Goal: Task Accomplishment & Management: Manage account settings

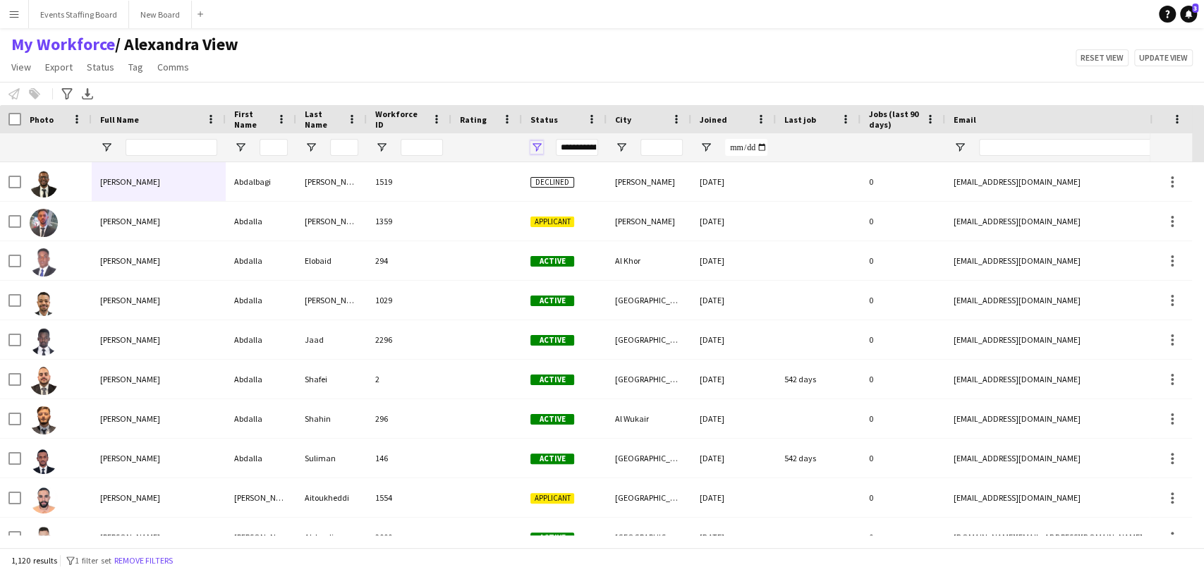
click at [533, 143] on span "Open Filter Menu" at bounding box center [537, 147] width 13 height 13
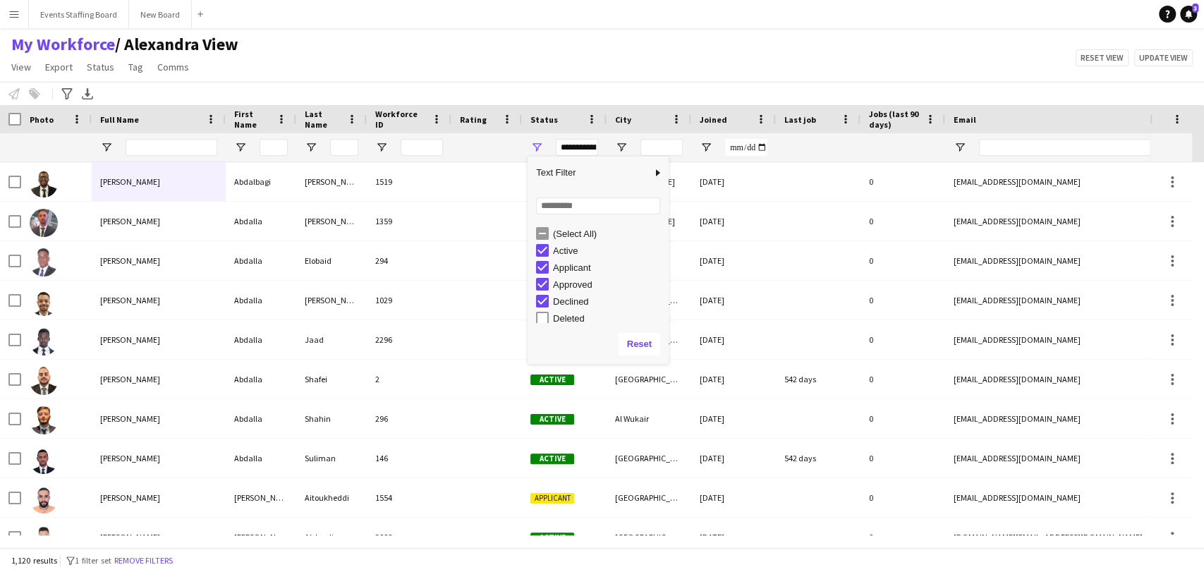
click at [563, 239] on div "(Select All)" at bounding box center [608, 234] width 111 height 11
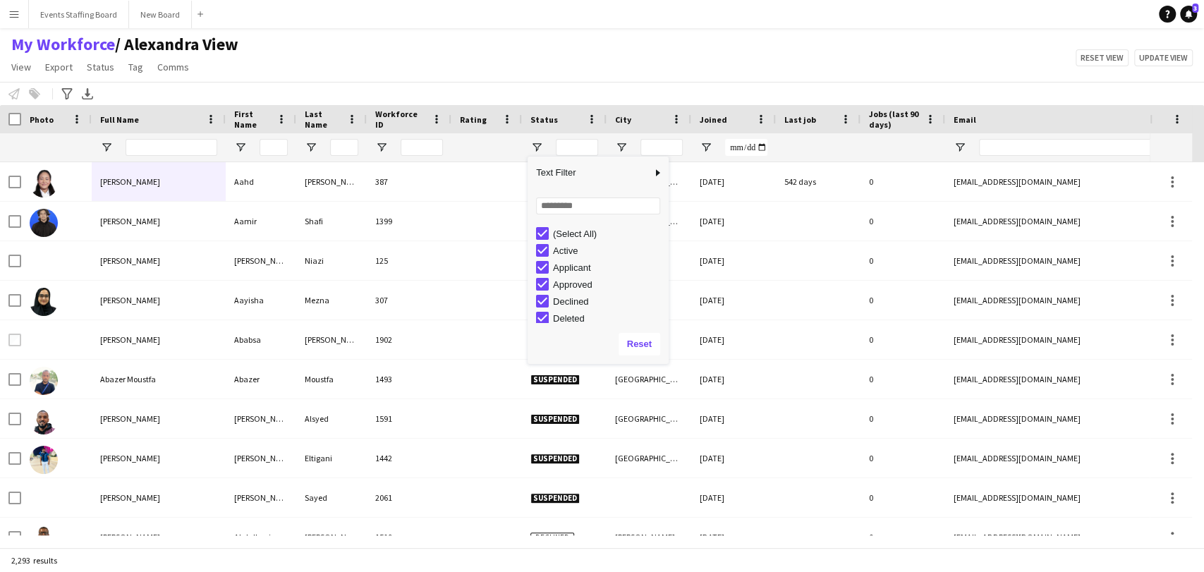
click at [554, 255] on div "Active" at bounding box center [608, 251] width 111 height 11
type input "**********"
click at [557, 226] on div "(Select All)" at bounding box center [602, 233] width 133 height 17
click at [559, 234] on div "(Select All)" at bounding box center [608, 234] width 111 height 11
click at [554, 253] on div "Active" at bounding box center [608, 251] width 111 height 11
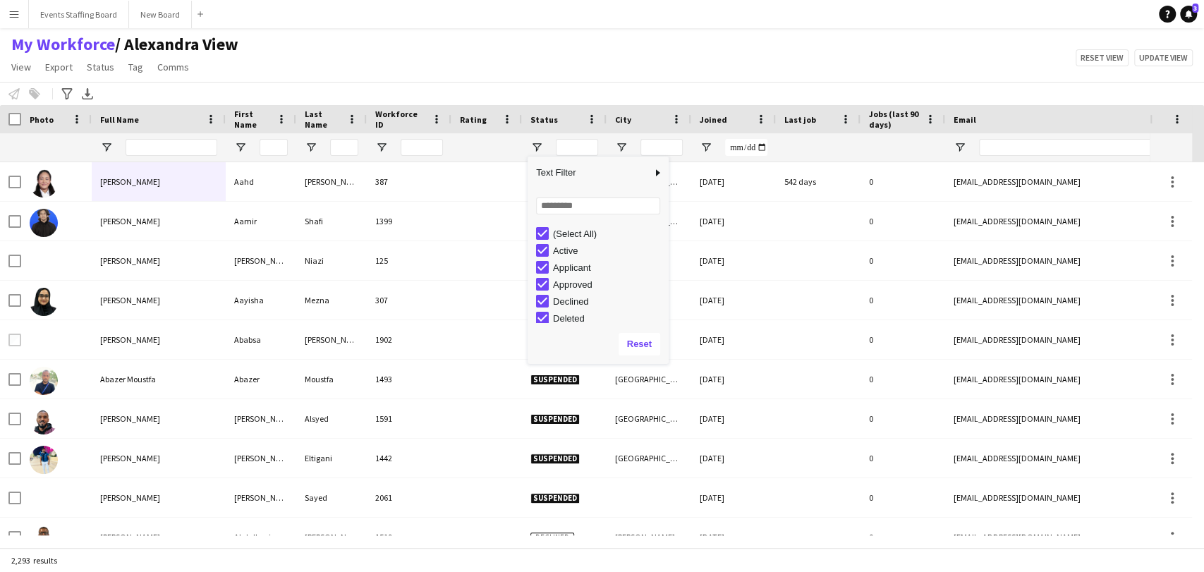
type input "**********"
click at [555, 236] on div "(Select All)" at bounding box center [608, 234] width 111 height 11
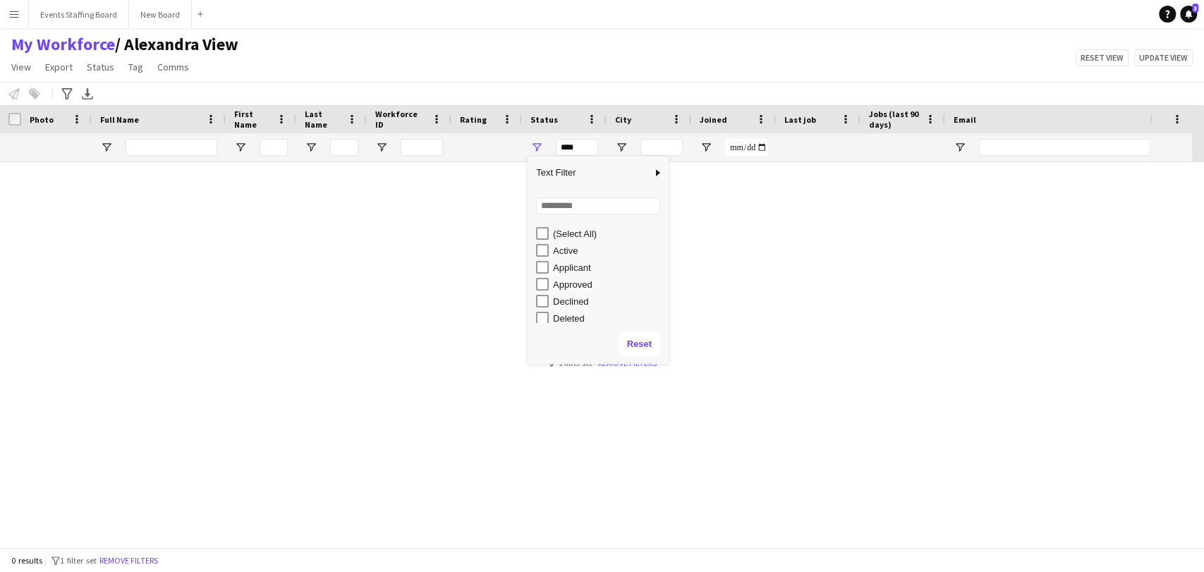
click at [555, 250] on div "Active" at bounding box center [608, 251] width 111 height 11
type input "**********"
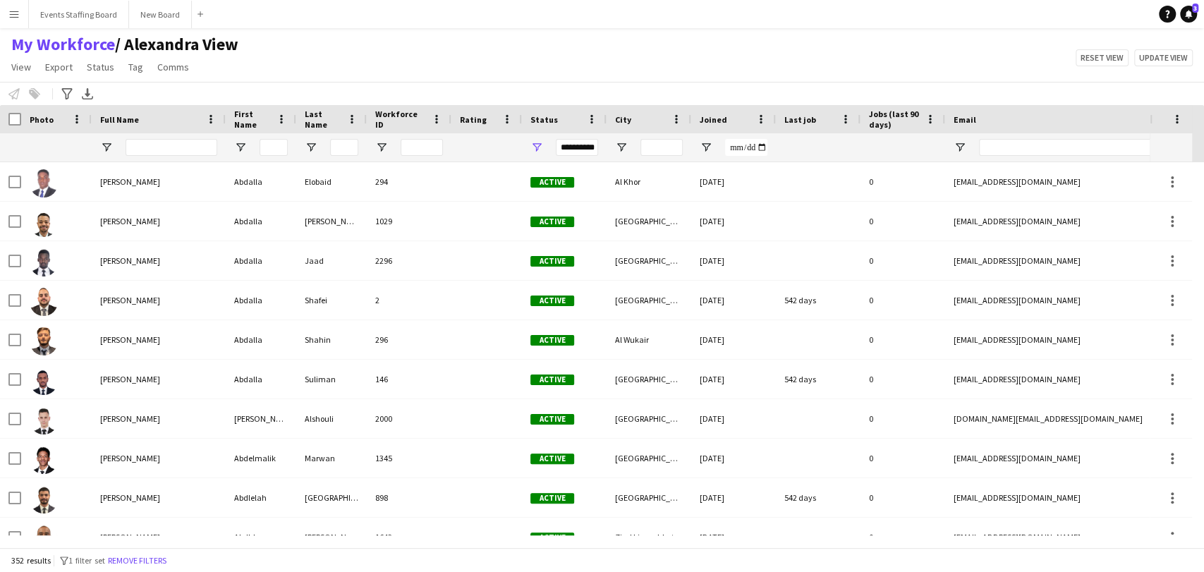
scroll to position [56, 0]
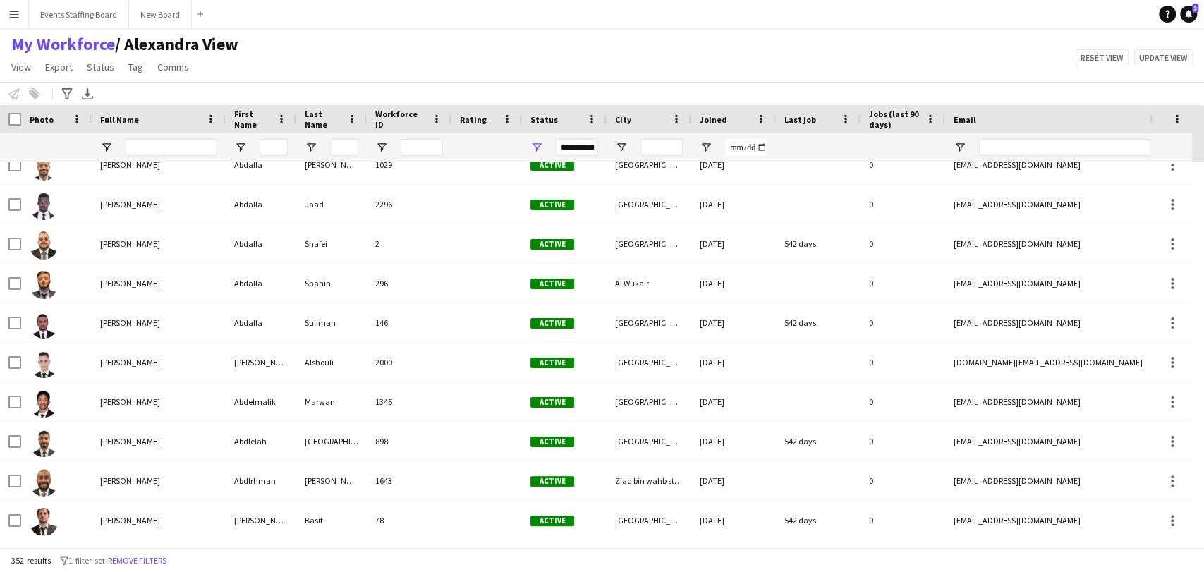
drag, startPoint x: 575, startPoint y: 533, endPoint x: 571, endPoint y: 547, distance: 14.7
click at [571, 547] on div "Workforce Details Photo Full Name" at bounding box center [602, 326] width 1204 height 442
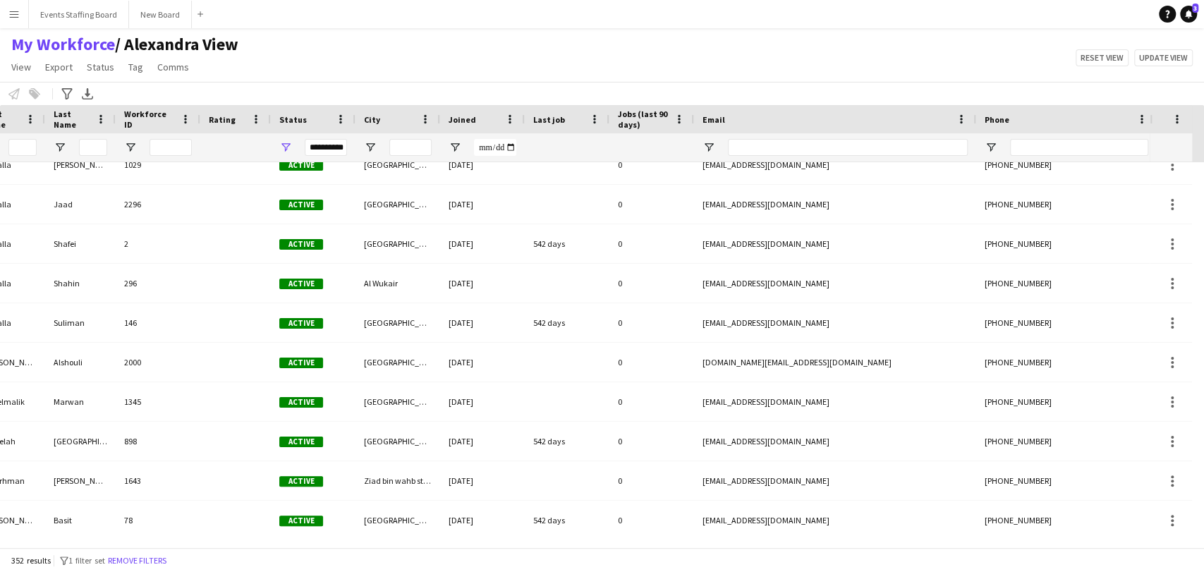
scroll to position [0, 0]
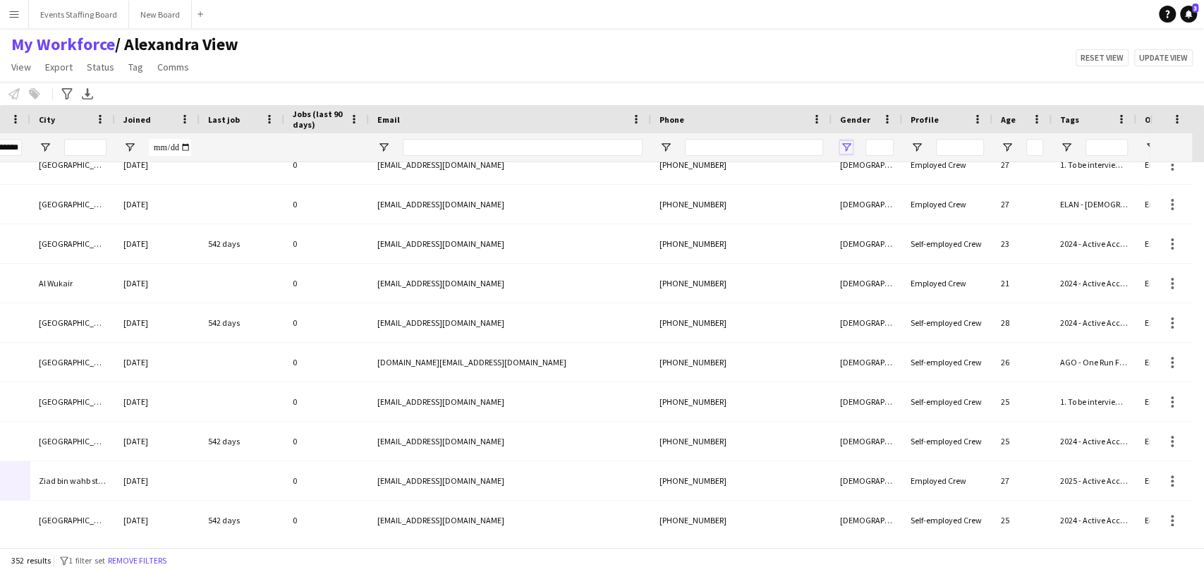
click at [842, 148] on span "Open Filter Menu" at bounding box center [846, 147] width 13 height 13
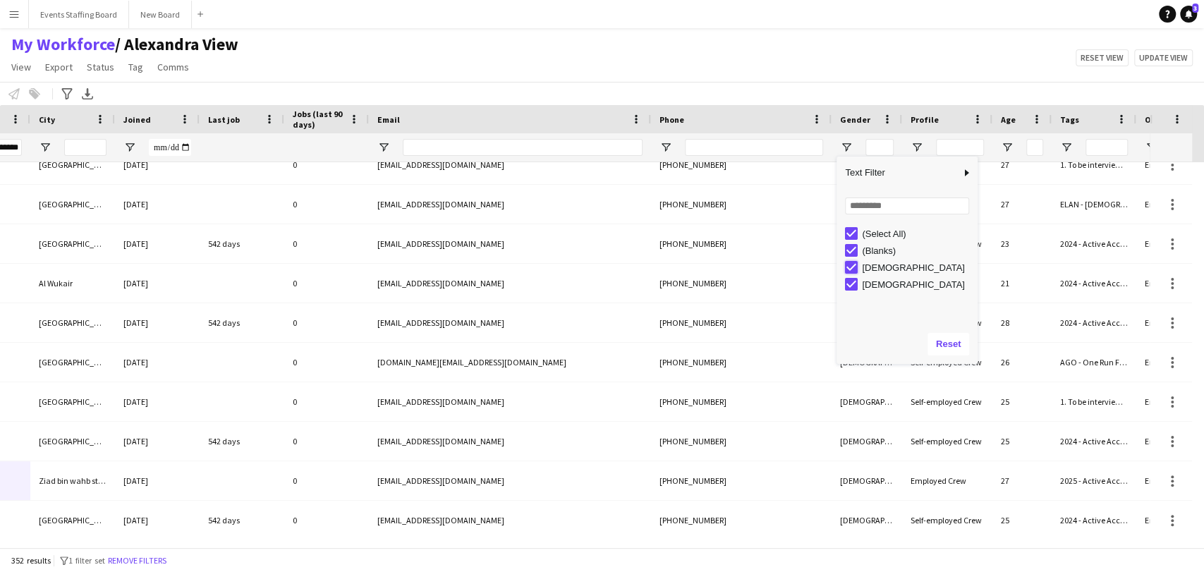
type input "**********"
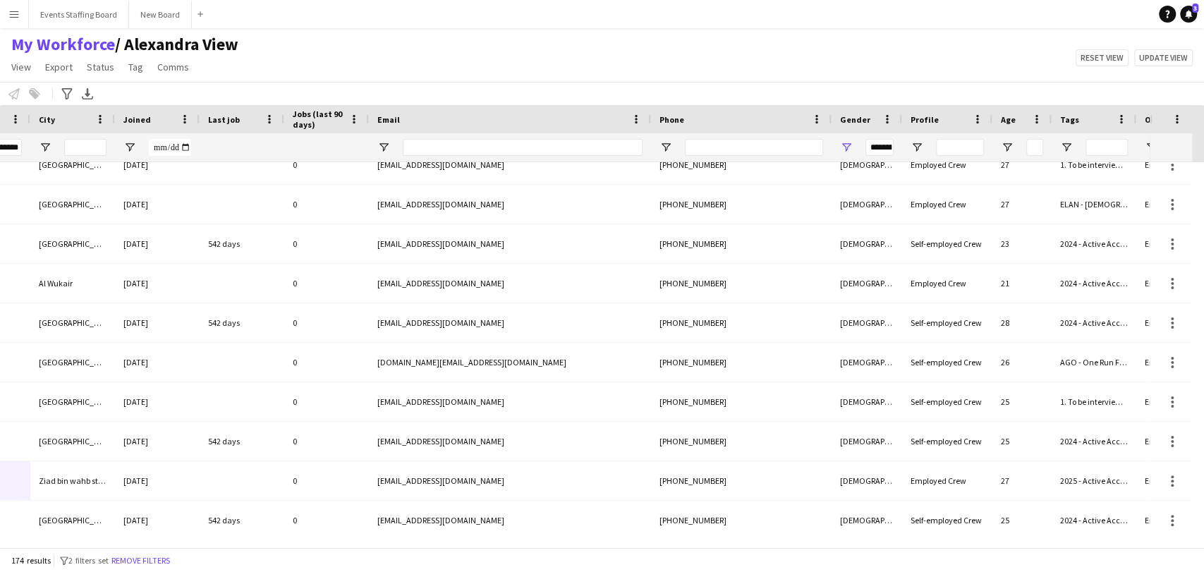
click at [798, 73] on div "My Workforce / Alexandra View View Views Default view Alexandra View April Live…" at bounding box center [602, 58] width 1204 height 48
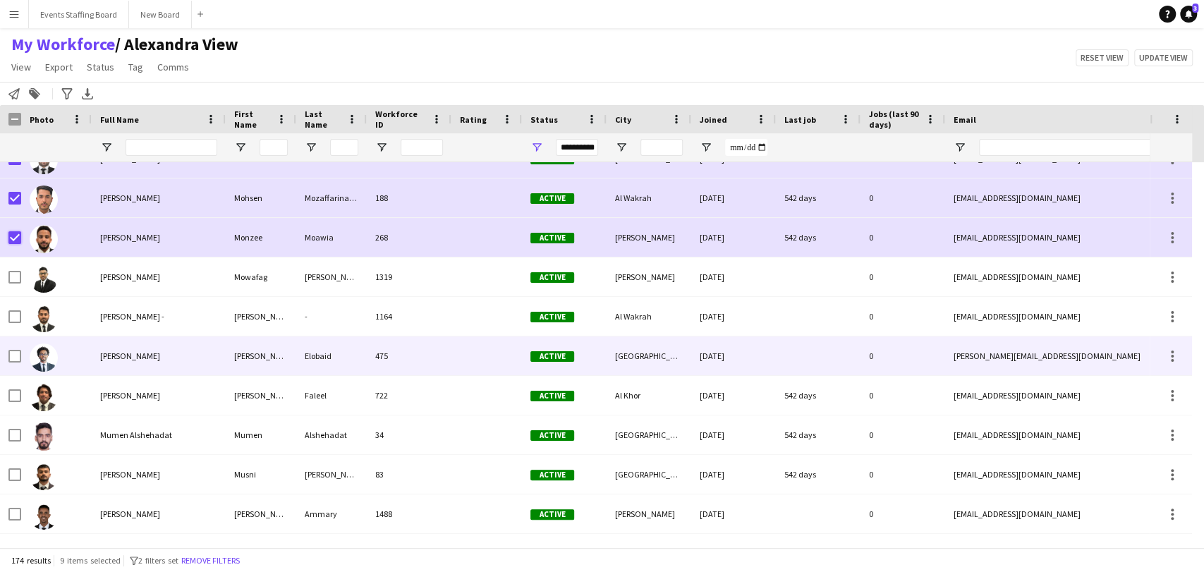
scroll to position [3741, 0]
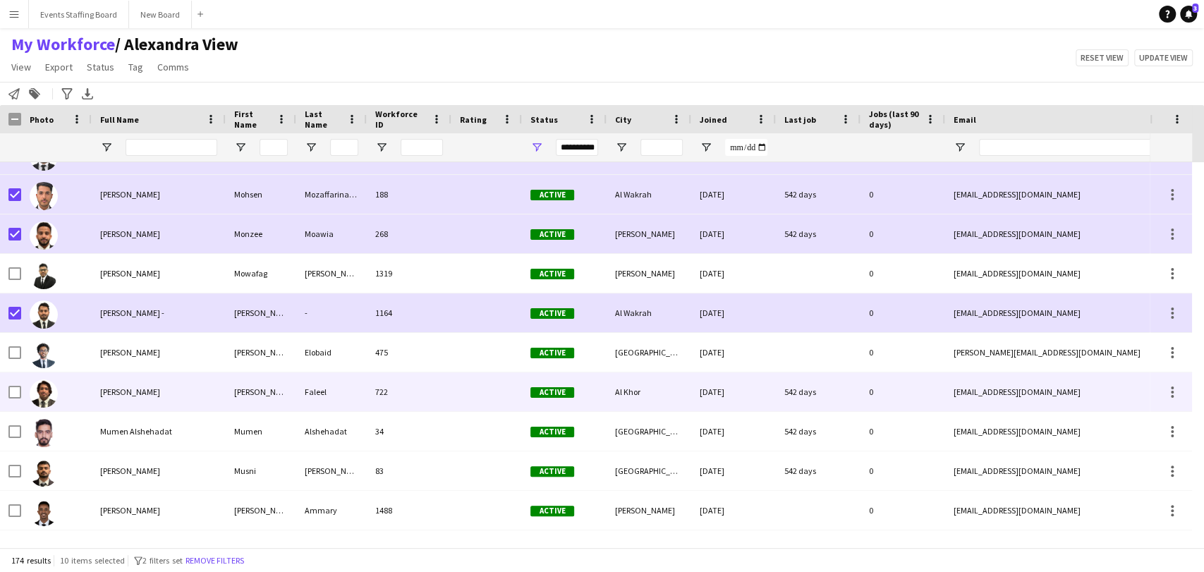
click at [6, 389] on div at bounding box center [10, 392] width 21 height 39
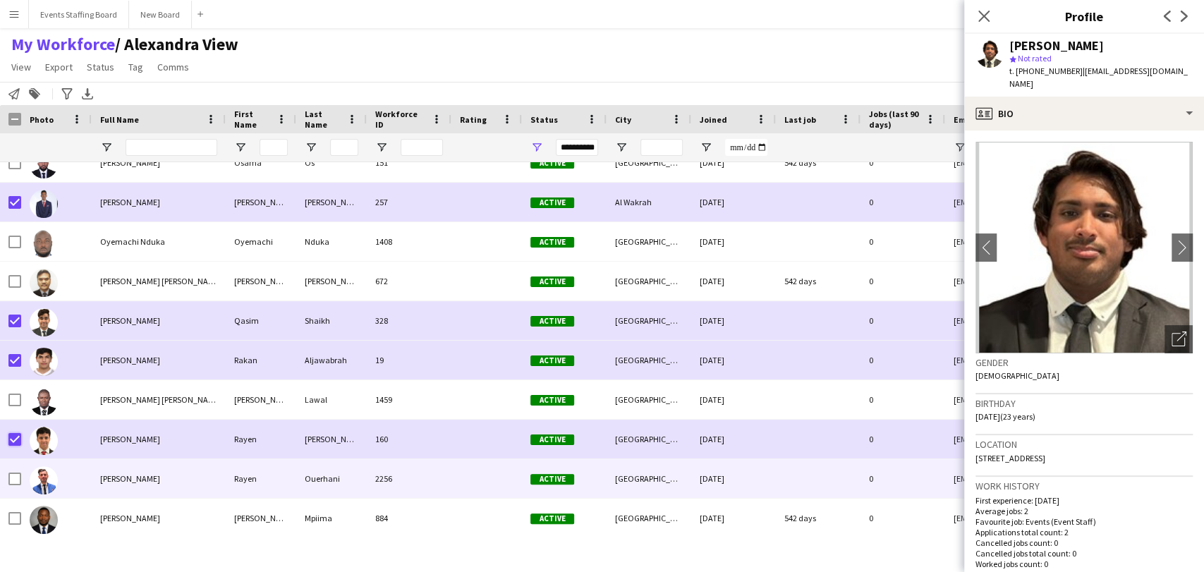
scroll to position [4838, 0]
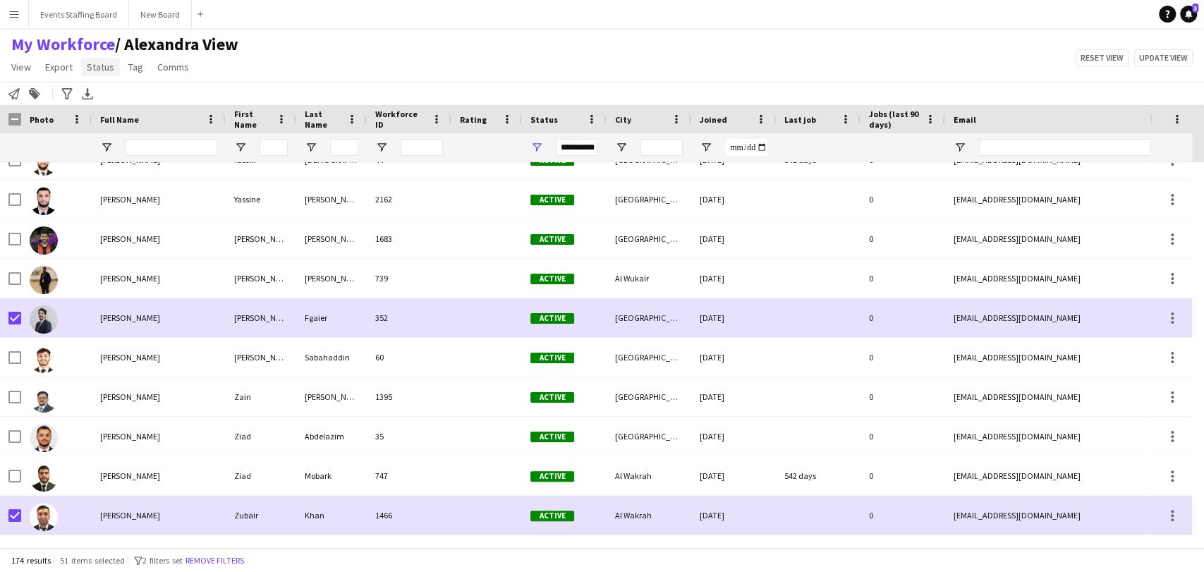
click at [107, 71] on span "Status" at bounding box center [101, 67] width 28 height 13
click at [102, 104] on link "Edit" at bounding box center [130, 98] width 99 height 30
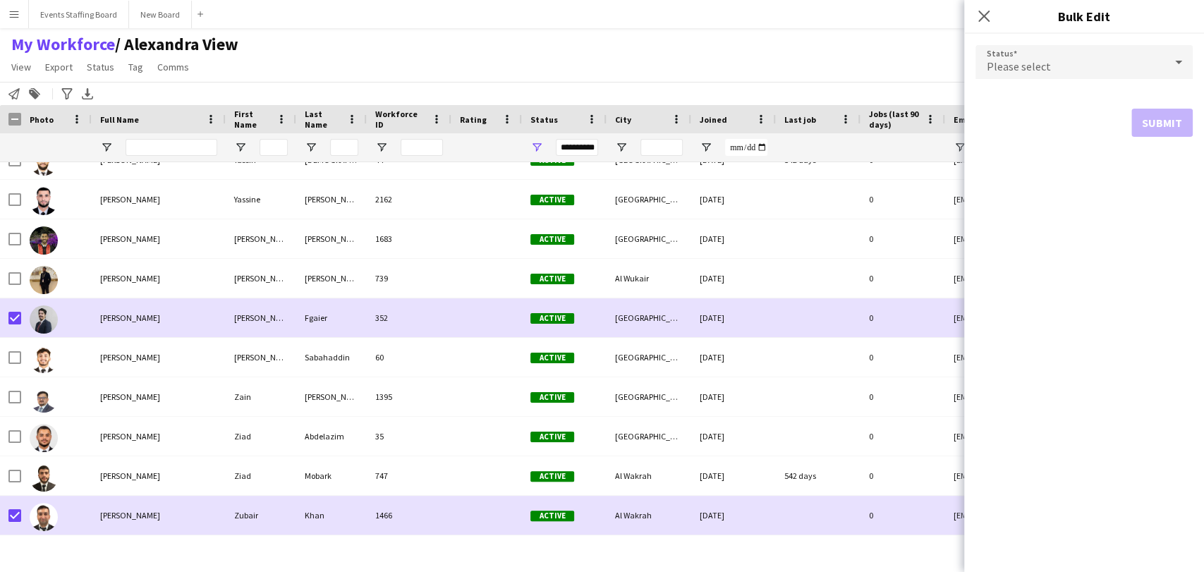
click at [1021, 61] on span "Please select" at bounding box center [1019, 66] width 64 height 14
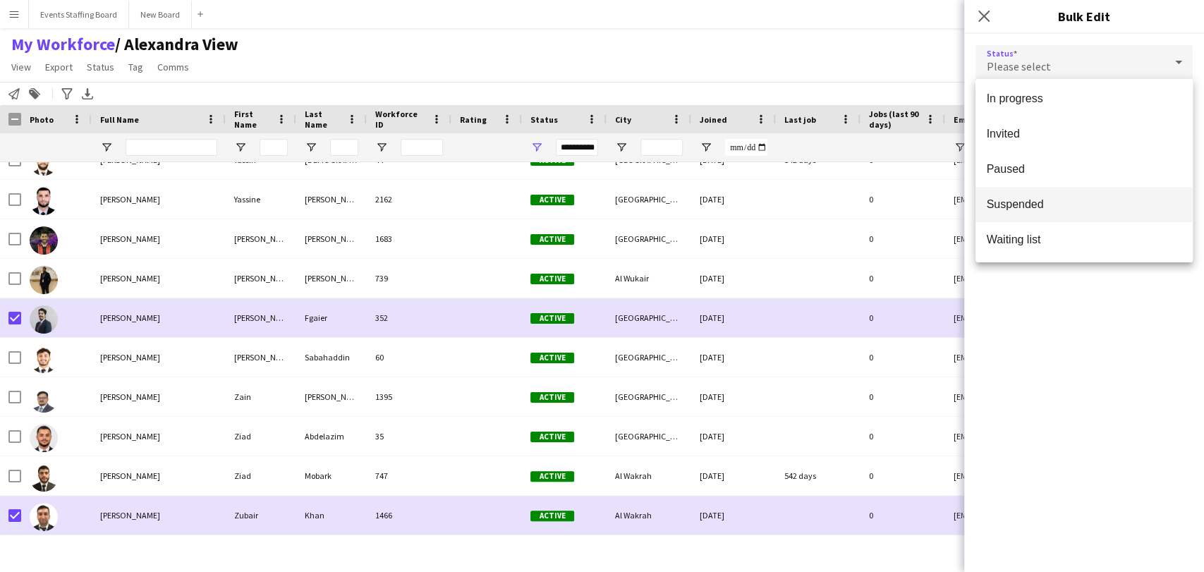
click at [1049, 206] on span "Suspended" at bounding box center [1084, 204] width 195 height 13
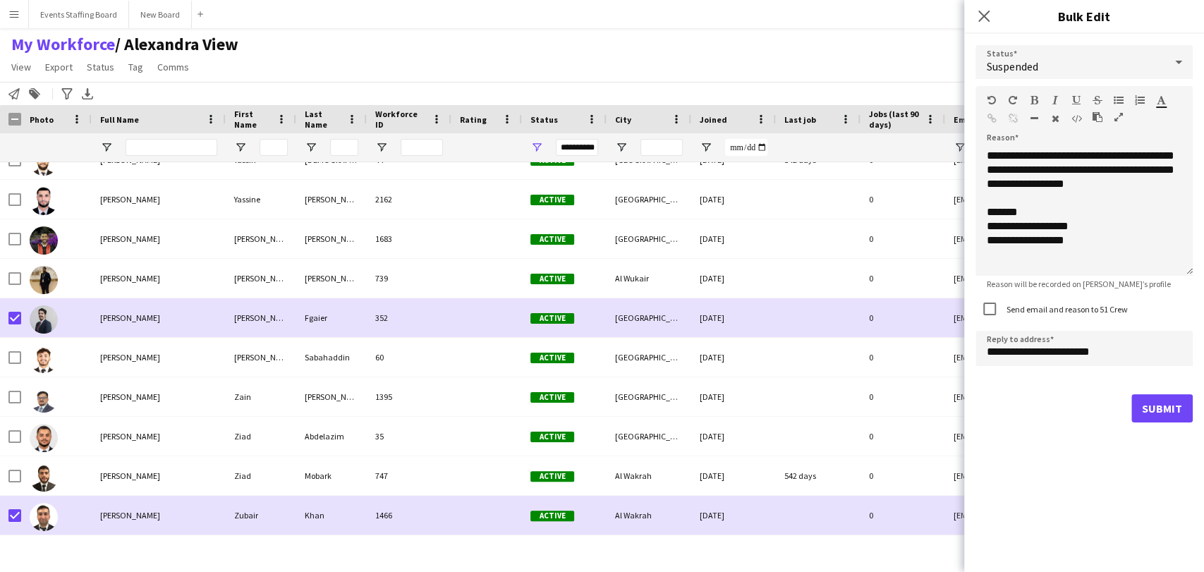
drag, startPoint x: 1044, startPoint y: 524, endPoint x: 1047, endPoint y: 507, distance: 17.9
click at [1044, 525] on div "**********" at bounding box center [1084, 303] width 240 height 538
click at [1067, 219] on div "**********" at bounding box center [1084, 212] width 217 height 127
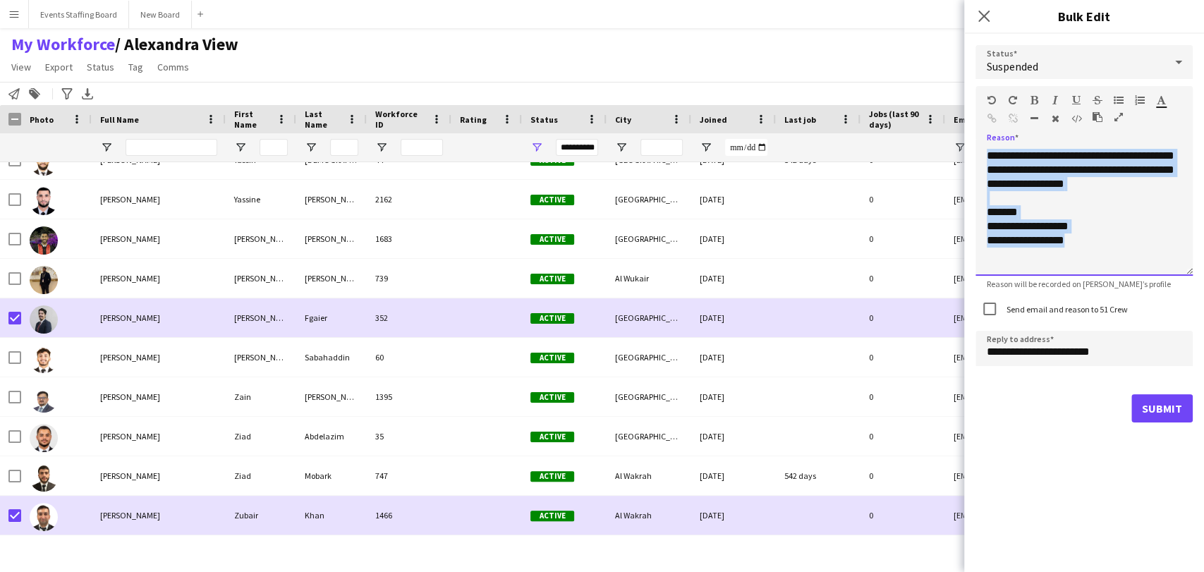
paste div
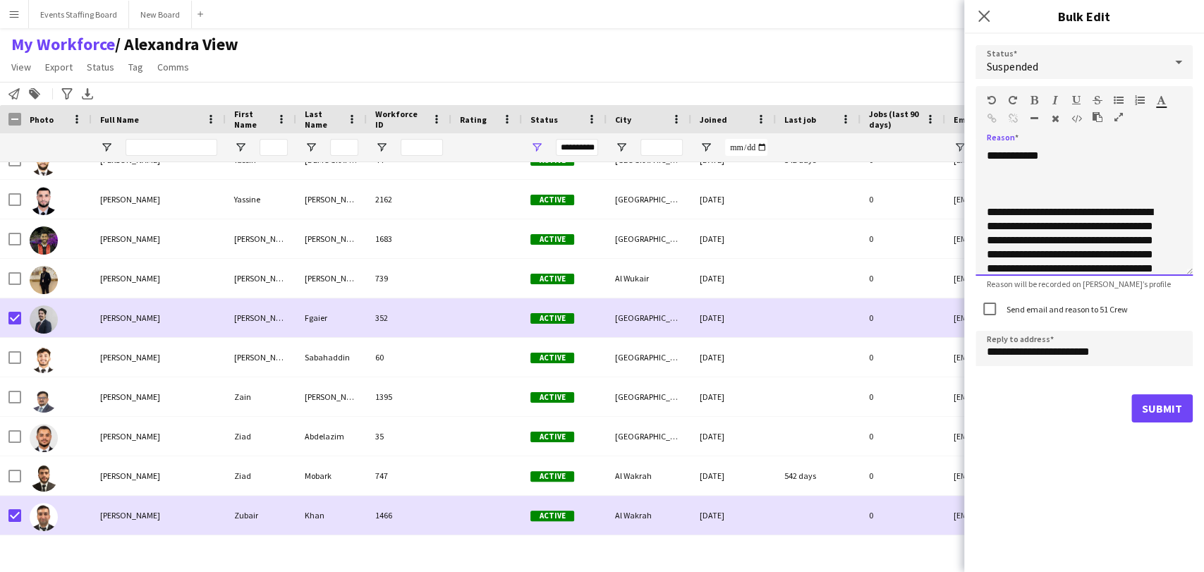
scroll to position [198, 0]
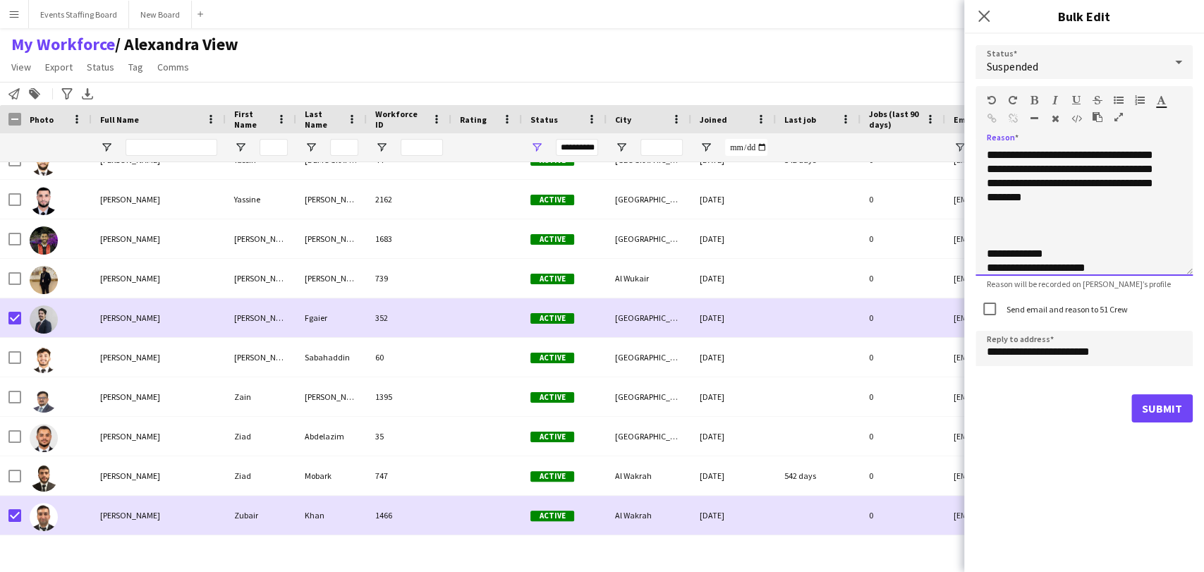
click at [1029, 222] on div at bounding box center [1084, 226] width 195 height 14
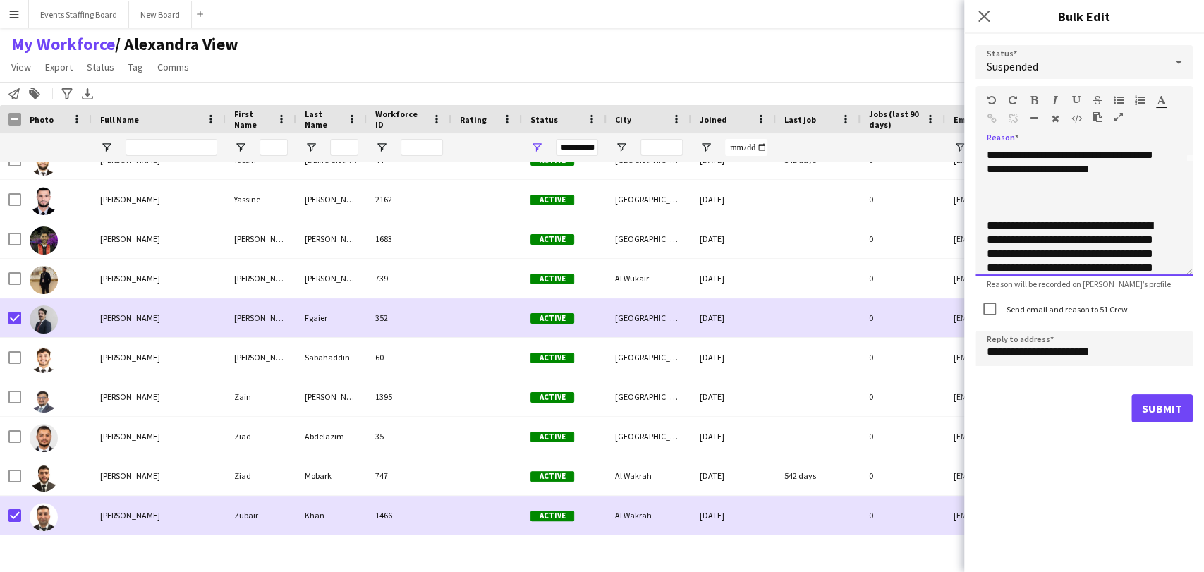
scroll to position [23, 0]
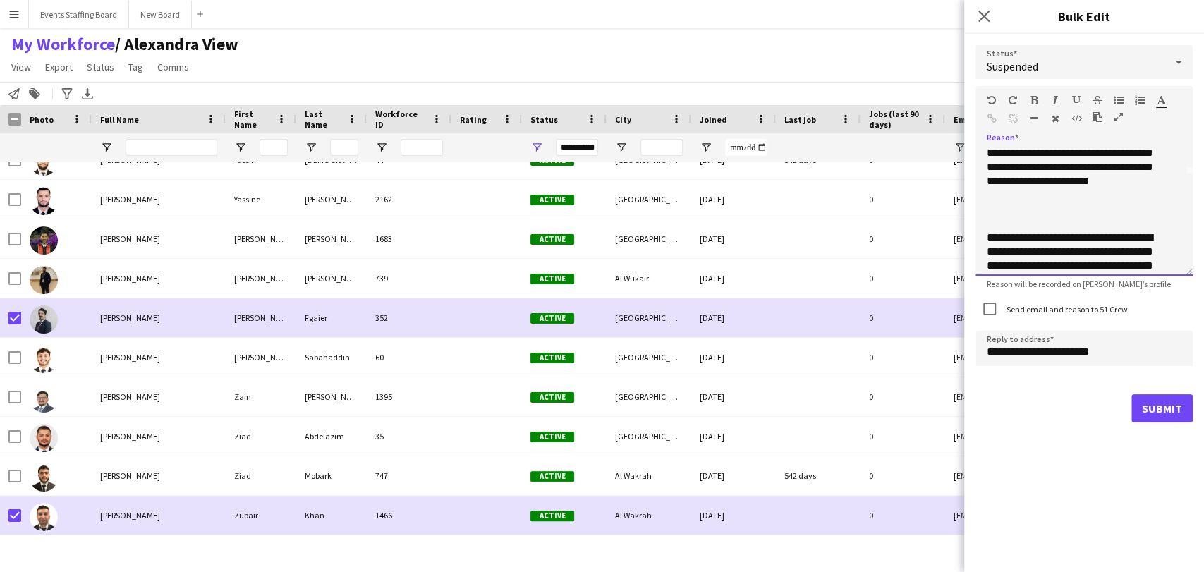
click at [1022, 210] on div at bounding box center [1084, 209] width 195 height 14
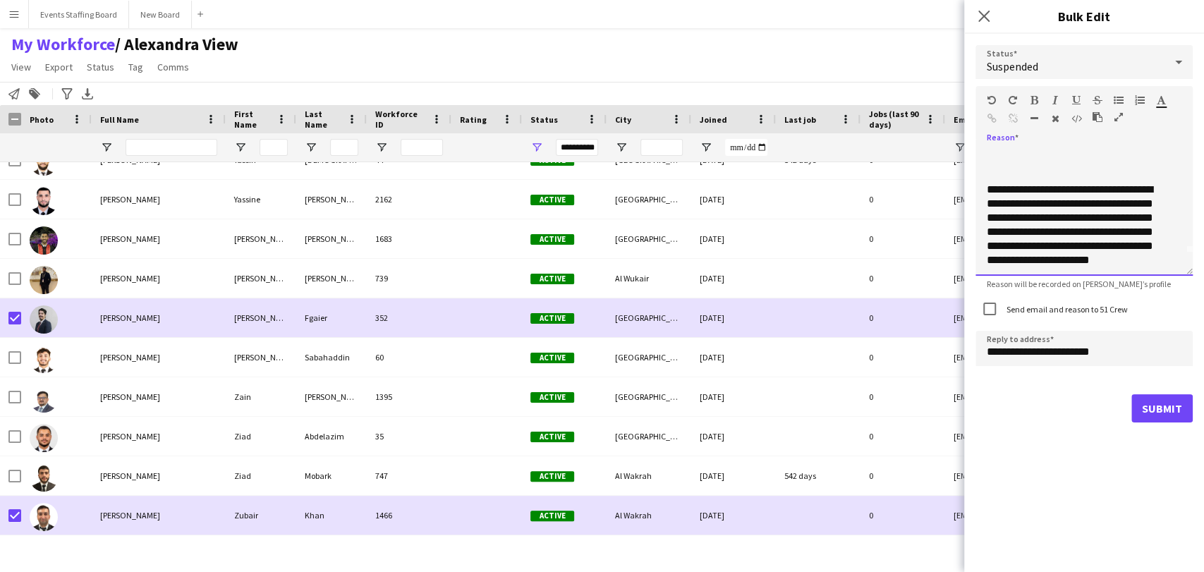
click at [1013, 159] on div at bounding box center [1084, 162] width 195 height 14
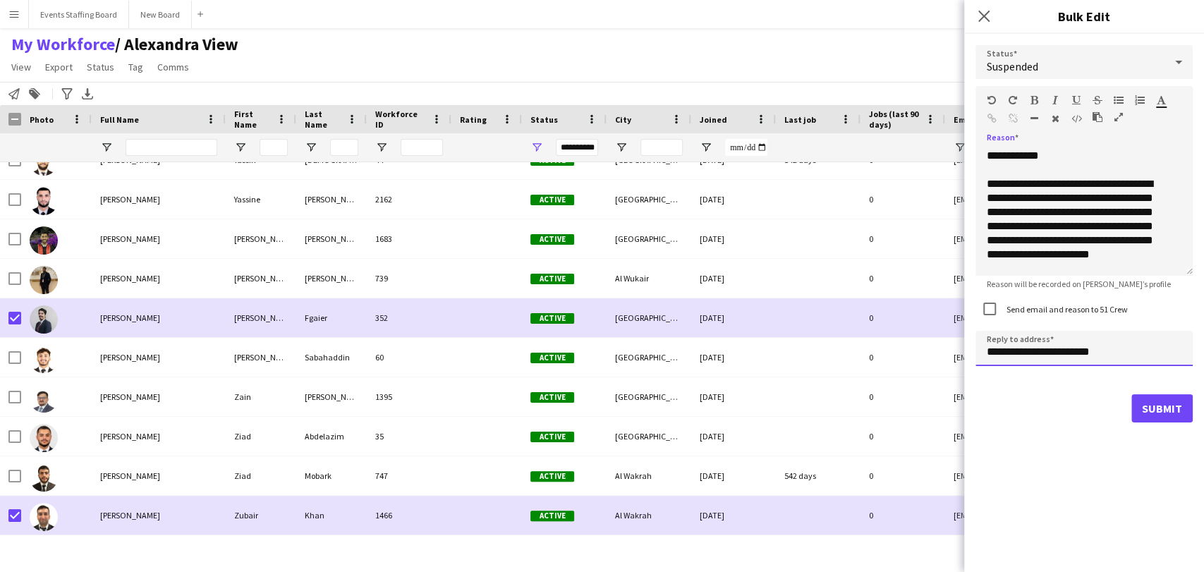
click at [996, 356] on input "**********" at bounding box center [1084, 348] width 217 height 35
type input "**********"
click at [1151, 413] on button "Submit" at bounding box center [1162, 408] width 61 height 28
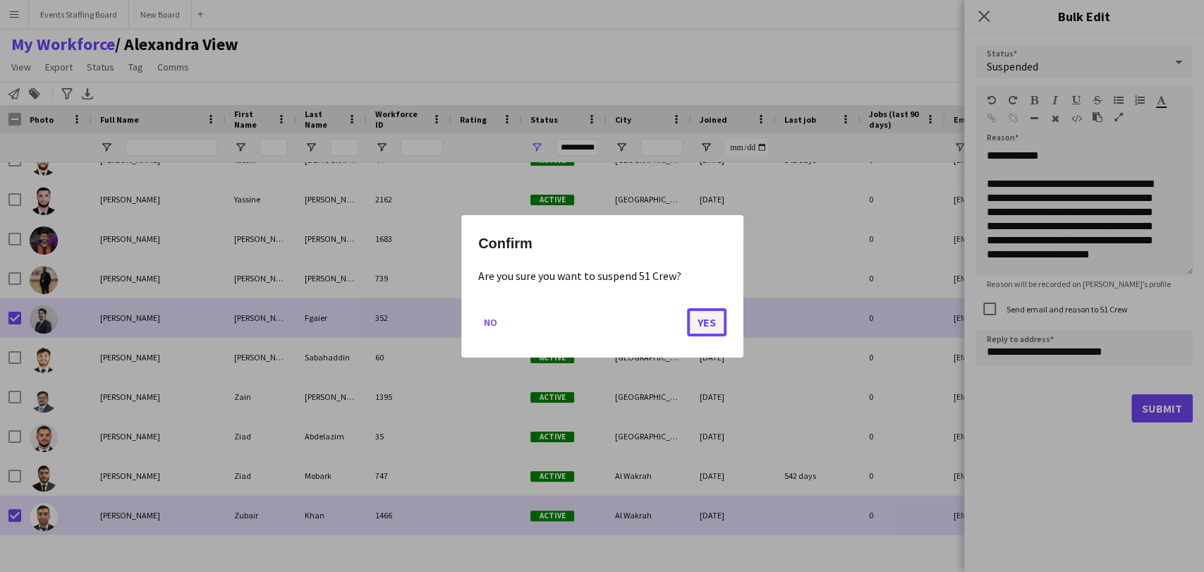
click at [713, 322] on button "Yes" at bounding box center [707, 322] width 40 height 28
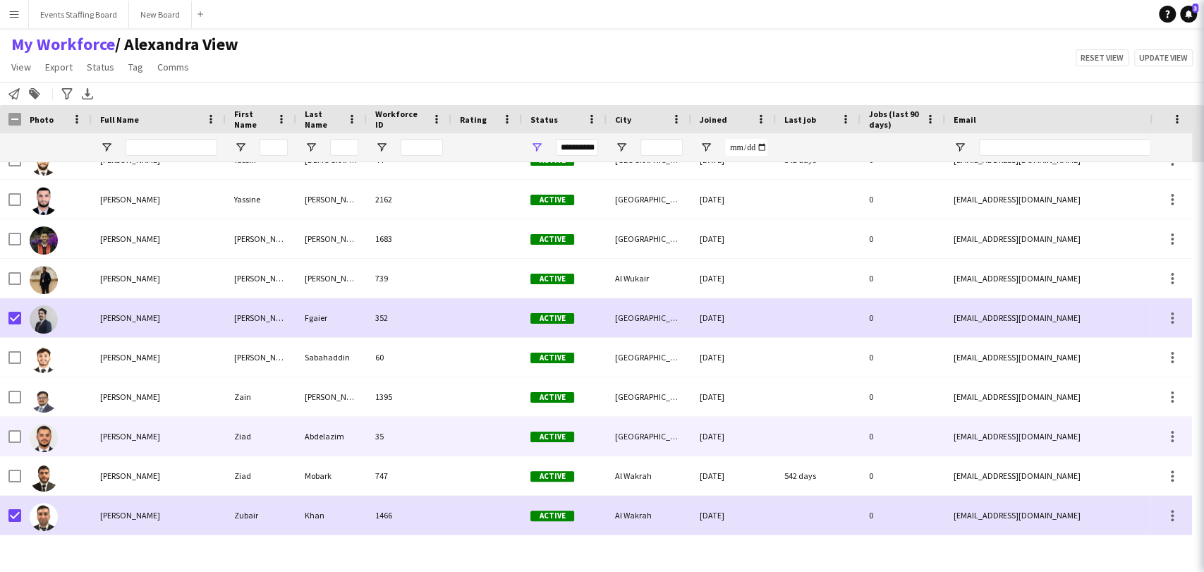
scroll to position [4486, 0]
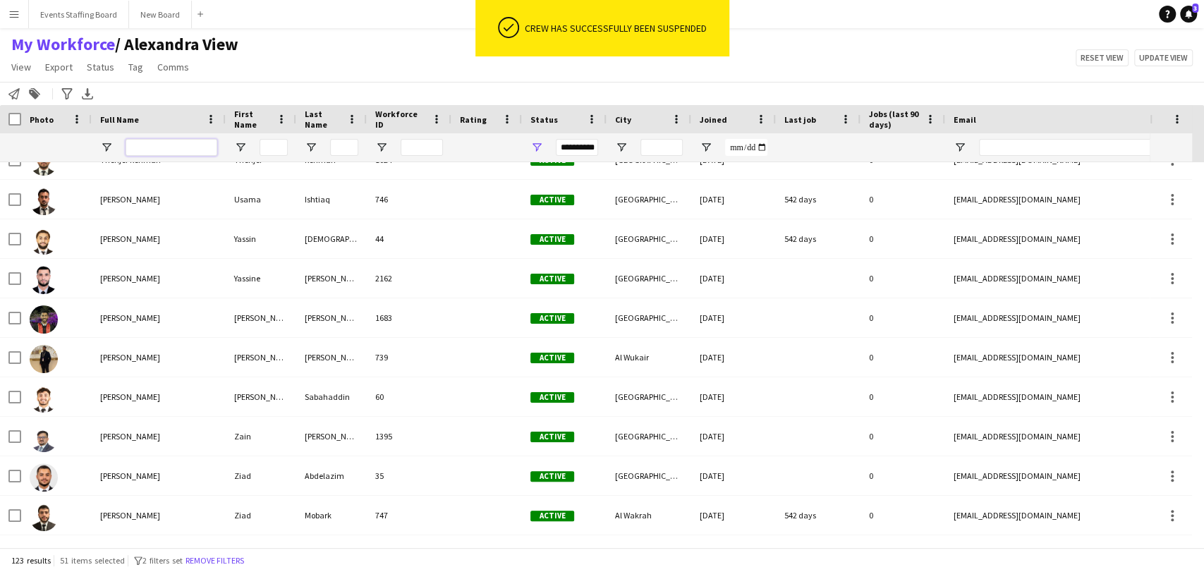
click at [150, 143] on input "Full Name Filter Input" at bounding box center [172, 147] width 92 height 17
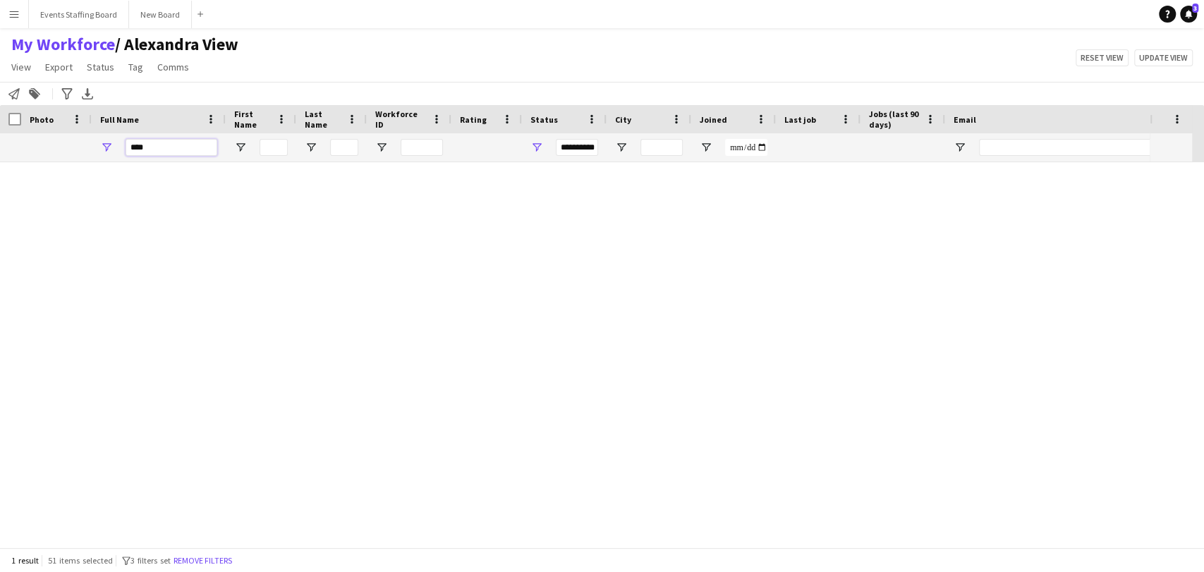
scroll to position [0, 0]
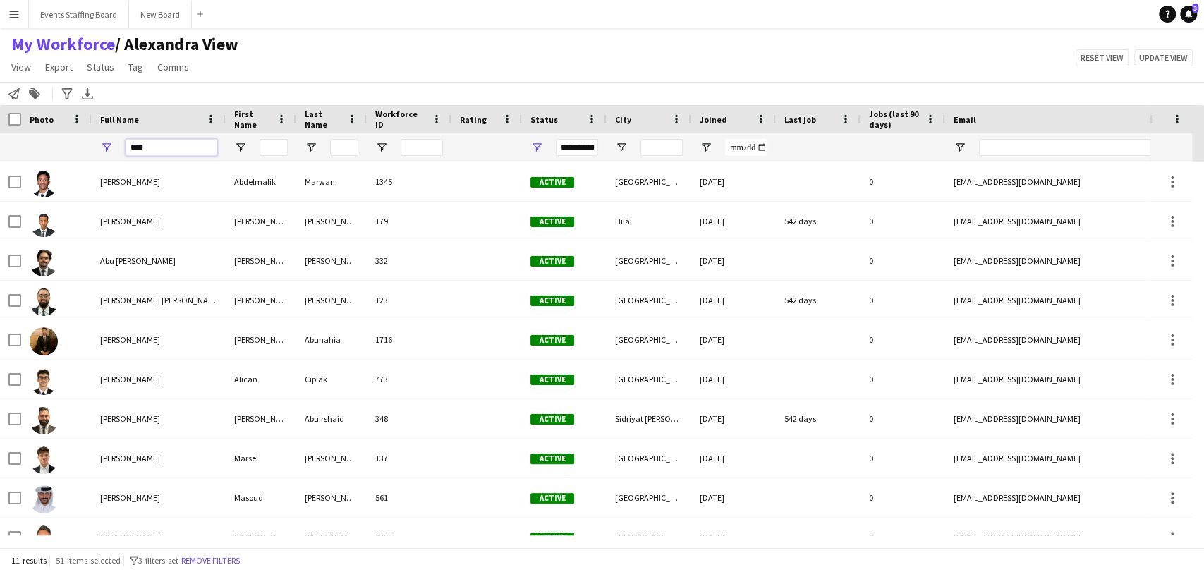
type input "*"
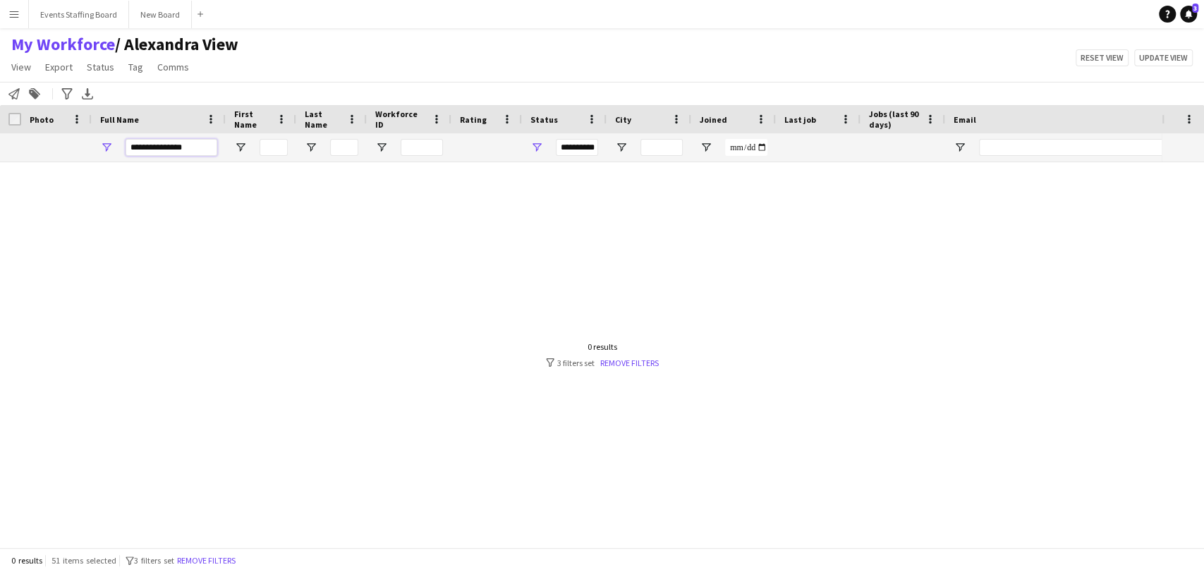
click at [150, 143] on input "**********" at bounding box center [172, 147] width 92 height 17
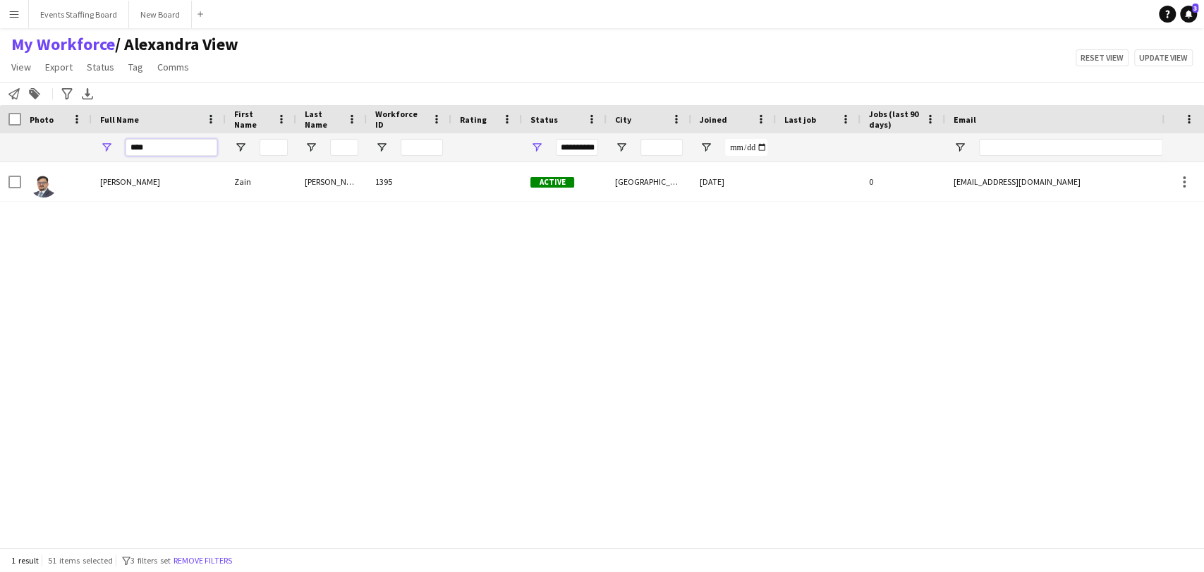
click at [150, 143] on input "****" at bounding box center [172, 147] width 92 height 17
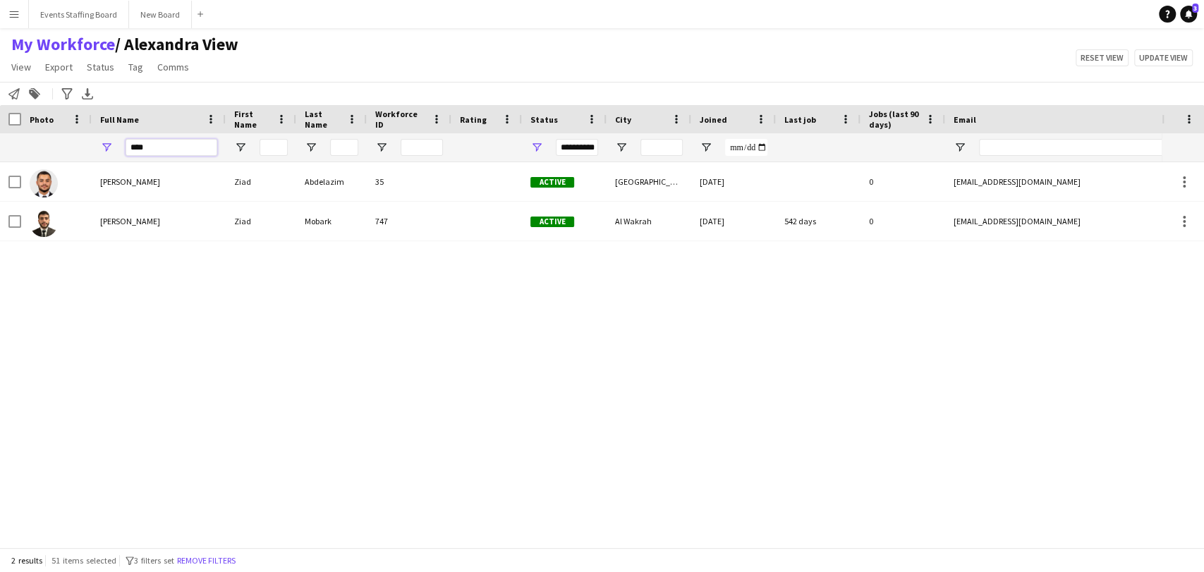
click at [140, 146] on input "****" at bounding box center [172, 147] width 92 height 17
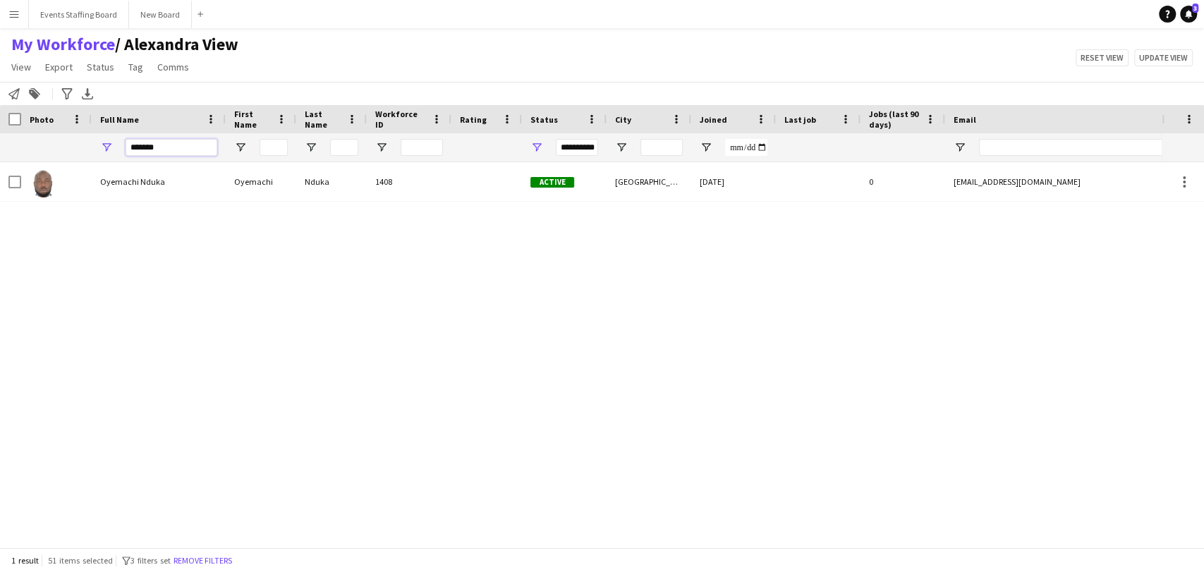
type input "*"
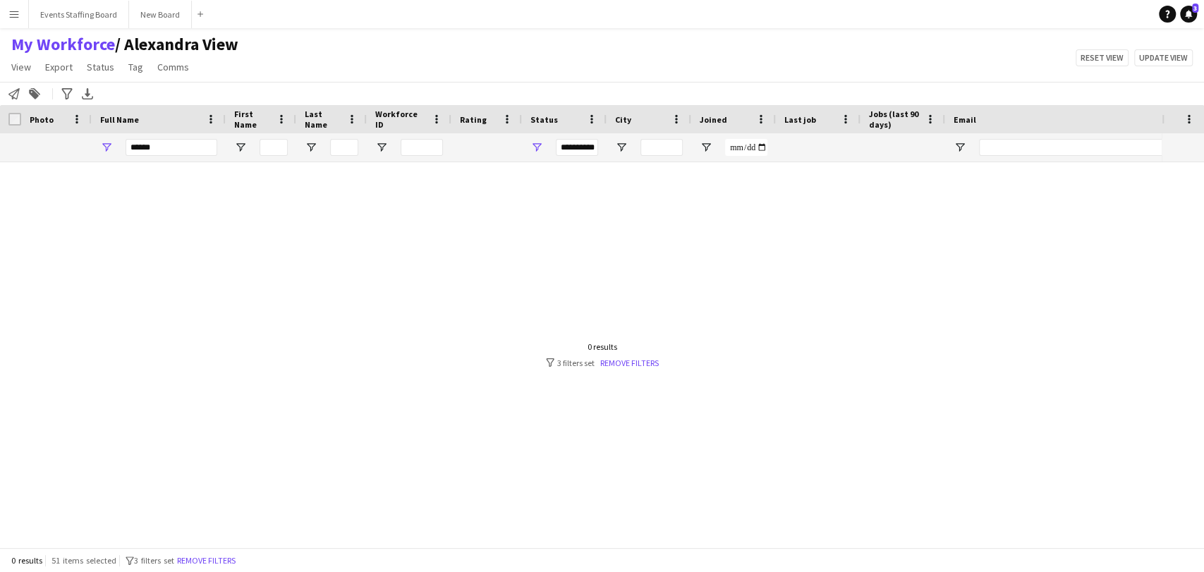
click at [167, 138] on div "******" at bounding box center [172, 147] width 92 height 28
click at [161, 144] on input "******" at bounding box center [172, 147] width 92 height 17
type input "*"
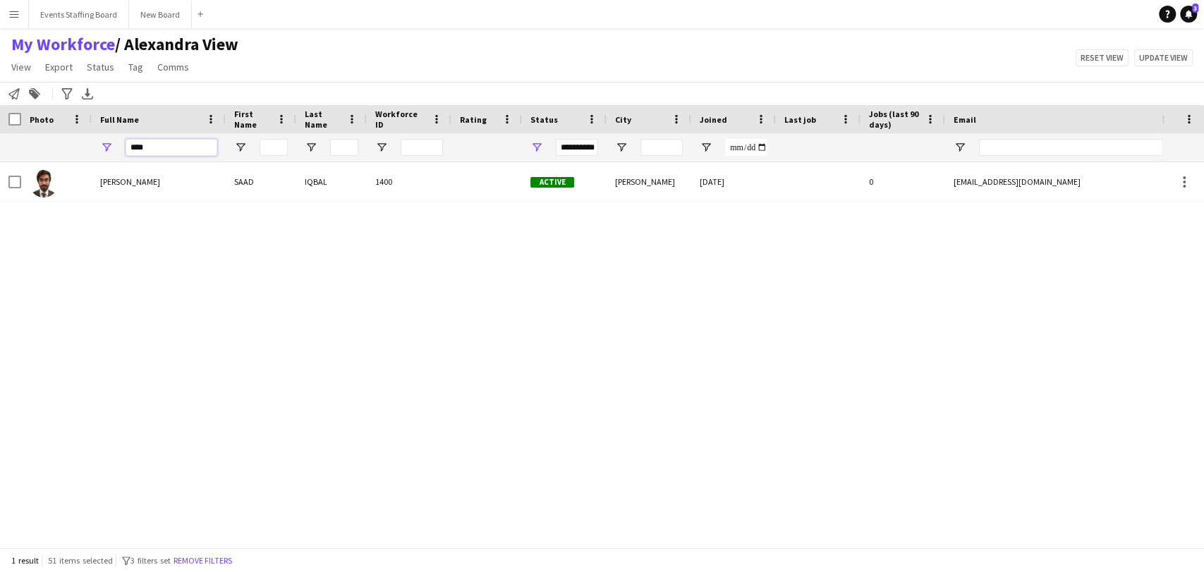
click at [149, 148] on input "****" at bounding box center [172, 147] width 92 height 17
click at [150, 148] on input "****" at bounding box center [172, 147] width 92 height 17
type input "*"
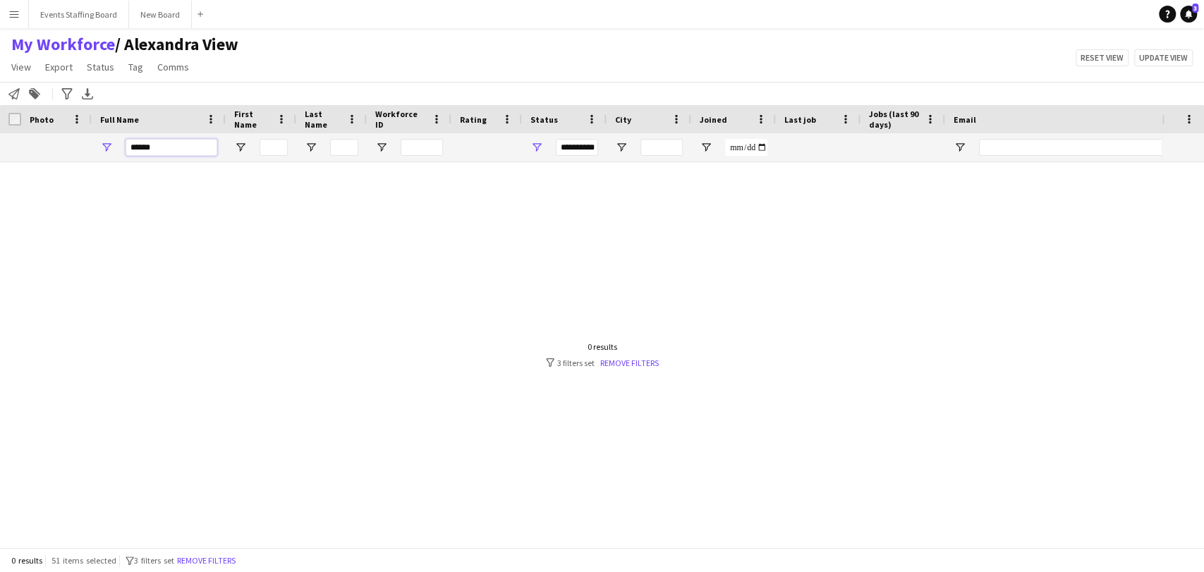
type input "*****"
type input "*"
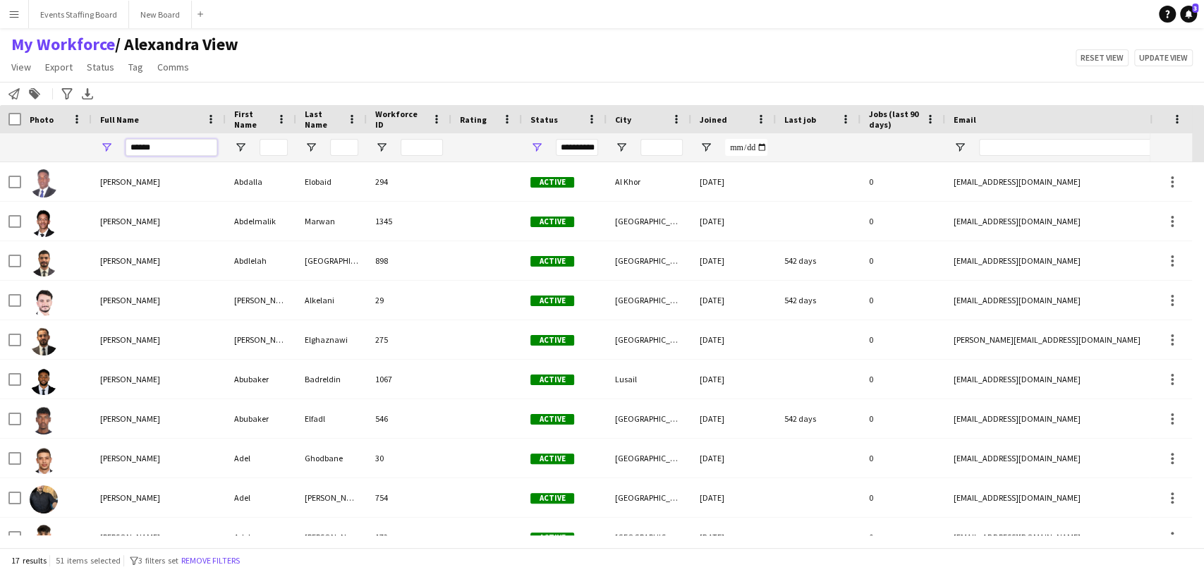
type input "*******"
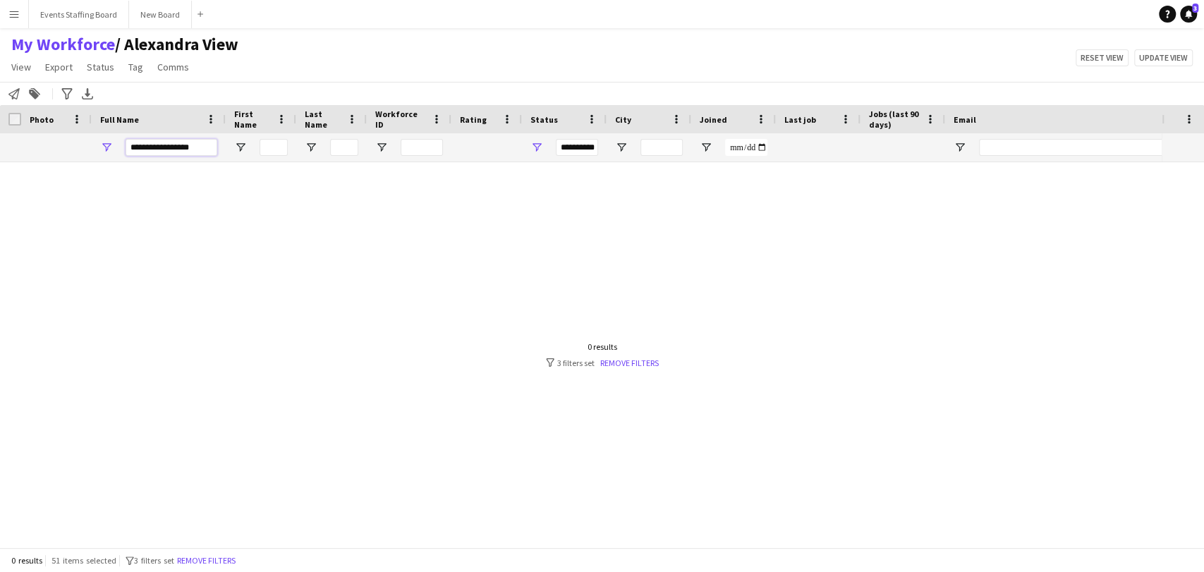
scroll to position [0, 1]
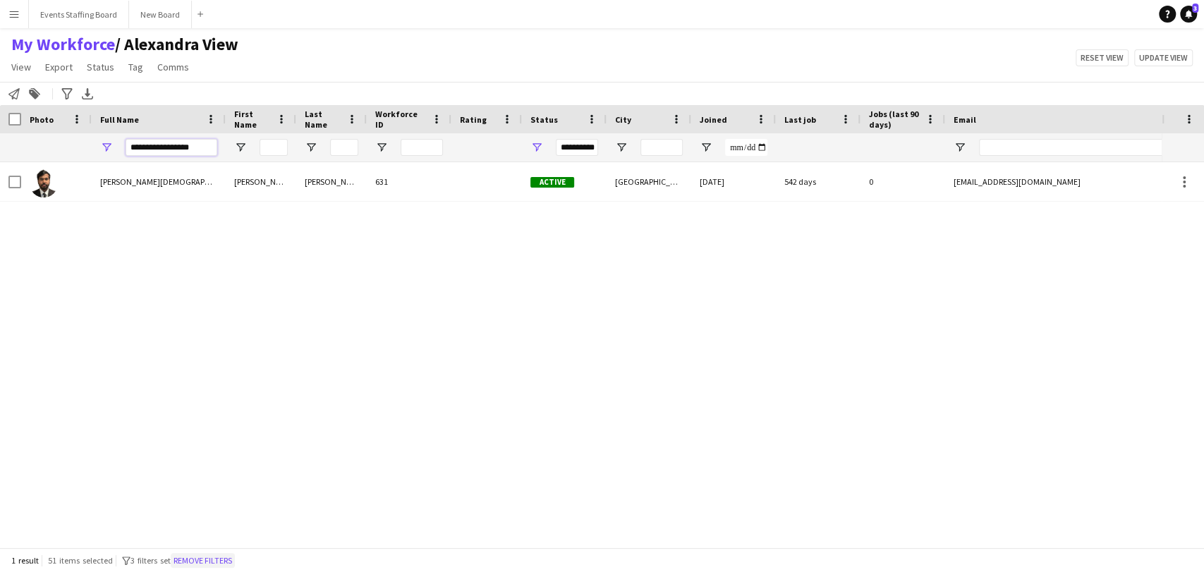
type input "**********"
click at [212, 559] on button "Remove filters" at bounding box center [203, 561] width 64 height 16
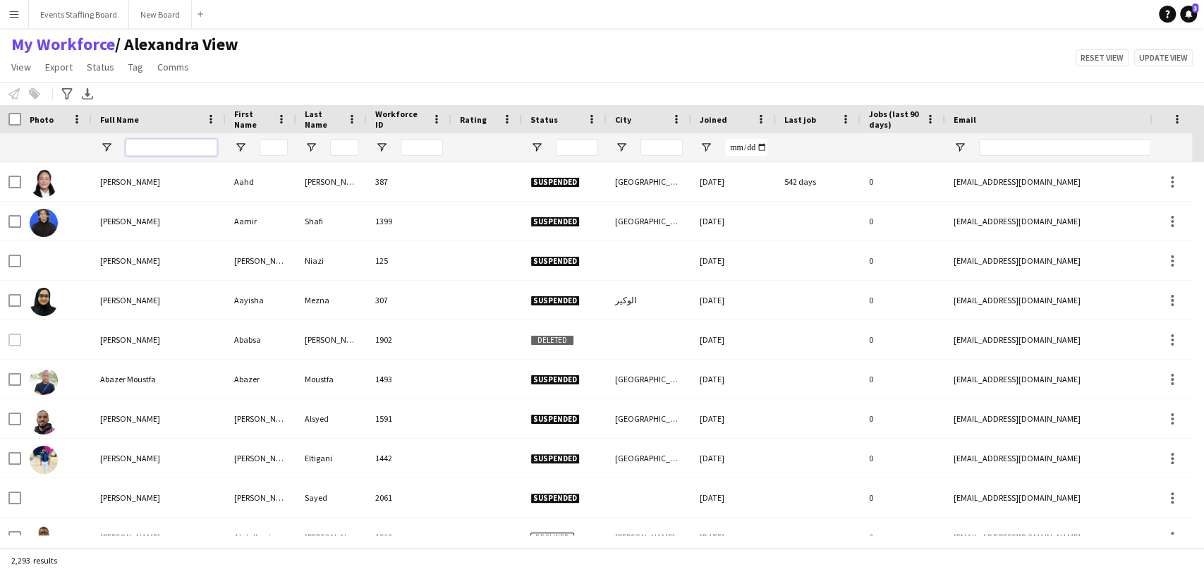
click at [157, 143] on input "Full Name Filter Input" at bounding box center [172, 147] width 92 height 17
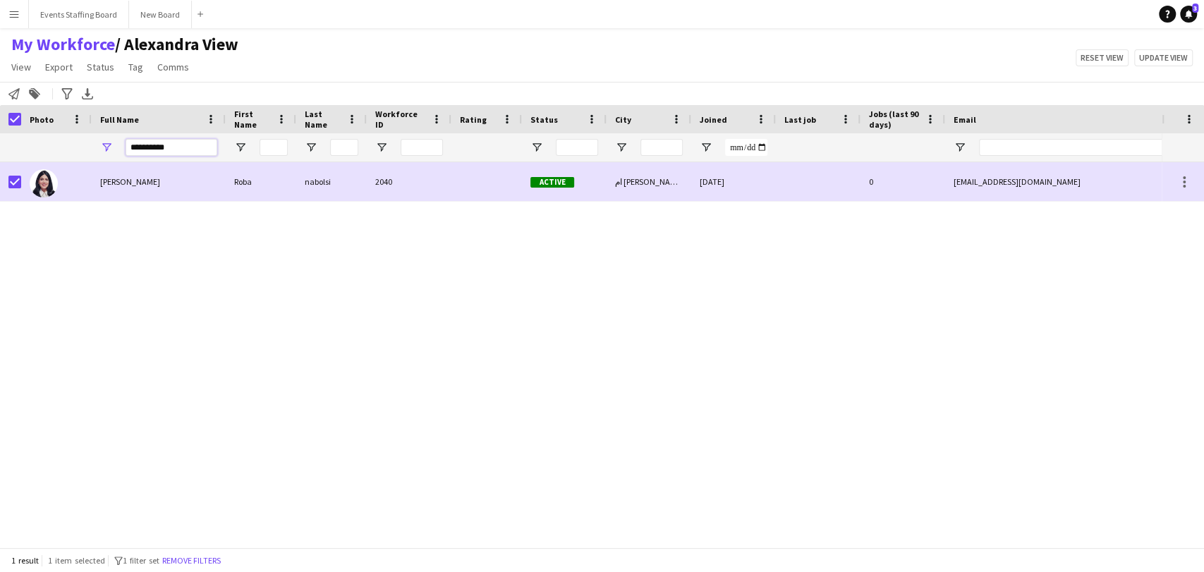
click at [171, 150] on input "**********" at bounding box center [172, 147] width 92 height 17
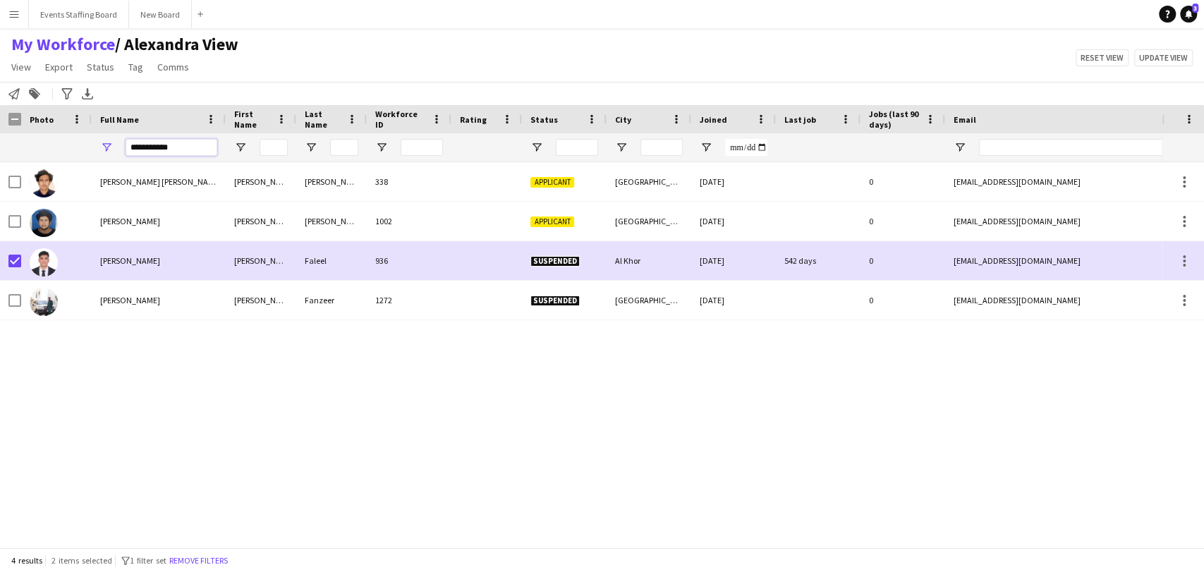
click at [147, 152] on input "**********" at bounding box center [172, 147] width 92 height 17
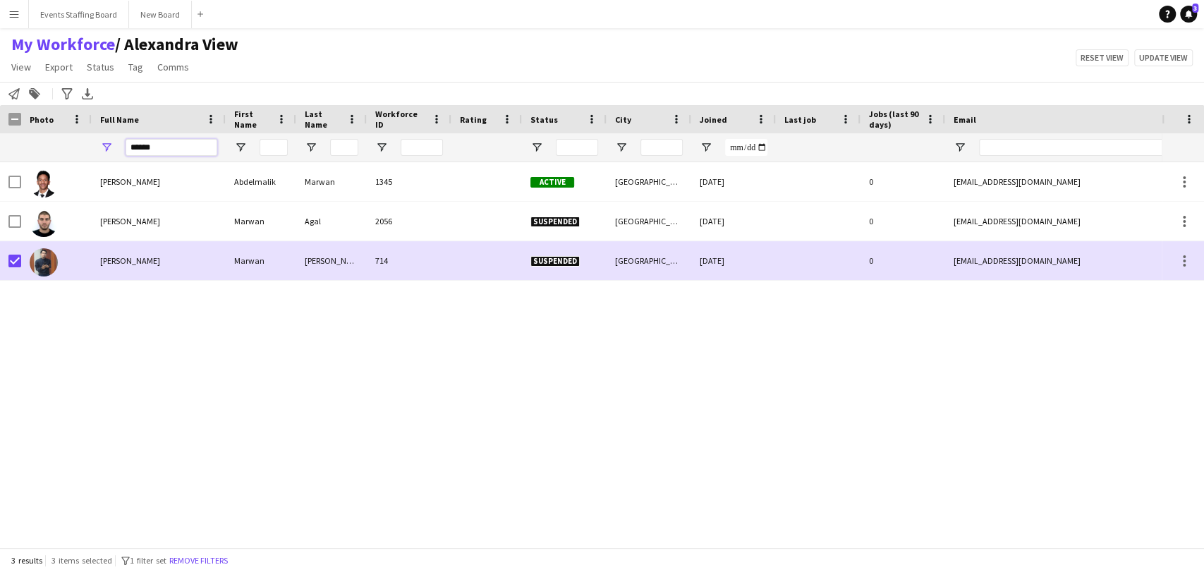
click at [150, 148] on input "******" at bounding box center [172, 147] width 92 height 17
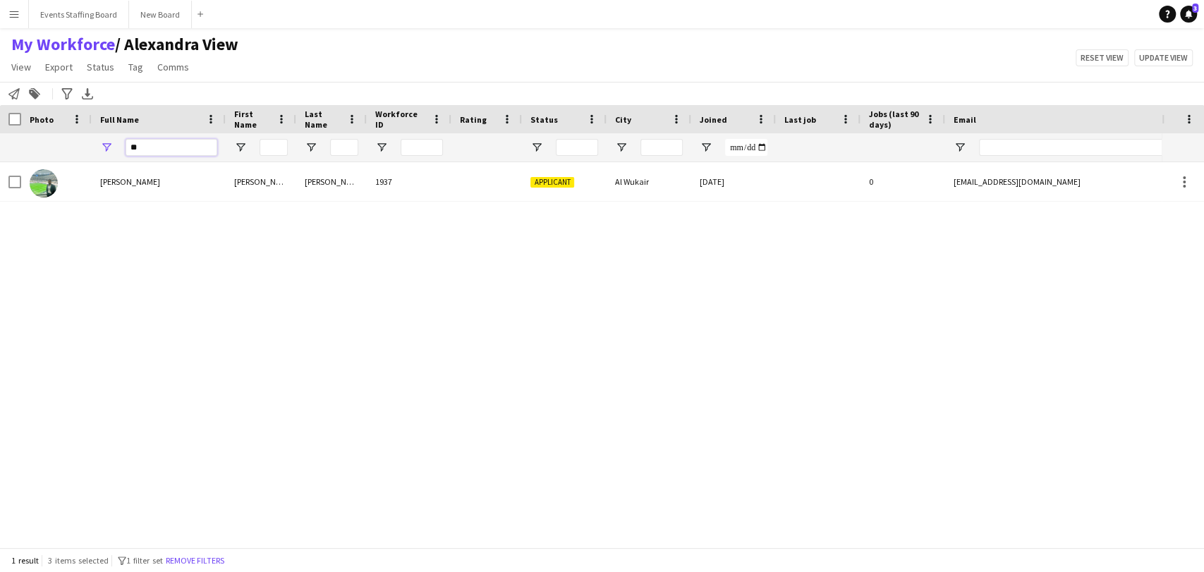
type input "*"
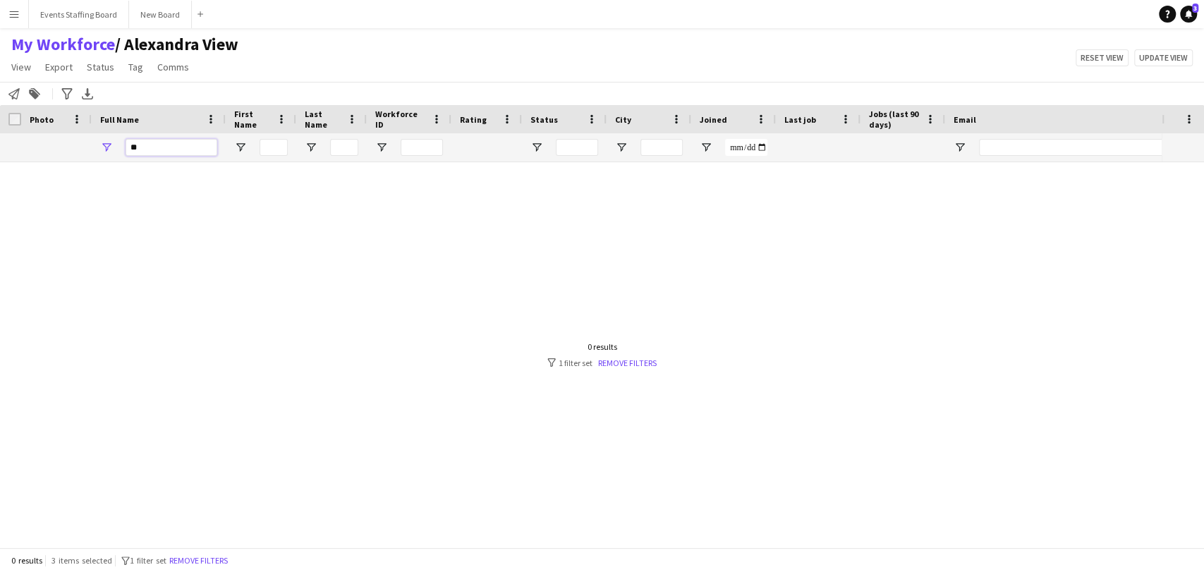
type input "*"
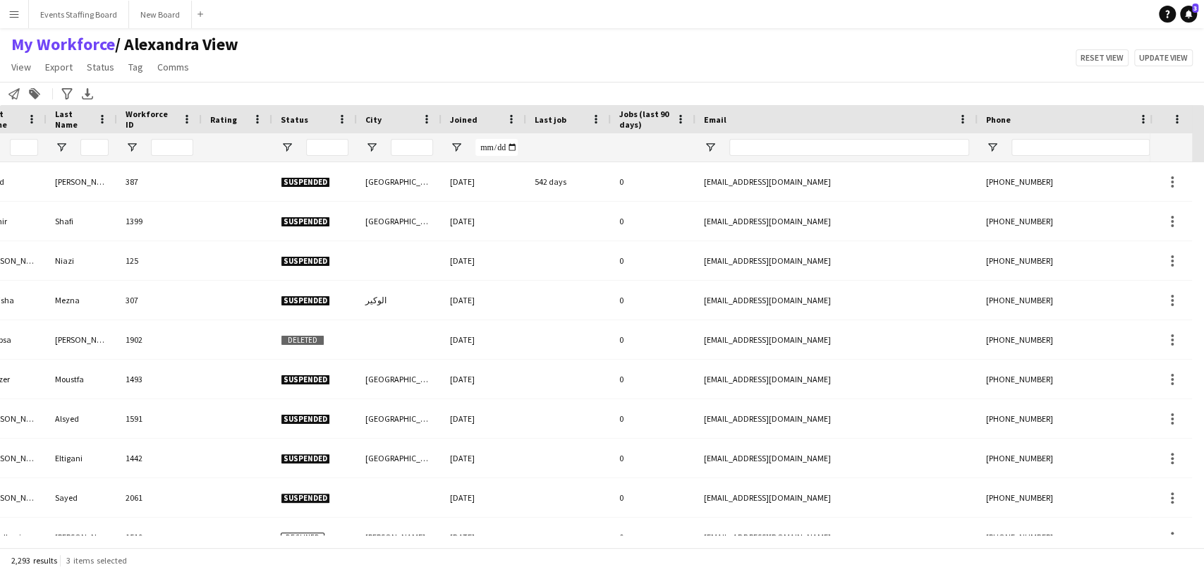
scroll to position [0, 480]
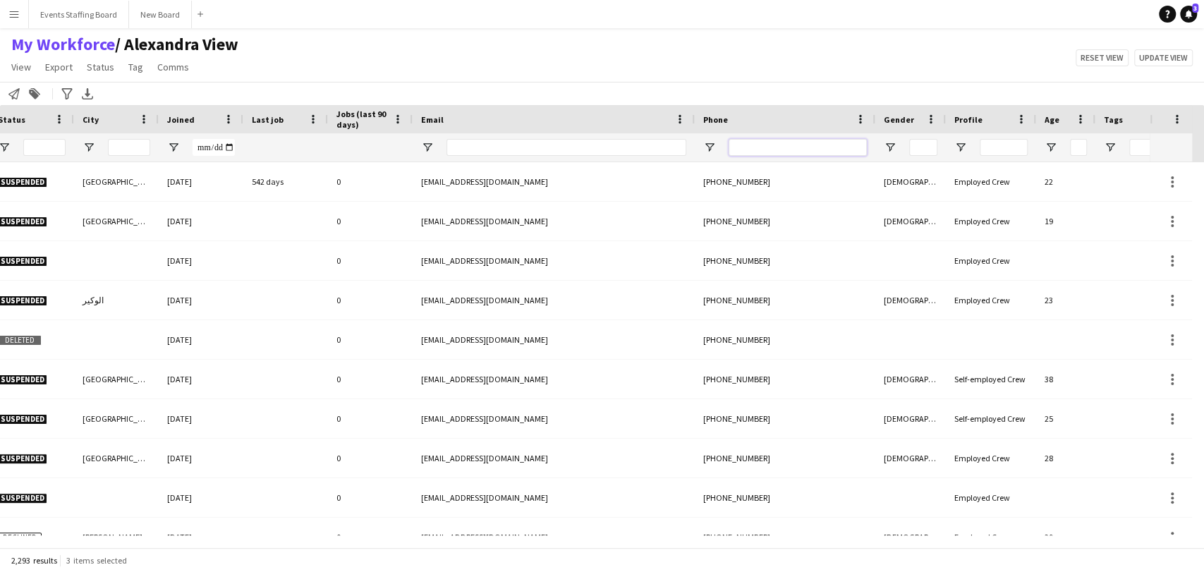
click at [751, 152] on input "Phone Filter Input" at bounding box center [798, 147] width 138 height 17
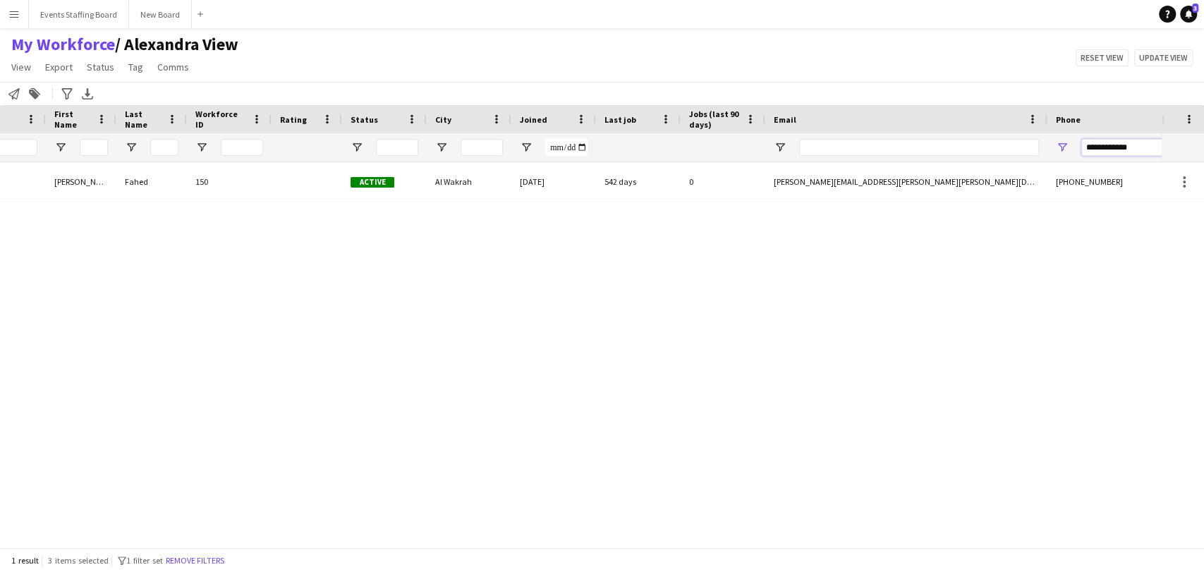
scroll to position [0, 139]
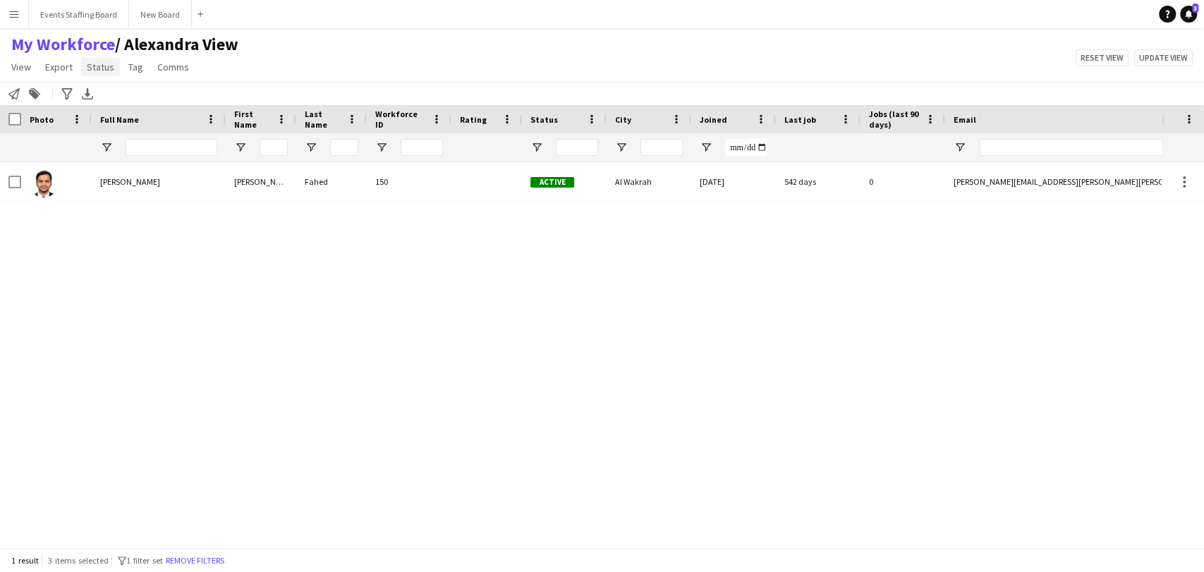
type input "**********"
click at [99, 75] on link "Status" at bounding box center [100, 67] width 39 height 18
click at [109, 102] on link "Edit" at bounding box center [130, 98] width 99 height 30
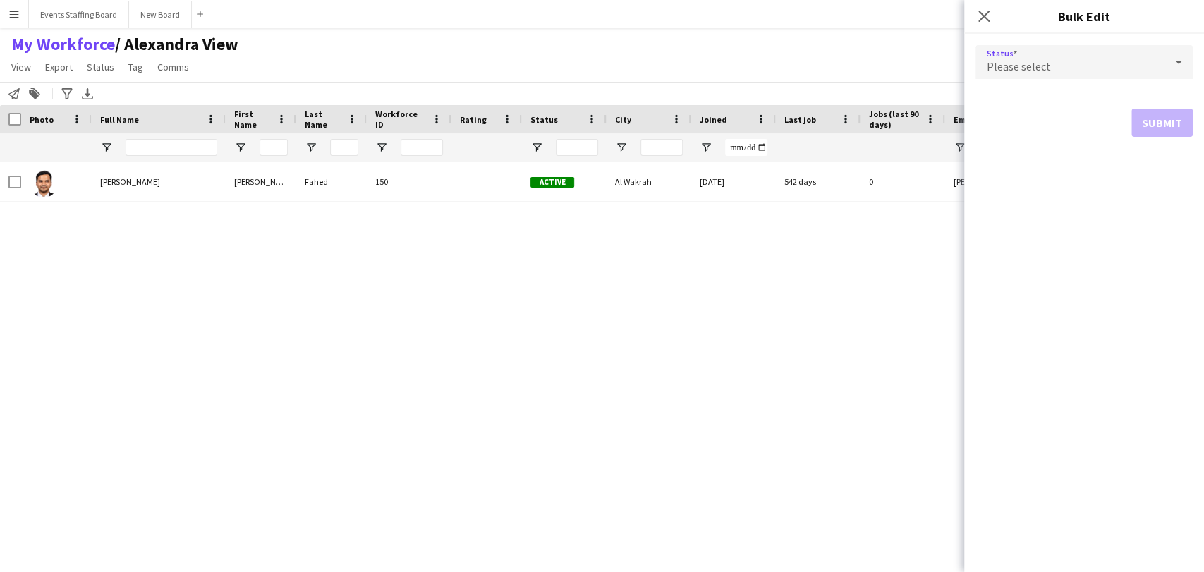
click at [1064, 71] on div "Please select" at bounding box center [1070, 62] width 189 height 34
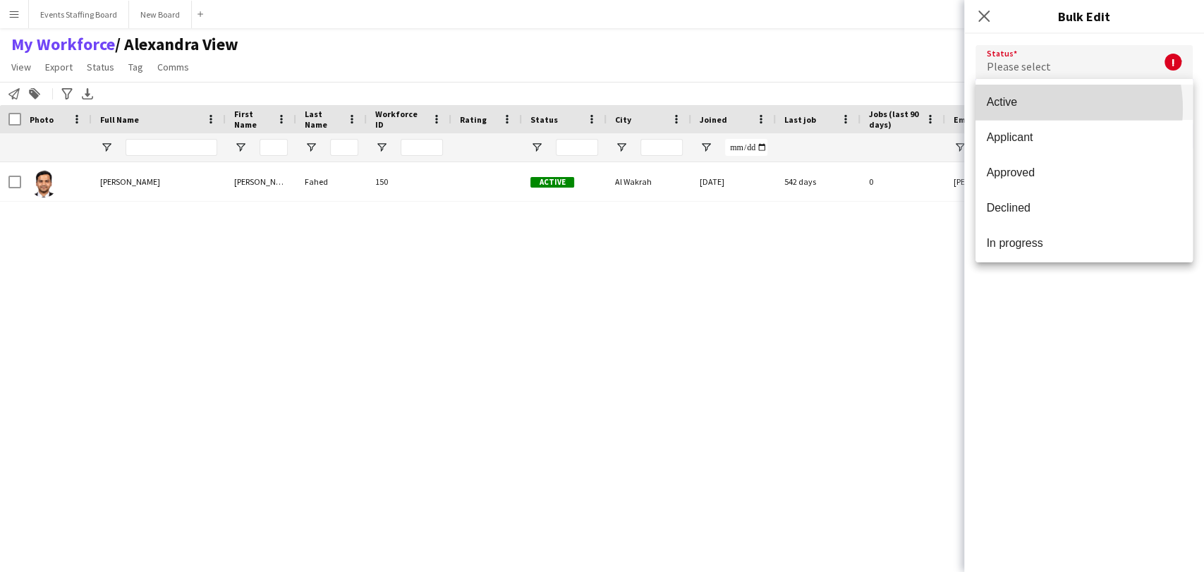
click at [1041, 109] on span "Active" at bounding box center [1084, 101] width 195 height 13
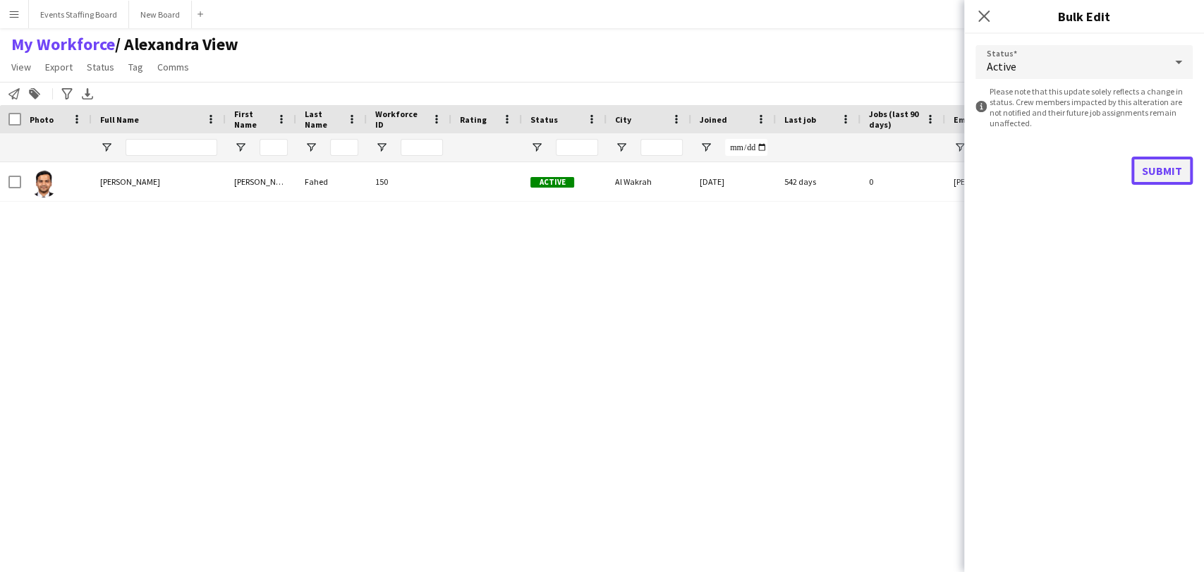
click at [1168, 165] on button "Submit" at bounding box center [1162, 171] width 61 height 28
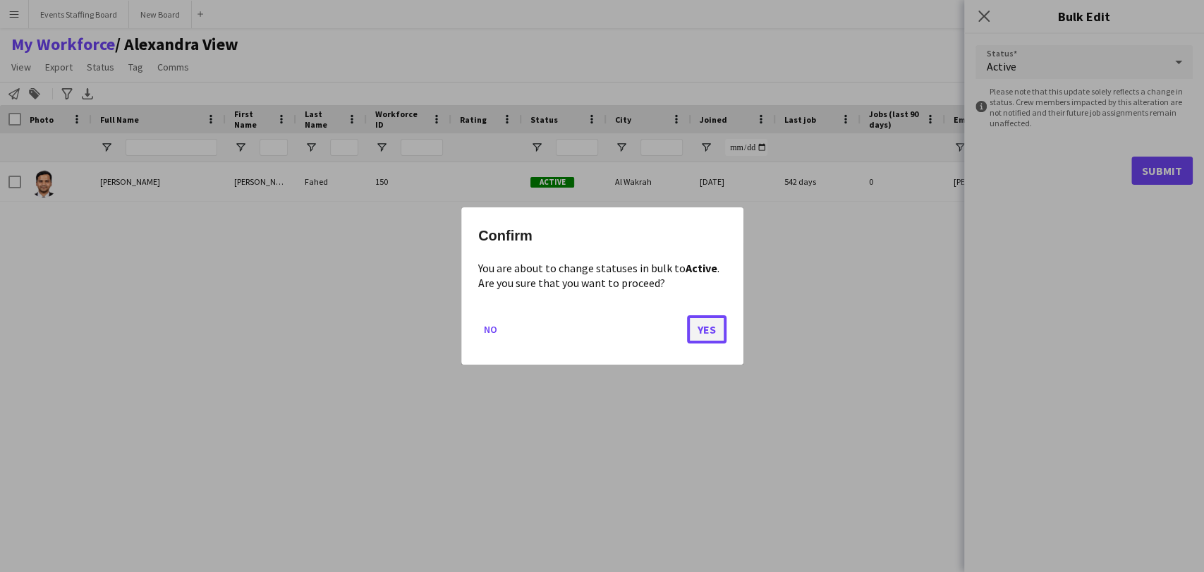
click at [692, 338] on button "Yes" at bounding box center [707, 329] width 40 height 28
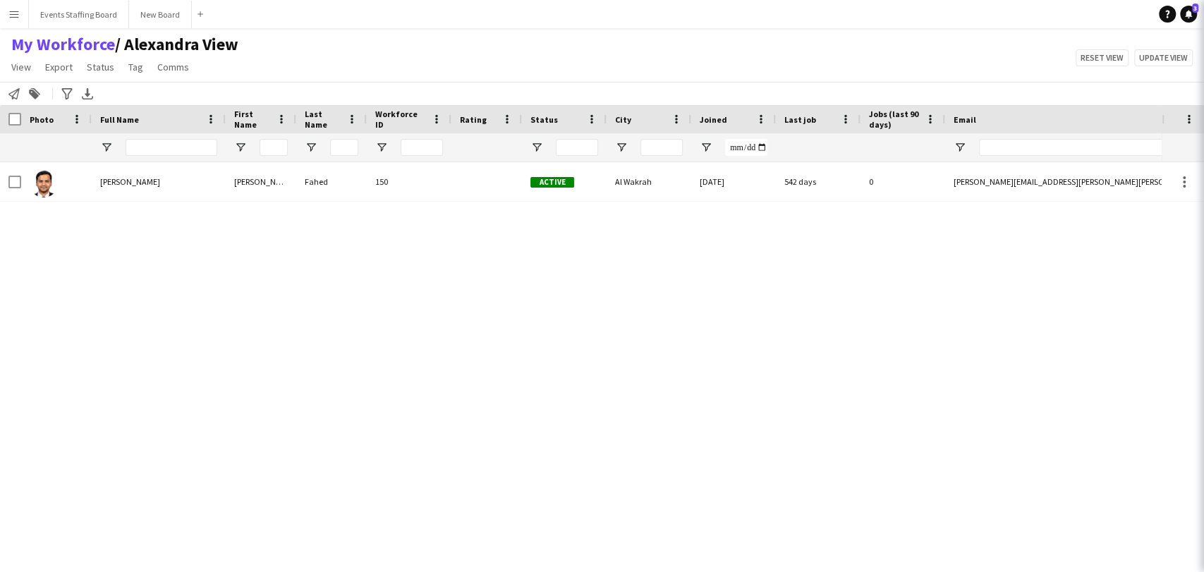
click at [341, 370] on div "150 Active Al Wakrah 01-11-2023 542 days 0 mohammed.abul.fahed@gmail.com +97455…" at bounding box center [581, 348] width 1162 height 373
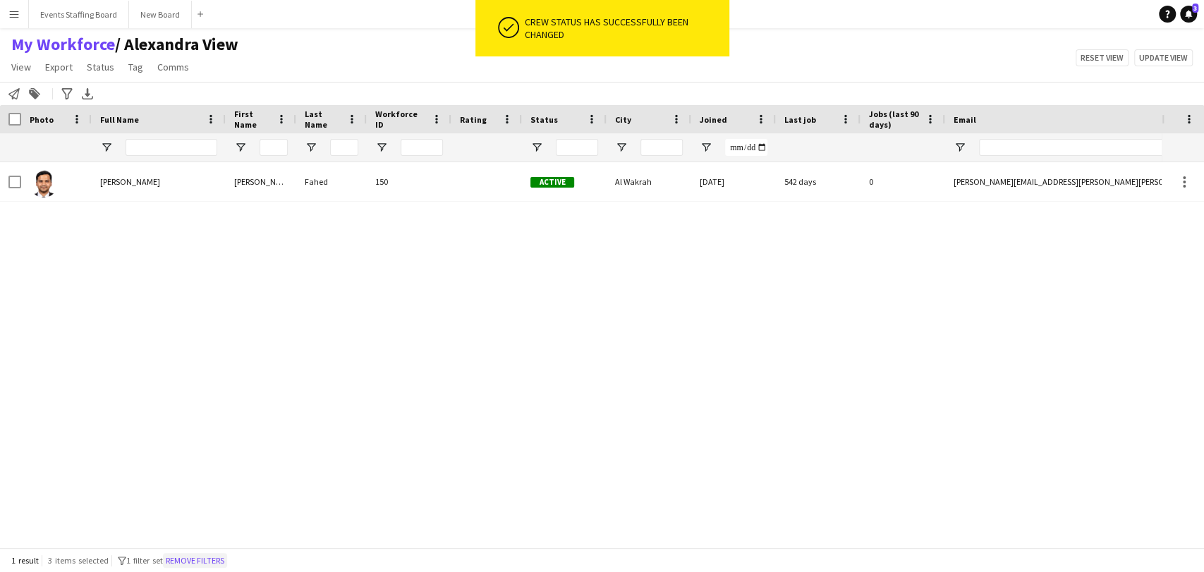
click at [200, 560] on button "Remove filters" at bounding box center [195, 561] width 64 height 16
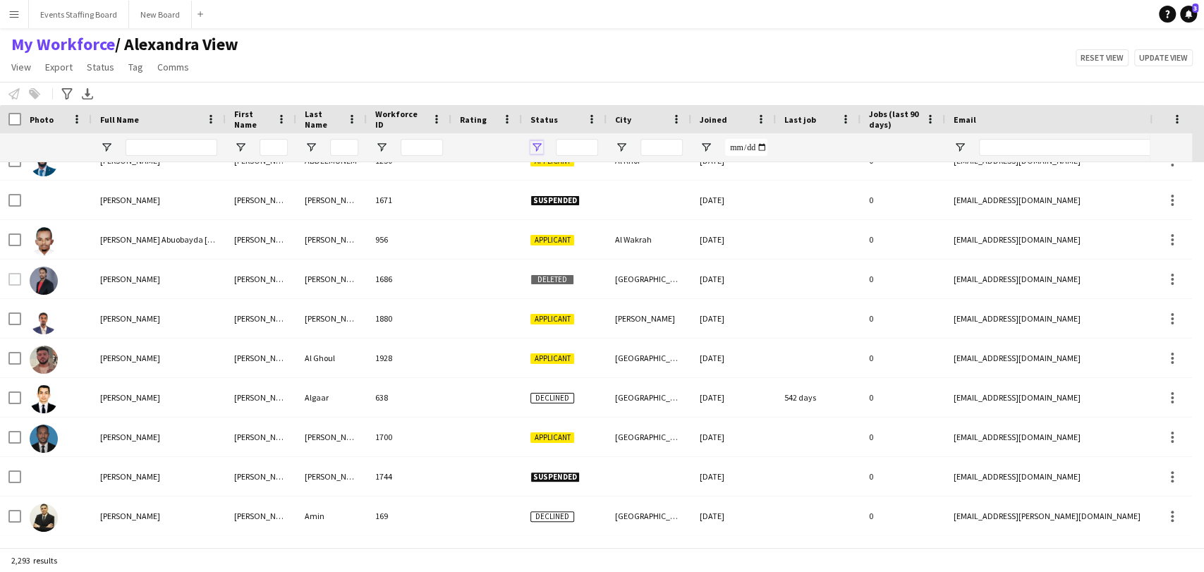
click at [531, 141] on span "Open Filter Menu" at bounding box center [537, 147] width 13 height 13
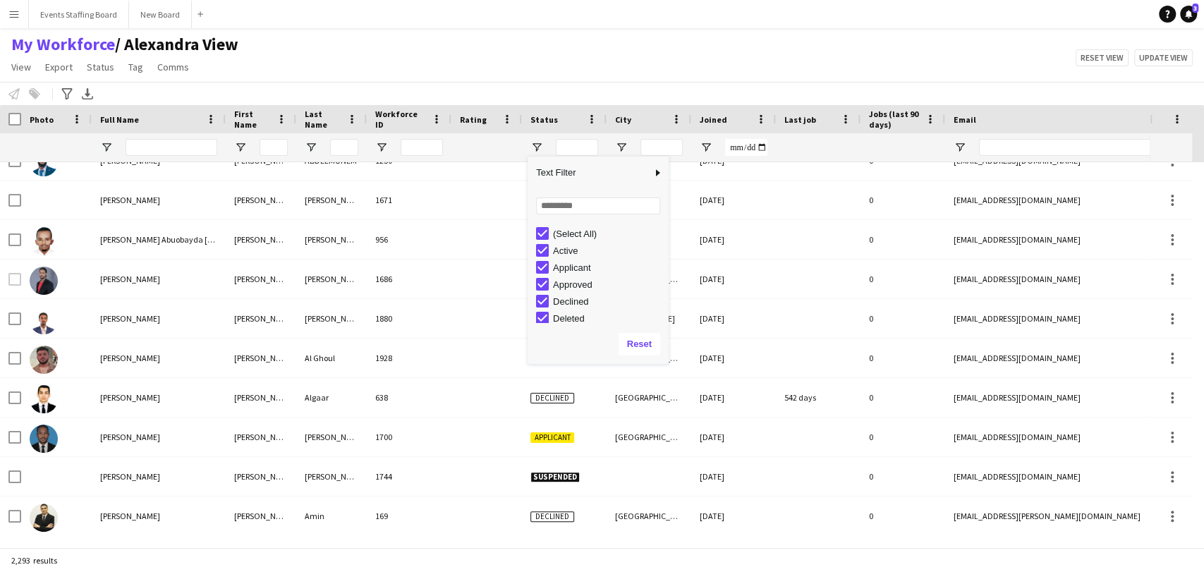
click at [569, 233] on div "(Select All)" at bounding box center [608, 234] width 111 height 11
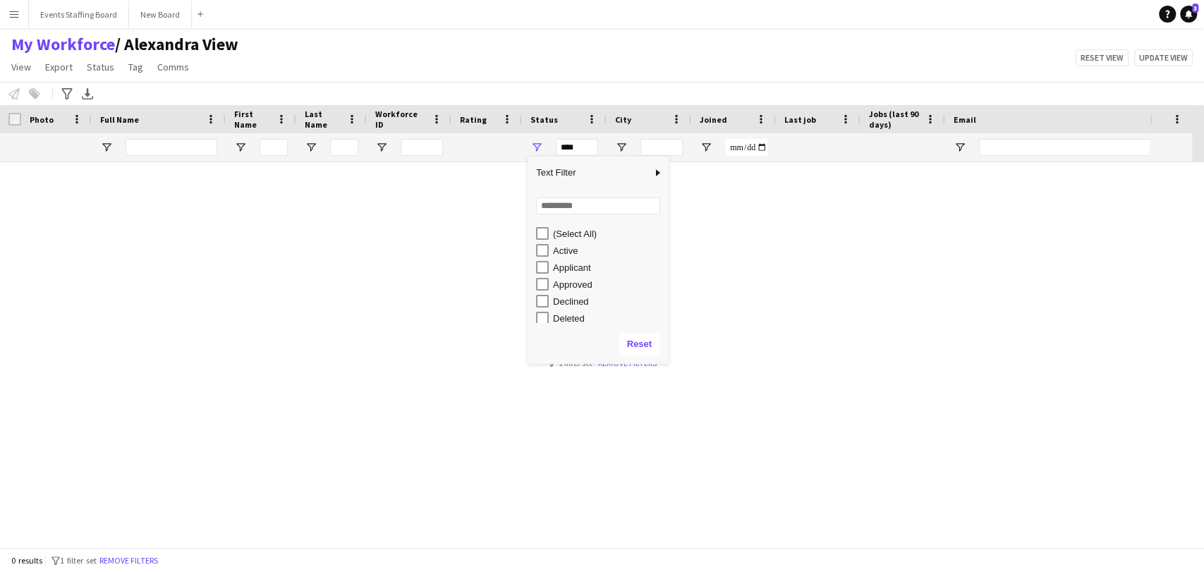
click at [559, 253] on div "Active" at bounding box center [608, 251] width 111 height 11
type input "**********"
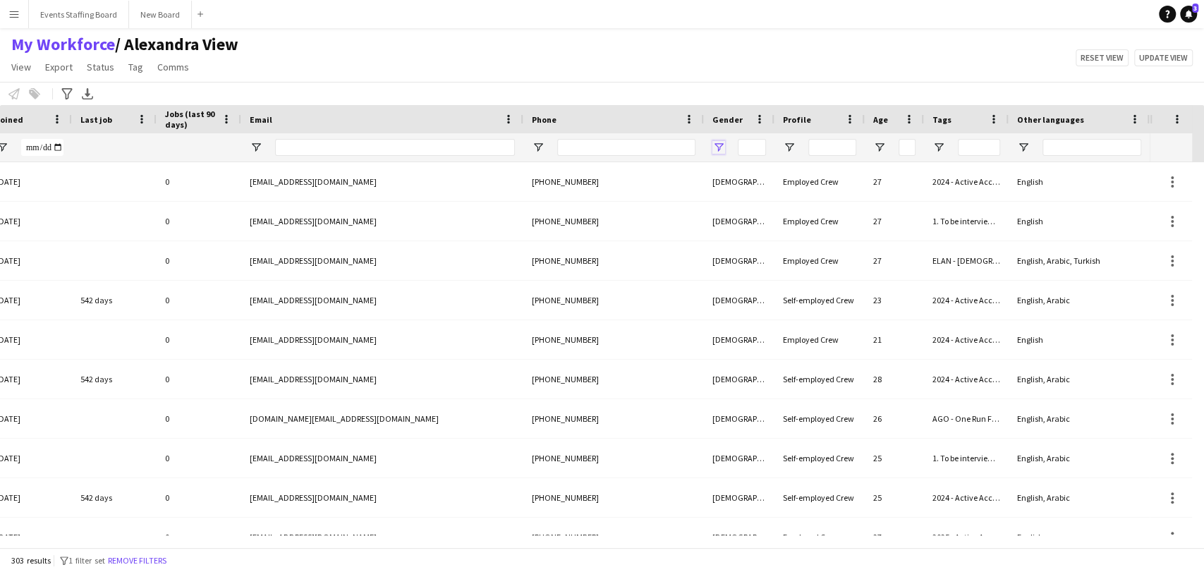
click at [722, 143] on span "Open Filter Menu" at bounding box center [719, 147] width 13 height 13
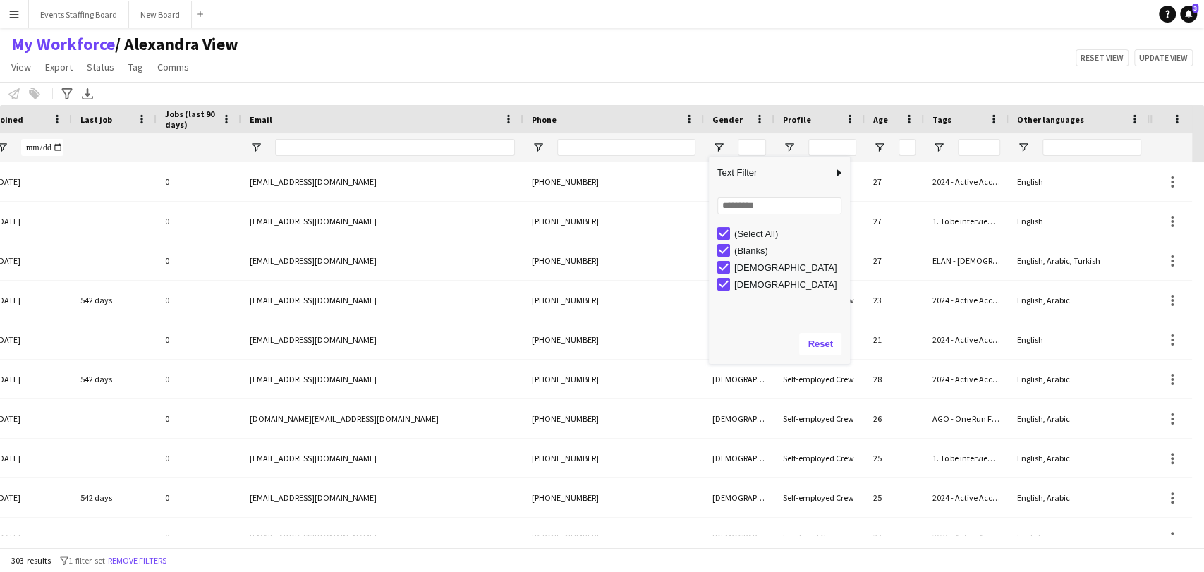
click at [749, 266] on div "[DEMOGRAPHIC_DATA]" at bounding box center [789, 267] width 111 height 11
type input "**********"
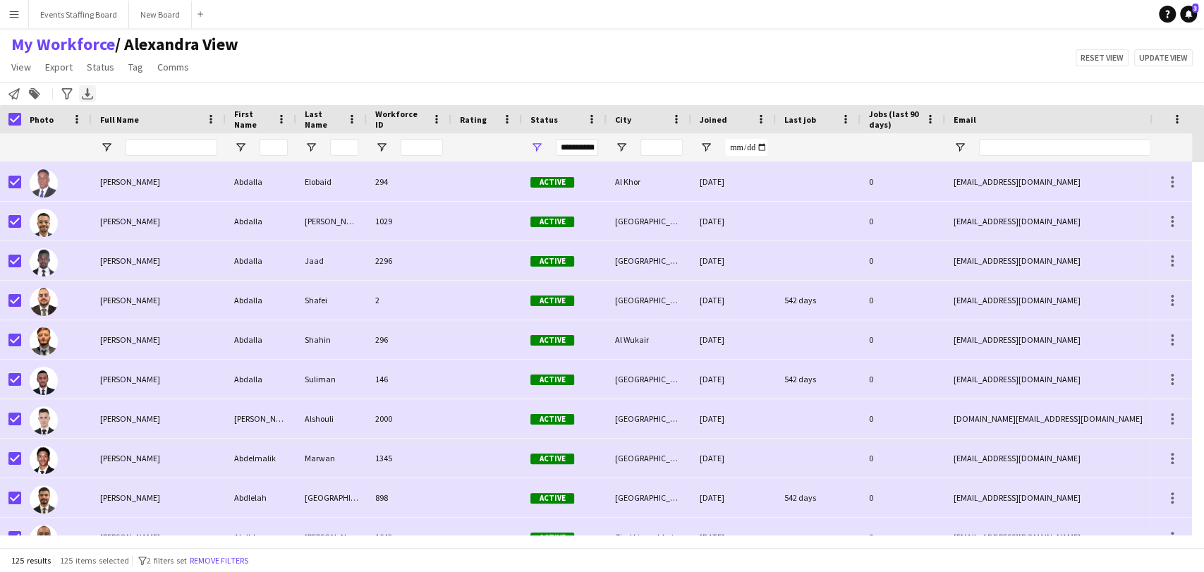
click at [81, 85] on div "Export XLSX" at bounding box center [87, 93] width 17 height 17
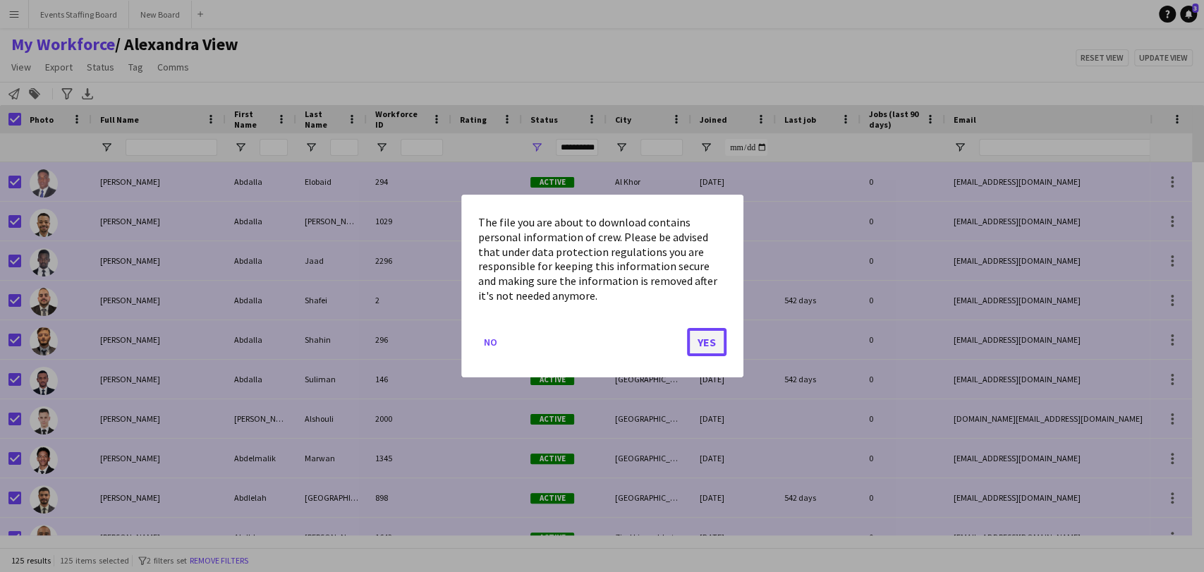
click at [695, 338] on button "Yes" at bounding box center [707, 342] width 40 height 28
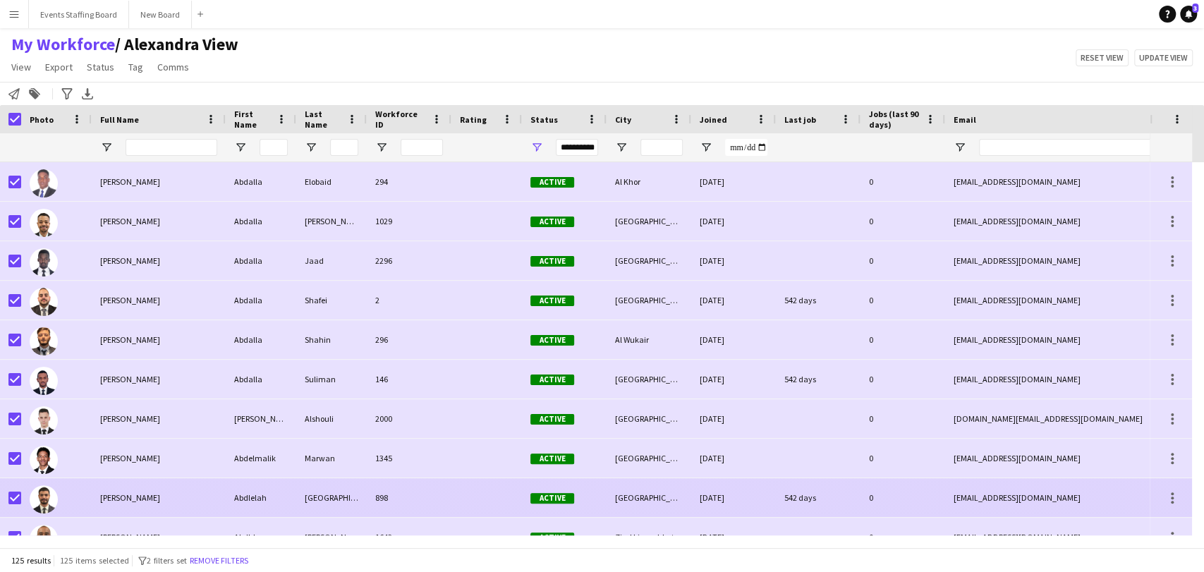
click at [731, 480] on div "[DATE]" at bounding box center [733, 497] width 85 height 39
click at [714, 483] on div "[DATE]" at bounding box center [733, 497] width 85 height 39
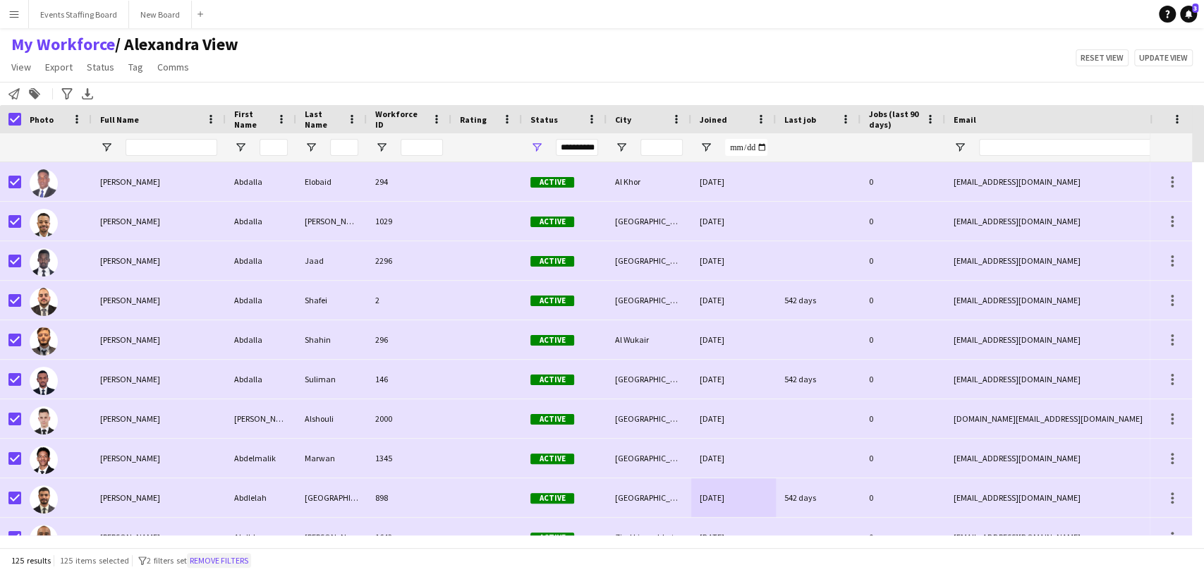
click at [224, 557] on button "Remove filters" at bounding box center [219, 561] width 64 height 16
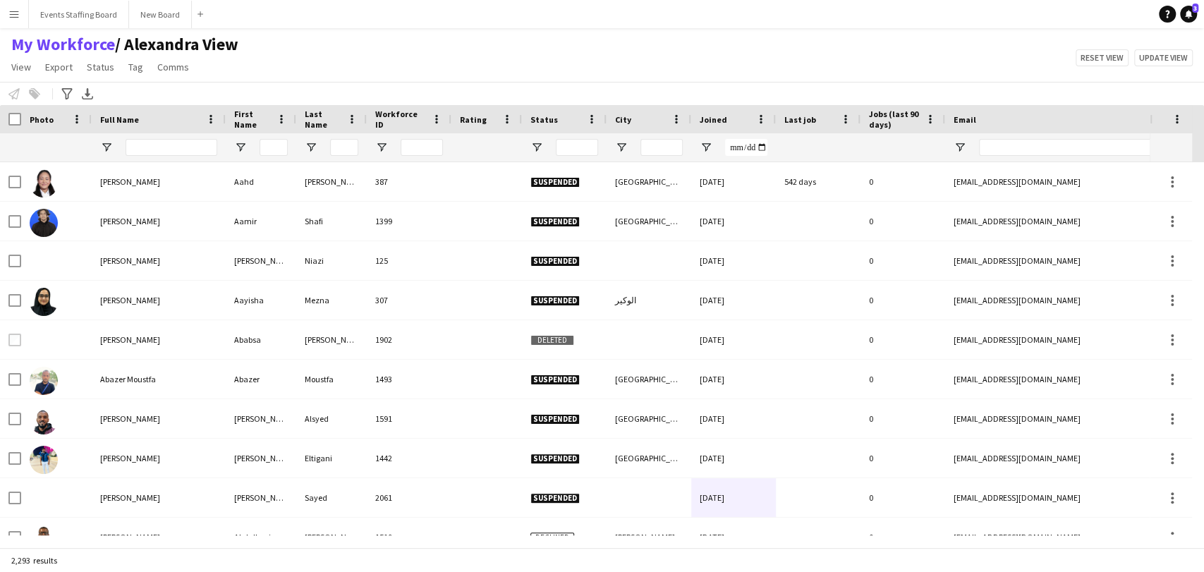
drag, startPoint x: 2, startPoint y: 143, endPoint x: 124, endPoint y: 138, distance: 122.2
click at [2, 143] on div at bounding box center [10, 147] width 21 height 28
click at [152, 152] on input "Full Name Filter Input" at bounding box center [172, 147] width 92 height 17
paste input "*******"
drag, startPoint x: 152, startPoint y: 152, endPoint x: 211, endPoint y: 159, distance: 59.0
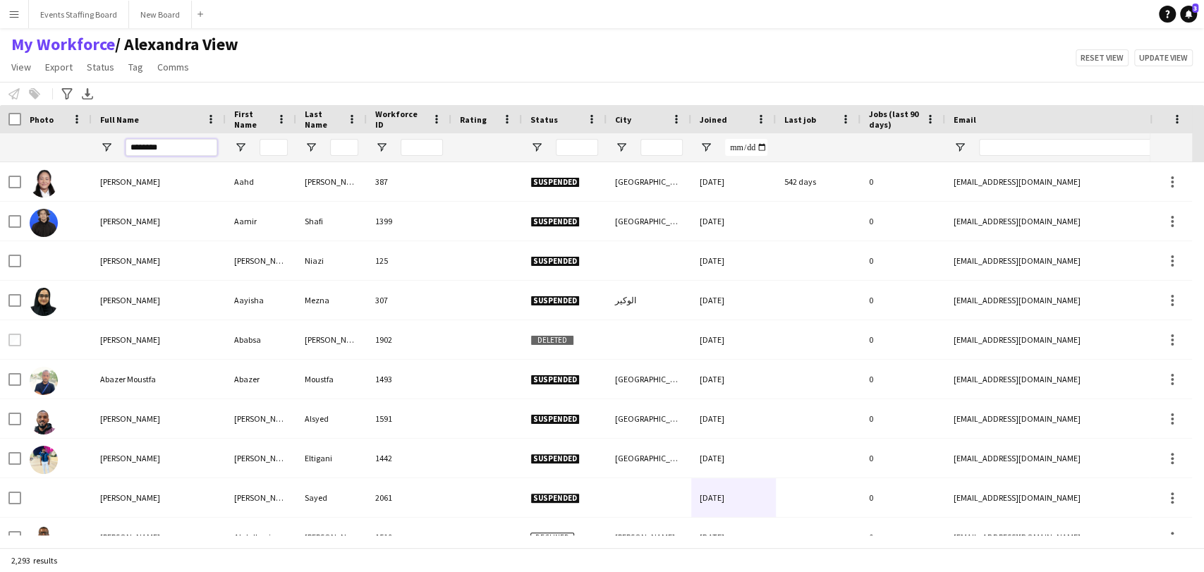
click at [192, 156] on div "*******" at bounding box center [172, 147] width 92 height 28
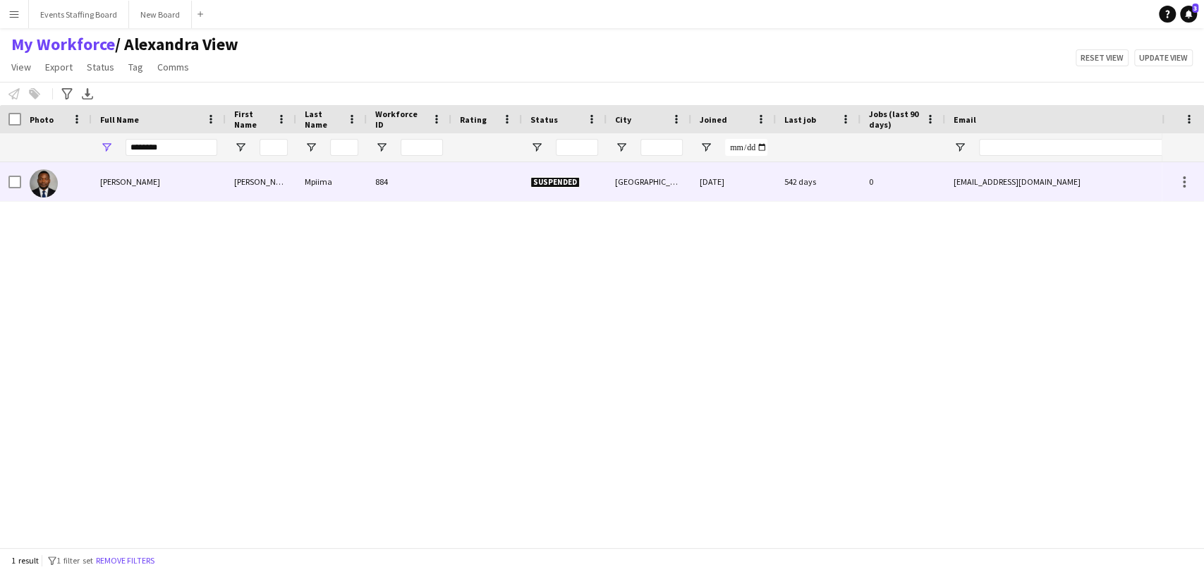
click at [93, 186] on div "Raymond Mpiima" at bounding box center [159, 181] width 134 height 39
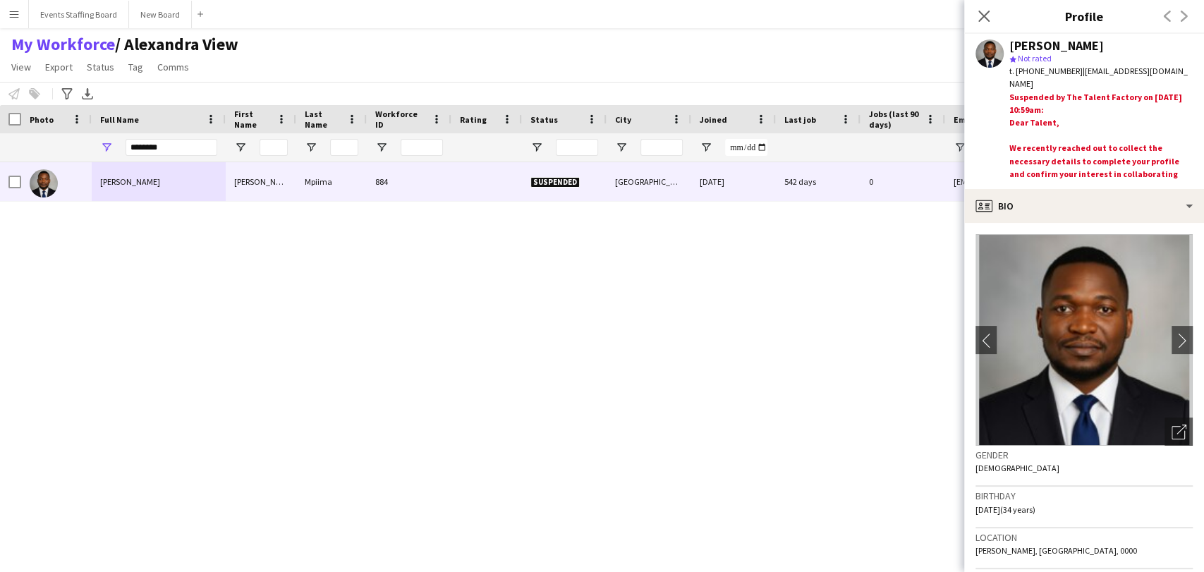
click at [993, 8] on div "Close pop-in" at bounding box center [984, 16] width 40 height 32
click at [979, 25] on app-icon "Close pop-in" at bounding box center [984, 16] width 20 height 20
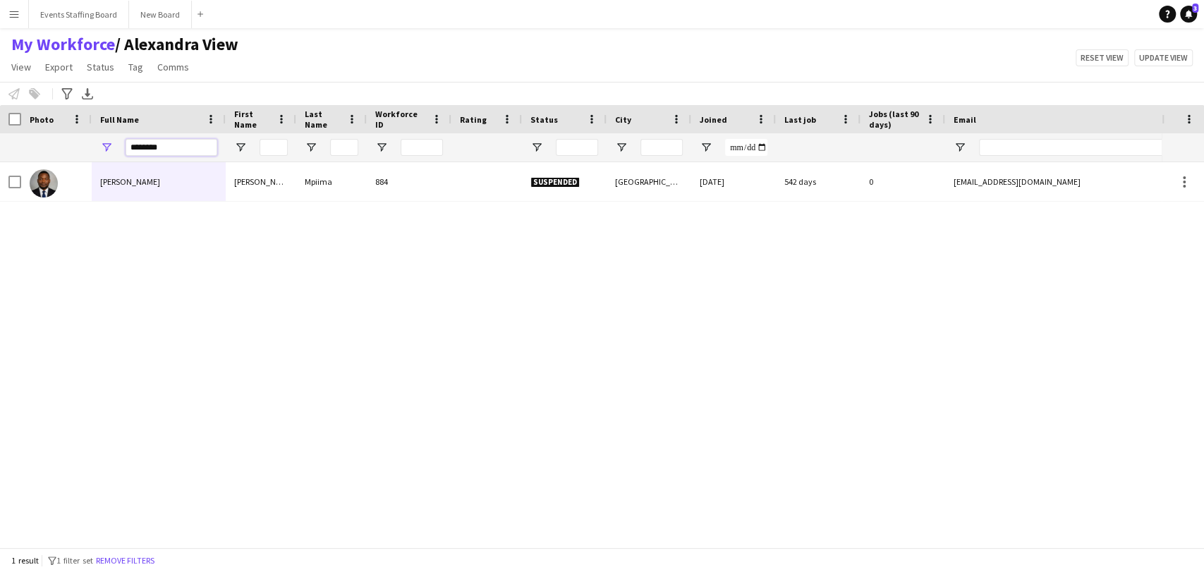
click at [158, 149] on input "*******" at bounding box center [172, 147] width 92 height 17
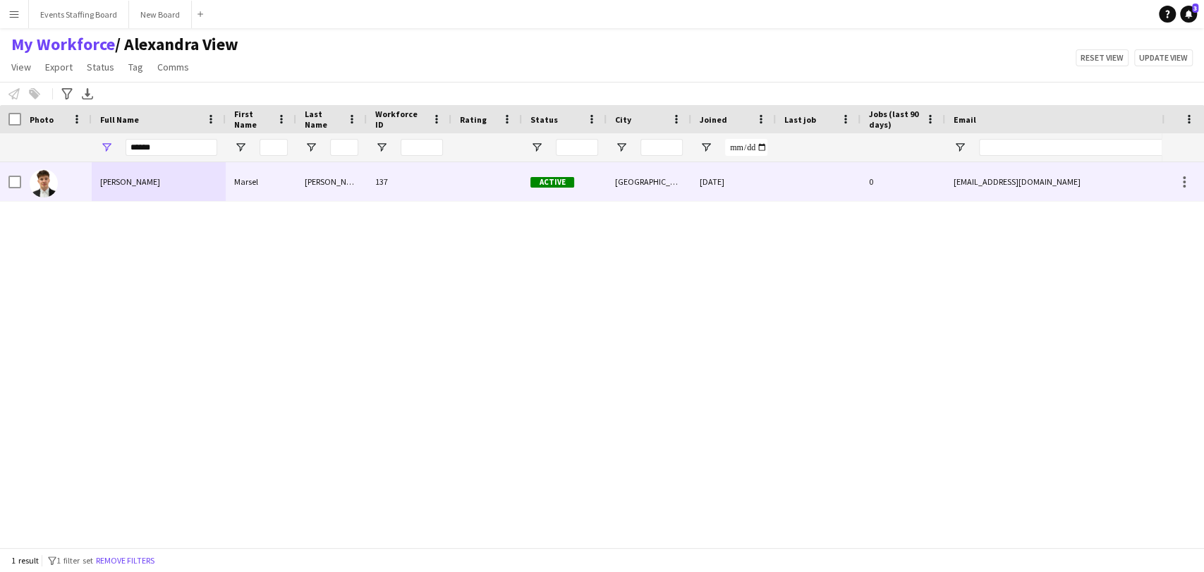
click at [109, 176] on div "Marsel Nuraliev" at bounding box center [159, 181] width 134 height 39
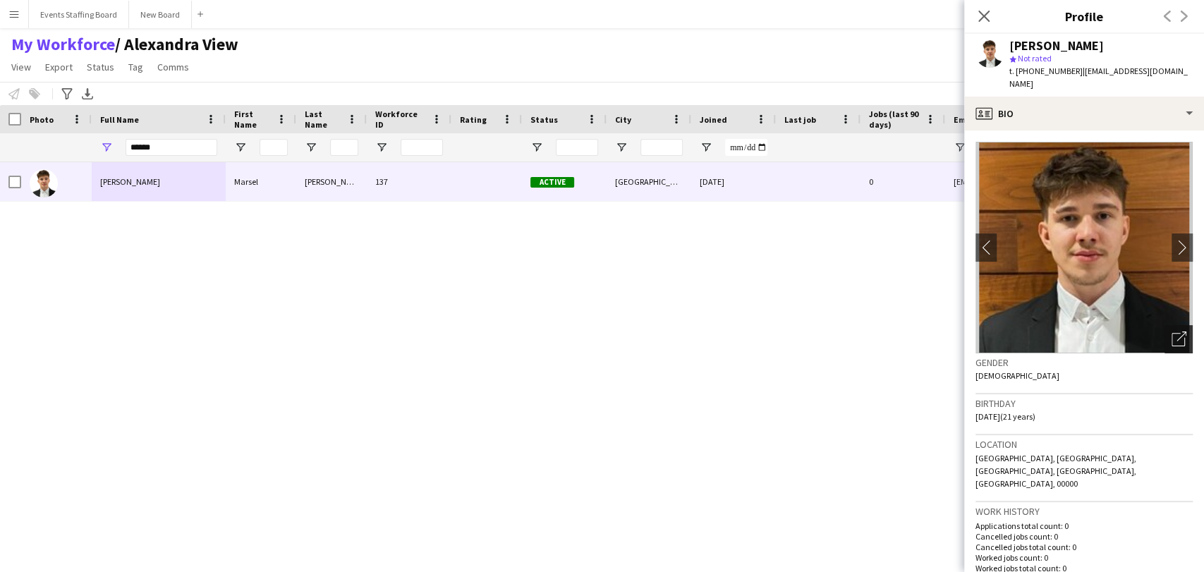
click at [1172, 332] on icon "Open photos pop-in" at bounding box center [1179, 339] width 15 height 15
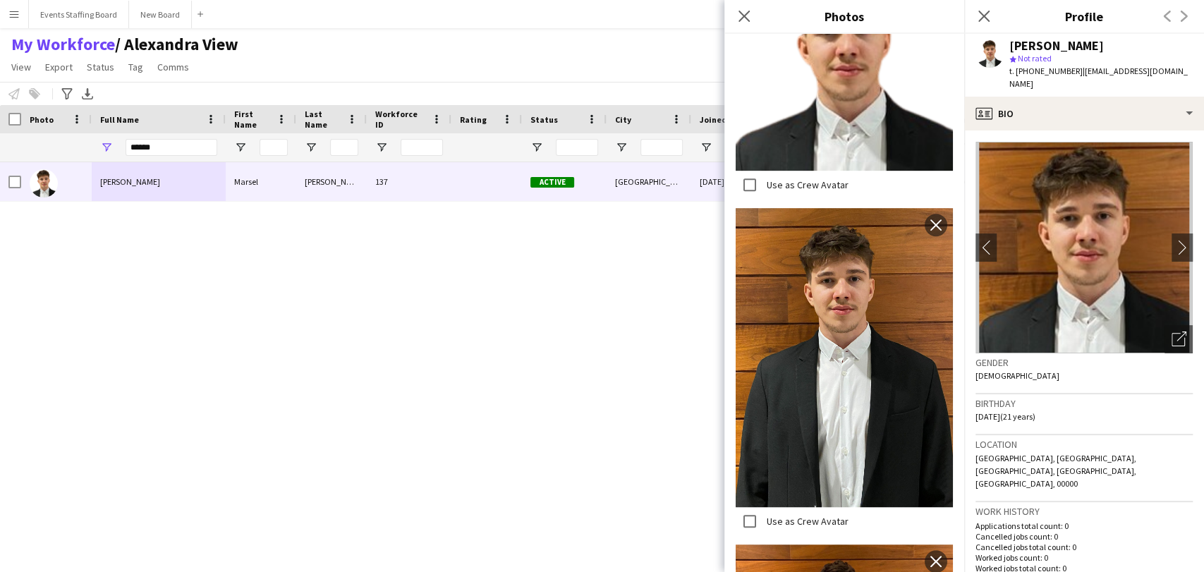
scroll to position [200, 0]
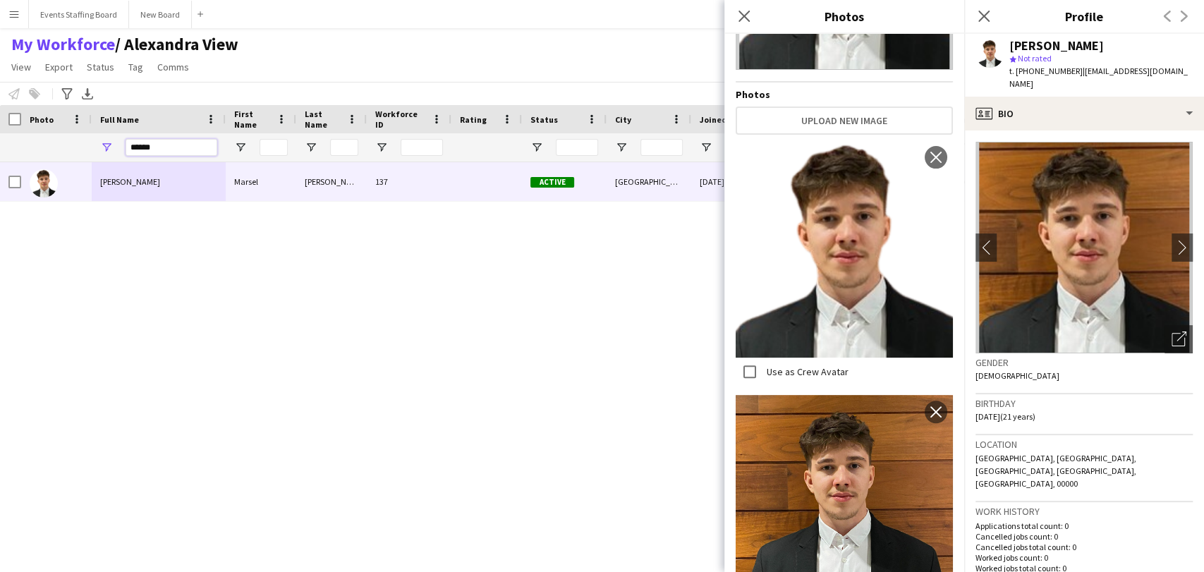
click at [130, 152] on input "******" at bounding box center [172, 147] width 92 height 17
click at [138, 151] on input "******" at bounding box center [172, 147] width 92 height 17
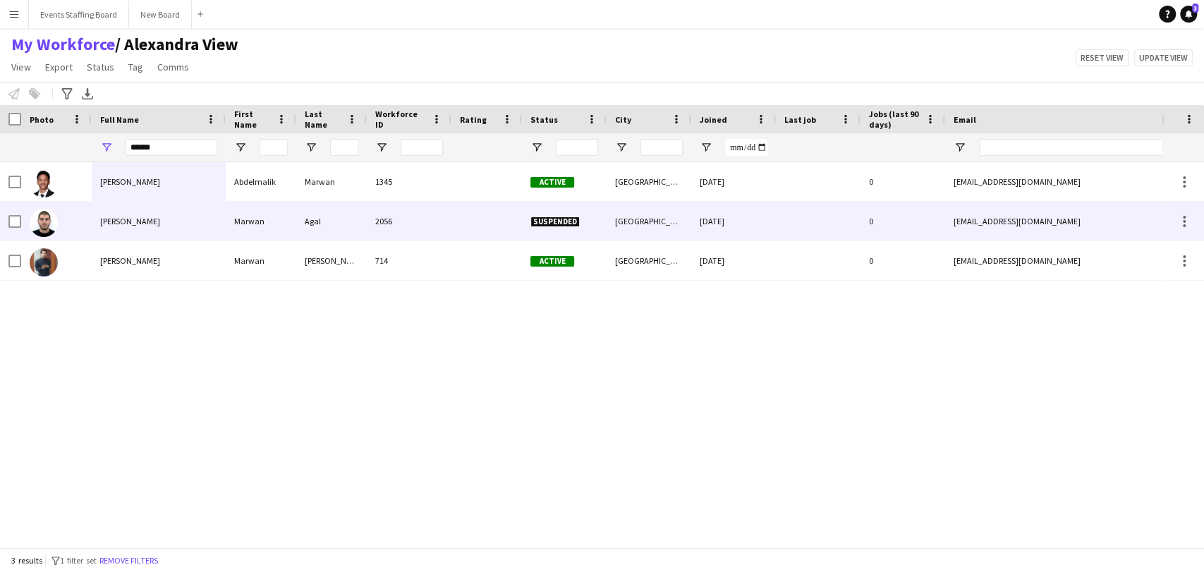
click at [115, 229] on div "Marwan Agal" at bounding box center [159, 221] width 134 height 39
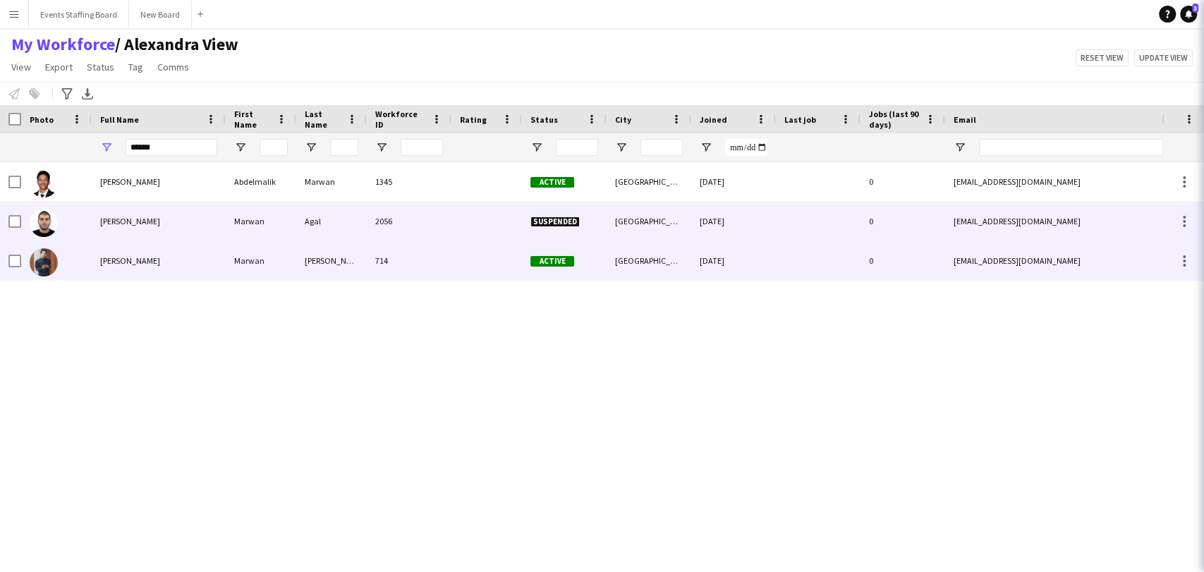
click at [111, 257] on span "Marwan Naing" at bounding box center [130, 260] width 60 height 11
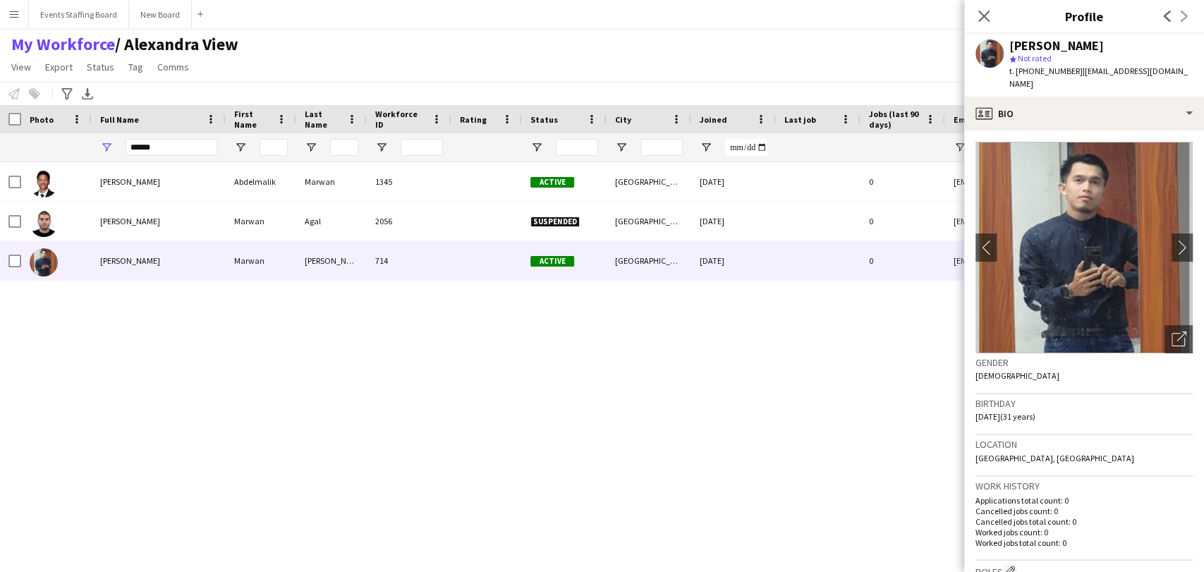
click at [1022, 73] on span "t. +97477134138" at bounding box center [1046, 71] width 73 height 11
click at [1030, 73] on span "t. +97477134138" at bounding box center [1046, 71] width 73 height 11
copy span "97477134138"
click at [1174, 325] on div "Open photos pop-in" at bounding box center [1179, 339] width 28 height 28
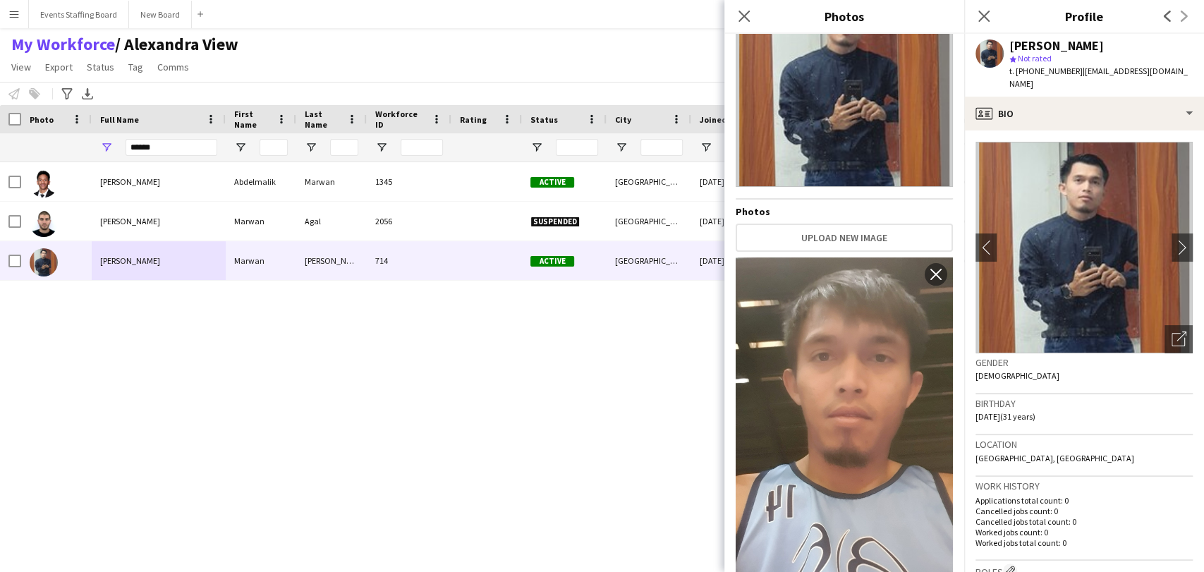
scroll to position [158, 0]
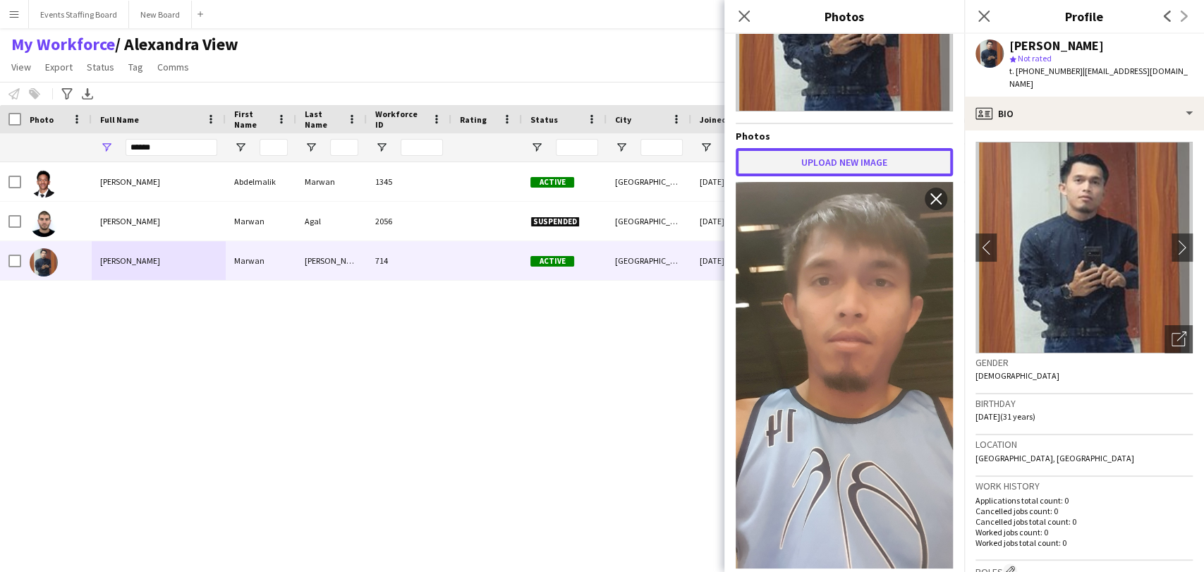
click at [818, 162] on button "Upload new image" at bounding box center [844, 162] width 217 height 28
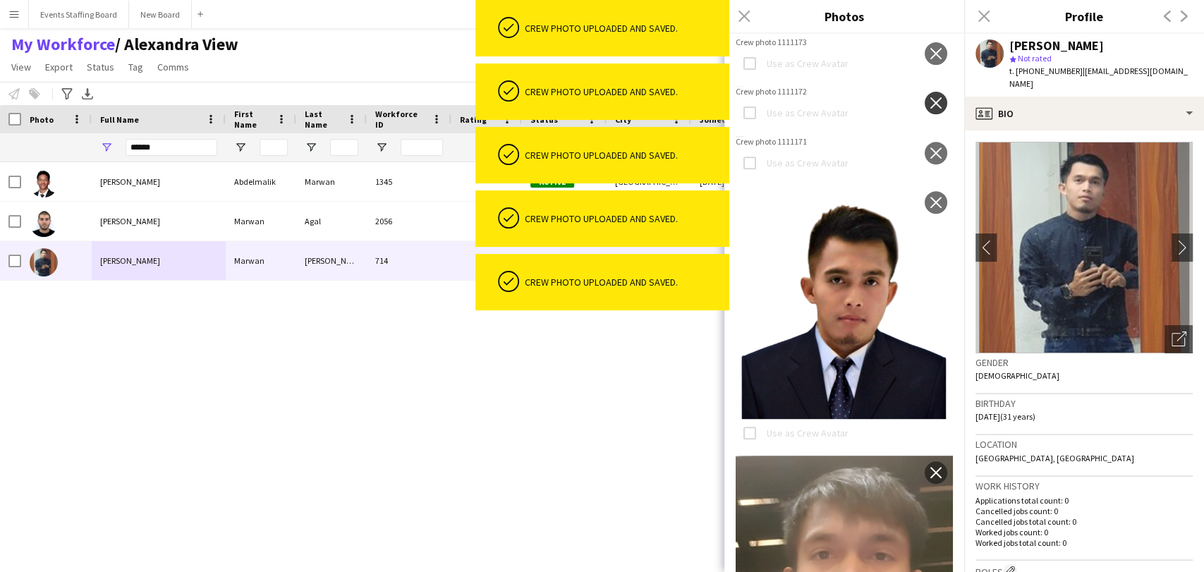
click at [929, 109] on app-icon "close" at bounding box center [936, 102] width 14 height 11
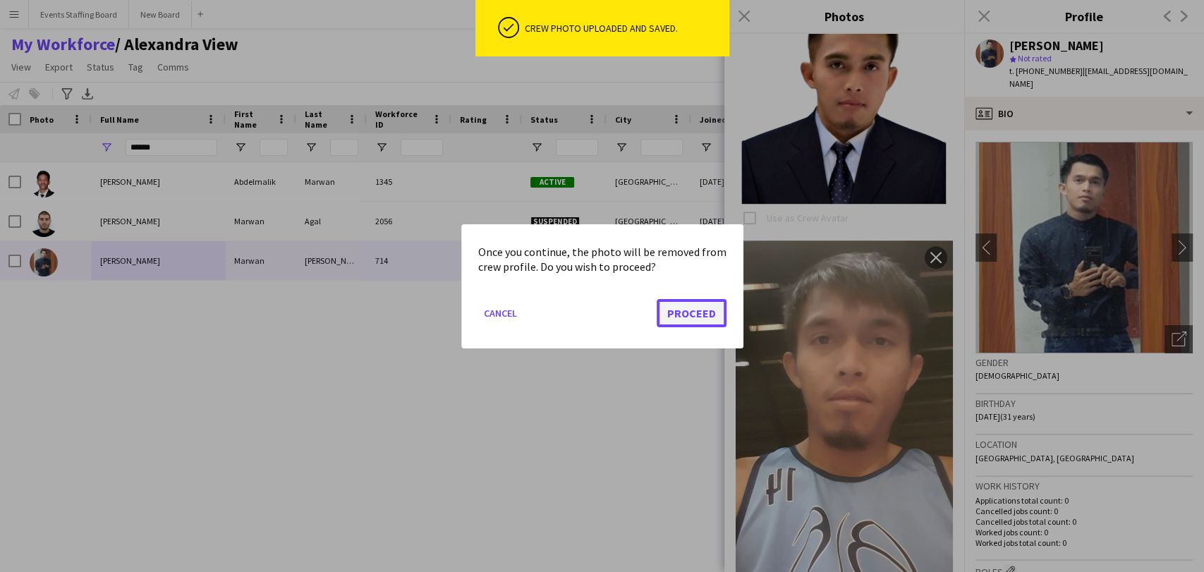
click at [683, 311] on button "Proceed" at bounding box center [692, 312] width 70 height 28
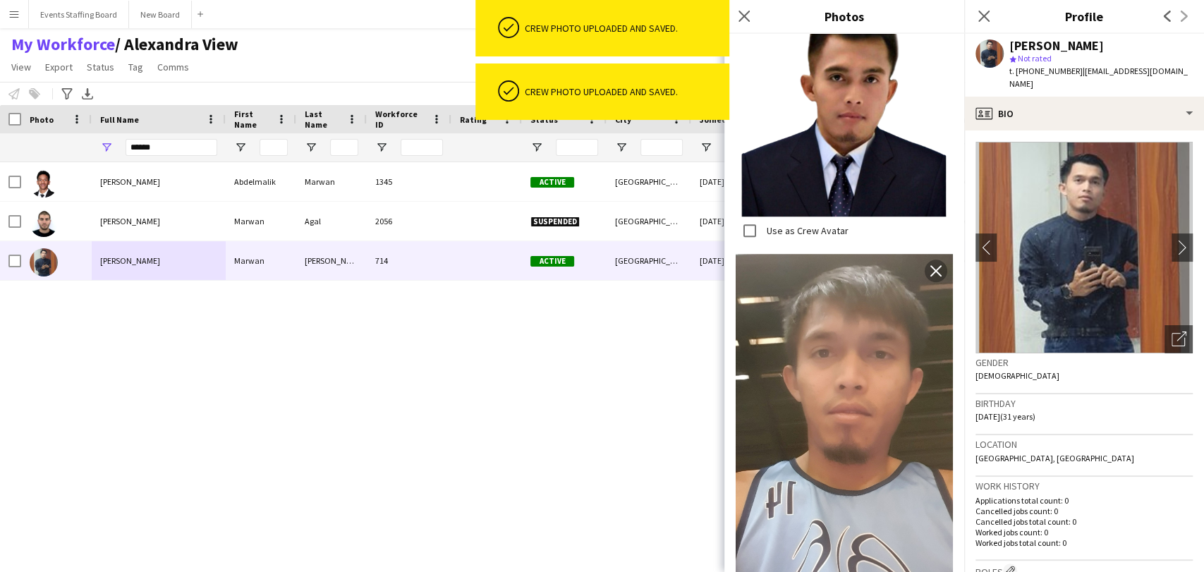
scroll to position [807, 0]
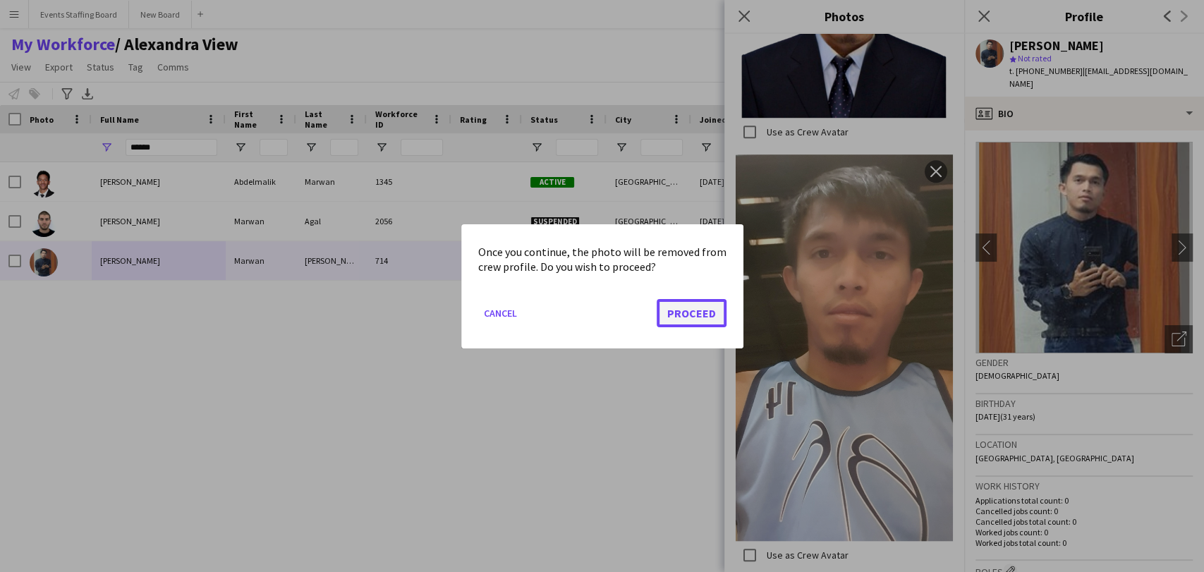
click at [701, 308] on button "Proceed" at bounding box center [692, 312] width 70 height 28
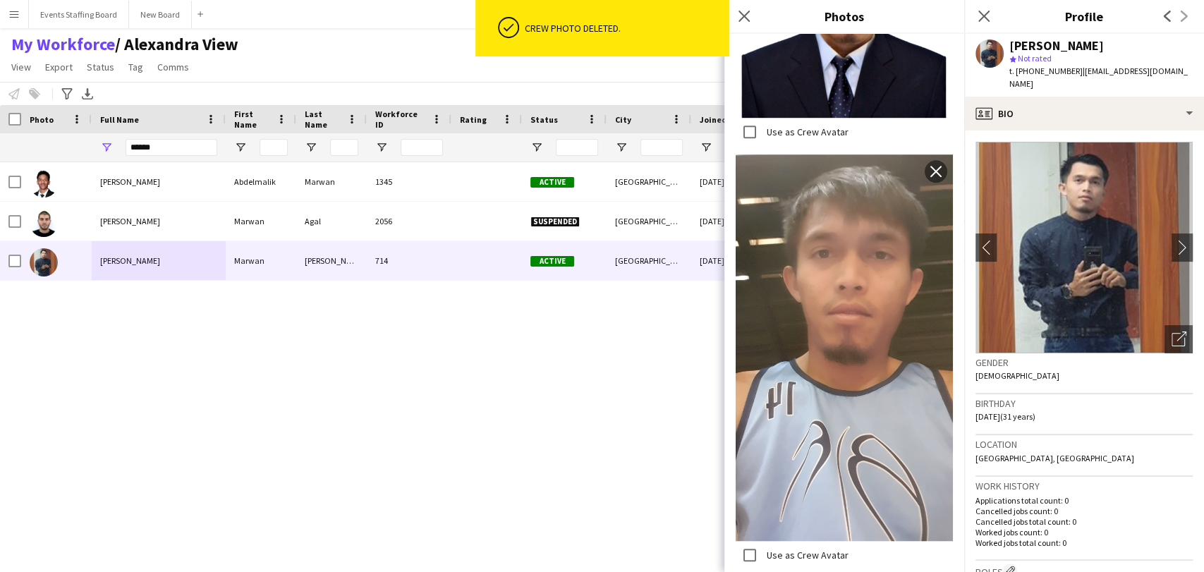
scroll to position [560, 0]
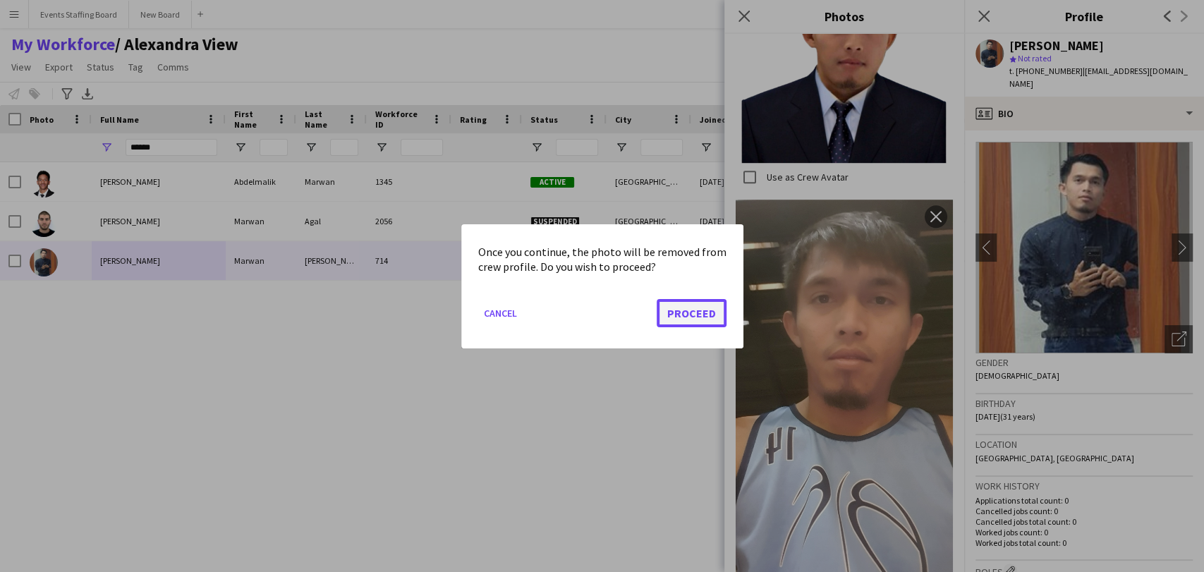
click at [694, 303] on button "Proceed" at bounding box center [692, 312] width 70 height 28
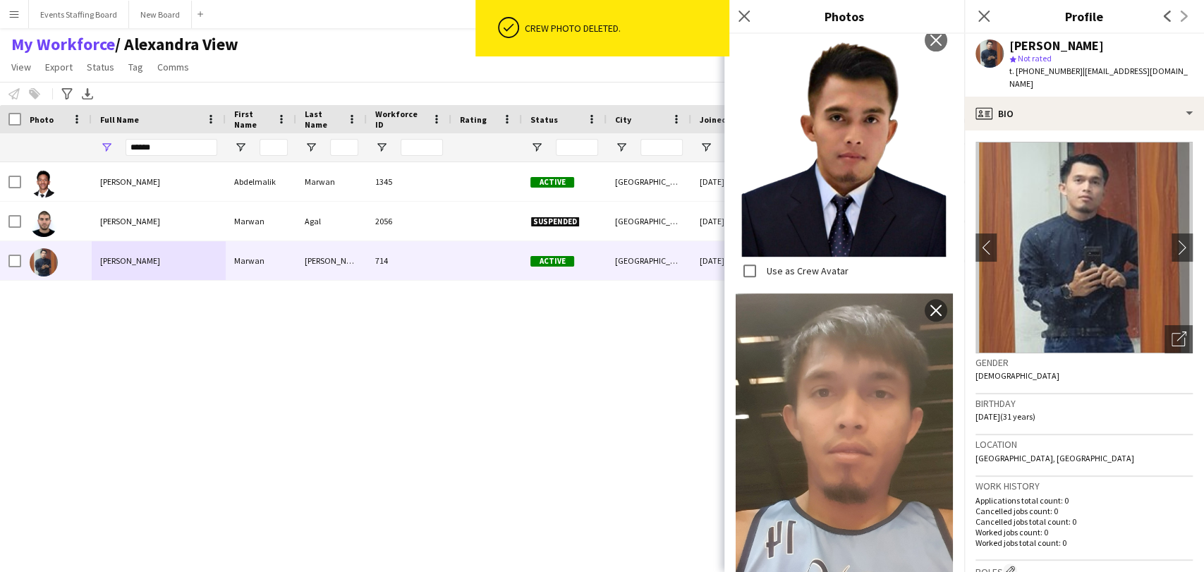
scroll to position [325, 0]
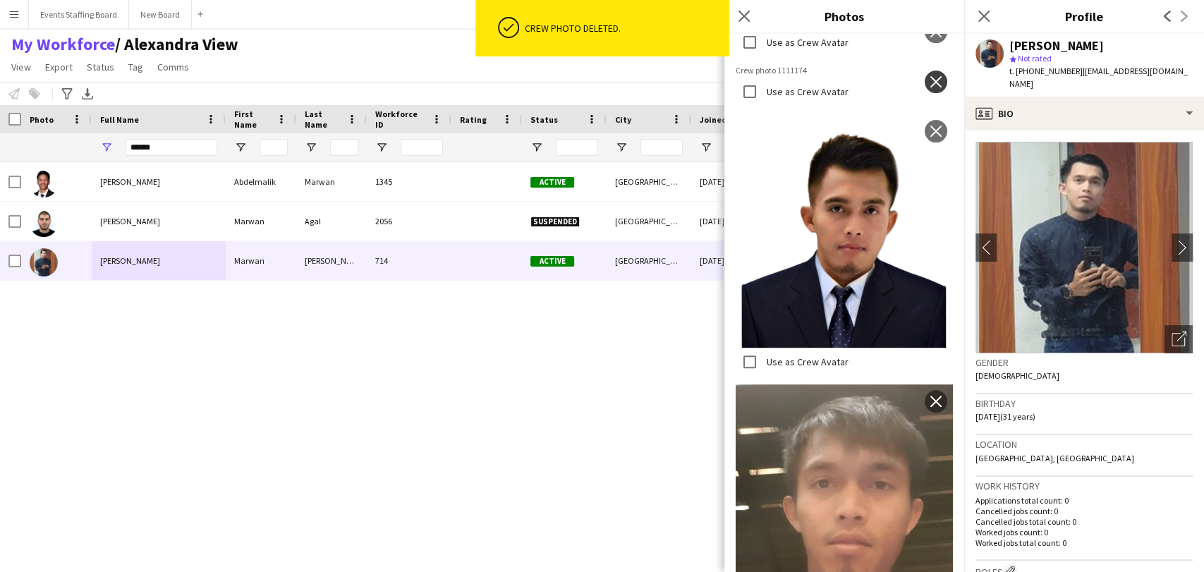
click at [926, 93] on button "close" at bounding box center [936, 82] width 23 height 23
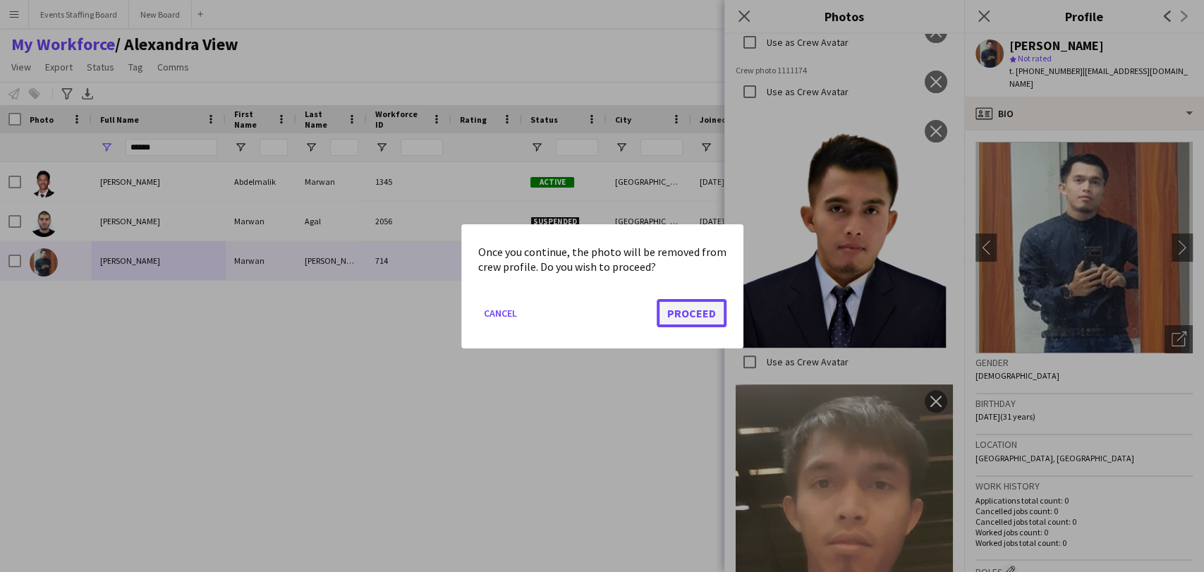
click at [680, 313] on button "Proceed" at bounding box center [692, 312] width 70 height 28
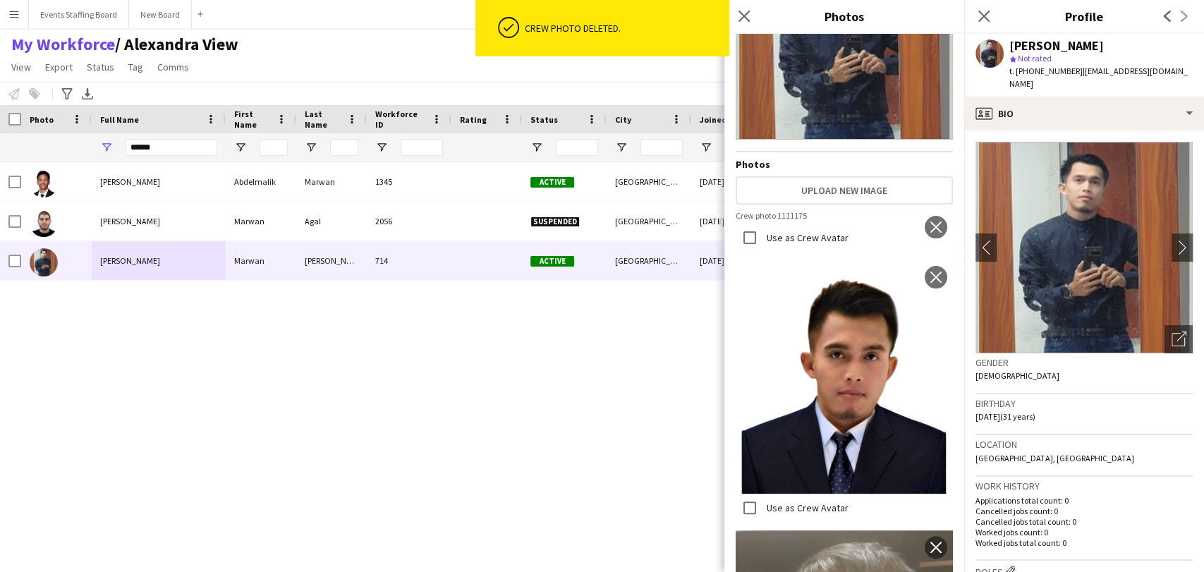
scroll to position [11, 0]
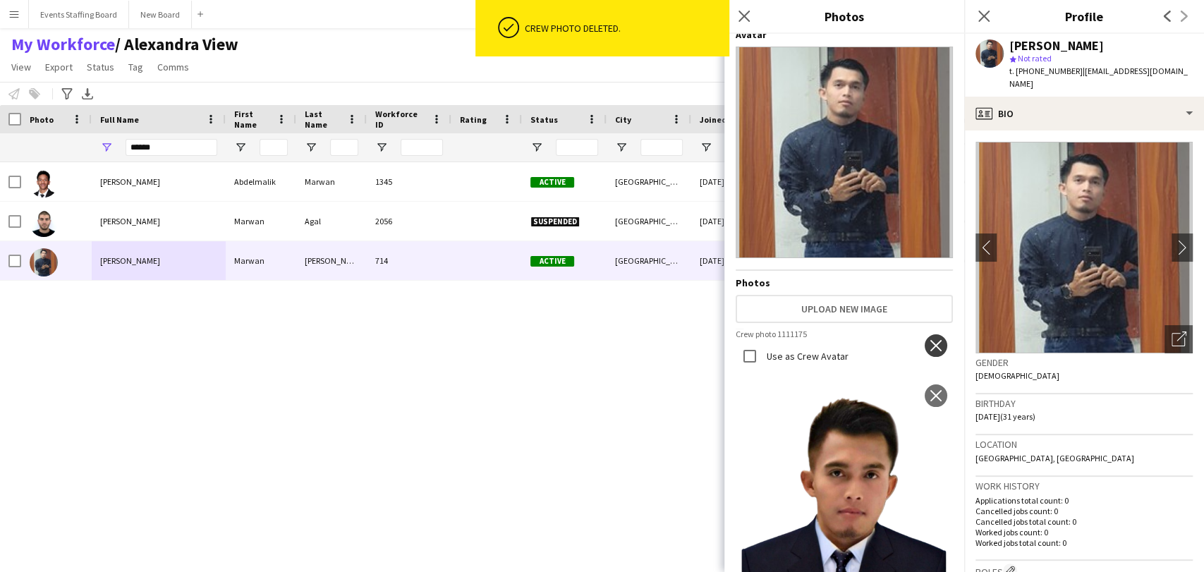
click at [929, 340] on app-icon "close" at bounding box center [936, 345] width 14 height 11
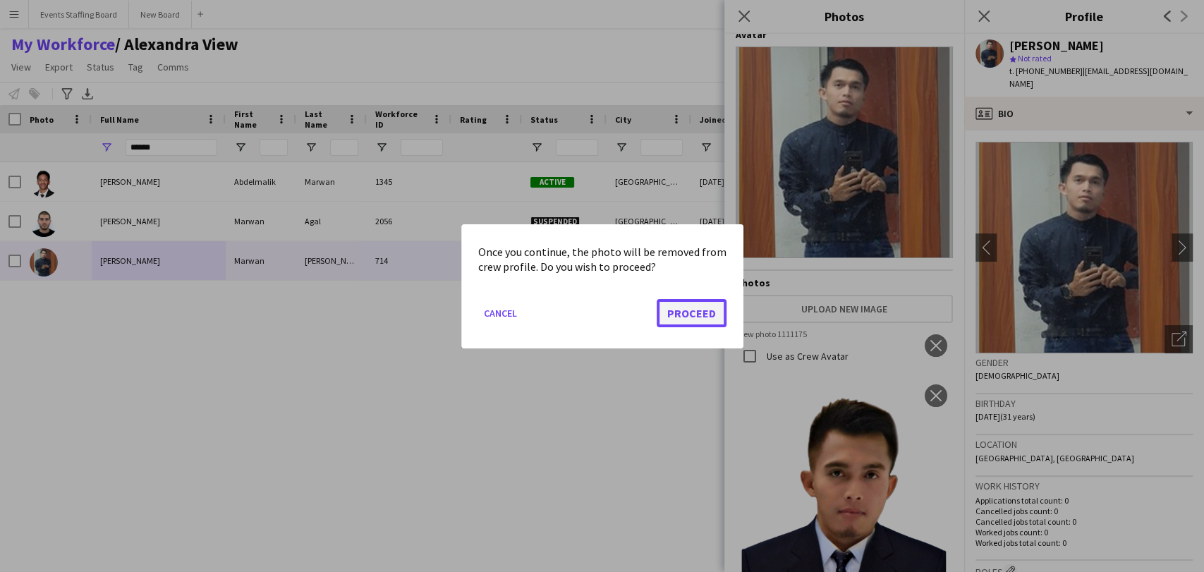
click at [696, 305] on button "Proceed" at bounding box center [692, 312] width 70 height 28
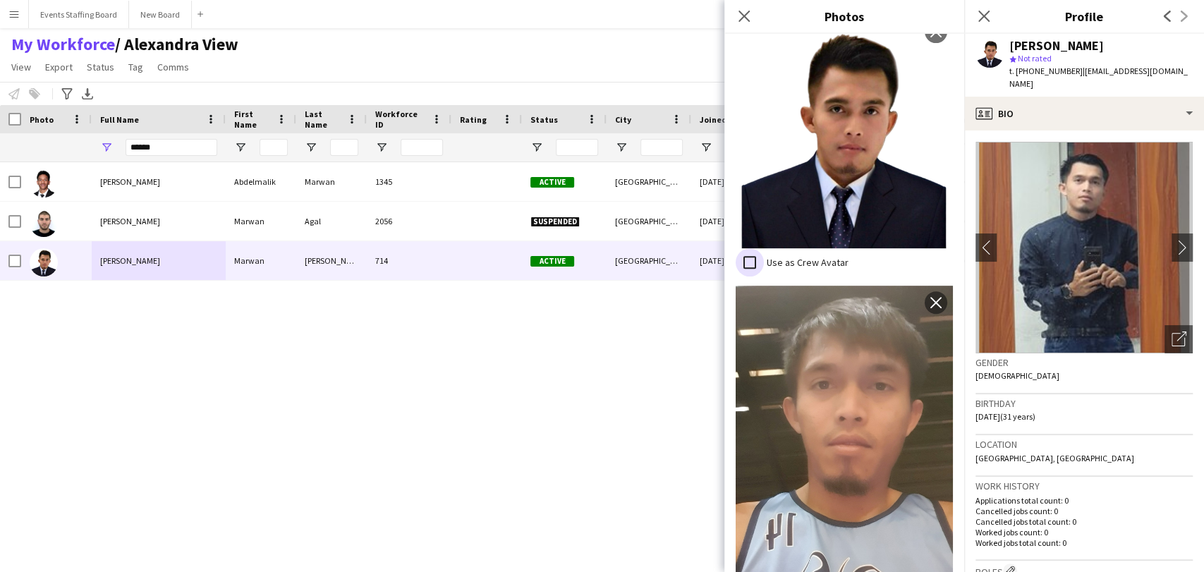
scroll to position [332, 0]
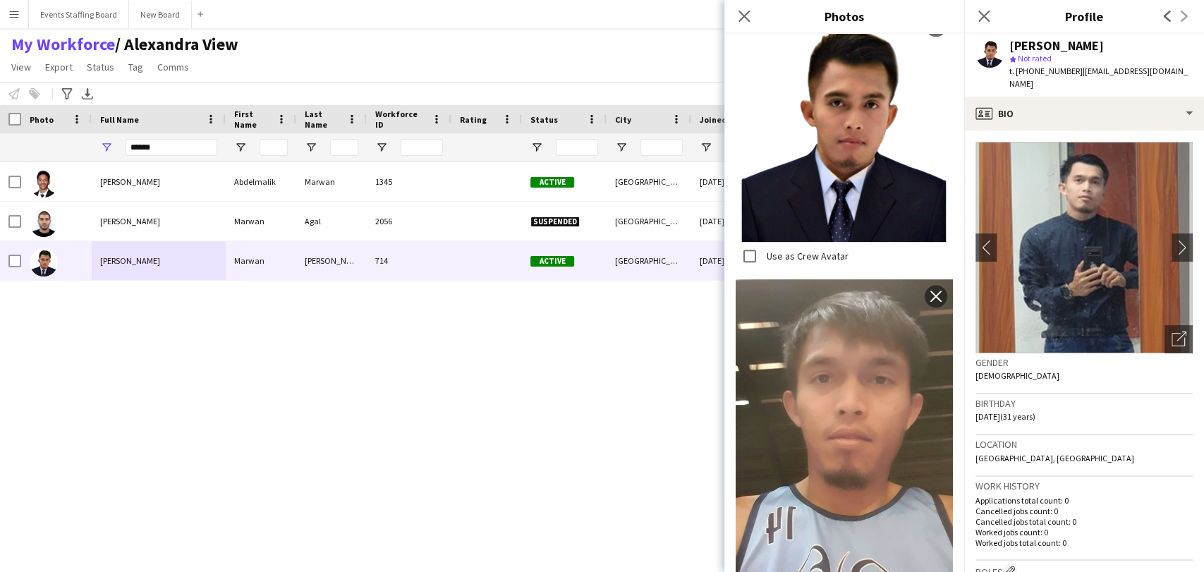
click at [0, 425] on div "Abdelmalik Marwan Abdelmalik Marwan 1345 Active Doha 17-04-2024 0 abdo.zamzami6…" at bounding box center [581, 348] width 1162 height 373
click at [152, 151] on input "******" at bounding box center [172, 147] width 92 height 17
type input "*"
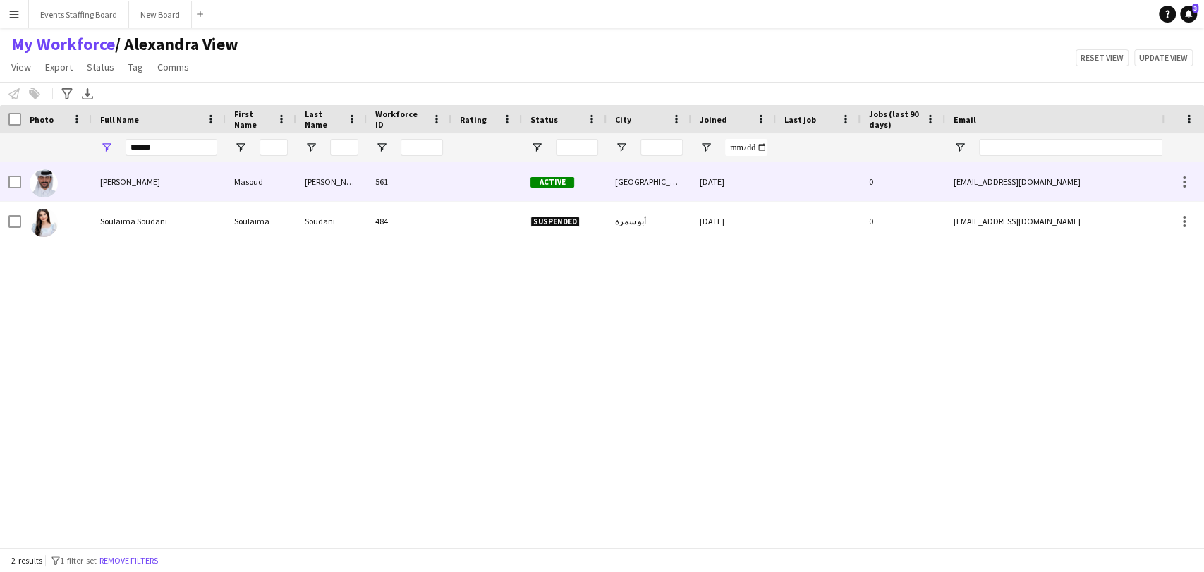
click at [79, 174] on div at bounding box center [56, 181] width 71 height 39
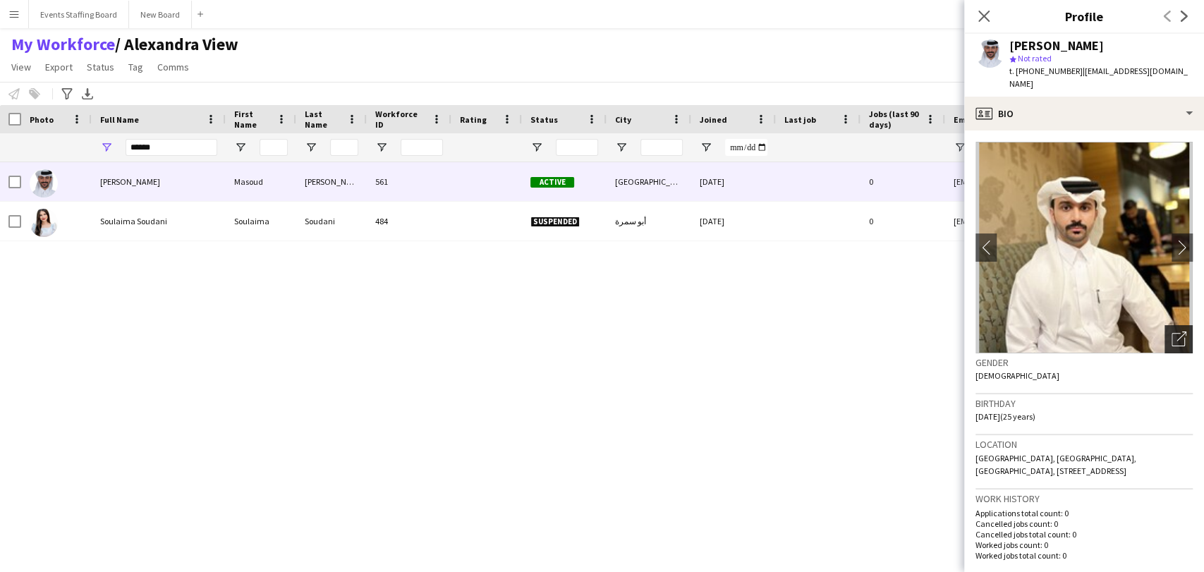
click at [1172, 332] on icon "Open photos pop-in" at bounding box center [1179, 339] width 15 height 15
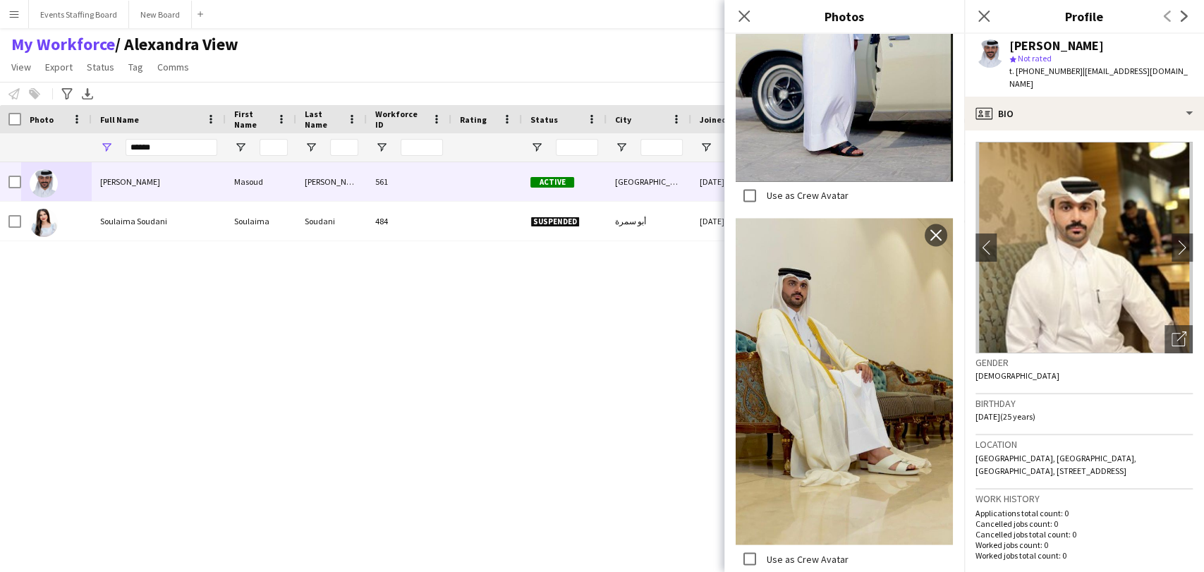
scroll to position [1803, 0]
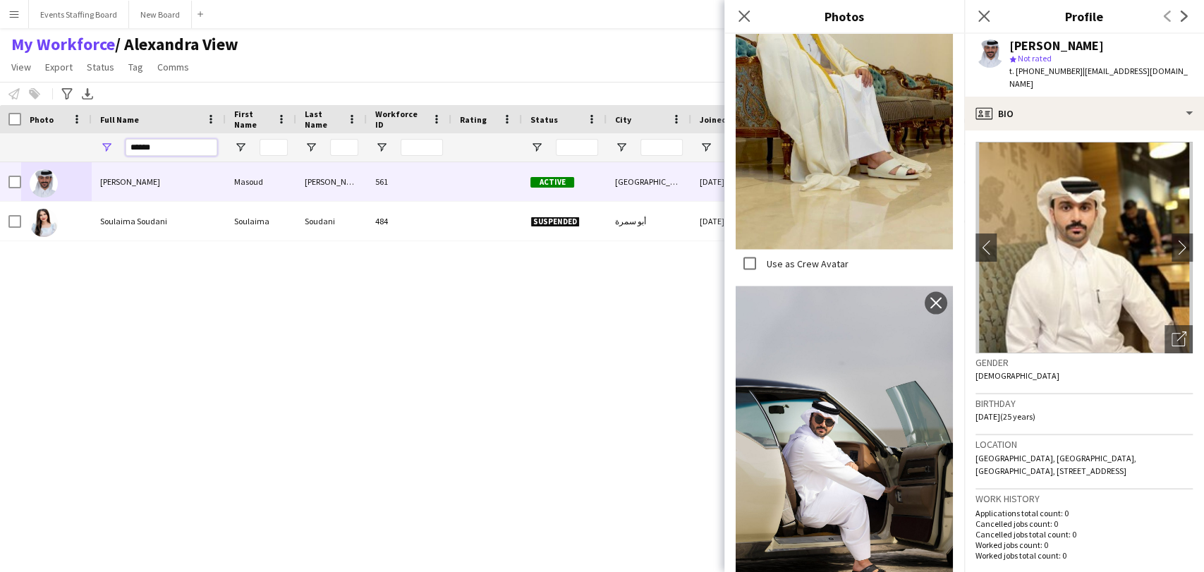
click at [151, 150] on input "******" at bounding box center [172, 147] width 92 height 17
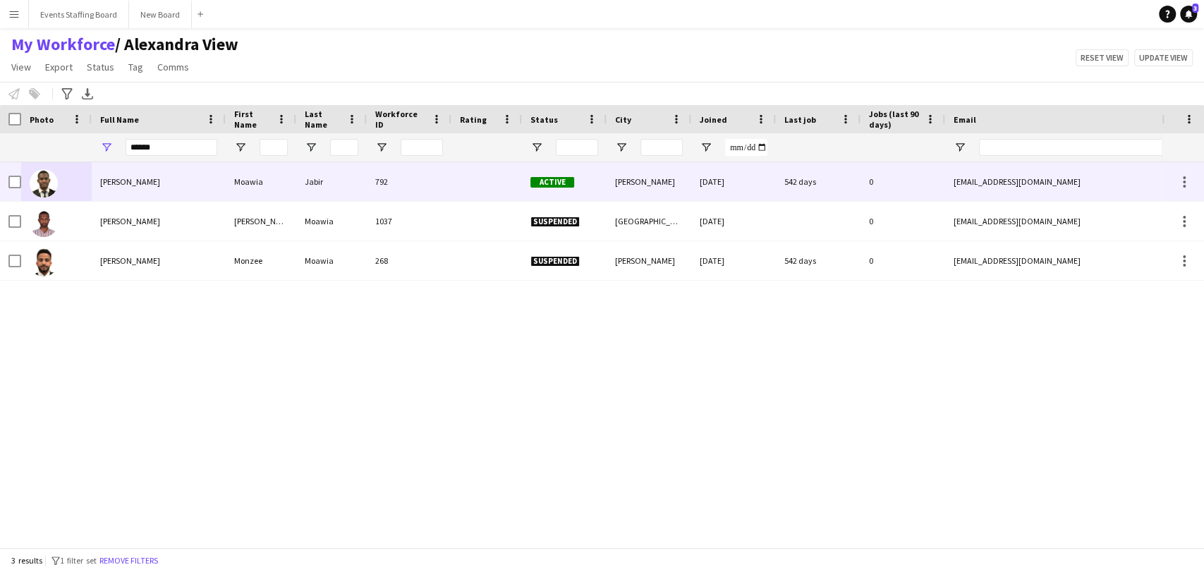
click at [147, 186] on span "Moawia Jabir" at bounding box center [130, 181] width 60 height 11
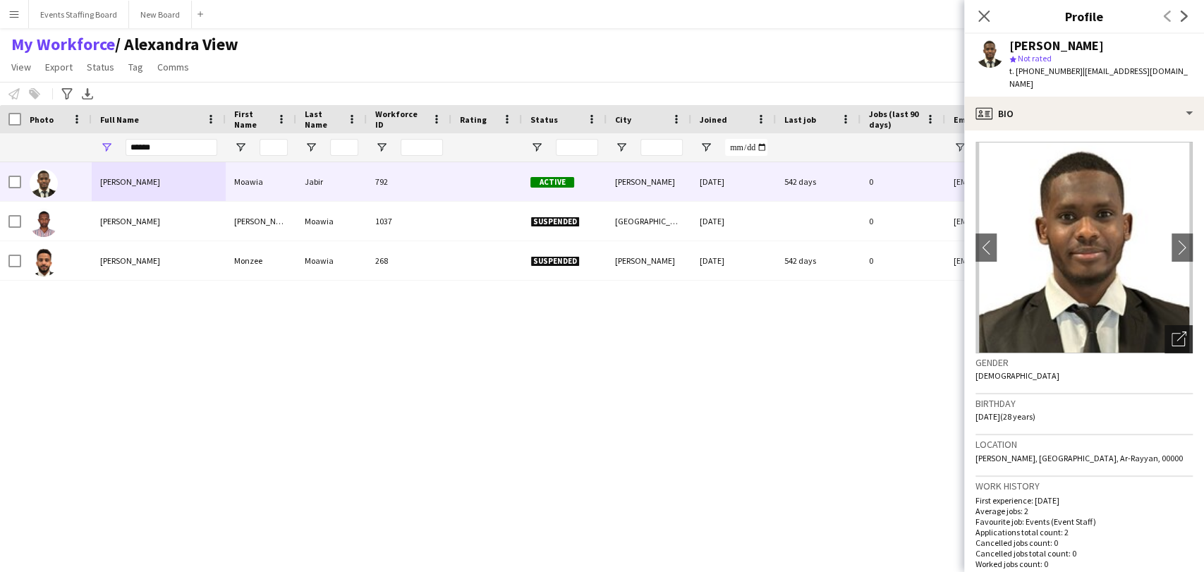
click at [1165, 337] on div "Open photos pop-in" at bounding box center [1179, 339] width 28 height 28
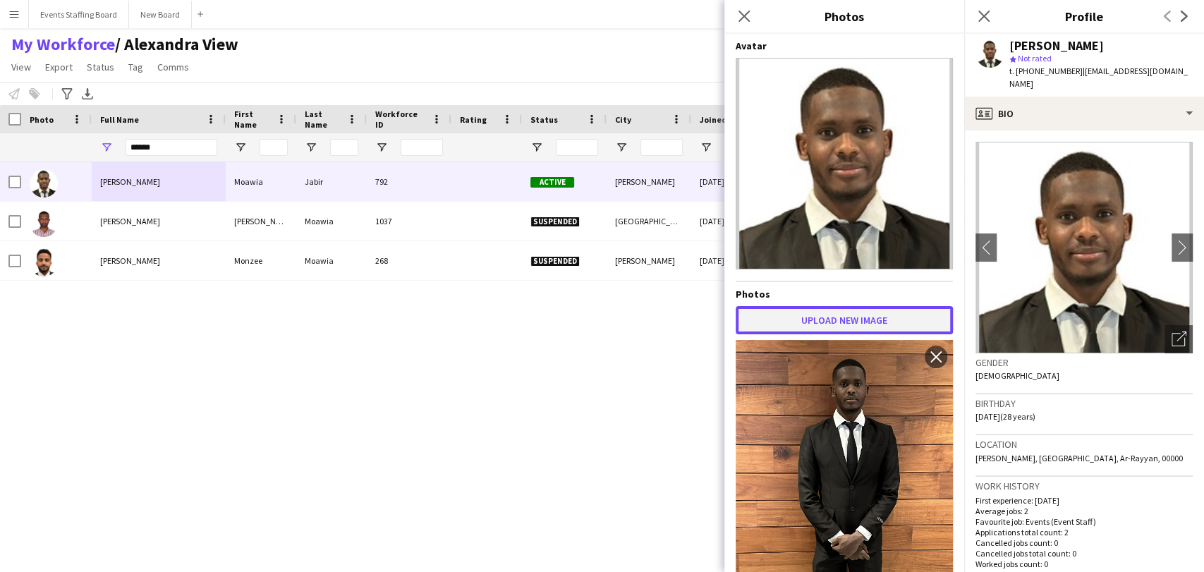
click at [804, 325] on button "Upload new image" at bounding box center [844, 320] width 217 height 28
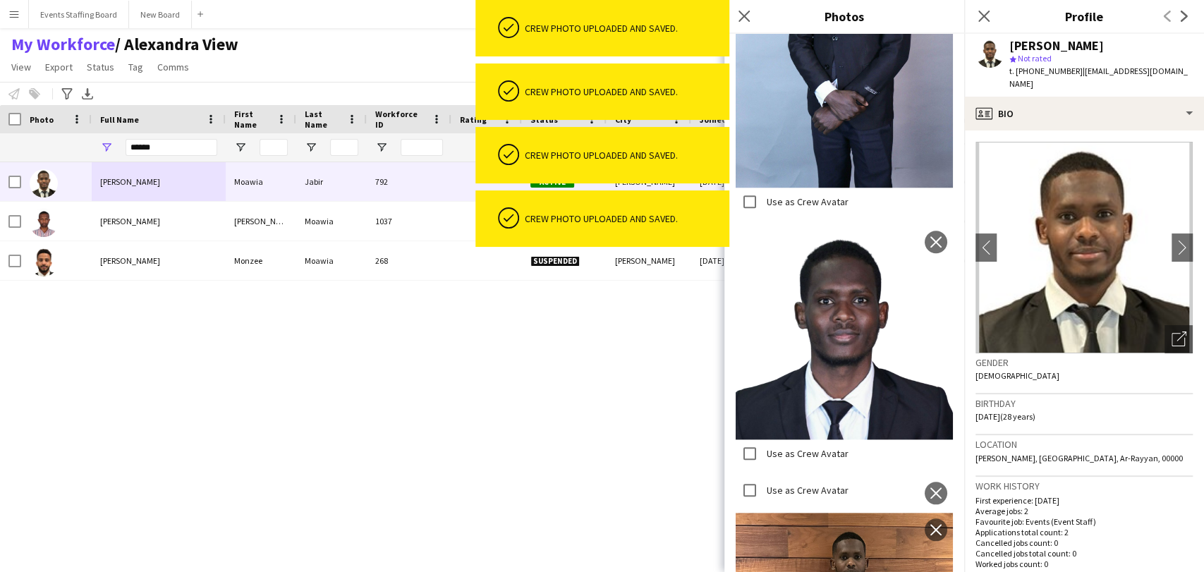
scroll to position [1127, 0]
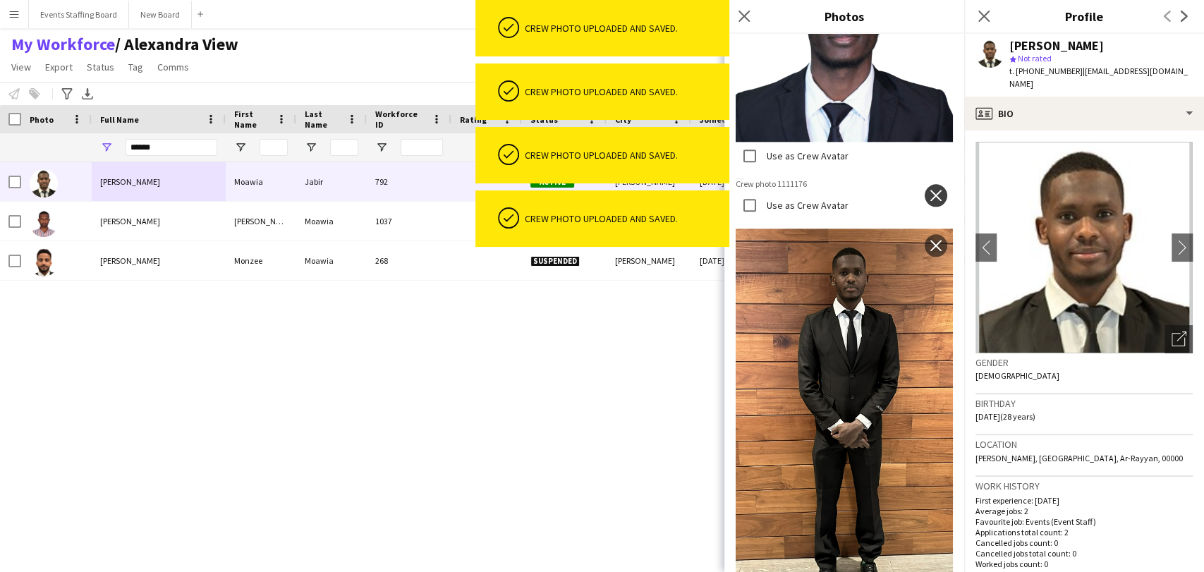
click at [929, 190] on app-icon "close" at bounding box center [936, 195] width 14 height 11
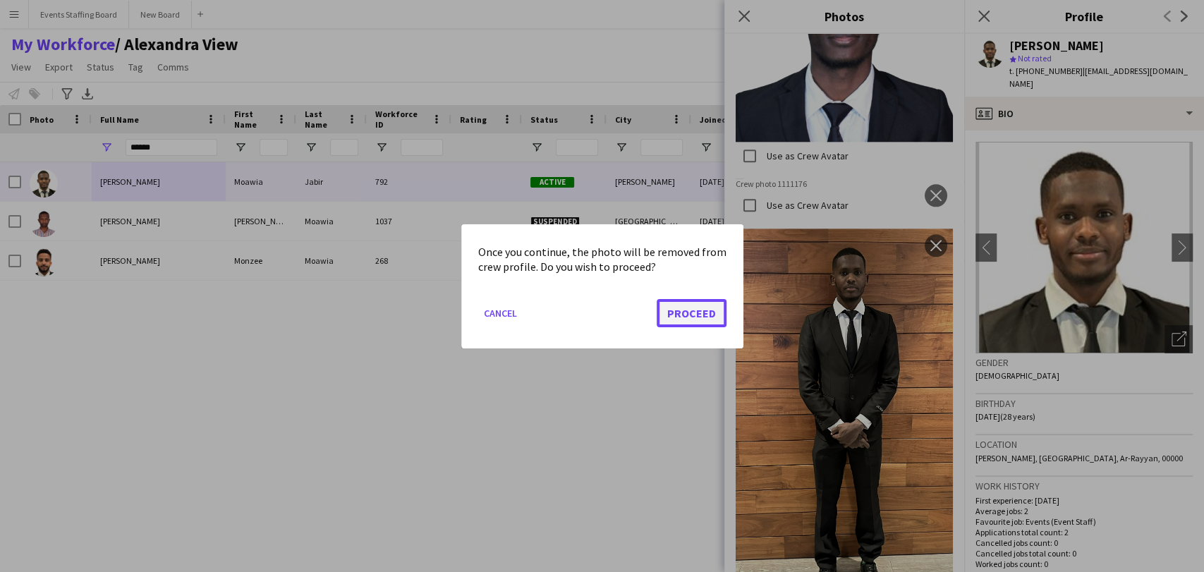
click at [702, 320] on button "Proceed" at bounding box center [692, 312] width 70 height 28
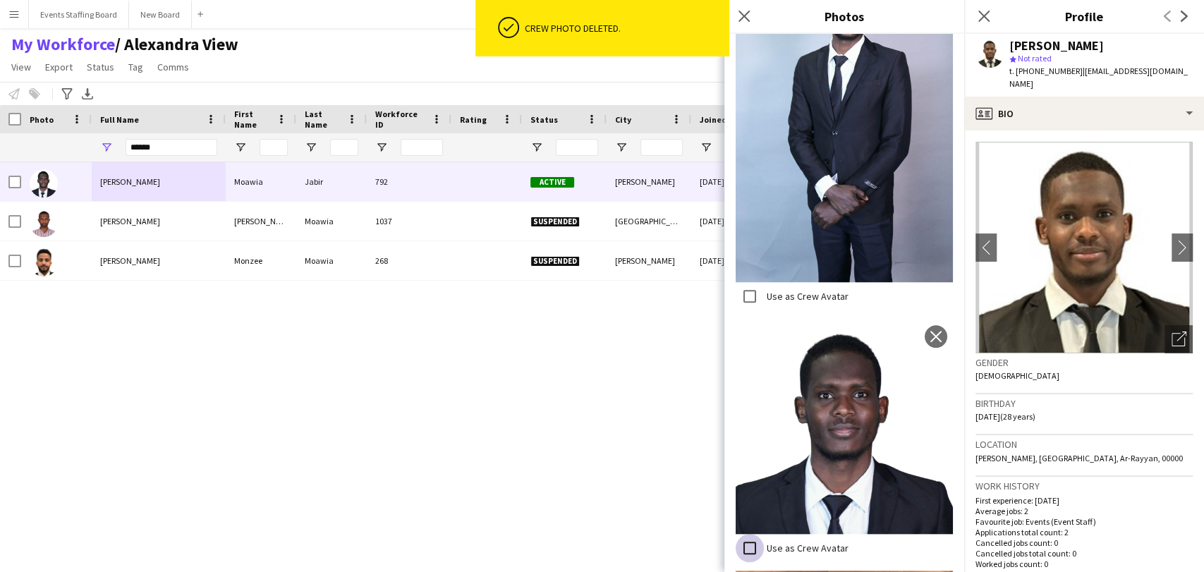
scroll to position [734, 0]
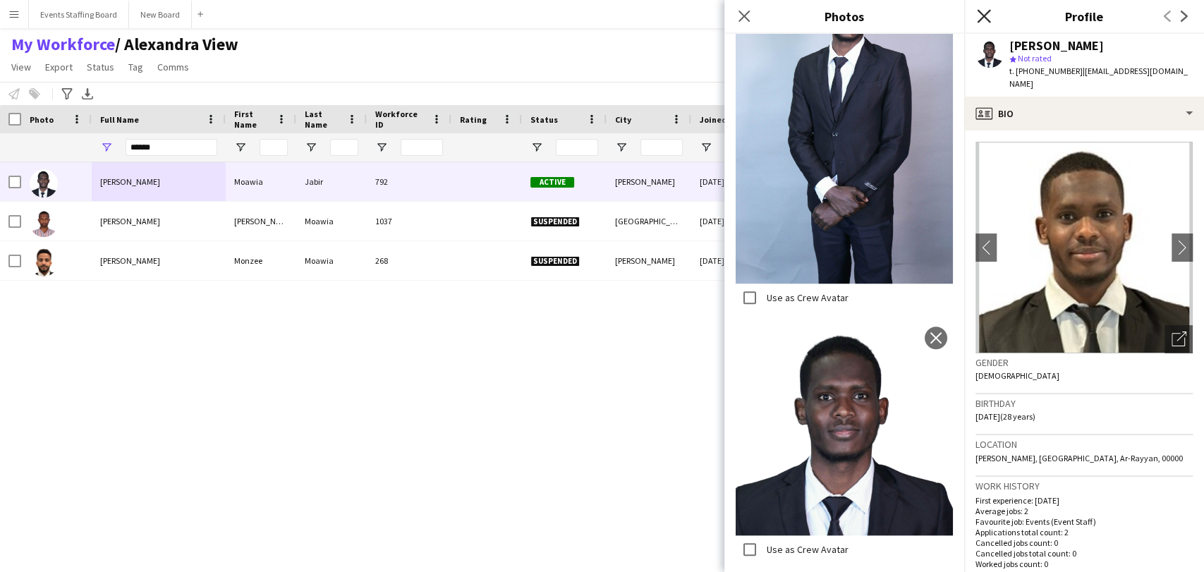
click at [984, 11] on icon "Close pop-in" at bounding box center [983, 15] width 13 height 13
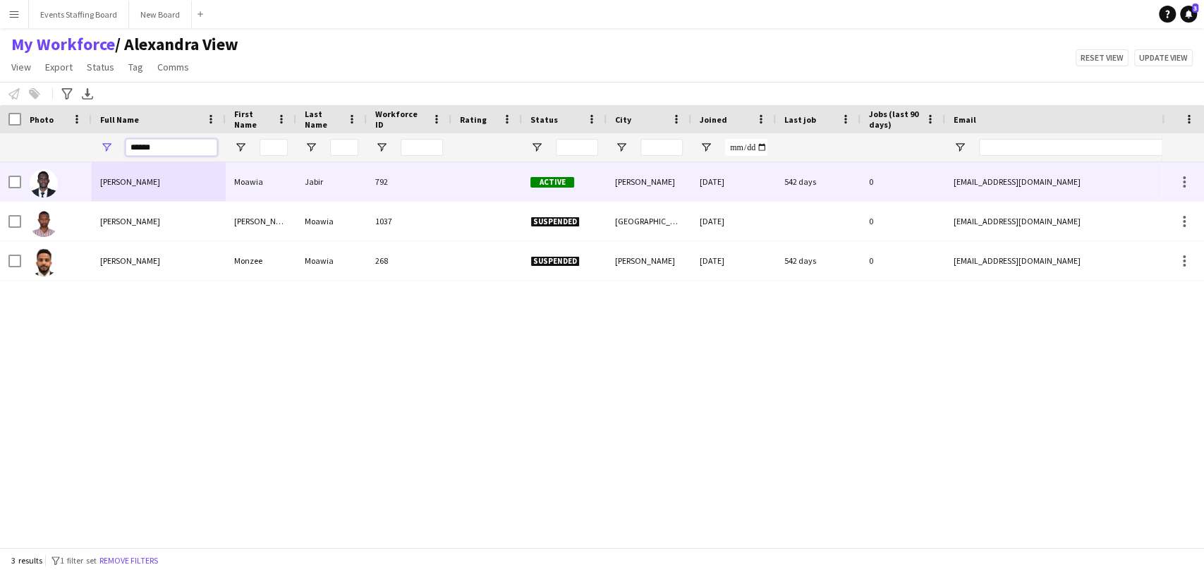
click at [171, 153] on input "******" at bounding box center [172, 147] width 92 height 17
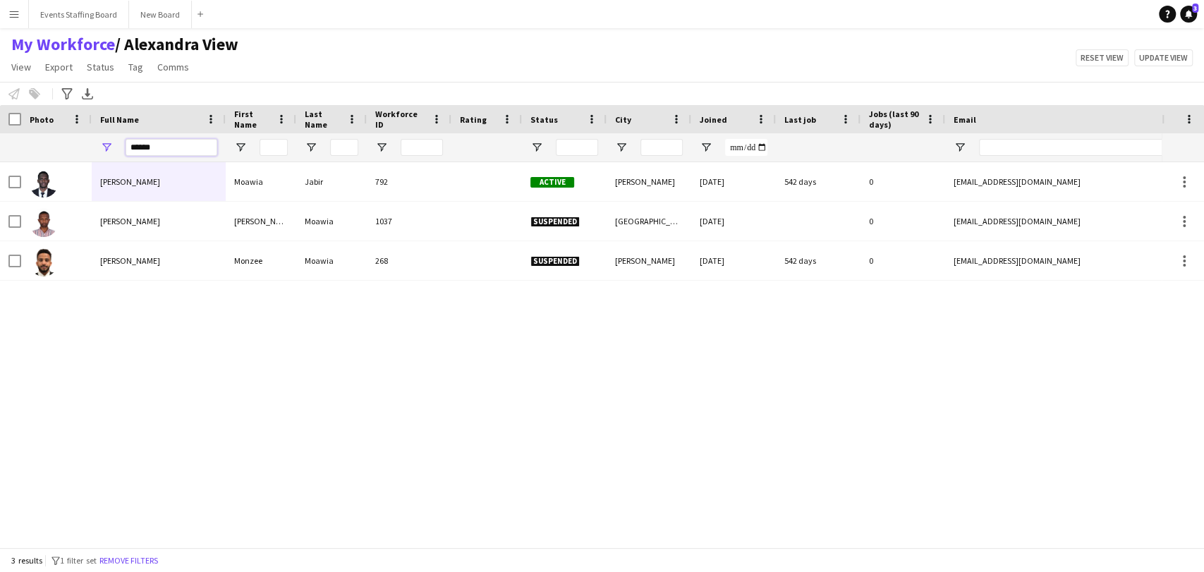
click at [171, 153] on input "******" at bounding box center [172, 147] width 92 height 17
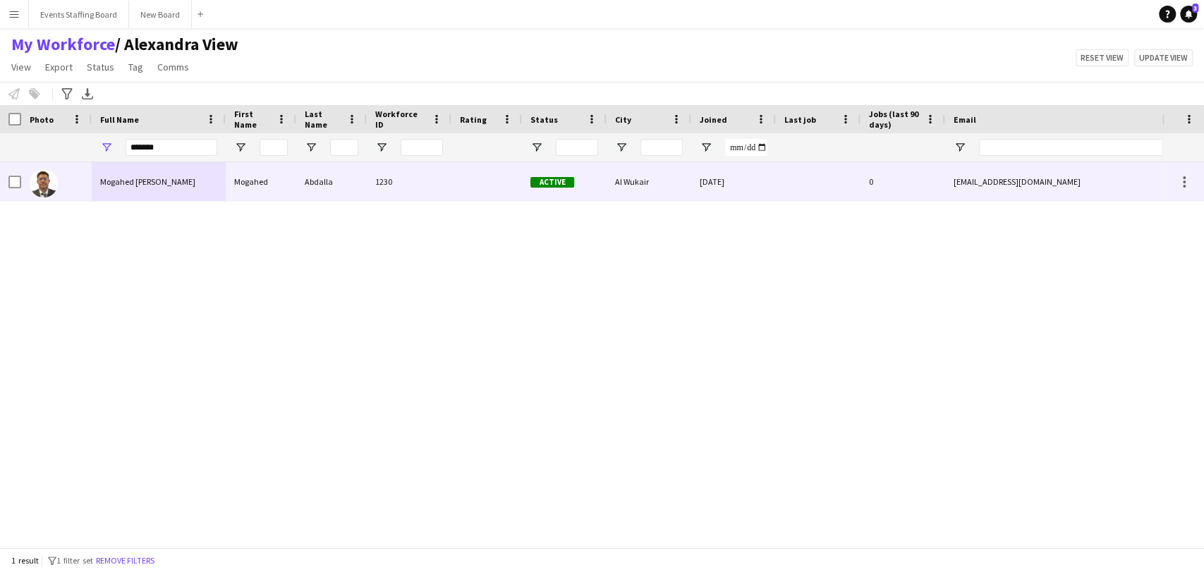
click at [103, 176] on span "Mogahed Abdalla" at bounding box center [147, 181] width 95 height 11
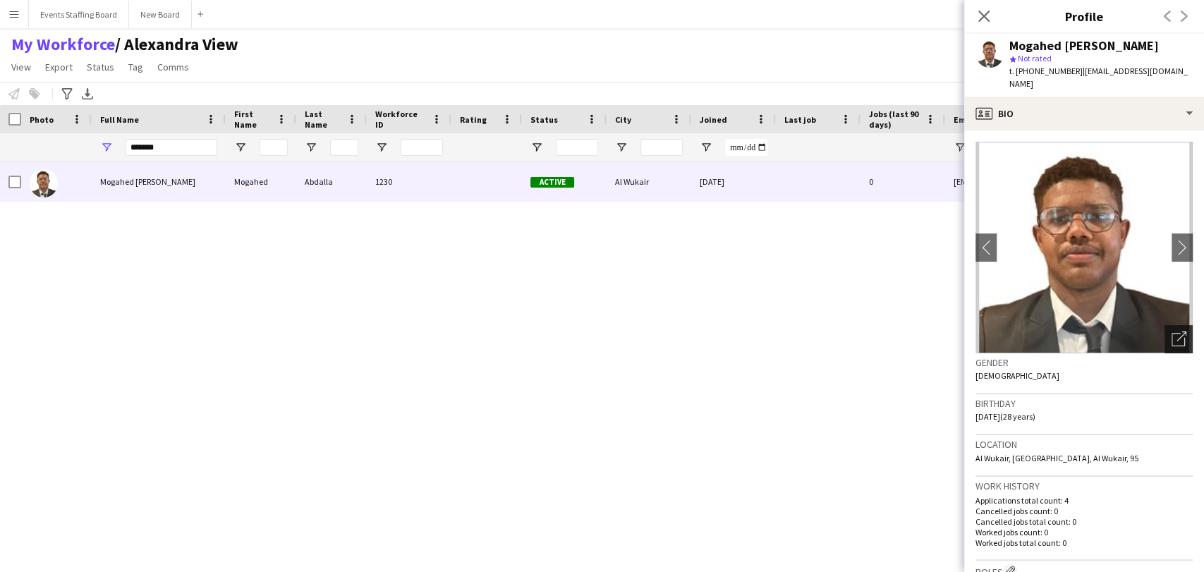
click at [1172, 332] on icon "Open photos pop-in" at bounding box center [1179, 339] width 15 height 15
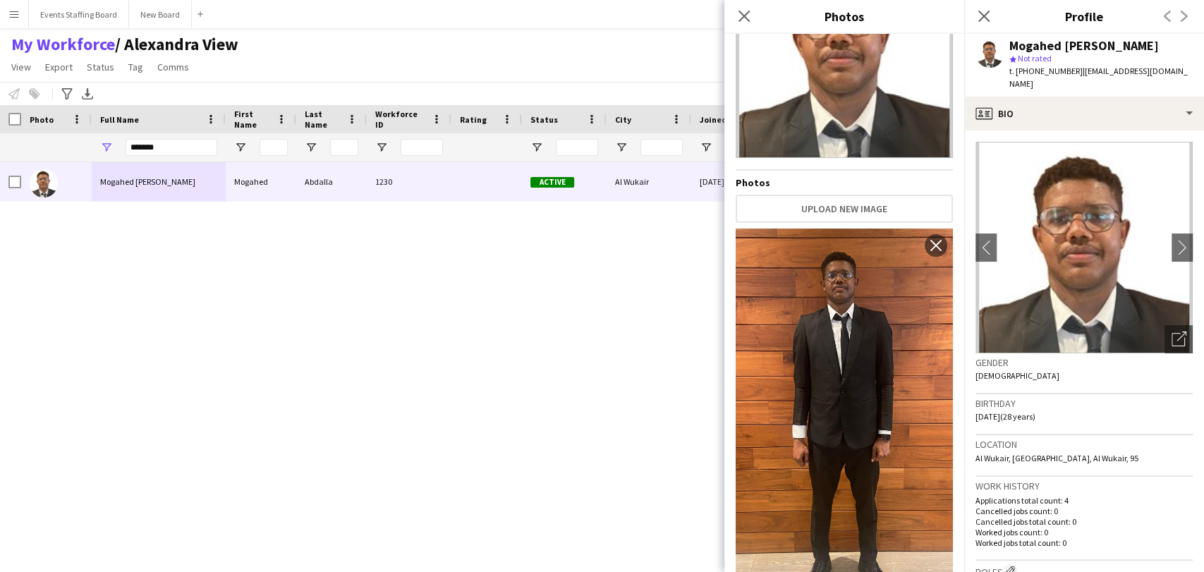
scroll to position [158, 0]
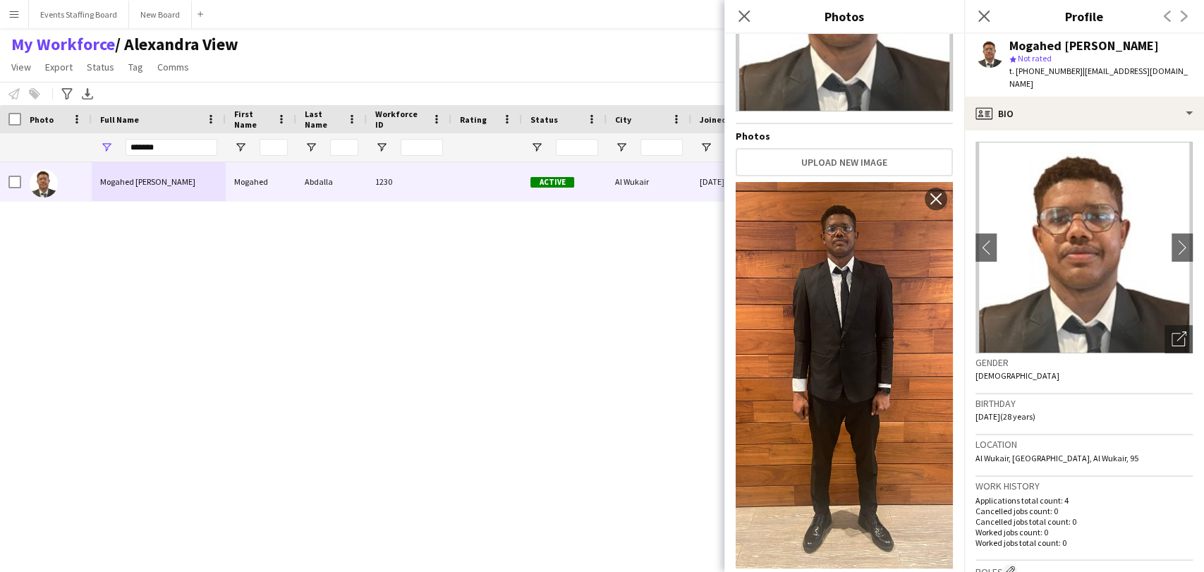
click at [376, 403] on div "Mogahed Abdalla Mogahed Abdalla 1230 Active Al Wukair 04-03-2024 0 mogahed09133…" at bounding box center [581, 348] width 1162 height 373
click at [986, 13] on icon at bounding box center [983, 15] width 13 height 13
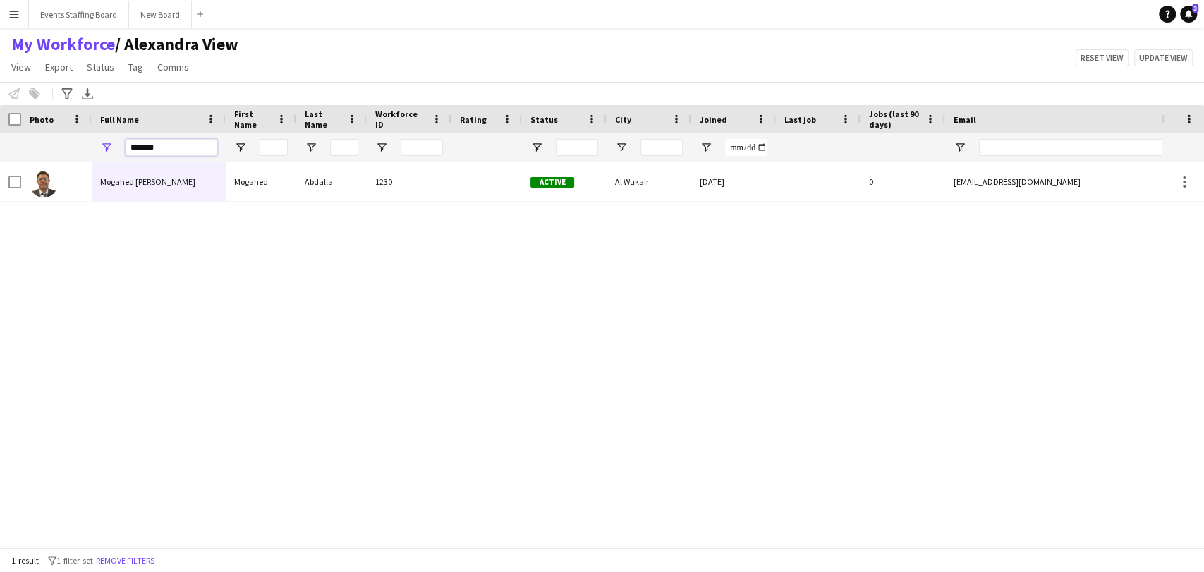
click at [144, 144] on input "*******" at bounding box center [172, 147] width 92 height 17
click at [150, 150] on input "*******" at bounding box center [172, 147] width 92 height 17
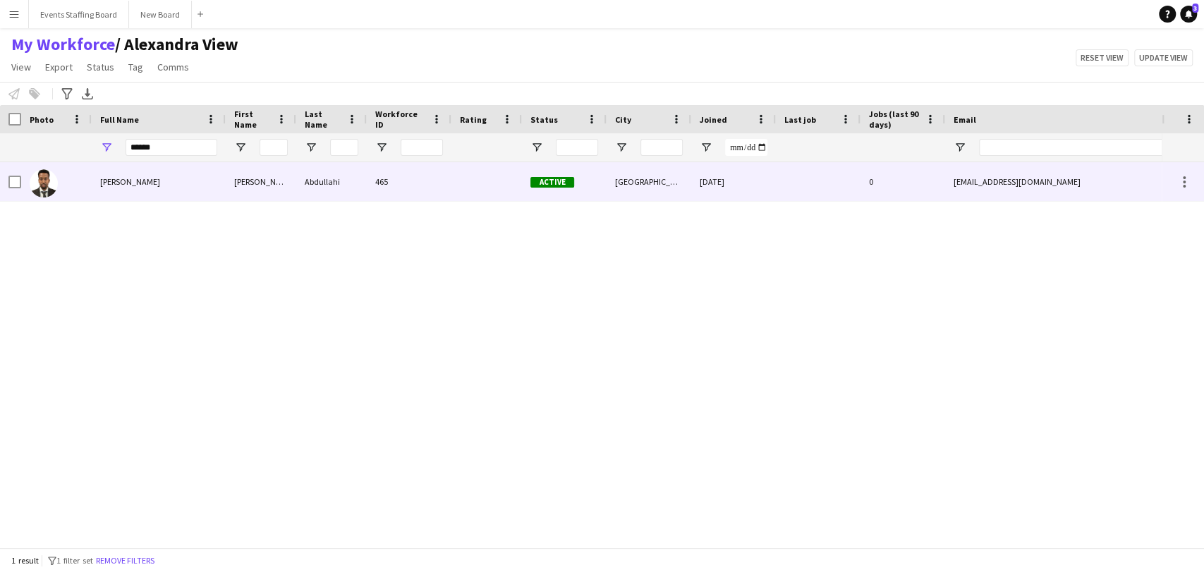
click at [90, 193] on div at bounding box center [56, 181] width 71 height 39
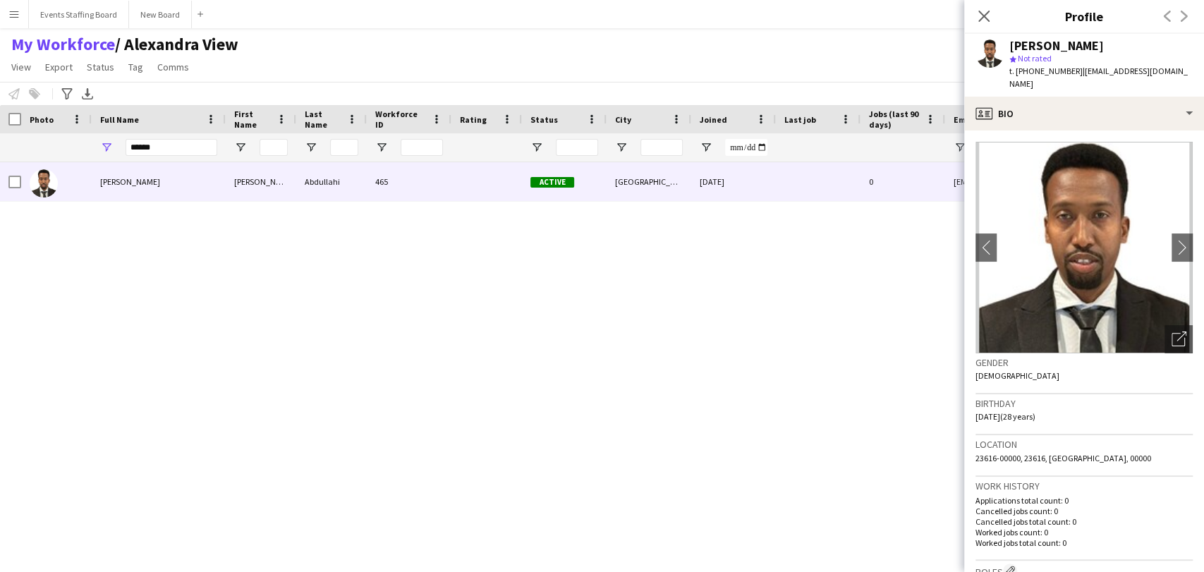
click at [1039, 67] on span "t. +97477600189" at bounding box center [1046, 71] width 73 height 11
copy span "97477600189"
click at [1166, 325] on div "Open photos pop-in" at bounding box center [1179, 339] width 28 height 28
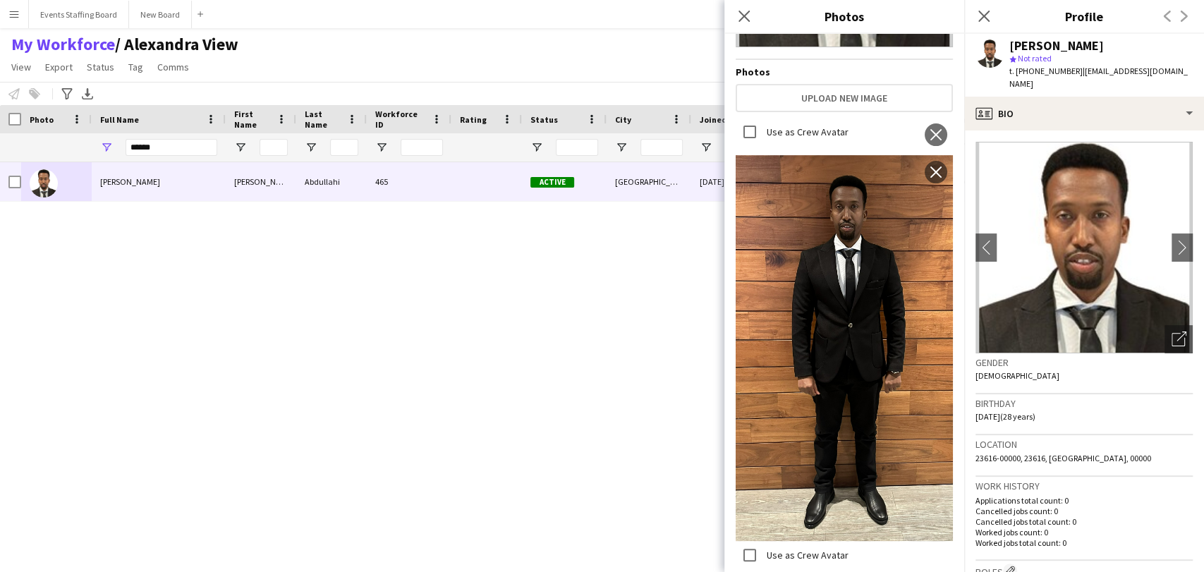
scroll to position [13, 0]
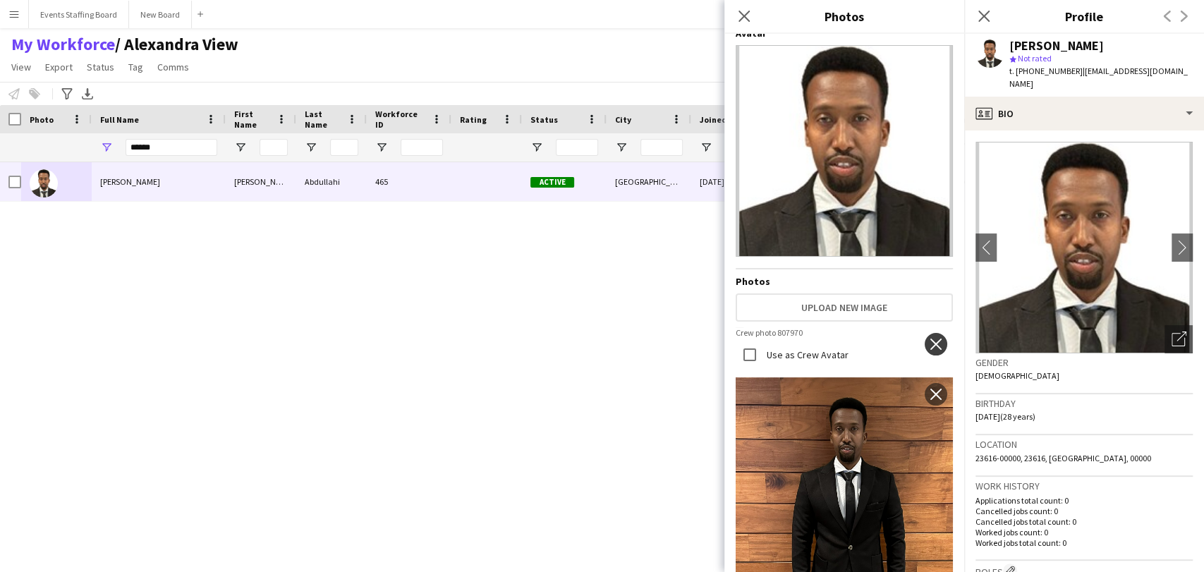
click at [929, 339] on app-icon "close" at bounding box center [936, 344] width 14 height 11
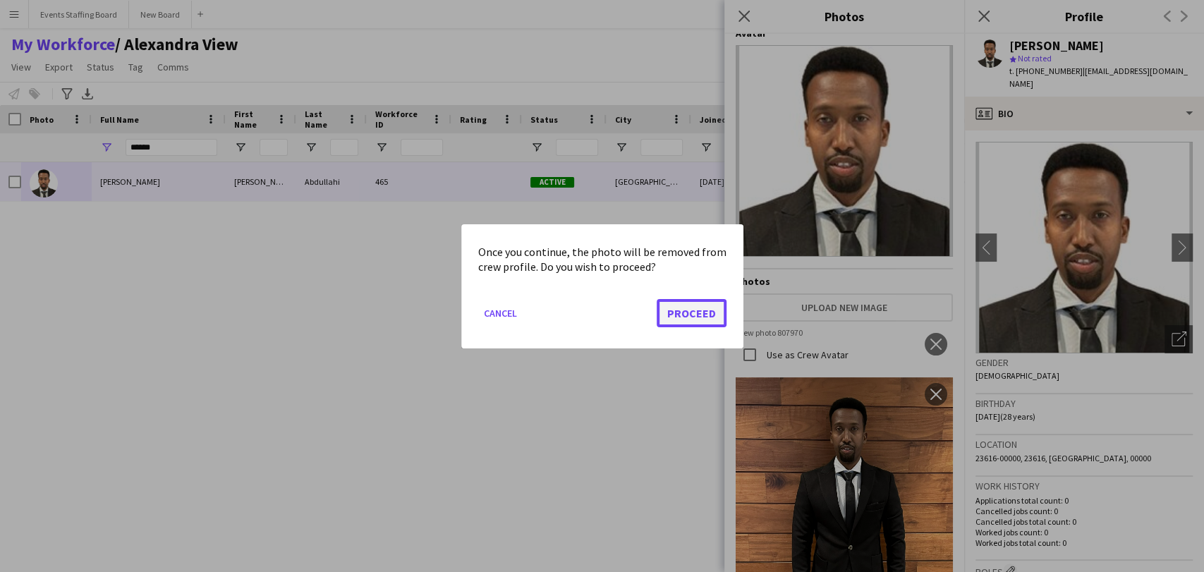
click at [694, 313] on button "Proceed" at bounding box center [692, 312] width 70 height 28
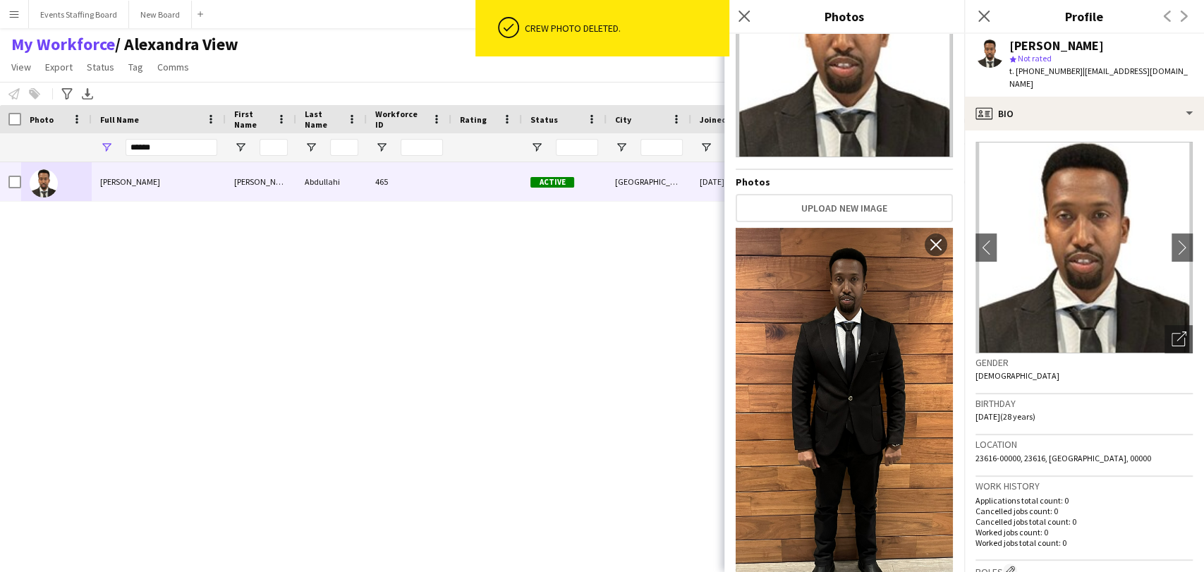
scroll to position [158, 0]
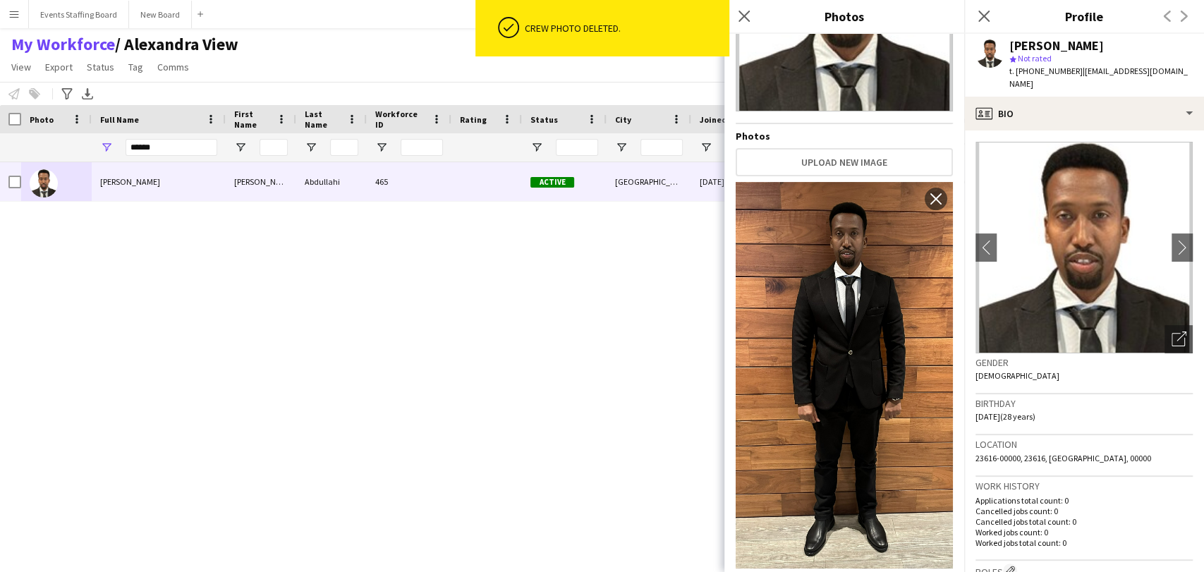
click at [559, 417] on div "Mohamed Abdirahman Abdullahi Mohamed Abdirahman Abdullahi 465 Active Doha 20-12…" at bounding box center [581, 348] width 1162 height 373
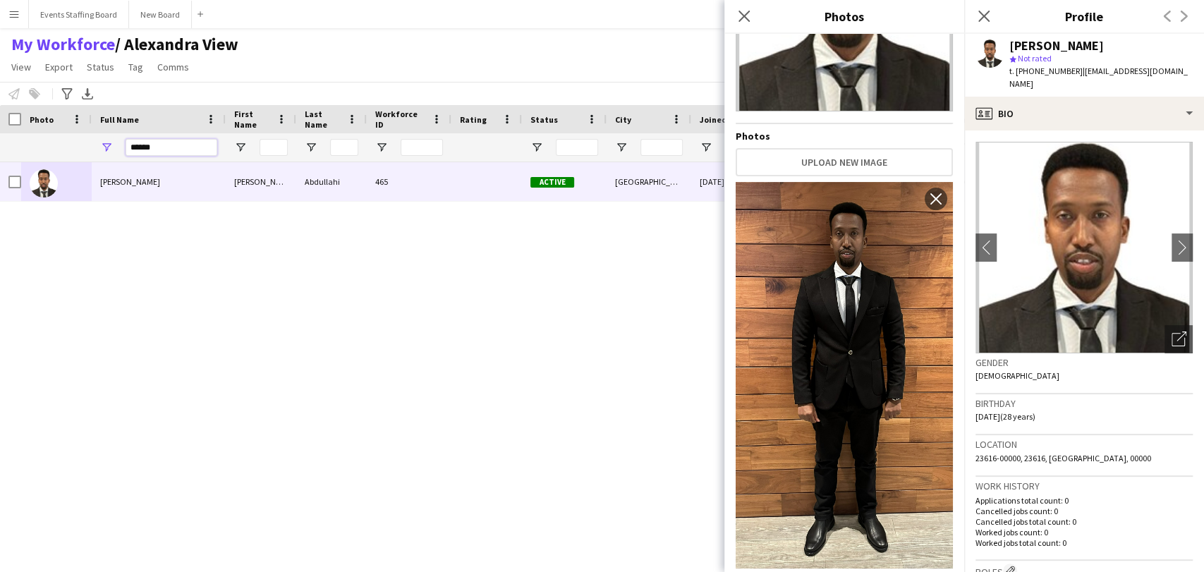
click at [162, 148] on input "******" at bounding box center [172, 147] width 92 height 17
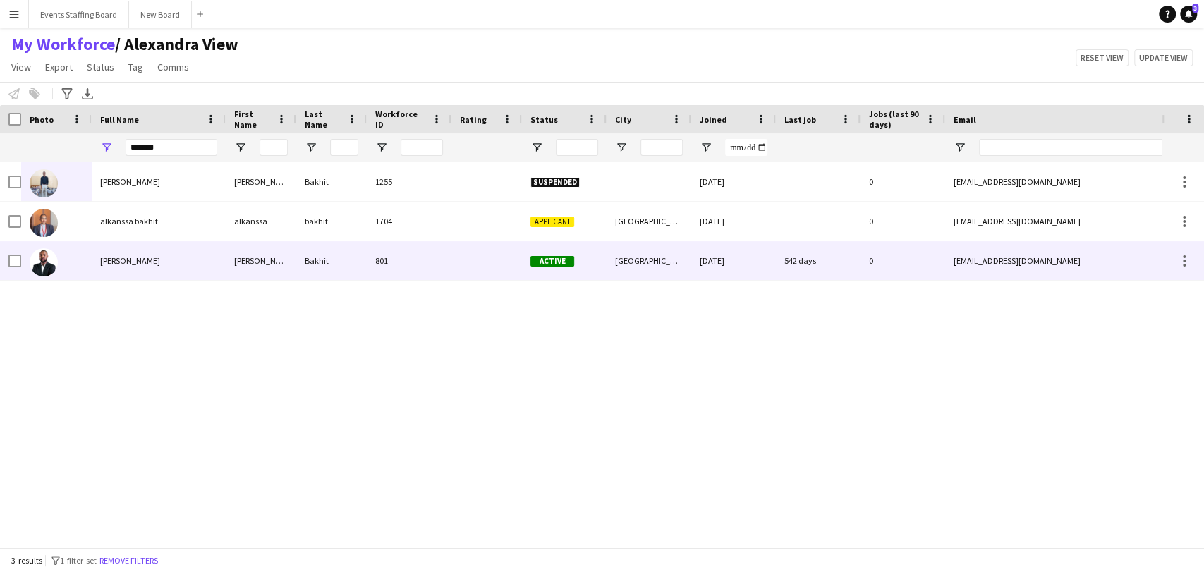
click at [120, 258] on span "Mohamed Bakhit" at bounding box center [130, 260] width 60 height 11
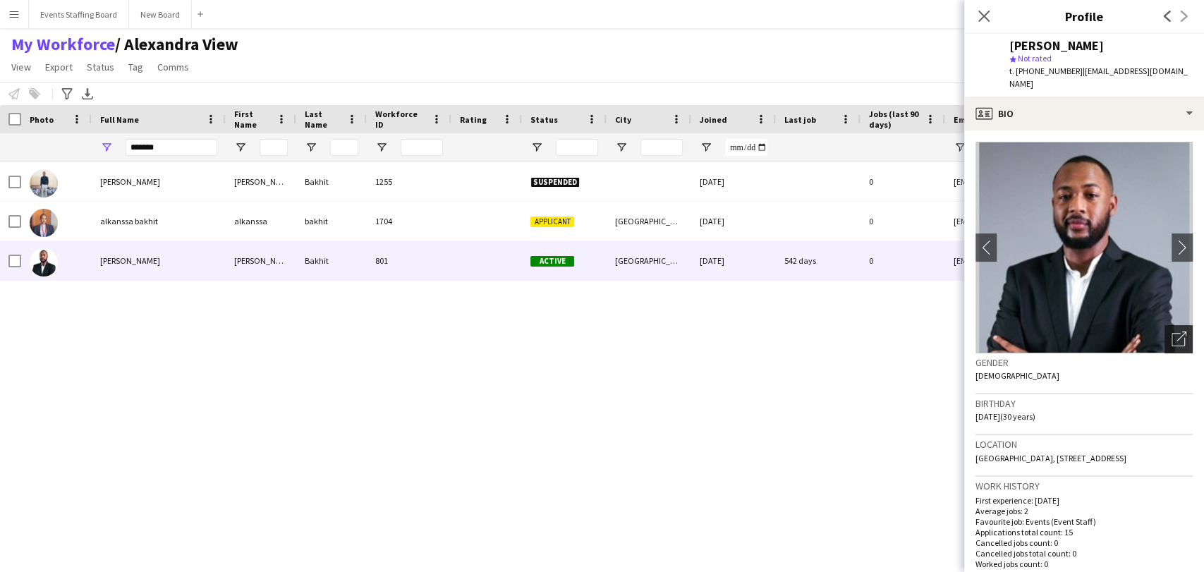
click at [1165, 325] on div "Open photos pop-in" at bounding box center [1179, 339] width 28 height 28
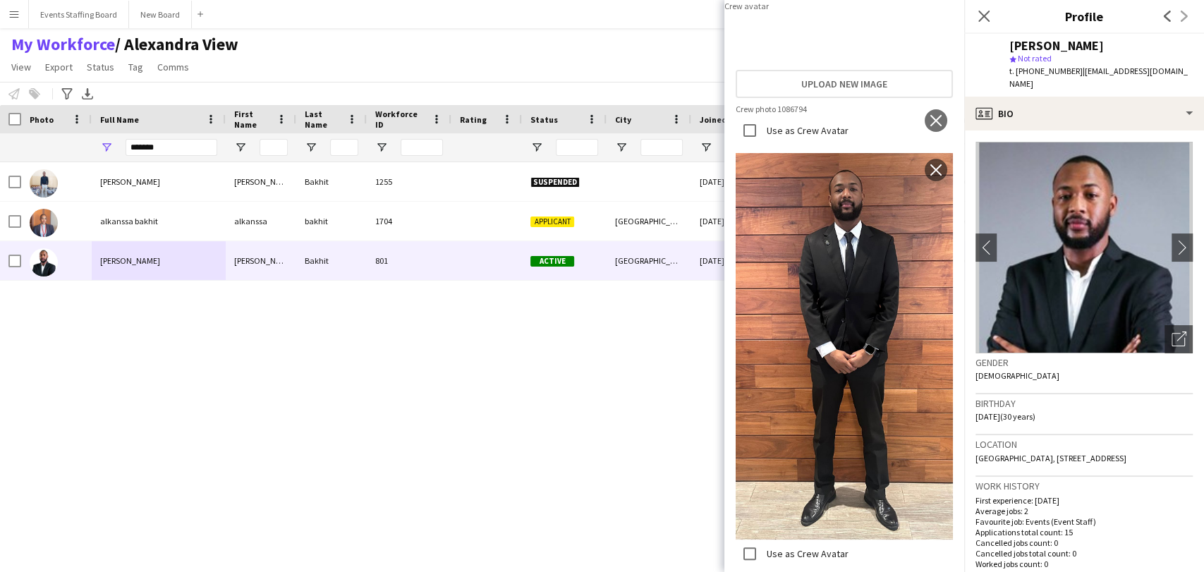
scroll to position [0, 0]
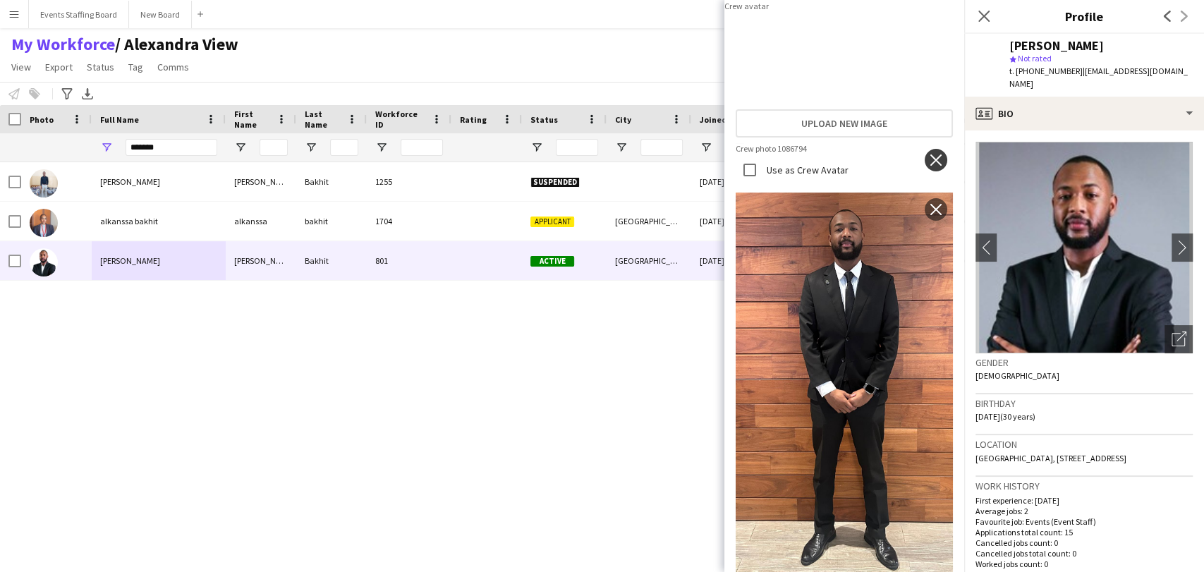
click at [929, 166] on app-icon "close" at bounding box center [936, 160] width 14 height 11
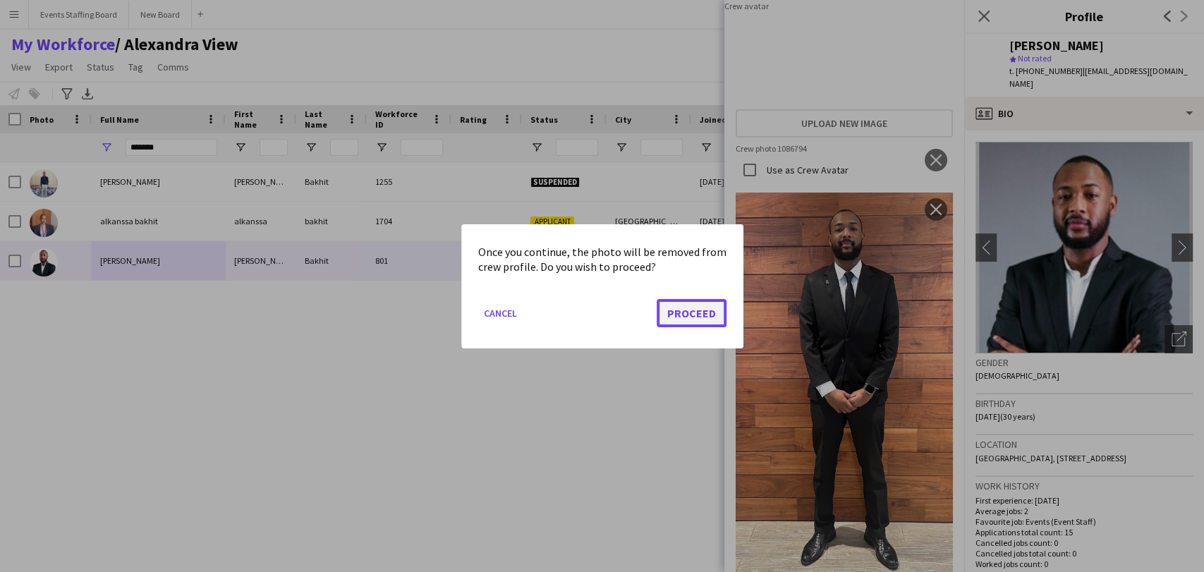
click at [683, 314] on button "Proceed" at bounding box center [692, 312] width 70 height 28
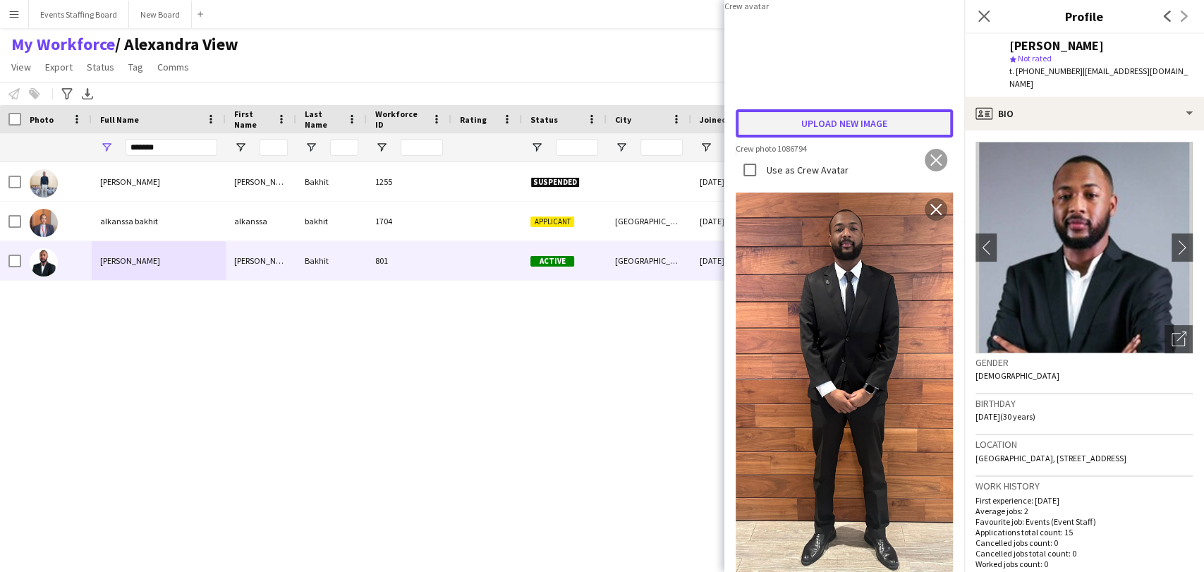
click at [845, 138] on button "Upload new image" at bounding box center [844, 123] width 217 height 28
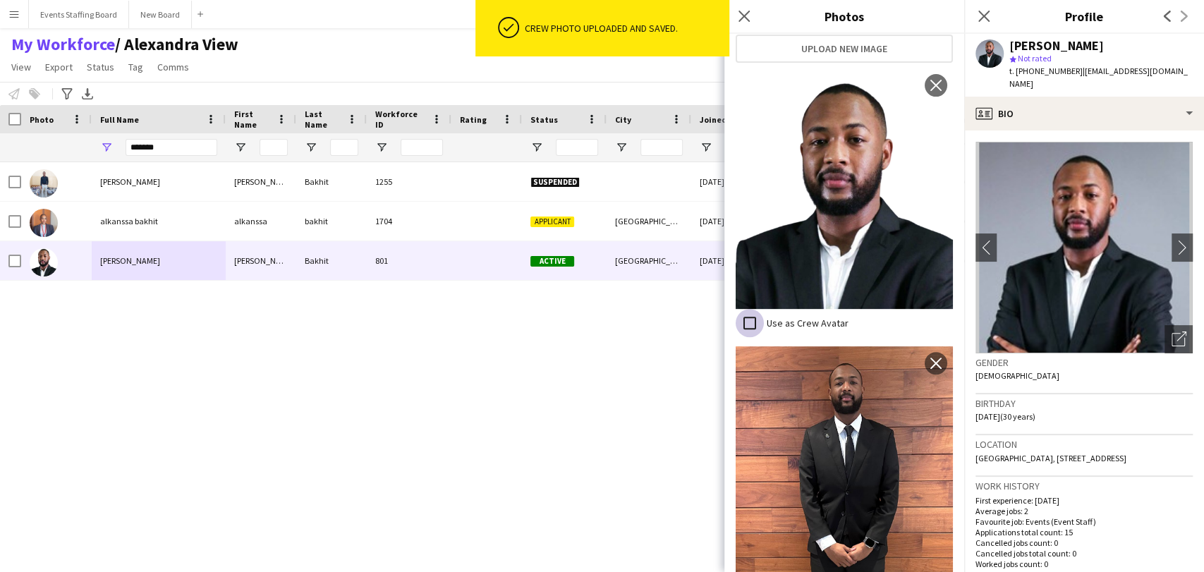
scroll to position [278, 0]
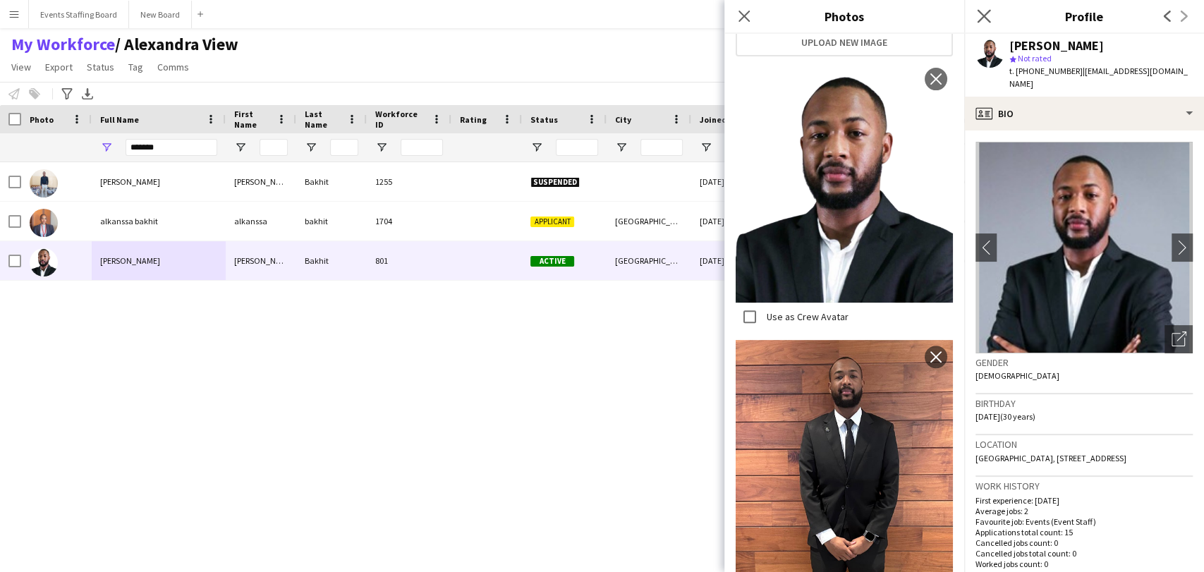
click at [982, 8] on app-icon "Close pop-in" at bounding box center [984, 16] width 20 height 20
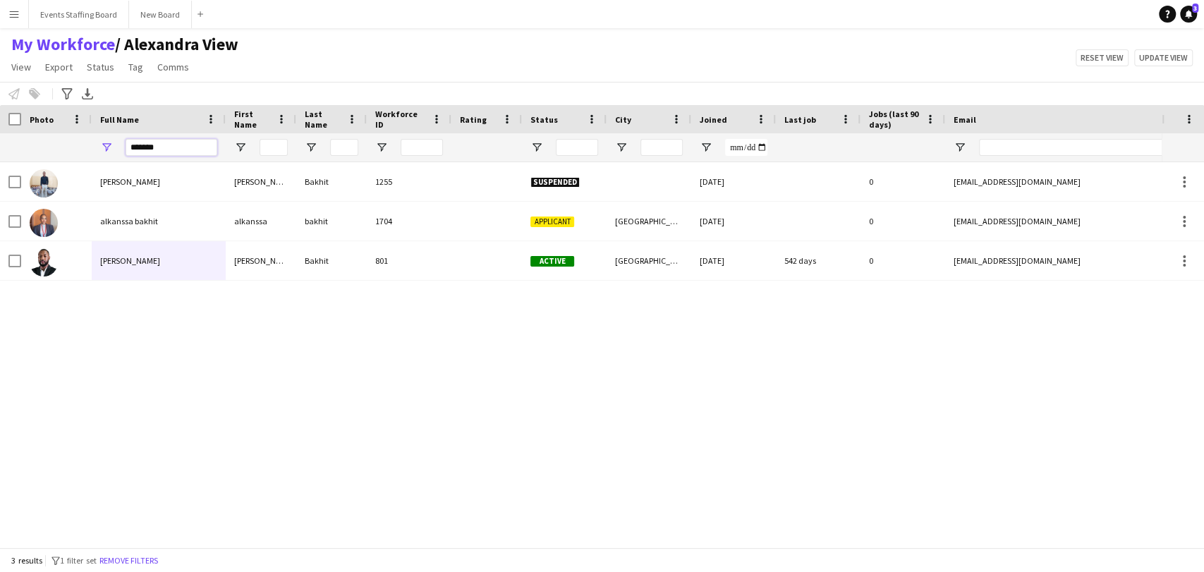
click at [161, 142] on input "******" at bounding box center [172, 147] width 92 height 17
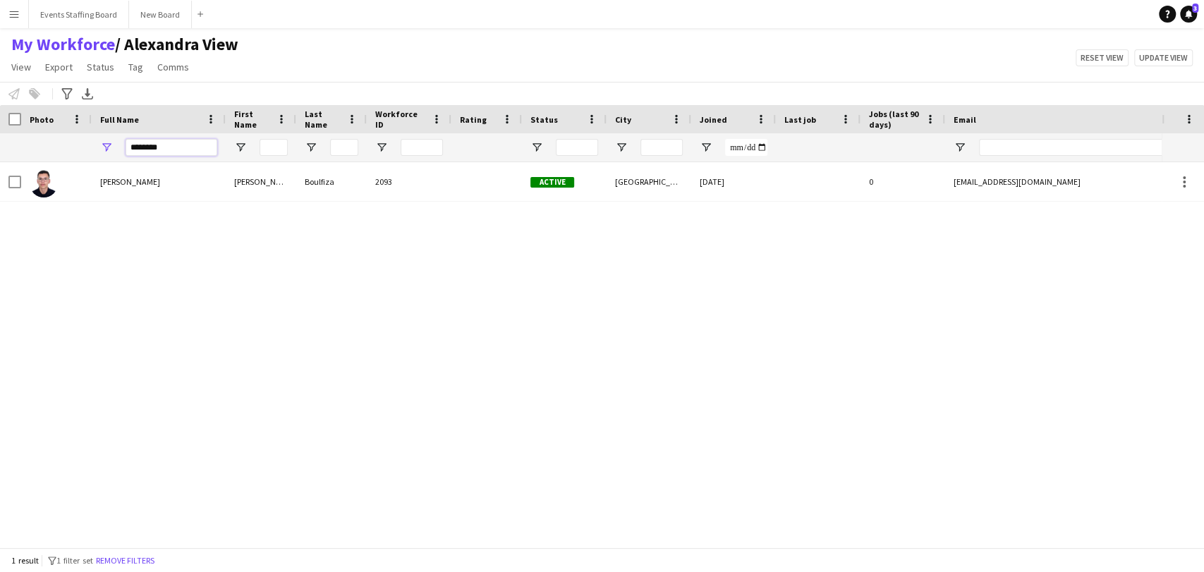
click at [161, 151] on input "********" at bounding box center [172, 147] width 92 height 17
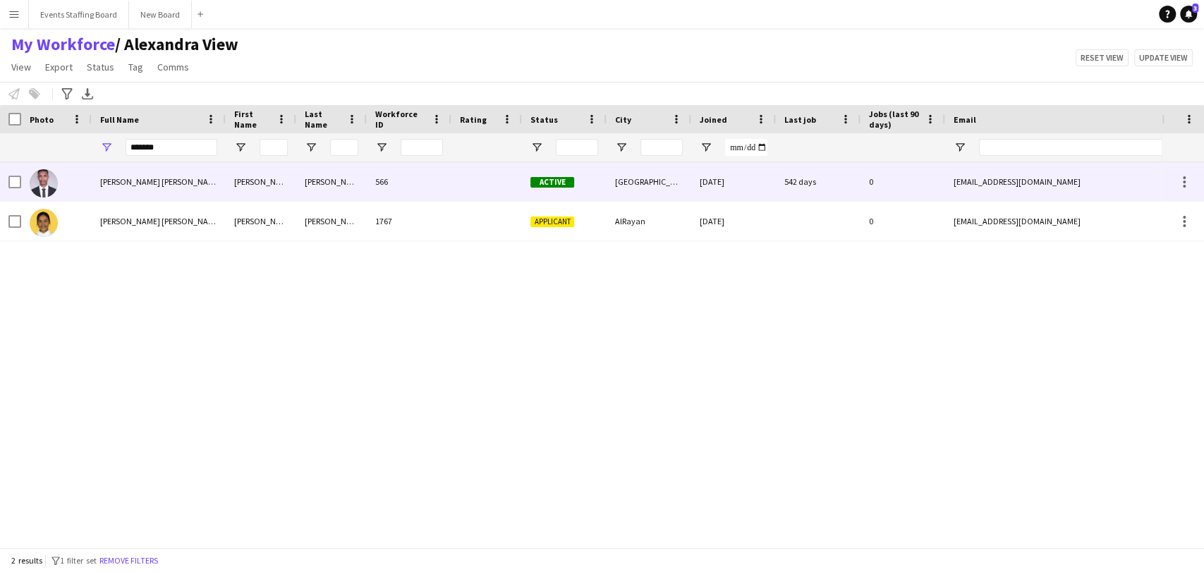
click at [164, 181] on span "Mohamed Elfatih Rabiee" at bounding box center [160, 181] width 121 height 11
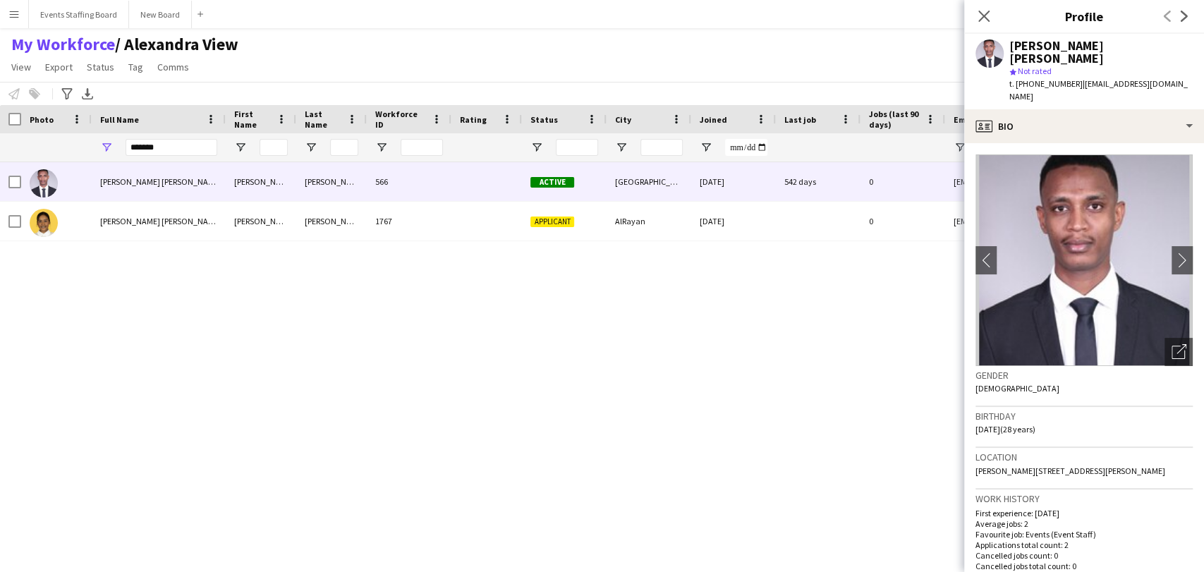
click at [1048, 78] on span "t. +97450901306" at bounding box center [1046, 83] width 73 height 11
copy span "97450901306"
click at [1172, 344] on icon "Open photos pop-in" at bounding box center [1179, 351] width 15 height 15
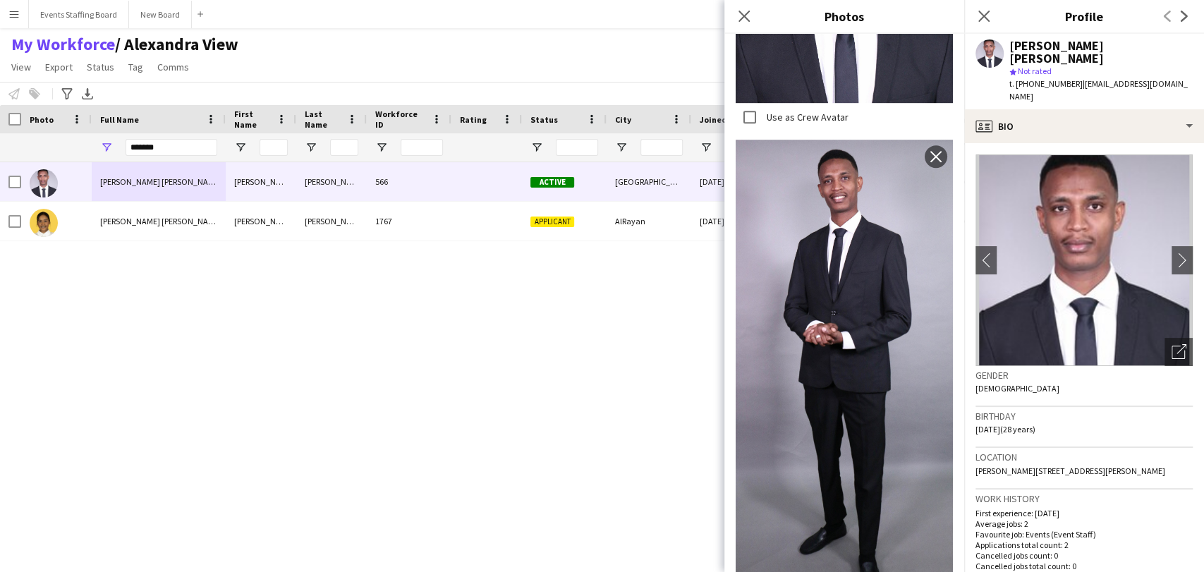
scroll to position [216, 0]
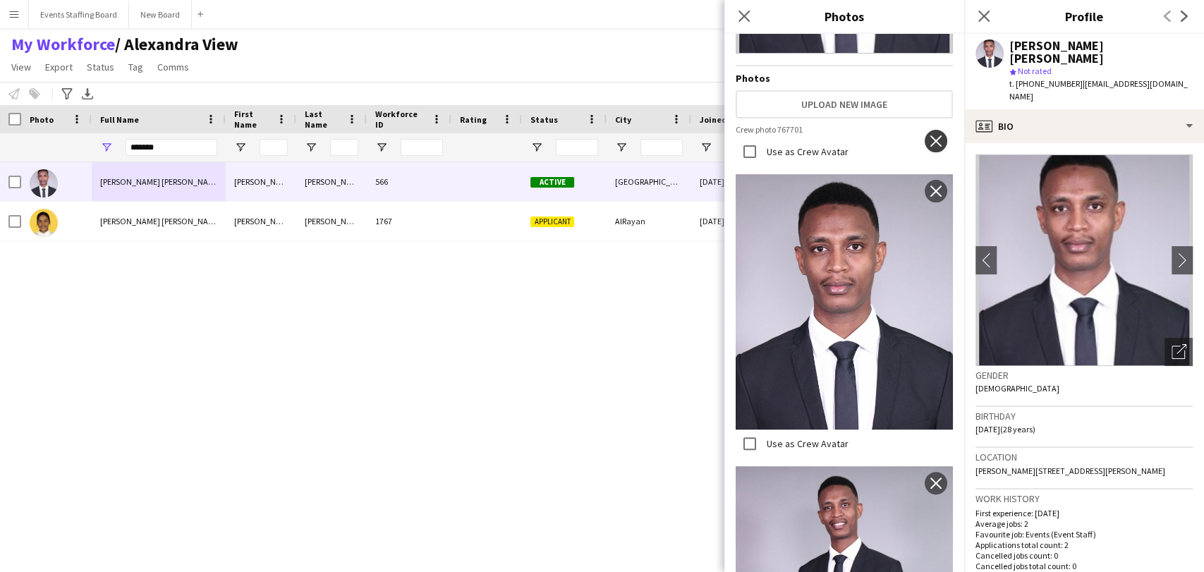
click at [929, 135] on app-icon "close" at bounding box center [936, 140] width 14 height 11
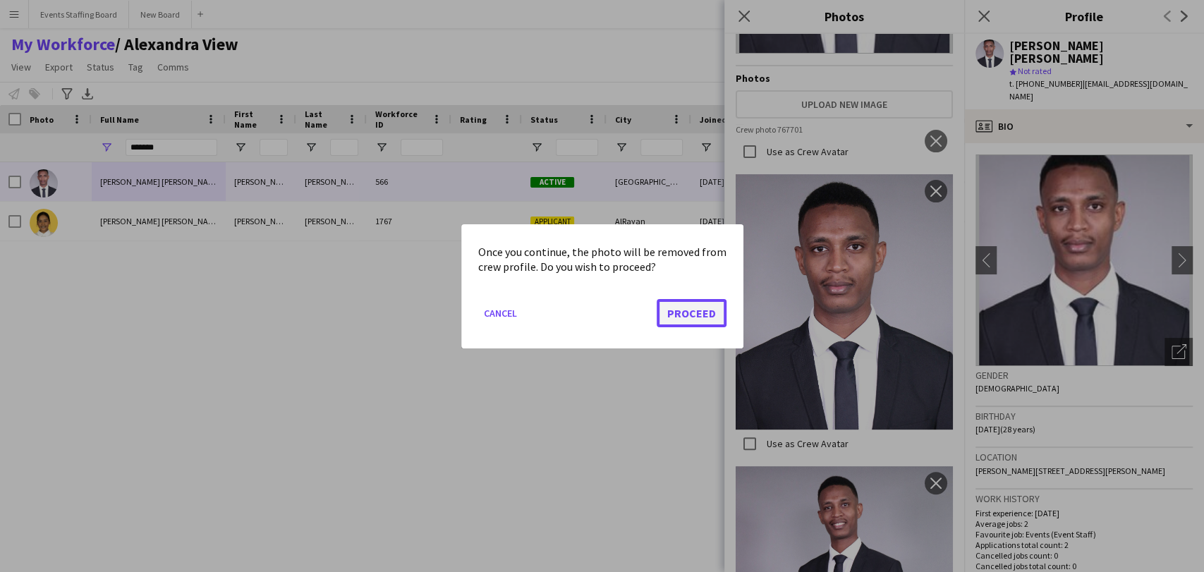
click at [702, 302] on button "Proceed" at bounding box center [692, 312] width 70 height 28
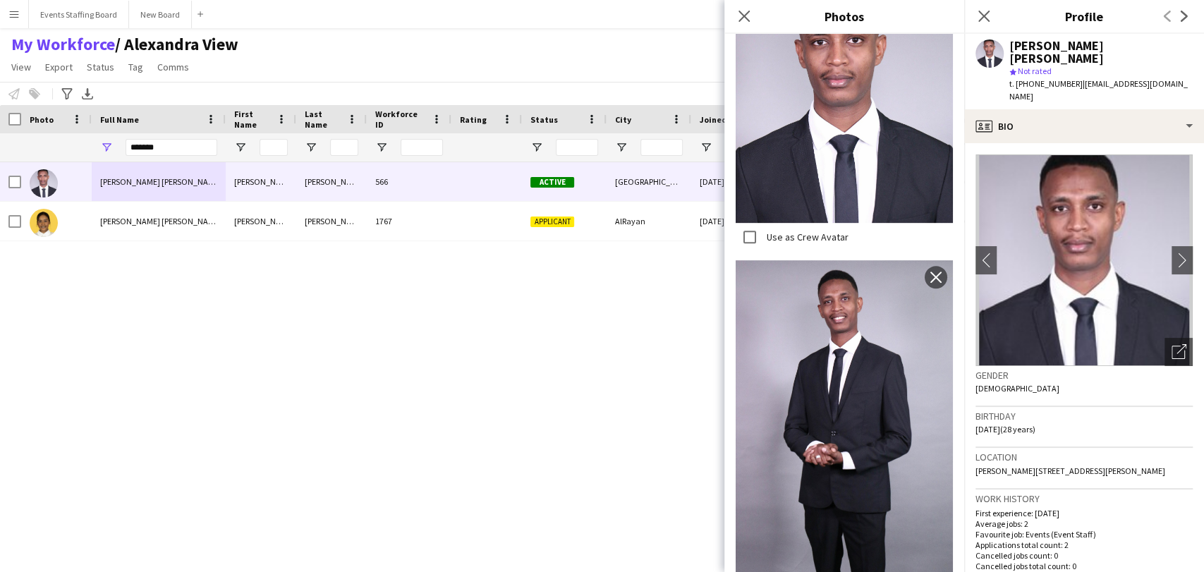
scroll to position [0, 0]
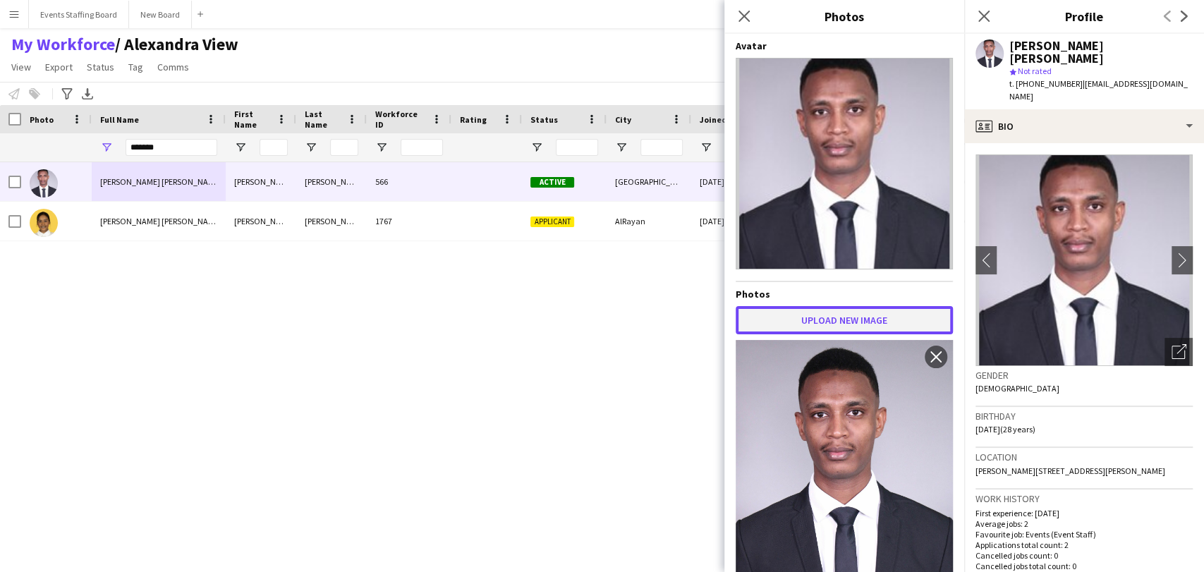
click at [842, 320] on button "Upload new image" at bounding box center [844, 320] width 217 height 28
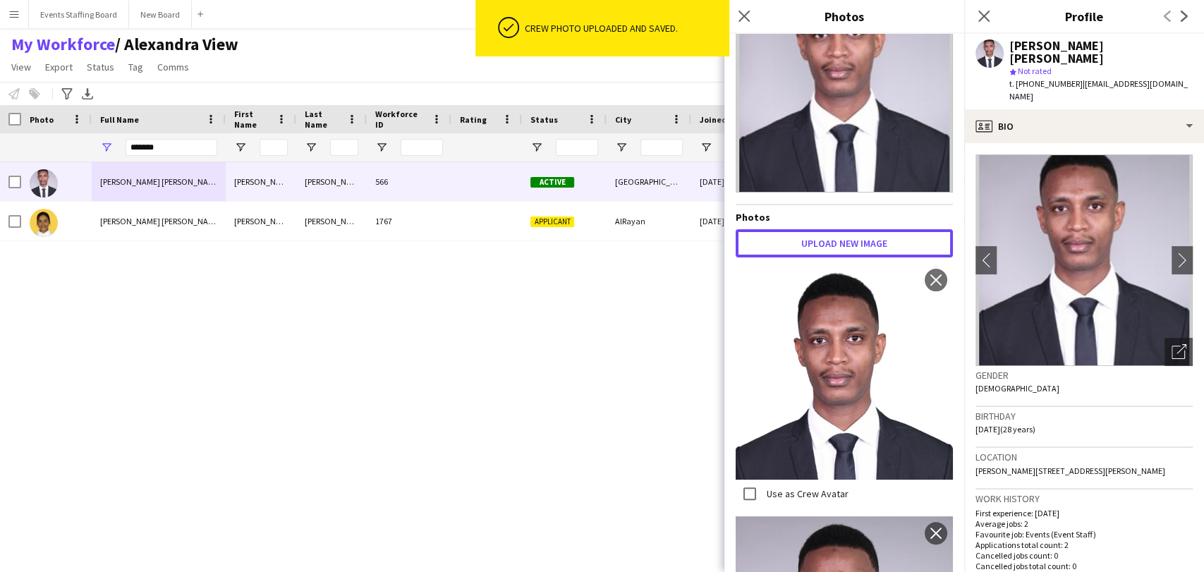
scroll to position [157, 0]
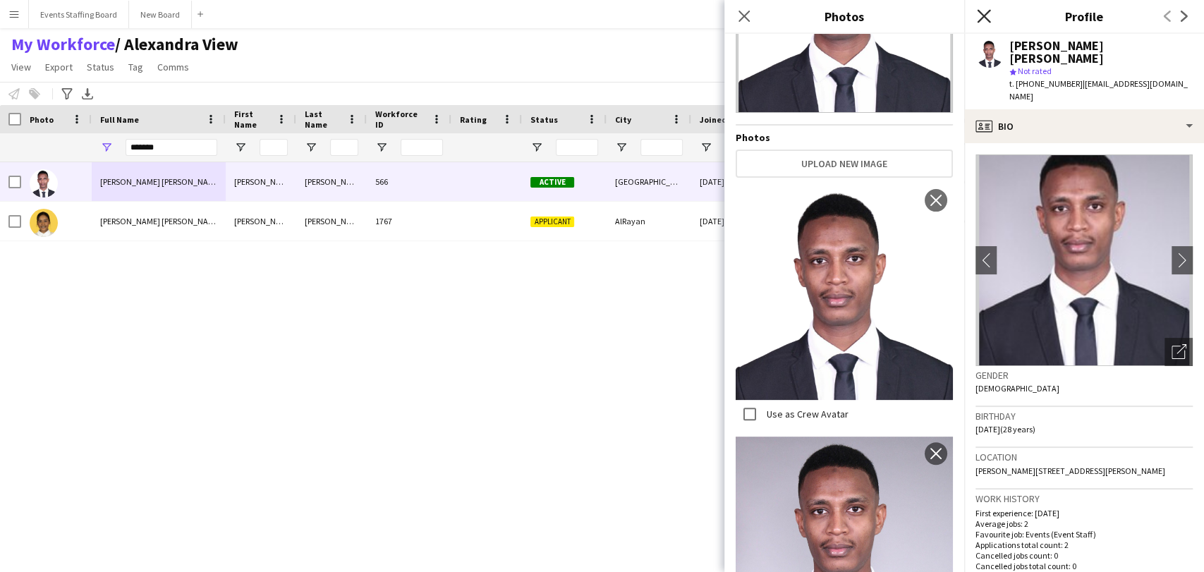
click at [981, 15] on icon "Close pop-in" at bounding box center [983, 15] width 13 height 13
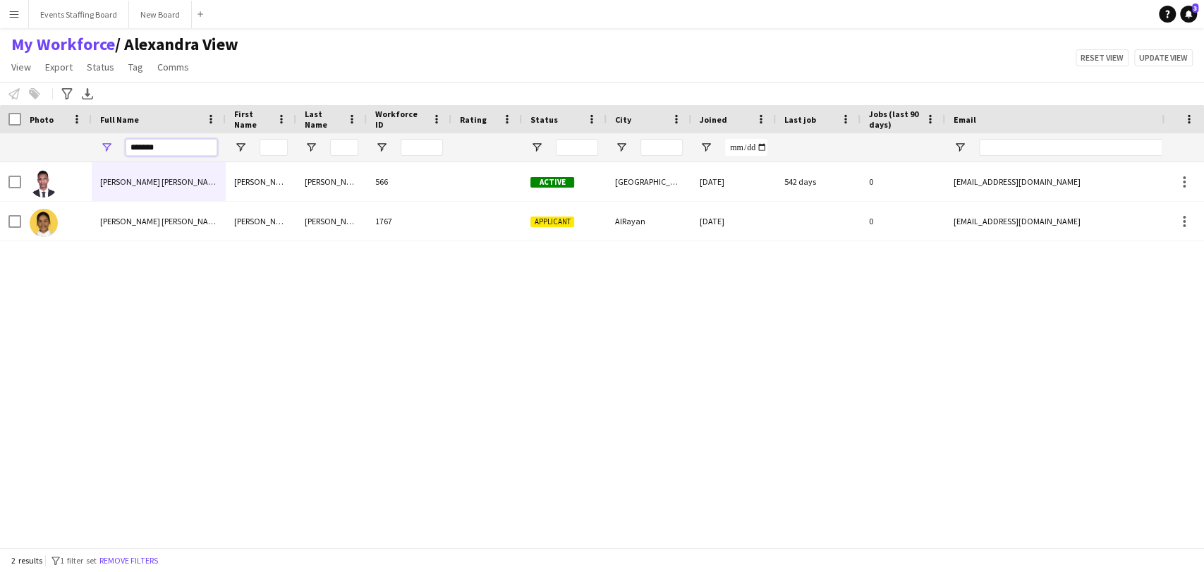
click at [138, 143] on input "*******" at bounding box center [172, 147] width 92 height 17
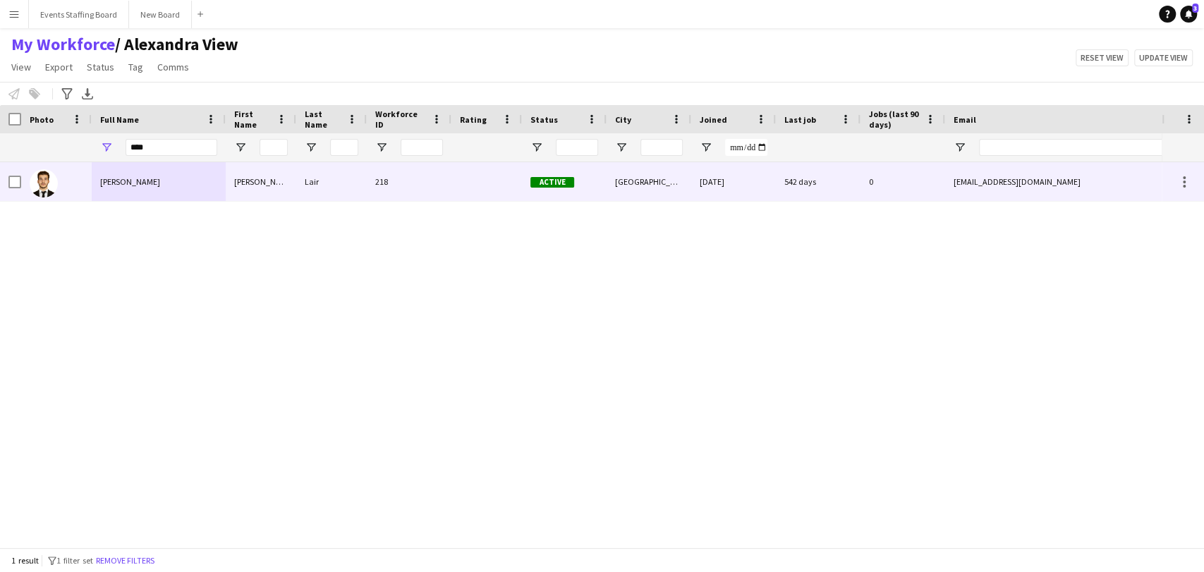
click at [108, 178] on span "Mohamed Lair" at bounding box center [130, 181] width 60 height 11
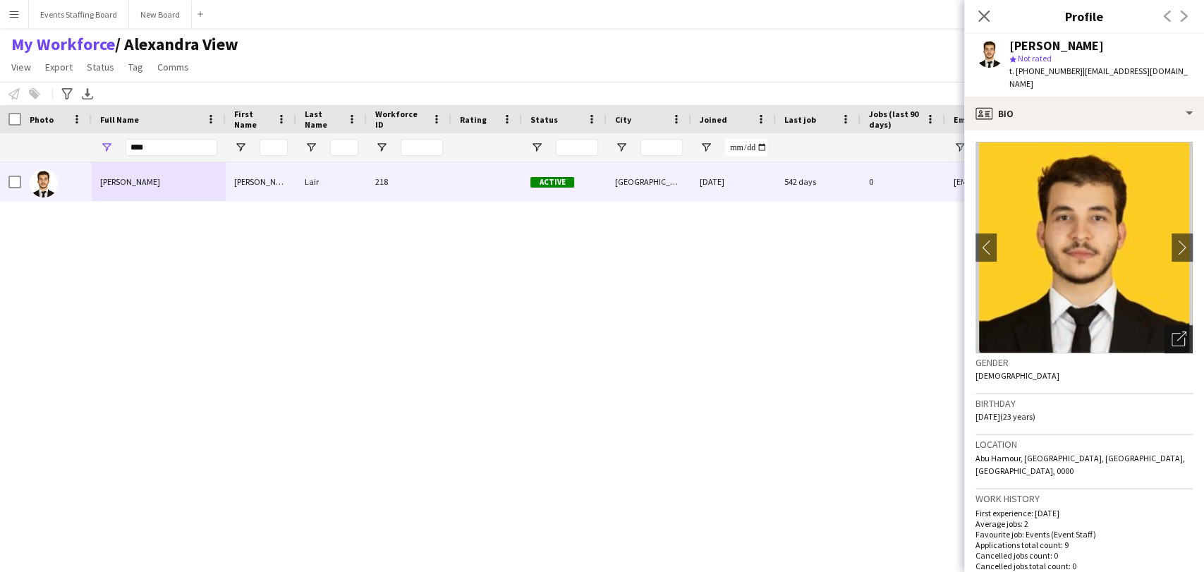
click at [1172, 332] on icon "Open photos pop-in" at bounding box center [1179, 339] width 15 height 15
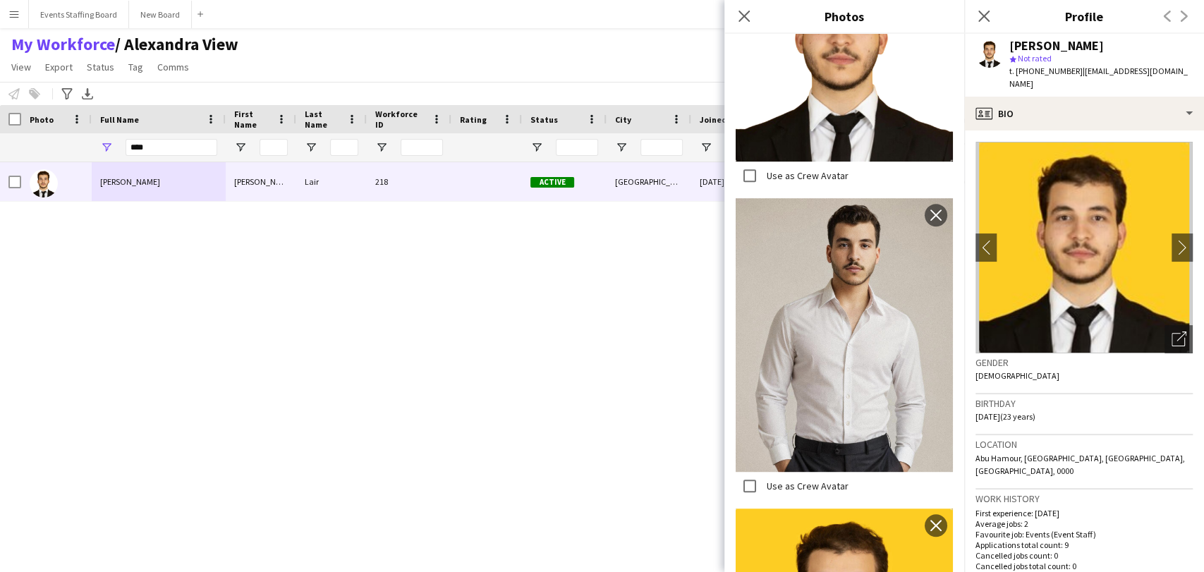
scroll to position [536, 0]
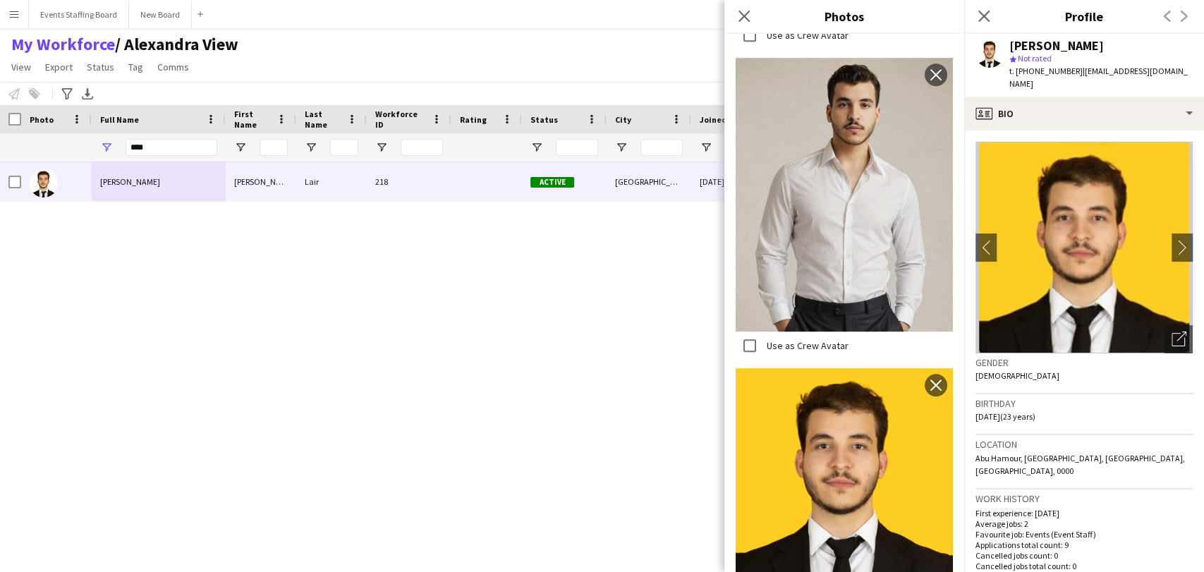
drag, startPoint x: 357, startPoint y: 351, endPoint x: 328, endPoint y: 305, distance: 54.2
click at [357, 353] on div "Mohamed Lair Mohamed Lair 218 Active Doha 07-11-2023 542 days 0 mohamed.elair01…" at bounding box center [581, 348] width 1162 height 373
click at [141, 151] on input "****" at bounding box center [172, 147] width 92 height 17
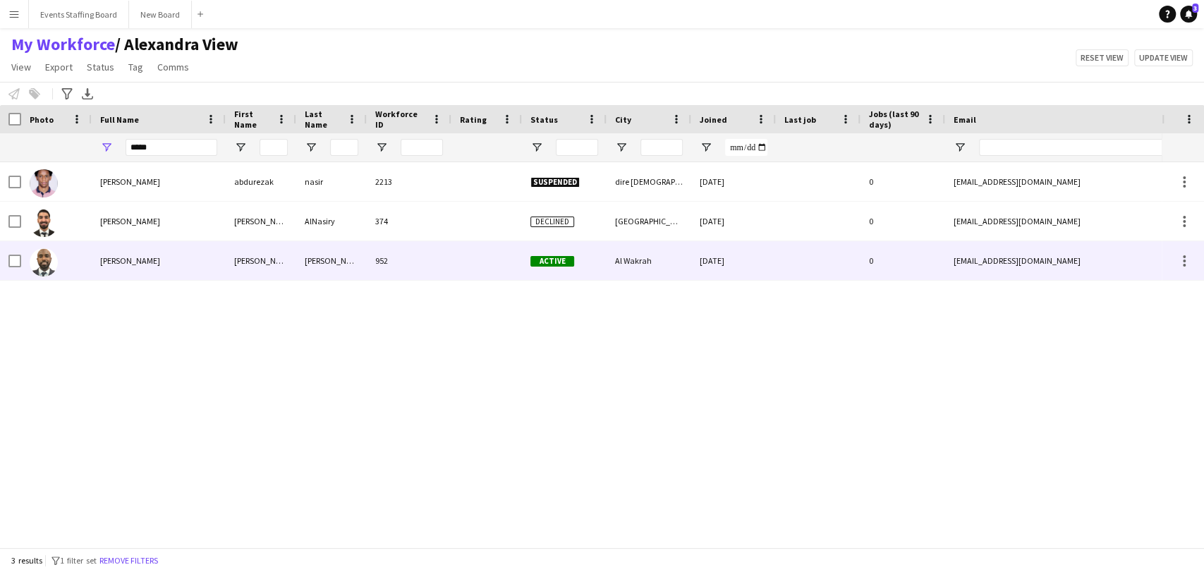
click at [149, 262] on span "Mohamed Nasir" at bounding box center [130, 260] width 60 height 11
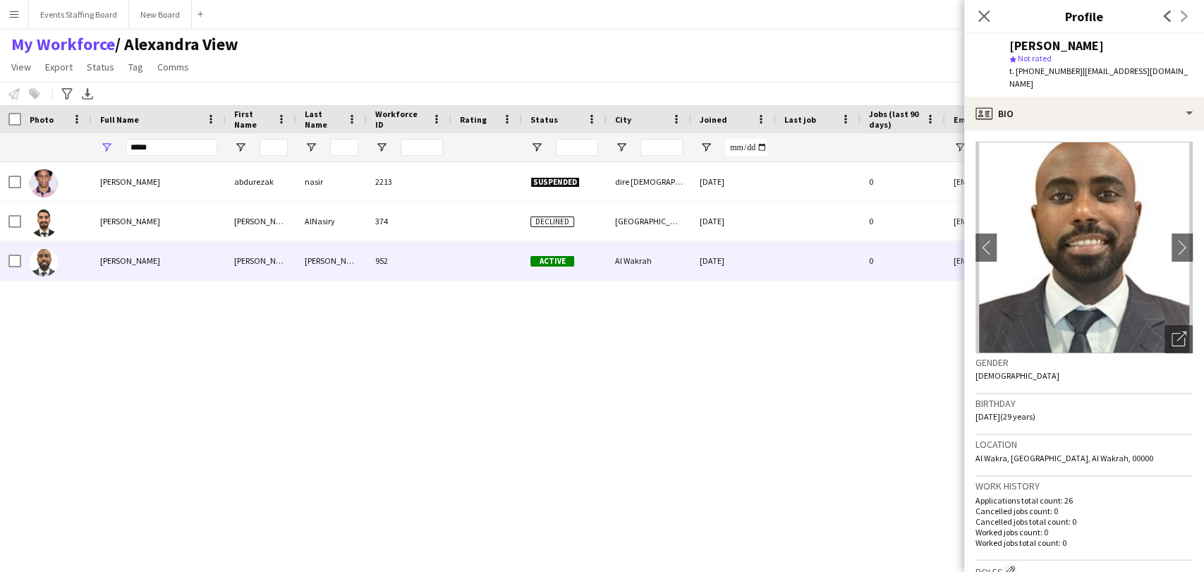
click at [1044, 73] on span "t. +97451177607" at bounding box center [1046, 71] width 73 height 11
copy span "97451177607"
click at [1165, 327] on div "Open photos pop-in" at bounding box center [1179, 339] width 28 height 28
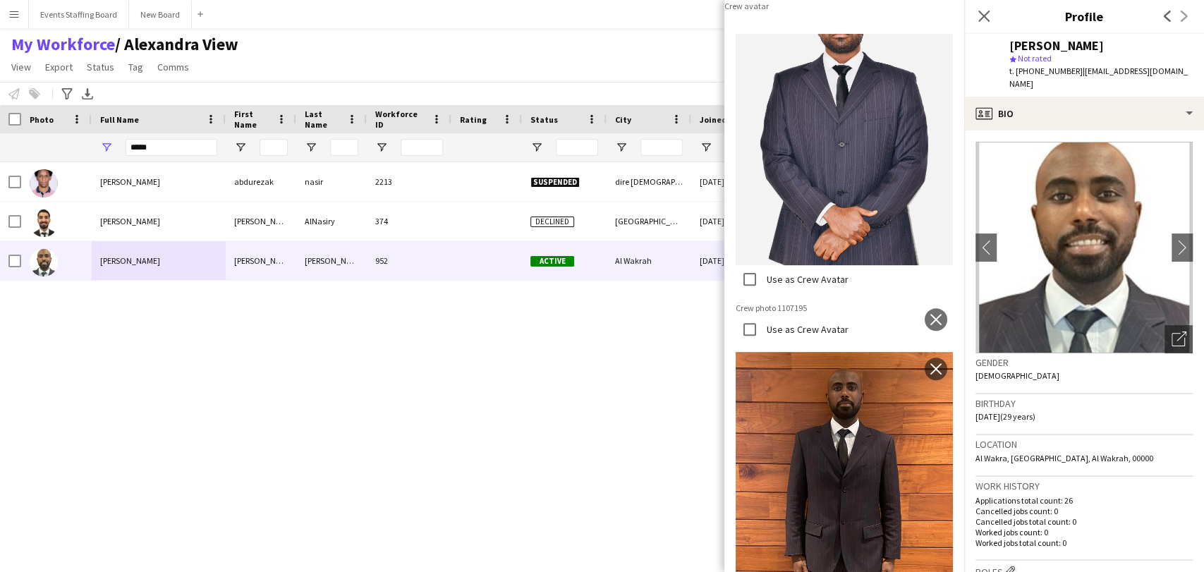
scroll to position [112, 0]
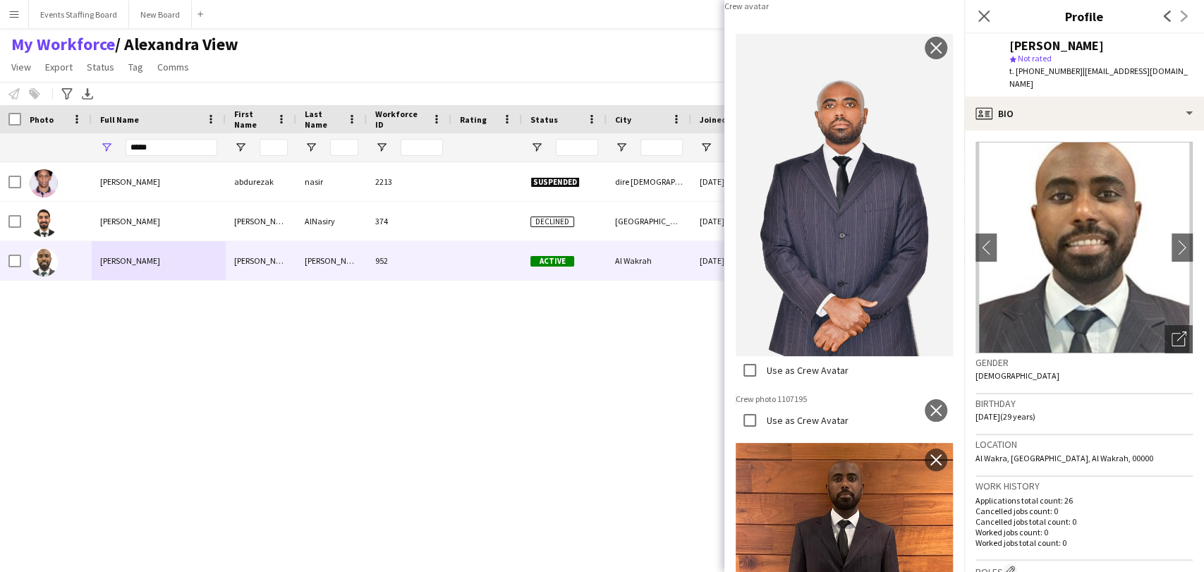
click at [817, 25] on button "Upload new image" at bounding box center [844, 11] width 217 height 28
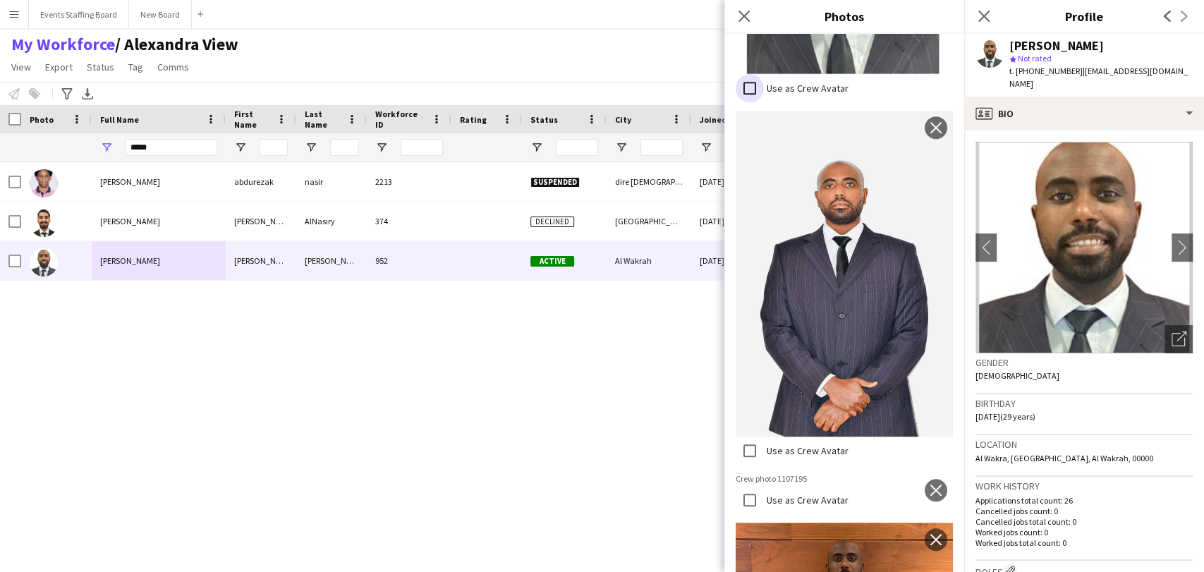
scroll to position [660, 0]
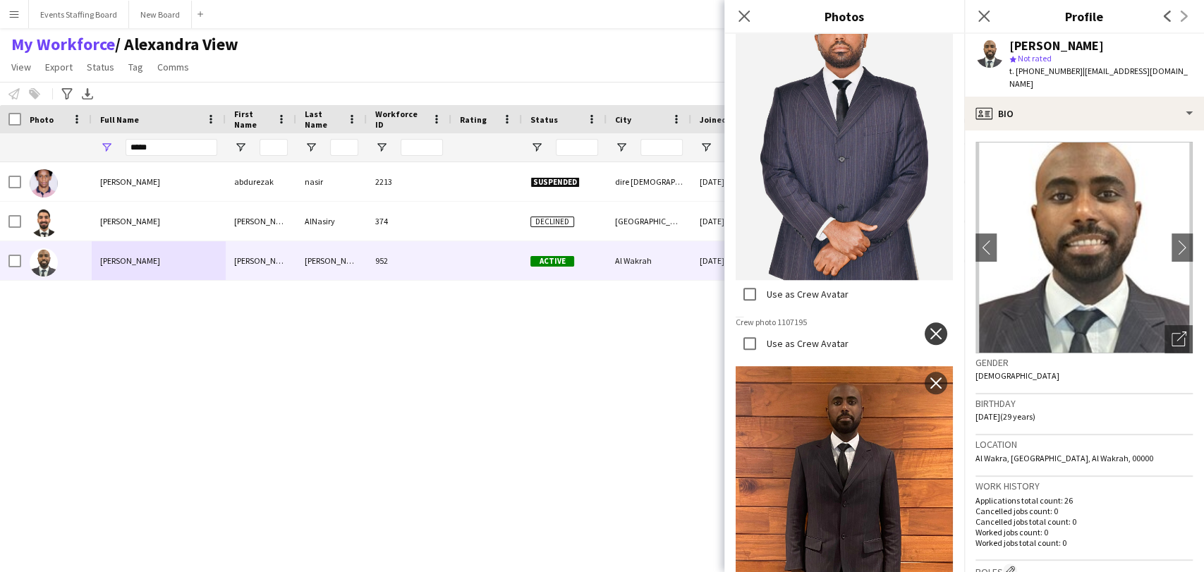
click at [929, 328] on app-icon "close" at bounding box center [936, 333] width 14 height 11
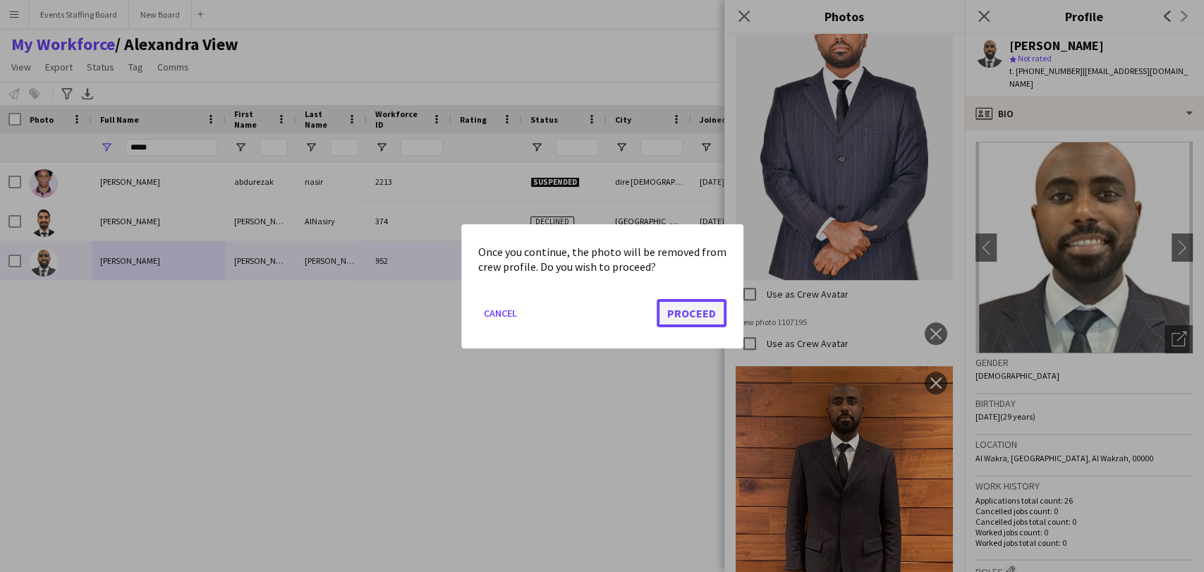
click at [689, 315] on button "Proceed" at bounding box center [692, 312] width 70 height 28
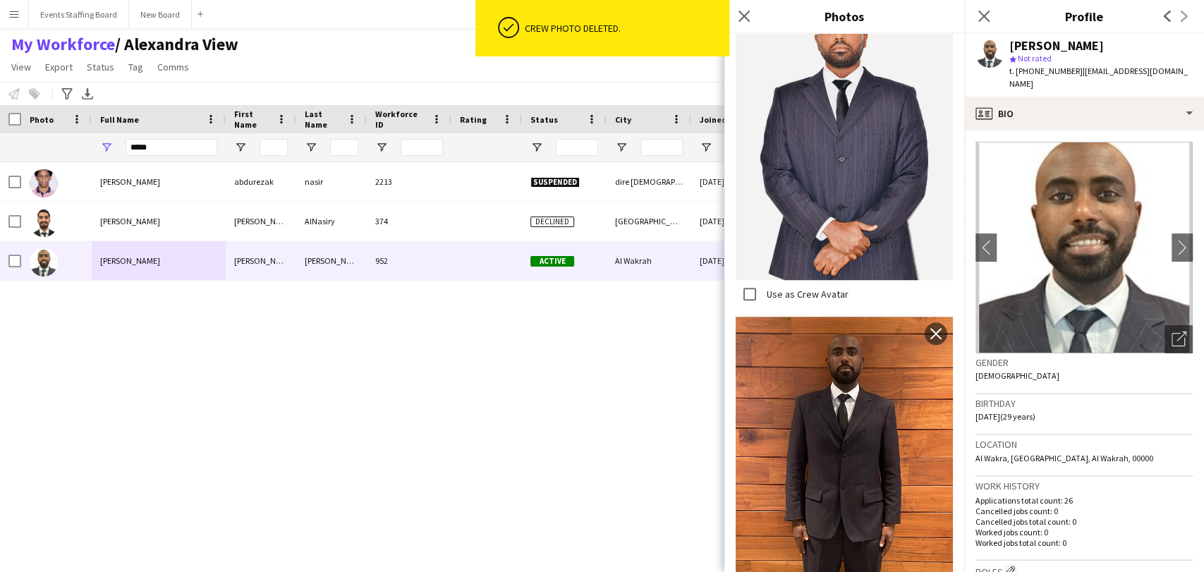
click at [357, 434] on div "abdurezak nasir abdurezak nasir 2213 Suspended dire dewa 18-05-2025 0 durapanda…" at bounding box center [581, 348] width 1162 height 373
click at [141, 154] on input "*****" at bounding box center [172, 147] width 92 height 17
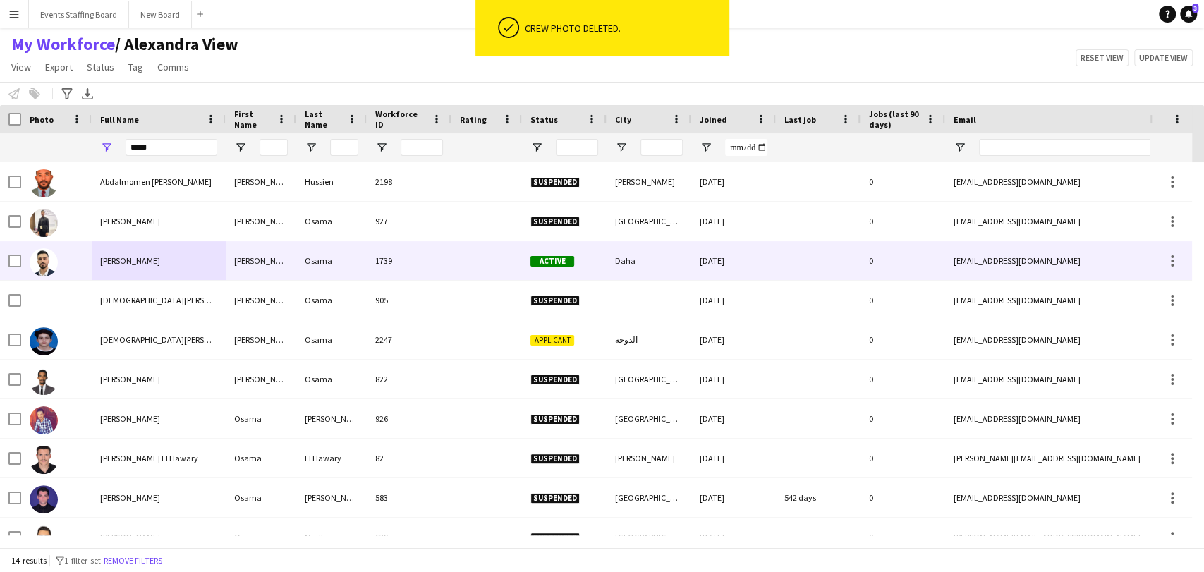
click at [155, 270] on div "Mohammad Osama" at bounding box center [159, 260] width 134 height 39
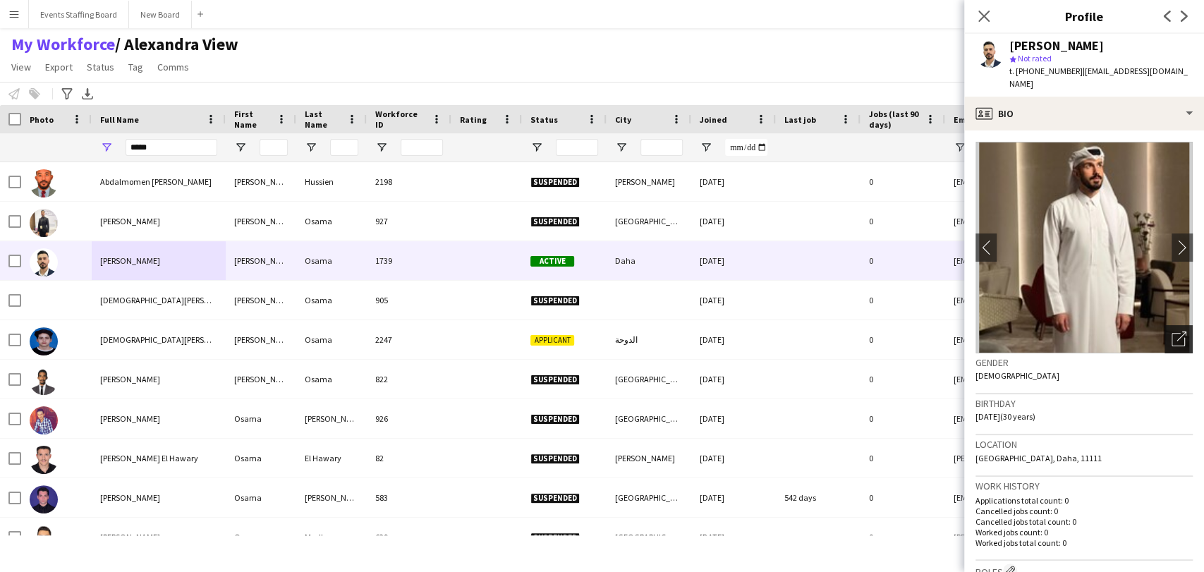
click at [1173, 329] on div "Open photos pop-in" at bounding box center [1179, 339] width 28 height 28
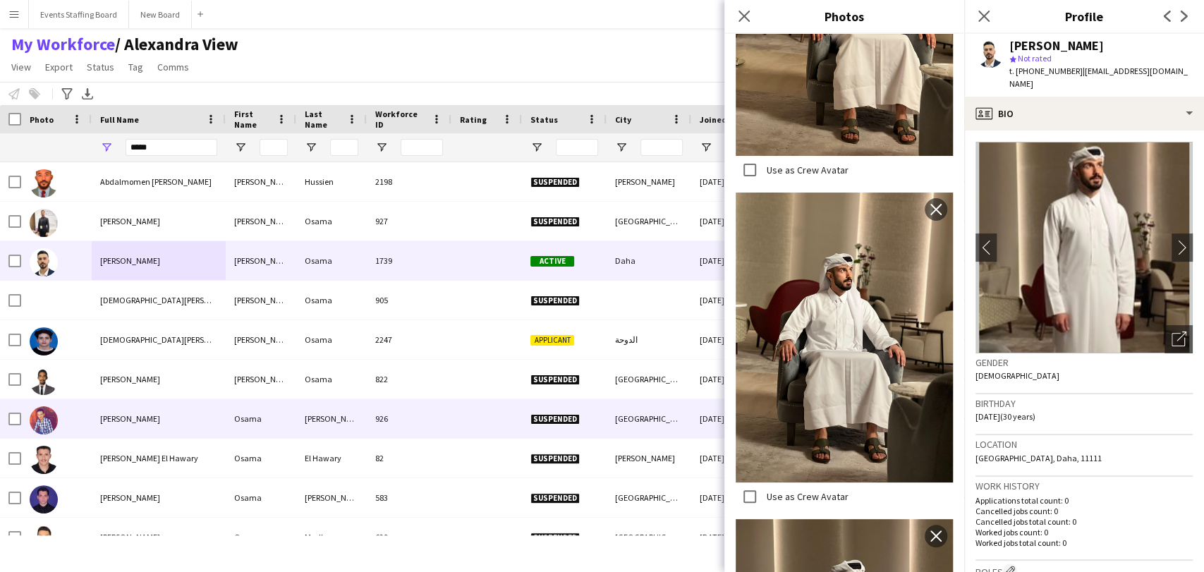
scroll to position [3453, 0]
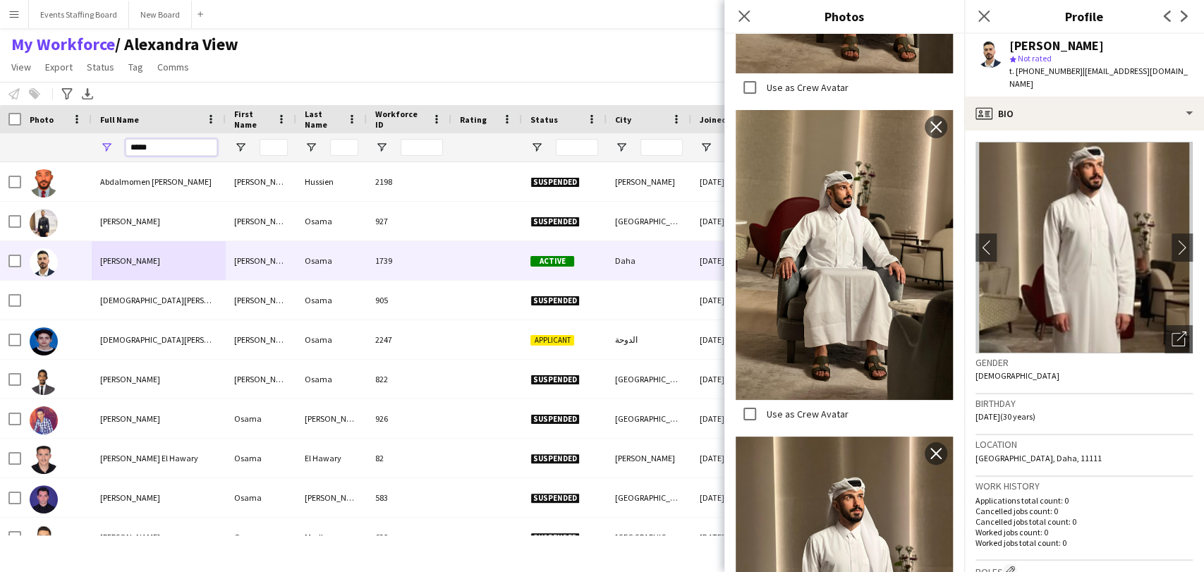
click at [149, 145] on input "*****" at bounding box center [172, 147] width 92 height 17
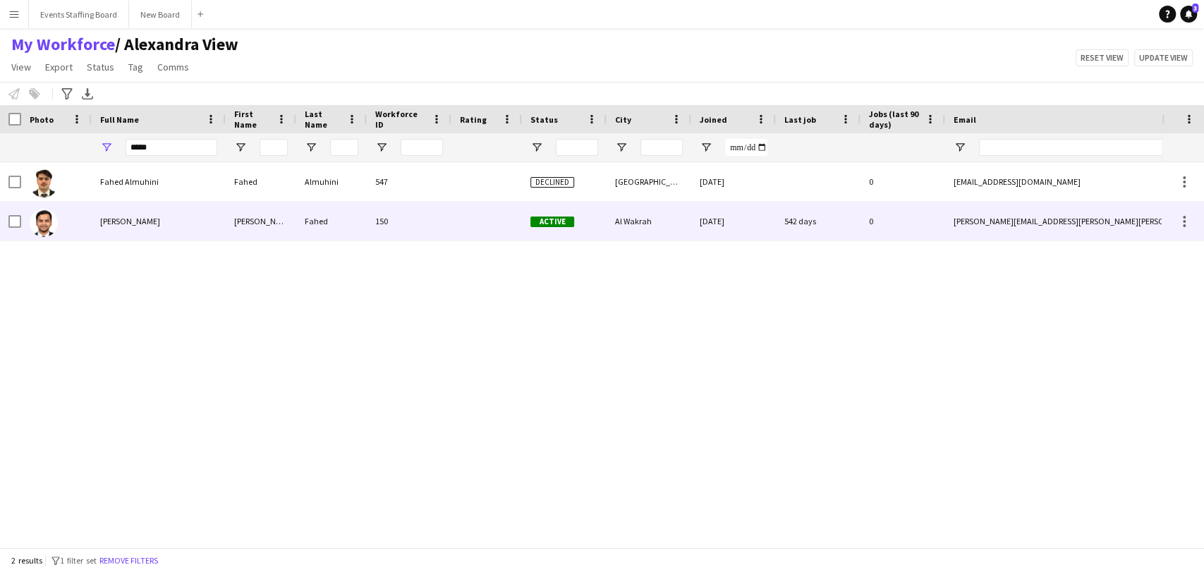
click at [90, 228] on div at bounding box center [56, 221] width 71 height 39
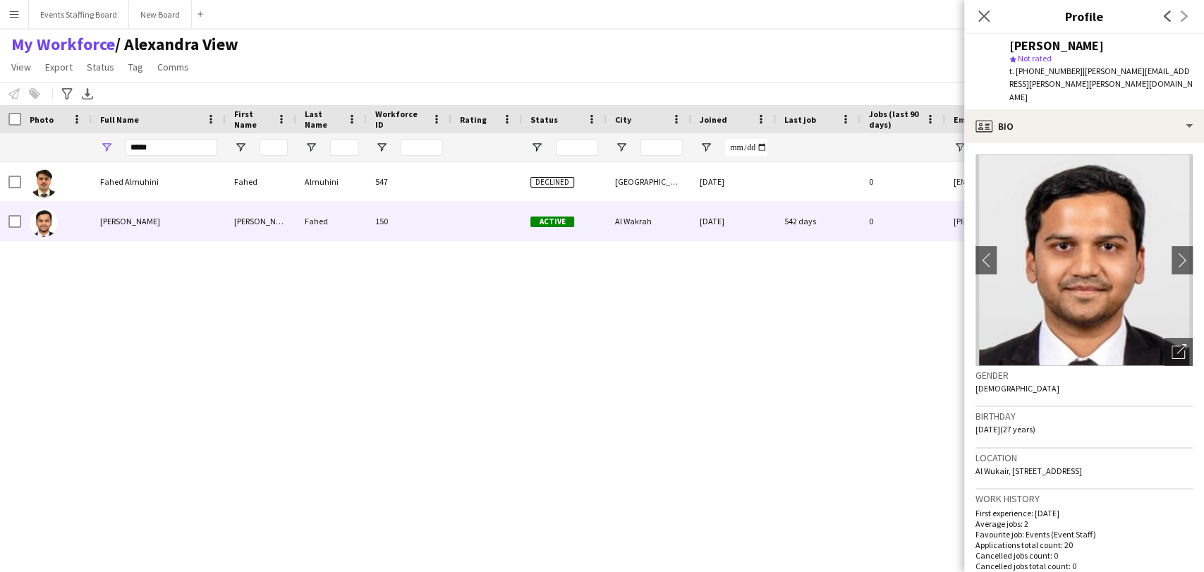
click at [1038, 66] on span "t. +97455101576" at bounding box center [1046, 71] width 73 height 11
copy span "97455101576"
click at [1180, 338] on div "Open photos pop-in" at bounding box center [1179, 352] width 28 height 28
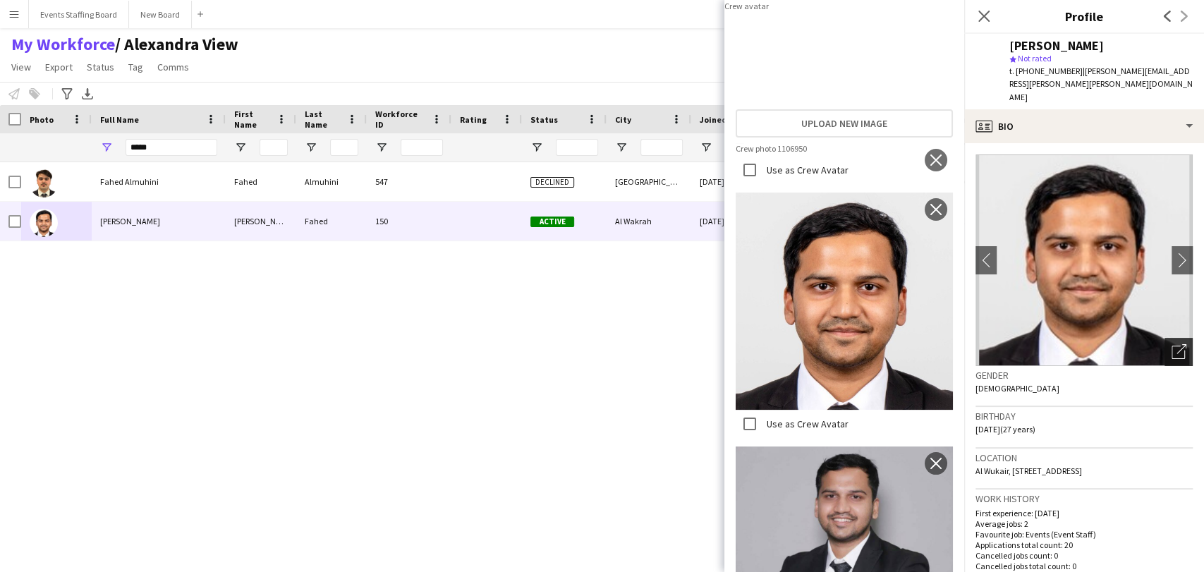
click at [1172, 344] on icon "Open photos pop-in" at bounding box center [1179, 351] width 15 height 15
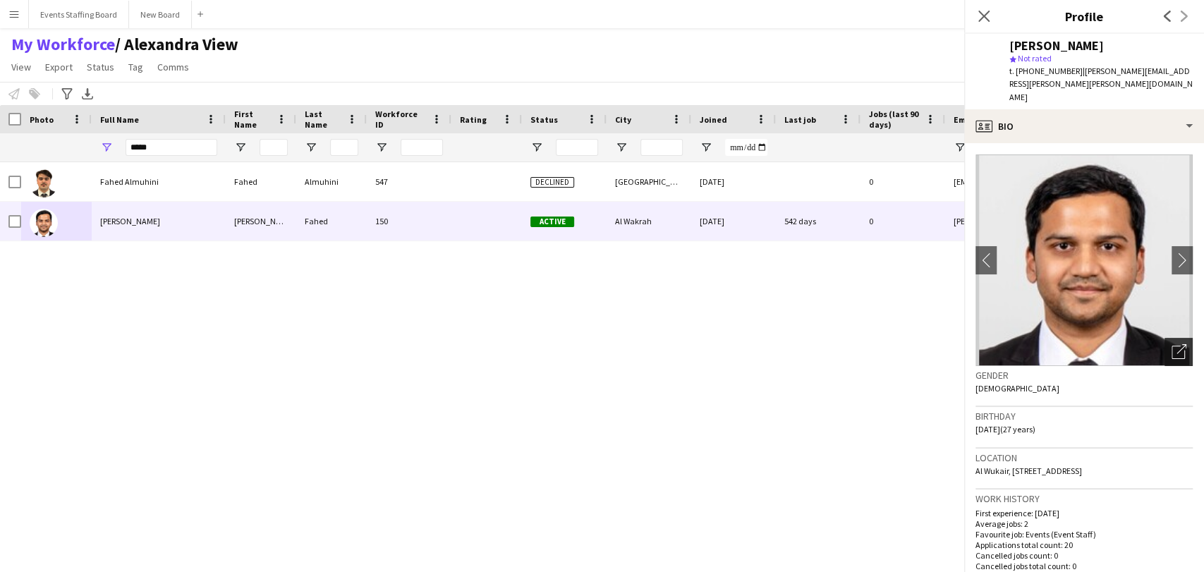
click at [1172, 346] on icon at bounding box center [1178, 352] width 13 height 13
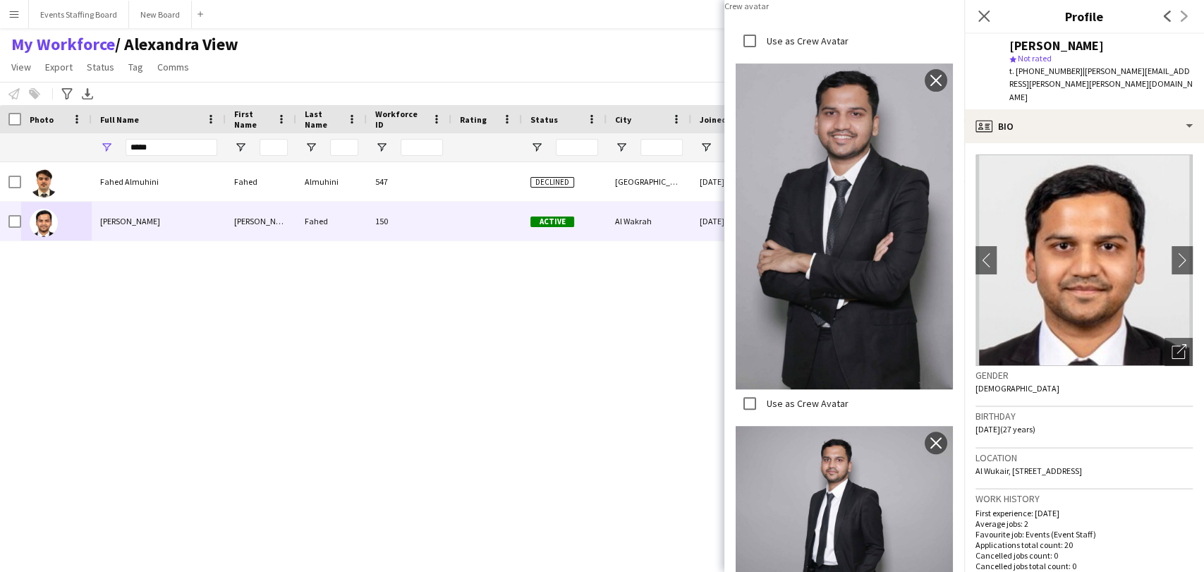
scroll to position [226, 0]
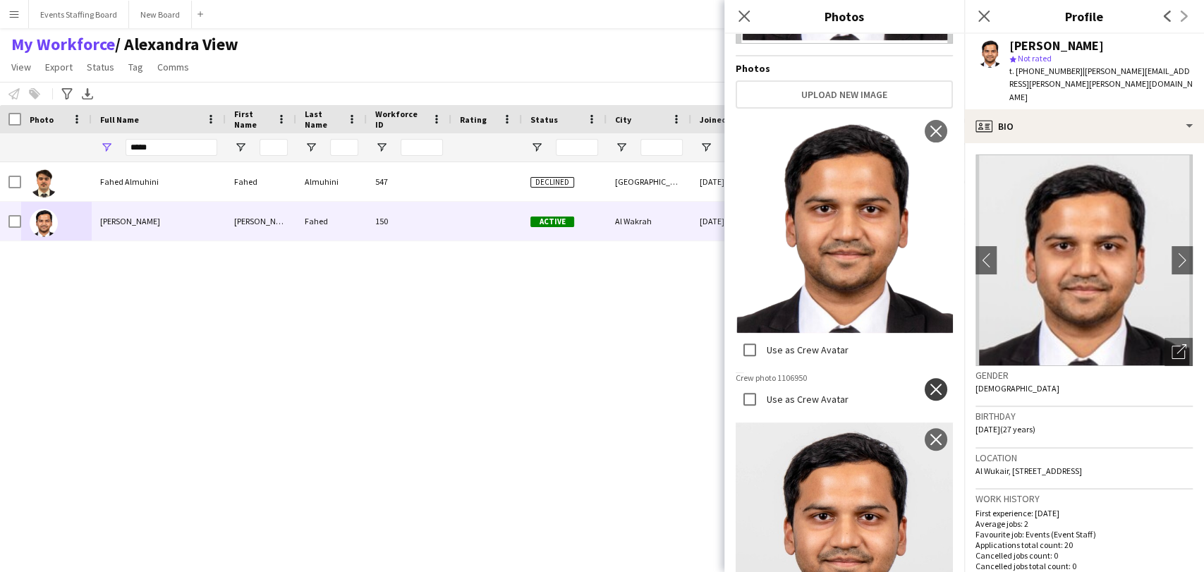
click at [929, 384] on app-icon "close" at bounding box center [936, 389] width 14 height 11
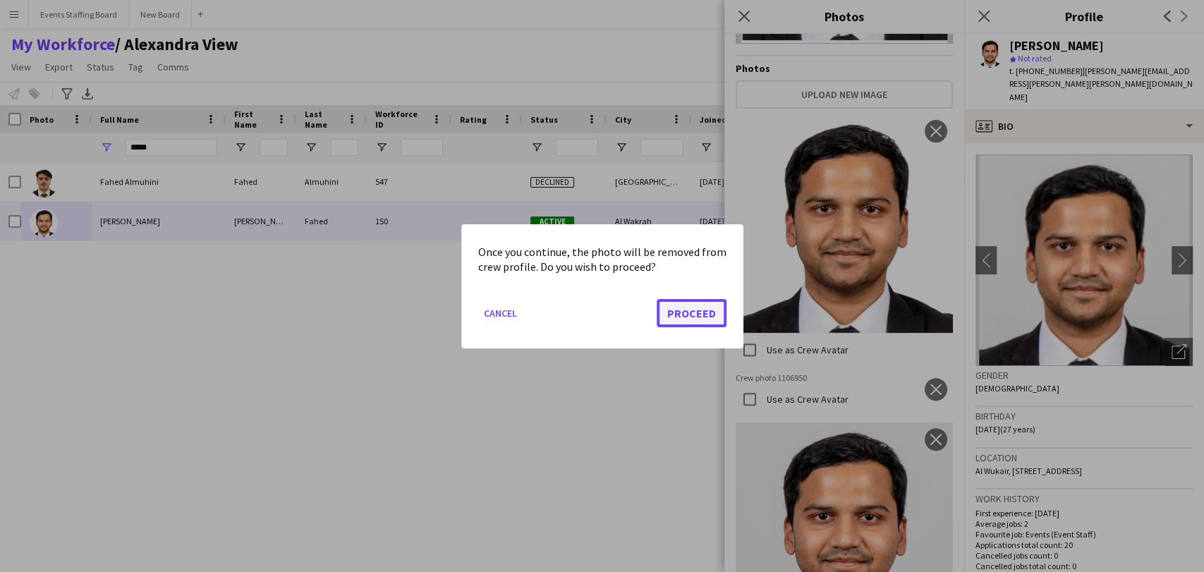
click at [692, 309] on button "Proceed" at bounding box center [692, 312] width 70 height 28
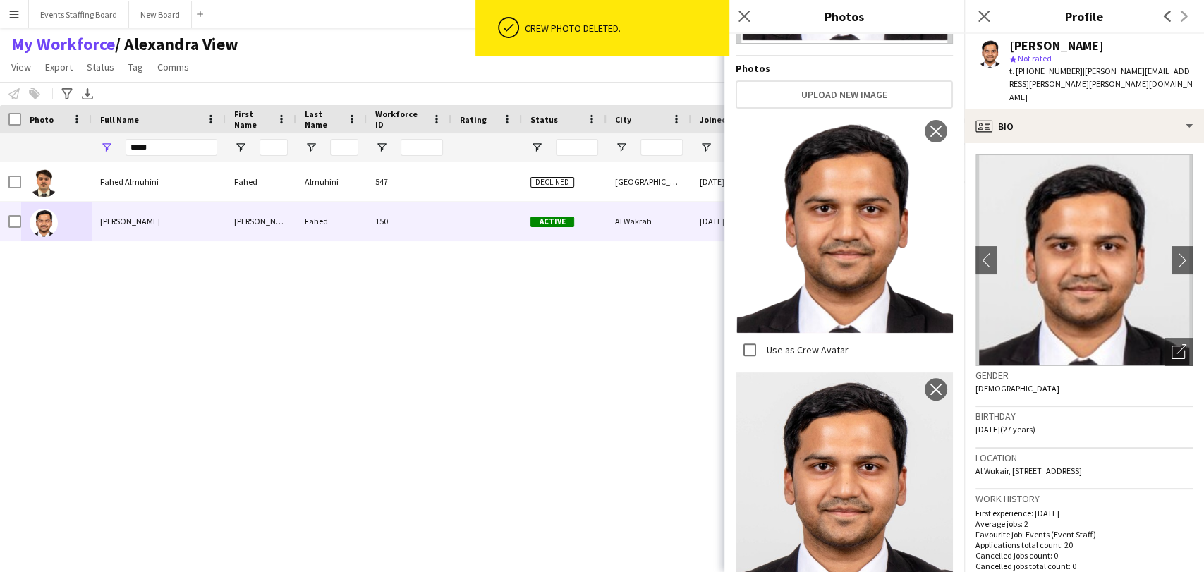
click at [466, 374] on div "Fahed Almuhini Fahed Almuhini 547 Declined Doha 16-01-2024 0 fahadkahtan449@gma…" at bounding box center [581, 348] width 1162 height 373
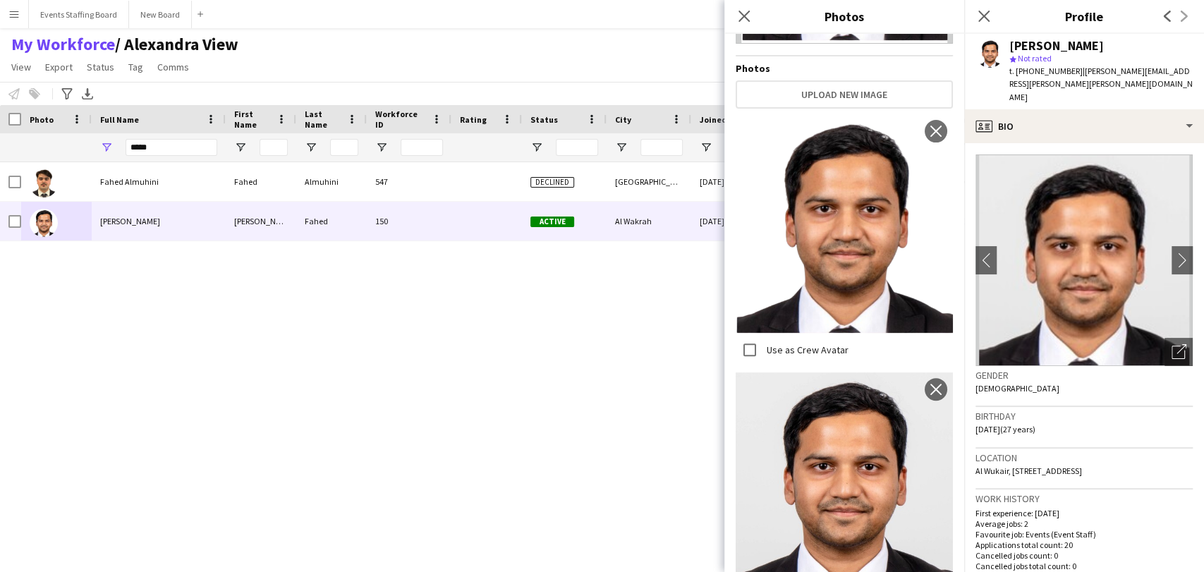
click at [993, 9] on div "Close pop-in" at bounding box center [984, 16] width 40 height 32
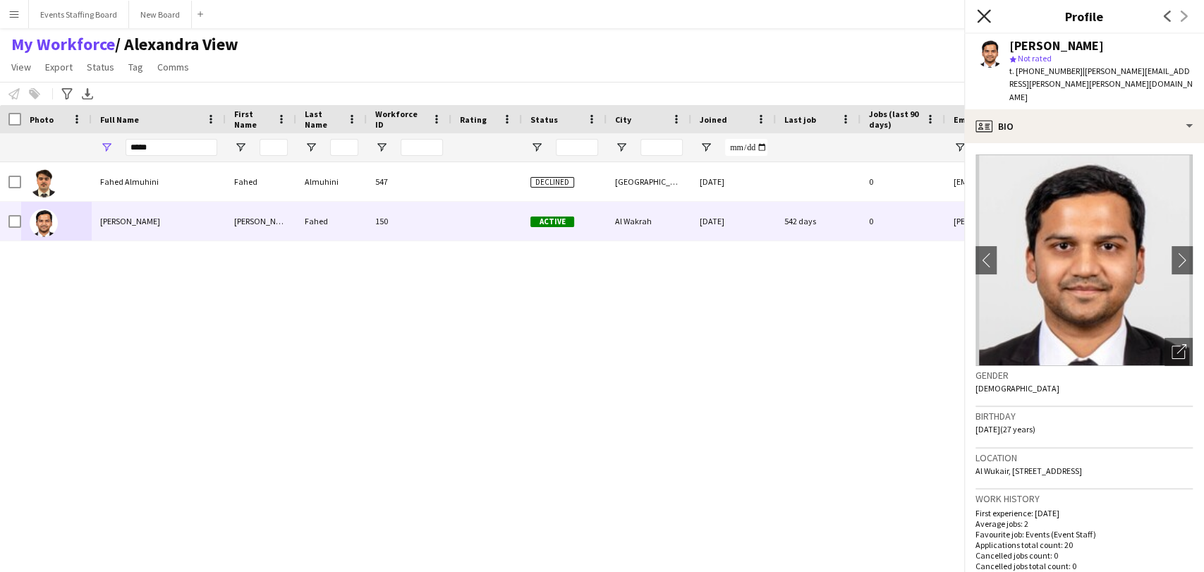
click at [988, 12] on icon at bounding box center [983, 15] width 13 height 13
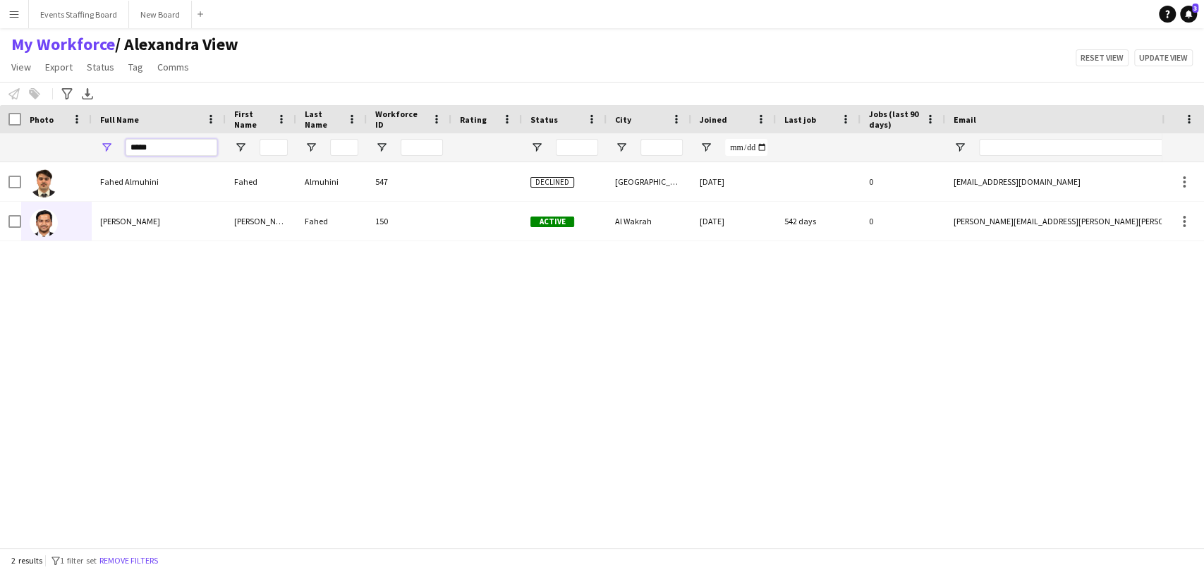
click at [150, 150] on input "*****" at bounding box center [172, 147] width 92 height 17
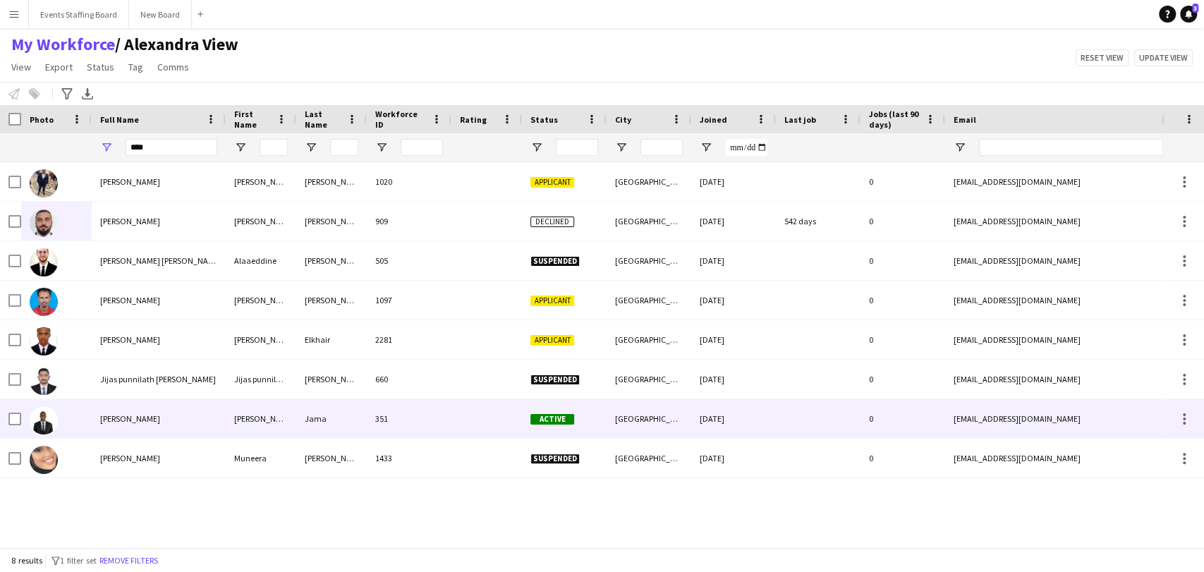
click at [97, 420] on div "Mohammed Jama" at bounding box center [159, 418] width 134 height 39
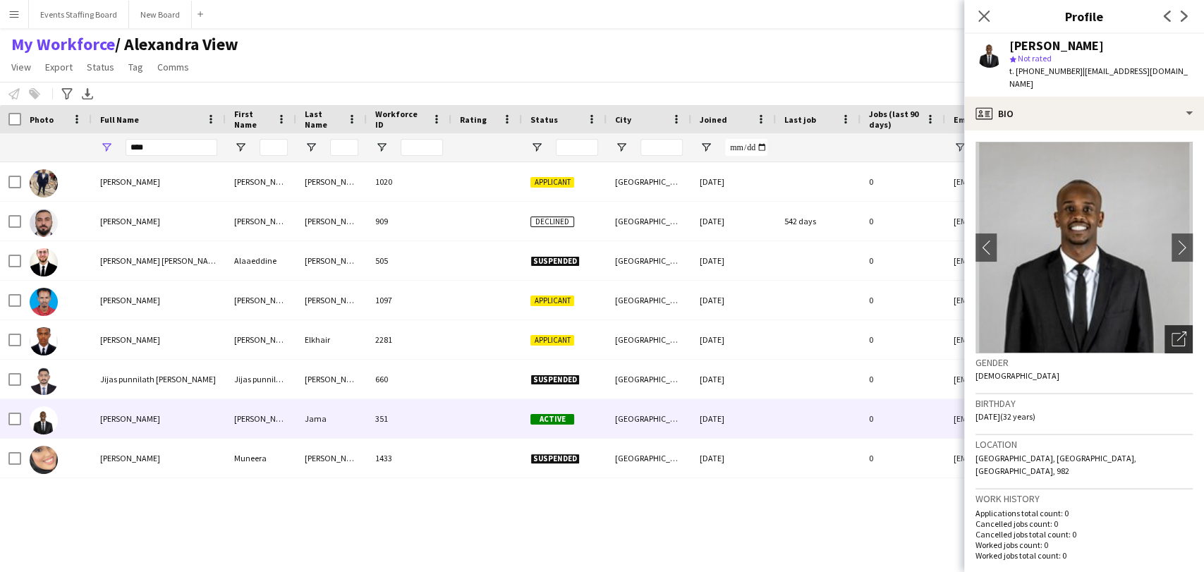
click at [1172, 332] on icon "Open photos pop-in" at bounding box center [1179, 339] width 15 height 15
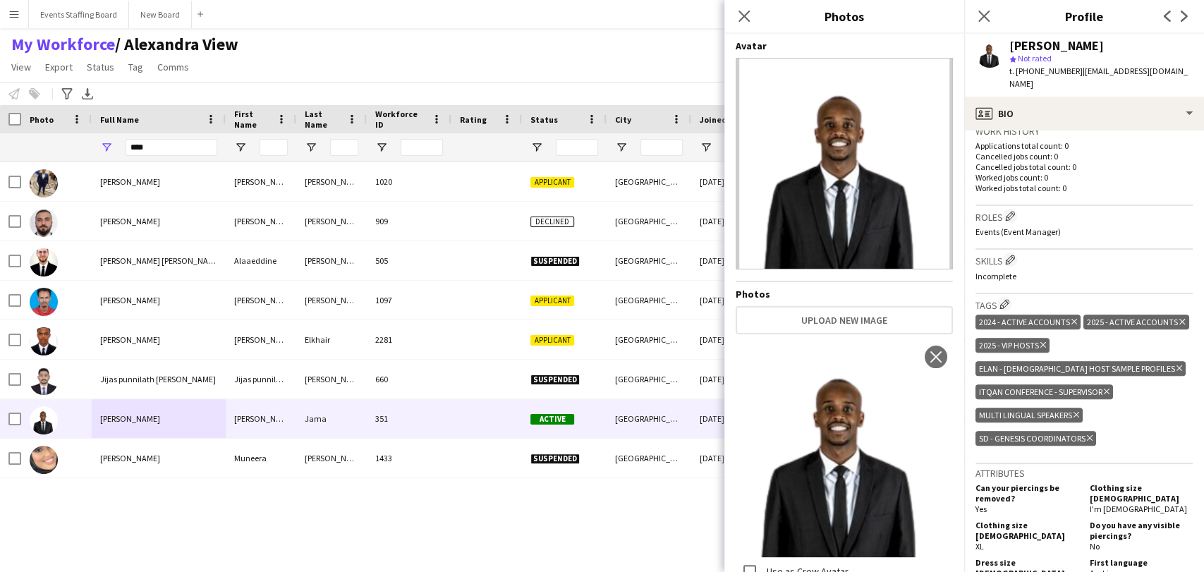
scroll to position [397, 0]
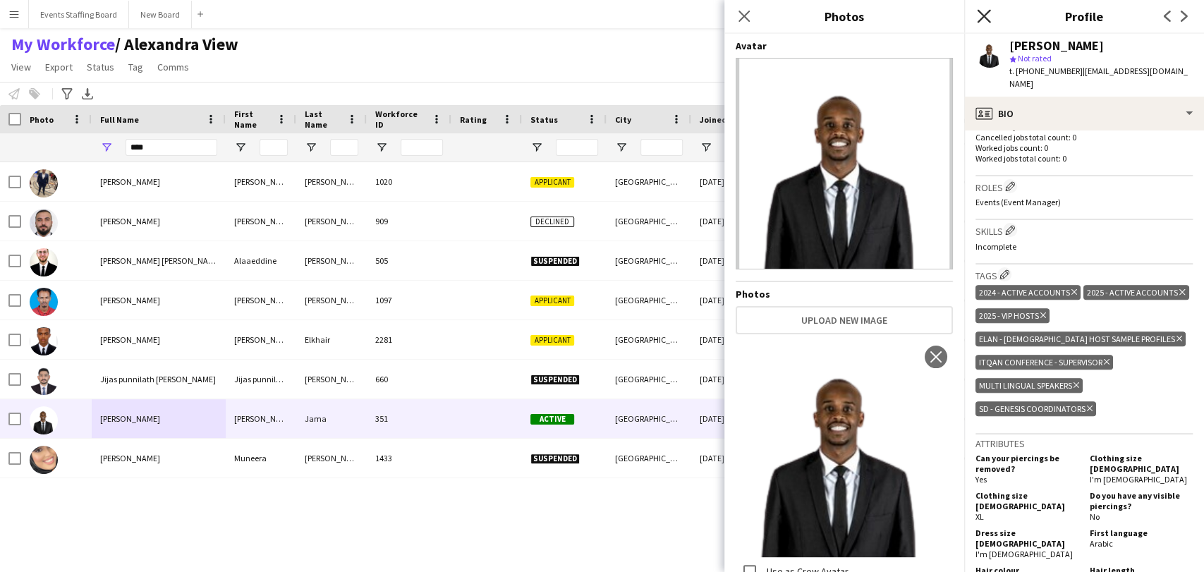
drag, startPoint x: 995, startPoint y: 8, endPoint x: 988, endPoint y: 11, distance: 7.4
click at [994, 8] on div "Close pop-in" at bounding box center [984, 16] width 40 height 32
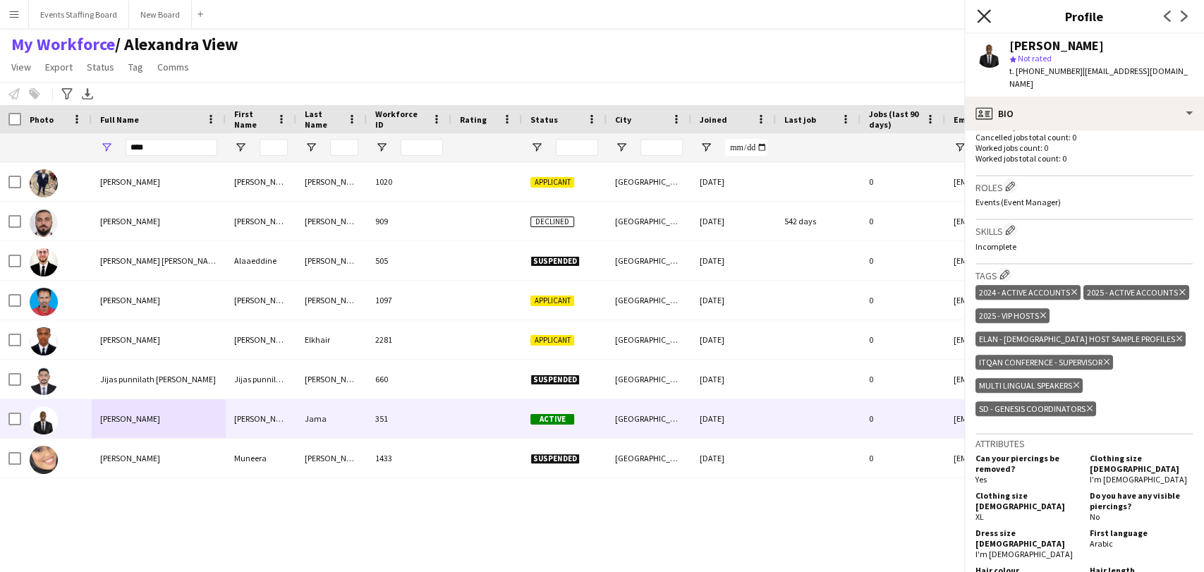
click at [986, 11] on icon "Close pop-in" at bounding box center [983, 15] width 13 height 13
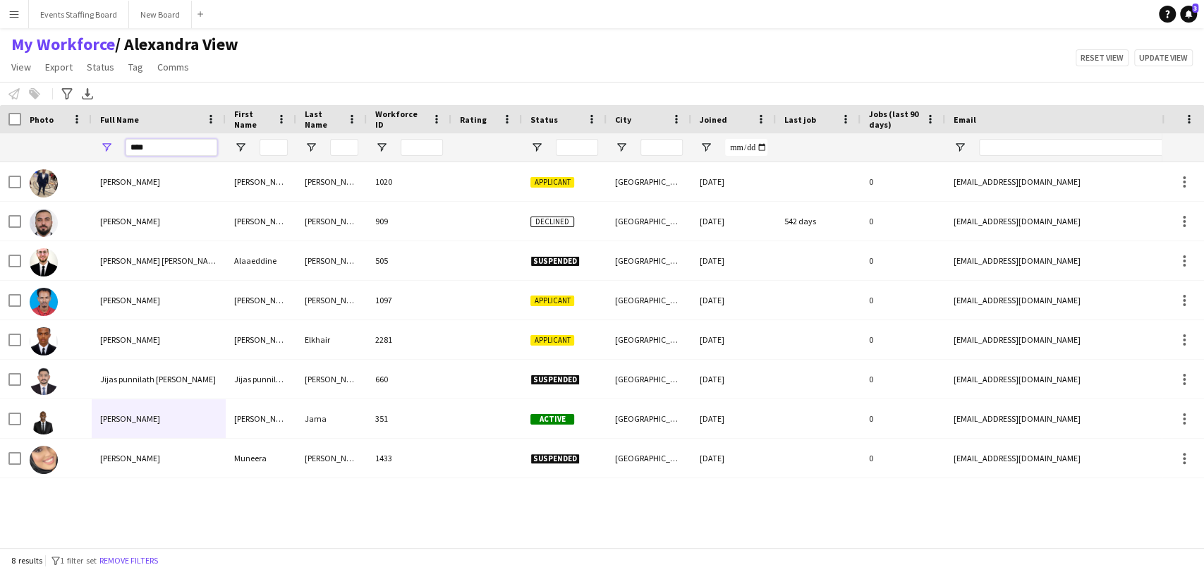
click at [179, 150] on input "****" at bounding box center [172, 147] width 92 height 17
click at [179, 149] on input "****" at bounding box center [172, 147] width 92 height 17
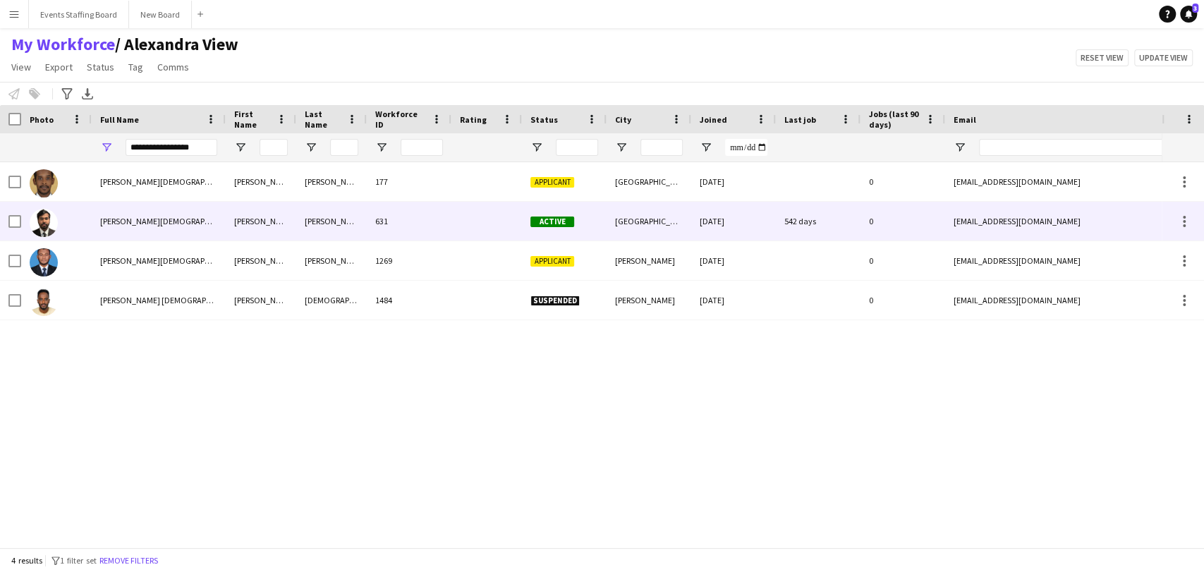
scroll to position [0, 0]
click at [102, 232] on div "[PERSON_NAME][DEMOGRAPHIC_DATA]" at bounding box center [159, 221] width 134 height 39
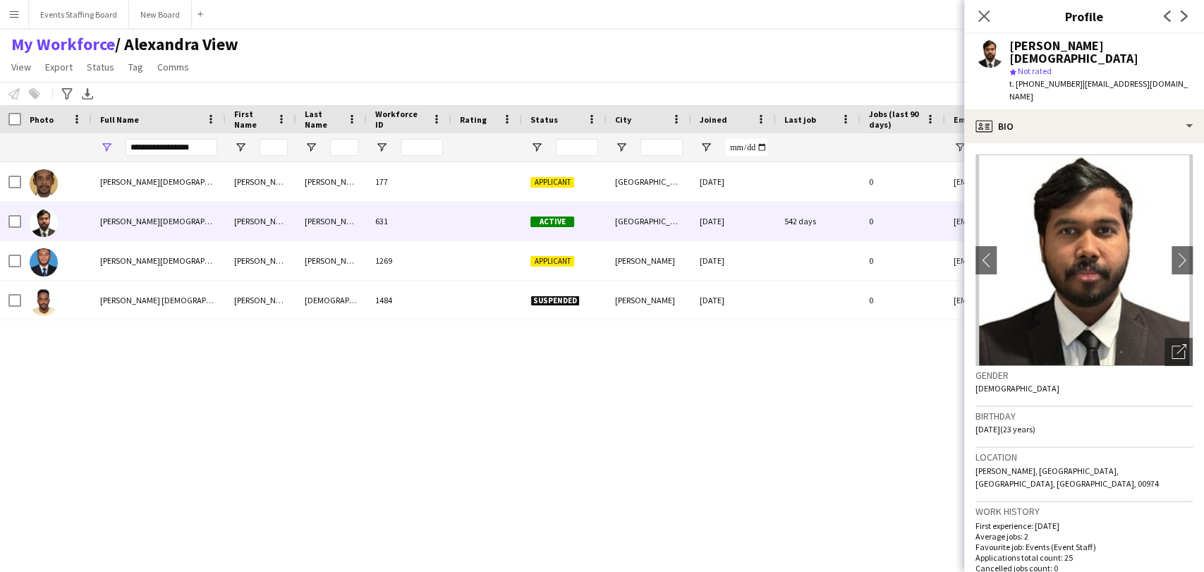
click at [1039, 66] on span "Not rated" at bounding box center [1035, 71] width 34 height 11
click at [1033, 78] on span "t. +97455014387" at bounding box center [1046, 83] width 73 height 11
copy span "97455014387"
click at [1150, 322] on img at bounding box center [1084, 261] width 217 height 212
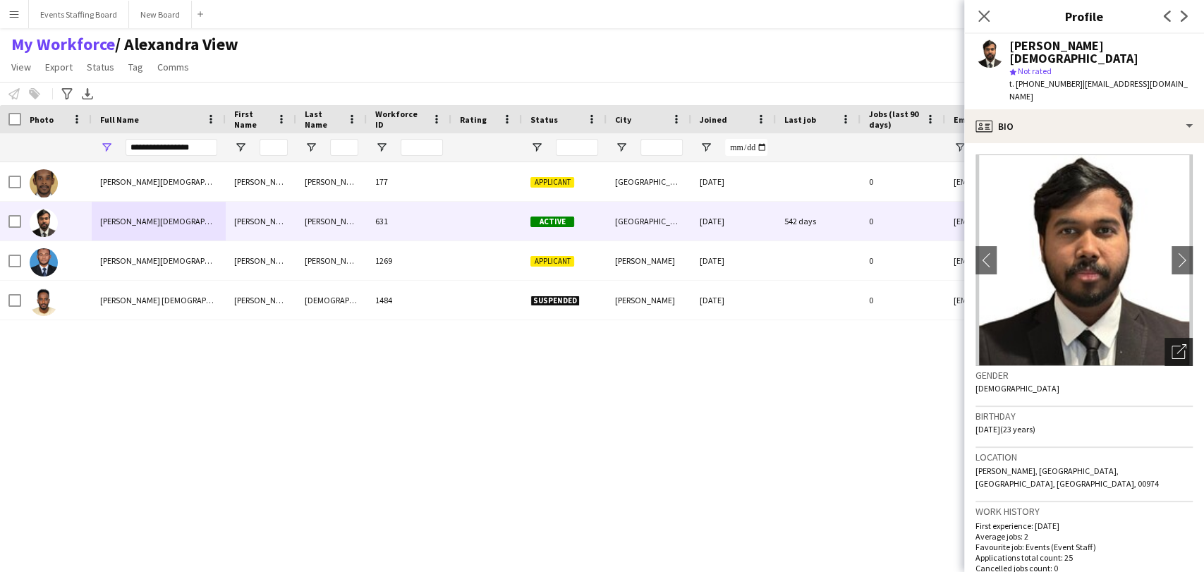
click at [1172, 344] on icon "Open photos pop-in" at bounding box center [1179, 351] width 15 height 15
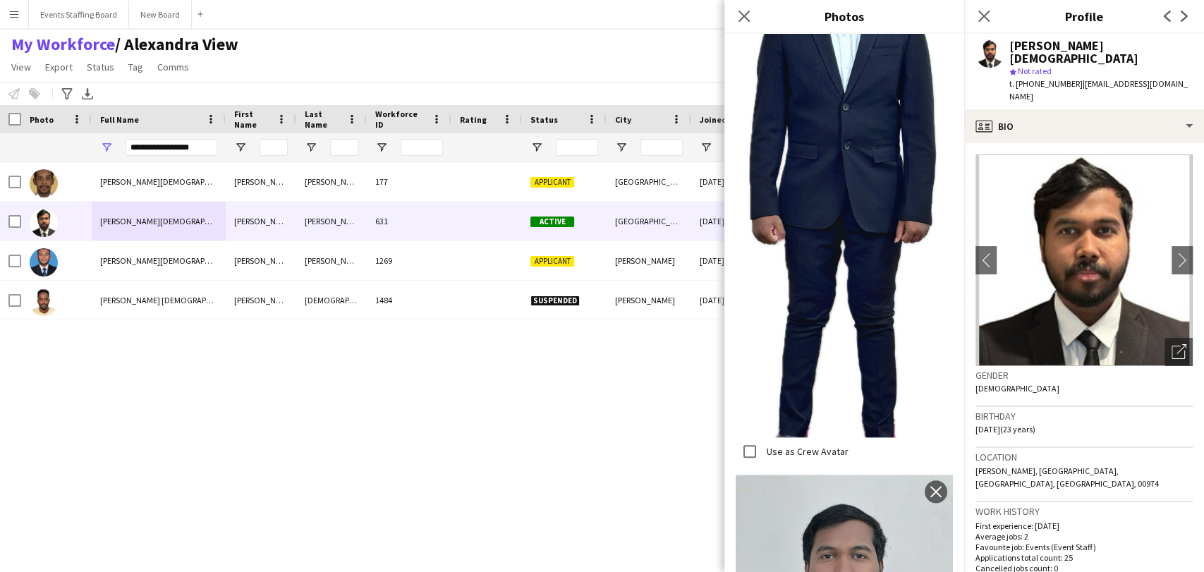
scroll to position [1027, 0]
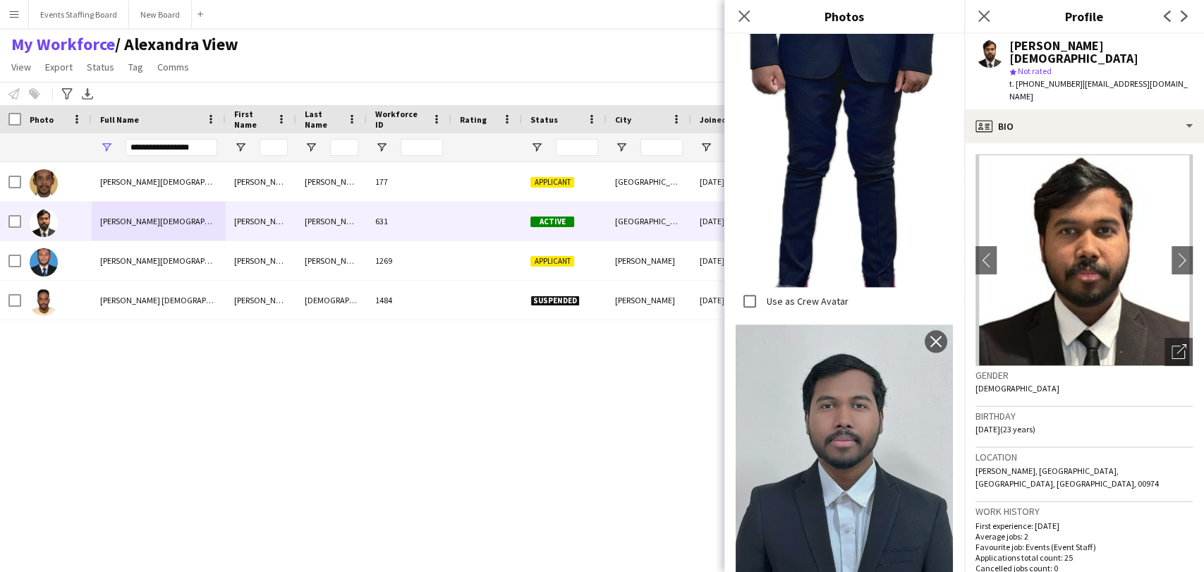
click at [422, 444] on div "Mohammed Mohammed Mohammed Mohammed 177 Applicant Doha 02-11-2023 0 albashermoh…" at bounding box center [581, 348] width 1162 height 373
click at [161, 148] on input "**********" at bounding box center [172, 147] width 92 height 17
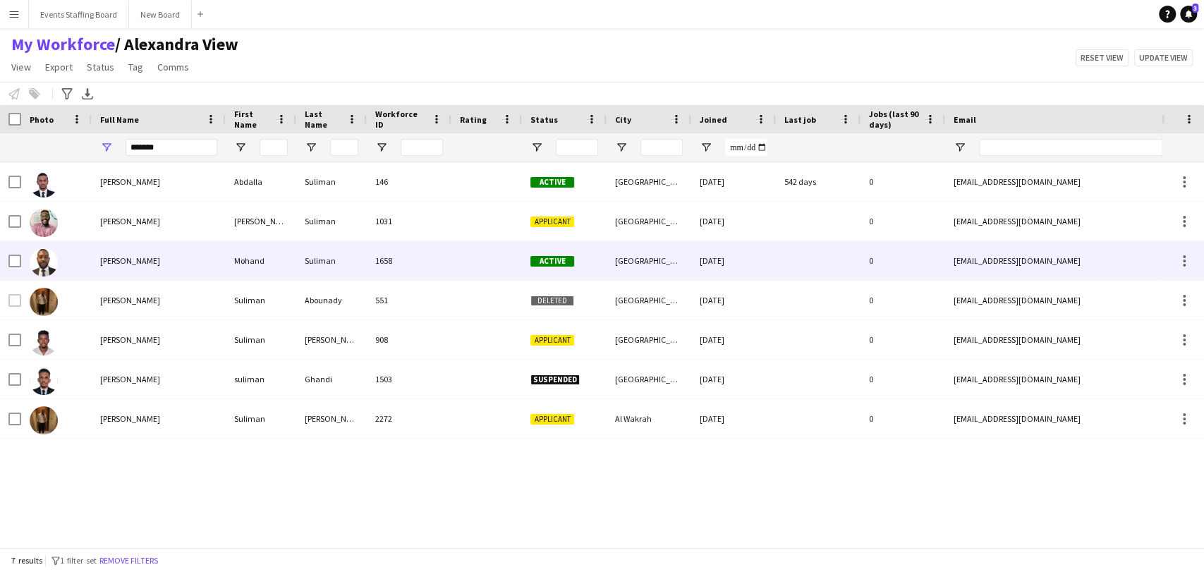
click at [109, 255] on span "Mohand Suliman" at bounding box center [130, 260] width 60 height 11
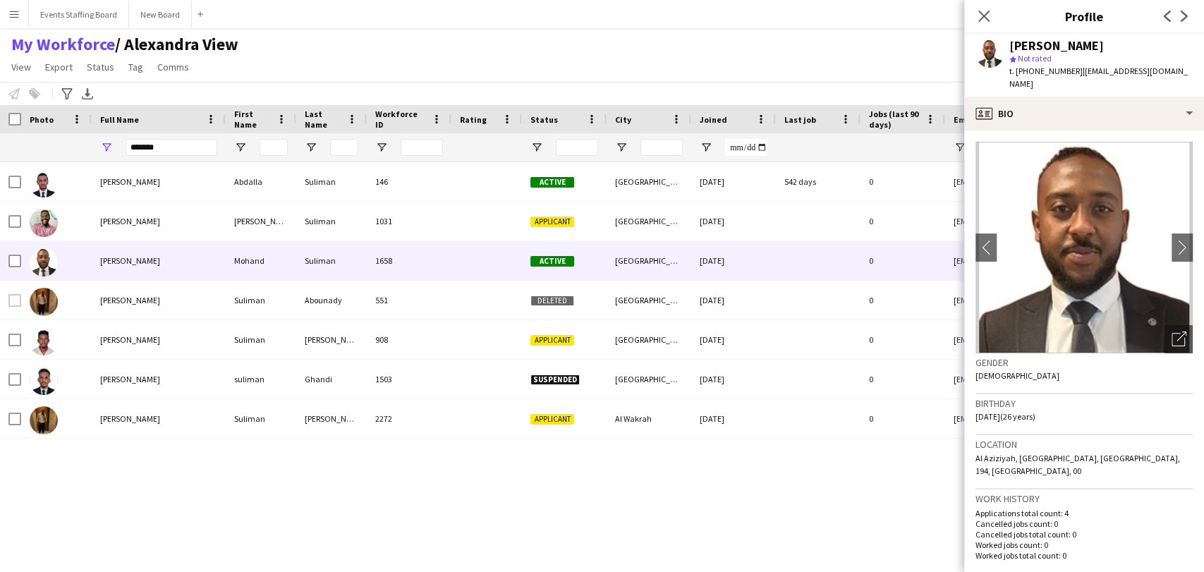
click at [1043, 73] on span "t. +97477973128" at bounding box center [1046, 71] width 73 height 11
copy span "97477973128"
click at [1172, 332] on icon "Open photos pop-in" at bounding box center [1179, 339] width 15 height 15
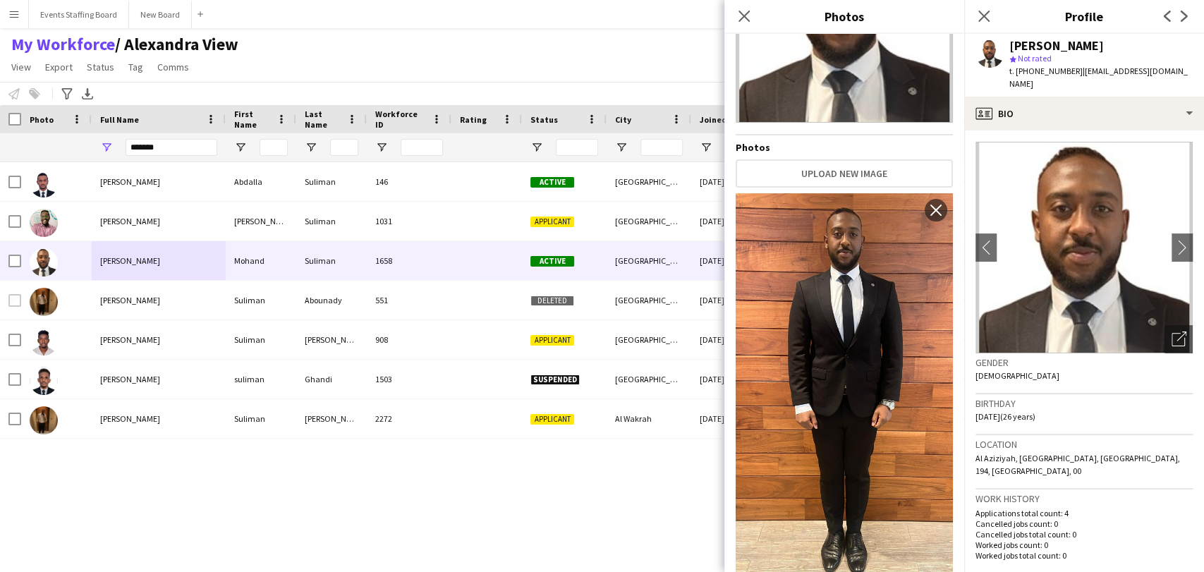
scroll to position [0, 0]
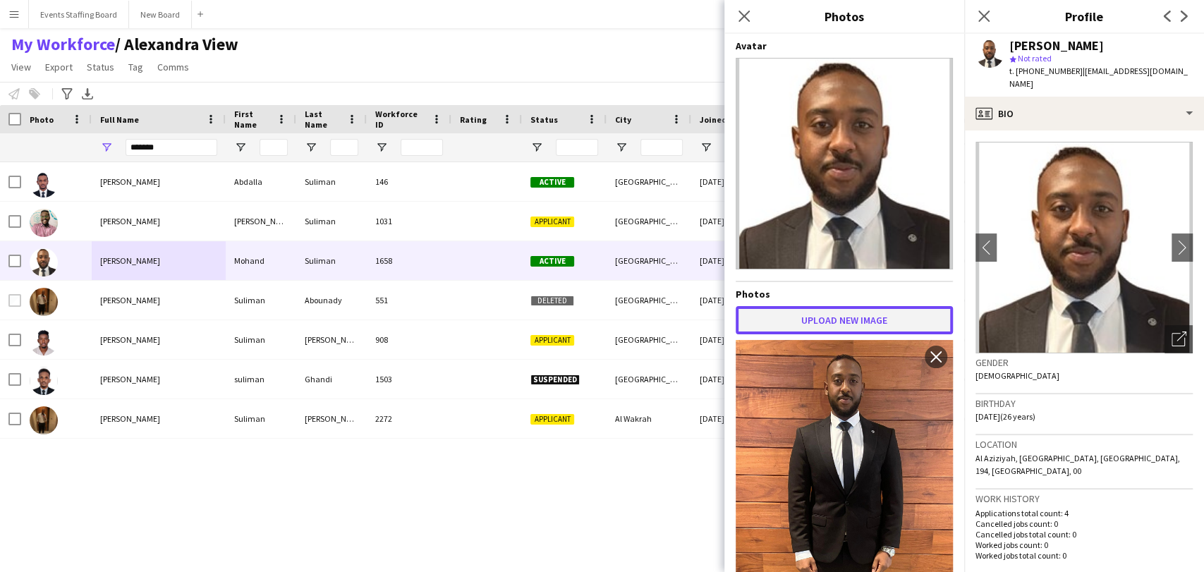
click at [830, 322] on button "Upload new image" at bounding box center [844, 320] width 217 height 28
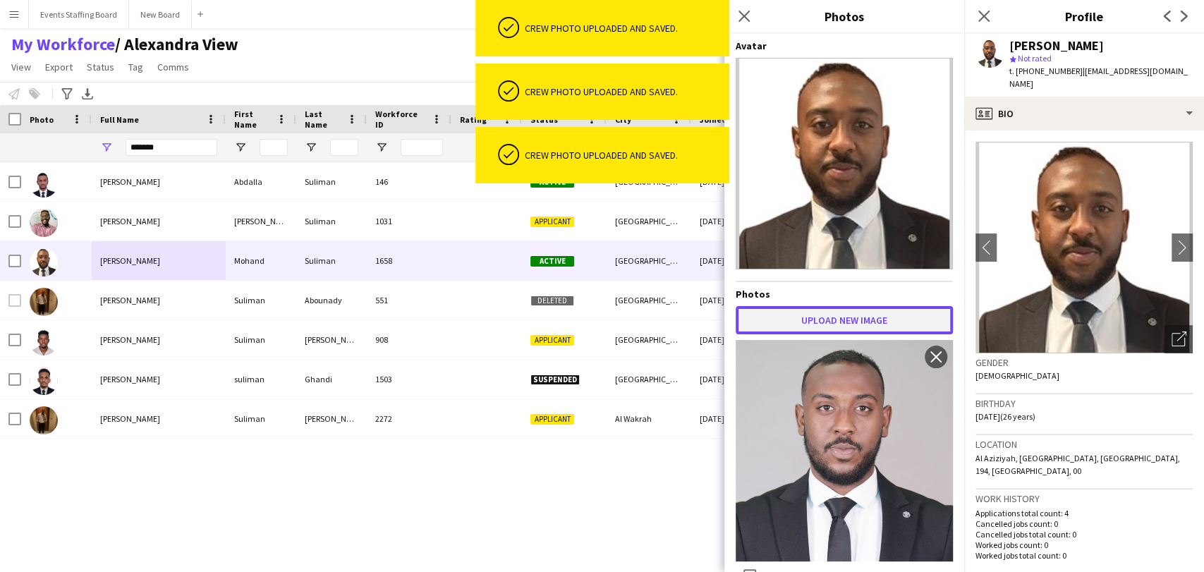
click at [854, 312] on button "Upload new image" at bounding box center [844, 320] width 217 height 28
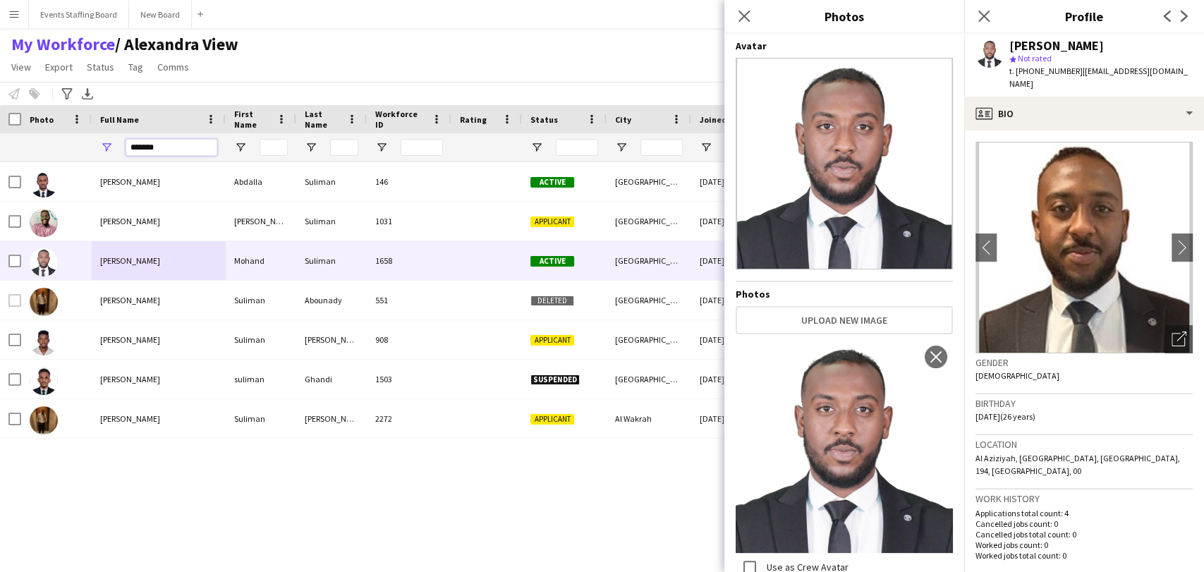
click at [152, 144] on input "*******" at bounding box center [172, 147] width 92 height 17
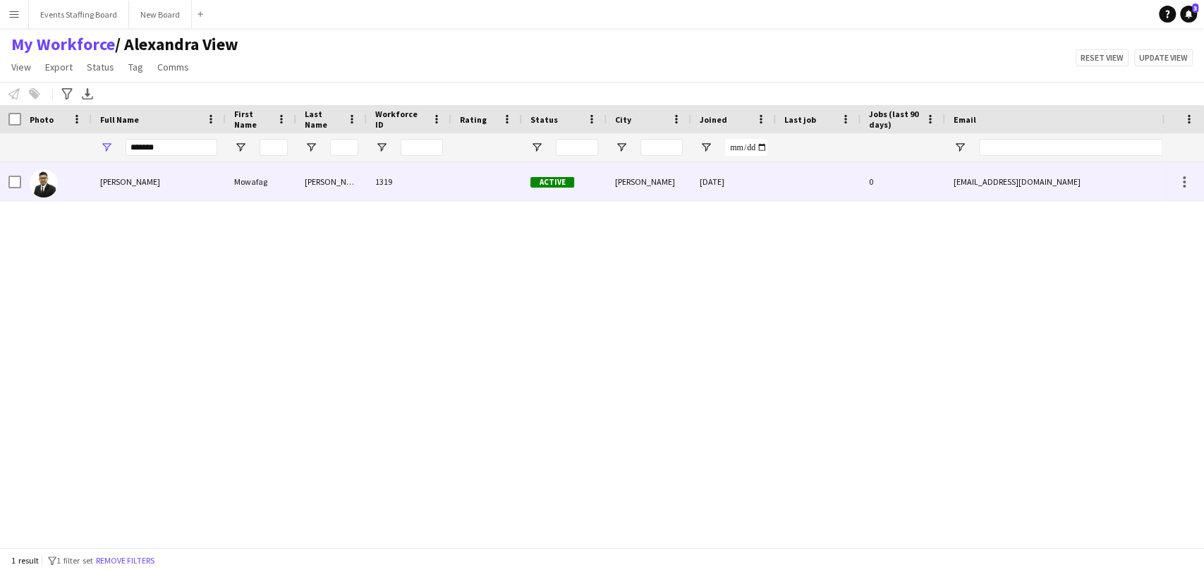
click at [93, 183] on div "Mowafag Ahmed" at bounding box center [159, 181] width 134 height 39
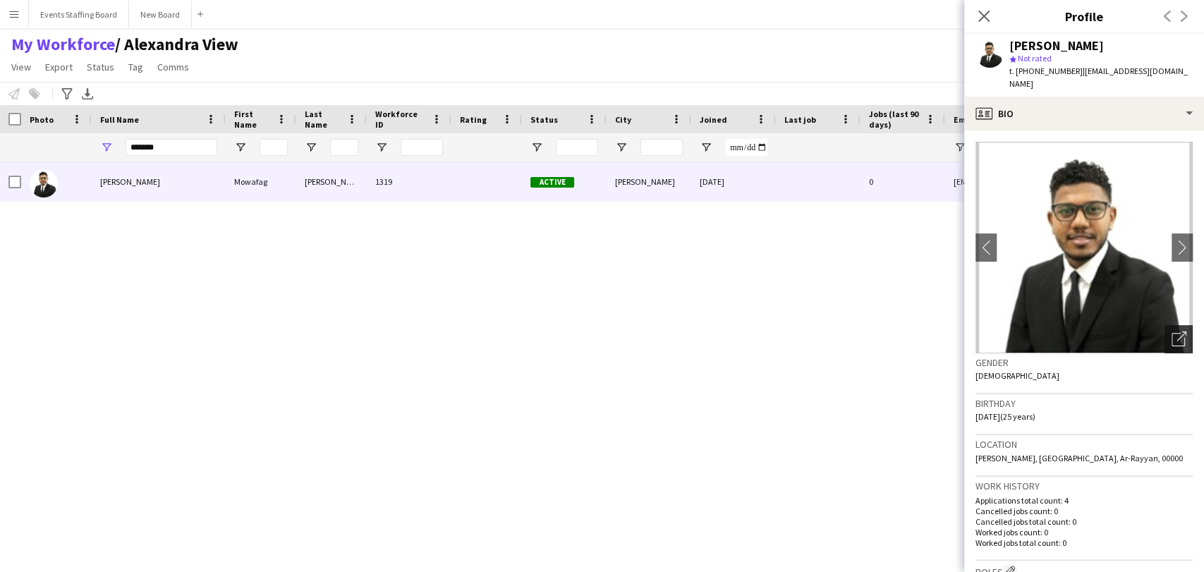
click at [1180, 326] on div "Open photos pop-in" at bounding box center [1179, 339] width 28 height 28
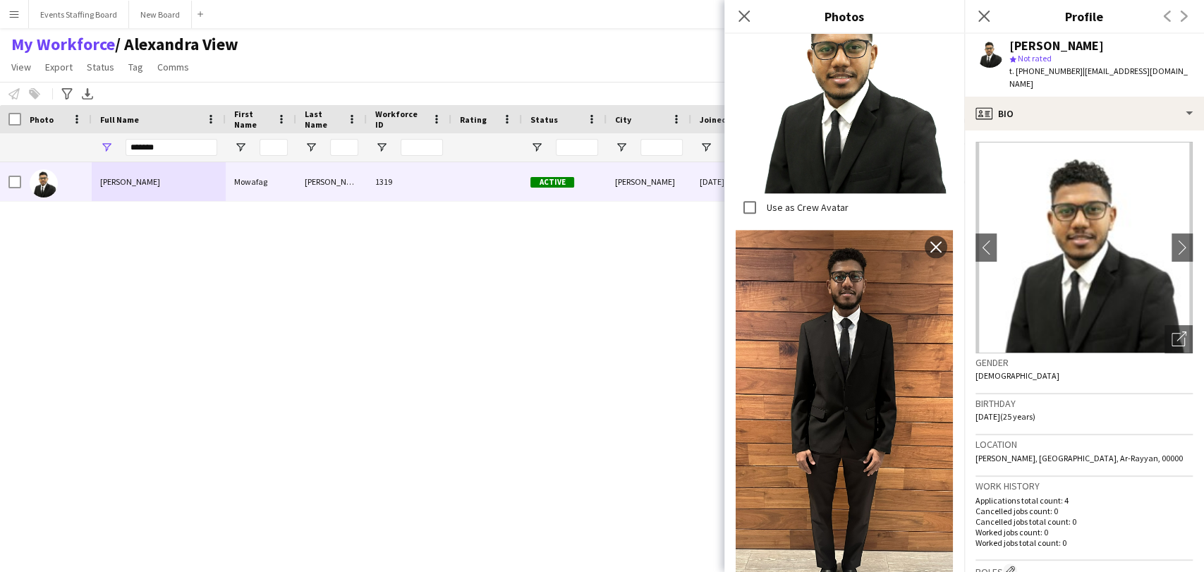
scroll to position [940, 0]
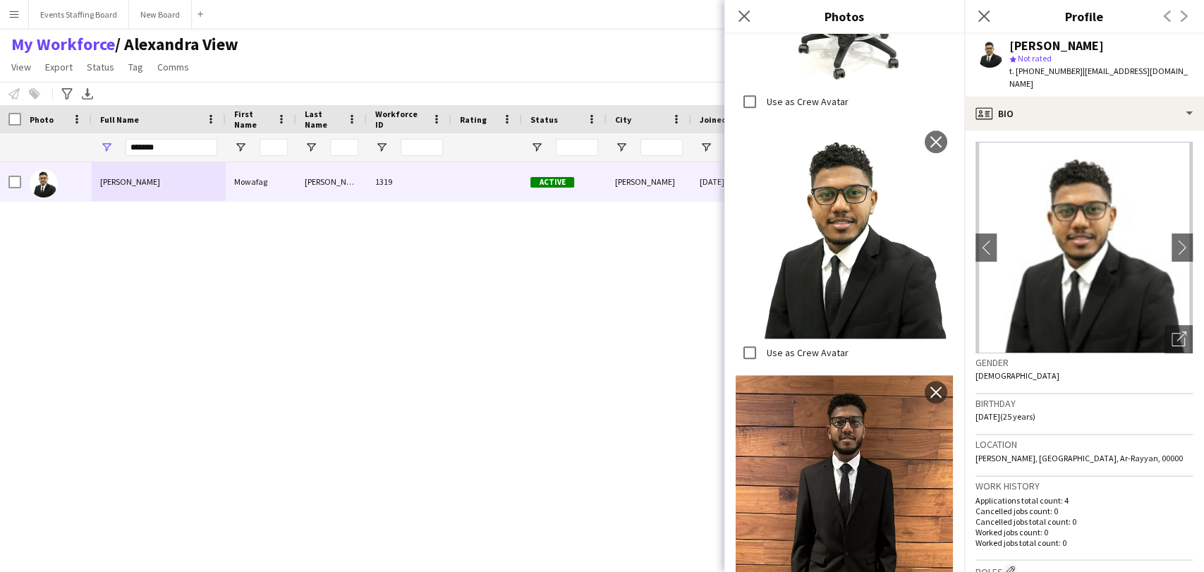
click at [1034, 69] on span "t. +97430531035" at bounding box center [1046, 71] width 73 height 11
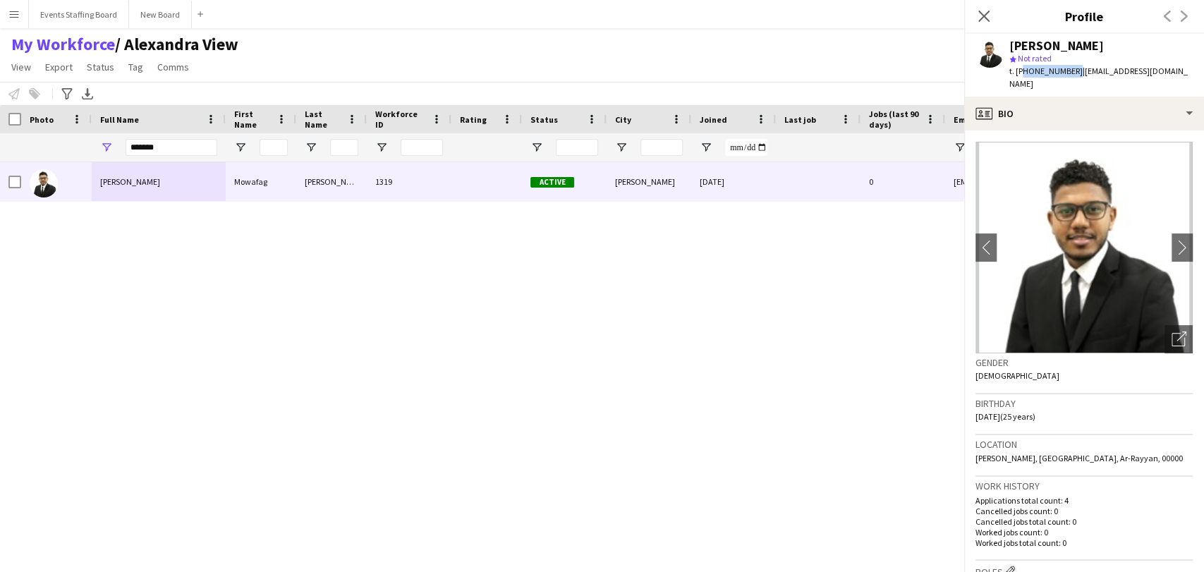
click at [1034, 69] on span "t. +97430531035" at bounding box center [1046, 71] width 73 height 11
copy span "97430531035"
click at [1173, 332] on icon "Open photos pop-in" at bounding box center [1179, 339] width 15 height 15
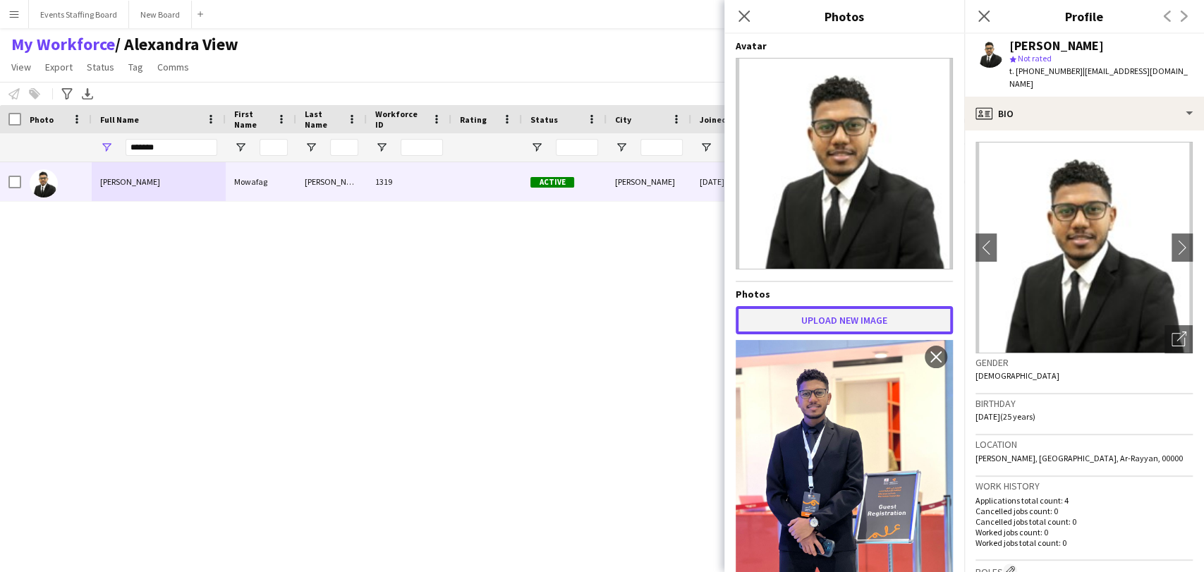
click at [837, 306] on button "Upload new image" at bounding box center [844, 320] width 217 height 28
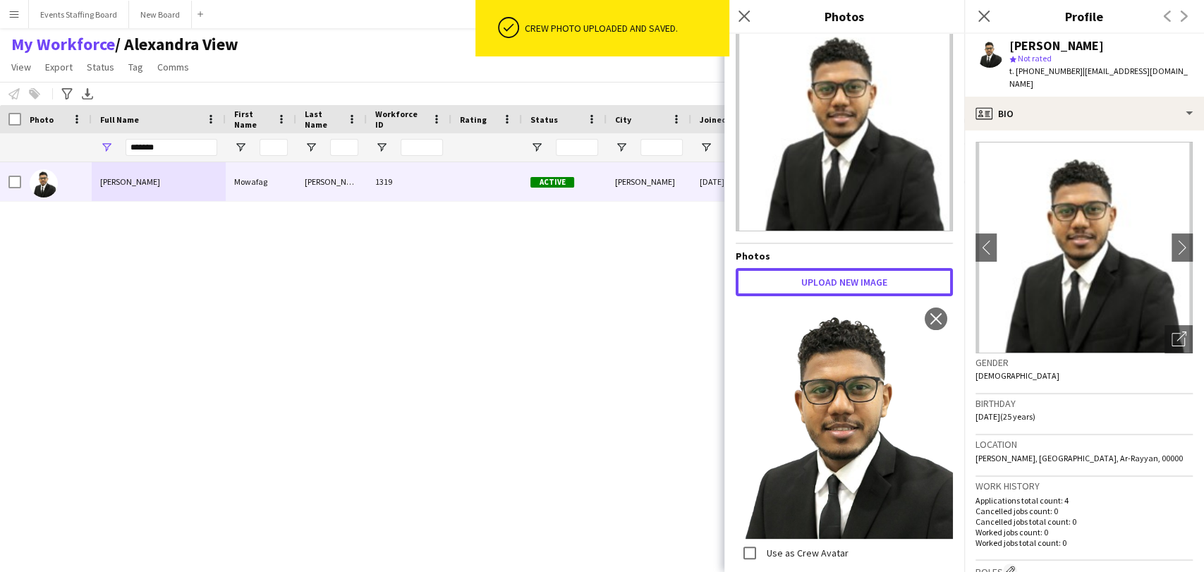
scroll to position [78, 0]
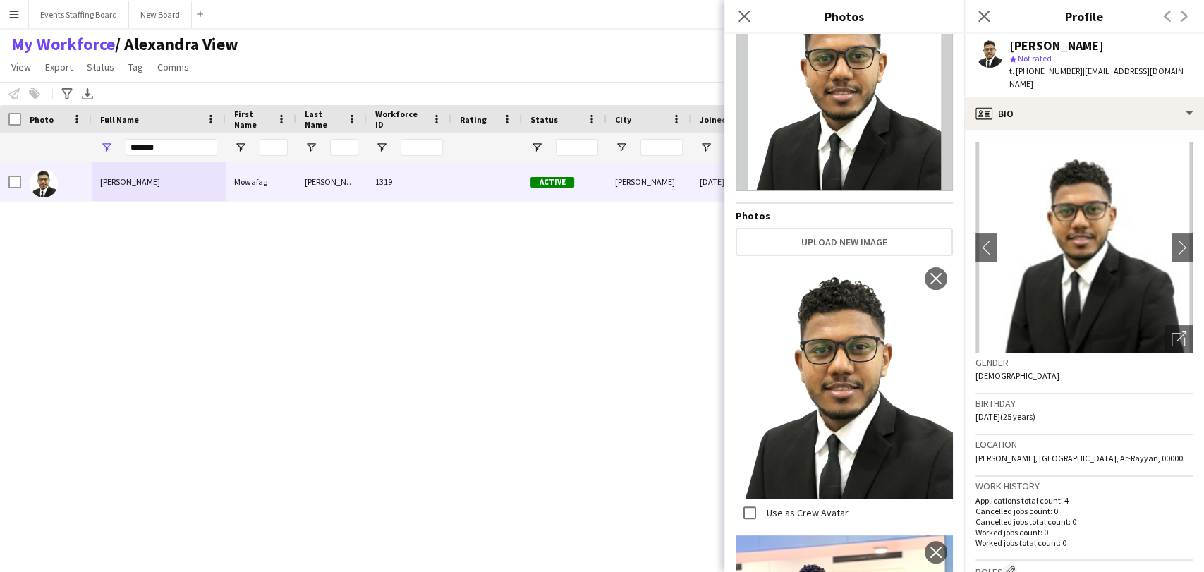
click at [348, 389] on div "Mowafag Ahmed Mowafag Ahmed 1319 Active Ar-Rayyan 03-04-2024 0 mowafagnazar997@…" at bounding box center [581, 348] width 1162 height 373
click at [989, 13] on icon "Close pop-in" at bounding box center [983, 15] width 13 height 13
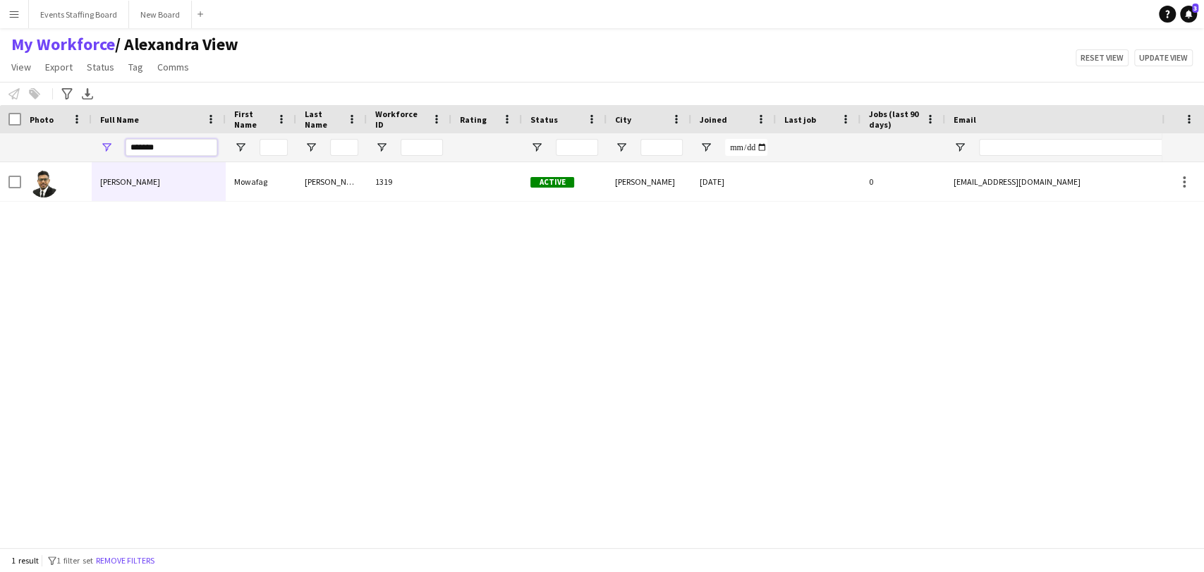
click at [169, 140] on input "*******" at bounding box center [172, 147] width 92 height 17
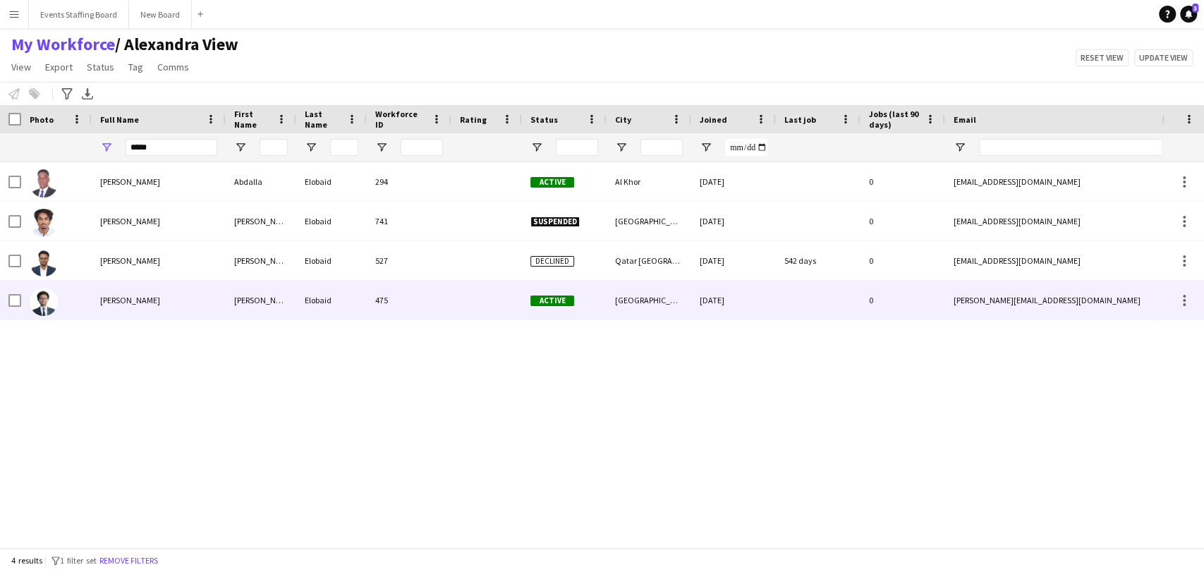
click at [107, 306] on div "Muhammed Elobaid" at bounding box center [159, 300] width 134 height 39
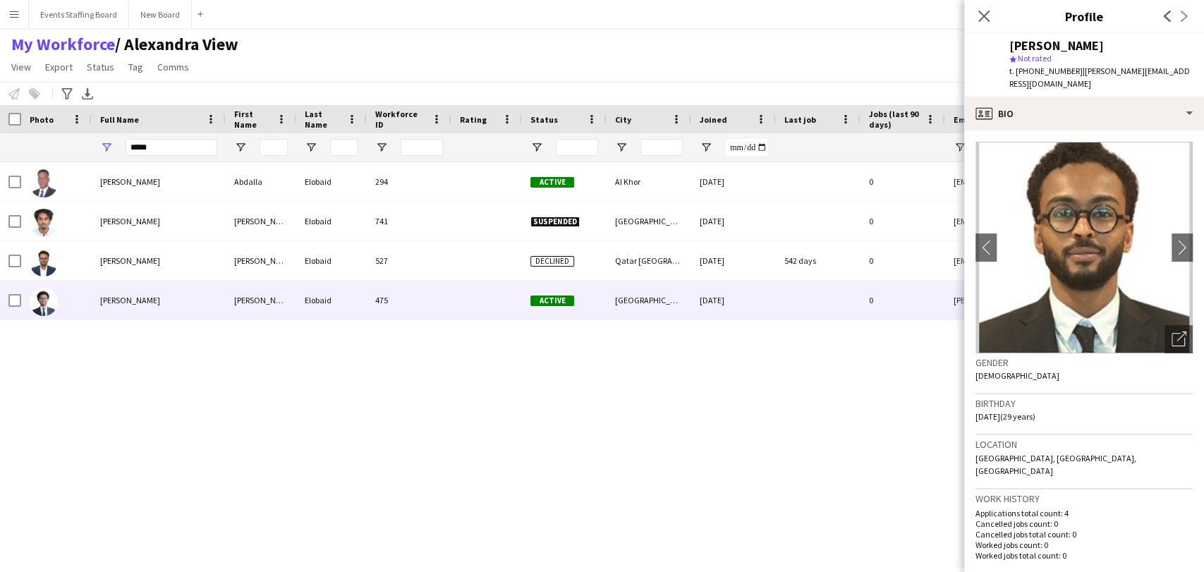
click at [1031, 72] on span "t. +97450597673" at bounding box center [1046, 71] width 73 height 11
copy span "97450597673"
click at [1172, 332] on icon "Open photos pop-in" at bounding box center [1179, 339] width 15 height 15
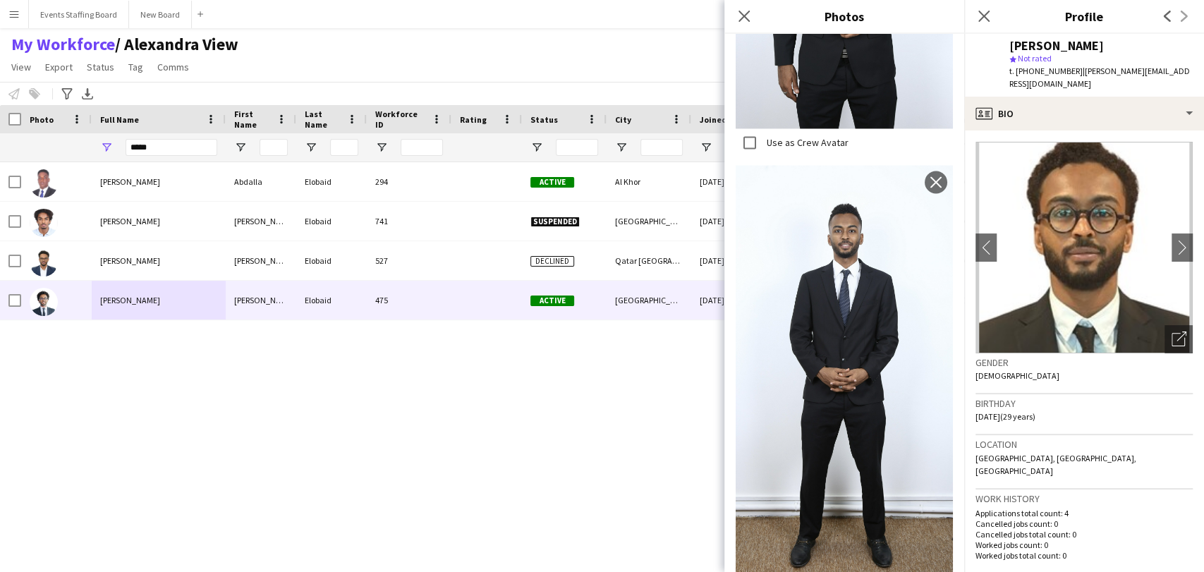
scroll to position [1019, 0]
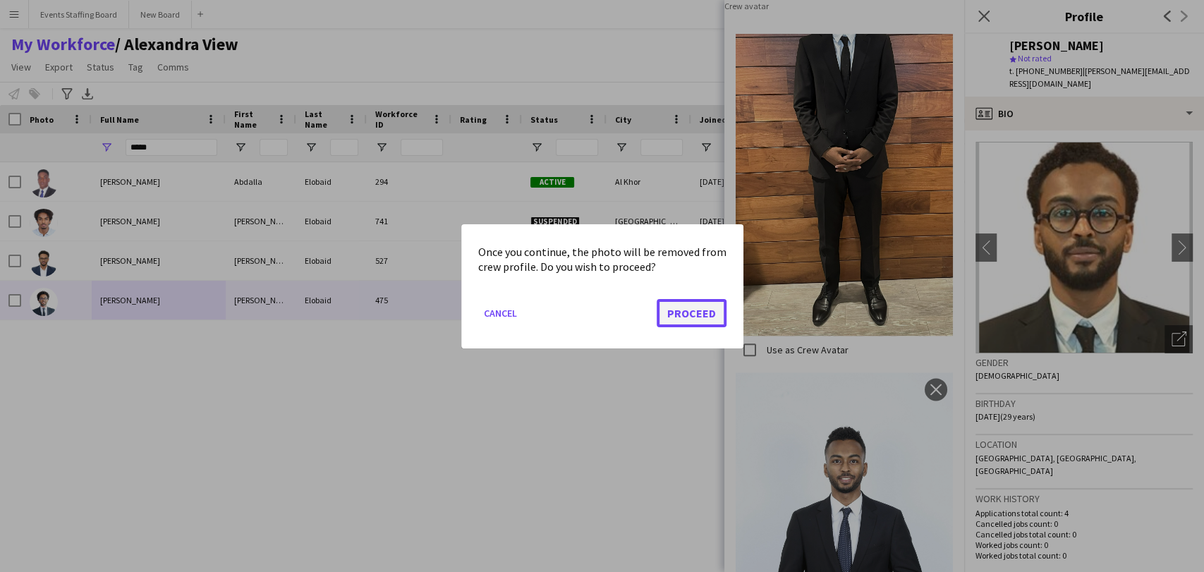
click at [702, 312] on button "Proceed" at bounding box center [692, 312] width 70 height 28
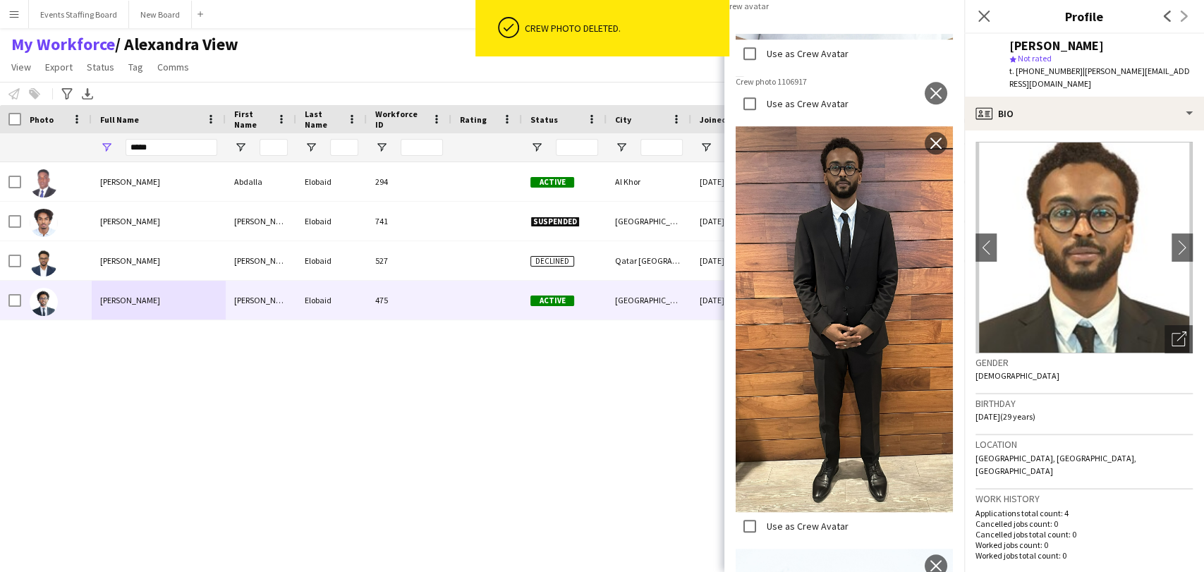
scroll to position [784, 0]
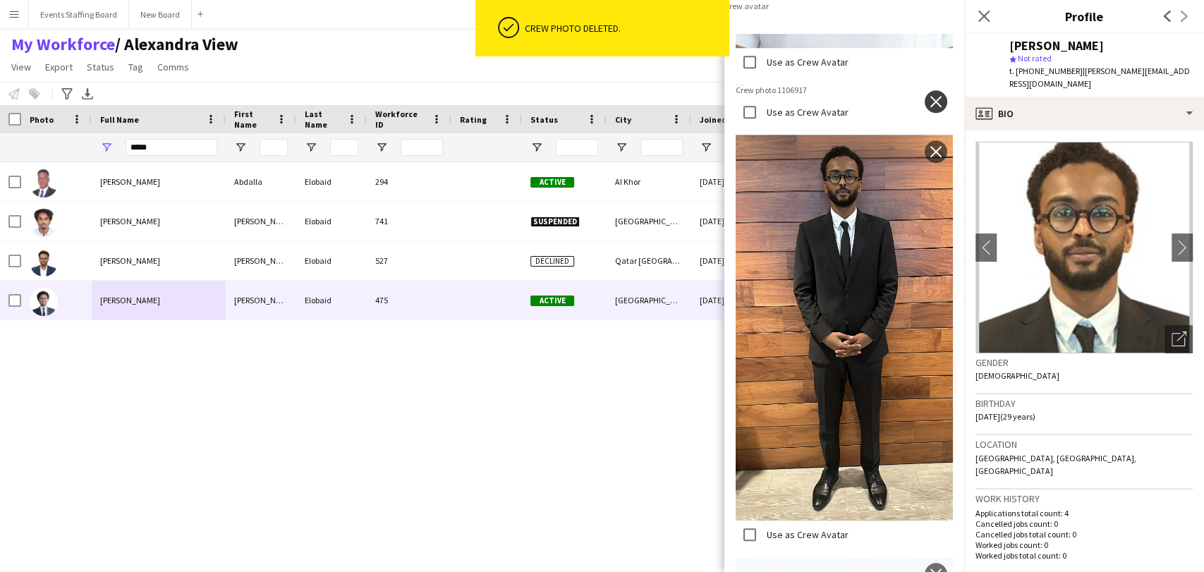
click at [933, 128] on div "Use as Crew Avatar close" at bounding box center [844, 107] width 217 height 44
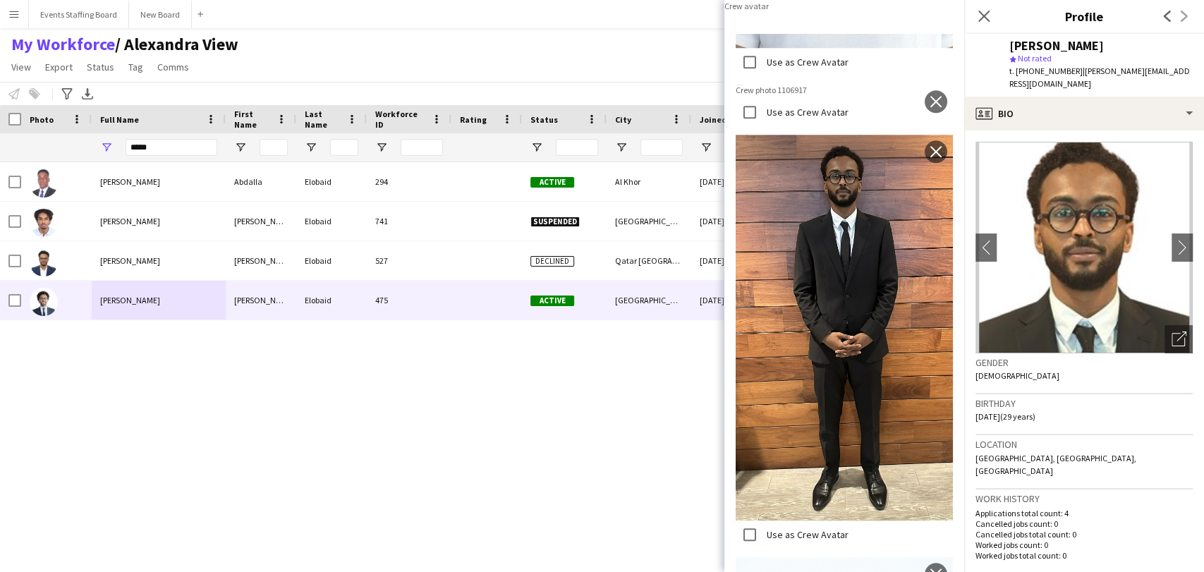
click at [910, 97] on img at bounding box center [844, 91] width 217 height 13
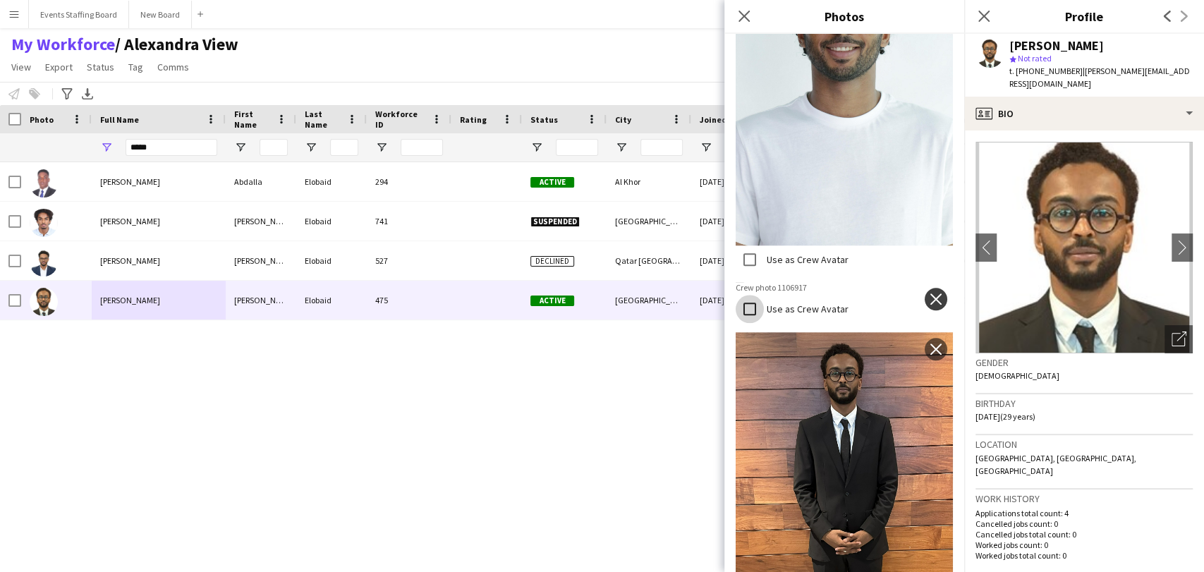
scroll to position [777, 0]
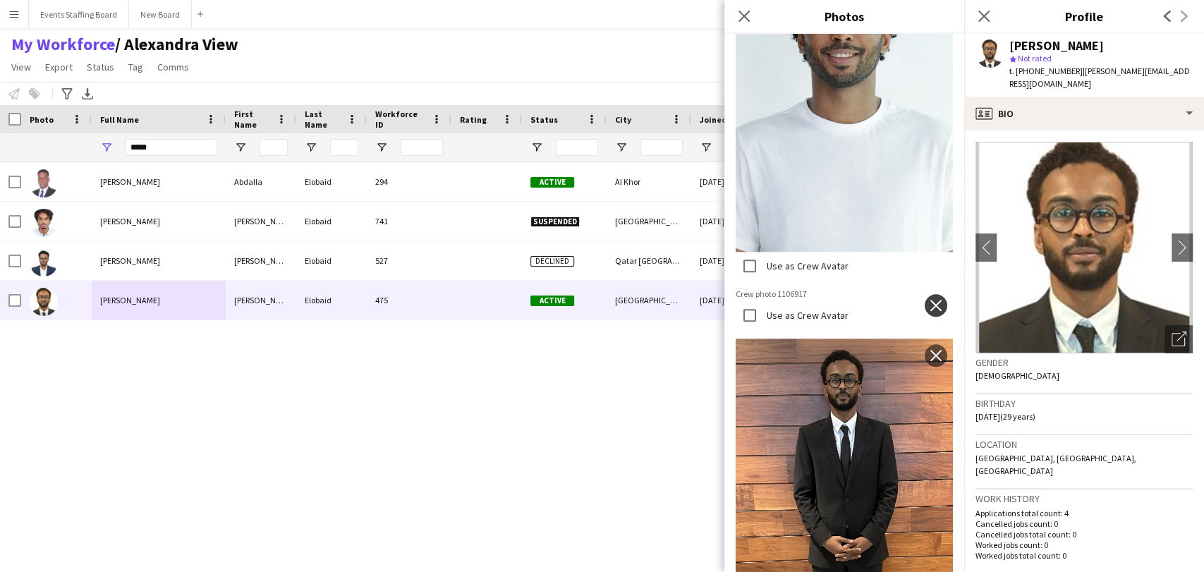
click at [929, 300] on app-icon "close" at bounding box center [936, 305] width 14 height 11
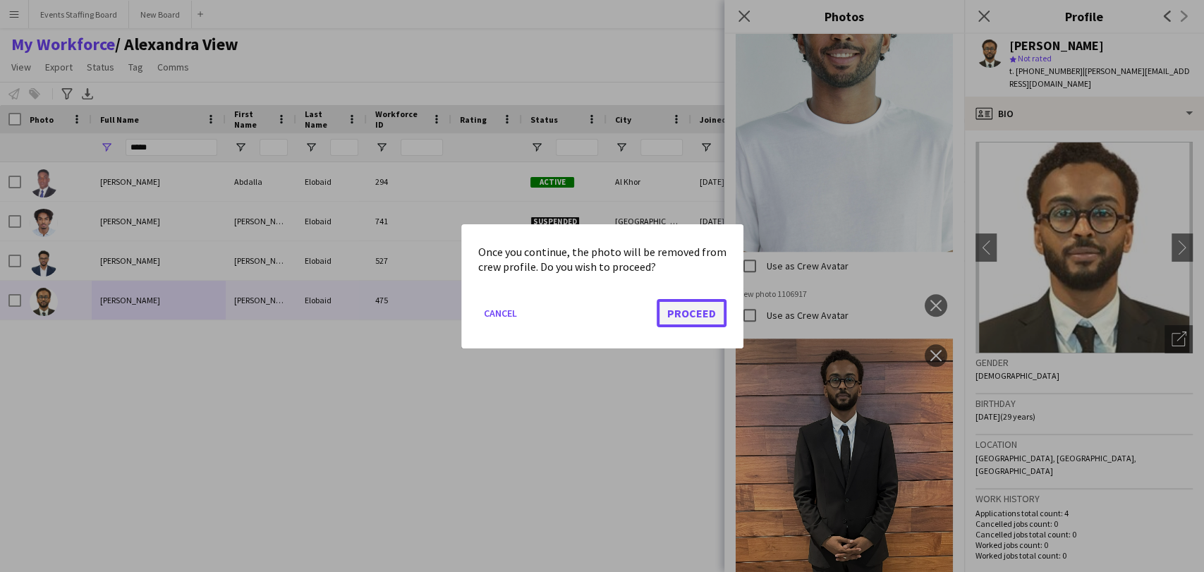
click at [669, 323] on button "Proceed" at bounding box center [692, 312] width 70 height 28
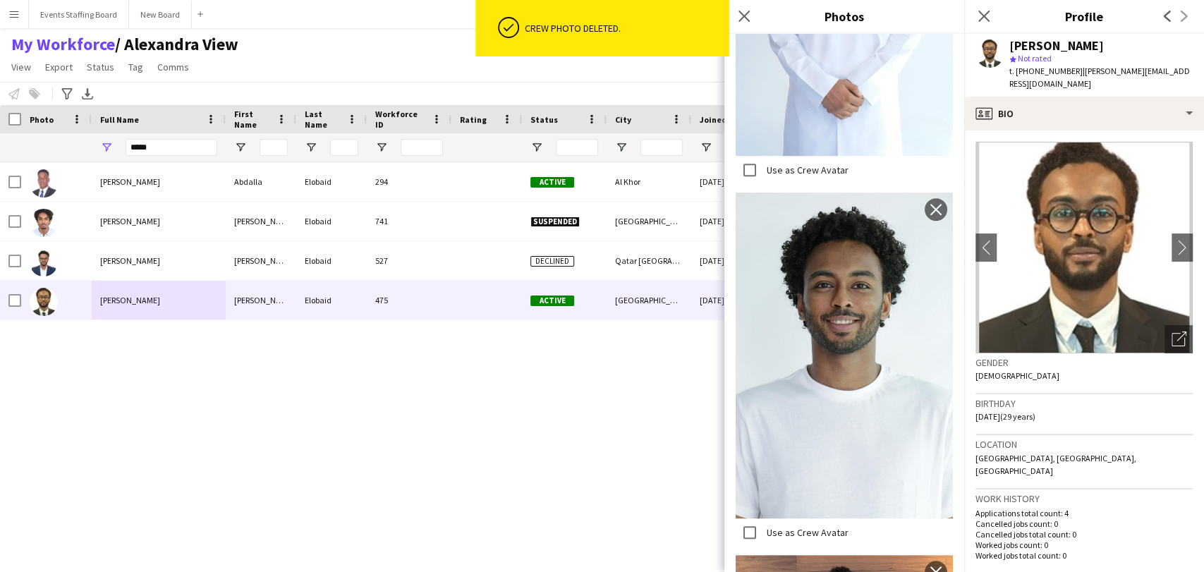
scroll to position [150, 0]
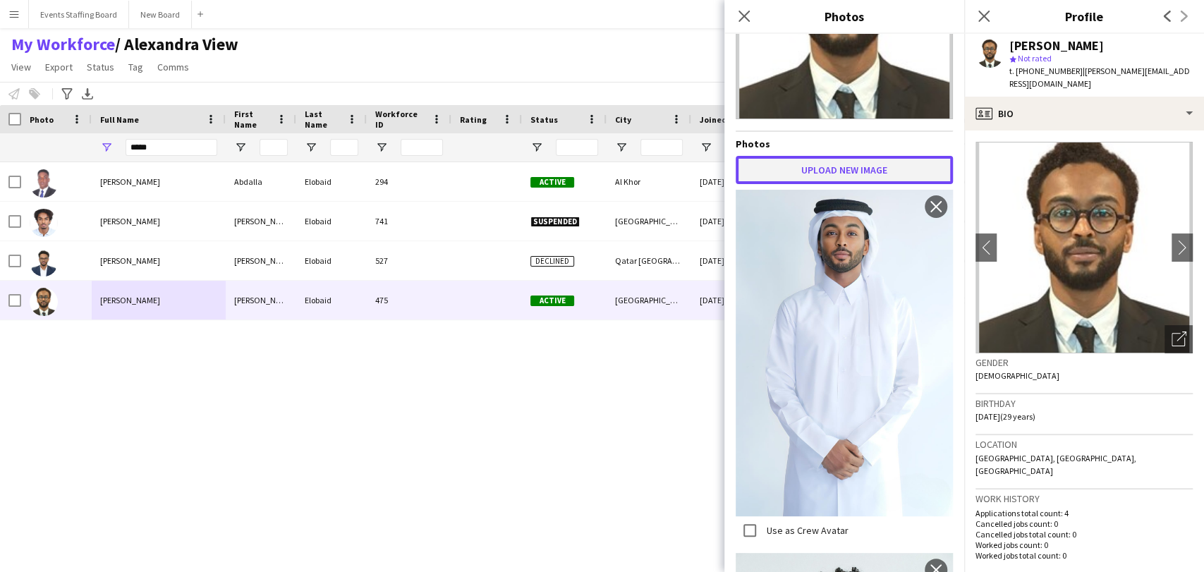
click at [793, 162] on button "Upload new image" at bounding box center [844, 170] width 217 height 28
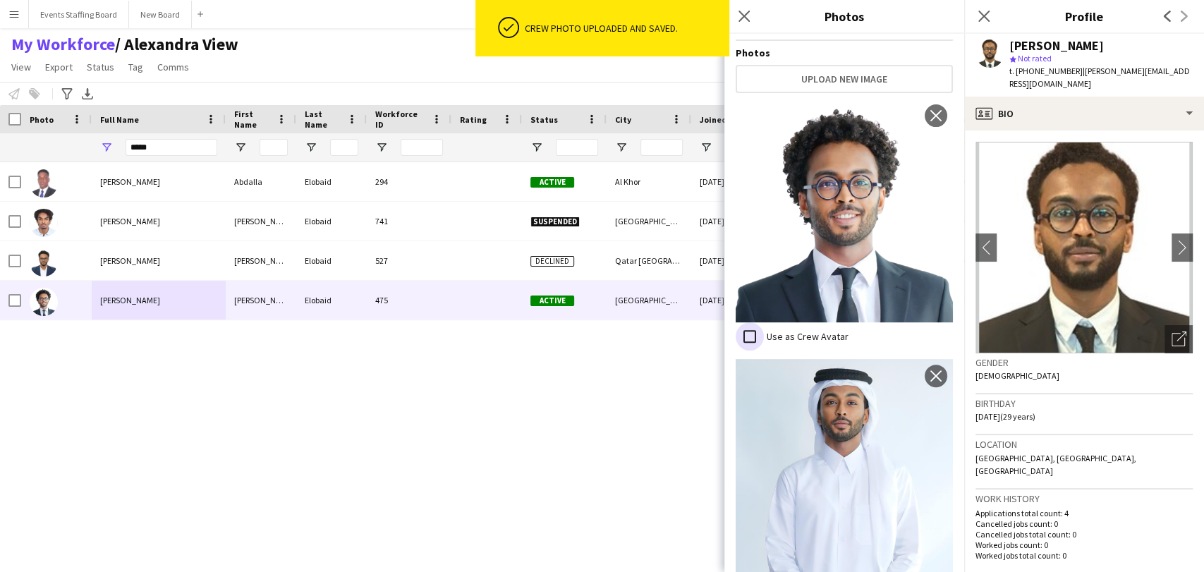
scroll to position [247, 0]
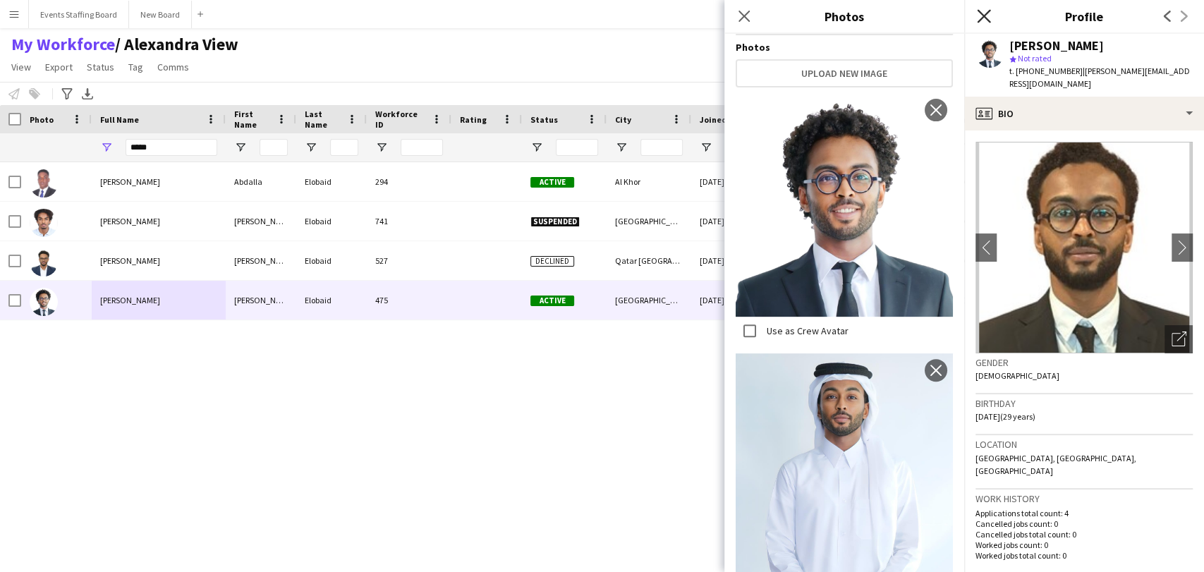
click at [987, 19] on icon at bounding box center [983, 15] width 13 height 13
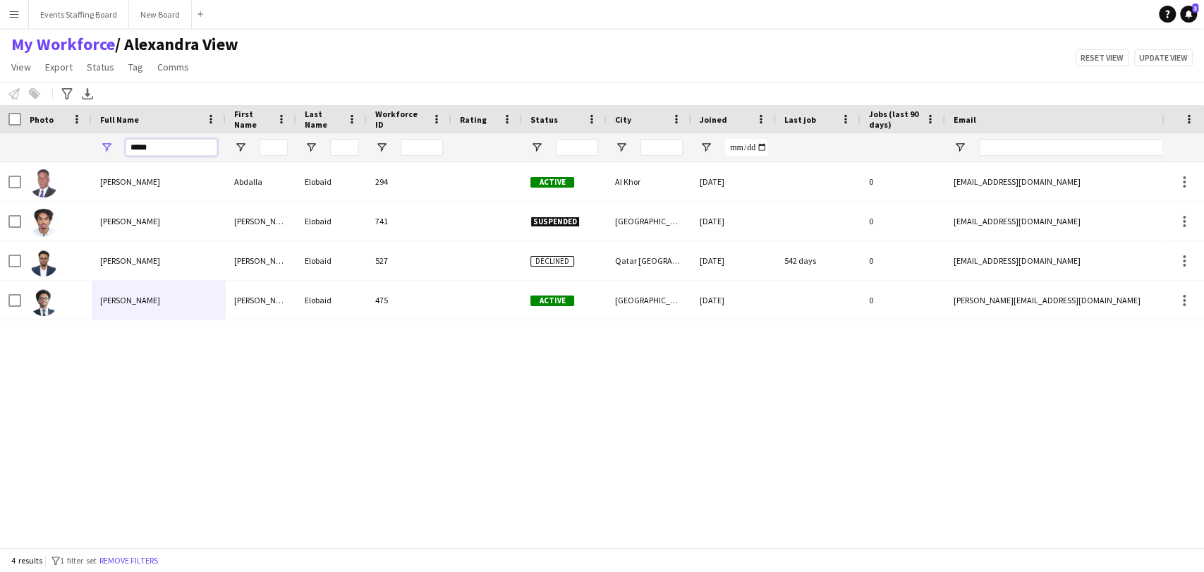
click at [138, 152] on input "*****" at bounding box center [172, 147] width 92 height 17
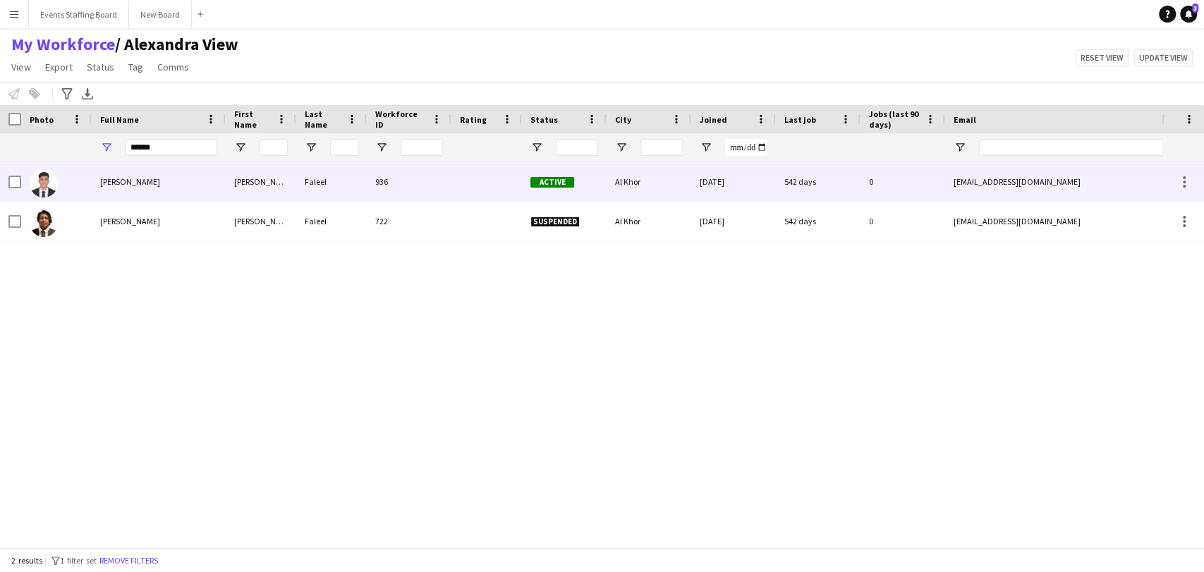
click at [126, 194] on div "Muhammed Faleel" at bounding box center [159, 181] width 134 height 39
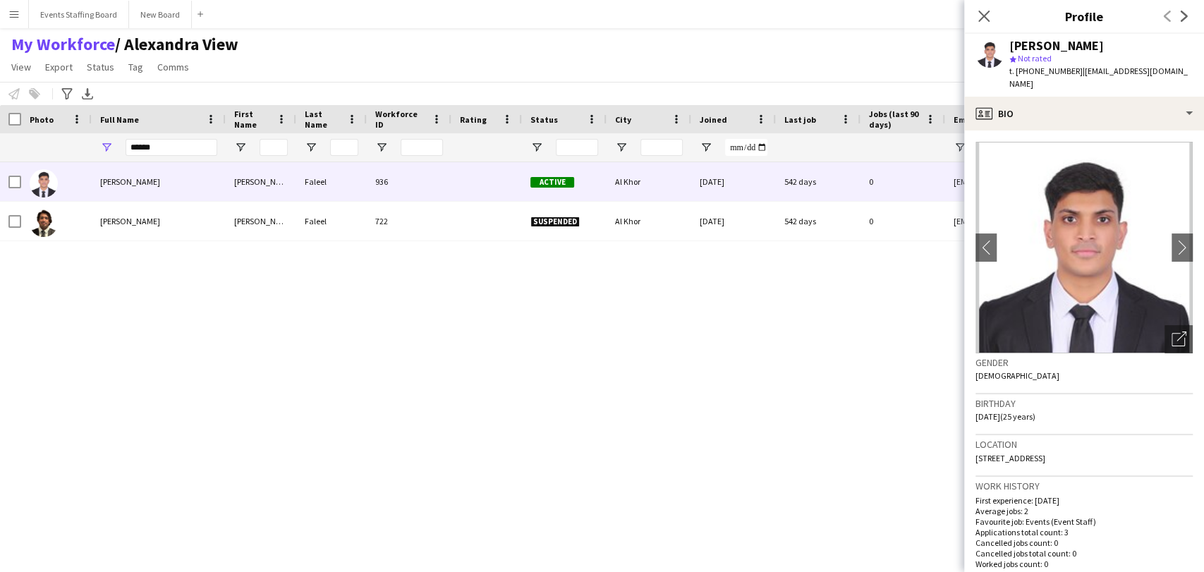
click at [1046, 70] on span "t. +97433124146" at bounding box center [1046, 71] width 73 height 11
copy span "97433124146"
drag, startPoint x: 1153, startPoint y: 329, endPoint x: 1166, endPoint y: 329, distance: 13.4
click at [1165, 329] on div "Open photos pop-in" at bounding box center [1179, 339] width 28 height 28
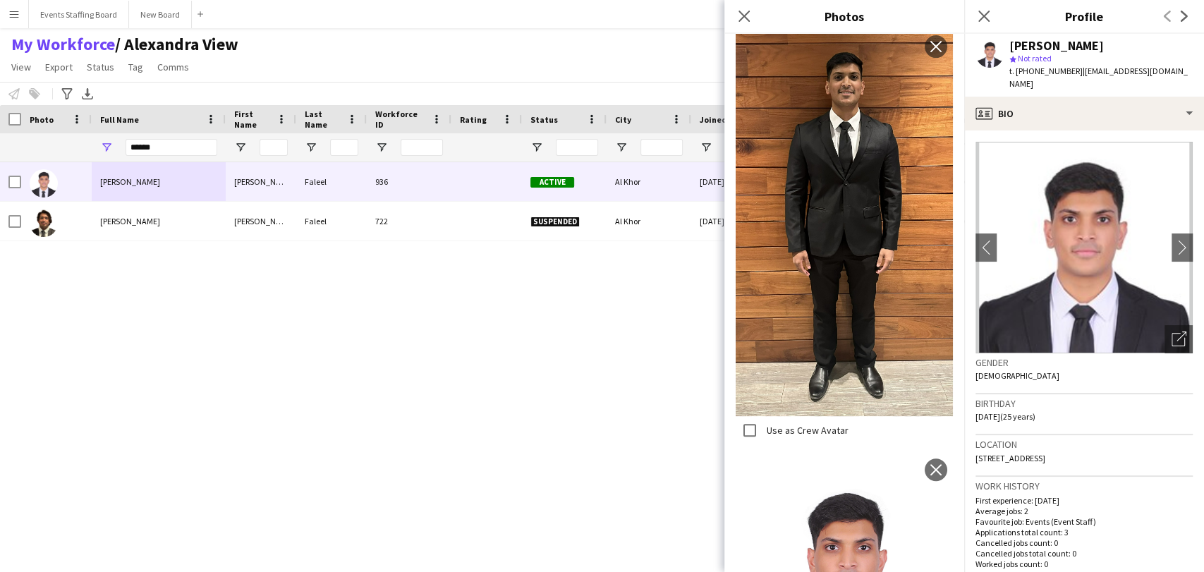
scroll to position [210, 0]
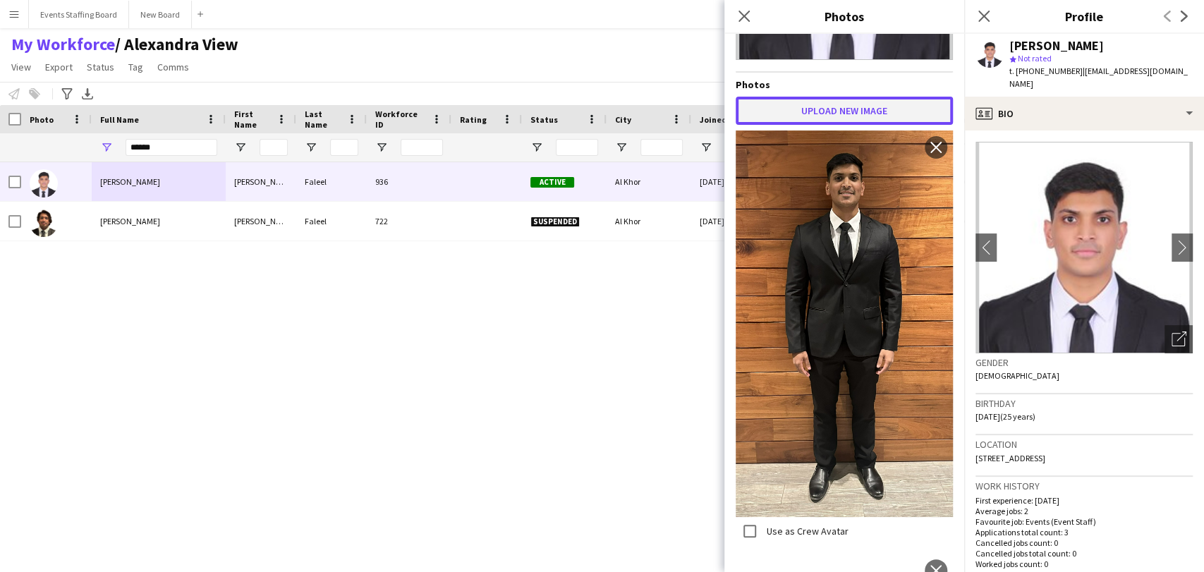
click at [816, 104] on button "Upload new image" at bounding box center [844, 111] width 217 height 28
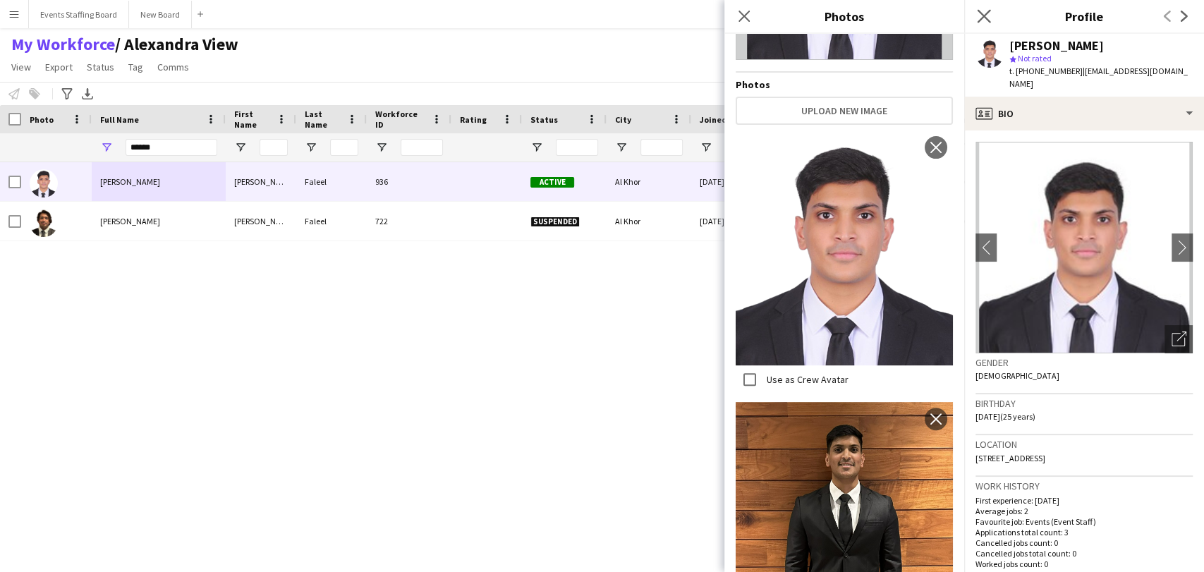
click at [976, 16] on app-icon "Close pop-in" at bounding box center [984, 16] width 20 height 20
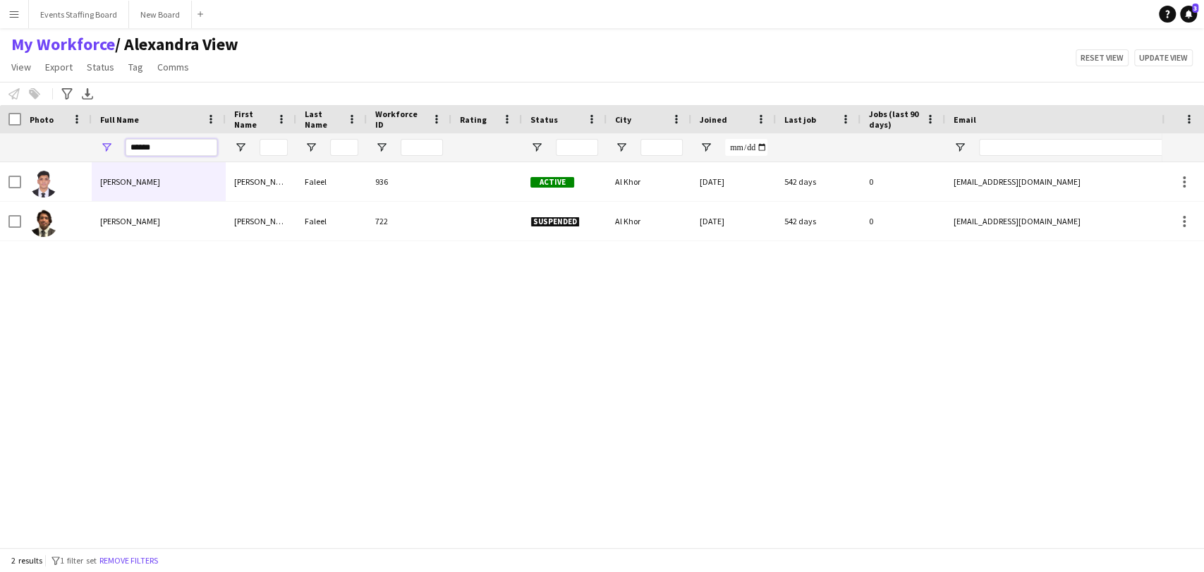
click at [140, 143] on input "******" at bounding box center [172, 147] width 92 height 17
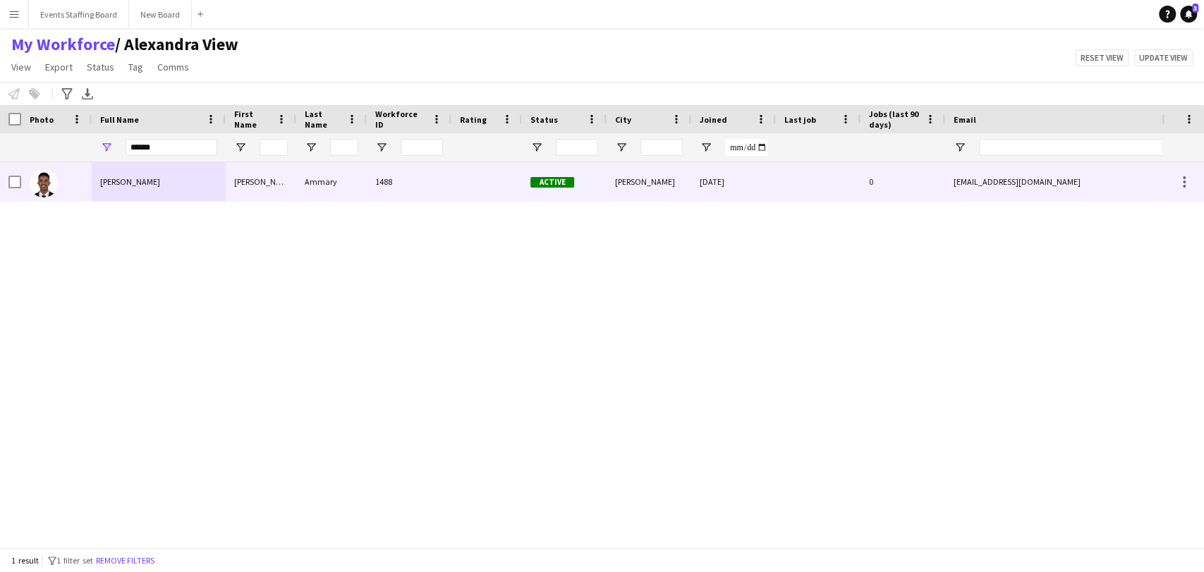
click at [152, 193] on div "Mustafa Ammary" at bounding box center [159, 181] width 134 height 39
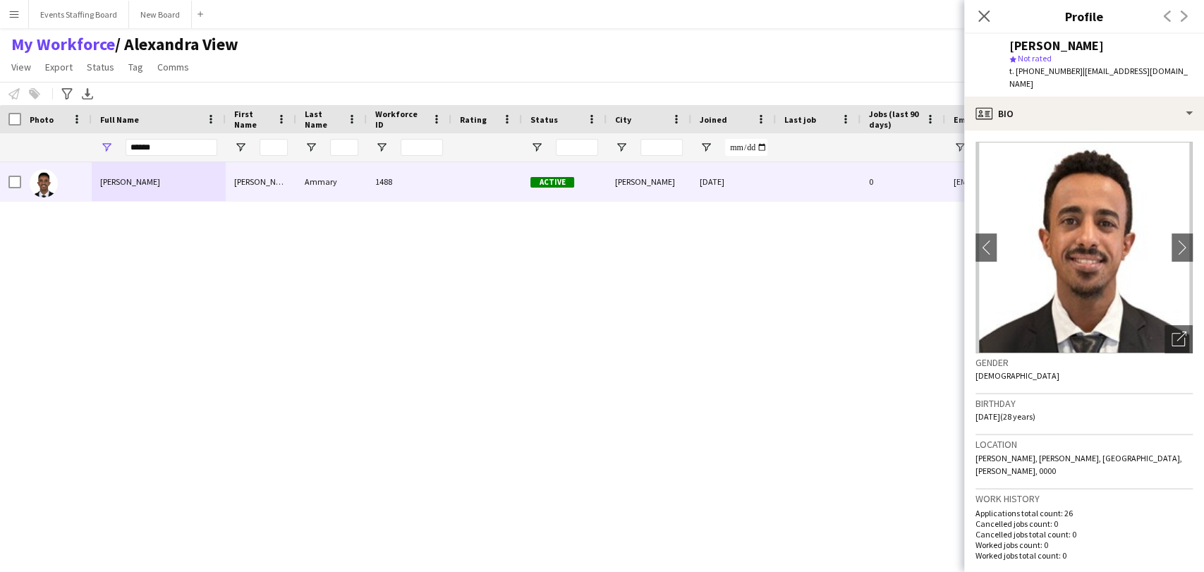
click at [1034, 75] on span "t. +97451091498" at bounding box center [1046, 71] width 73 height 11
click at [1174, 329] on div "Open photos pop-in" at bounding box center [1179, 339] width 28 height 28
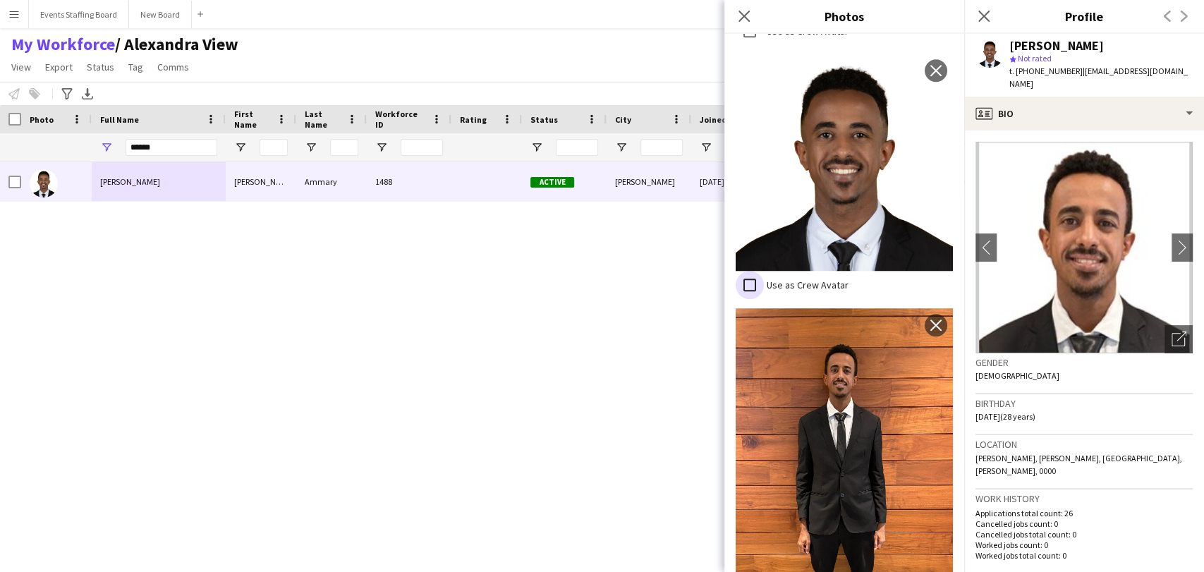
scroll to position [385, 0]
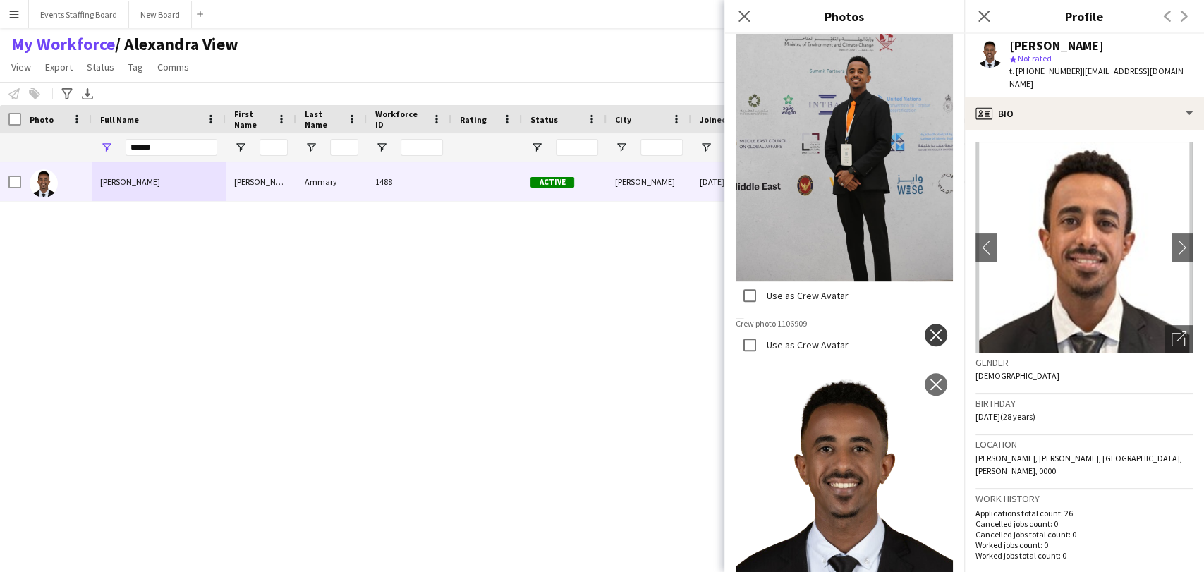
click at [929, 329] on app-icon "close" at bounding box center [936, 334] width 14 height 11
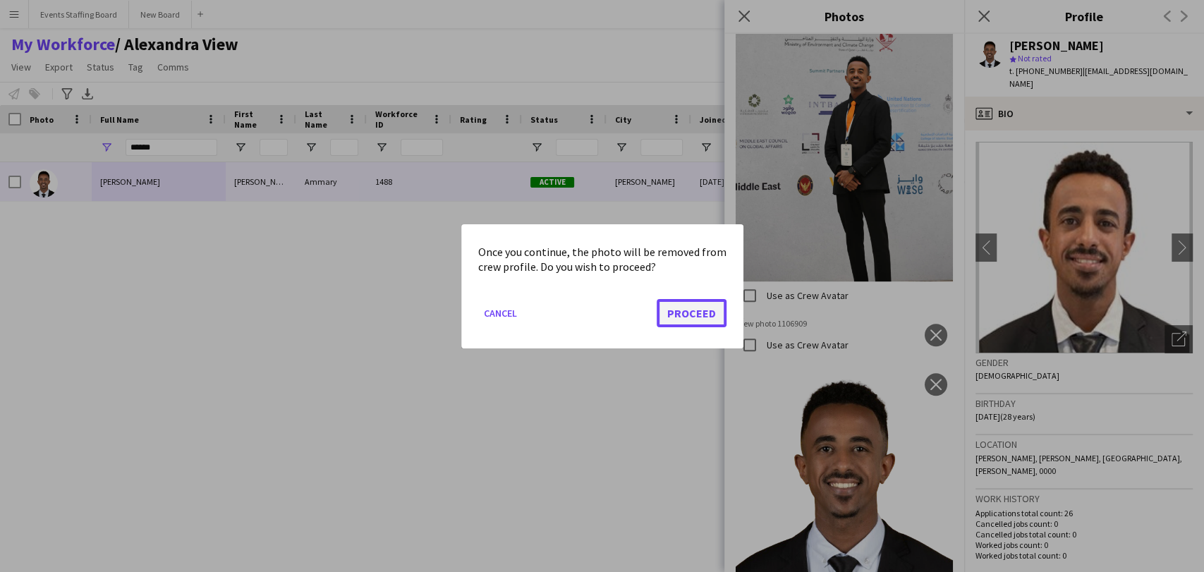
click at [681, 323] on button "Proceed" at bounding box center [692, 312] width 70 height 28
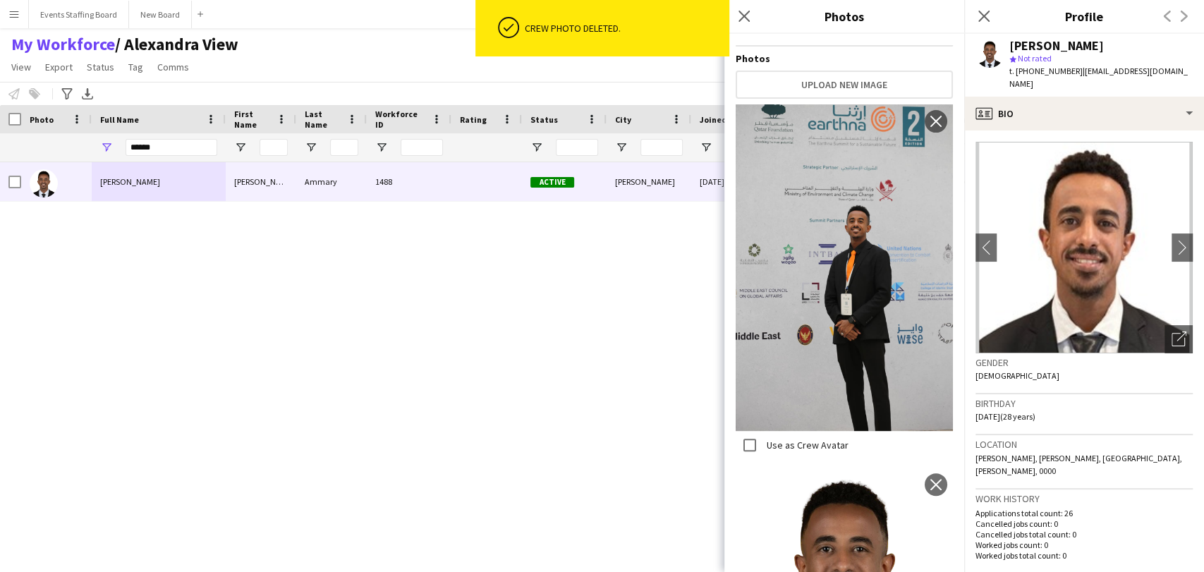
scroll to position [0, 0]
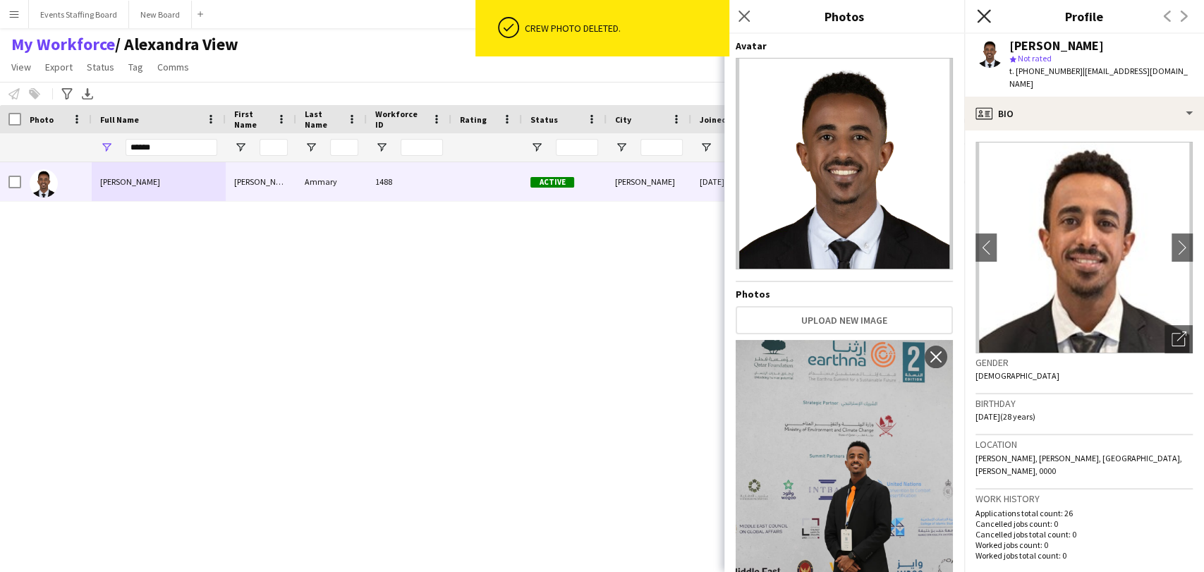
click at [983, 12] on icon "Close pop-in" at bounding box center [983, 15] width 13 height 13
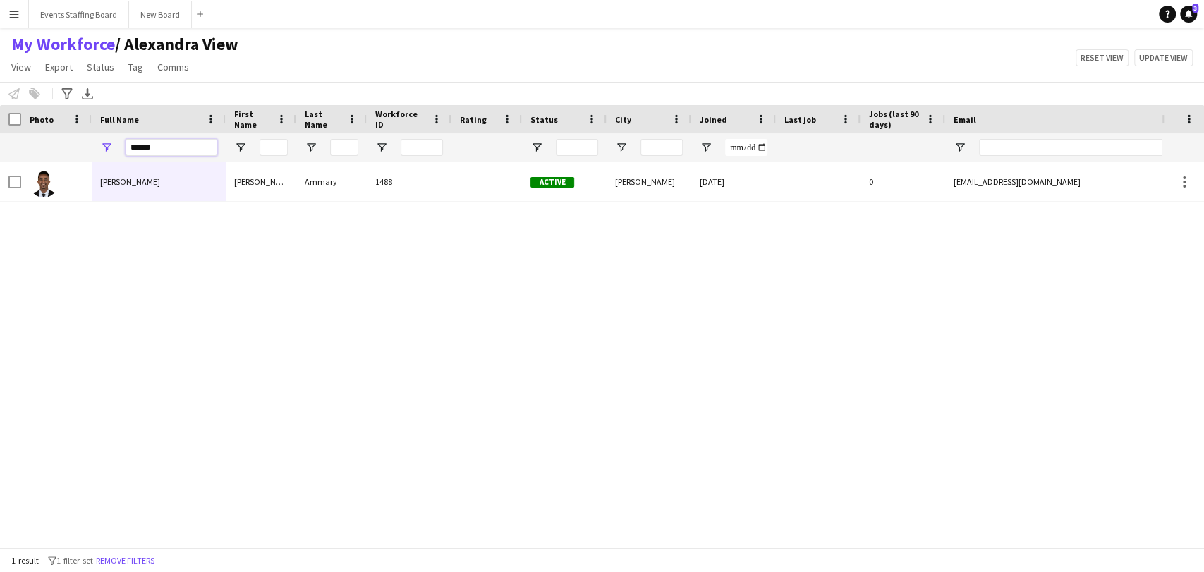
click at [152, 150] on input "******" at bounding box center [172, 147] width 92 height 17
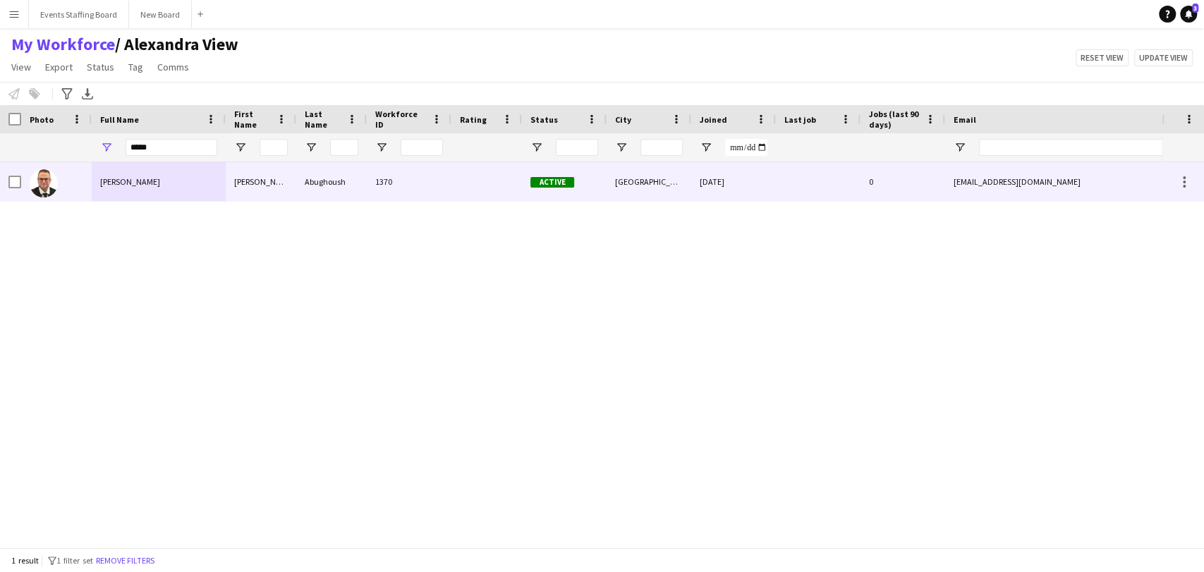
click at [135, 182] on span "Nabhan Abughoush" at bounding box center [130, 181] width 60 height 11
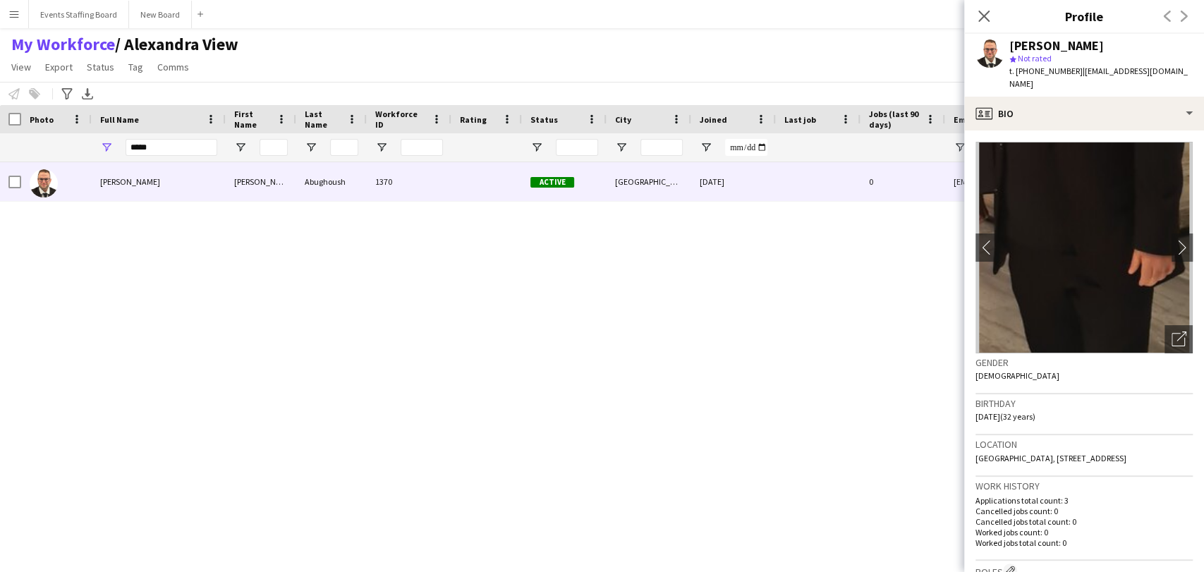
click at [1034, 68] on span "t. +97431566408" at bounding box center [1046, 71] width 73 height 11
click at [1172, 334] on icon "Open photos pop-in" at bounding box center [1179, 339] width 15 height 15
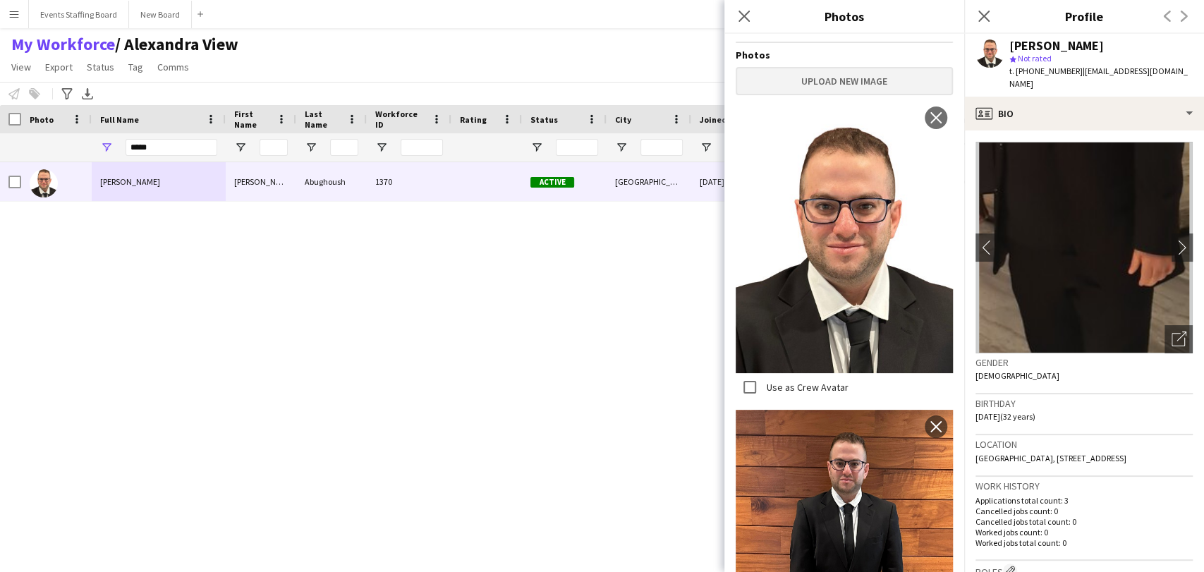
scroll to position [67, 0]
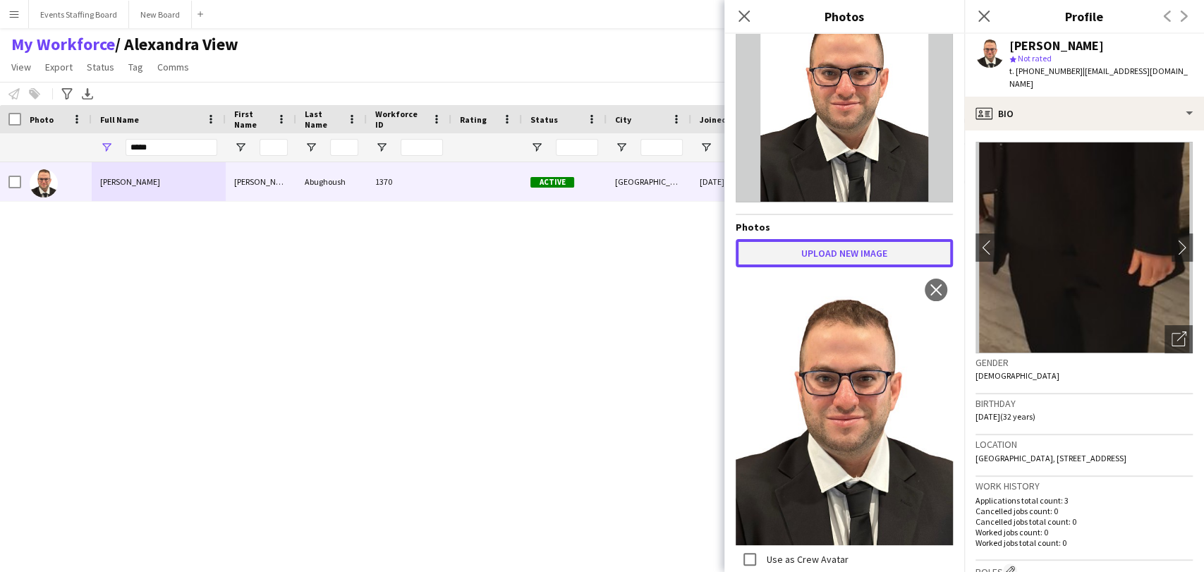
click at [813, 243] on button "Upload new image" at bounding box center [844, 253] width 217 height 28
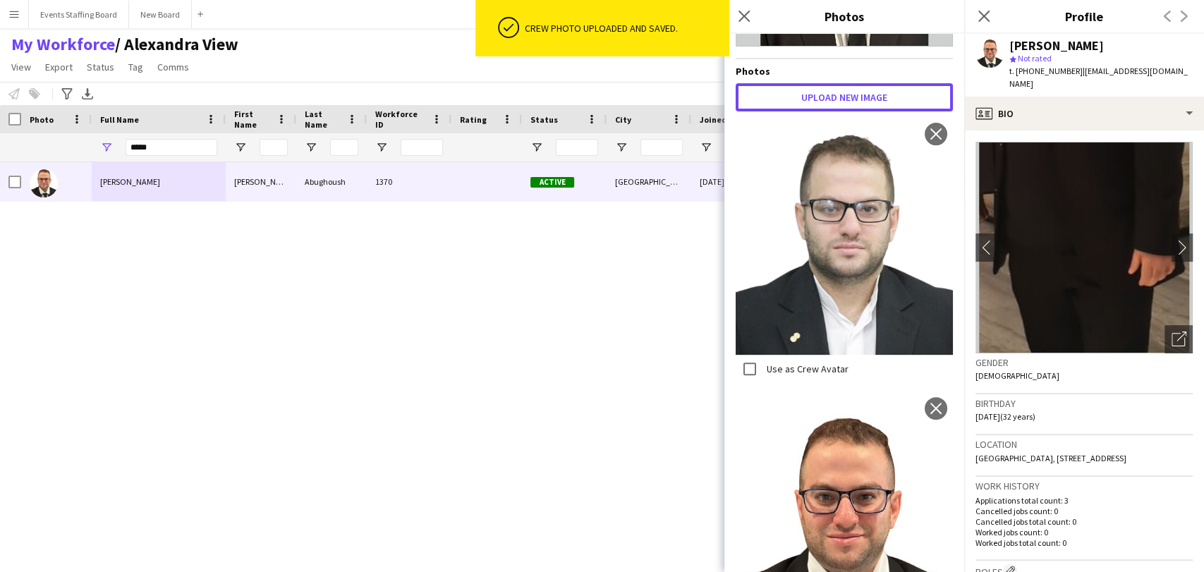
scroll to position [224, 0]
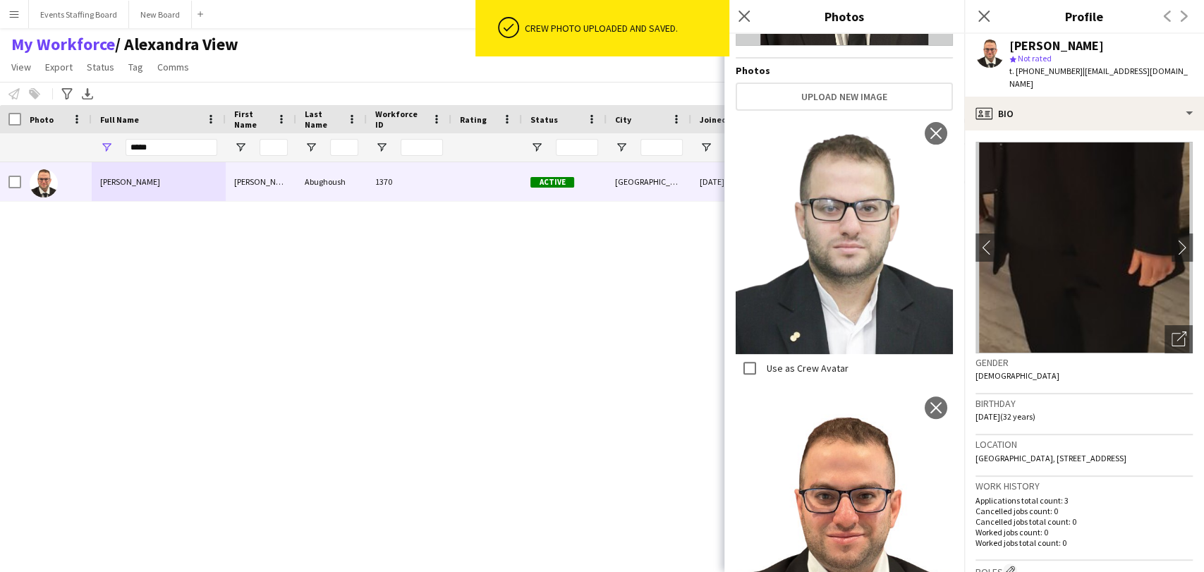
click at [773, 362] on label "Use as Crew Avatar" at bounding box center [806, 368] width 85 height 13
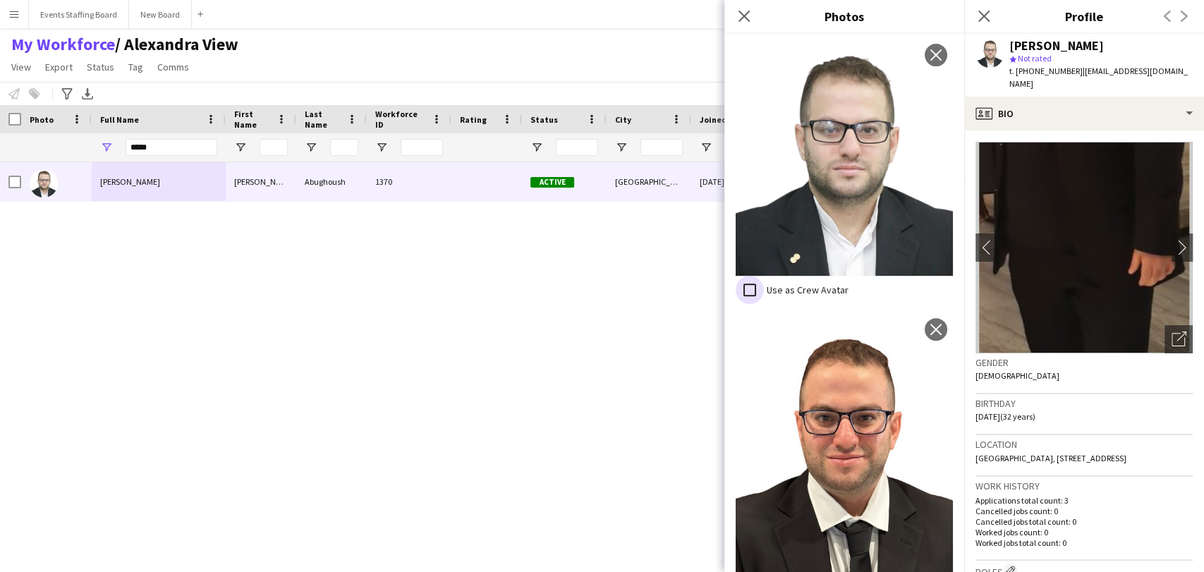
scroll to position [537, 0]
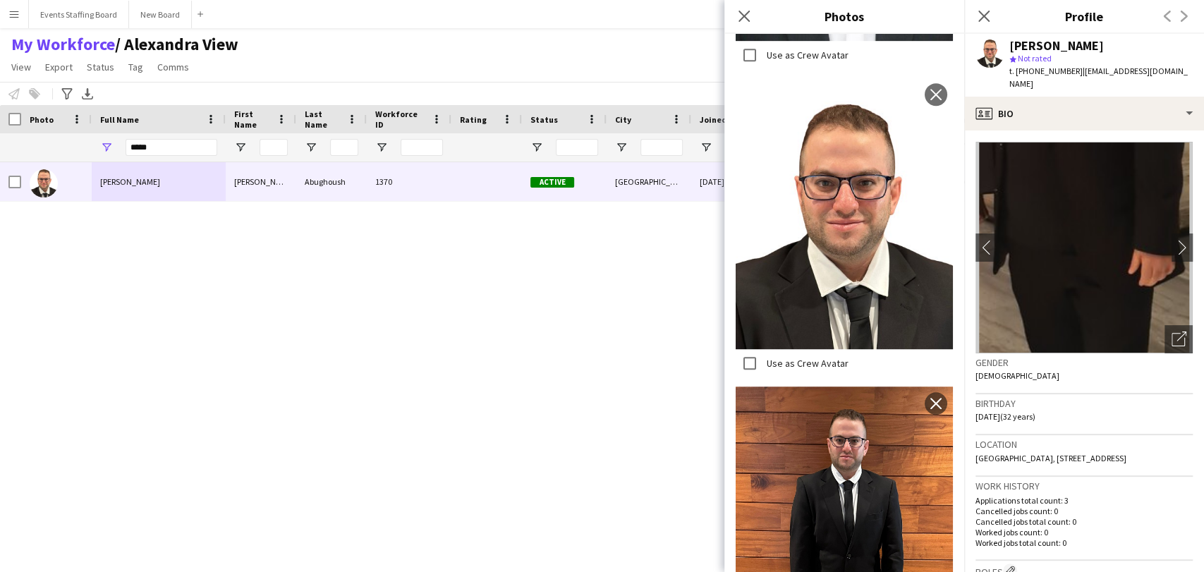
click at [981, 18] on icon "Close pop-in" at bounding box center [984, 16] width 11 height 11
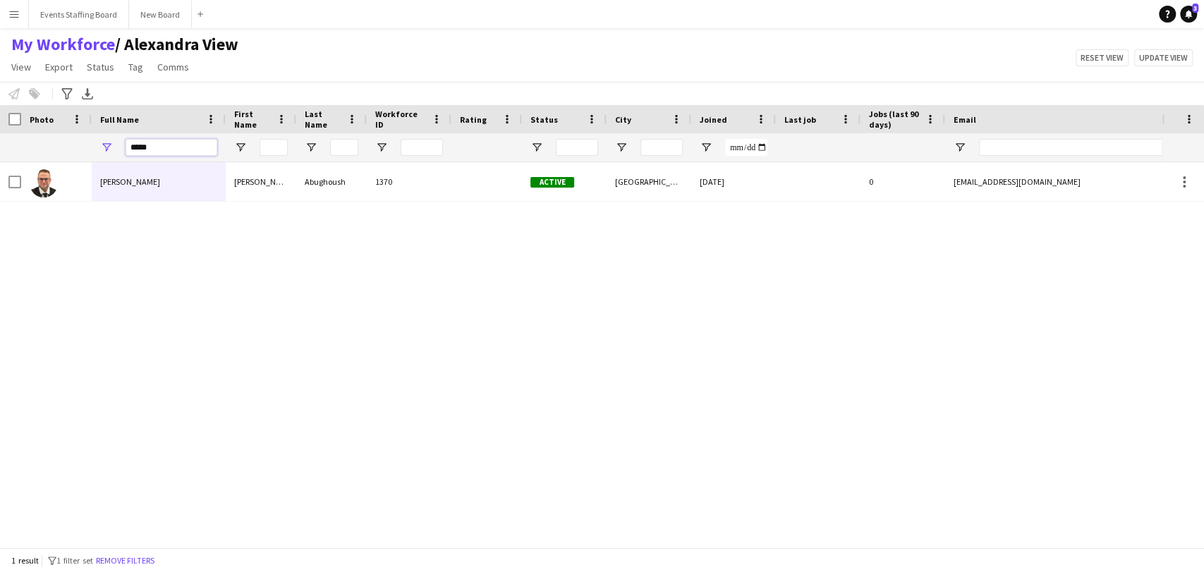
click at [160, 149] on input "*****" at bounding box center [172, 147] width 92 height 17
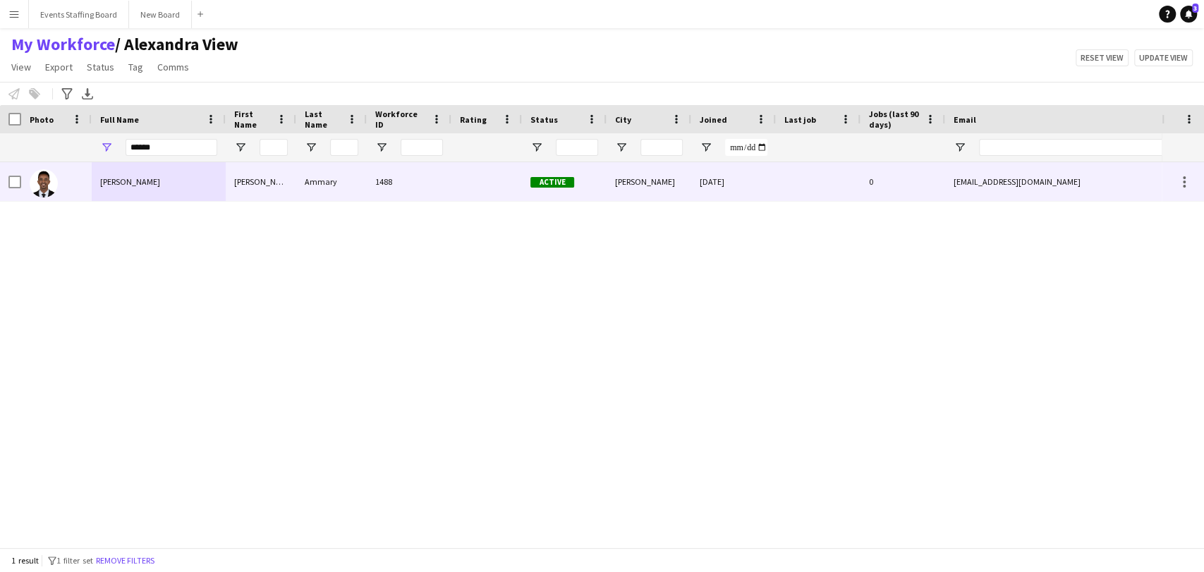
click at [152, 183] on span "Mustafa Ammary" at bounding box center [130, 181] width 60 height 11
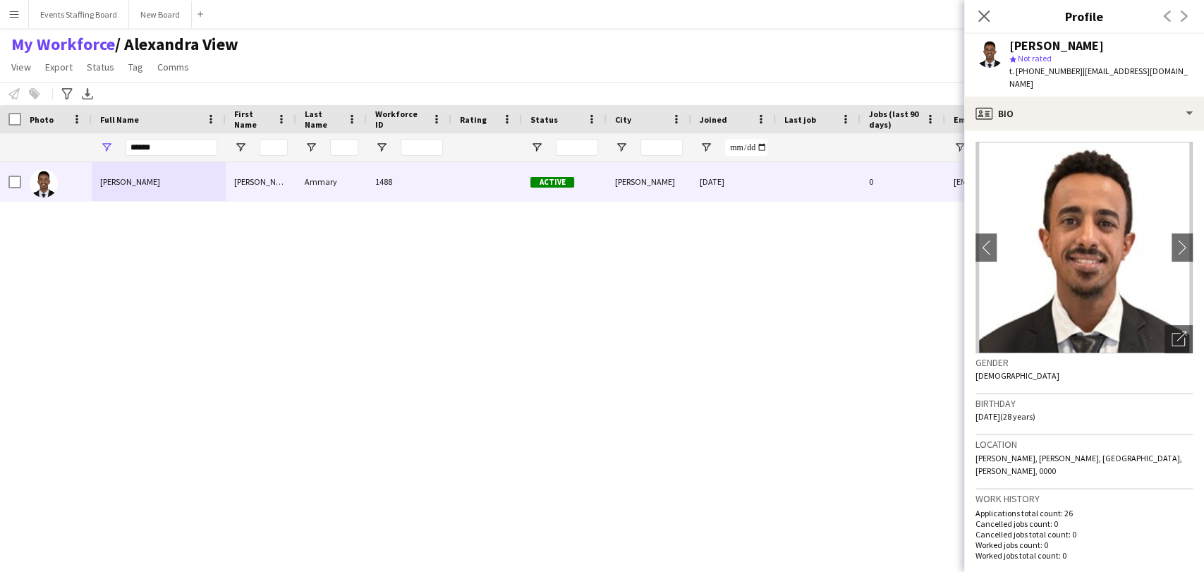
click at [1050, 71] on span "t. +97451091498" at bounding box center [1046, 71] width 73 height 11
click at [1172, 332] on icon "Open photos pop-in" at bounding box center [1179, 339] width 15 height 15
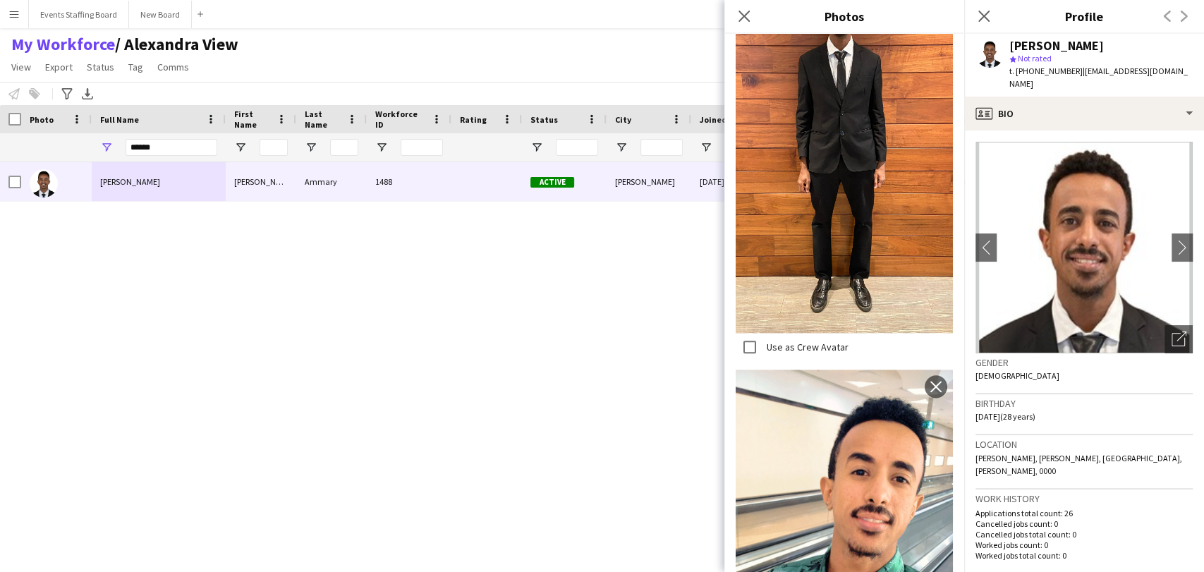
scroll to position [1149, 0]
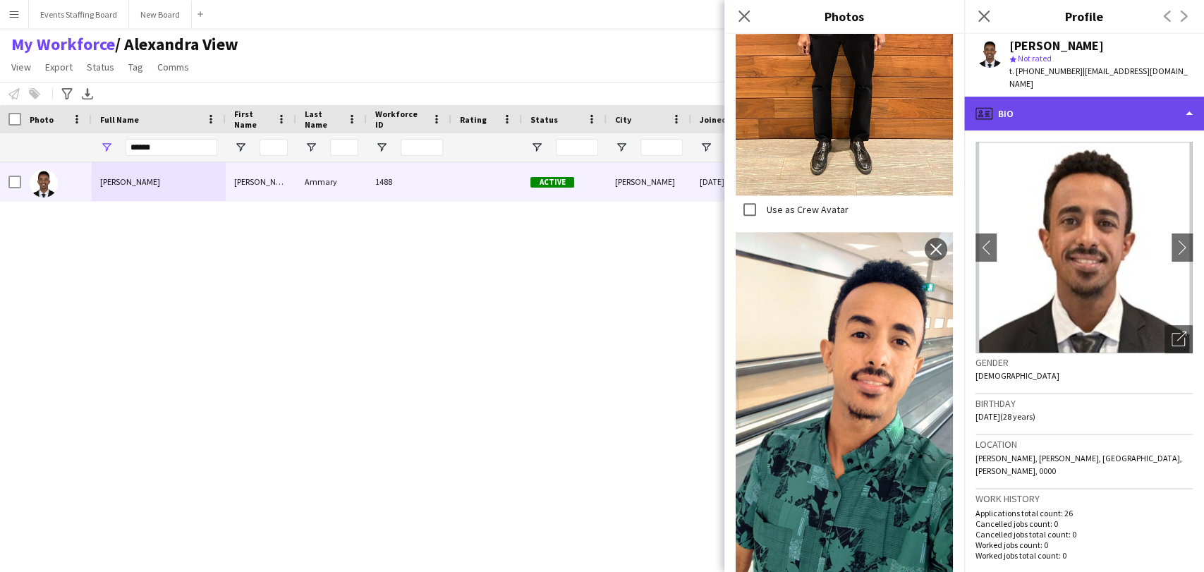
drag, startPoint x: 1085, startPoint y: 109, endPoint x: 1076, endPoint y: 109, distance: 9.2
click at [1084, 109] on div "profile Bio" at bounding box center [1084, 114] width 240 height 34
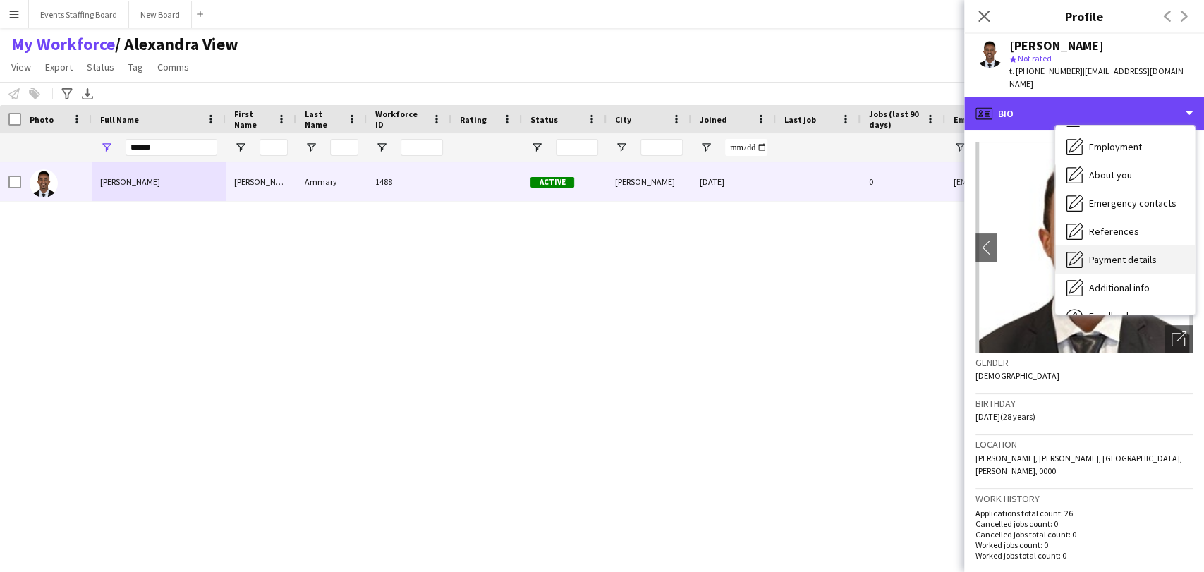
scroll to position [104, 0]
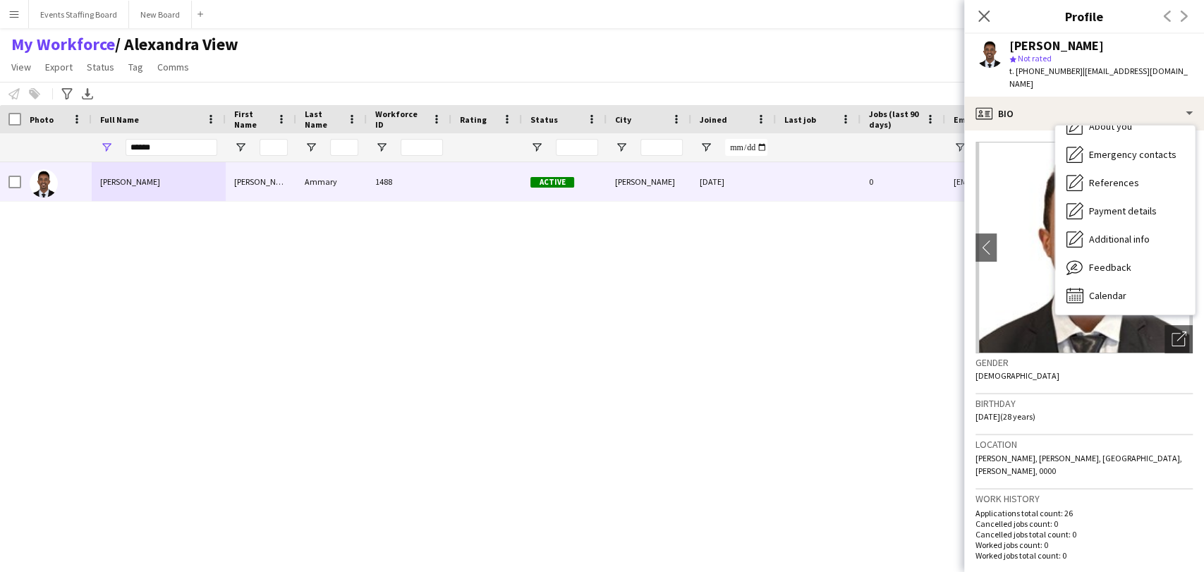
click at [363, 440] on div "Mustafa Ammary Mustafa Ammary 1488 Active Ar-Rayyan 16-07-2024 0 mustafaammary1…" at bounding box center [581, 348] width 1162 height 373
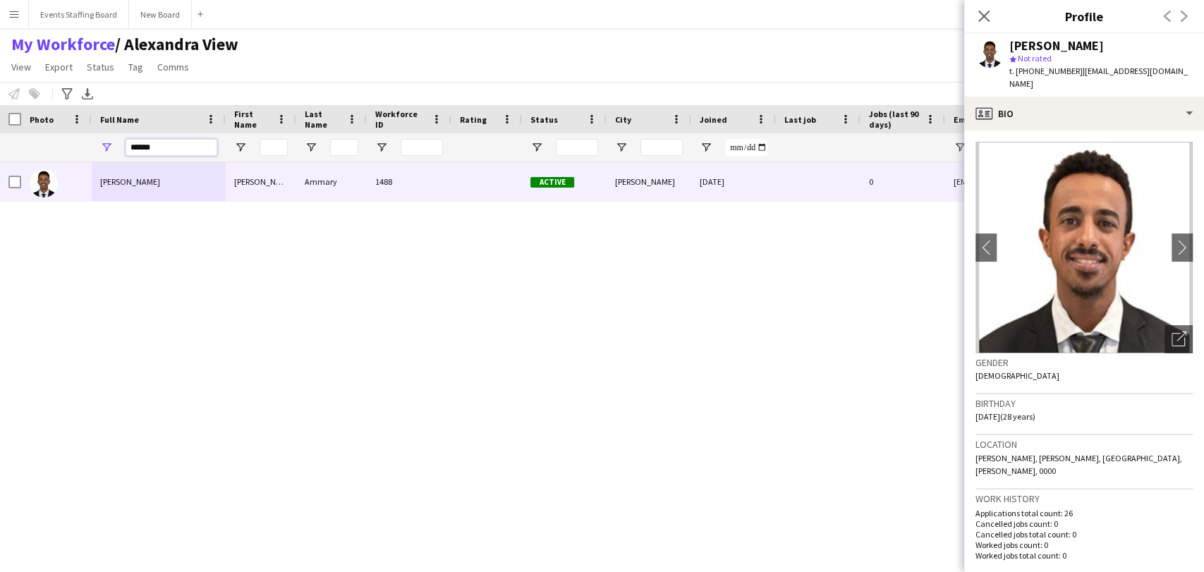
click at [133, 143] on input "******" at bounding box center [172, 147] width 92 height 17
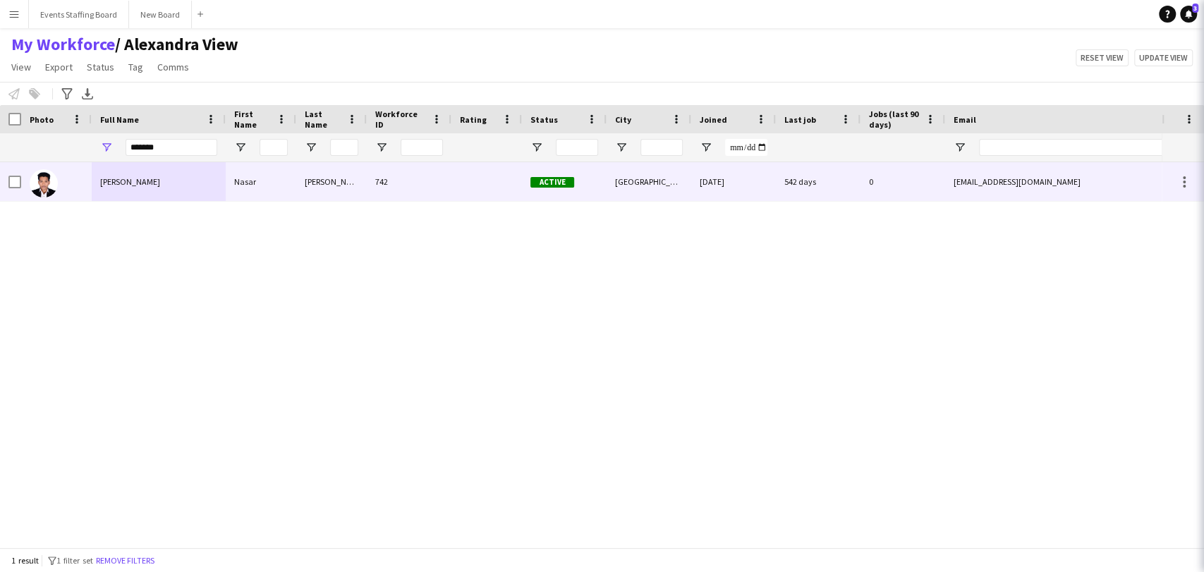
click at [133, 174] on div "Nasar Bin Abdullah" at bounding box center [159, 181] width 134 height 39
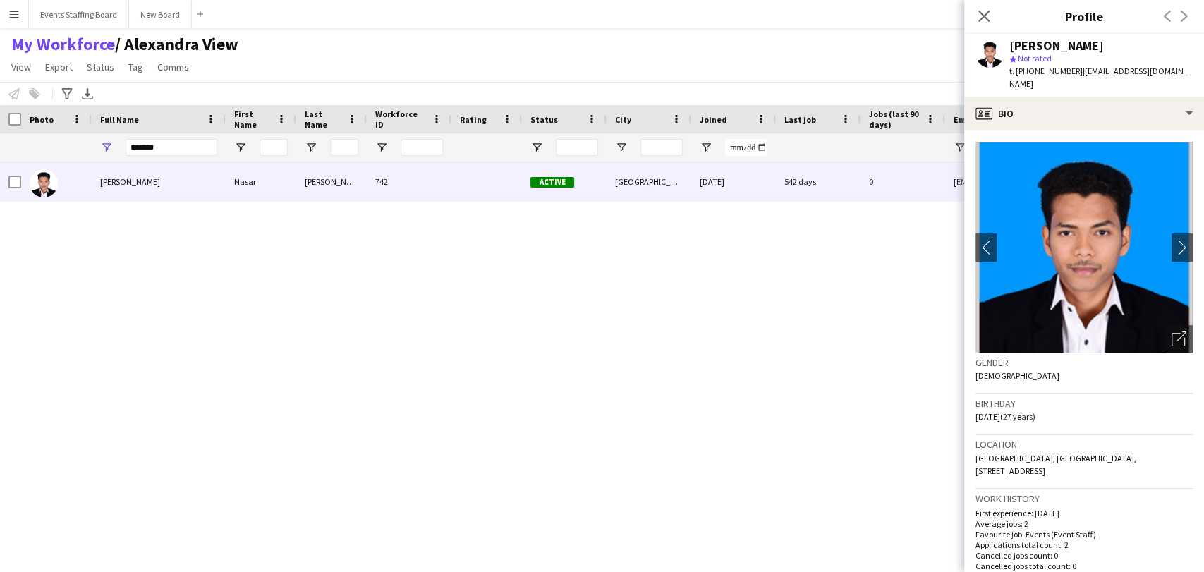
click at [1039, 69] on span "t. +97430165103" at bounding box center [1046, 71] width 73 height 11
click at [1172, 332] on icon "Open photos pop-in" at bounding box center [1179, 339] width 15 height 15
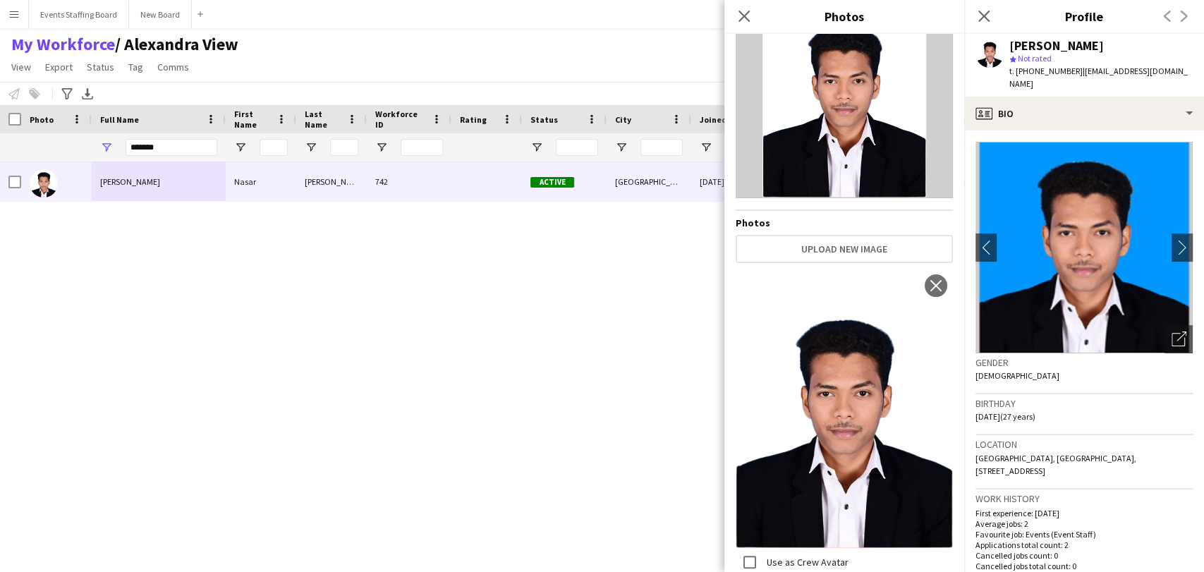
scroll to position [0, 0]
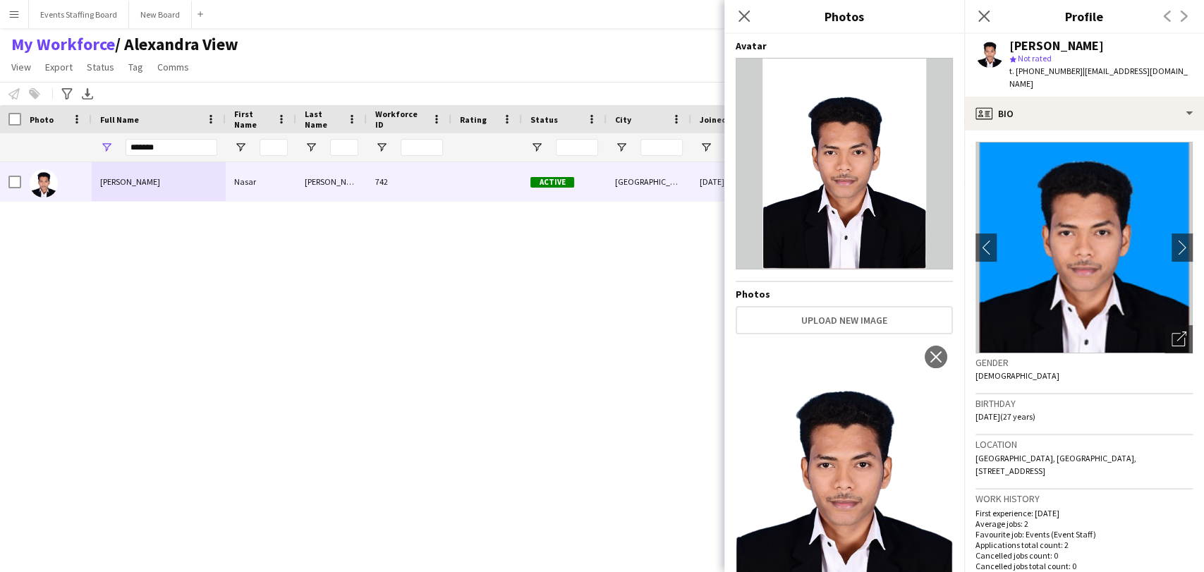
click at [547, 368] on div "Nasar Bin Abdullah Nasar Bin Abdullah 742 Active Doha 25-02-2024 542 days 0 nsh…" at bounding box center [581, 348] width 1162 height 373
click at [166, 135] on div "*******" at bounding box center [172, 147] width 92 height 28
click at [166, 134] on div "*******" at bounding box center [172, 147] width 92 height 28
click at [159, 140] on input "*******" at bounding box center [172, 147] width 92 height 17
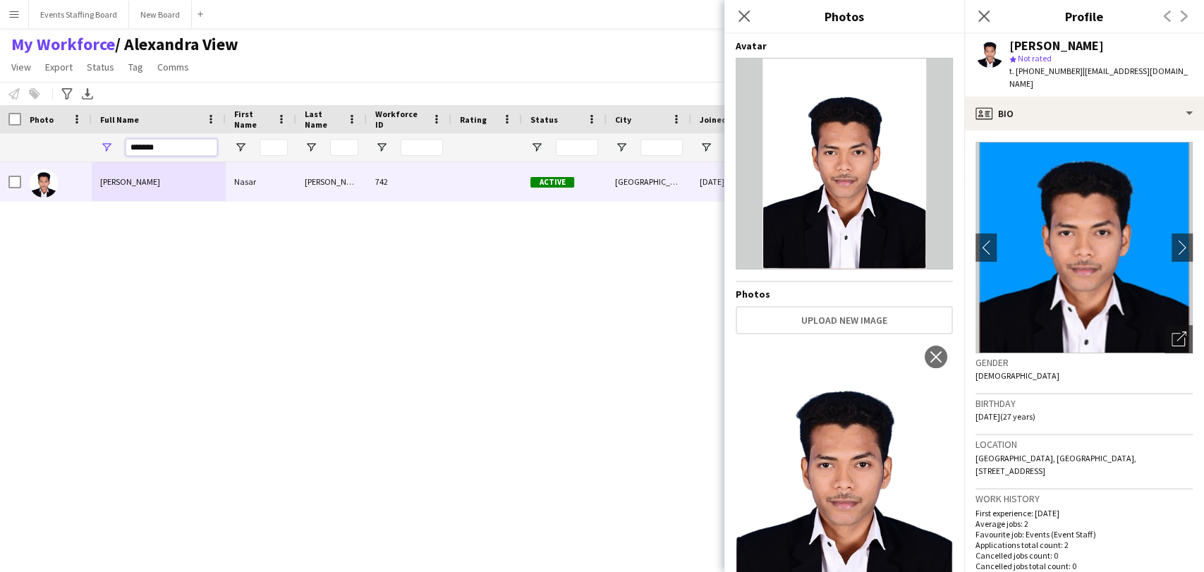
click at [159, 140] on input "*******" at bounding box center [172, 147] width 92 height 17
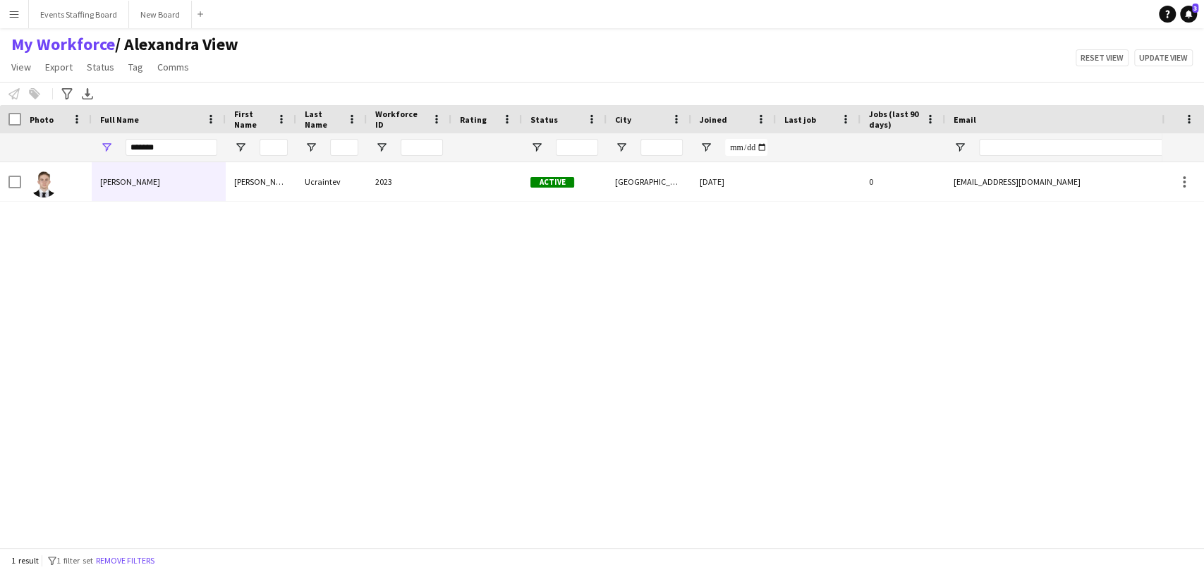
click at [118, 202] on div "Nasar Bin Abdullah Nasar Bin Abdullah 742 Active Doha 25-02-2024 542 days 0 nsh…" at bounding box center [581, 348] width 1162 height 373
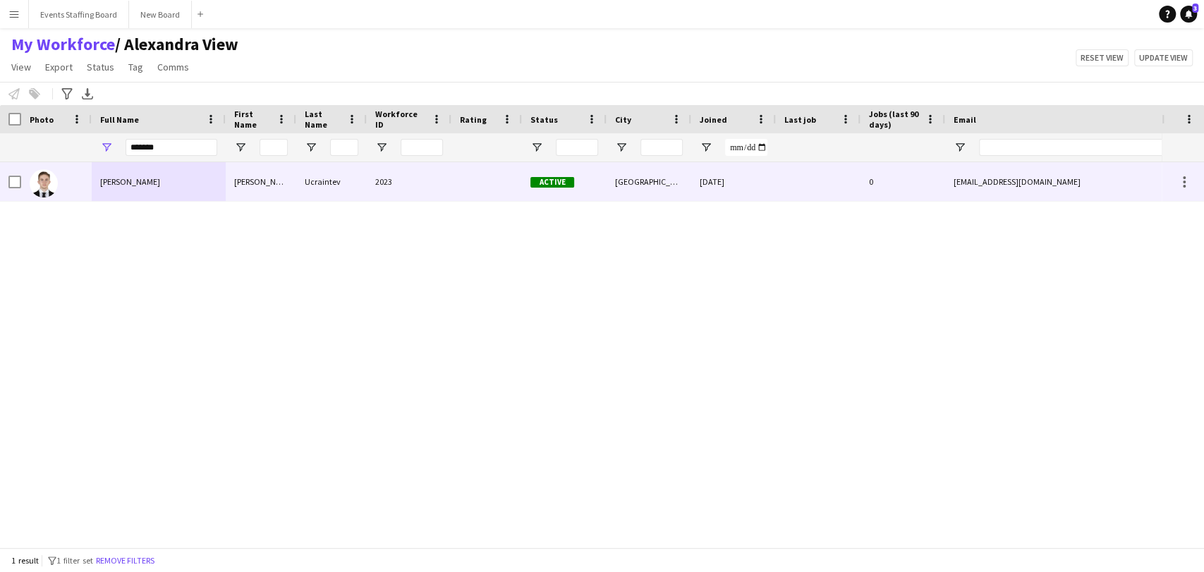
click at [87, 188] on div at bounding box center [56, 181] width 71 height 39
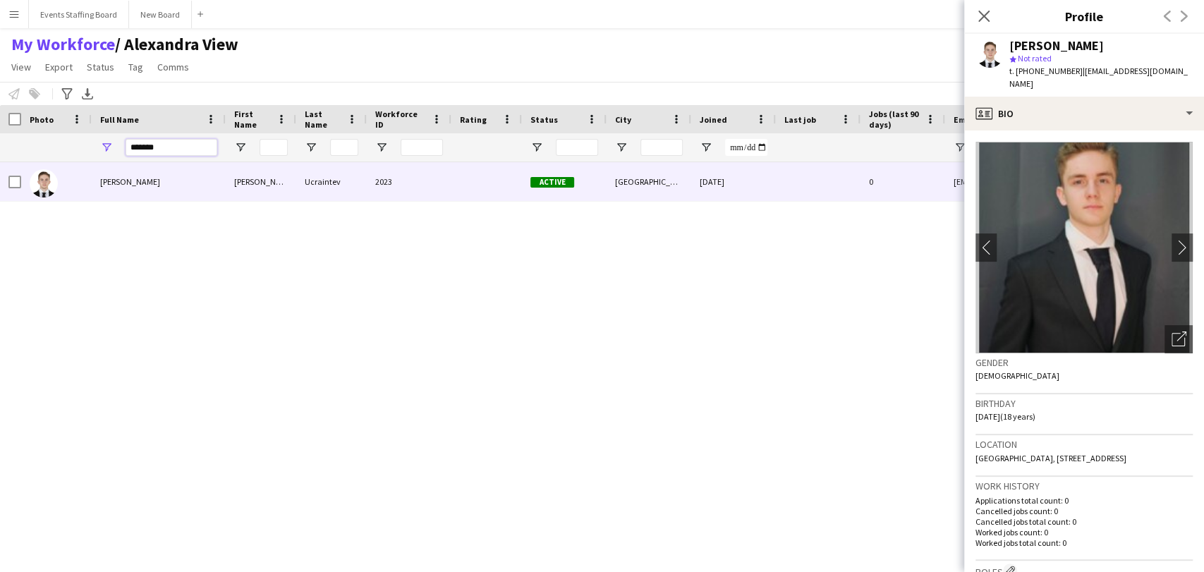
click at [146, 146] on input "*******" at bounding box center [172, 147] width 92 height 17
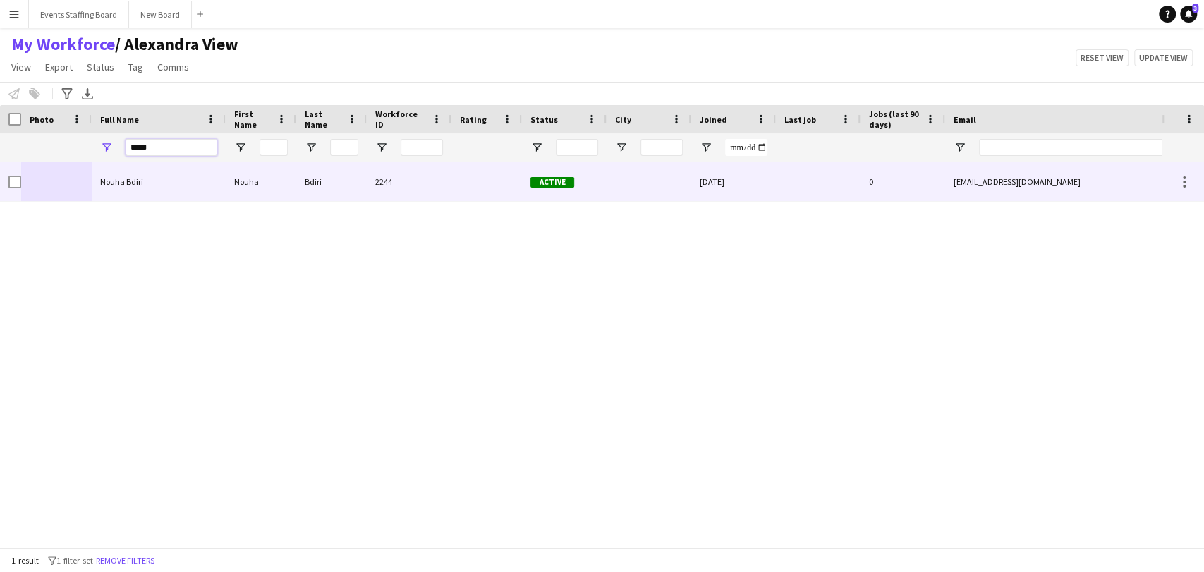
type input "*****"
click at [128, 191] on div "Nouha Bdiri" at bounding box center [159, 181] width 134 height 39
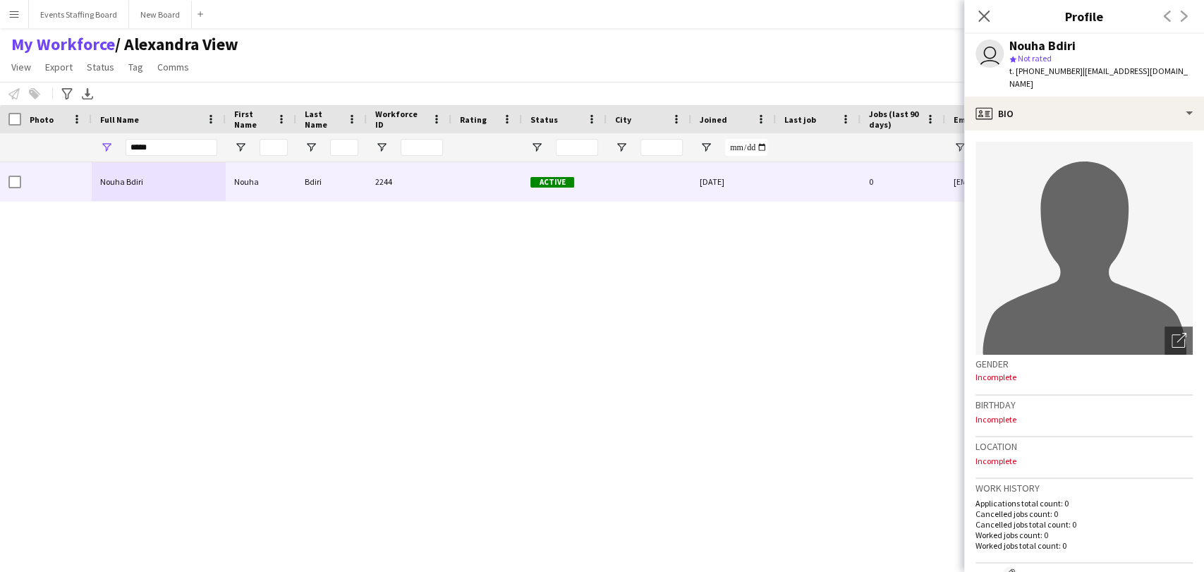
click at [1039, 70] on span "t. +97460085187" at bounding box center [1046, 71] width 73 height 11
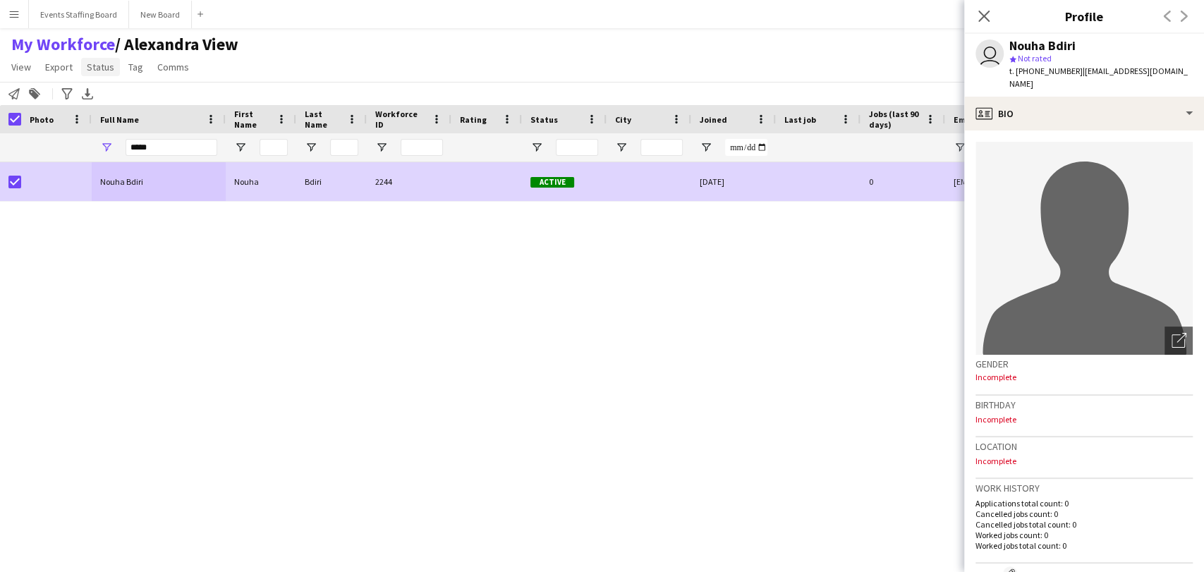
click at [107, 71] on span "Status" at bounding box center [101, 67] width 28 height 13
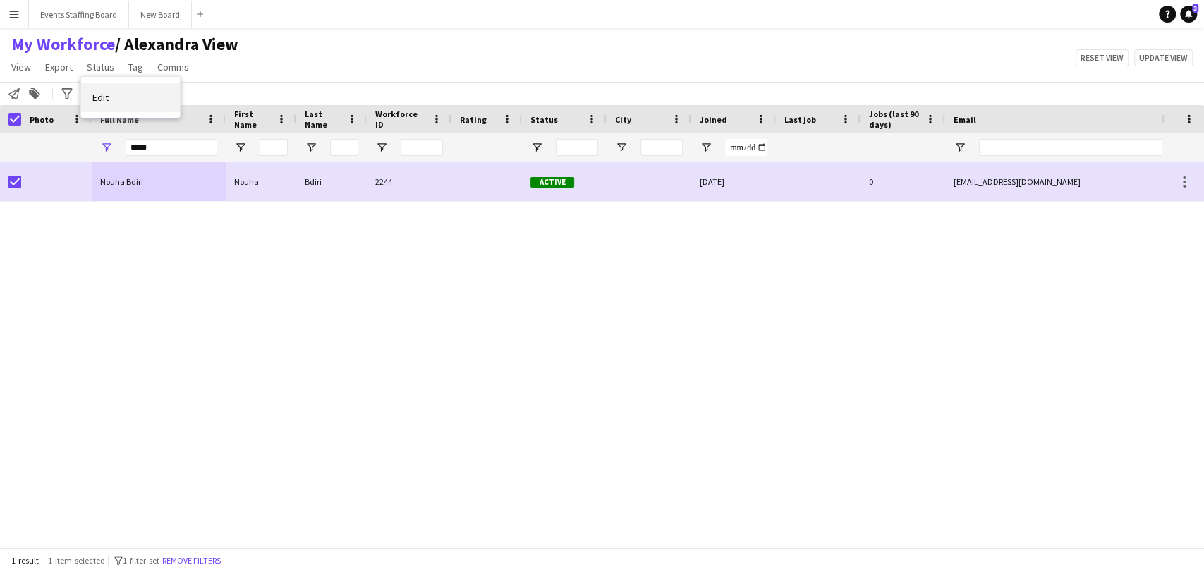
click at [111, 99] on link "Edit" at bounding box center [130, 98] width 99 height 30
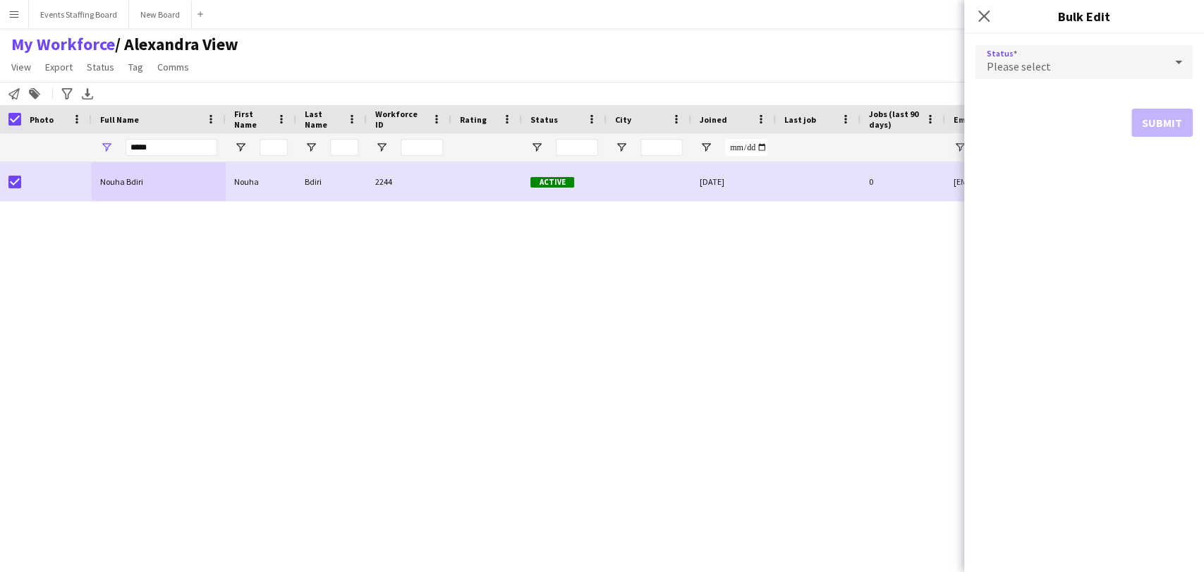
click at [1107, 58] on div "Please select" at bounding box center [1070, 62] width 189 height 34
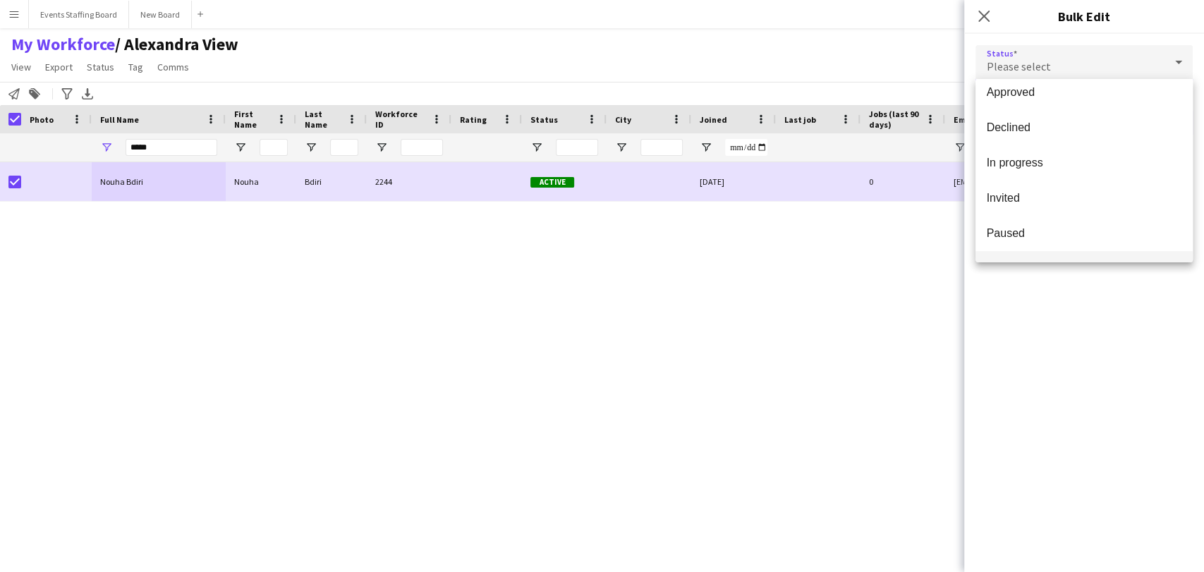
scroll to position [145, 0]
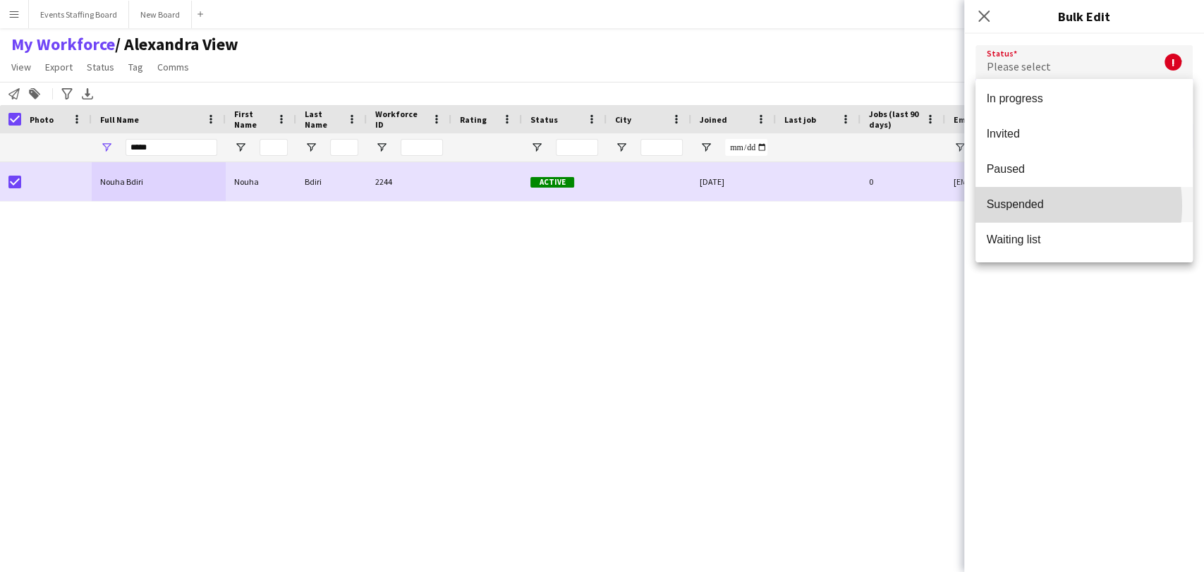
click at [1043, 205] on span "Suspended" at bounding box center [1084, 204] width 195 height 13
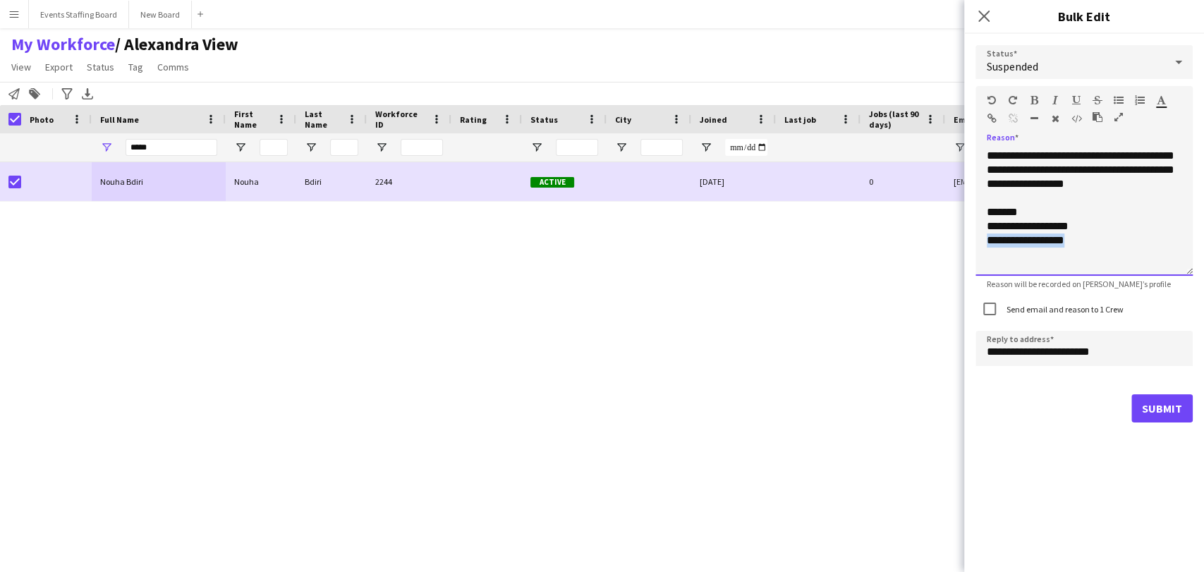
drag, startPoint x: 1085, startPoint y: 243, endPoint x: 948, endPoint y: 240, distance: 136.9
click at [948, 240] on body "Menu Boards Boards Boards All jobs Status Workforce Workforce My Workforce Recr…" at bounding box center [602, 286] width 1204 height 572
click at [1002, 353] on input "**********" at bounding box center [1084, 348] width 217 height 35
click at [1000, 353] on input "**********" at bounding box center [1084, 348] width 217 height 35
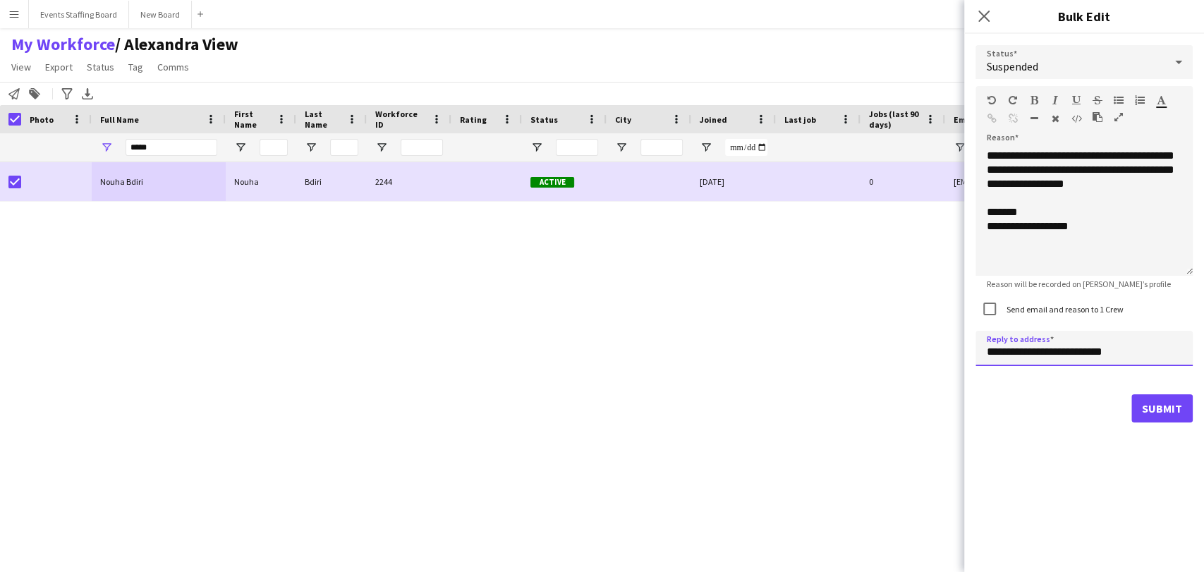
type input "**********"
click at [1147, 406] on button "Submit" at bounding box center [1162, 408] width 61 height 28
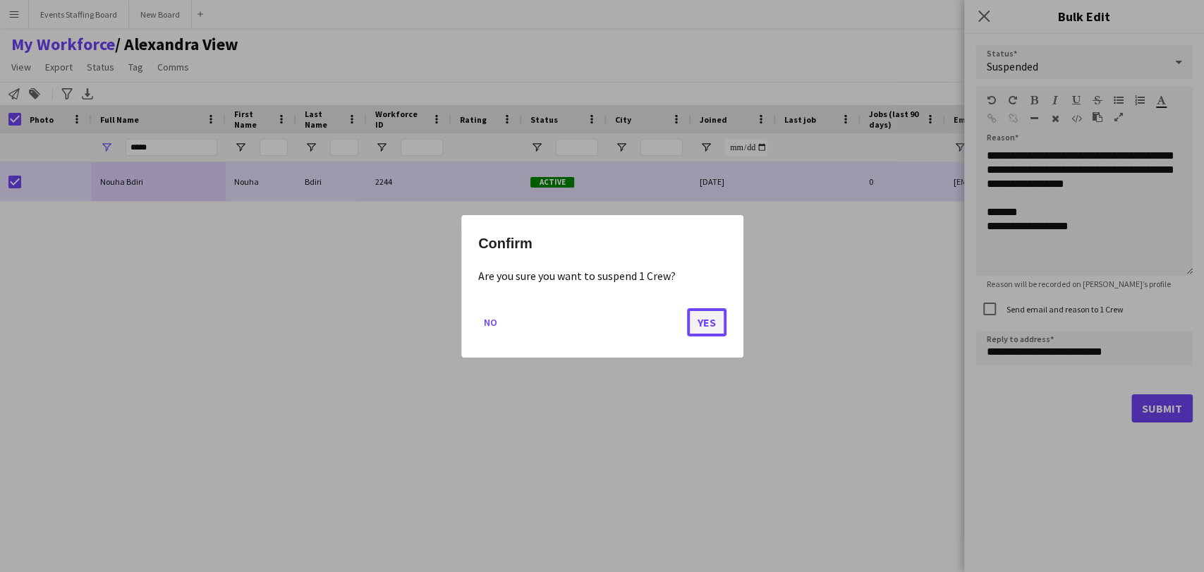
click at [711, 321] on button "Yes" at bounding box center [707, 322] width 40 height 28
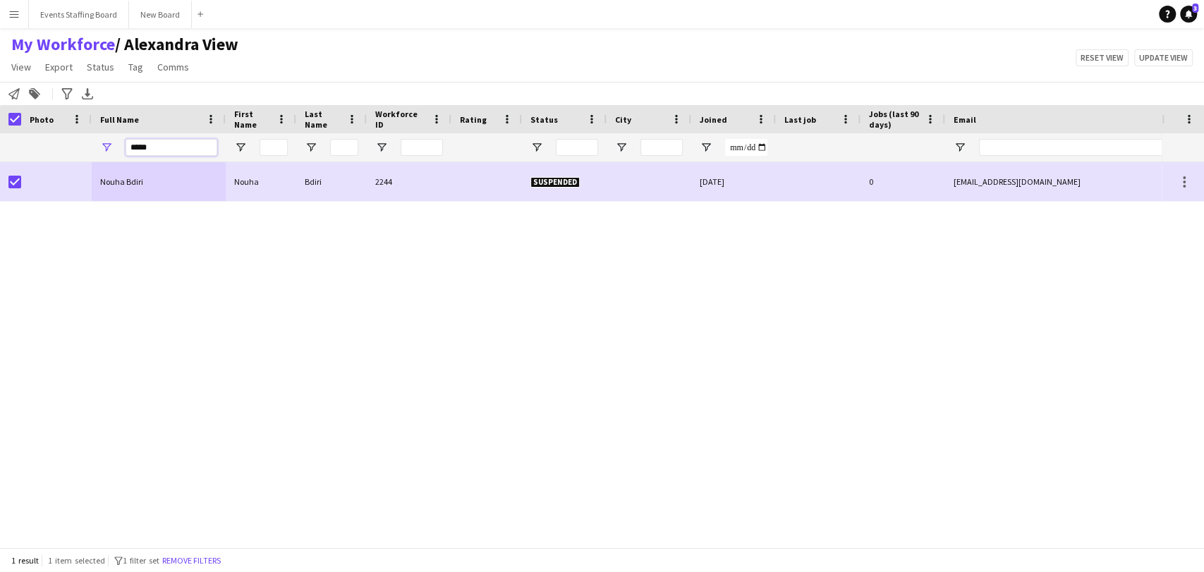
click at [198, 148] on input "*****" at bounding box center [172, 147] width 92 height 17
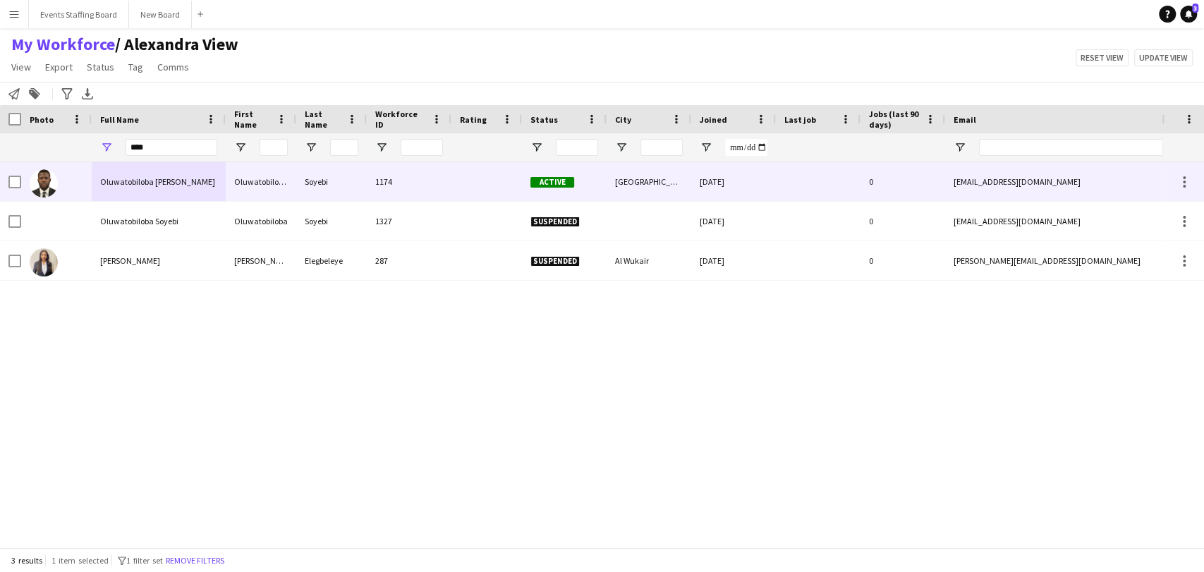
click at [110, 192] on div "Oluwatobiloba james Soyebi" at bounding box center [159, 181] width 134 height 39
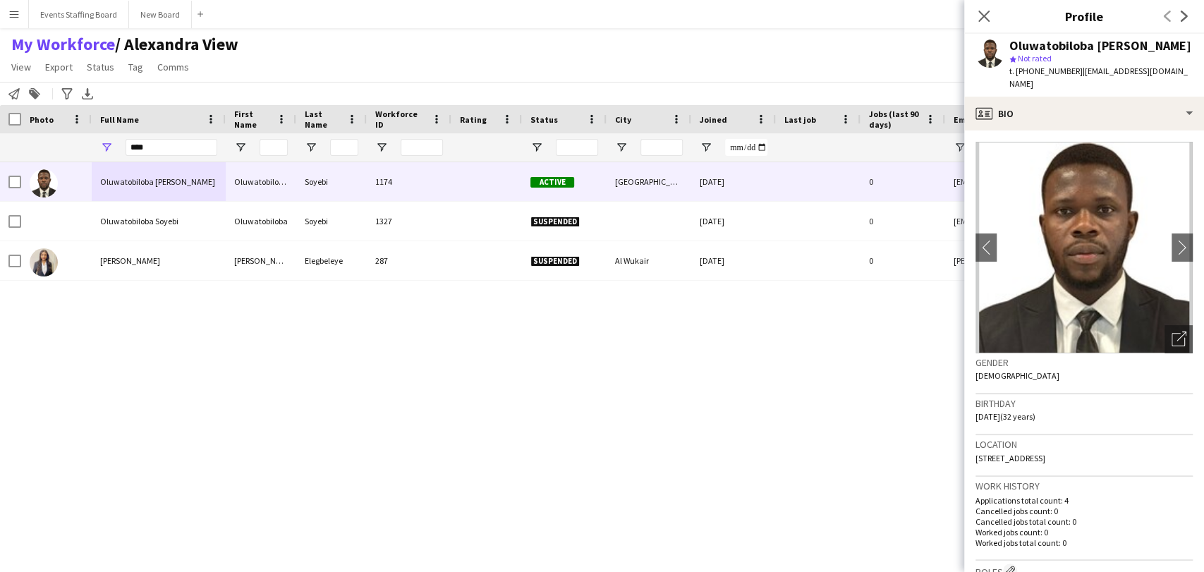
click at [1045, 70] on span "t. +97450183517" at bounding box center [1046, 71] width 73 height 11
click at [1165, 329] on div "Open photos pop-in" at bounding box center [1179, 339] width 28 height 28
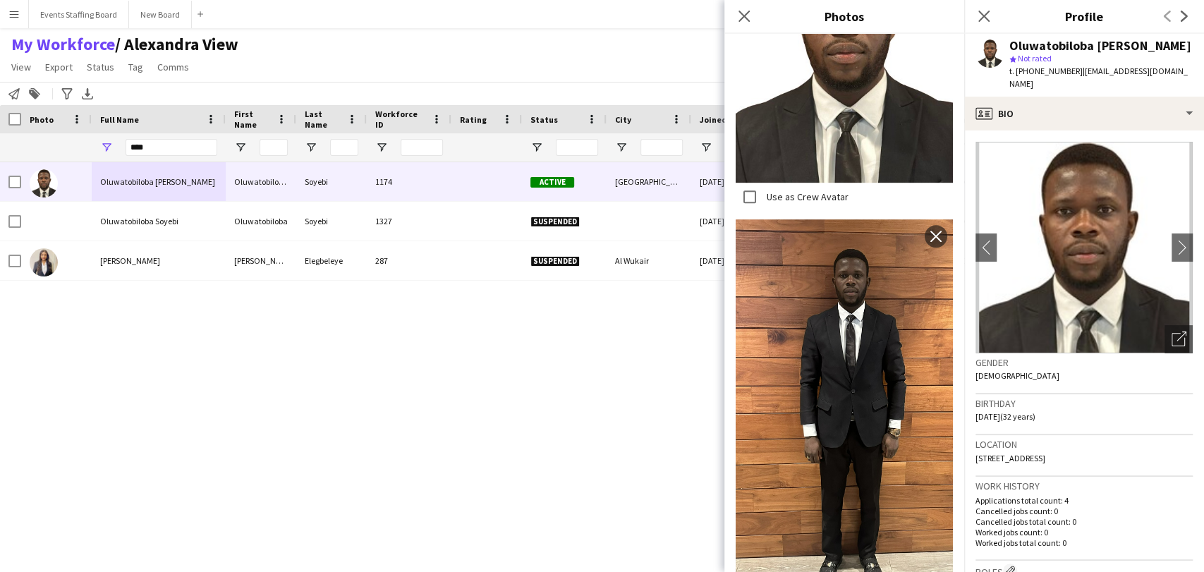
scroll to position [458, 0]
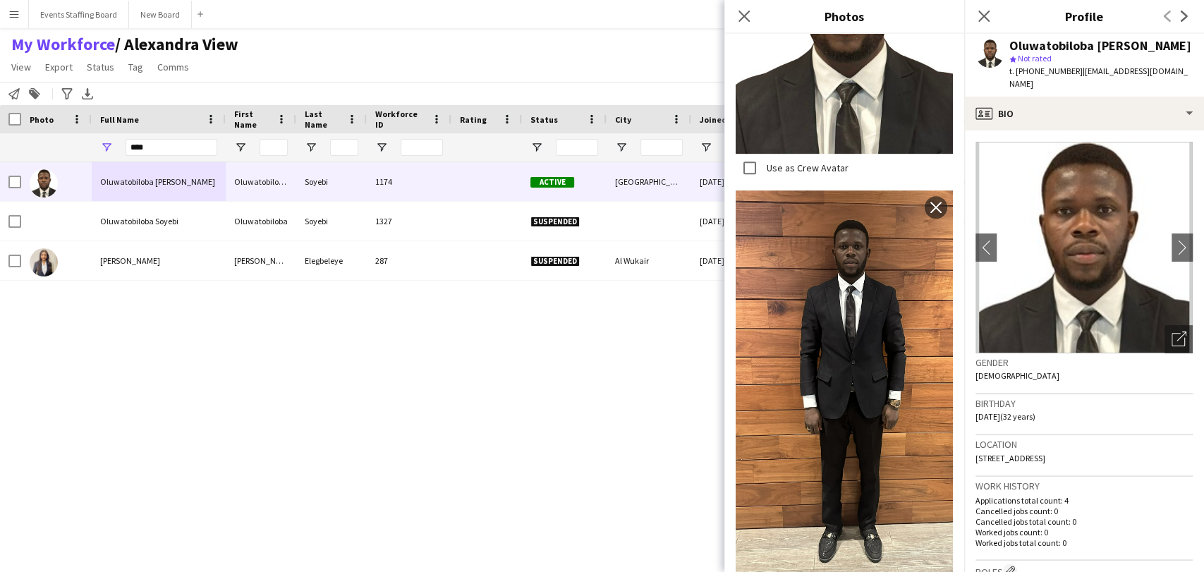
click at [386, 426] on div "Oluwatobiloba james Soyebi Oluwatobiloba james Soyebi 1174 Active Doha 29-02-20…" at bounding box center [581, 348] width 1162 height 373
click at [147, 147] on input "****" at bounding box center [172, 147] width 92 height 17
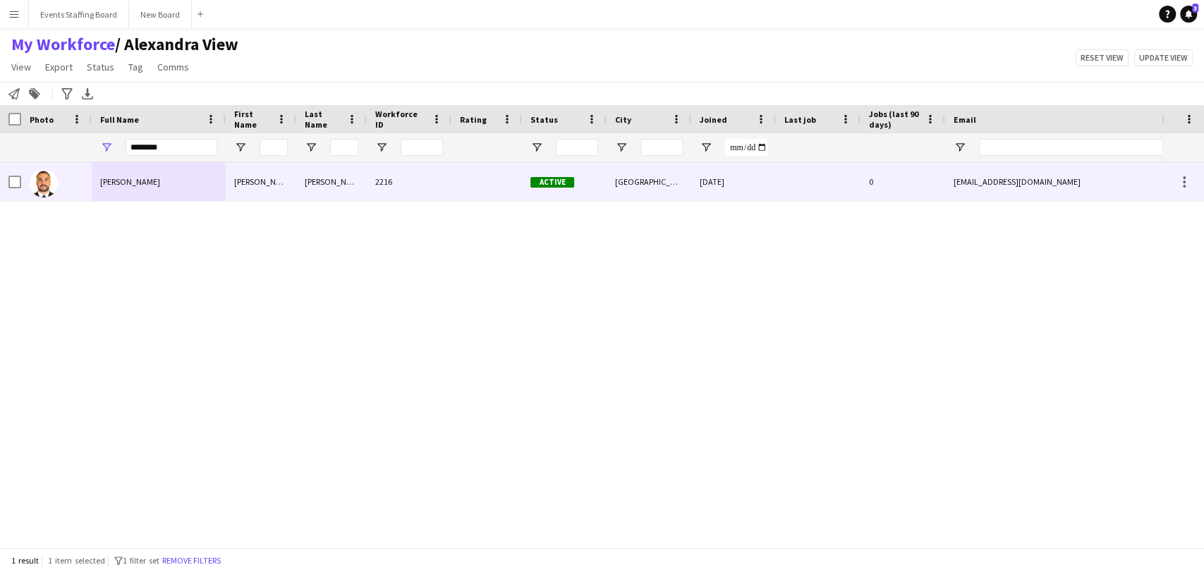
click at [142, 178] on span "Omar Shenita" at bounding box center [130, 181] width 60 height 11
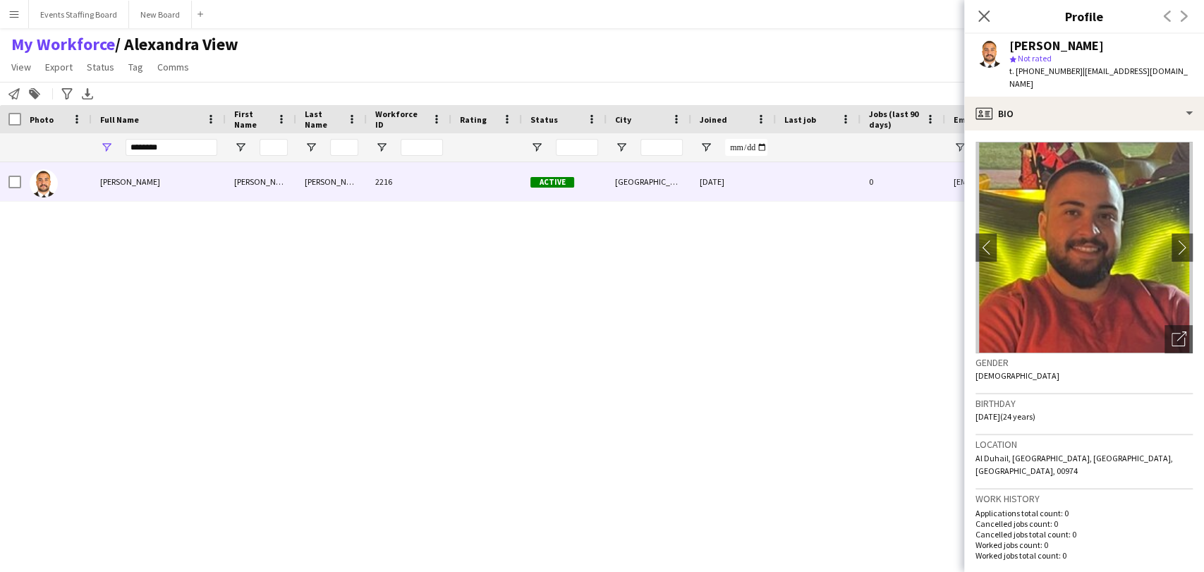
click at [1149, 331] on img at bounding box center [1084, 248] width 217 height 212
click at [1165, 325] on div "Open photos pop-in" at bounding box center [1179, 339] width 28 height 28
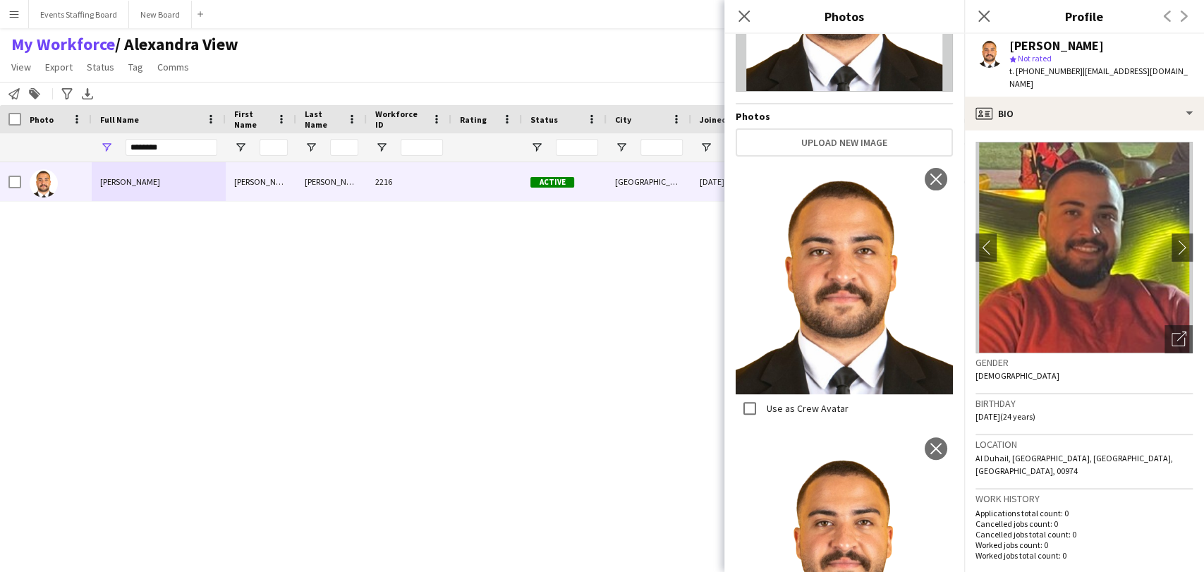
scroll to position [264, 0]
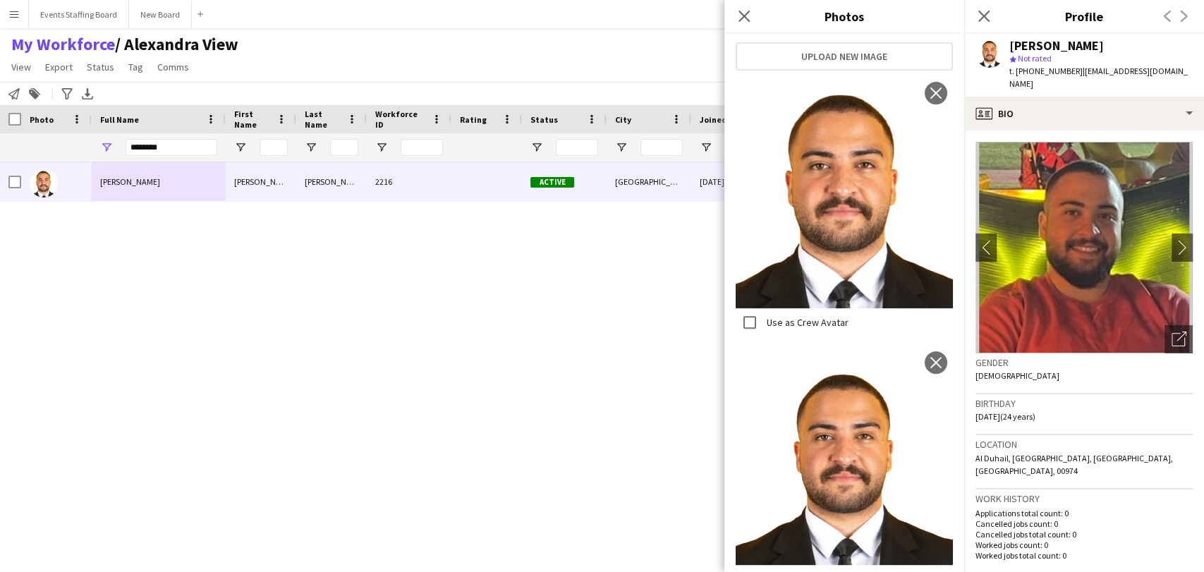
click at [582, 411] on div "Omar Shenita Omar Shenita 2216 Active Doha 20-05-2025 0 omarahm29@gmail.com +97…" at bounding box center [581, 348] width 1162 height 373
click at [165, 144] on input "********" at bounding box center [172, 147] width 92 height 17
click at [165, 143] on input "********" at bounding box center [172, 147] width 92 height 17
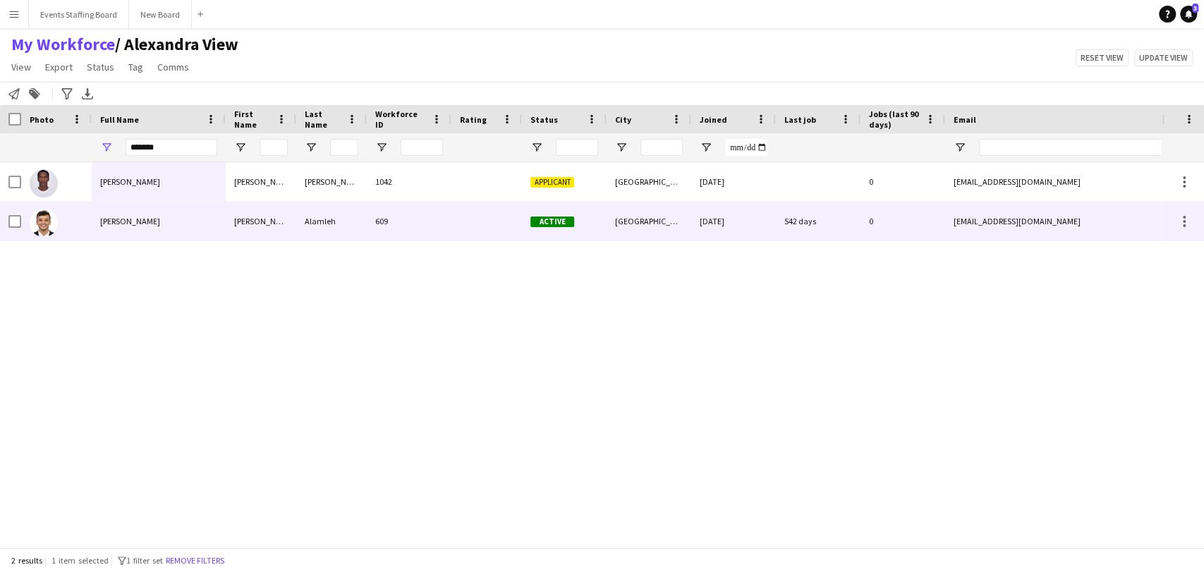
click at [104, 227] on div "Omar Alamleh" at bounding box center [159, 221] width 134 height 39
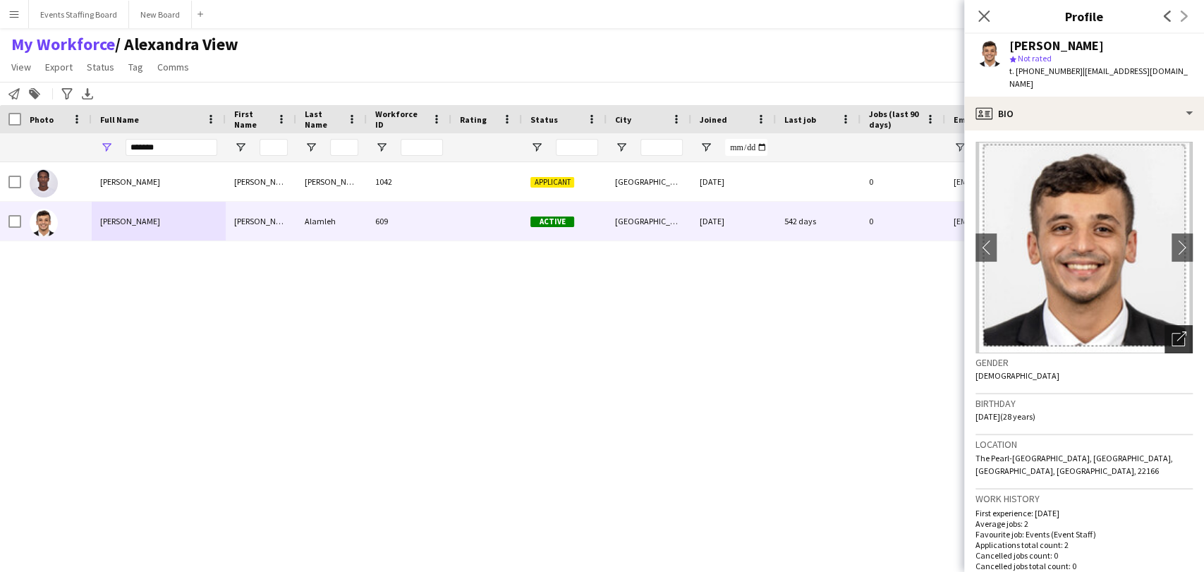
click at [1172, 332] on icon "Open photos pop-in" at bounding box center [1179, 339] width 15 height 15
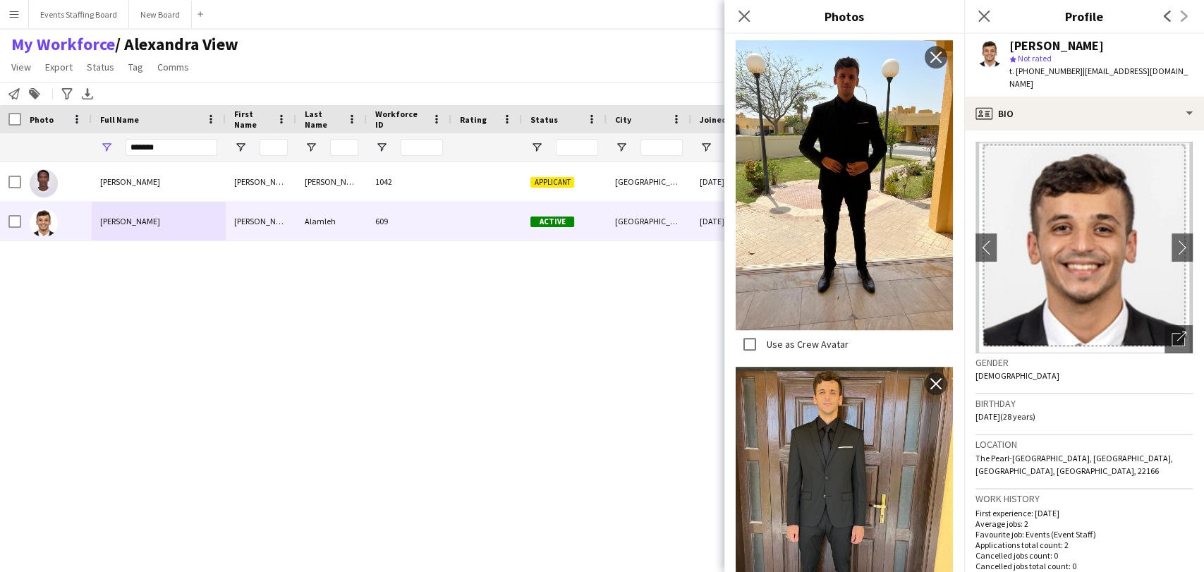
scroll to position [78, 0]
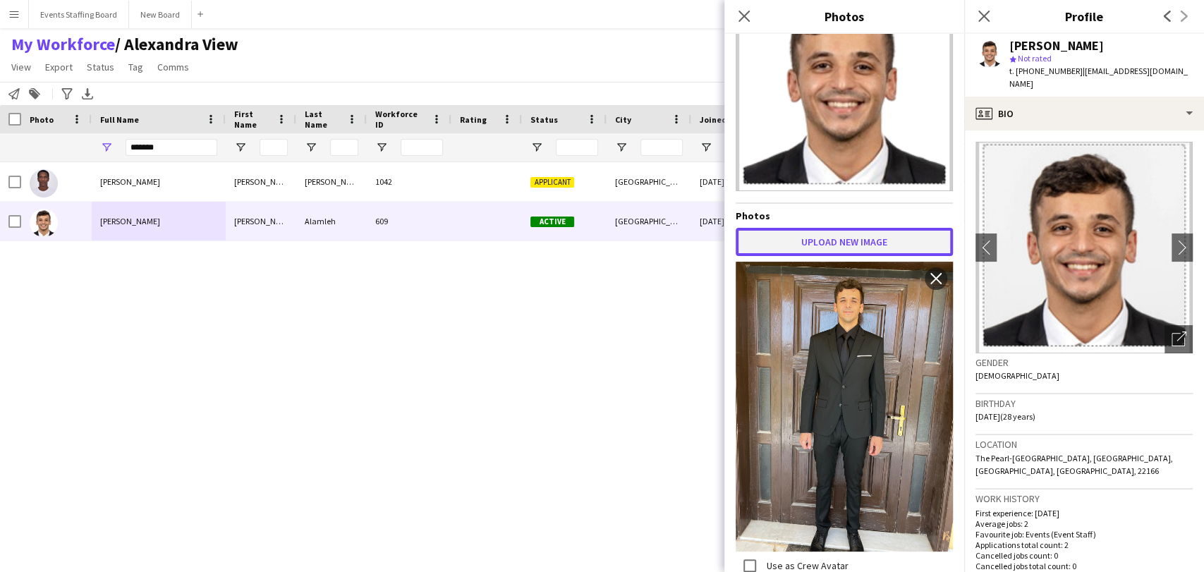
click at [854, 229] on button "Upload new image" at bounding box center [844, 242] width 217 height 28
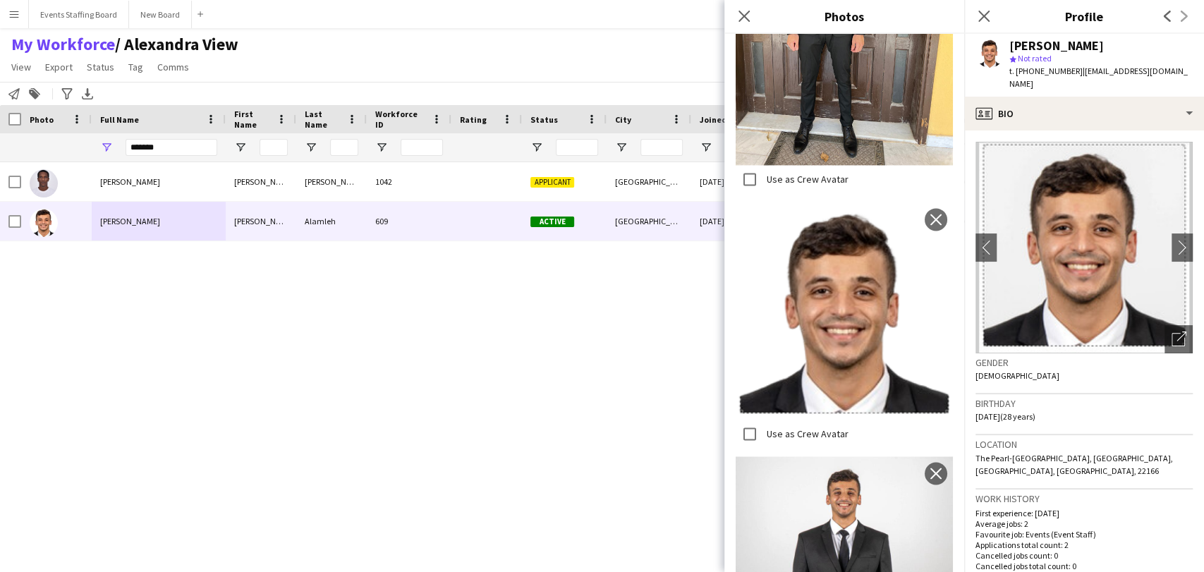
scroll to position [1254, 0]
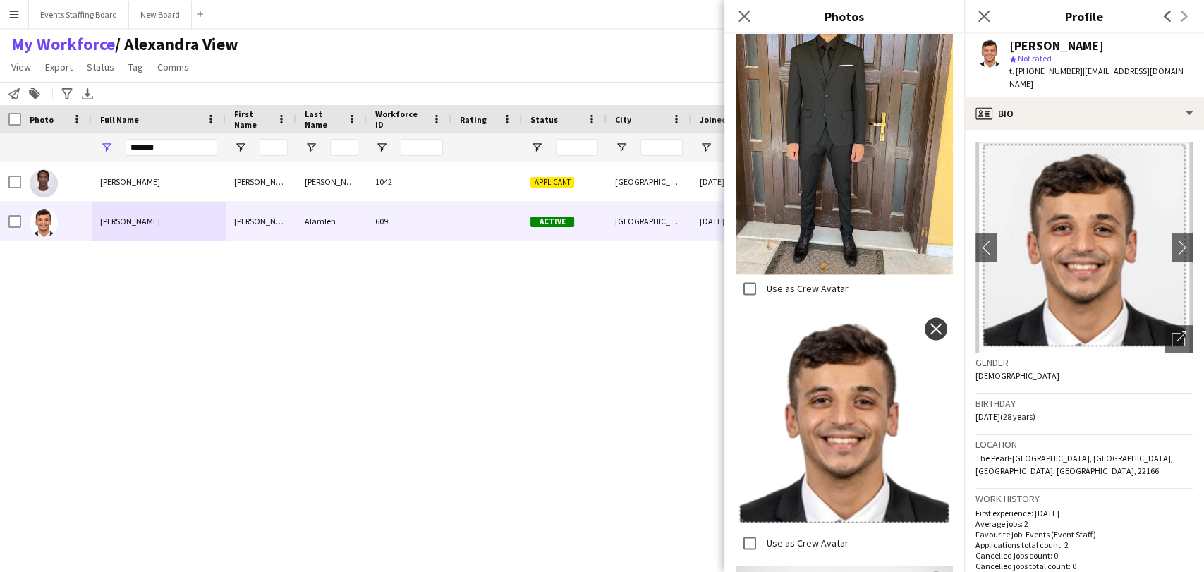
click at [925, 317] on button "close" at bounding box center [936, 328] width 23 height 23
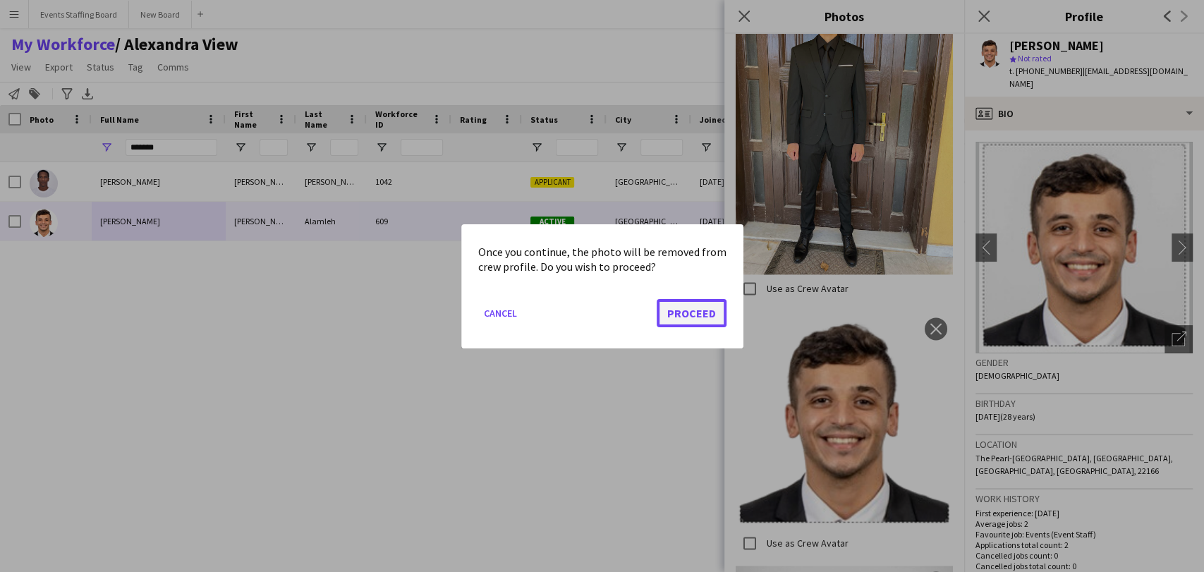
click at [693, 308] on button "Proceed" at bounding box center [692, 312] width 70 height 28
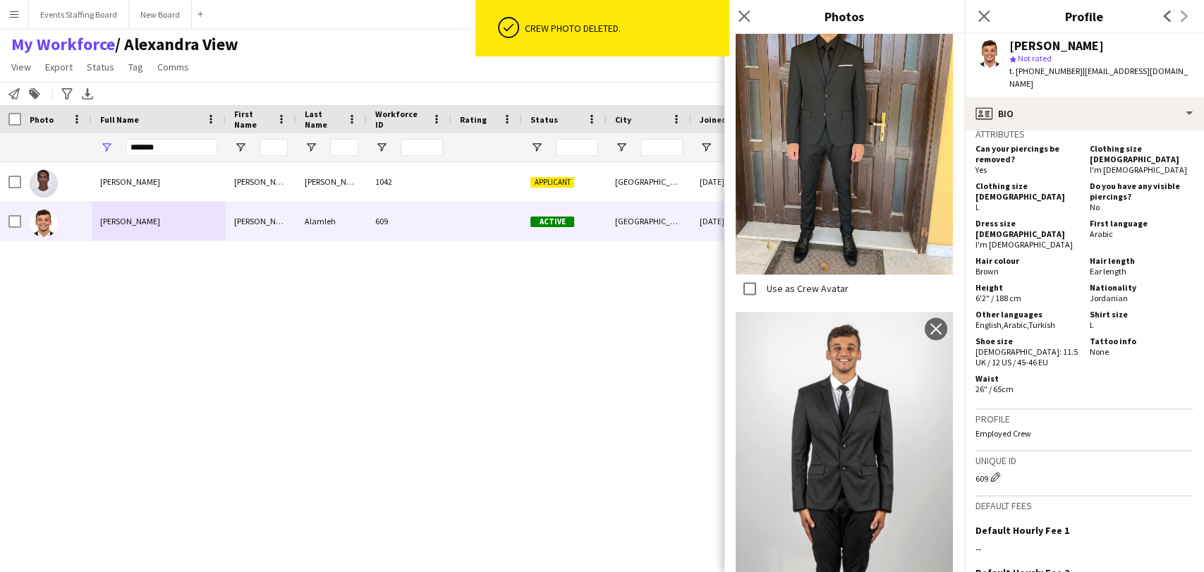
scroll to position [1019, 0]
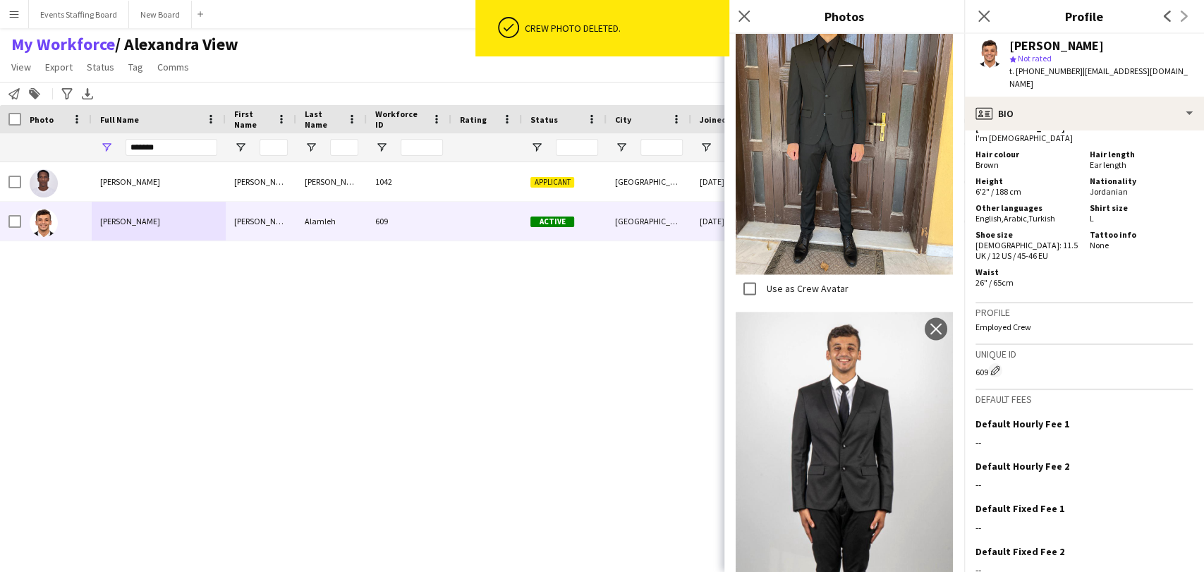
click at [994, 13] on div "Close pop-in" at bounding box center [984, 16] width 40 height 32
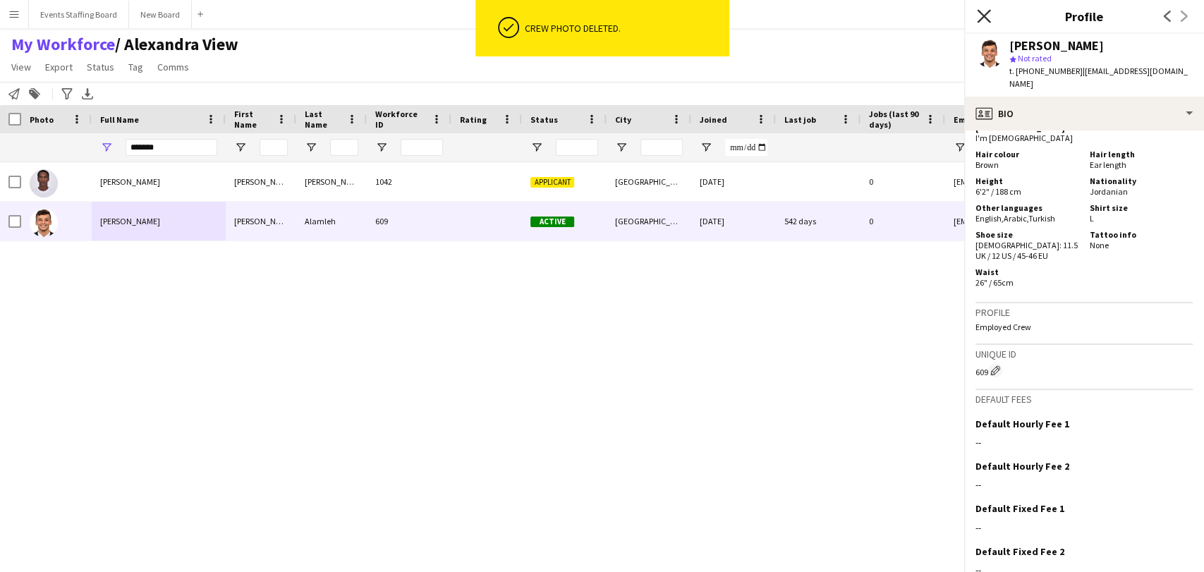
click at [983, 13] on icon "Close pop-in" at bounding box center [983, 15] width 13 height 13
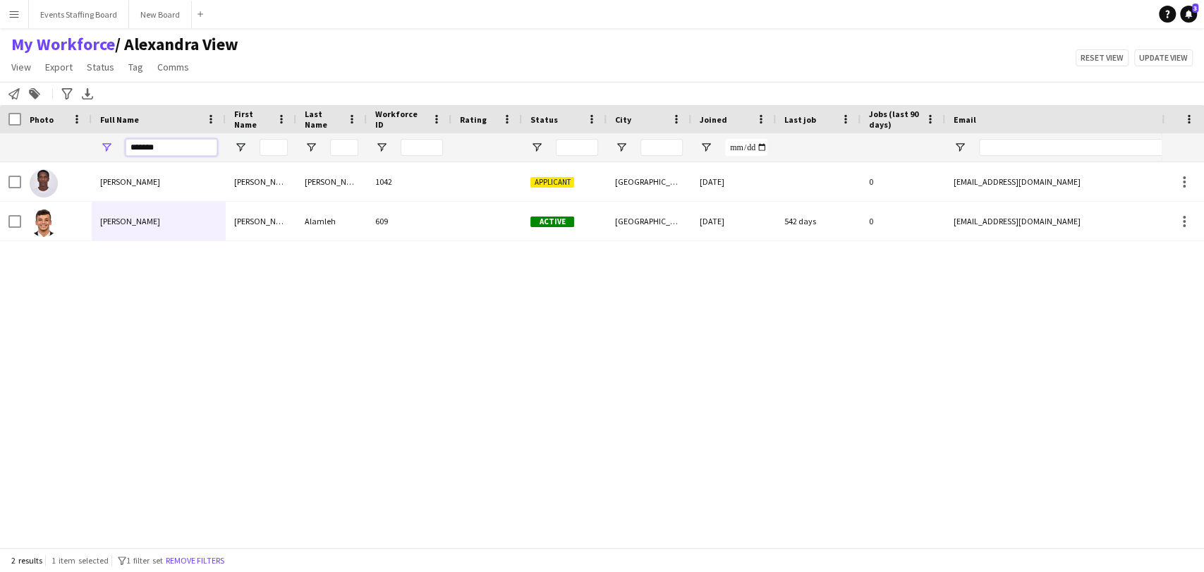
click at [146, 147] on input "*******" at bounding box center [172, 147] width 92 height 17
click at [142, 144] on input "*******" at bounding box center [172, 147] width 92 height 17
click at [140, 144] on input "*******" at bounding box center [172, 147] width 92 height 17
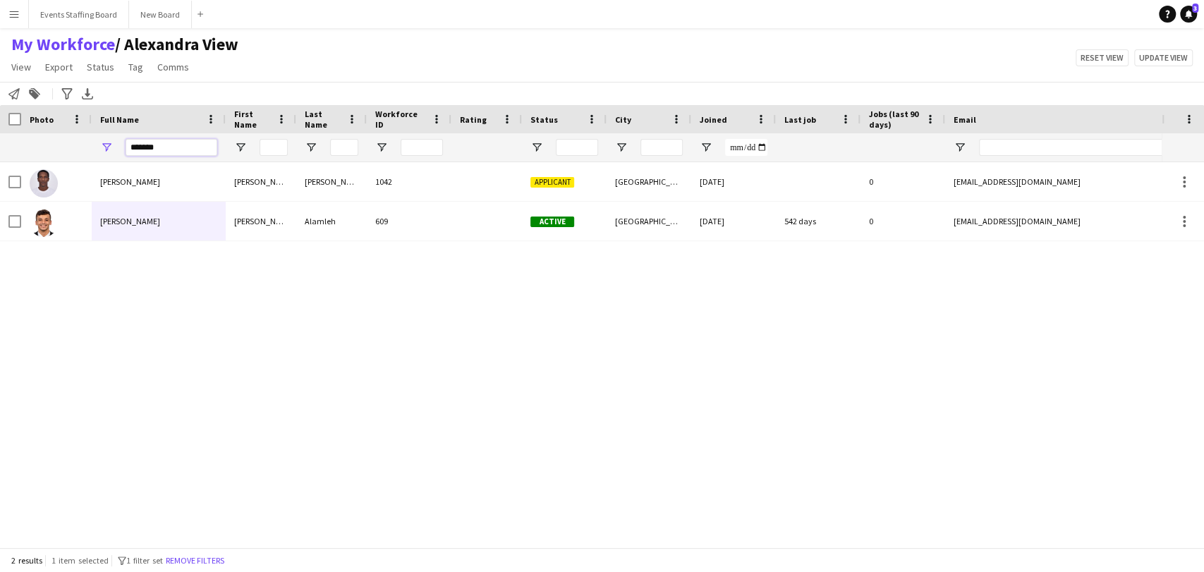
click at [140, 144] on input "*******" at bounding box center [172, 147] width 92 height 17
click at [140, 143] on input "*******" at bounding box center [172, 147] width 92 height 17
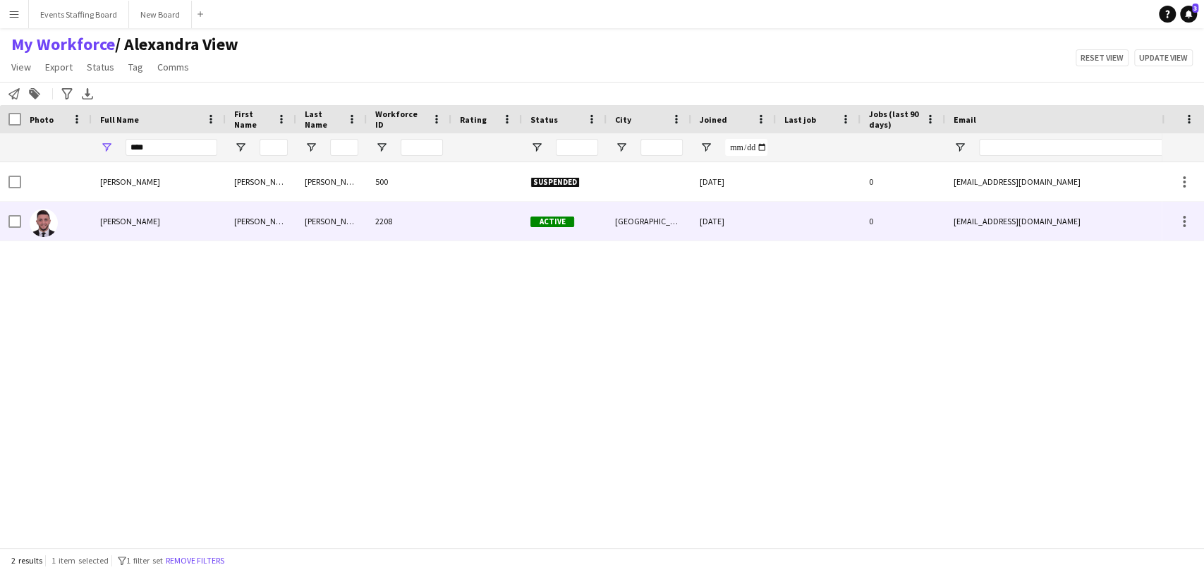
click at [104, 229] on div "Omar Soliman" at bounding box center [159, 221] width 134 height 39
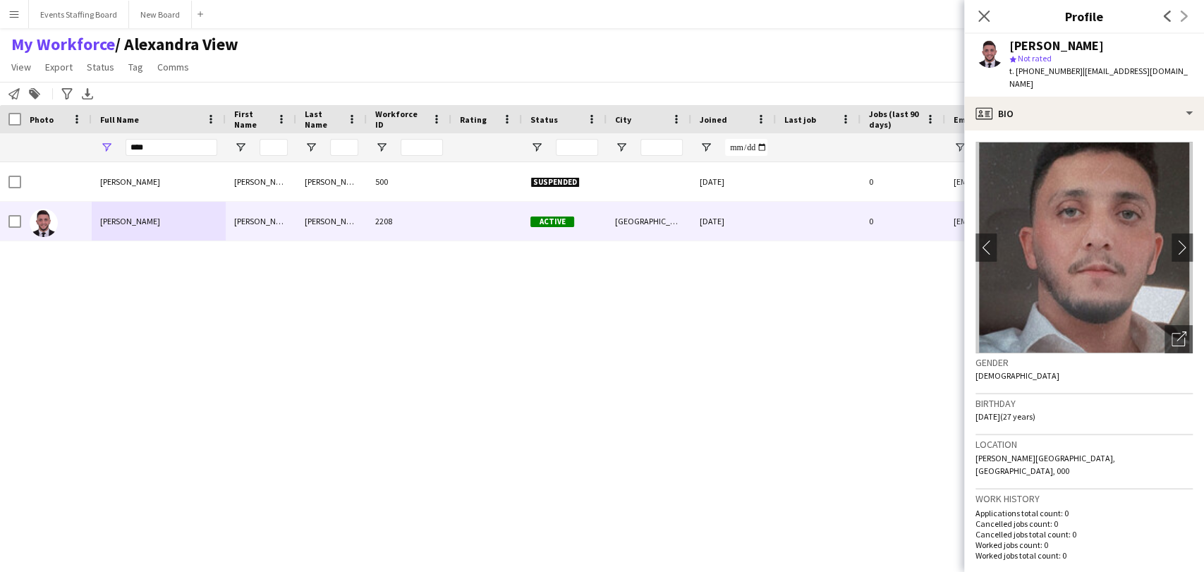
click at [1038, 70] on span "t. +97470047014" at bounding box center [1046, 71] width 73 height 11
click at [1182, 325] on app-crew-profile-bio "chevron-left chevron-right Open photos pop-in Gender Male Birthday 04-01-1998 (…" at bounding box center [1084, 352] width 240 height 442
click at [1172, 332] on icon "Open photos pop-in" at bounding box center [1179, 339] width 15 height 15
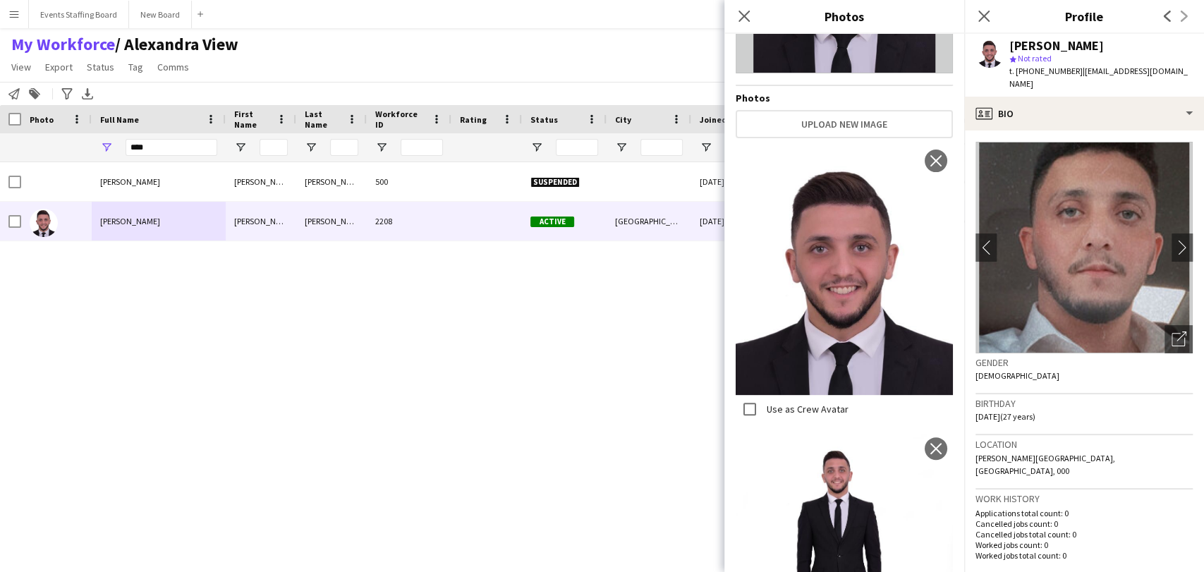
scroll to position [392, 0]
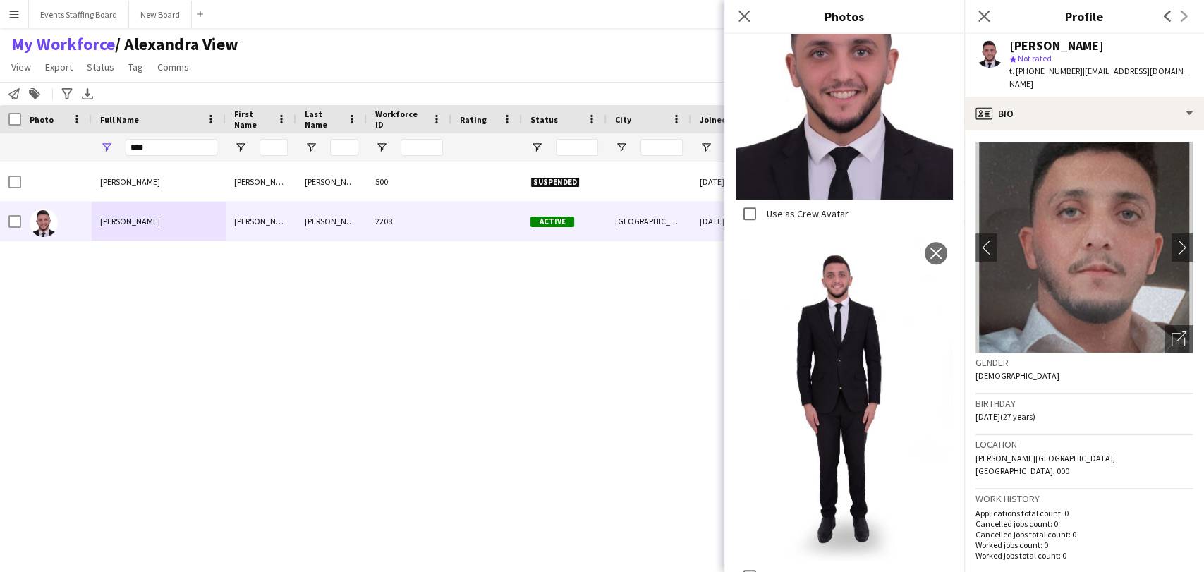
click at [450, 414] on div "Milagros Oliveros Milagros Oliveros 500 Suspended 27-12-2023 0 milagrosoliveros…" at bounding box center [581, 348] width 1162 height 373
click at [977, 14] on icon "Close pop-in" at bounding box center [983, 15] width 13 height 13
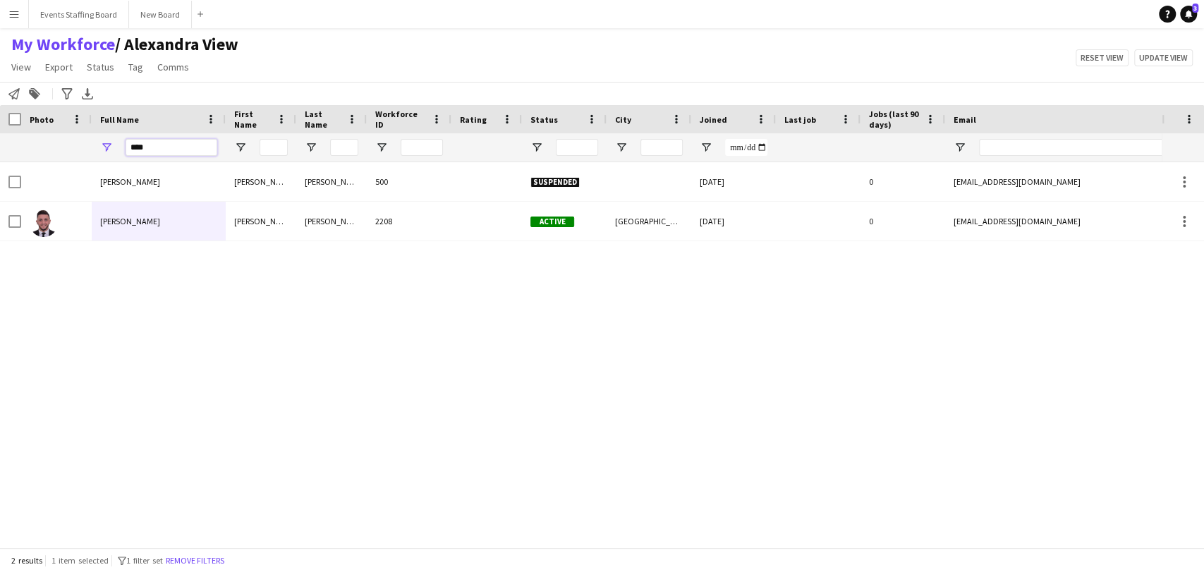
click at [147, 147] on input "****" at bounding box center [172, 147] width 92 height 17
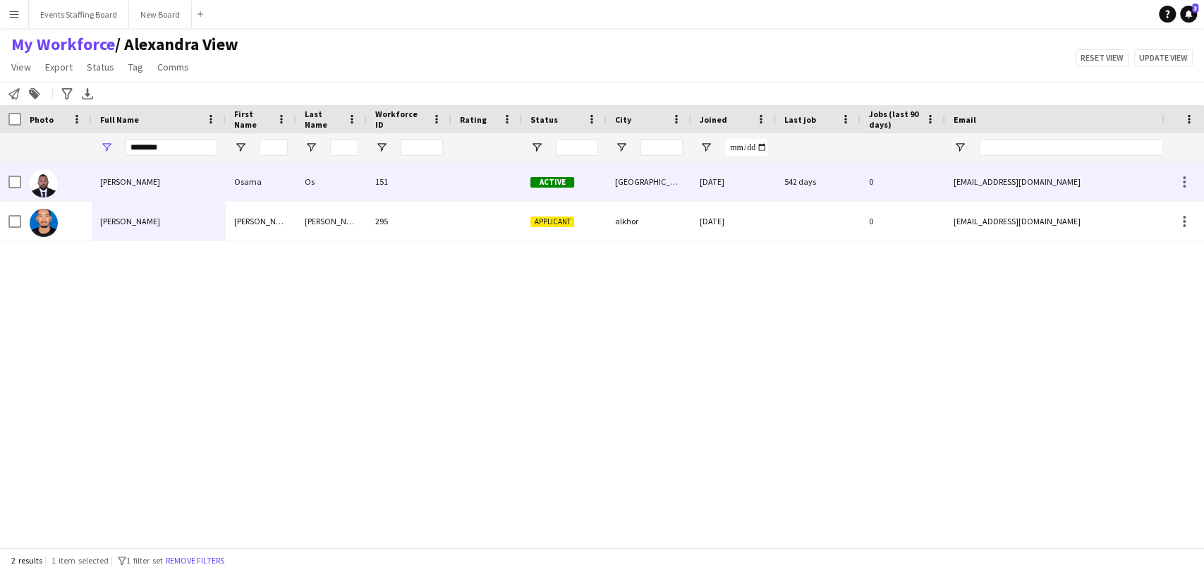
click at [78, 188] on div at bounding box center [56, 181] width 71 height 39
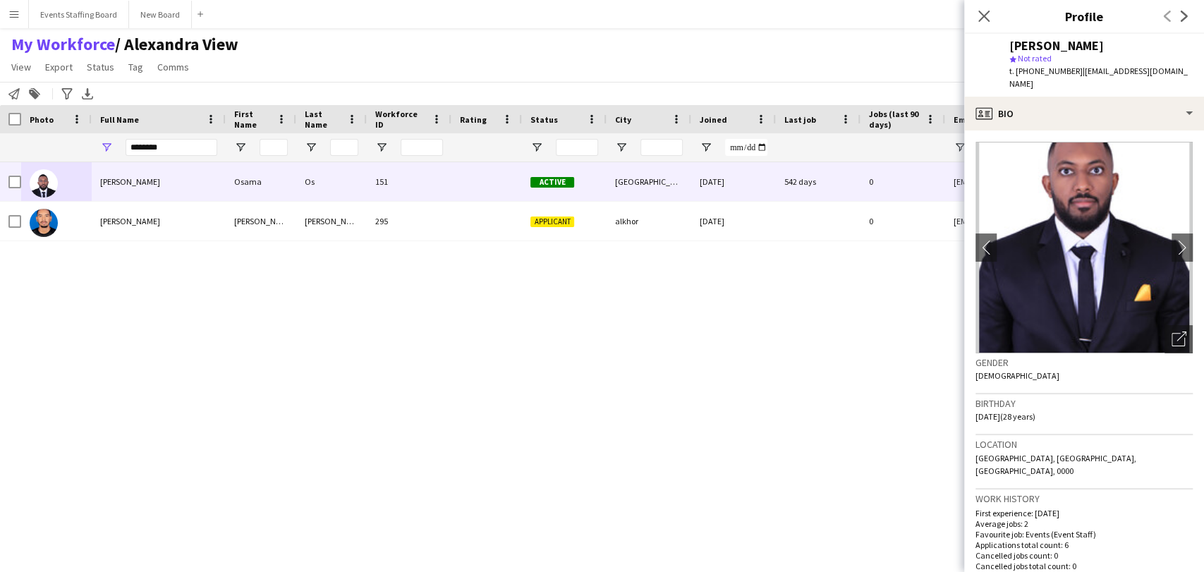
click at [1046, 63] on div "star Not rated" at bounding box center [1101, 58] width 183 height 13
click at [1043, 69] on span "t. +97455713793" at bounding box center [1046, 71] width 73 height 11
click at [1150, 332] on img at bounding box center [1084, 248] width 217 height 212
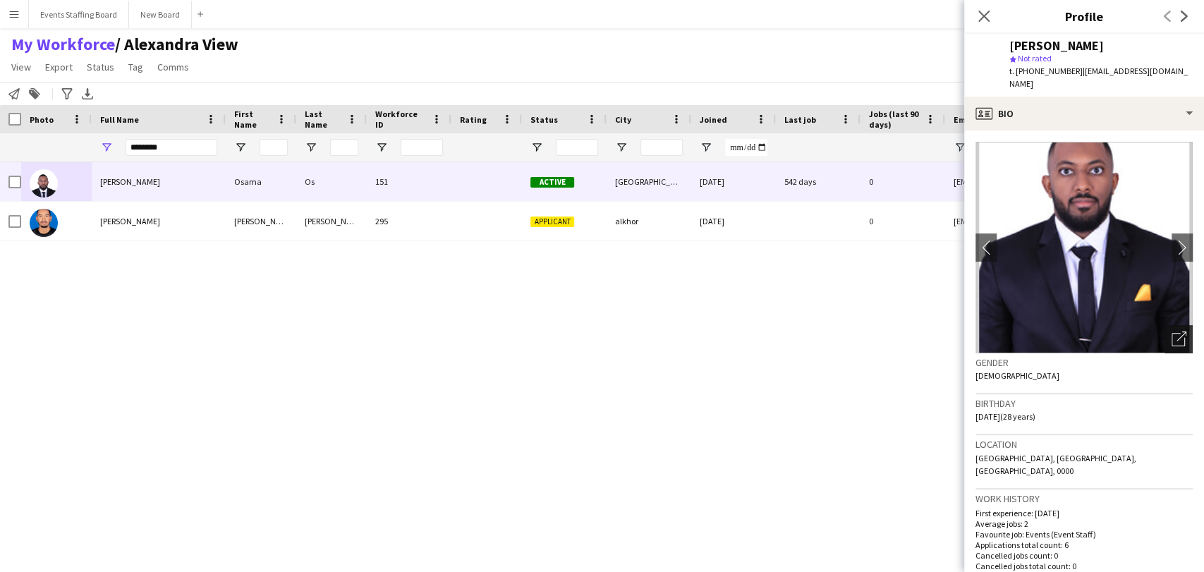
click at [1172, 332] on icon "Open photos pop-in" at bounding box center [1179, 339] width 15 height 15
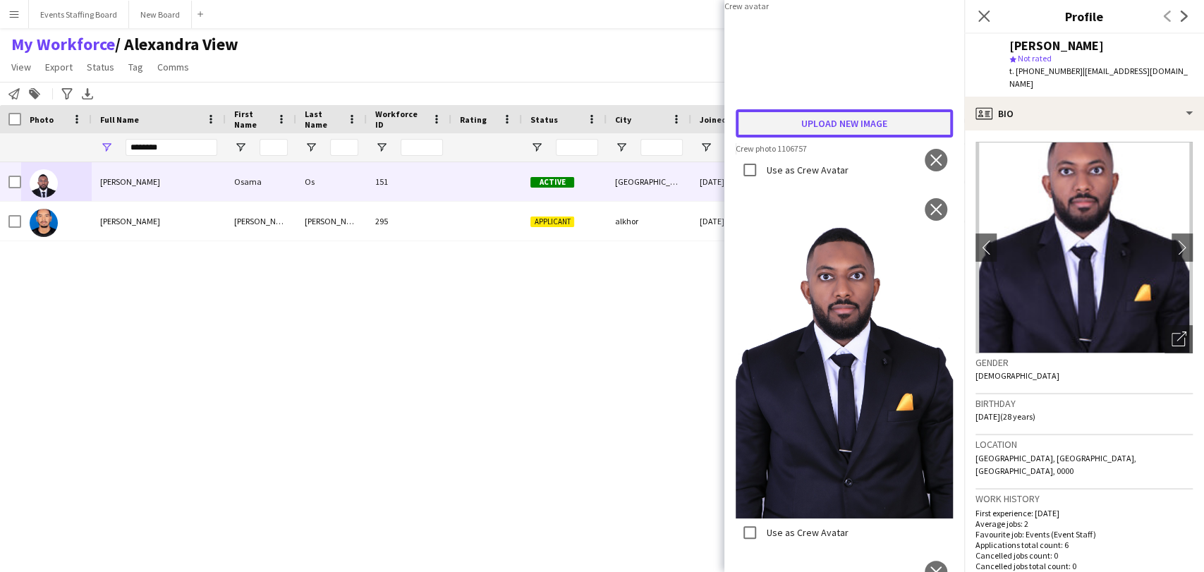
click at [840, 138] on button "Upload new image" at bounding box center [844, 123] width 217 height 28
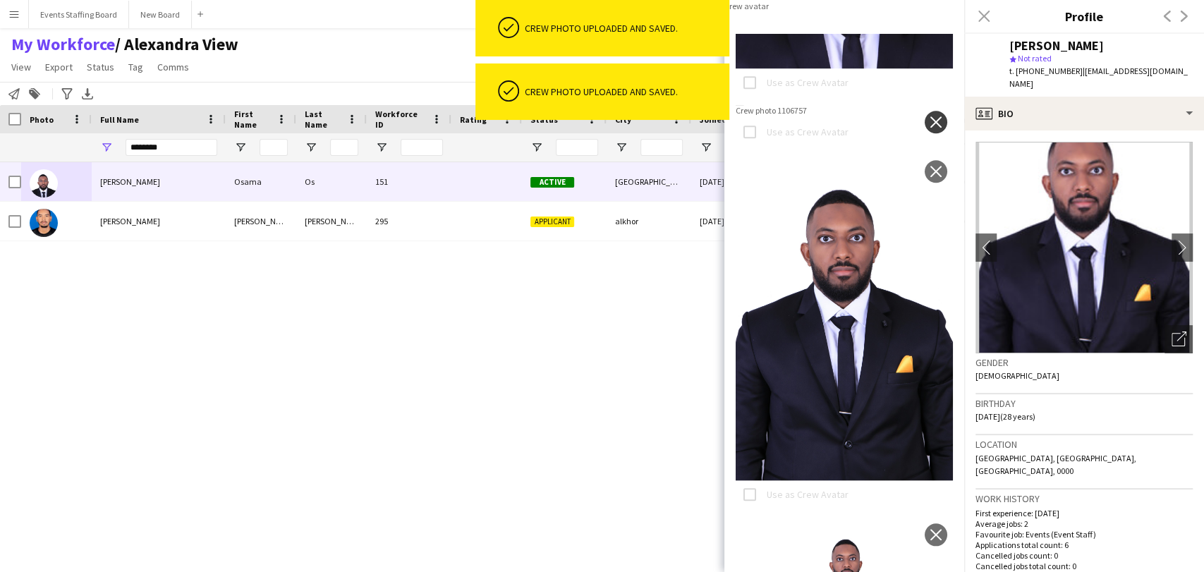
scroll to position [634, 0]
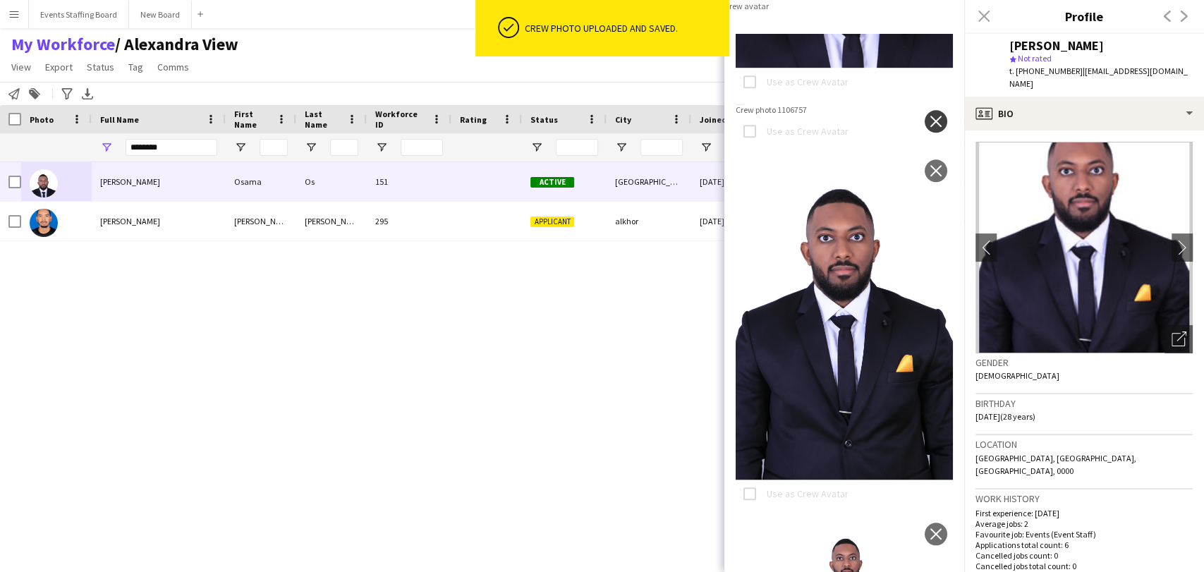
click at [925, 133] on button "close" at bounding box center [936, 121] width 23 height 23
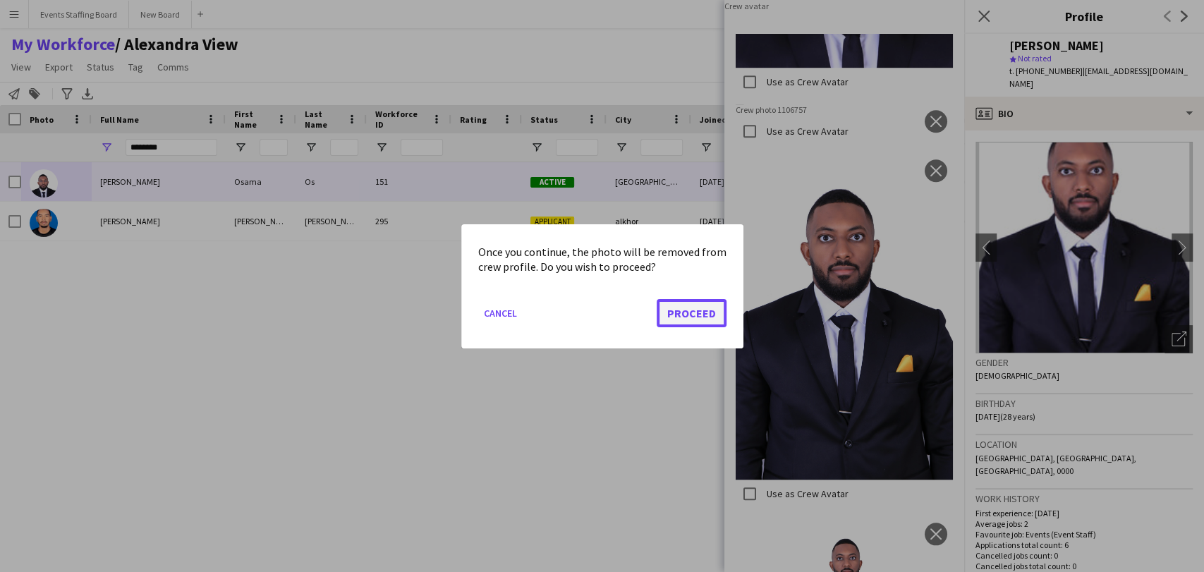
click at [696, 317] on button "Proceed" at bounding box center [692, 312] width 70 height 28
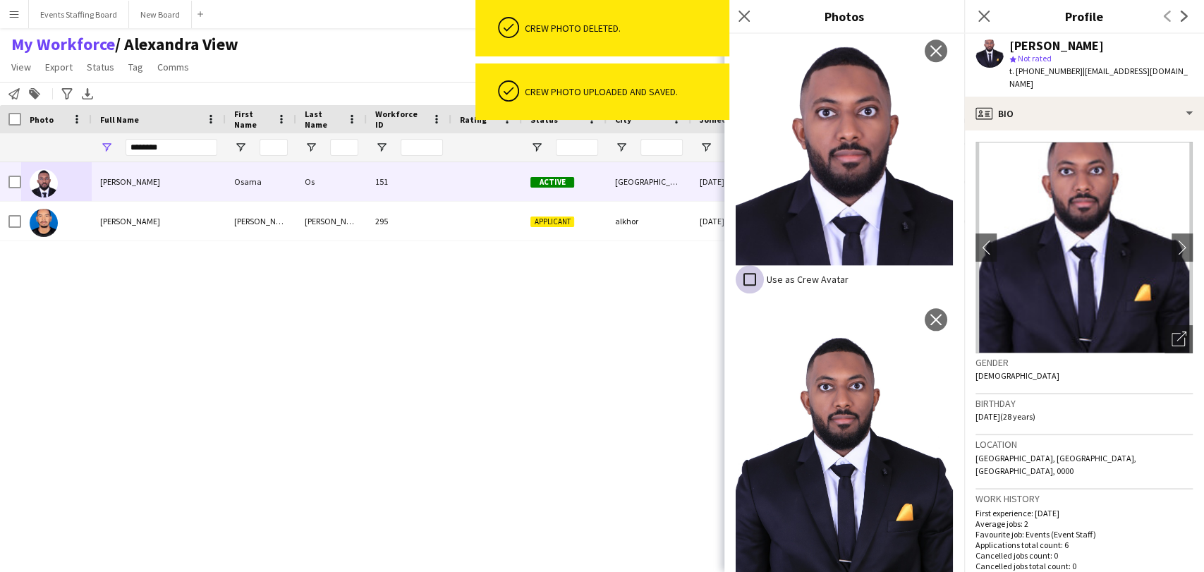
scroll to position [965, 0]
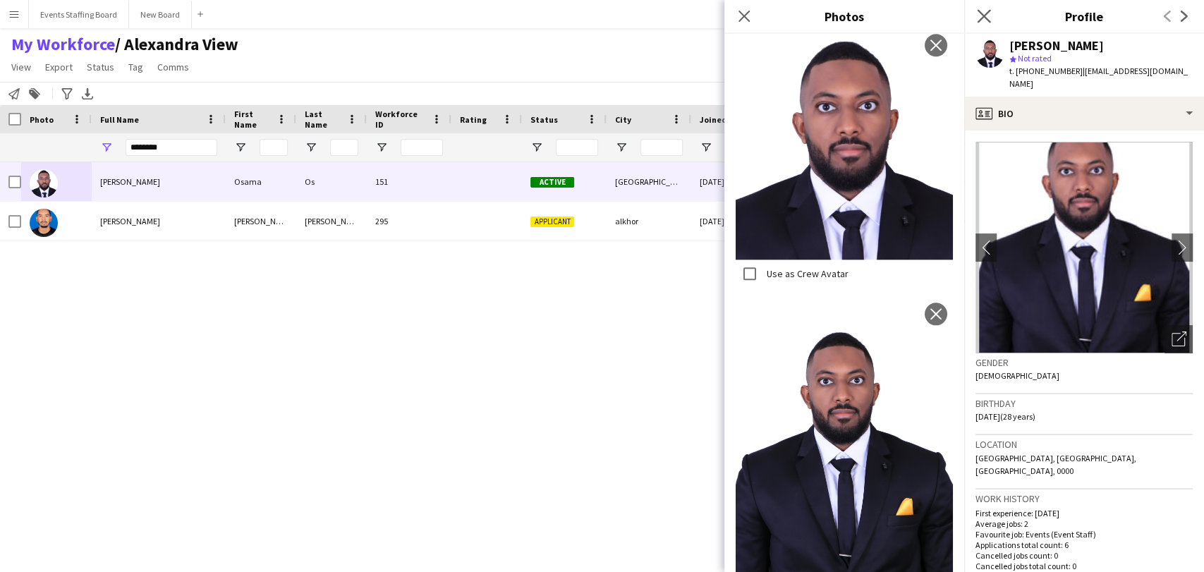
click at [986, 8] on app-icon "Close pop-in" at bounding box center [984, 16] width 20 height 20
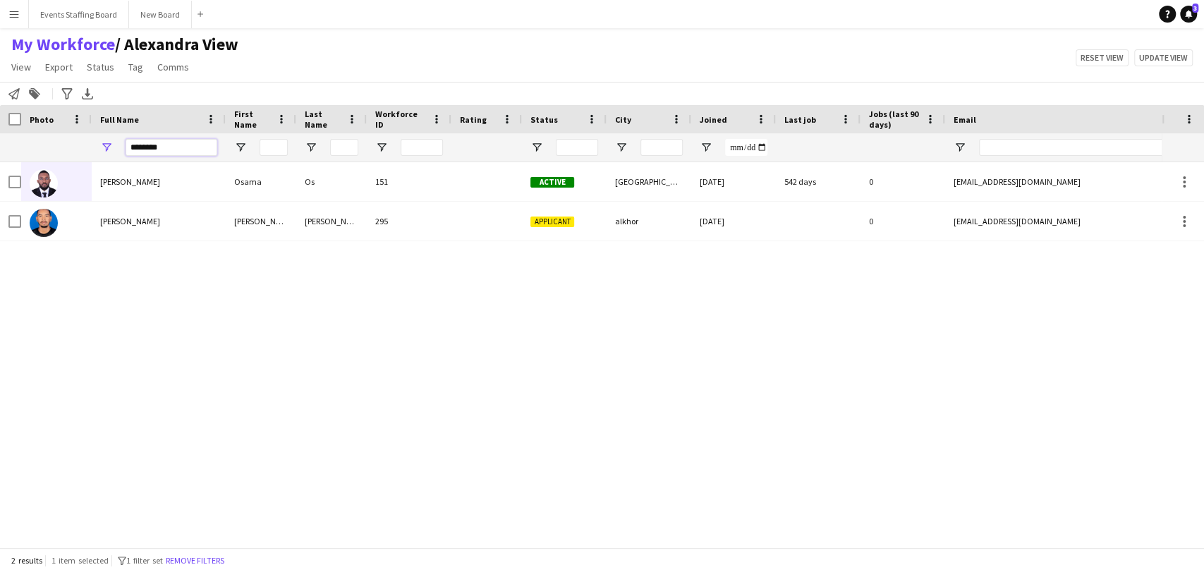
click at [159, 148] on input "********" at bounding box center [172, 147] width 92 height 17
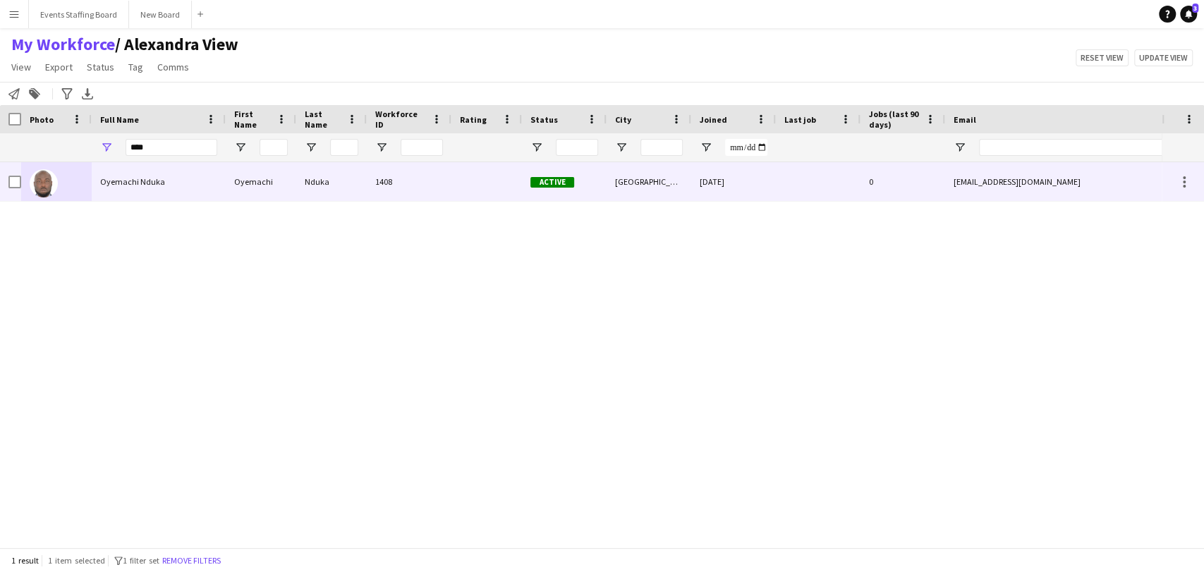
click at [167, 181] on div "Oyemachi Nduka" at bounding box center [159, 181] width 134 height 39
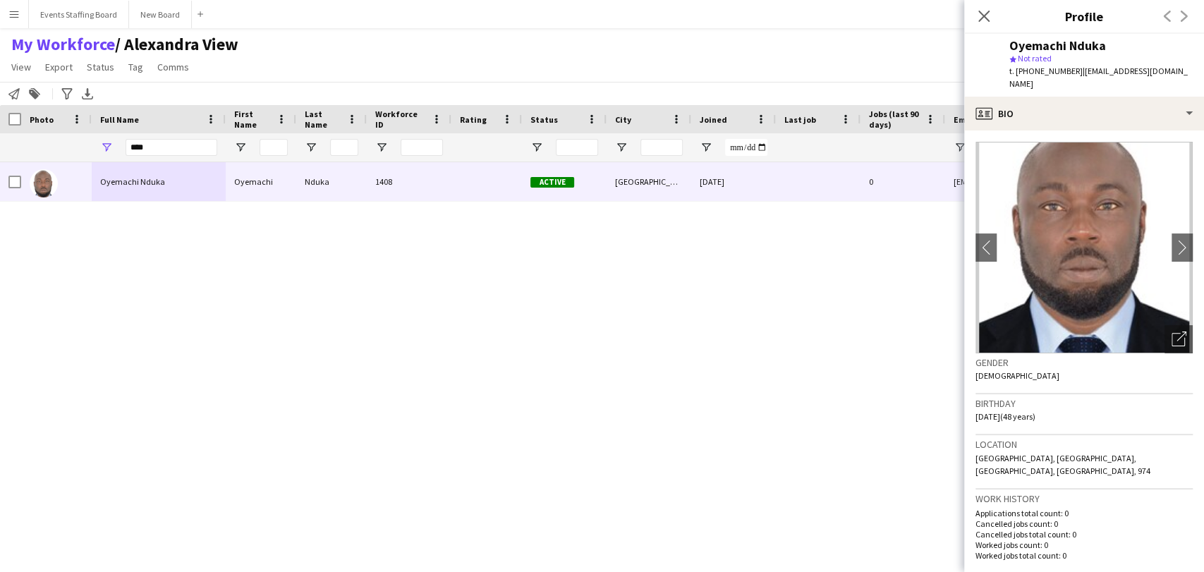
click at [1038, 68] on span "t. +97450106638" at bounding box center [1046, 71] width 73 height 11
click at [1172, 332] on icon "Open photos pop-in" at bounding box center [1179, 339] width 15 height 15
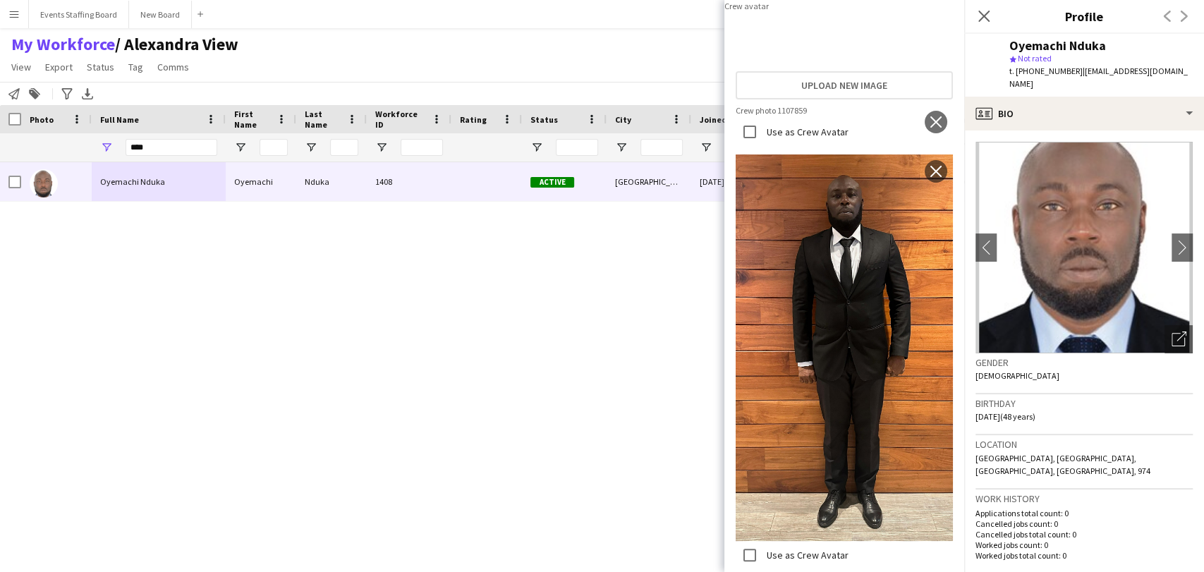
scroll to position [0, 0]
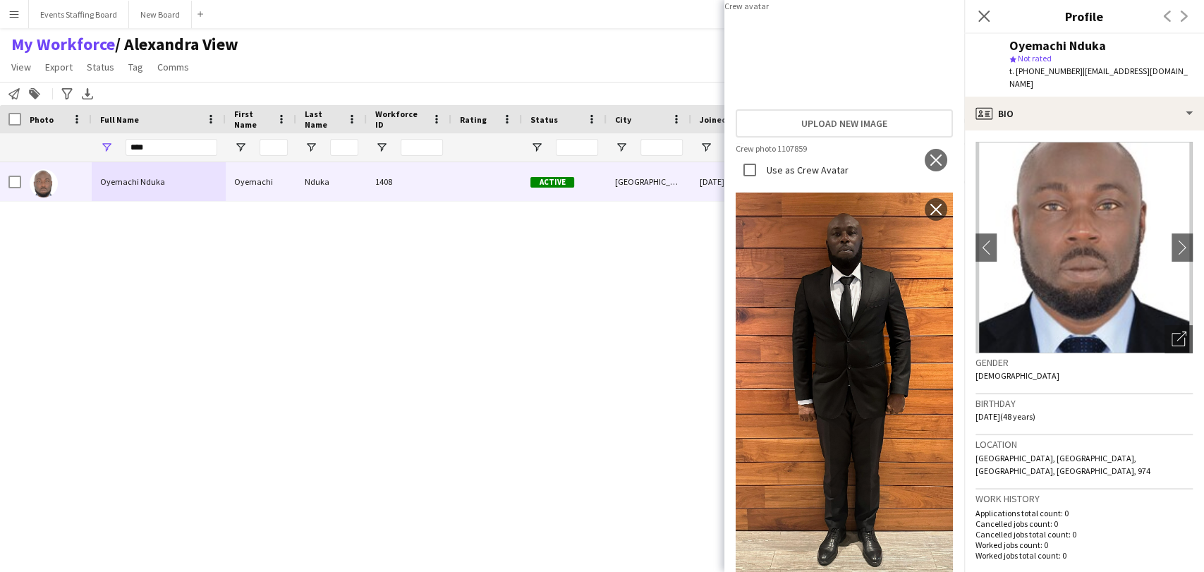
click at [931, 156] on img at bounding box center [844, 149] width 217 height 13
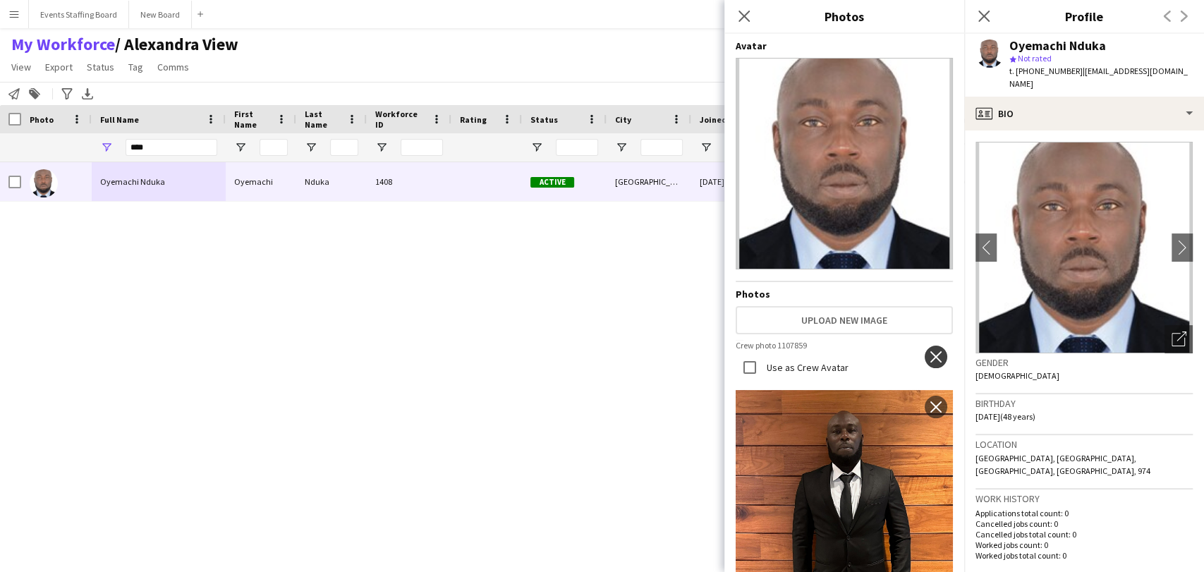
click at [929, 346] on button "close" at bounding box center [936, 357] width 23 height 23
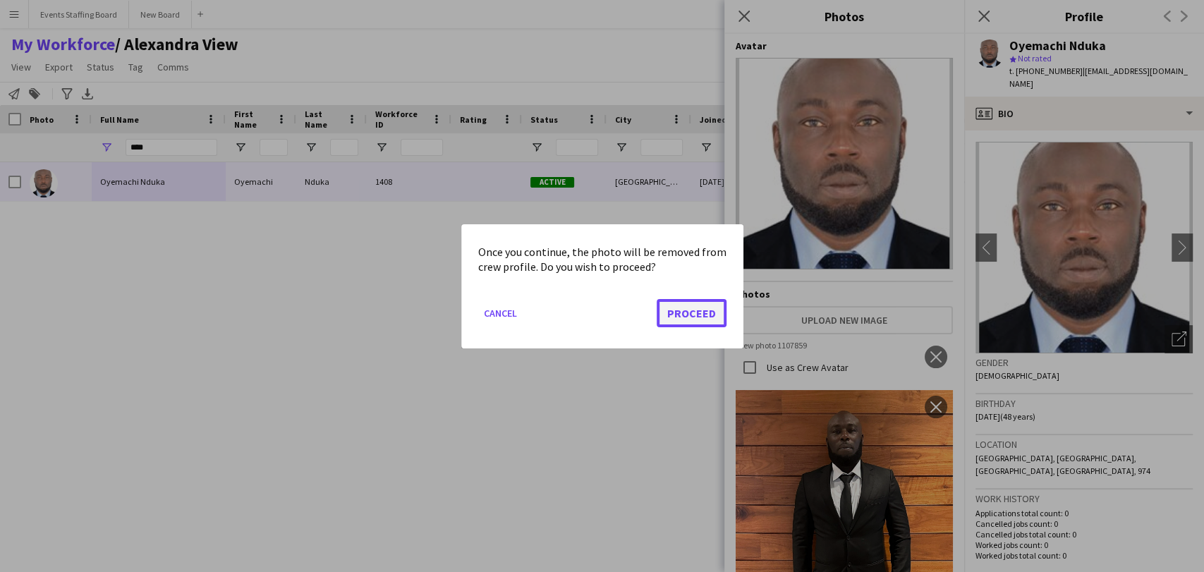
click at [662, 311] on button "Proceed" at bounding box center [692, 312] width 70 height 28
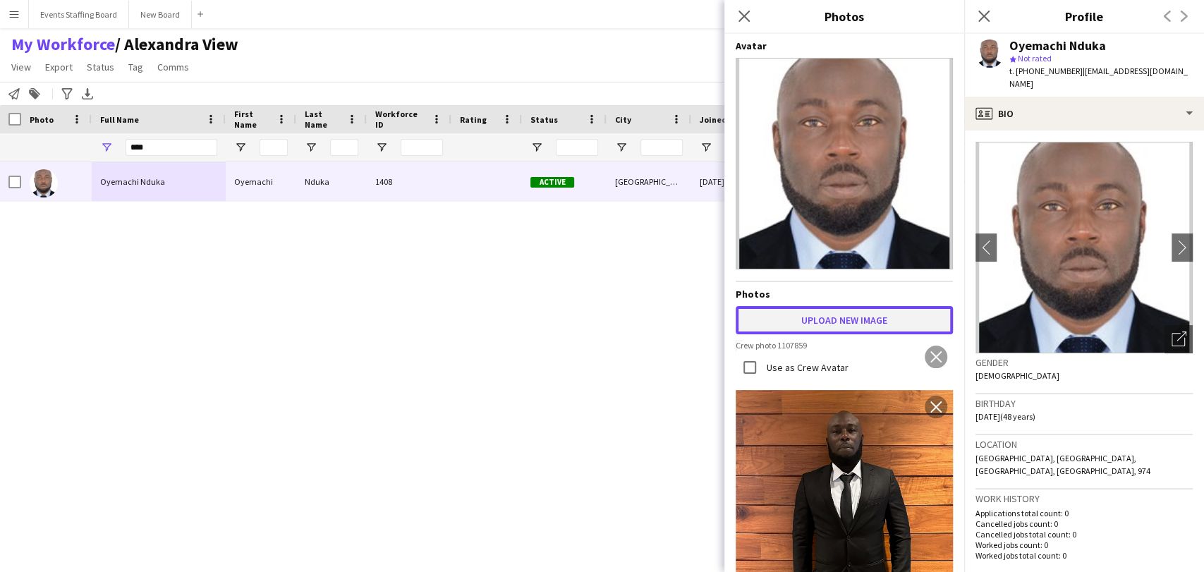
click at [789, 312] on button "Upload new image" at bounding box center [844, 320] width 217 height 28
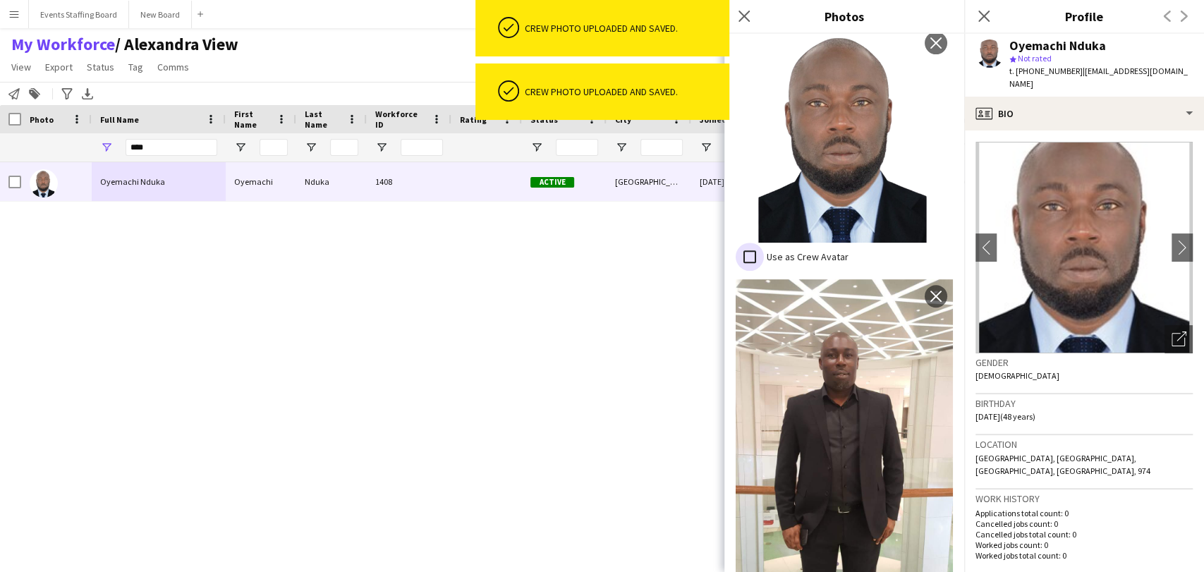
scroll to position [313, 0]
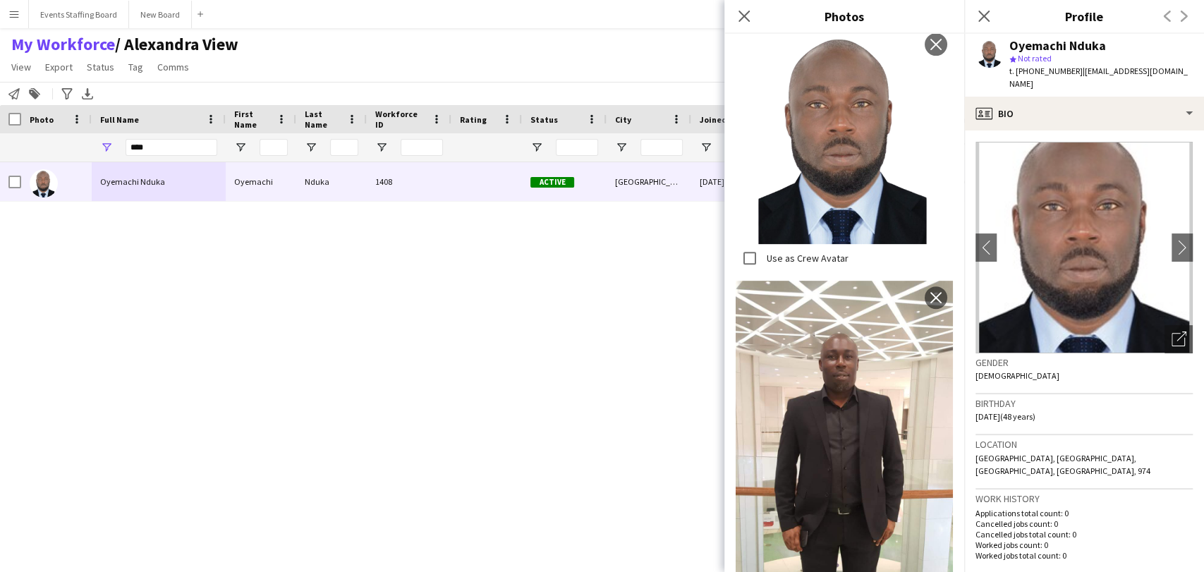
click at [304, 369] on div "Oyemachi Nduka Oyemachi Nduka 1408 Active Doha 07-05-2024 0 oyitaoyemachi779@gm…" at bounding box center [581, 348] width 1162 height 373
click at [983, 9] on icon "Close pop-in" at bounding box center [983, 15] width 13 height 13
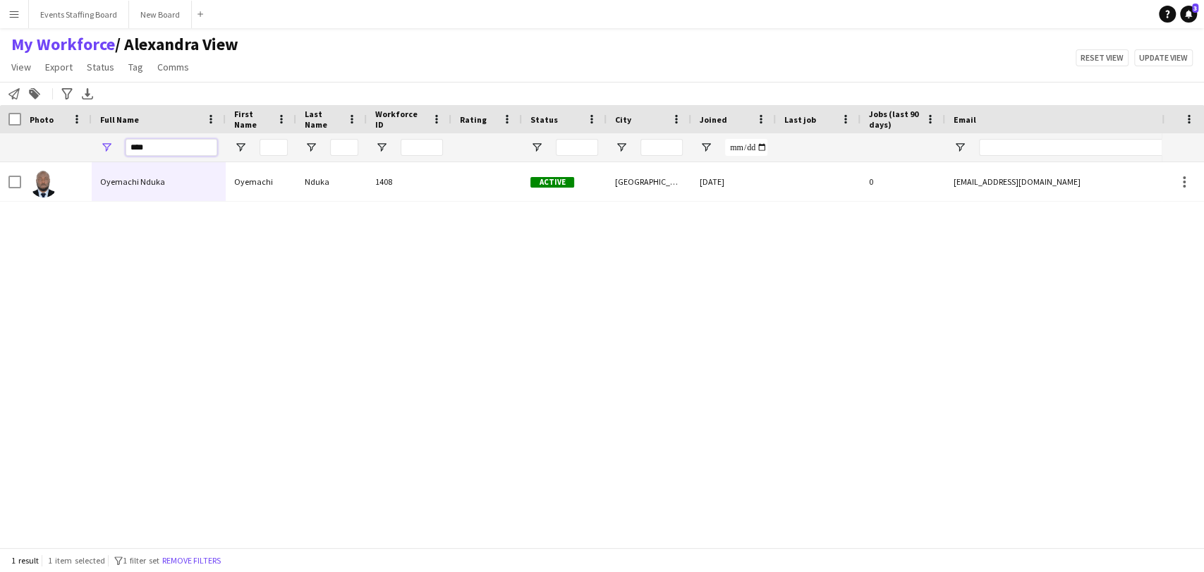
click at [157, 139] on input "****" at bounding box center [172, 147] width 92 height 17
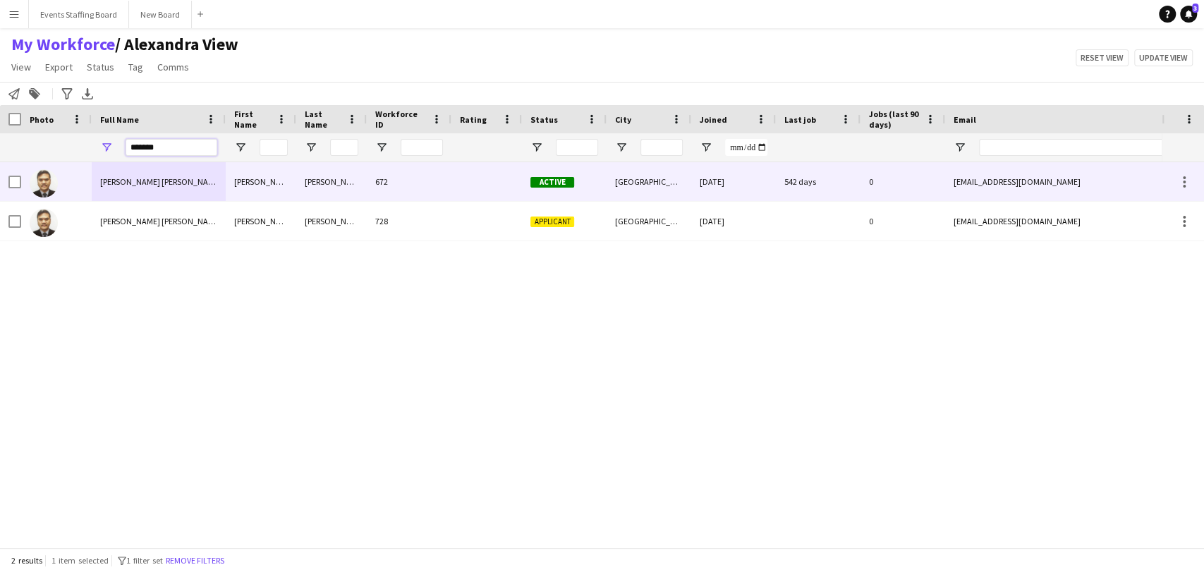
type input "*******"
click at [77, 196] on div at bounding box center [56, 181] width 71 height 39
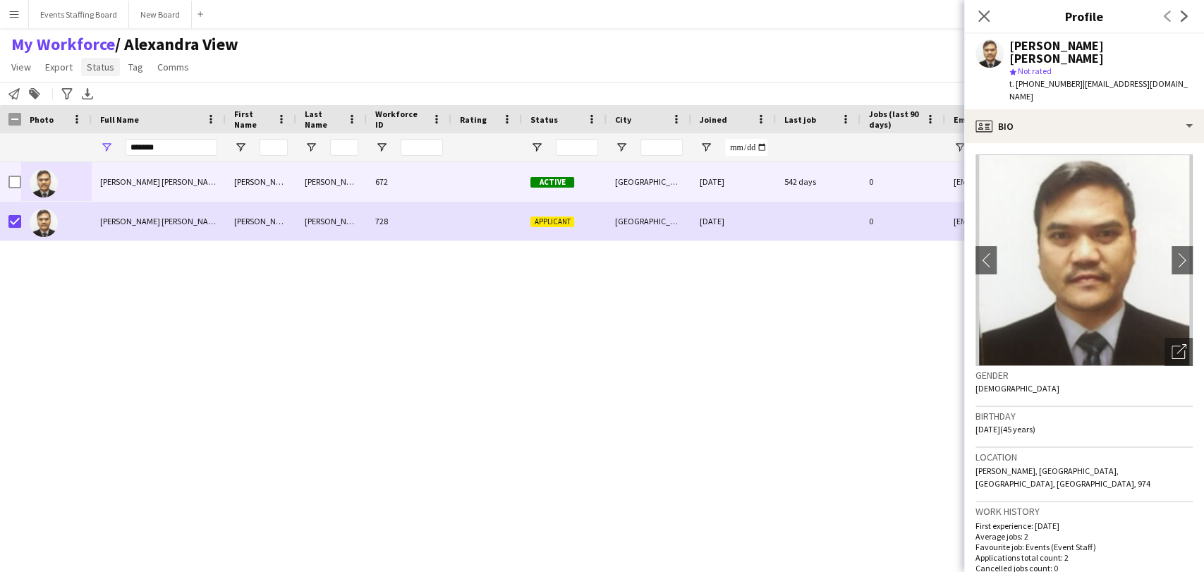
click at [99, 75] on link "Status" at bounding box center [100, 67] width 39 height 18
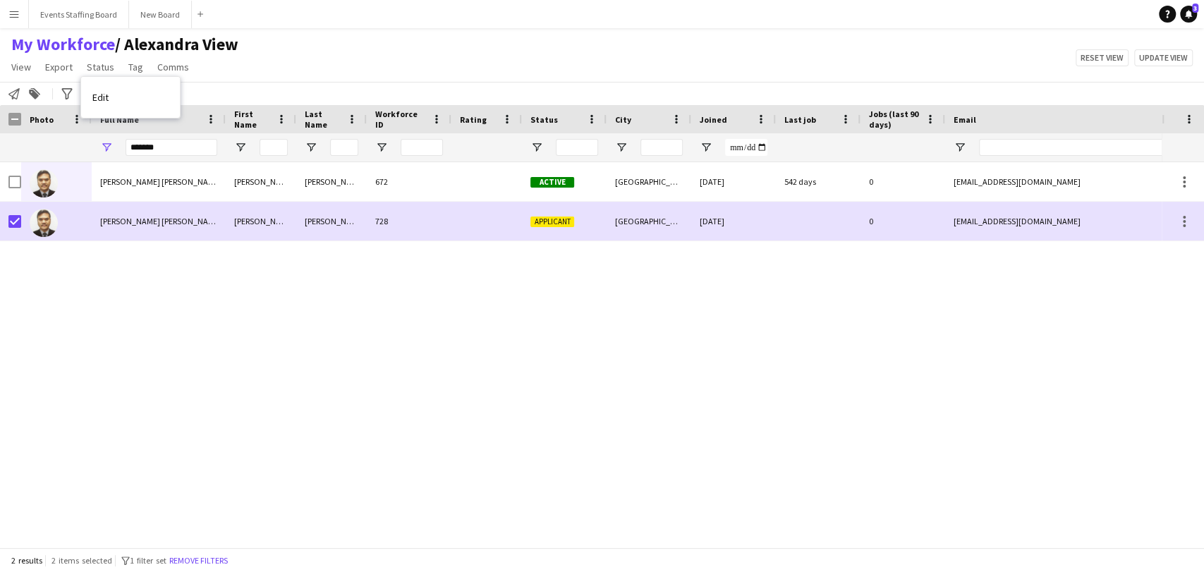
click at [113, 97] on link "Edit" at bounding box center [130, 98] width 99 height 30
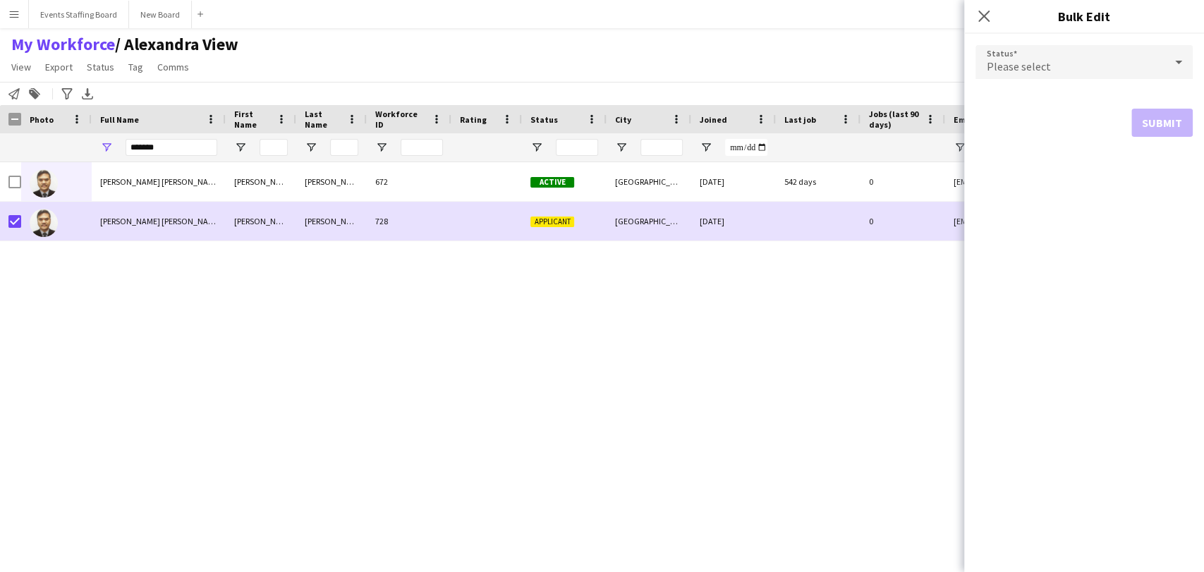
click at [1024, 52] on div "Please select" at bounding box center [1070, 62] width 189 height 34
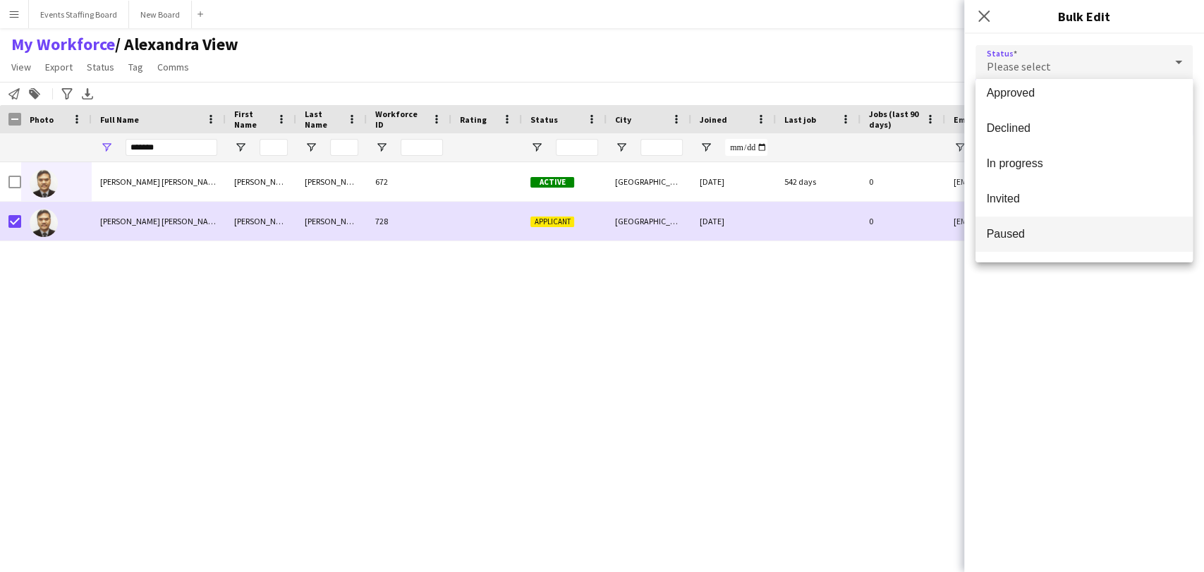
scroll to position [145, 0]
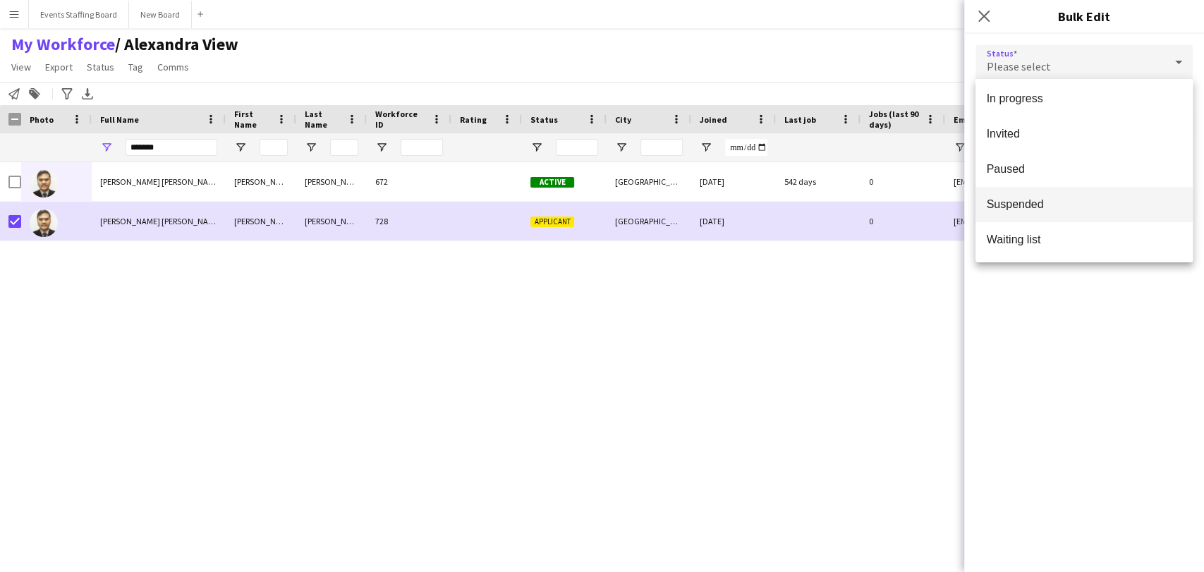
click at [1022, 205] on span "Suspended" at bounding box center [1084, 204] width 195 height 13
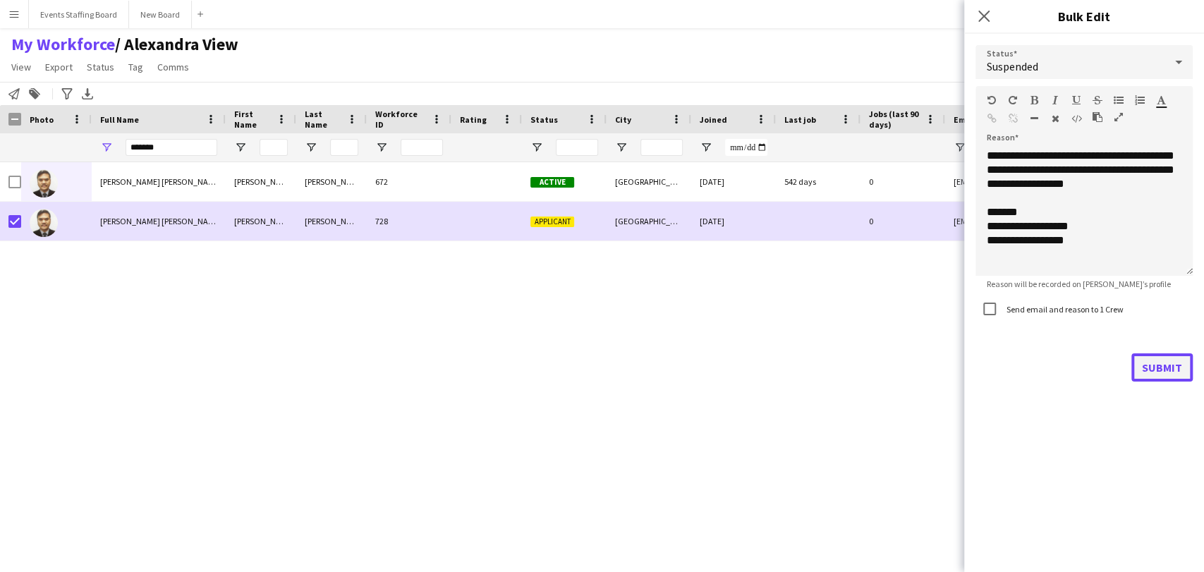
click at [1167, 375] on button "Submit" at bounding box center [1162, 367] width 61 height 28
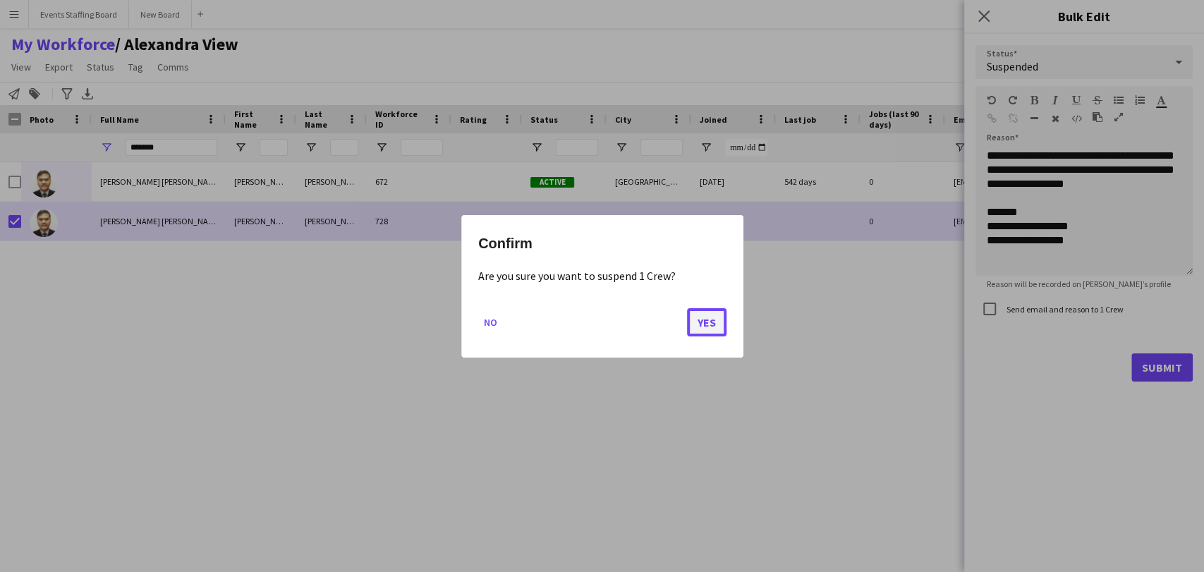
click at [689, 317] on button "Yes" at bounding box center [707, 322] width 40 height 28
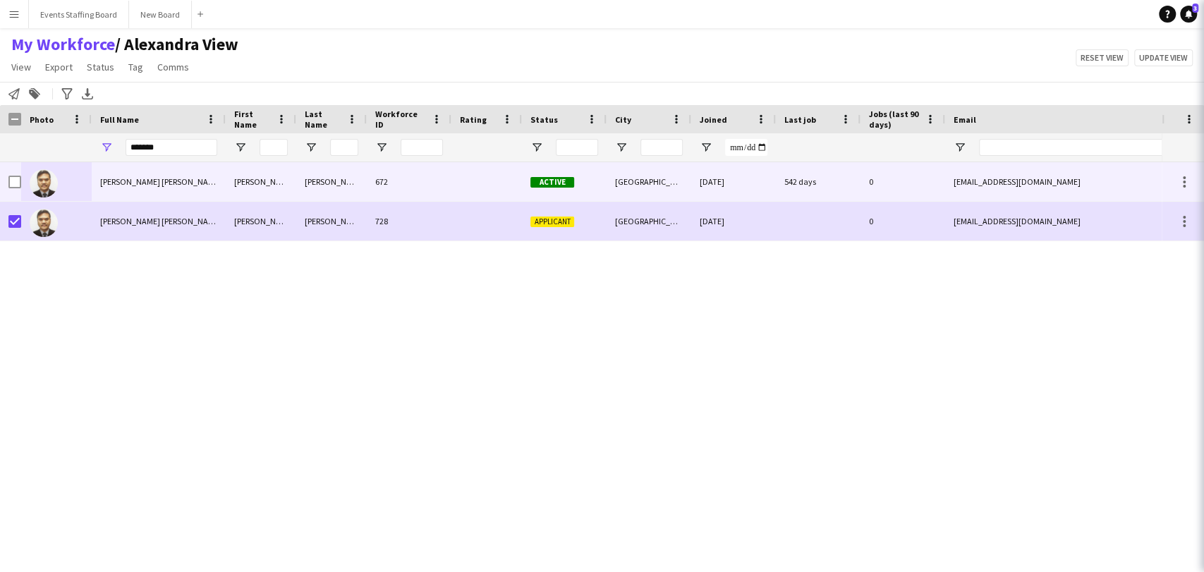
click at [276, 190] on div "Paulino Jr" at bounding box center [261, 181] width 71 height 39
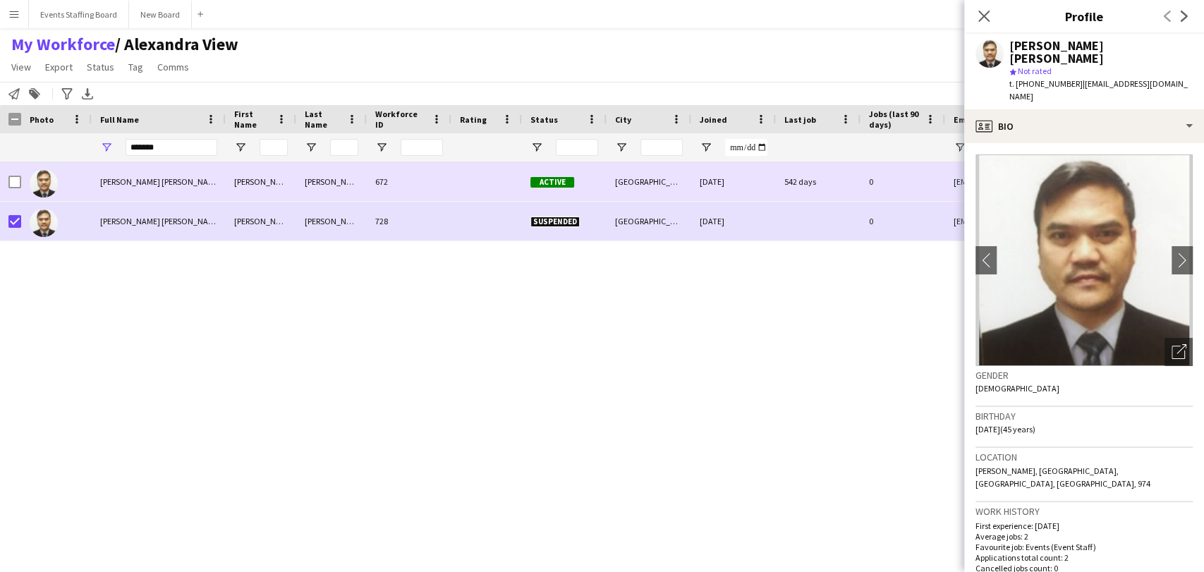
click at [519, 187] on div at bounding box center [487, 181] width 71 height 39
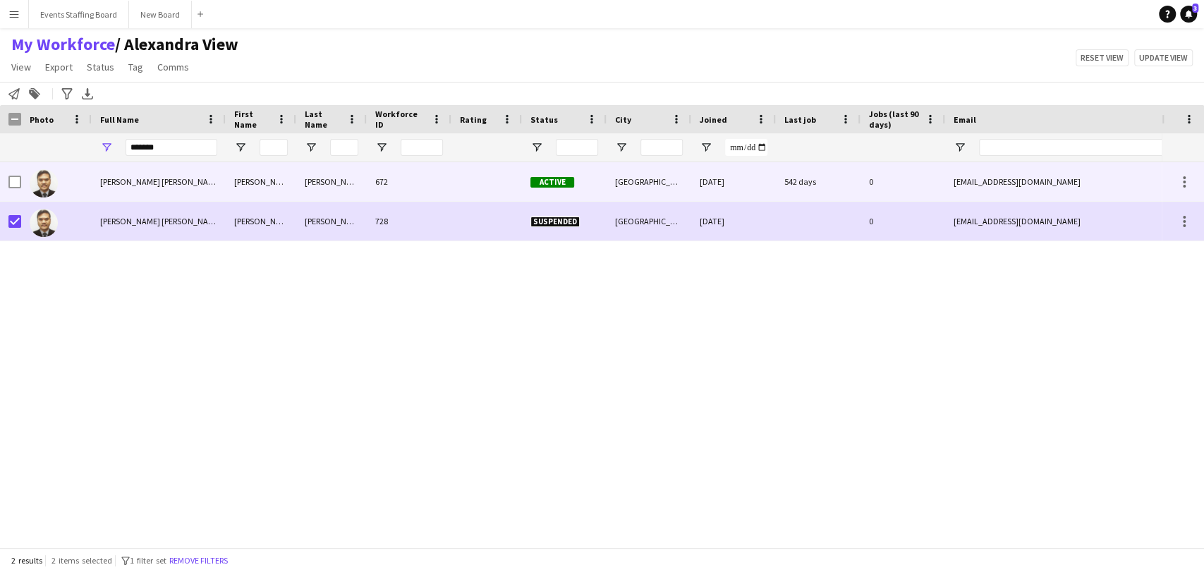
click at [325, 185] on div "de Vera" at bounding box center [331, 181] width 71 height 39
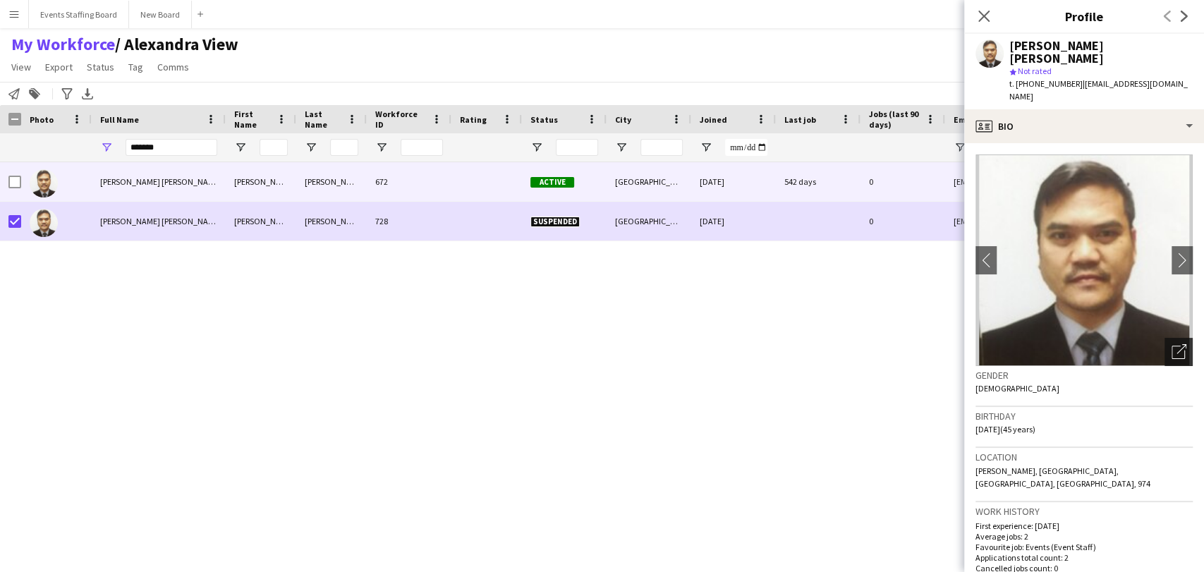
click at [1173, 344] on icon "Open photos pop-in" at bounding box center [1179, 351] width 15 height 15
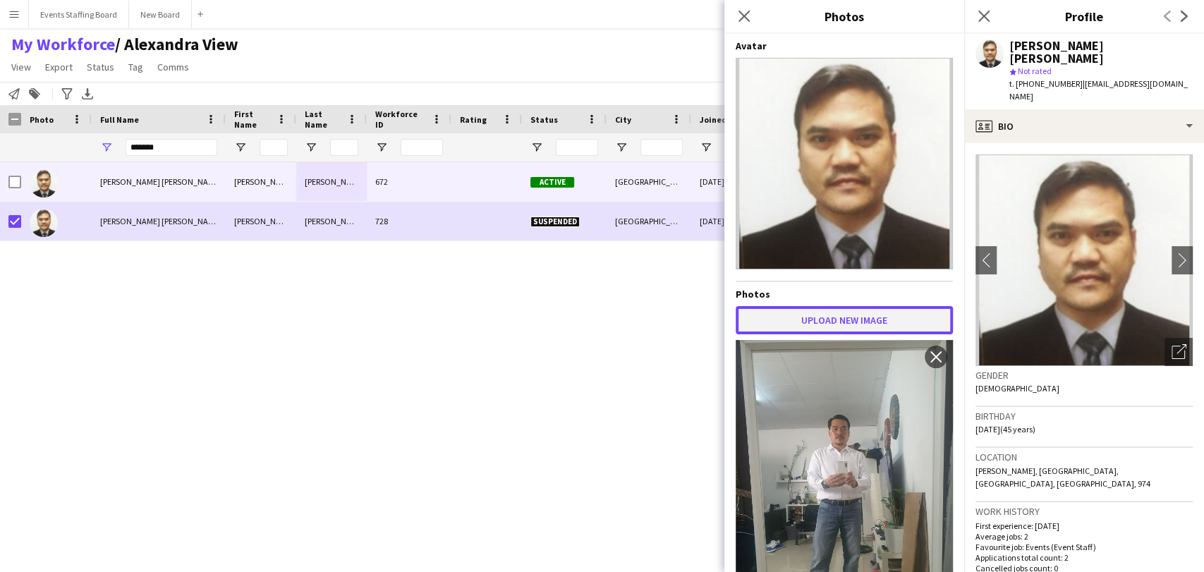
click at [848, 327] on div "Avatar Photos Upload new image Use as Crew Avatar close" at bounding box center [844, 300] width 217 height 521
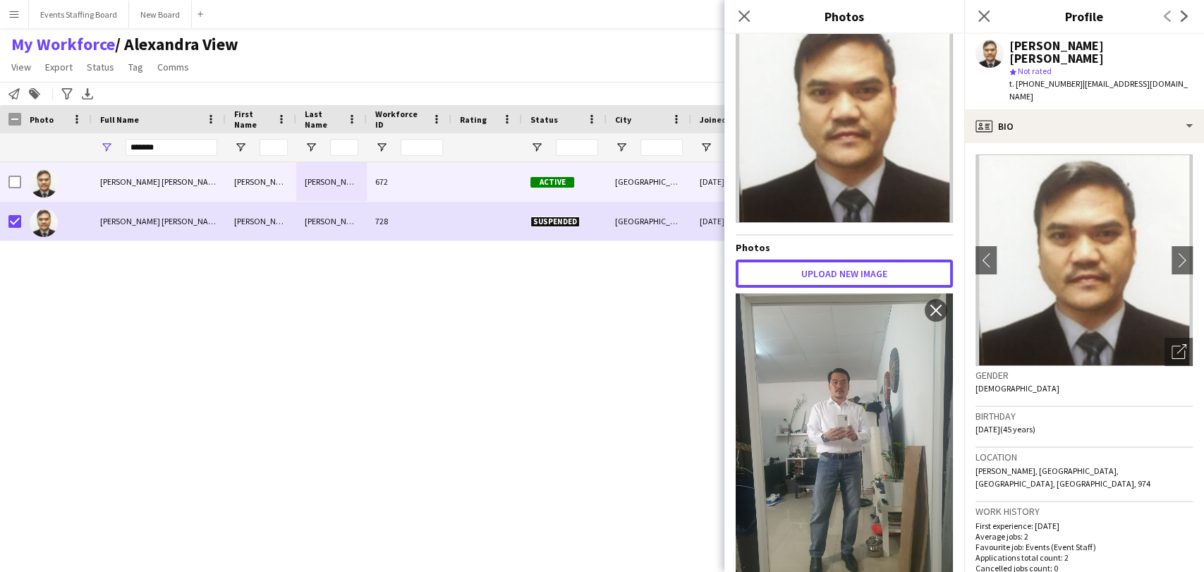
scroll to position [67, 0]
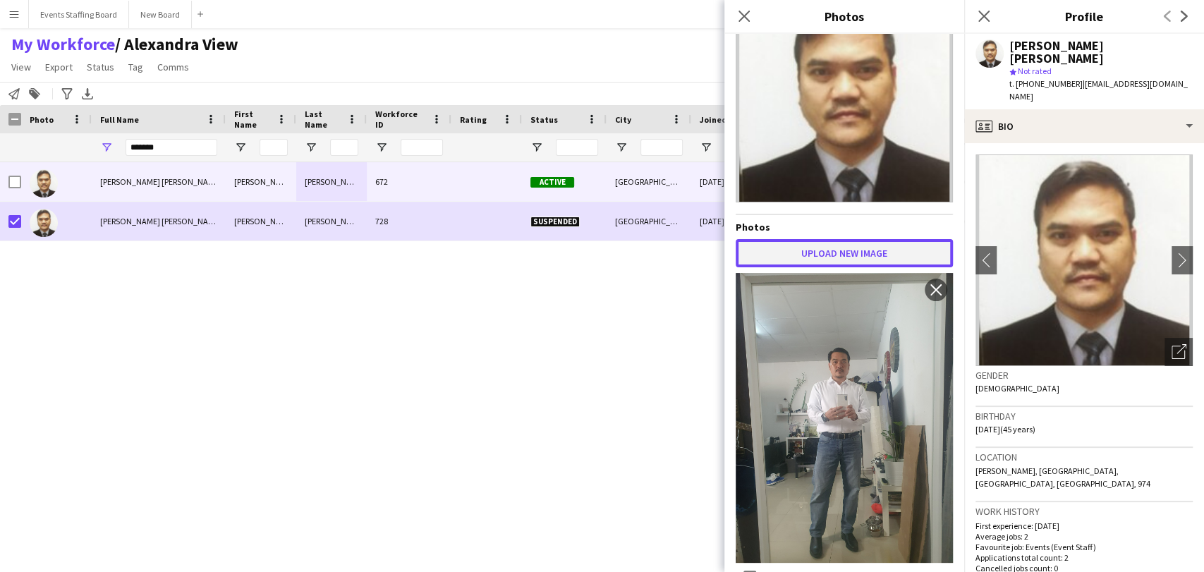
click at [816, 239] on button "Upload new image" at bounding box center [844, 253] width 217 height 28
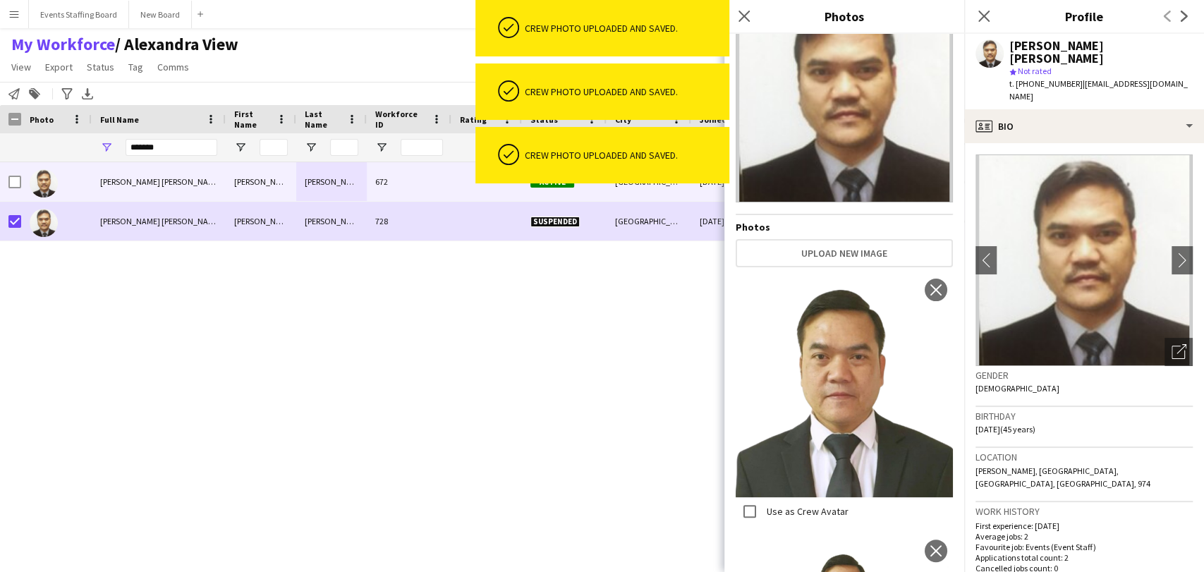
click at [775, 505] on label "Use as Crew Avatar" at bounding box center [806, 511] width 85 height 13
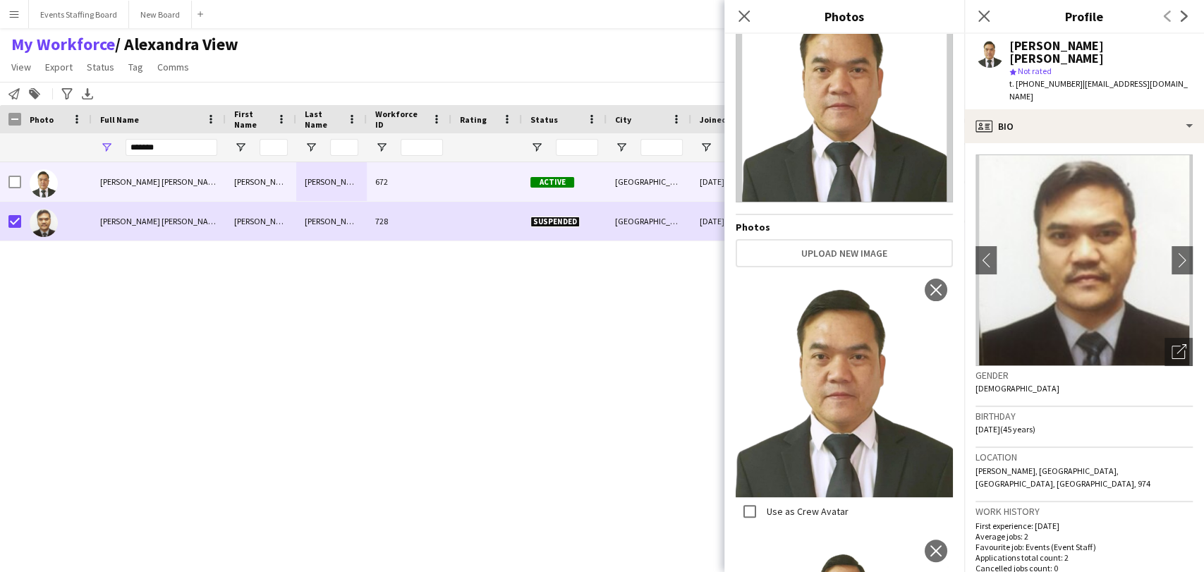
click at [397, 424] on div "Paulino Jr de Vera Paulino Jr de Vera 672 Active Doha 24-02-2024 542 days 0 mar…" at bounding box center [581, 348] width 1162 height 373
click at [981, 7] on app-icon "Close pop-in" at bounding box center [984, 16] width 20 height 20
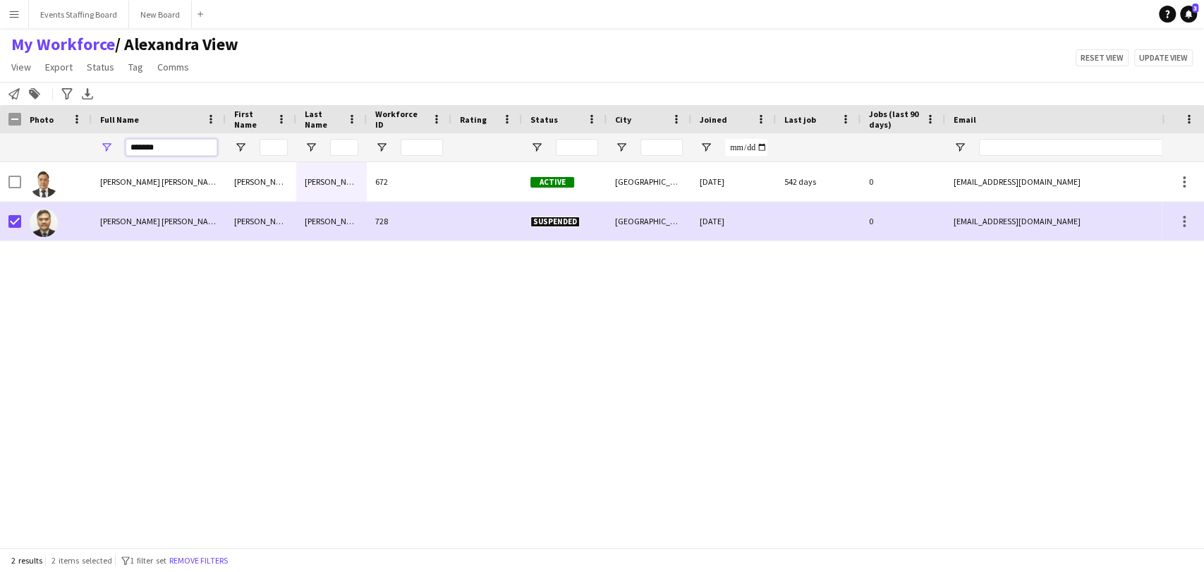
click at [205, 151] on input "*******" at bounding box center [172, 147] width 92 height 17
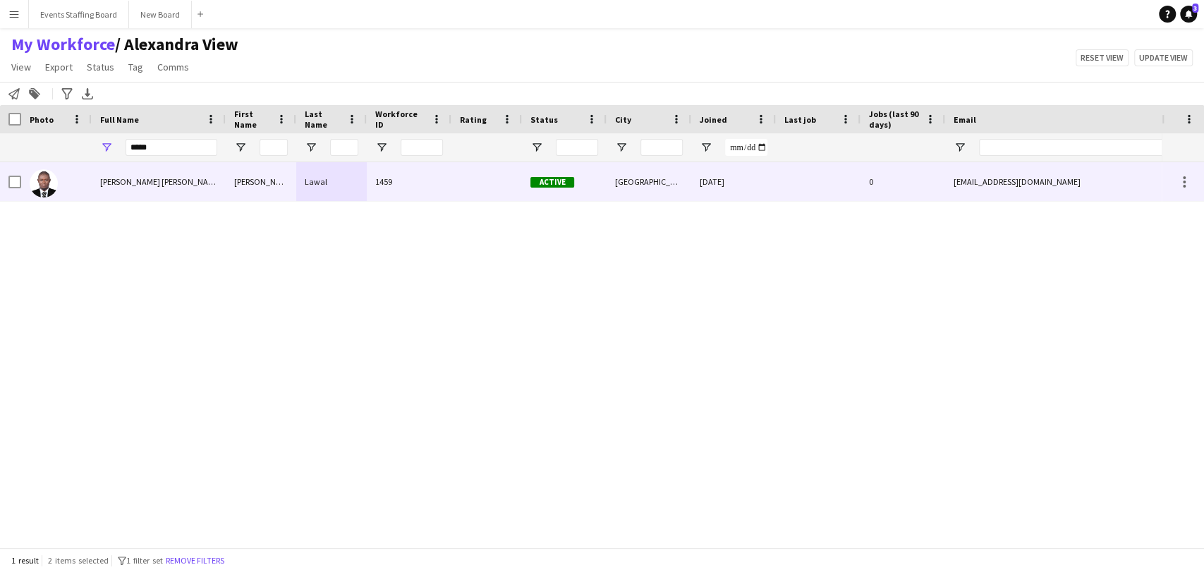
click at [112, 177] on span "Rasak Ayodeji Lawal" at bounding box center [160, 181] width 121 height 11
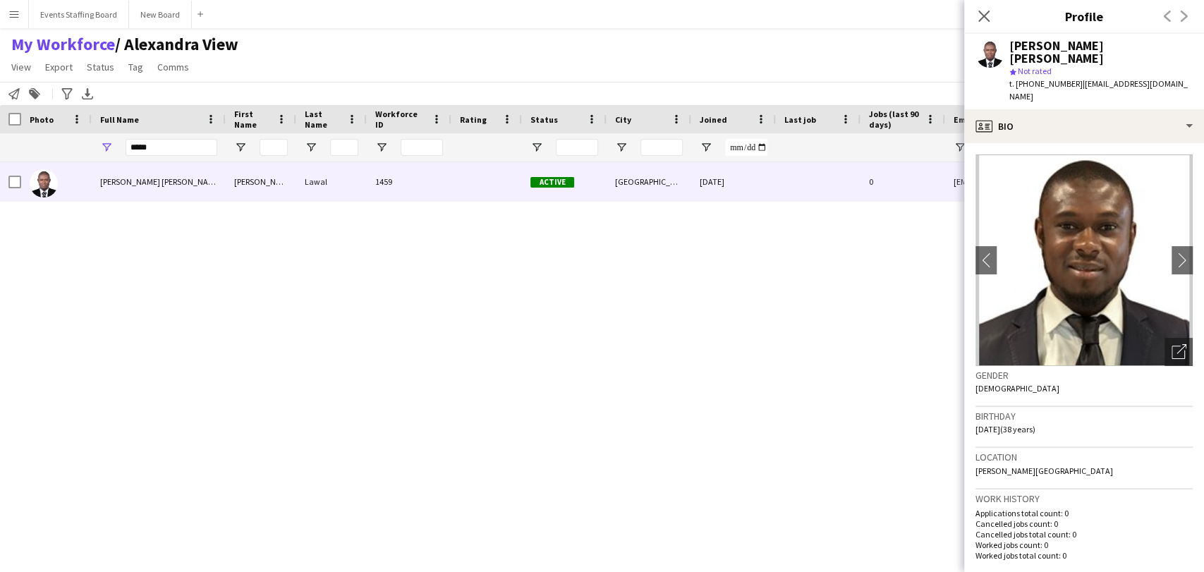
click at [1034, 78] on span "t. +97477673152" at bounding box center [1046, 83] width 73 height 11
click at [1165, 338] on div "Open photos pop-in" at bounding box center [1179, 352] width 28 height 28
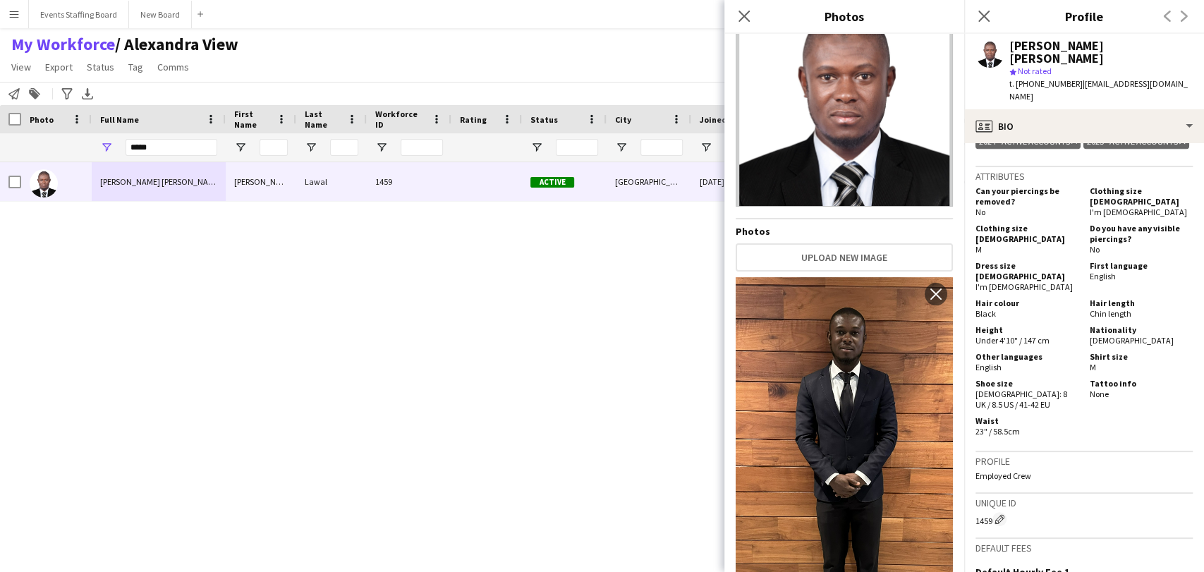
scroll to position [0, 0]
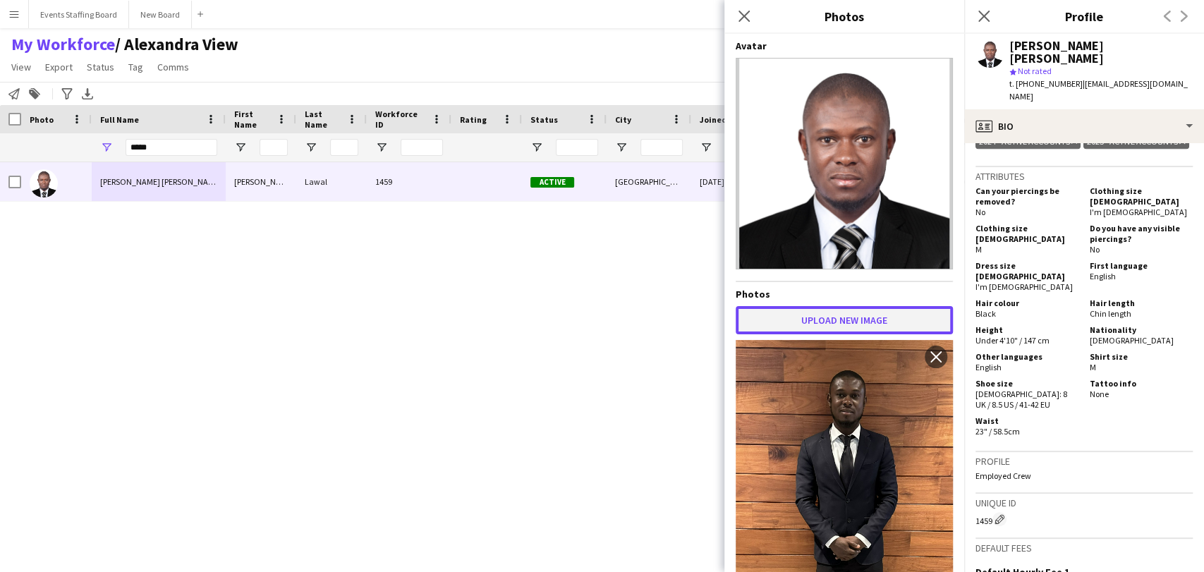
click at [825, 313] on button "Upload new image" at bounding box center [844, 320] width 217 height 28
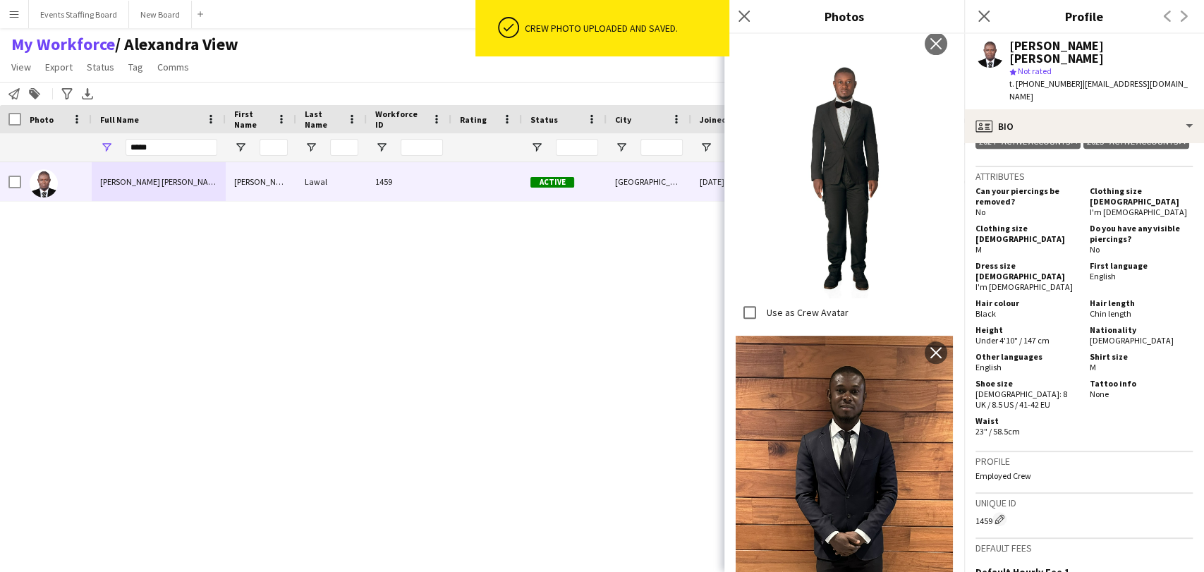
scroll to position [314, 0]
click at [472, 442] on div "Rasak Ayodeji Lawal Rasak Ayodeji Lawal 1459 Active Doha 11-06-2024 0 lrasakayo…" at bounding box center [581, 348] width 1162 height 373
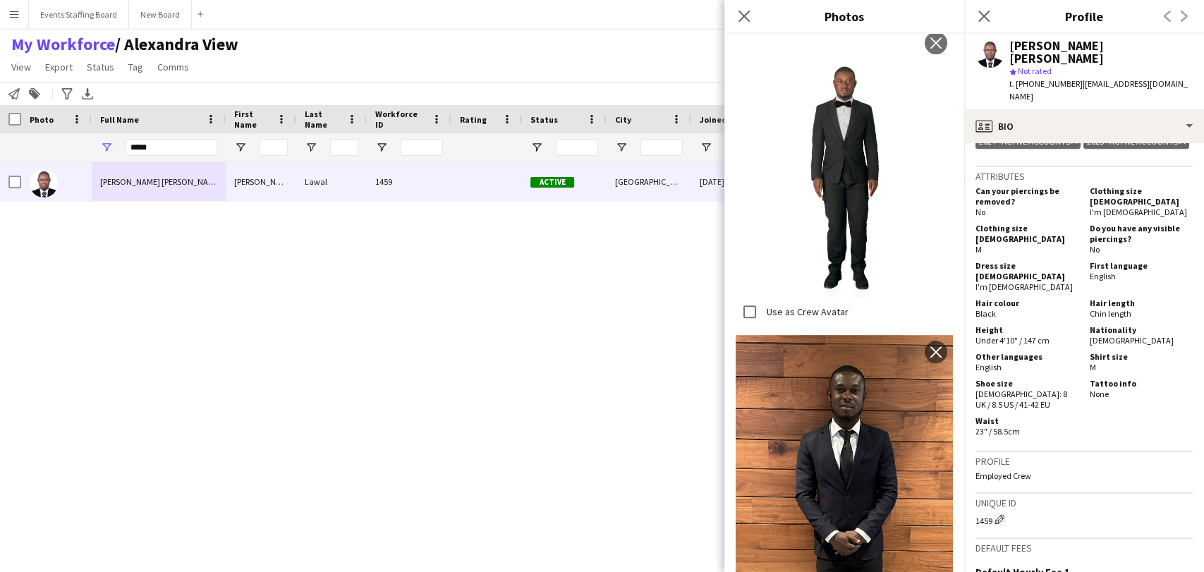
click at [981, 20] on icon "Close pop-in" at bounding box center [984, 16] width 11 height 11
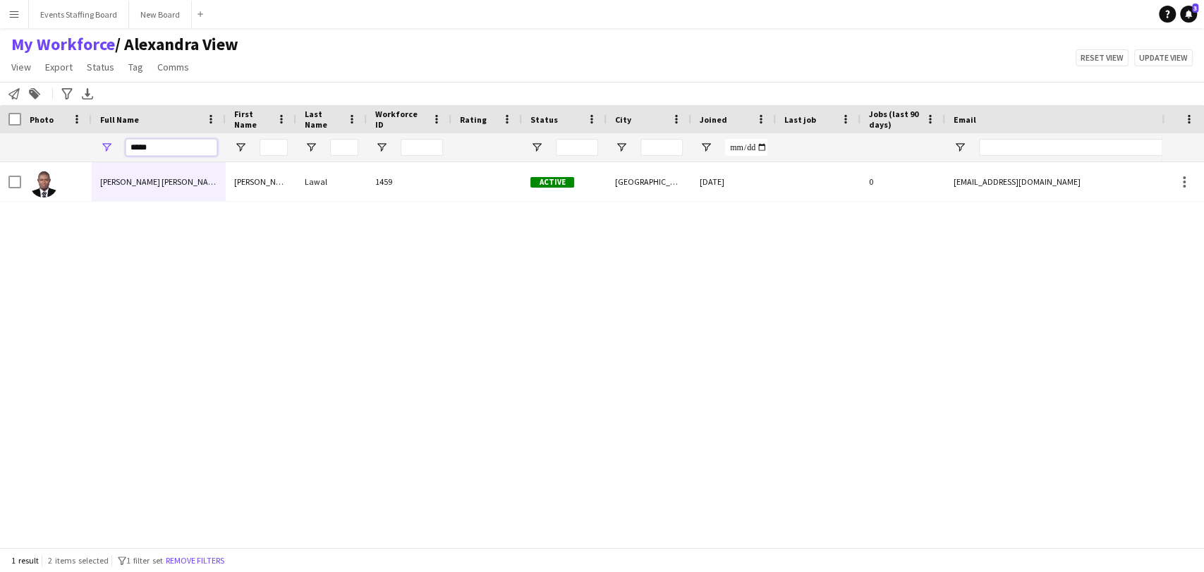
click at [153, 146] on input "*****" at bounding box center [172, 147] width 92 height 17
click at [154, 146] on input "*****" at bounding box center [172, 147] width 92 height 17
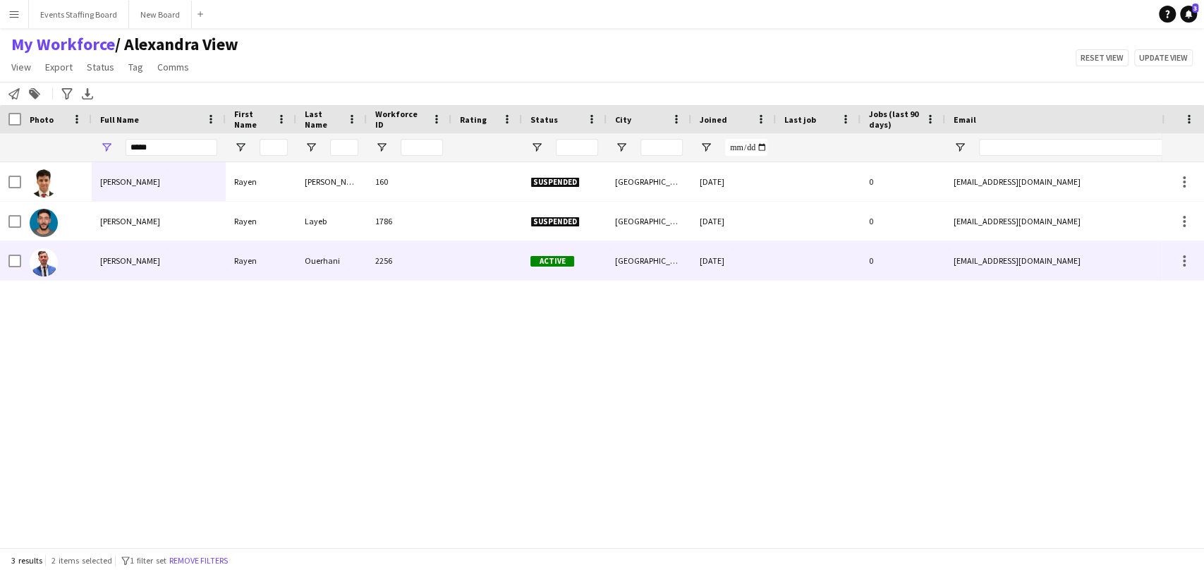
click at [133, 265] on span "Rayen Ouerhani" at bounding box center [130, 260] width 60 height 11
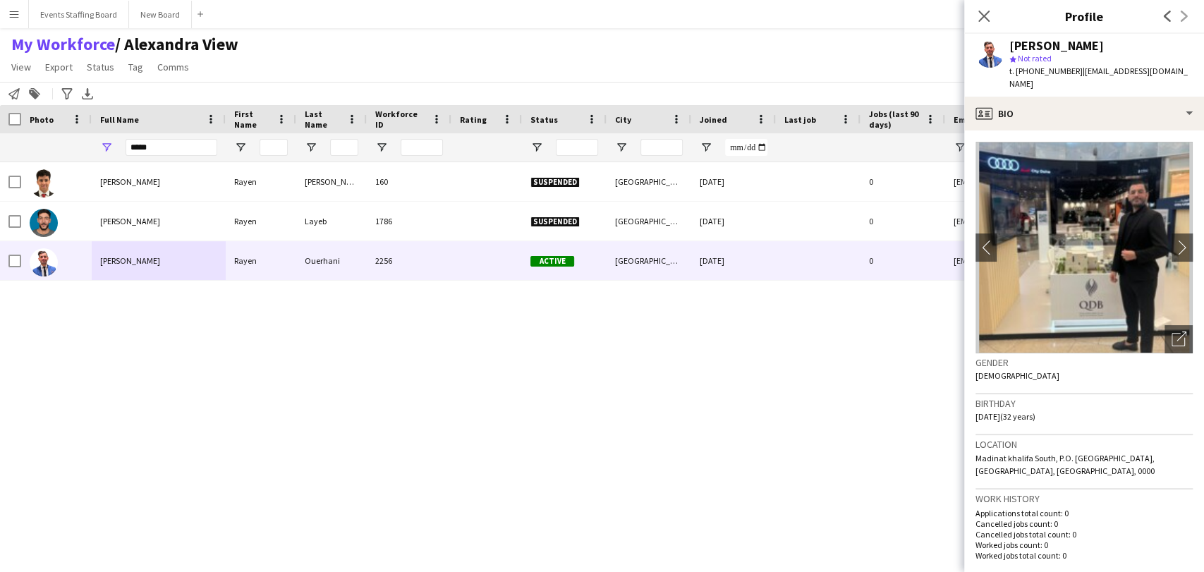
click at [1035, 67] on span "t. +97455905004" at bounding box center [1046, 71] width 73 height 11
click at [1172, 332] on icon "Open photos pop-in" at bounding box center [1179, 339] width 15 height 15
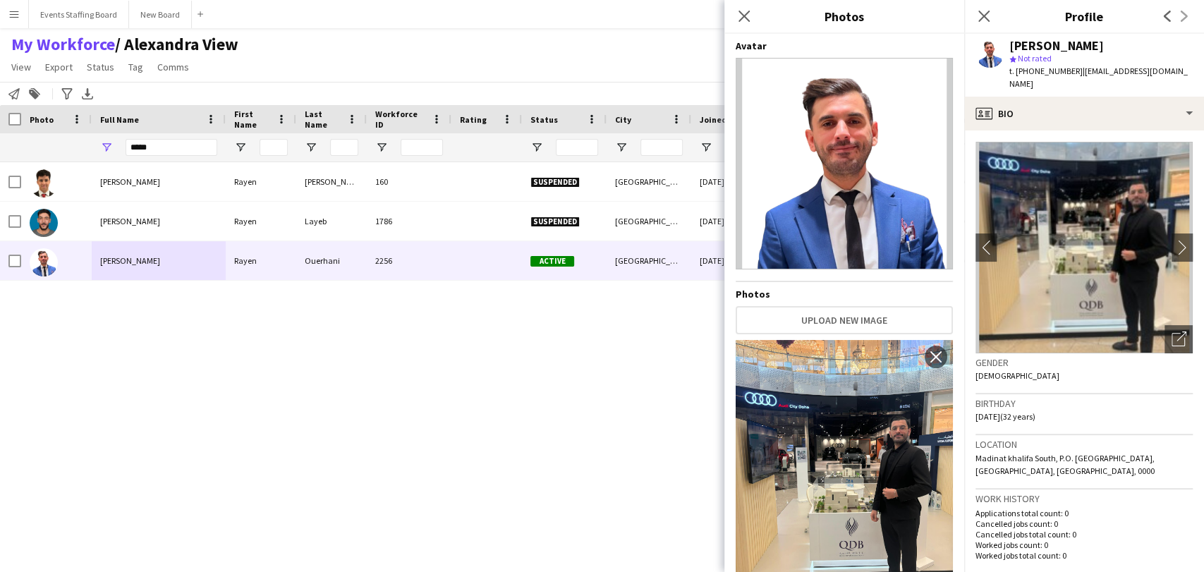
click at [987, 15] on icon "Close pop-in" at bounding box center [984, 16] width 11 height 11
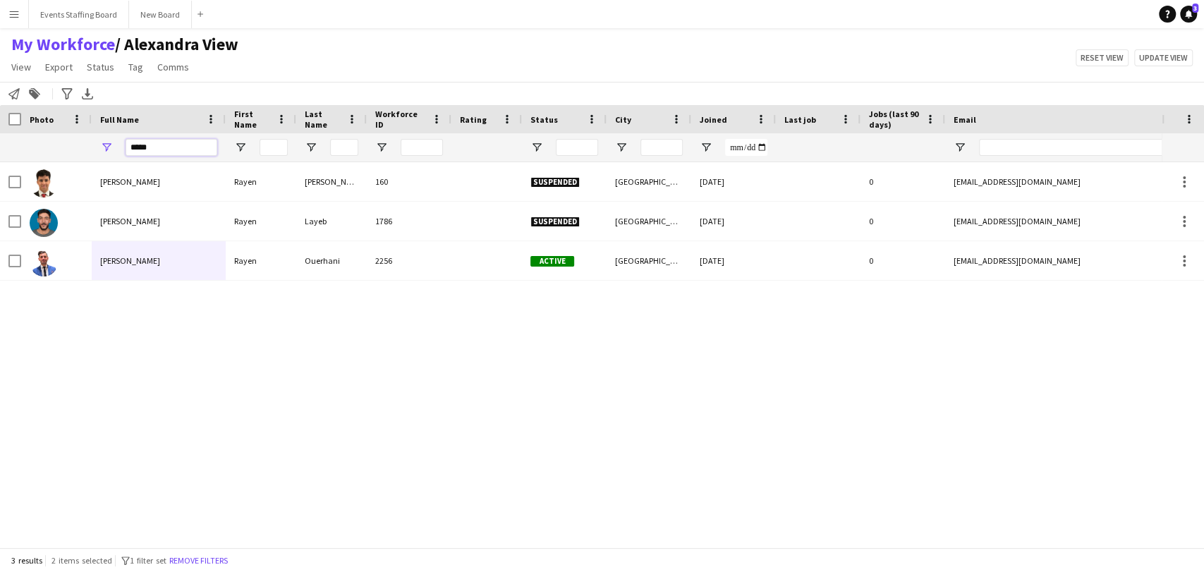
click at [152, 143] on input "*****" at bounding box center [172, 147] width 92 height 17
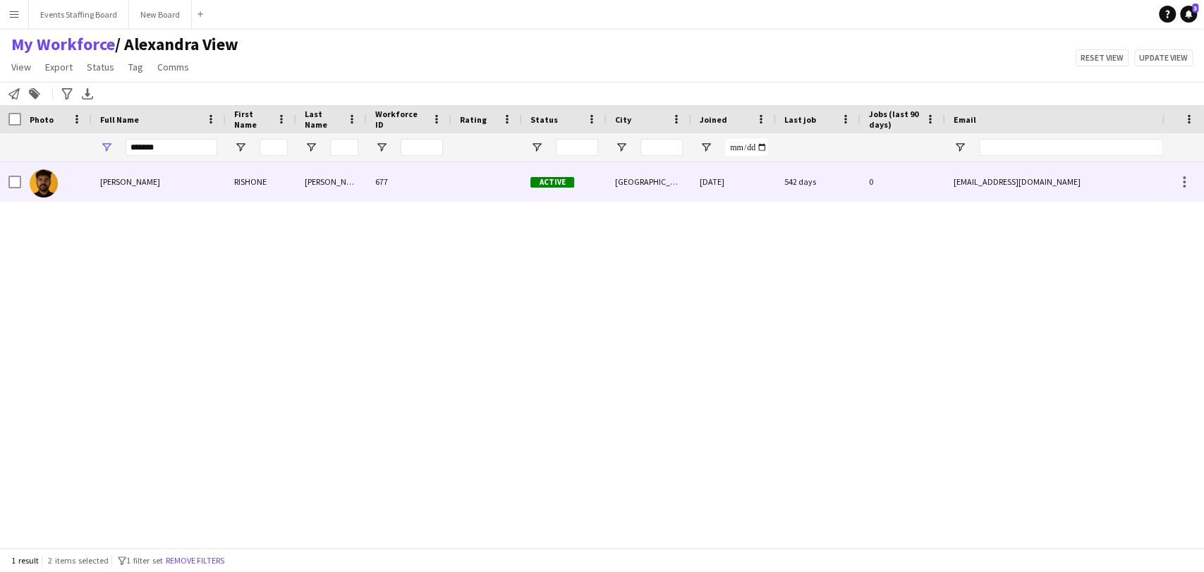
click at [93, 172] on div "RISHONE MATHEW" at bounding box center [159, 181] width 134 height 39
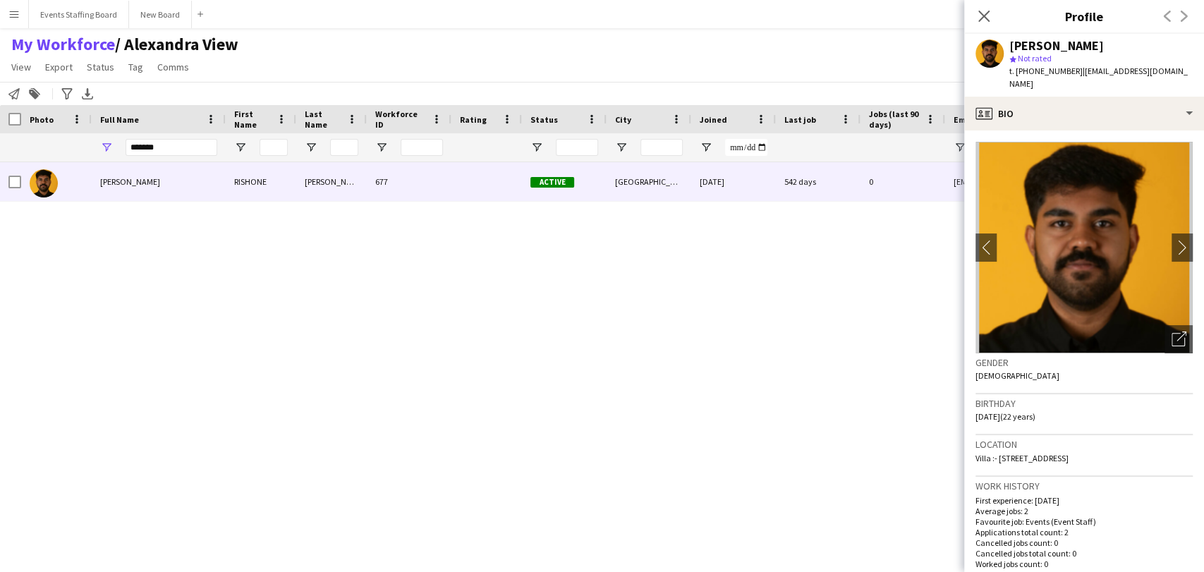
click at [1034, 68] on span "t. +97466925691" at bounding box center [1046, 71] width 73 height 11
click at [1172, 332] on icon "Open photos pop-in" at bounding box center [1179, 339] width 15 height 15
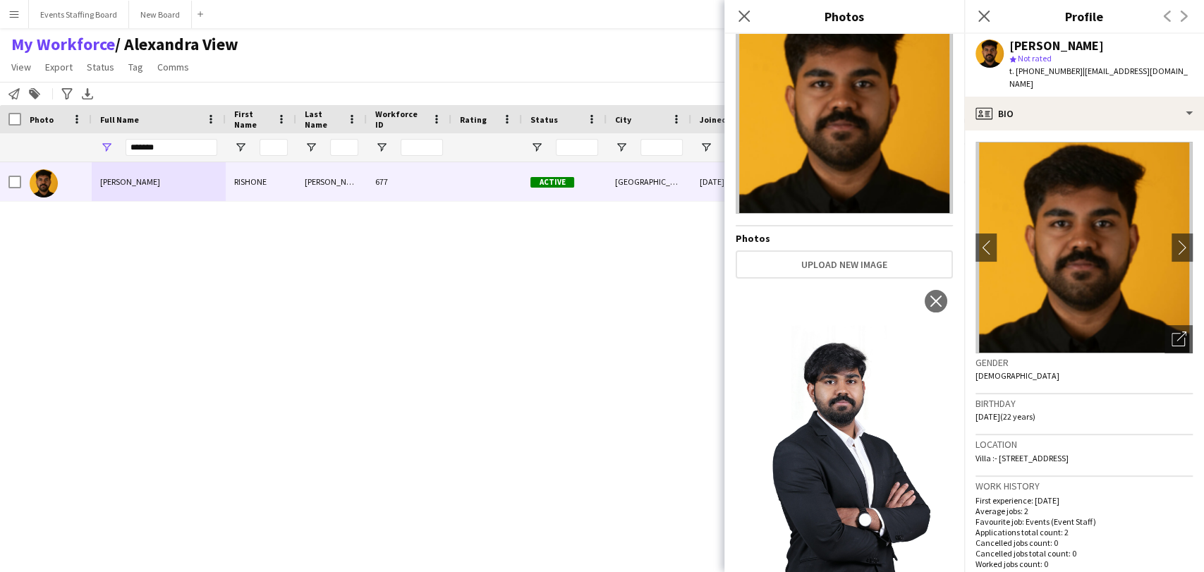
scroll to position [0, 0]
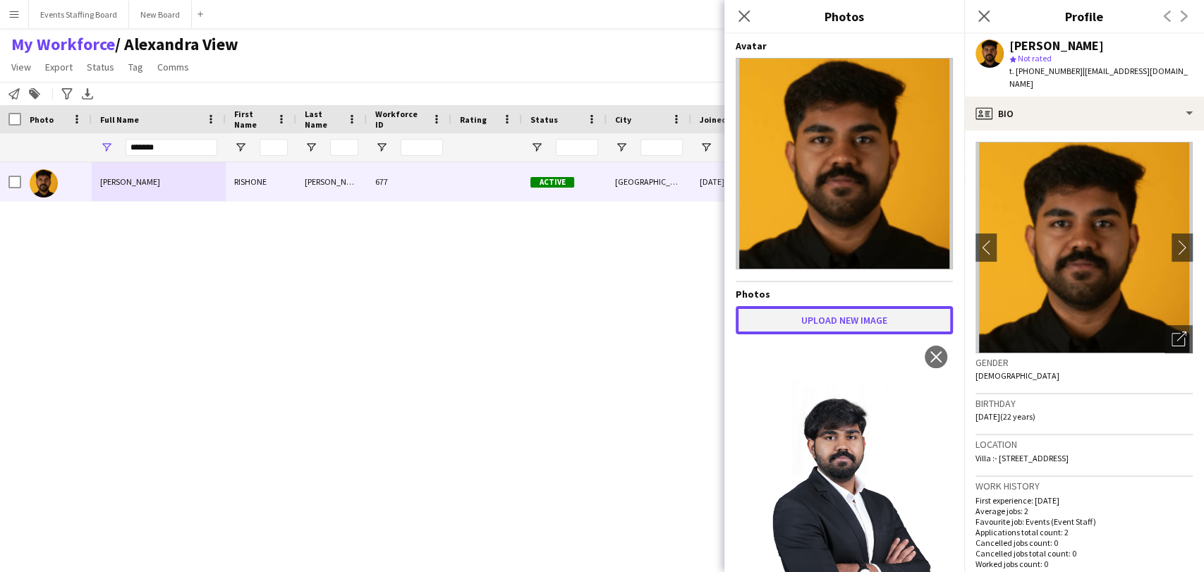
click at [838, 325] on button "Upload new image" at bounding box center [844, 320] width 217 height 28
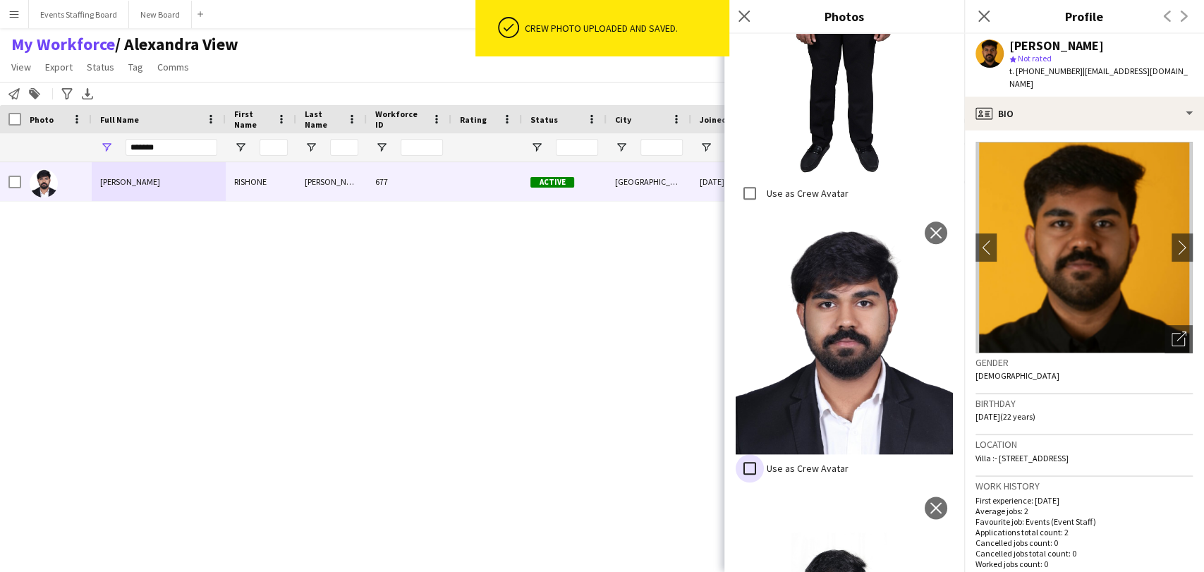
scroll to position [916, 0]
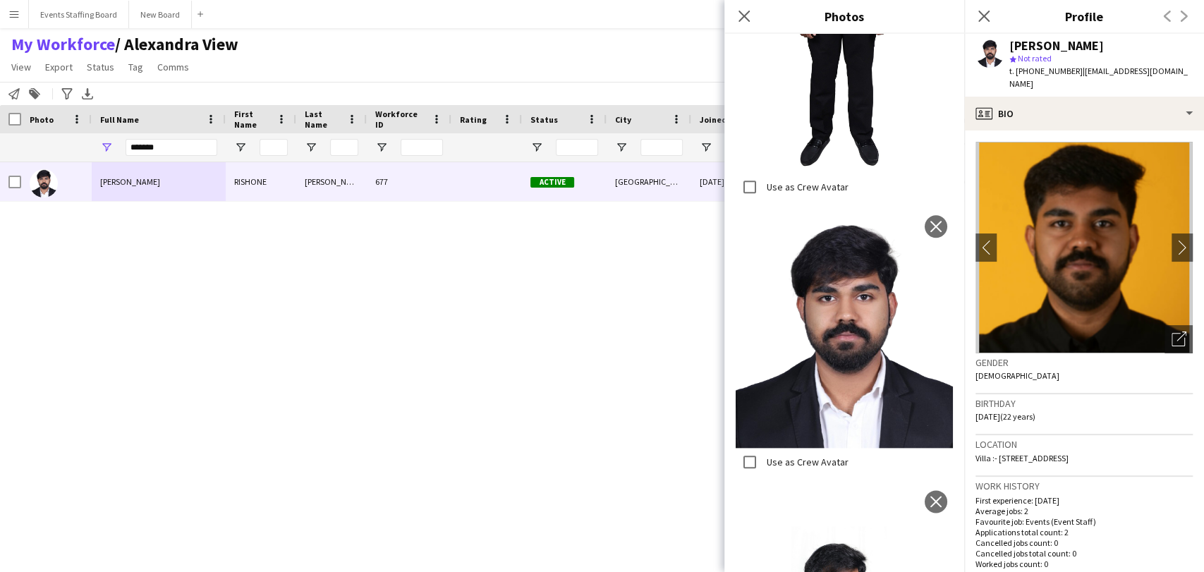
click at [354, 408] on div "RISHONE MATHEW RISHONE MATHEW 677 Active Doha 24-02-2024 542 days 0 rishonemath…" at bounding box center [581, 348] width 1162 height 373
click at [149, 153] on input "*******" at bounding box center [172, 147] width 92 height 17
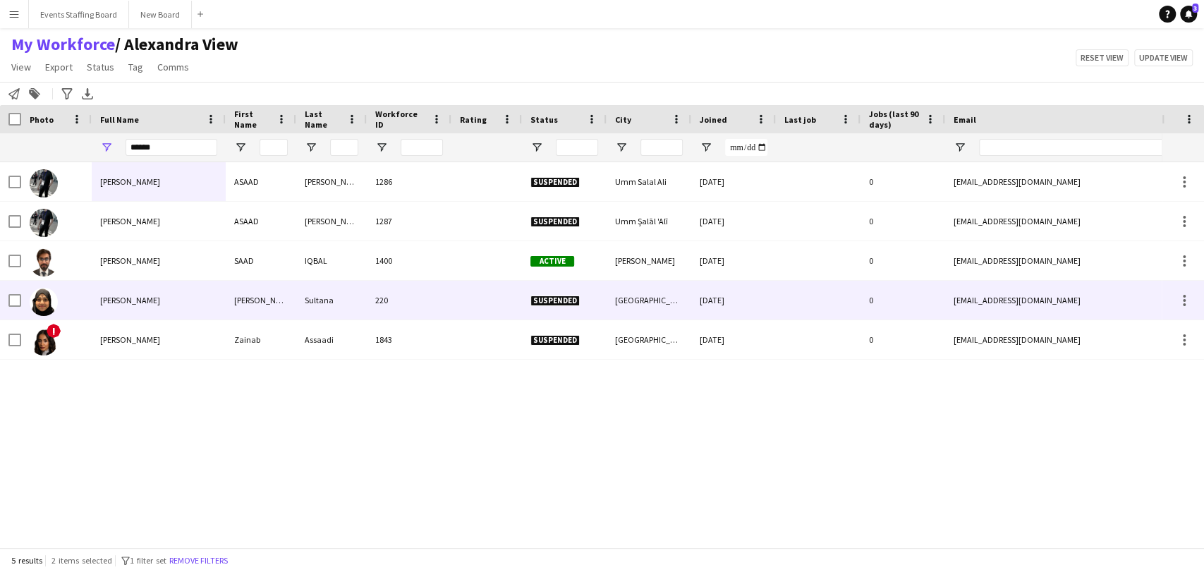
click at [108, 268] on div "SAAD IQBAL" at bounding box center [159, 260] width 134 height 39
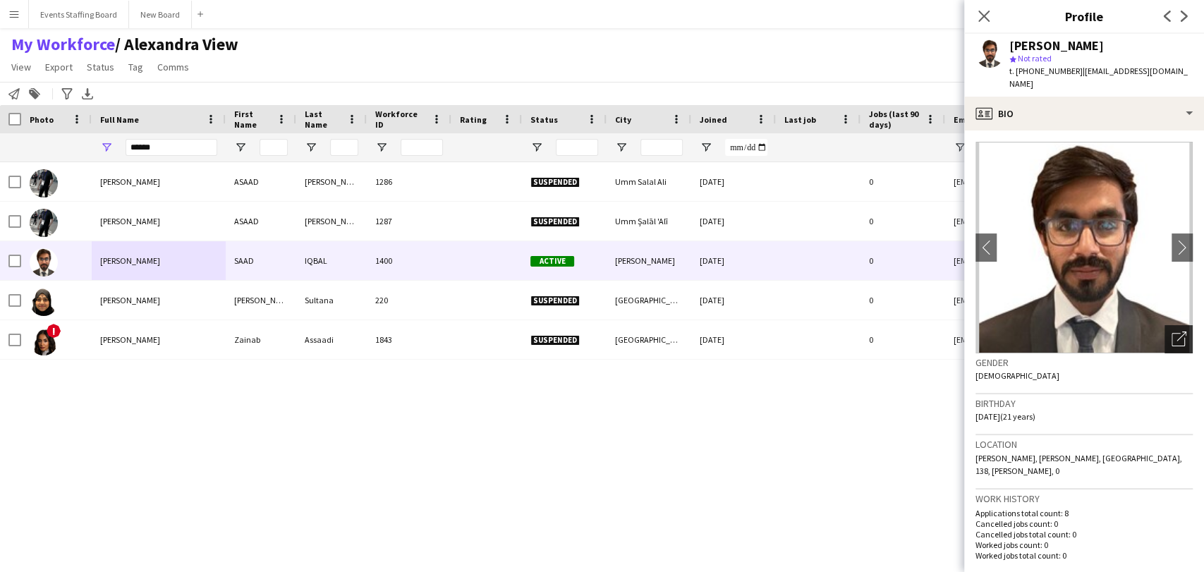
click at [1172, 332] on icon "Open photos pop-in" at bounding box center [1179, 339] width 15 height 15
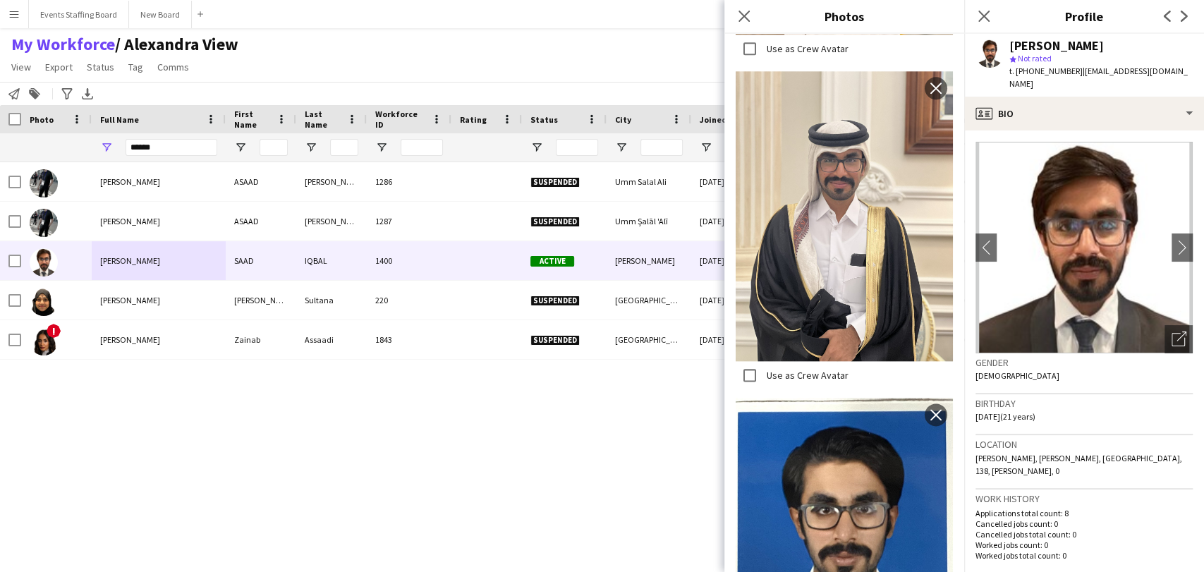
scroll to position [1499, 0]
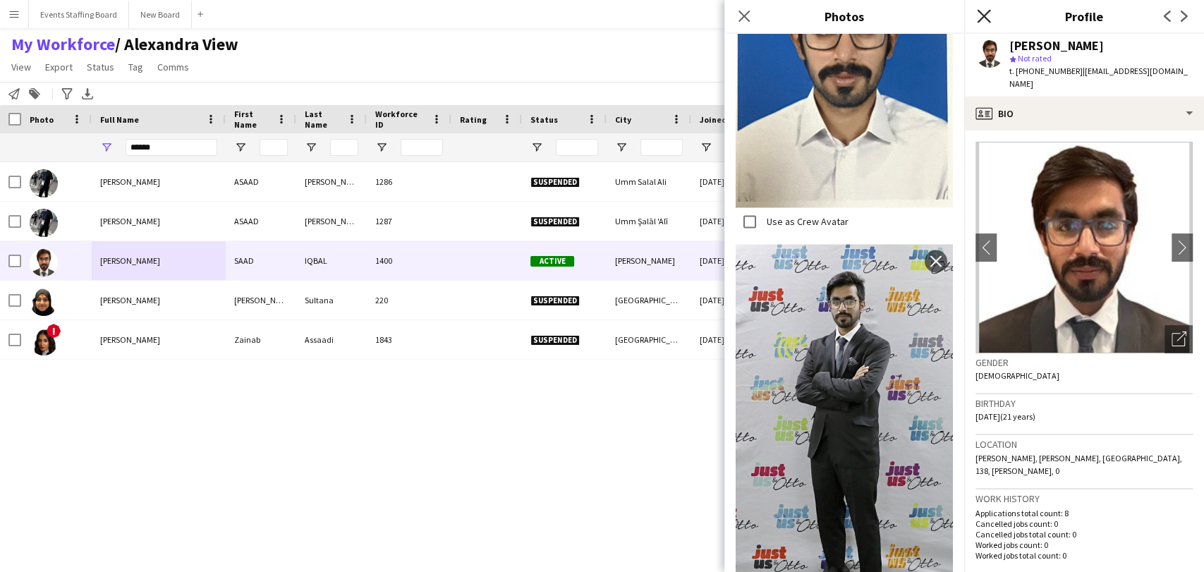
click at [983, 11] on icon "Close pop-in" at bounding box center [983, 15] width 13 height 13
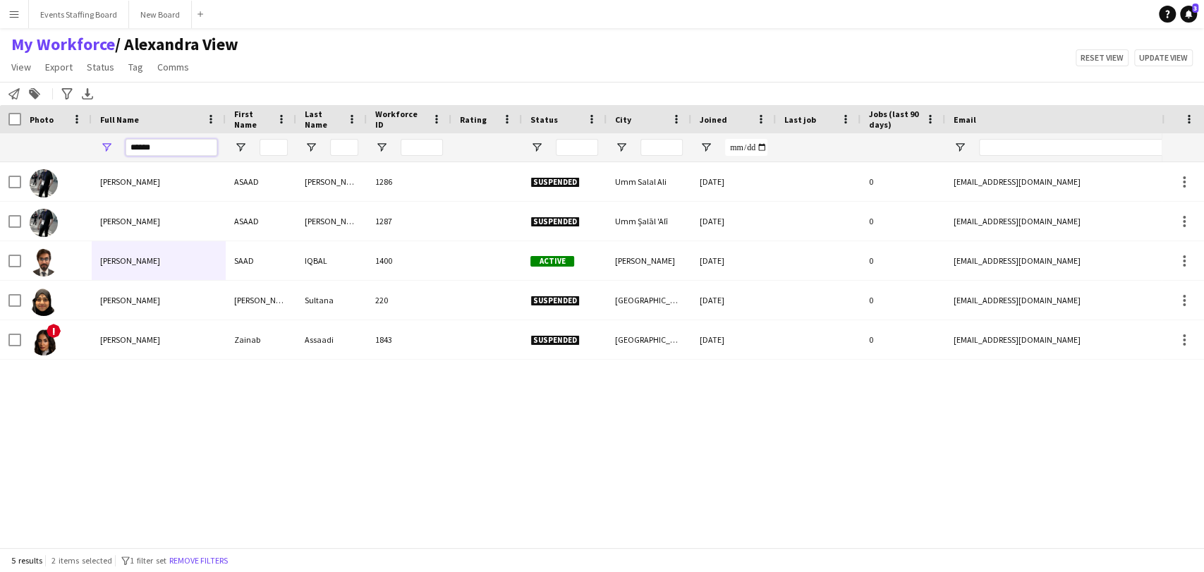
click at [143, 148] on input "******" at bounding box center [172, 147] width 92 height 17
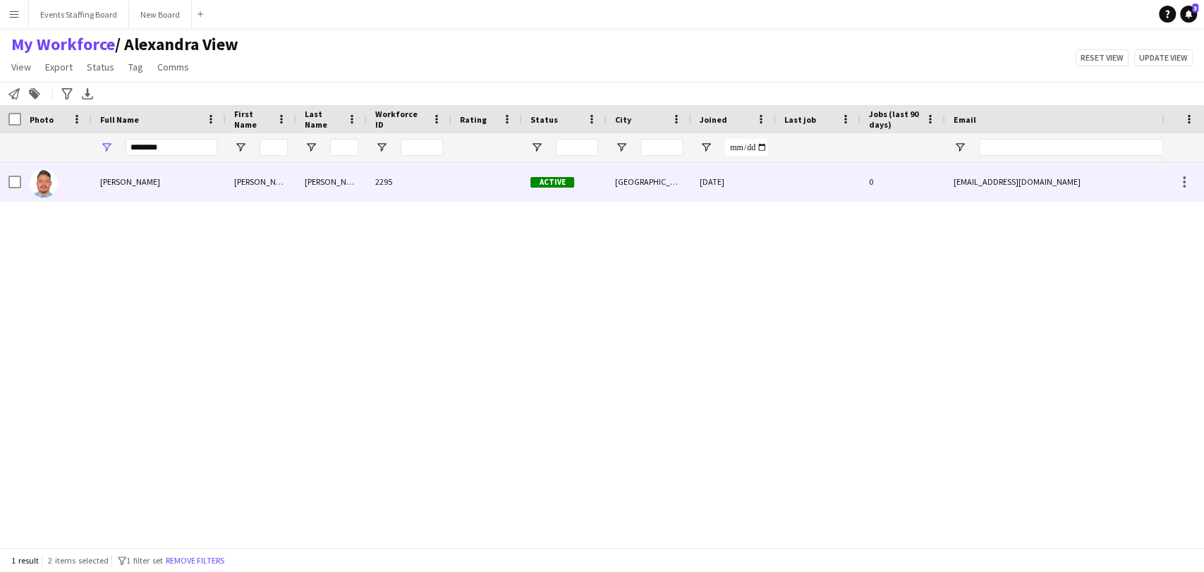
click at [114, 182] on span "Sami Ben Khalifa" at bounding box center [130, 181] width 60 height 11
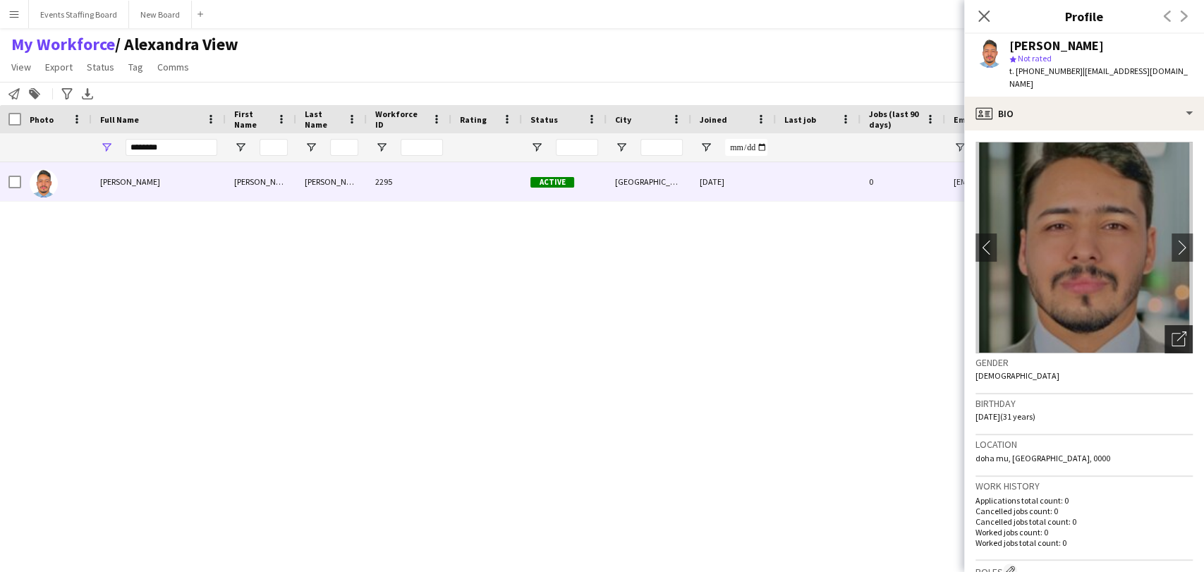
click at [1165, 325] on div "Open photos pop-in" at bounding box center [1179, 339] width 28 height 28
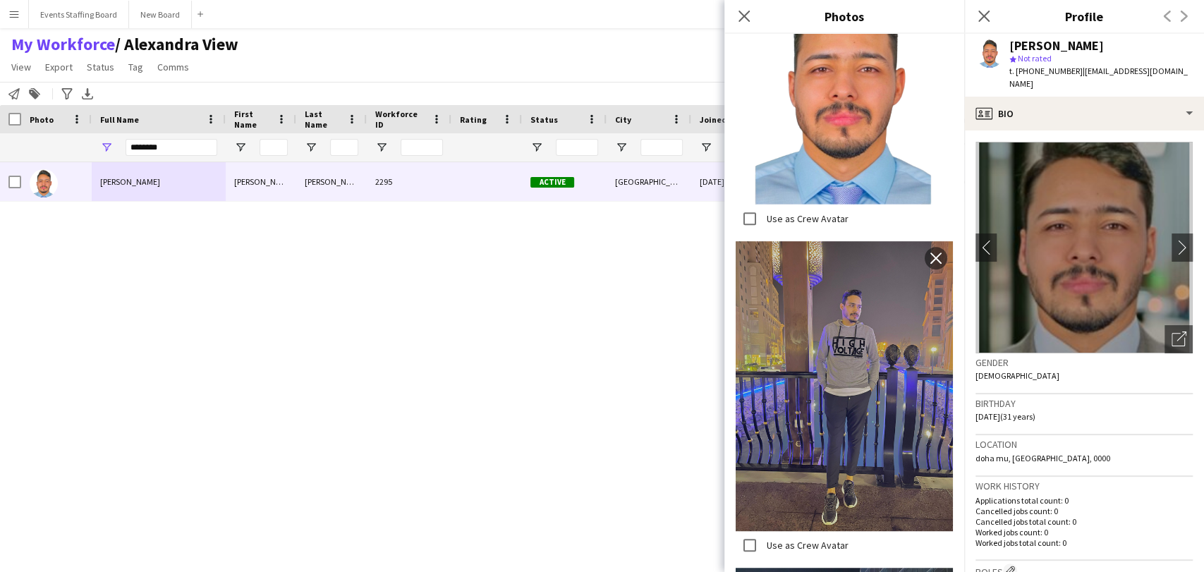
scroll to position [627, 0]
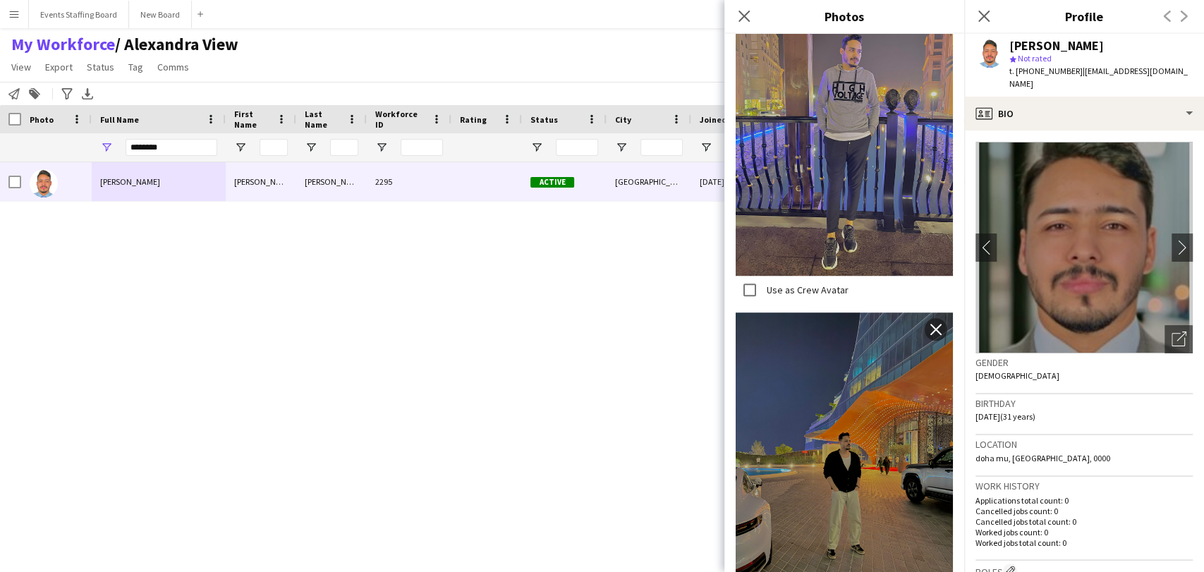
click at [519, 393] on div "Sami Ben Khalifa Sami Ben Khalifa 2295 Active Doha 17-08-2025 0 benkhalifasami7…" at bounding box center [581, 348] width 1162 height 373
click at [162, 143] on input "********" at bounding box center [172, 147] width 92 height 17
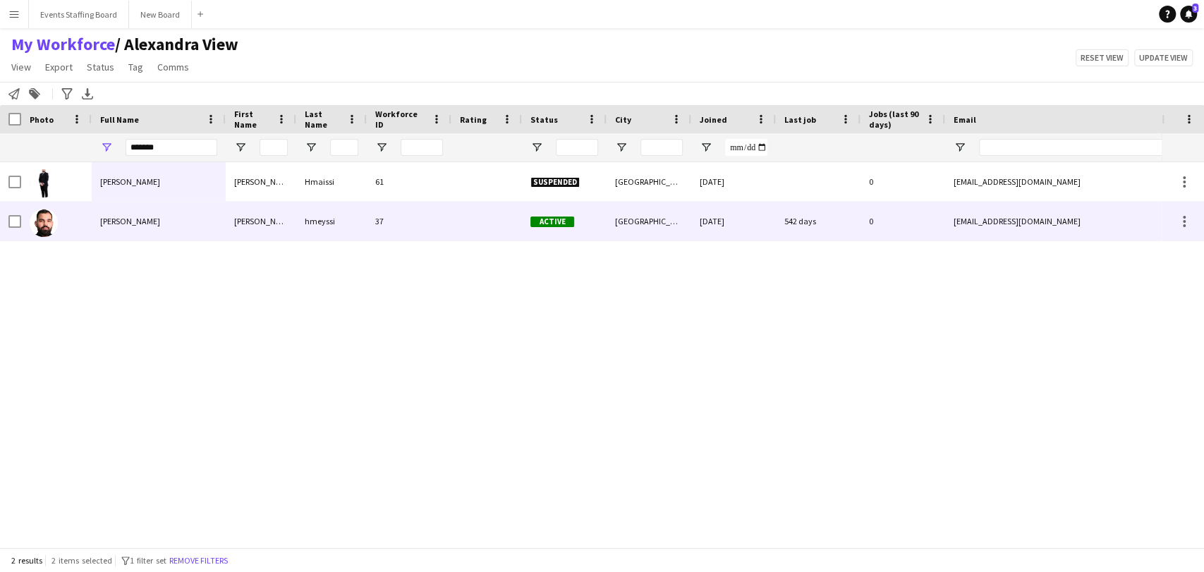
click at [140, 221] on span "Sami hmeyssi" at bounding box center [130, 221] width 60 height 11
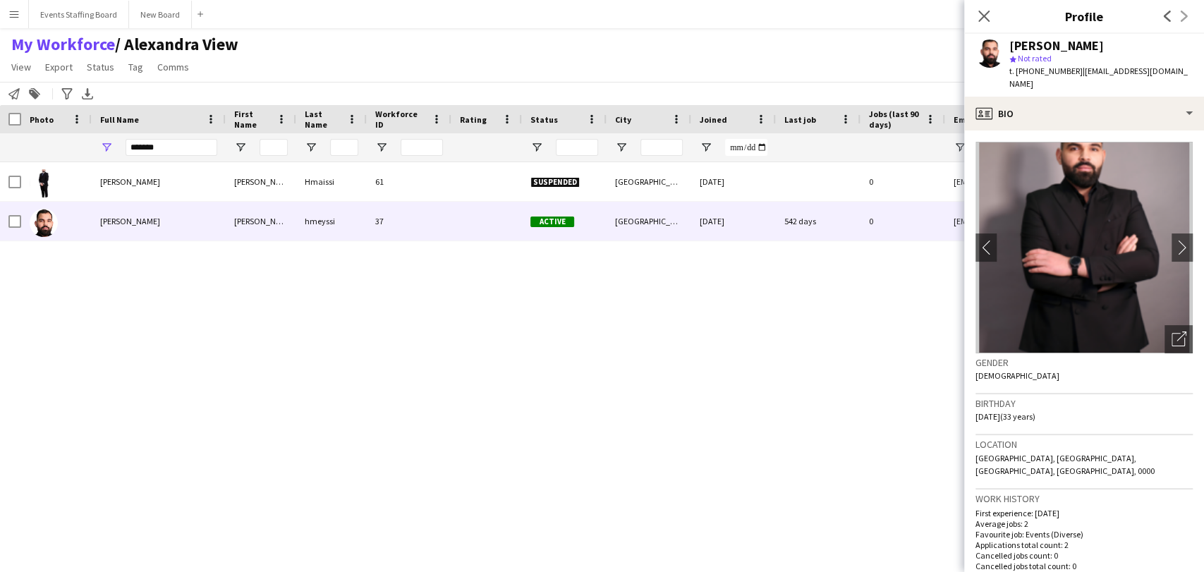
click at [1035, 68] on span "t. +97474007435" at bounding box center [1046, 71] width 73 height 11
click at [1172, 333] on icon at bounding box center [1178, 339] width 13 height 13
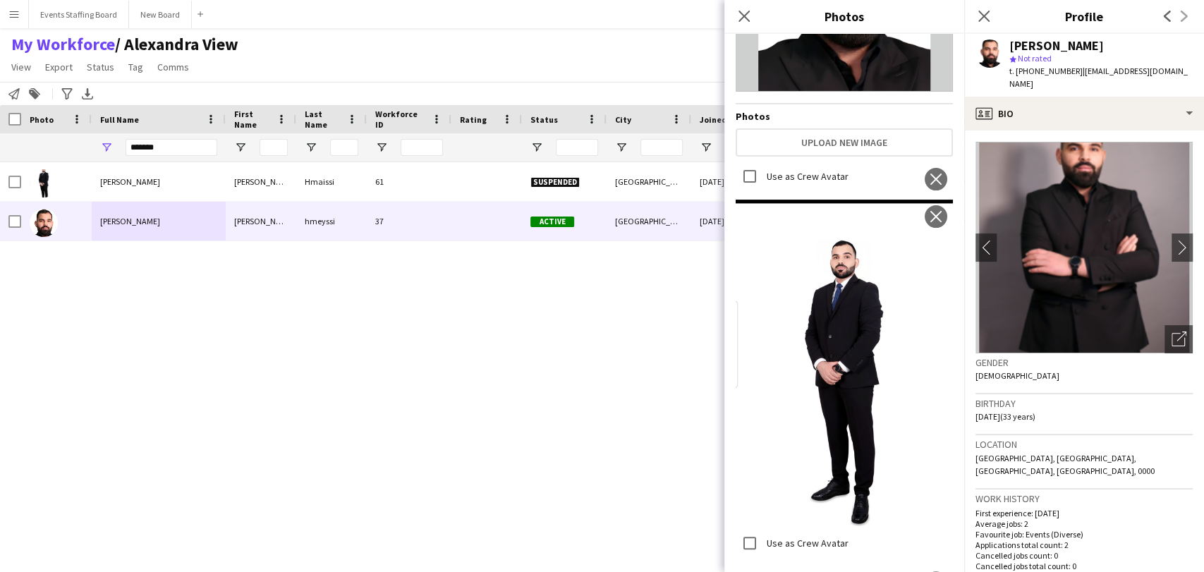
scroll to position [0, 0]
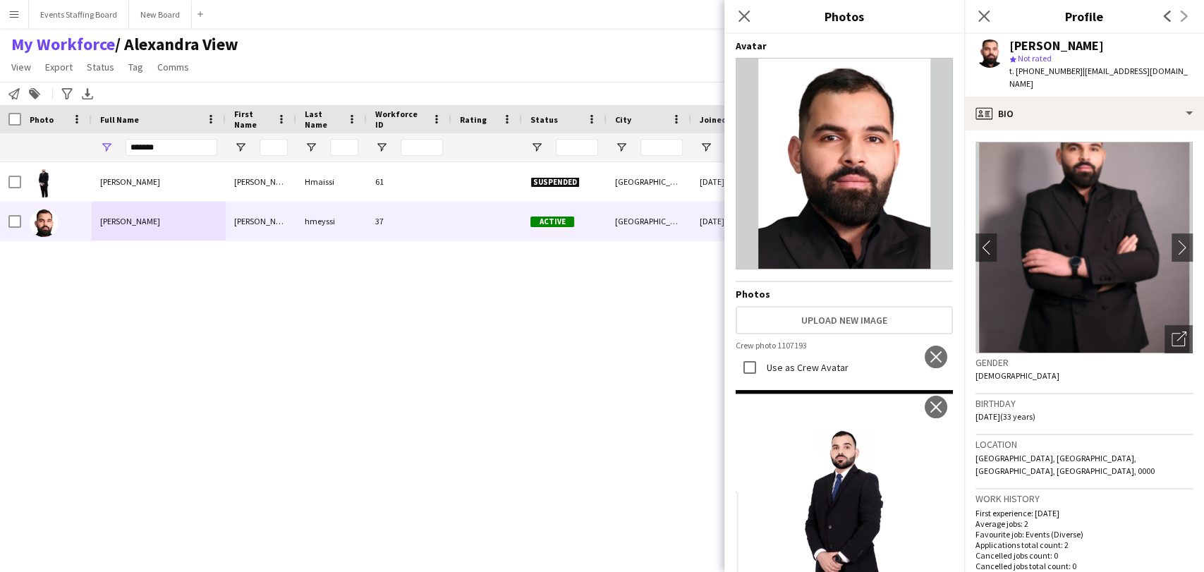
click at [818, 301] on div "Avatar Photos Upload new image Use as Crew Avatar close Use as Crew Avatar clos…" at bounding box center [844, 300] width 217 height 521
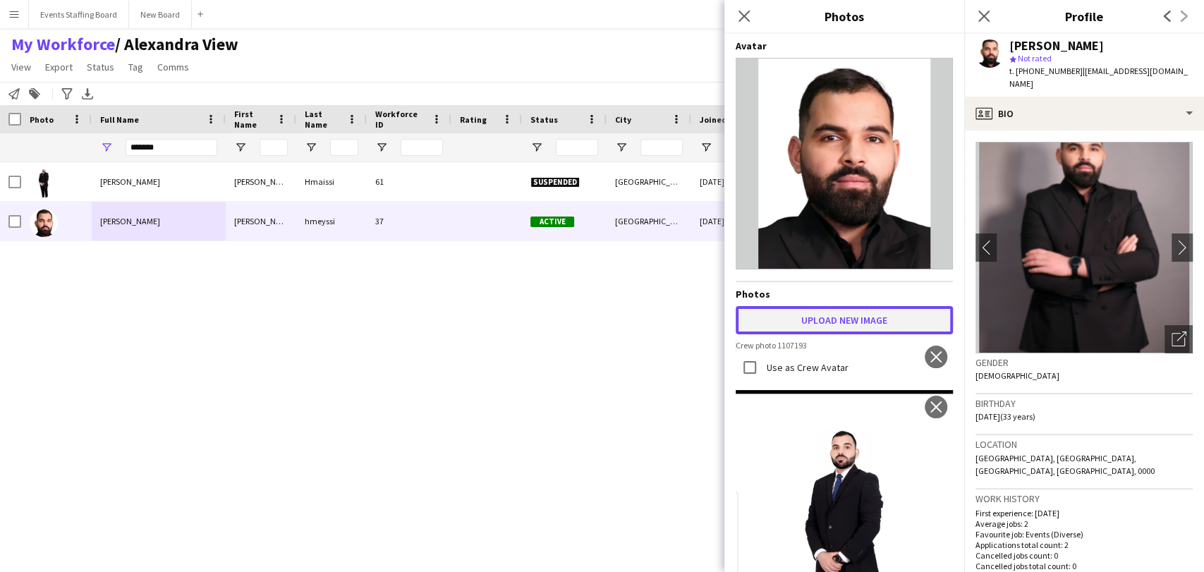
click at [826, 308] on button "Upload new image" at bounding box center [844, 320] width 217 height 28
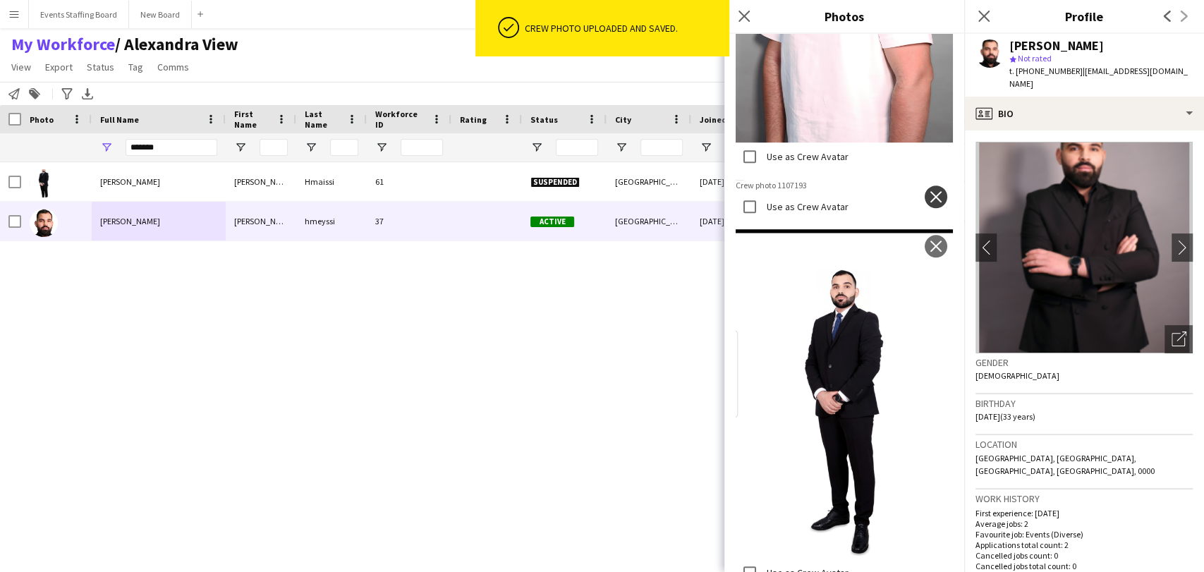
scroll to position [504, 0]
click at [929, 190] on app-icon "close" at bounding box center [936, 195] width 14 height 11
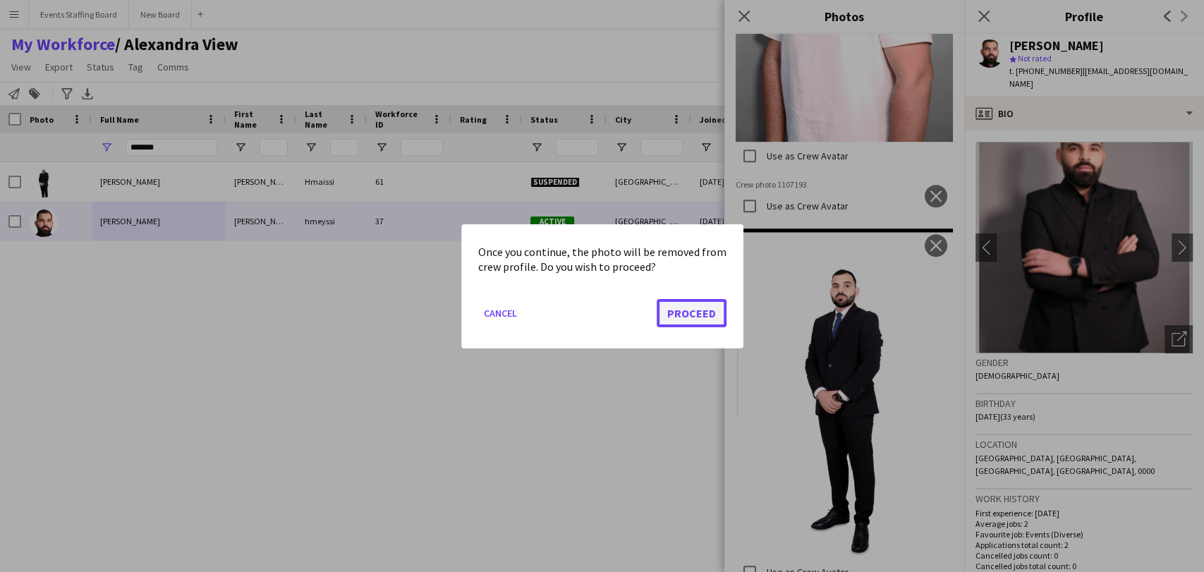
click at [674, 317] on button "Proceed" at bounding box center [692, 312] width 70 height 28
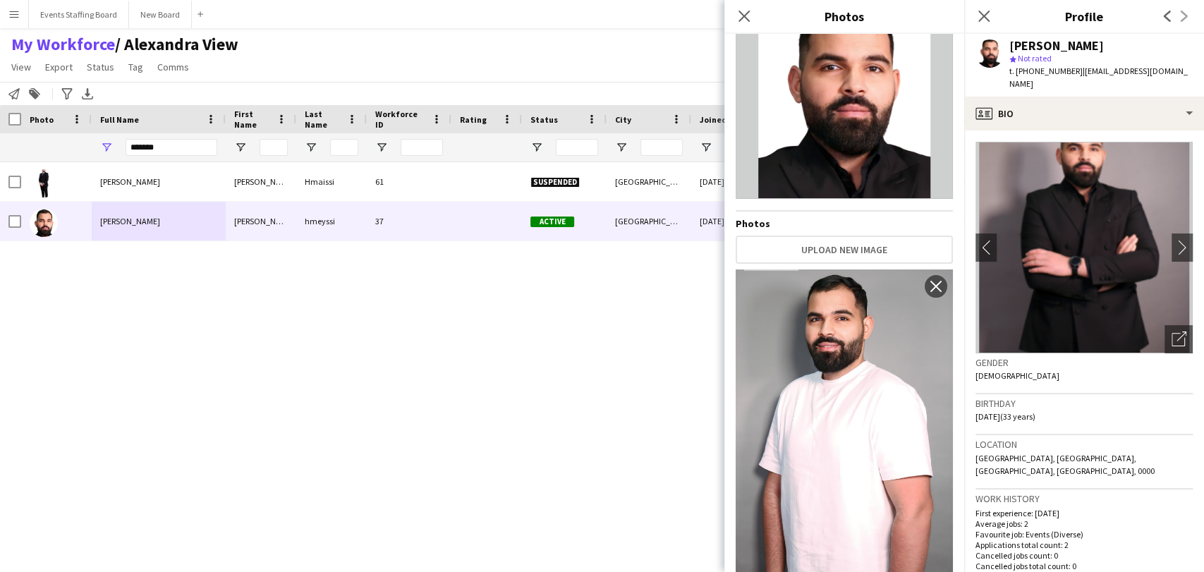
scroll to position [0, 0]
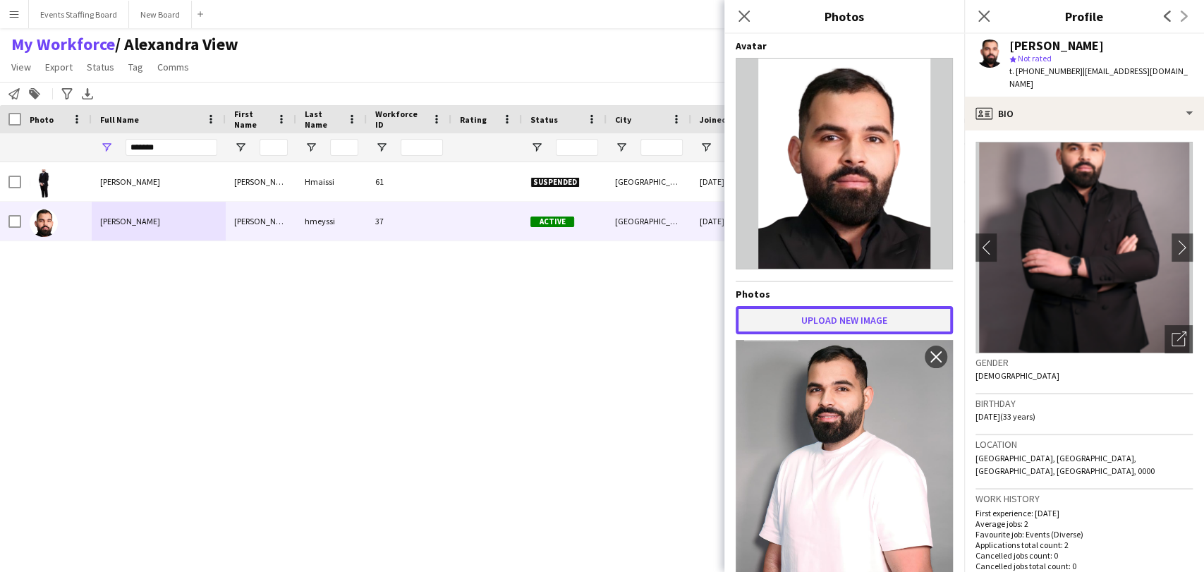
click at [780, 317] on button "Upload new image" at bounding box center [844, 320] width 217 height 28
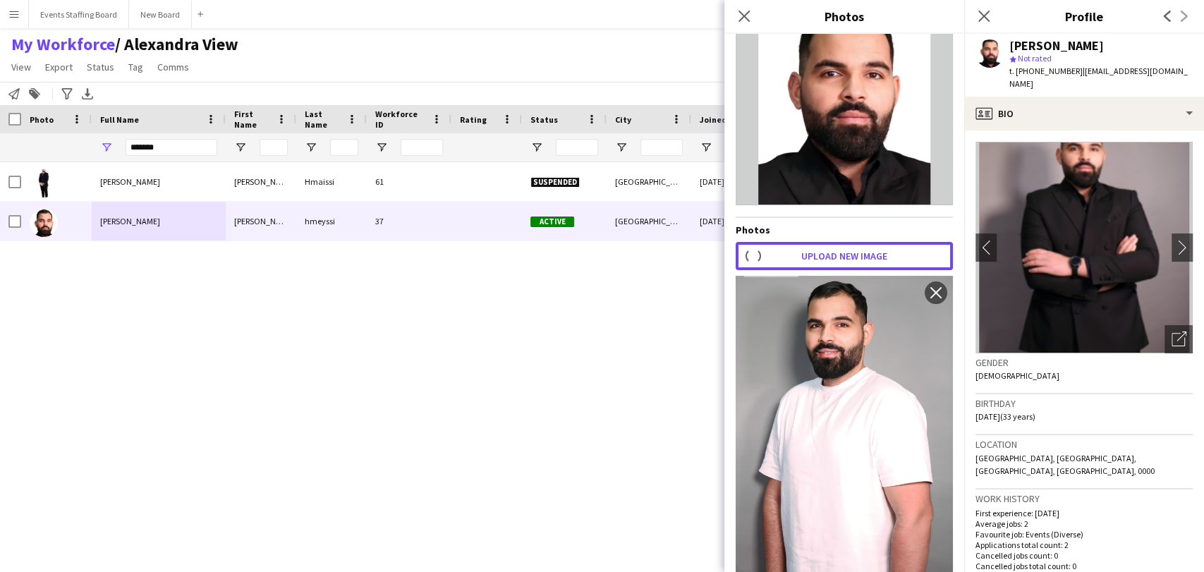
scroll to position [157, 0]
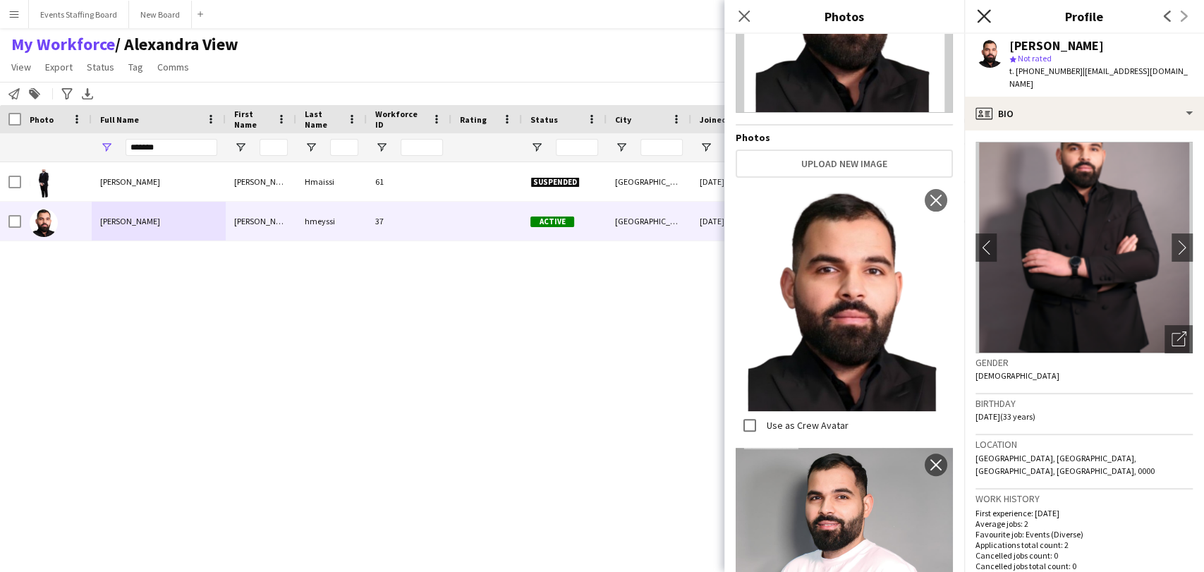
click at [987, 12] on app-icon "Close pop-in" at bounding box center [984, 16] width 20 height 20
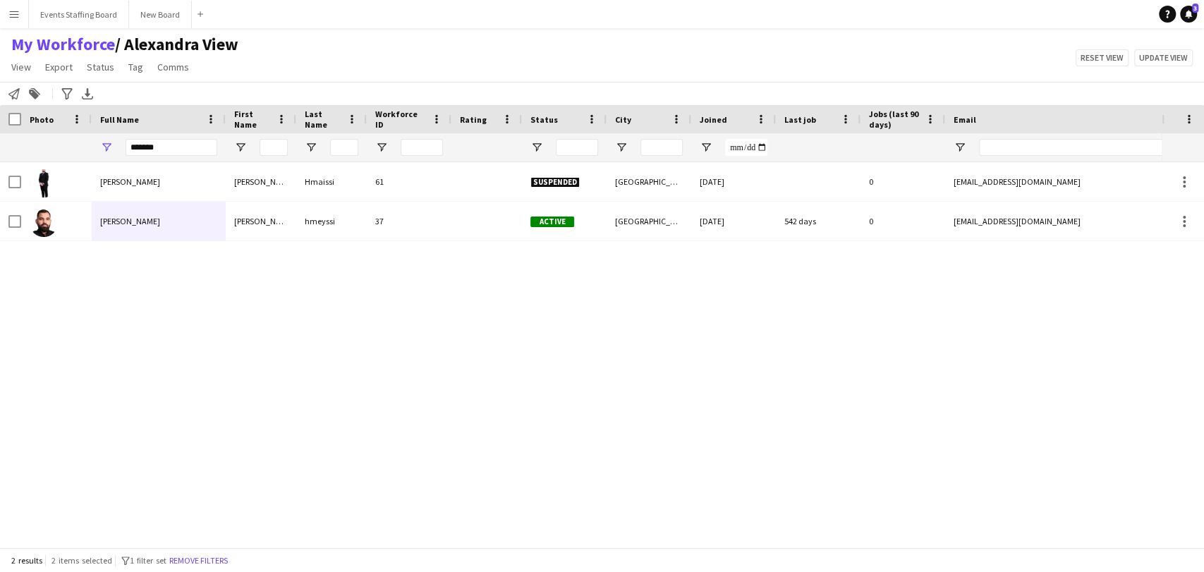
click at [161, 156] on div "*******" at bounding box center [172, 147] width 92 height 28
click at [159, 149] on input "*******" at bounding box center [172, 147] width 92 height 17
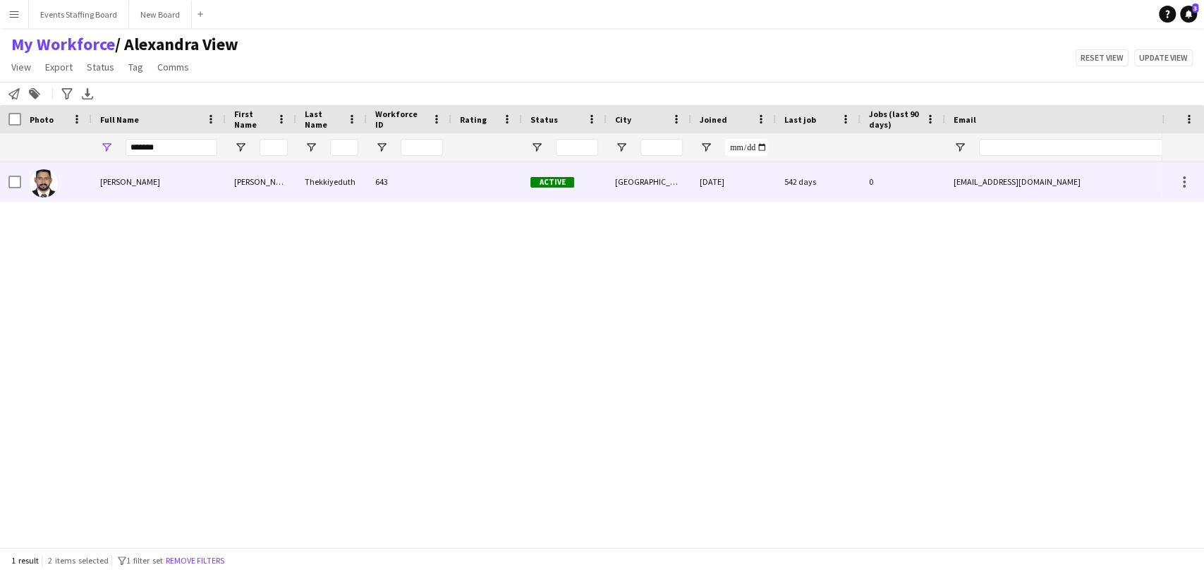
click at [158, 185] on span "Shafeek Thekkiyeduth" at bounding box center [130, 181] width 60 height 11
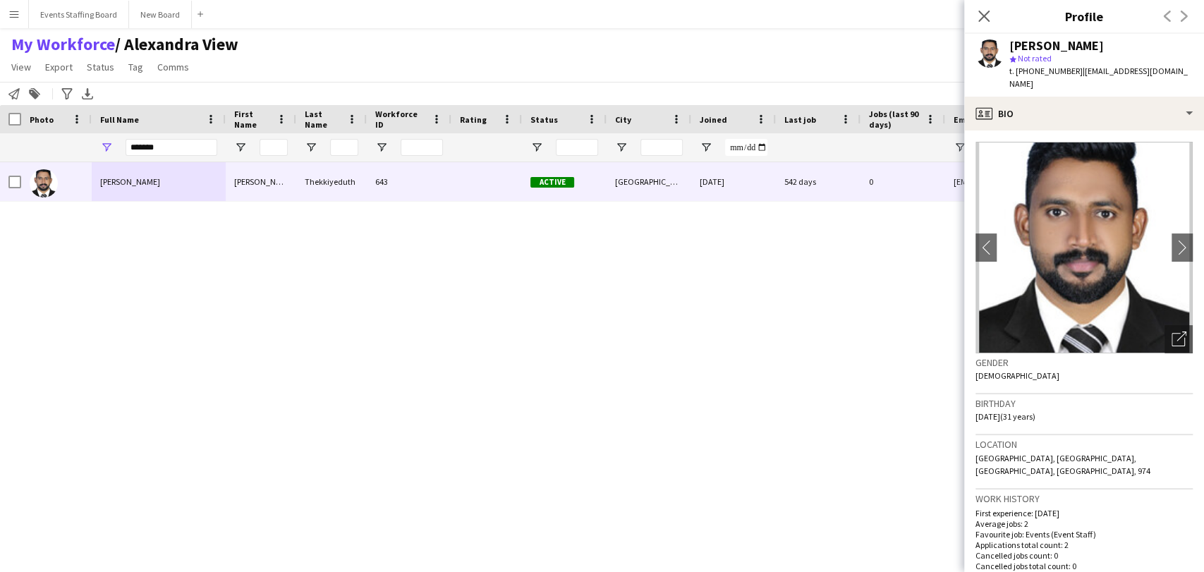
click at [1044, 68] on span "t. +97433527831" at bounding box center [1046, 71] width 73 height 11
click at [1165, 332] on div "Open photos pop-in" at bounding box center [1179, 339] width 28 height 28
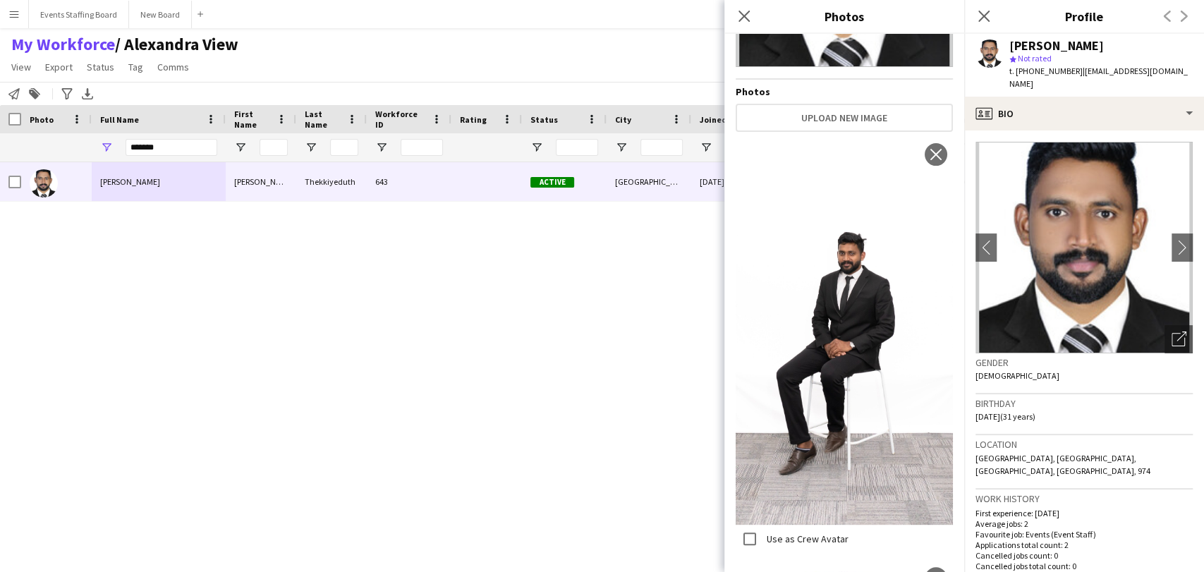
scroll to position [78, 0]
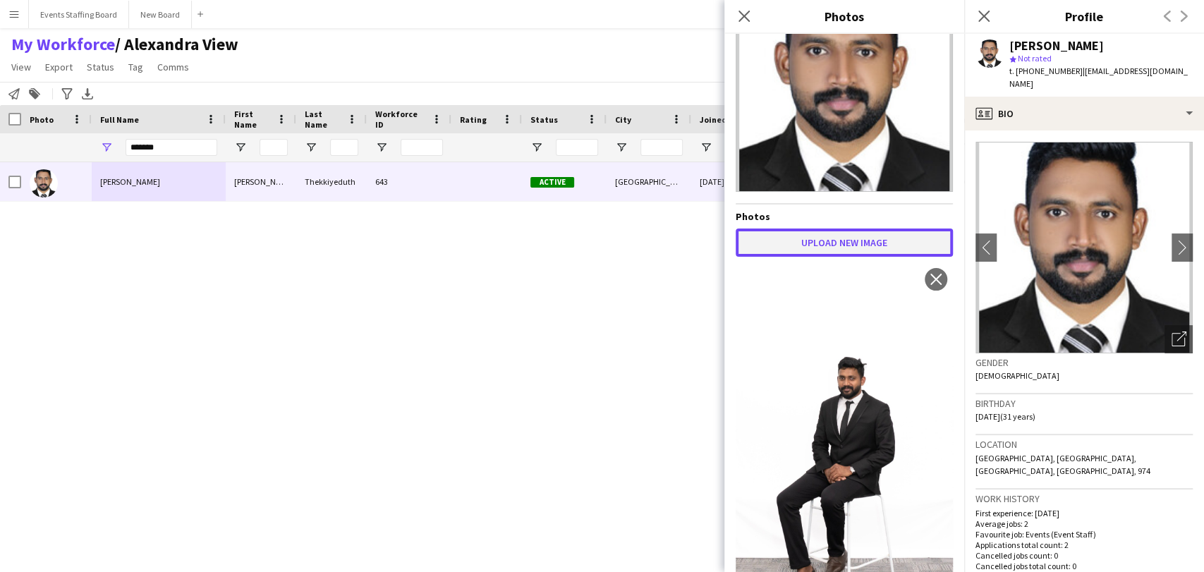
click at [794, 229] on button "Upload new image" at bounding box center [844, 243] width 217 height 28
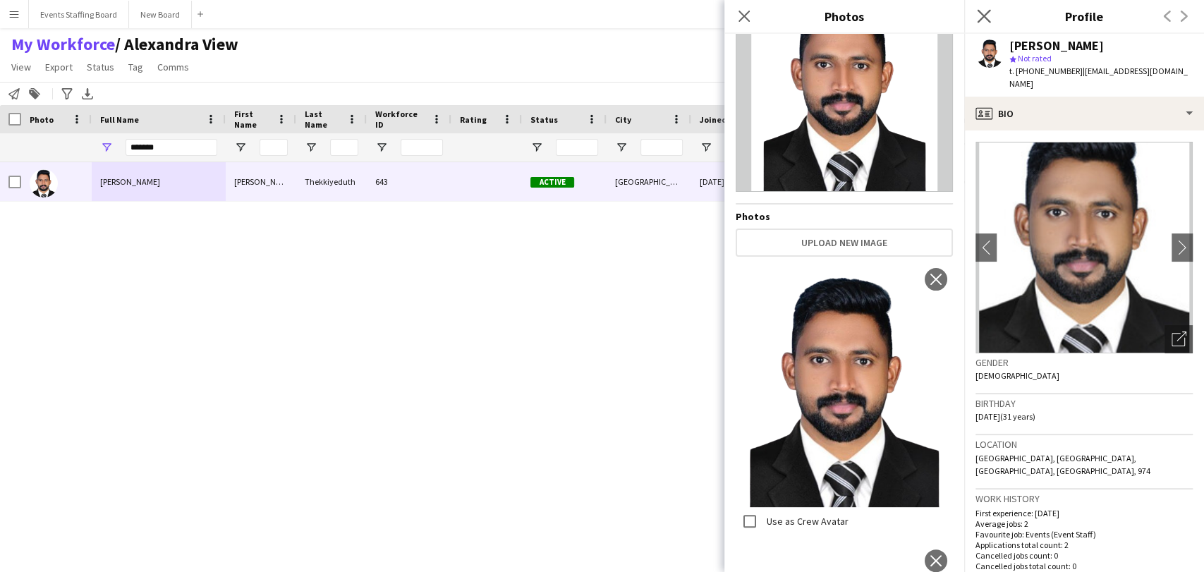
click at [983, 8] on app-icon "Close pop-in" at bounding box center [984, 16] width 20 height 20
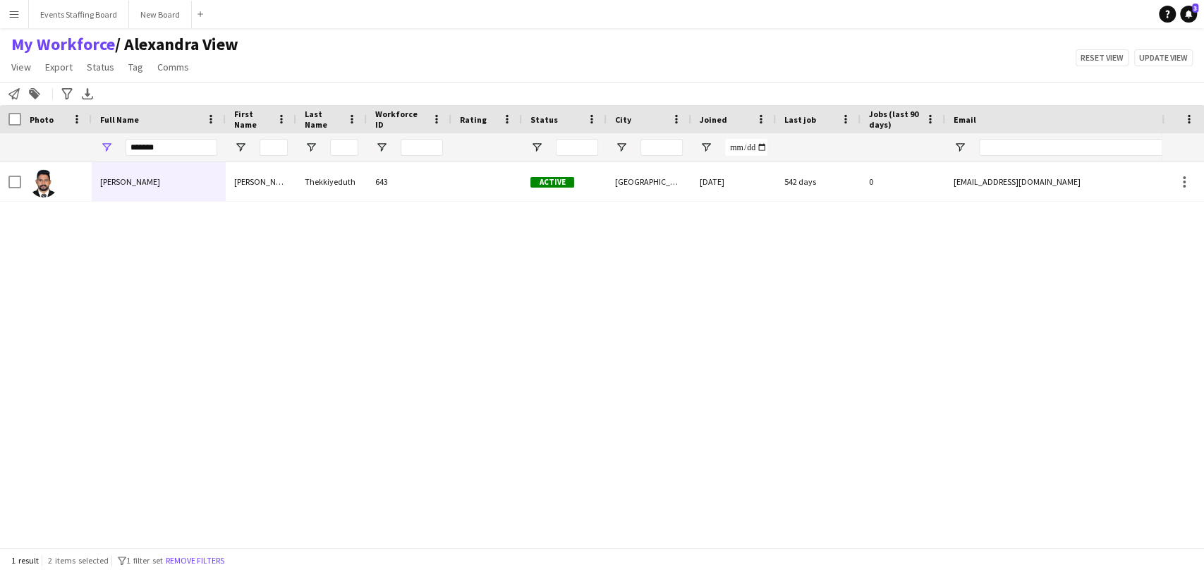
click at [0, 334] on div "Shafeek Thekkiyeduth Shafeek Thekkiyeduth 643 Active Doha 24-02-2024 542 days 0…" at bounding box center [581, 348] width 1162 height 373
click at [183, 147] on input "*******" at bounding box center [172, 147] width 92 height 17
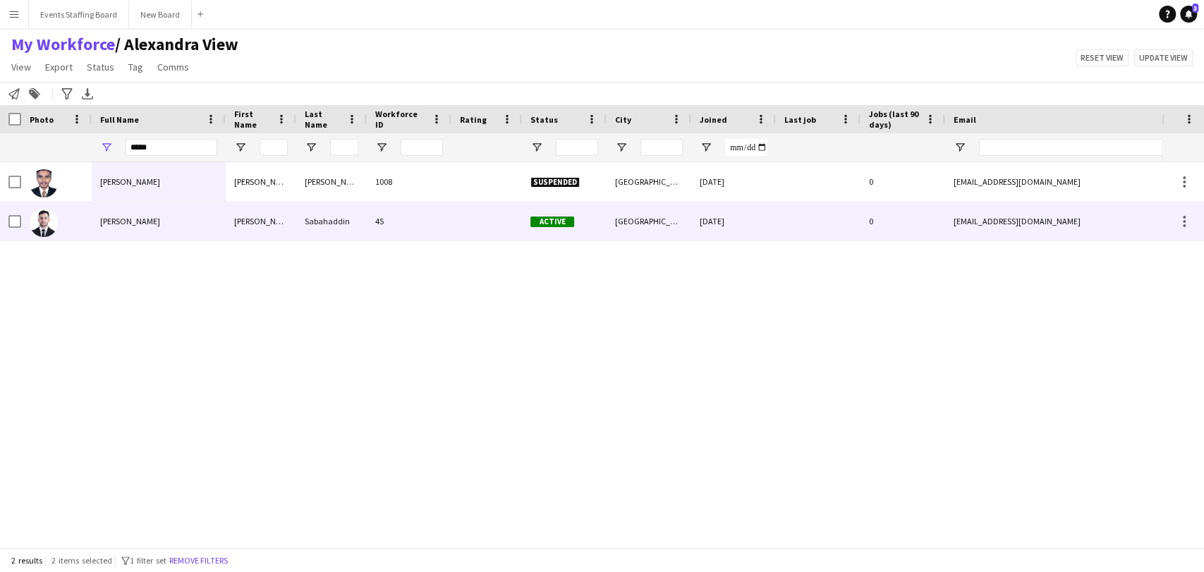
click at [99, 236] on div "Sinan Sabahaddin" at bounding box center [159, 221] width 134 height 39
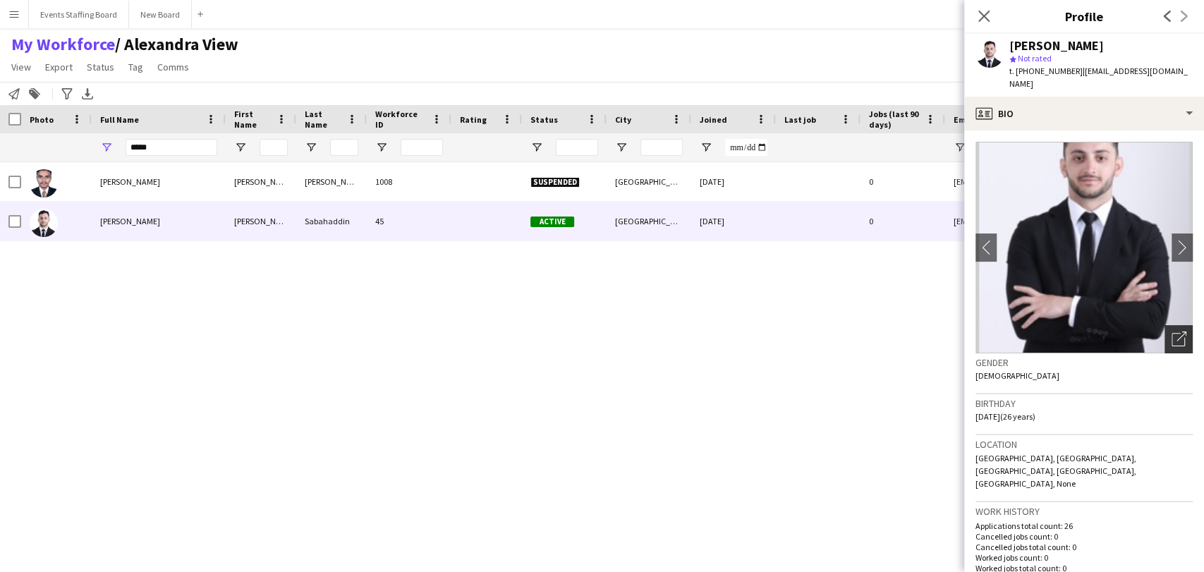
click at [1178, 325] on div "Open photos pop-in" at bounding box center [1179, 339] width 28 height 28
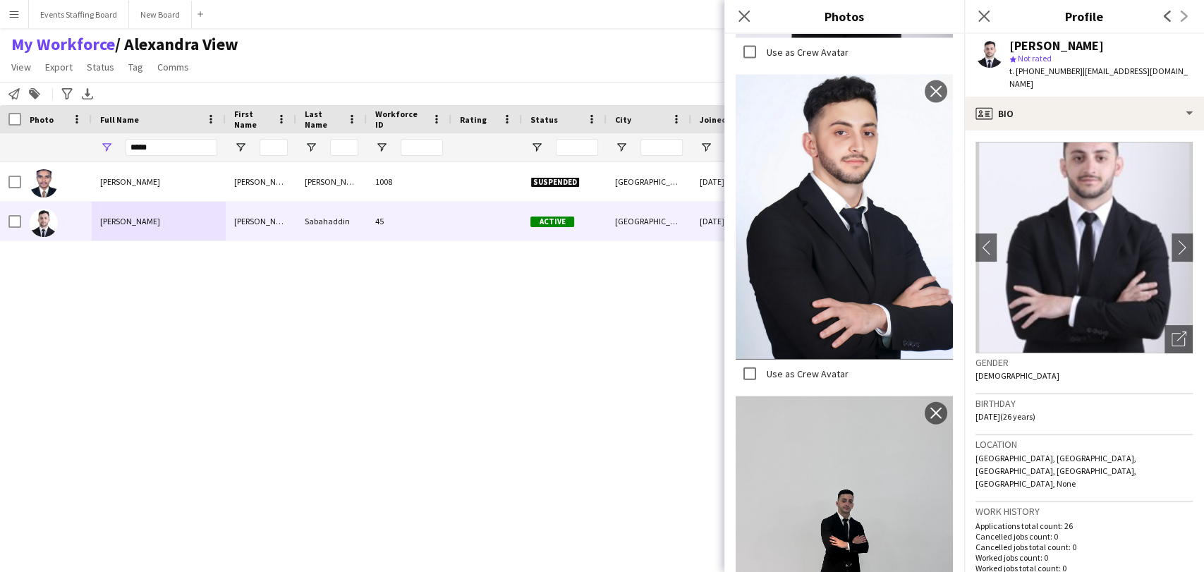
scroll to position [1741, 0]
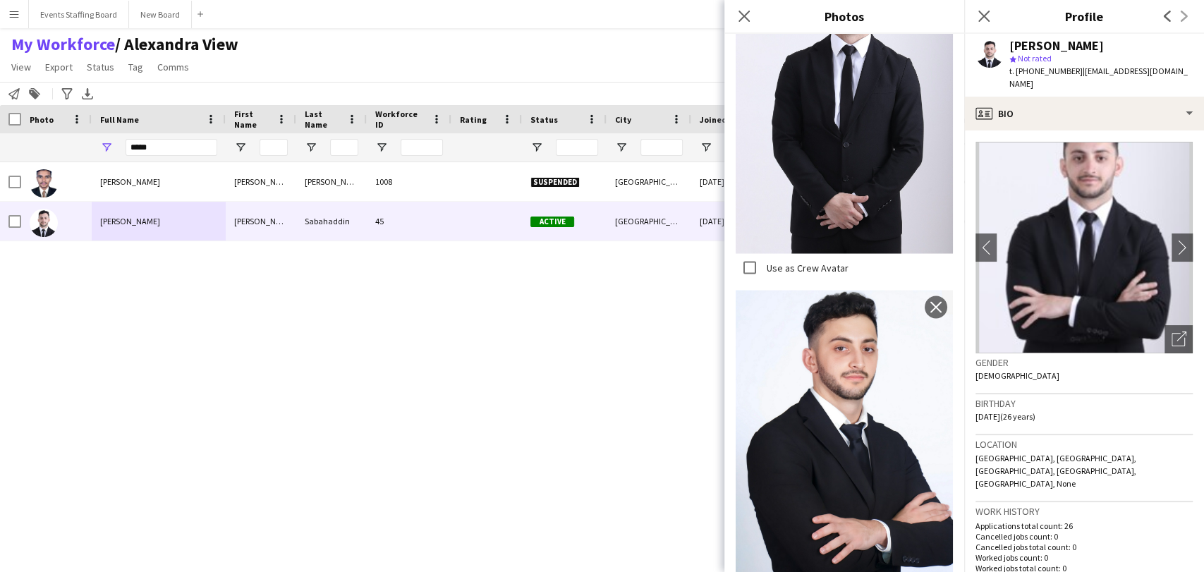
click at [504, 365] on div "Muhammed Sinan Muhammed Sinan 1008 Suspended Doha 27-02-2024 0 muhammedsinan144…" at bounding box center [581, 348] width 1162 height 373
click at [508, 442] on div "Muhammed Sinan Muhammed Sinan 1008 Suspended Doha 27-02-2024 0 muhammedsinan144…" at bounding box center [581, 348] width 1162 height 373
click at [974, 16] on div "Close pop-in" at bounding box center [984, 16] width 40 height 32
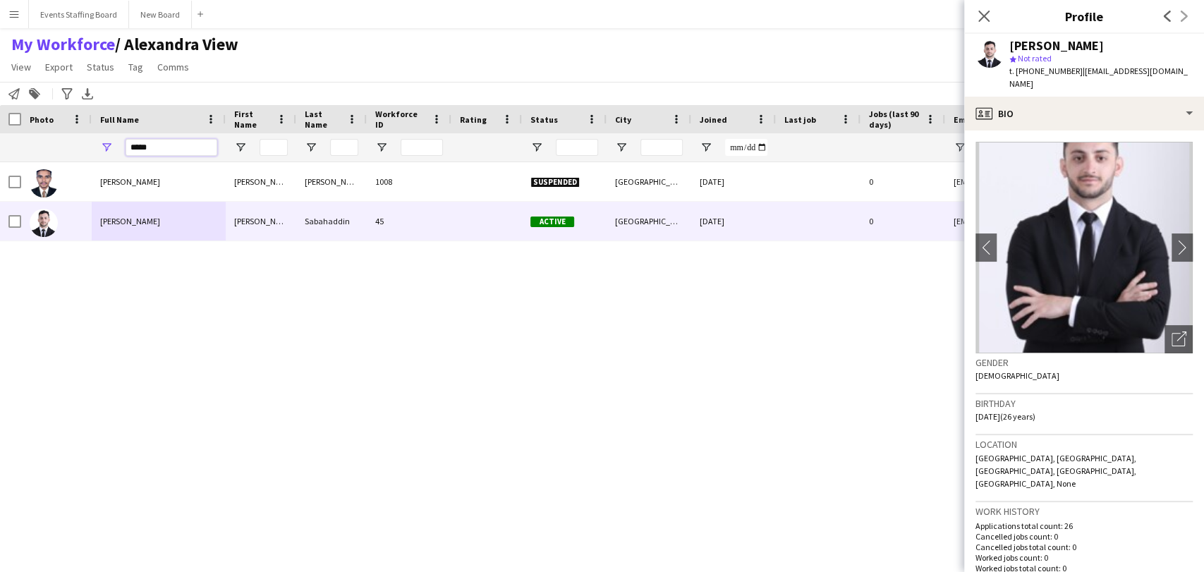
click at [175, 143] on input "*****" at bounding box center [172, 147] width 92 height 17
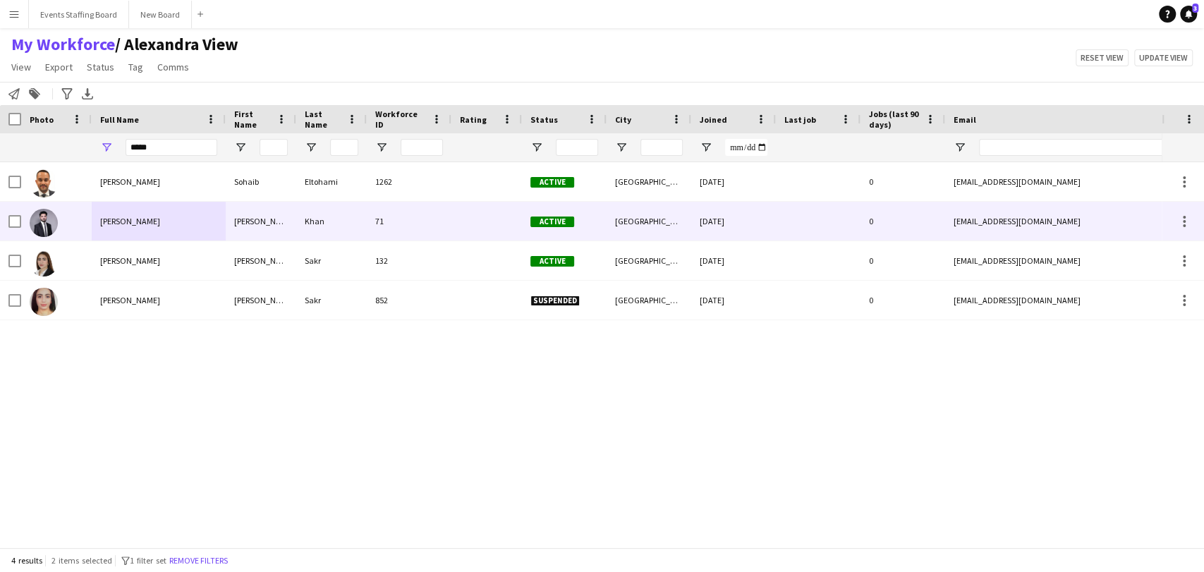
click at [144, 217] on div "Sohail Khan" at bounding box center [159, 221] width 134 height 39
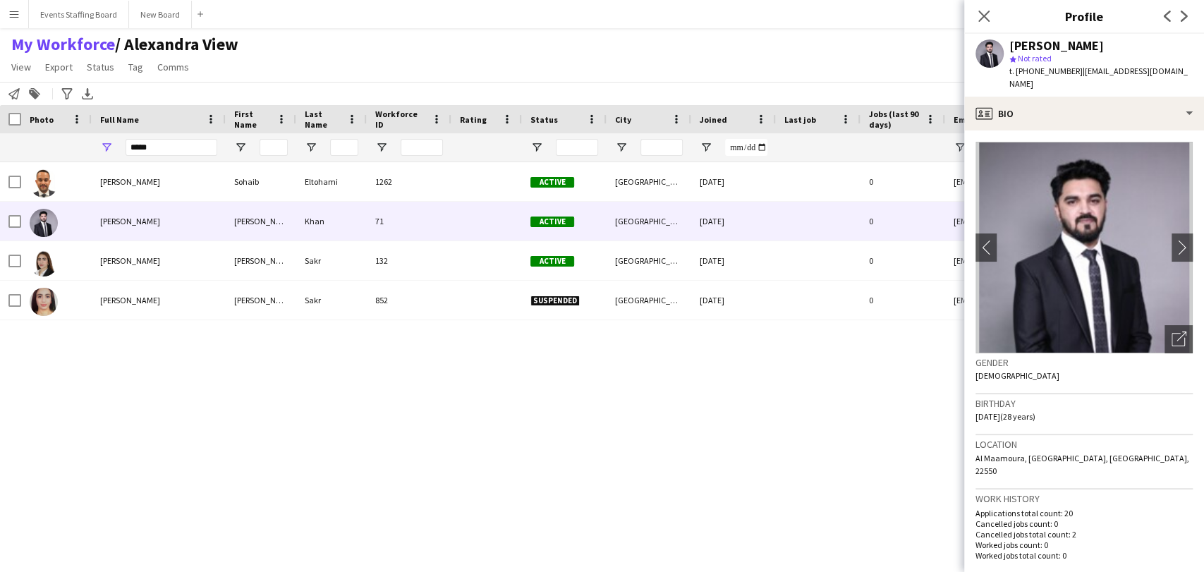
click at [1034, 70] on span "t. +97471218458" at bounding box center [1046, 71] width 73 height 11
click at [1175, 339] on div "Open photos pop-in" at bounding box center [1179, 339] width 28 height 28
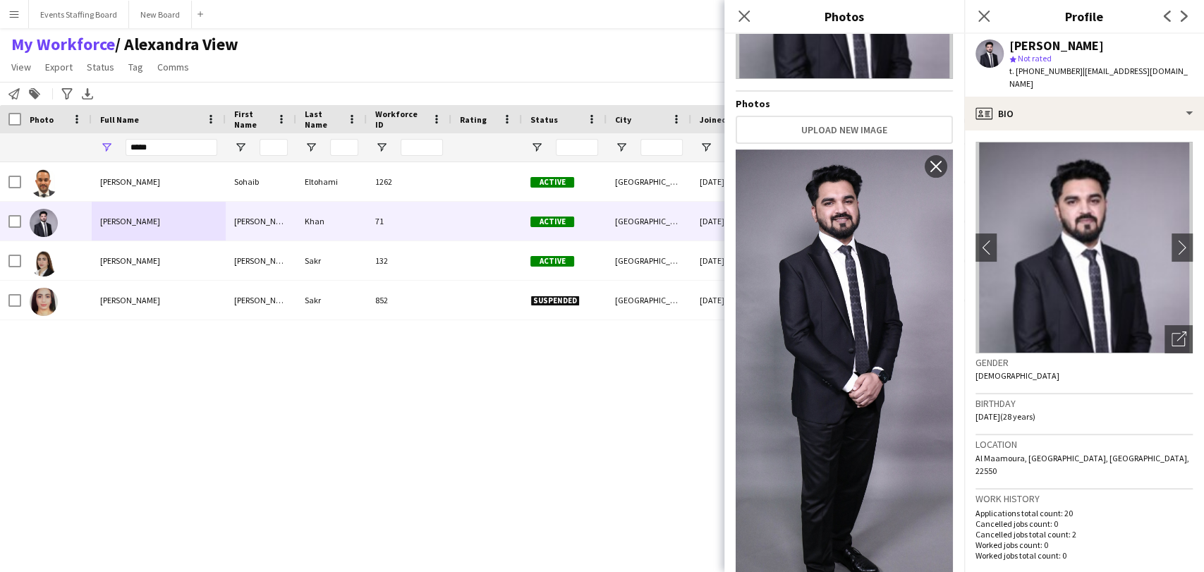
scroll to position [0, 0]
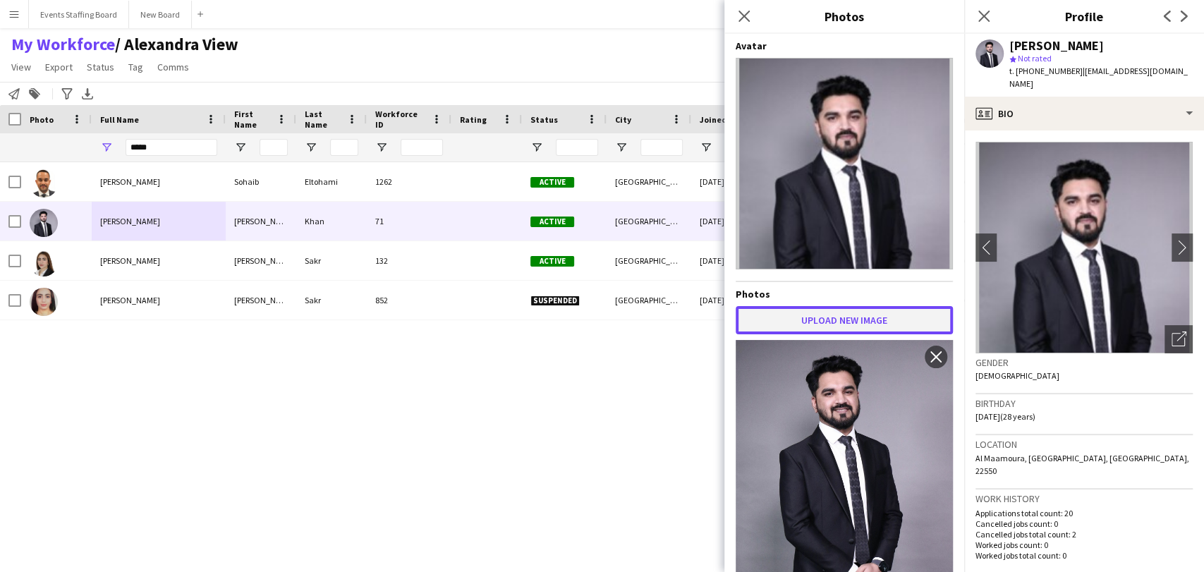
click at [773, 309] on button "Upload new image" at bounding box center [844, 320] width 217 height 28
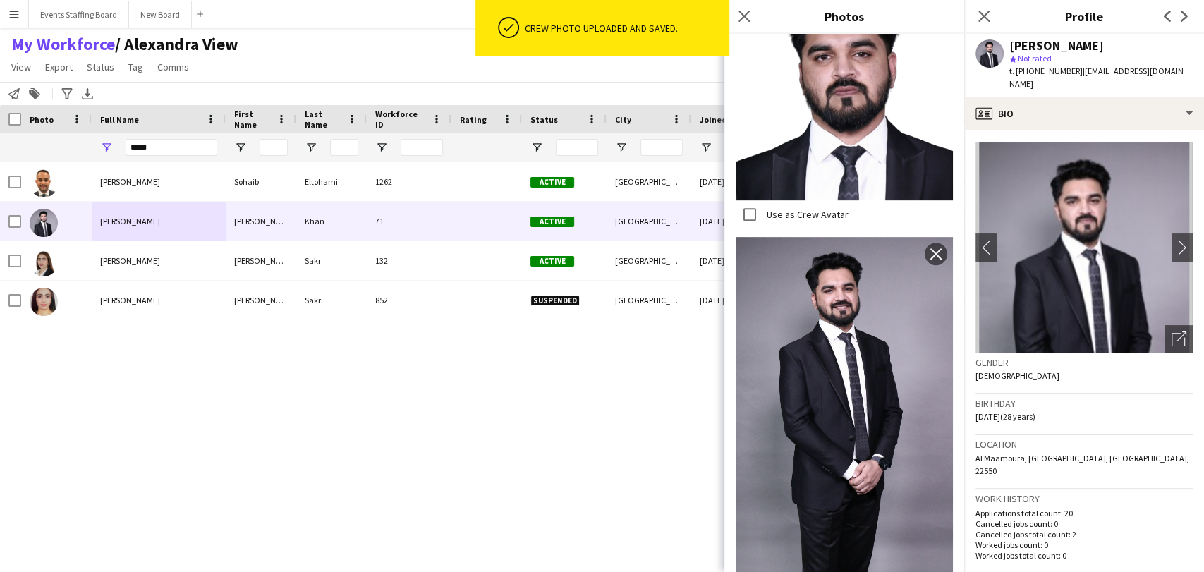
scroll to position [181, 0]
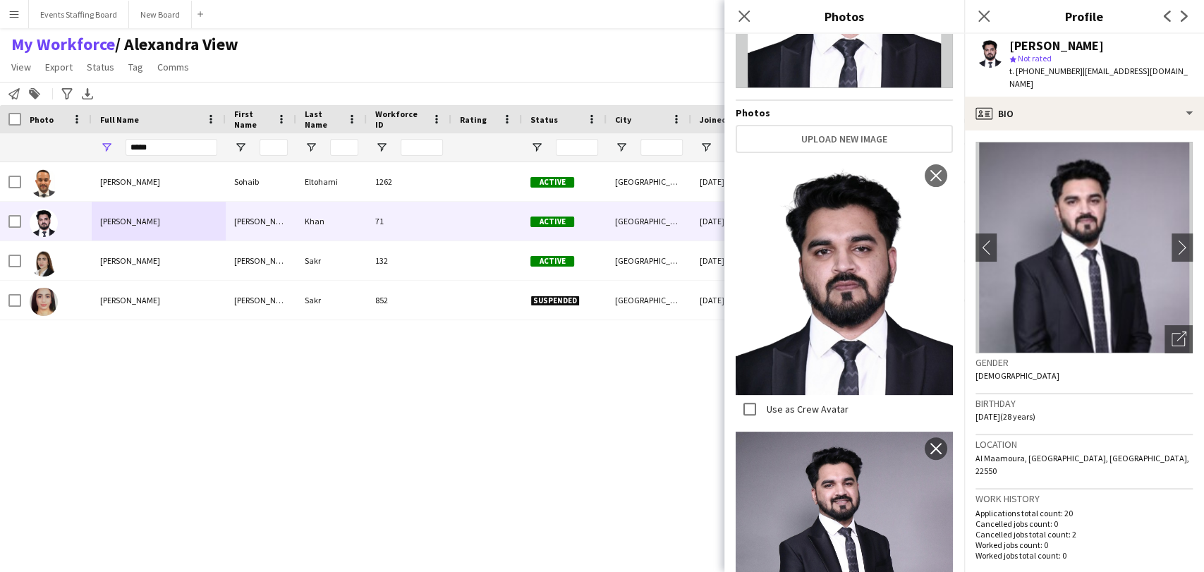
click at [267, 452] on div "Sohaib Eltohami Sohaib Eltohami 1262 Active Doha 06-03-2024 0 sohaibaltohami@gm…" at bounding box center [581, 348] width 1162 height 373
click at [988, 12] on icon at bounding box center [983, 15] width 13 height 13
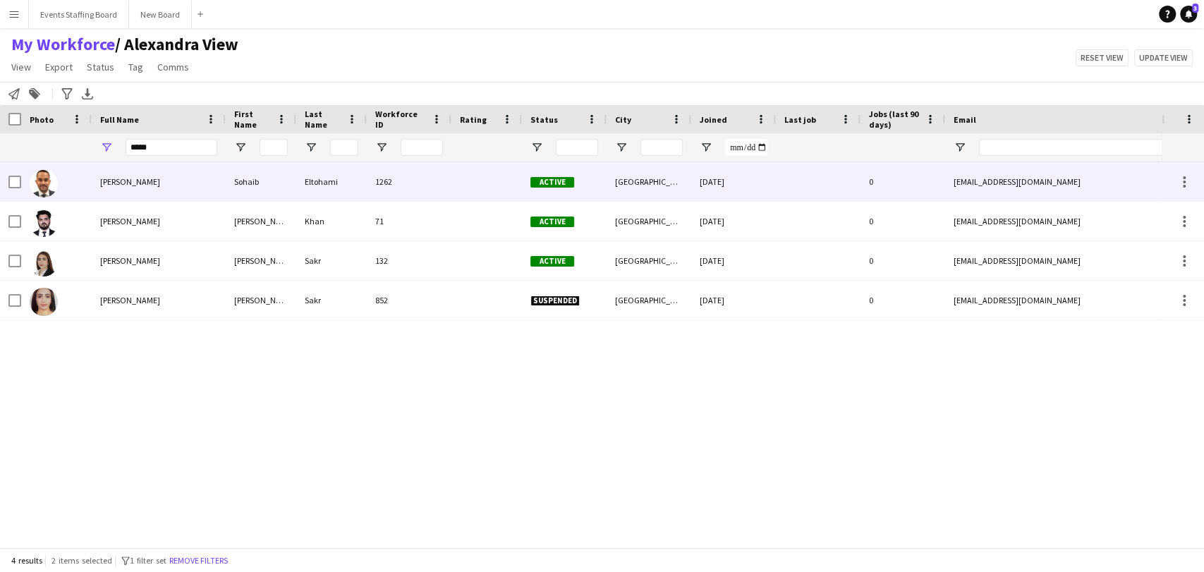
click at [135, 187] on span "Sohaib Eltohami" at bounding box center [130, 181] width 60 height 11
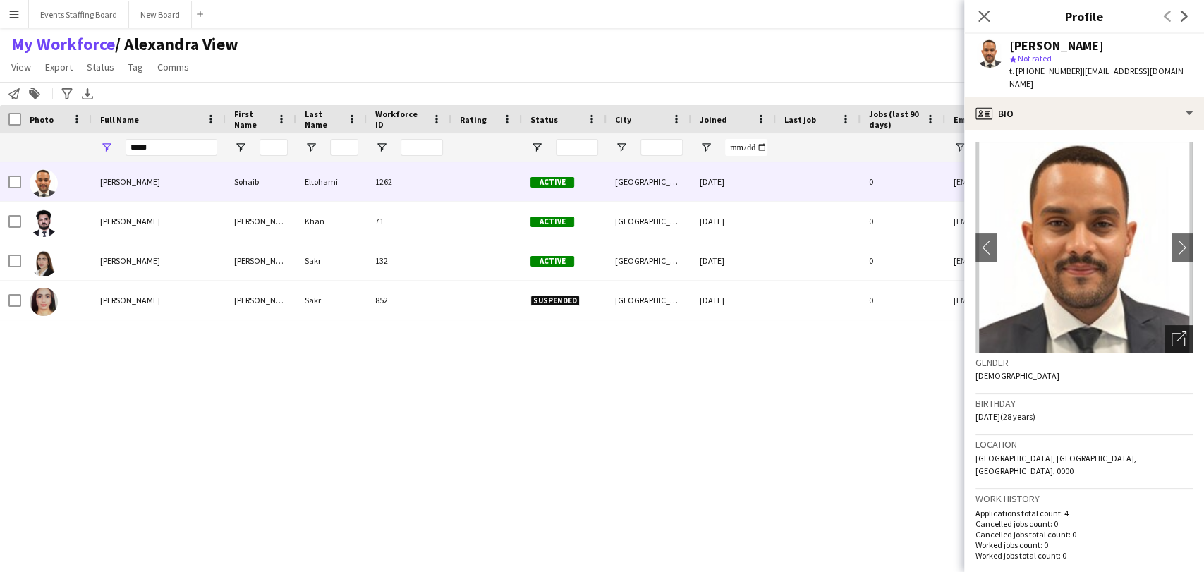
click at [1165, 329] on div "Open photos pop-in" at bounding box center [1179, 339] width 28 height 28
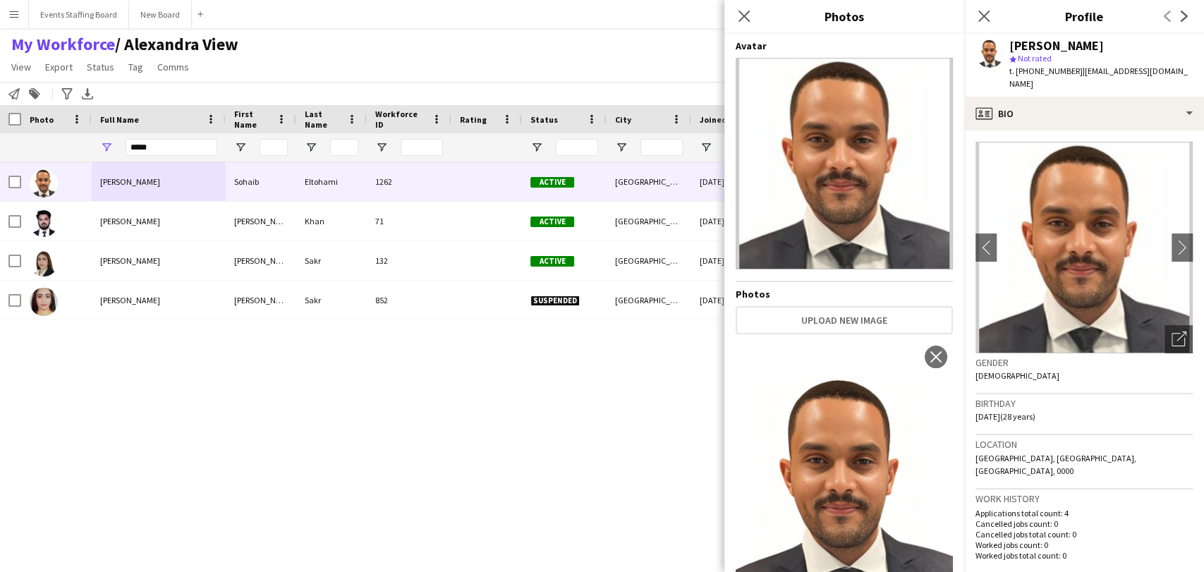
click at [1035, 69] on span "t. +97455268060" at bounding box center [1046, 71] width 73 height 11
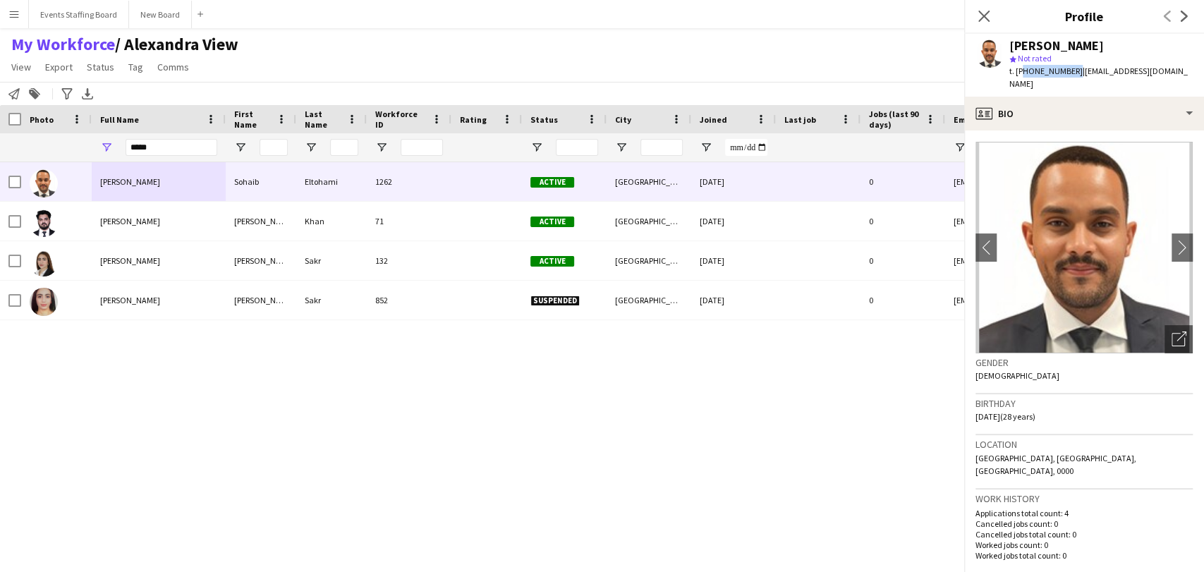
click at [1035, 69] on span "t. +97455268060" at bounding box center [1046, 71] width 73 height 11
click at [1177, 332] on icon at bounding box center [1182, 337] width 10 height 10
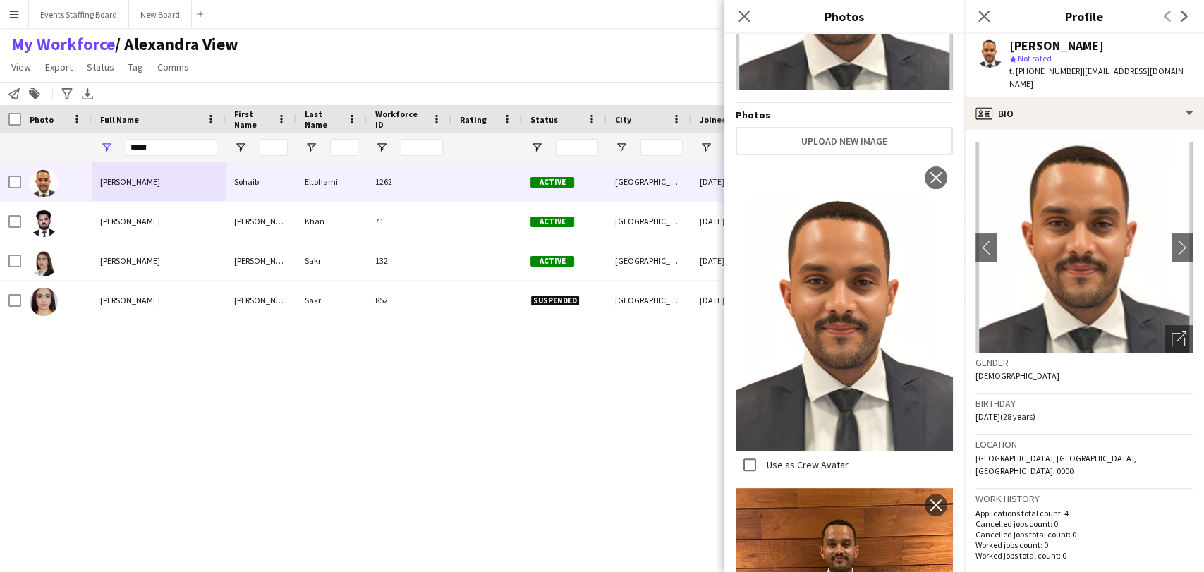
scroll to position [0, 0]
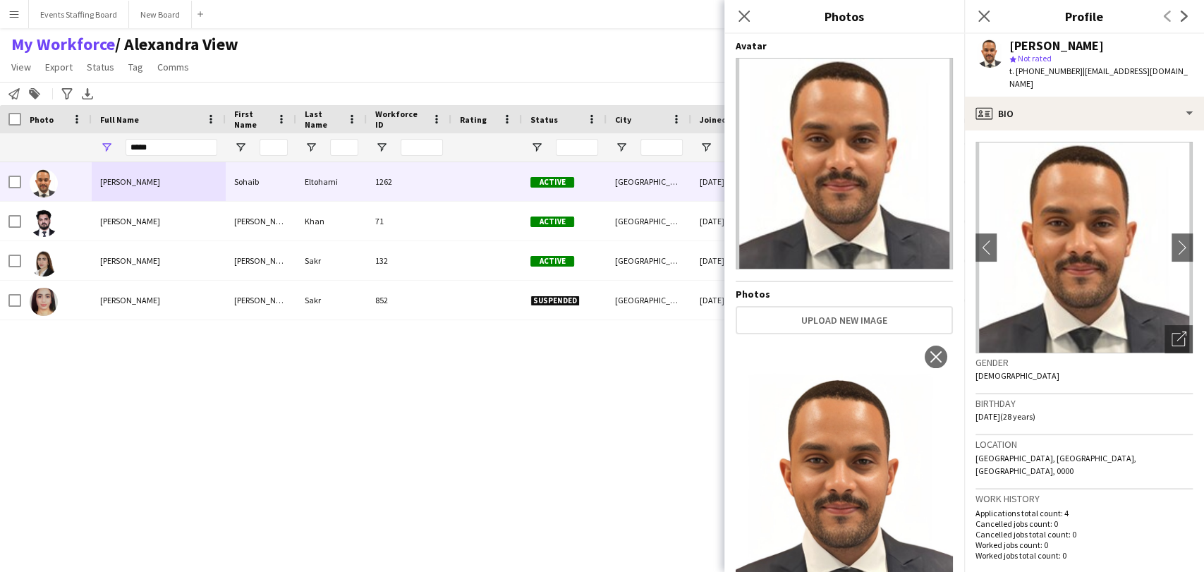
drag, startPoint x: 298, startPoint y: 410, endPoint x: 131, endPoint y: 115, distance: 339.0
click at [299, 408] on div "Sohaib Eltohami Sohaib Eltohami 1262 Active Doha 06-03-2024 0 sohaibaltohami@gm…" at bounding box center [581, 348] width 1162 height 373
click at [149, 149] on input "*****" at bounding box center [172, 147] width 92 height 17
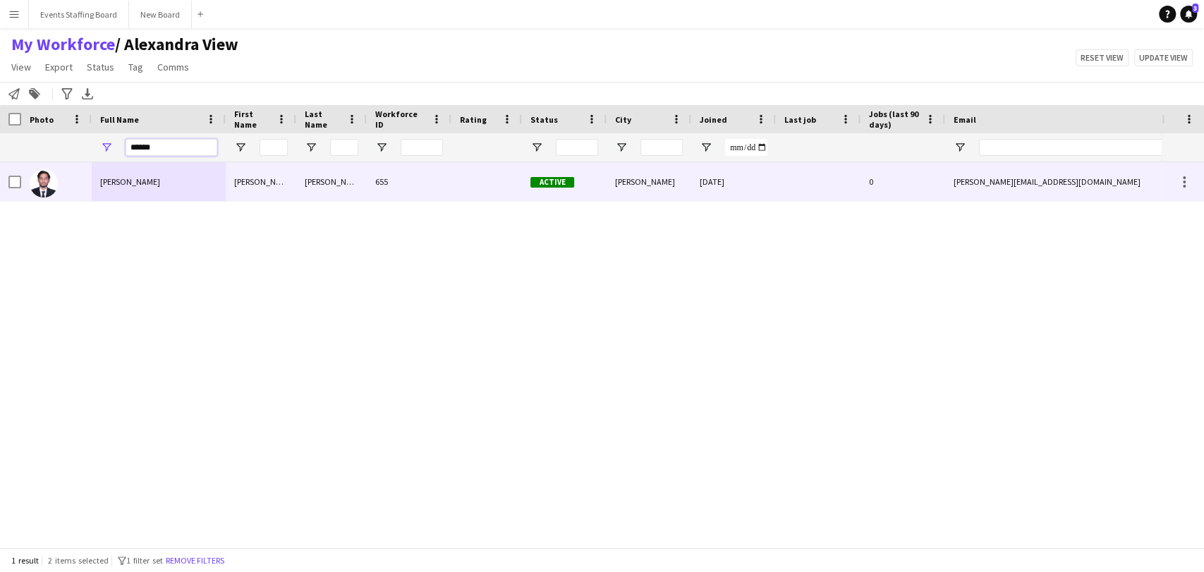
type input "******"
click at [181, 181] on div "Tanvir Ahmed" at bounding box center [159, 181] width 134 height 39
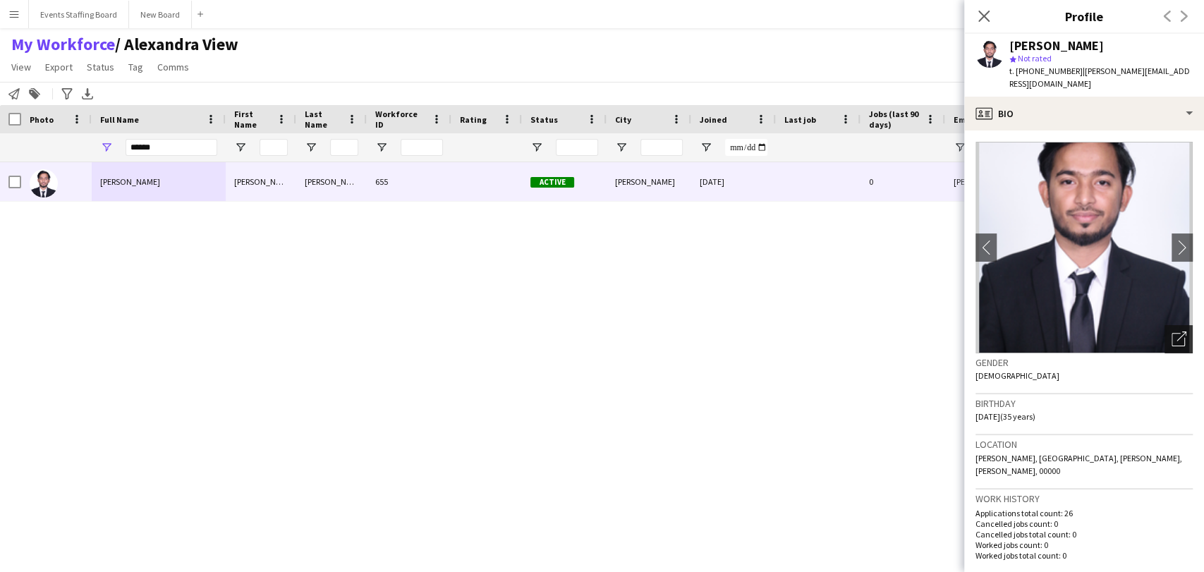
click at [1178, 325] on div "Open photos pop-in" at bounding box center [1179, 339] width 28 height 28
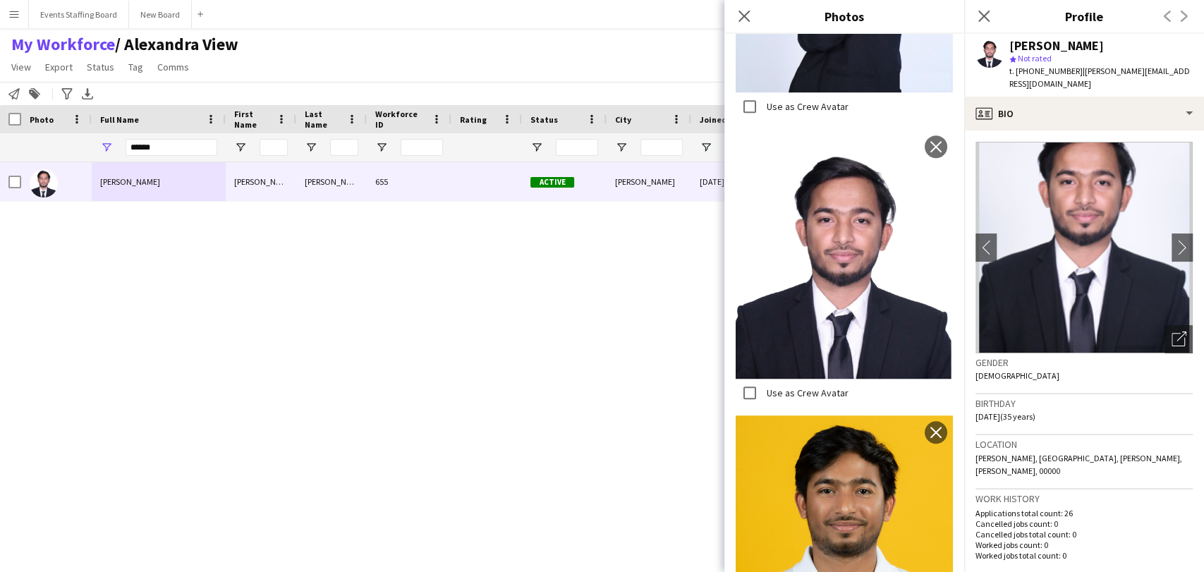
scroll to position [570, 0]
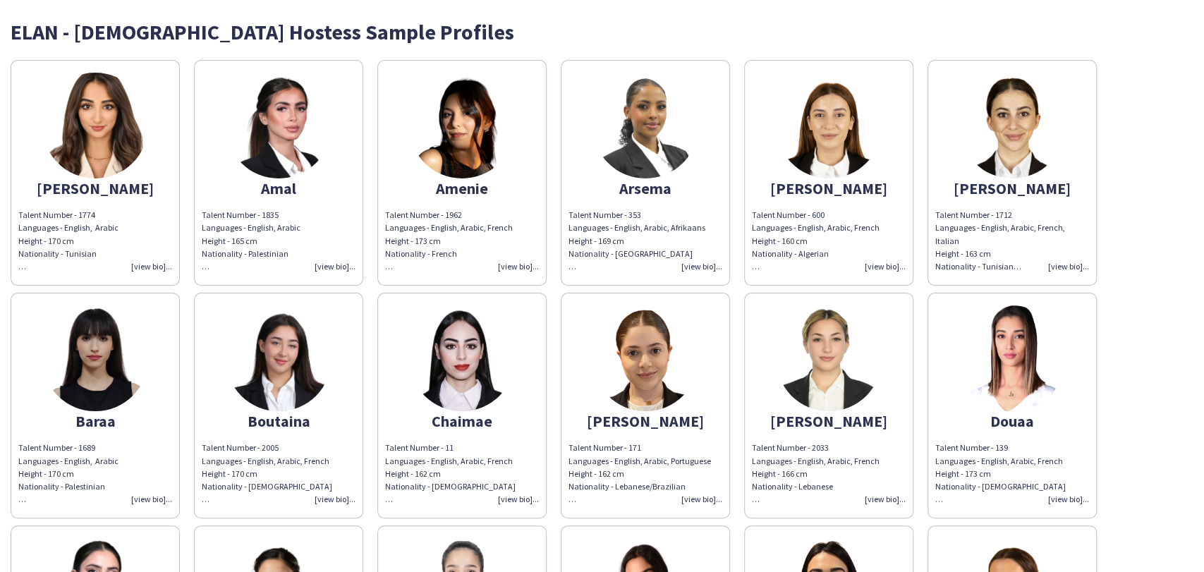
scroll to position [313, 0]
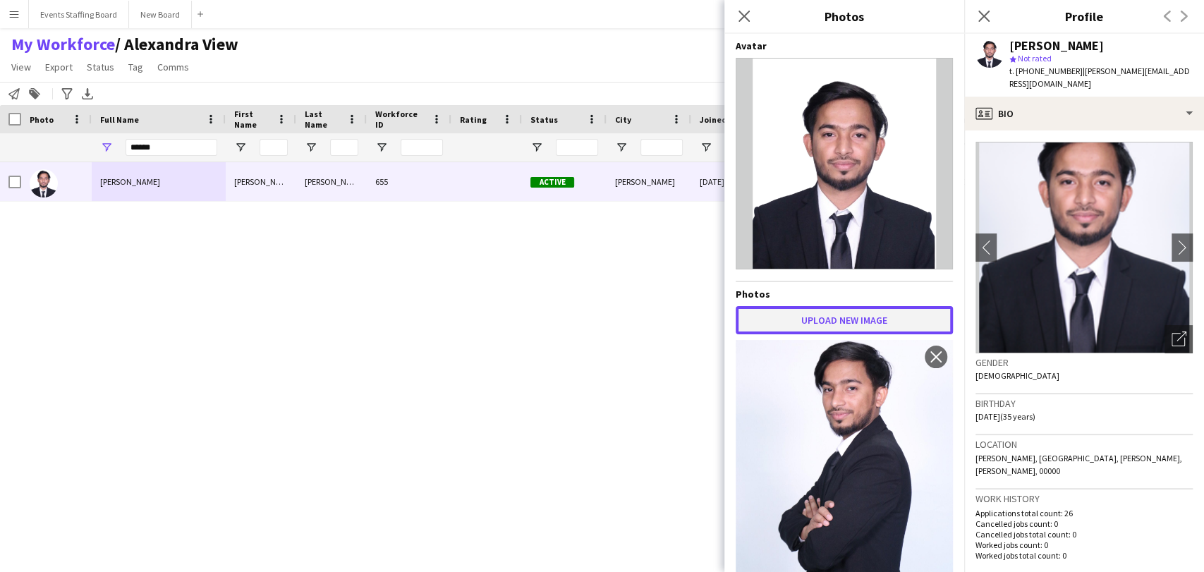
click at [842, 321] on button "Upload new image" at bounding box center [844, 320] width 217 height 28
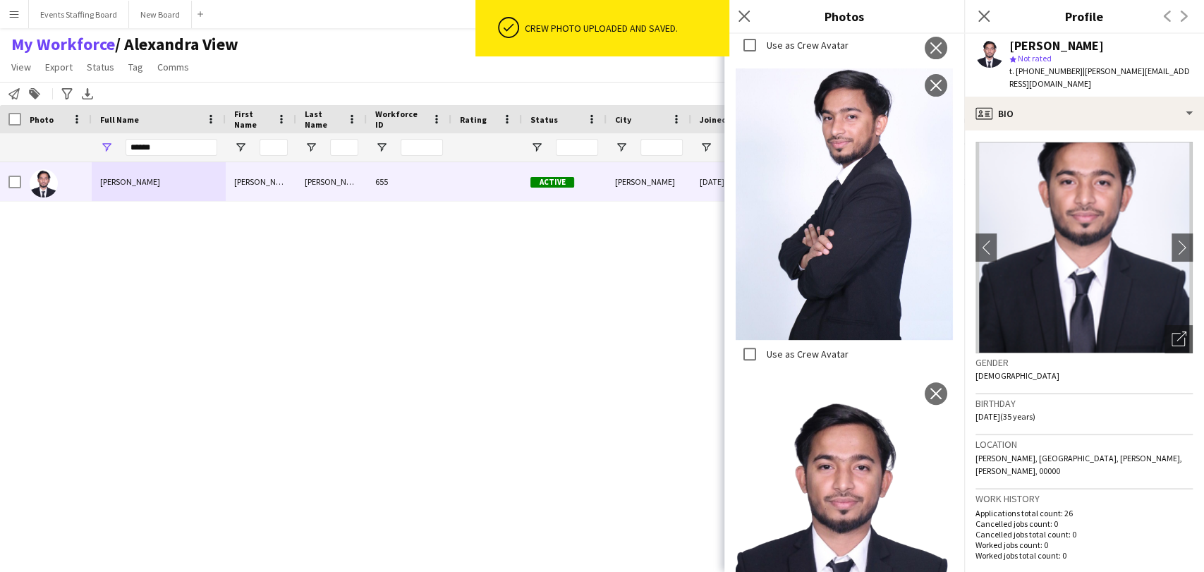
scroll to position [262, 0]
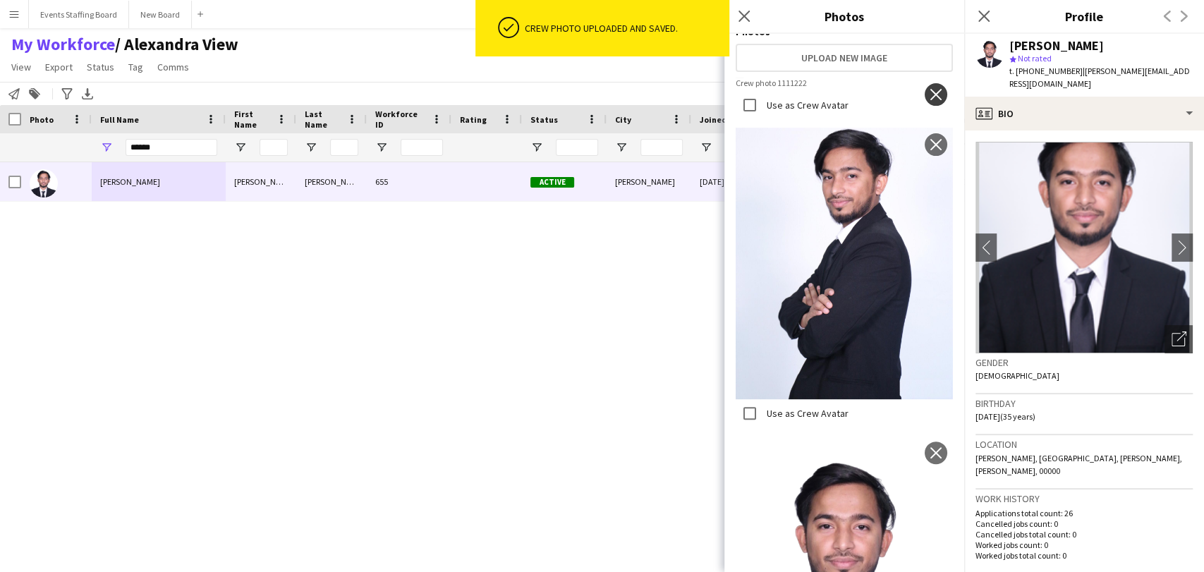
click at [929, 92] on app-icon "close" at bounding box center [936, 94] width 14 height 11
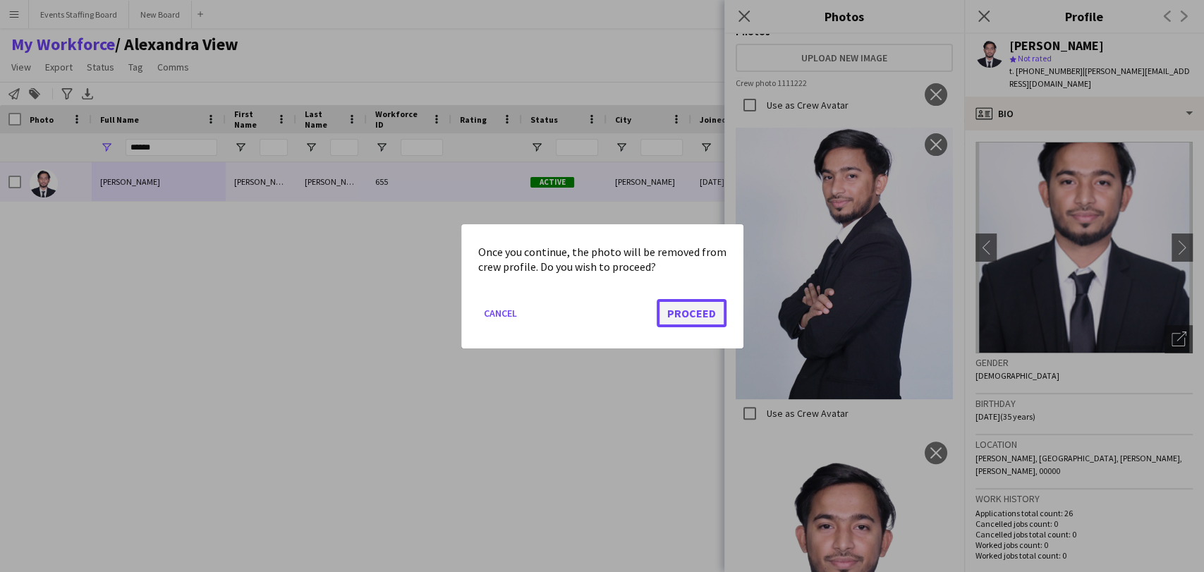
click at [700, 301] on button "Proceed" at bounding box center [692, 312] width 70 height 28
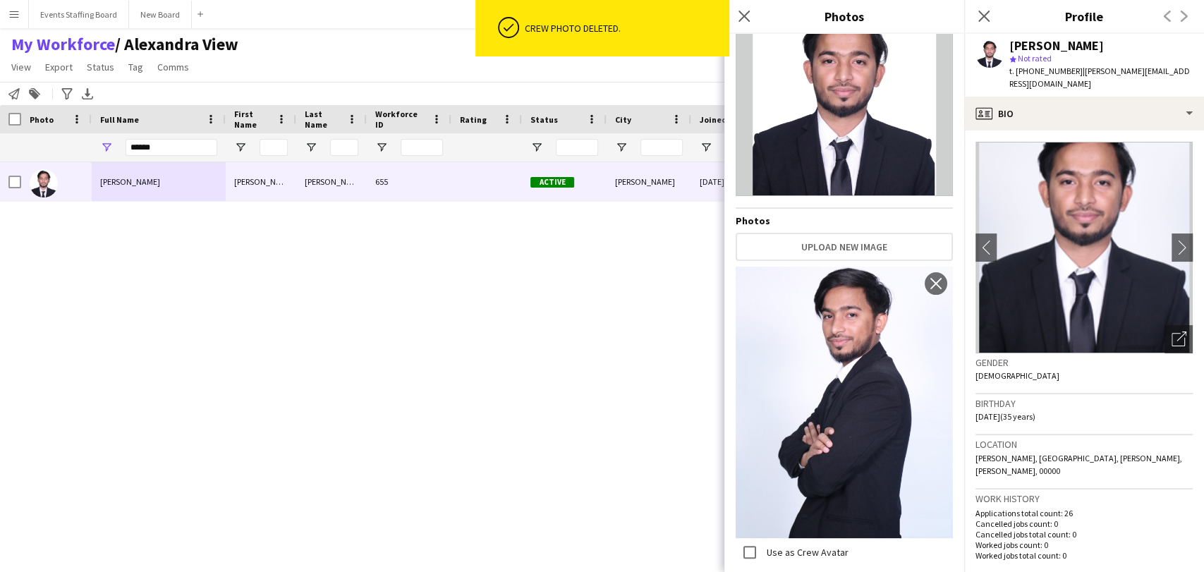
scroll to position [0, 0]
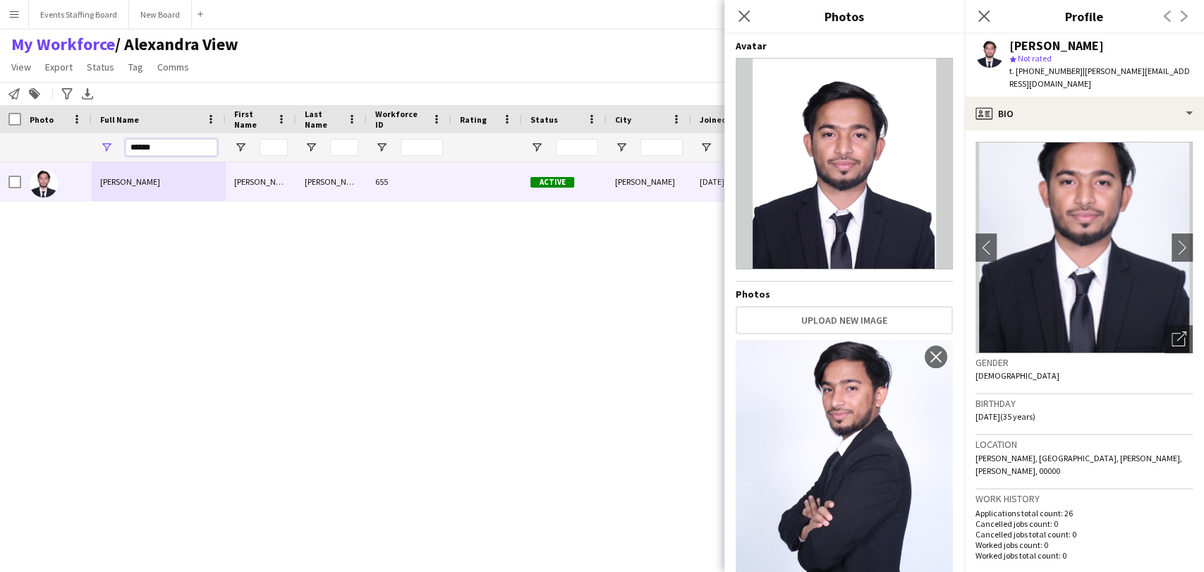
click at [158, 145] on input "******" at bounding box center [172, 147] width 92 height 17
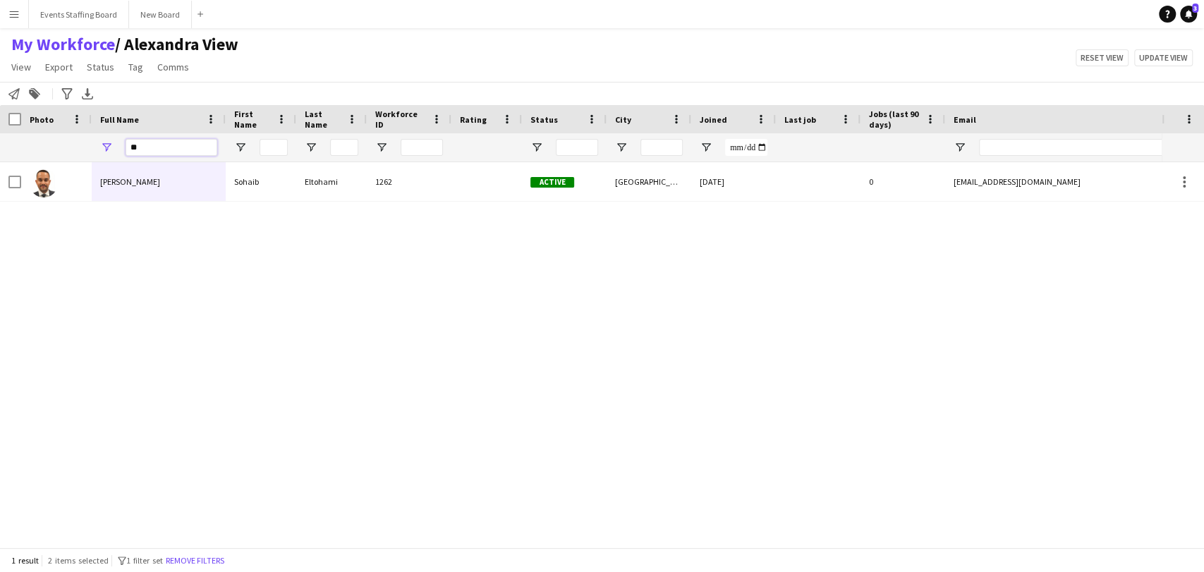
type input "*"
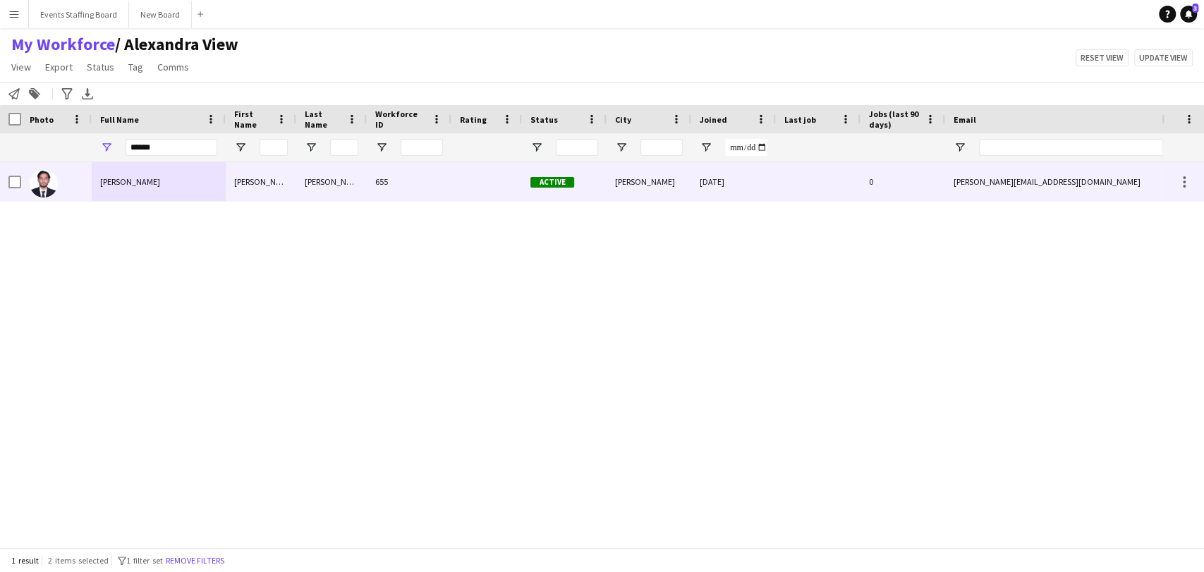
click at [125, 194] on div "Tanvir Ahmed" at bounding box center [159, 181] width 134 height 39
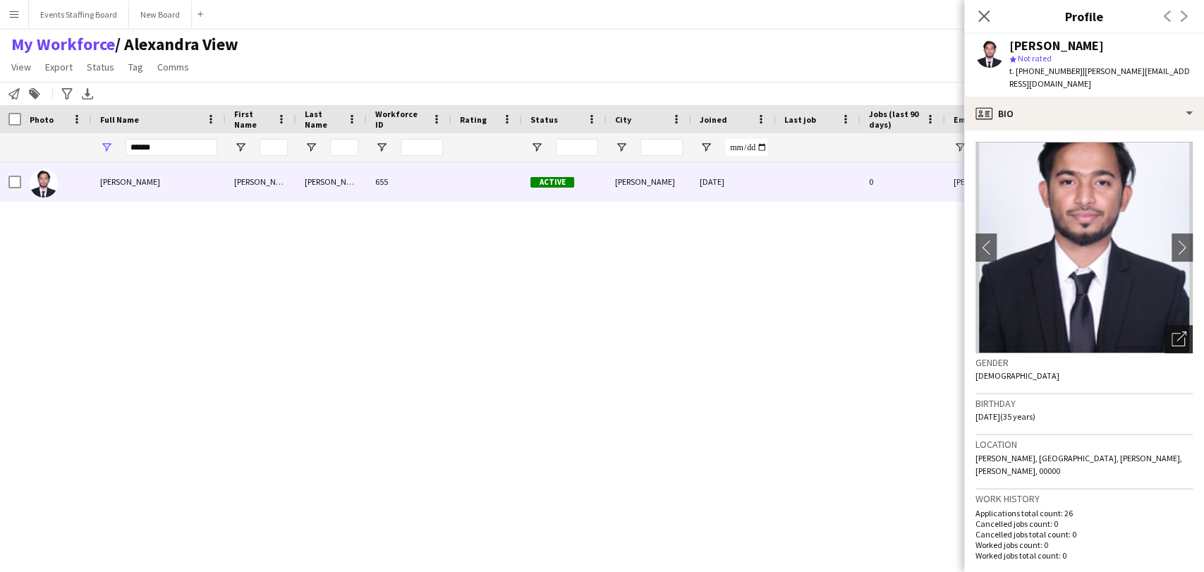
click at [1172, 332] on icon "Open photos pop-in" at bounding box center [1179, 339] width 15 height 15
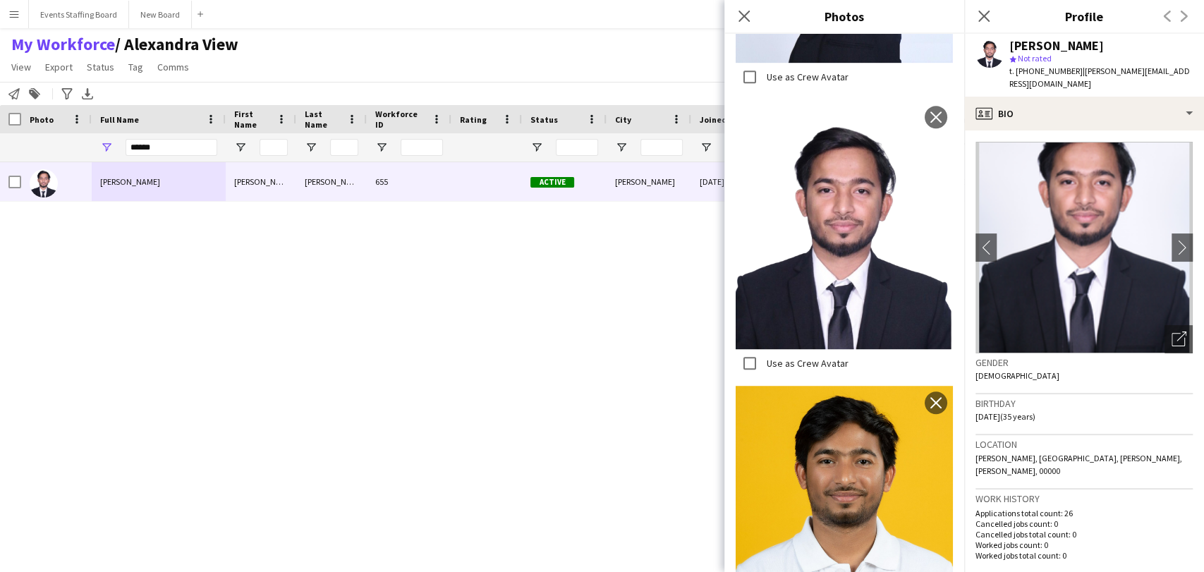
scroll to position [570, 0]
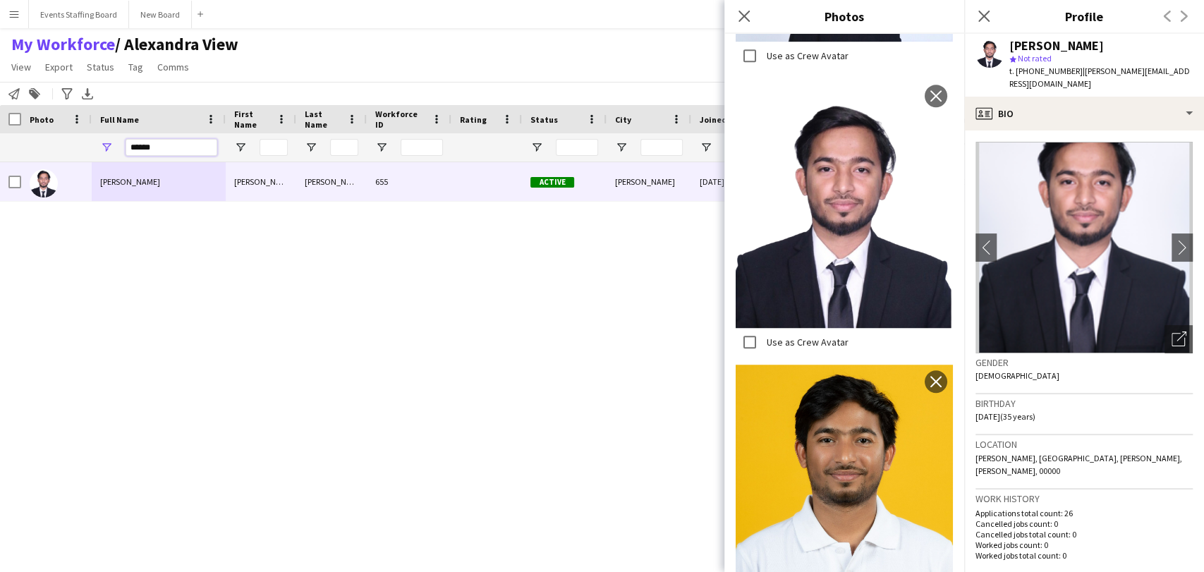
click at [142, 147] on input "******" at bounding box center [172, 147] width 92 height 17
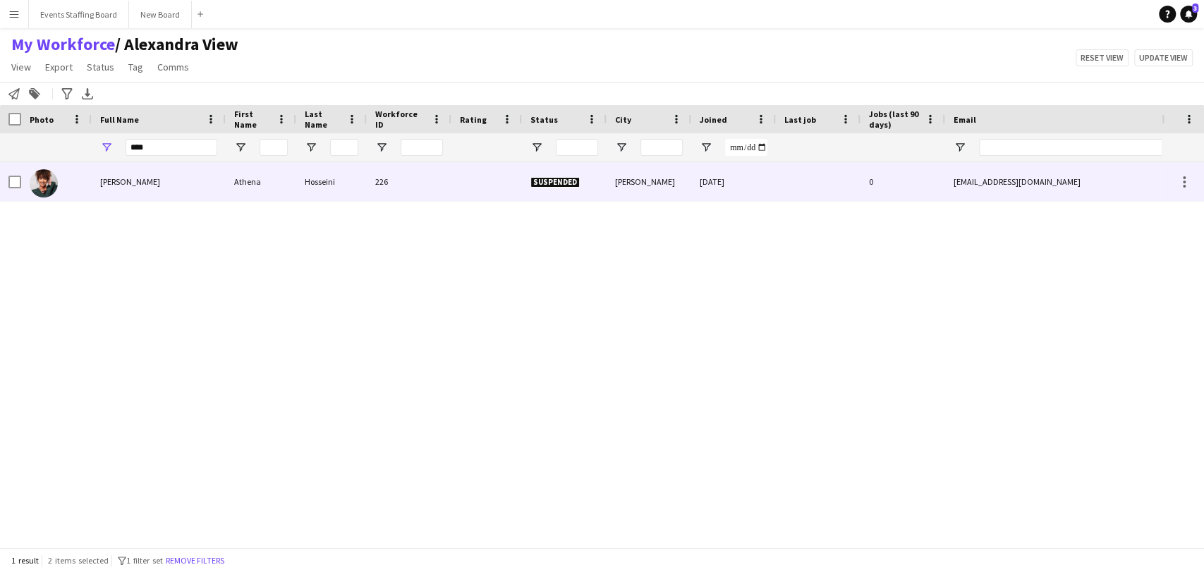
click at [143, 176] on span "Athena Hosseini" at bounding box center [130, 181] width 60 height 11
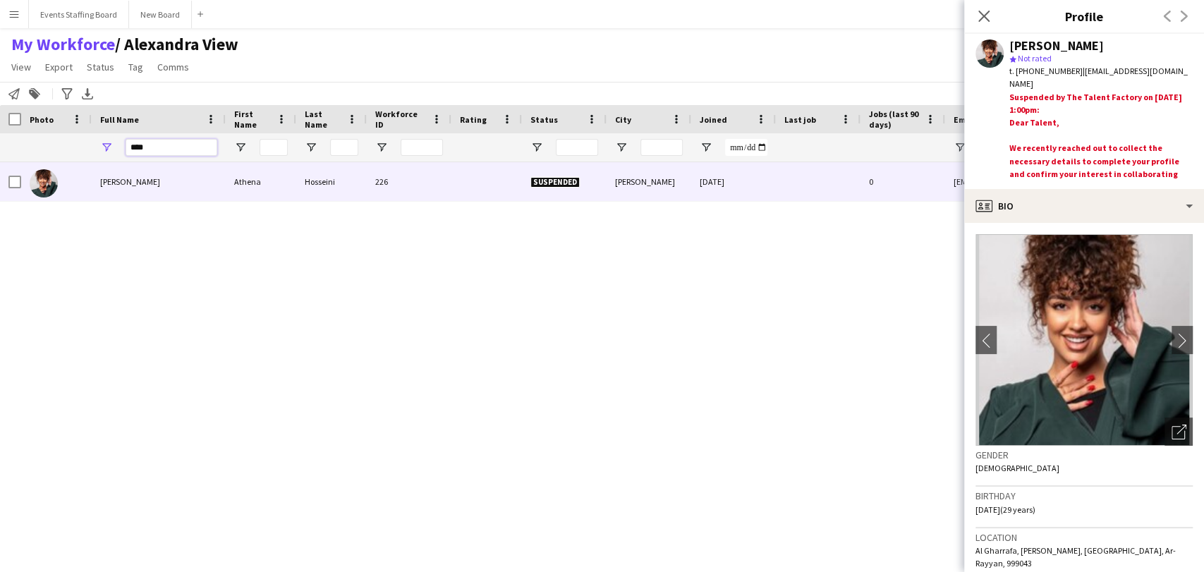
click at [141, 150] on input "****" at bounding box center [172, 147] width 92 height 17
click at [160, 150] on input "****" at bounding box center [172, 147] width 92 height 17
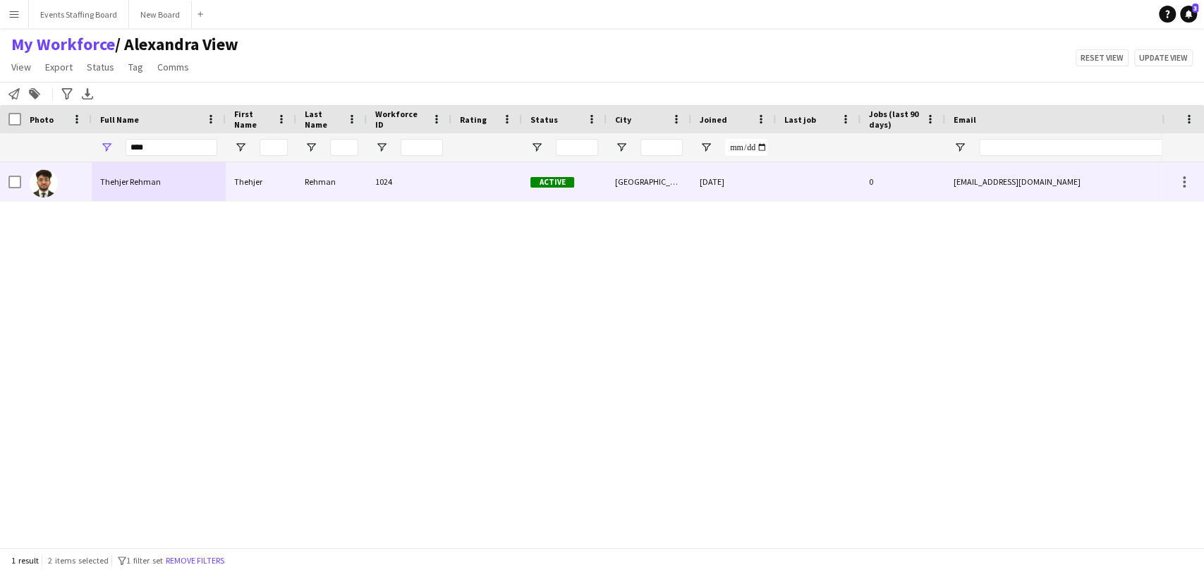
click at [124, 185] on span "Thehjer Rehman" at bounding box center [130, 181] width 61 height 11
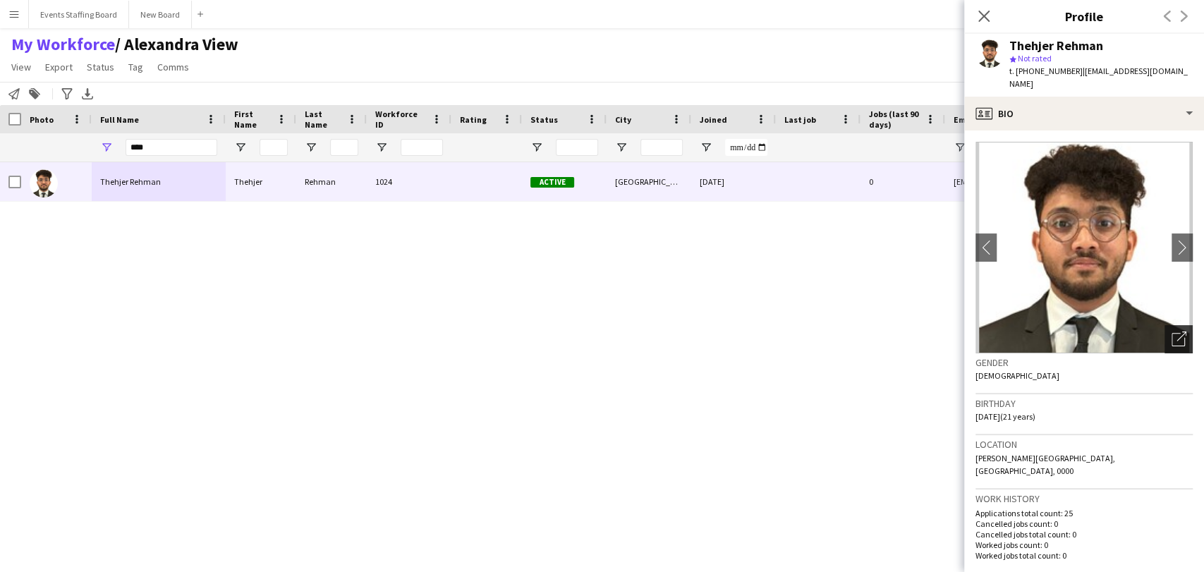
click at [1165, 332] on div "Open photos pop-in" at bounding box center [1179, 339] width 28 height 28
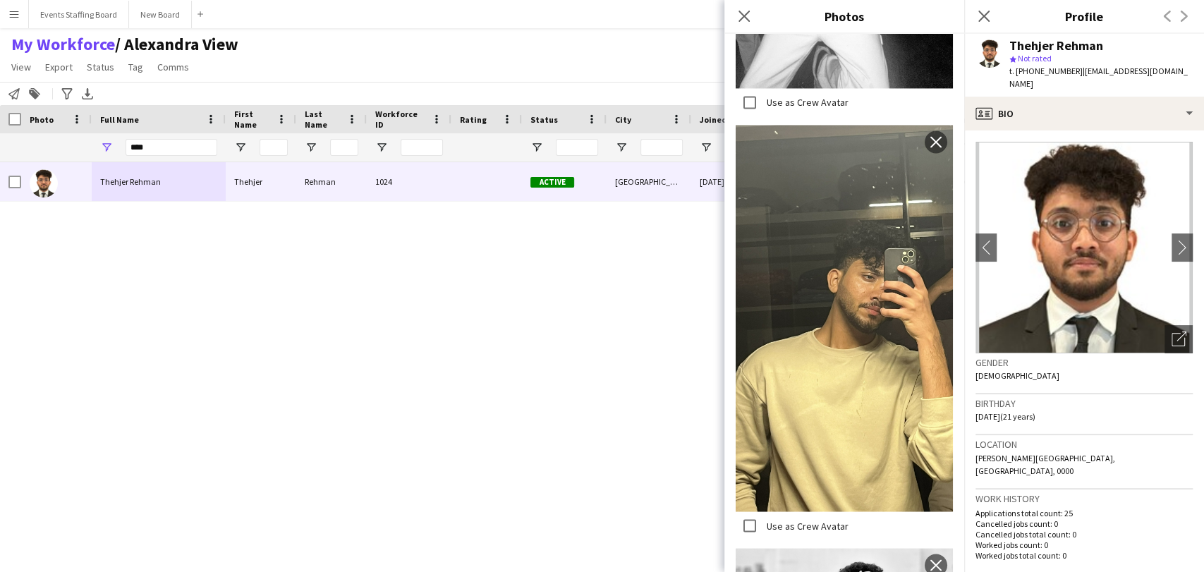
scroll to position [1714, 0]
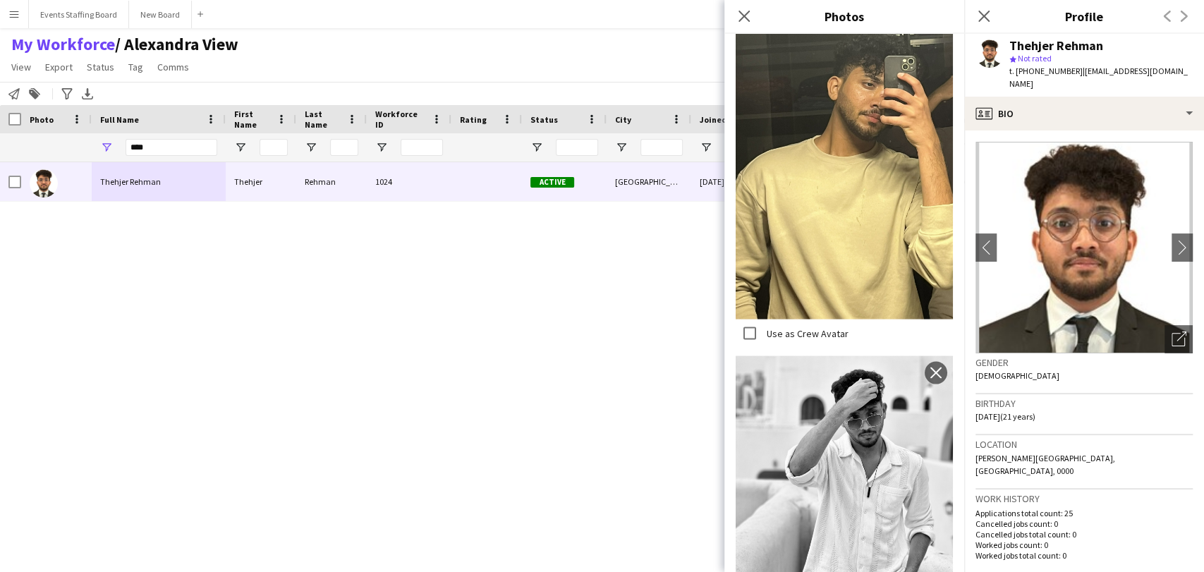
click at [1041, 69] on span "t. +97433637532" at bounding box center [1046, 71] width 73 height 11
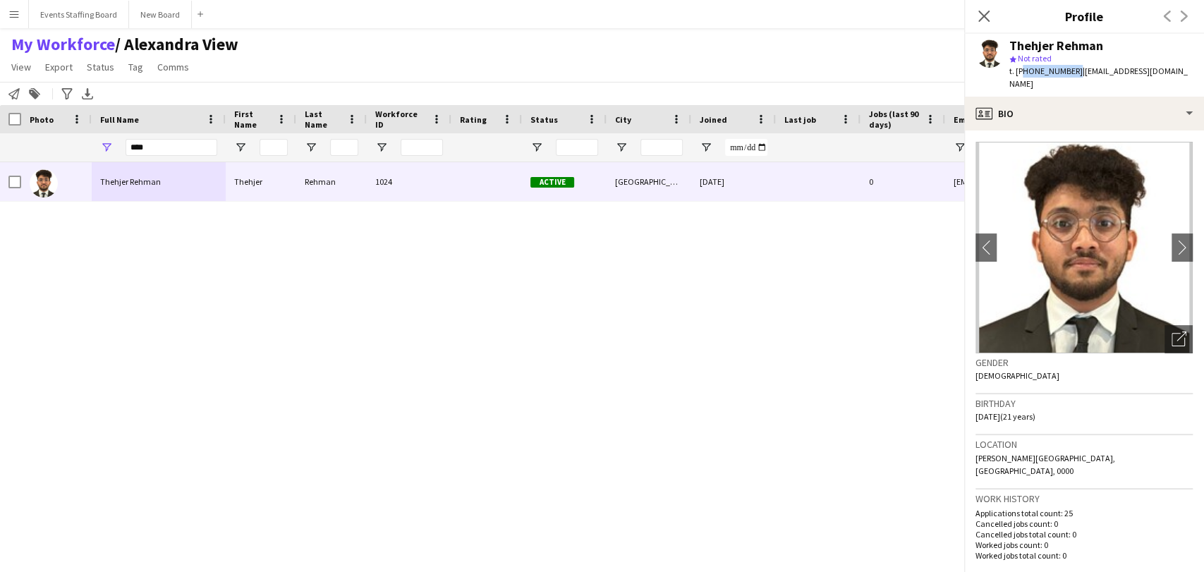
click at [1041, 69] on span "t. +97433637532" at bounding box center [1046, 71] width 73 height 11
copy span "97433637532"
click at [1173, 337] on div "Open photos pop-in" at bounding box center [1179, 339] width 28 height 28
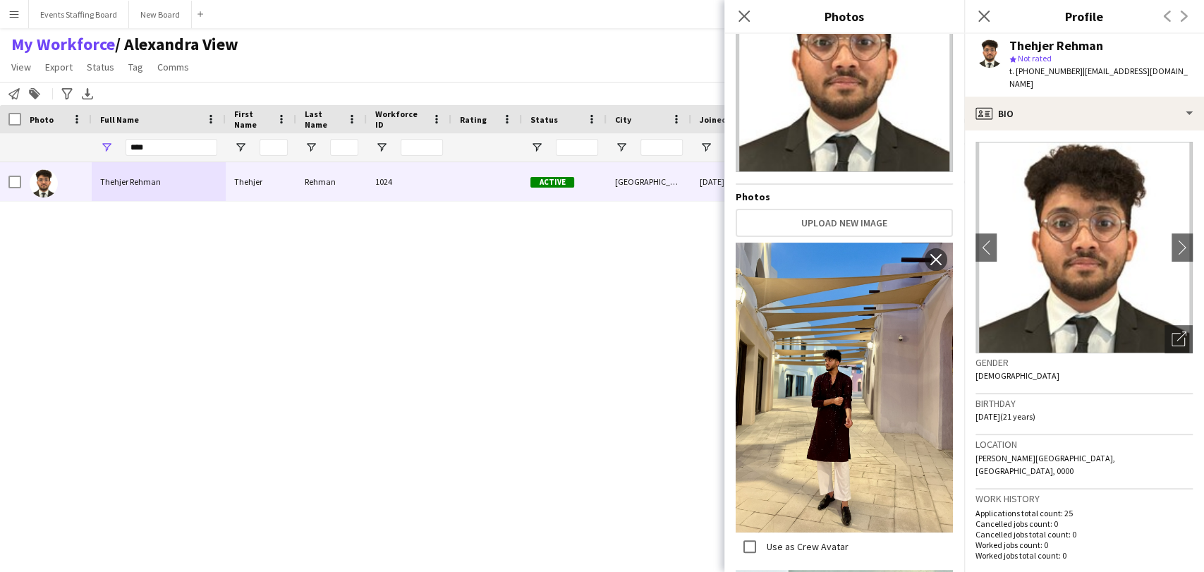
scroll to position [0, 0]
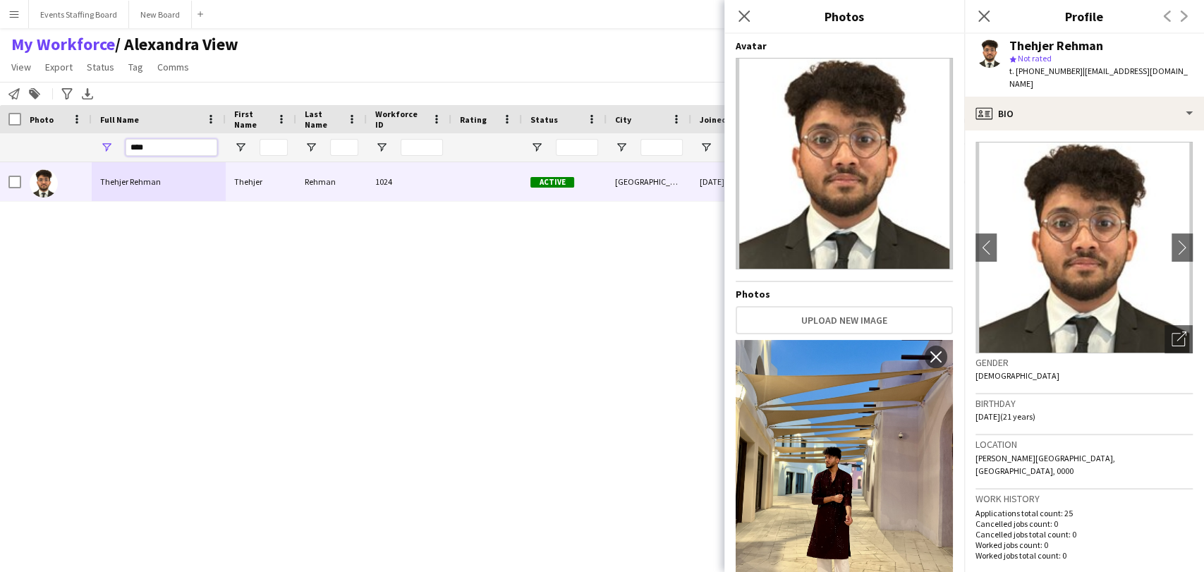
click at [144, 152] on input "****" at bounding box center [172, 147] width 92 height 17
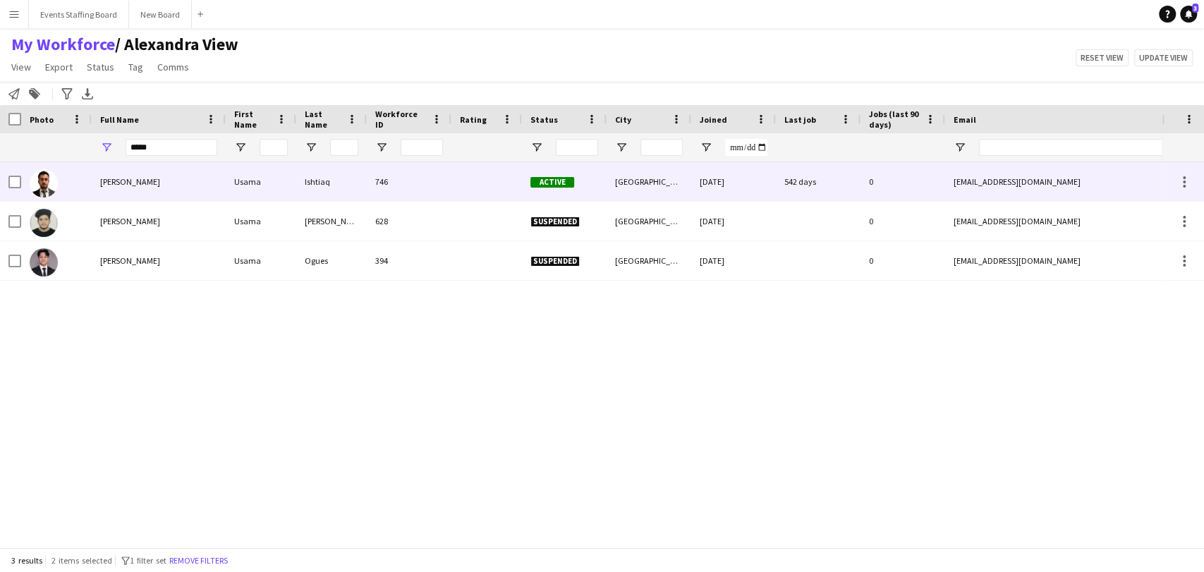
click at [123, 192] on div "Usama Ishtiaq" at bounding box center [159, 181] width 134 height 39
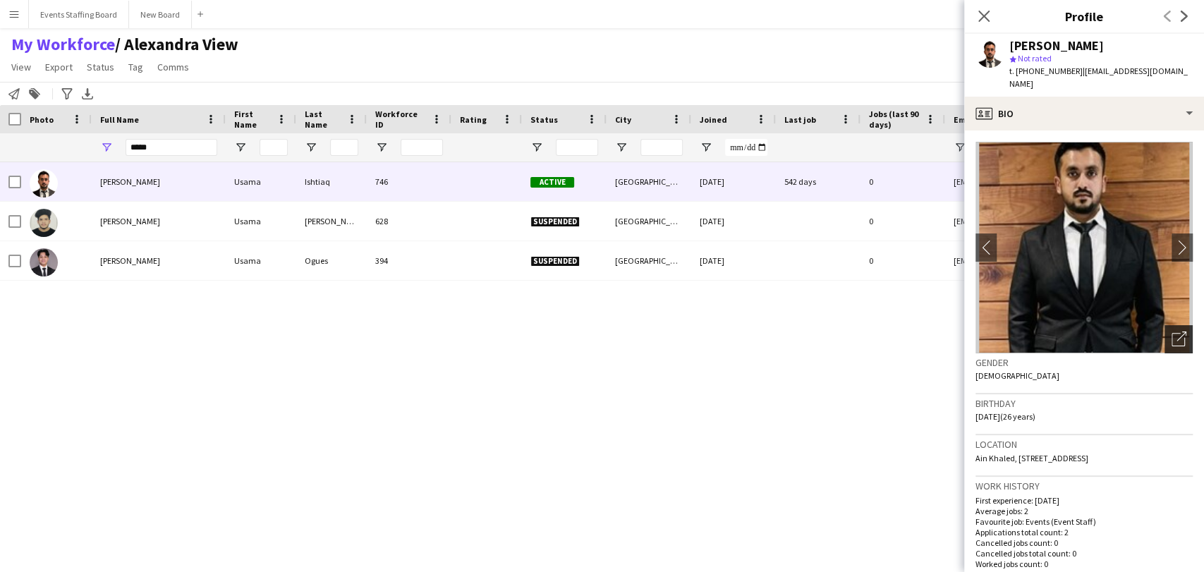
click at [1172, 332] on icon "Open photos pop-in" at bounding box center [1179, 339] width 15 height 15
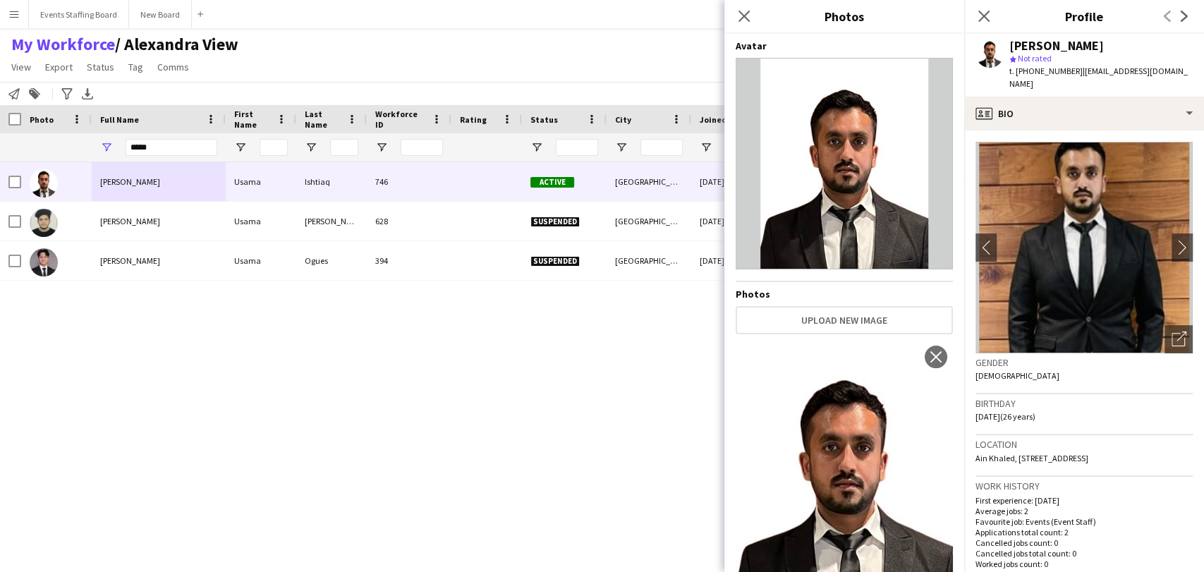
click at [1039, 73] on span "t. +97431555896" at bounding box center [1046, 71] width 73 height 11
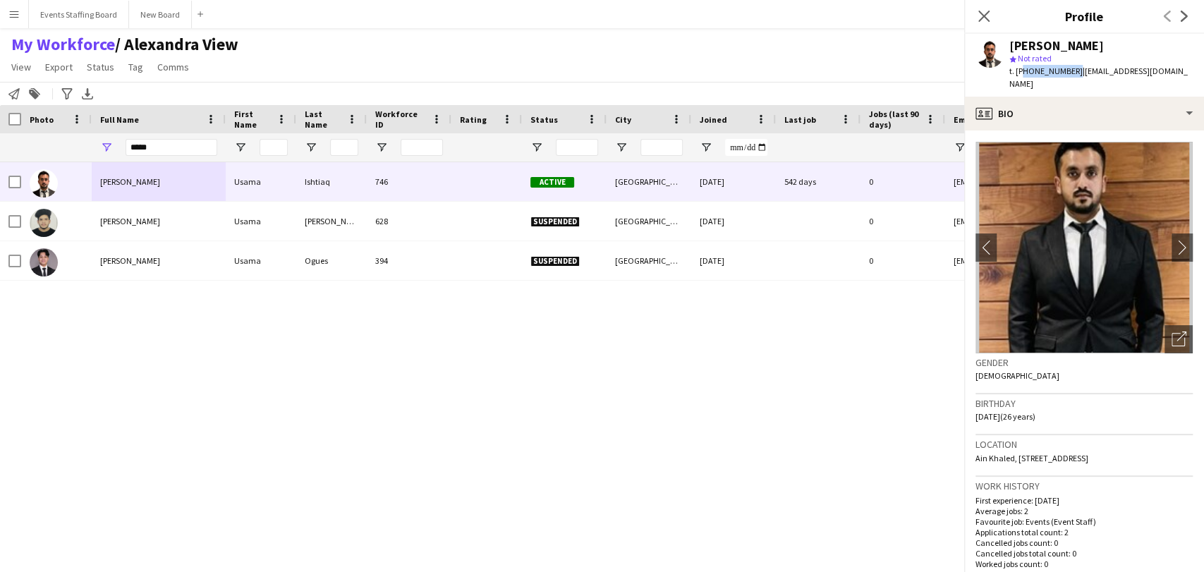
click at [1039, 73] on span "t. +97431555896" at bounding box center [1046, 71] width 73 height 11
copy span "97431555896"
click at [1172, 332] on icon "Open photos pop-in" at bounding box center [1179, 339] width 15 height 15
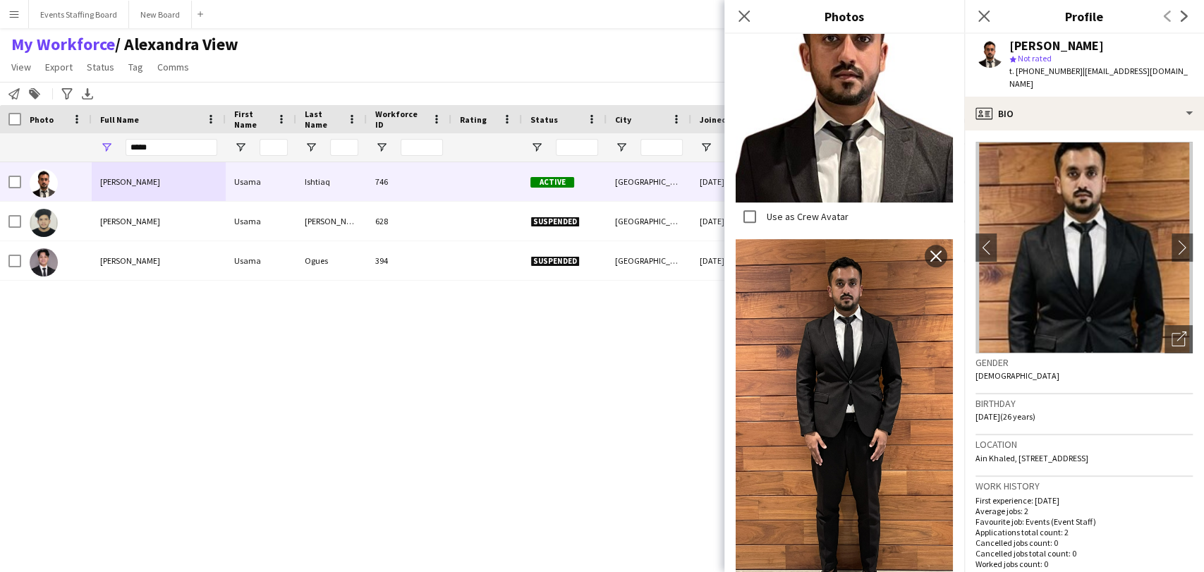
scroll to position [457, 0]
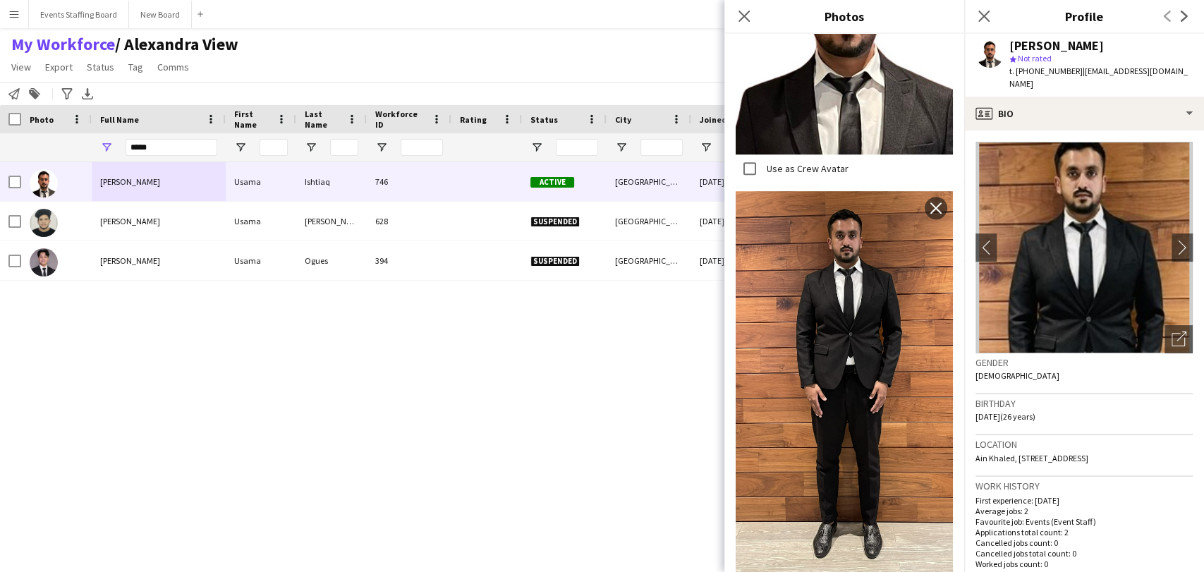
click at [449, 444] on div "Usama Ishtiaq Usama Ishtiaq 746 Active Doha 25-02-2024 542 days 0 usamamalik330…" at bounding box center [581, 348] width 1162 height 373
click at [149, 143] on input "*****" at bounding box center [172, 147] width 92 height 17
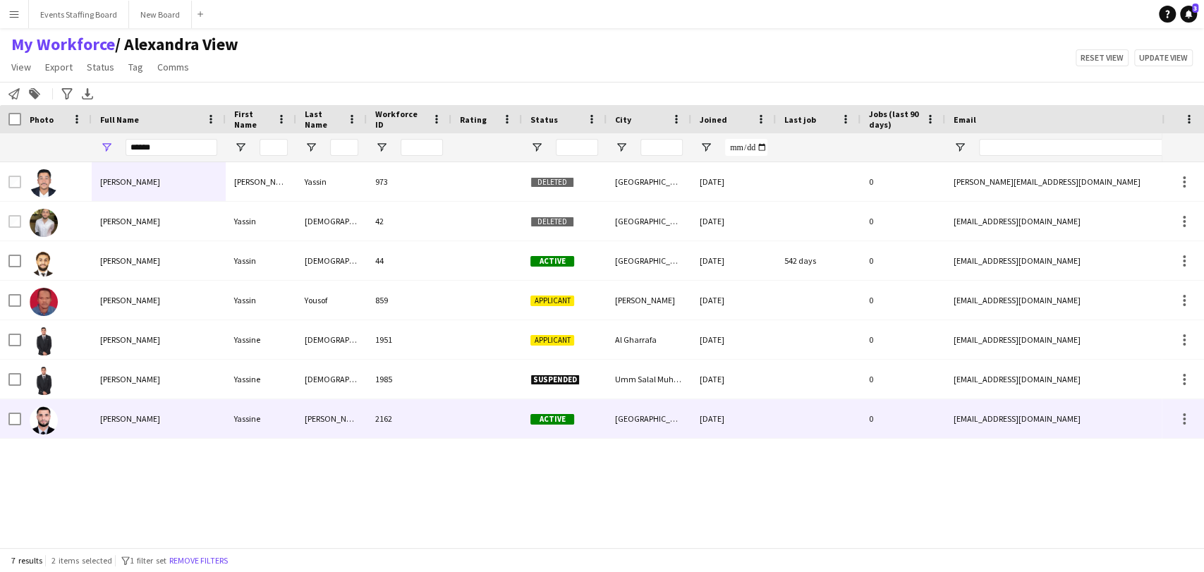
click at [135, 420] on span "Yassine Zina" at bounding box center [130, 418] width 60 height 11
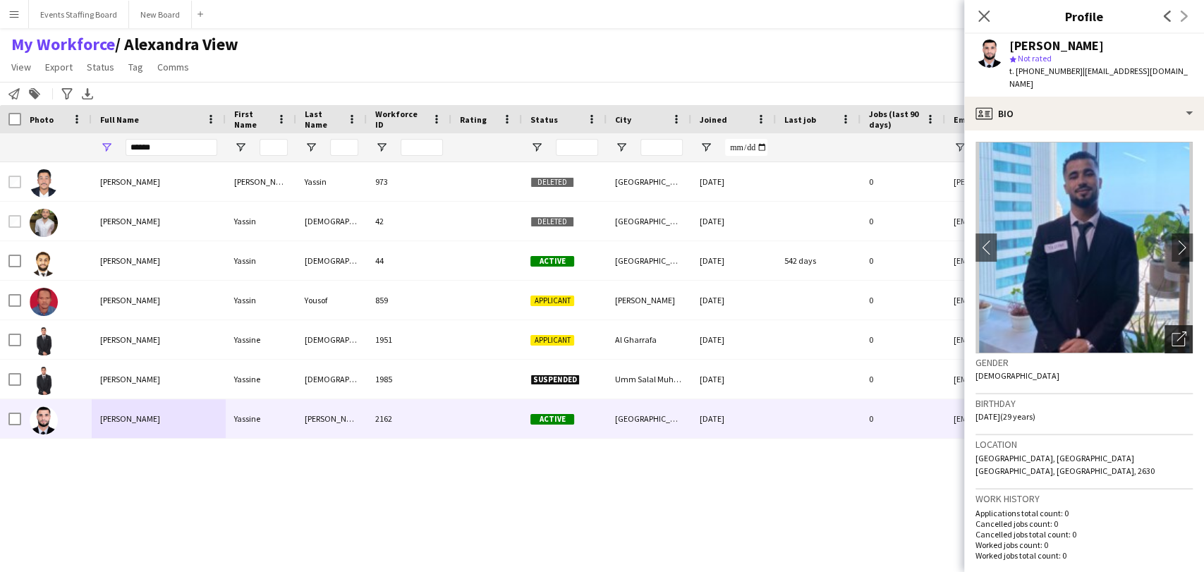
click at [1177, 332] on icon at bounding box center [1182, 337] width 10 height 10
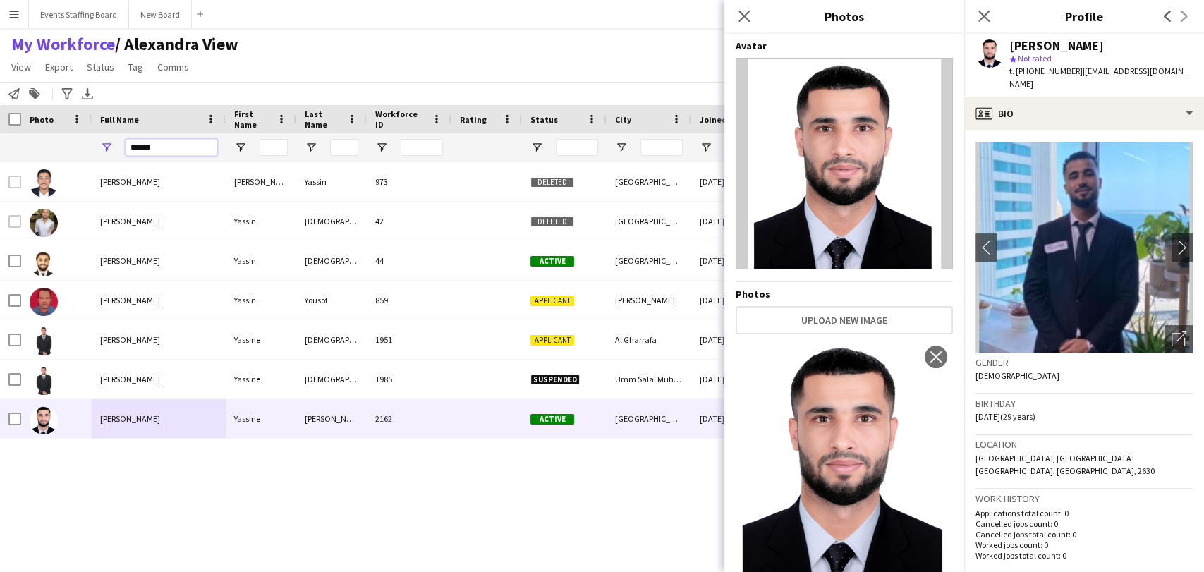
click at [150, 142] on input "******" at bounding box center [172, 147] width 92 height 17
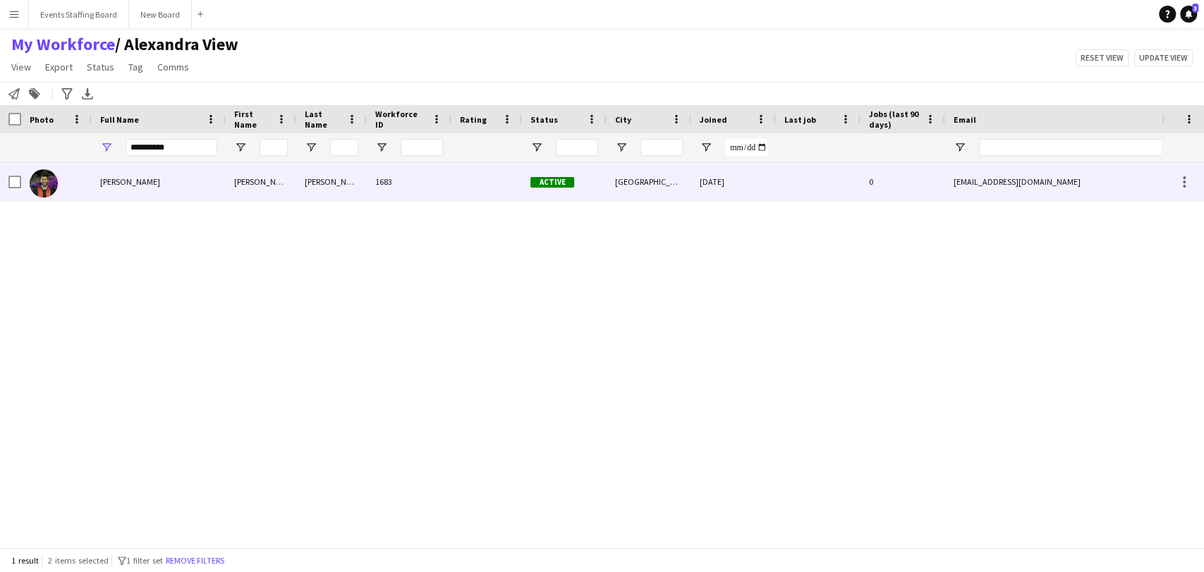
click at [90, 198] on div at bounding box center [56, 181] width 71 height 39
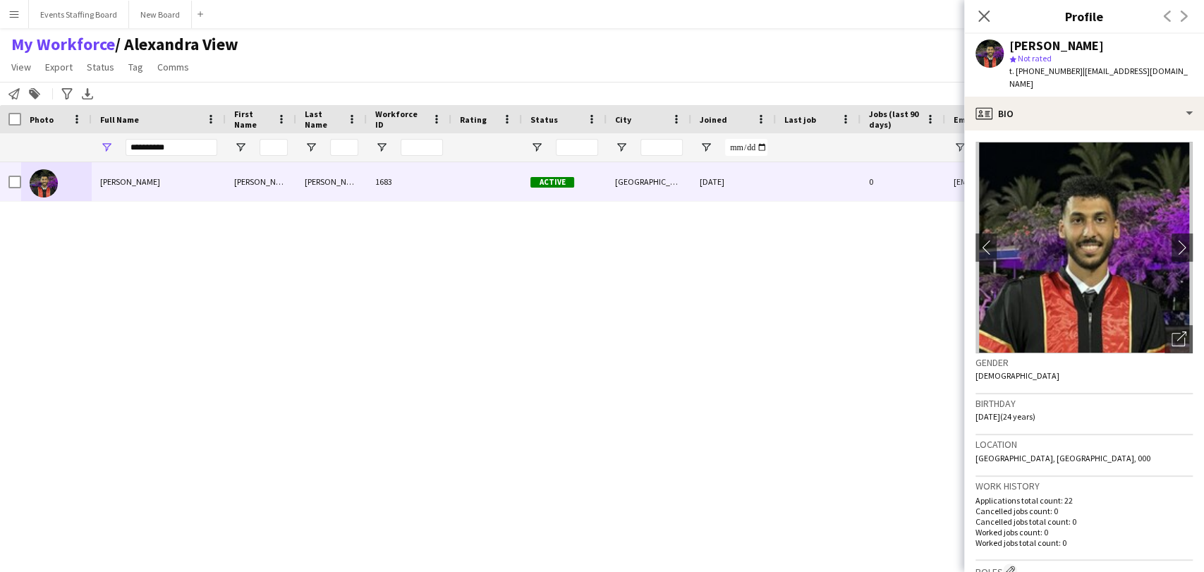
click at [1057, 69] on span "t. +97451848999" at bounding box center [1046, 71] width 73 height 11
drag, startPoint x: 1057, startPoint y: 69, endPoint x: 983, endPoint y: 75, distance: 74.3
click at [983, 75] on div "Yousef Ali star Not rated t. +97451848999 | yousefahmed097@gmail.com" at bounding box center [1084, 65] width 240 height 63
click at [1032, 71] on span "t. +97451848999" at bounding box center [1046, 71] width 73 height 11
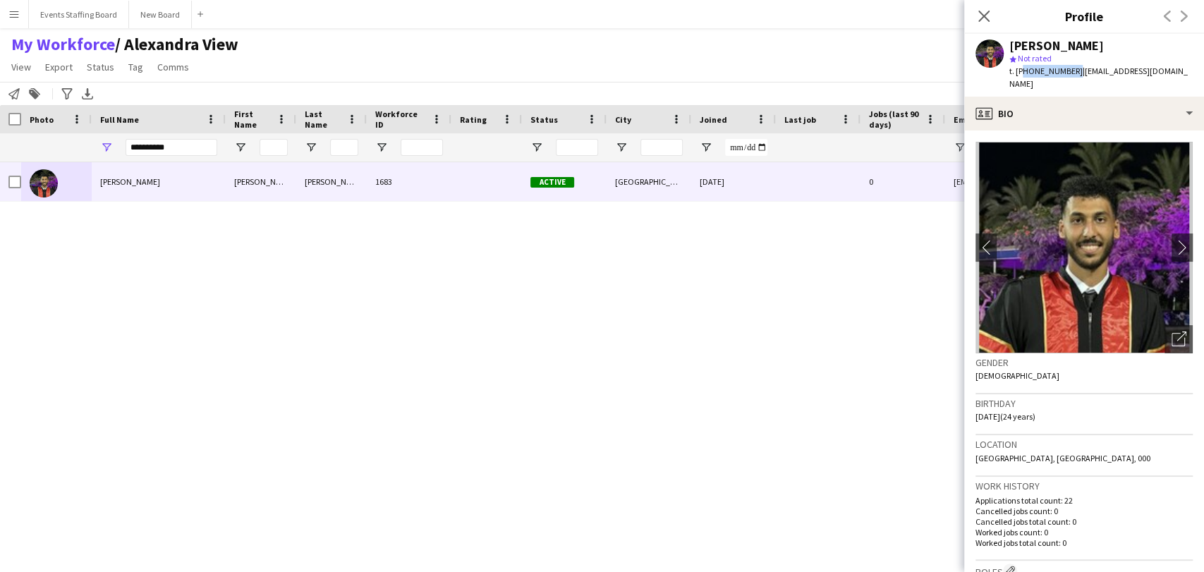
click at [1032, 71] on span "t. +97451848999" at bounding box center [1046, 71] width 73 height 11
copy span "97451848999"
click at [1172, 332] on icon "Open photos pop-in" at bounding box center [1179, 339] width 15 height 15
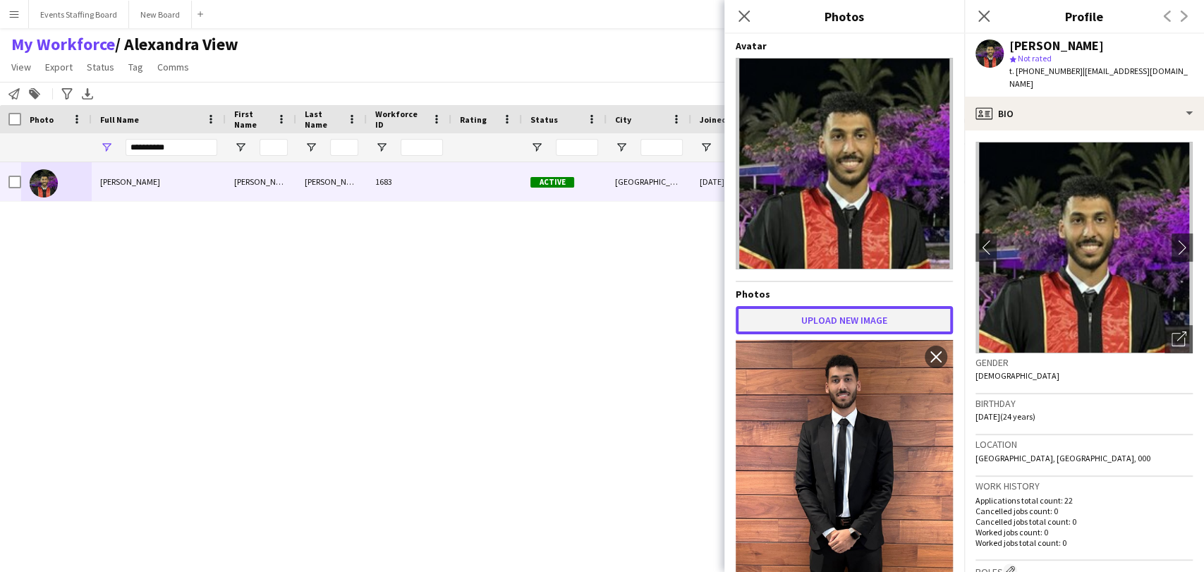
click at [811, 312] on button "Upload new image" at bounding box center [844, 320] width 217 height 28
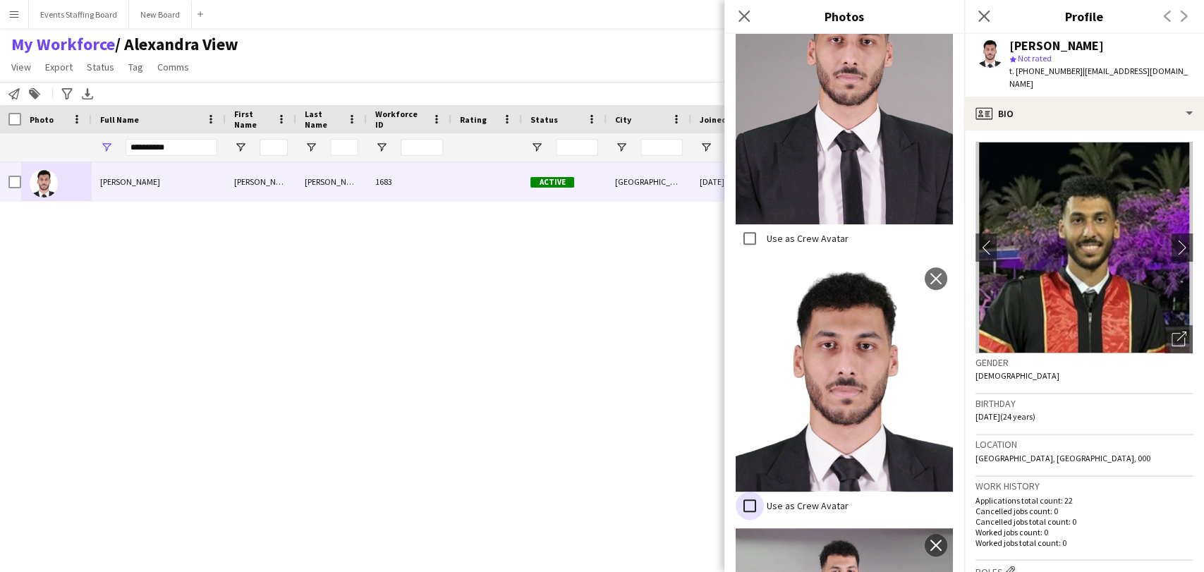
scroll to position [373, 0]
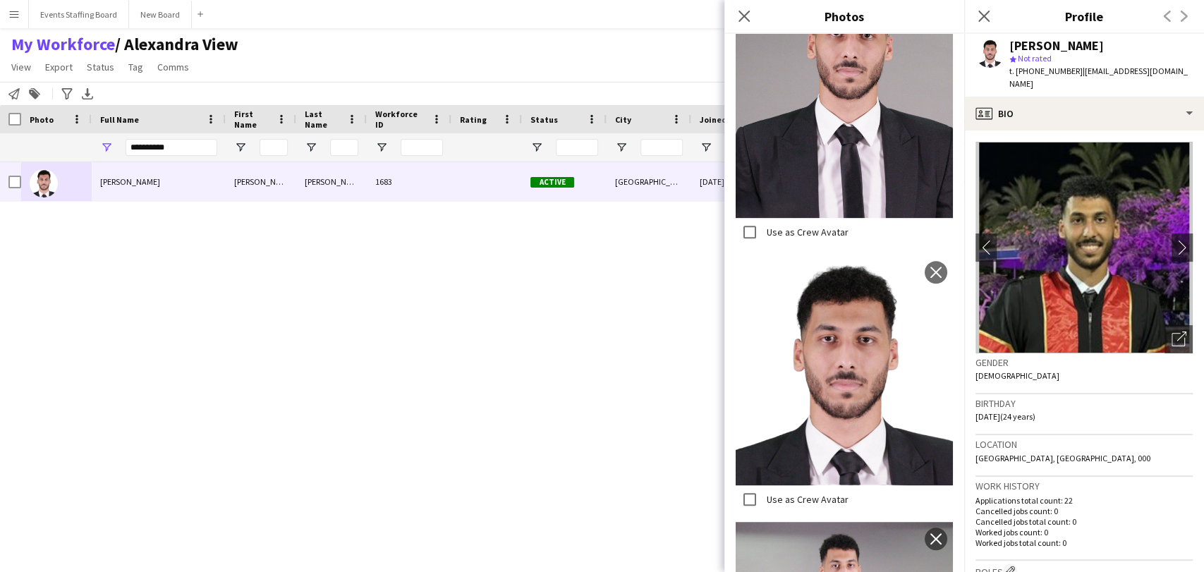
click at [980, 16] on icon "Close pop-in" at bounding box center [984, 16] width 11 height 11
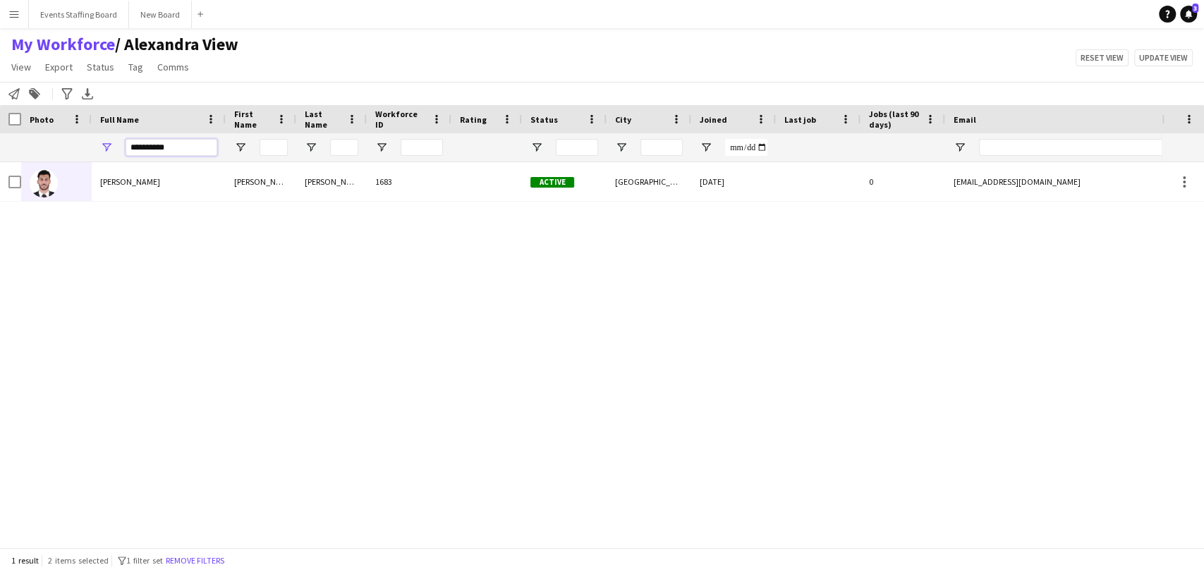
click at [166, 147] on input "**********" at bounding box center [172, 147] width 92 height 17
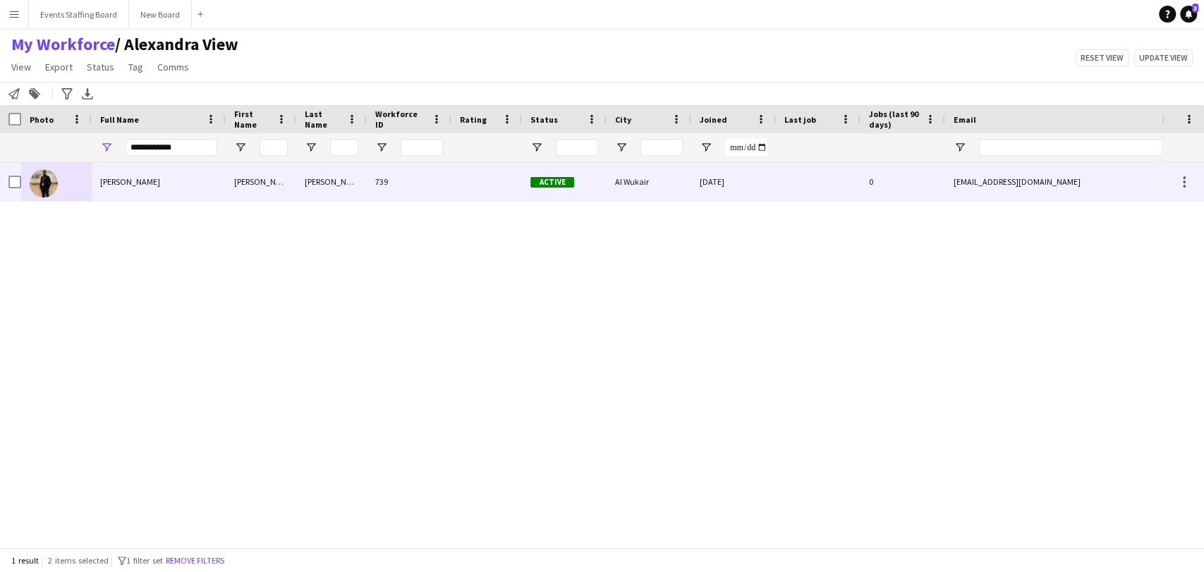
click at [92, 183] on div "Yousef Mohamed" at bounding box center [159, 181] width 134 height 39
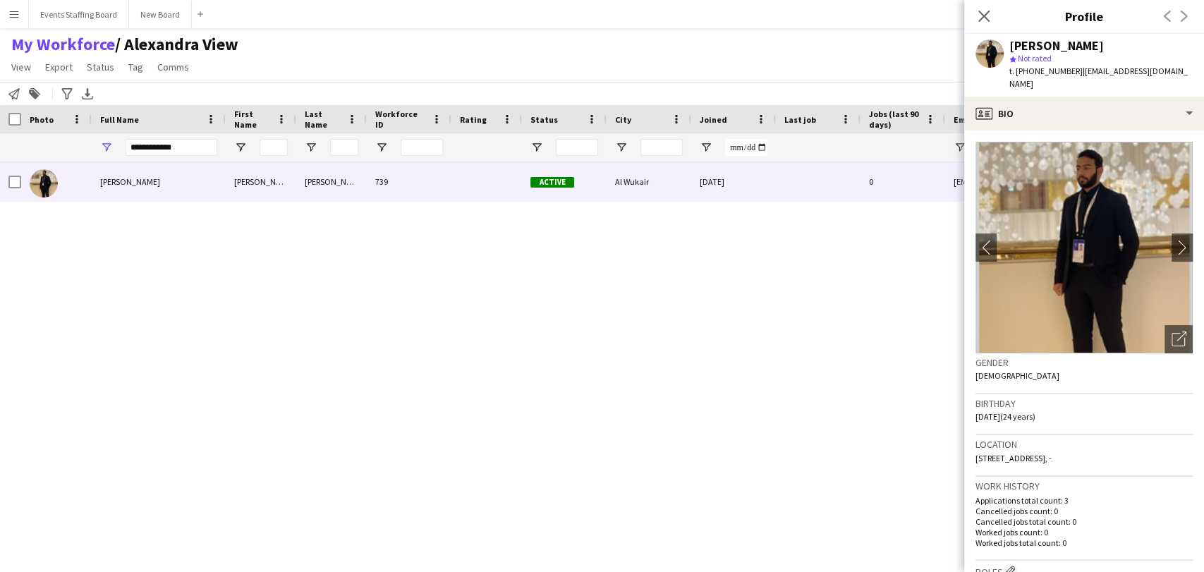
click at [1036, 73] on span "t. +97450797365" at bounding box center [1046, 71] width 73 height 11
copy span "97450797365"
drag, startPoint x: 1161, startPoint y: 322, endPoint x: 805, endPoint y: 250, distance: 362.8
click at [1172, 332] on icon "Open photos pop-in" at bounding box center [1179, 339] width 15 height 15
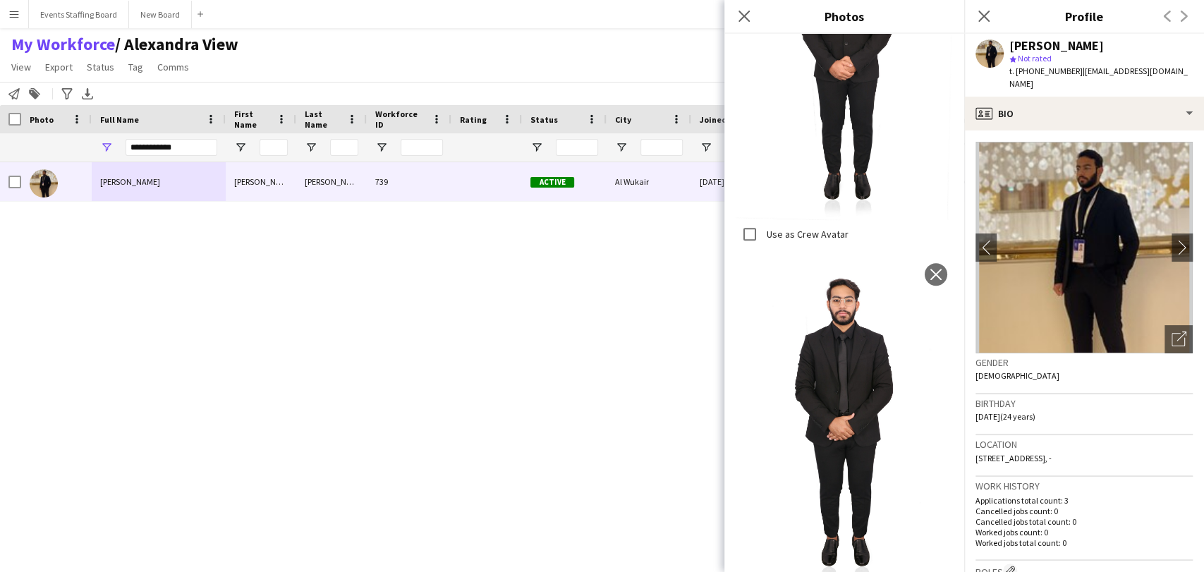
scroll to position [0, 0]
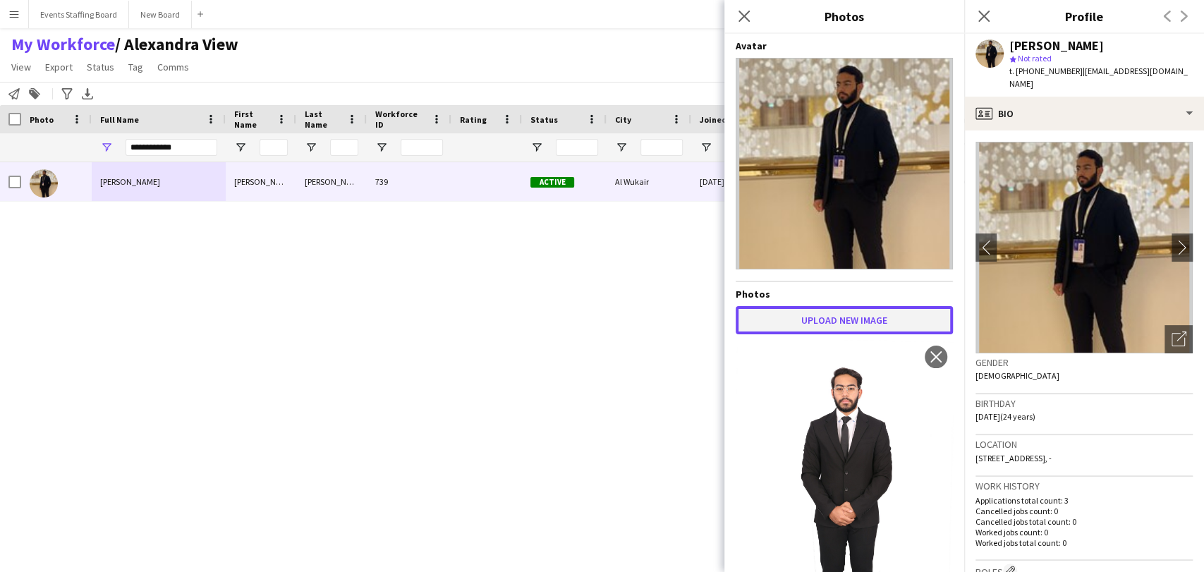
click at [834, 308] on button "Upload new image" at bounding box center [844, 320] width 217 height 28
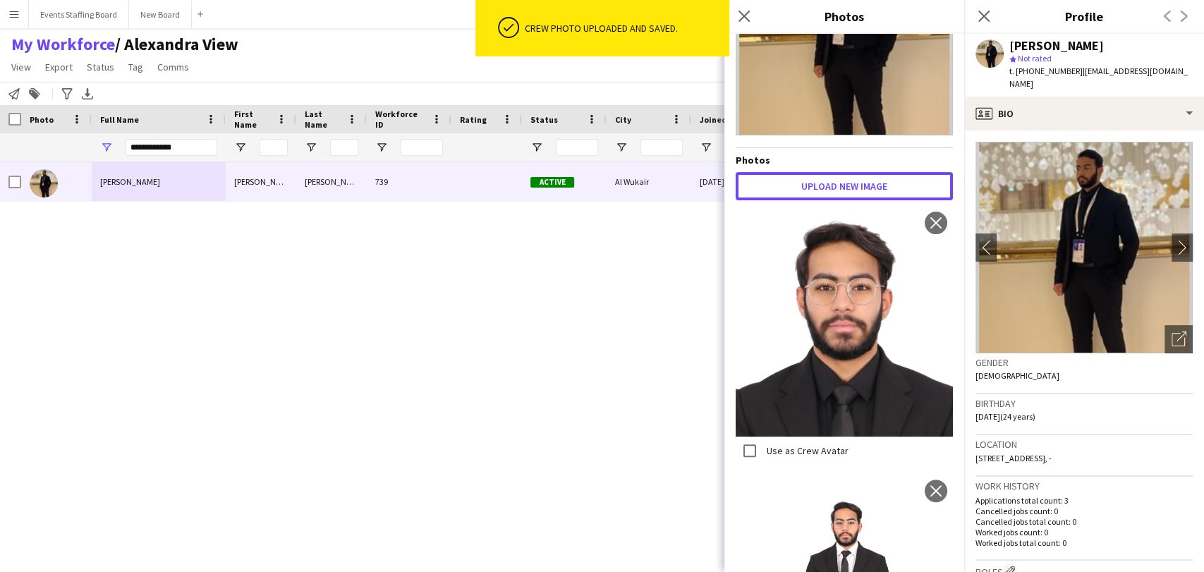
scroll to position [157, 0]
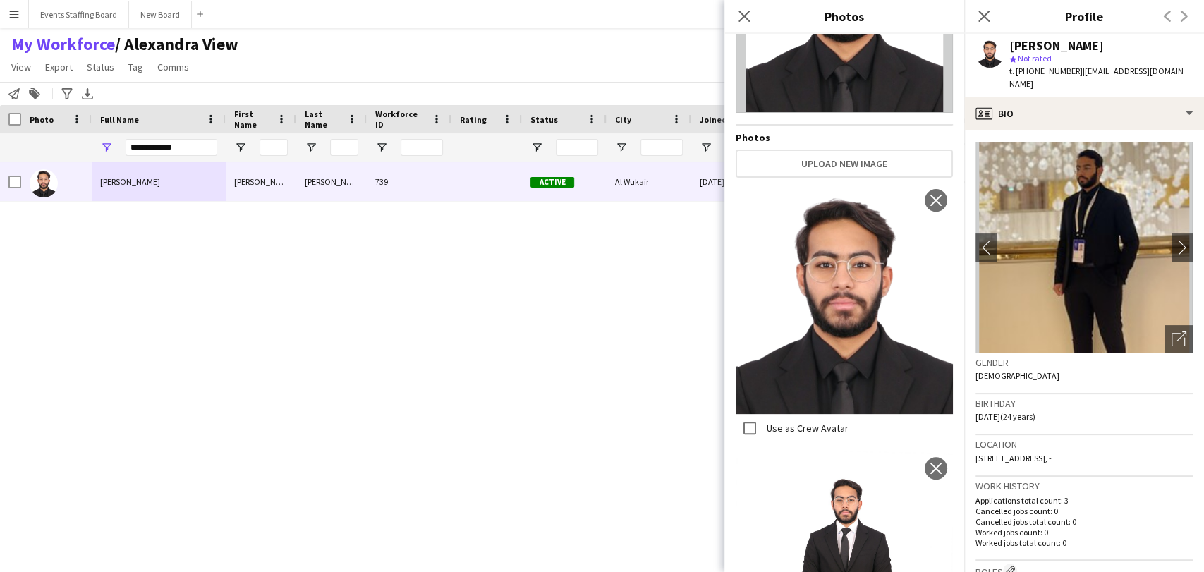
click at [983, 17] on icon at bounding box center [984, 16] width 11 height 11
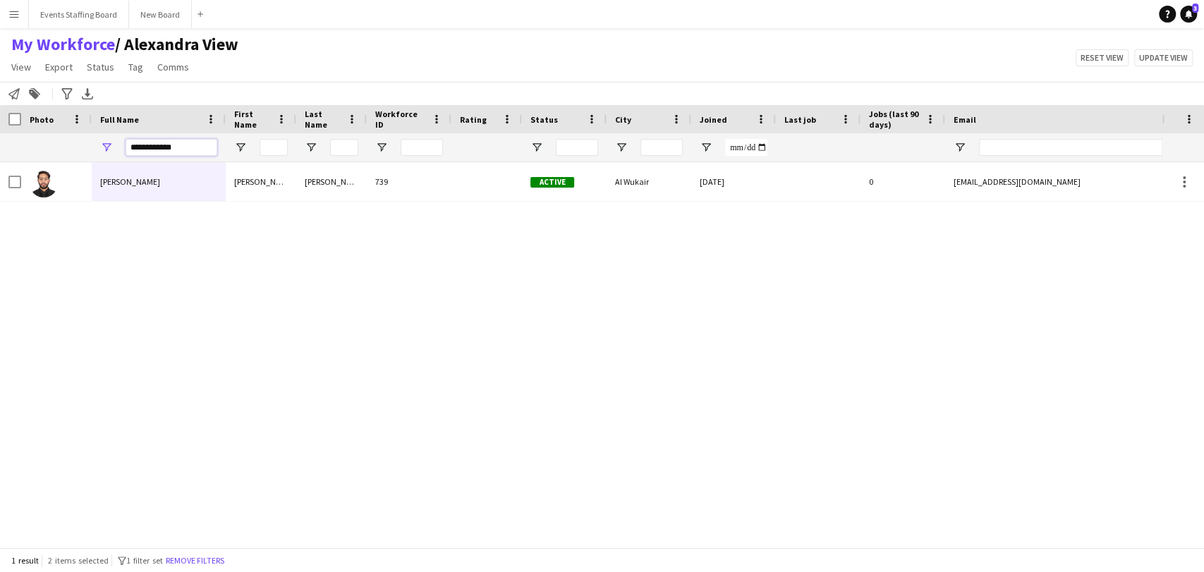
click at [195, 148] on input "**********" at bounding box center [172, 147] width 92 height 17
type input "*"
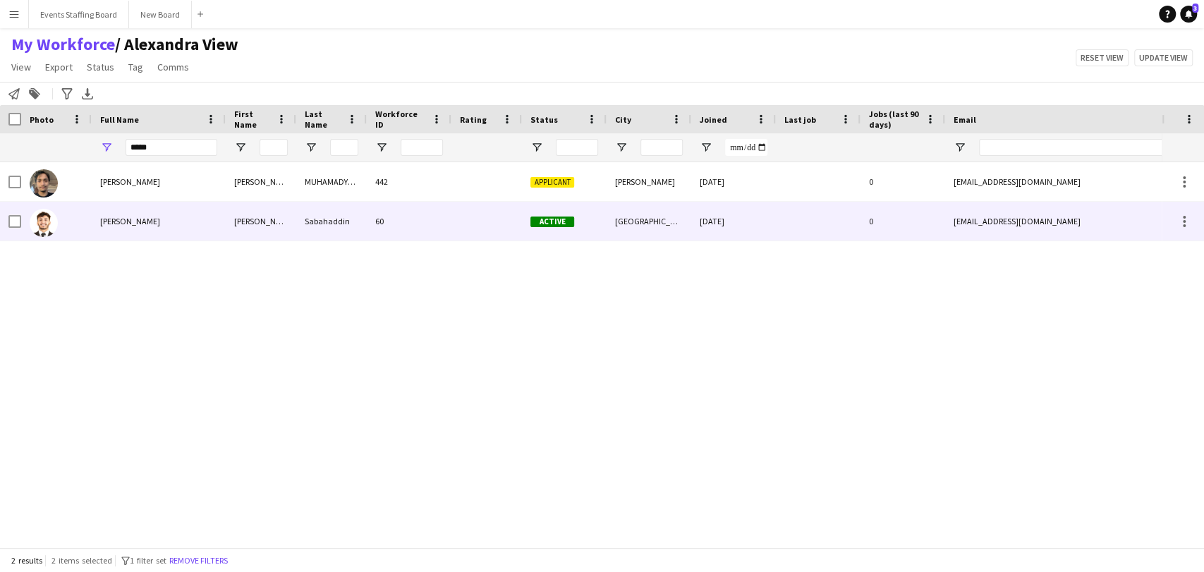
click at [107, 211] on div "Yusuf Sabahaddin" at bounding box center [159, 221] width 134 height 39
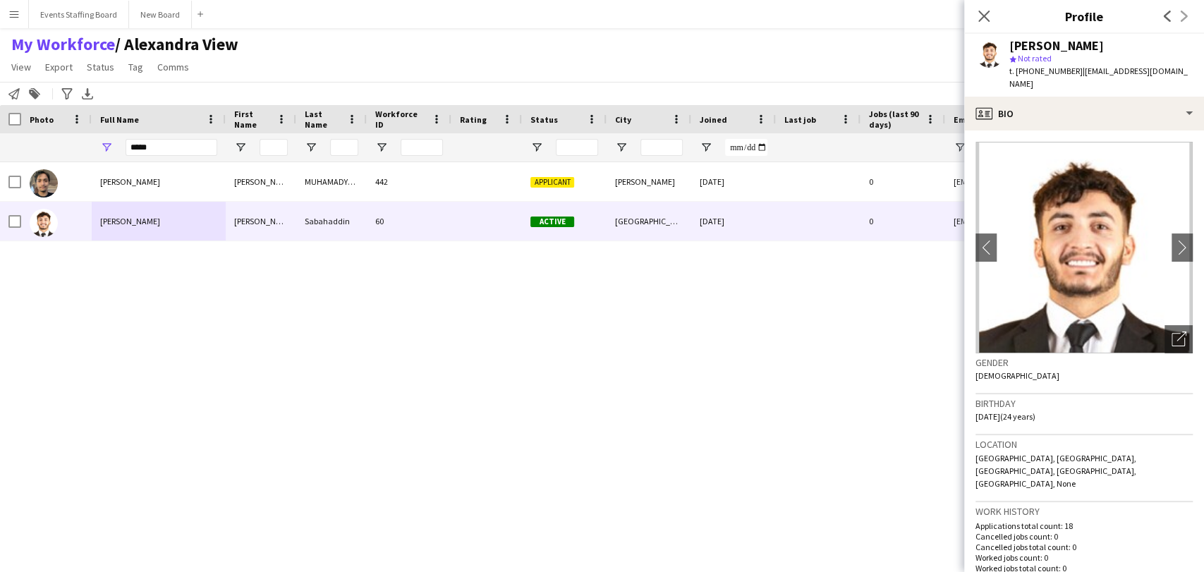
click at [1042, 69] on span "t. +97433044700" at bounding box center [1046, 71] width 73 height 11
copy span "97433044700"
click at [1172, 332] on icon "Open photos pop-in" at bounding box center [1179, 339] width 15 height 15
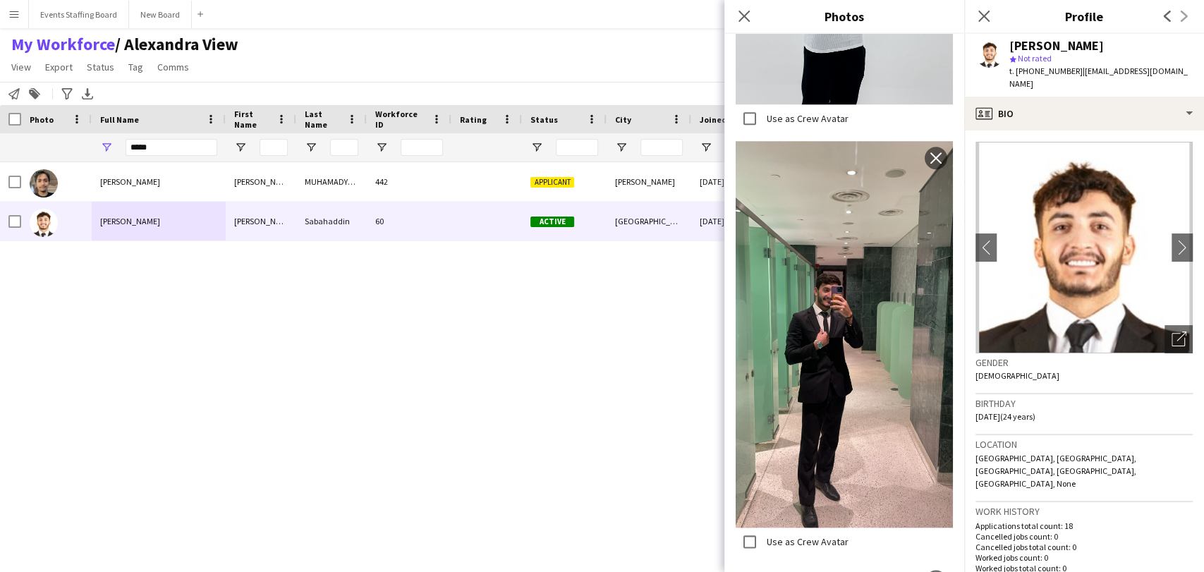
scroll to position [1019, 0]
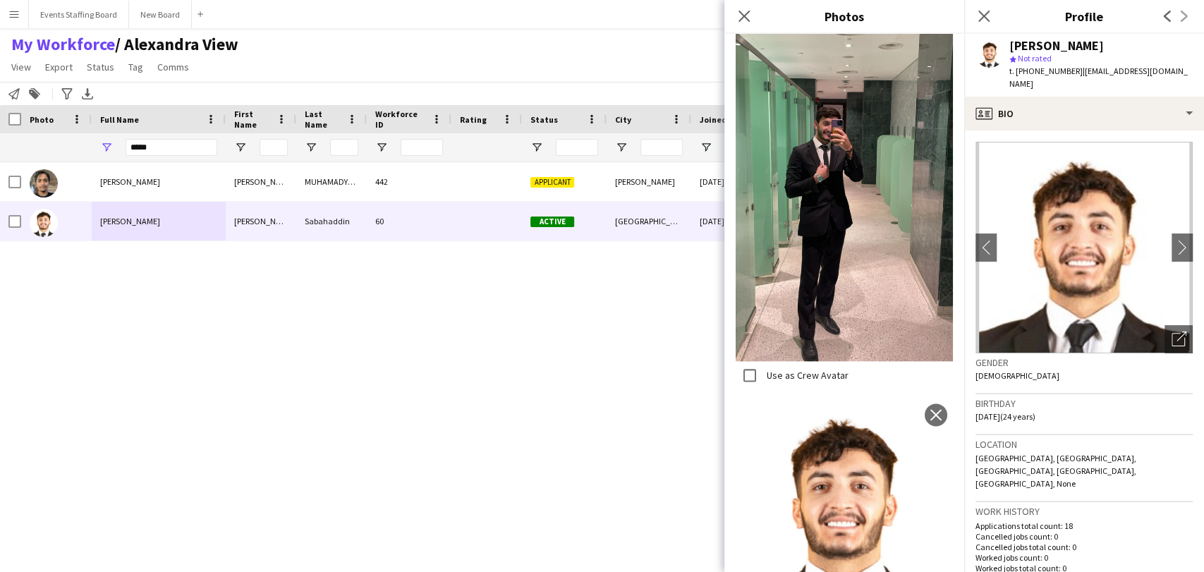
click at [157, 135] on div "*****" at bounding box center [172, 147] width 92 height 28
click at [147, 143] on input "*****" at bounding box center [172, 147] width 92 height 17
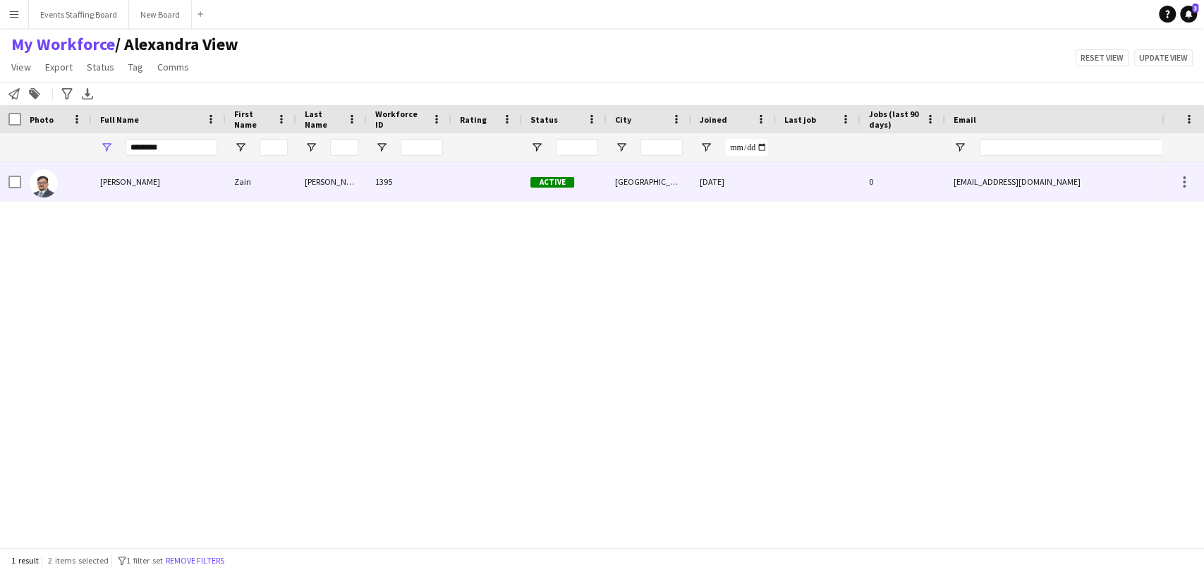
click at [104, 185] on span "Zain Bin Imran" at bounding box center [130, 181] width 60 height 11
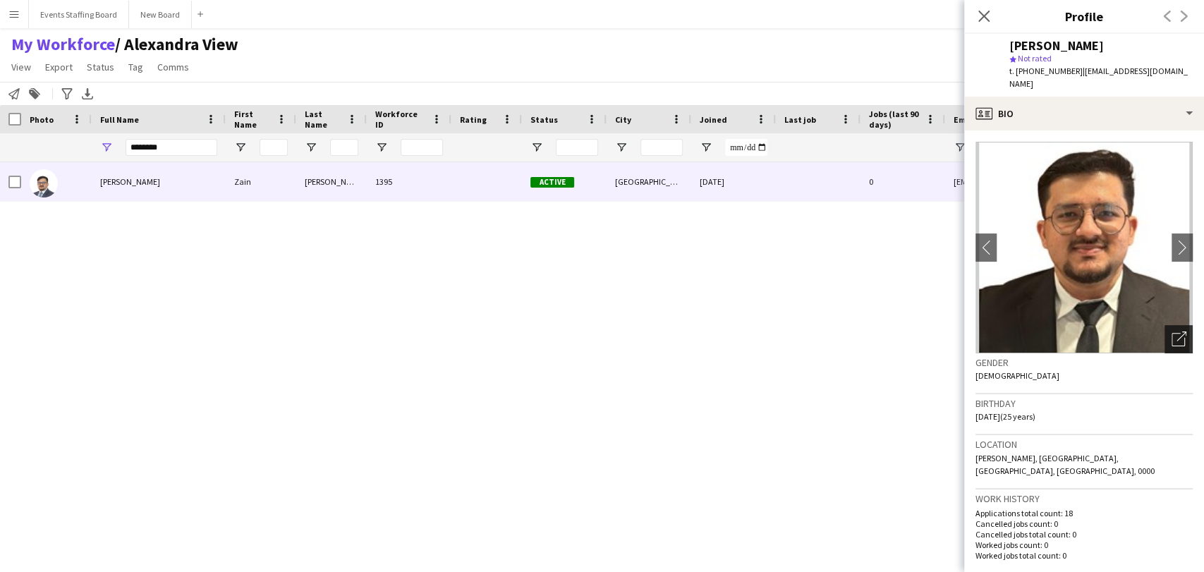
click at [1172, 332] on icon "Open photos pop-in" at bounding box center [1179, 339] width 15 height 15
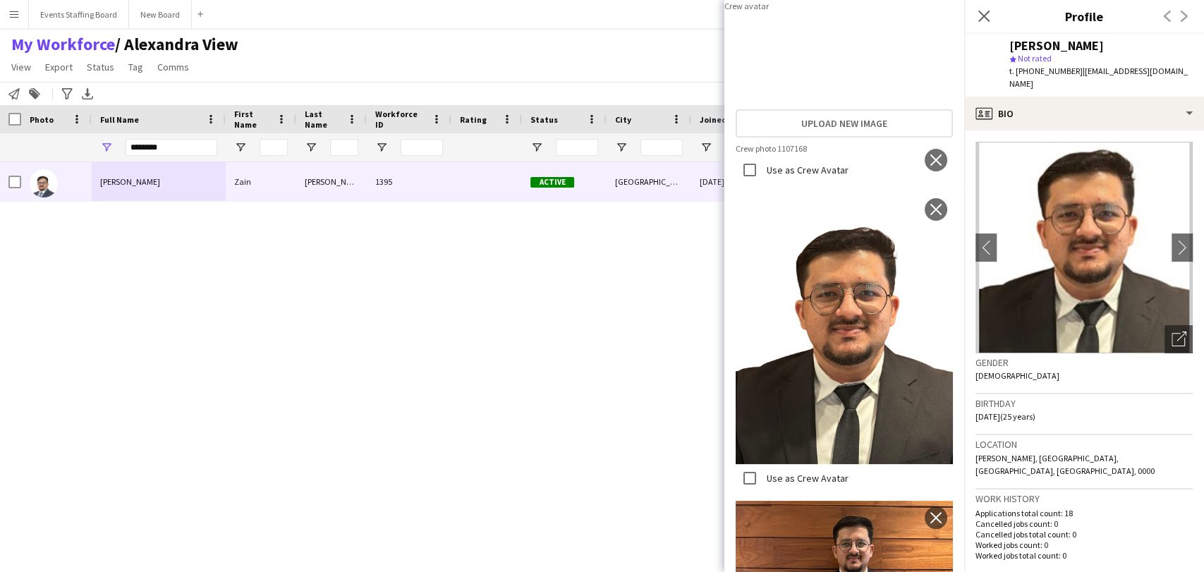
click at [1039, 71] on span "t. +97477333801" at bounding box center [1046, 71] width 73 height 11
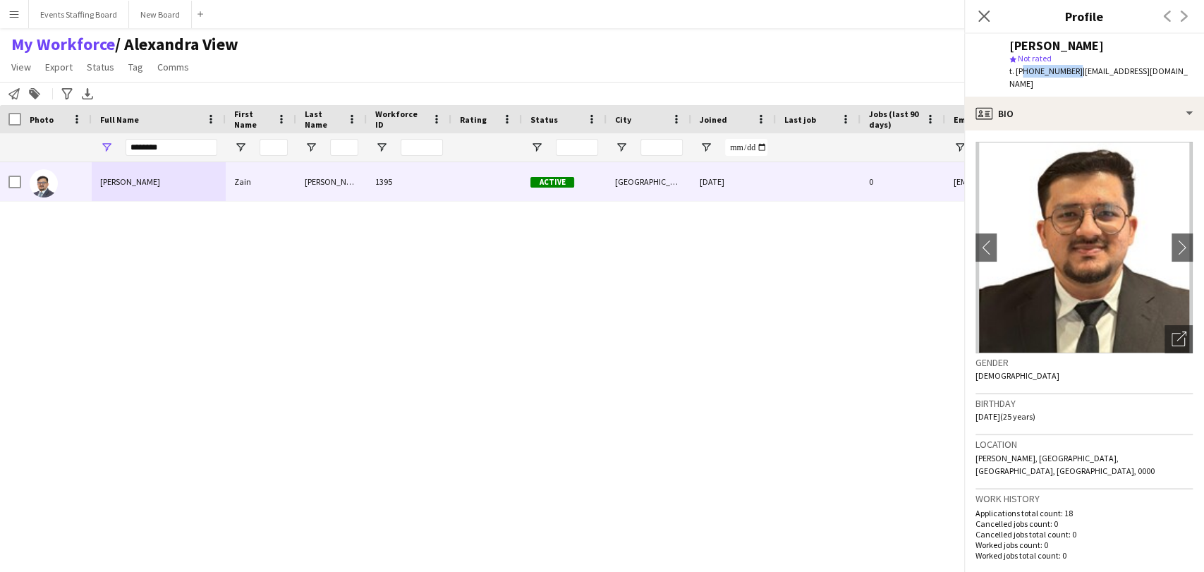
click at [1039, 71] on span "t. +97477333801" at bounding box center [1046, 71] width 73 height 11
copy span "97477333801"
click at [1173, 332] on icon "Open photos pop-in" at bounding box center [1179, 339] width 15 height 15
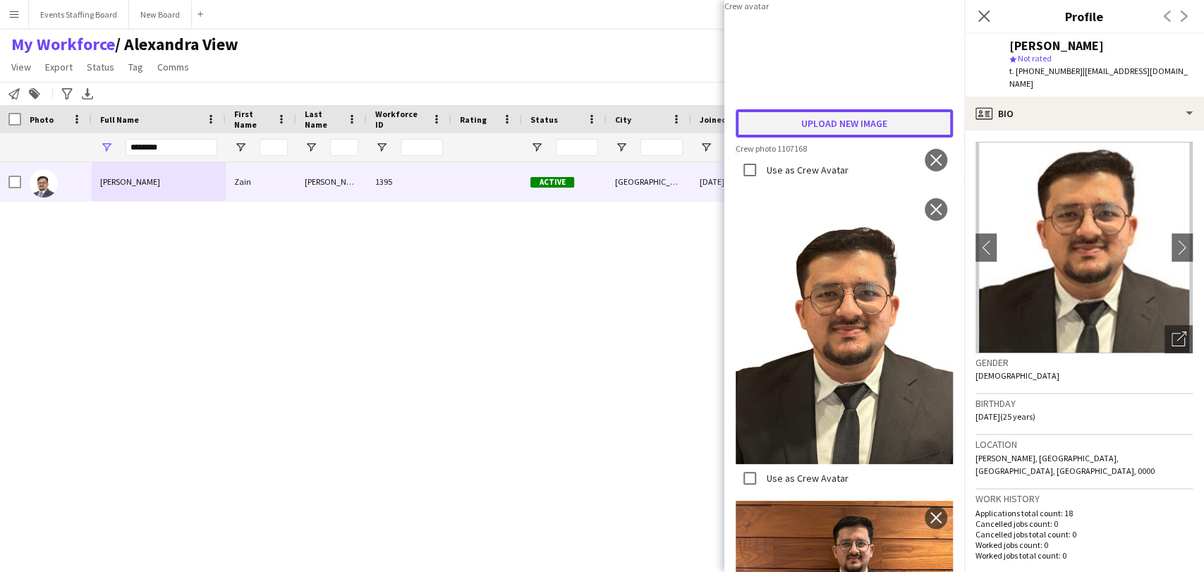
click at [820, 138] on button "Upload new image" at bounding box center [844, 123] width 217 height 28
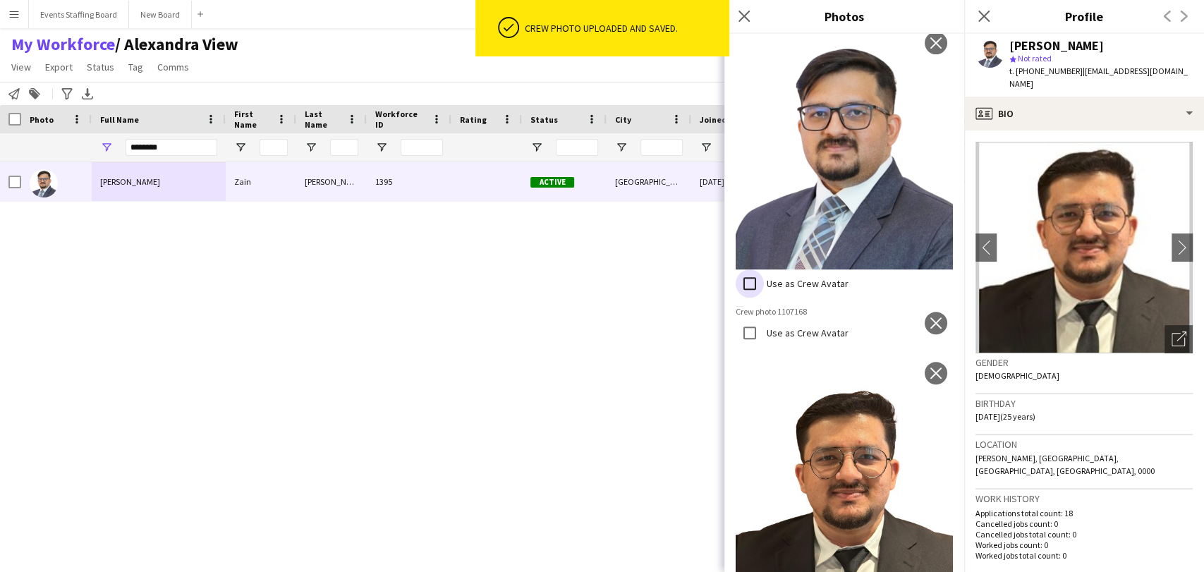
scroll to position [358, 0]
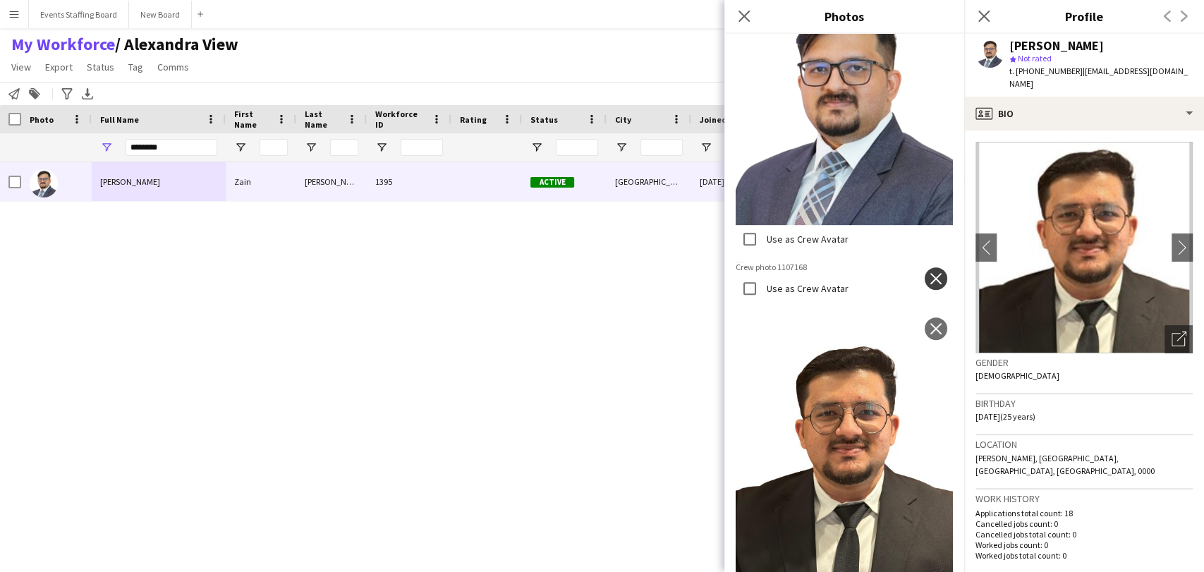
click at [929, 273] on app-icon "close" at bounding box center [936, 278] width 14 height 11
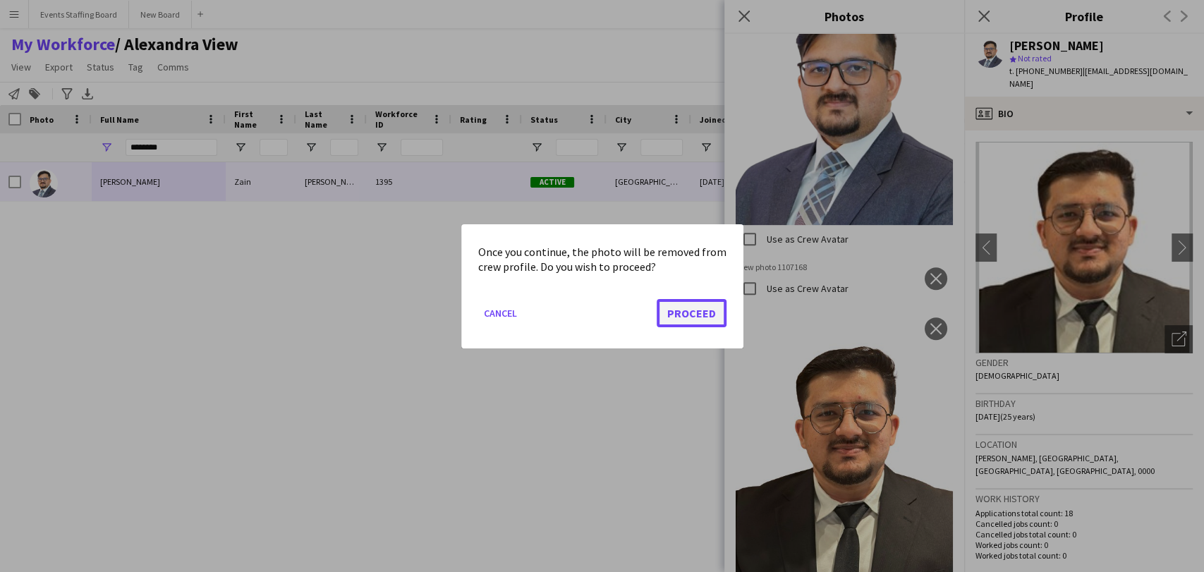
click at [693, 311] on button "Proceed" at bounding box center [692, 312] width 70 height 28
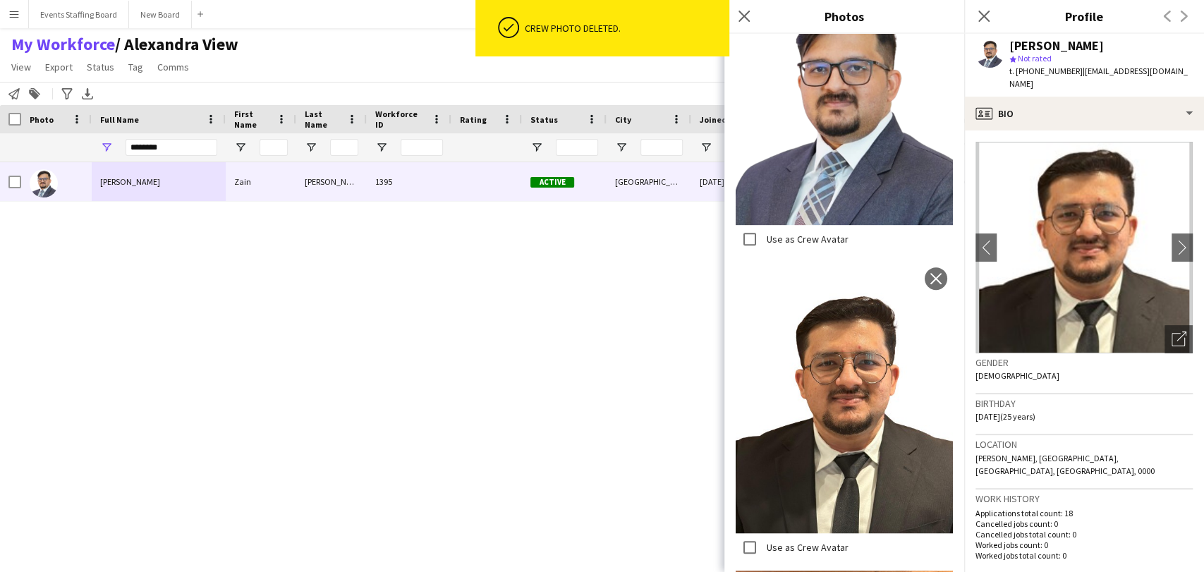
drag, startPoint x: 336, startPoint y: 295, endPoint x: 166, endPoint y: 176, distance: 207.7
click at [337, 295] on div "Zain Bin Imran Zain Bin Imran 1395 Active Doha 02-05-2024 0 zbpagmc@gmail.com +…" at bounding box center [581, 348] width 1162 height 373
click at [150, 144] on input "********" at bounding box center [172, 147] width 92 height 17
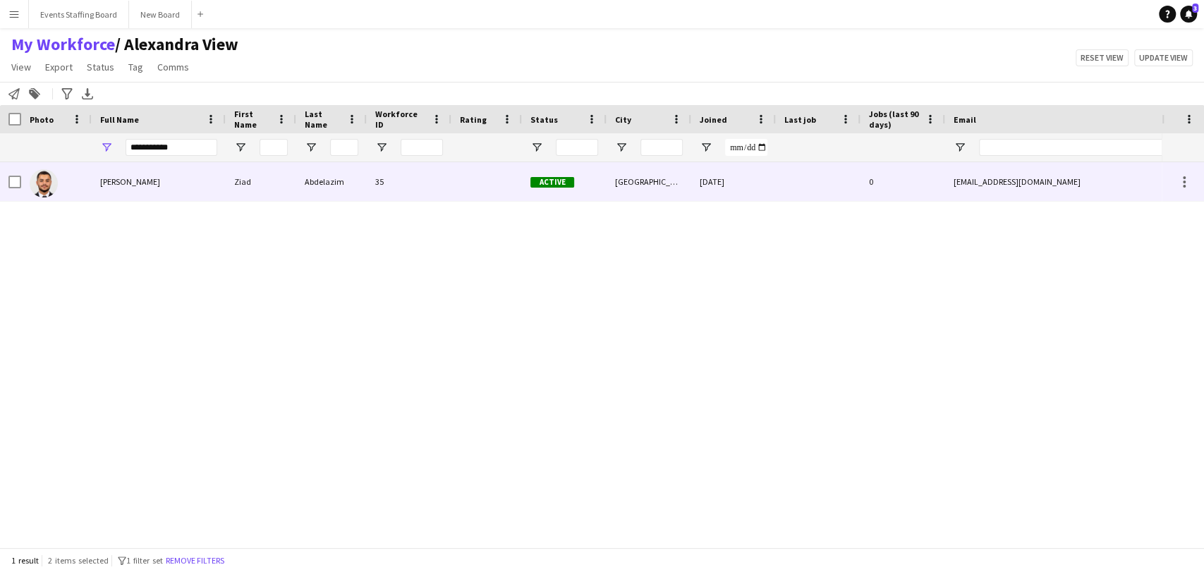
click at [123, 171] on div "Ziad Abdelazim" at bounding box center [159, 181] width 134 height 39
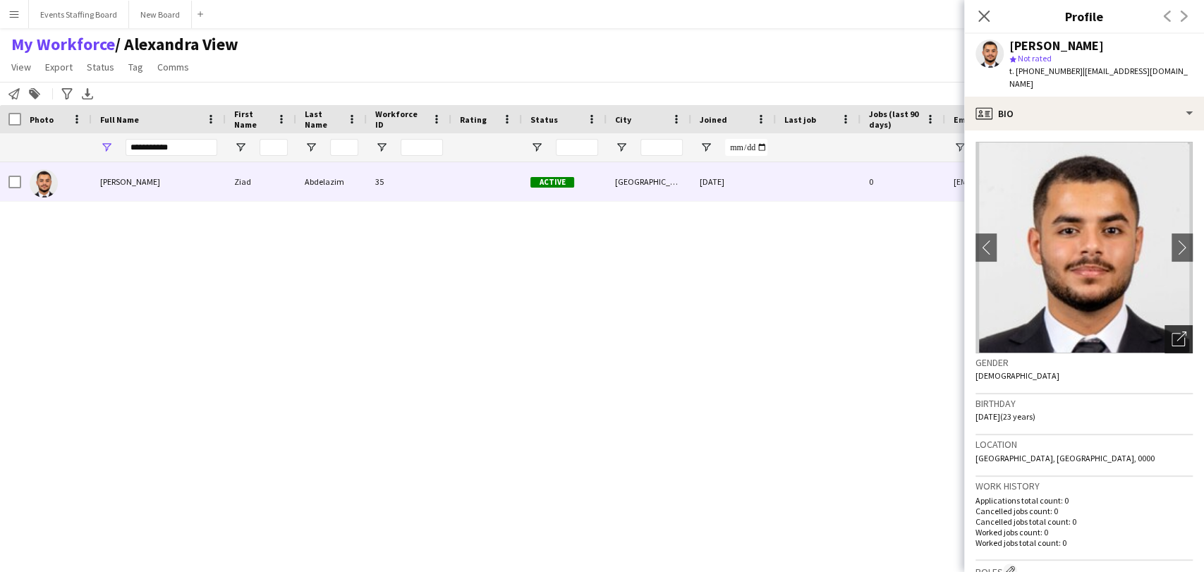
click at [1165, 327] on div "Open photos pop-in" at bounding box center [1179, 339] width 28 height 28
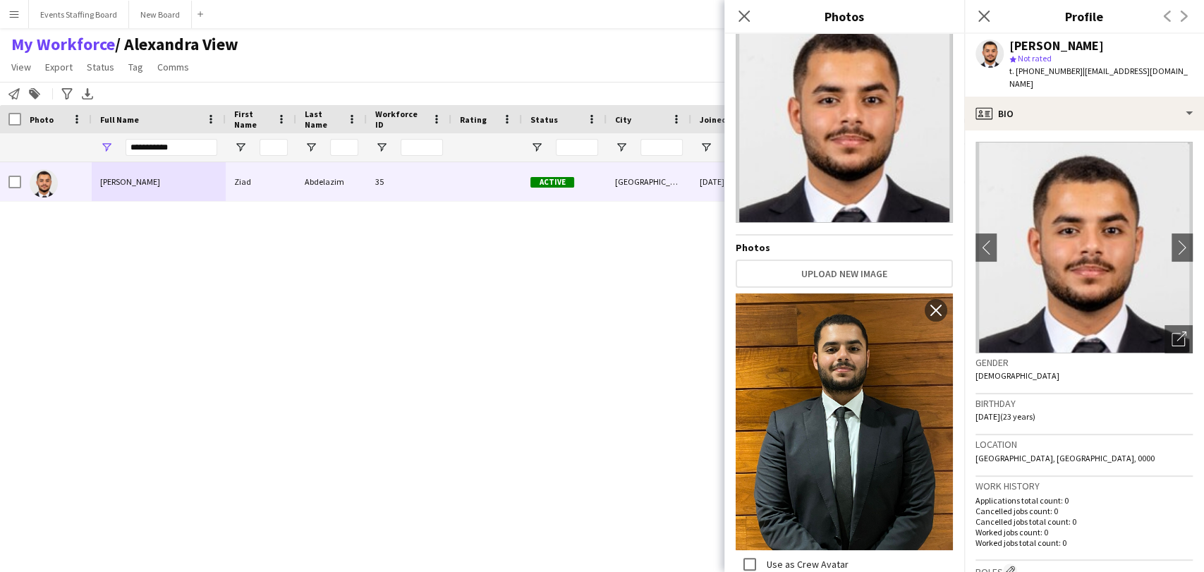
scroll to position [0, 0]
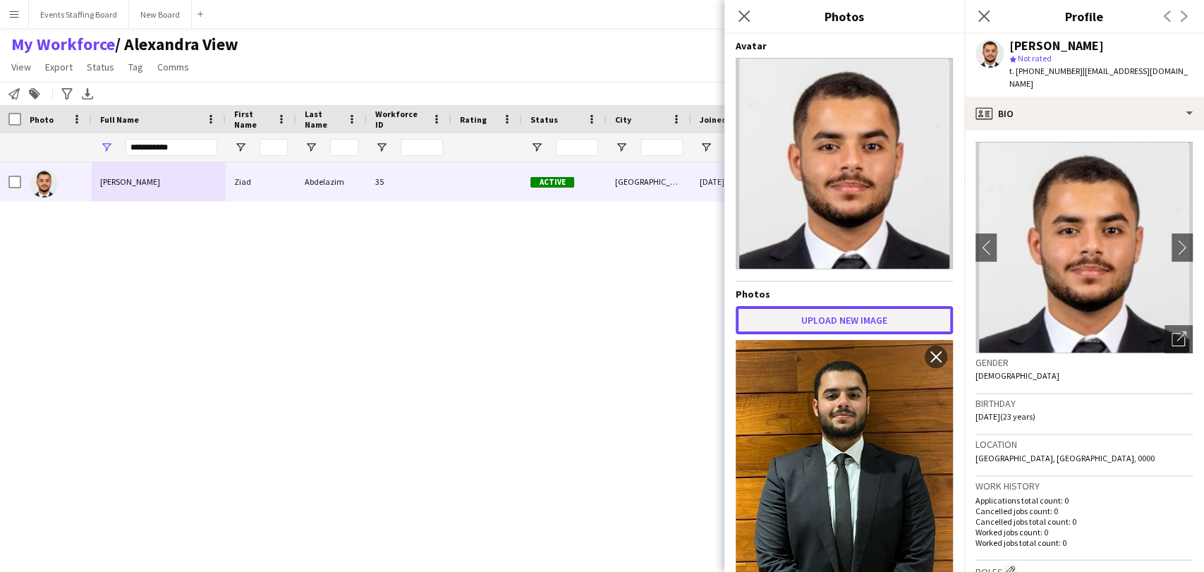
click at [885, 308] on button "Upload new image" at bounding box center [844, 320] width 217 height 28
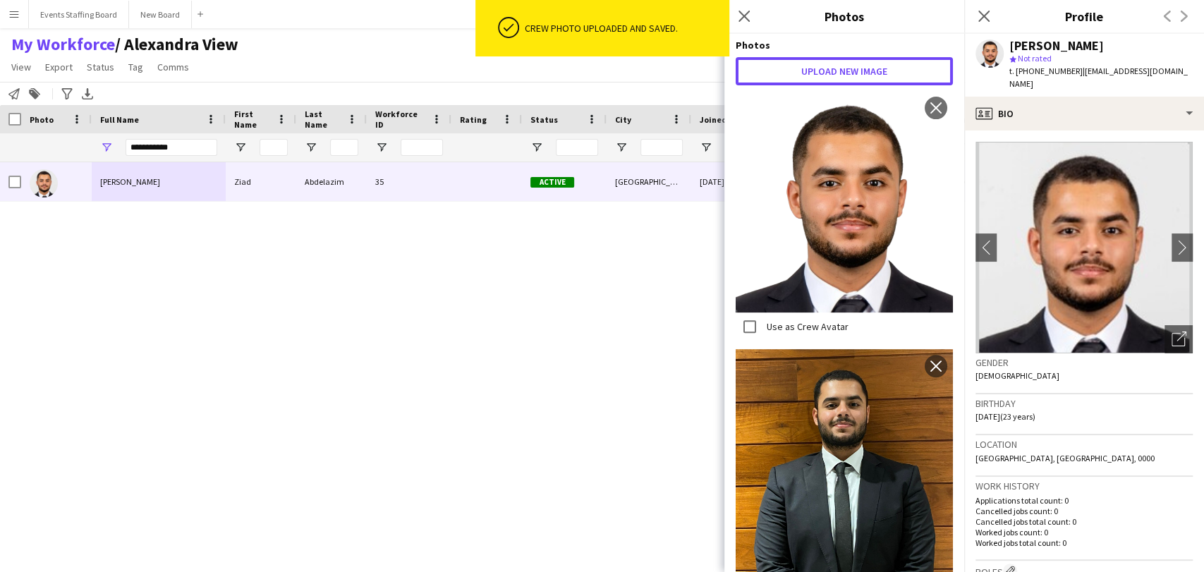
scroll to position [194, 0]
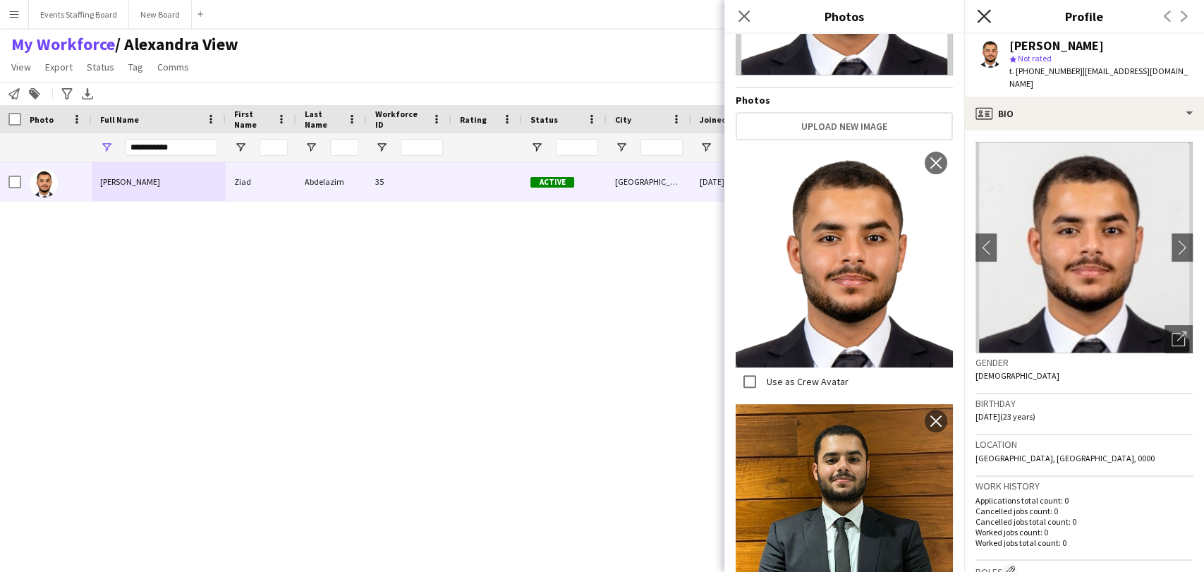
click at [980, 16] on icon "Close pop-in" at bounding box center [983, 15] width 13 height 13
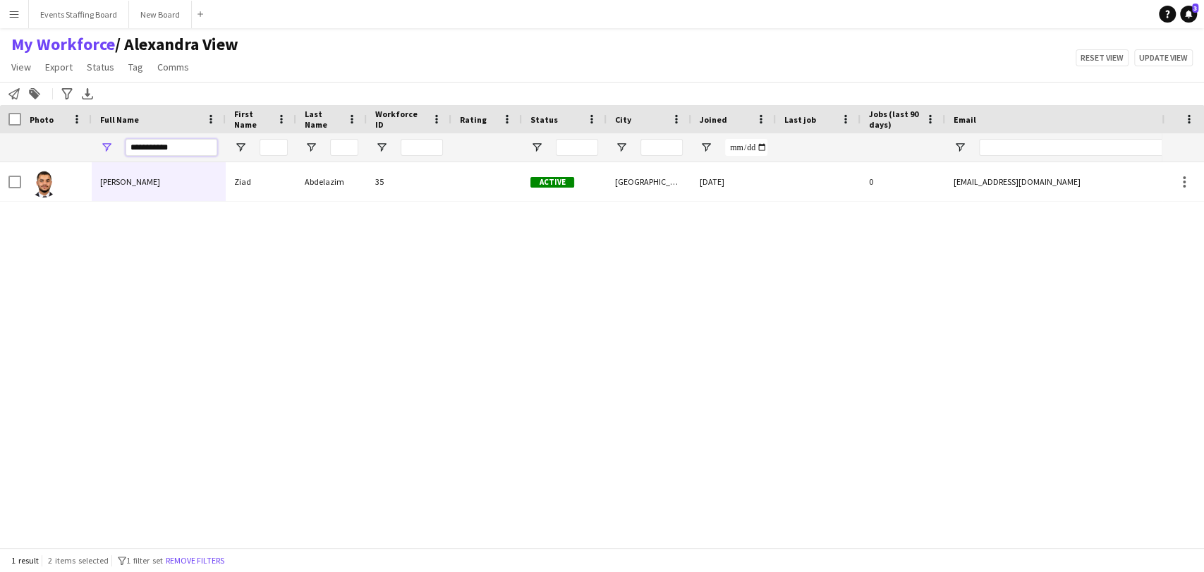
click at [181, 142] on input "**********" at bounding box center [172, 147] width 92 height 17
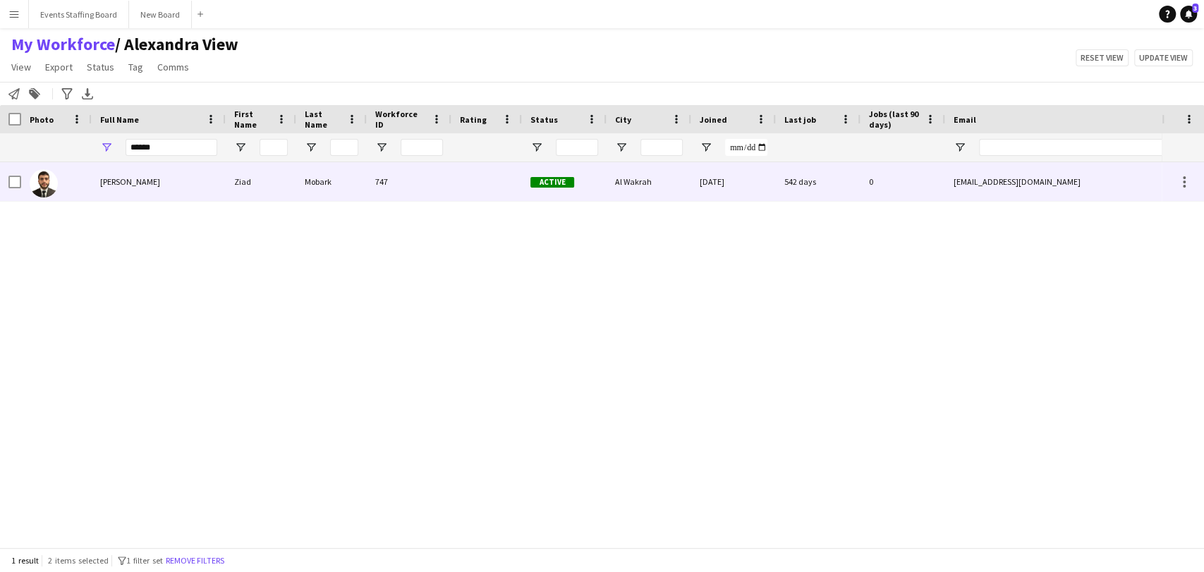
click at [138, 196] on div "Ziad Mobark" at bounding box center [159, 181] width 134 height 39
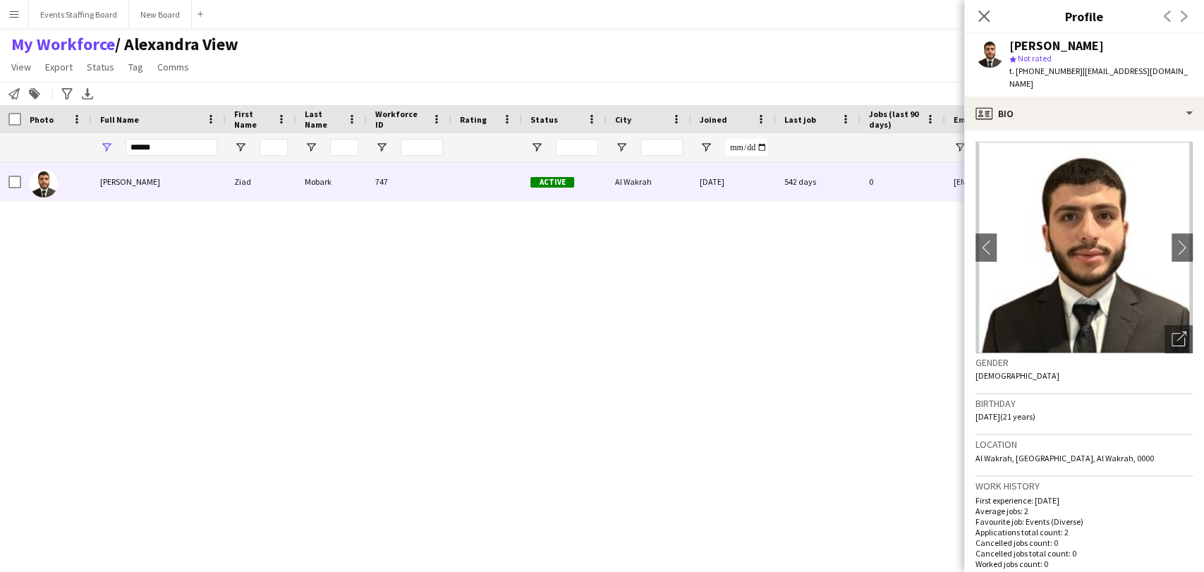
click at [1042, 69] on span "t. +97450632300" at bounding box center [1046, 71] width 73 height 11
copy span "97450632300"
click at [171, 145] on input "******" at bounding box center [172, 147] width 92 height 17
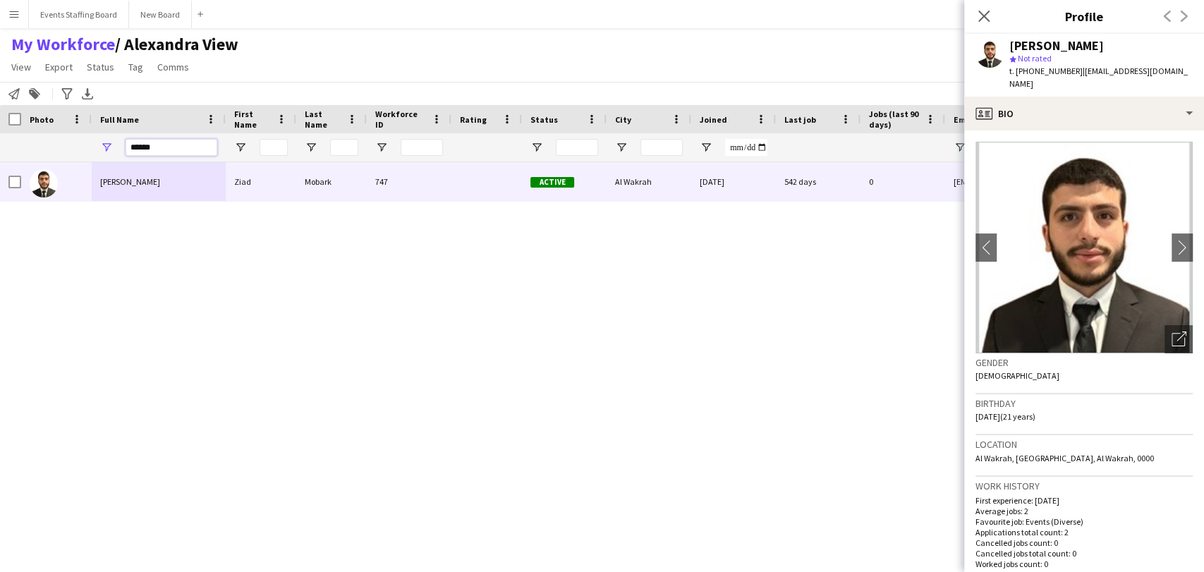
click at [171, 145] on input "******" at bounding box center [172, 147] width 92 height 17
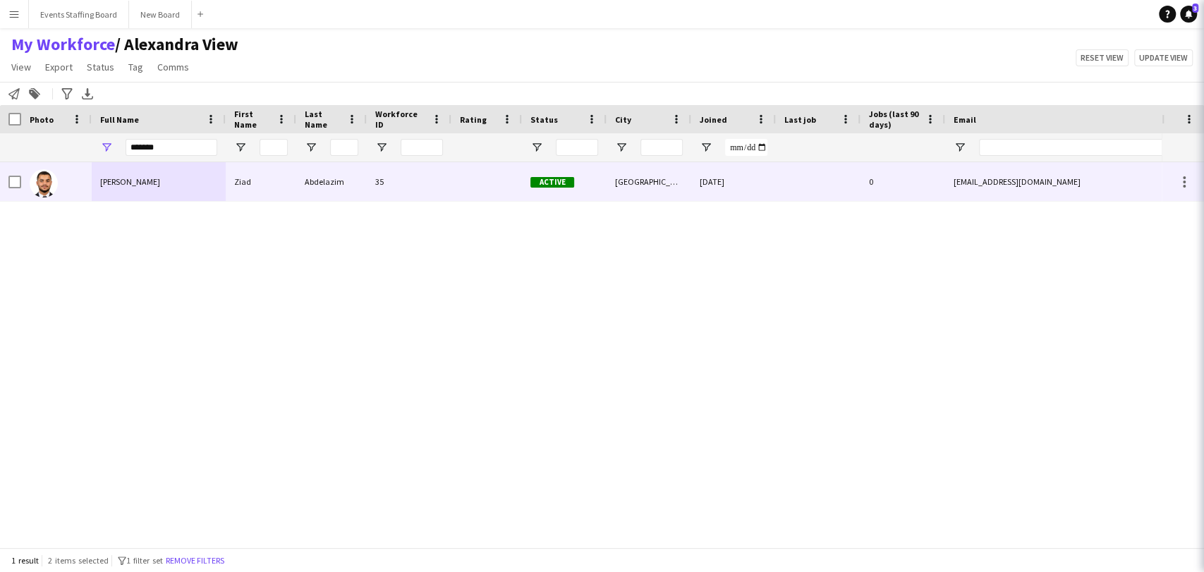
click at [114, 188] on div "Ziad Abdelazim" at bounding box center [159, 181] width 134 height 39
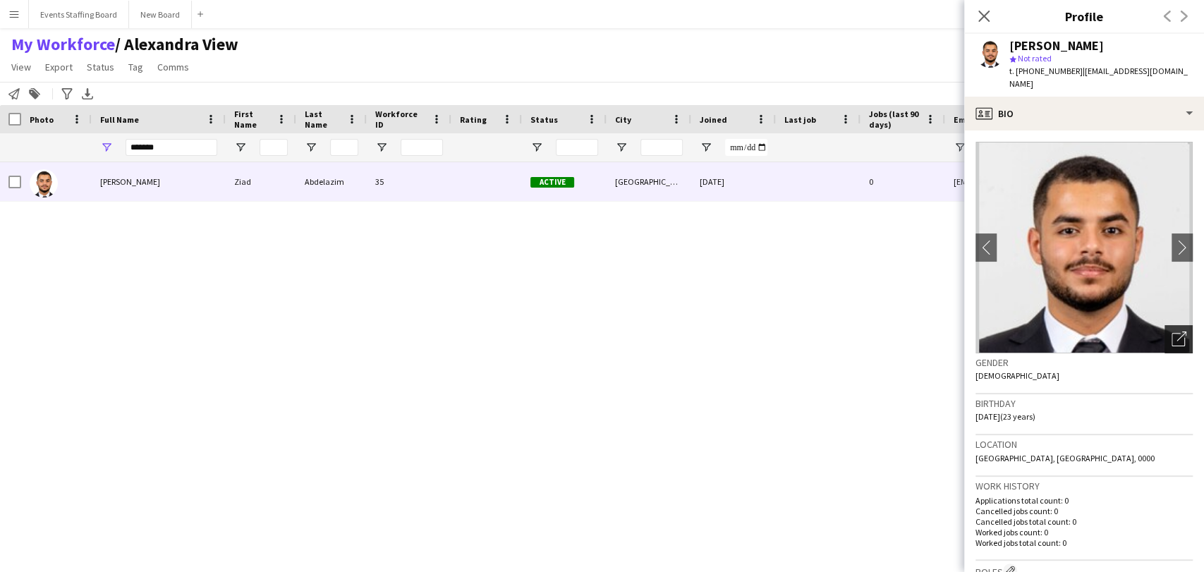
click at [1172, 332] on icon "Open photos pop-in" at bounding box center [1179, 339] width 15 height 15
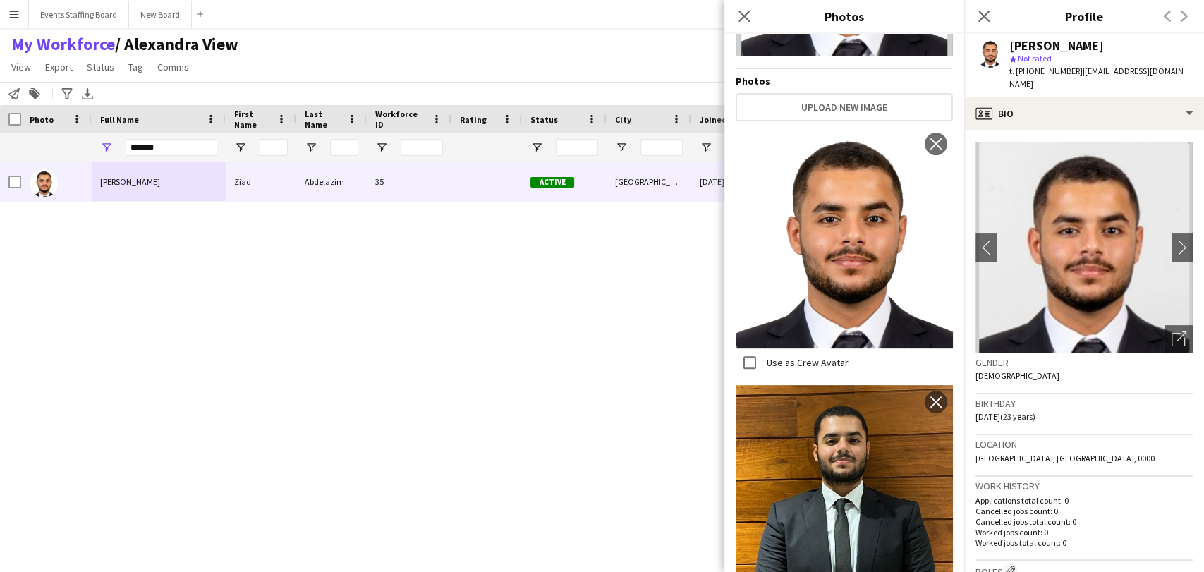
scroll to position [212, 0]
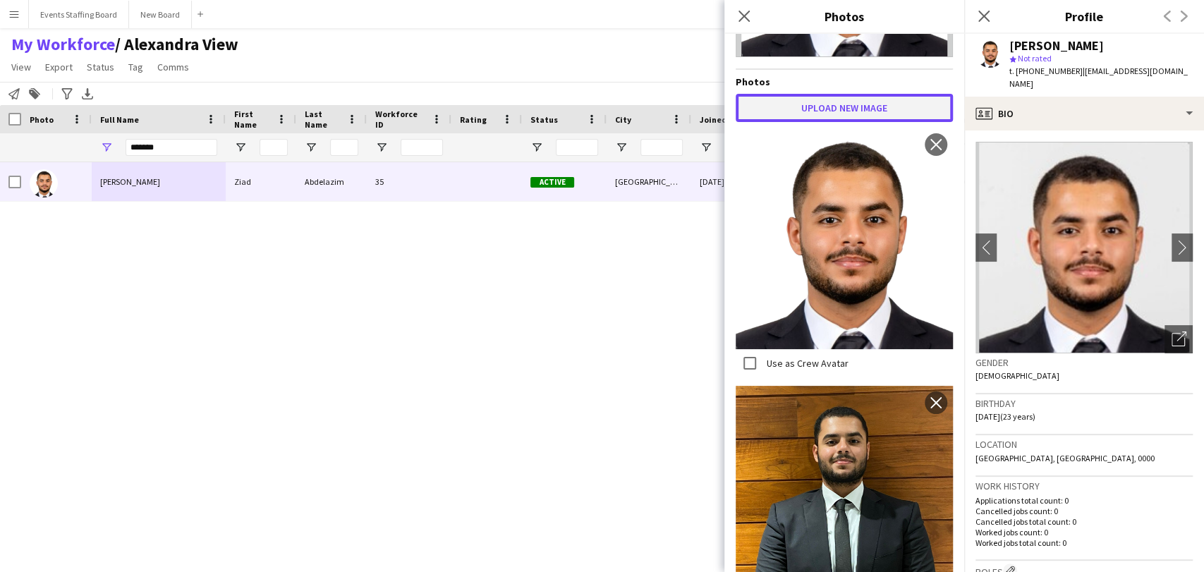
click at [816, 95] on button "Upload new image" at bounding box center [844, 108] width 217 height 28
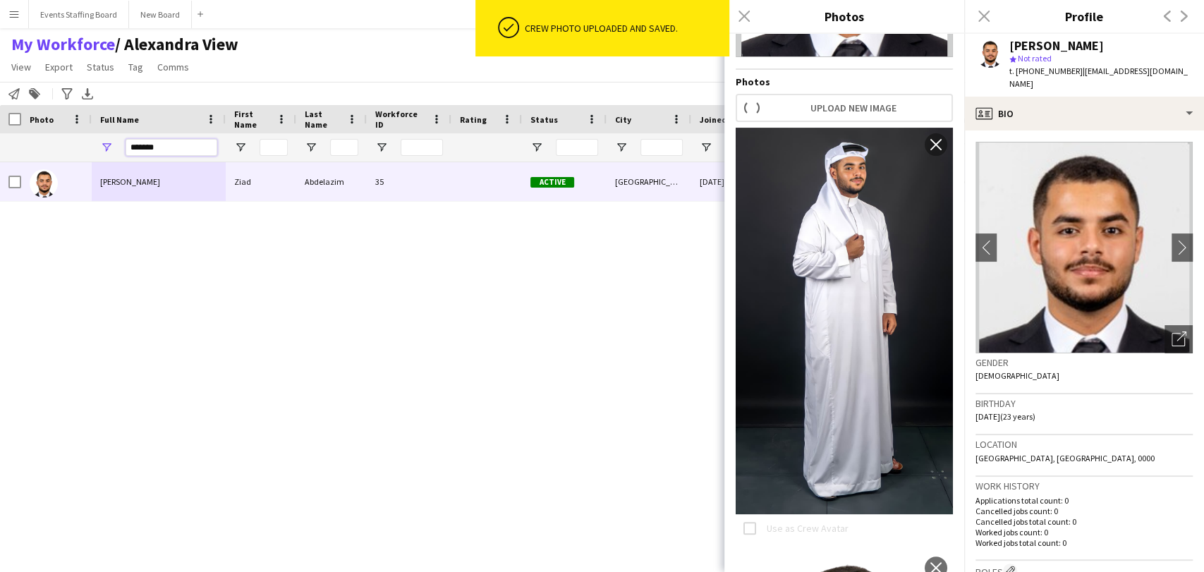
click at [162, 146] on input "*******" at bounding box center [172, 147] width 92 height 17
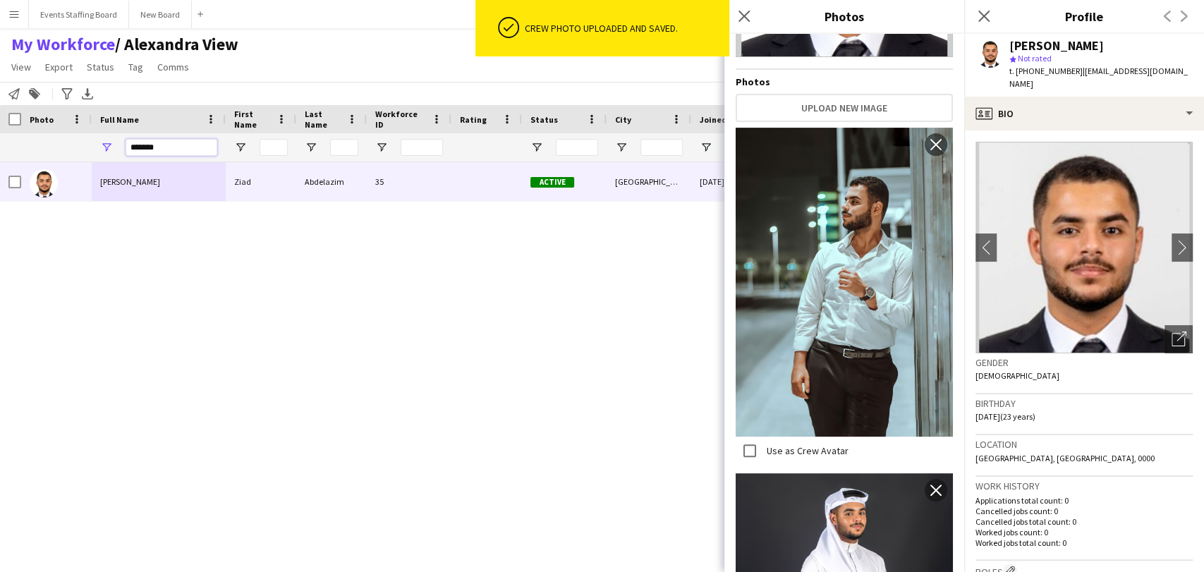
click at [162, 146] on input "*******" at bounding box center [172, 147] width 92 height 17
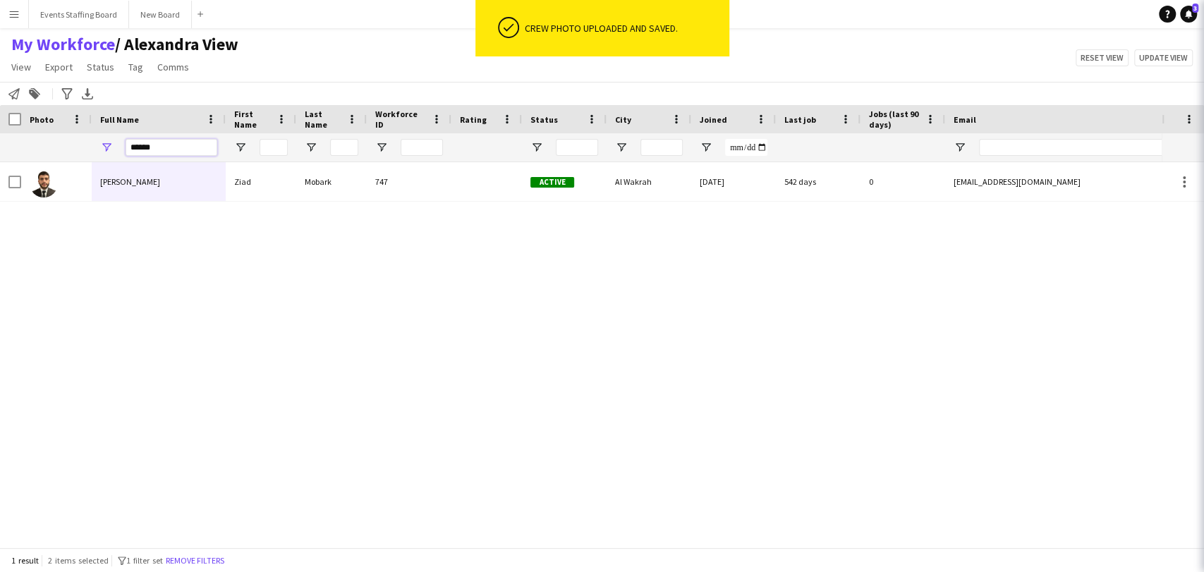
type input "******"
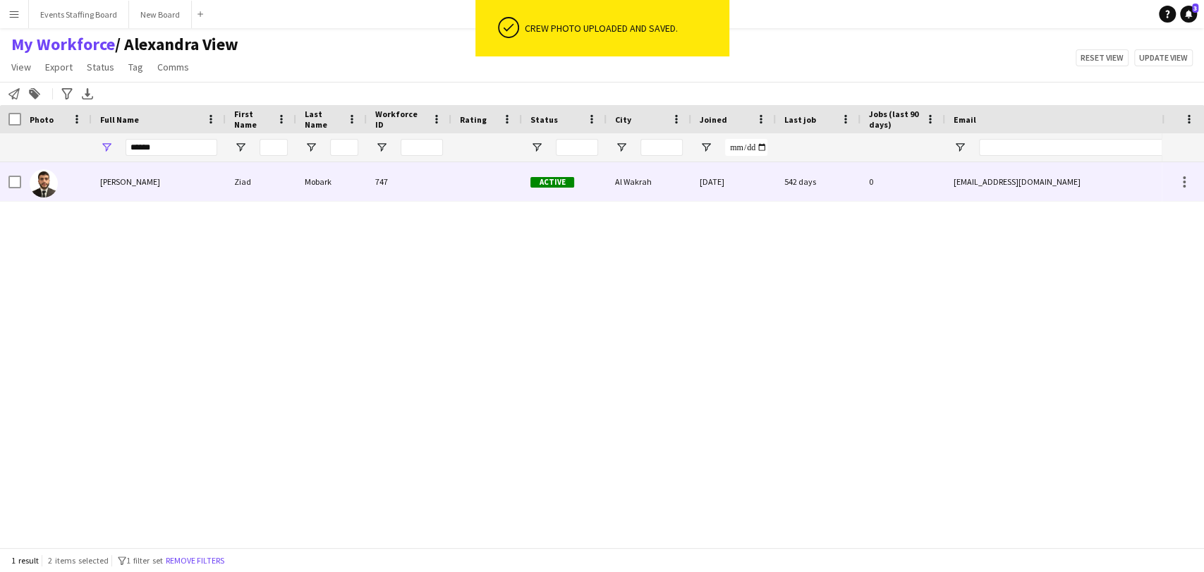
drag, startPoint x: 56, startPoint y: 188, endPoint x: 205, endPoint y: 158, distance: 151.2
click at [56, 188] on div at bounding box center [44, 183] width 28 height 40
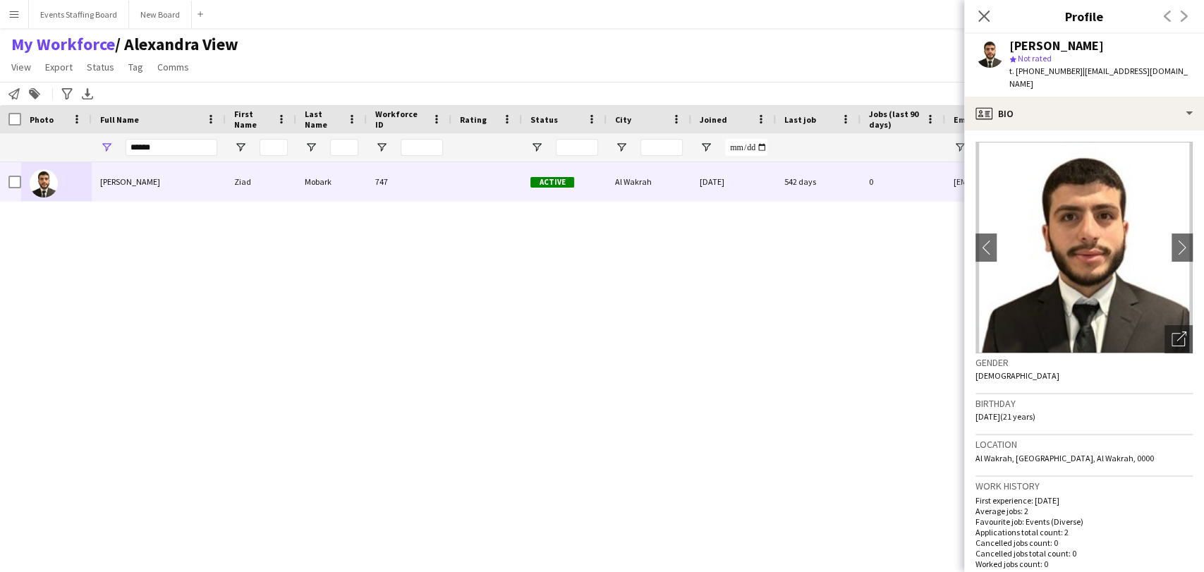
click at [1050, 69] on span "t. +97450632300" at bounding box center [1046, 71] width 73 height 11
copy span "97450632300"
click at [1180, 325] on div "Open photos pop-in" at bounding box center [1179, 339] width 28 height 28
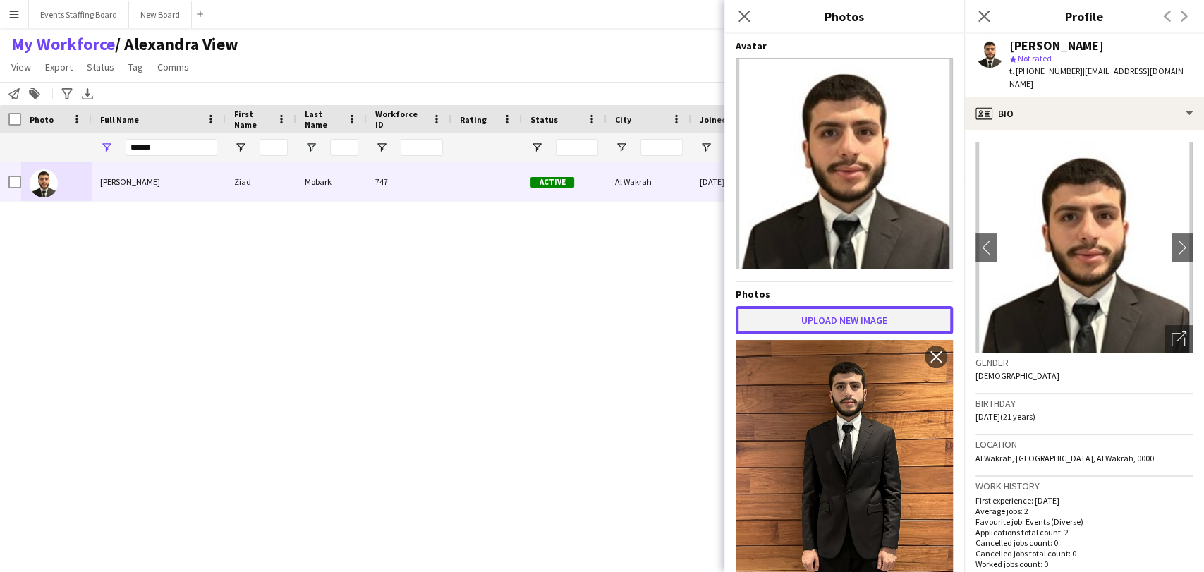
click at [821, 323] on button "Upload new image" at bounding box center [844, 320] width 217 height 28
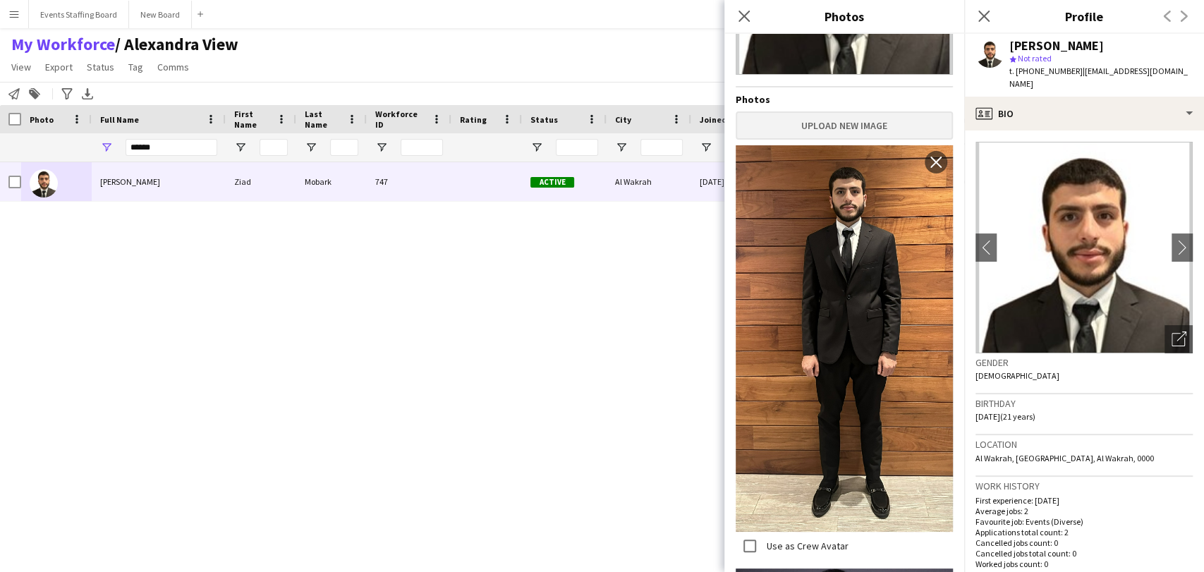
scroll to position [71, 0]
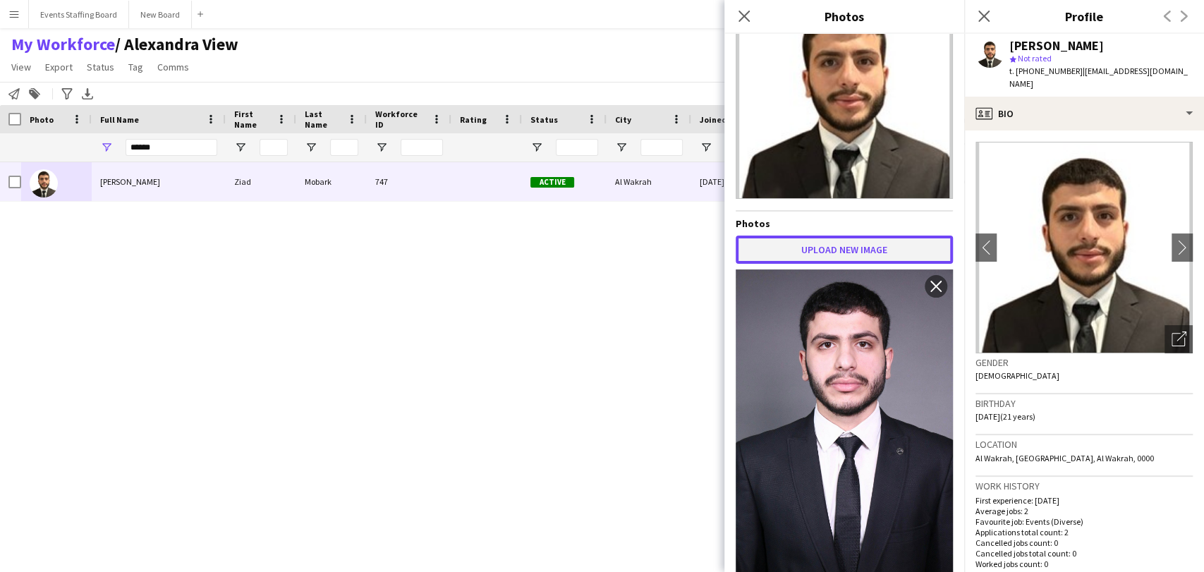
click at [819, 236] on button "Upload new image" at bounding box center [844, 250] width 217 height 28
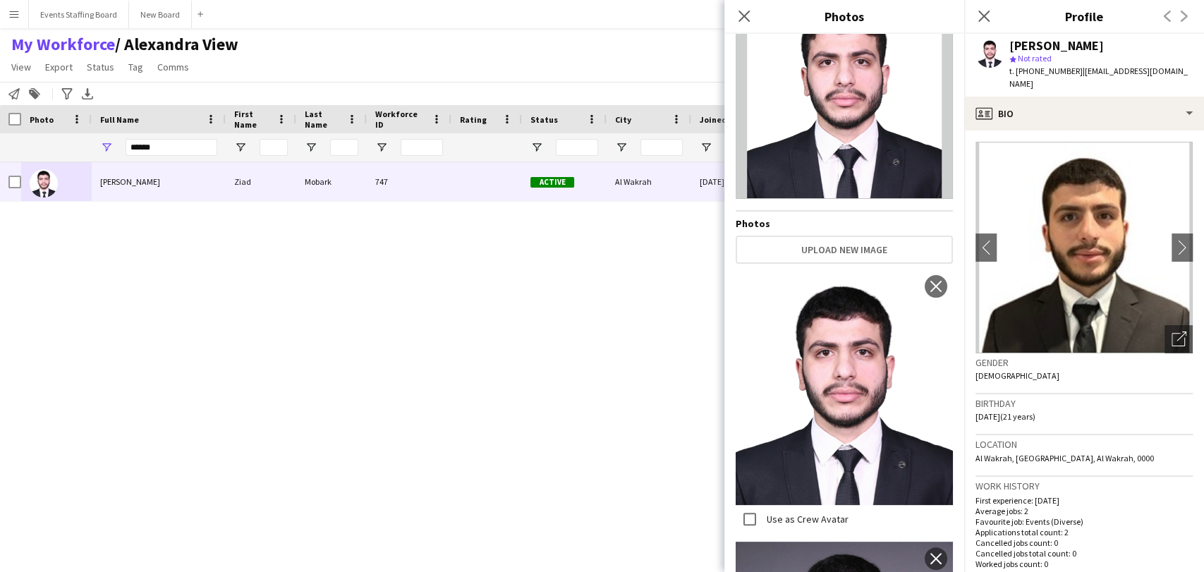
click at [539, 412] on div "Ziad Mobark Ziad Mobark 747 Active Al Wakrah 25-02-2024 542 days 0 ziadhatem135…" at bounding box center [581, 348] width 1162 height 373
drag, startPoint x: 981, startPoint y: 12, endPoint x: 952, endPoint y: 13, distance: 28.9
click at [982, 13] on icon "Close pop-in" at bounding box center [984, 16] width 11 height 11
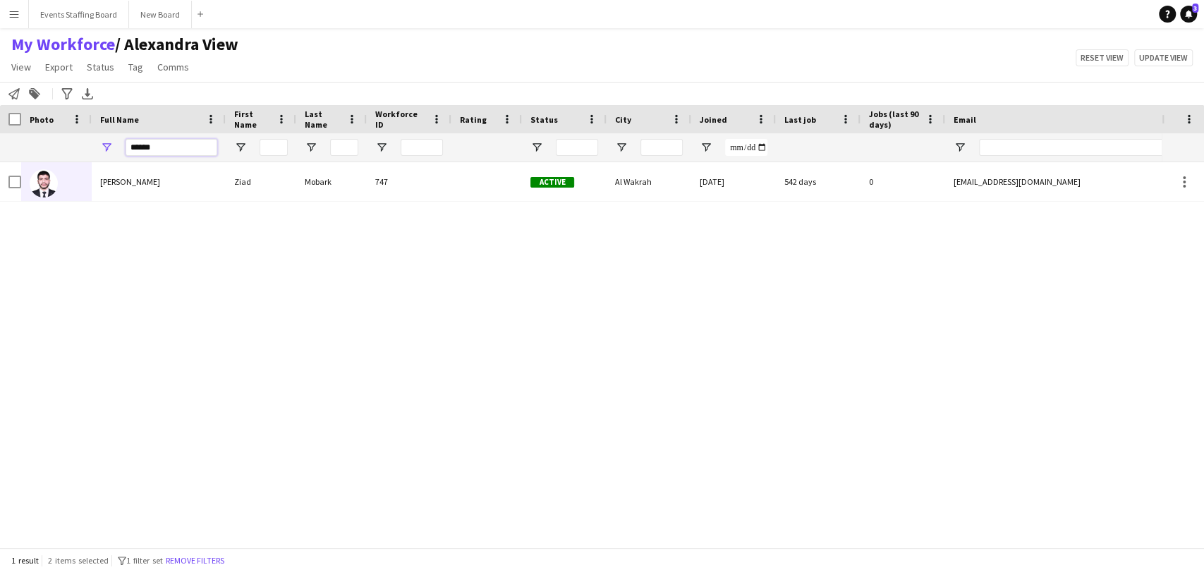
click at [146, 148] on input "******" at bounding box center [172, 147] width 92 height 17
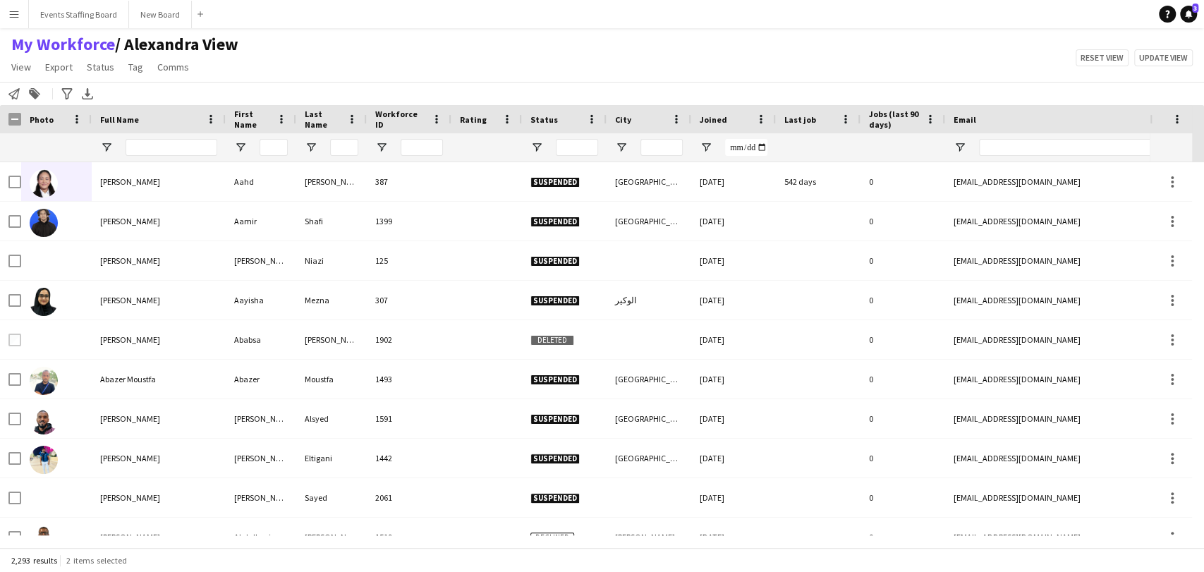
click at [700, 52] on div "My Workforce / Alexandra View View Views Default view Alexandra View April Live…" at bounding box center [602, 58] width 1204 height 48
click at [535, 146] on span "Open Filter Menu" at bounding box center [537, 147] width 13 height 13
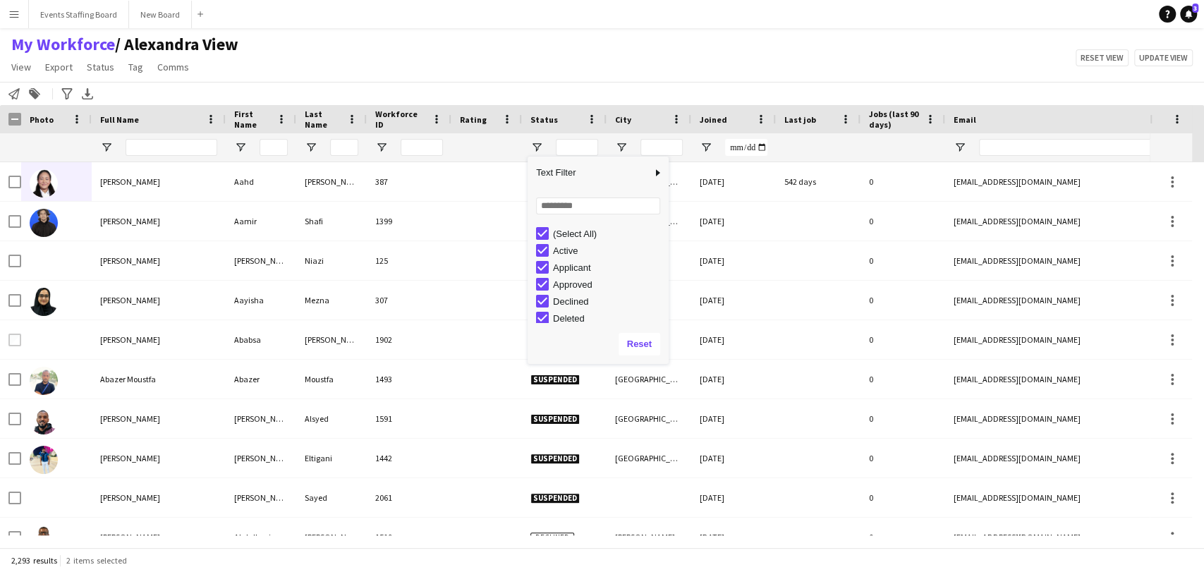
click at [566, 239] on div "(Select All)" at bounding box center [608, 234] width 111 height 11
type input "***"
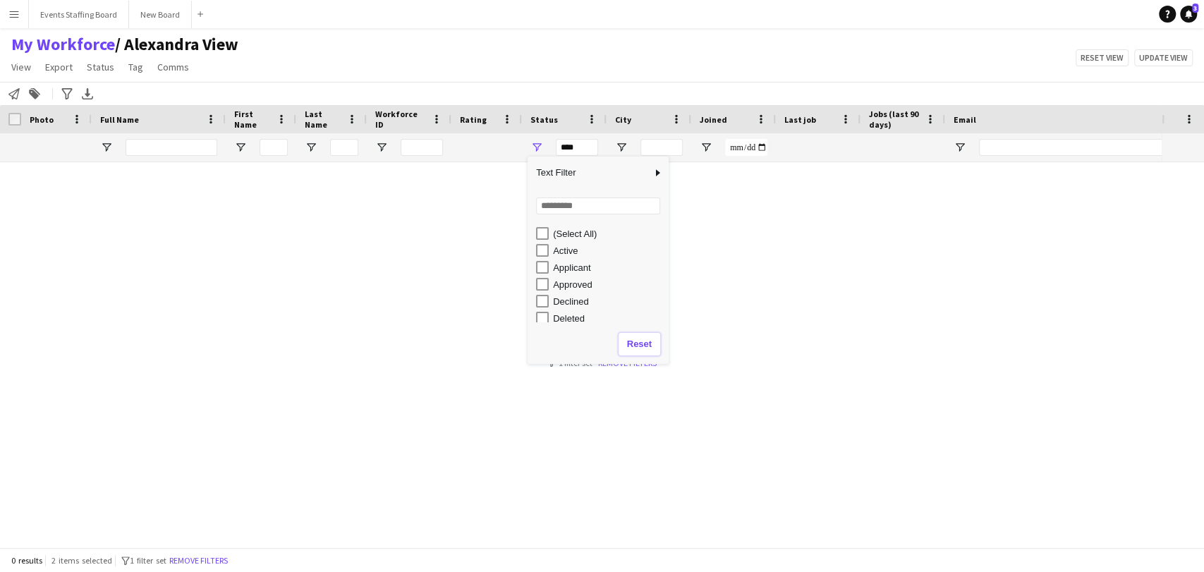
drag, startPoint x: 638, startPoint y: 342, endPoint x: 607, endPoint y: 317, distance: 40.1
click at [638, 341] on button "Reset" at bounding box center [640, 344] width 42 height 23
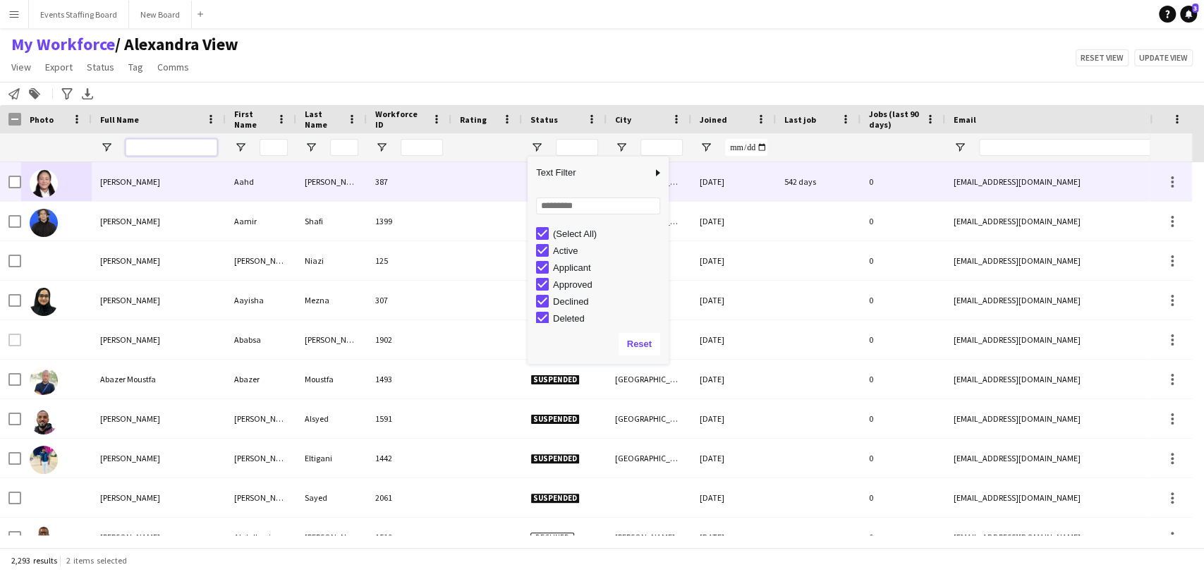
click at [180, 153] on input "Full Name Filter Input" at bounding box center [172, 147] width 92 height 17
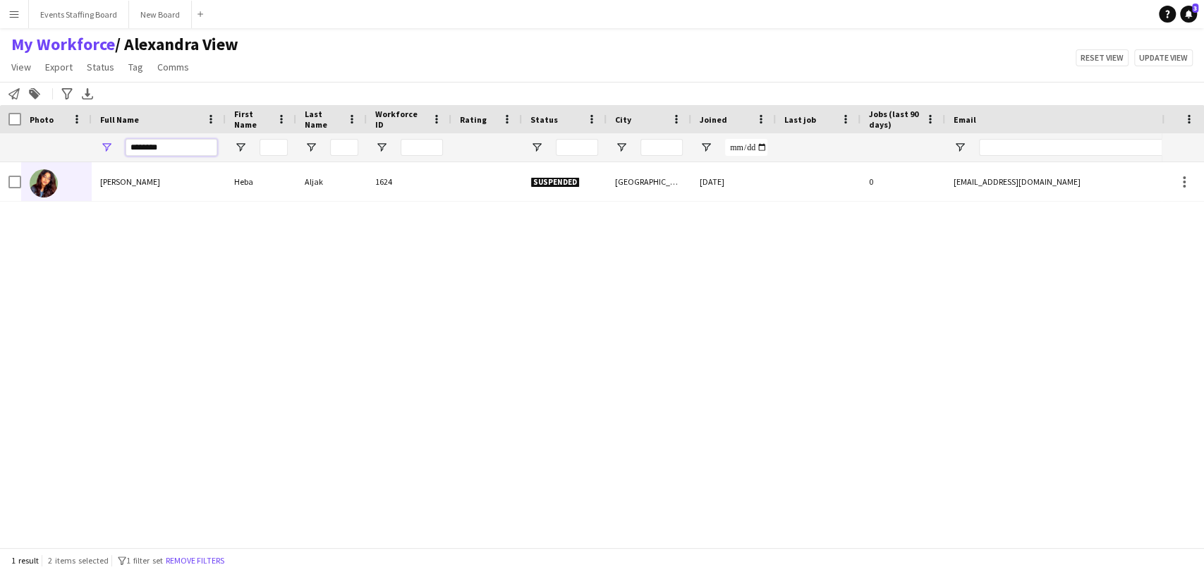
type input "********"
click at [82, 186] on div at bounding box center [56, 181] width 71 height 39
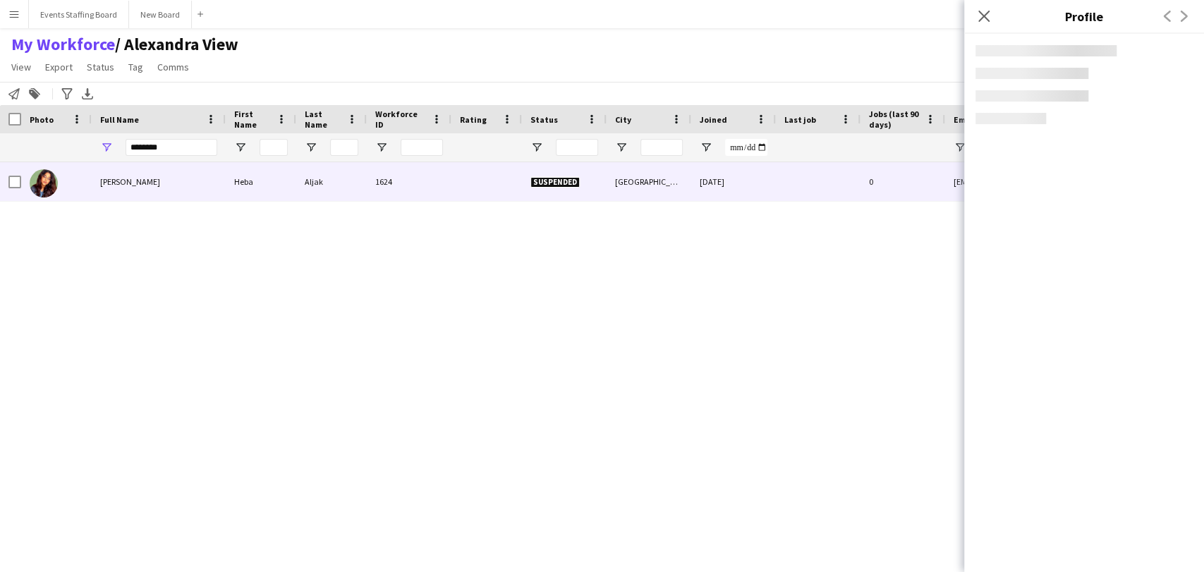
click at [307, 356] on div "Heba Aljak Heba Aljak 1624 Suspended Doha 25-08-2024 0 heba.aljak@icloud.com +9…" at bounding box center [581, 348] width 1162 height 373
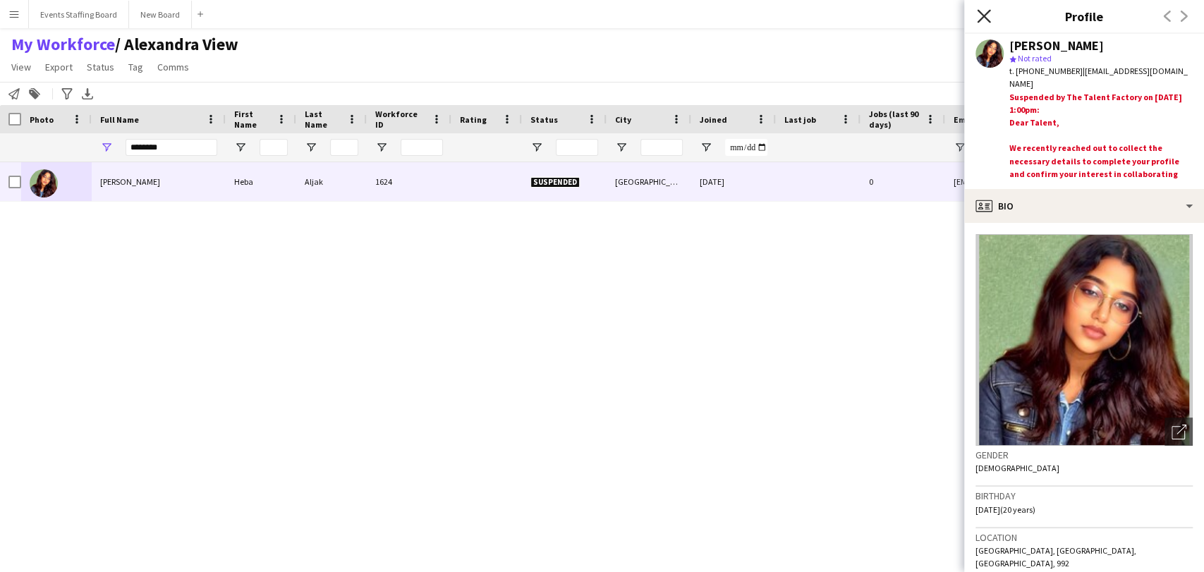
click at [985, 10] on icon "Close pop-in" at bounding box center [983, 15] width 13 height 13
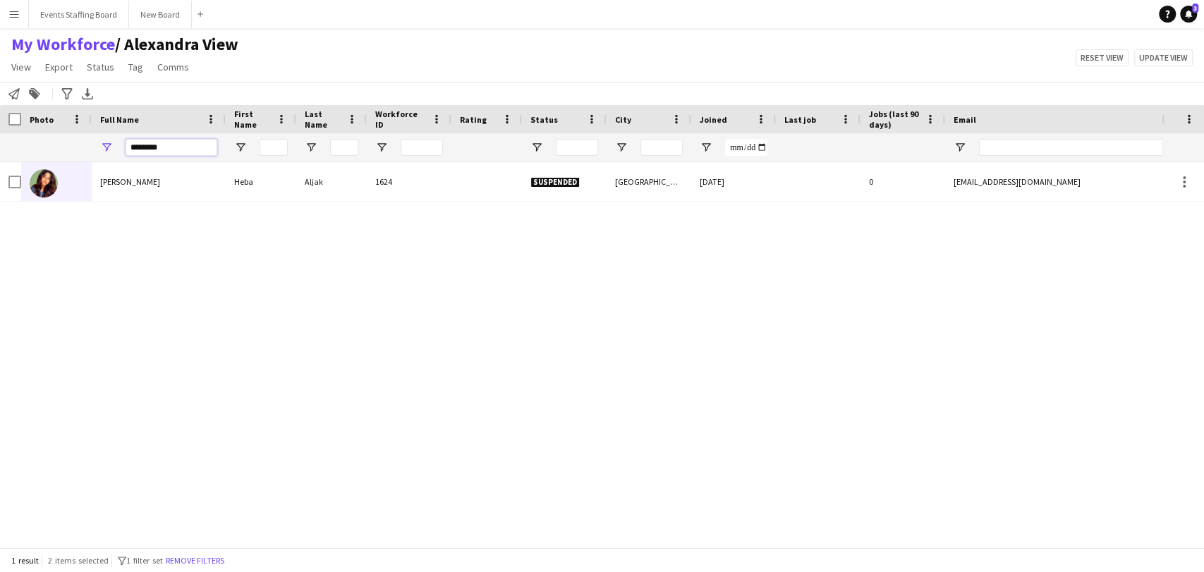
click at [164, 153] on input "********" at bounding box center [172, 147] width 92 height 17
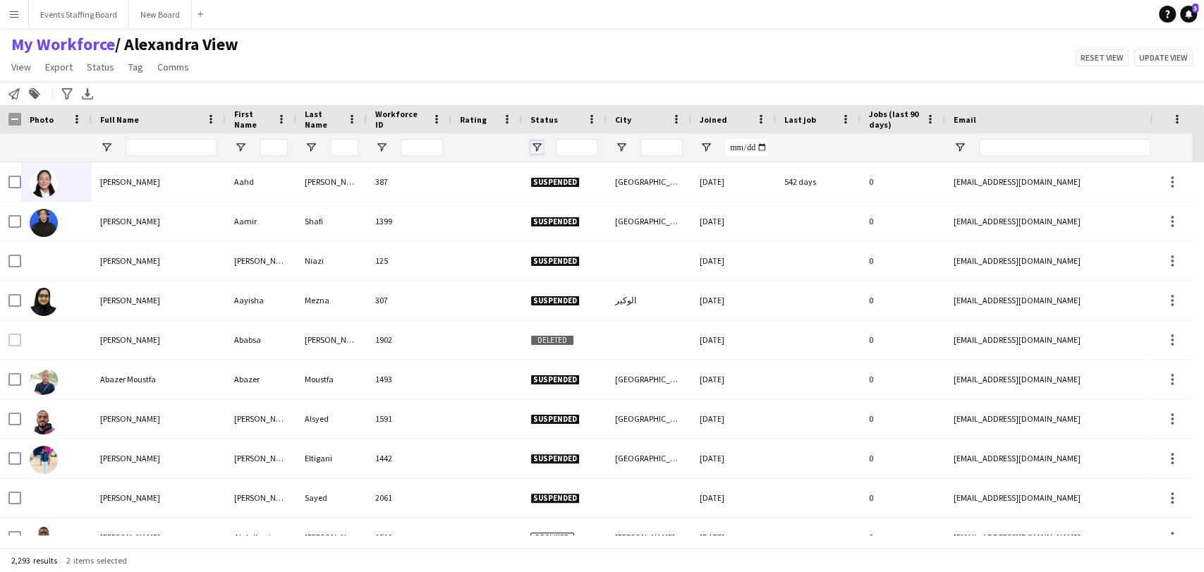
click at [531, 140] on div at bounding box center [564, 147] width 85 height 28
click at [533, 143] on span "Open Filter Menu" at bounding box center [537, 147] width 13 height 13
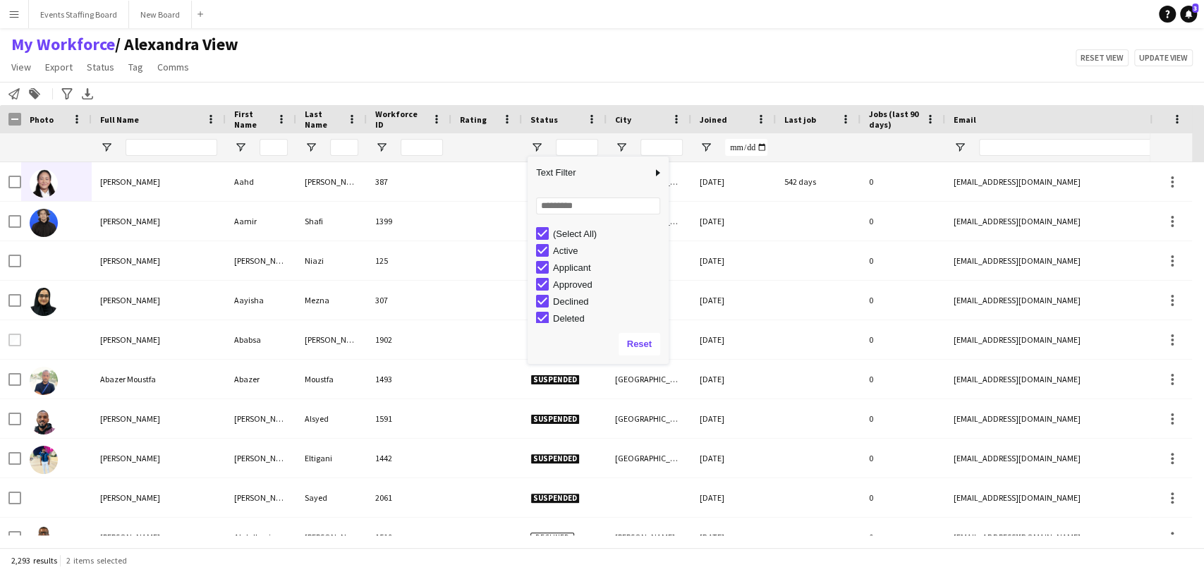
click at [563, 238] on div "(Select All)" at bounding box center [608, 234] width 111 height 11
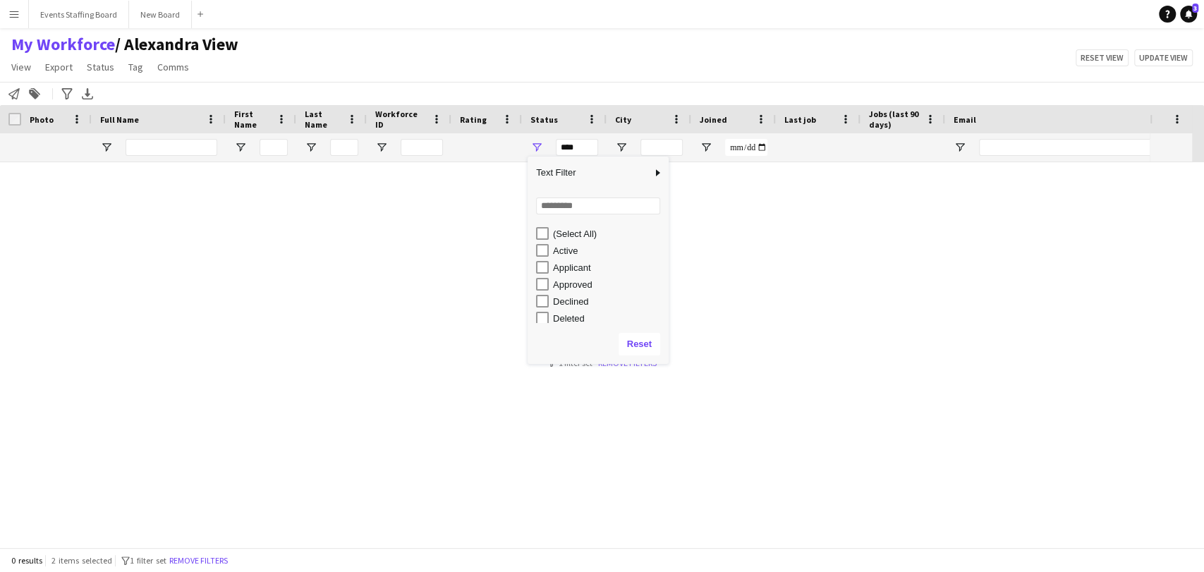
scroll to position [89, 0]
click at [559, 310] on div "Waiting list" at bounding box center [608, 314] width 111 height 11
type input "**********"
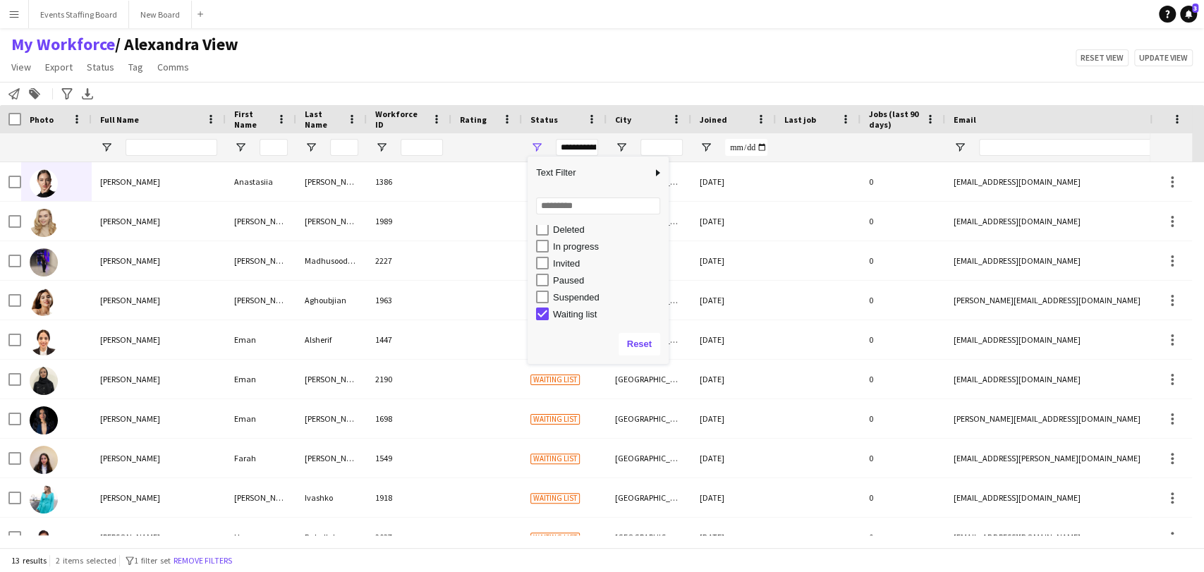
click at [432, 37] on div "My Workforce / Alexandra View View Views Default view Alexandra View April Live…" at bounding box center [602, 58] width 1204 height 48
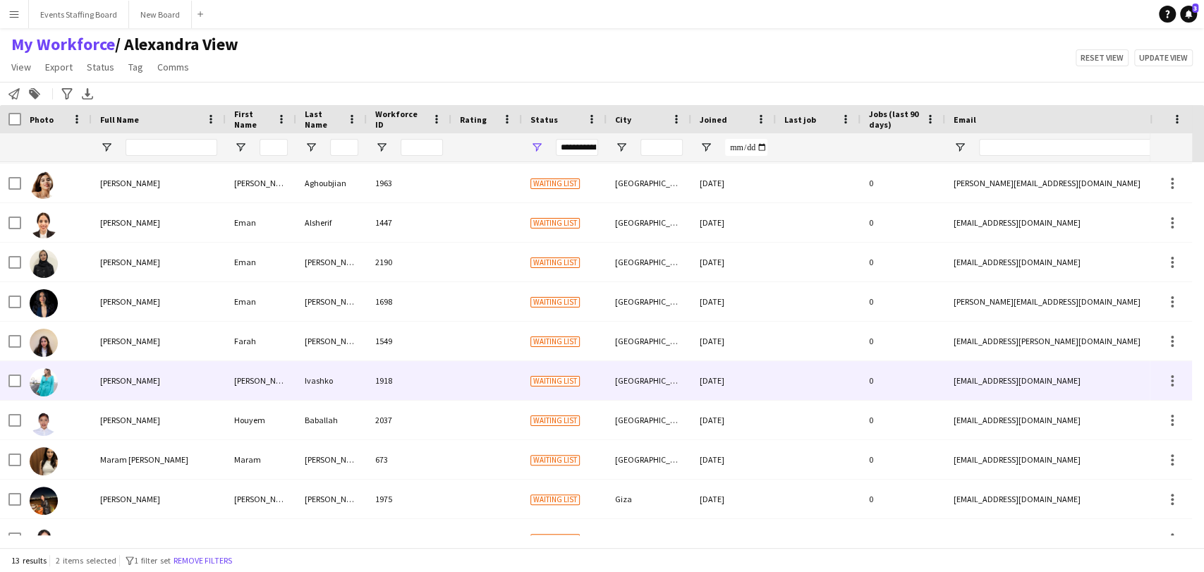
scroll to position [140, 0]
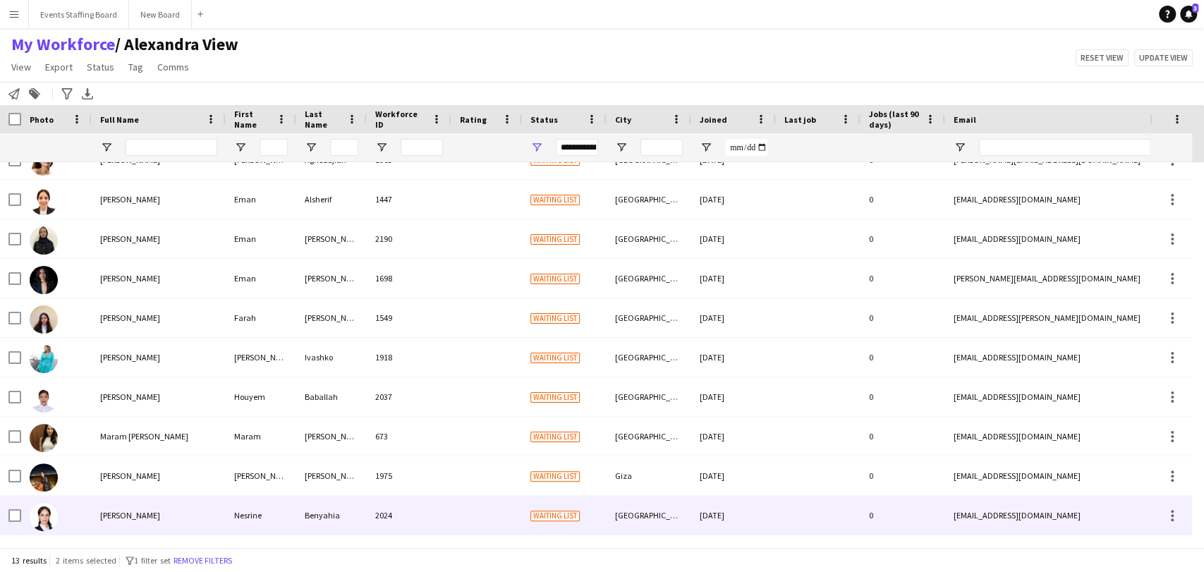
click at [40, 516] on img at bounding box center [44, 517] width 28 height 28
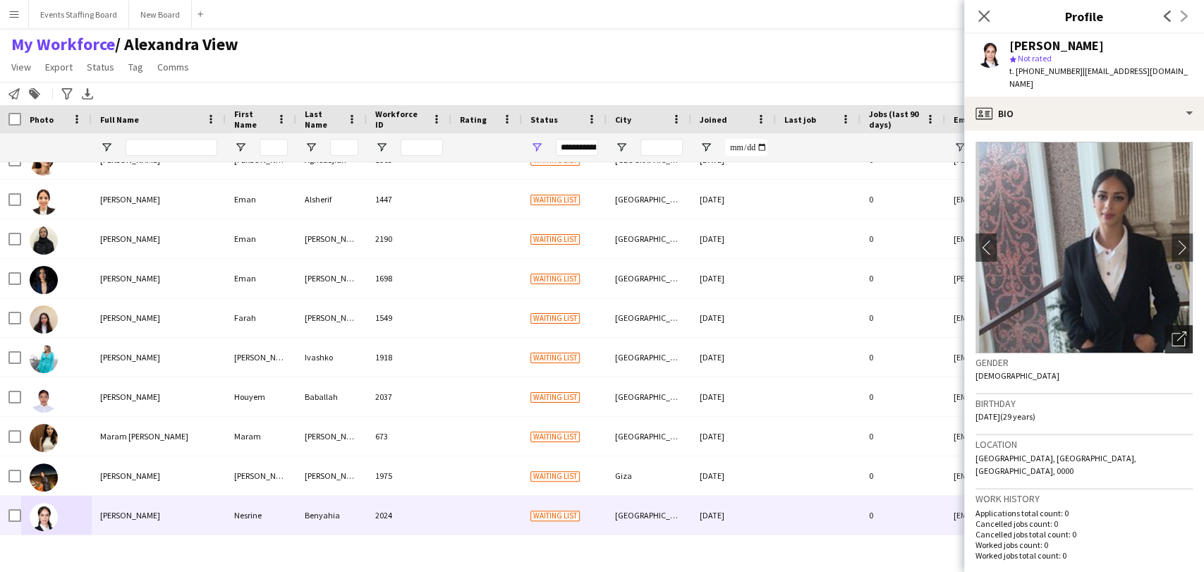
click at [1172, 332] on icon "Open photos pop-in" at bounding box center [1179, 339] width 15 height 15
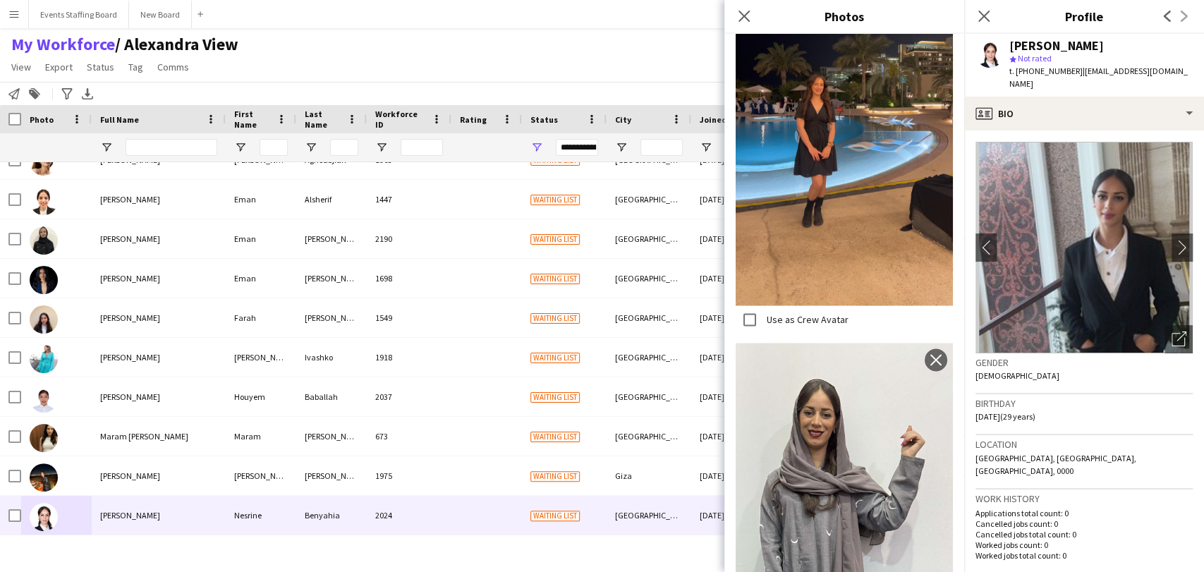
scroll to position [1489, 0]
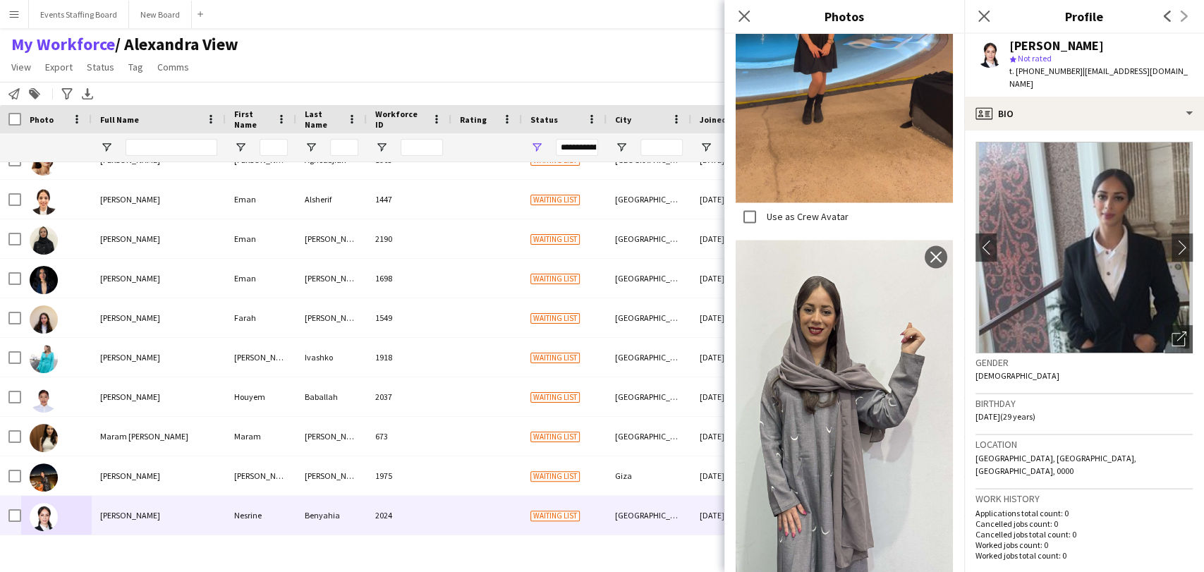
click at [1031, 67] on span "t. +97430538486" at bounding box center [1046, 71] width 73 height 11
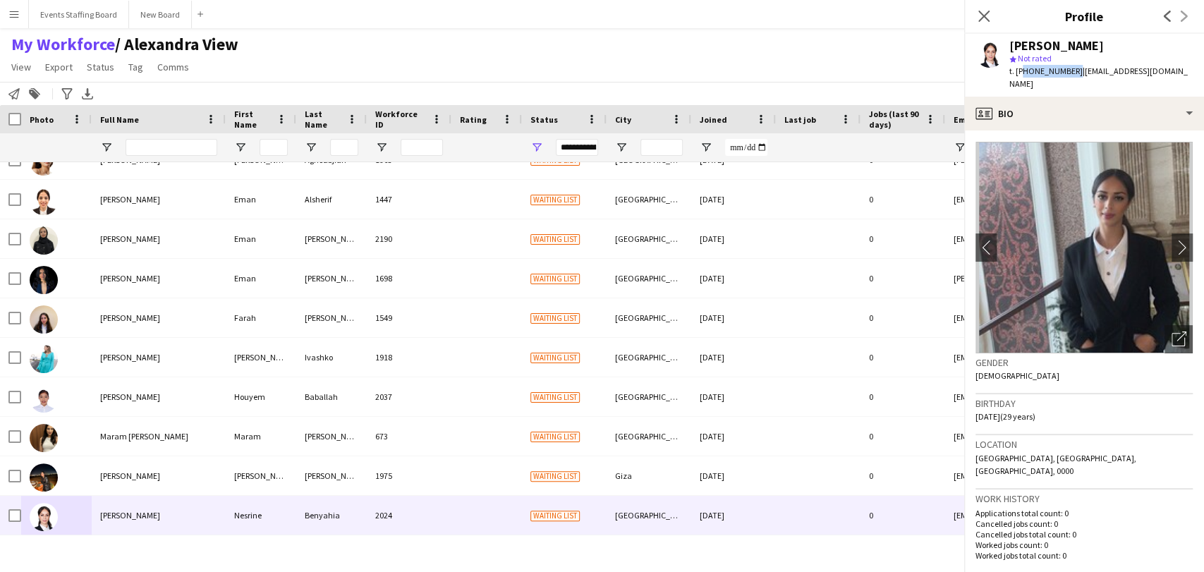
click at [1031, 67] on span "t. +97430538486" at bounding box center [1046, 71] width 73 height 11
copy span "97430538486"
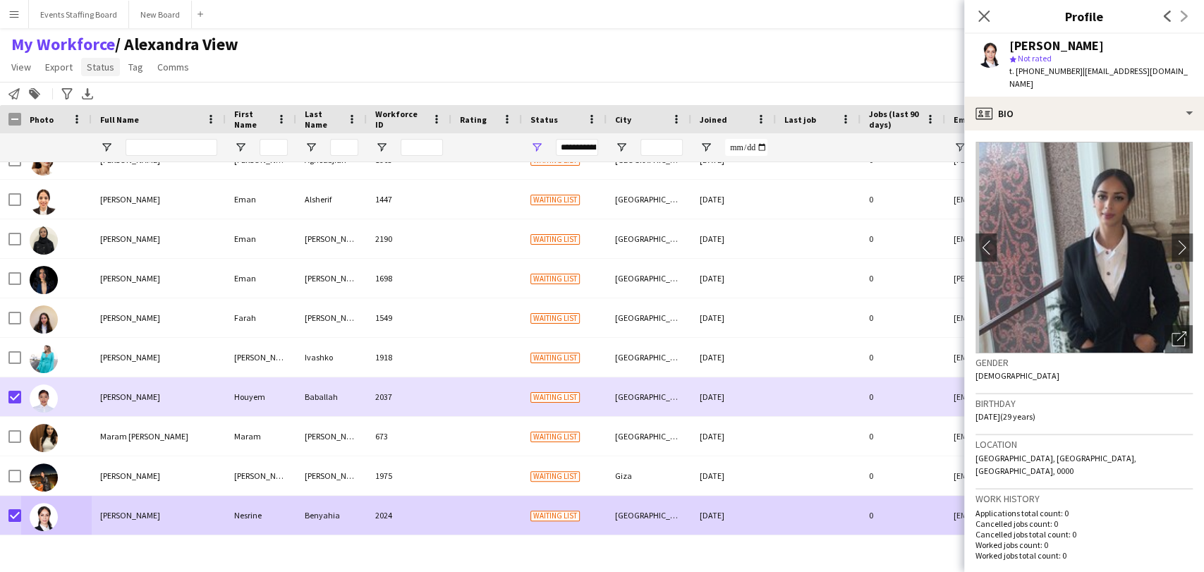
click at [96, 65] on span "Status" at bounding box center [101, 67] width 28 height 13
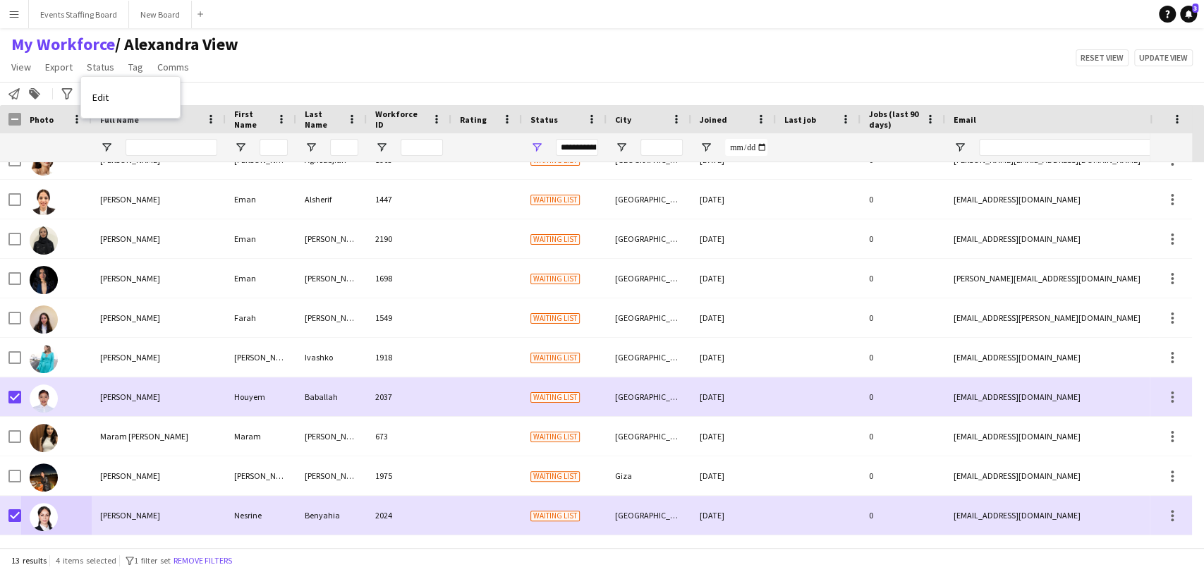
click at [87, 118] on div "Edit" at bounding box center [130, 97] width 100 height 42
click at [103, 105] on link "Edit" at bounding box center [130, 98] width 99 height 30
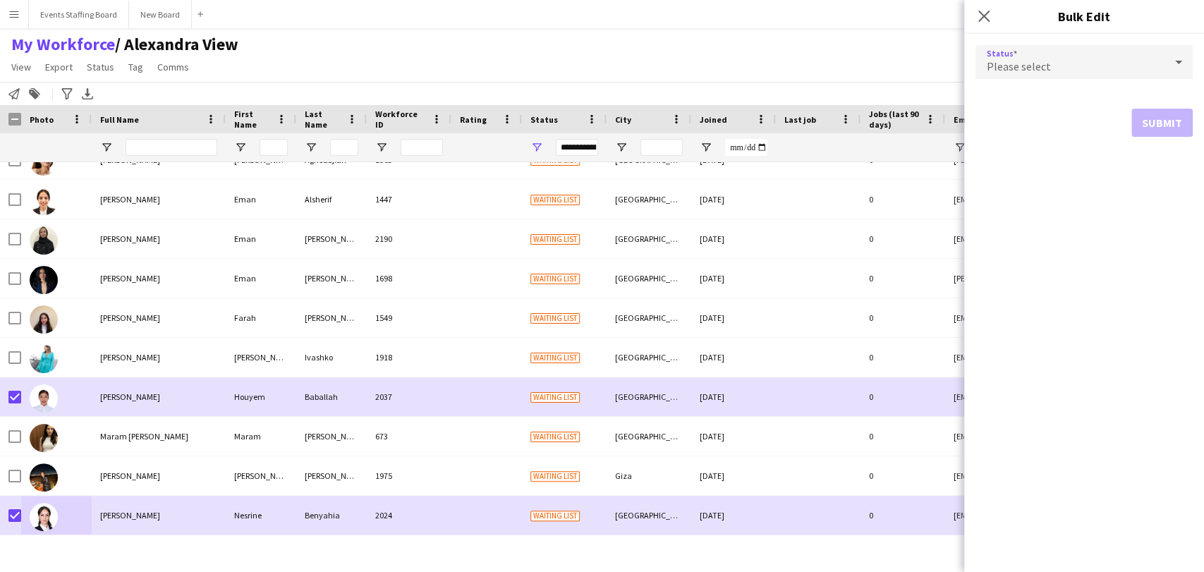
click at [1046, 59] on span "Please select" at bounding box center [1019, 66] width 64 height 14
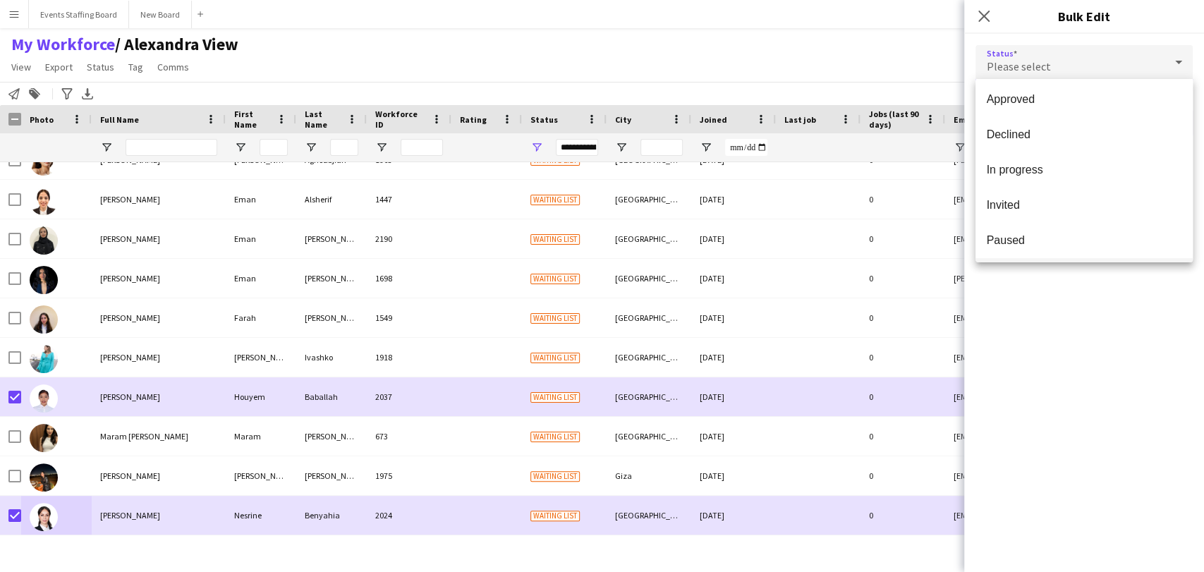
scroll to position [145, 0]
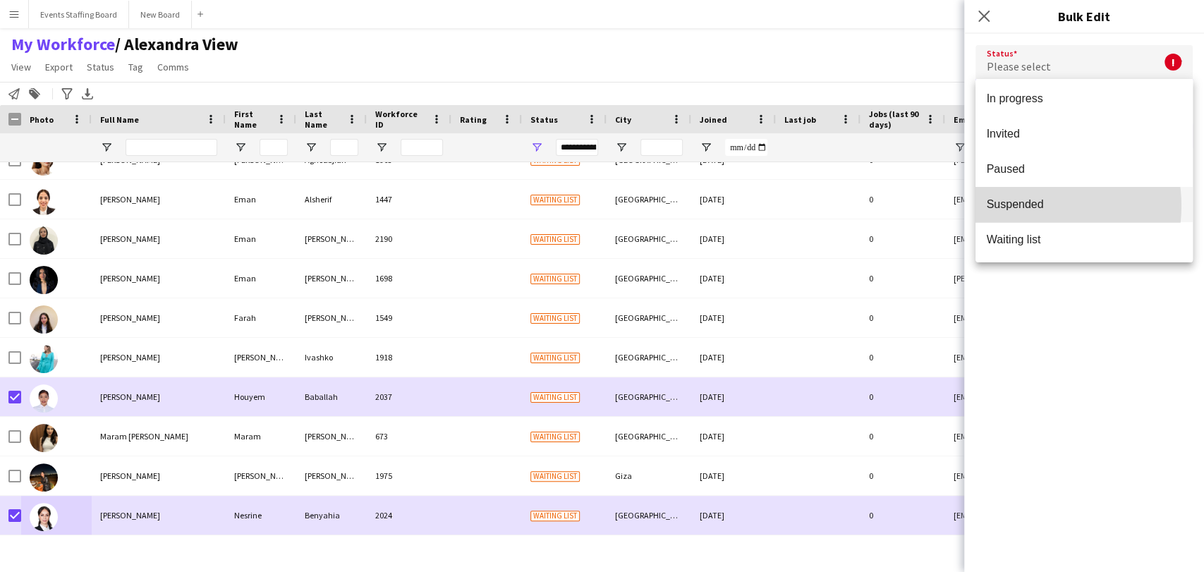
click at [1033, 205] on span "Suspended" at bounding box center [1084, 204] width 195 height 13
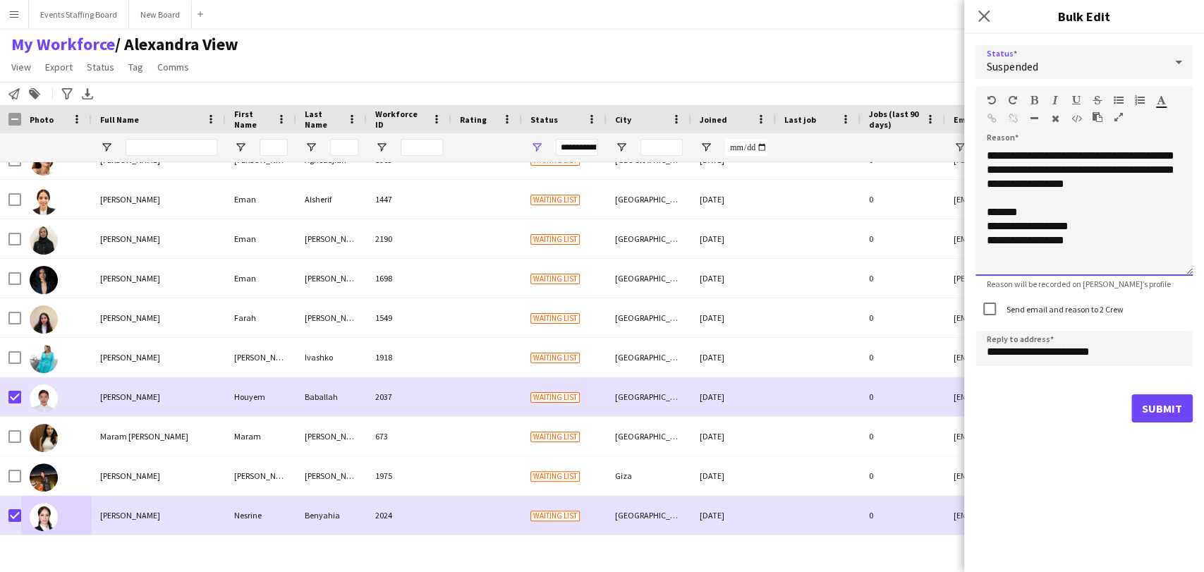
click at [1036, 202] on div "**********" at bounding box center [1084, 212] width 217 height 127
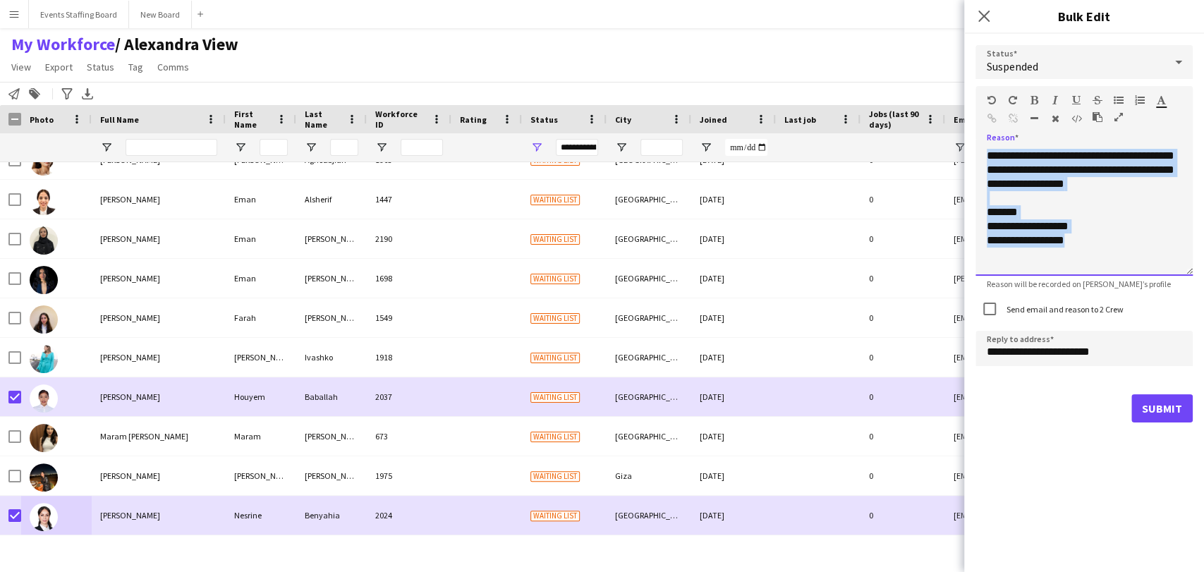
paste div
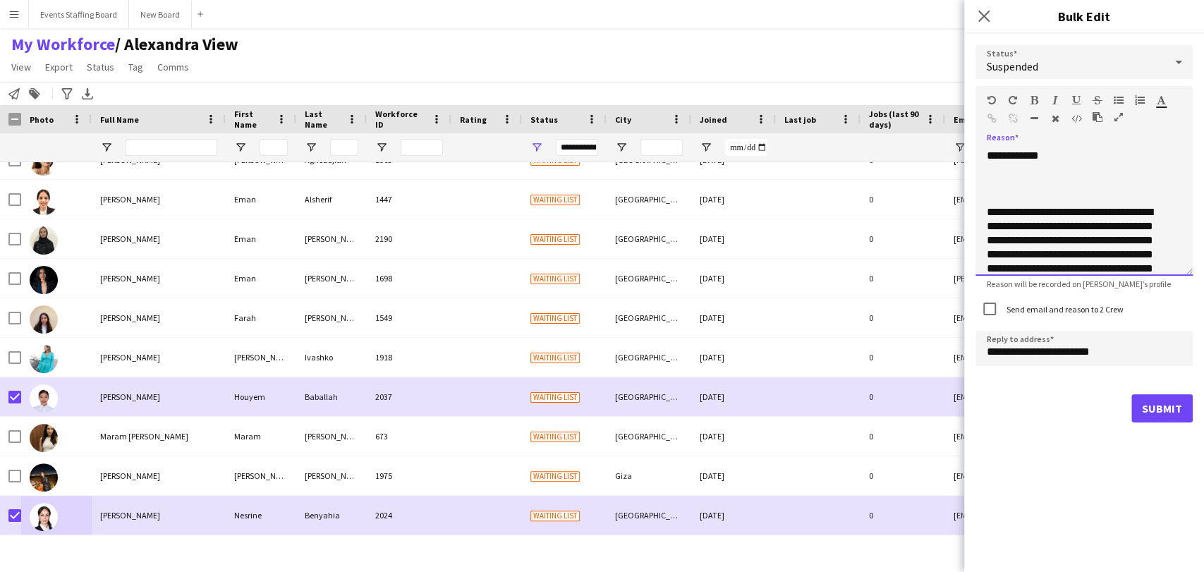
scroll to position [198, 0]
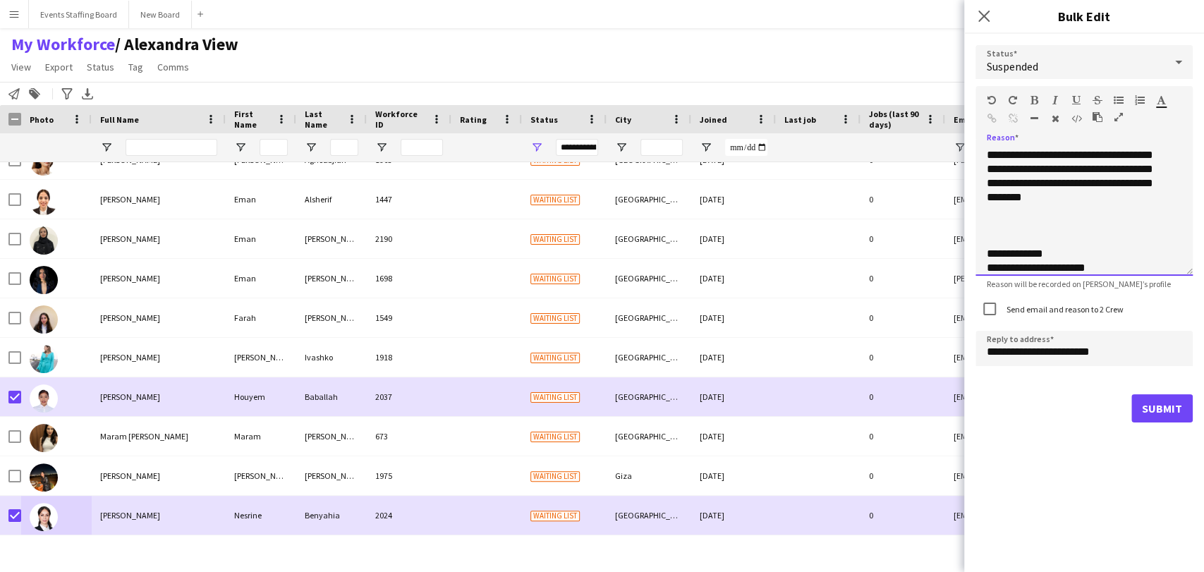
click at [1019, 216] on div at bounding box center [1084, 212] width 195 height 14
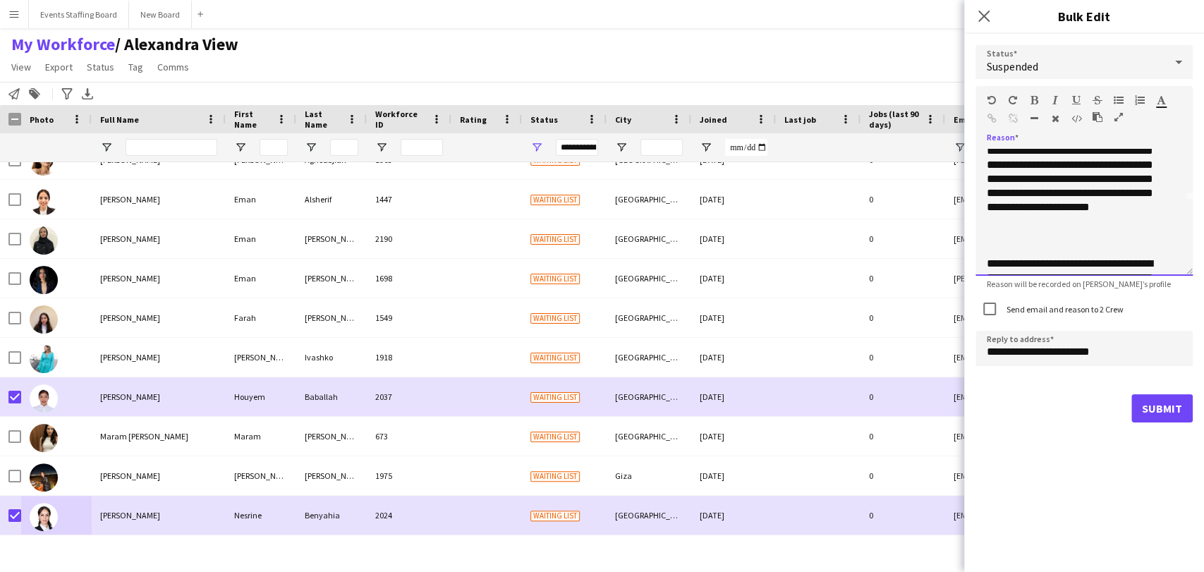
scroll to position [180, 0]
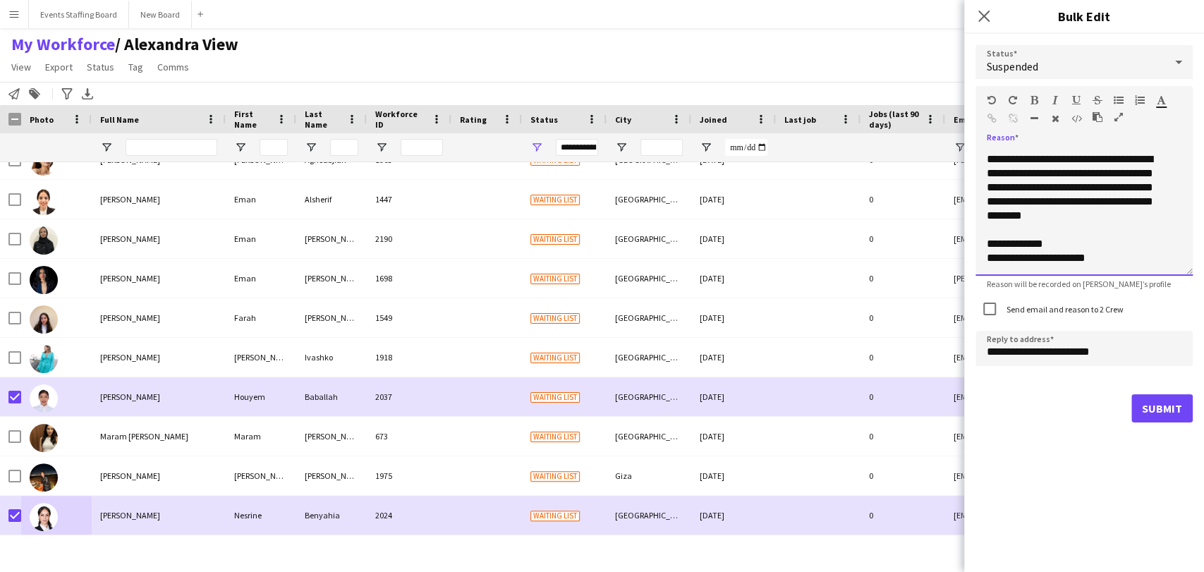
click at [1002, 147] on div "**********" at bounding box center [1084, 207] width 217 height 137
click at [986, 156] on div "**********" at bounding box center [1084, 212] width 217 height 127
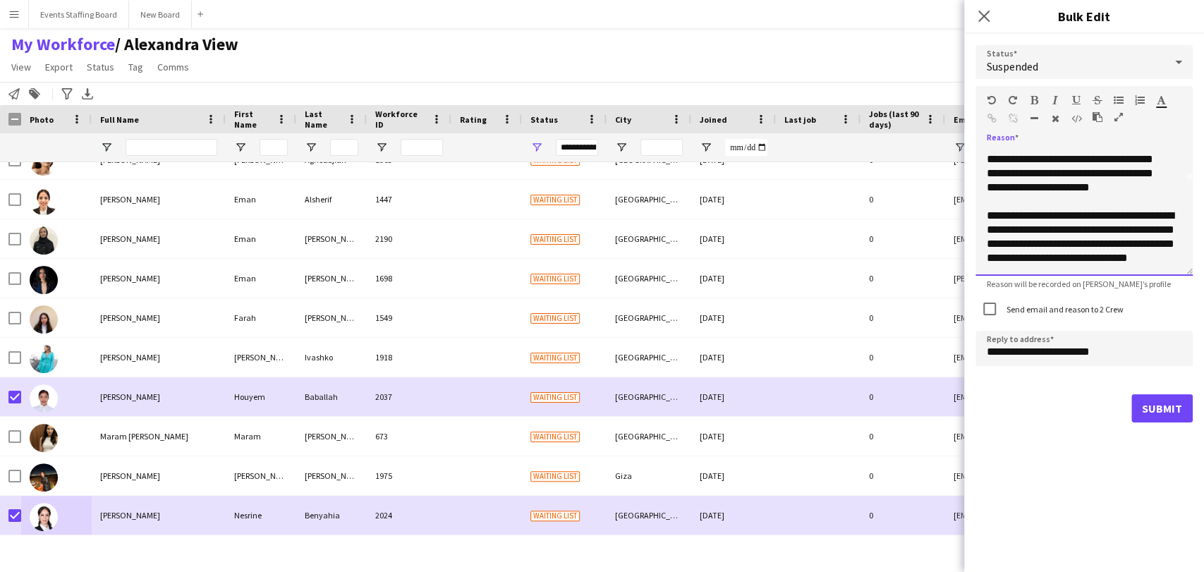
scroll to position [0, 0]
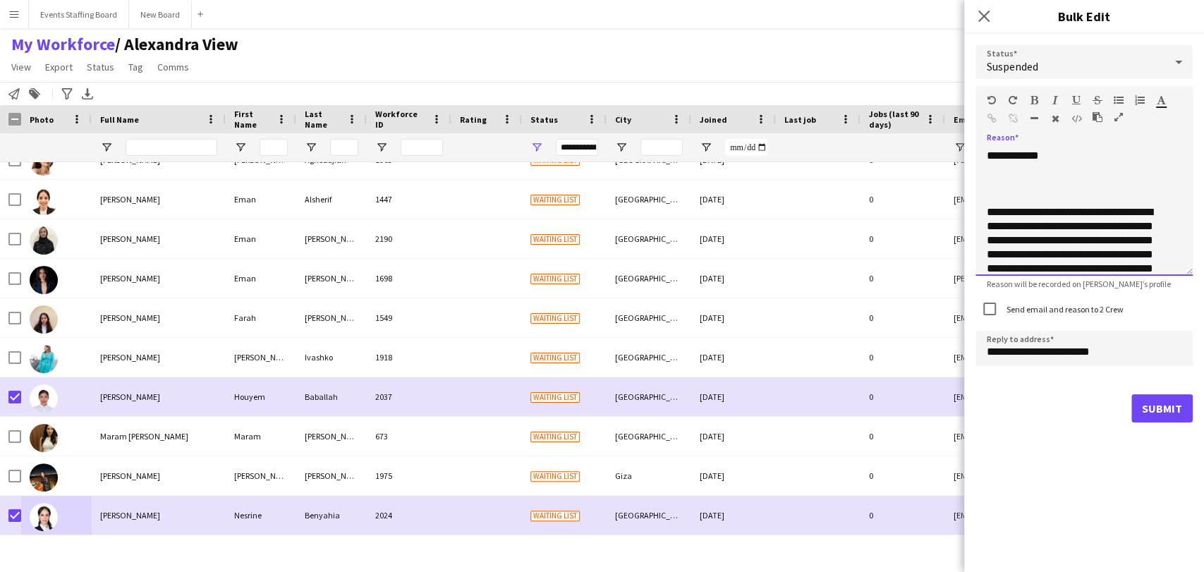
click at [1024, 191] on div at bounding box center [1084, 198] width 195 height 14
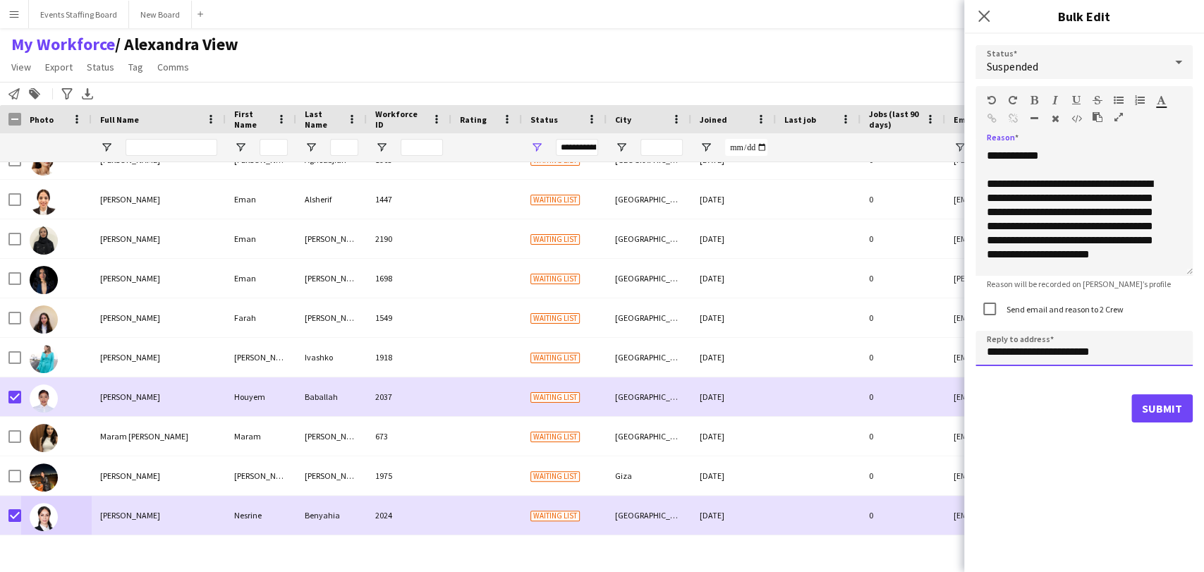
click at [997, 353] on input "**********" at bounding box center [1084, 348] width 217 height 35
type input "**********"
click at [1161, 414] on button "Submit" at bounding box center [1162, 408] width 61 height 28
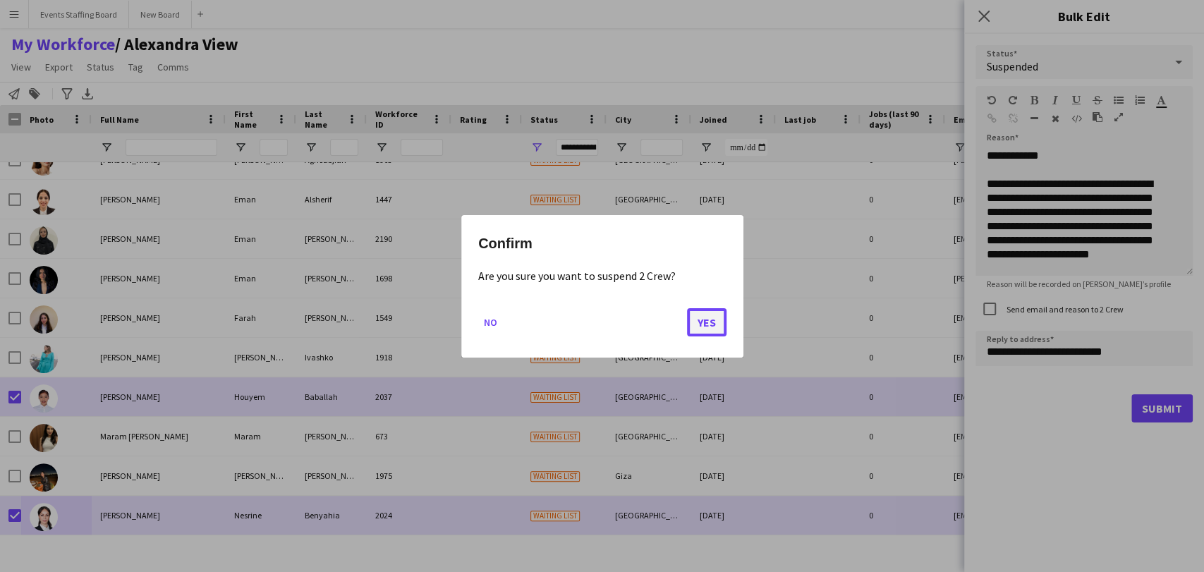
click at [703, 320] on button "Yes" at bounding box center [707, 322] width 40 height 28
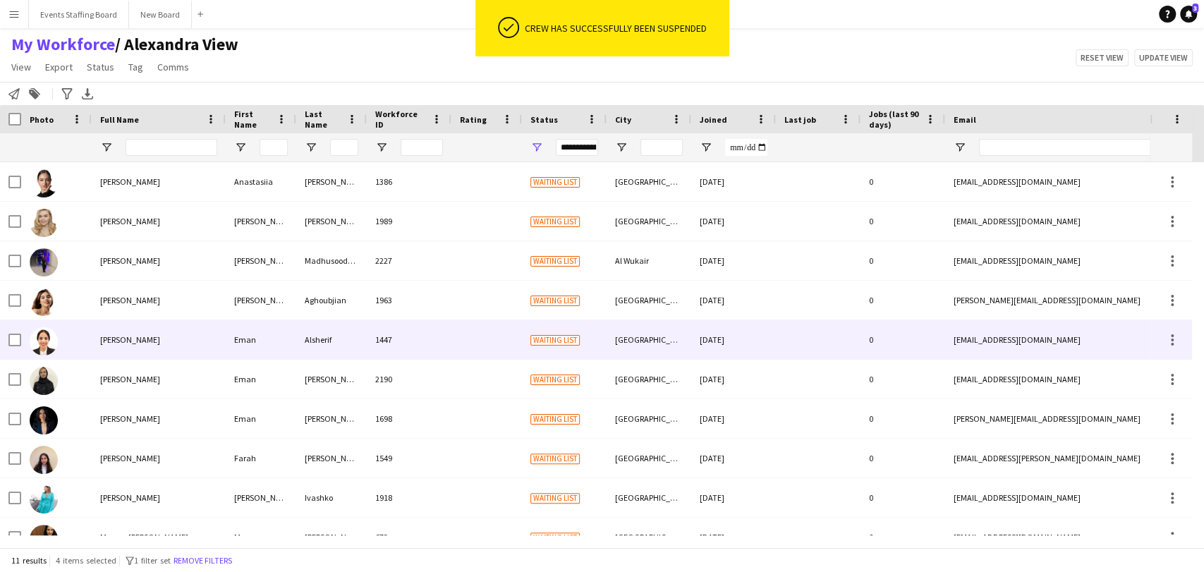
scroll to position [61, 0]
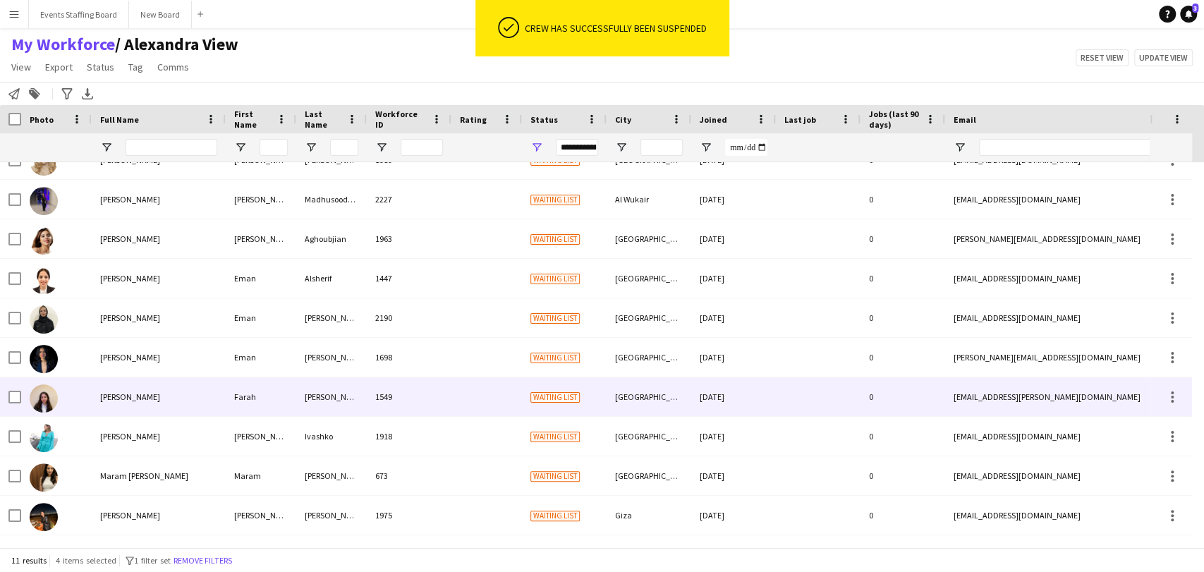
click at [119, 408] on div "Farah Ahmed" at bounding box center [159, 396] width 134 height 39
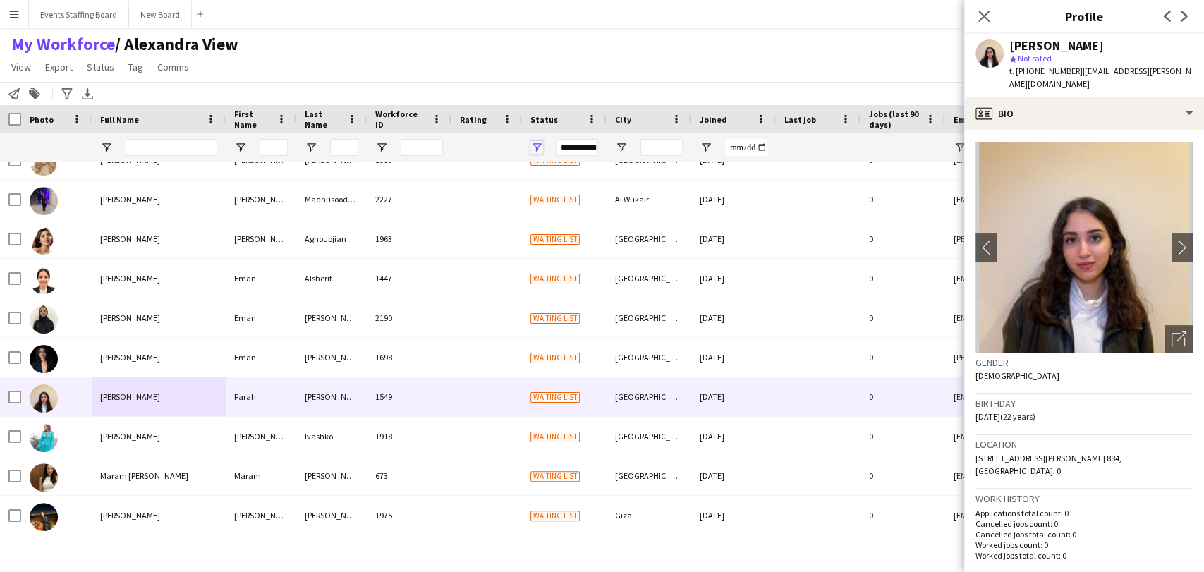
click at [538, 141] on span "Open Filter Menu" at bounding box center [537, 147] width 13 height 13
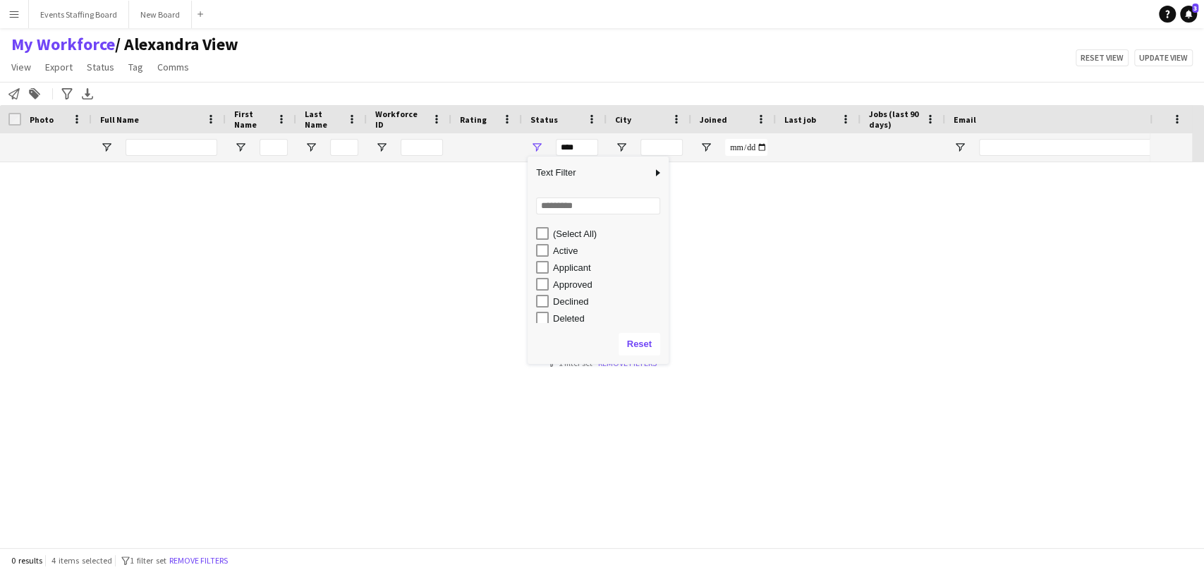
scroll to position [78, 0]
click at [557, 255] on div "In progress" at bounding box center [608, 257] width 111 height 11
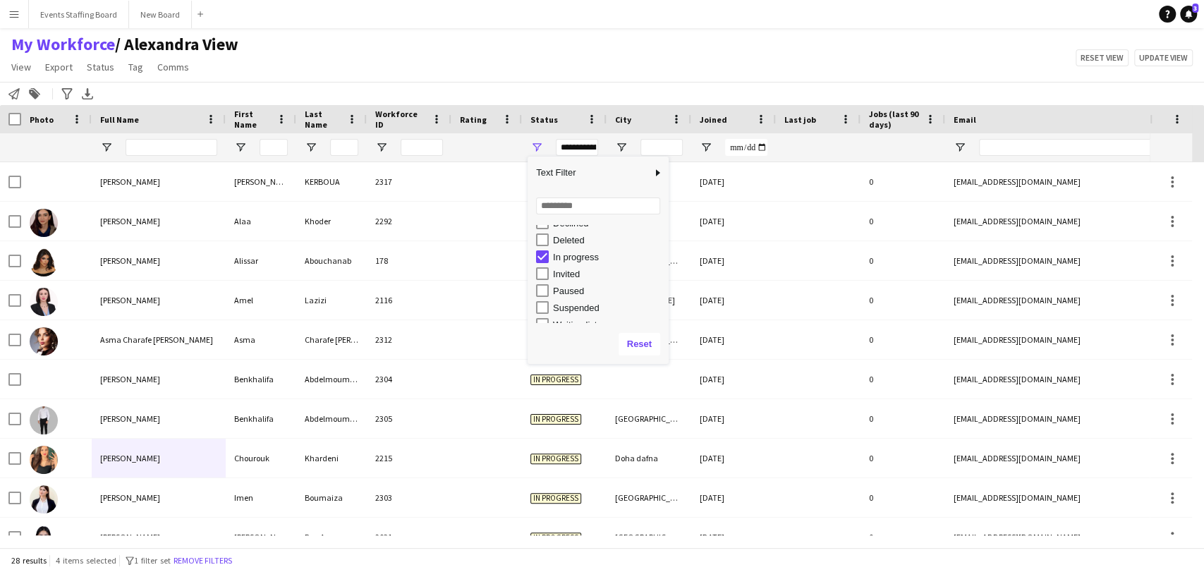
click at [408, 52] on div "My Workforce / Alexandra View View Views Default view Alexandra View April Live…" at bounding box center [602, 58] width 1204 height 48
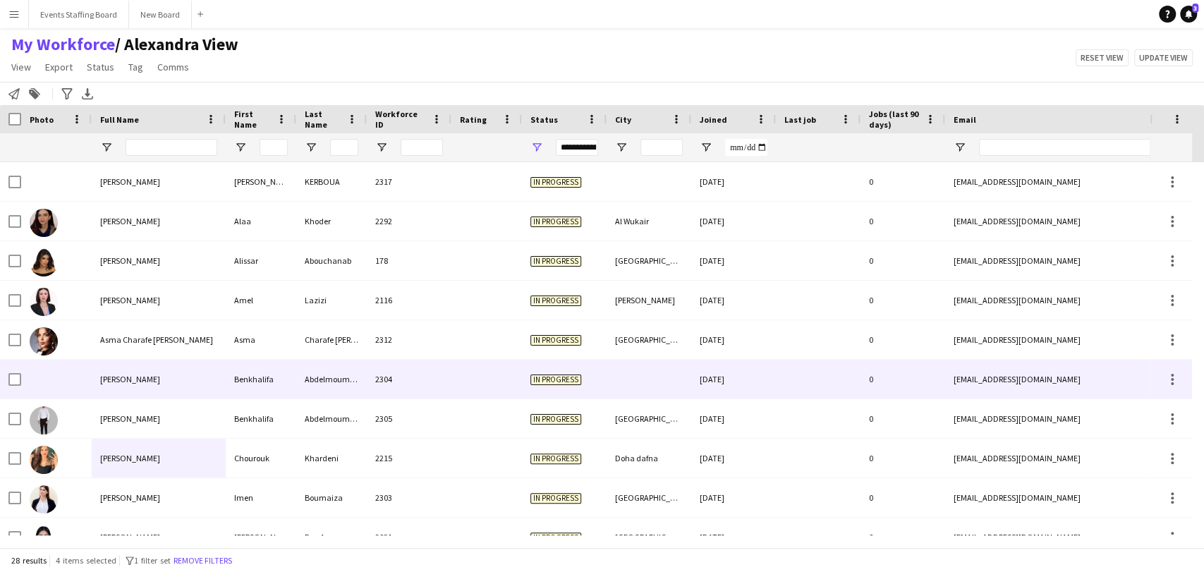
scroll to position [0, 0]
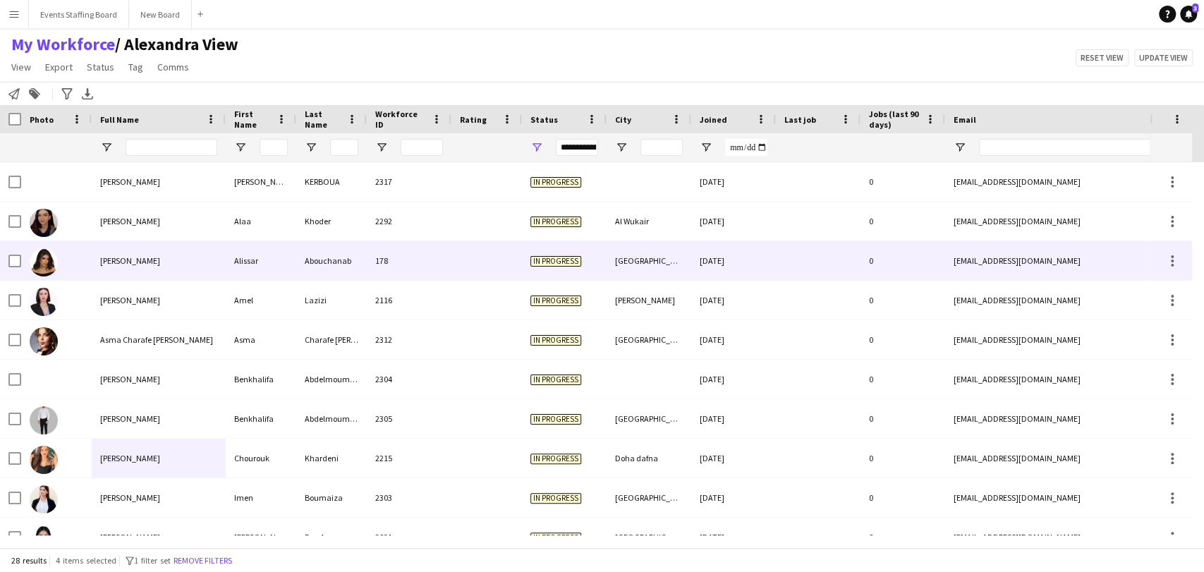
click at [119, 259] on span "Alissar Abouchanab" at bounding box center [130, 260] width 60 height 11
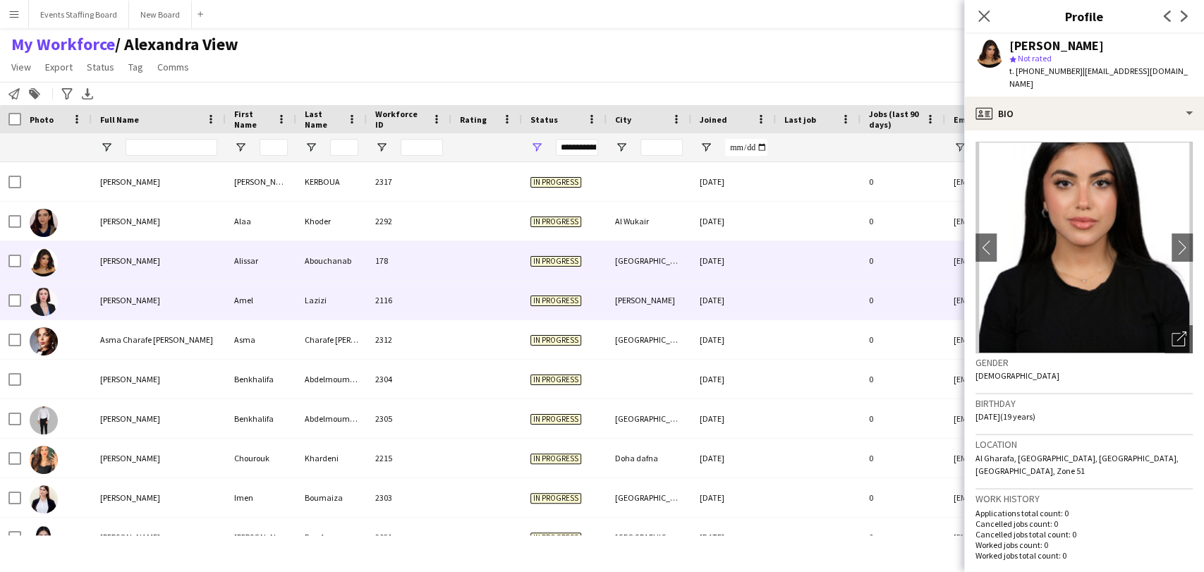
click at [138, 289] on div "Amel Lazizi" at bounding box center [159, 300] width 134 height 39
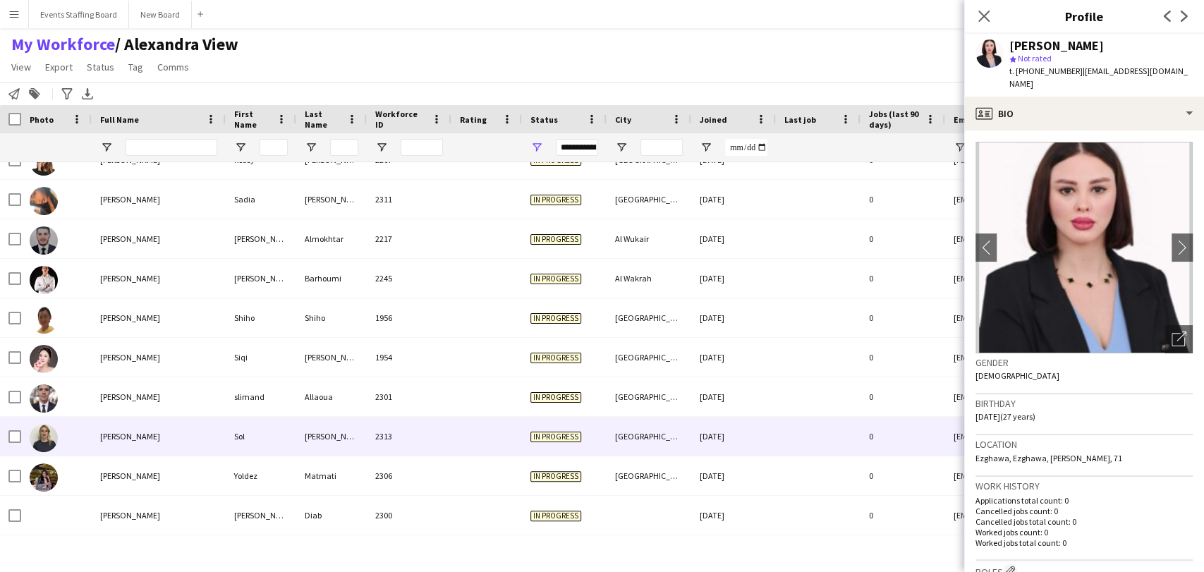
click at [100, 437] on span "[PERSON_NAME]" at bounding box center [130, 436] width 60 height 11
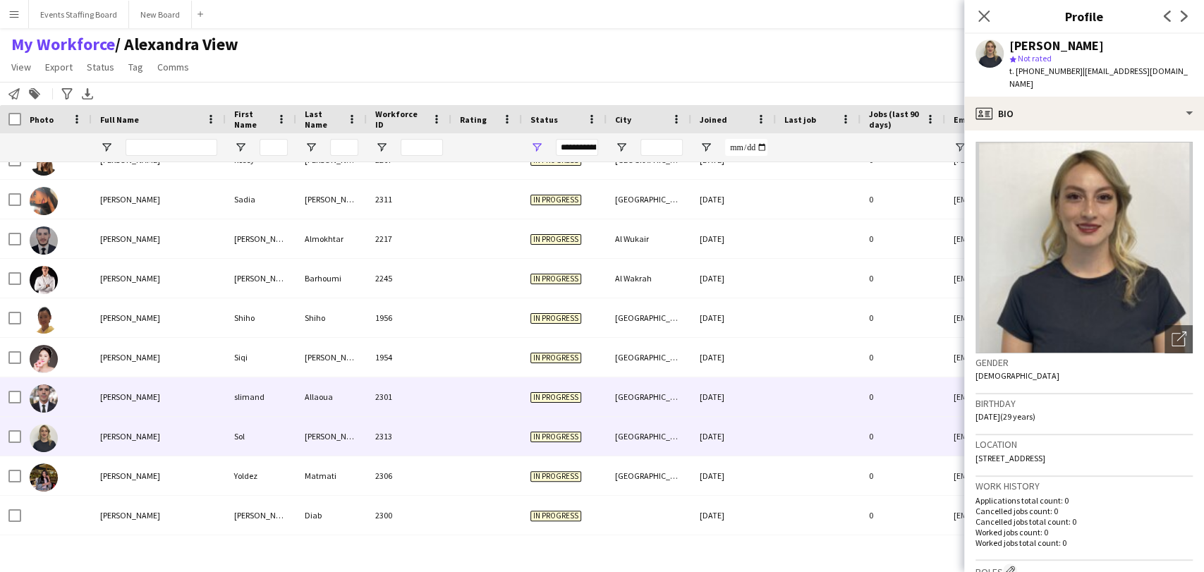
click at [118, 400] on span "slimand Allaoua" at bounding box center [130, 397] width 60 height 11
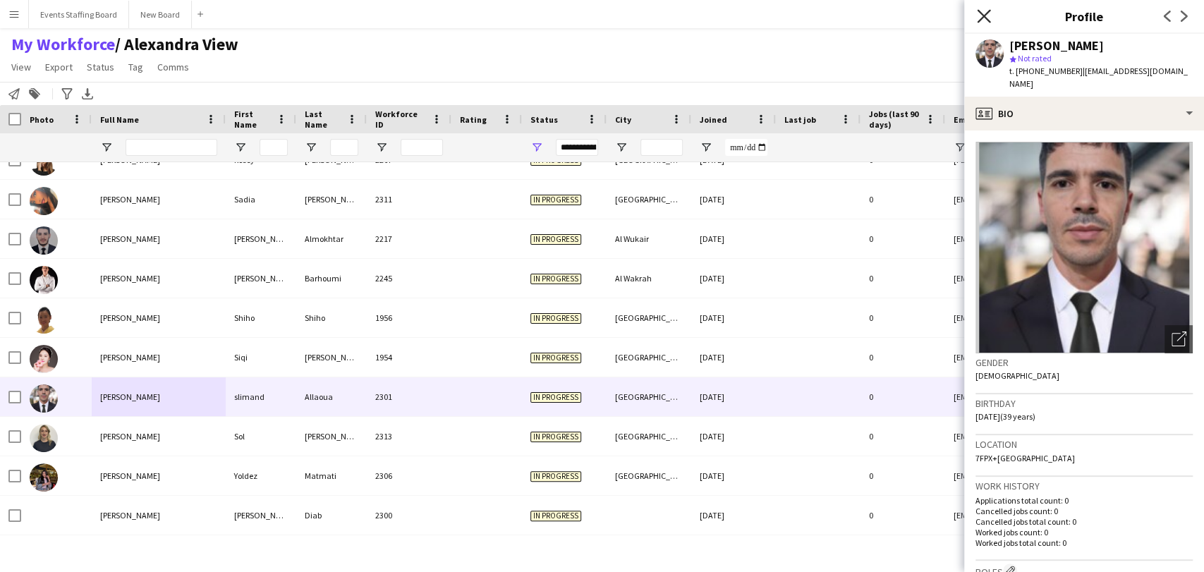
click at [981, 13] on icon at bounding box center [983, 15] width 13 height 13
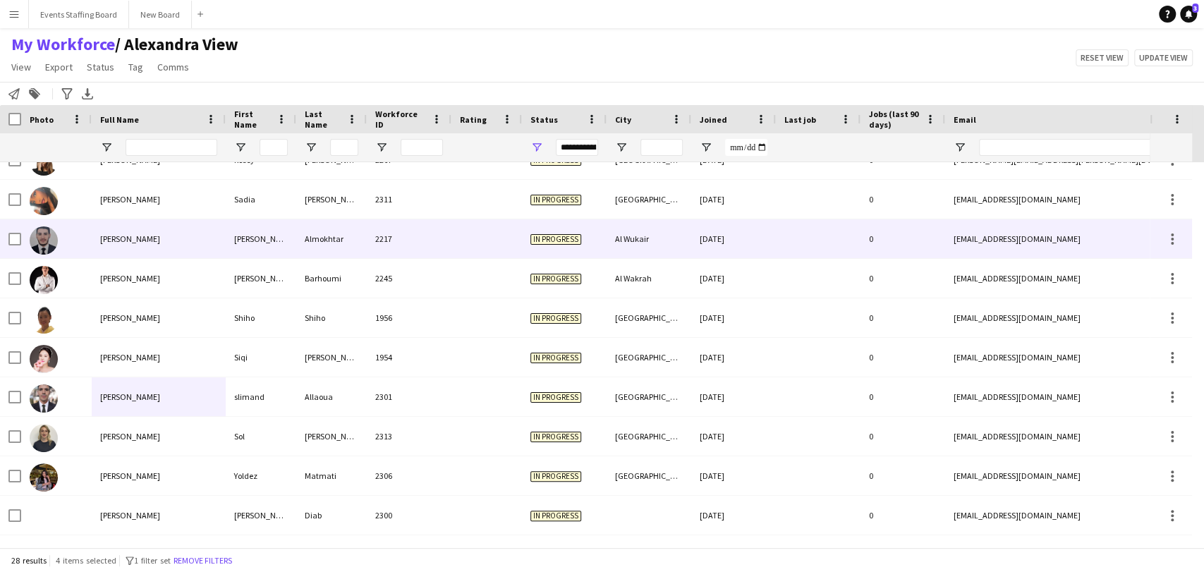
click at [119, 255] on div "Saleh Almokhtar" at bounding box center [159, 238] width 134 height 39
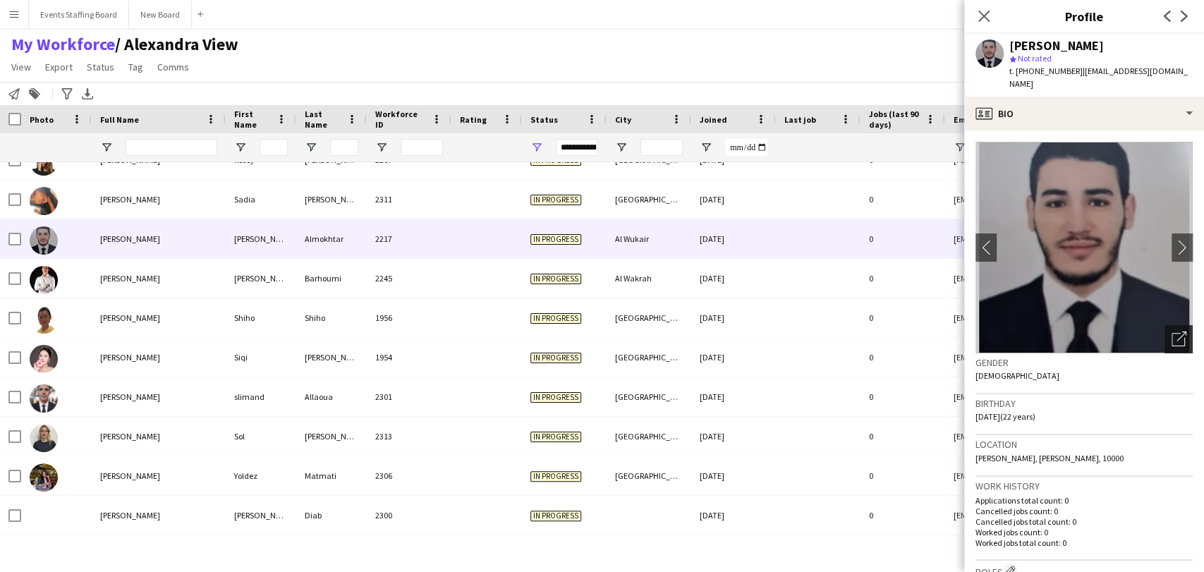
click at [1172, 332] on icon "Open photos pop-in" at bounding box center [1179, 339] width 15 height 15
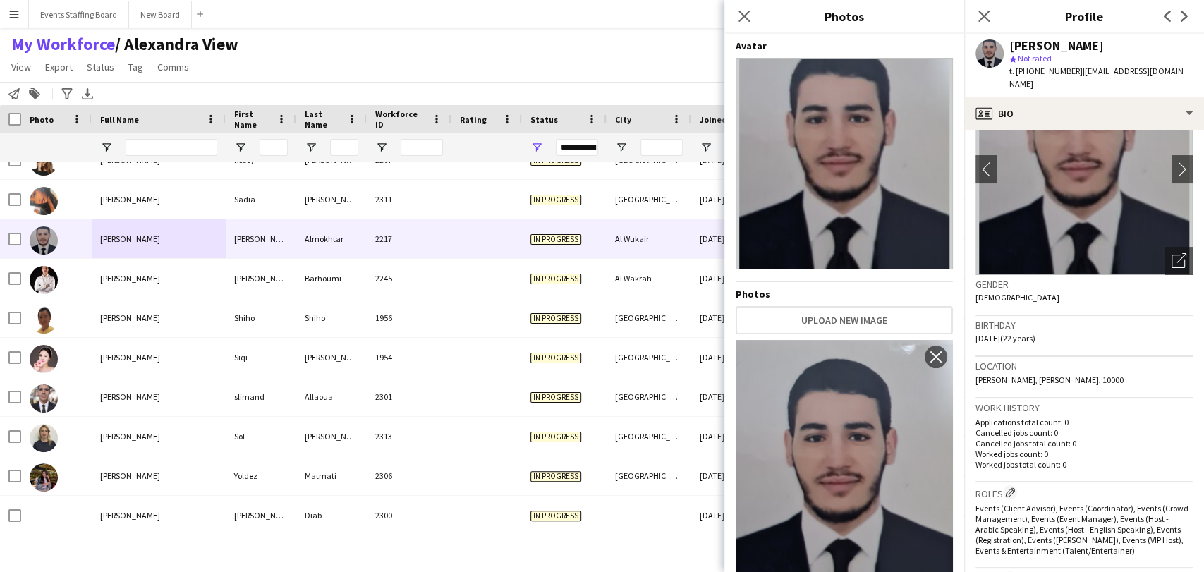
click at [373, 74] on div "My Workforce / Alexandra View View Views Default view Alexandra View April Live…" at bounding box center [602, 58] width 1204 height 48
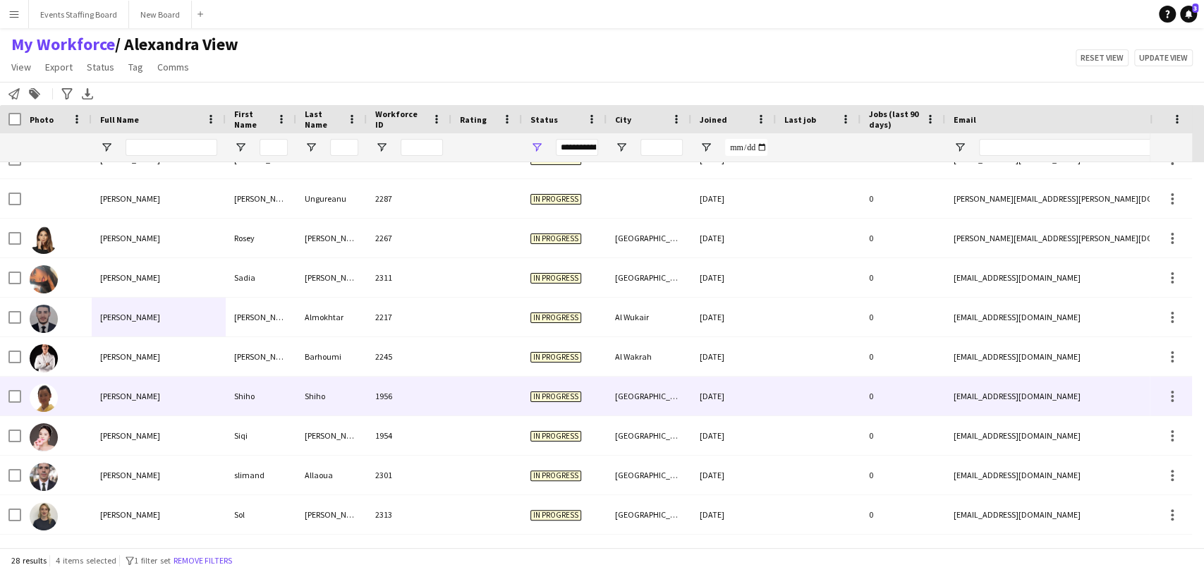
scroll to position [733, 0]
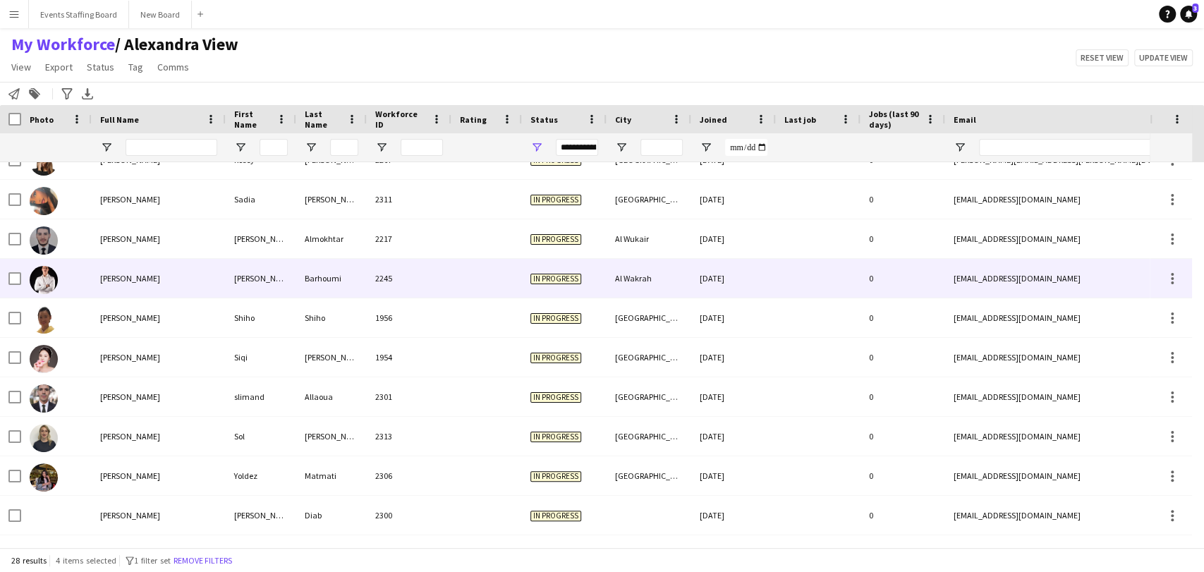
click at [157, 278] on div "Sami Barhoumi" at bounding box center [159, 278] width 134 height 39
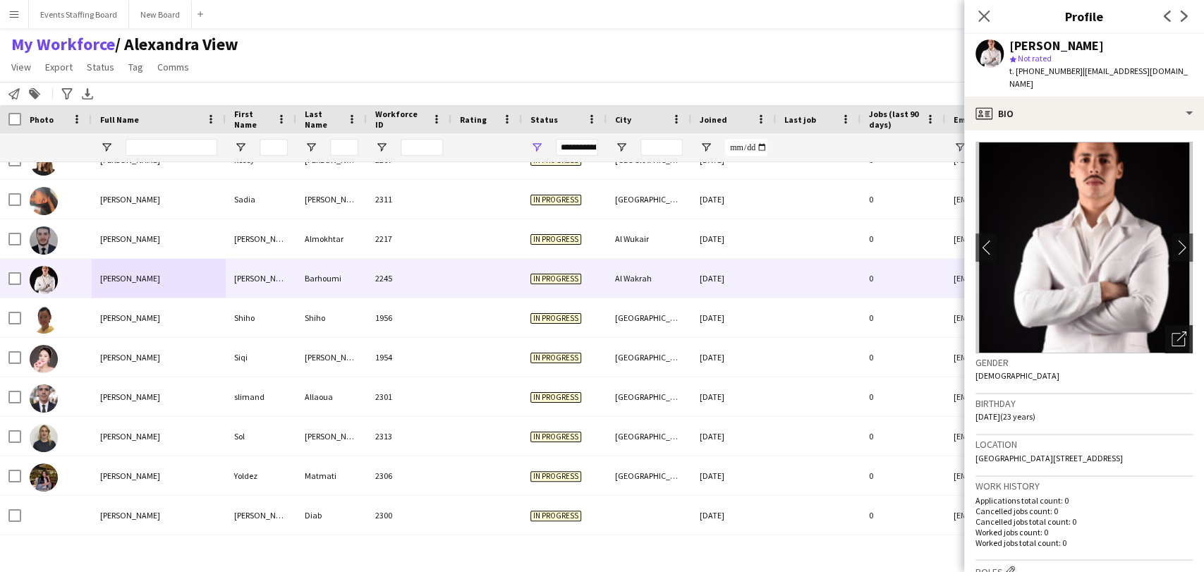
click at [1165, 334] on div "Open photos pop-in" at bounding box center [1179, 339] width 28 height 28
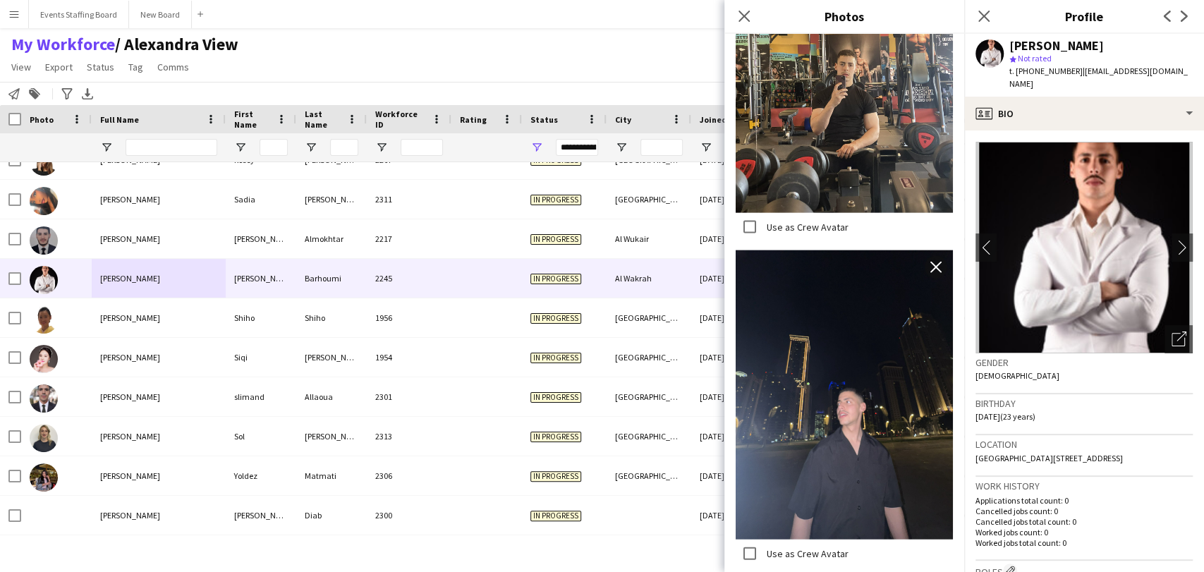
scroll to position [2195, 0]
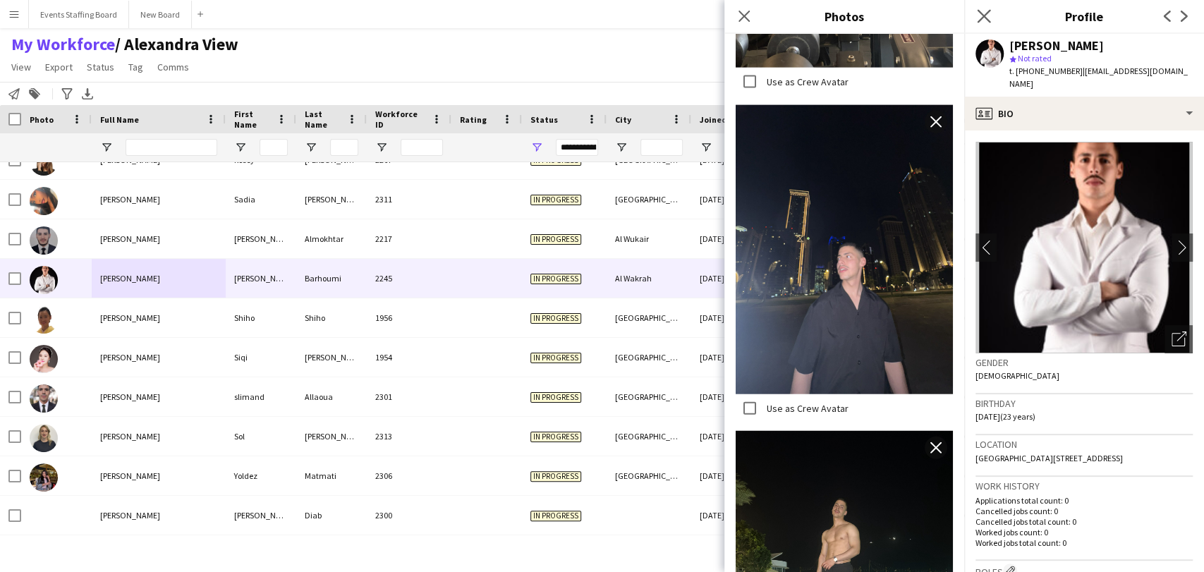
click at [992, 15] on app-icon "Close pop-in" at bounding box center [984, 16] width 20 height 20
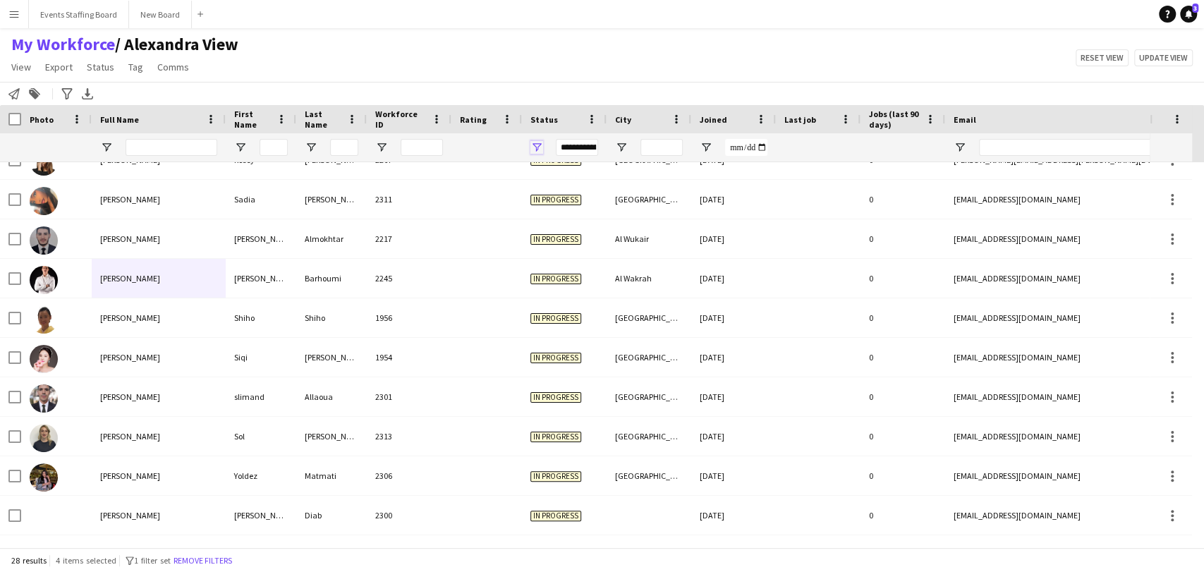
click at [538, 152] on span "Open Filter Menu" at bounding box center [537, 147] width 13 height 13
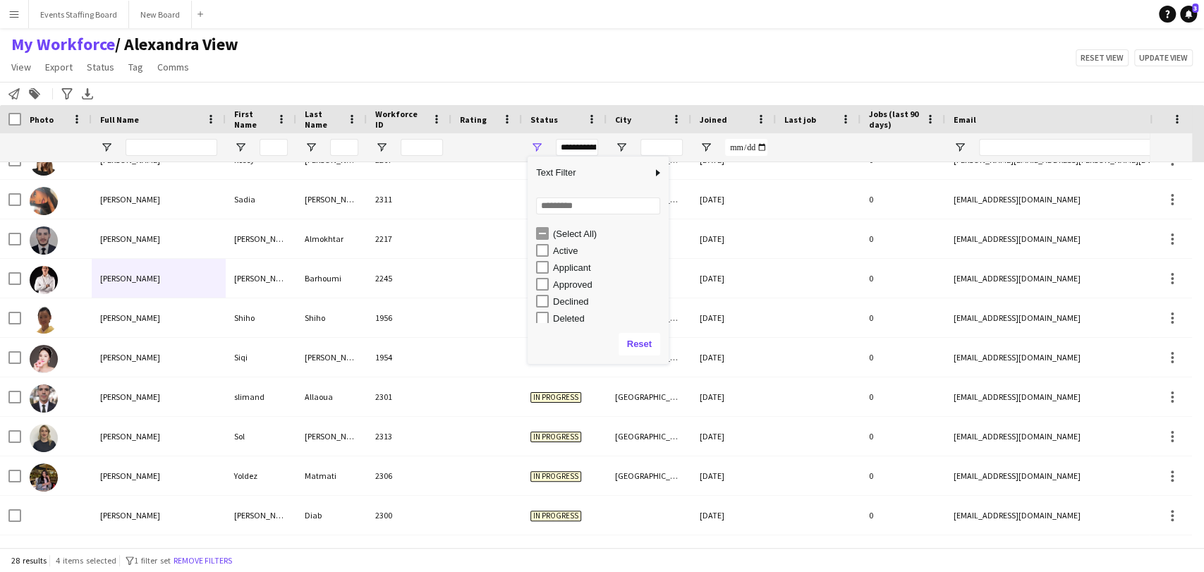
click at [549, 232] on div "(Select All)" at bounding box center [602, 233] width 133 height 17
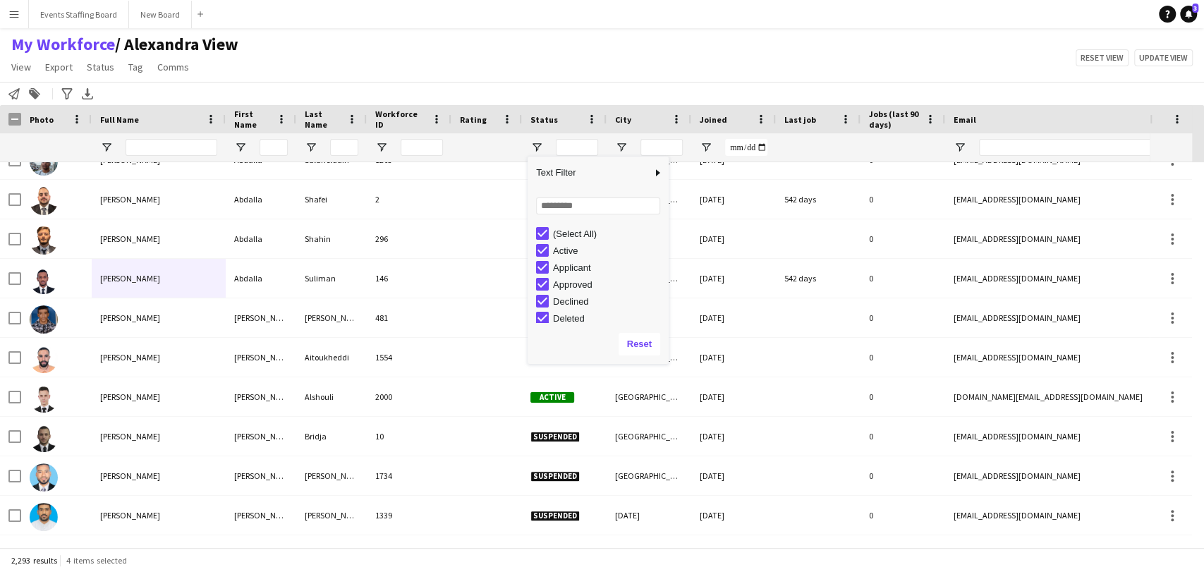
scroll to position [0, 0]
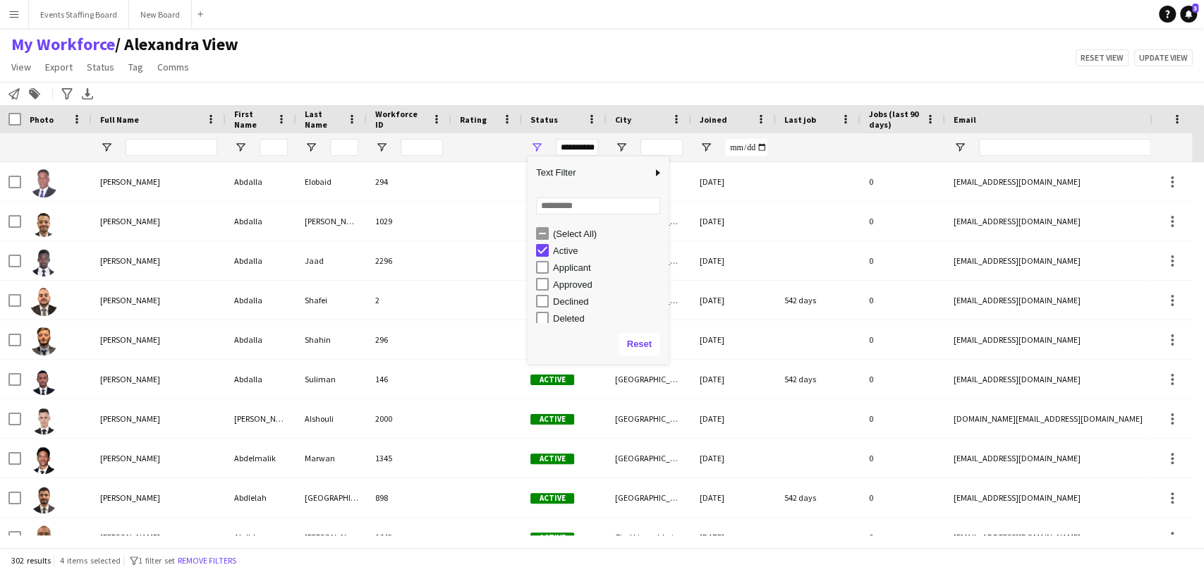
click at [606, 13] on app-navbar "Menu Boards Boards Boards All jobs Status Workforce Workforce My Workforce Recr…" at bounding box center [602, 14] width 1204 height 28
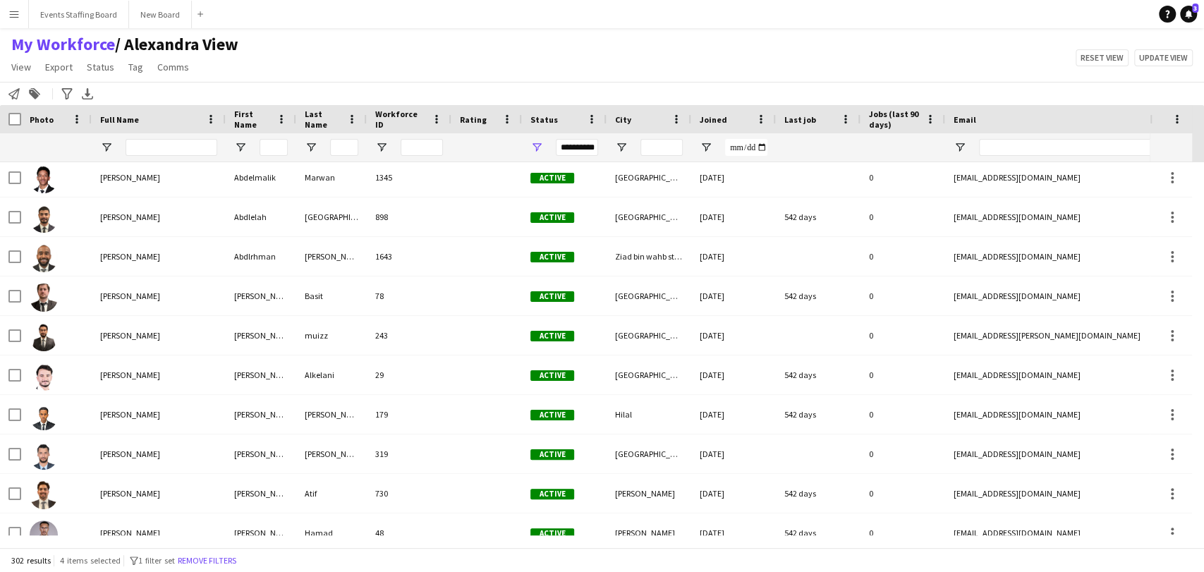
scroll to position [392, 0]
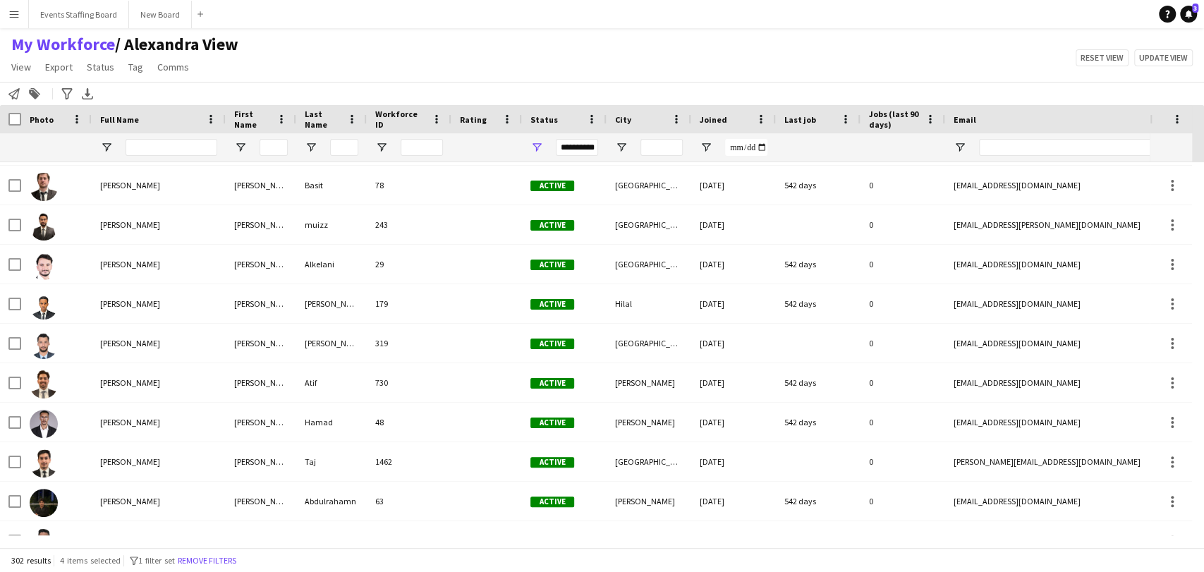
click at [221, 560] on button "Remove filters" at bounding box center [207, 561] width 64 height 16
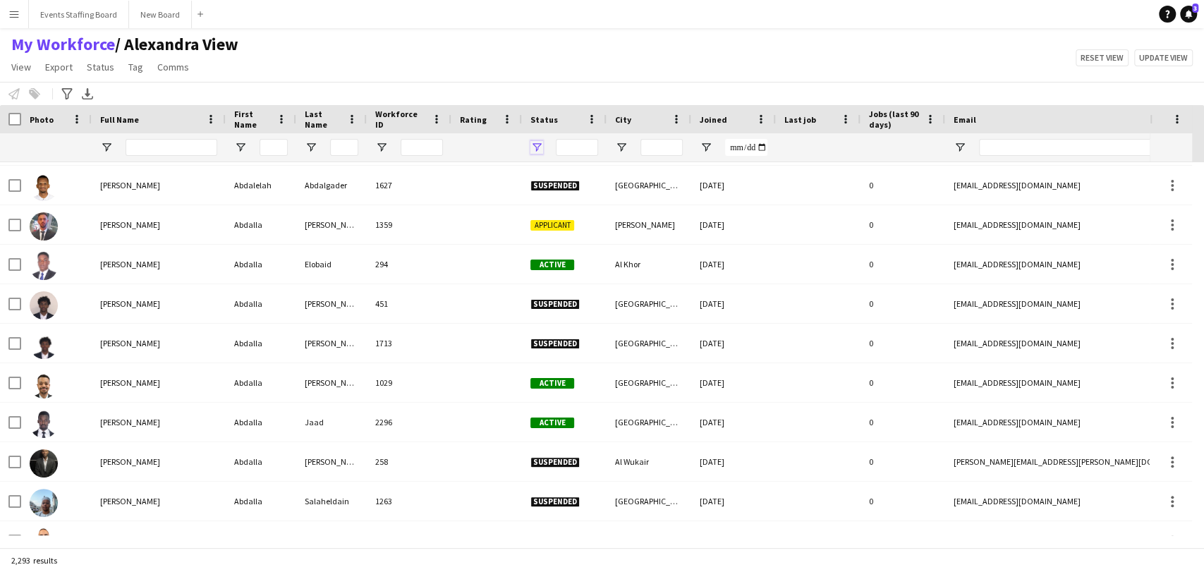
click at [538, 148] on span "Open Filter Menu" at bounding box center [537, 147] width 13 height 13
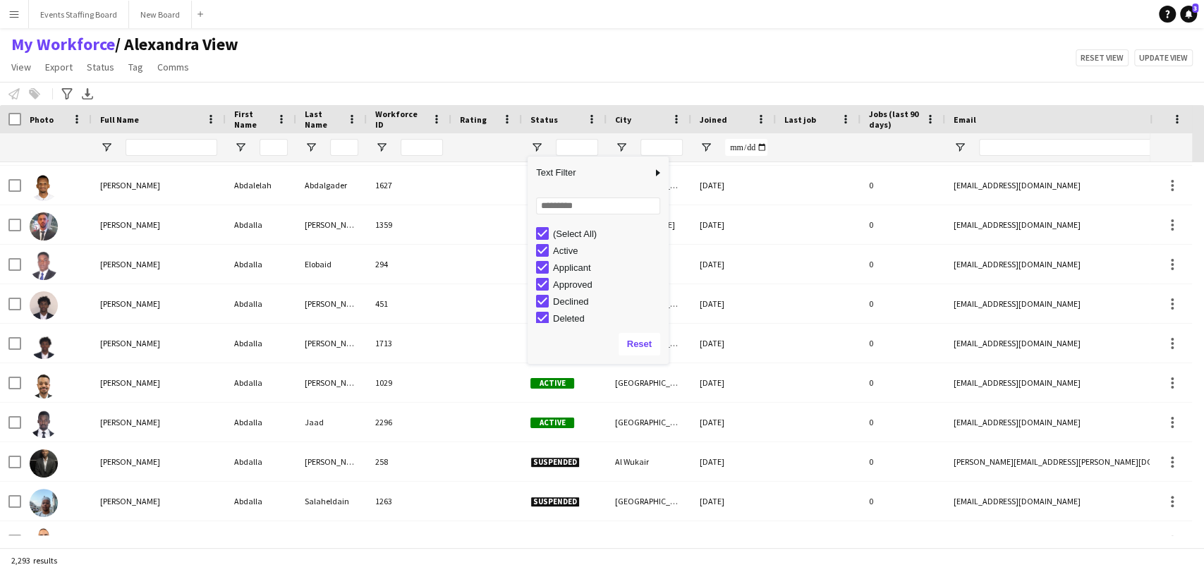
click at [569, 243] on div "Active" at bounding box center [602, 250] width 133 height 17
click at [551, 236] on div "(Select All)" at bounding box center [602, 233] width 133 height 17
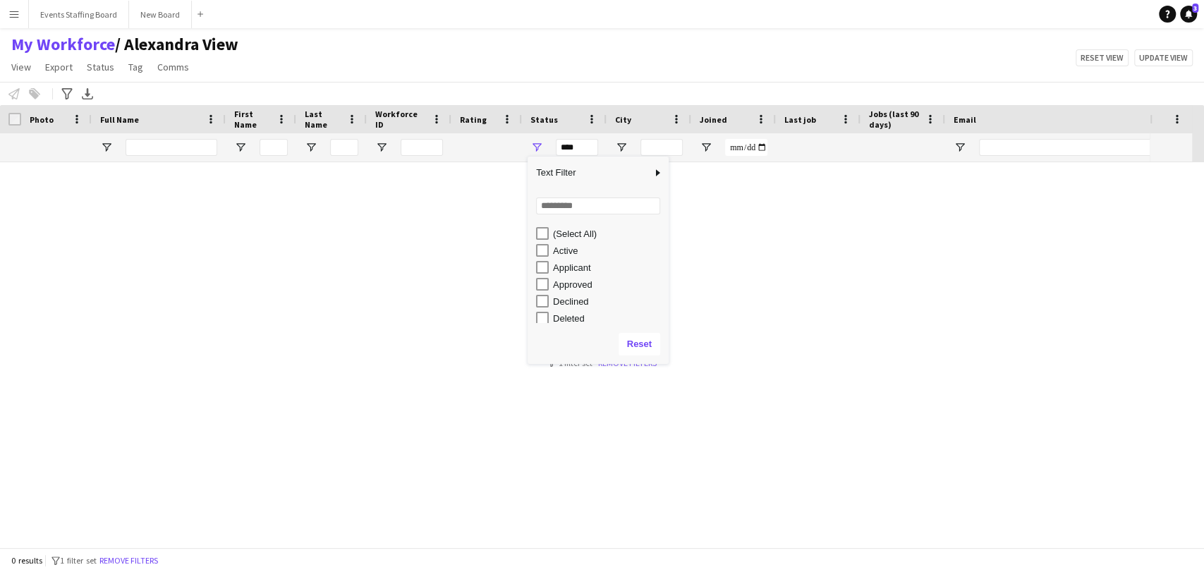
scroll to position [0, 0]
type input "**********"
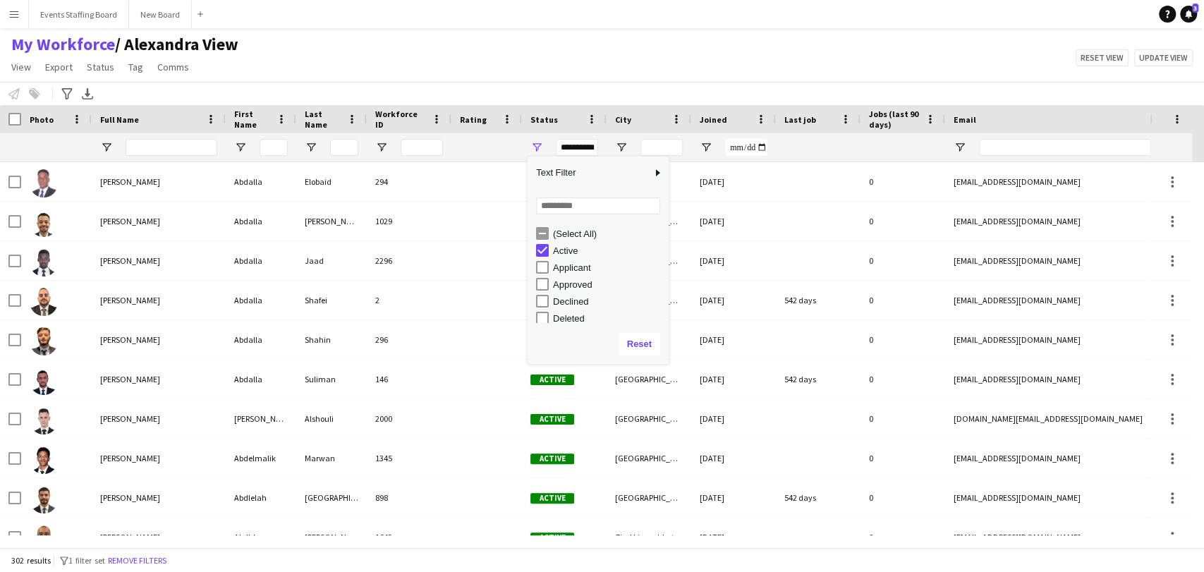
drag, startPoint x: 455, startPoint y: 97, endPoint x: 485, endPoint y: 248, distance: 153.9
click at [455, 97] on div "Notify workforce Add to tag Select at least one crew to tag him or her. Advance…" at bounding box center [602, 93] width 1204 height 23
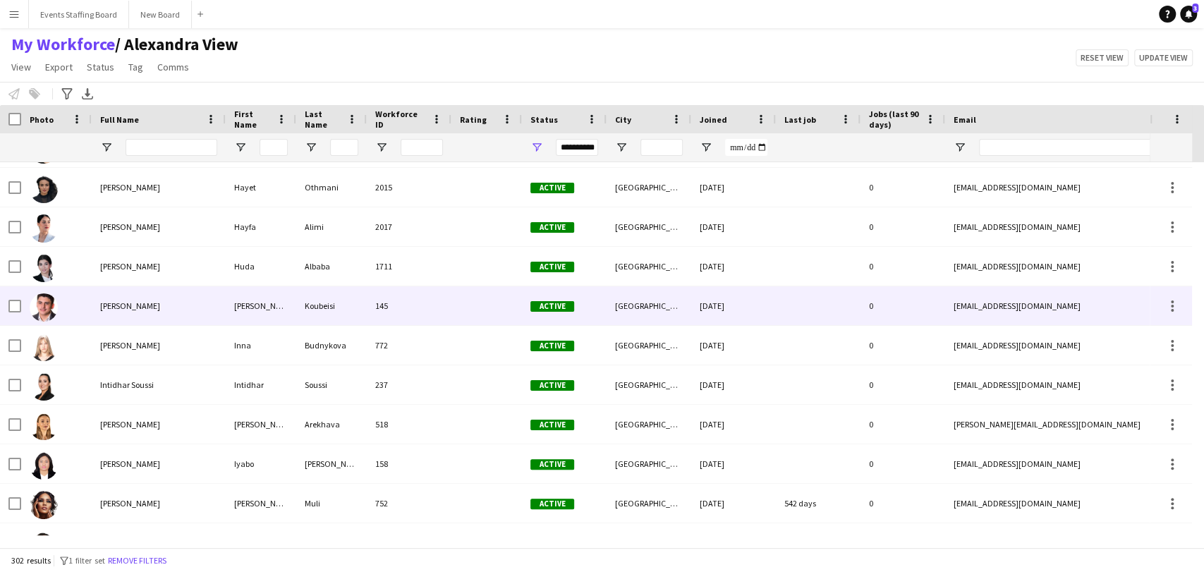
click at [121, 296] on div "Ibrahim Koubeisi" at bounding box center [159, 305] width 134 height 39
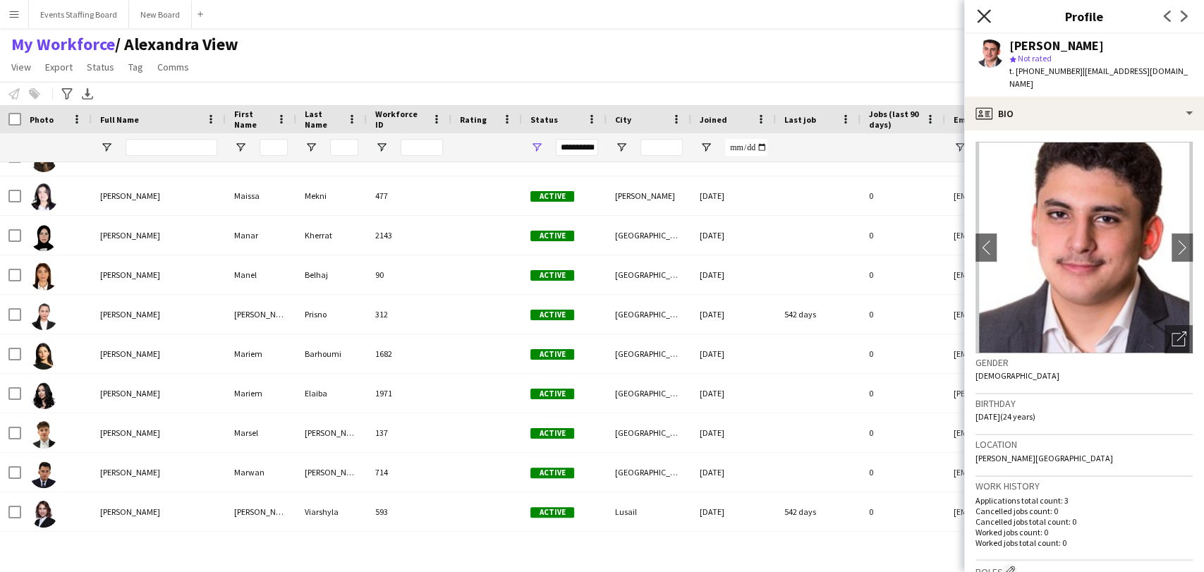
click at [983, 14] on icon "Close pop-in" at bounding box center [983, 15] width 13 height 13
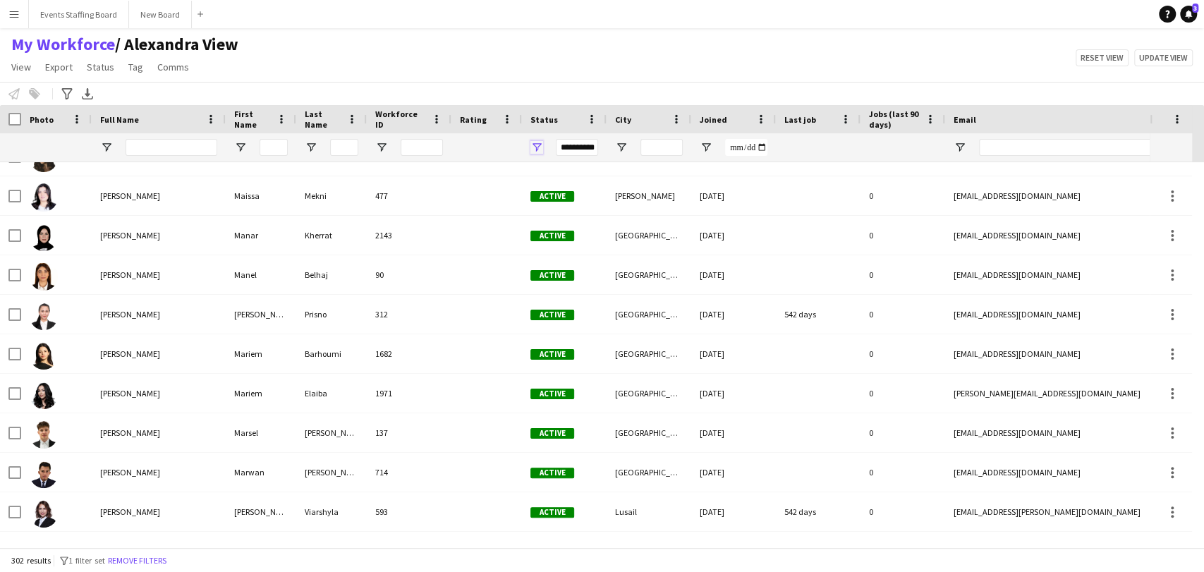
click at [531, 145] on span "Open Filter Menu" at bounding box center [537, 147] width 13 height 13
click at [574, 93] on div "Notify workforce Add to tag Select at least one crew to tag him or her. Advance…" at bounding box center [602, 93] width 1204 height 23
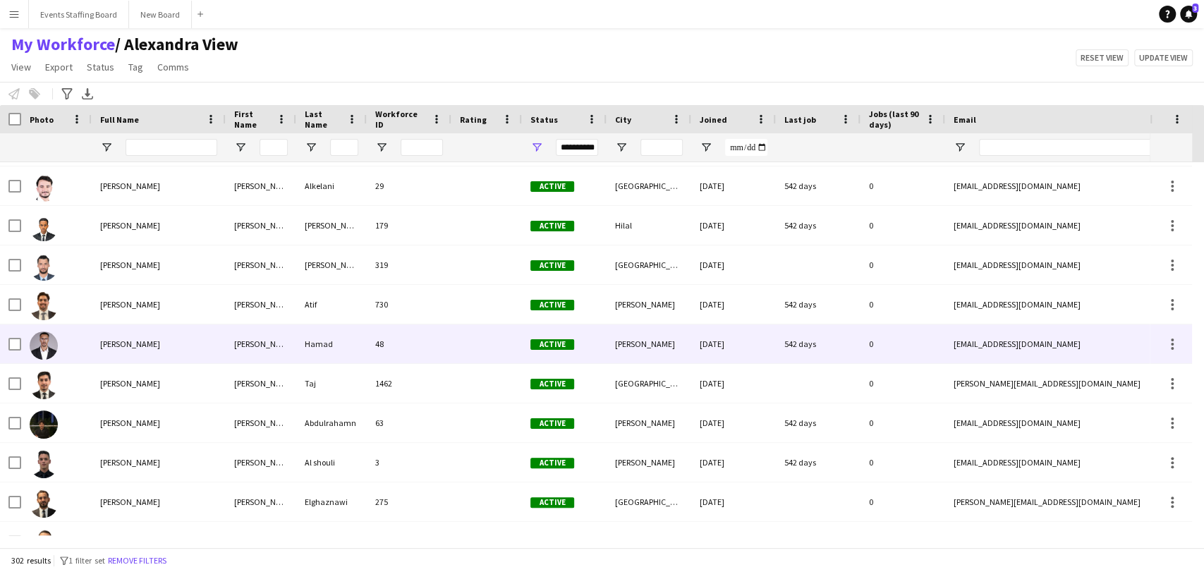
click at [107, 333] on div "Abdullah Hamad" at bounding box center [159, 344] width 134 height 39
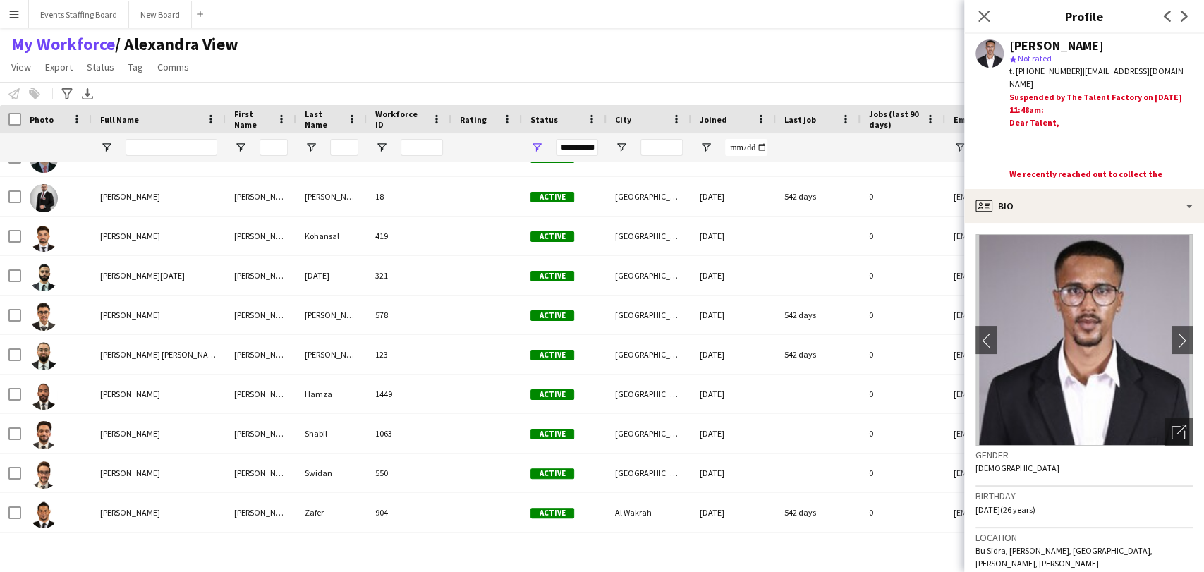
click at [993, 13] on div "Close pop-in" at bounding box center [984, 16] width 40 height 32
click at [988, 14] on icon "Close pop-in" at bounding box center [983, 15] width 13 height 13
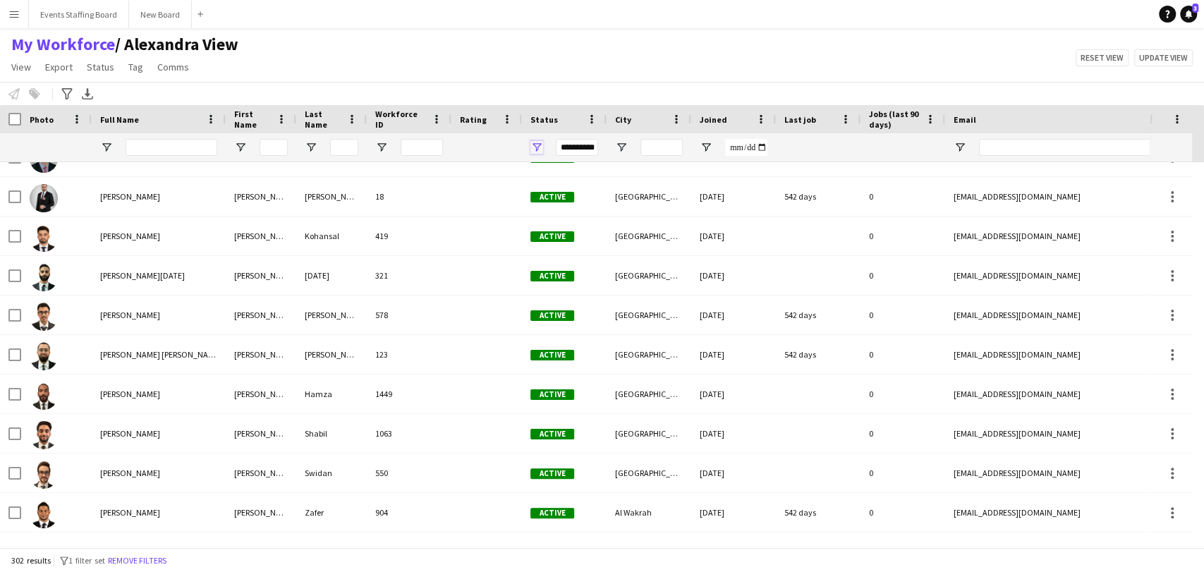
click at [531, 144] on span "Open Filter Menu" at bounding box center [537, 147] width 13 height 13
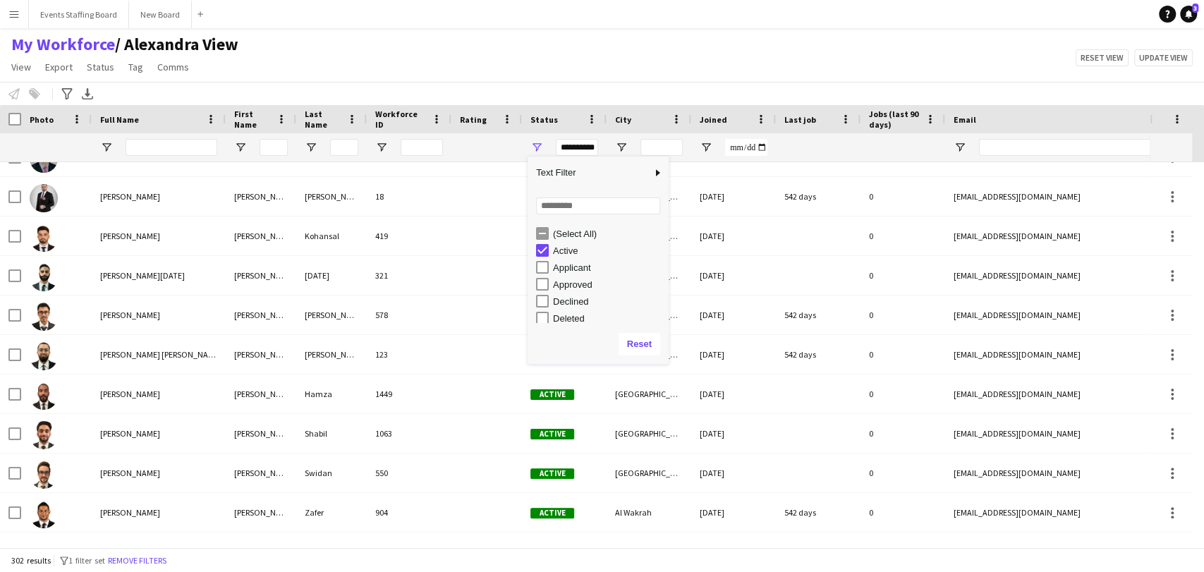
click at [567, 234] on div "(Select All)" at bounding box center [608, 234] width 111 height 11
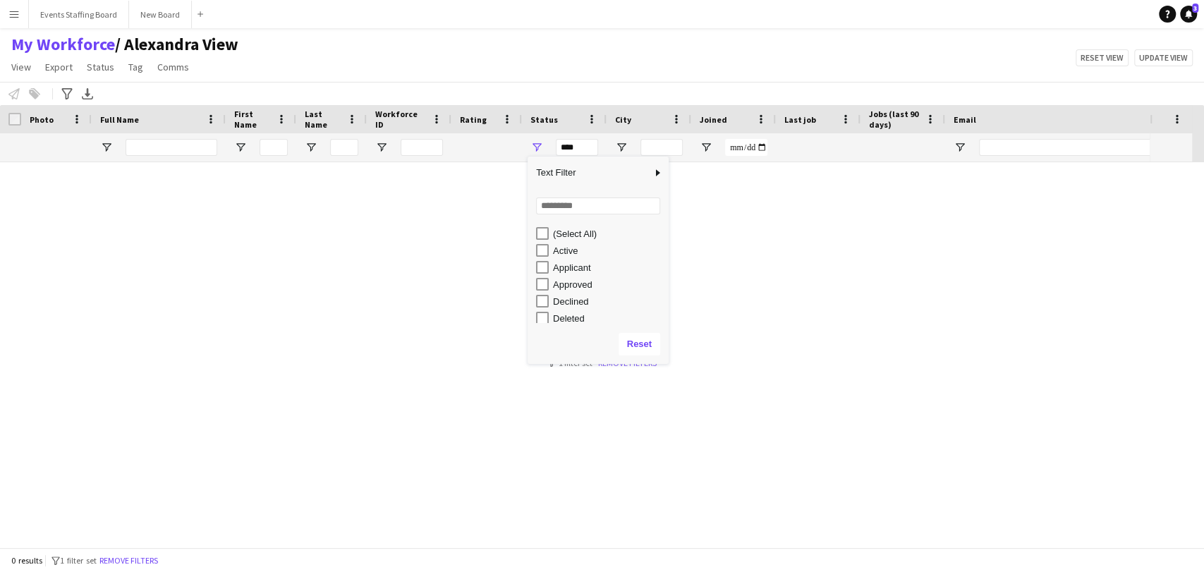
click at [531, 280] on div "Approved" at bounding box center [598, 284] width 141 height 17
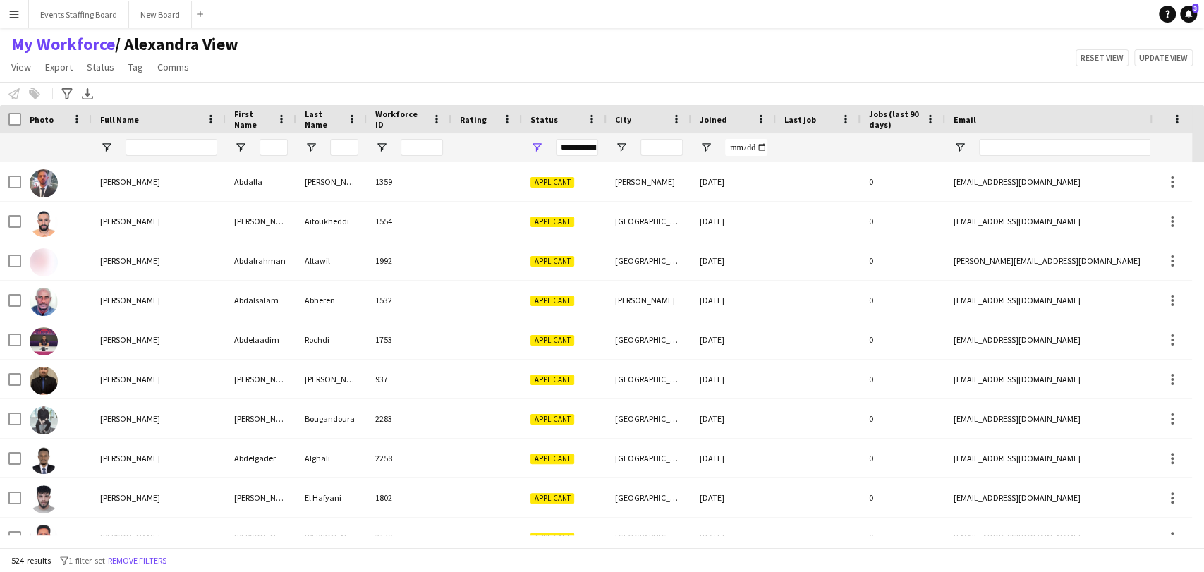
click at [489, 52] on div "My Workforce / Alexandra View View Views Default view Alexandra View April Live…" at bounding box center [602, 58] width 1204 height 48
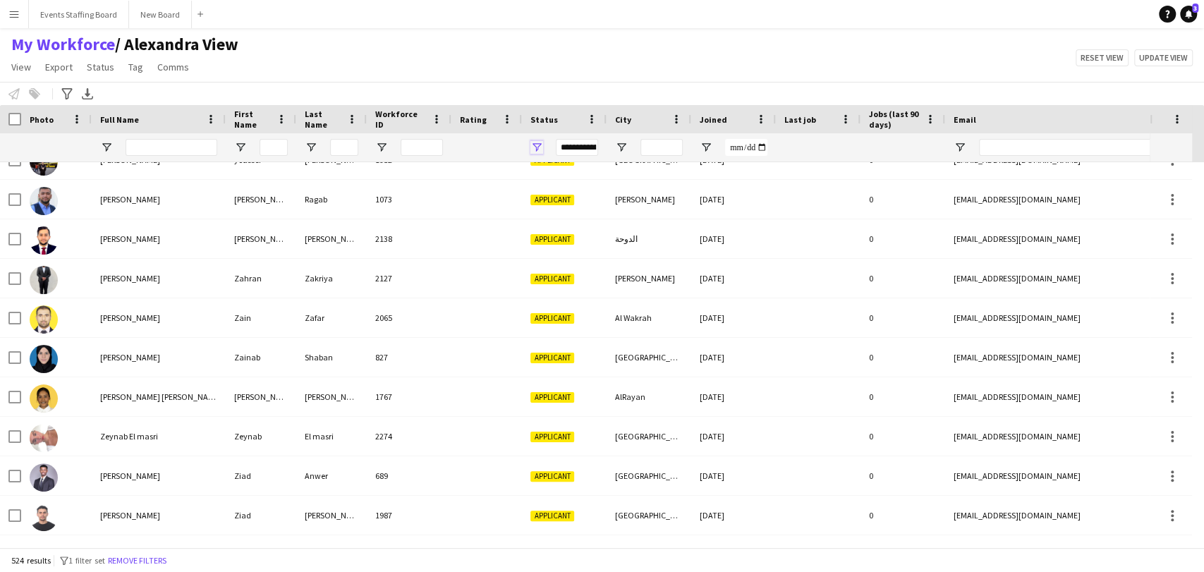
click at [541, 143] on span "Open Filter Menu" at bounding box center [537, 147] width 13 height 13
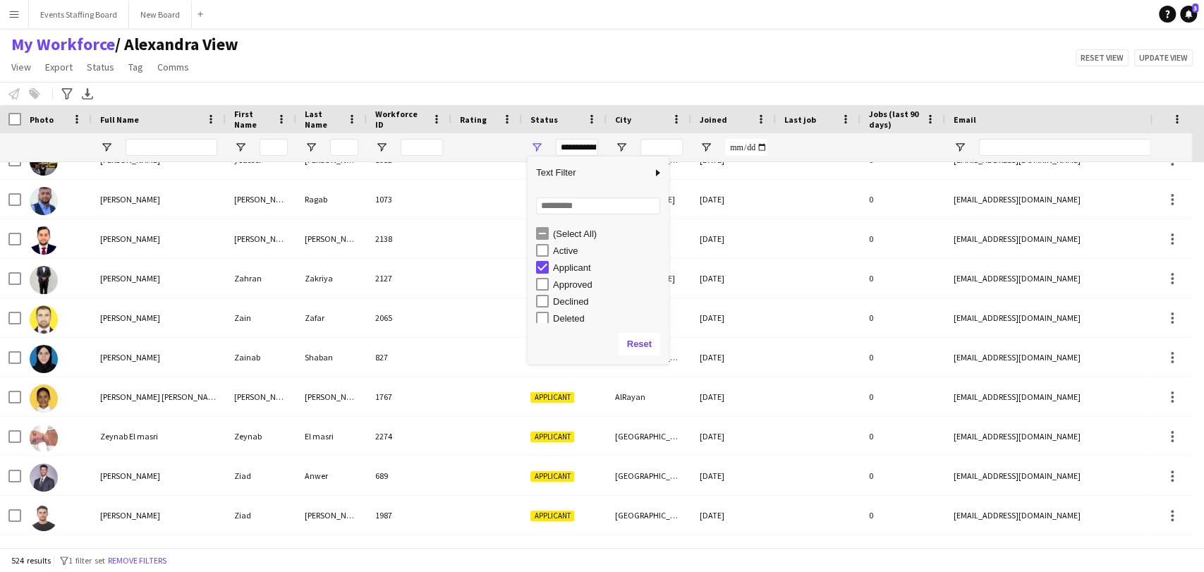
click at [576, 267] on div "Applicant" at bounding box center [608, 267] width 111 height 11
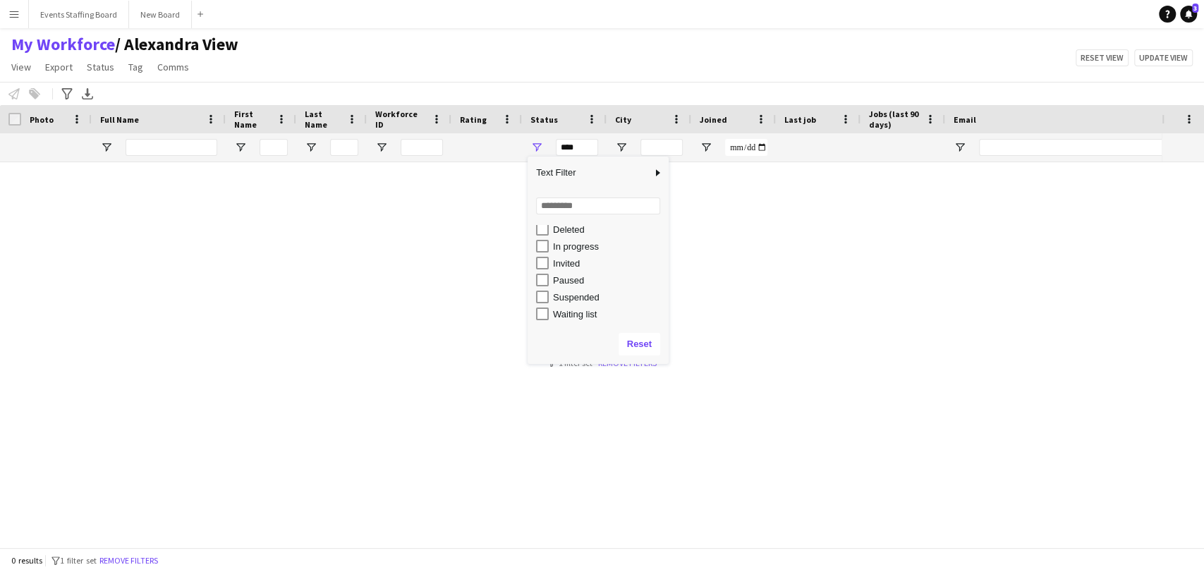
click at [550, 249] on div "In progress" at bounding box center [602, 246] width 133 height 17
type input "**********"
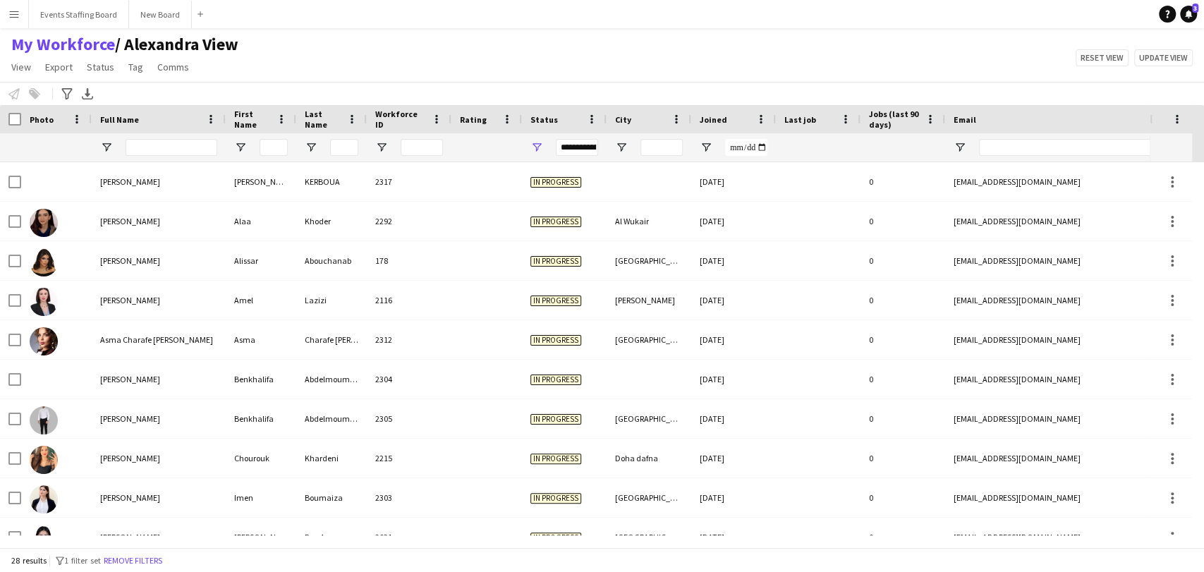
click at [349, 93] on div "Notify workforce Add to tag Select at least one crew to tag him or her. Advance…" at bounding box center [602, 93] width 1204 height 23
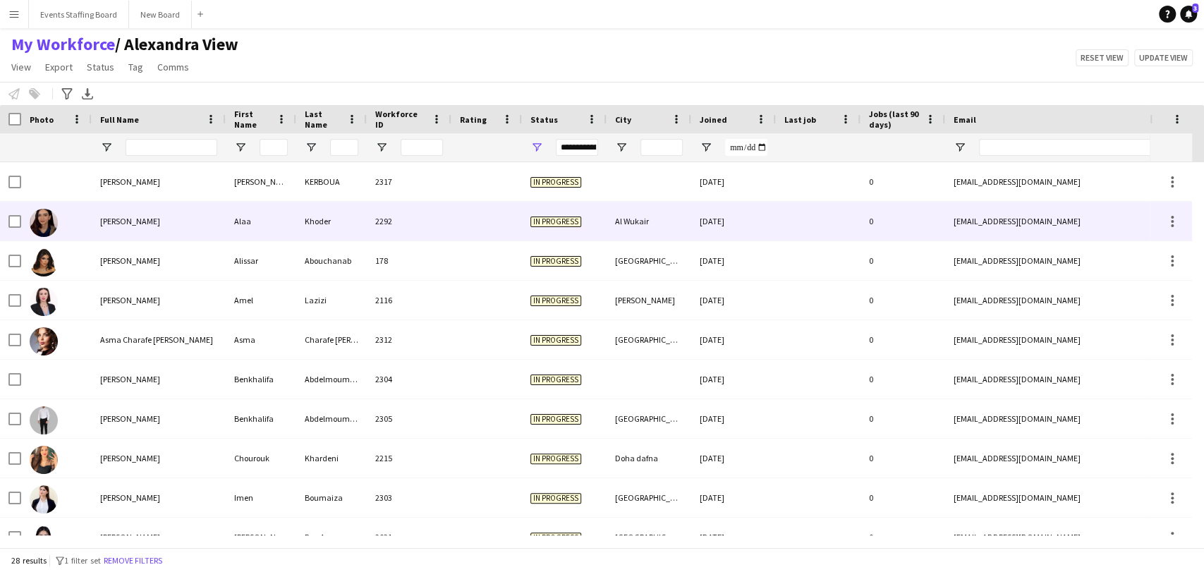
click at [107, 229] on div "Alaa Khoder" at bounding box center [159, 221] width 134 height 39
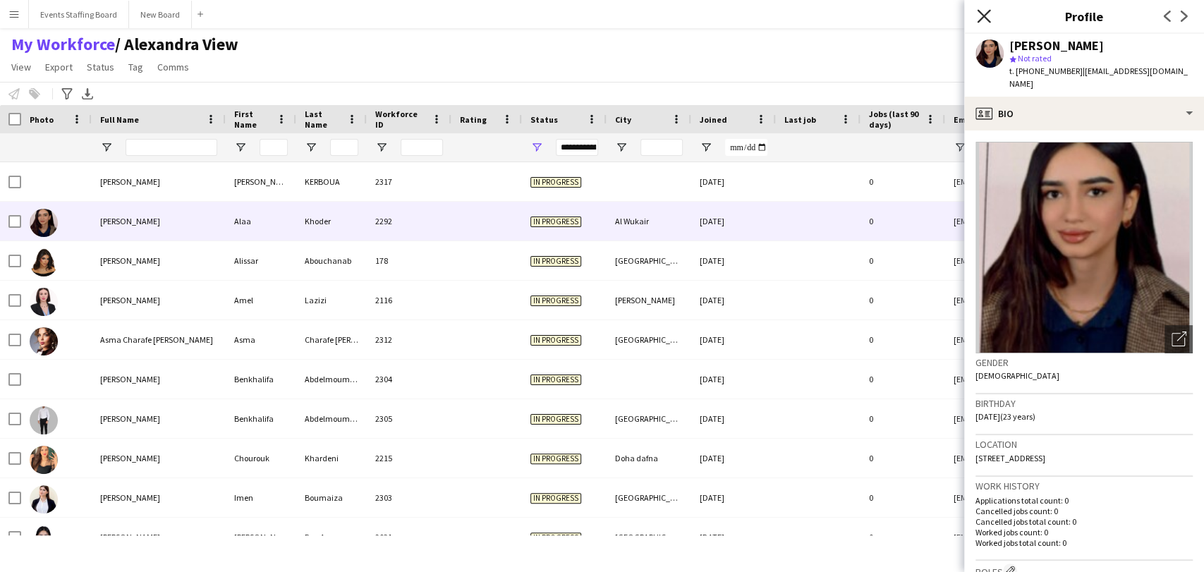
click at [979, 9] on icon "Close pop-in" at bounding box center [983, 15] width 13 height 13
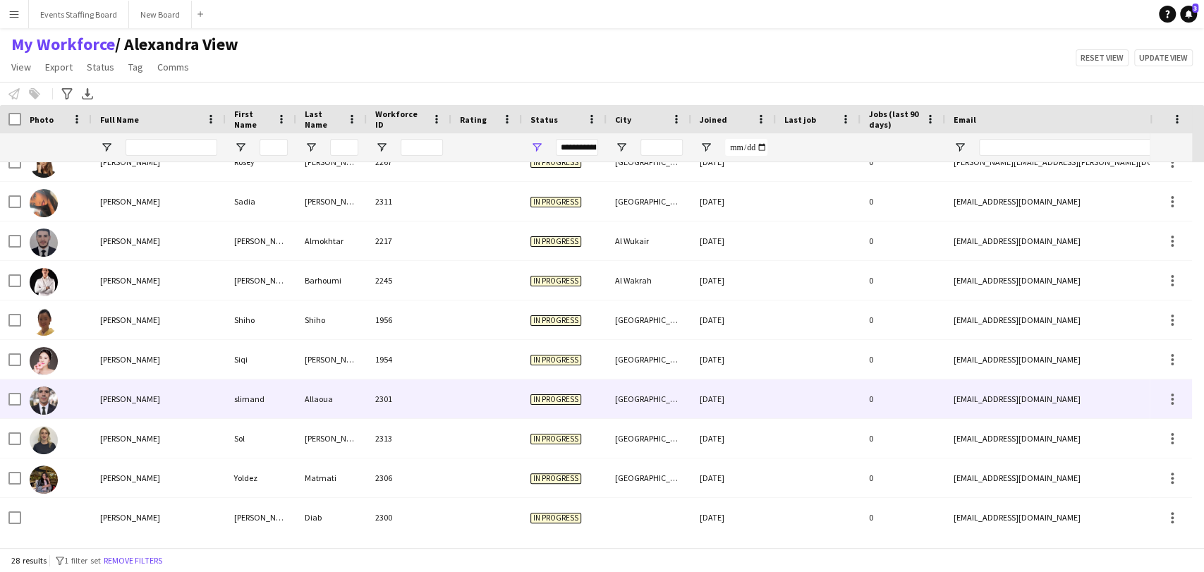
scroll to position [733, 0]
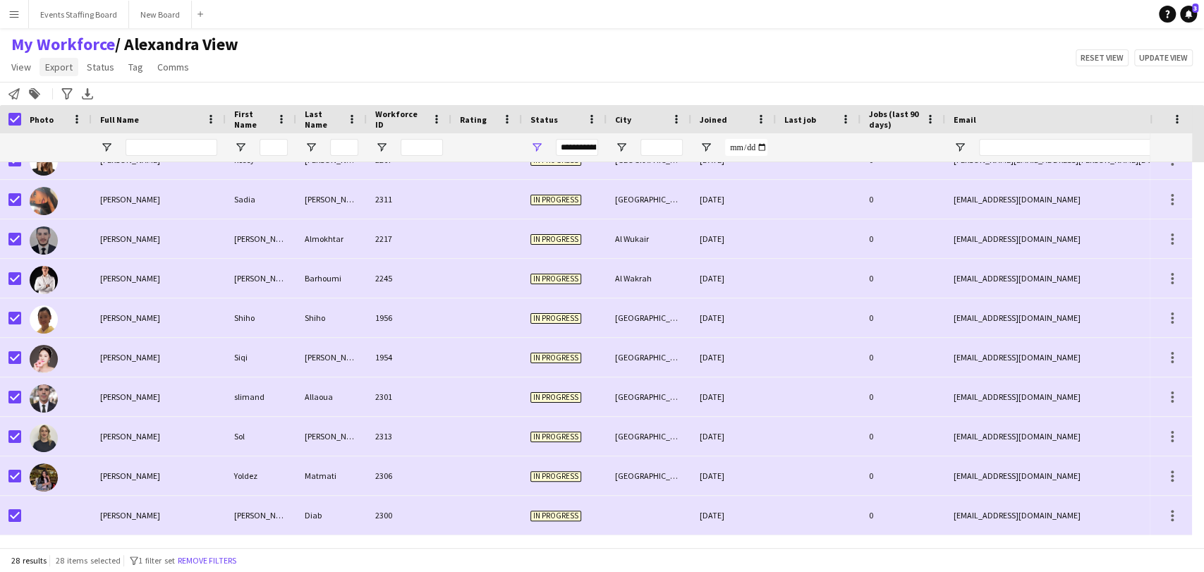
click at [53, 71] on span "Export" at bounding box center [59, 67] width 28 height 13
click at [85, 139] on span "Export as XLSX" at bounding box center [82, 139] width 61 height 13
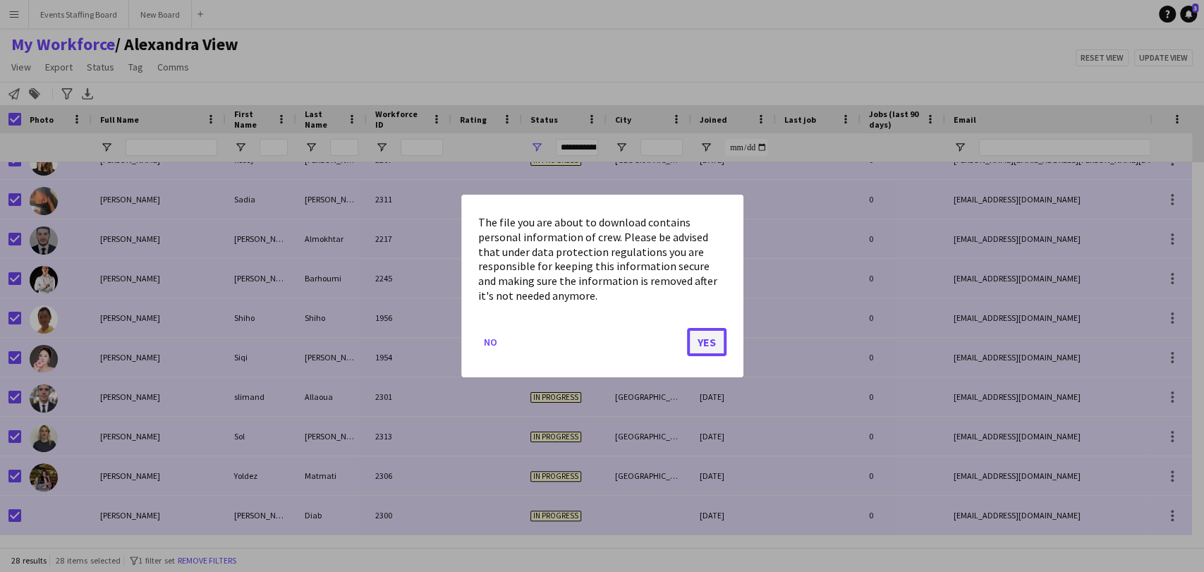
click at [711, 334] on button "Yes" at bounding box center [707, 342] width 40 height 28
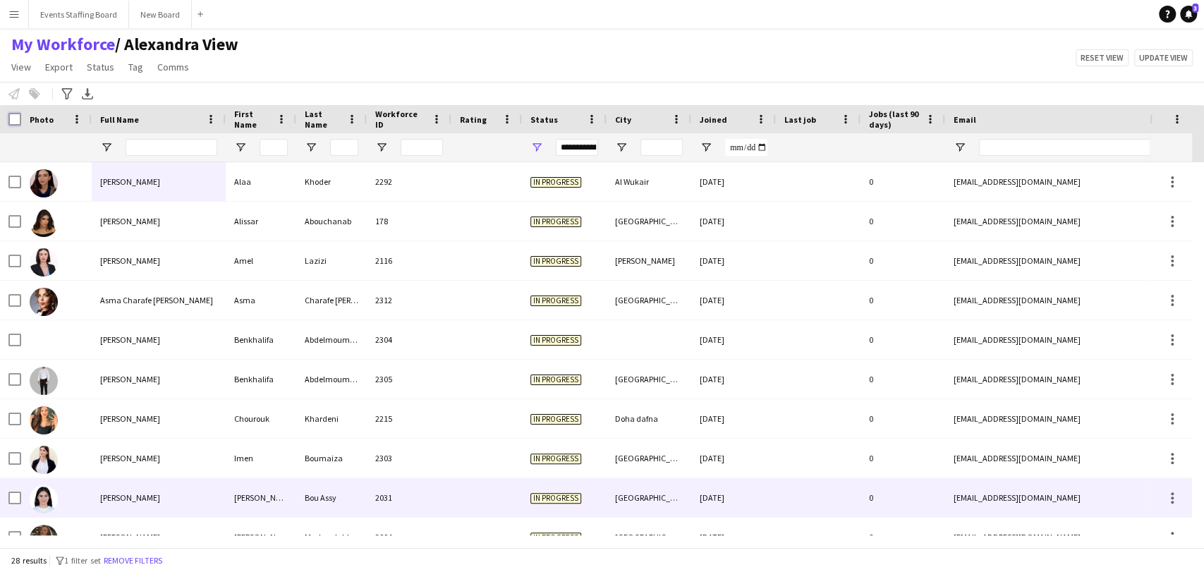
scroll to position [28, 0]
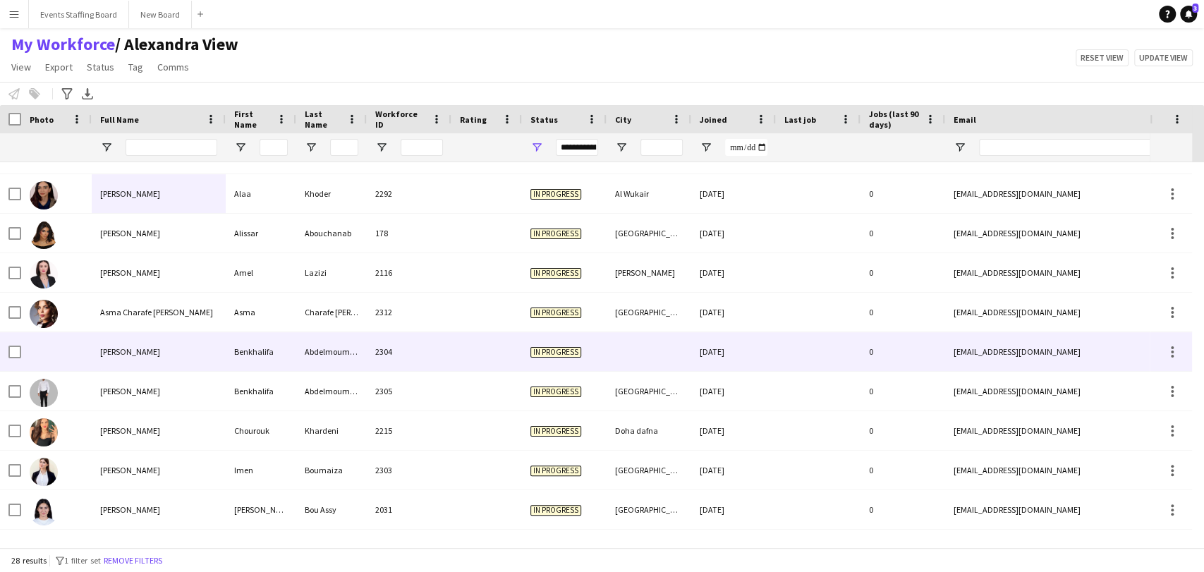
click at [131, 368] on div "Benkhalifa Abdelmoumen" at bounding box center [159, 351] width 134 height 39
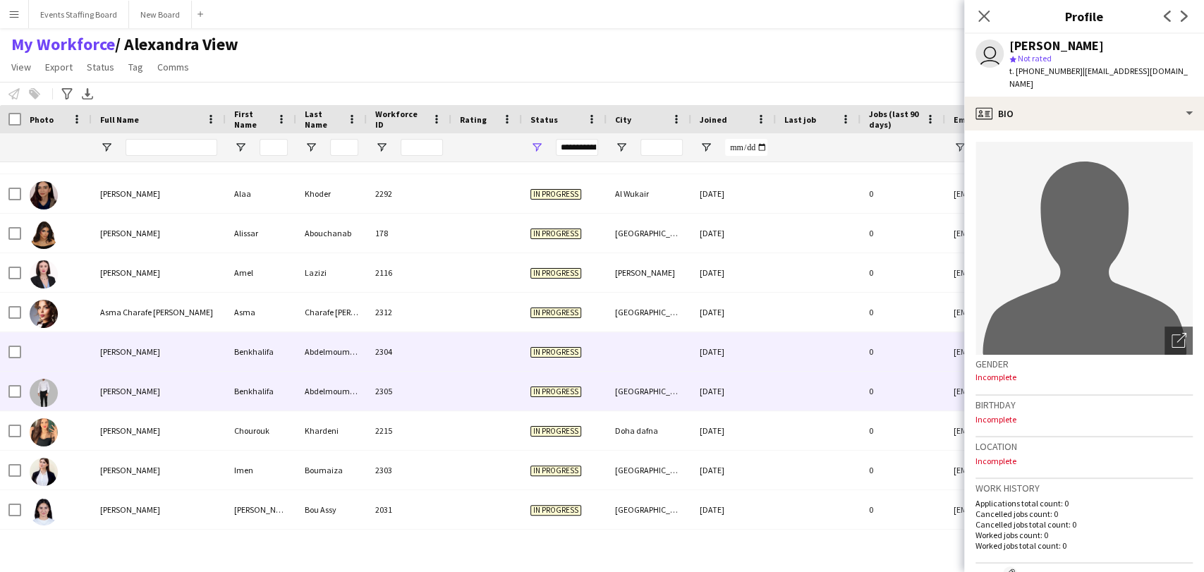
click at [293, 402] on div "Benkhalifa" at bounding box center [261, 391] width 71 height 39
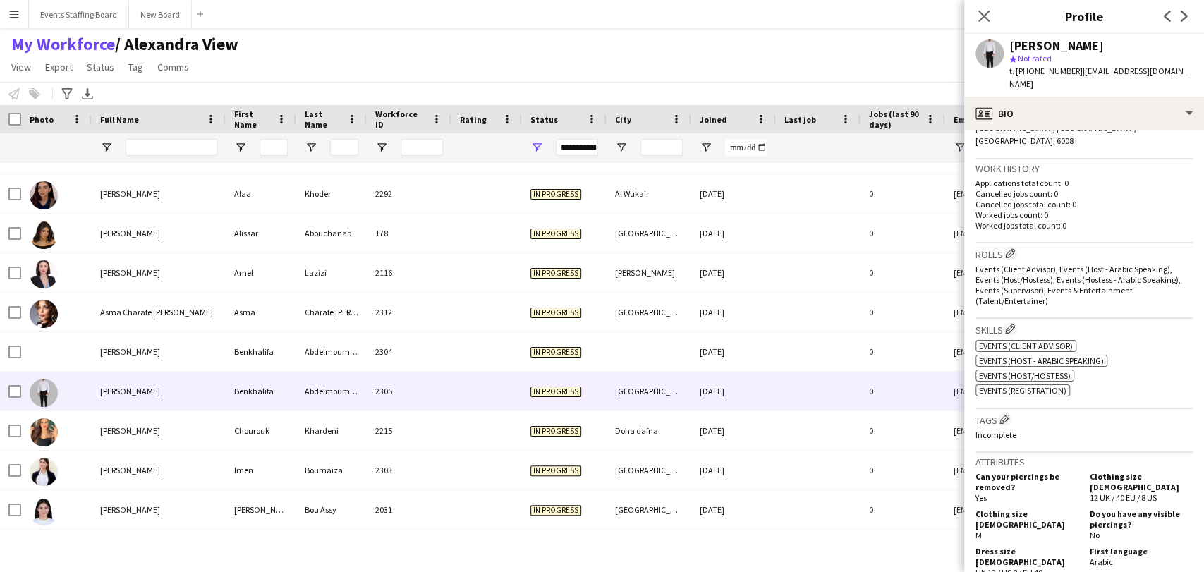
scroll to position [329, 0]
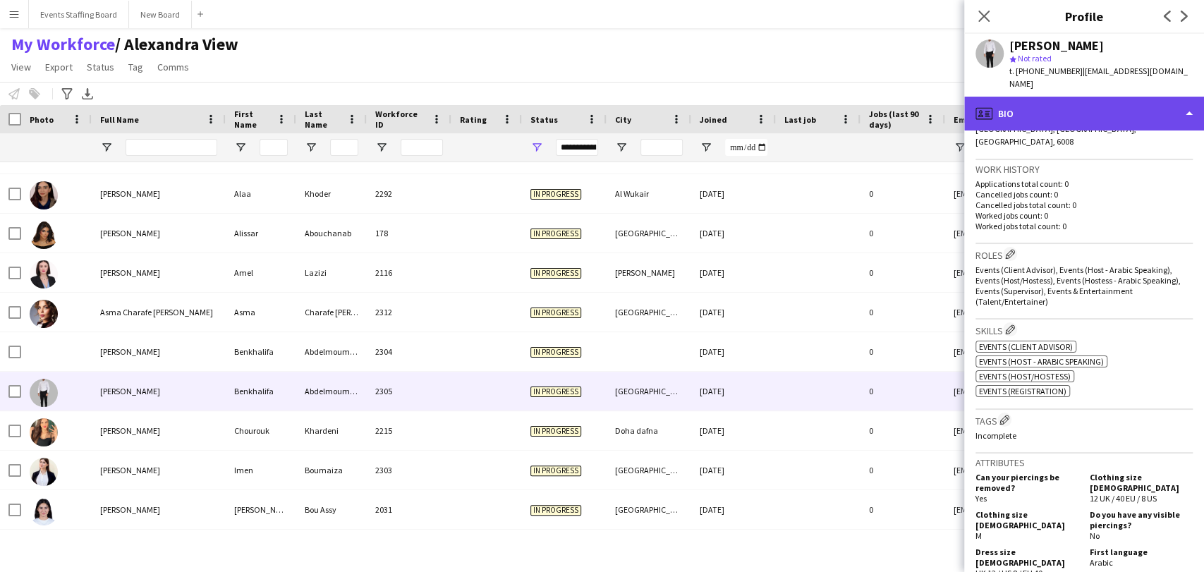
click at [1043, 117] on div "profile Bio" at bounding box center [1084, 114] width 240 height 34
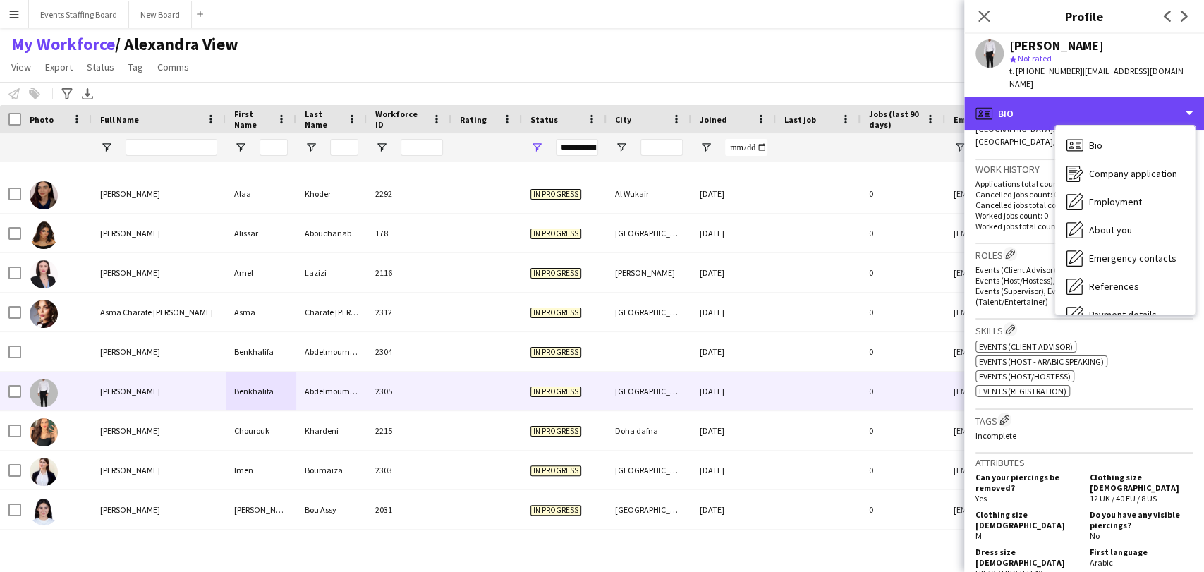
scroll to position [104, 0]
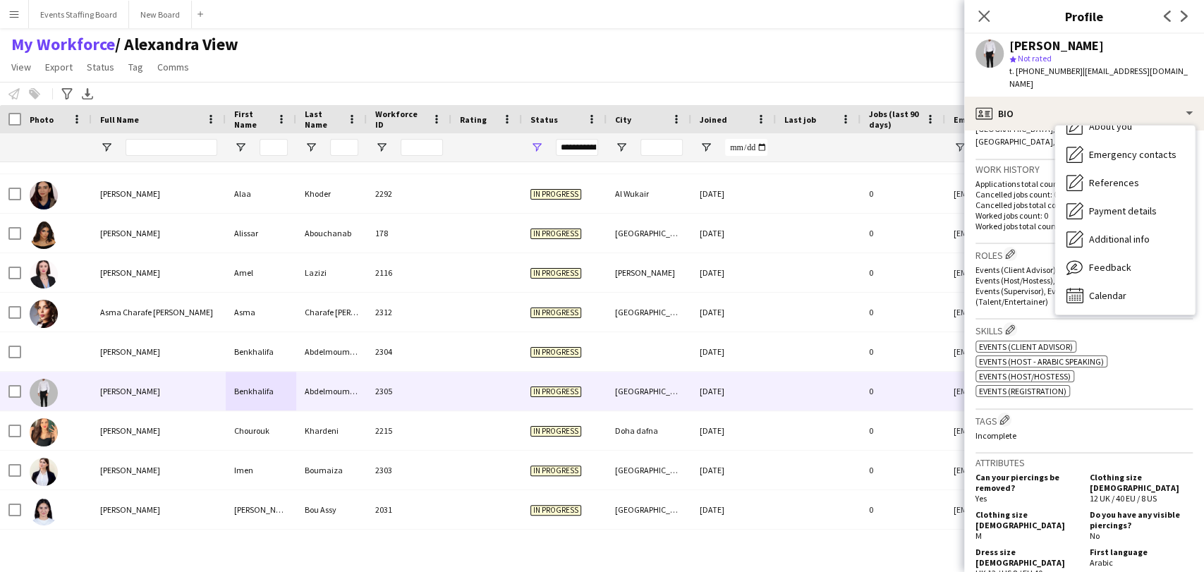
click at [1157, 378] on div "ok-circled2 background Layer 1 cross-circle-red background Layer 1 Events (Clie…" at bounding box center [1084, 367] width 217 height 59
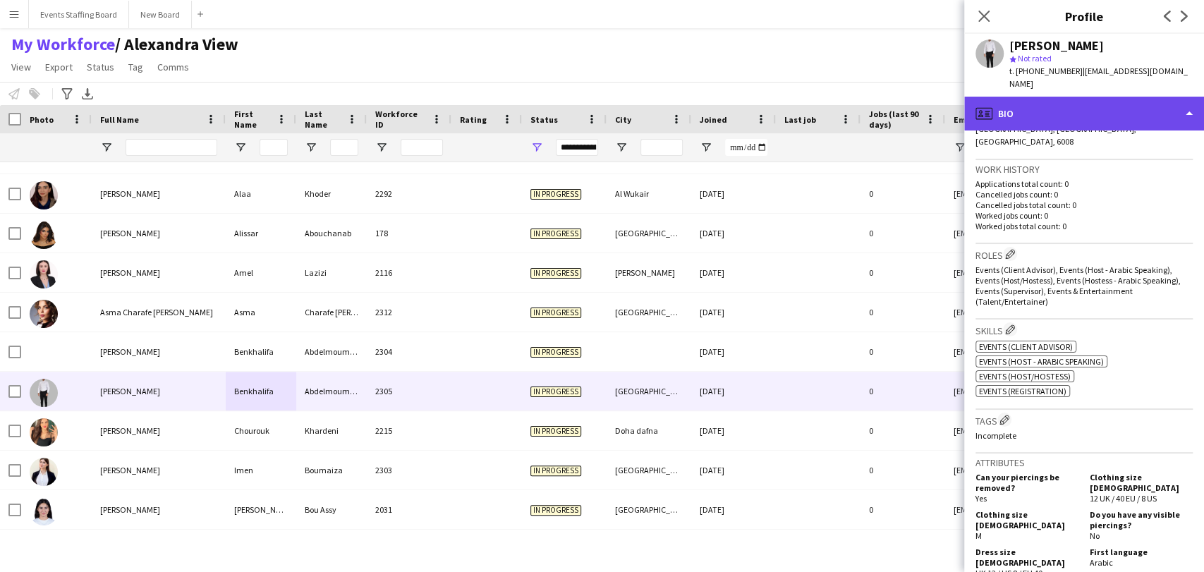
click at [1104, 112] on div "profile Bio" at bounding box center [1084, 114] width 240 height 34
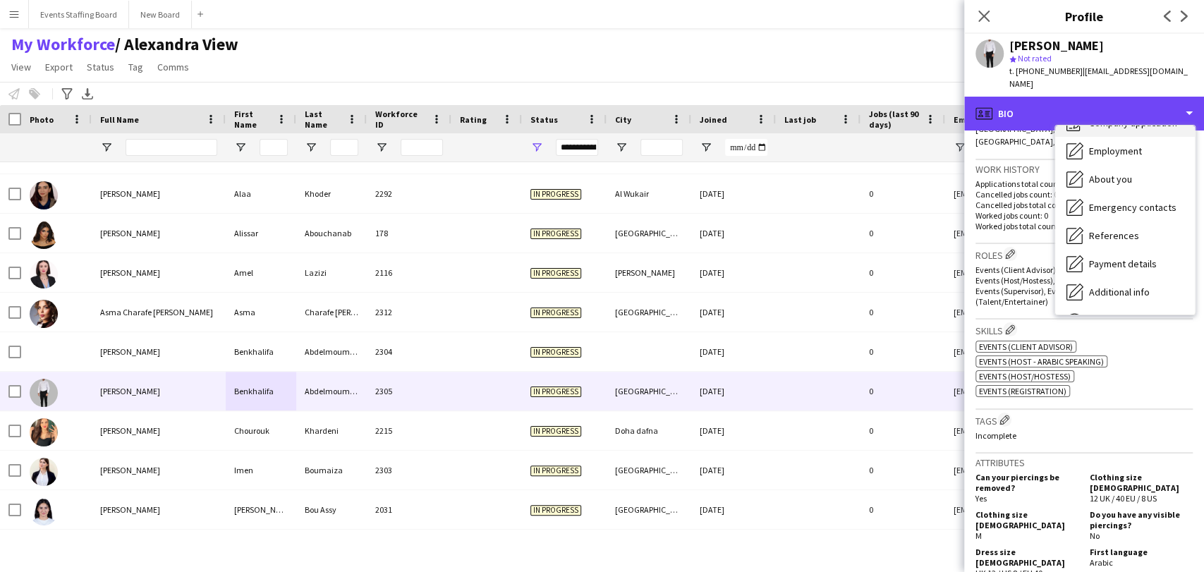
scroll to position [25, 0]
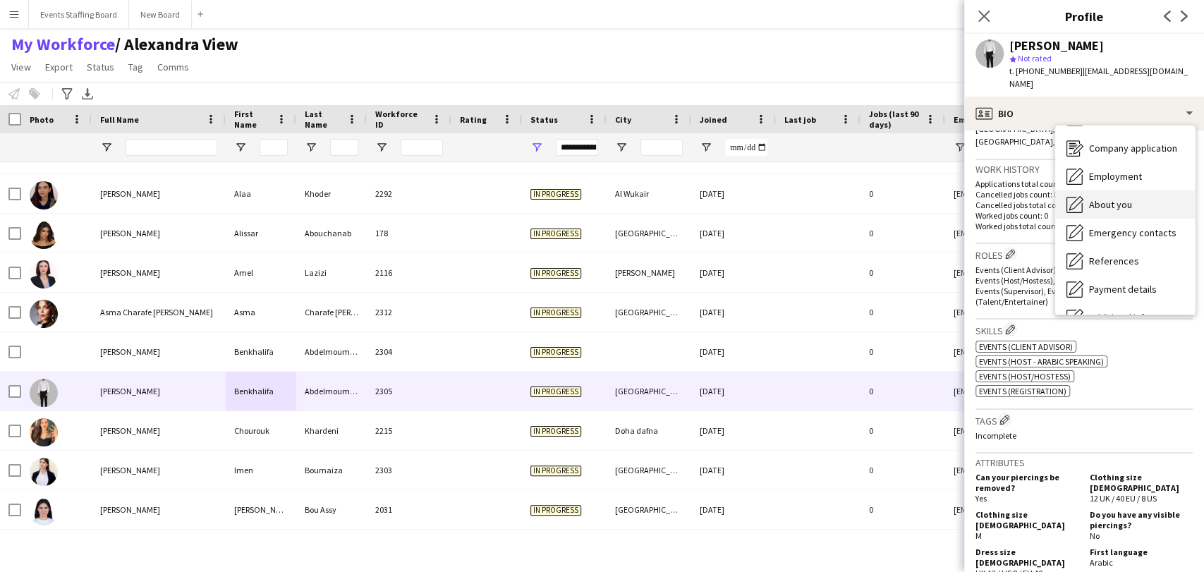
click at [1095, 203] on span "About you" at bounding box center [1110, 204] width 43 height 13
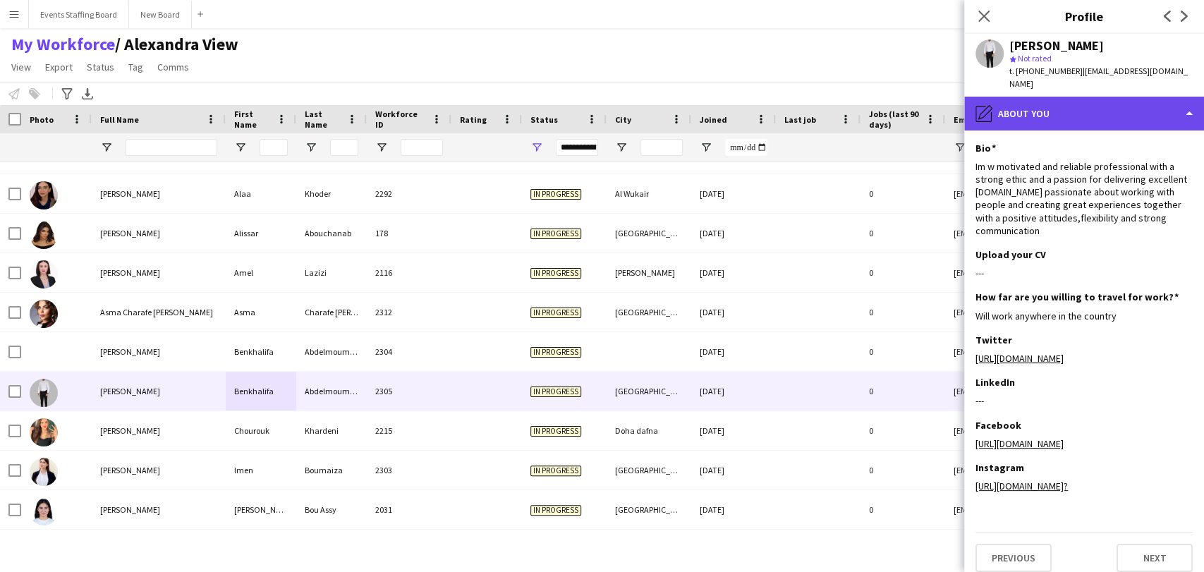
click at [1072, 119] on div "pencil4 About you" at bounding box center [1084, 114] width 240 height 34
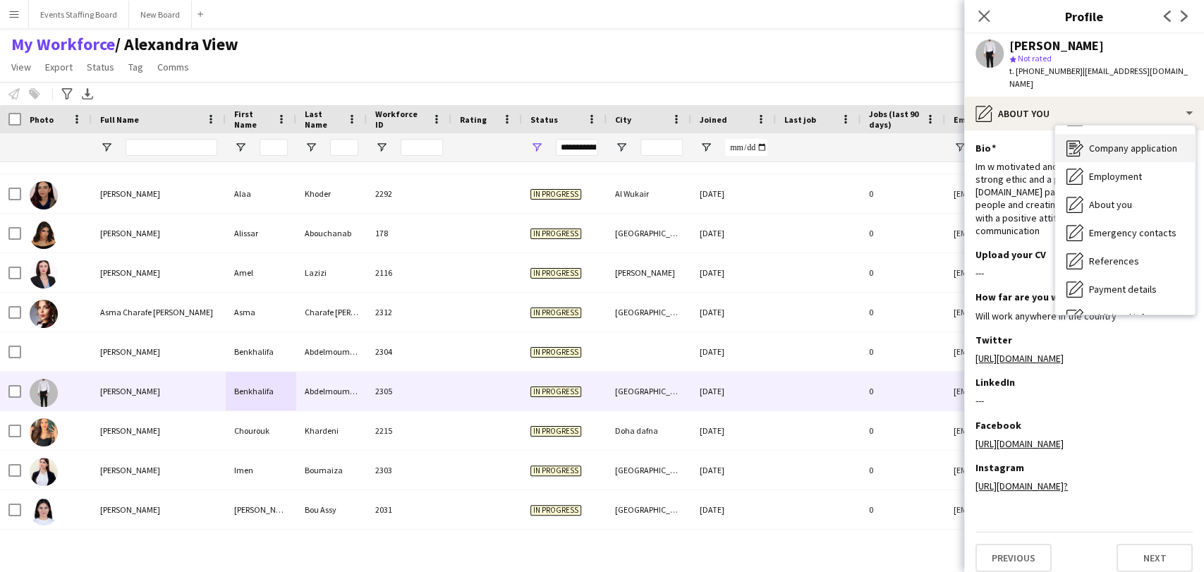
click at [1107, 152] on span "Company application" at bounding box center [1133, 148] width 88 height 13
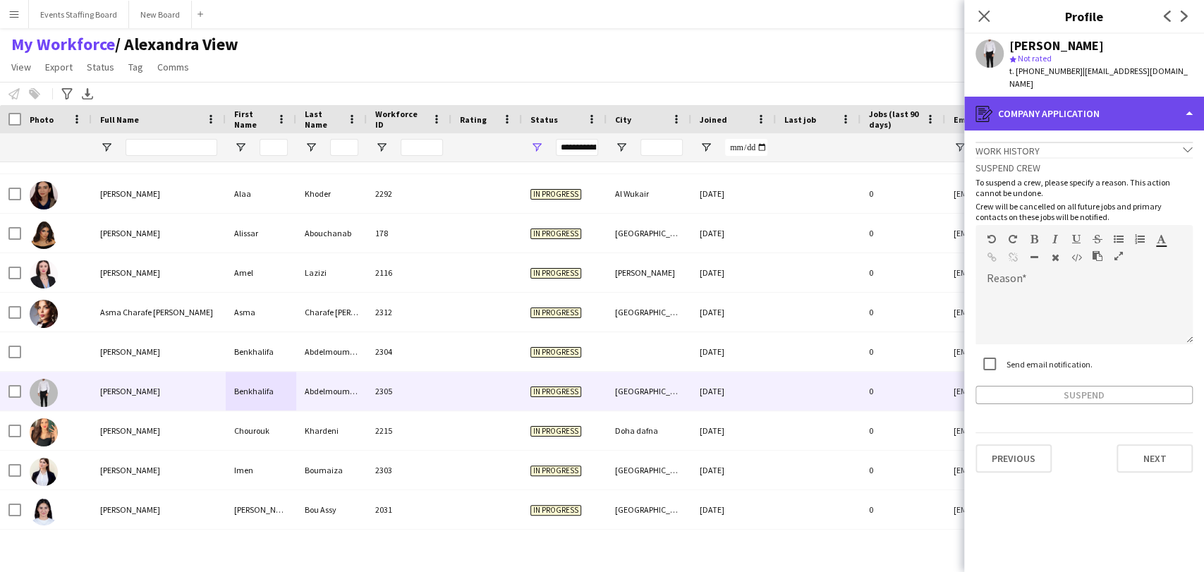
click at [1094, 114] on div "register Company application" at bounding box center [1084, 114] width 240 height 34
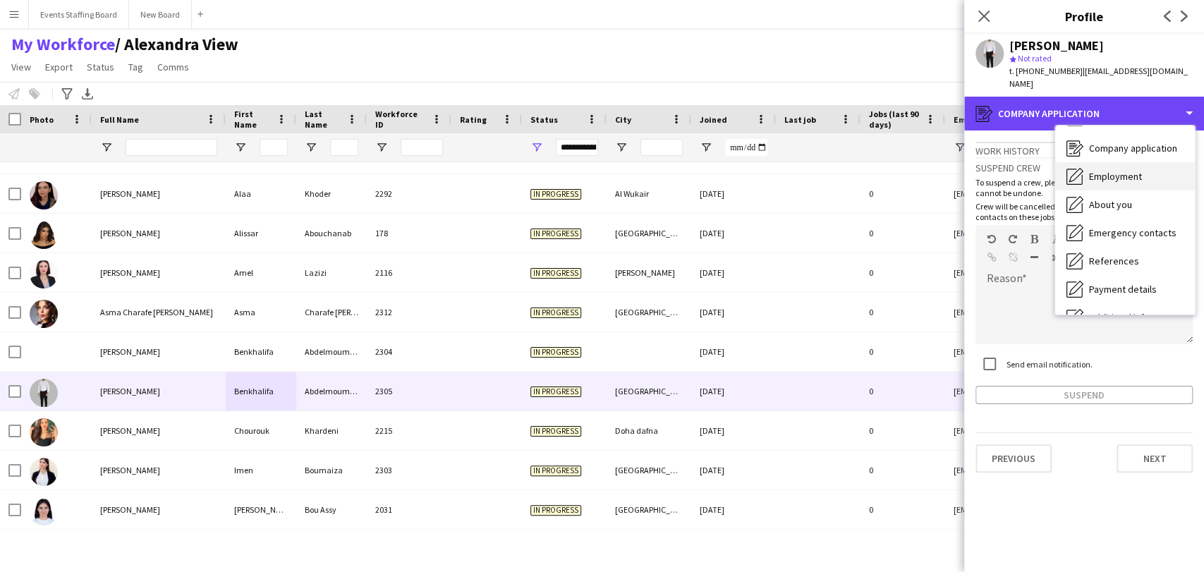
scroll to position [0, 0]
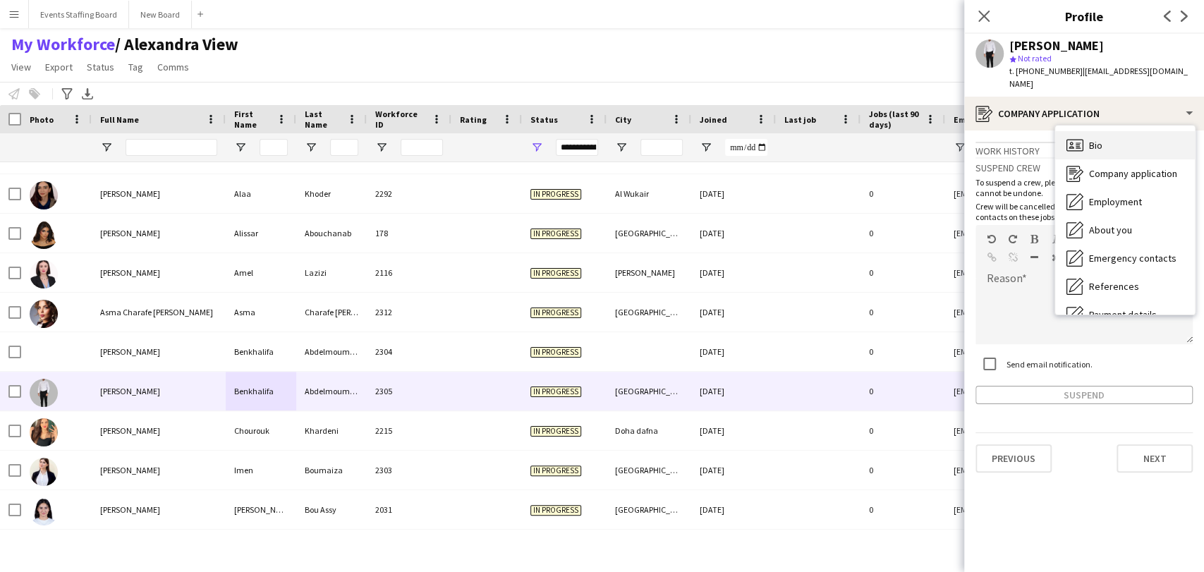
click at [1120, 147] on div "Bio Bio" at bounding box center [1125, 145] width 140 height 28
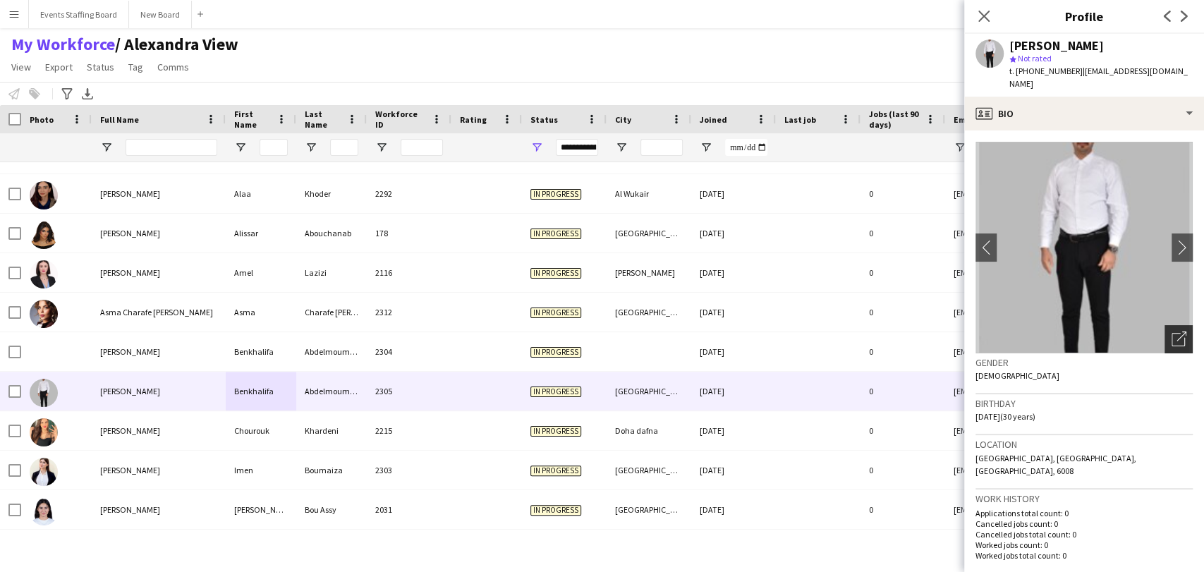
click at [1172, 338] on icon "Open photos pop-in" at bounding box center [1179, 339] width 15 height 15
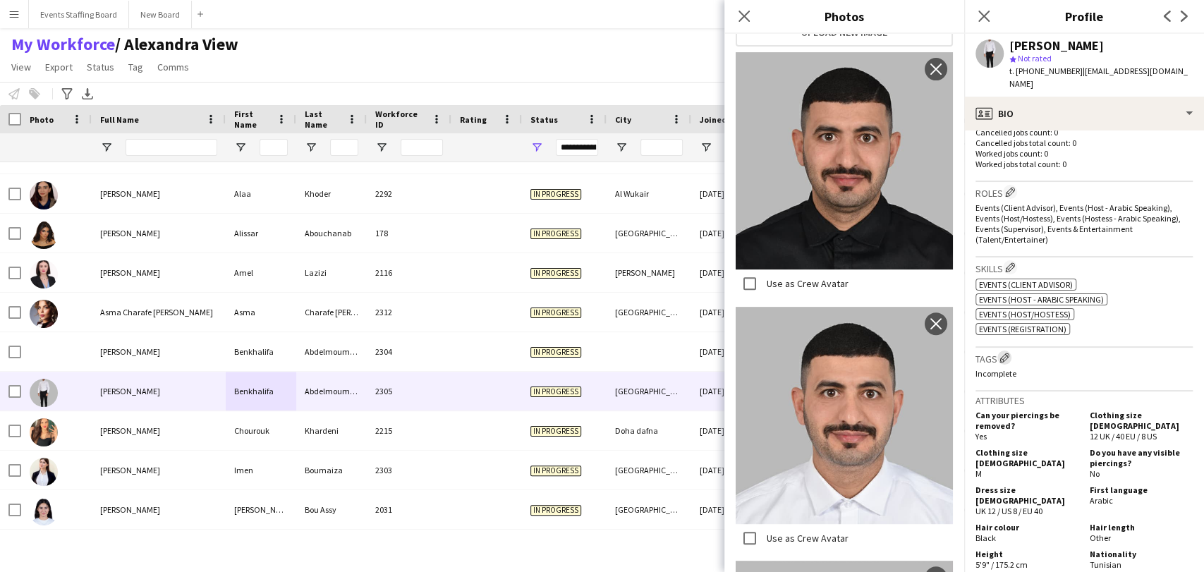
scroll to position [273, 0]
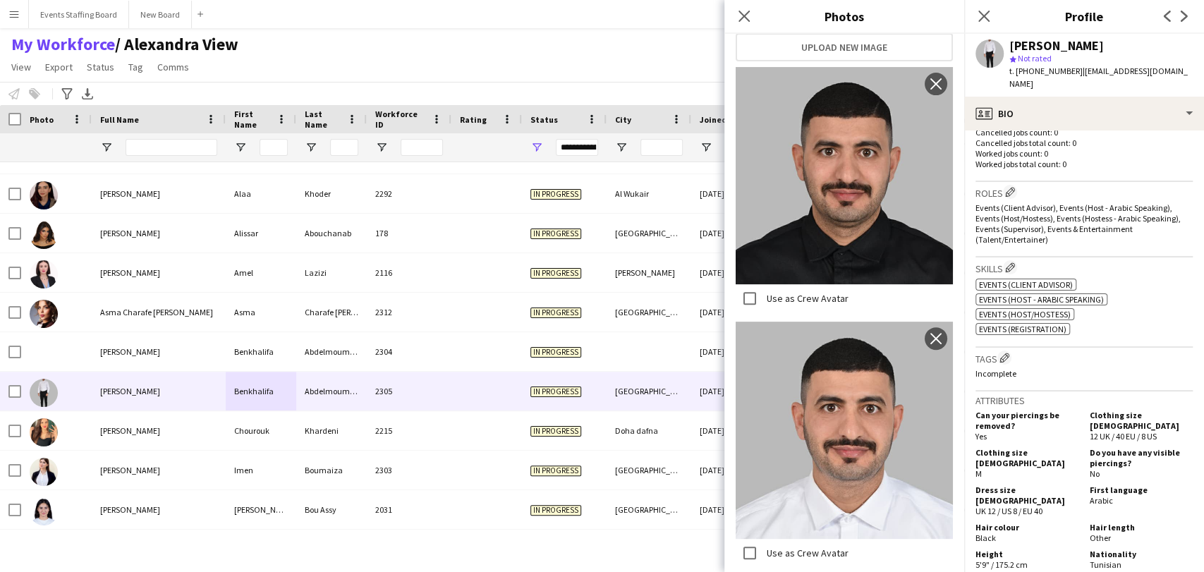
click at [845, 427] on img at bounding box center [844, 430] width 217 height 217
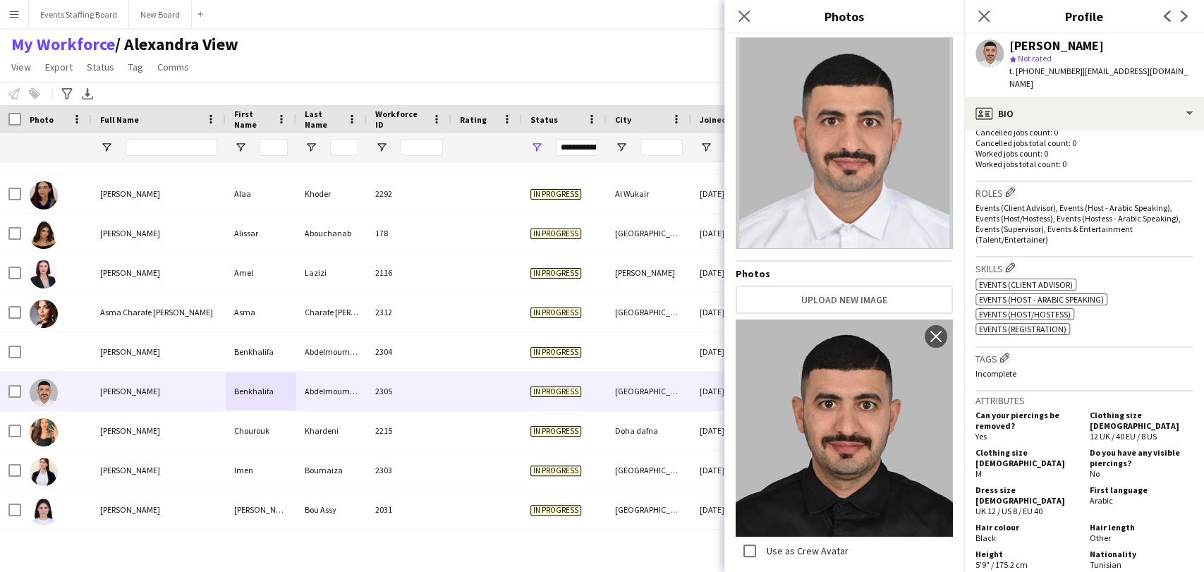
scroll to position [0, 0]
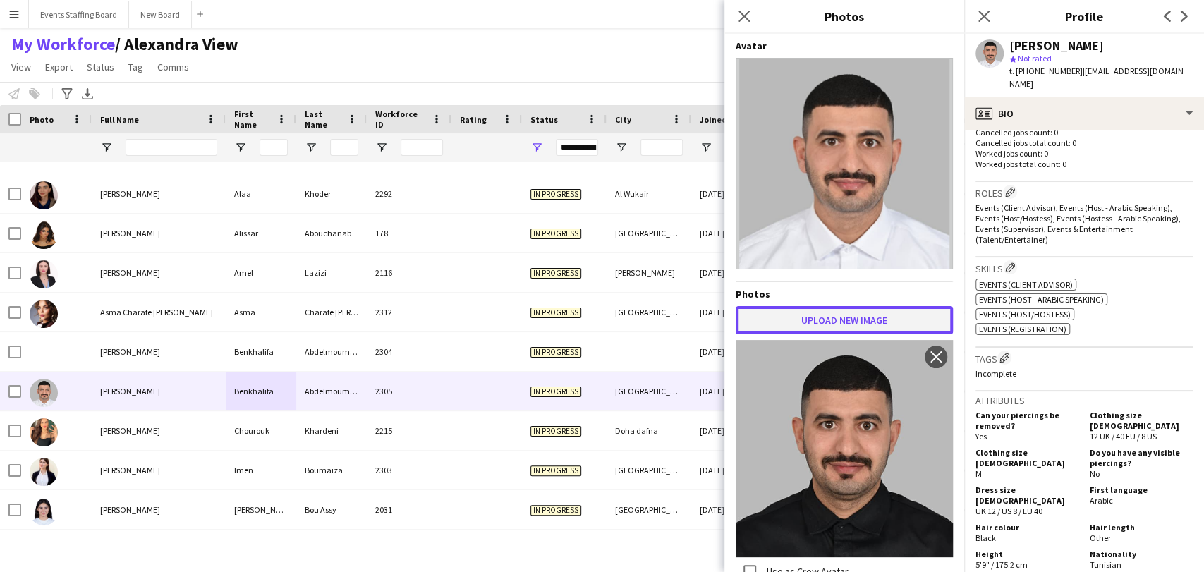
click at [829, 308] on button "Upload new image" at bounding box center [844, 320] width 217 height 28
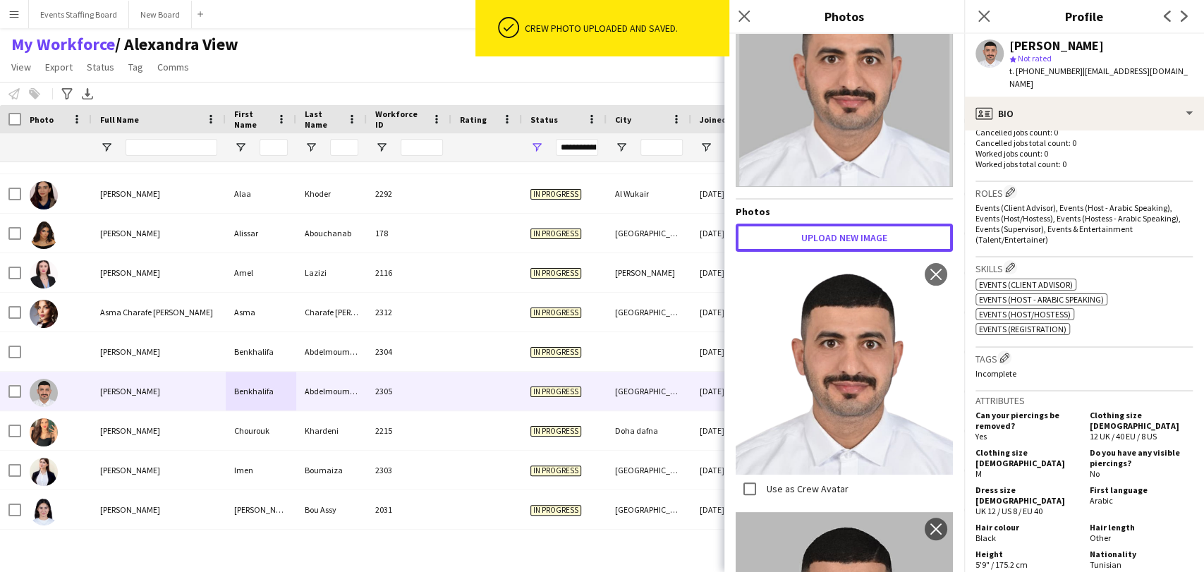
scroll to position [235, 0]
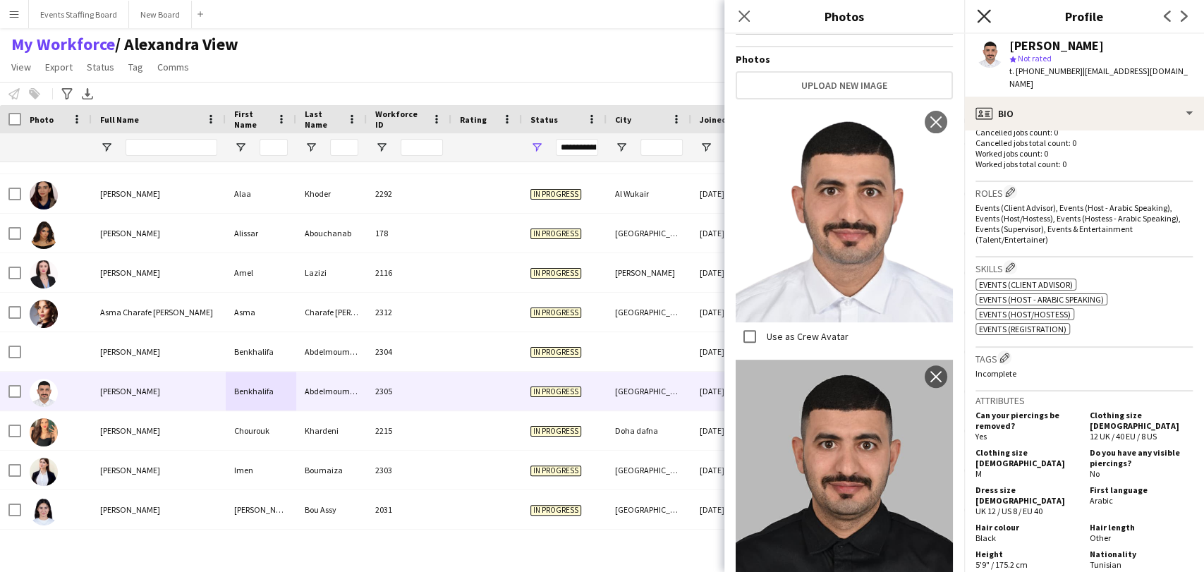
click at [987, 18] on icon at bounding box center [983, 15] width 13 height 13
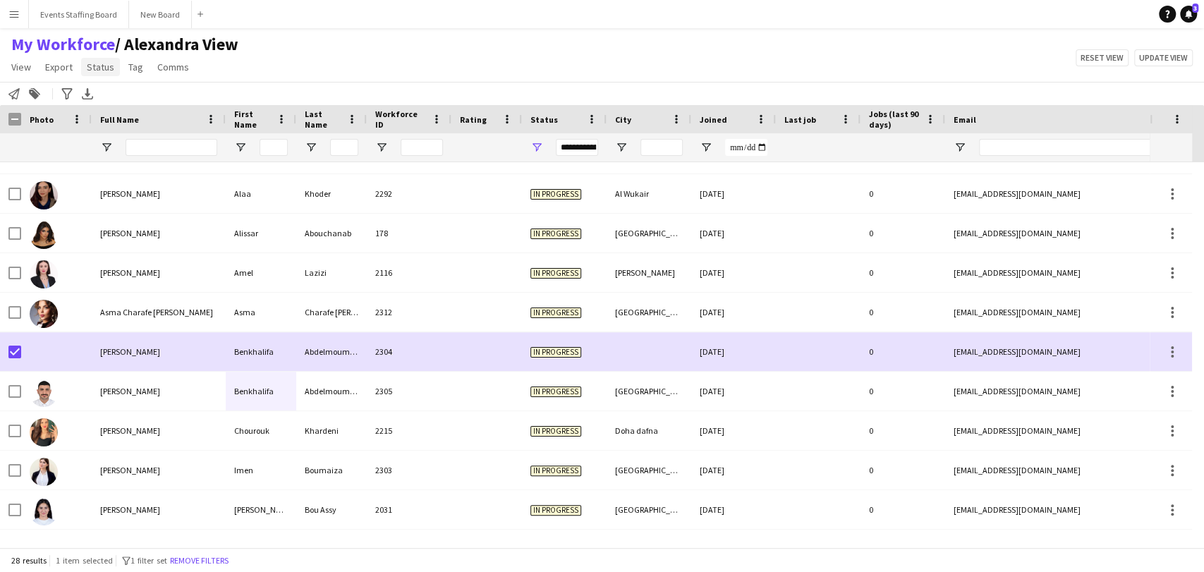
click at [105, 68] on span "Status" at bounding box center [101, 67] width 28 height 13
click at [118, 91] on link "Edit" at bounding box center [130, 98] width 99 height 30
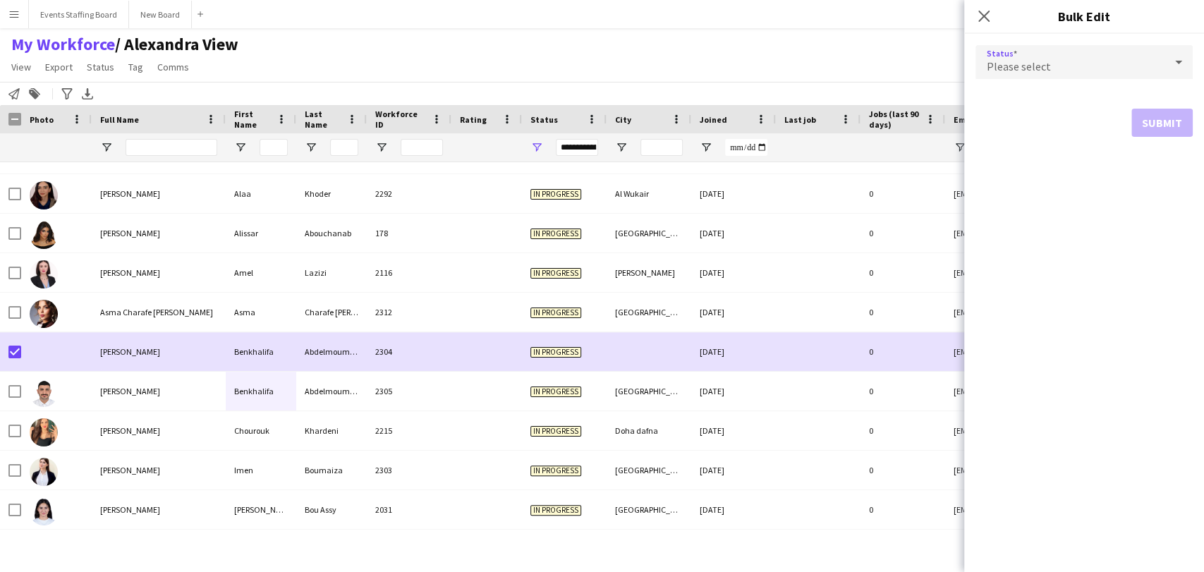
click at [1044, 71] on span "Please select" at bounding box center [1019, 66] width 64 height 14
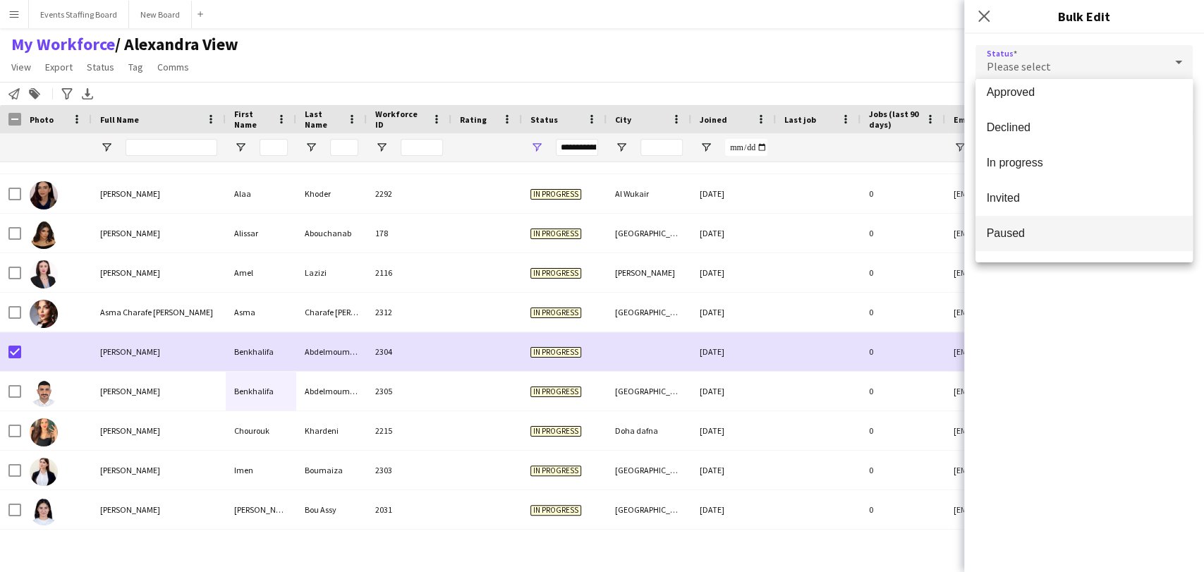
scroll to position [145, 0]
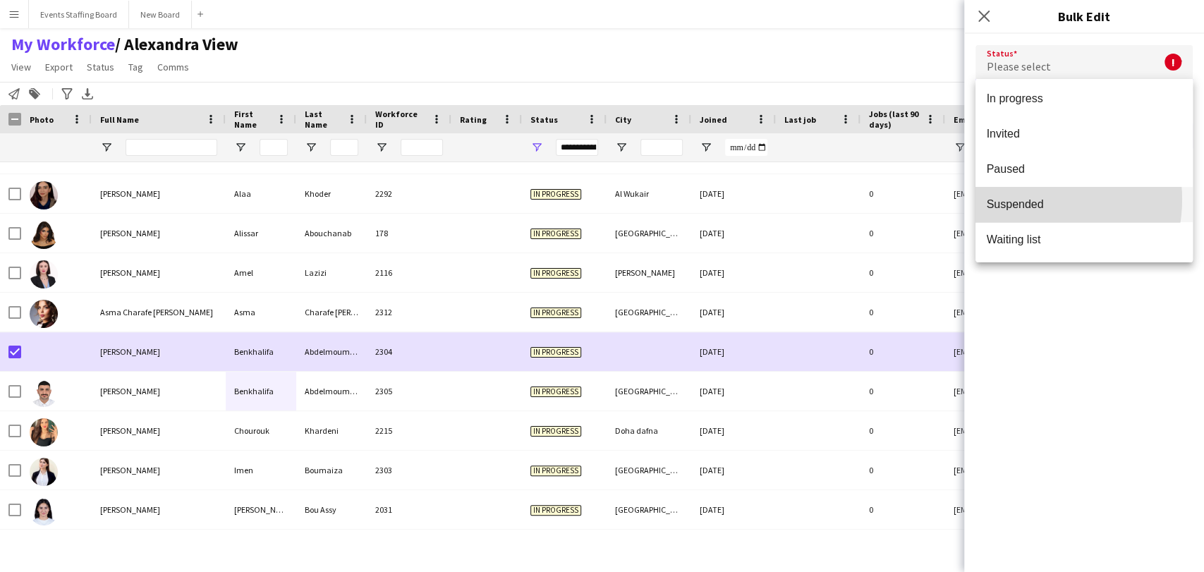
click at [1034, 199] on span "Suspended" at bounding box center [1084, 204] width 195 height 13
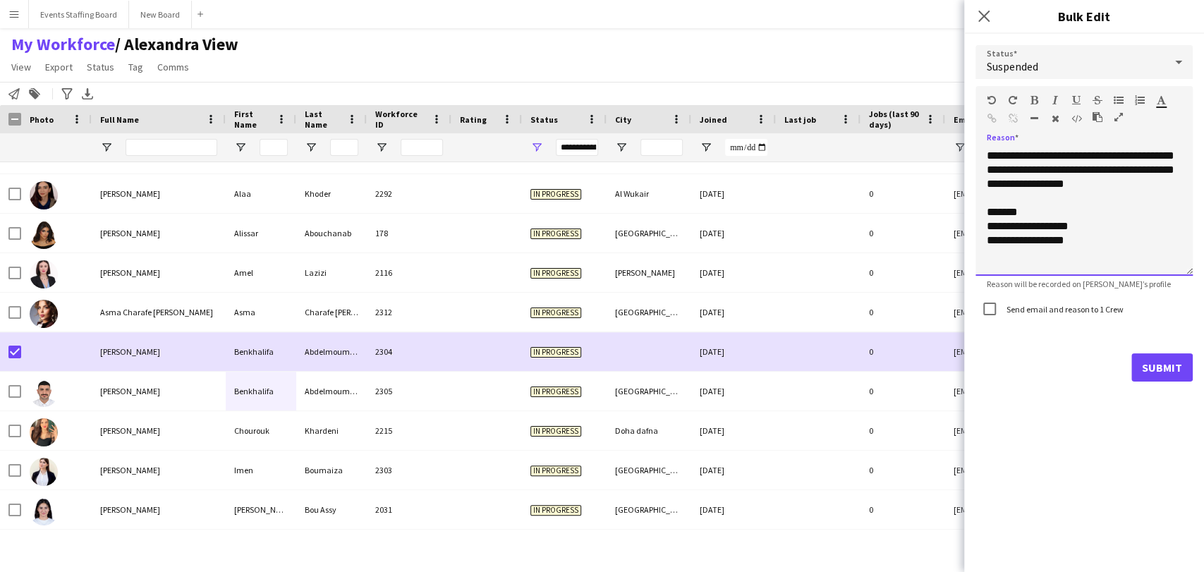
click at [1039, 240] on div "**********" at bounding box center [1084, 212] width 217 height 127
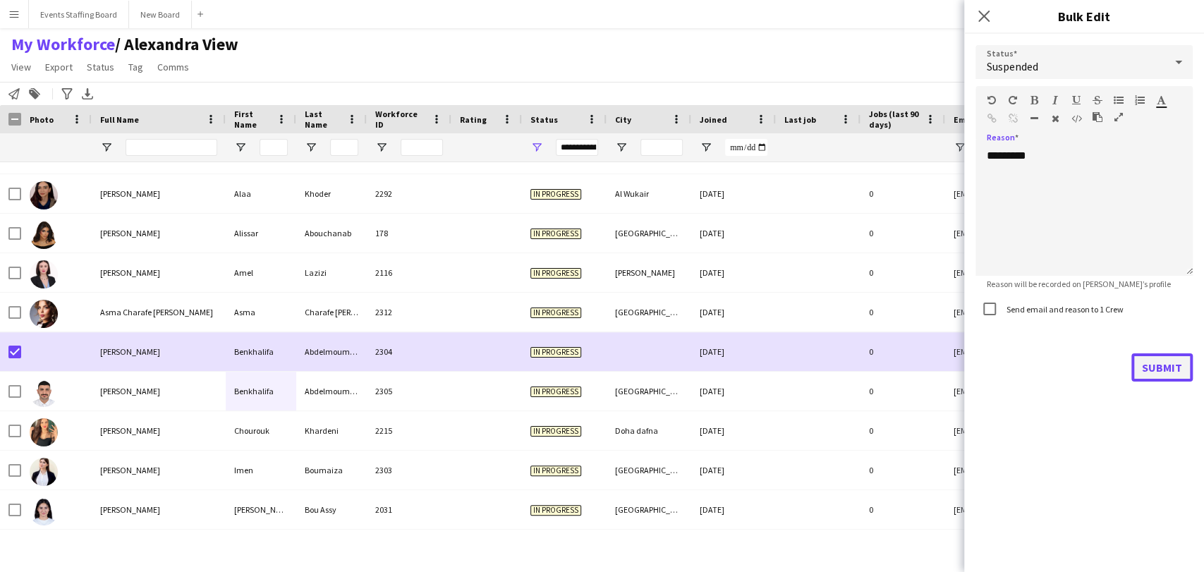
click at [1151, 372] on button "Submit" at bounding box center [1162, 367] width 61 height 28
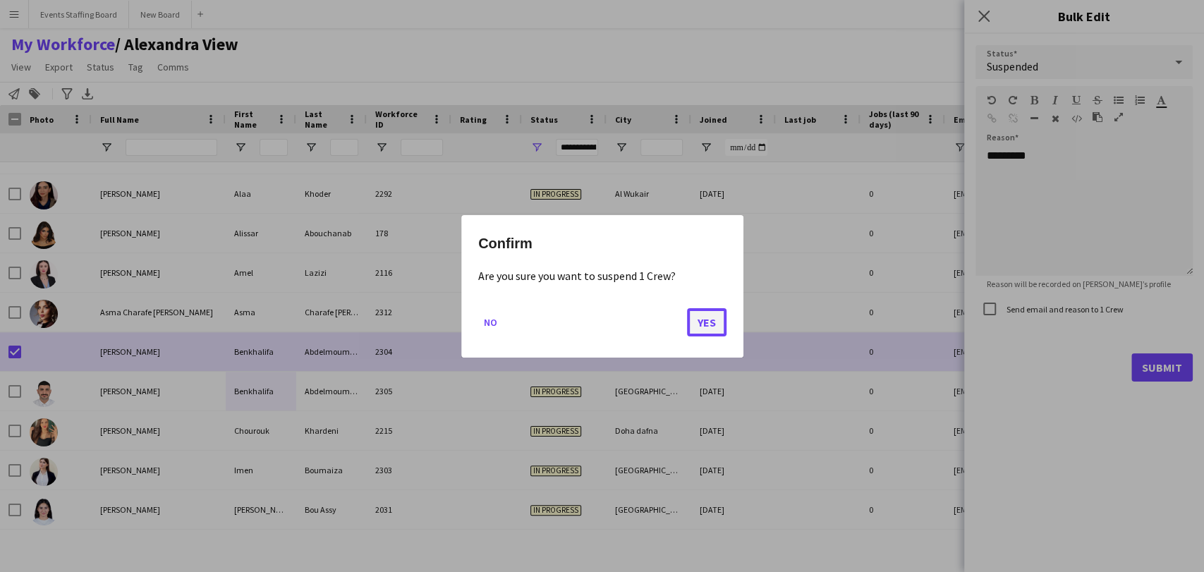
click at [712, 315] on button "Yes" at bounding box center [707, 322] width 40 height 28
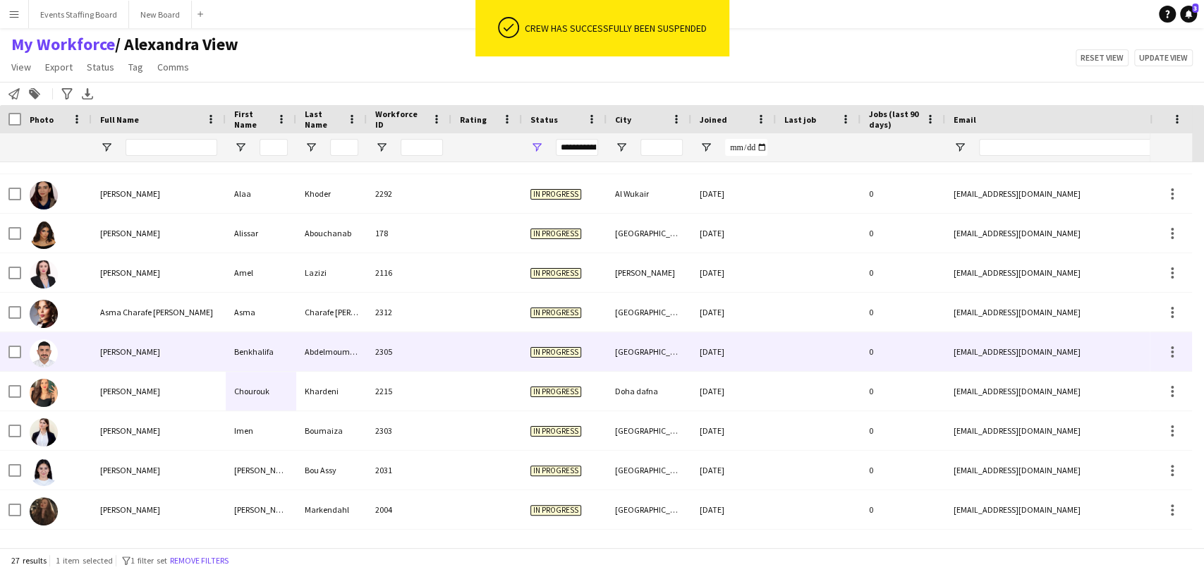
click at [50, 346] on img at bounding box center [44, 353] width 28 height 28
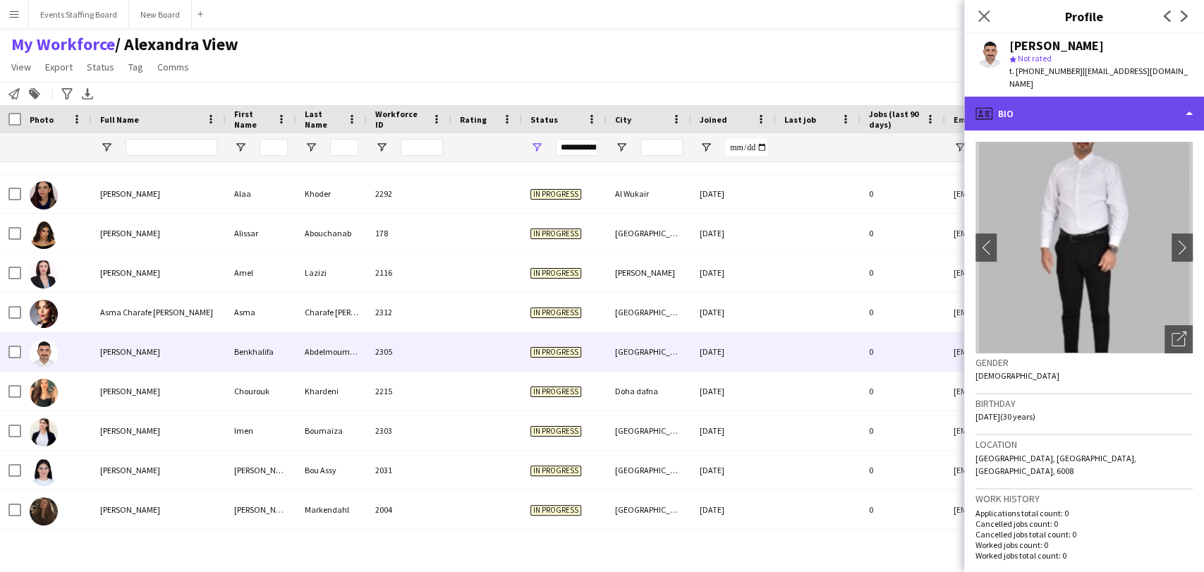
click at [1054, 114] on div "profile Bio" at bounding box center [1084, 114] width 240 height 34
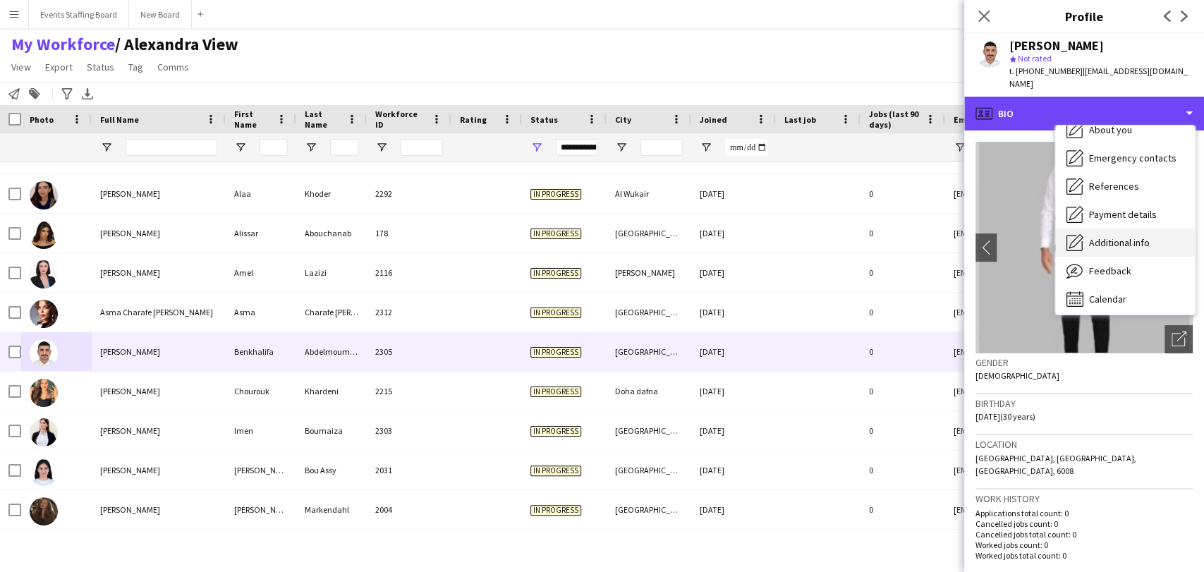
scroll to position [104, 0]
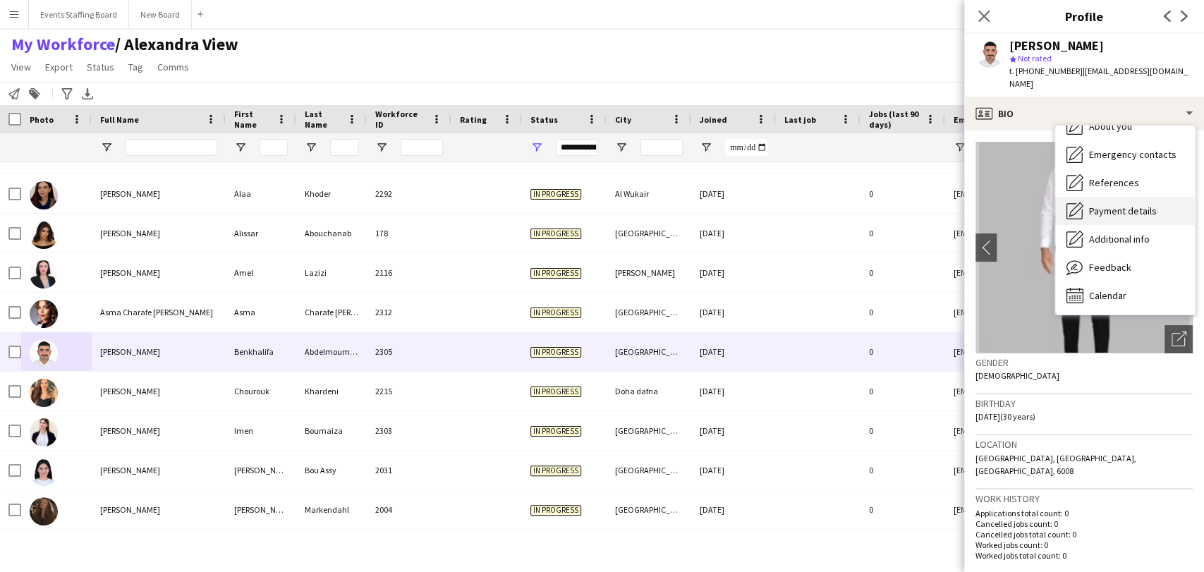
click at [1108, 216] on span "Payment details" at bounding box center [1123, 211] width 68 height 13
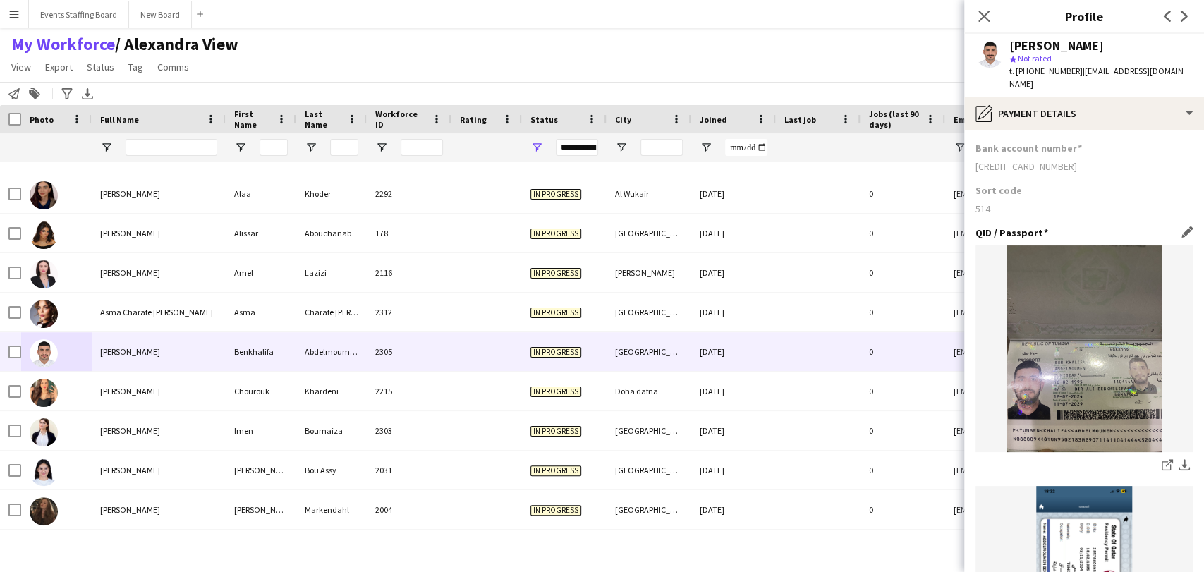
scroll to position [234, 0]
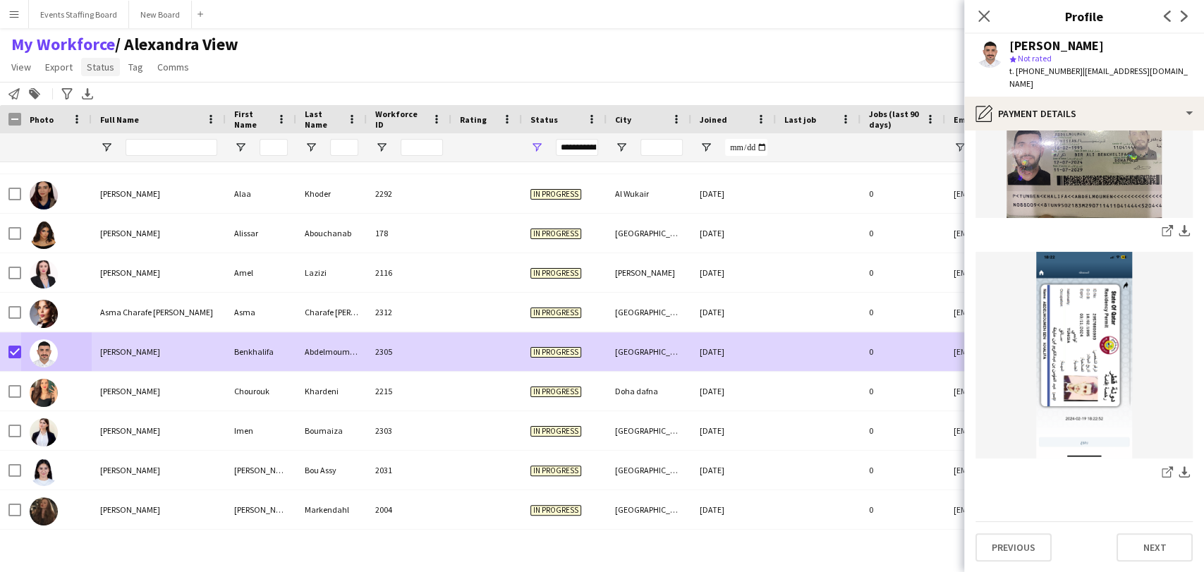
click at [102, 71] on span "Status" at bounding box center [101, 67] width 28 height 13
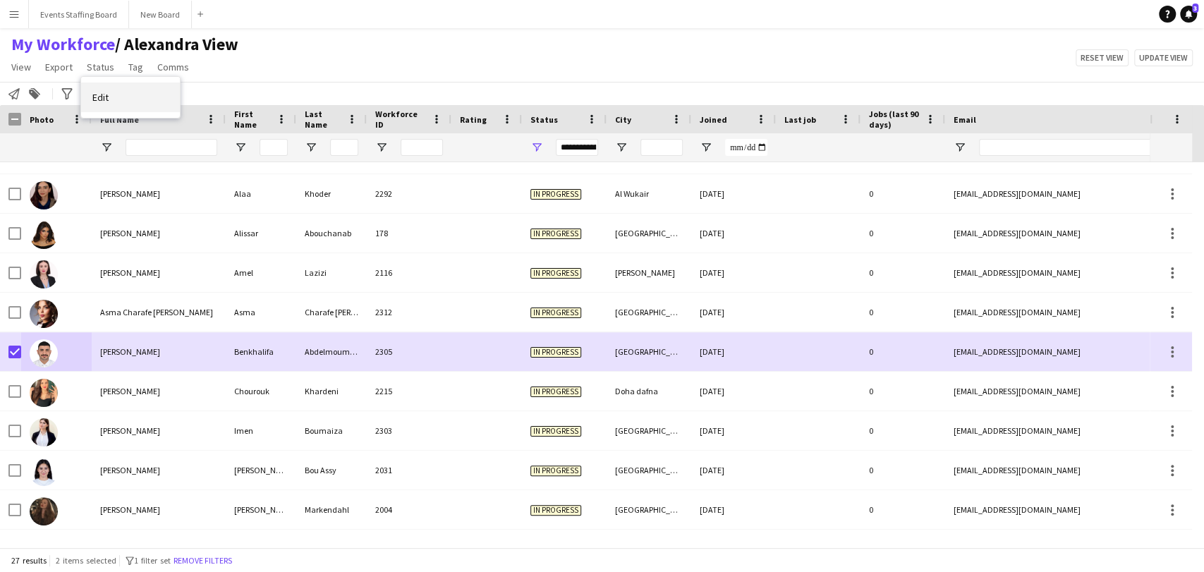
click at [120, 97] on link "Edit" at bounding box center [130, 98] width 99 height 30
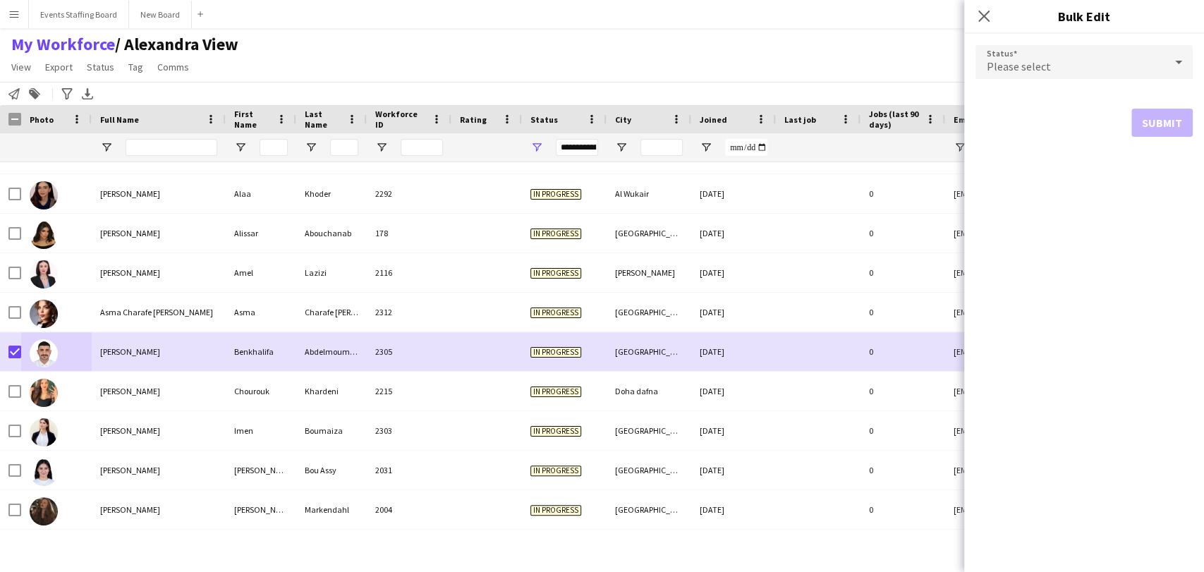
click at [1028, 58] on div "Please select" at bounding box center [1070, 62] width 189 height 34
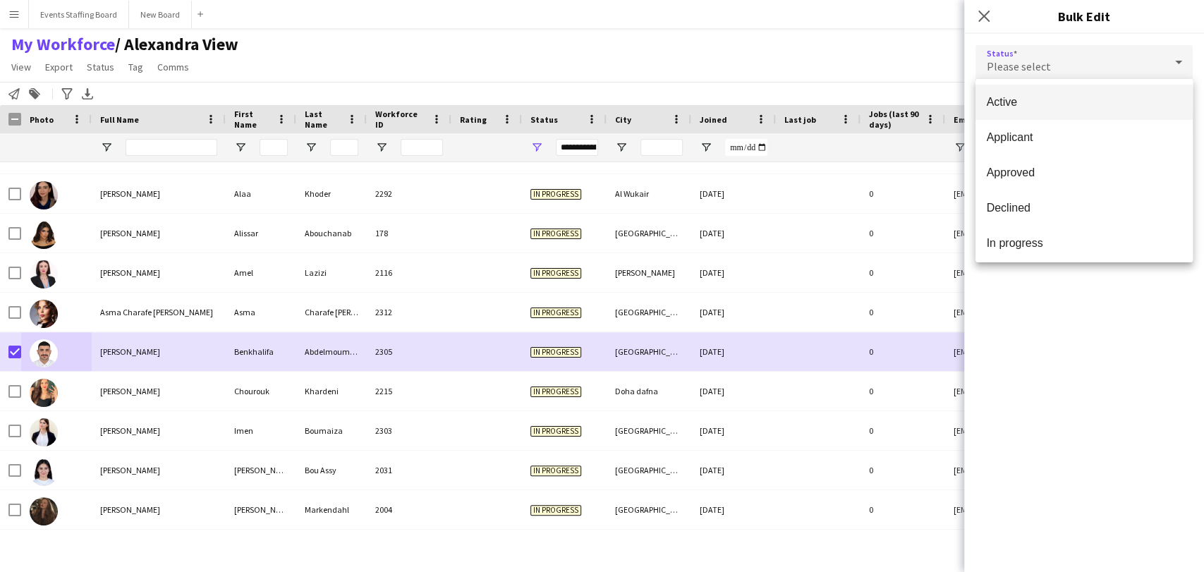
click at [1037, 96] on span "Active" at bounding box center [1084, 101] width 195 height 13
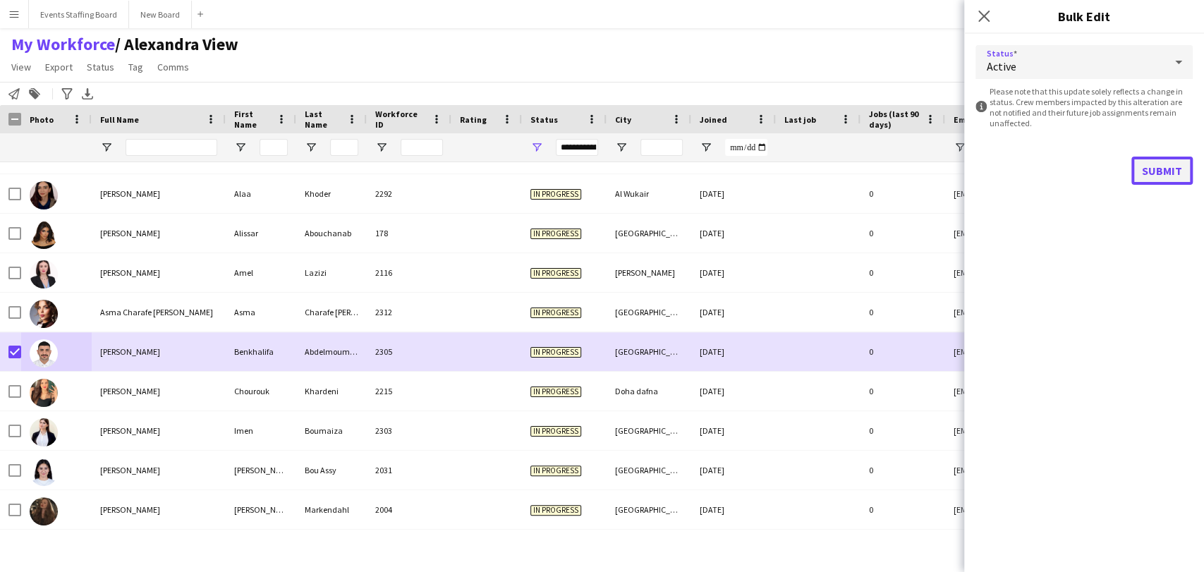
click at [1173, 179] on button "Submit" at bounding box center [1162, 171] width 61 height 28
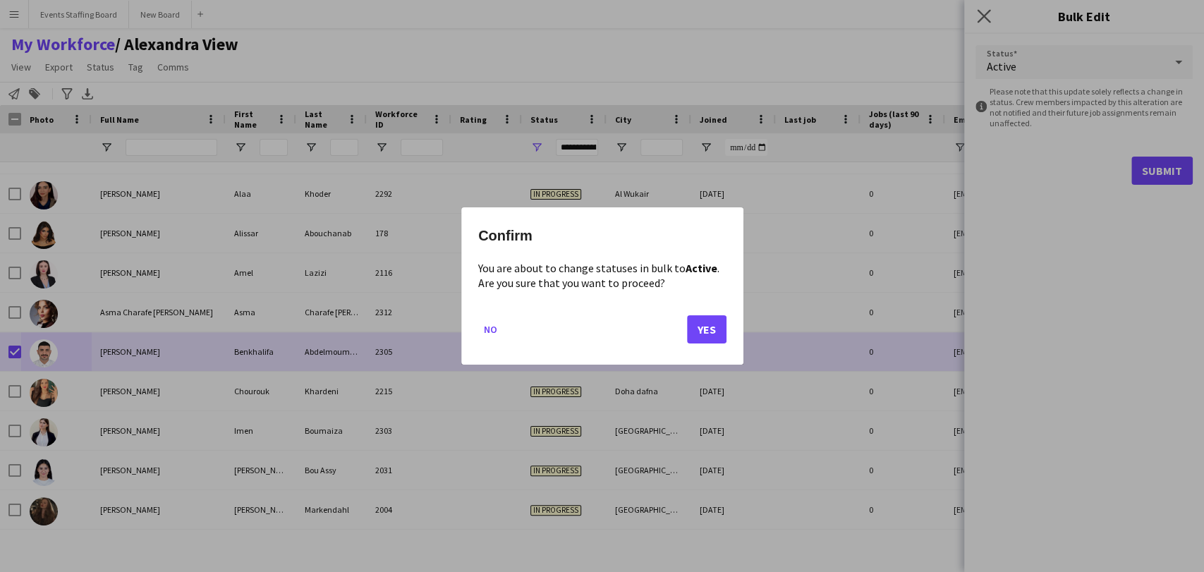
click at [982, 24] on div at bounding box center [602, 286] width 1204 height 572
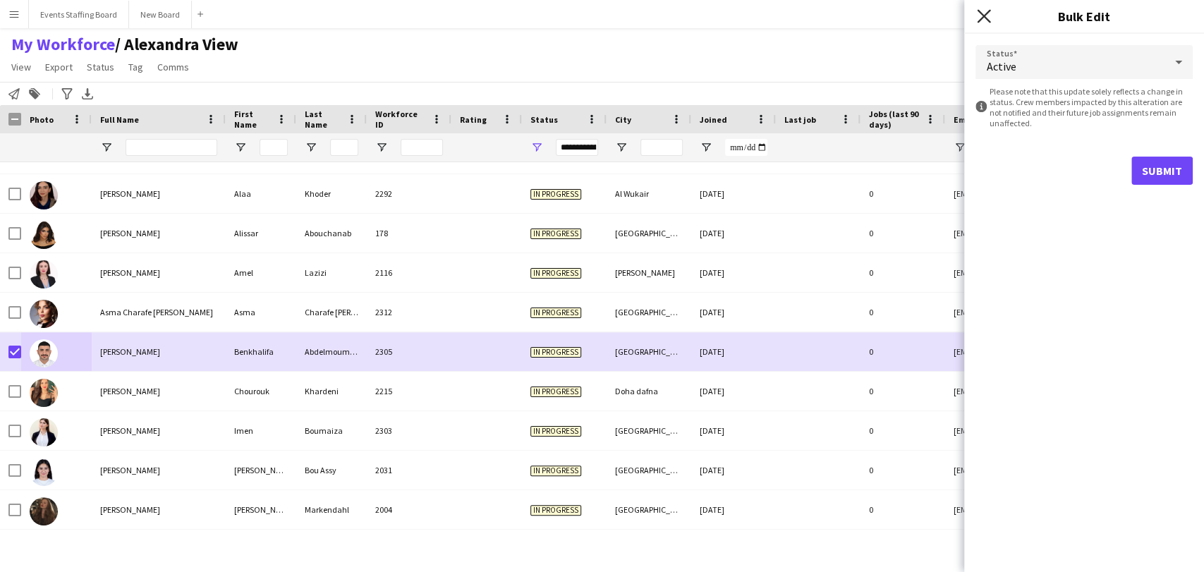
click at [984, 16] on icon at bounding box center [983, 15] width 13 height 13
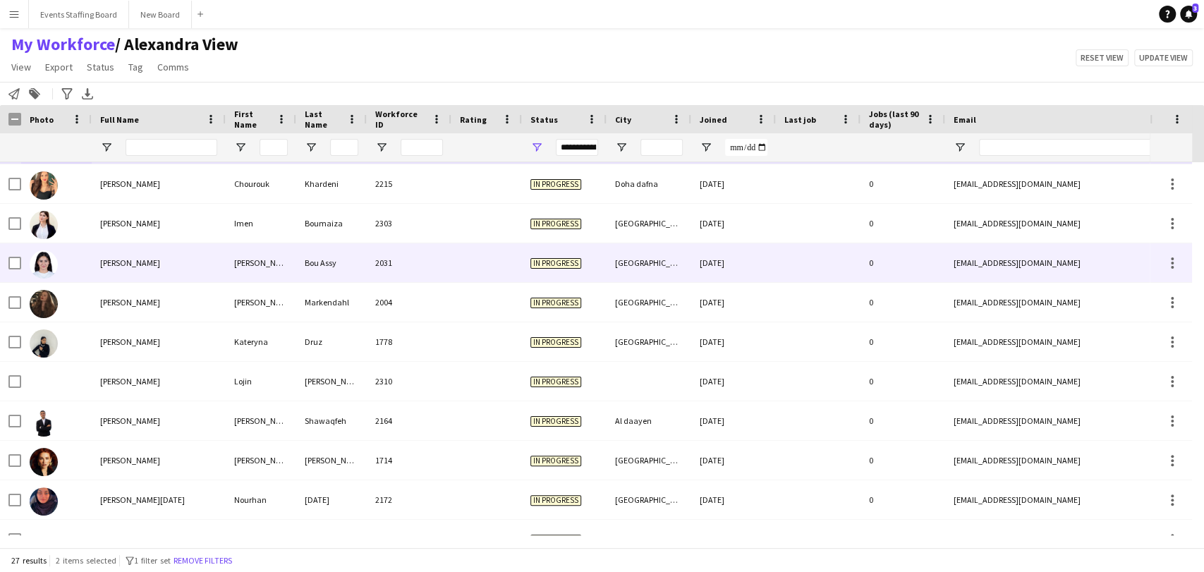
scroll to position [78, 0]
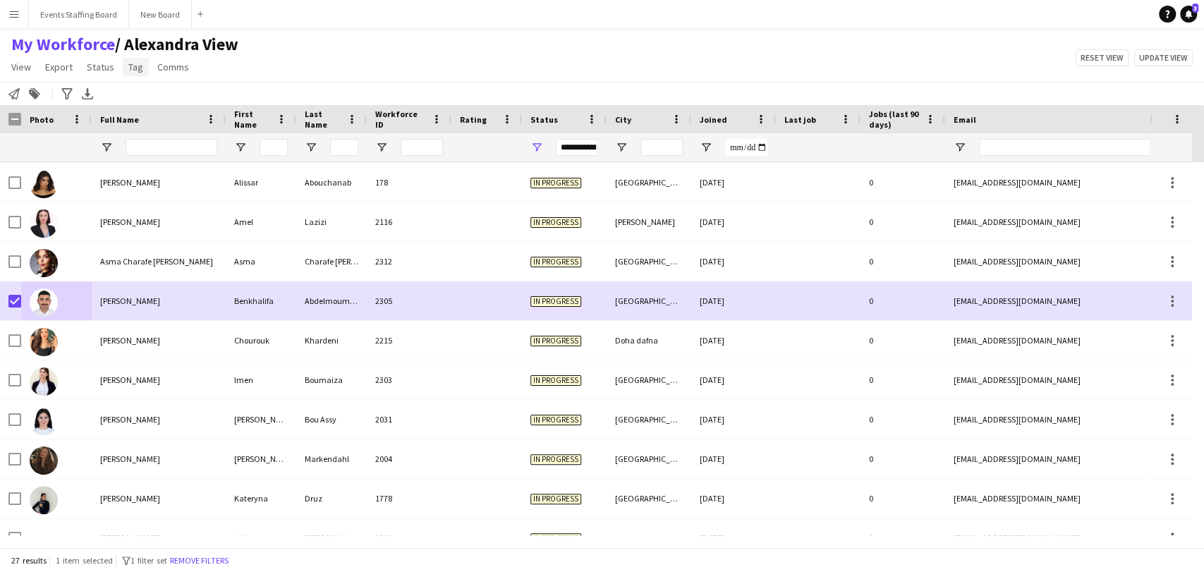
click at [135, 59] on link "Tag" at bounding box center [136, 67] width 26 height 18
click at [107, 69] on span "Status" at bounding box center [101, 67] width 28 height 13
click at [146, 102] on link "Edit" at bounding box center [130, 98] width 99 height 30
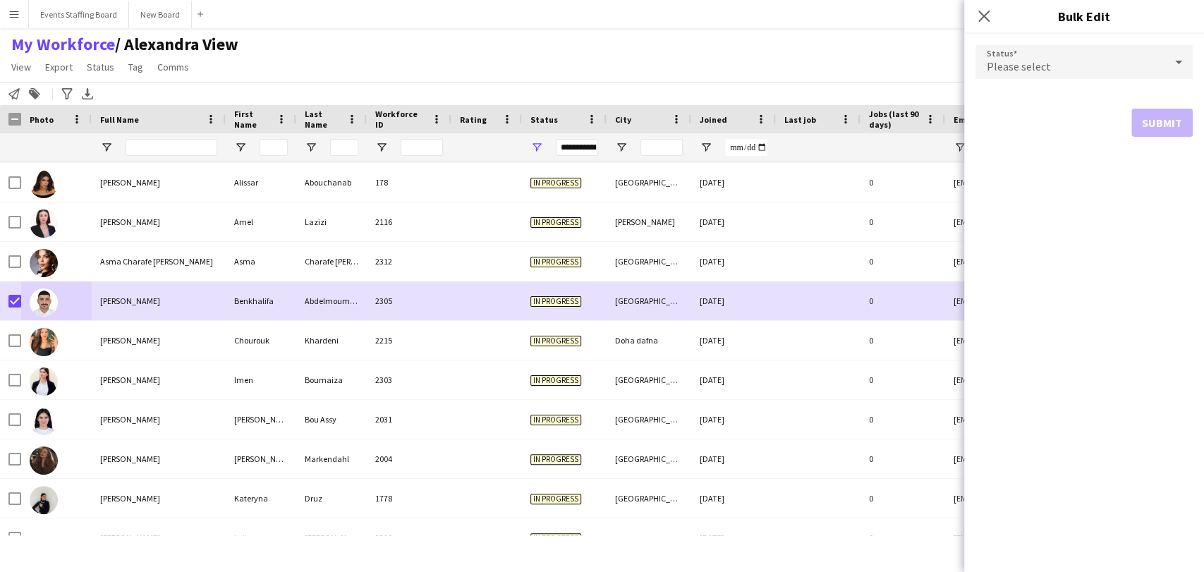
click at [1030, 52] on div "Please select" at bounding box center [1070, 62] width 189 height 34
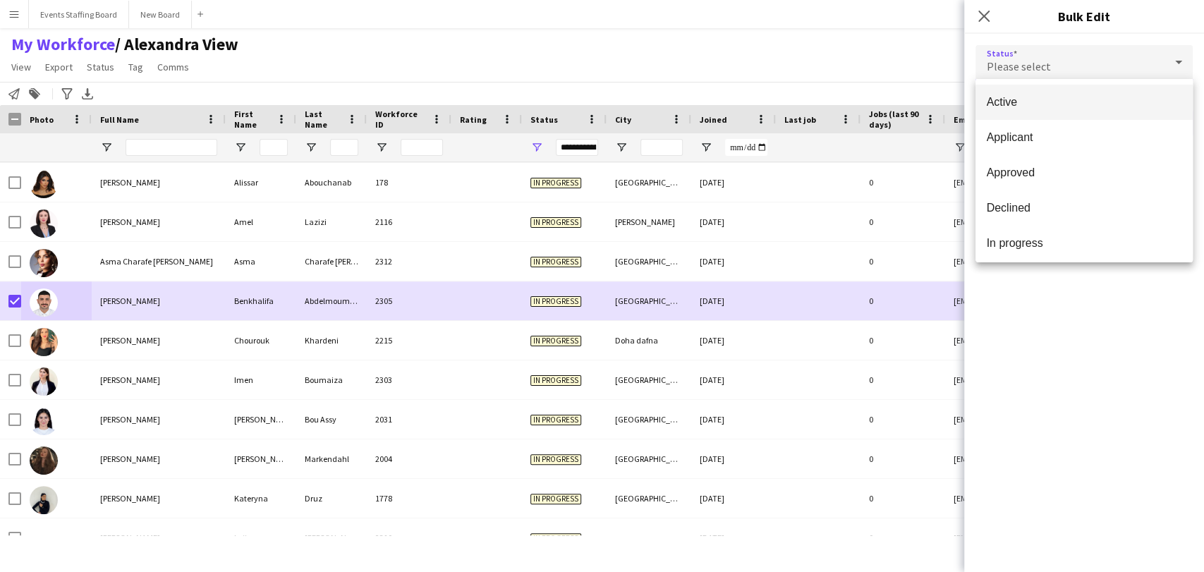
drag, startPoint x: 1043, startPoint y: 97, endPoint x: 1125, endPoint y: 118, distance: 85.0
click at [1043, 97] on span "Active" at bounding box center [1084, 101] width 195 height 13
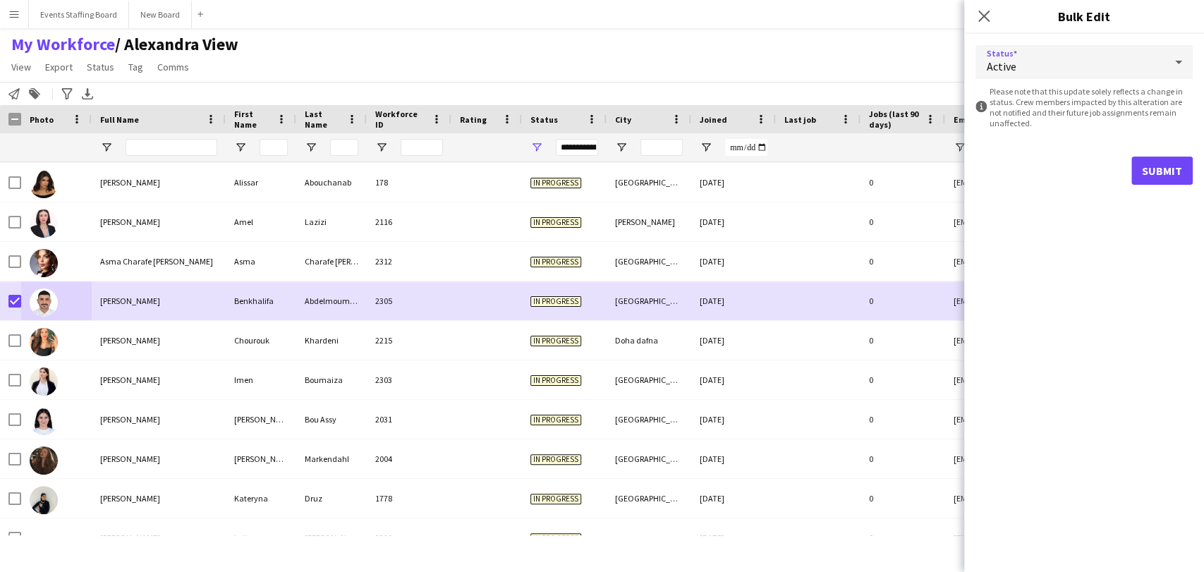
click at [1163, 123] on div "information-circle Please note that this update solely reflects a change in sta…" at bounding box center [1084, 107] width 217 height 42
click at [1166, 154] on form "Status Active information-circle Please note that this update solely reflects a…" at bounding box center [1084, 115] width 217 height 162
click at [1159, 174] on button "Submit" at bounding box center [1162, 171] width 61 height 28
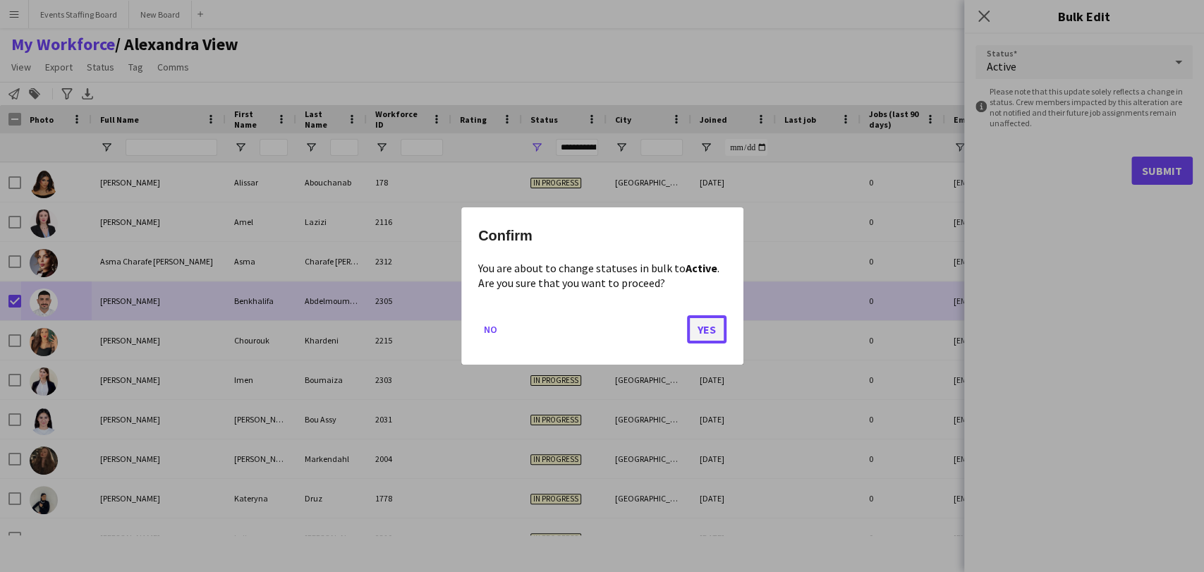
click at [700, 323] on button "Yes" at bounding box center [707, 329] width 40 height 28
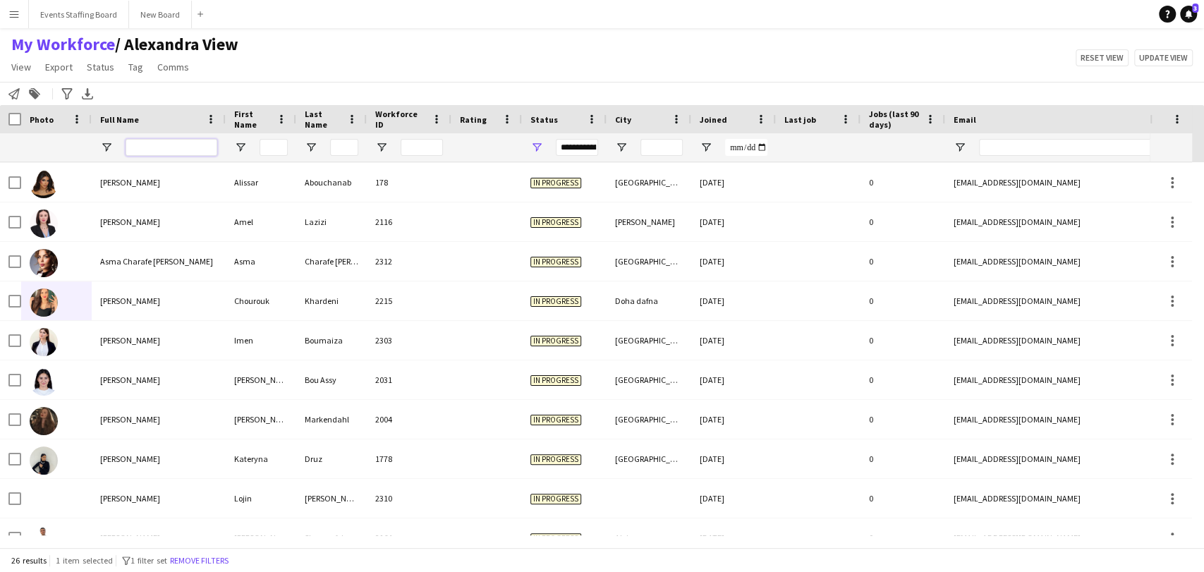
click at [146, 143] on input "Full Name Filter Input" at bounding box center [172, 147] width 92 height 17
drag, startPoint x: 146, startPoint y: 150, endPoint x: 152, endPoint y: 311, distance: 161.0
click at [152, 306] on div "Workforce Details Status City Joined 0 0" at bounding box center [602, 326] width 1204 height 442
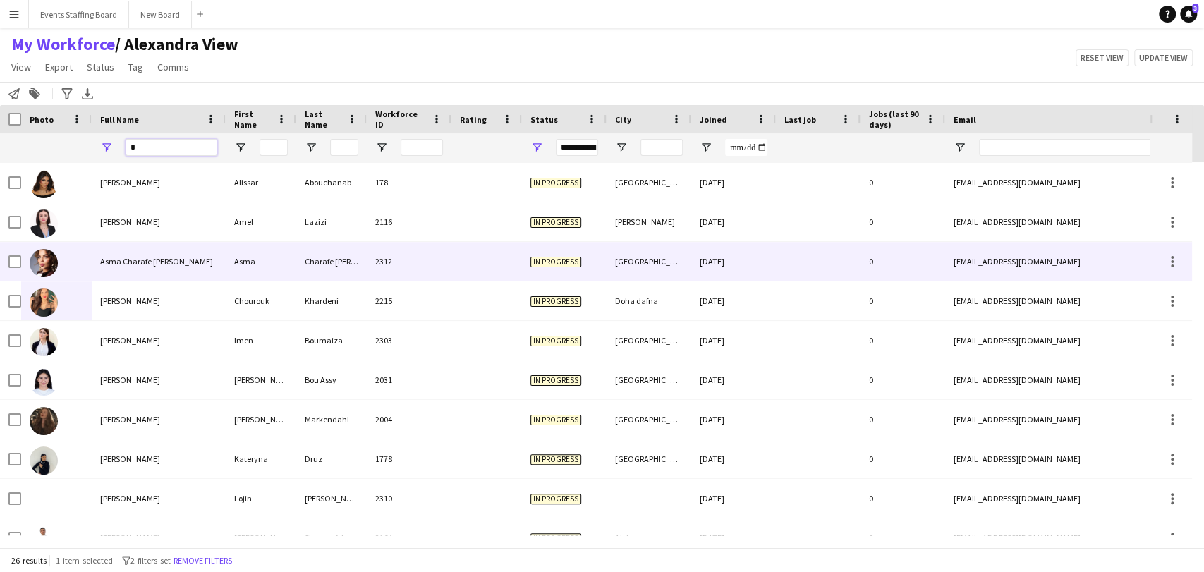
scroll to position [0, 0]
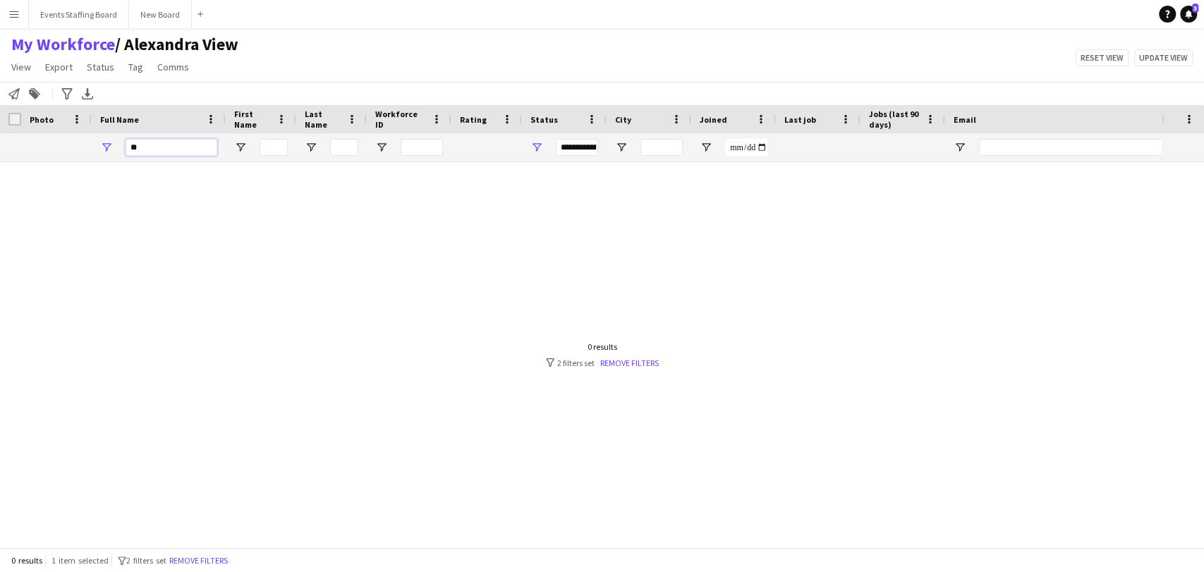
click at [164, 145] on input "*" at bounding box center [172, 147] width 92 height 17
type input "*"
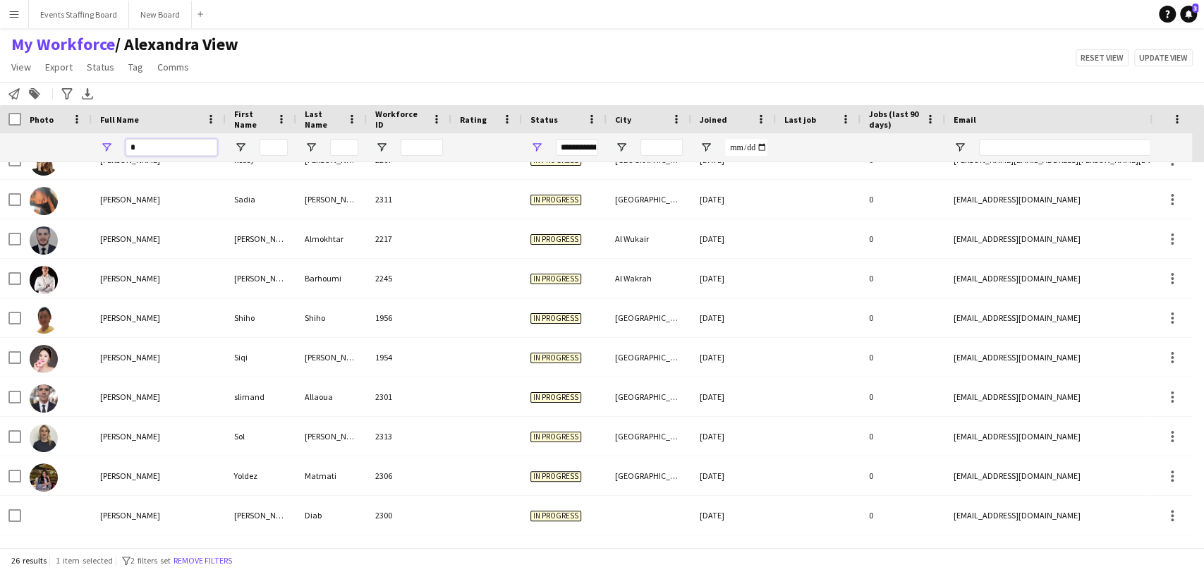
click at [193, 146] on input "Full Name Filter Input" at bounding box center [172, 147] width 92 height 17
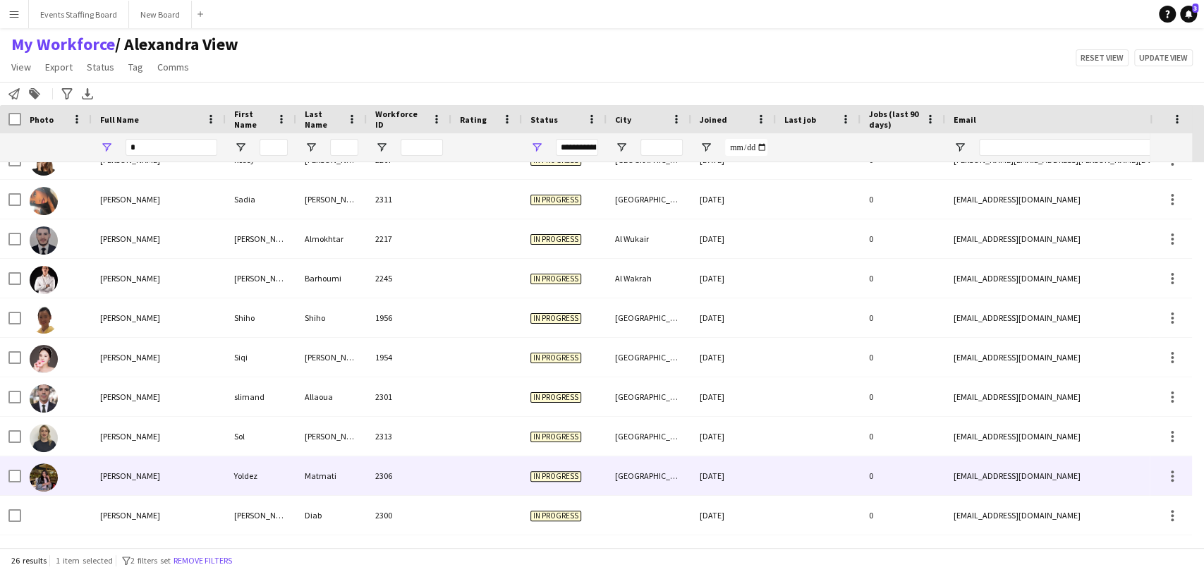
click at [285, 462] on div "Yoldez" at bounding box center [261, 475] width 71 height 39
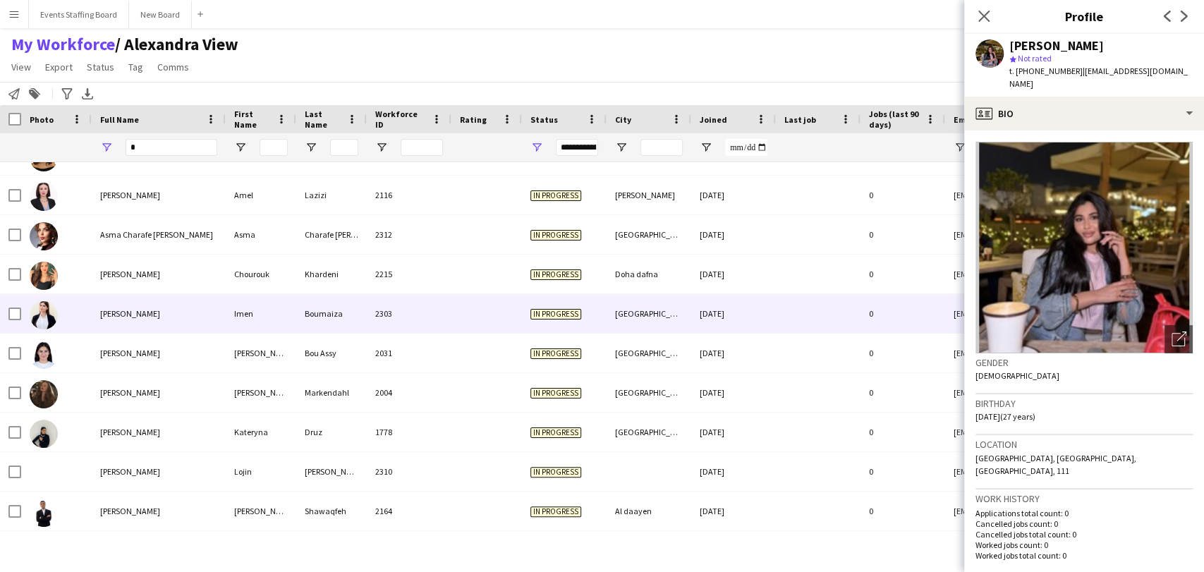
click at [56, 313] on img at bounding box center [44, 315] width 28 height 28
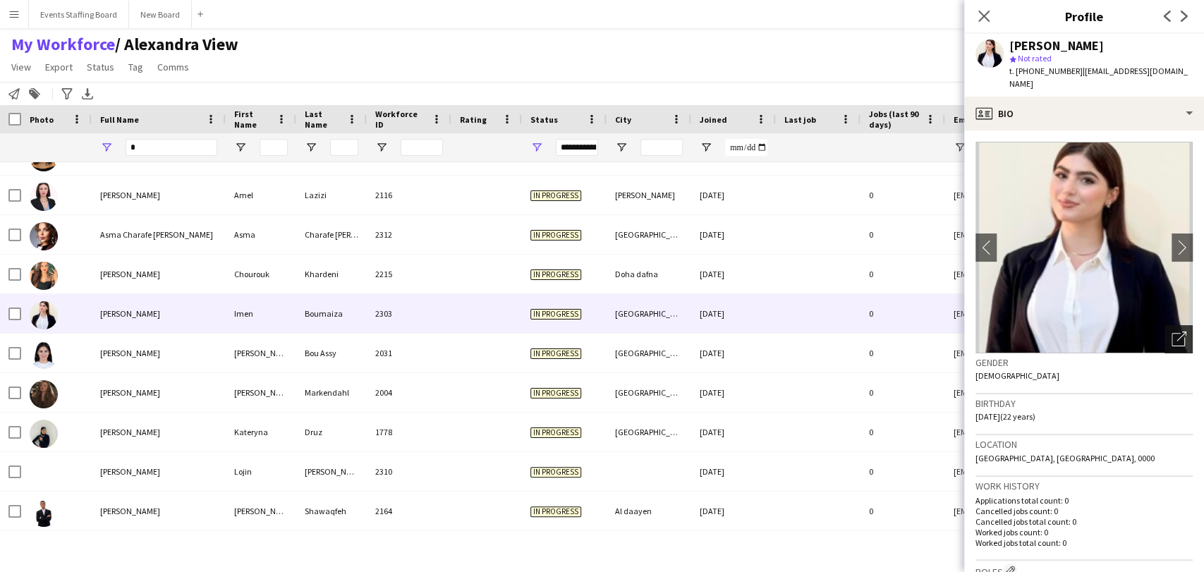
click at [1165, 329] on div "Open photos pop-in" at bounding box center [1179, 339] width 28 height 28
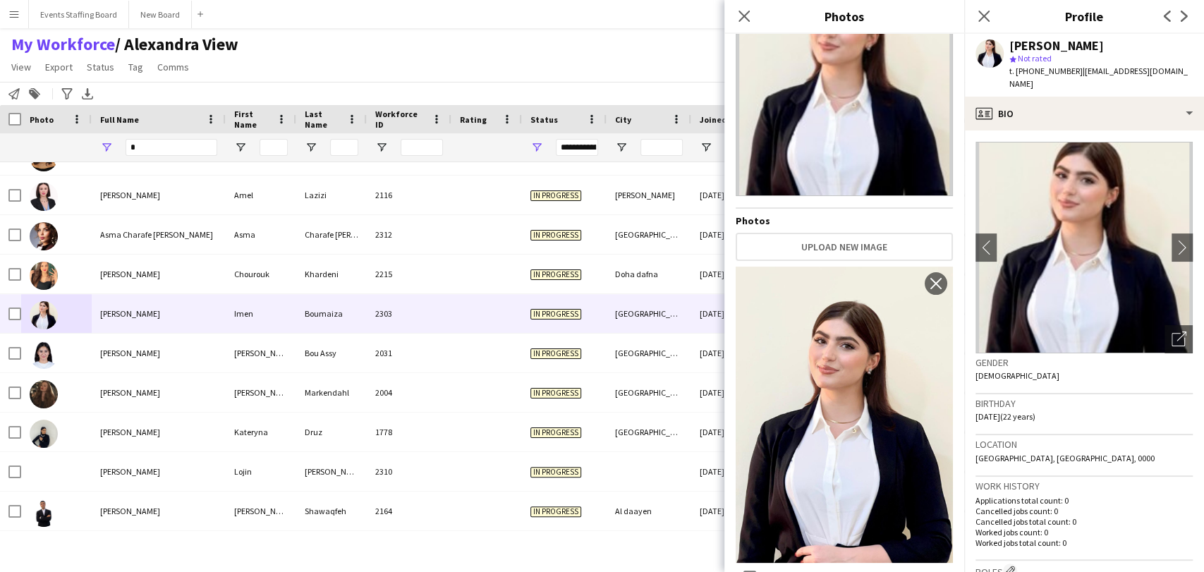
drag, startPoint x: 377, startPoint y: 554, endPoint x: 368, endPoint y: 553, distance: 8.5
click at [377, 553] on div "Menu Boards Boards Boards All jobs Status Workforce Workforce My Workforce Recr…" at bounding box center [602, 286] width 1204 height 572
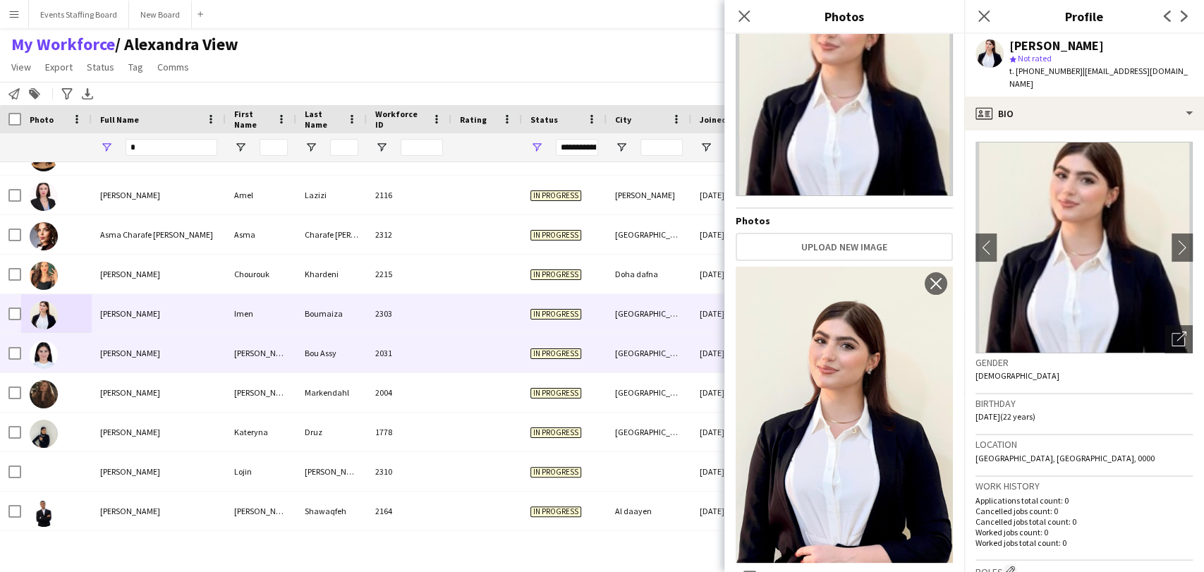
click at [121, 348] on span "Jessy Bou Assy" at bounding box center [130, 353] width 60 height 11
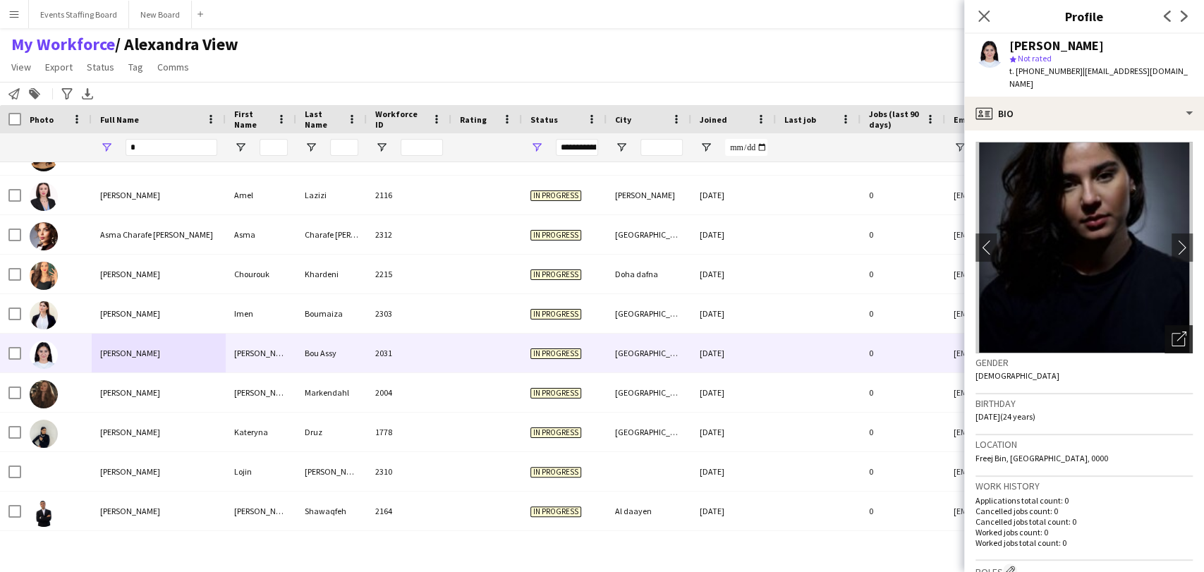
click at [1173, 332] on icon "Open photos pop-in" at bounding box center [1179, 339] width 15 height 15
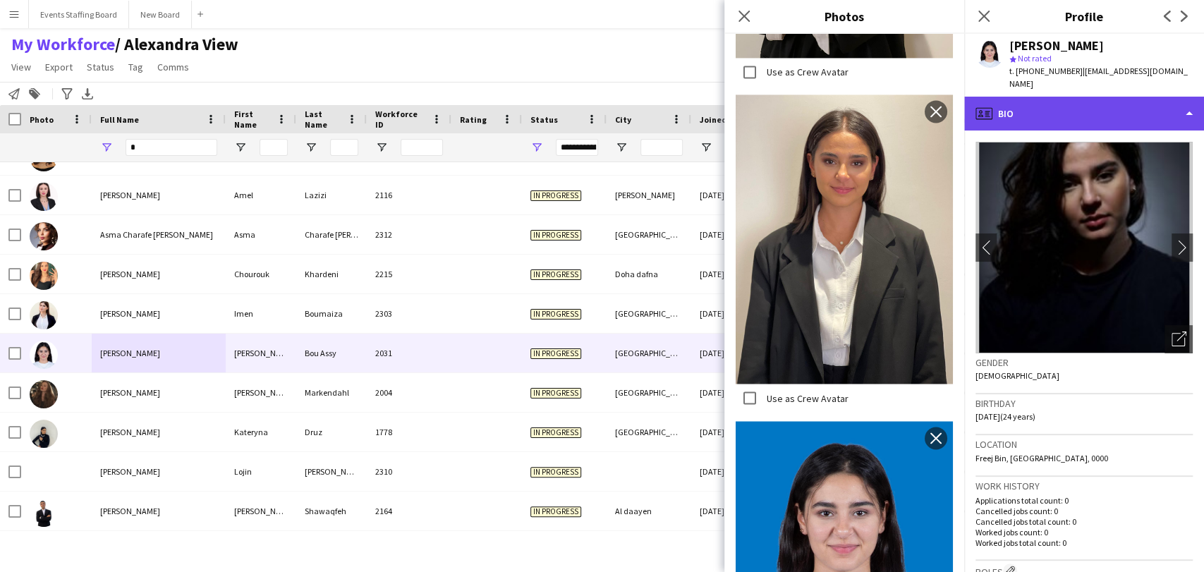
click at [1034, 97] on div "profile Bio" at bounding box center [1084, 114] width 240 height 34
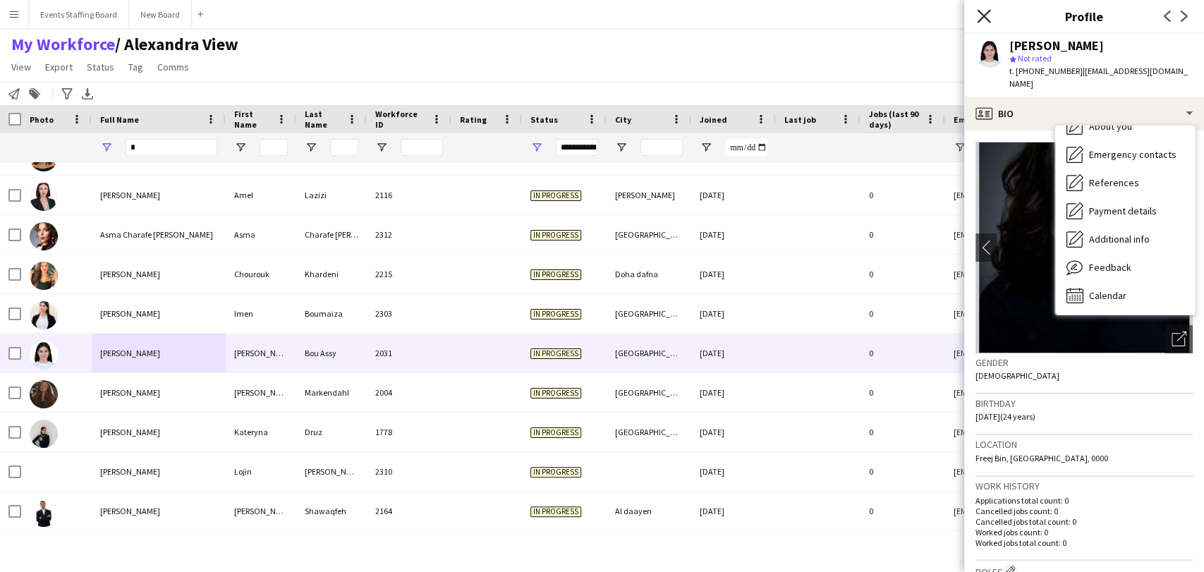
drag, startPoint x: 968, startPoint y: 3, endPoint x: 981, endPoint y: 10, distance: 14.5
click at [969, 4] on div "Close pop-in" at bounding box center [984, 16] width 40 height 32
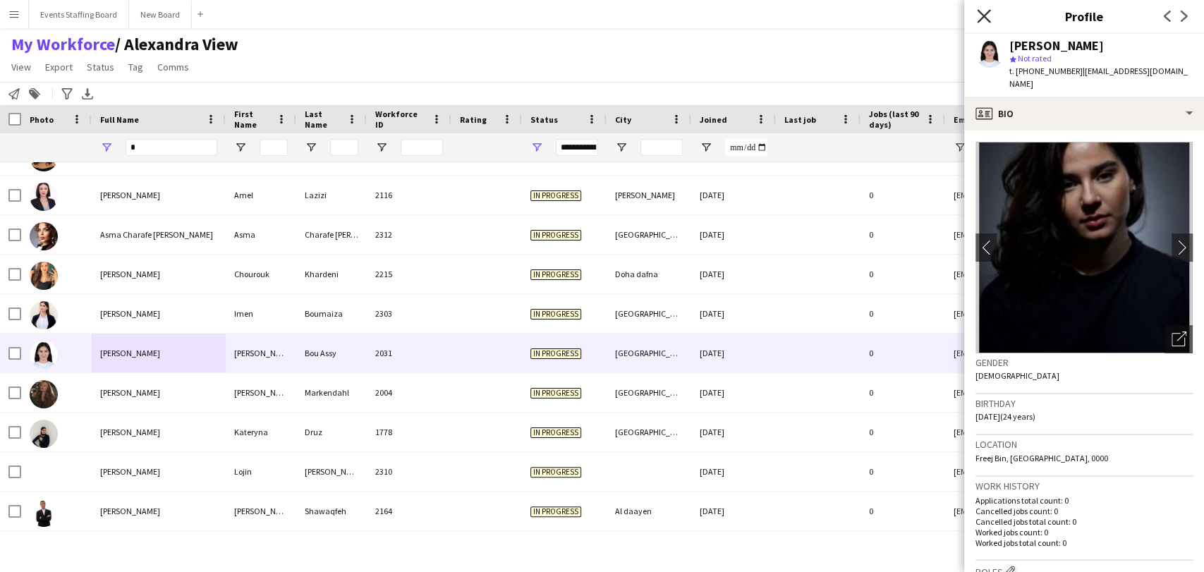
click at [983, 16] on icon at bounding box center [983, 15] width 13 height 13
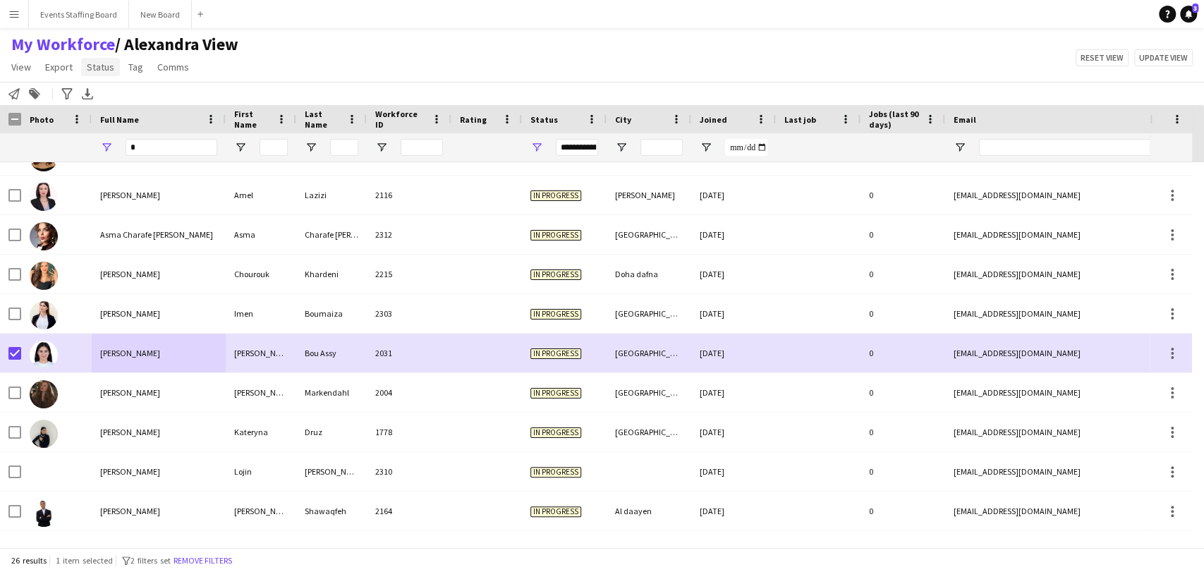
click at [89, 66] on span "Status" at bounding box center [101, 67] width 28 height 13
click at [104, 103] on span "Edit" at bounding box center [100, 97] width 16 height 13
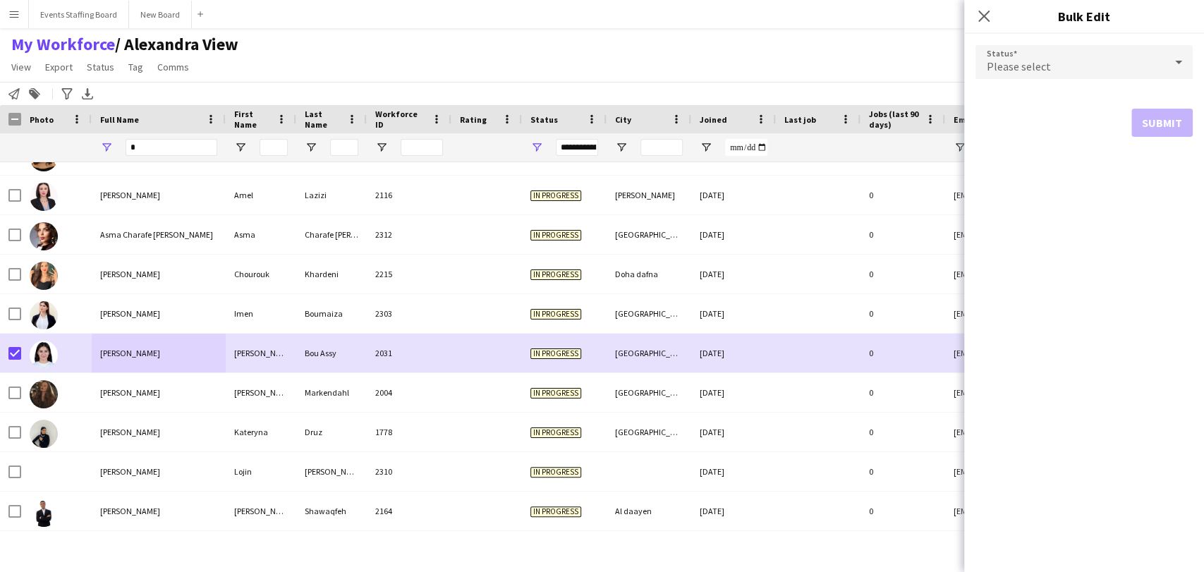
click at [1005, 66] on span "Please select" at bounding box center [1019, 66] width 64 height 14
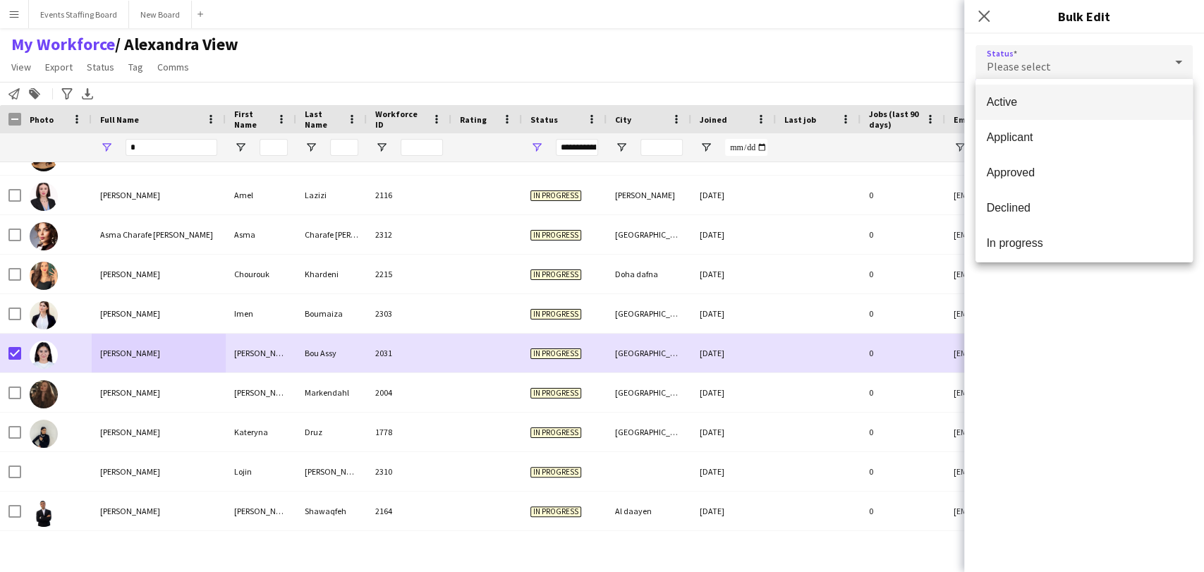
click at [1000, 95] on mat-option "Active" at bounding box center [1084, 102] width 217 height 35
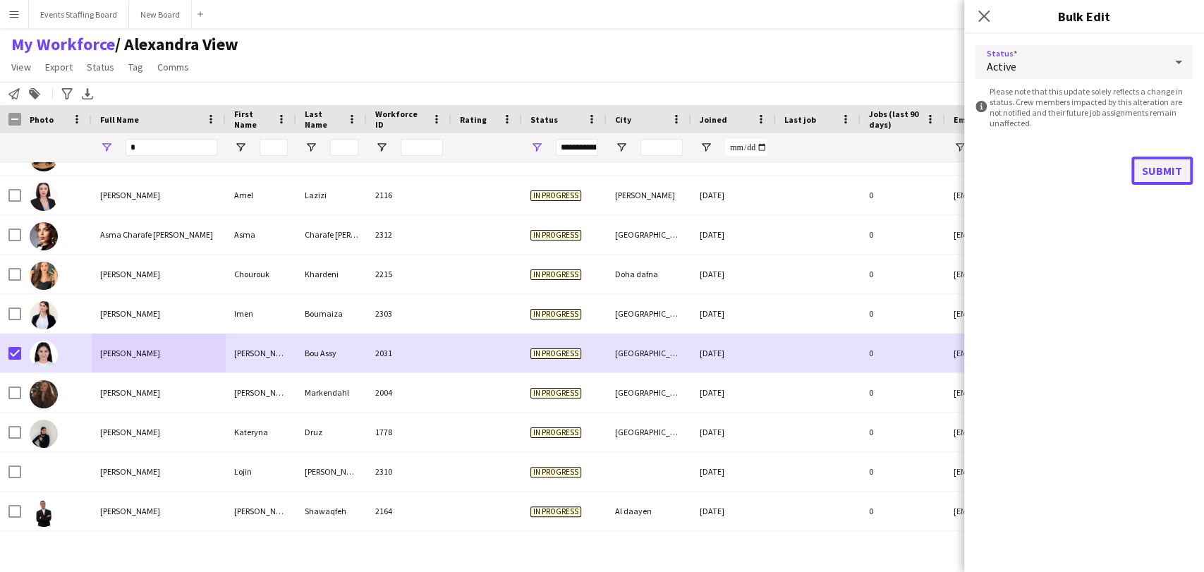
click at [1163, 165] on button "Submit" at bounding box center [1162, 171] width 61 height 28
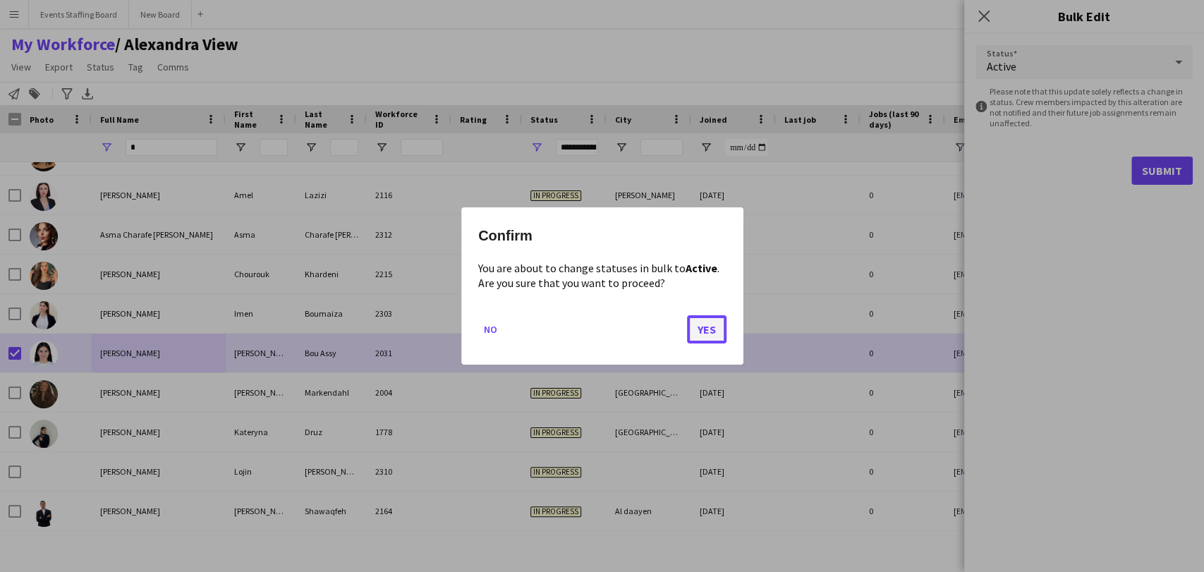
click at [707, 320] on button "Yes" at bounding box center [707, 329] width 40 height 28
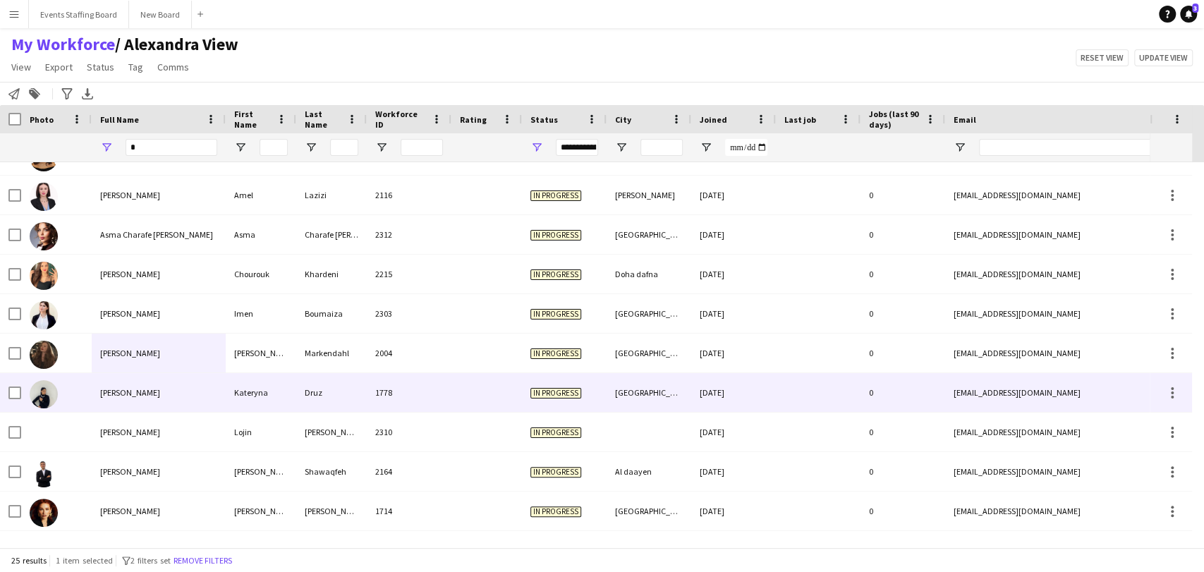
click at [0, 391] on div at bounding box center [10, 392] width 21 height 39
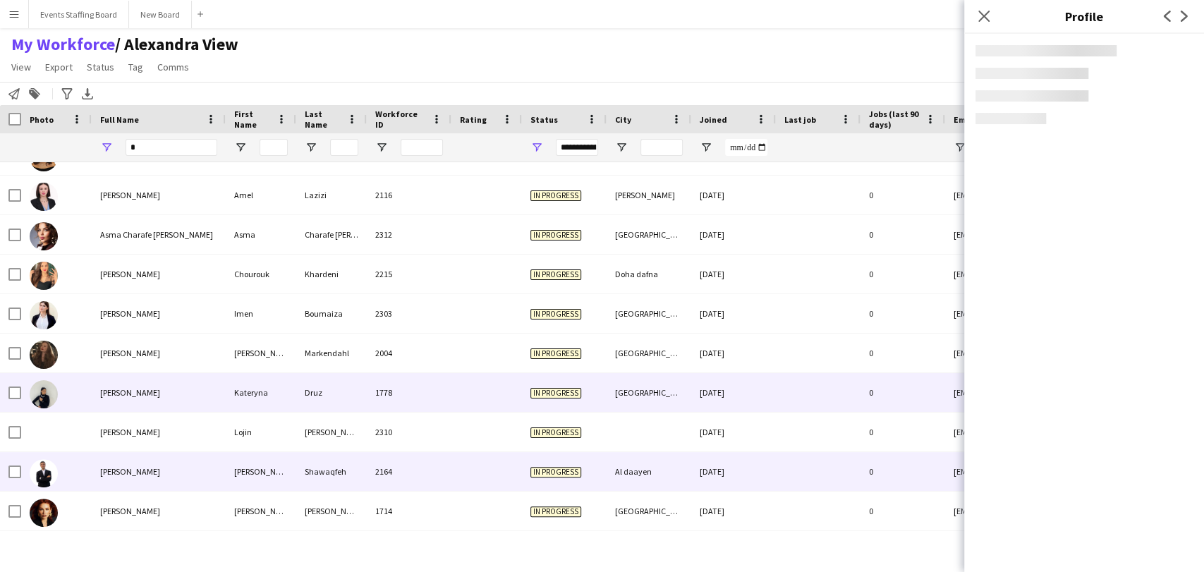
click at [149, 468] on span "Mohammad Shawaqfeh" at bounding box center [130, 471] width 60 height 11
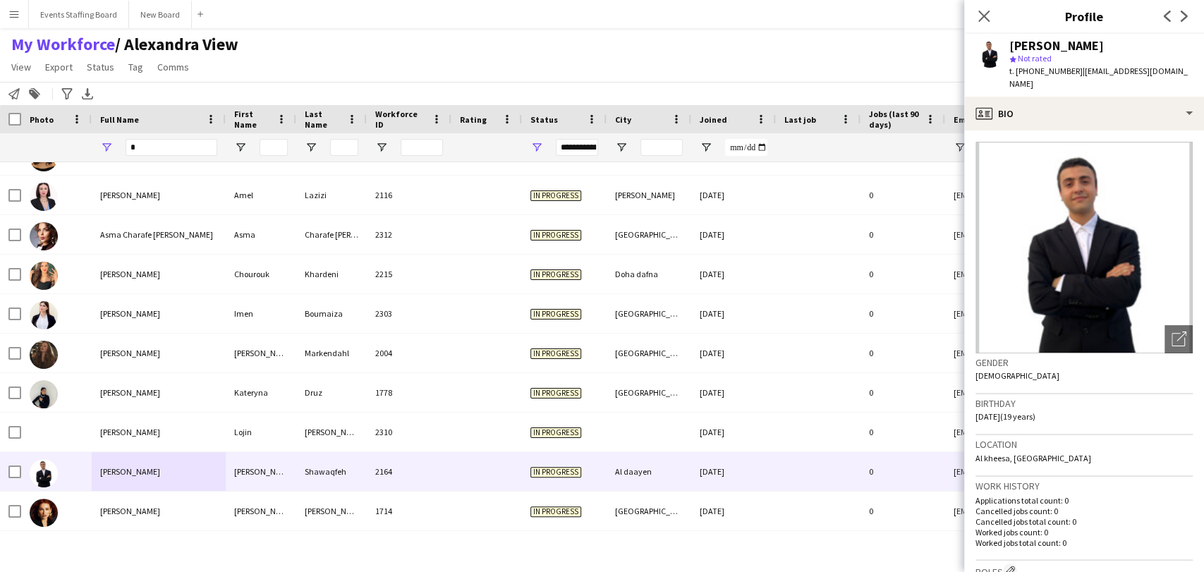
click at [110, 567] on div "Menu Boards Boards Boards All jobs Status Workforce Workforce My Workforce Recr…" at bounding box center [602, 286] width 1204 height 572
click at [983, 12] on icon "Close pop-in" at bounding box center [983, 15] width 13 height 13
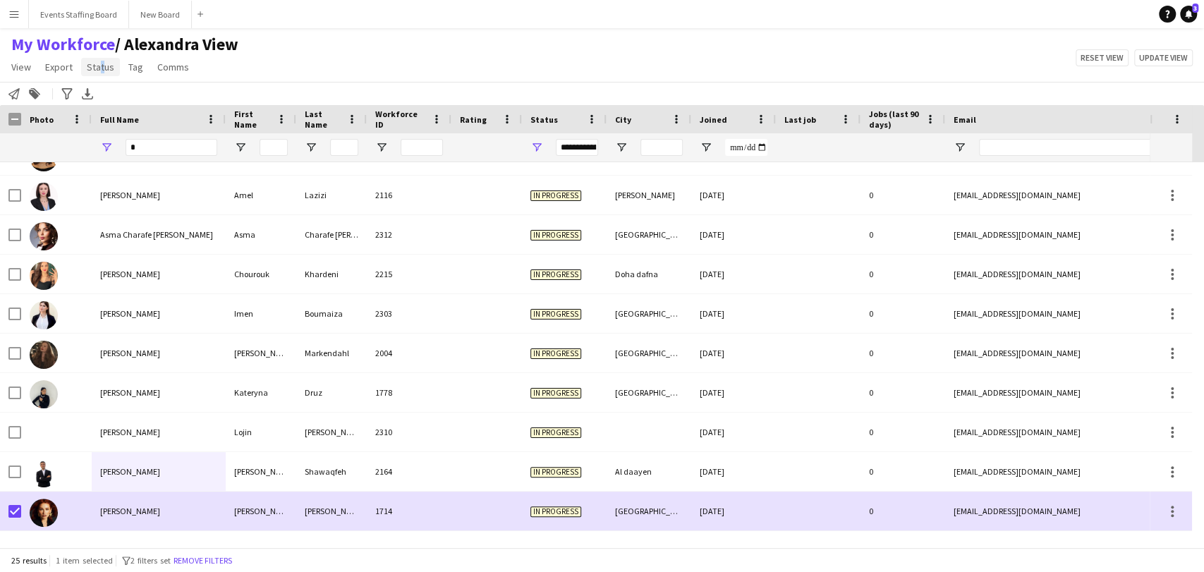
click at [96, 74] on link "Status" at bounding box center [100, 67] width 39 height 18
click at [116, 97] on link "Edit" at bounding box center [130, 98] width 99 height 30
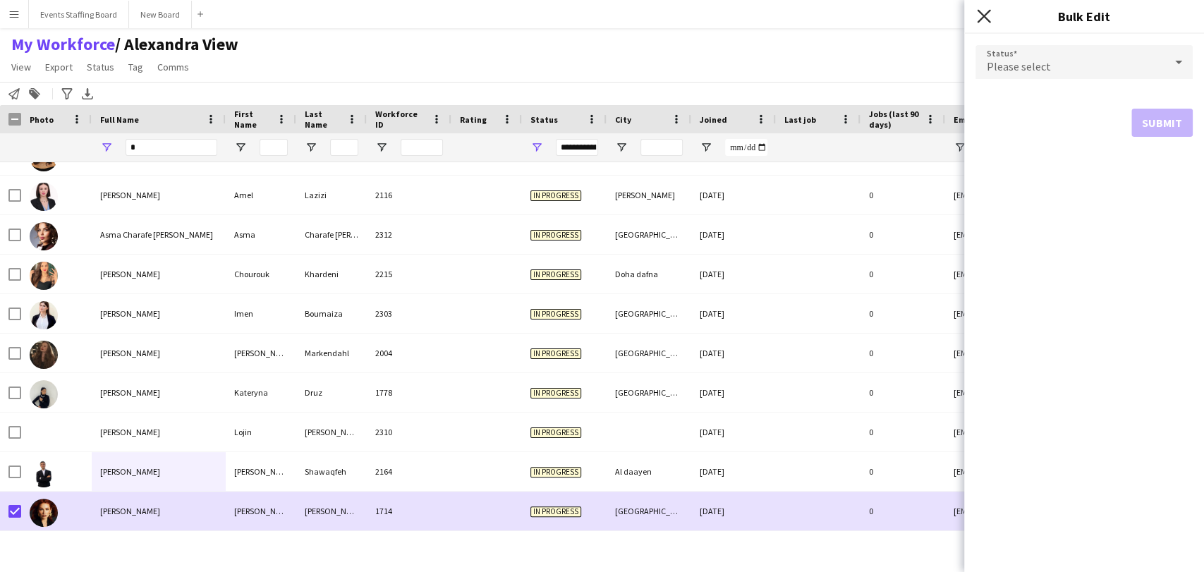
click at [981, 15] on icon "Close pop-in" at bounding box center [983, 15] width 13 height 13
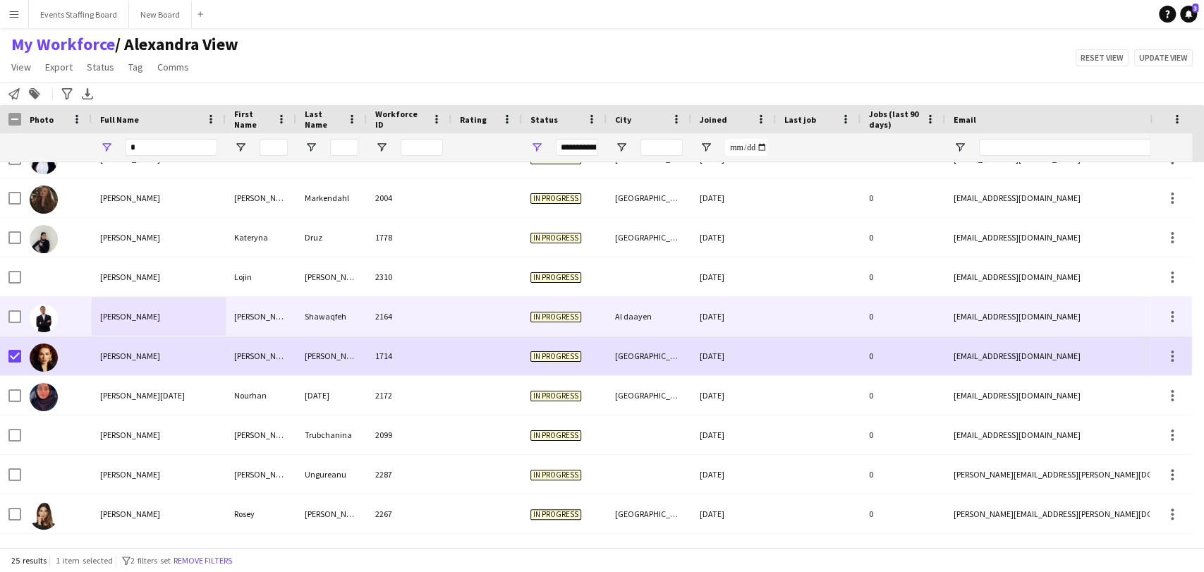
scroll to position [262, 0]
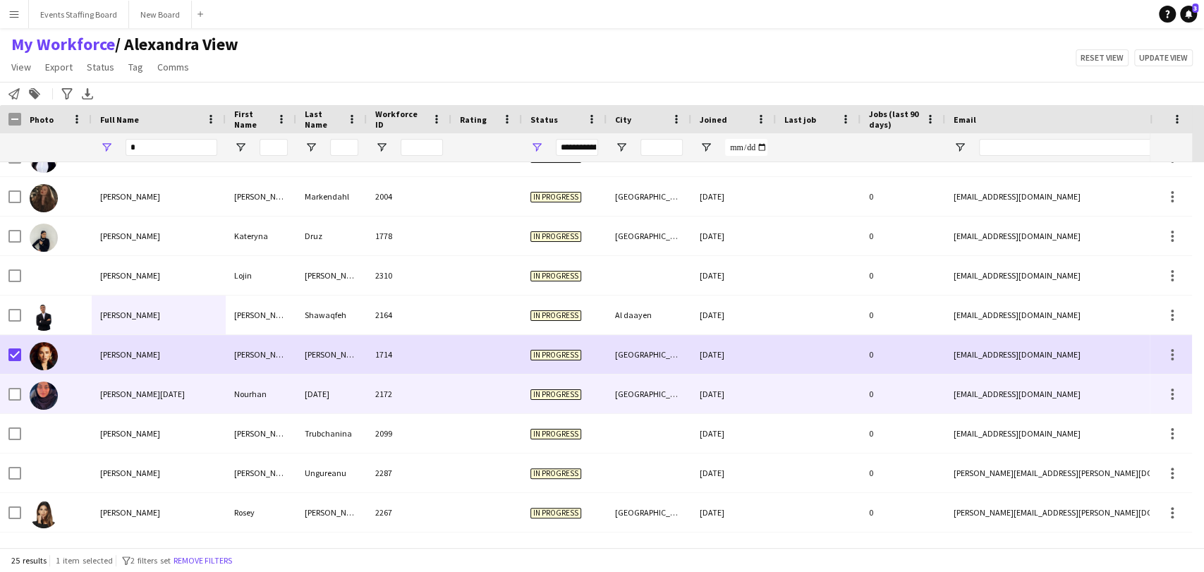
click at [33, 385] on img at bounding box center [44, 396] width 28 height 28
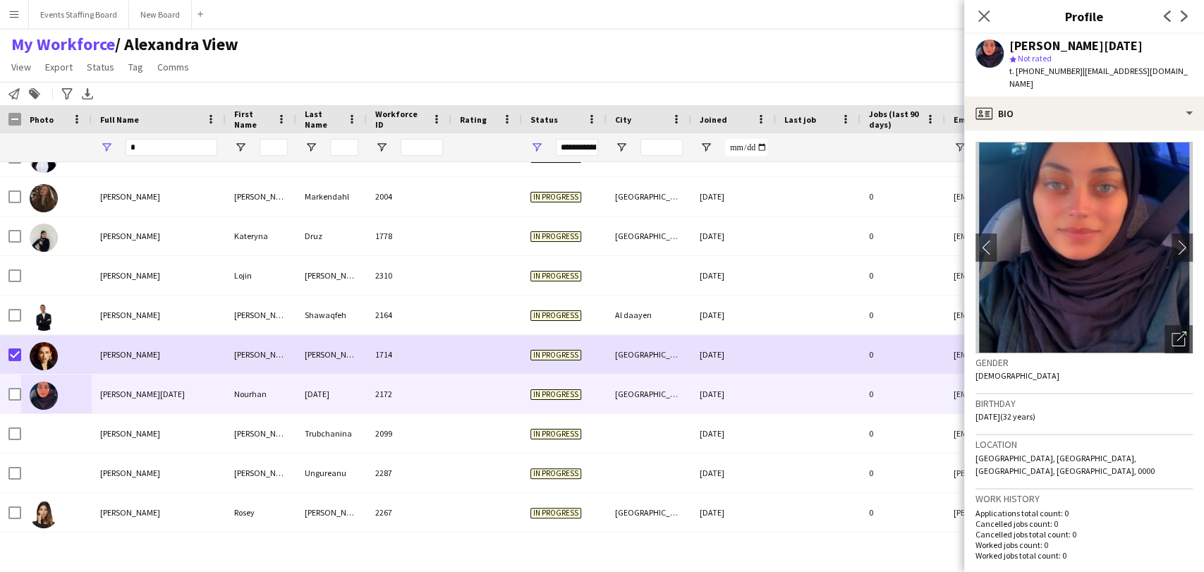
click at [258, 559] on div "Menu Boards Boards Boards All jobs Status Workforce Workforce My Workforce Recr…" at bounding box center [602, 286] width 1204 height 572
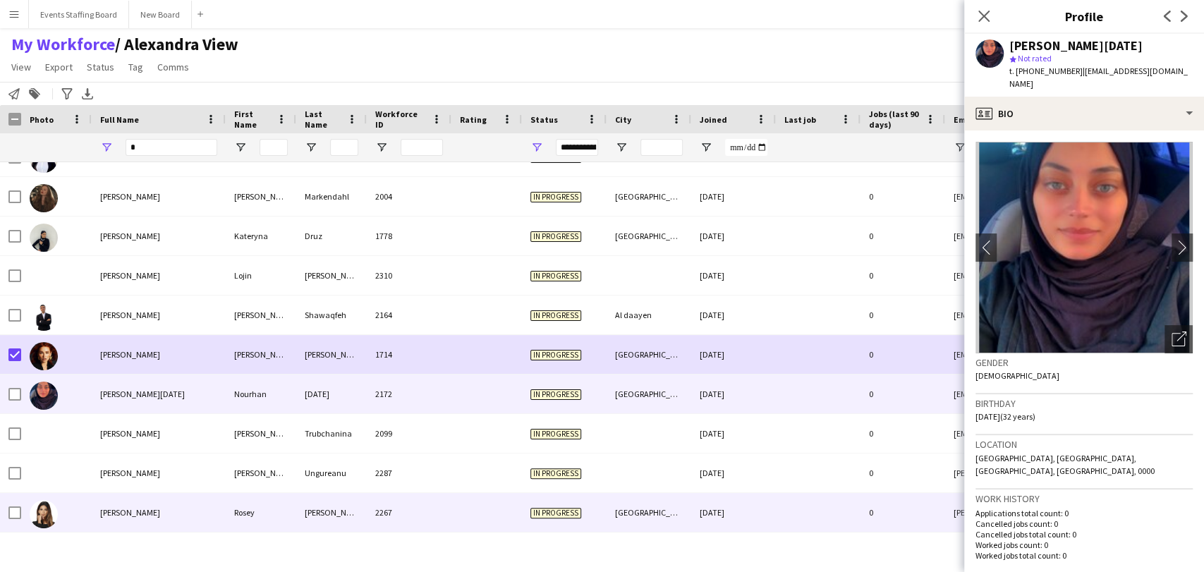
click at [138, 500] on div "Rosey Nader" at bounding box center [159, 512] width 134 height 39
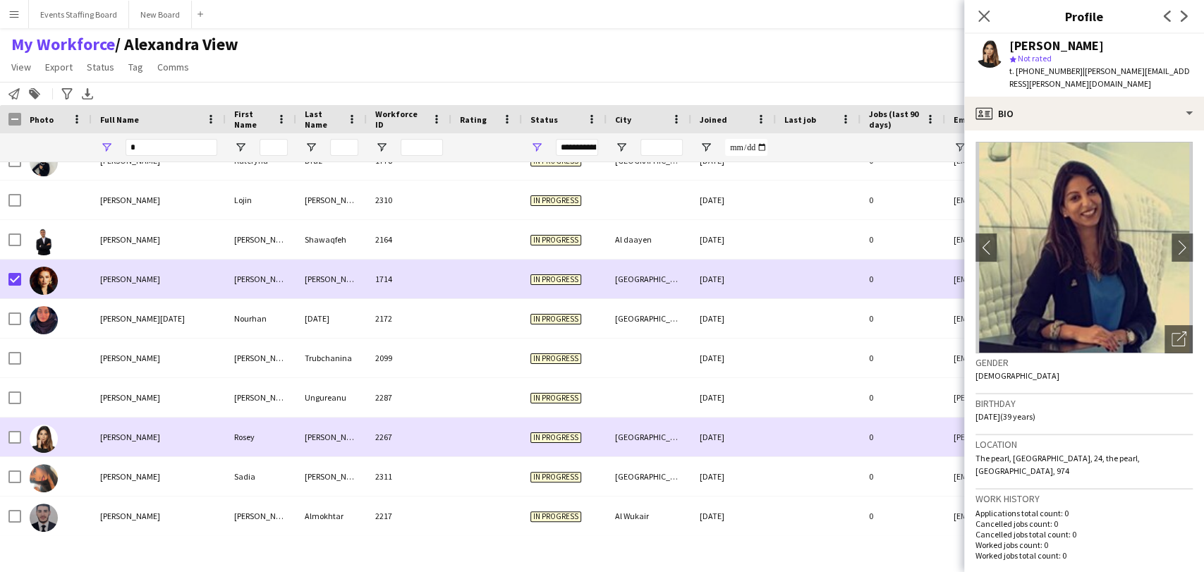
scroll to position [418, 0]
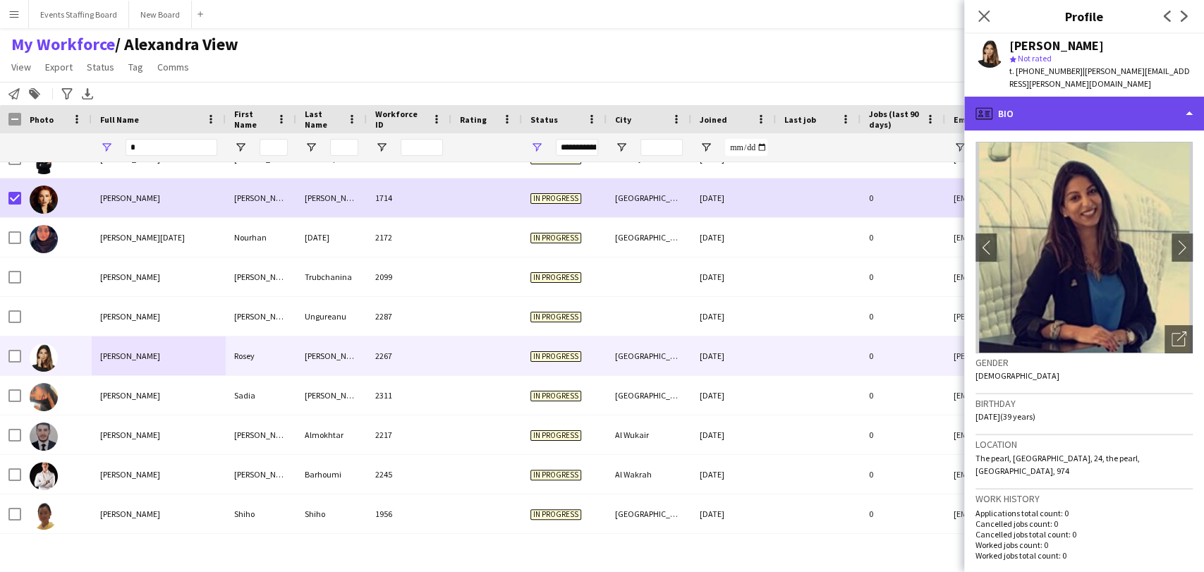
click at [1087, 97] on div "profile Bio" at bounding box center [1084, 114] width 240 height 34
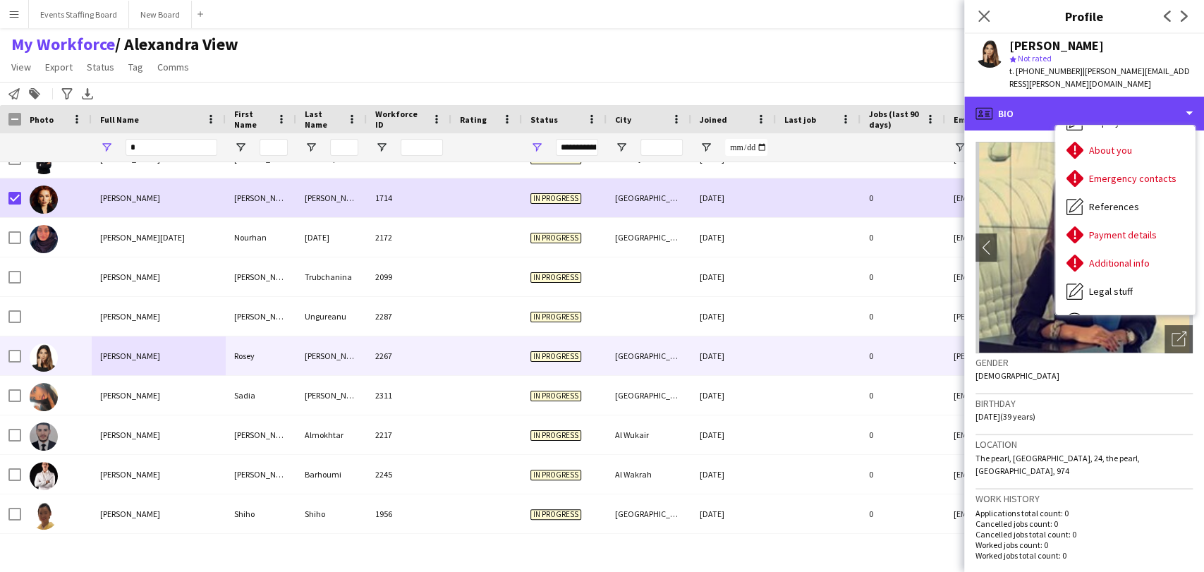
scroll to position [132, 0]
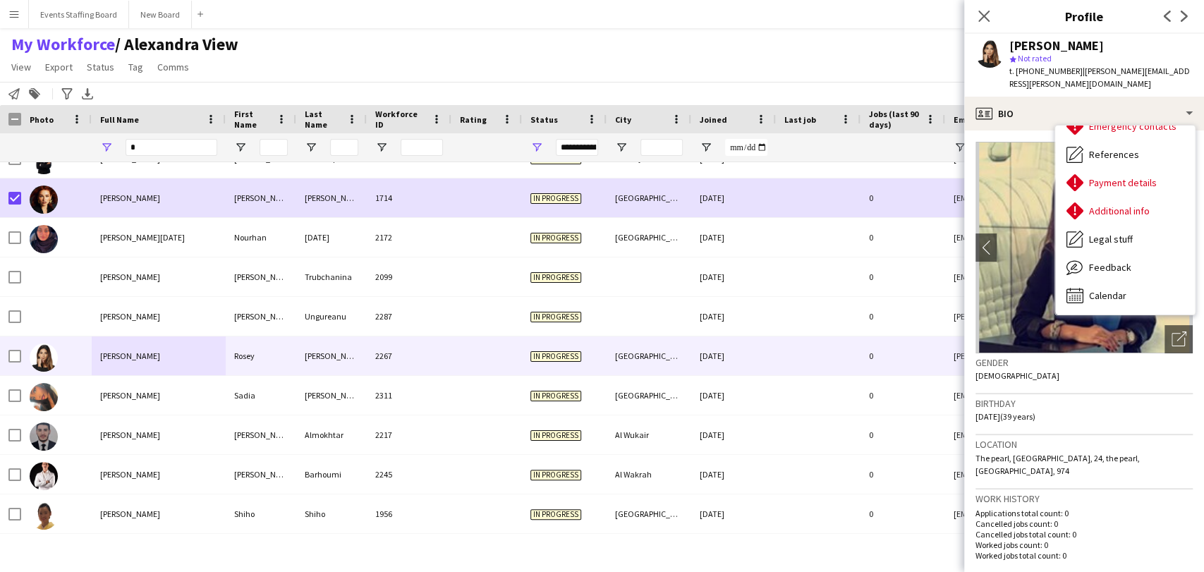
click at [255, 554] on div "Menu Boards Boards Boards All jobs Status Workforce Workforce My Workforce Recr…" at bounding box center [602, 286] width 1204 height 572
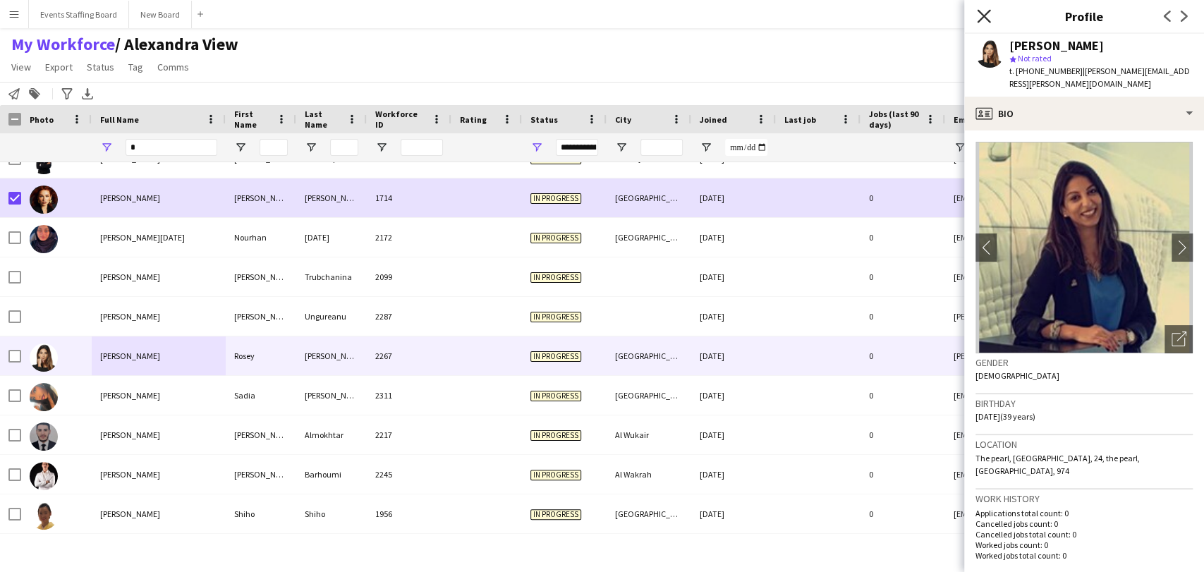
click at [983, 20] on icon "Close pop-in" at bounding box center [983, 15] width 13 height 13
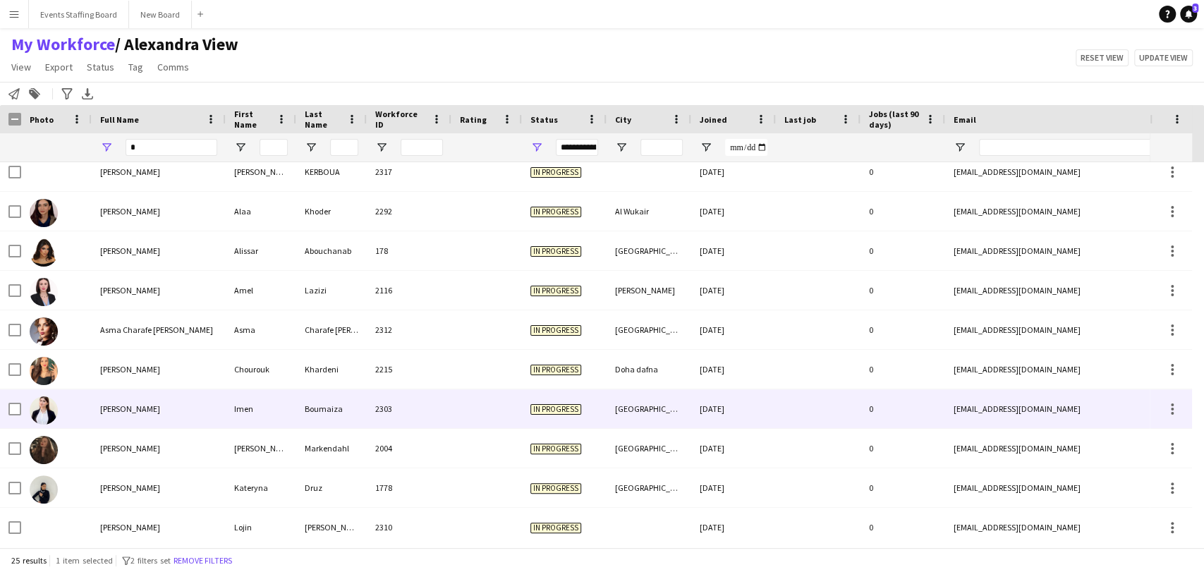
scroll to position [0, 0]
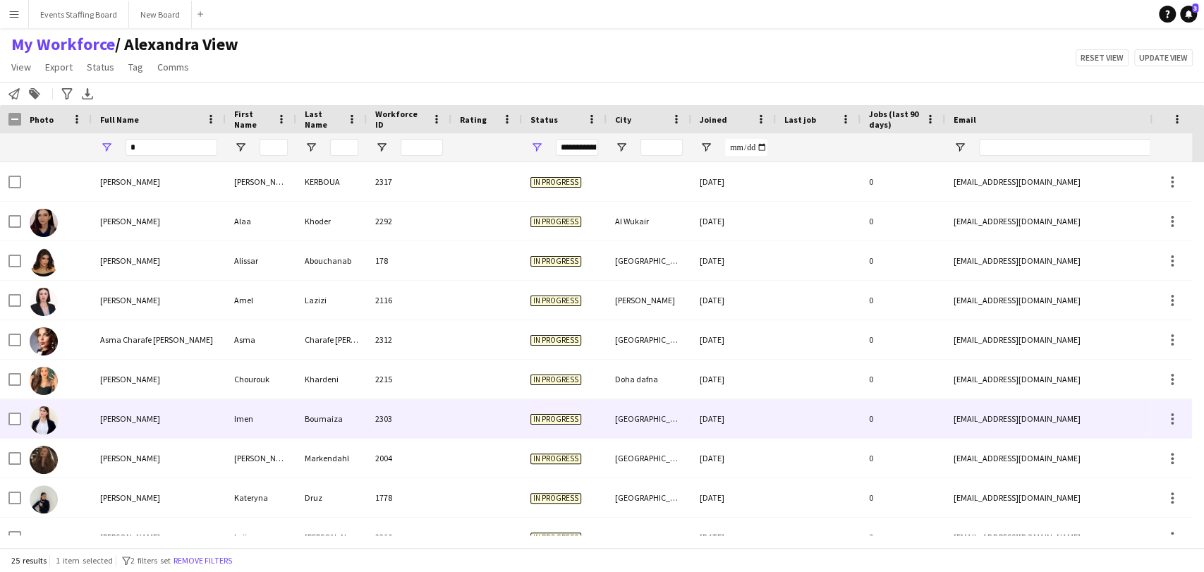
click at [95, 430] on div "Imen Boumaiza" at bounding box center [159, 418] width 134 height 39
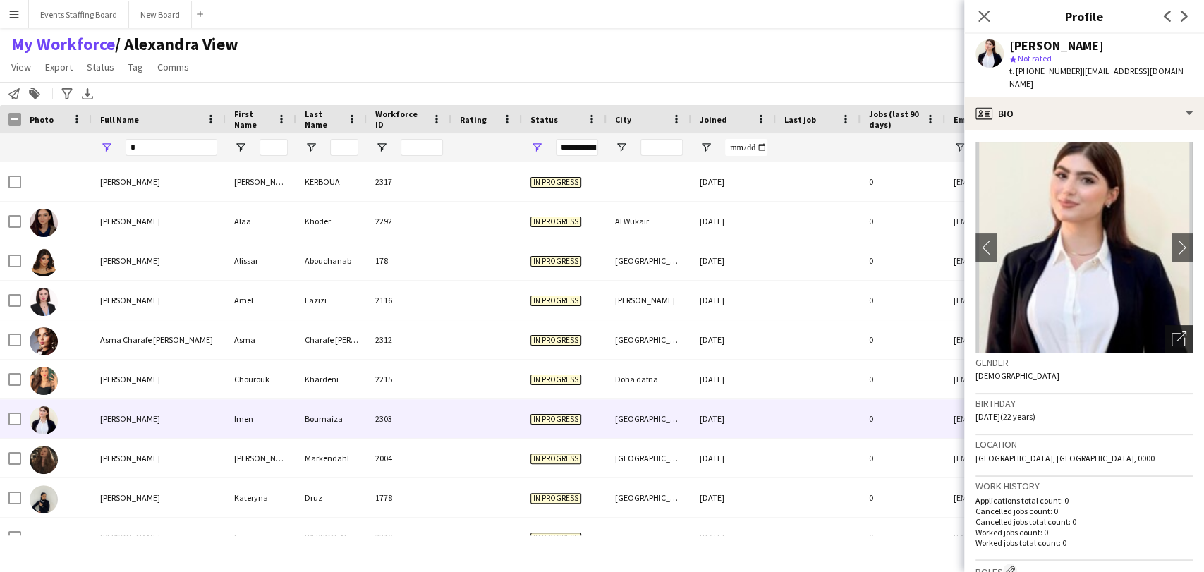
click at [1165, 325] on div "Open photos pop-in" at bounding box center [1179, 339] width 28 height 28
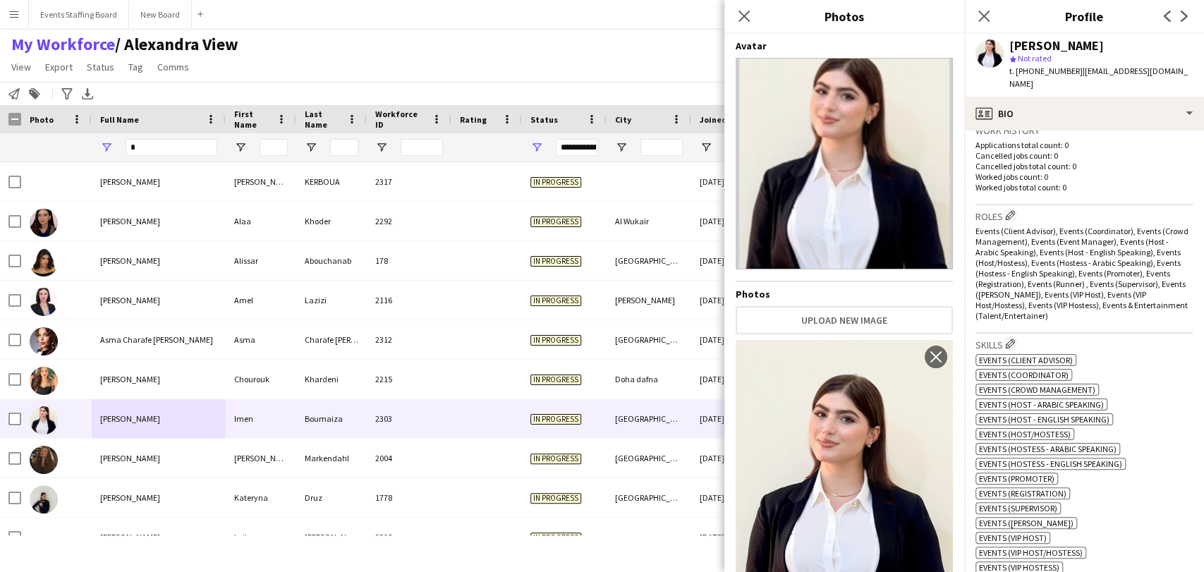
scroll to position [627, 0]
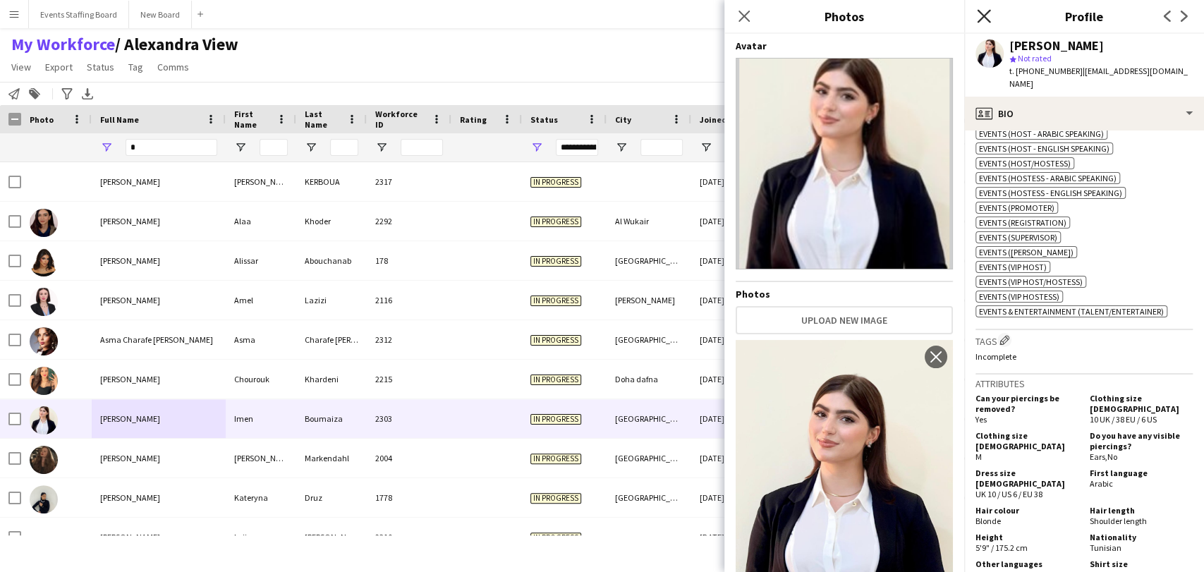
click at [983, 15] on icon at bounding box center [983, 15] width 13 height 13
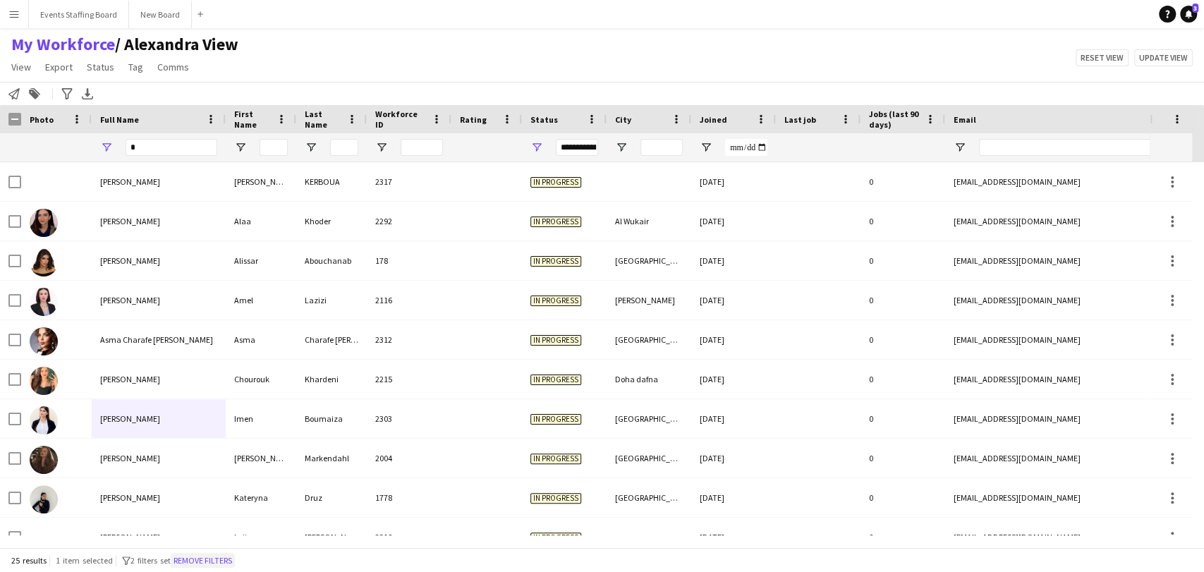
click at [208, 557] on button "Remove filters" at bounding box center [203, 561] width 64 height 16
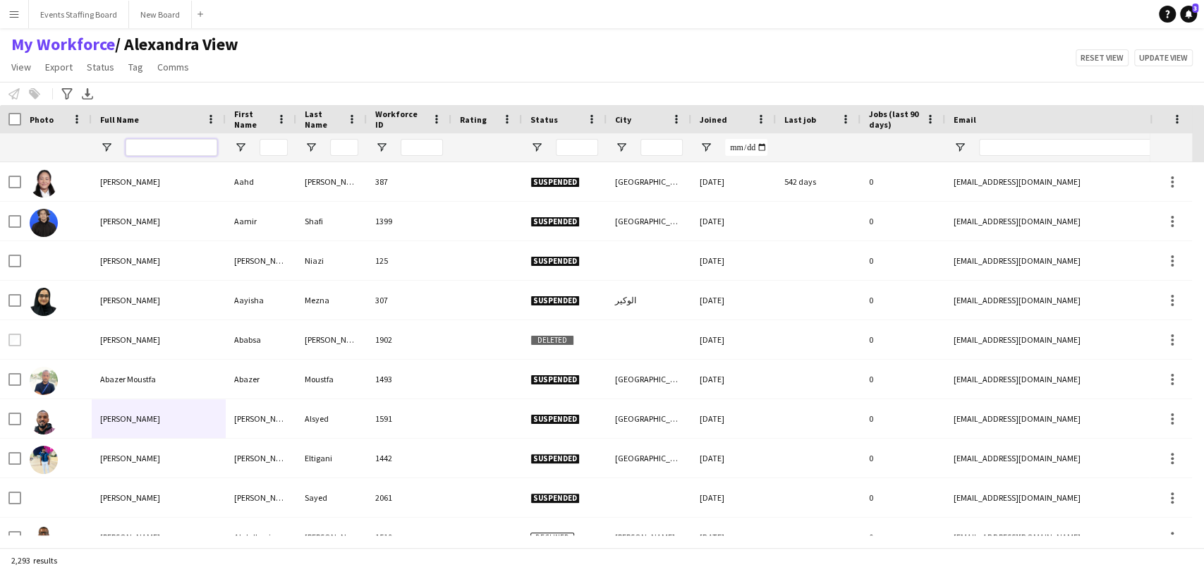
click at [135, 147] on input "Full Name Filter Input" at bounding box center [172, 147] width 92 height 17
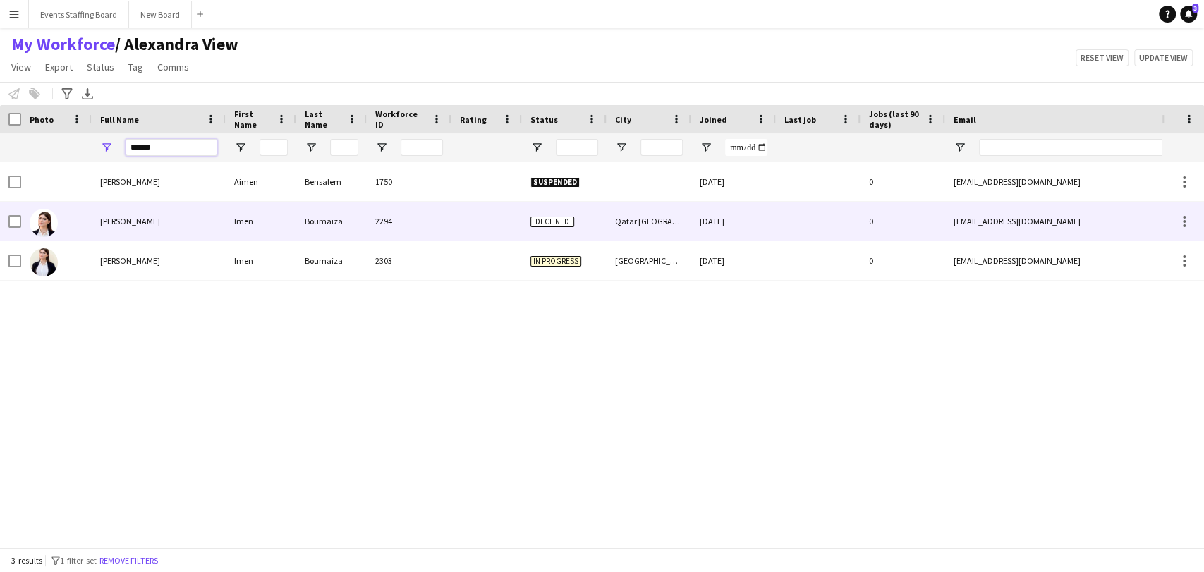
type input "******"
click at [116, 214] on div "Imen Boumaiza" at bounding box center [159, 221] width 134 height 39
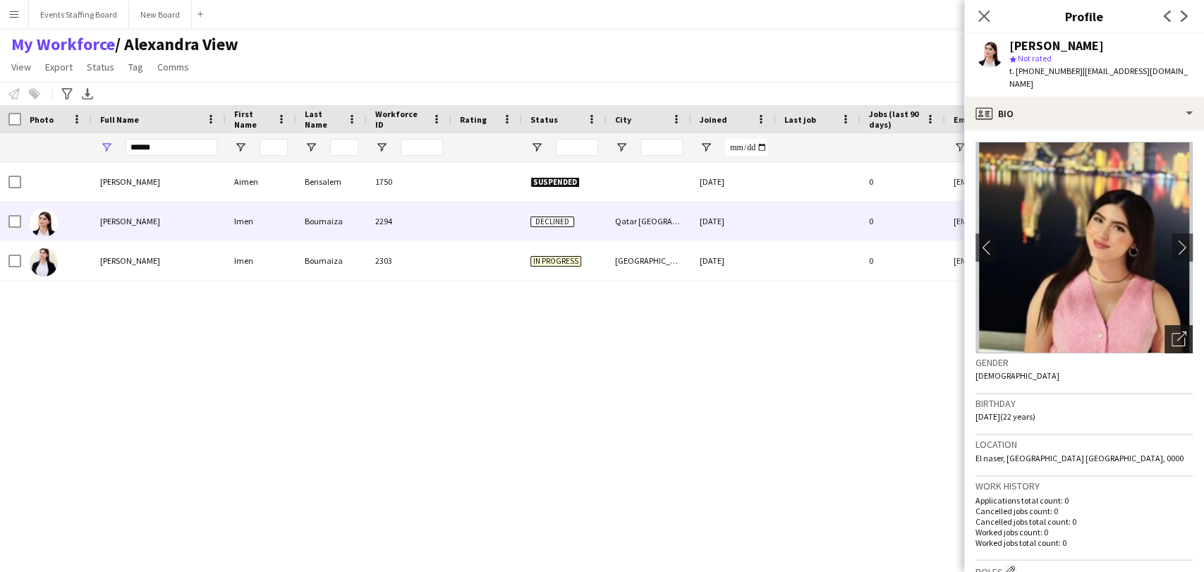
click at [1174, 330] on div "Open photos pop-in" at bounding box center [1179, 339] width 28 height 28
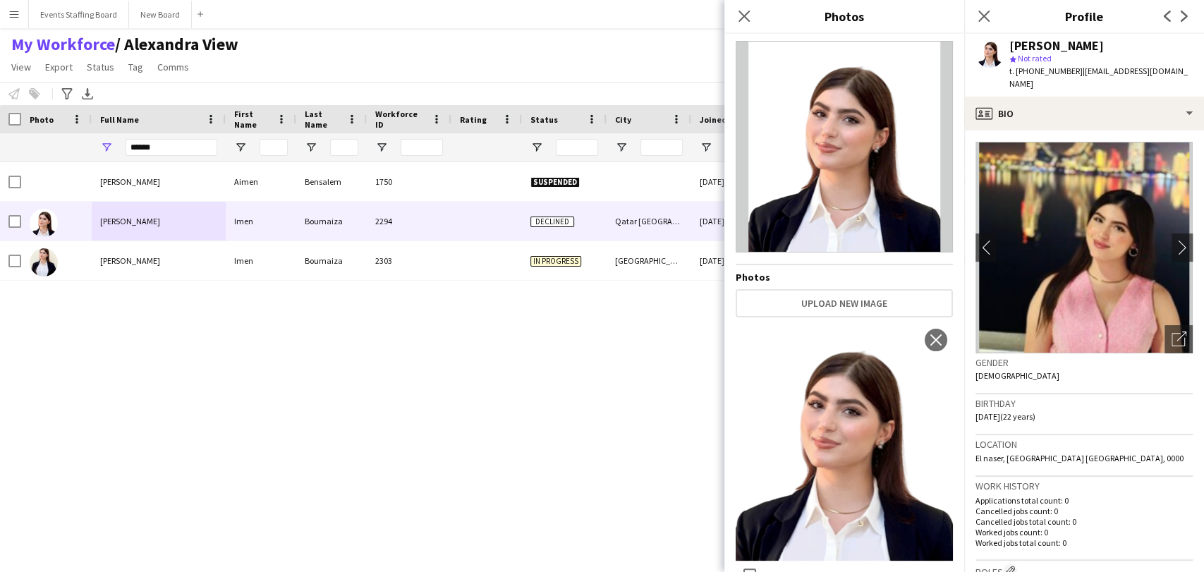
scroll to position [23, 0]
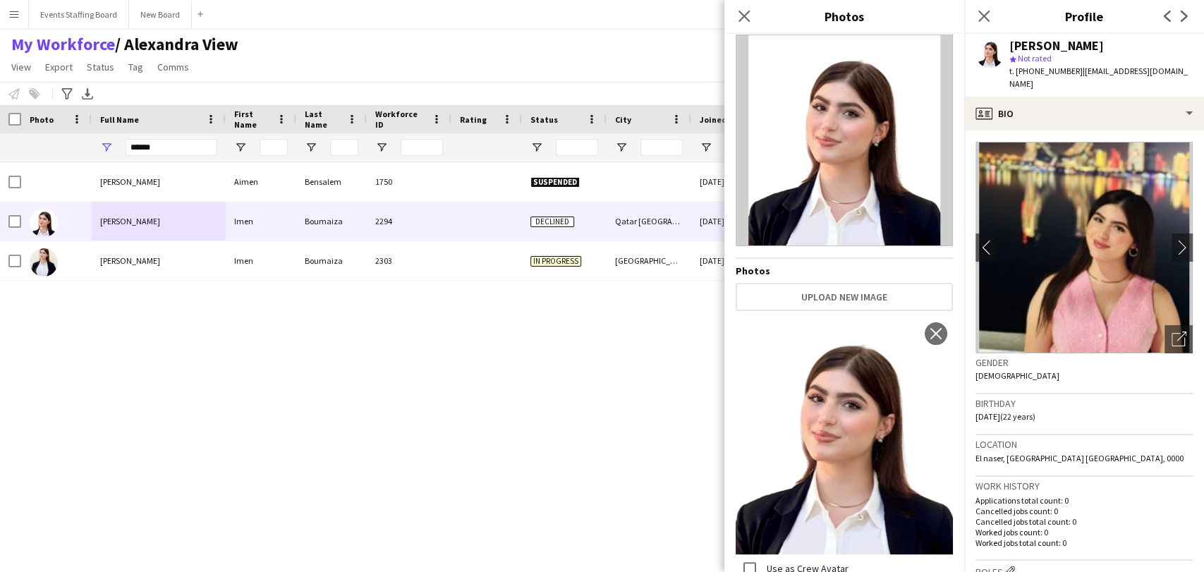
click at [357, 380] on div "Aimen Bensalem Aimen Bensalem 1750 Suspended 03-11-2024 0 aimenbensalem10031998…" at bounding box center [581, 348] width 1162 height 373
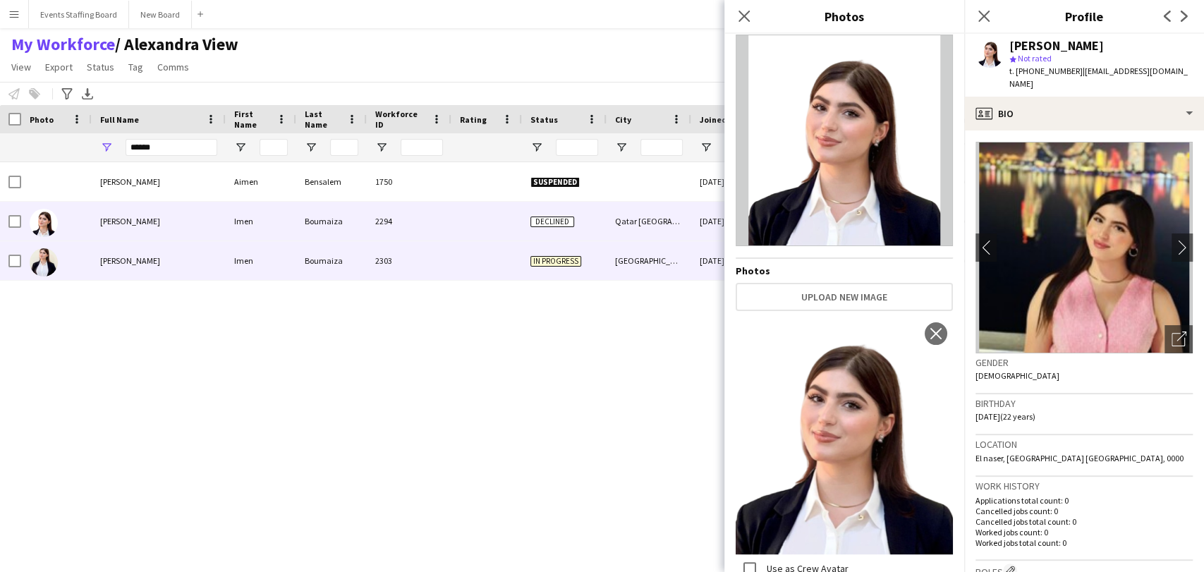
click at [145, 277] on div "Imen Boumaiza" at bounding box center [159, 260] width 134 height 39
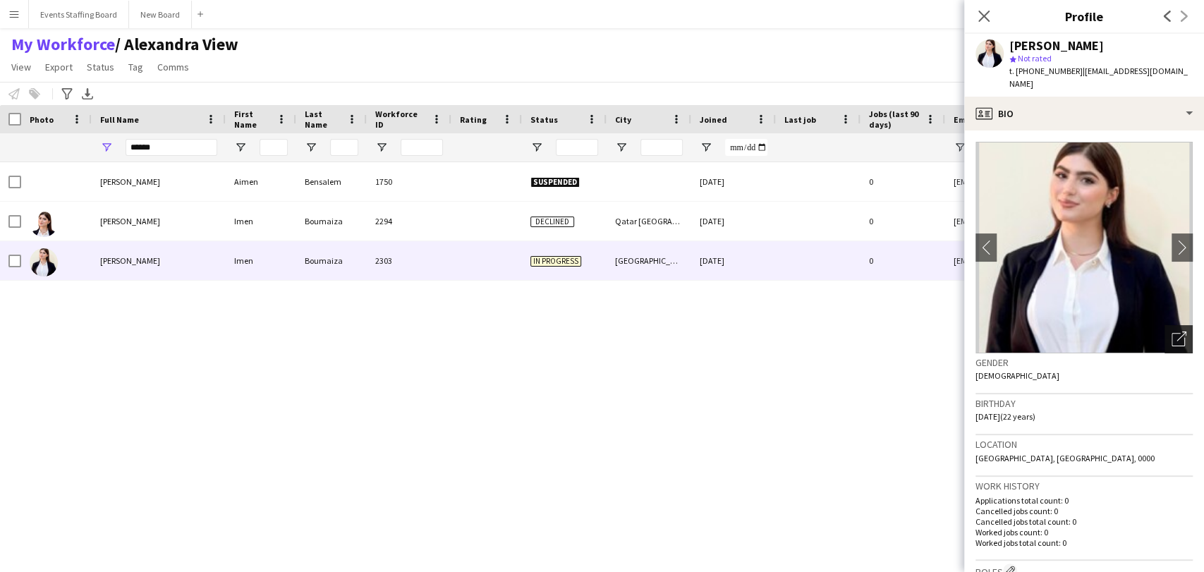
click at [1173, 332] on icon "Open photos pop-in" at bounding box center [1179, 339] width 15 height 15
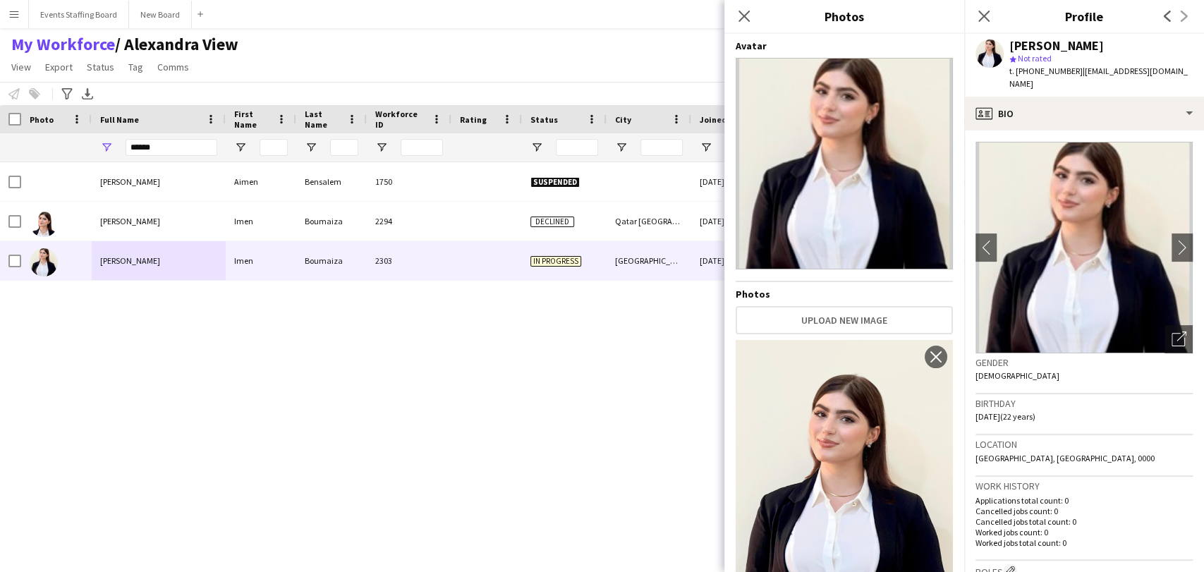
scroll to position [73, 0]
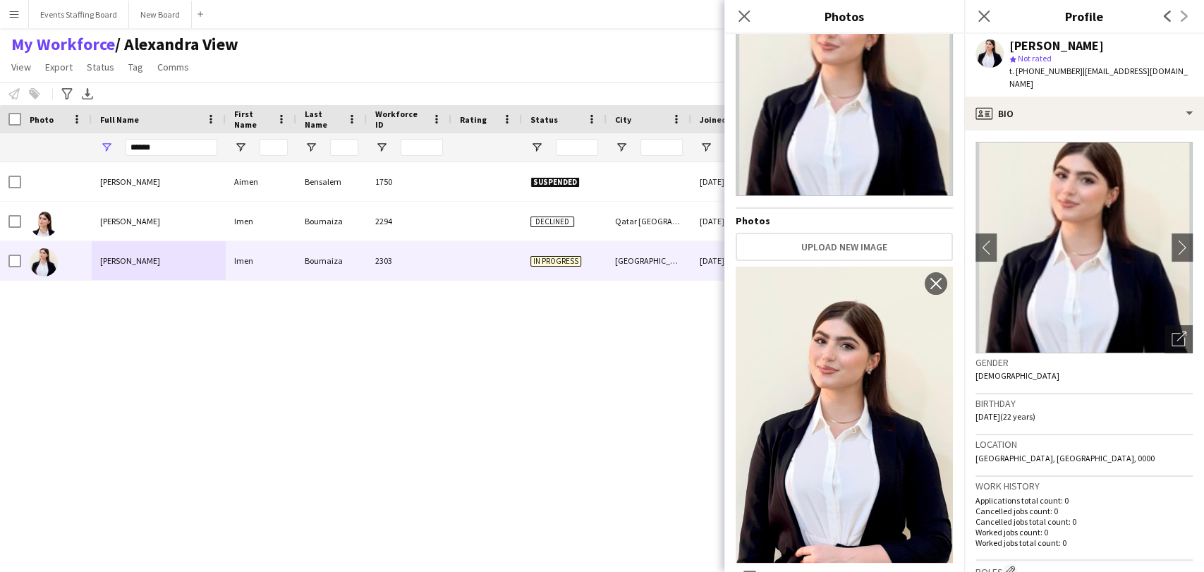
click at [413, 412] on div "Aimen Bensalem Aimen Bensalem 1750 Suspended 03-11-2024 0 aimenbensalem10031998…" at bounding box center [581, 348] width 1162 height 373
click at [988, 7] on app-icon "Close pop-in" at bounding box center [984, 16] width 20 height 20
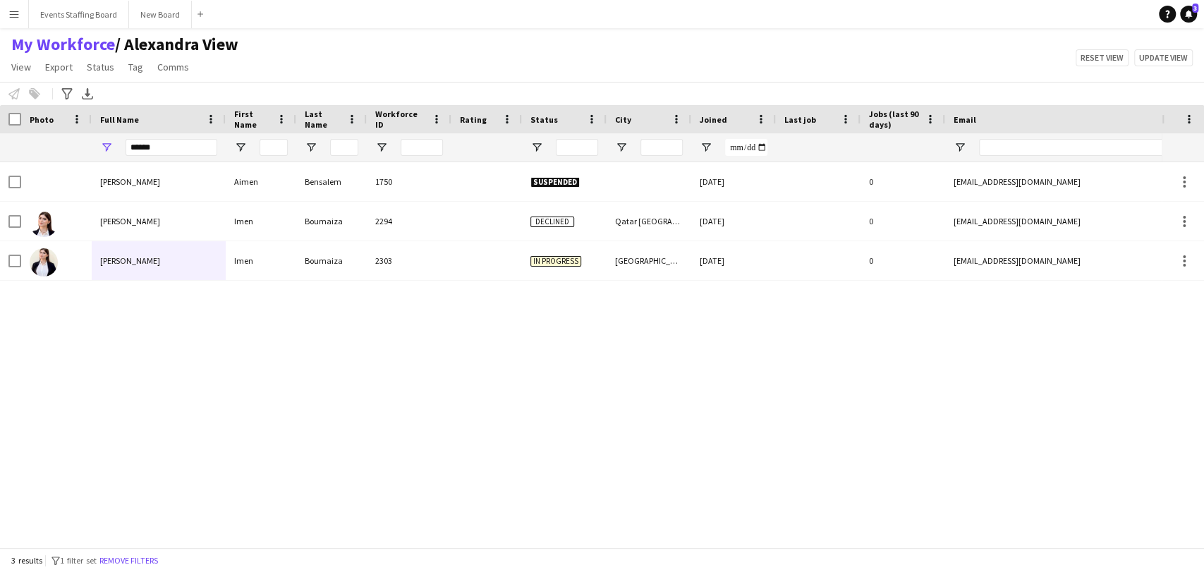
click at [526, 346] on div "Aimen Bensalem Aimen Bensalem 1750 Suspended 03-11-2024 0 aimenbensalem10031998…" at bounding box center [581, 348] width 1162 height 373
drag, startPoint x: 974, startPoint y: 365, endPoint x: 799, endPoint y: 317, distance: 180.9
click at [977, 368] on div "Aimen Bensalem Aimen Bensalem 1750 Suspended 03-11-2024 0 aimenbensalem10031998…" at bounding box center [581, 348] width 1162 height 373
click at [536, 142] on span "Open Filter Menu" at bounding box center [537, 147] width 13 height 13
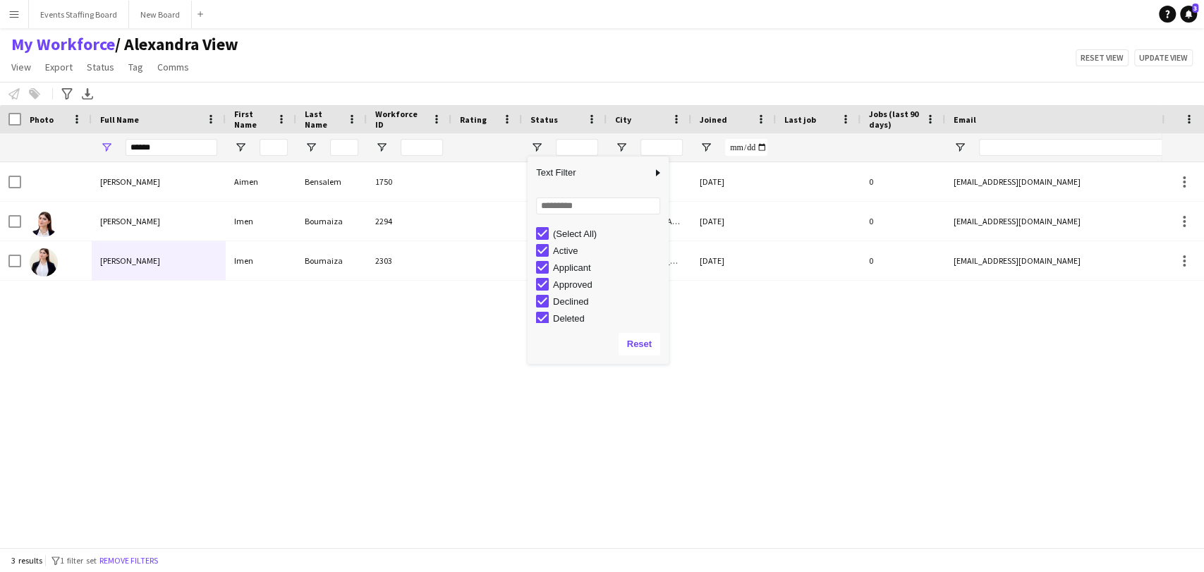
click at [559, 233] on div "(Select All)" at bounding box center [608, 234] width 111 height 11
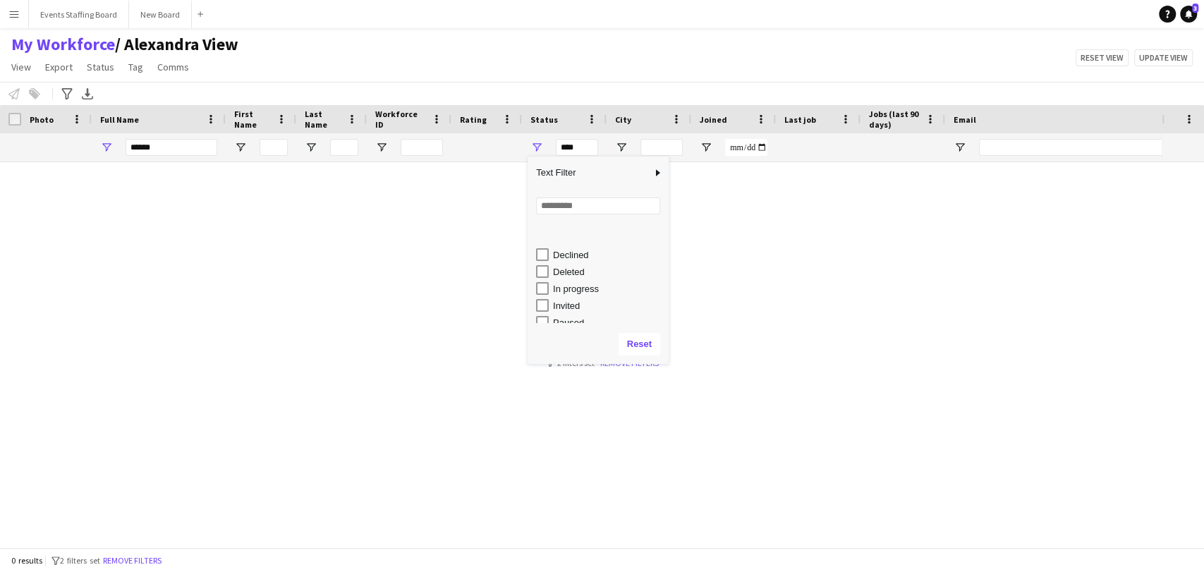
scroll to position [89, 0]
click at [565, 317] on div "Waiting list" at bounding box center [608, 314] width 111 height 11
type input "**********"
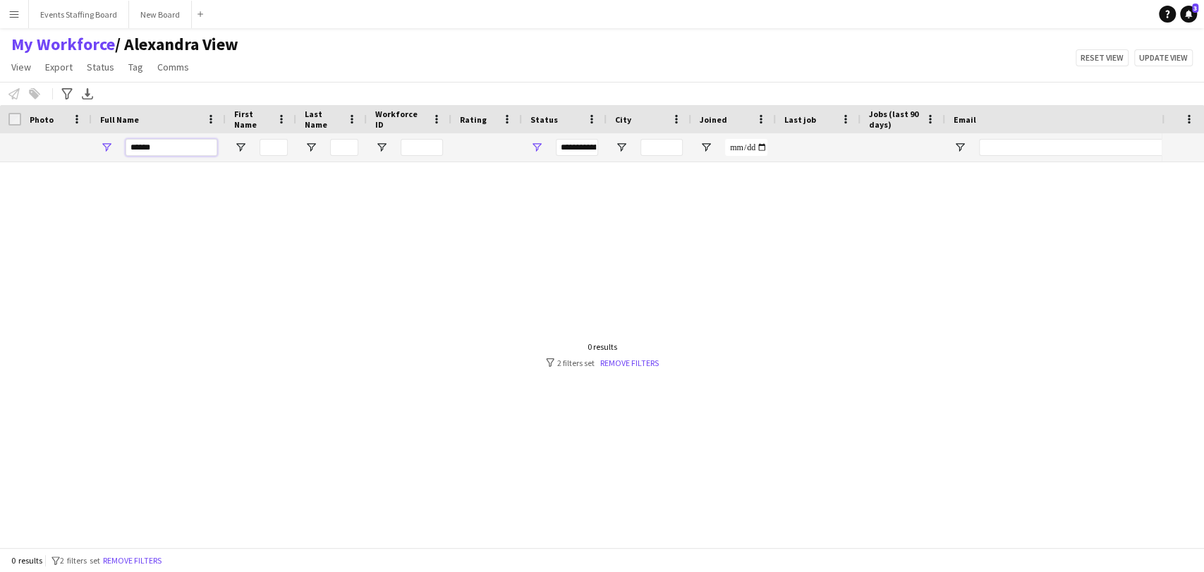
click at [158, 143] on input "******" at bounding box center [172, 147] width 92 height 17
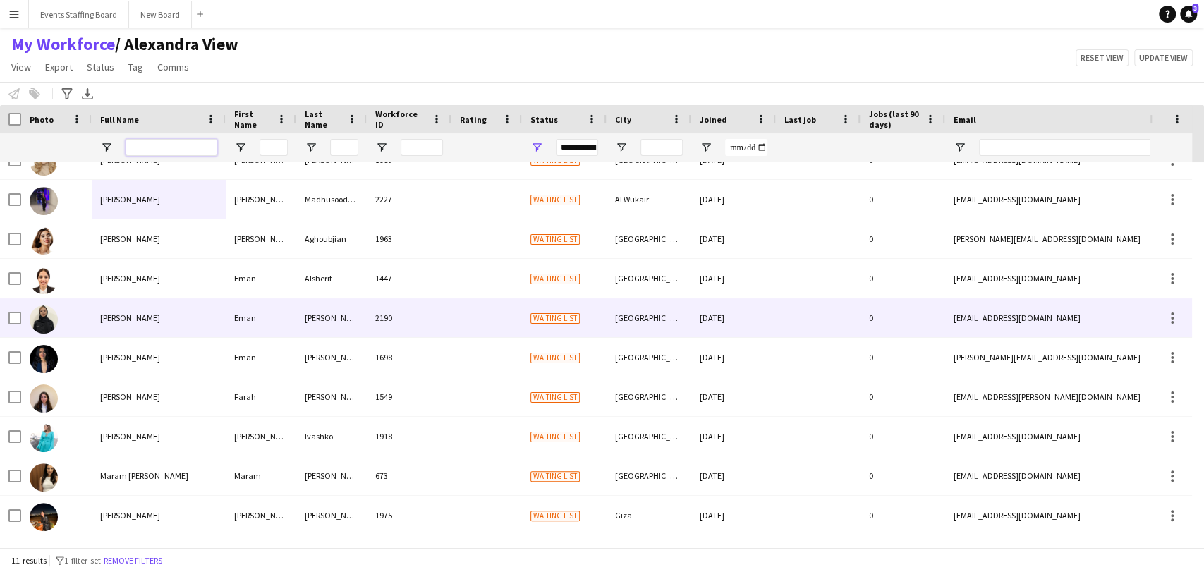
scroll to position [61, 0]
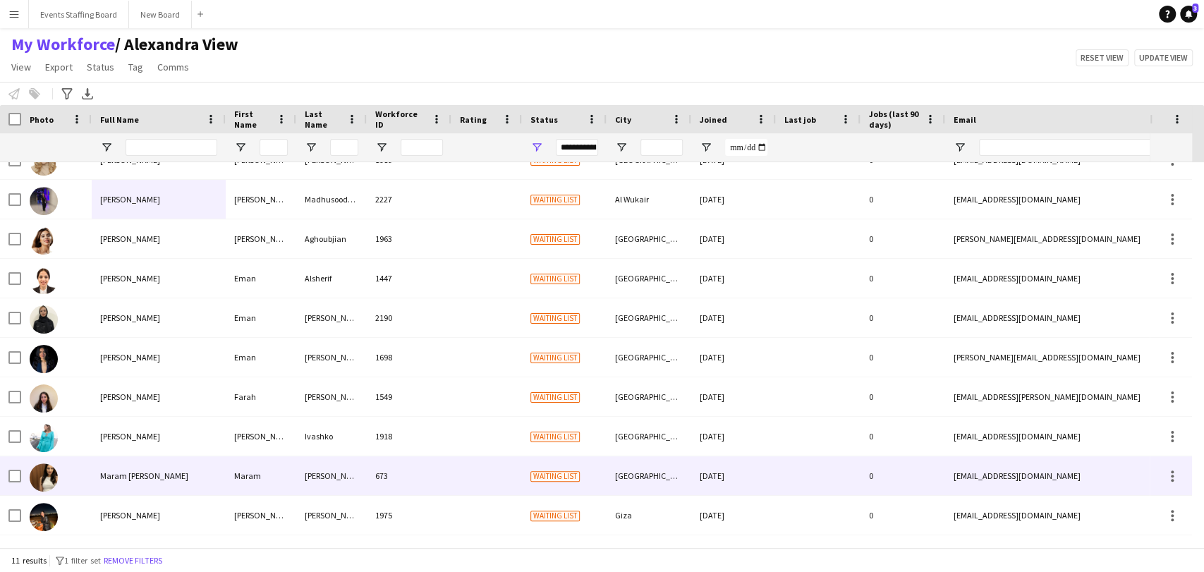
click at [104, 476] on span "Maram Ben arbia" at bounding box center [144, 476] width 88 height 11
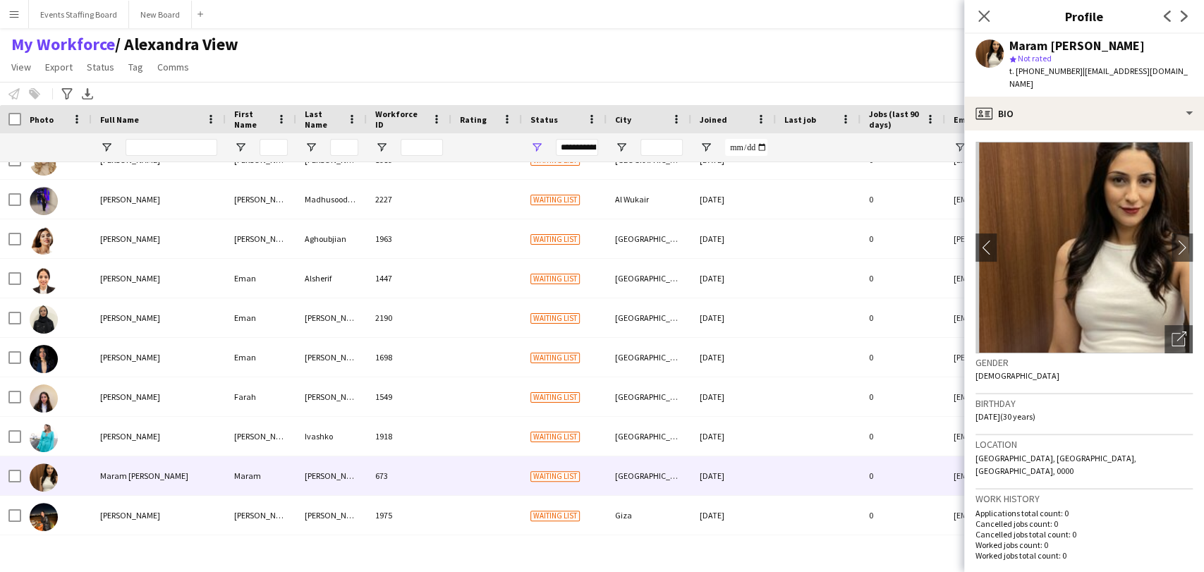
click at [1040, 71] on span "t. +97451040885" at bounding box center [1046, 71] width 73 height 11
copy span "97451040885"
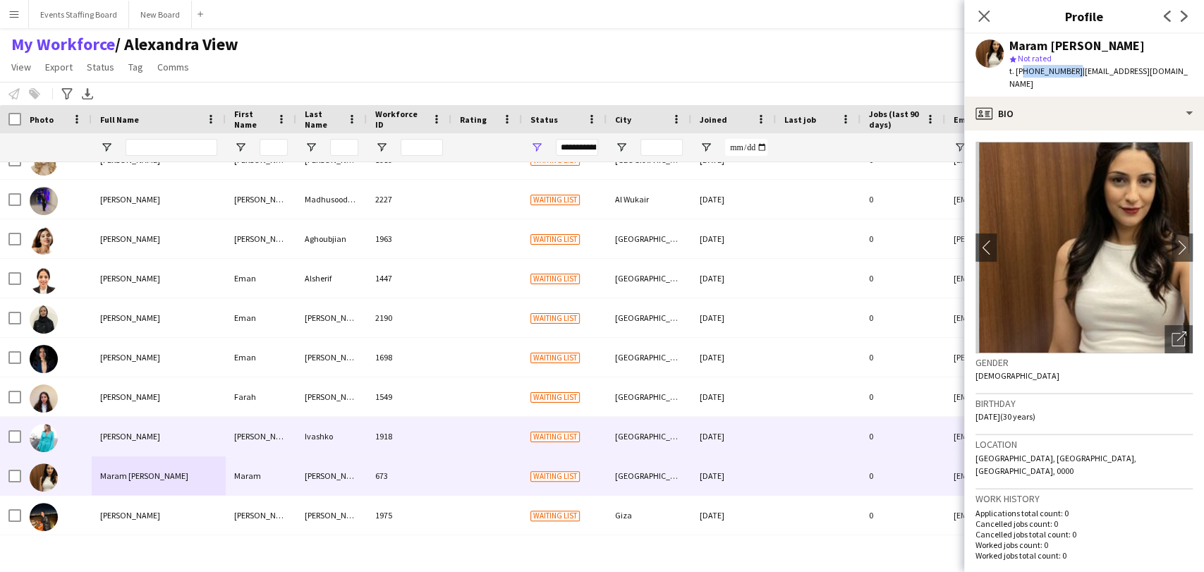
scroll to position [0, 0]
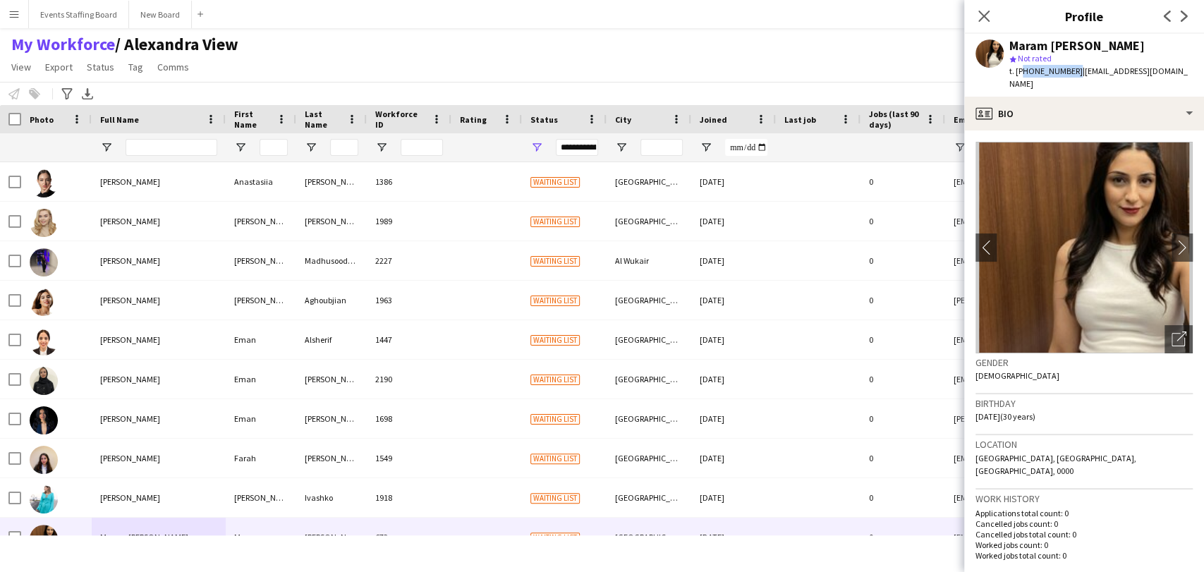
click at [982, 8] on app-icon "Close pop-in" at bounding box center [984, 16] width 17 height 17
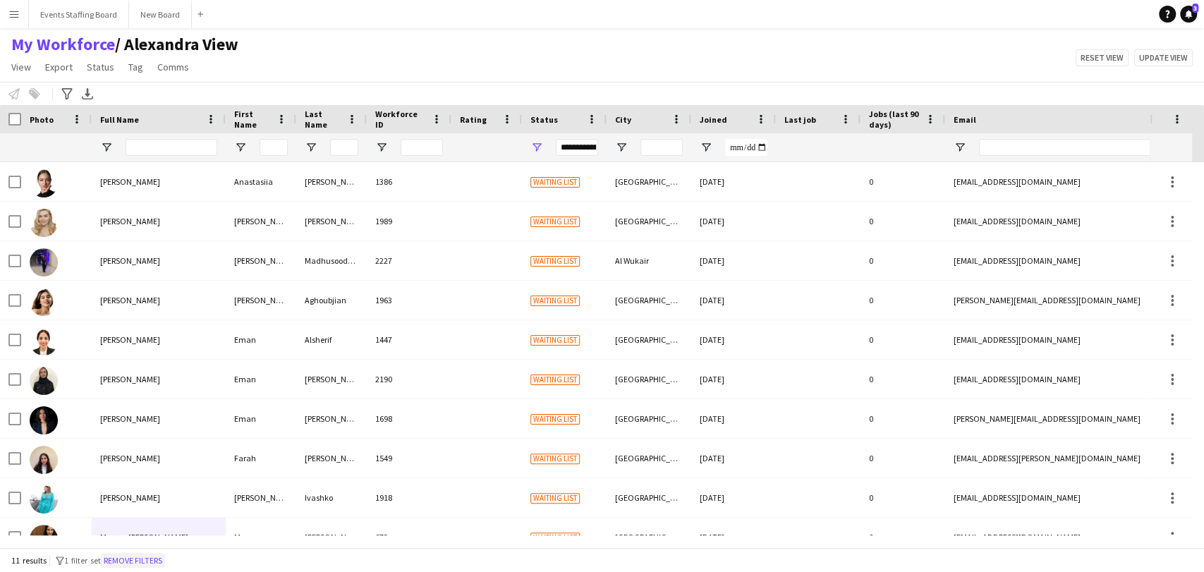
click at [150, 555] on button "Remove filters" at bounding box center [133, 561] width 64 height 16
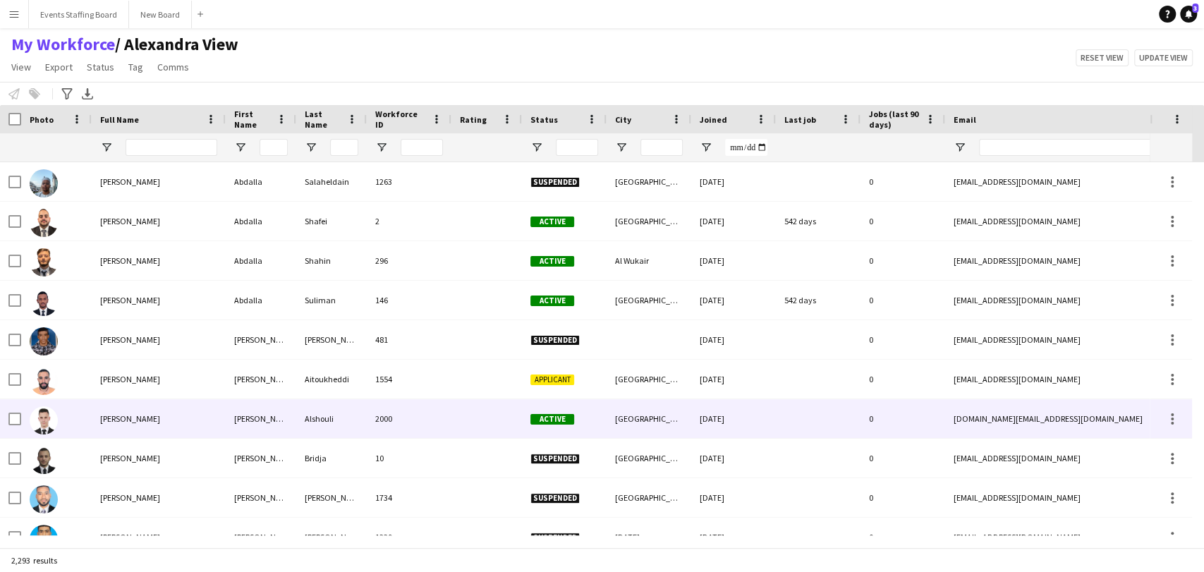
scroll to position [784, 0]
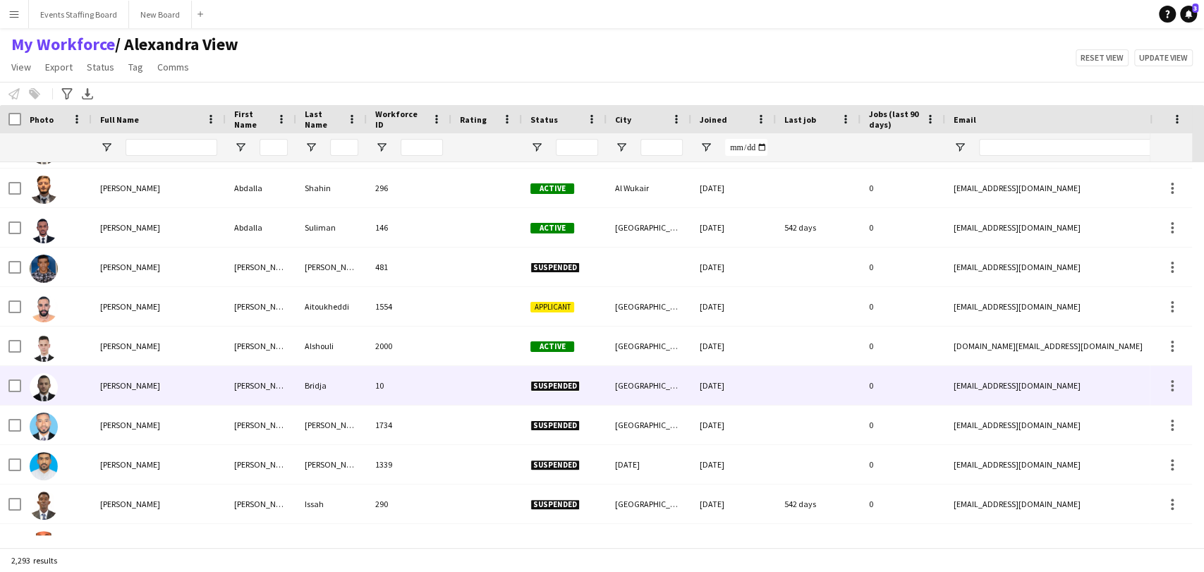
click at [176, 395] on div "Abdallah Bridja" at bounding box center [159, 385] width 134 height 39
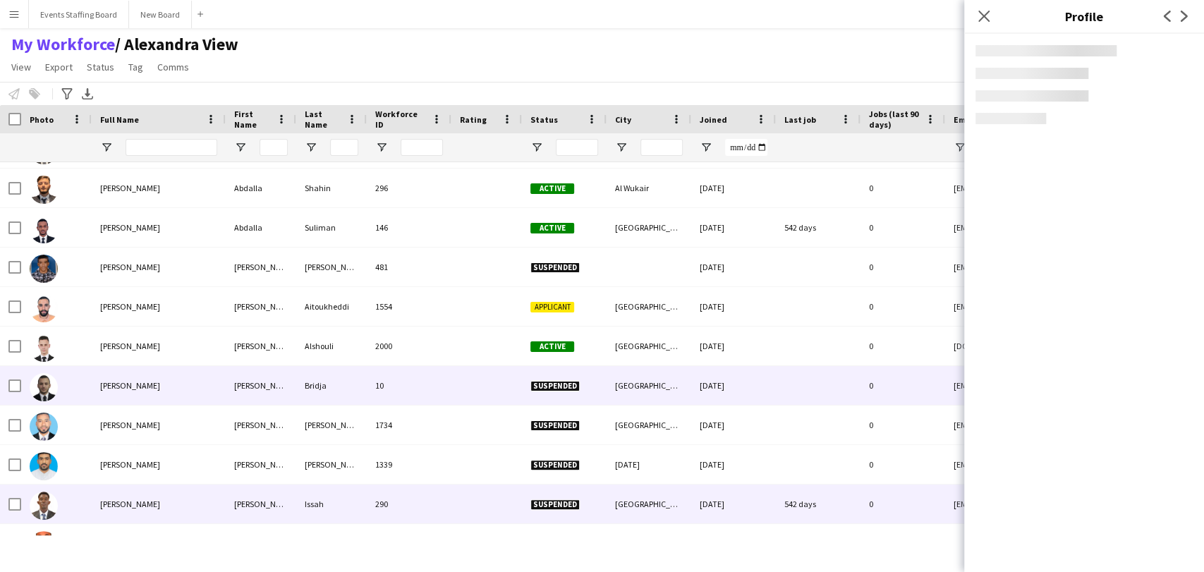
scroll to position [1175, 0]
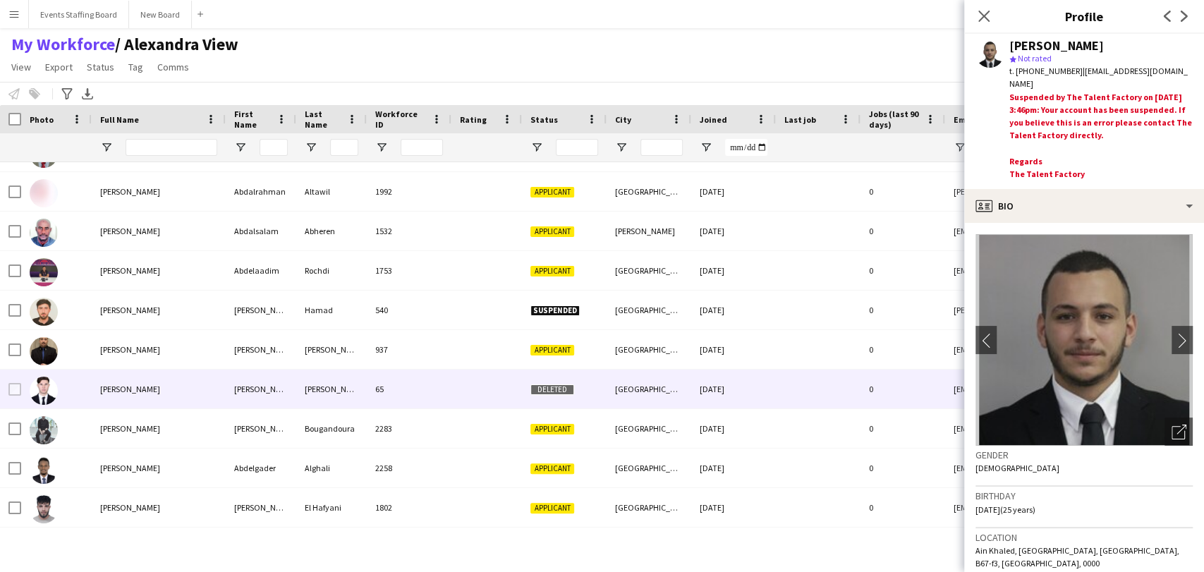
click at [96, 399] on div "Abdelaziz Sahli" at bounding box center [159, 389] width 134 height 39
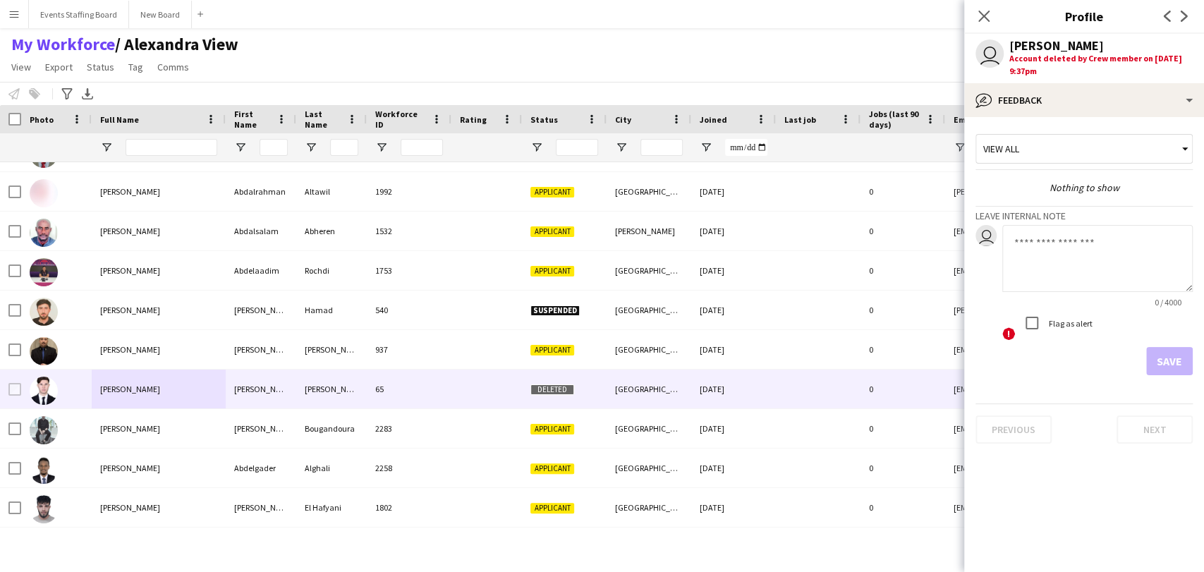
click at [976, 13] on app-icon "Close pop-in" at bounding box center [984, 16] width 17 height 17
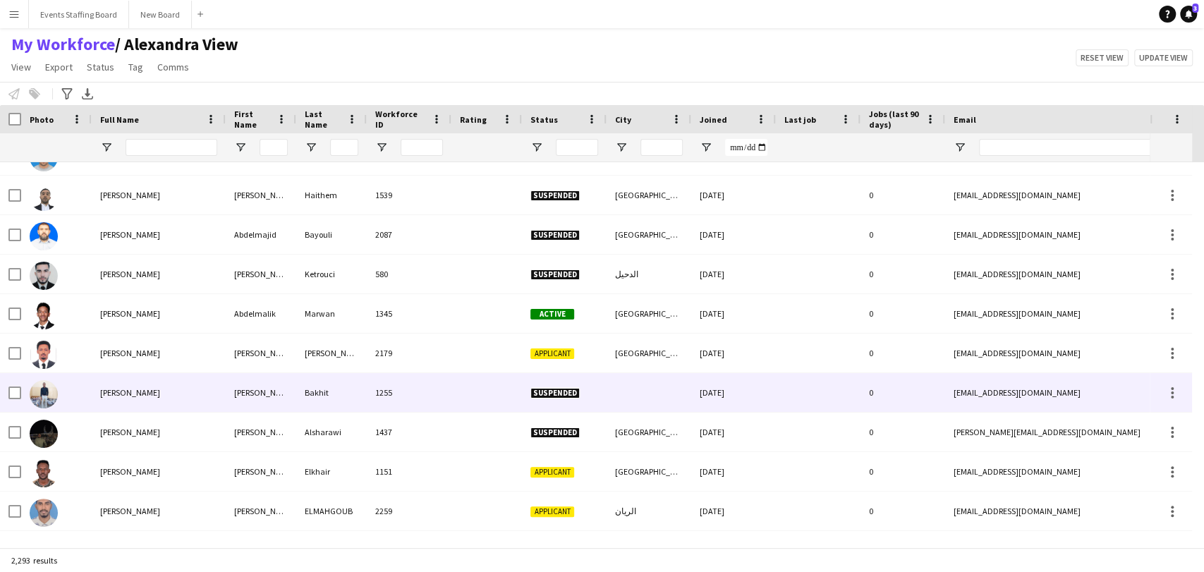
scroll to position [1646, 0]
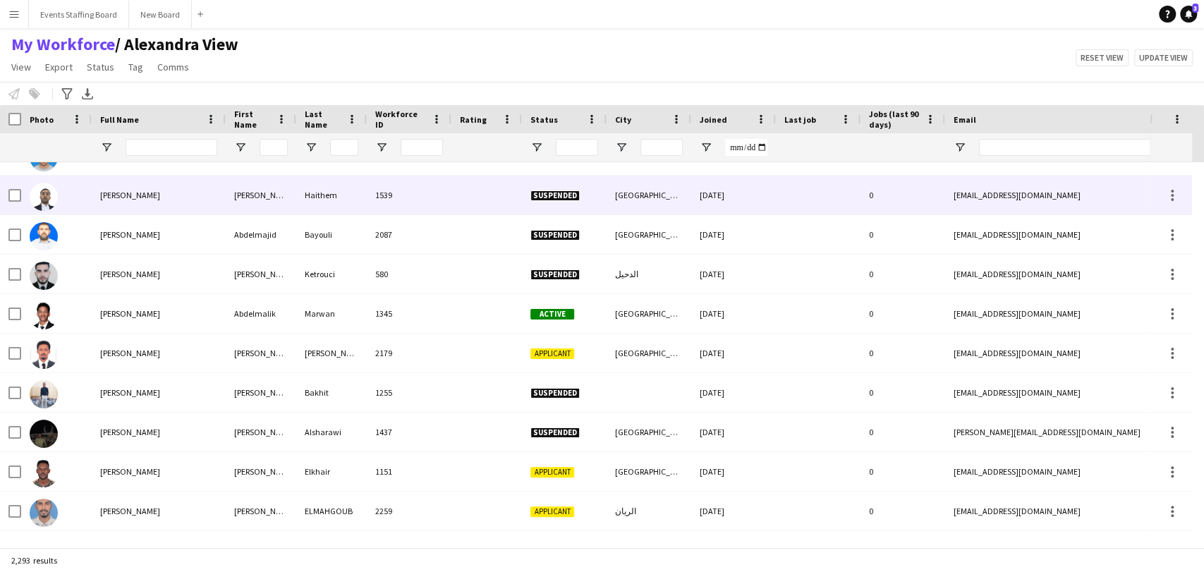
click at [139, 206] on div "Abdellilah Haithem" at bounding box center [159, 195] width 134 height 39
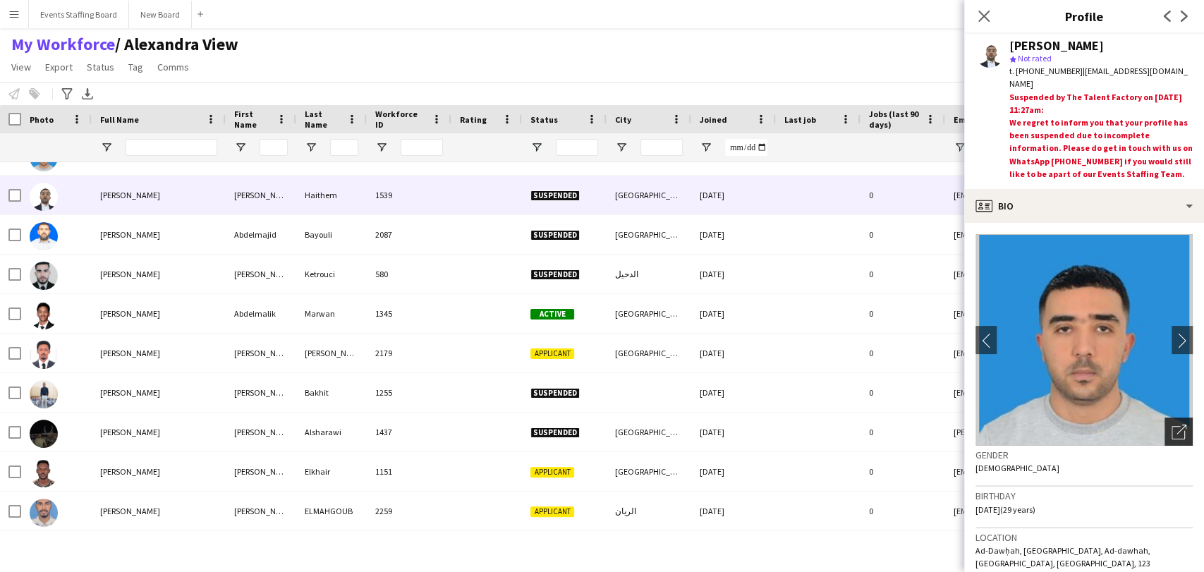
click at [1165, 427] on div "Open photos pop-in" at bounding box center [1179, 432] width 28 height 28
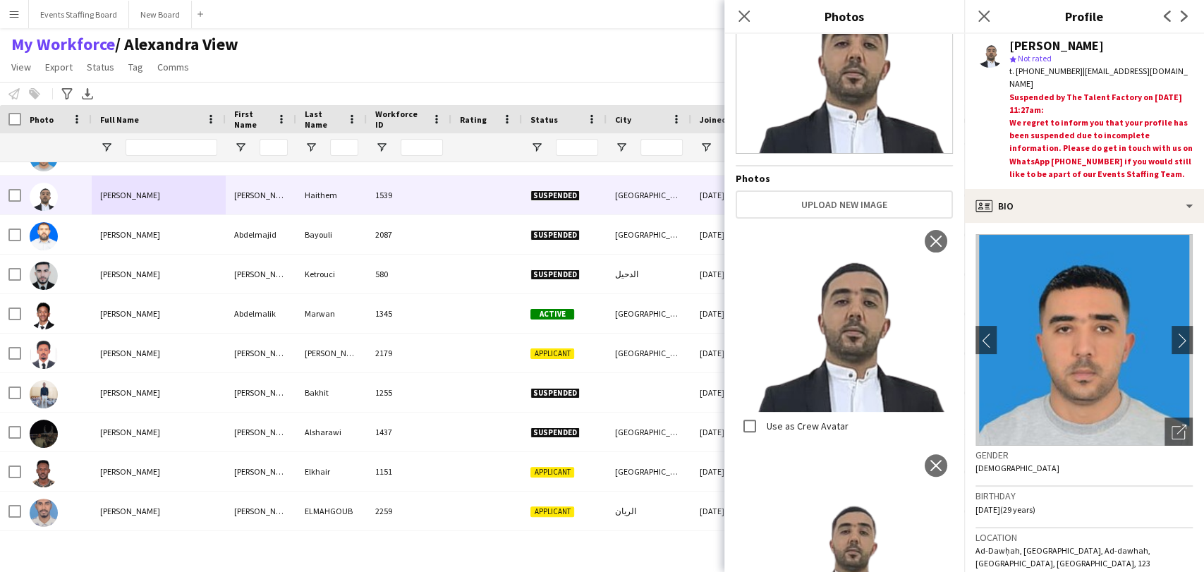
scroll to position [141, 0]
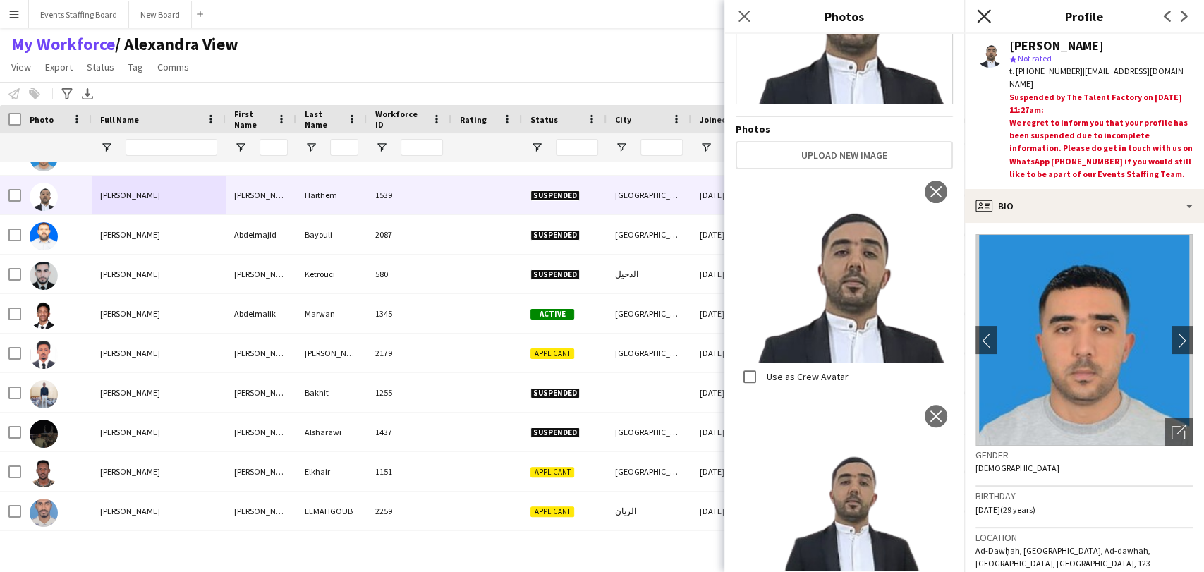
click at [983, 13] on icon "Close pop-in" at bounding box center [983, 15] width 13 height 13
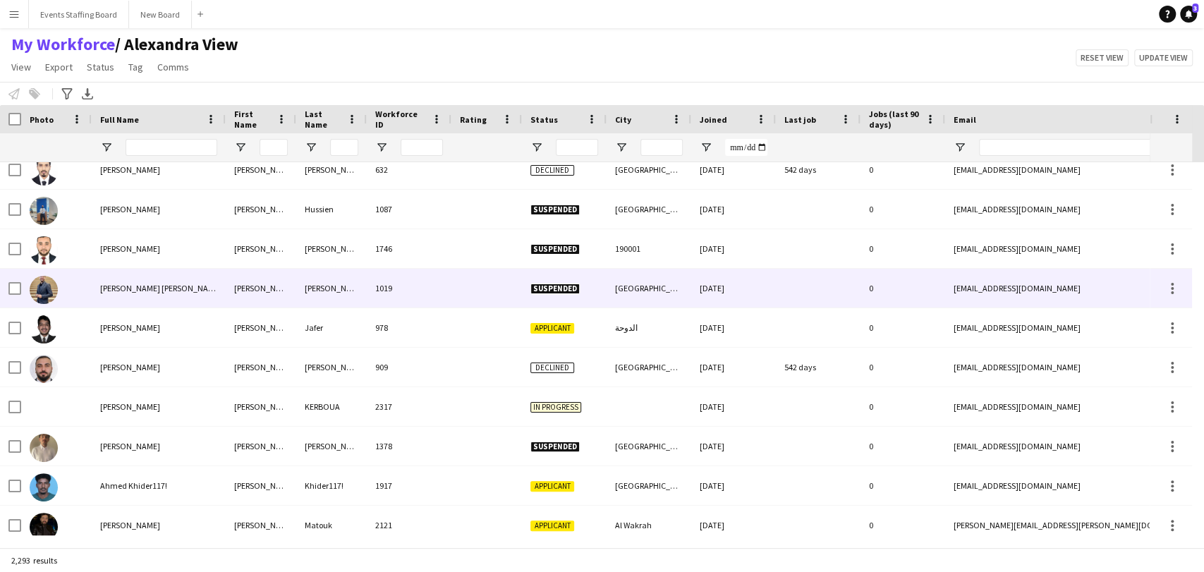
scroll to position [8152, 0]
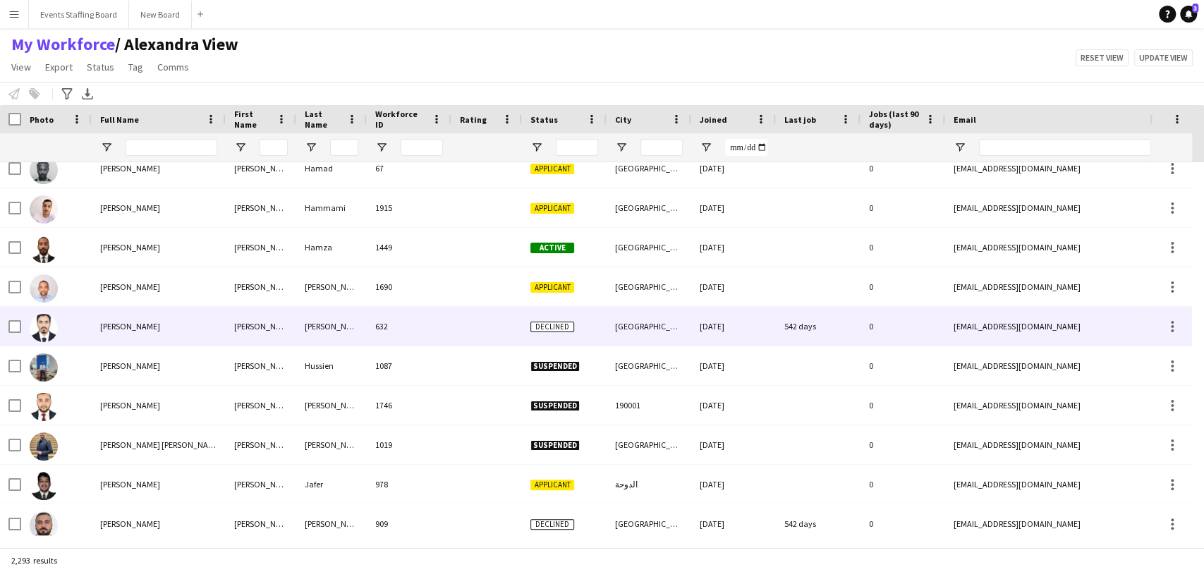
click at [71, 325] on div at bounding box center [56, 326] width 71 height 39
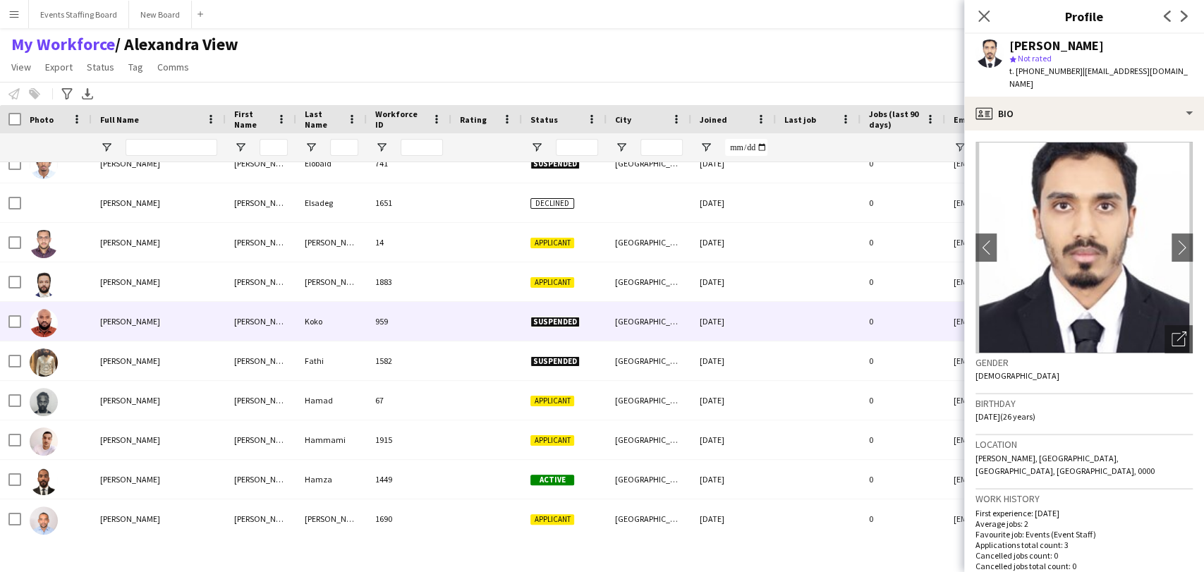
scroll to position [7917, 0]
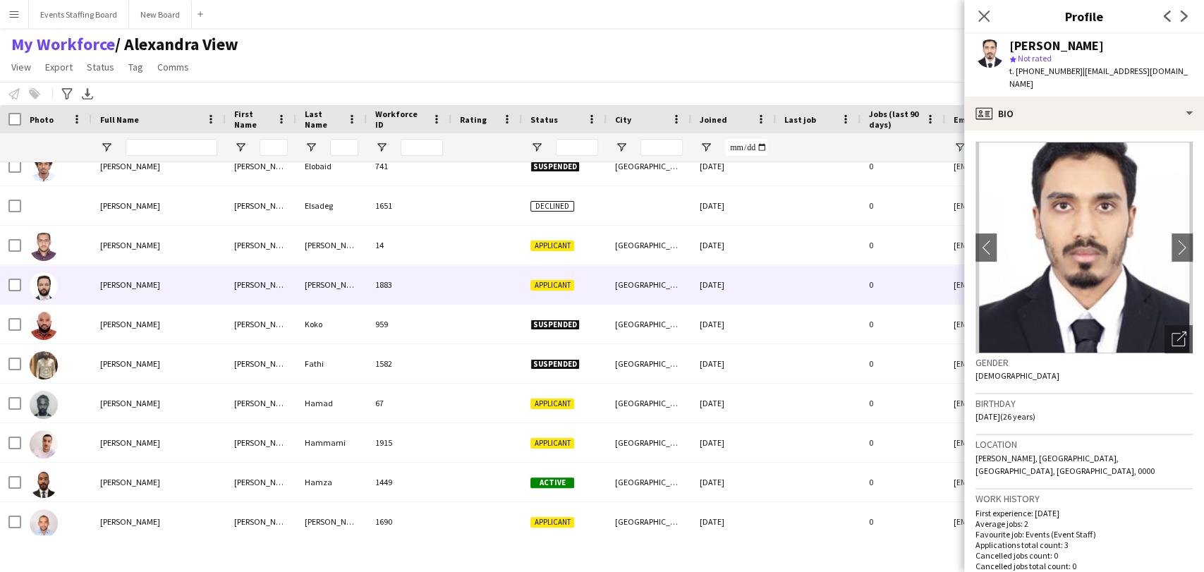
click at [92, 277] on div "[PERSON_NAME]" at bounding box center [159, 284] width 134 height 39
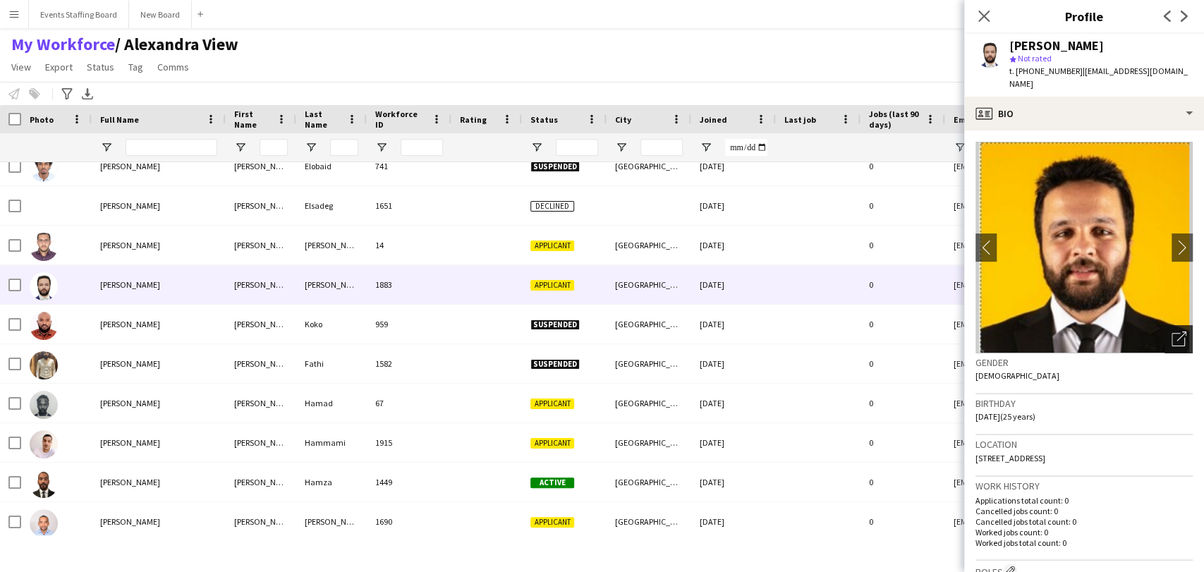
click at [1165, 325] on div "Open photos pop-in" at bounding box center [1179, 339] width 28 height 28
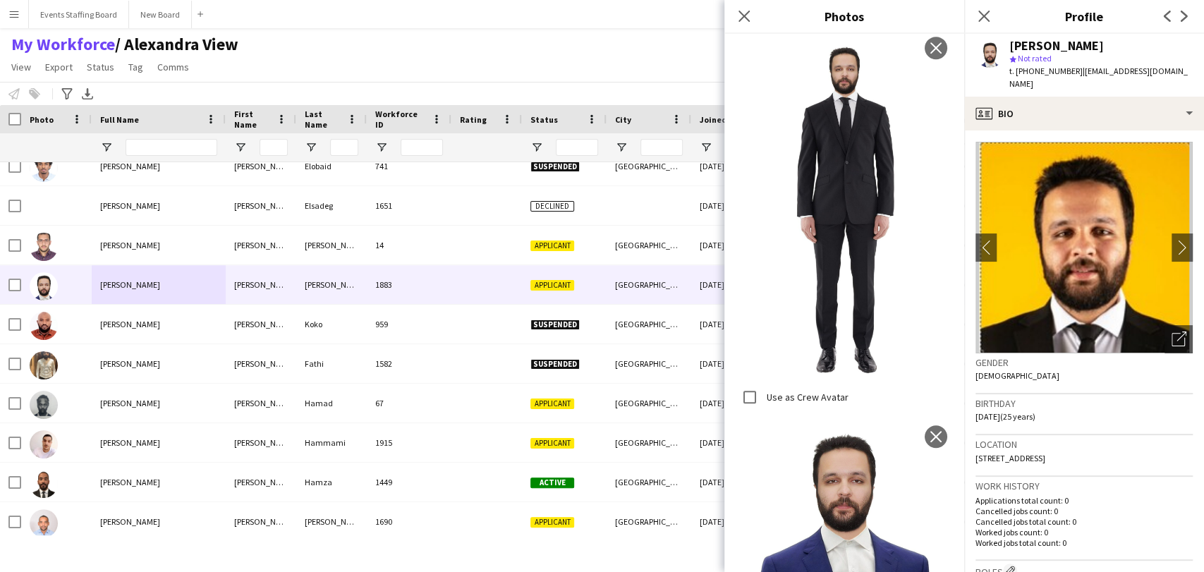
scroll to position [0, 0]
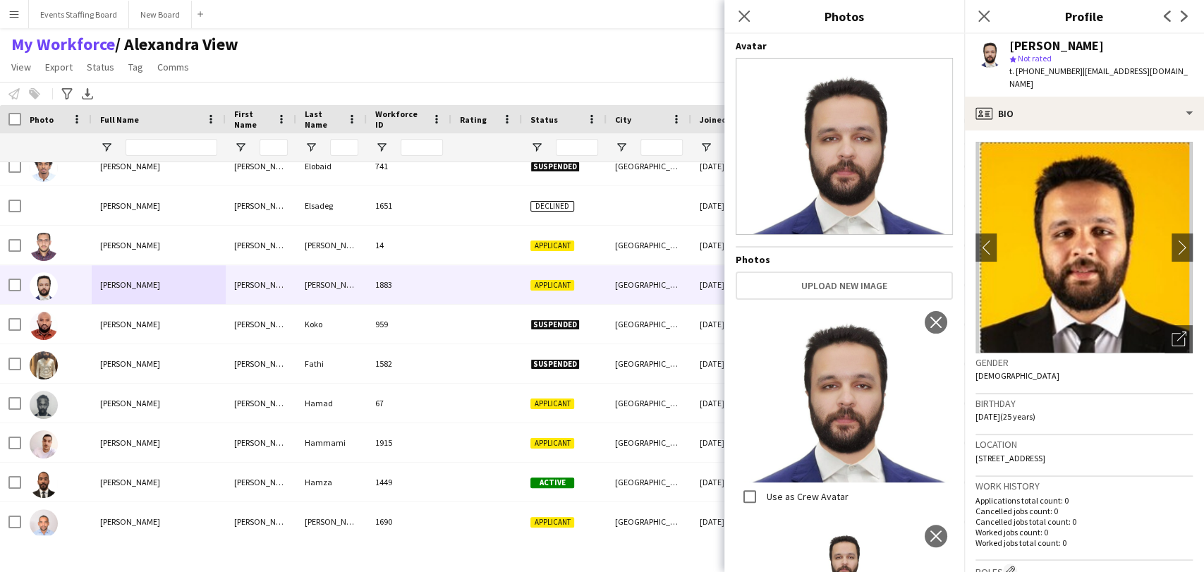
click at [990, 13] on app-icon "Close pop-in" at bounding box center [984, 16] width 17 height 17
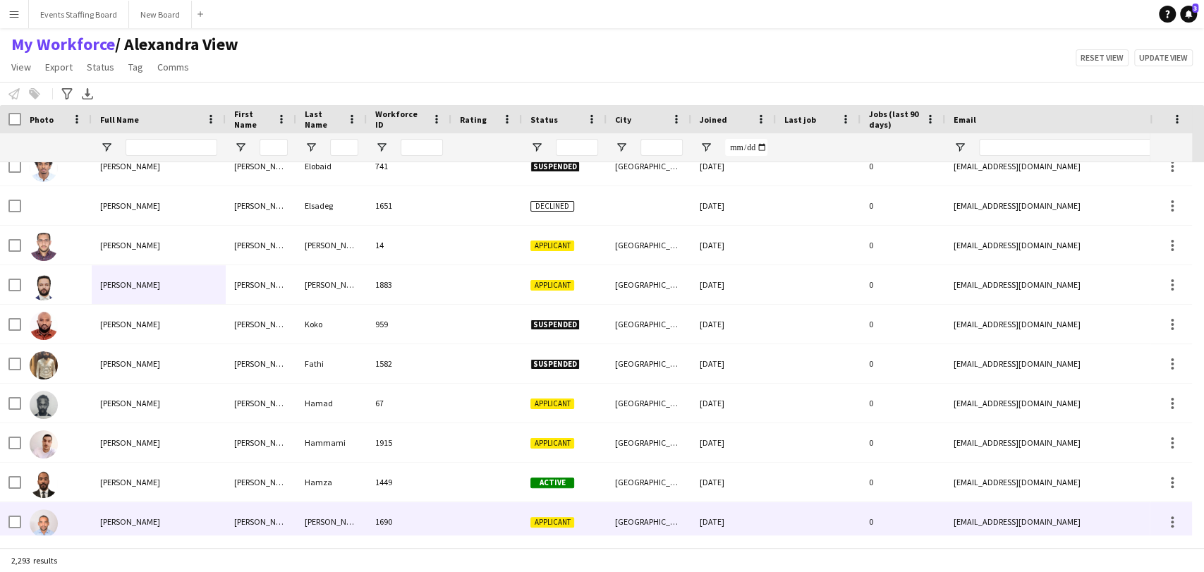
scroll to position [8121, 0]
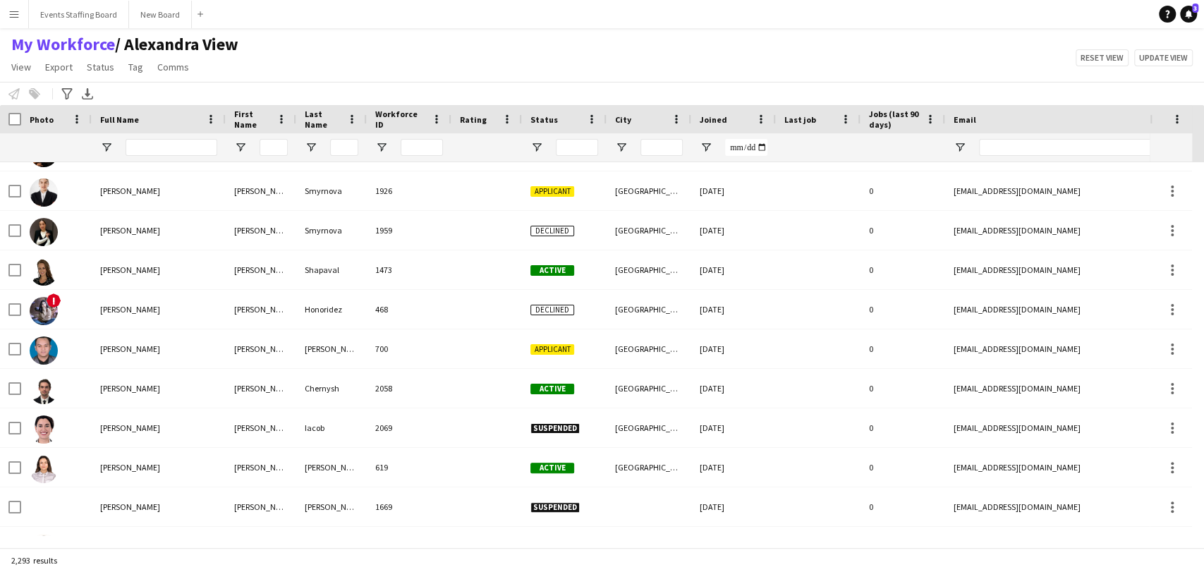
click at [531, 138] on div at bounding box center [564, 147] width 85 height 28
click at [539, 147] on span "Open Filter Menu" at bounding box center [537, 147] width 13 height 13
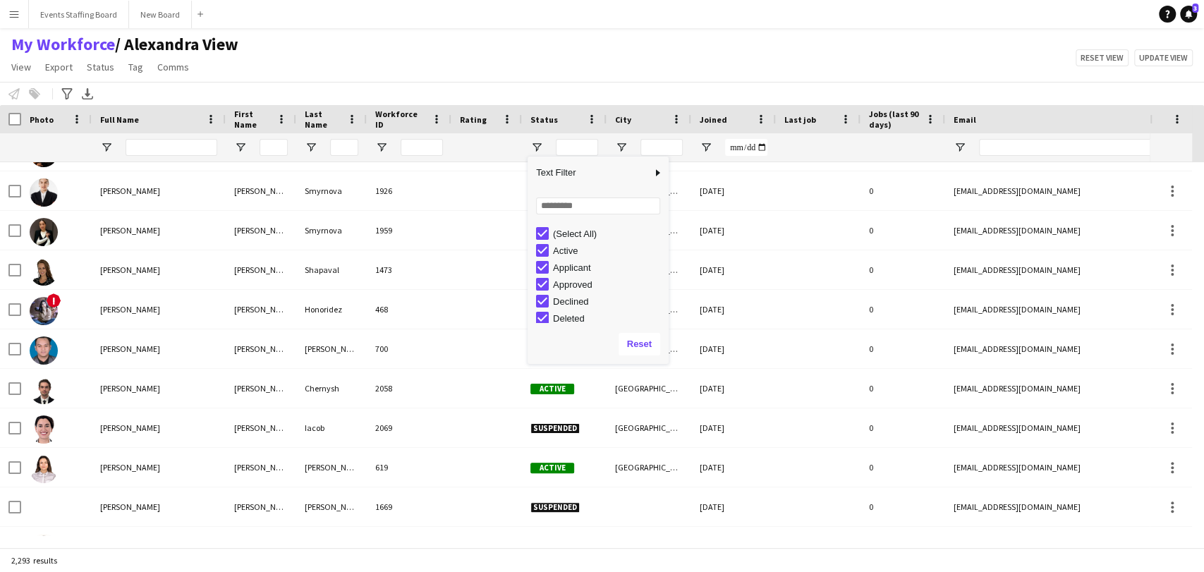
click at [562, 299] on div "Declined" at bounding box center [608, 301] width 111 height 11
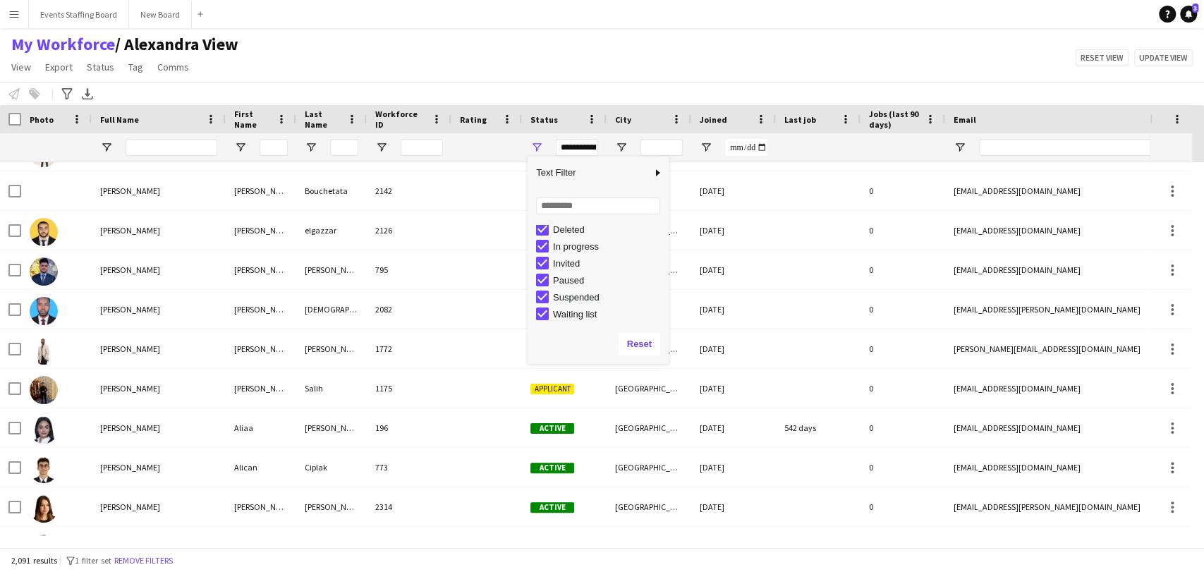
click at [564, 230] on div "Deleted" at bounding box center [608, 229] width 111 height 11
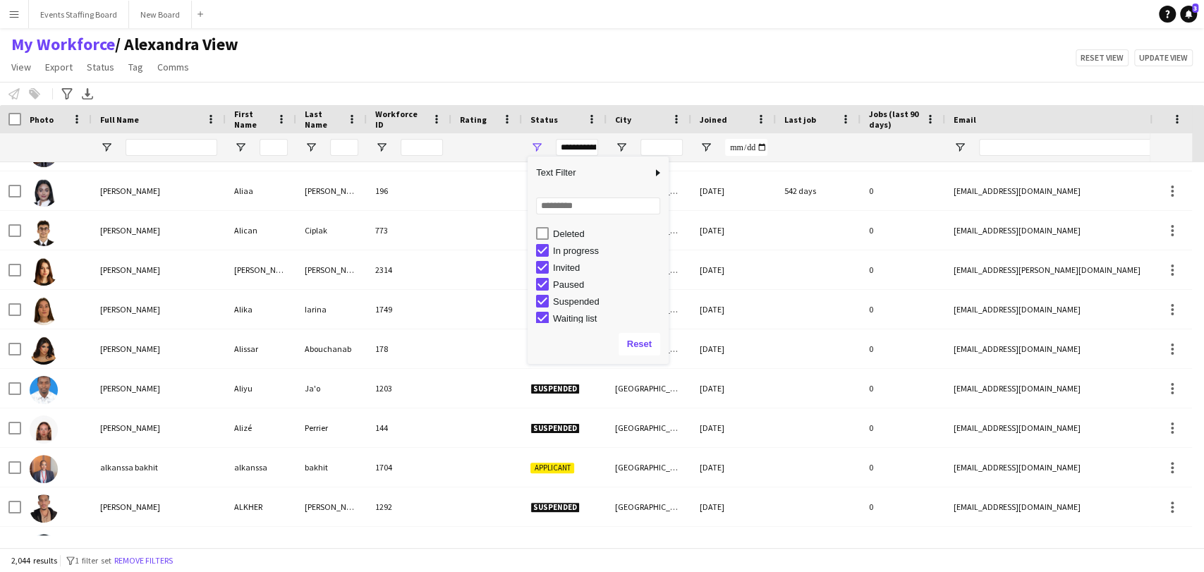
click at [567, 300] on div "Suspended" at bounding box center [608, 301] width 111 height 11
type input "**********"
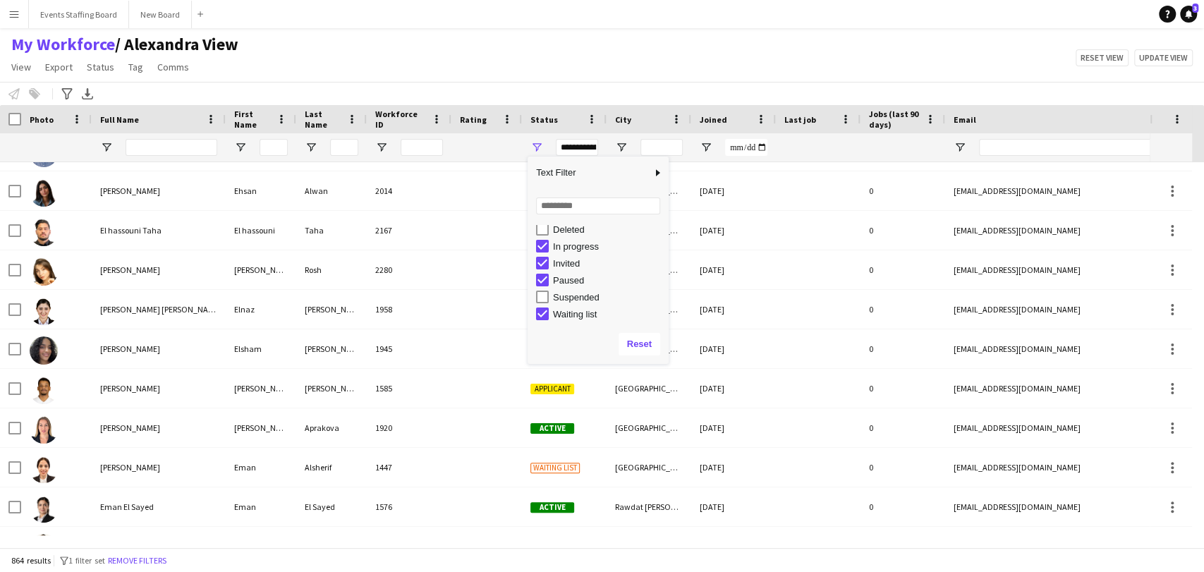
click at [529, 56] on div "My Workforce / Alexandra View View Views Default view Alexandra View April Live…" at bounding box center [602, 58] width 1204 height 48
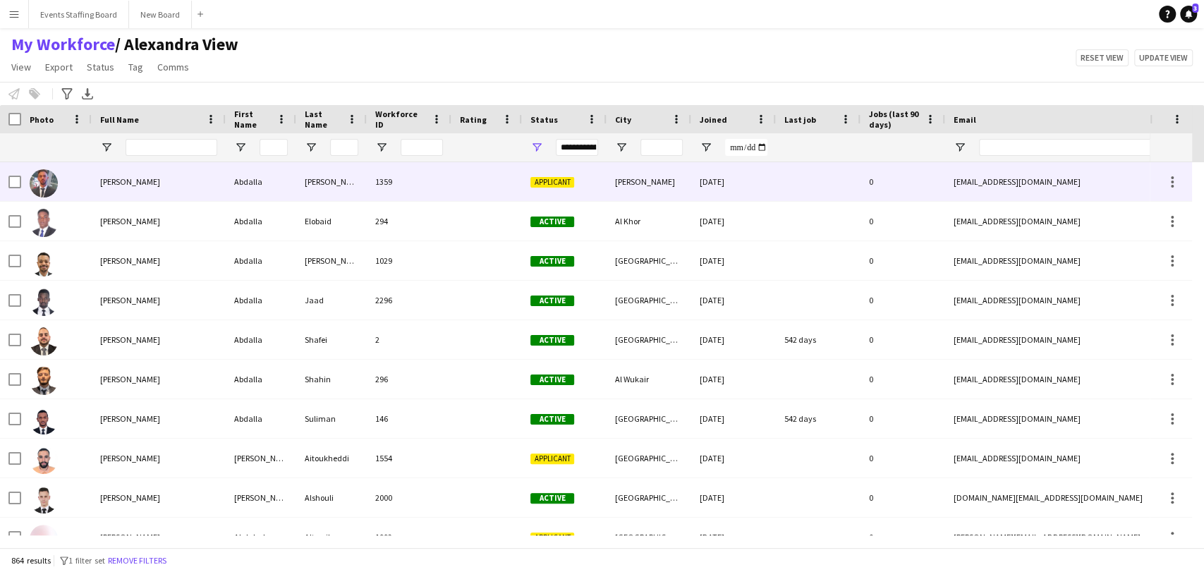
click at [258, 178] on div "Abdalla" at bounding box center [261, 181] width 71 height 39
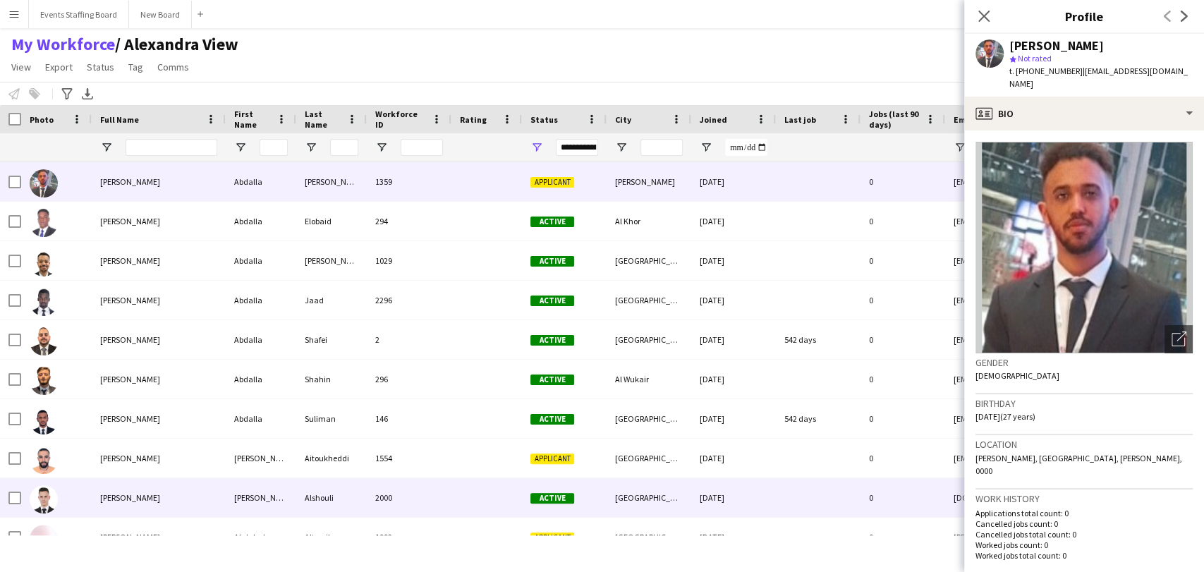
click at [235, 473] on div "[PERSON_NAME]" at bounding box center [261, 458] width 71 height 39
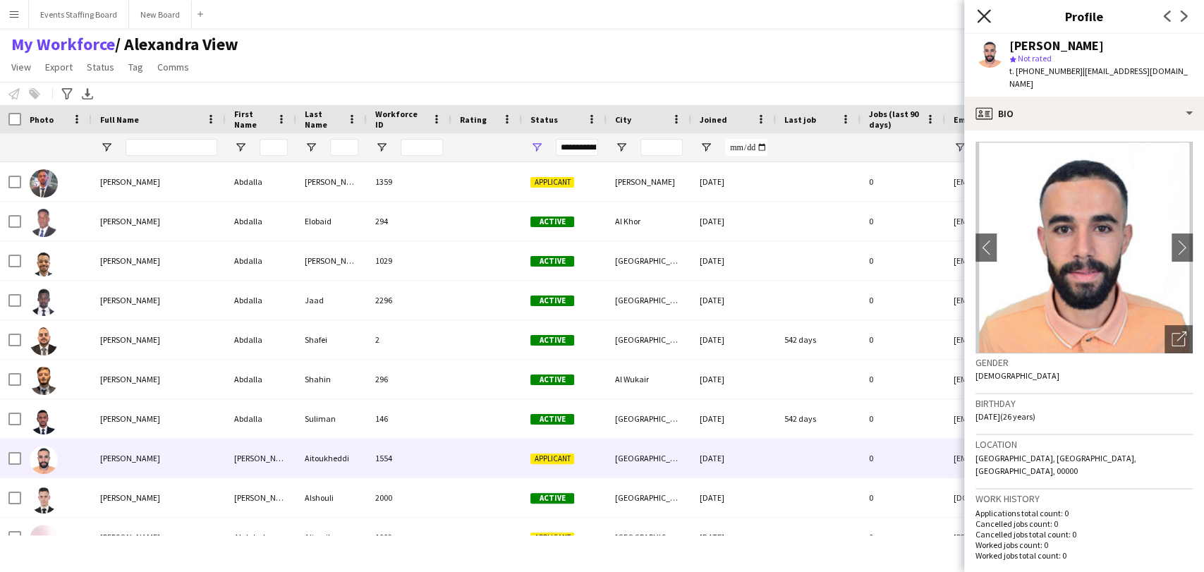
click at [982, 14] on icon at bounding box center [983, 15] width 13 height 13
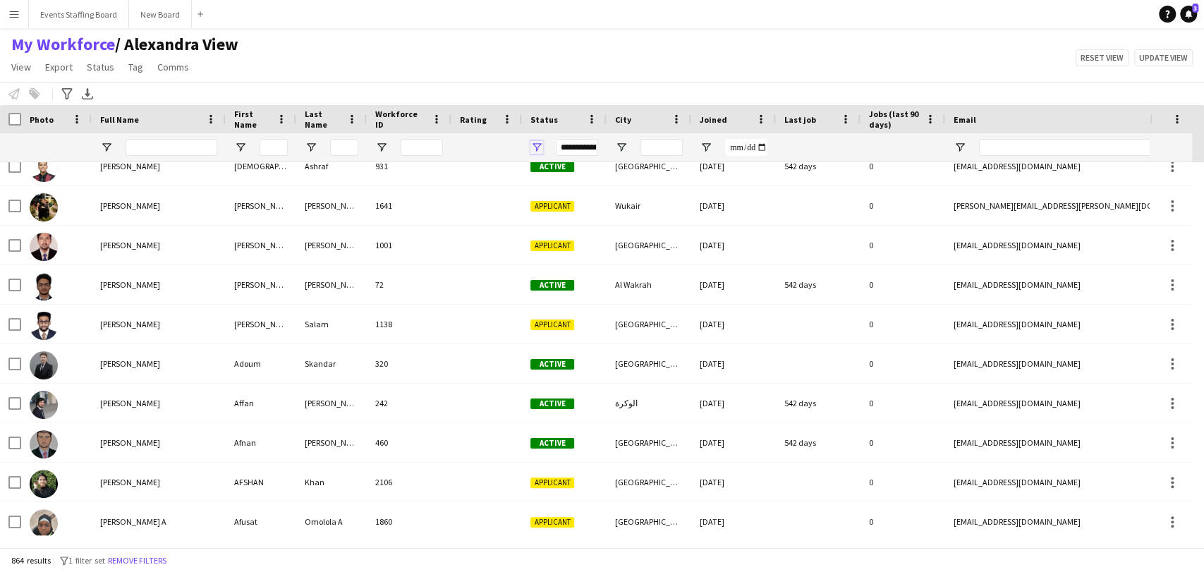
click at [536, 146] on span "Open Filter Menu" at bounding box center [537, 147] width 13 height 13
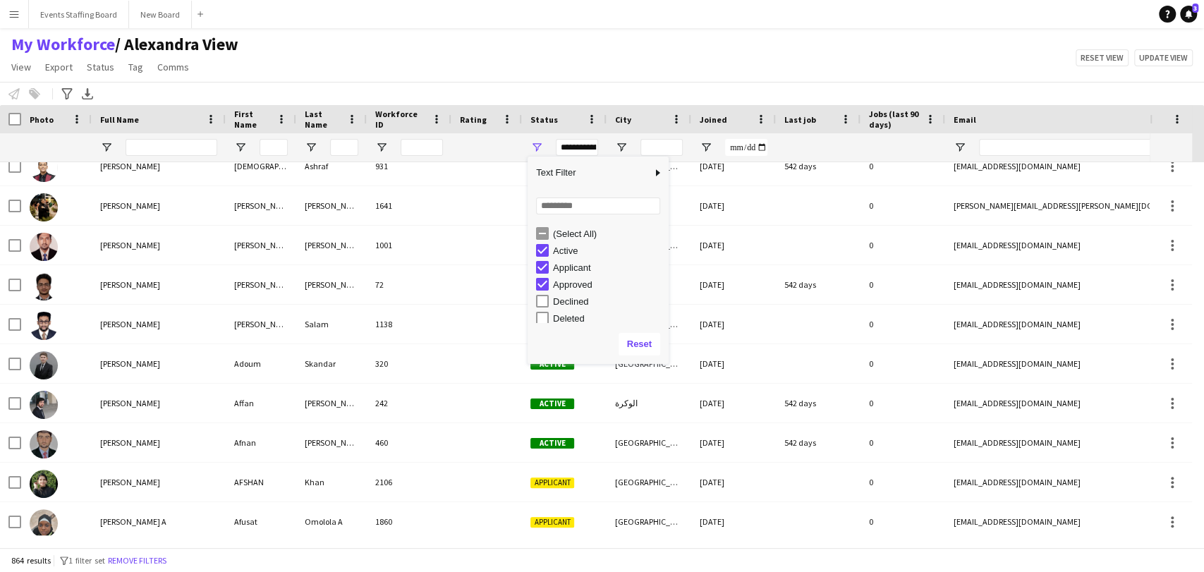
click at [559, 236] on div "(Select All)" at bounding box center [608, 234] width 111 height 11
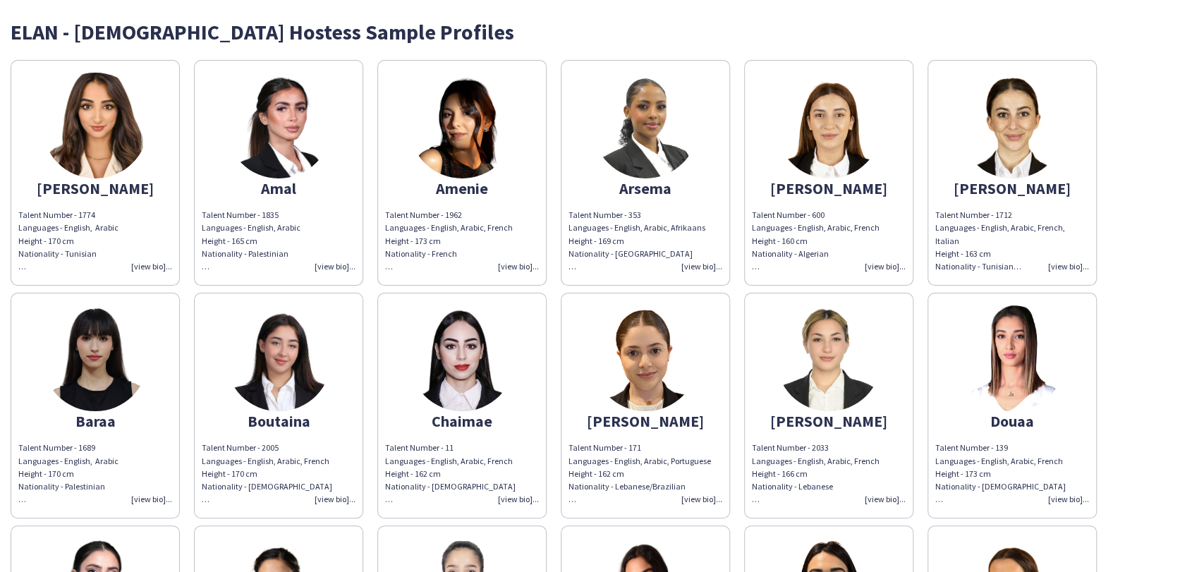
scroll to position [706, 0]
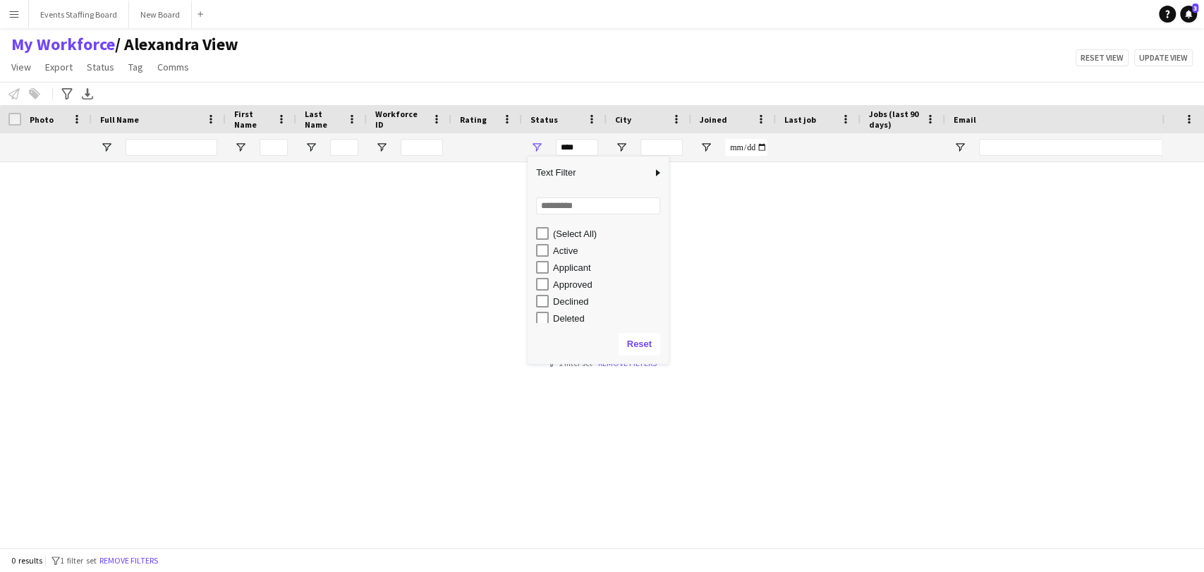
click at [570, 264] on div "Applicant" at bounding box center [608, 267] width 111 height 11
type input "**********"
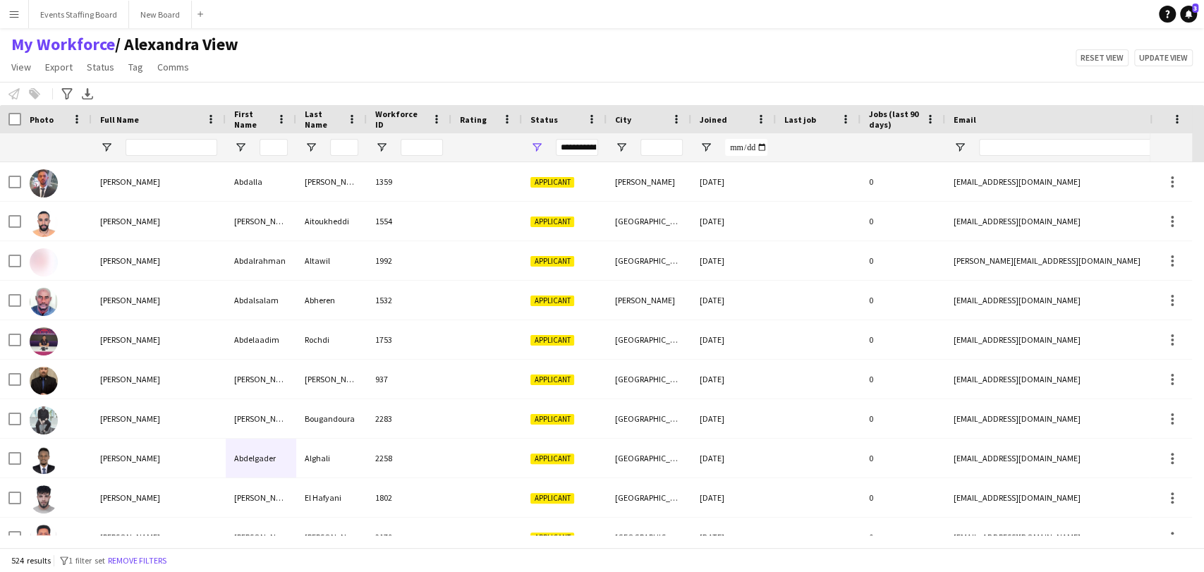
click at [385, 4] on app-navbar "Menu Boards Boards Boards All jobs Status Workforce Workforce My Workforce Recr…" at bounding box center [602, 14] width 1204 height 28
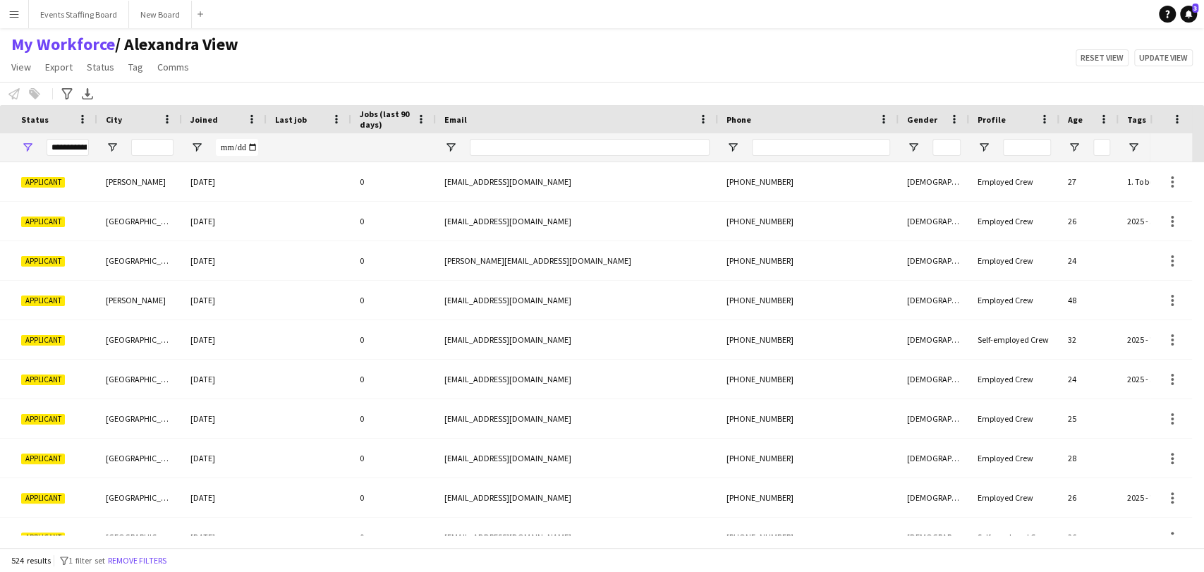
scroll to position [0, 705]
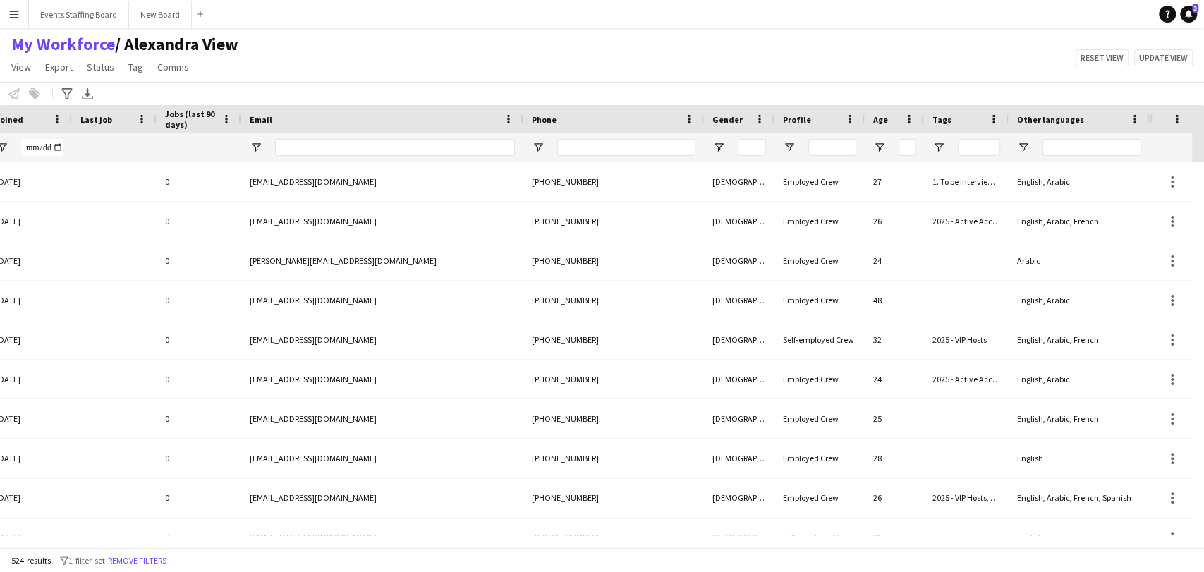
click at [710, 139] on div at bounding box center [739, 147] width 71 height 28
click at [717, 145] on span "Open Filter Menu" at bounding box center [719, 147] width 13 height 13
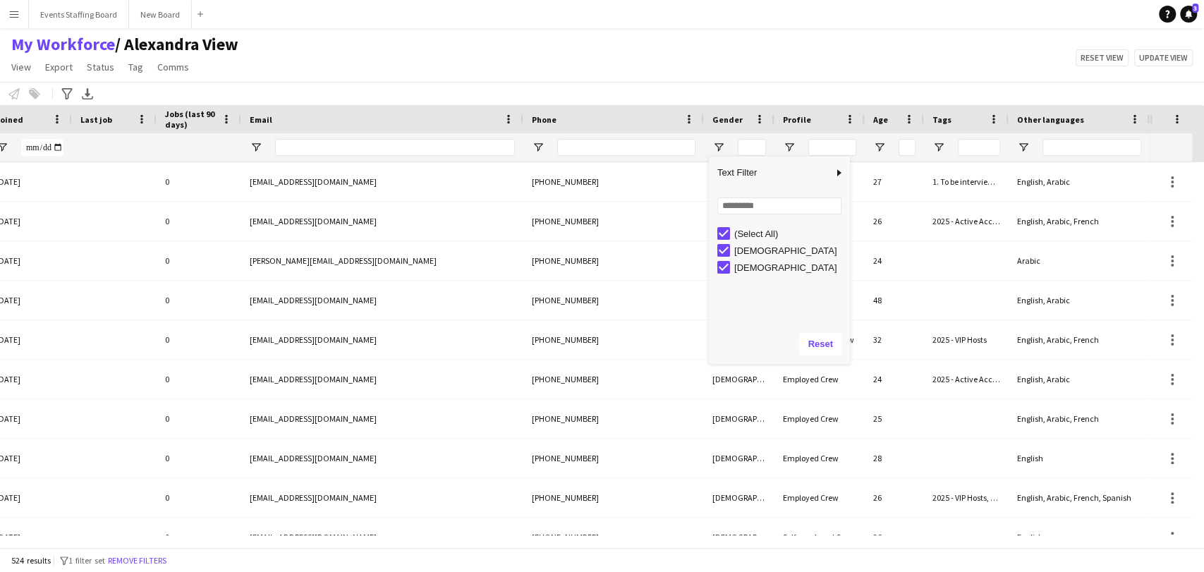
click at [738, 235] on div "(Select All)" at bounding box center [789, 234] width 111 height 11
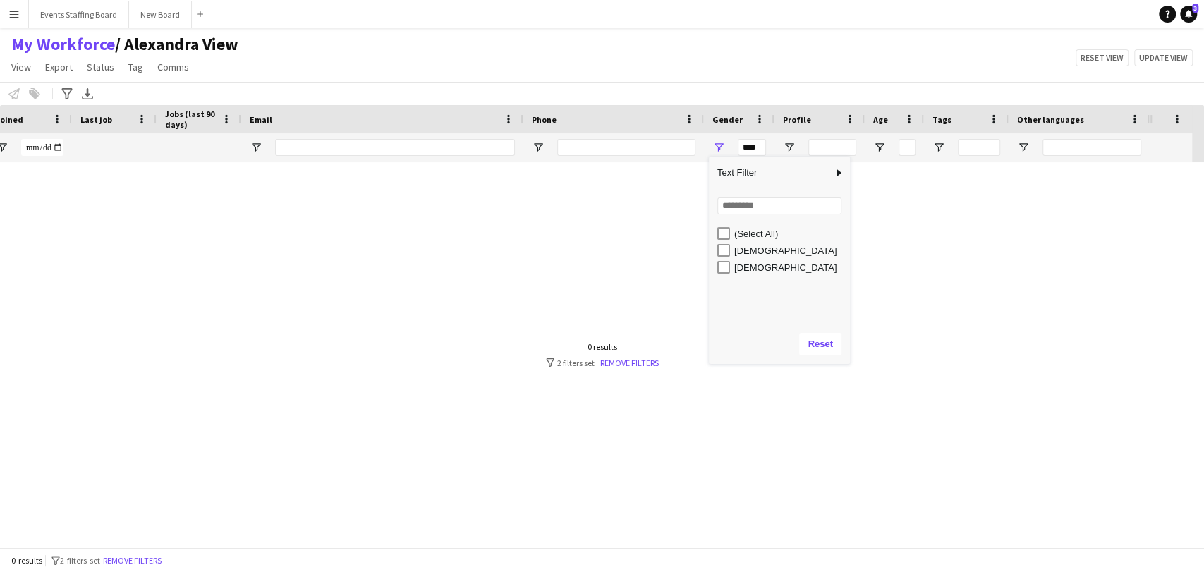
click at [735, 267] on div "[DEMOGRAPHIC_DATA]" at bounding box center [784, 267] width 133 height 17
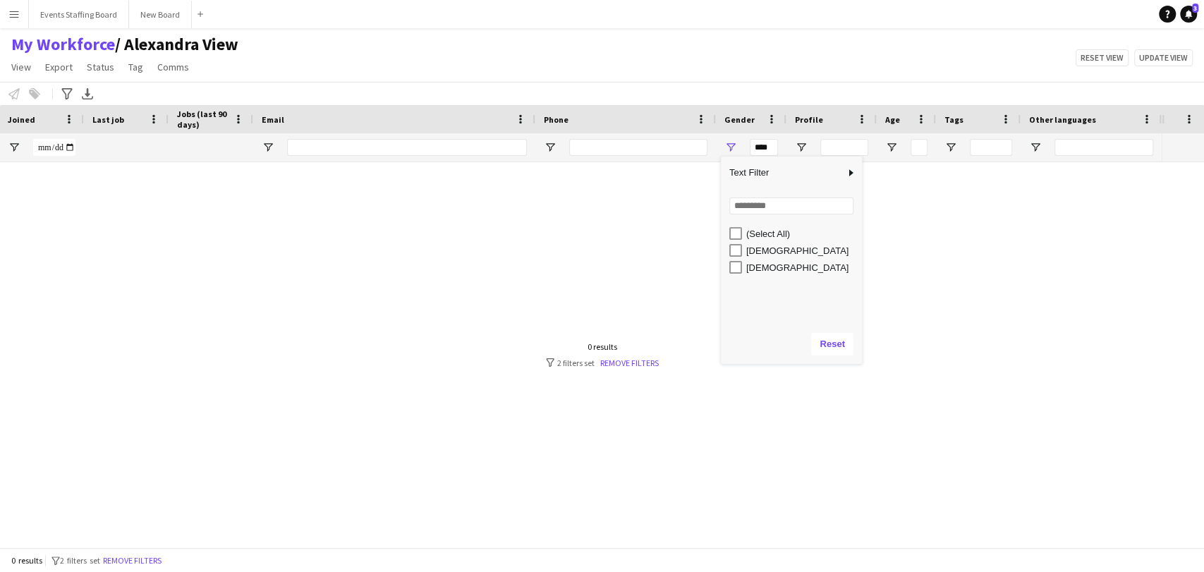
click at [759, 267] on div "[DEMOGRAPHIC_DATA]" at bounding box center [801, 267] width 111 height 11
type input "********"
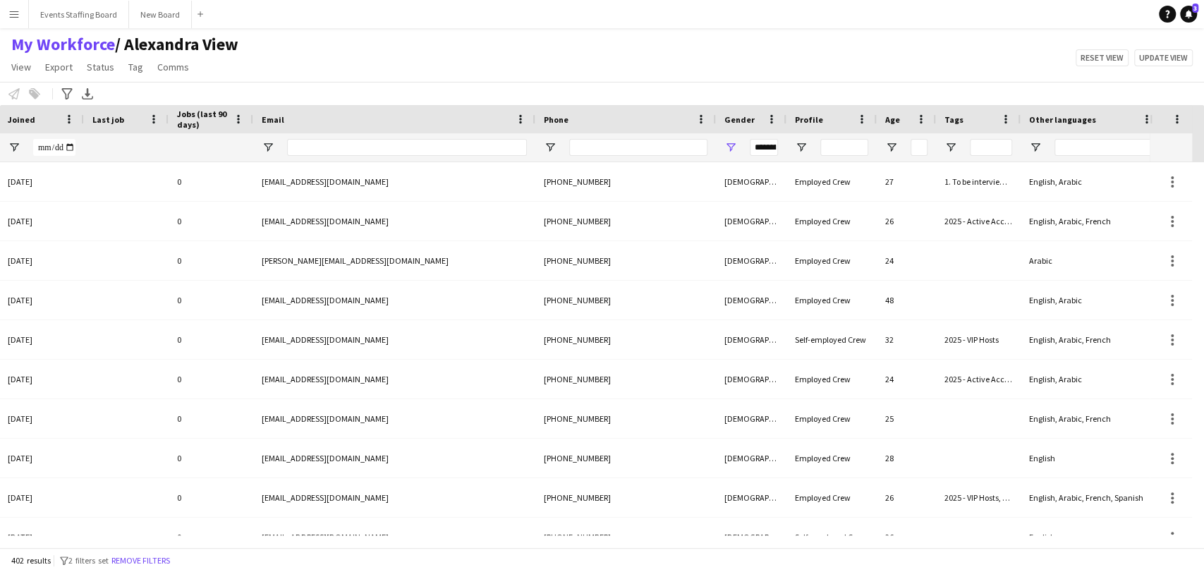
scroll to position [0, 0]
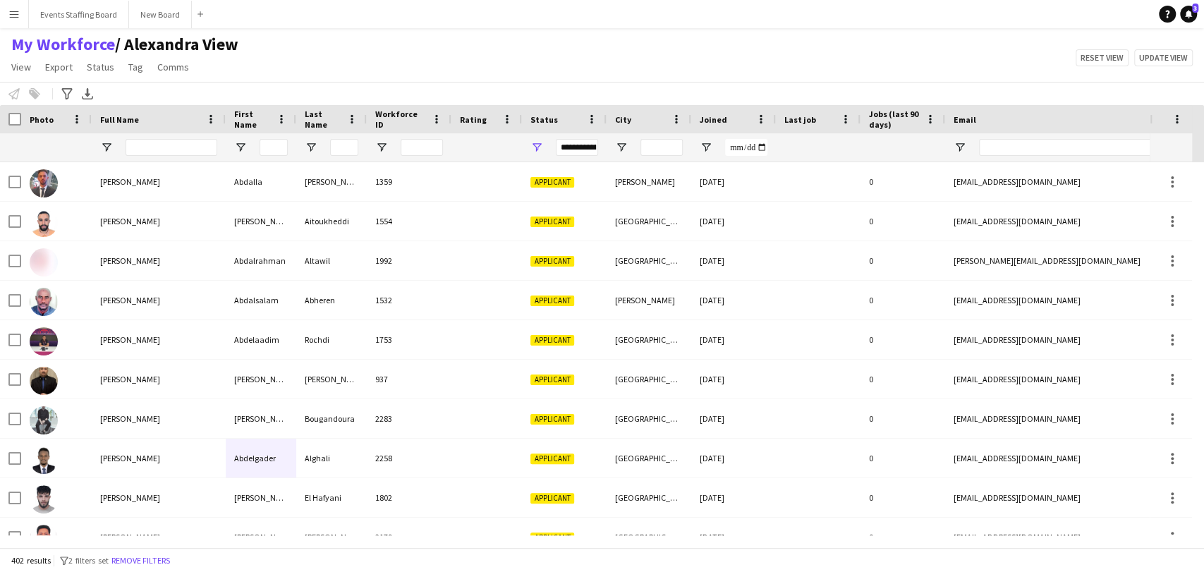
click at [393, 61] on div "My Workforce / Alexandra View View Views Default view Alexandra View April Live…" at bounding box center [602, 58] width 1204 height 48
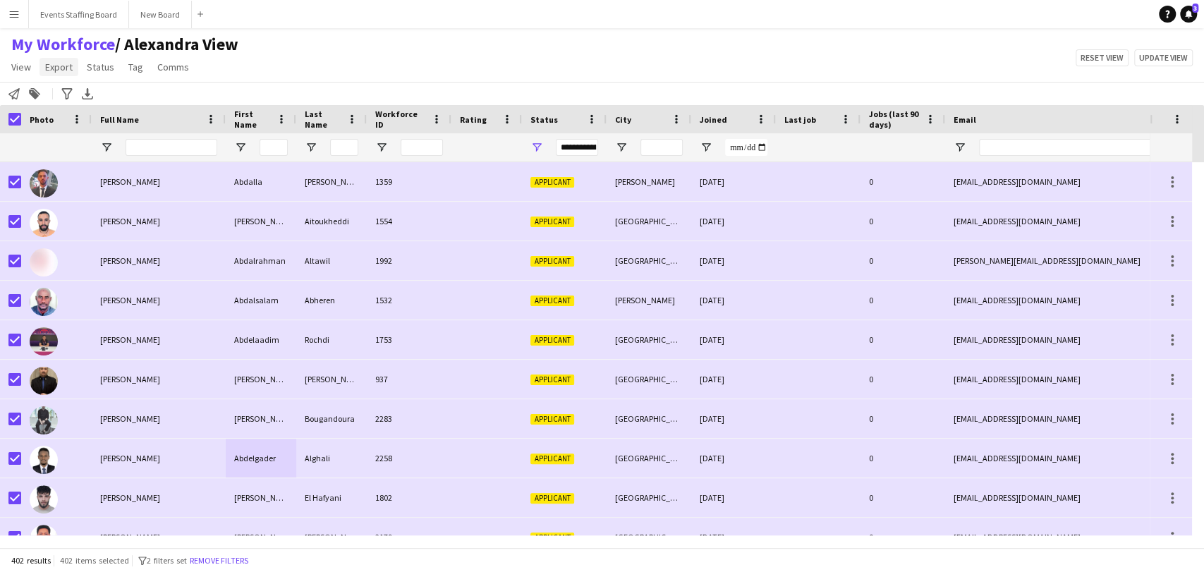
click at [61, 66] on span "Export" at bounding box center [59, 67] width 28 height 13
click at [71, 143] on span "Export as XLSX" at bounding box center [82, 139] width 61 height 13
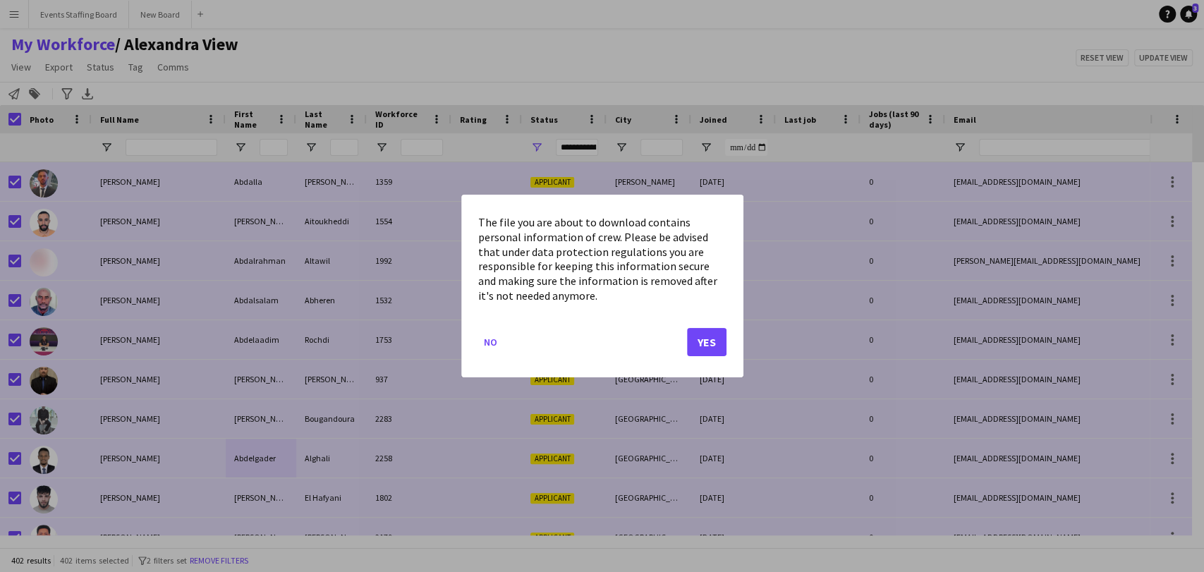
click at [726, 346] on div "The file you are about to download contains personal information of crew. Pleas…" at bounding box center [602, 286] width 282 height 183
click at [713, 339] on button "Yes" at bounding box center [707, 342] width 40 height 28
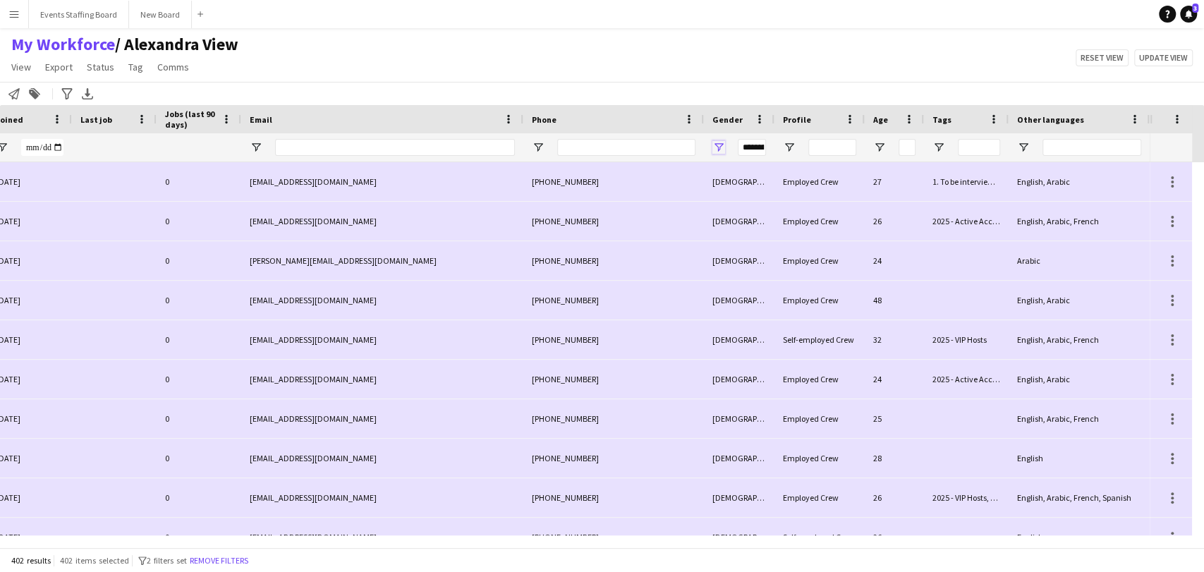
click at [717, 146] on span "Open Filter Menu" at bounding box center [719, 147] width 13 height 13
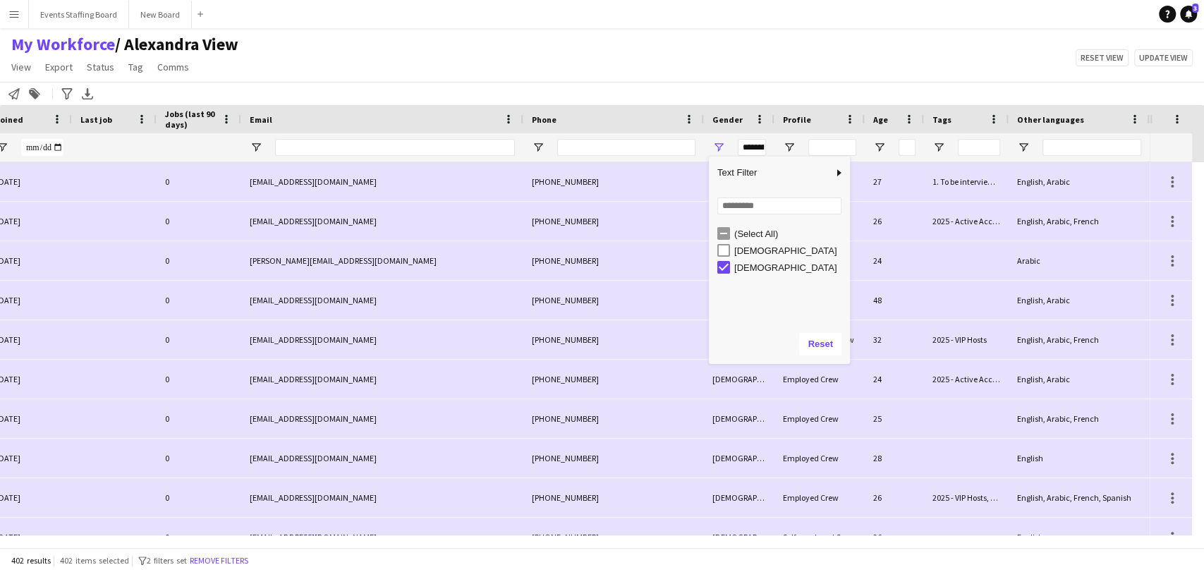
click at [739, 248] on div "[DEMOGRAPHIC_DATA]" at bounding box center [789, 251] width 111 height 11
type input "**********"
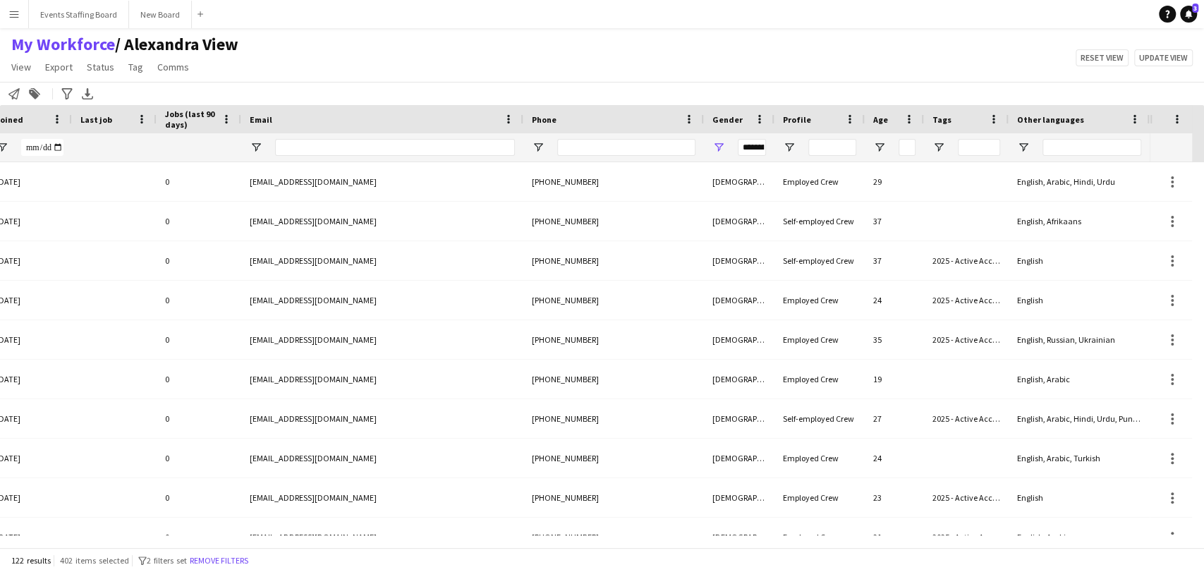
drag, startPoint x: 505, startPoint y: 550, endPoint x: 128, endPoint y: 543, distance: 376.8
click at [128, 543] on app-workforce-table "Press Space to toggle all rows selection (checked) Drag here to set row groups …" at bounding box center [602, 326] width 1204 height 442
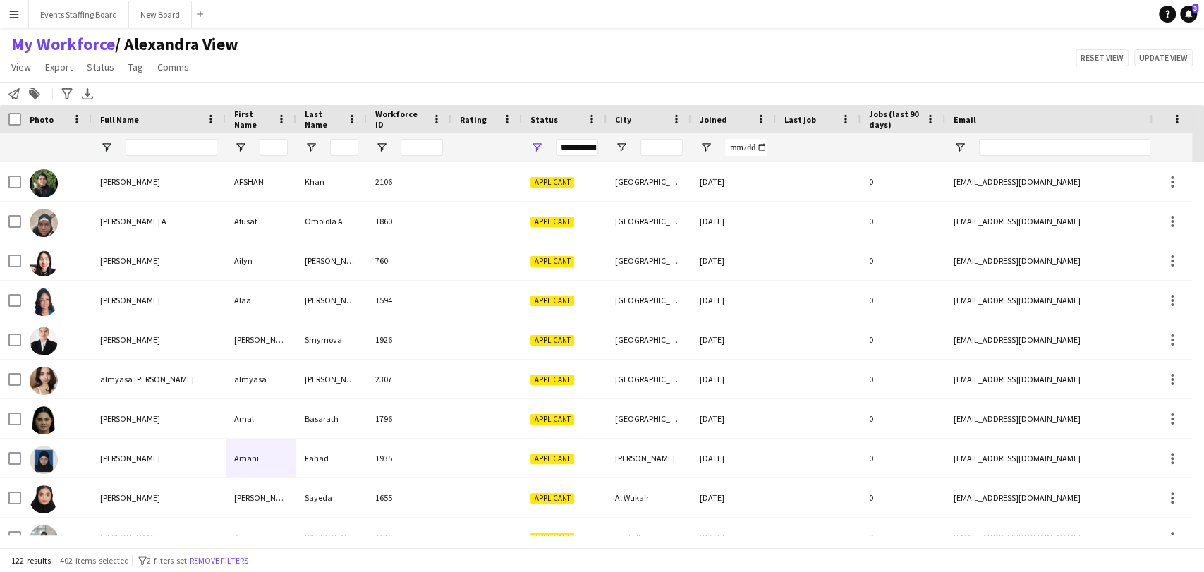
click at [457, 47] on div "My Workforce / Alexandra View View Views Default view Alexandra View April Live…" at bounding box center [602, 58] width 1204 height 48
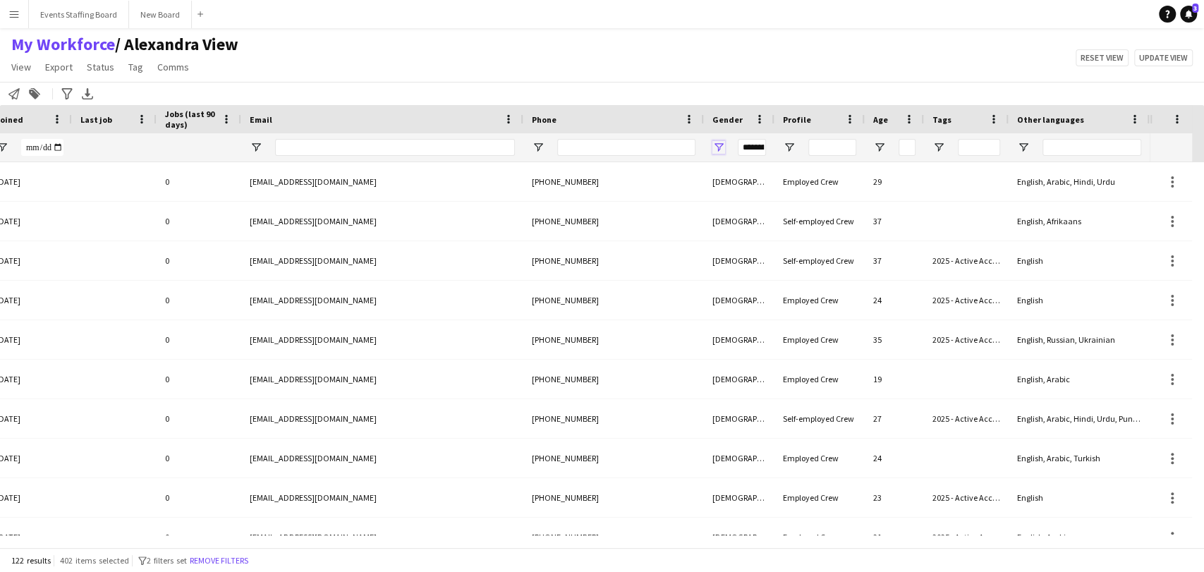
click at [720, 141] on span "Open Filter Menu" at bounding box center [719, 147] width 13 height 13
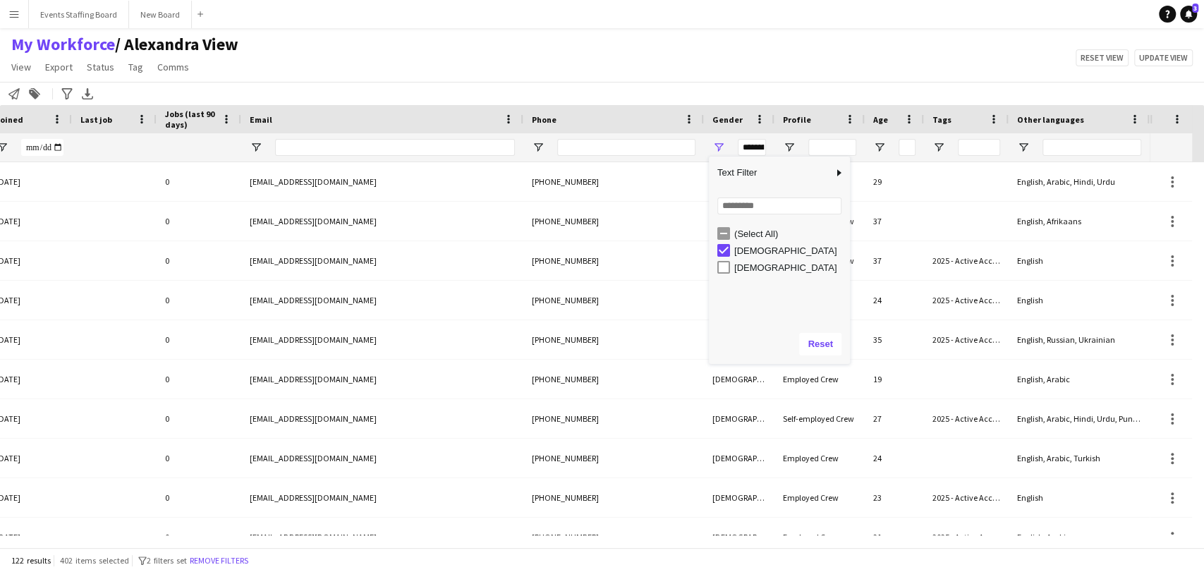
click at [742, 263] on div "[DEMOGRAPHIC_DATA]" at bounding box center [789, 267] width 111 height 11
type input "**********"
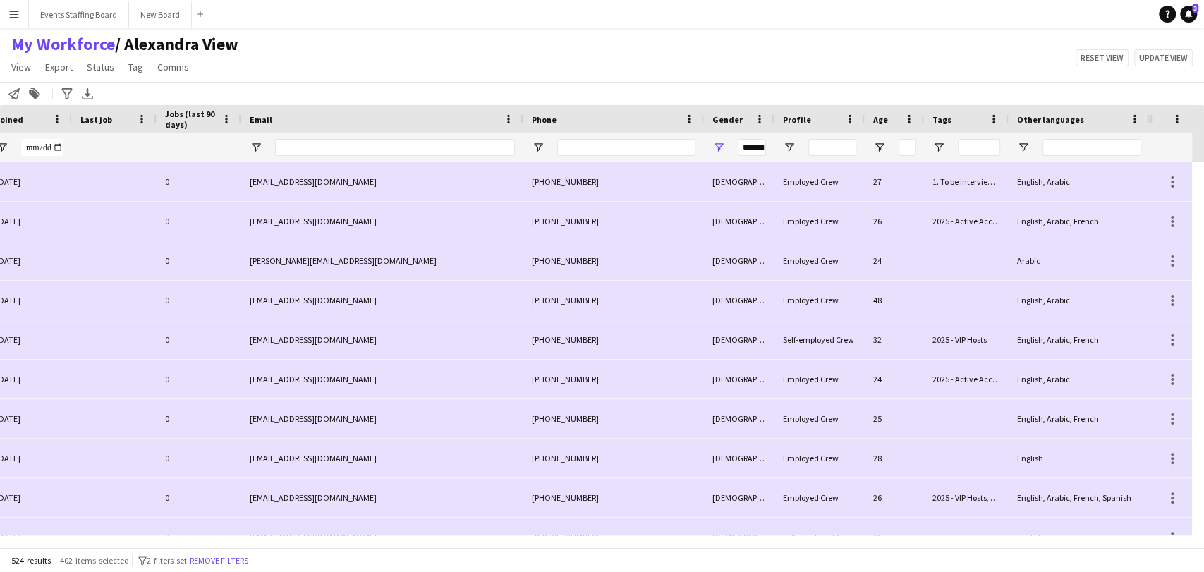
click at [732, 116] on span "Gender" at bounding box center [728, 119] width 30 height 11
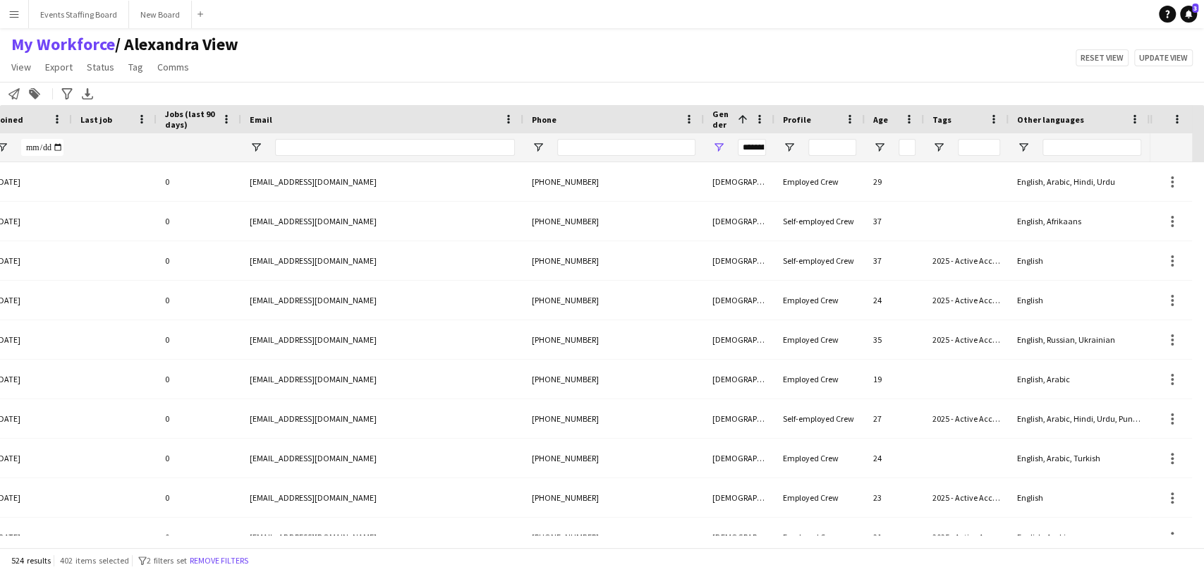
click at [726, 124] on span "Gender" at bounding box center [723, 119] width 20 height 21
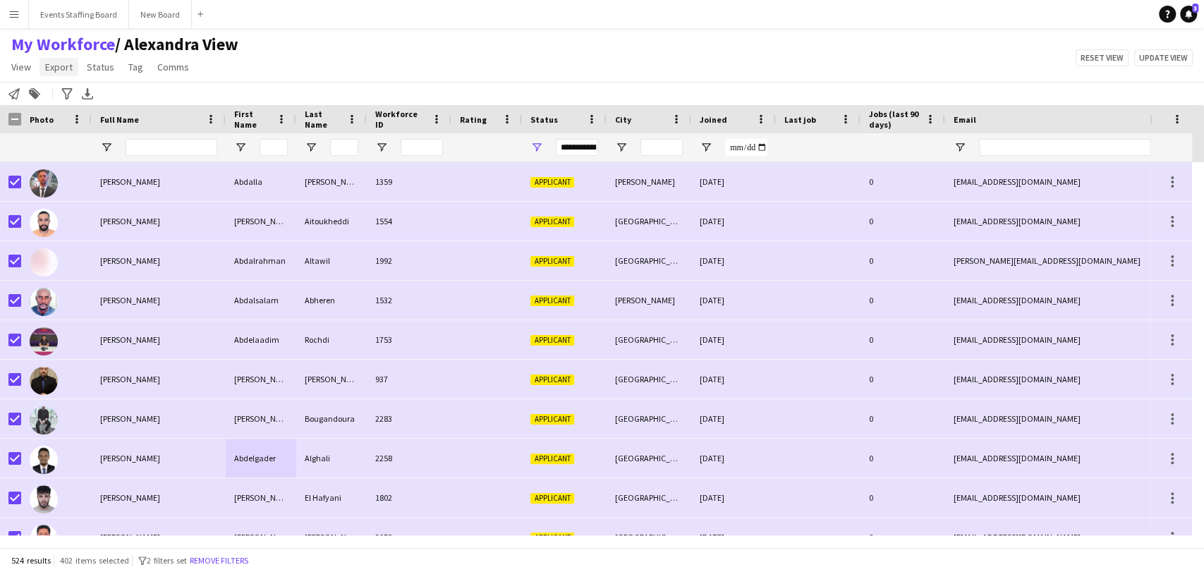
click at [51, 68] on span "Export" at bounding box center [59, 67] width 28 height 13
click at [85, 135] on span "Export as XLSX" at bounding box center [82, 139] width 61 height 13
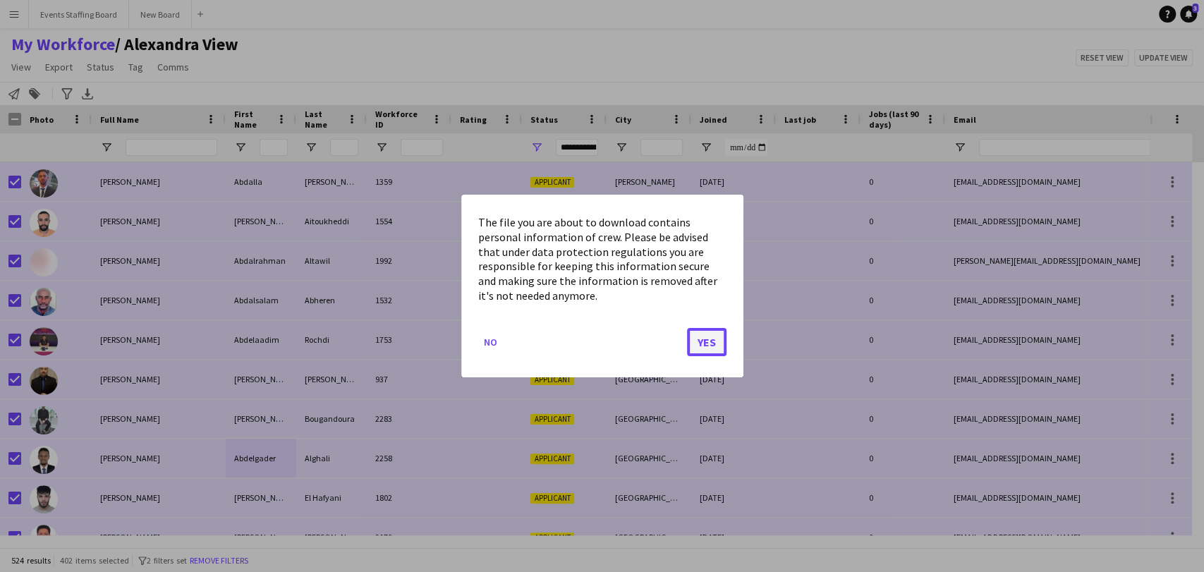
click at [711, 334] on button "Yes" at bounding box center [707, 342] width 40 height 28
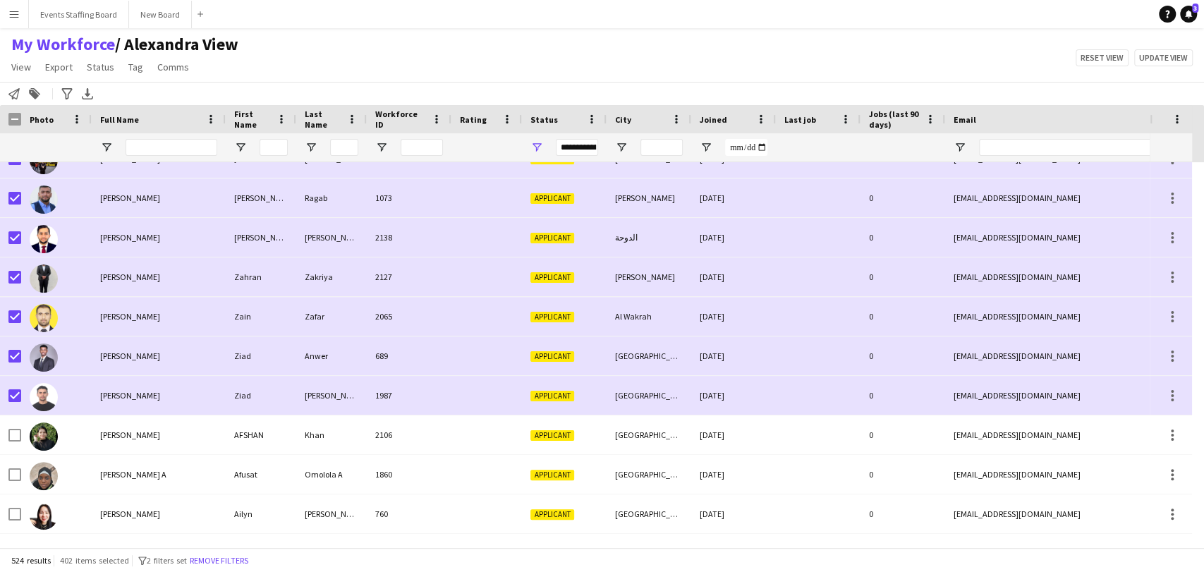
scroll to position [15745, 0]
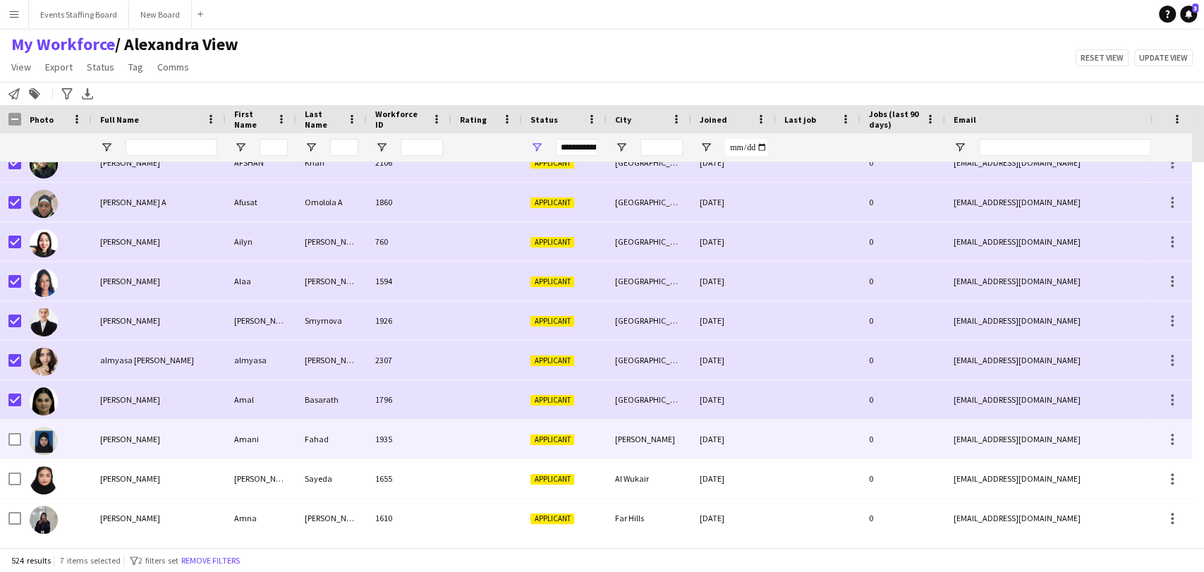
click at [14, 428] on div at bounding box center [14, 440] width 13 height 40
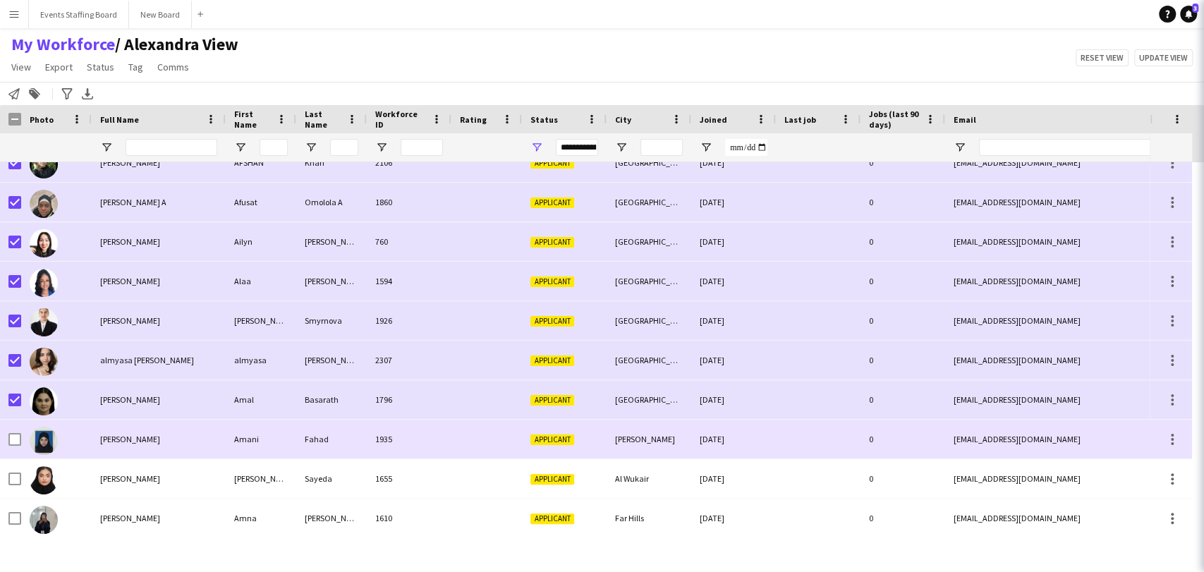
click at [16, 446] on div at bounding box center [14, 440] width 13 height 40
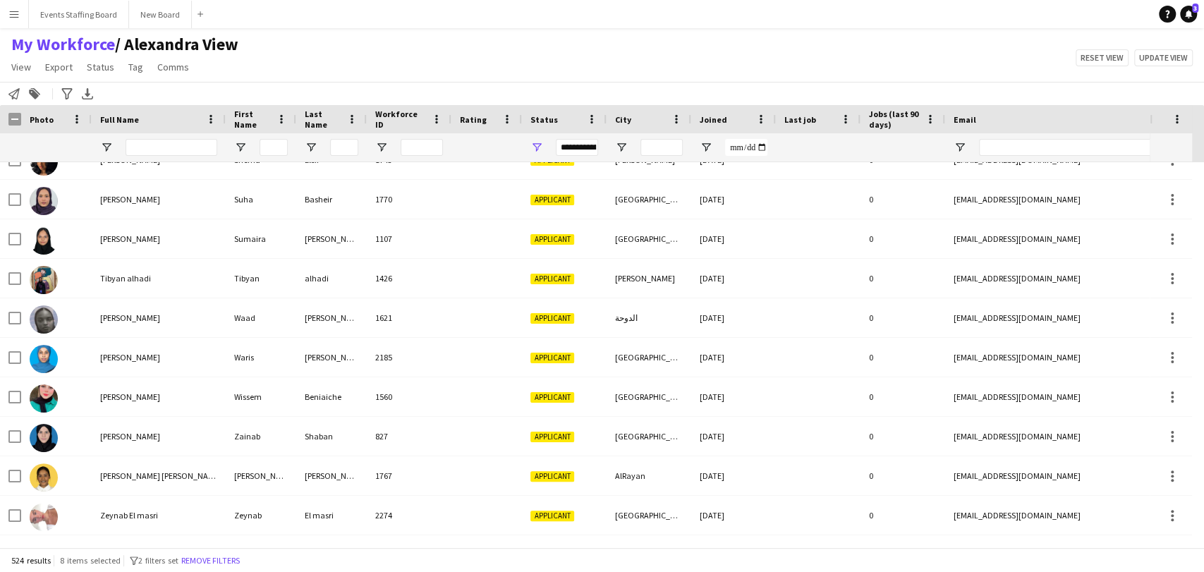
click at [6, 116] on div at bounding box center [10, 119] width 21 height 28
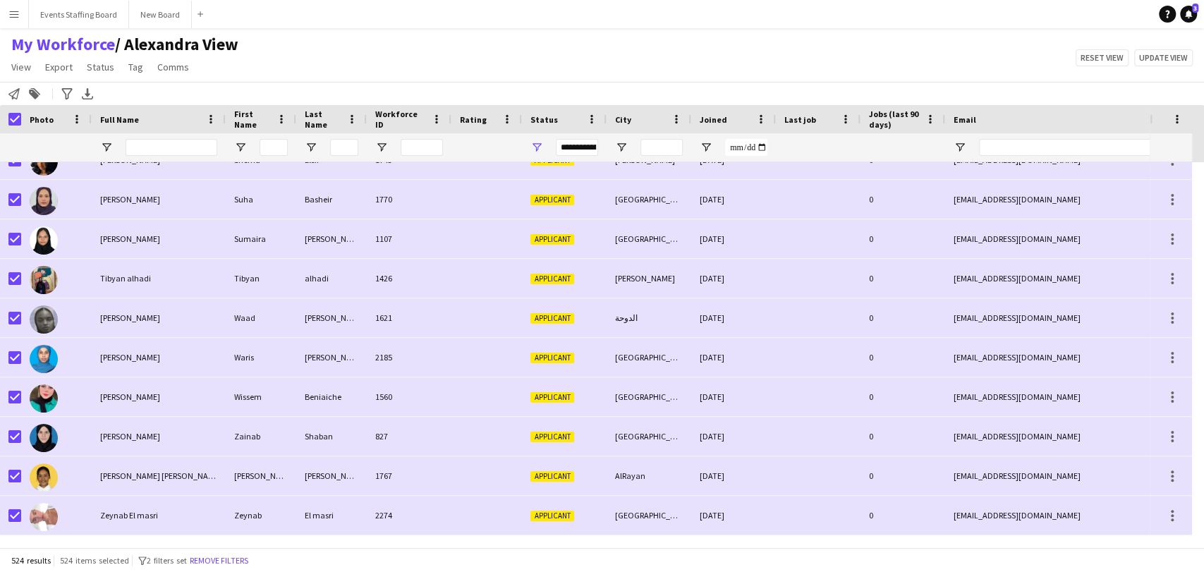
click at [230, 560] on button "Remove filters" at bounding box center [219, 561] width 64 height 16
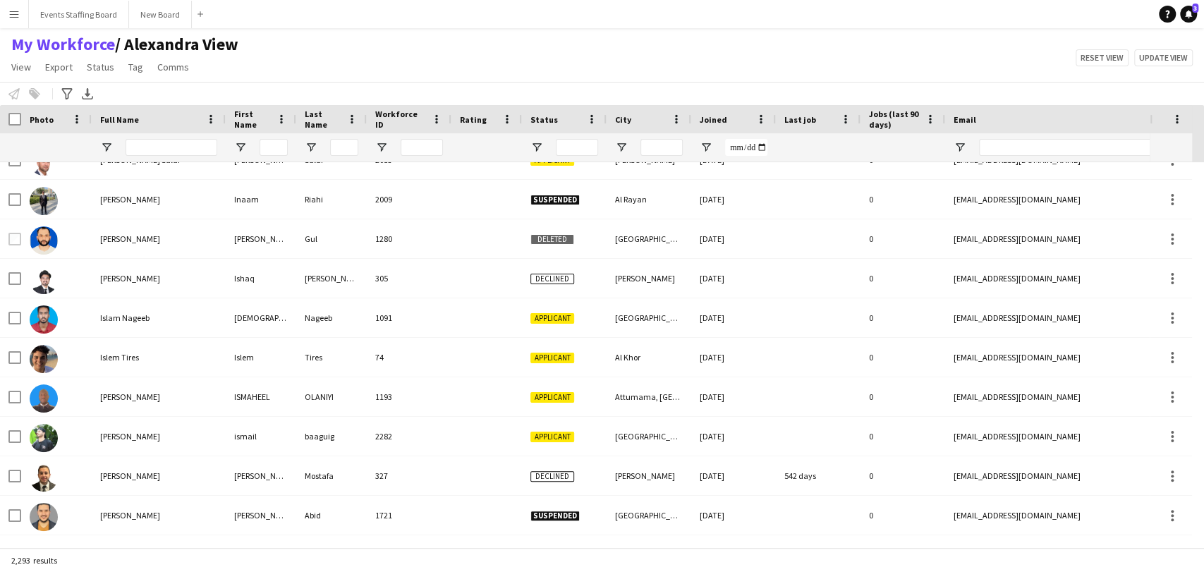
click at [542, 138] on div at bounding box center [564, 147] width 85 height 28
click at [538, 141] on span "Open Filter Menu" at bounding box center [537, 147] width 13 height 13
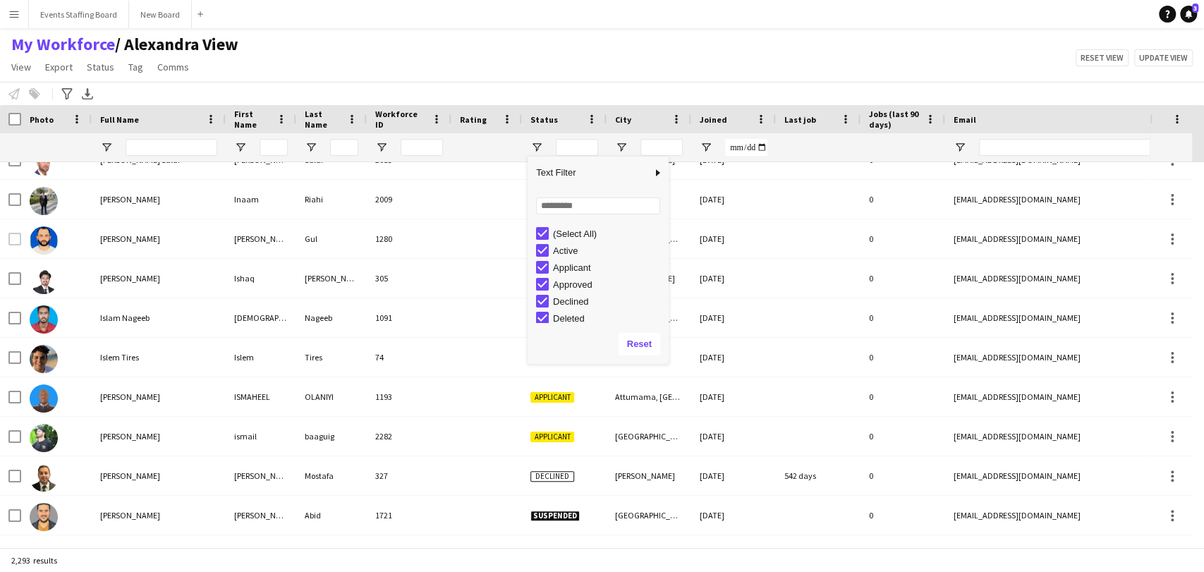
click at [571, 236] on div "(Select All)" at bounding box center [608, 234] width 111 height 11
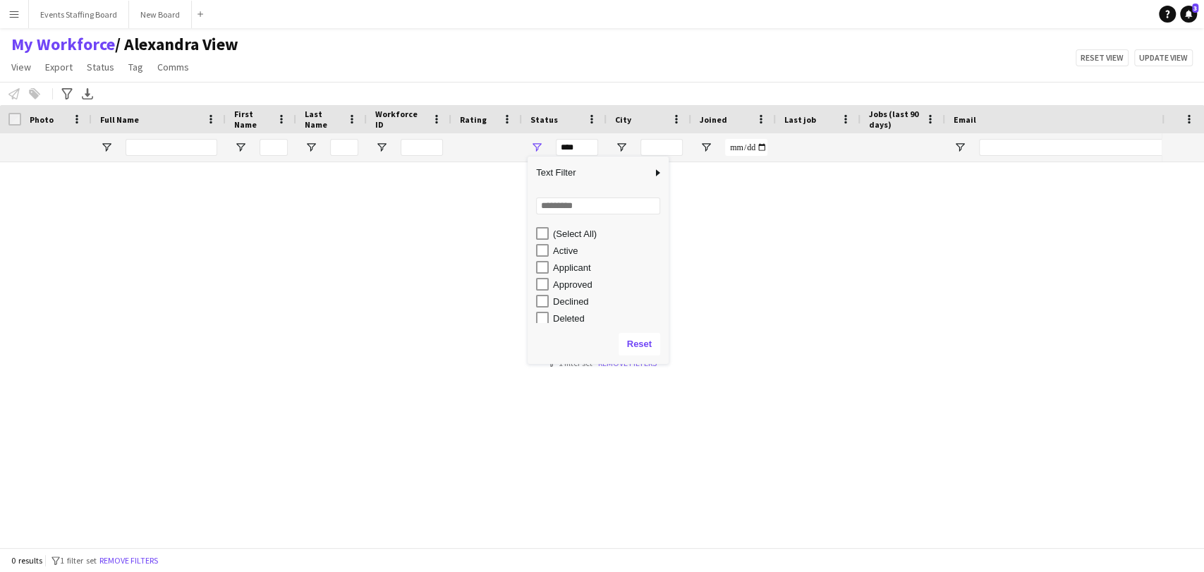
click at [566, 267] on div "Applicant" at bounding box center [608, 267] width 111 height 11
type input "**********"
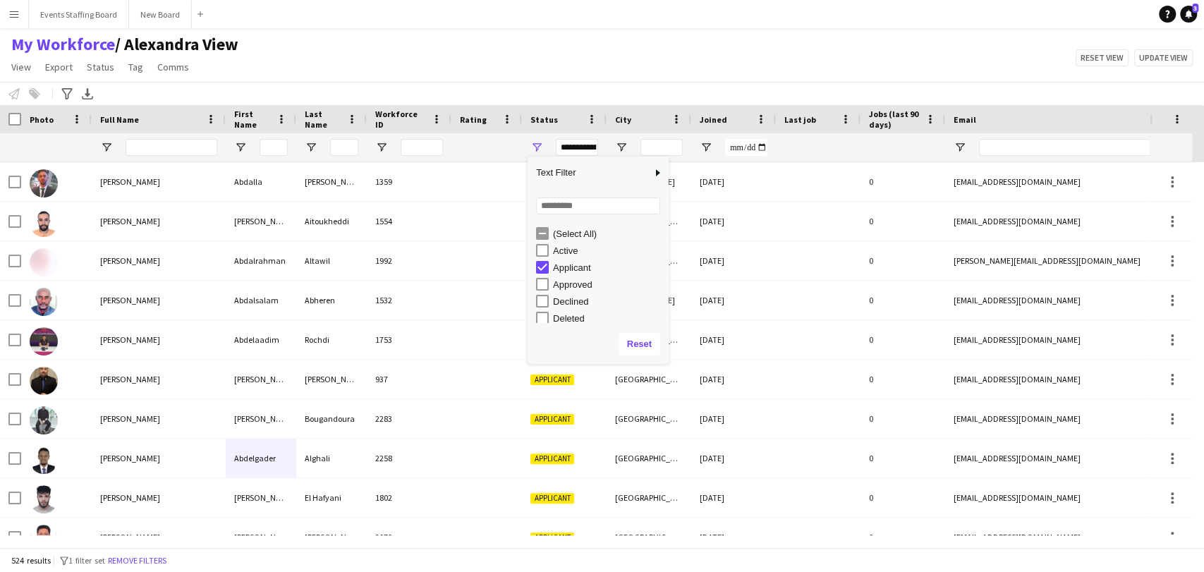
click at [492, 10] on app-navbar "Menu Boards Boards Boards All jobs Status Workforce Workforce My Workforce Recr…" at bounding box center [602, 14] width 1204 height 28
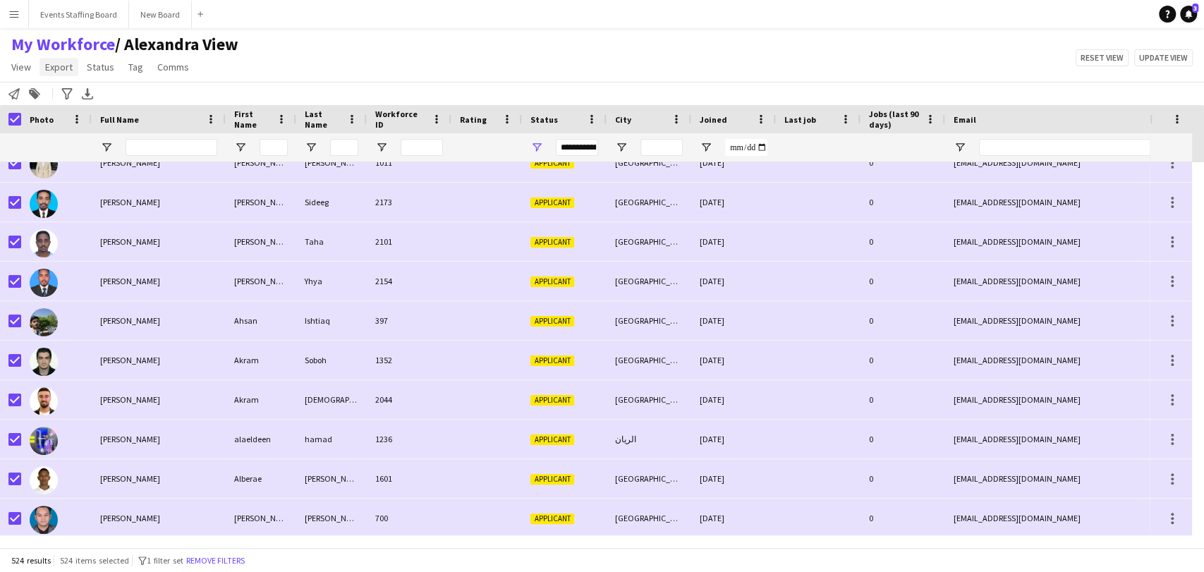
click at [61, 65] on span "Export" at bounding box center [59, 67] width 28 height 13
click at [78, 143] on span "Export as XLSX" at bounding box center [82, 139] width 61 height 13
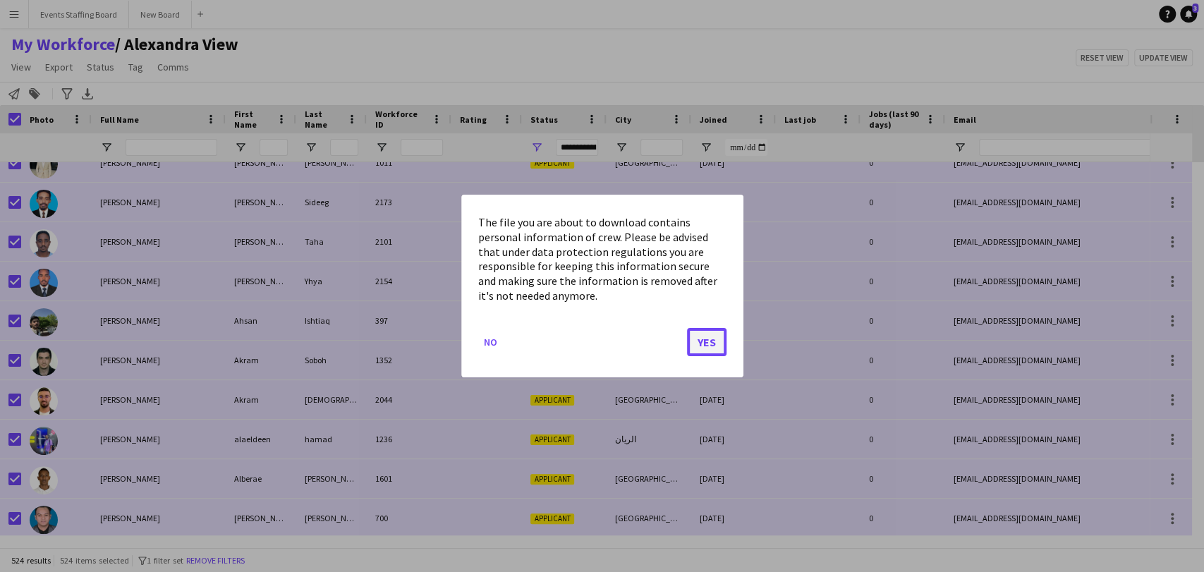
click at [691, 350] on button "Yes" at bounding box center [707, 342] width 40 height 28
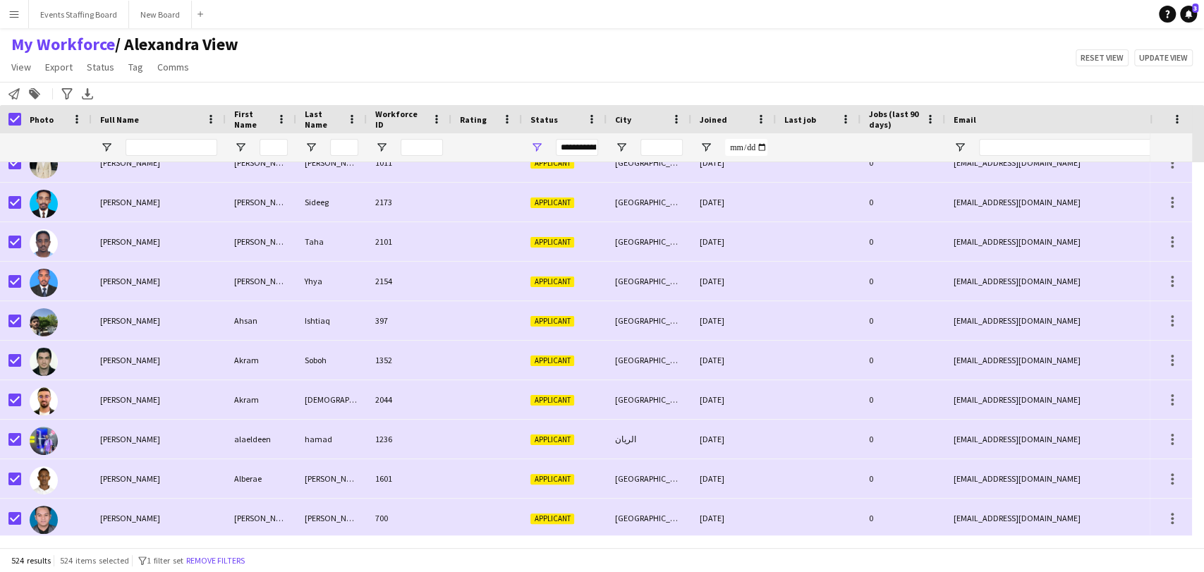
click at [217, 560] on button "Remove filters" at bounding box center [215, 561] width 64 height 16
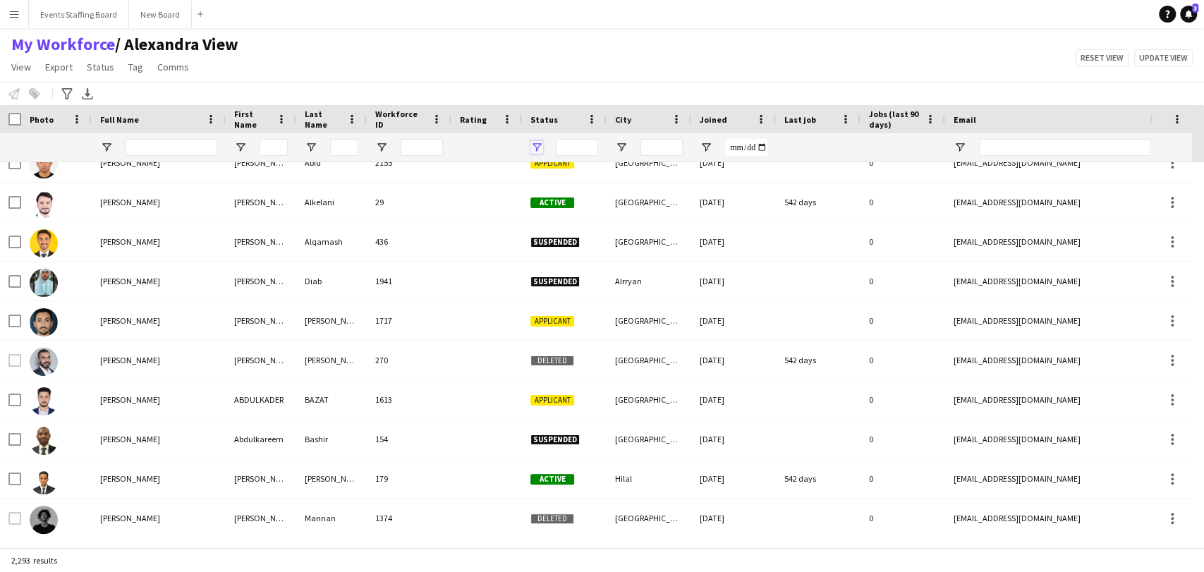
click at [540, 146] on span "Open Filter Menu" at bounding box center [537, 147] width 13 height 13
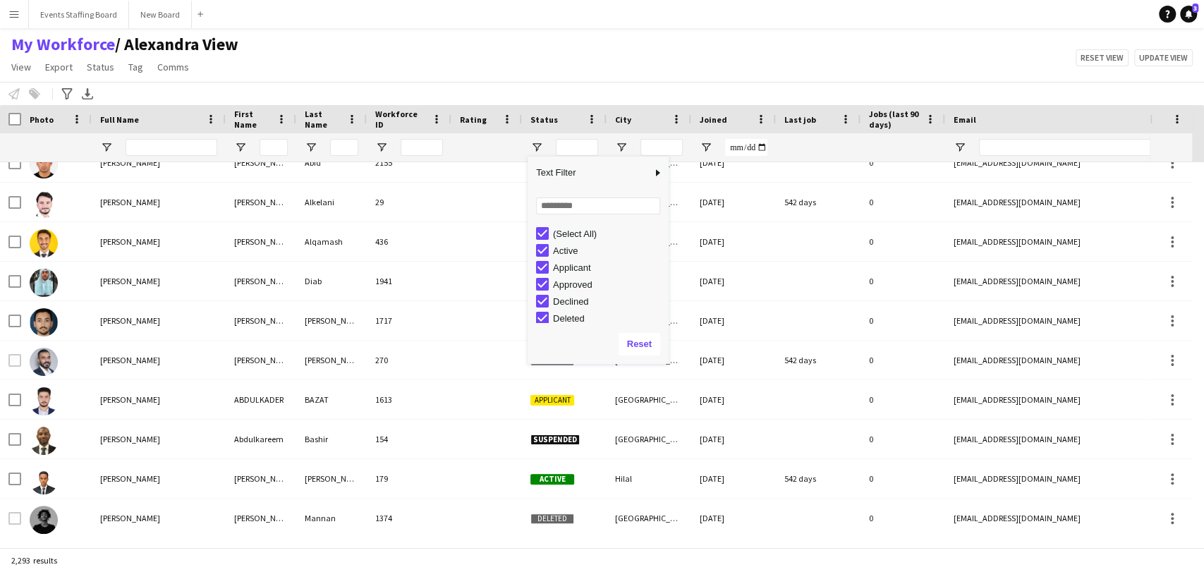
click at [566, 236] on div "(Select All)" at bounding box center [608, 234] width 111 height 11
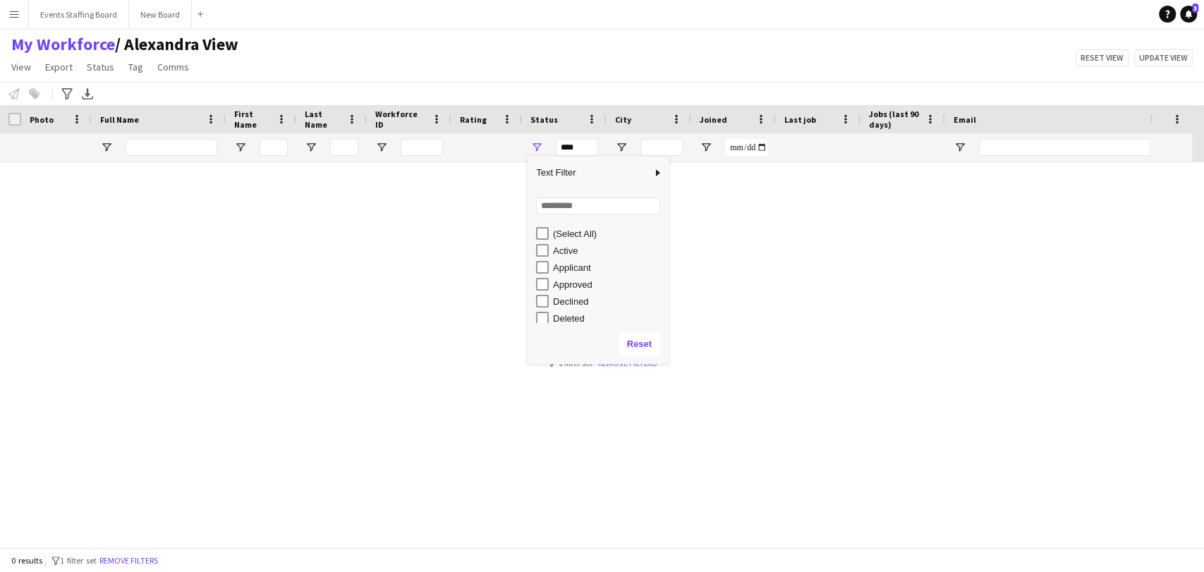
scroll to position [0, 0]
click at [559, 256] on div "Active" at bounding box center [608, 251] width 111 height 11
type input "**********"
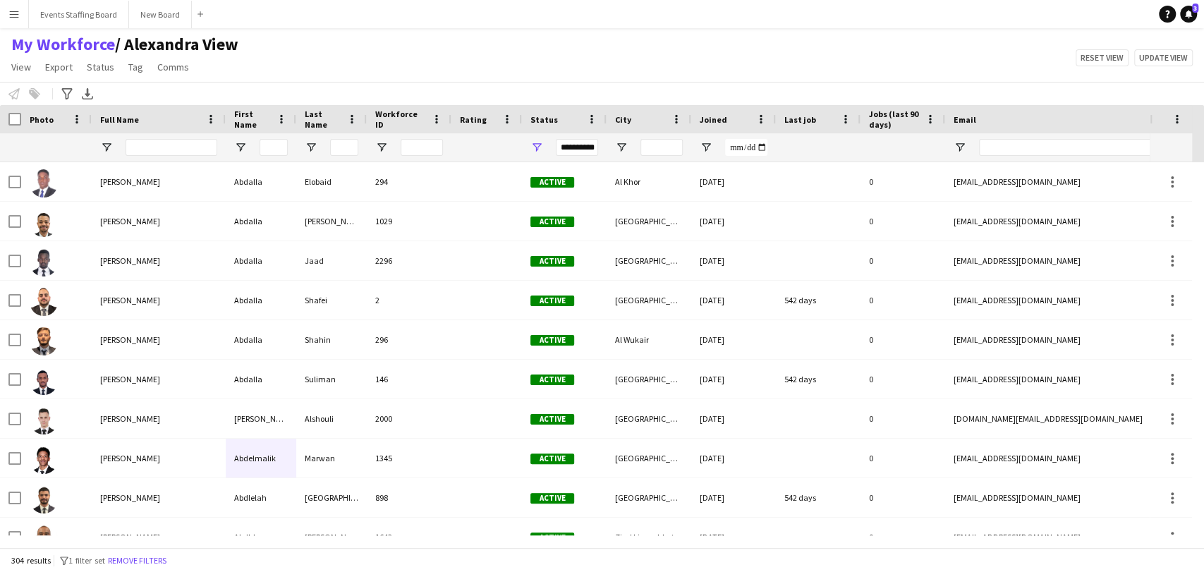
click at [512, 69] on div "My Workforce / Alexandra View View Views Default view Alexandra View April Live…" at bounding box center [602, 58] width 1204 height 48
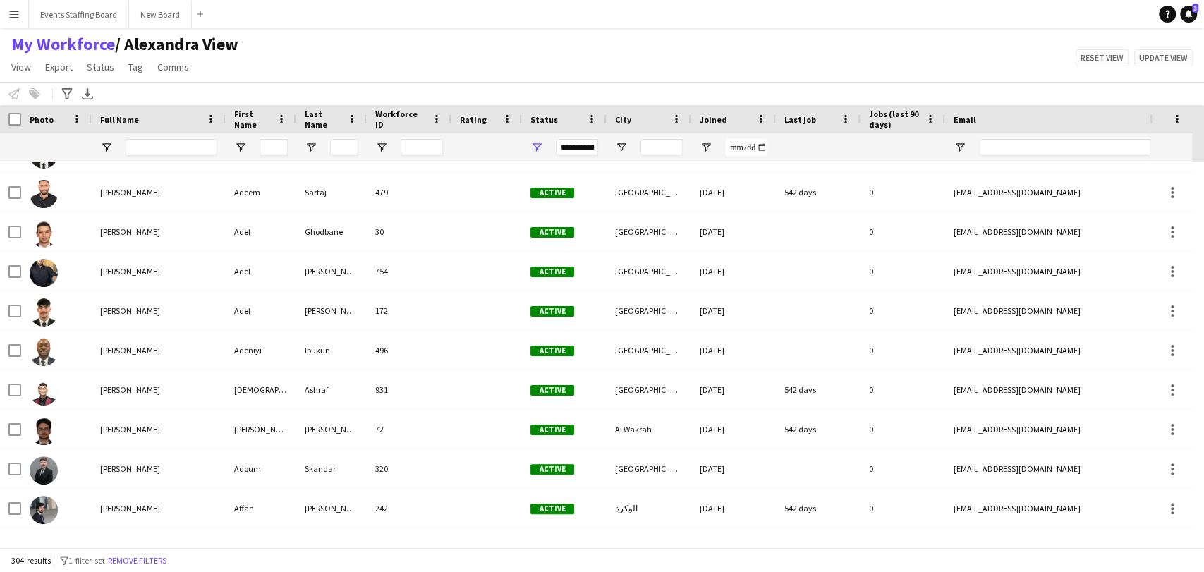
scroll to position [1254, 0]
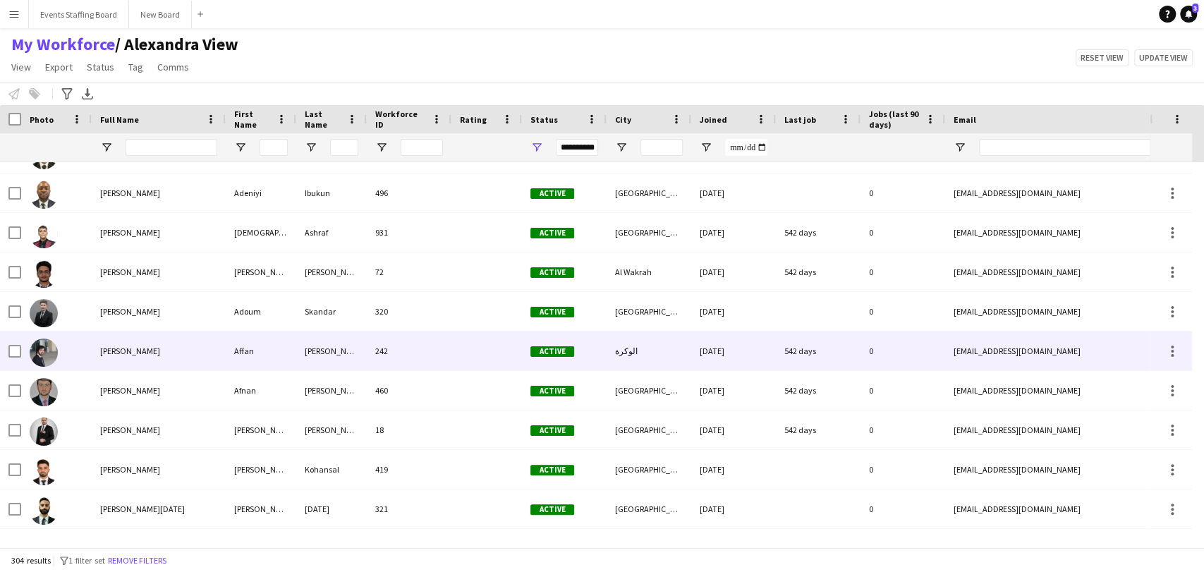
click at [164, 352] on div "Affan Mohammed" at bounding box center [159, 351] width 134 height 39
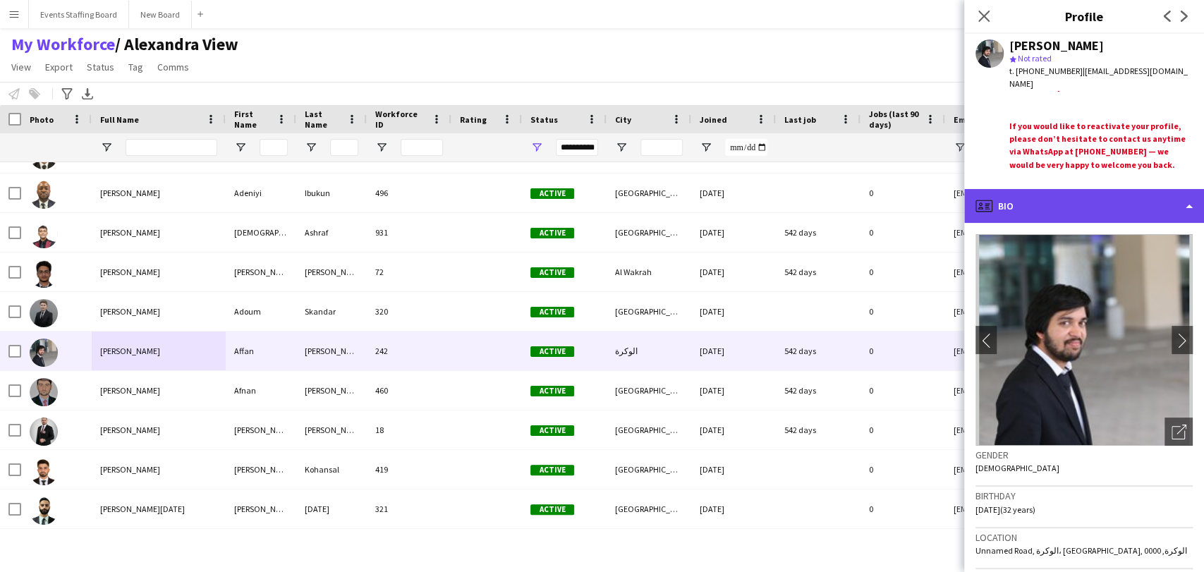
click at [1103, 212] on div "profile Bio" at bounding box center [1084, 206] width 240 height 34
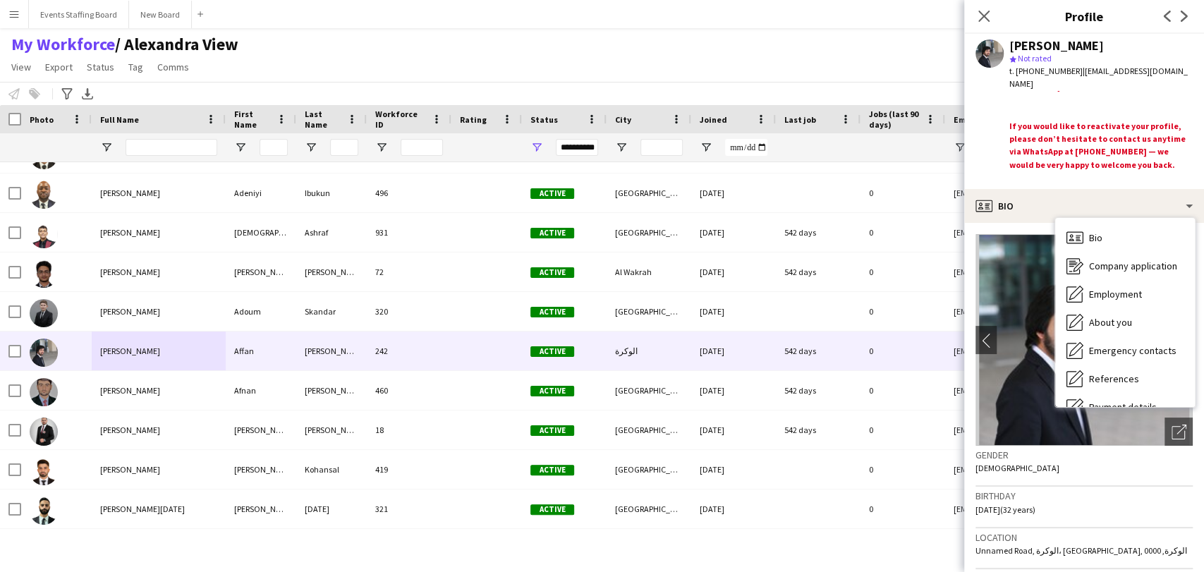
click at [1106, 137] on div "If you would like to reactivate your profile, please don’t hesitate to contact …" at bounding box center [1101, 146] width 183 height 52
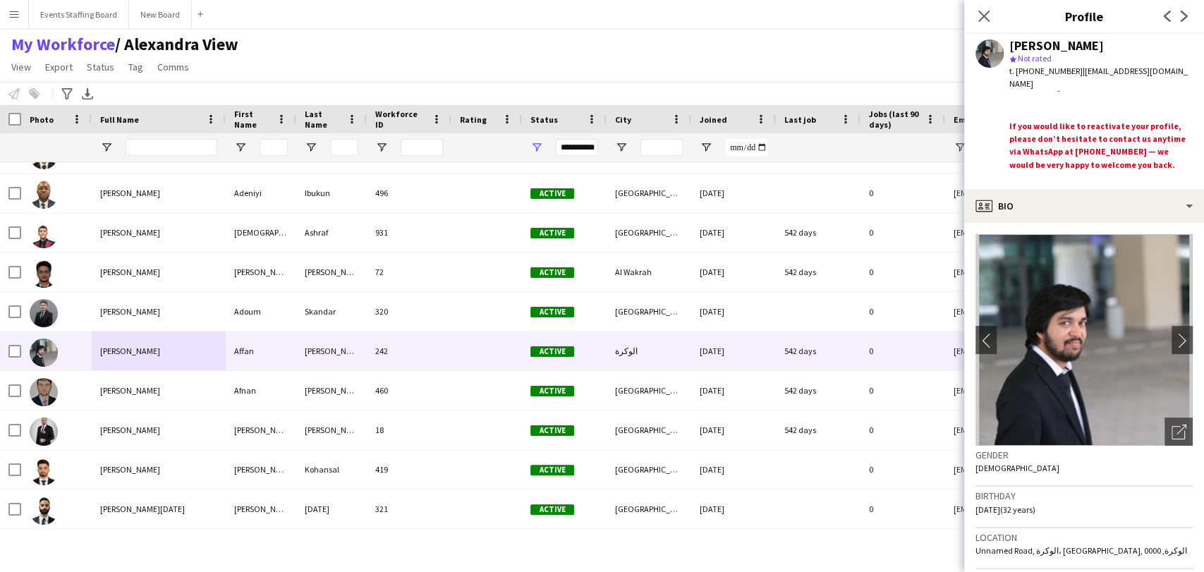
drag, startPoint x: 983, startPoint y: 8, endPoint x: 969, endPoint y: 15, distance: 15.8
click at [982, 8] on app-icon "Close pop-in" at bounding box center [984, 16] width 17 height 17
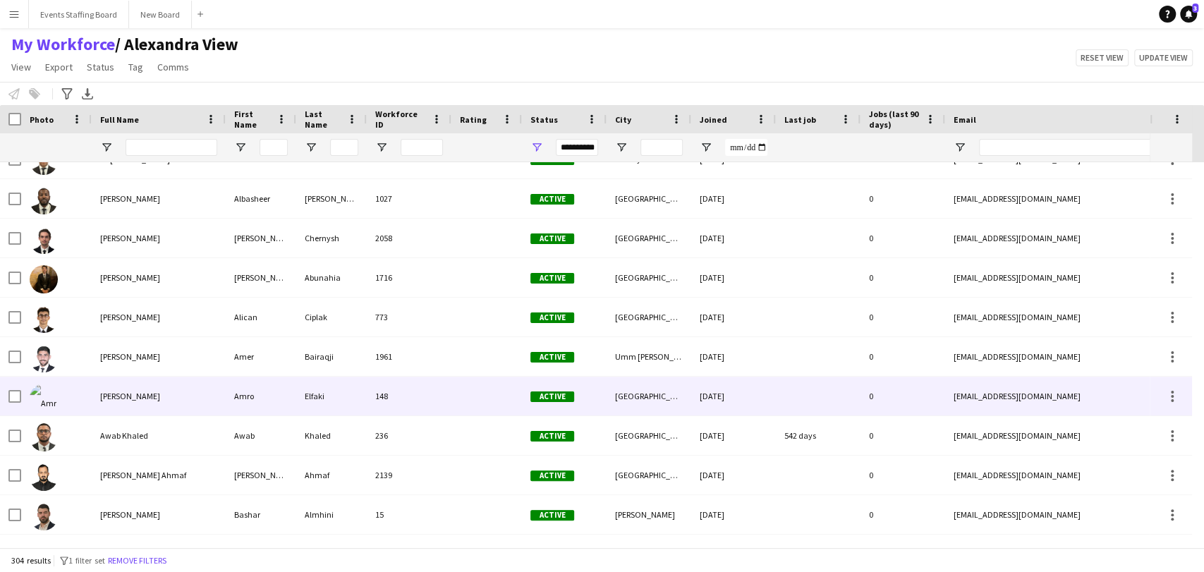
click at [120, 397] on span "[PERSON_NAME]" at bounding box center [130, 396] width 60 height 11
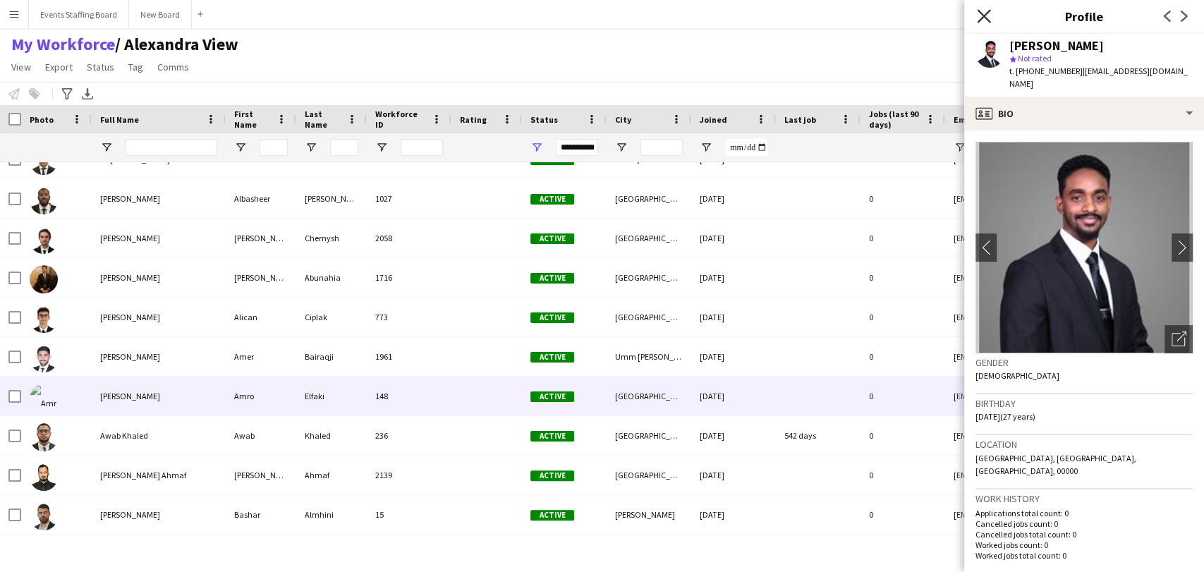
click at [982, 23] on icon "Close pop-in" at bounding box center [983, 15] width 13 height 13
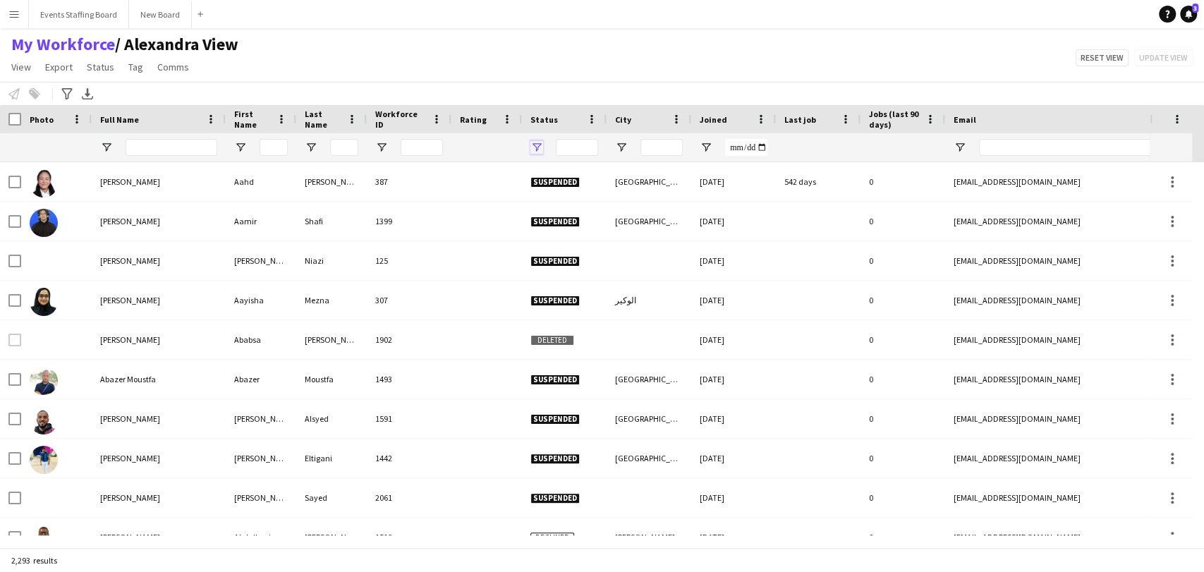
click at [533, 142] on span "Open Filter Menu" at bounding box center [537, 147] width 13 height 13
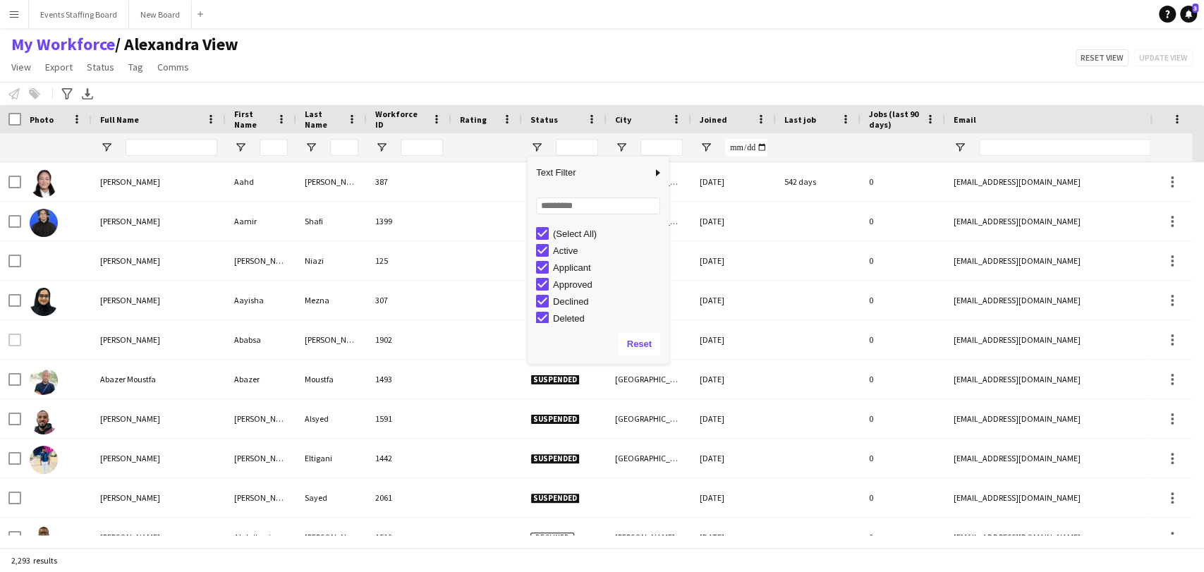
click at [569, 235] on div "(Select All)" at bounding box center [608, 234] width 111 height 11
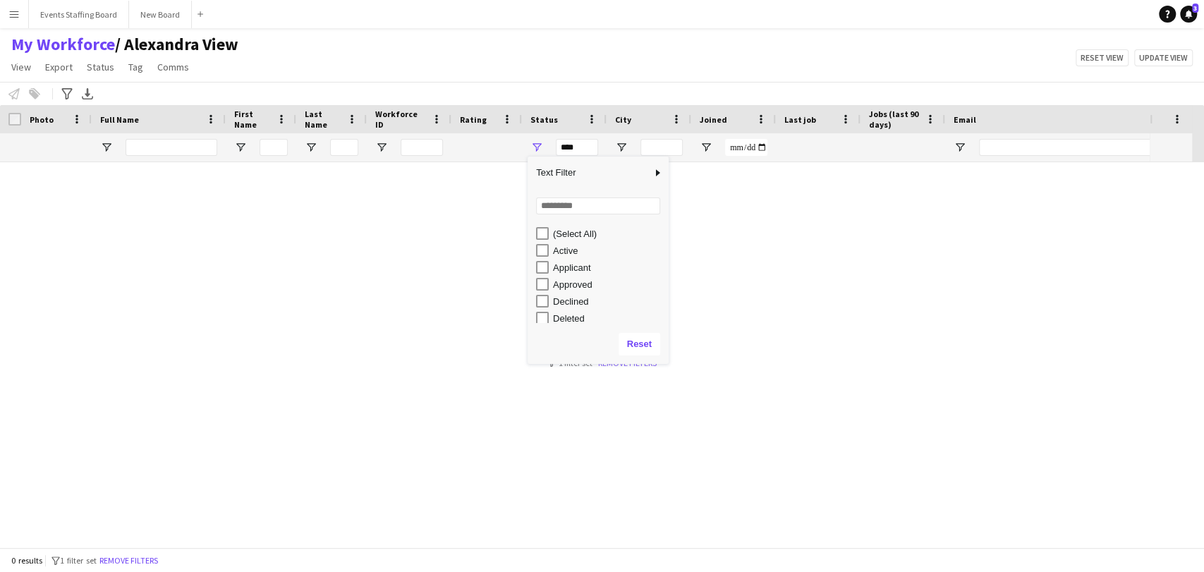
click at [549, 254] on div "Active" at bounding box center [602, 250] width 133 height 17
type input "**********"
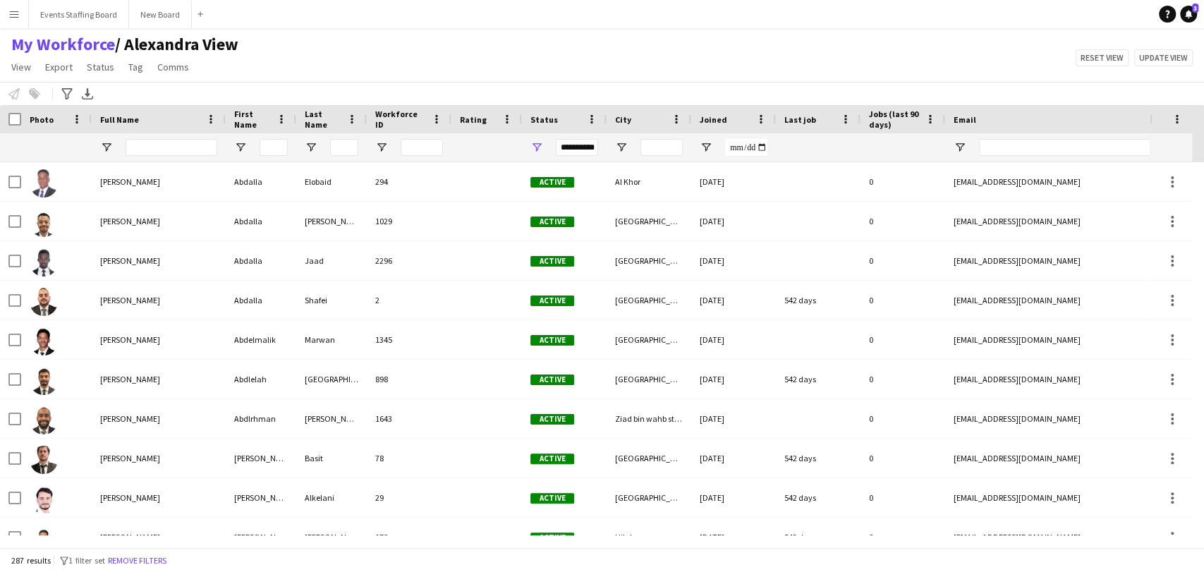
click at [422, 58] on div "My Workforce / [PERSON_NAME] View View Views Default view [PERSON_NAME] View Ap…" at bounding box center [602, 58] width 1204 height 48
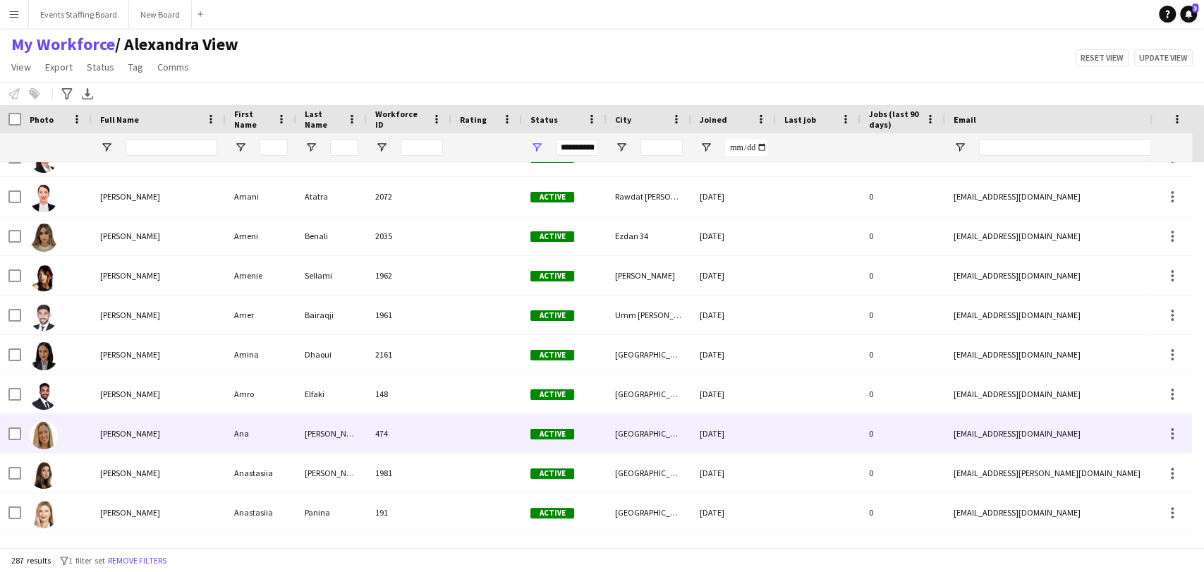
scroll to position [1568, 0]
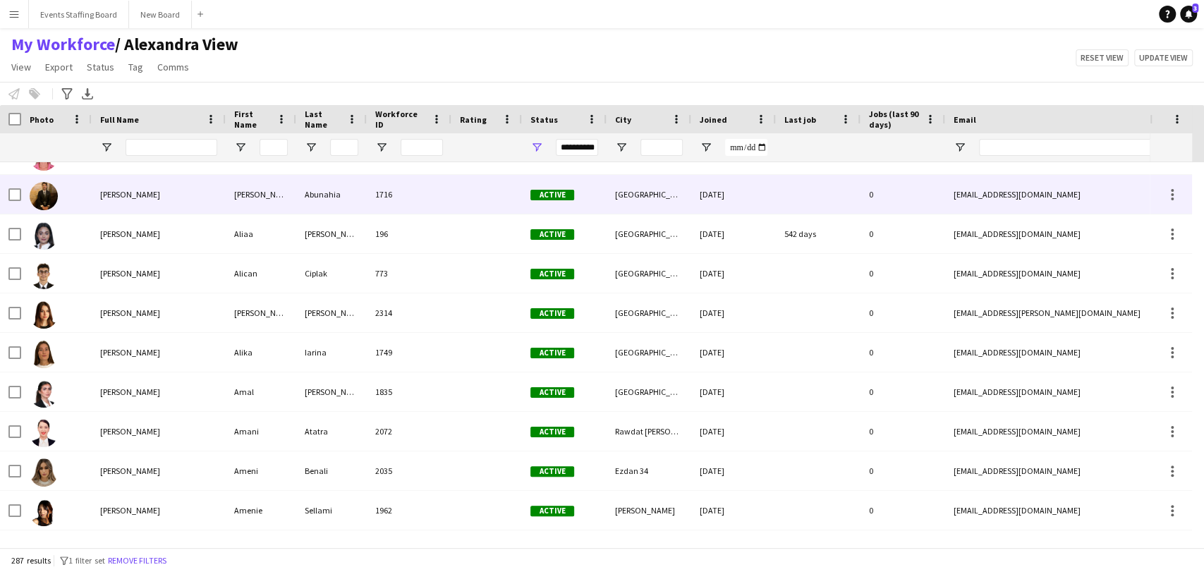
click at [101, 182] on div "[PERSON_NAME]" at bounding box center [159, 194] width 134 height 39
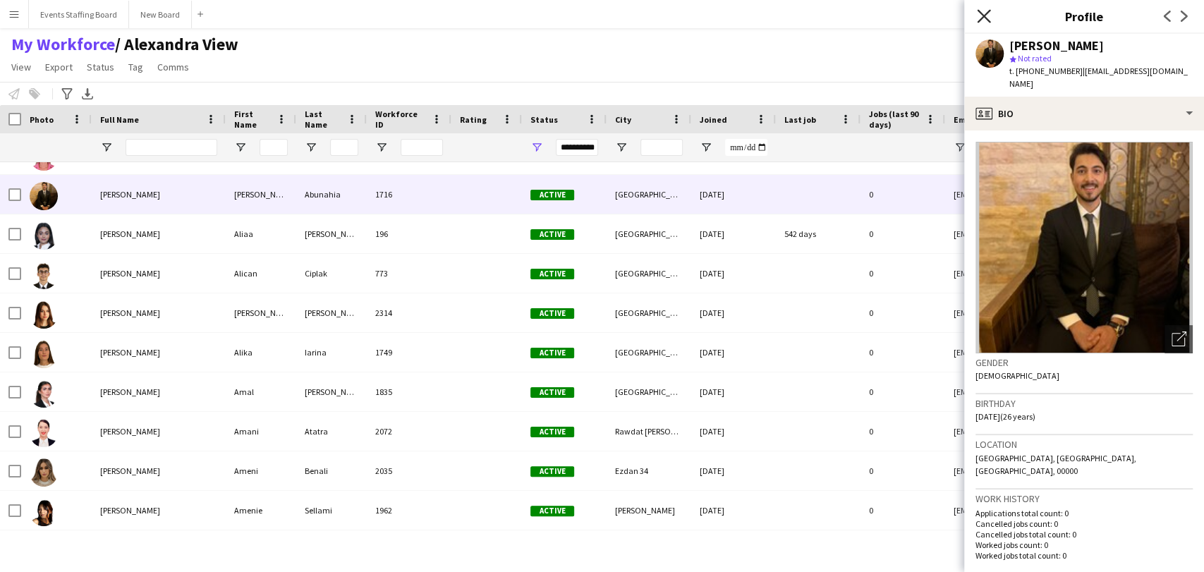
click at [979, 13] on icon "Close pop-in" at bounding box center [983, 15] width 13 height 13
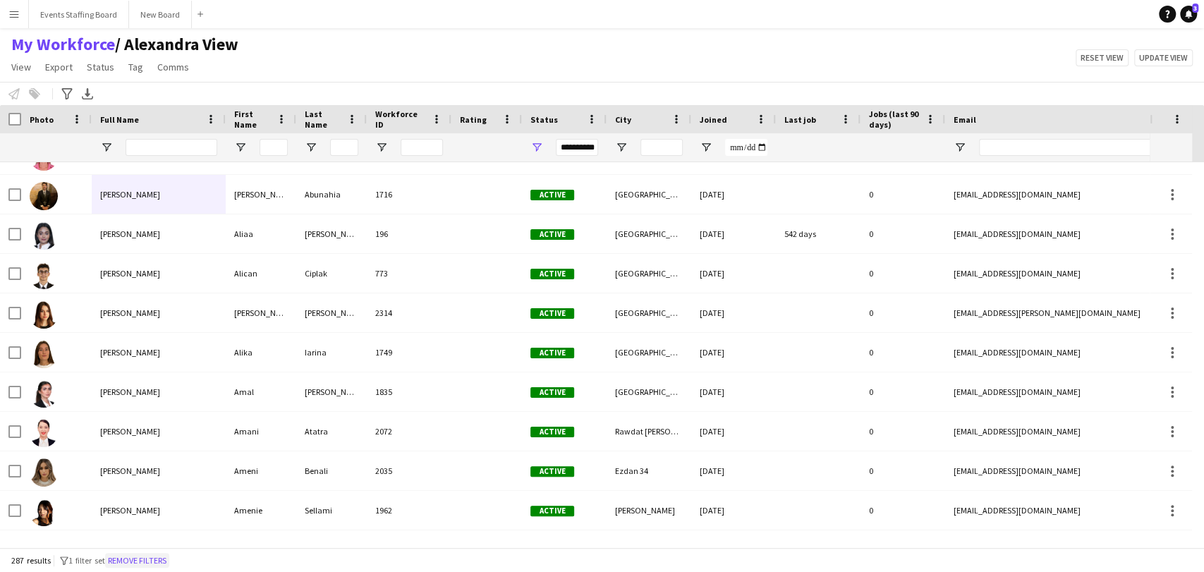
click at [151, 563] on button "Remove filters" at bounding box center [137, 561] width 64 height 16
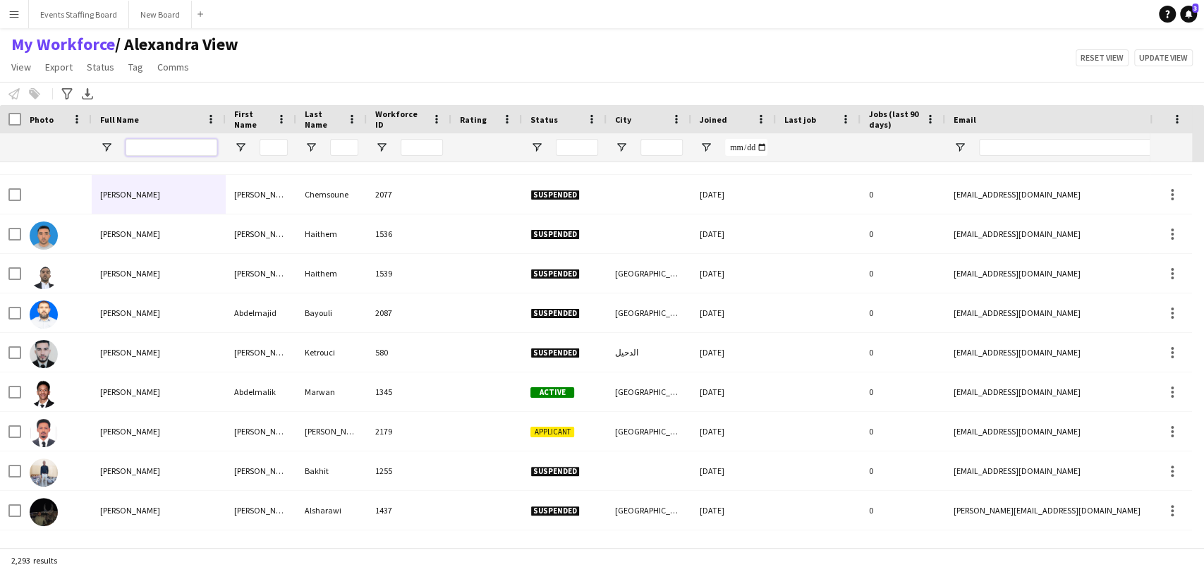
click at [171, 152] on input "Full Name Filter Input" at bounding box center [172, 147] width 92 height 17
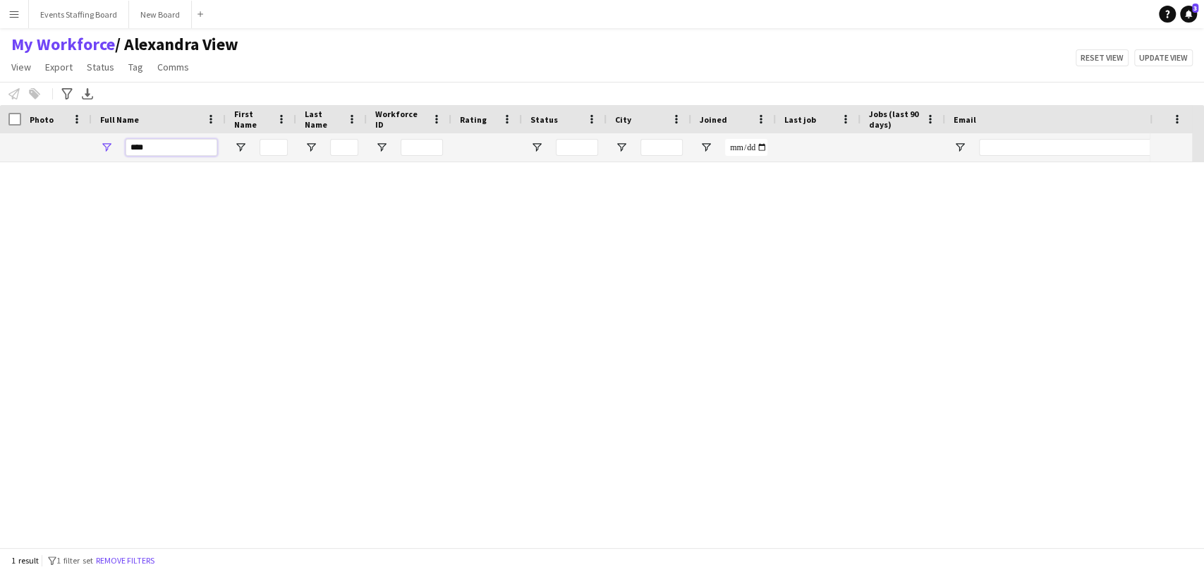
scroll to position [0, 0]
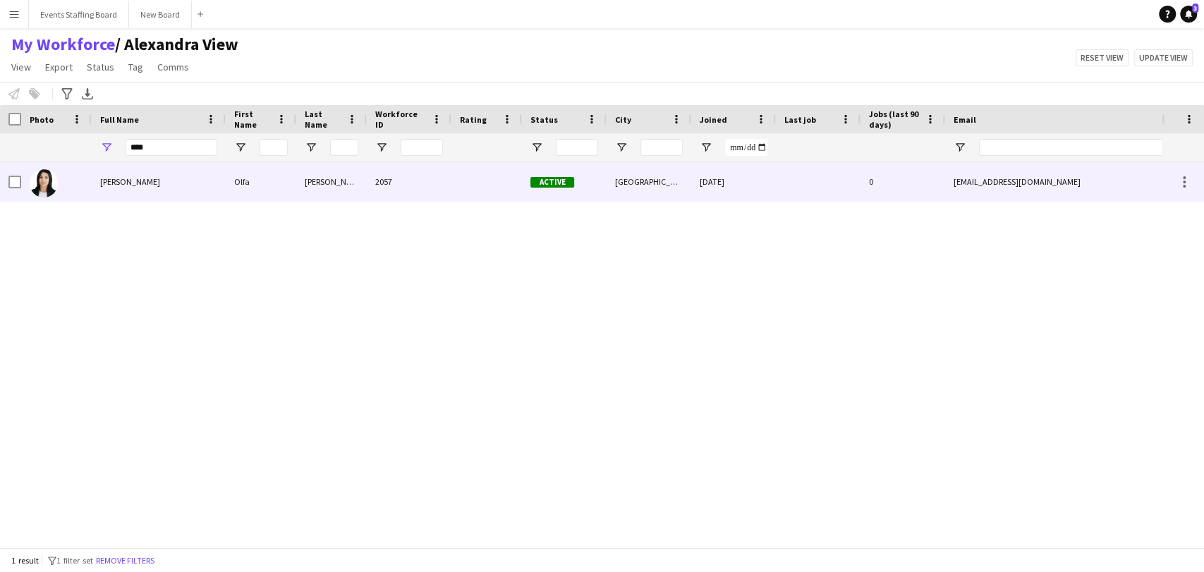
click at [181, 180] on div "[PERSON_NAME]" at bounding box center [159, 181] width 134 height 39
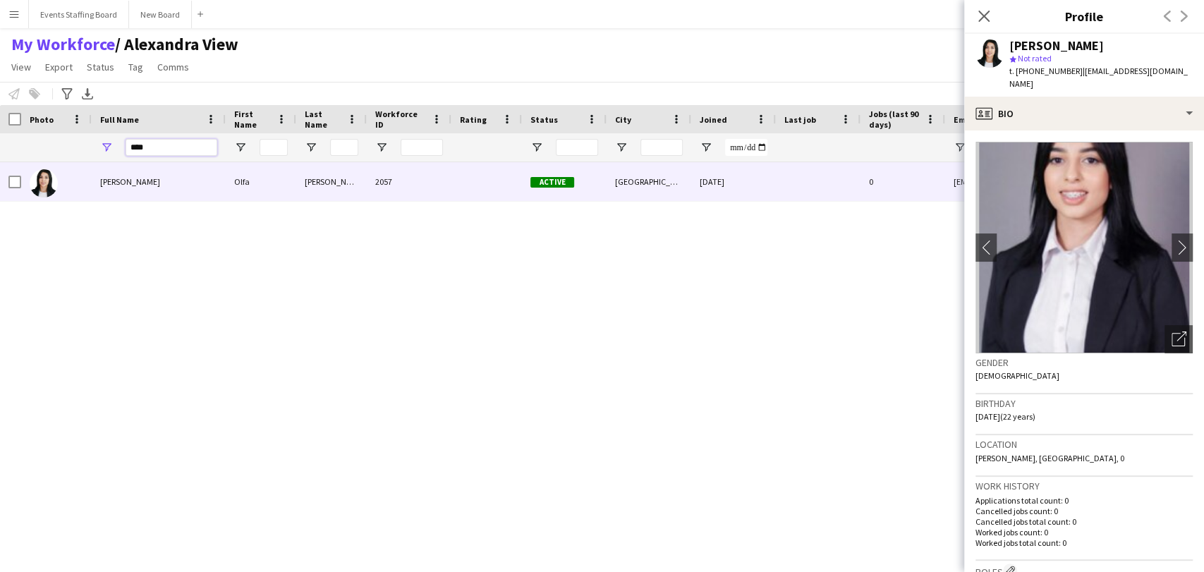
click at [143, 149] on input "****" at bounding box center [172, 147] width 92 height 17
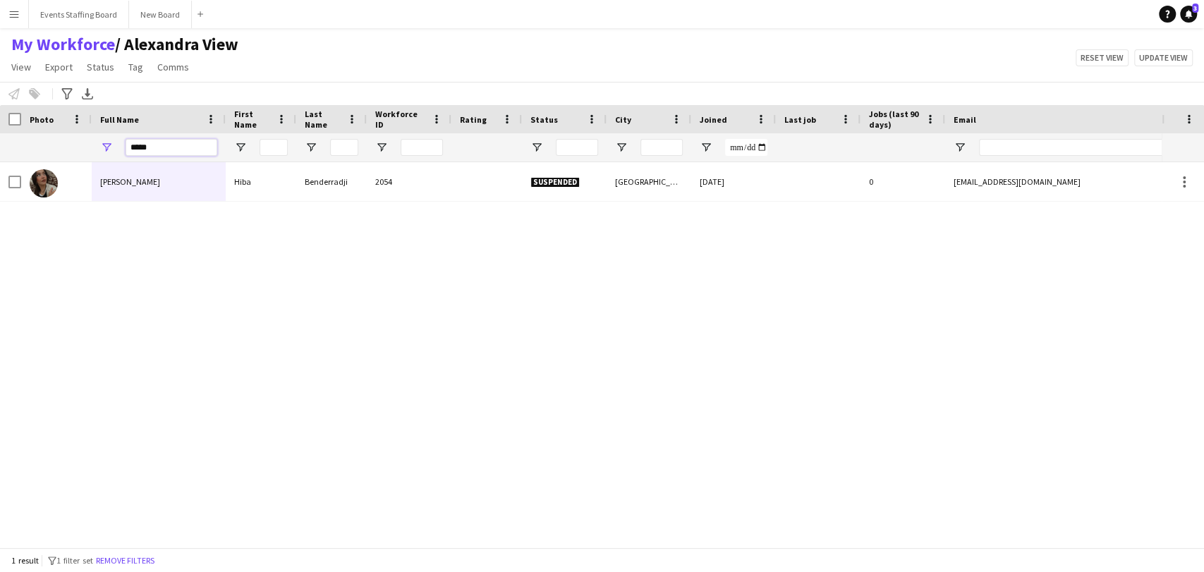
type input "******"
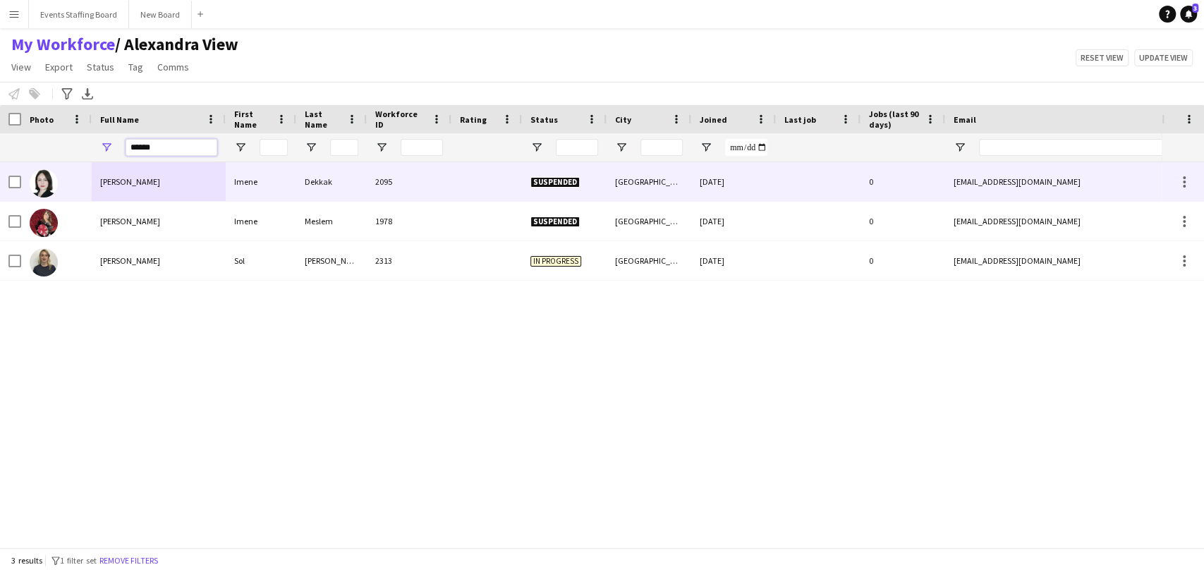
type input "*"
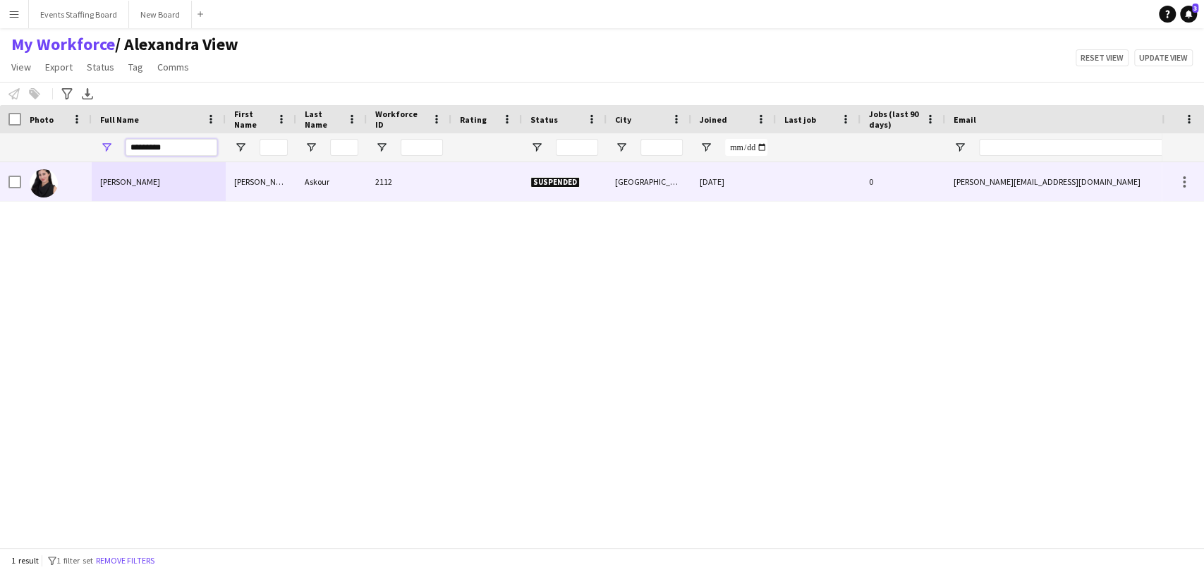
type input "**********"
type input "*****"
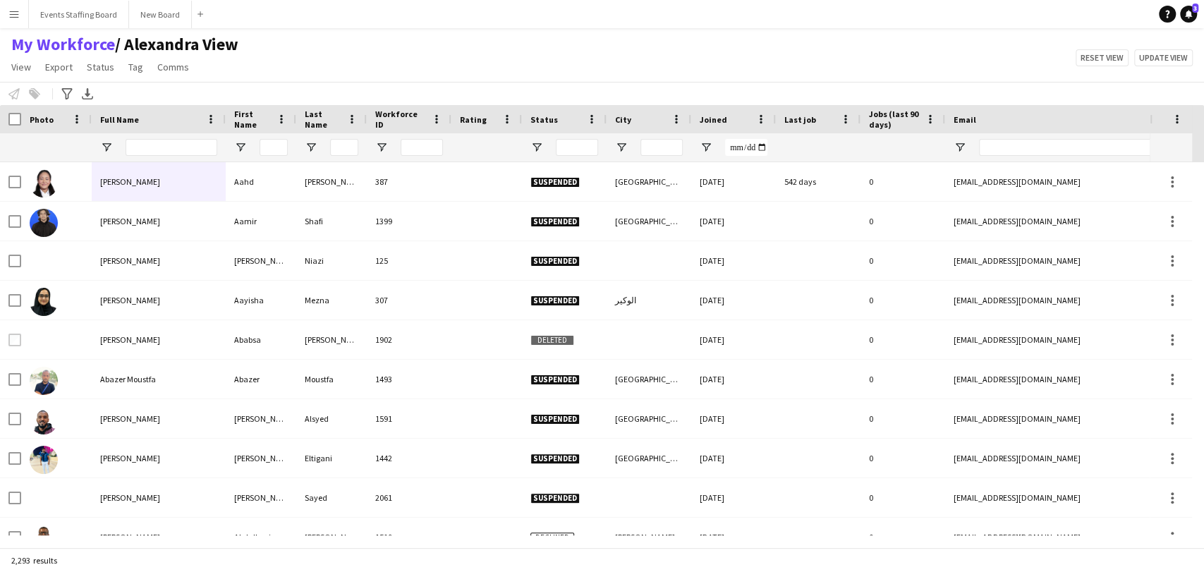
click at [525, 52] on div "My Workforce / [PERSON_NAME] View View Views Default view [PERSON_NAME] View Ap…" at bounding box center [602, 58] width 1204 height 48
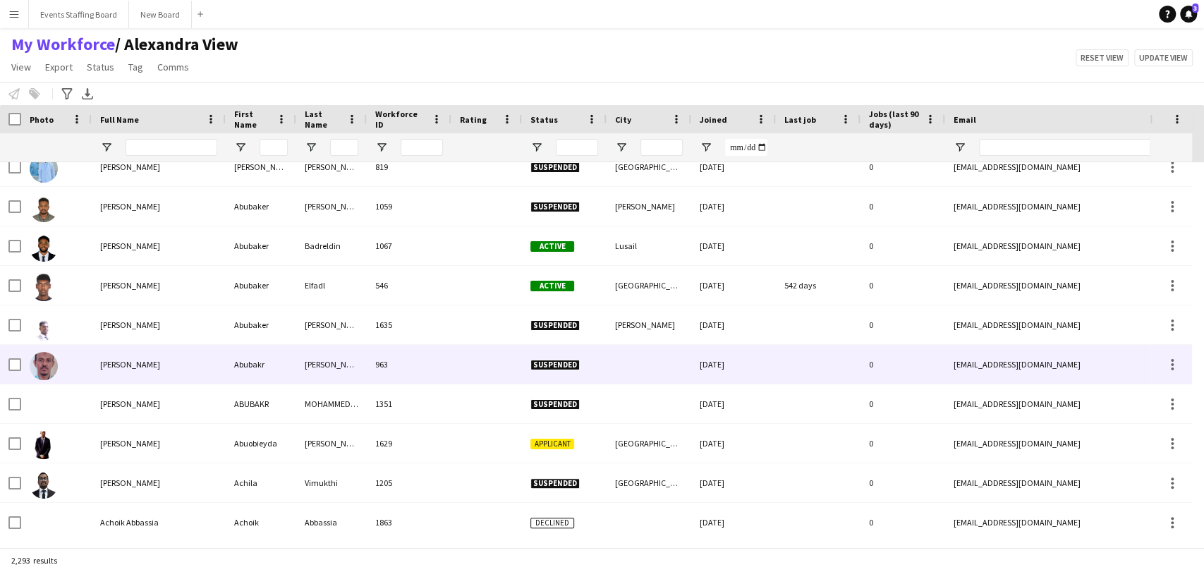
scroll to position [4781, 0]
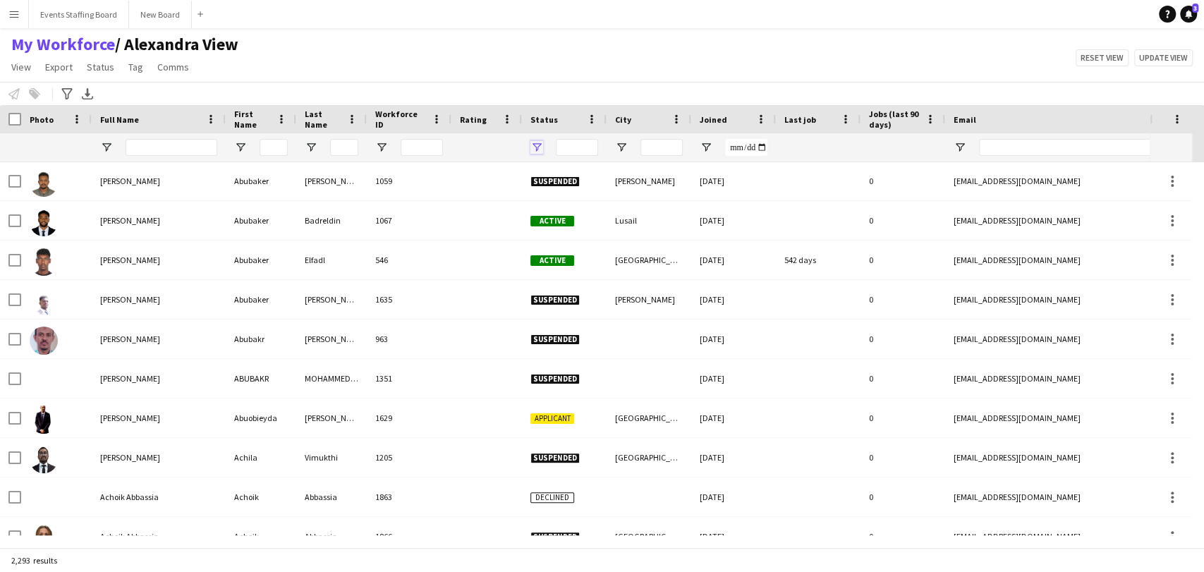
click at [531, 143] on span "Open Filter Menu" at bounding box center [537, 147] width 13 height 13
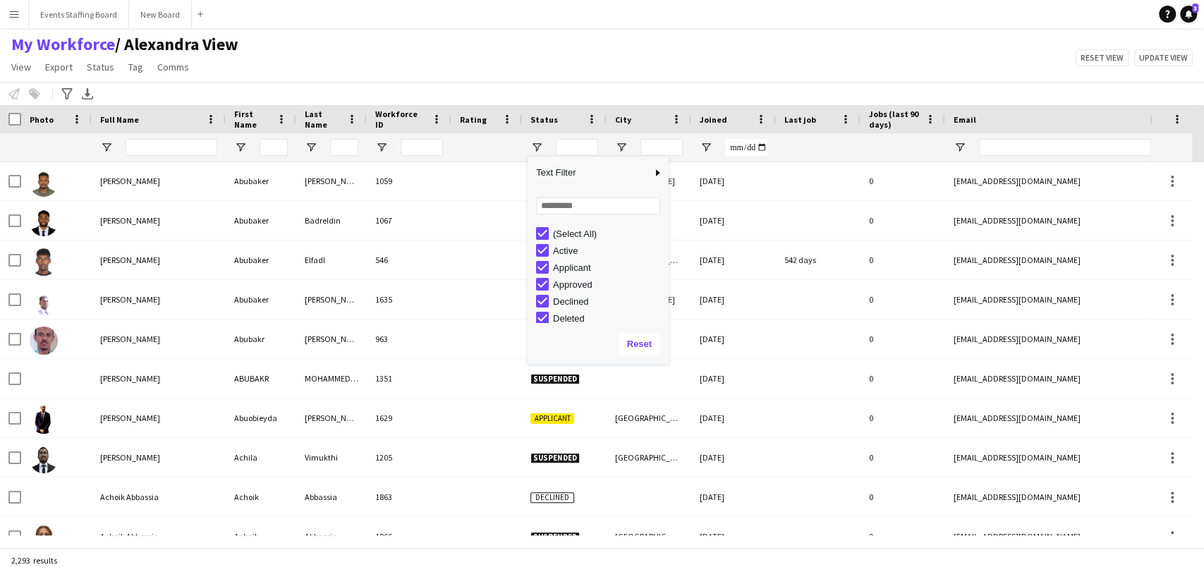
click at [579, 229] on div "(Select All)" at bounding box center [608, 234] width 111 height 11
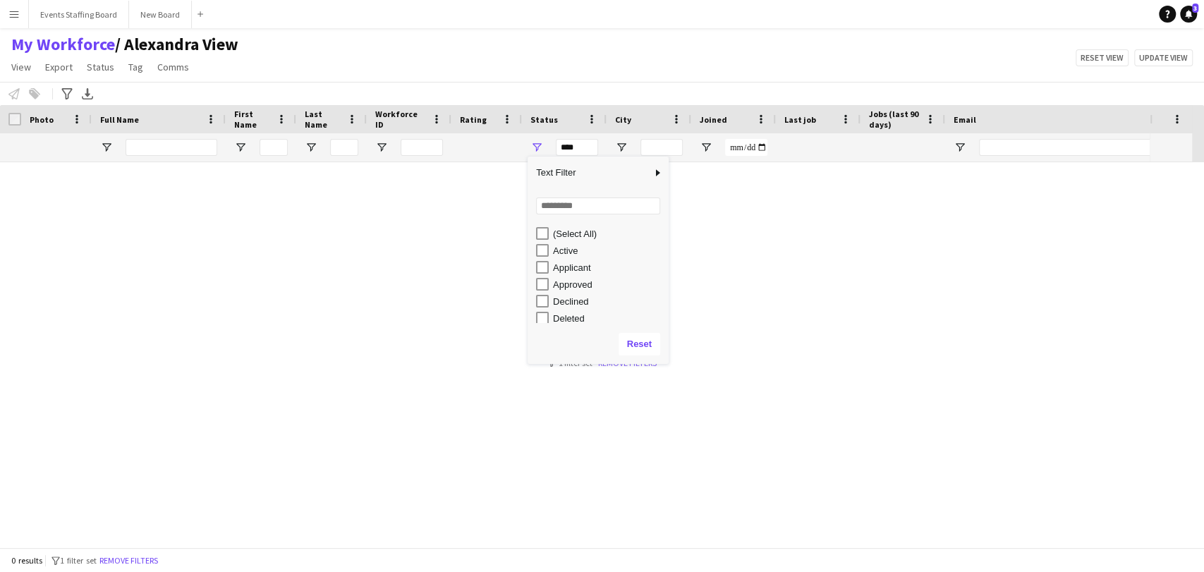
click at [569, 266] on div "Applicant" at bounding box center [608, 267] width 111 height 11
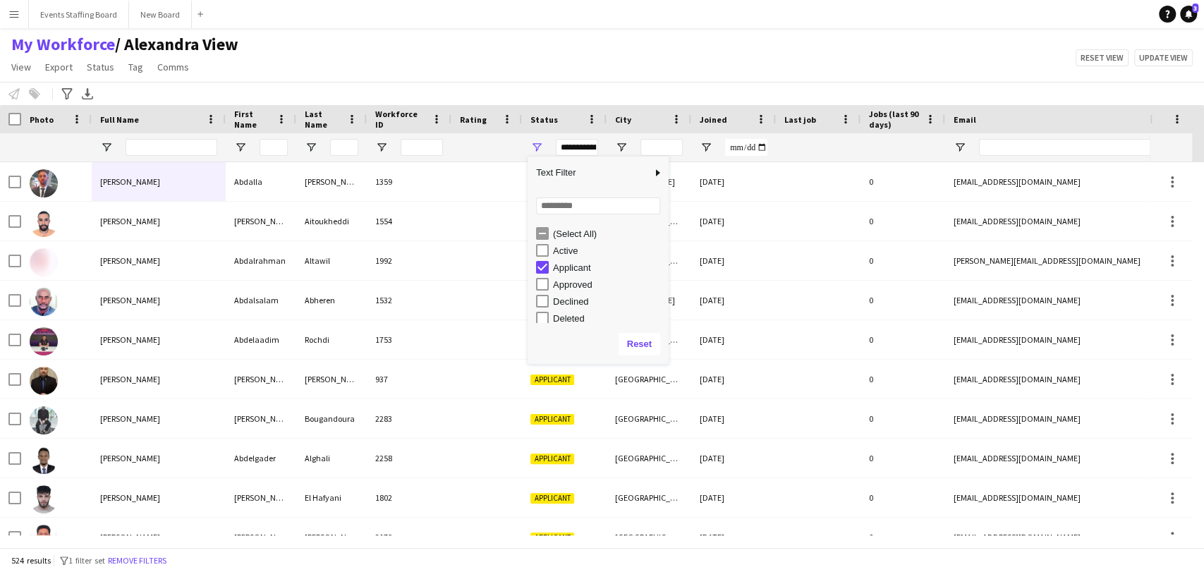
click at [545, 52] on div "My Workforce / [PERSON_NAME] View View Views Default view [PERSON_NAME] View Ap…" at bounding box center [602, 58] width 1204 height 48
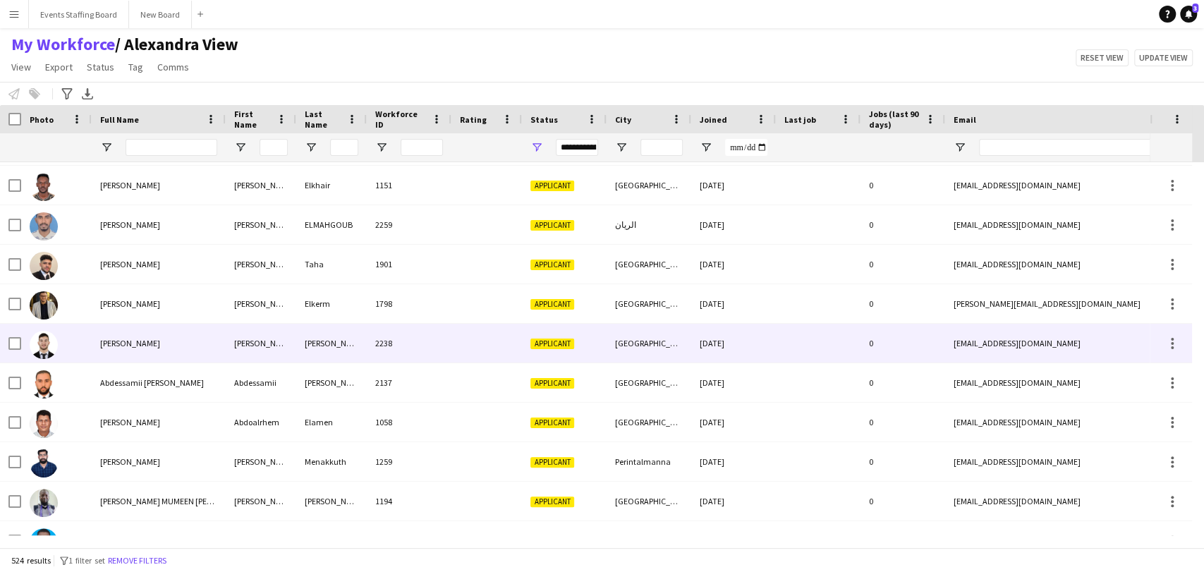
click at [123, 334] on div "[PERSON_NAME]" at bounding box center [159, 343] width 134 height 39
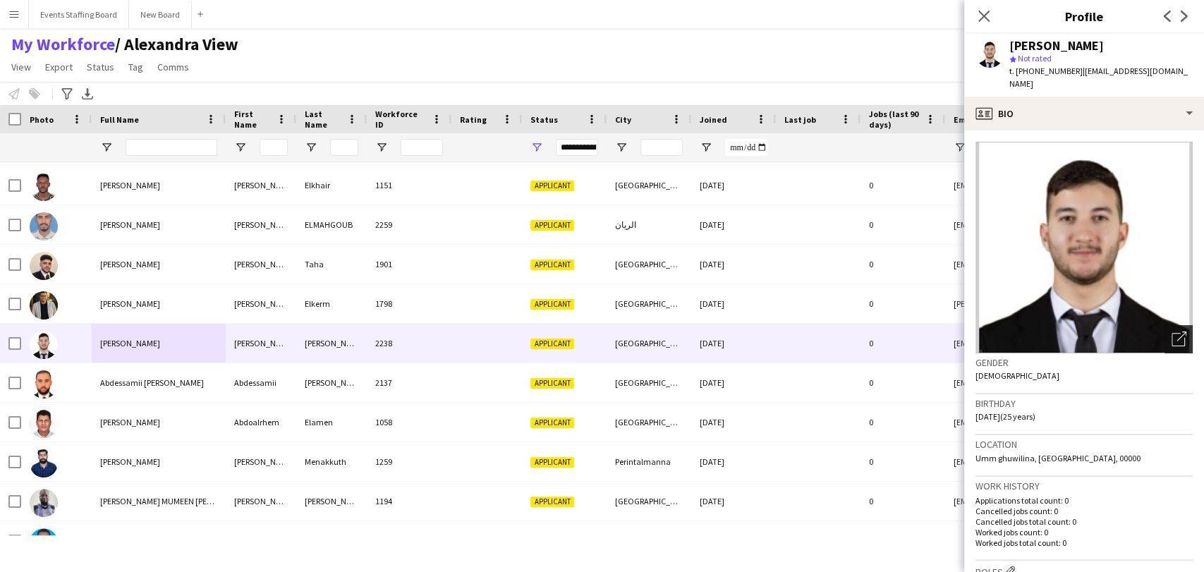
click at [1165, 327] on div "Open photos pop-in" at bounding box center [1179, 339] width 28 height 28
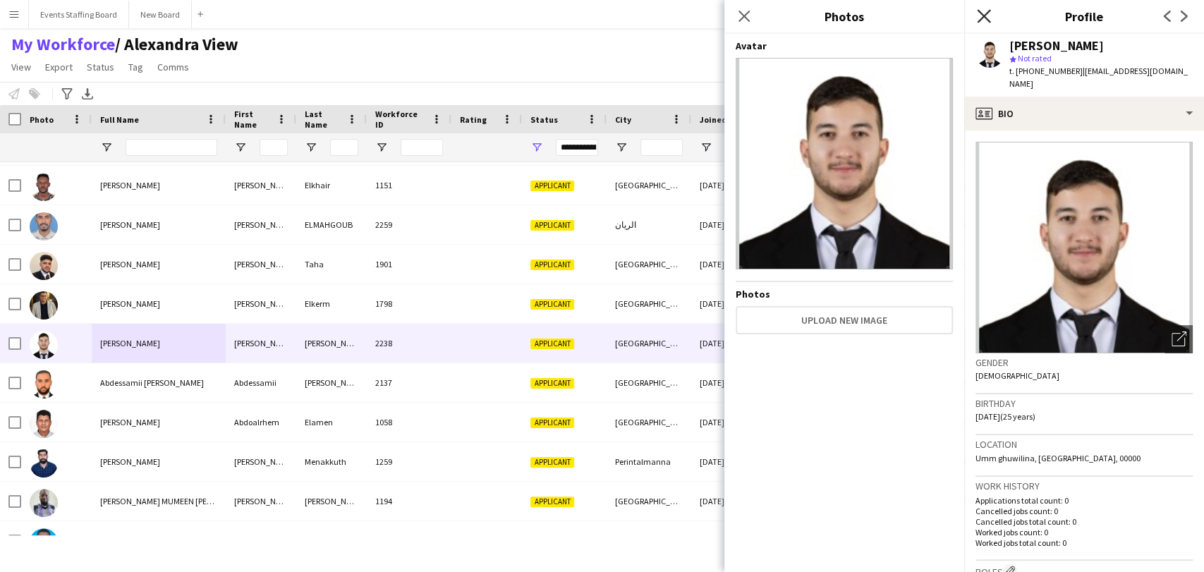
click at [983, 14] on icon "Close pop-in" at bounding box center [983, 15] width 13 height 13
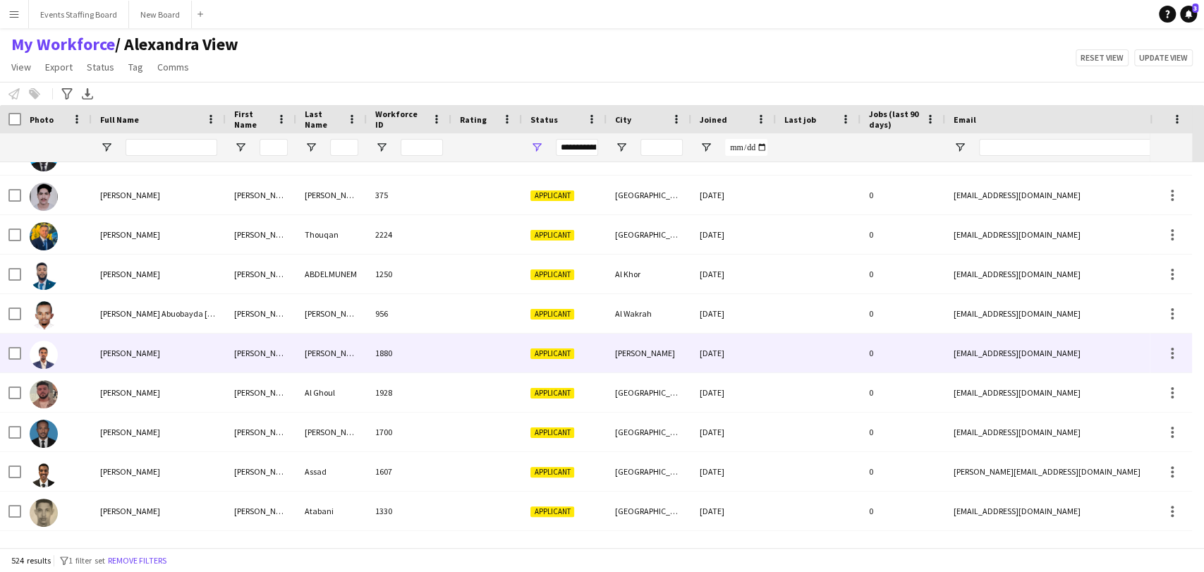
click at [108, 345] on div "[PERSON_NAME]" at bounding box center [159, 353] width 134 height 39
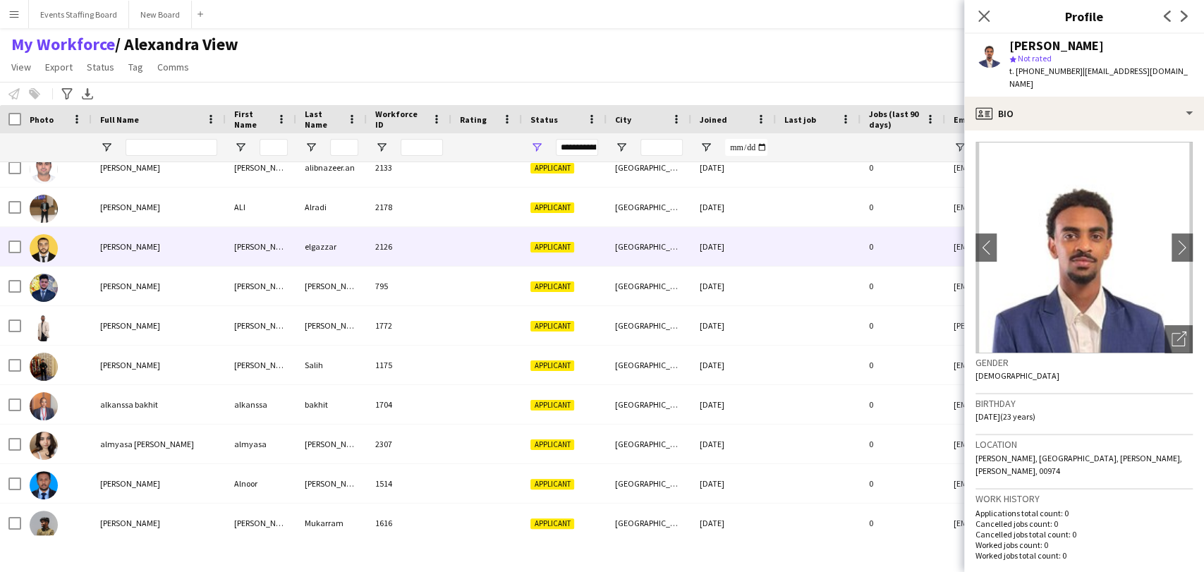
click at [102, 247] on span "[PERSON_NAME]" at bounding box center [130, 246] width 60 height 11
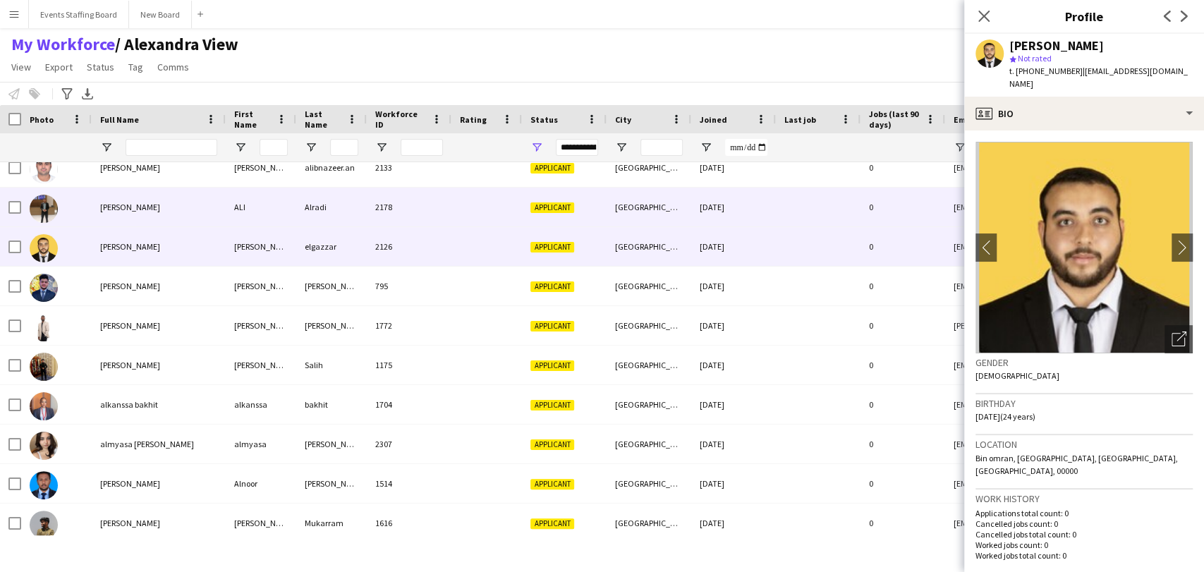
click at [97, 212] on div "[PERSON_NAME]" at bounding box center [159, 207] width 134 height 39
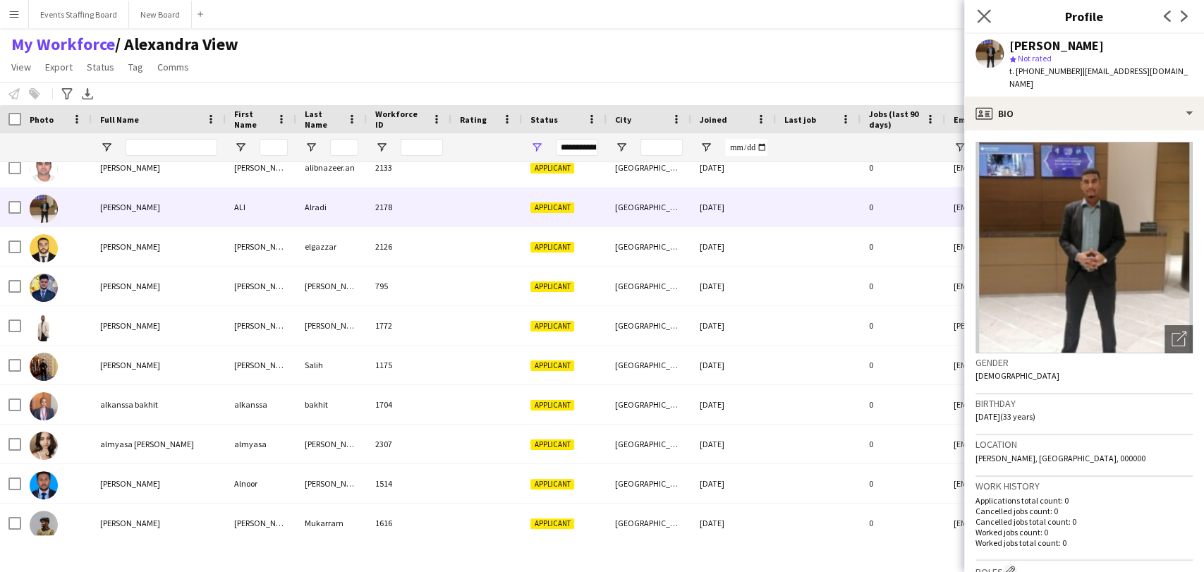
click at [979, 8] on app-icon "Close pop-in" at bounding box center [984, 16] width 20 height 20
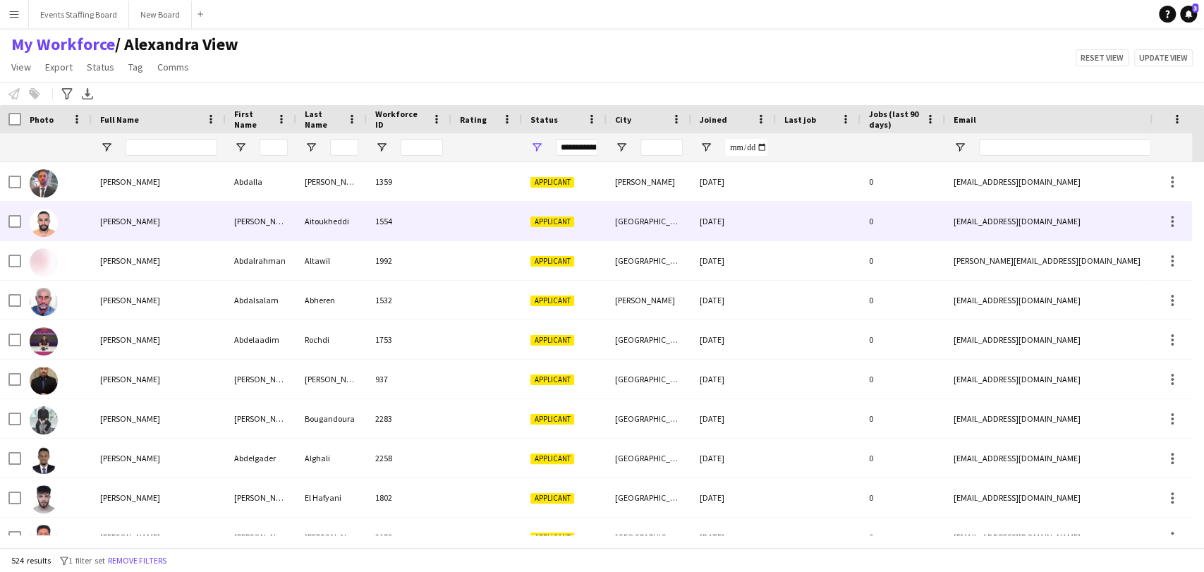
click at [205, 195] on div "[PERSON_NAME]" at bounding box center [159, 181] width 134 height 39
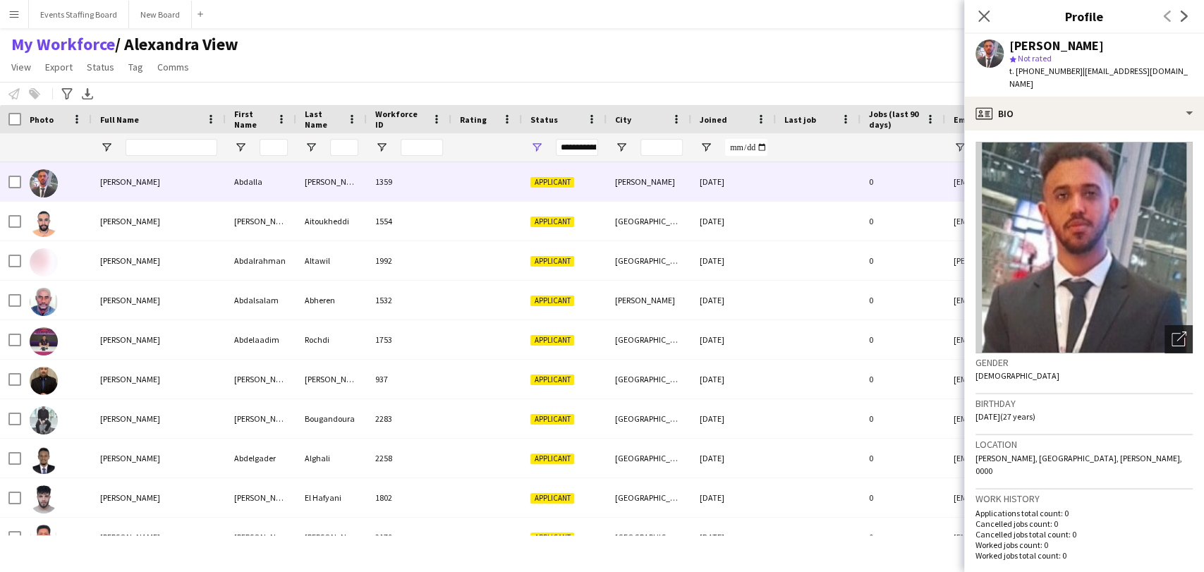
click at [1172, 332] on icon "Open photos pop-in" at bounding box center [1179, 339] width 15 height 15
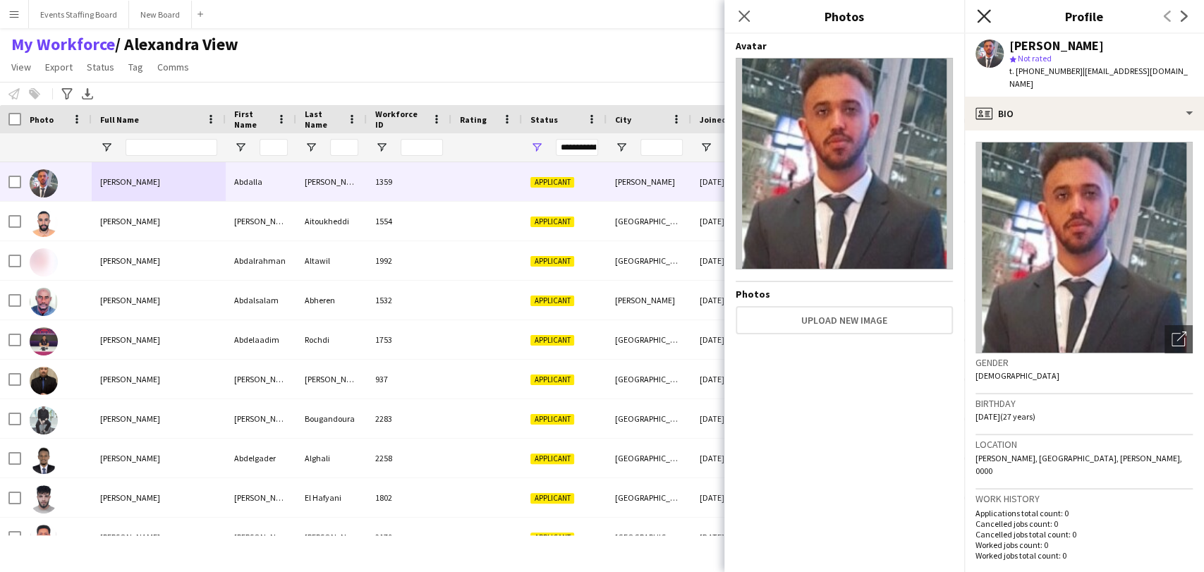
click at [982, 13] on icon "Close pop-in" at bounding box center [983, 15] width 13 height 13
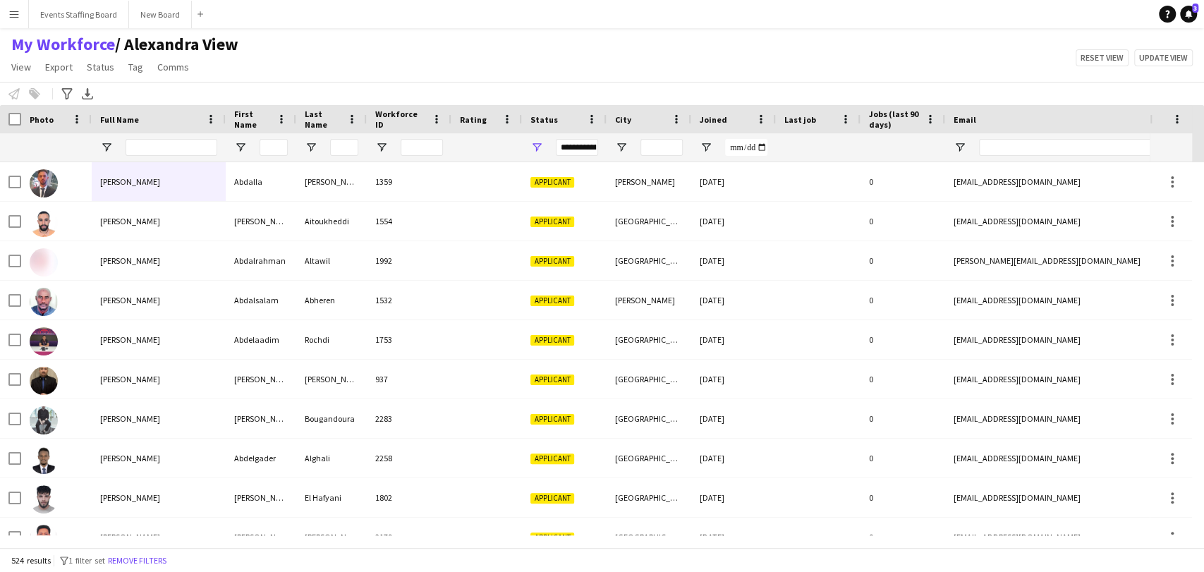
click at [401, 87] on div "Notify workforce Add to tag Select at least one crew to tag him or her. Advance…" at bounding box center [602, 93] width 1204 height 23
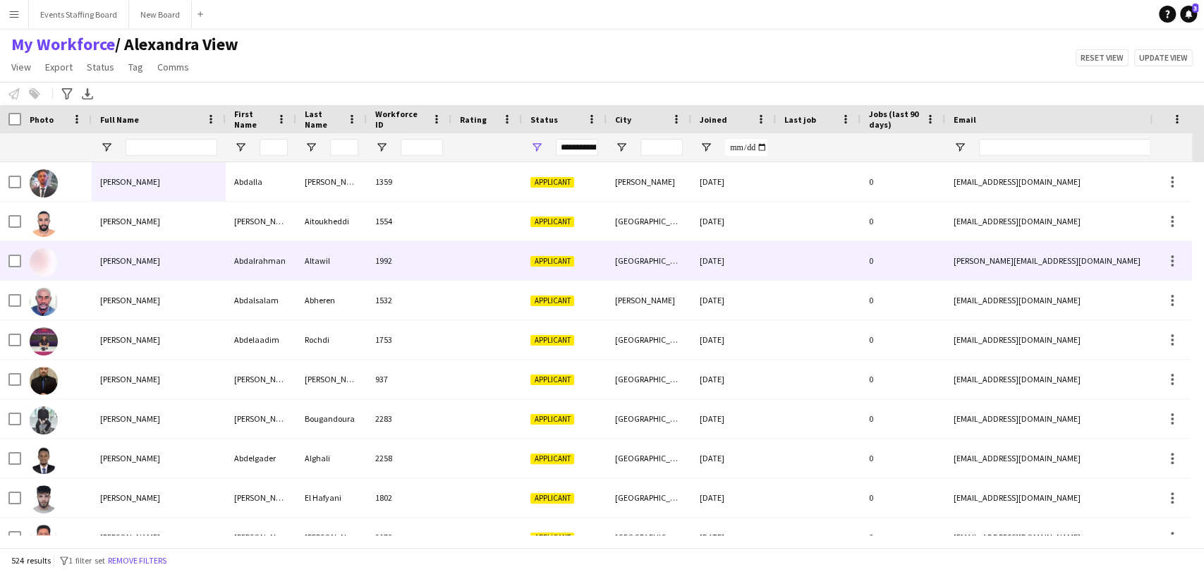
click at [63, 255] on div at bounding box center [56, 260] width 71 height 39
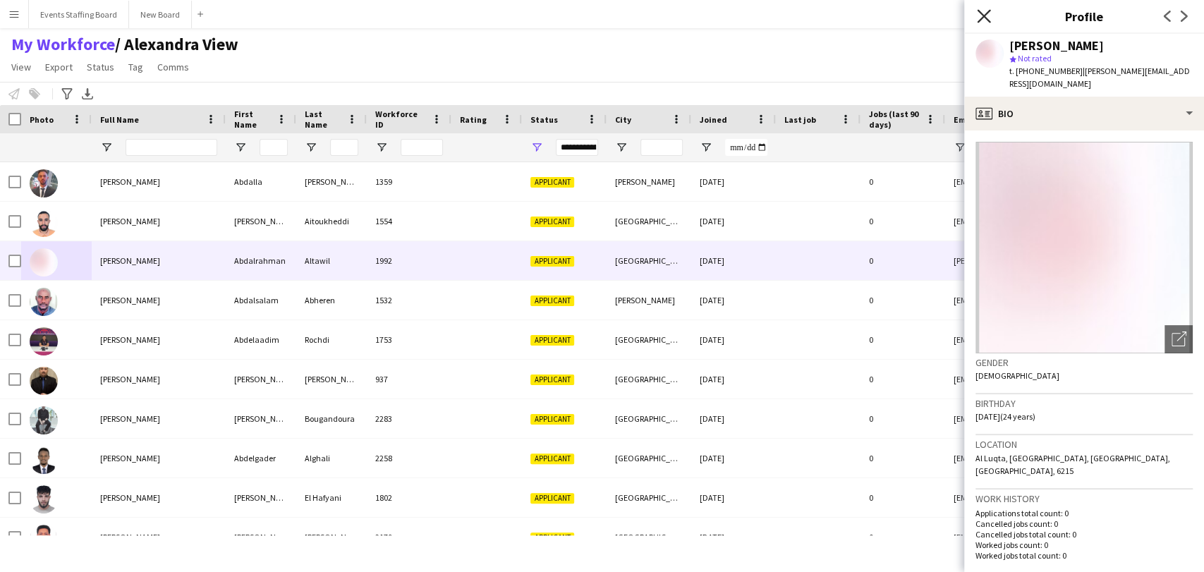
click at [986, 12] on icon "Close pop-in" at bounding box center [983, 15] width 13 height 13
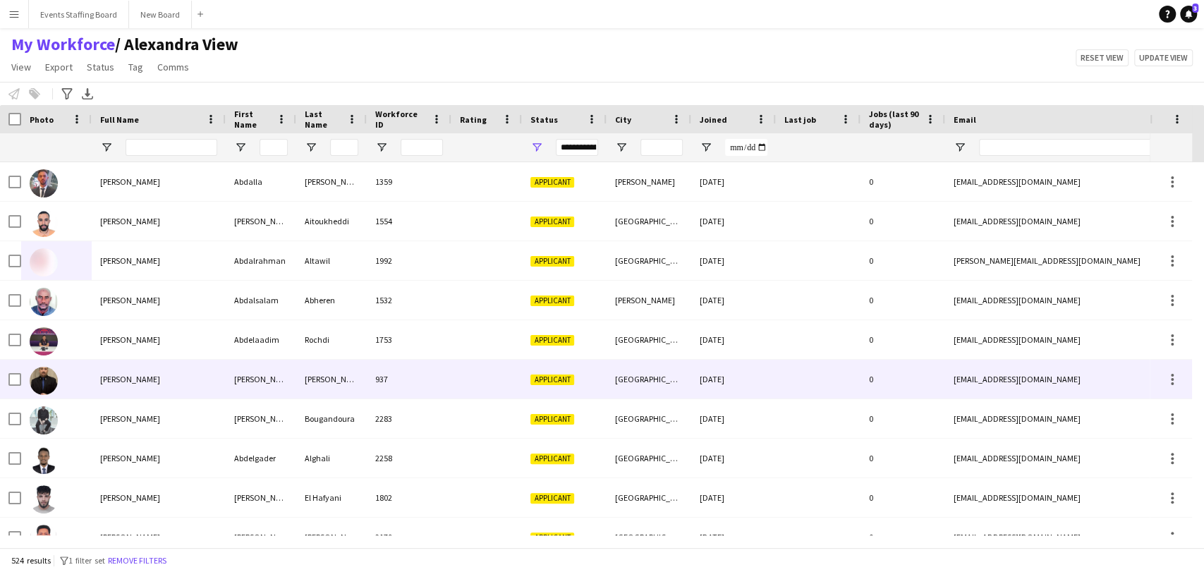
click at [744, 385] on div "[DATE]" at bounding box center [733, 379] width 85 height 39
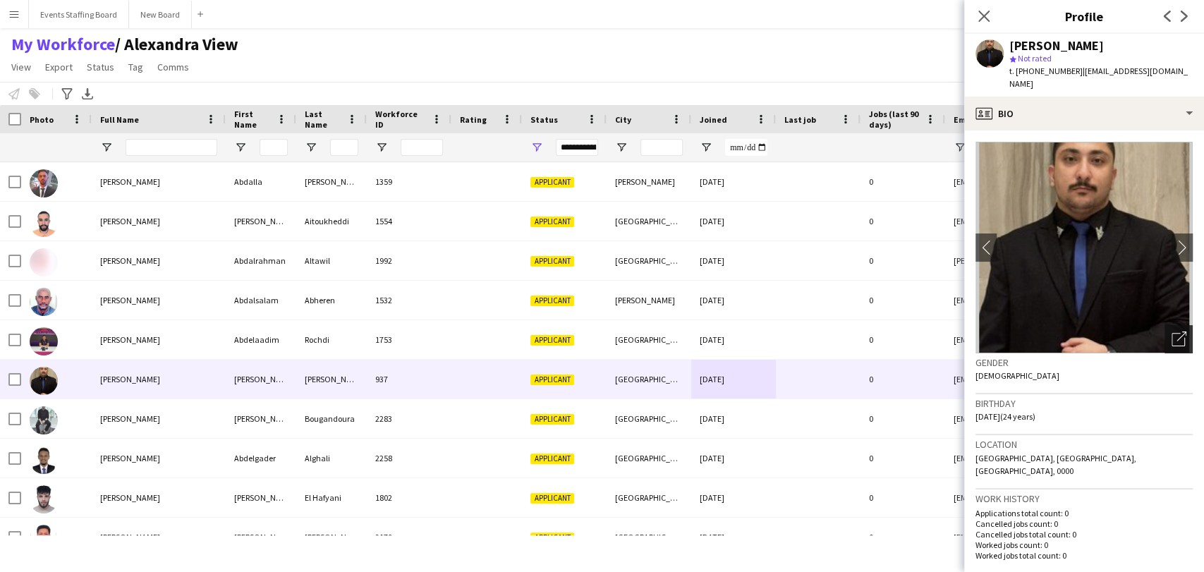
click at [1165, 337] on div "Open photos pop-in" at bounding box center [1179, 339] width 28 height 28
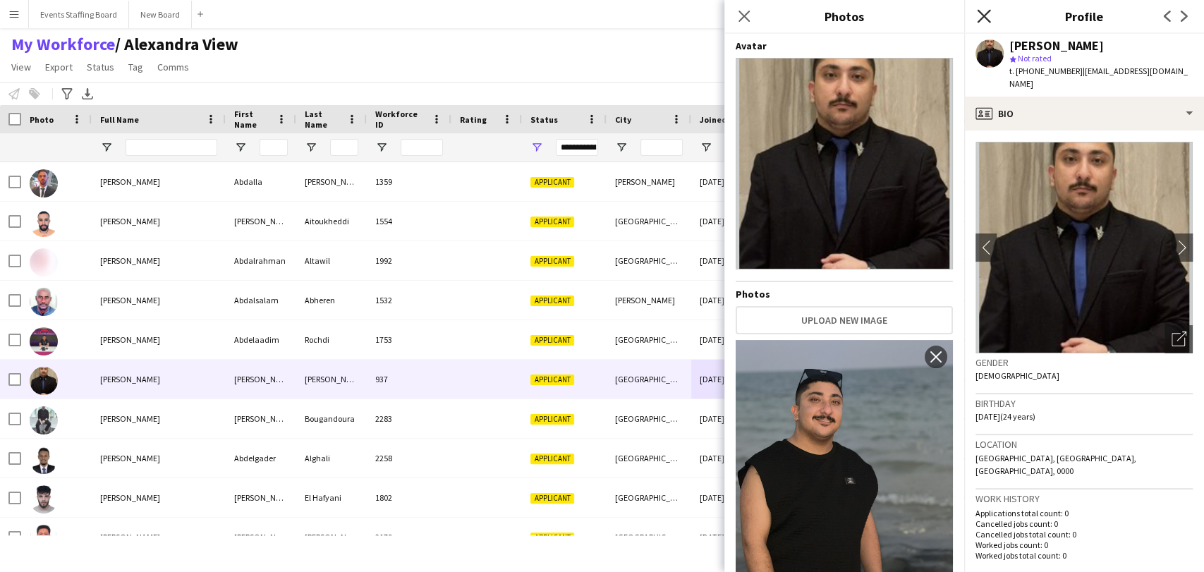
click at [983, 13] on icon "Close pop-in" at bounding box center [983, 15] width 13 height 13
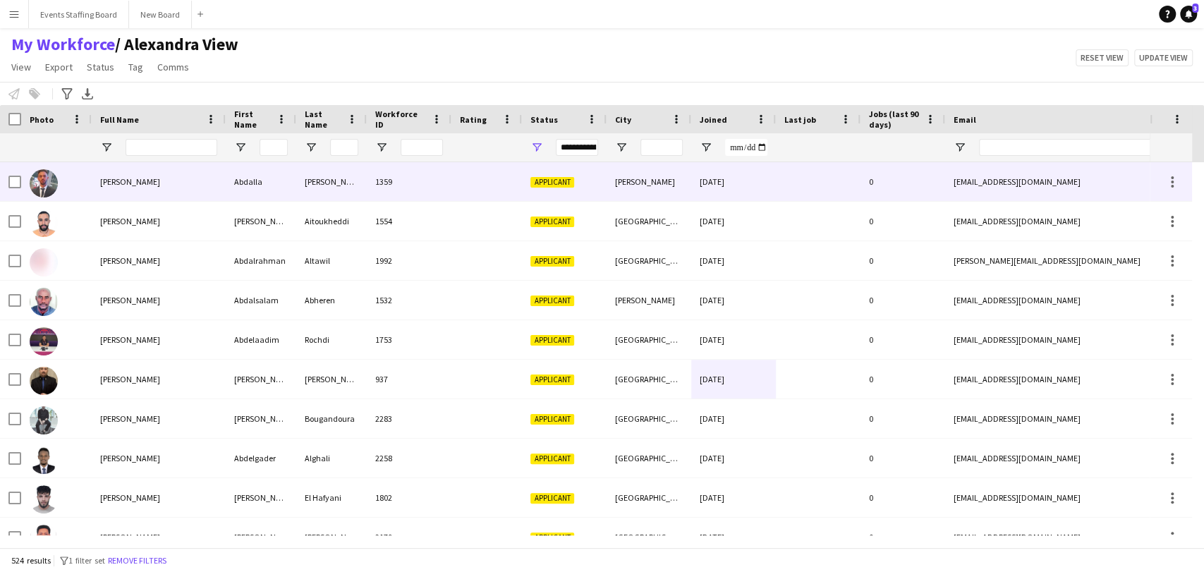
click at [248, 179] on div "Abdalla" at bounding box center [261, 181] width 71 height 39
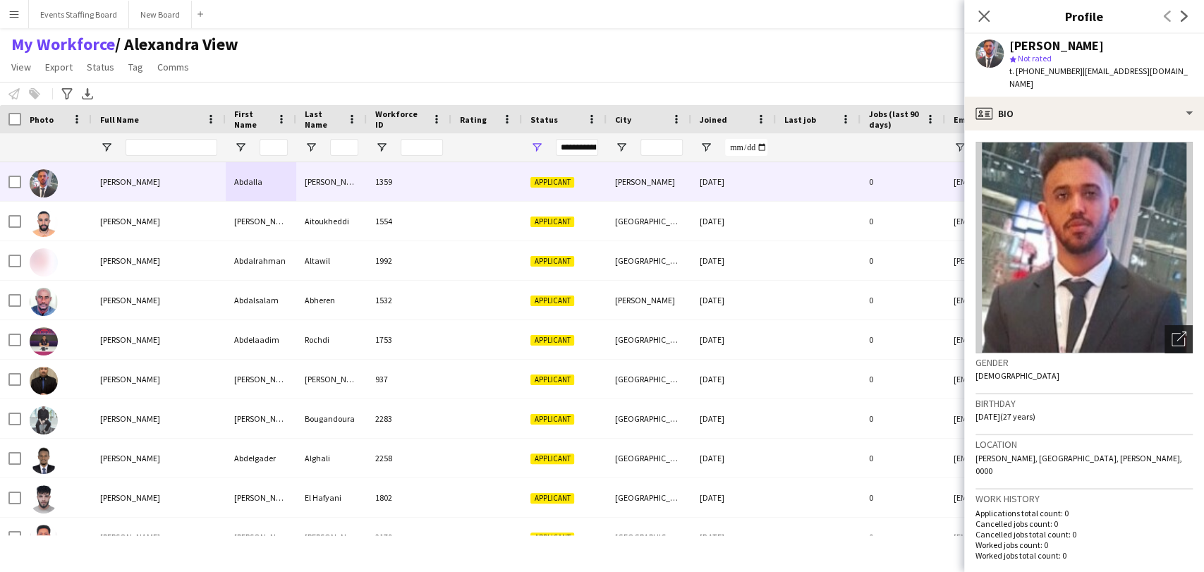
click at [1172, 333] on icon at bounding box center [1178, 339] width 13 height 13
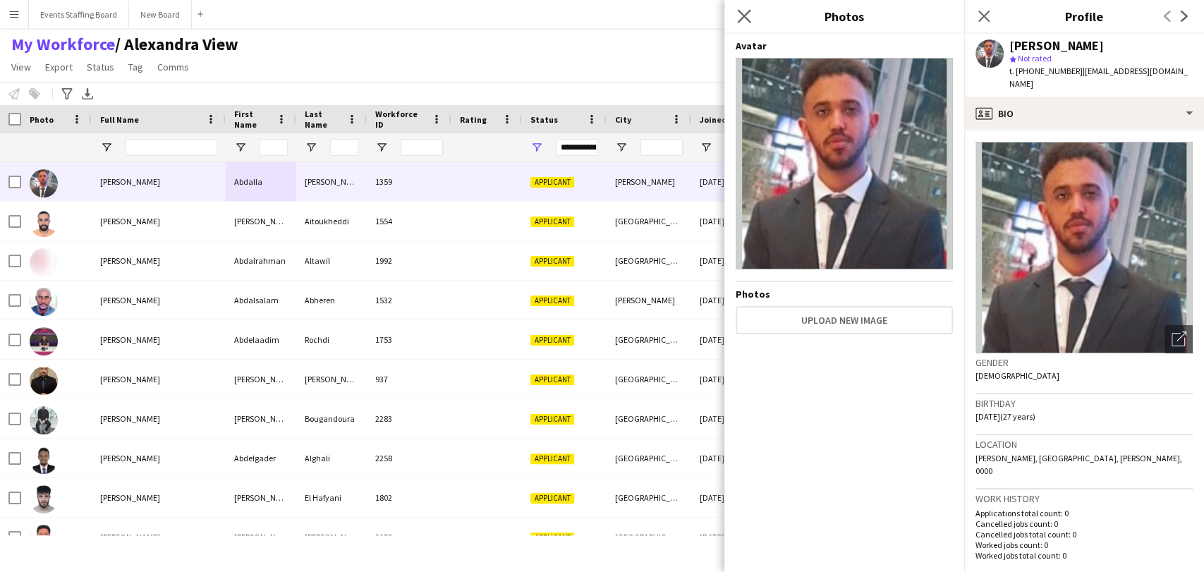
click at [744, 8] on app-icon "Close pop-in" at bounding box center [744, 16] width 20 height 20
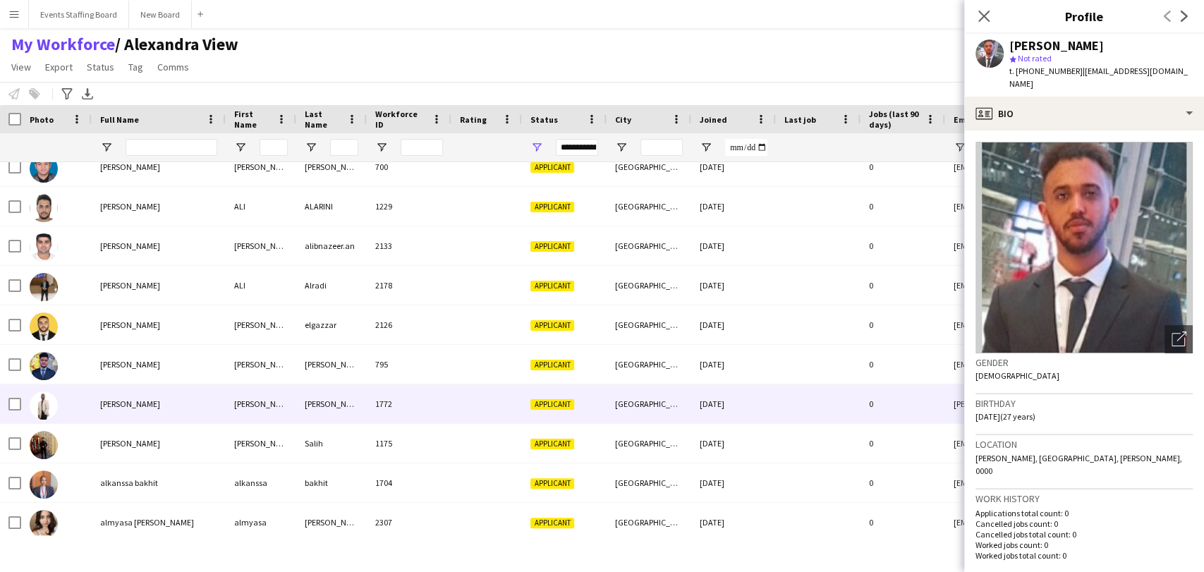
scroll to position [3318, 0]
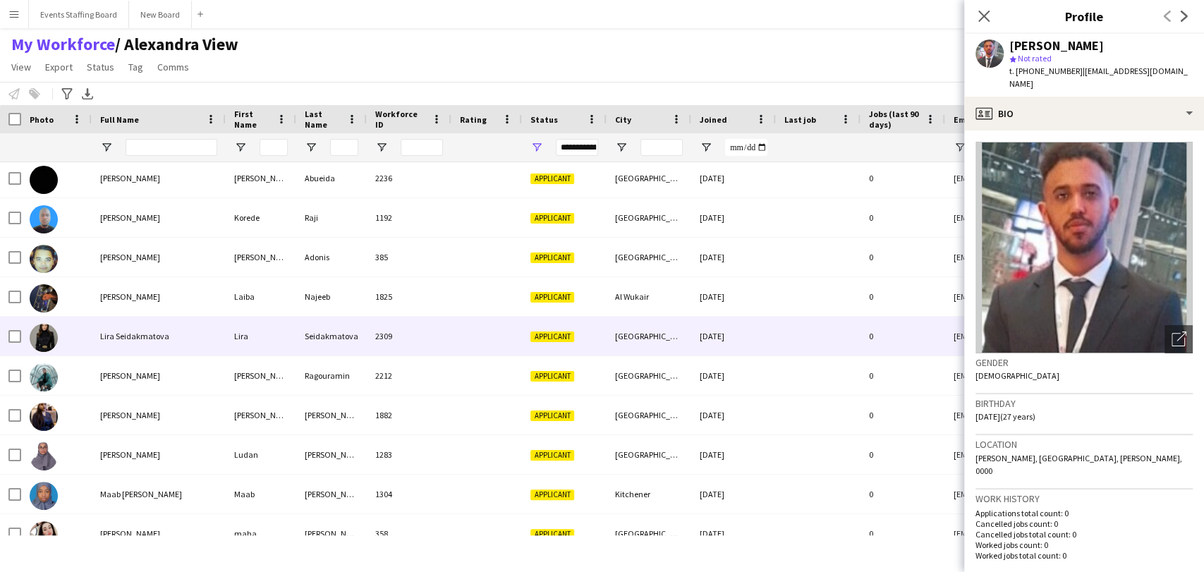
click at [141, 335] on span "Lira Seidakmatova" at bounding box center [134, 336] width 69 height 11
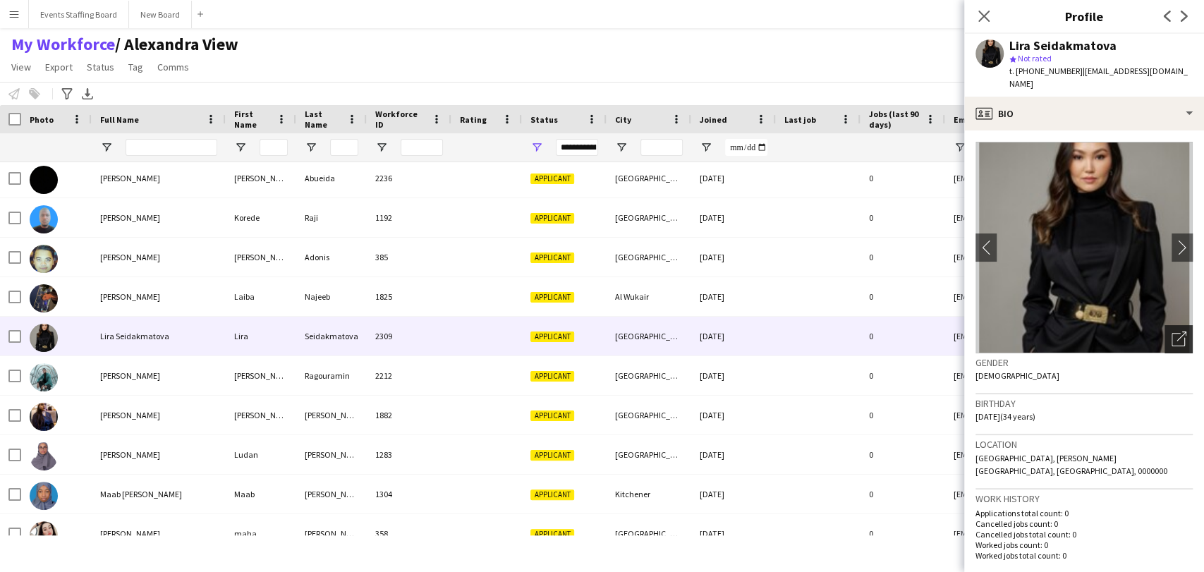
click at [1173, 335] on div "Open photos pop-in" at bounding box center [1179, 339] width 28 height 28
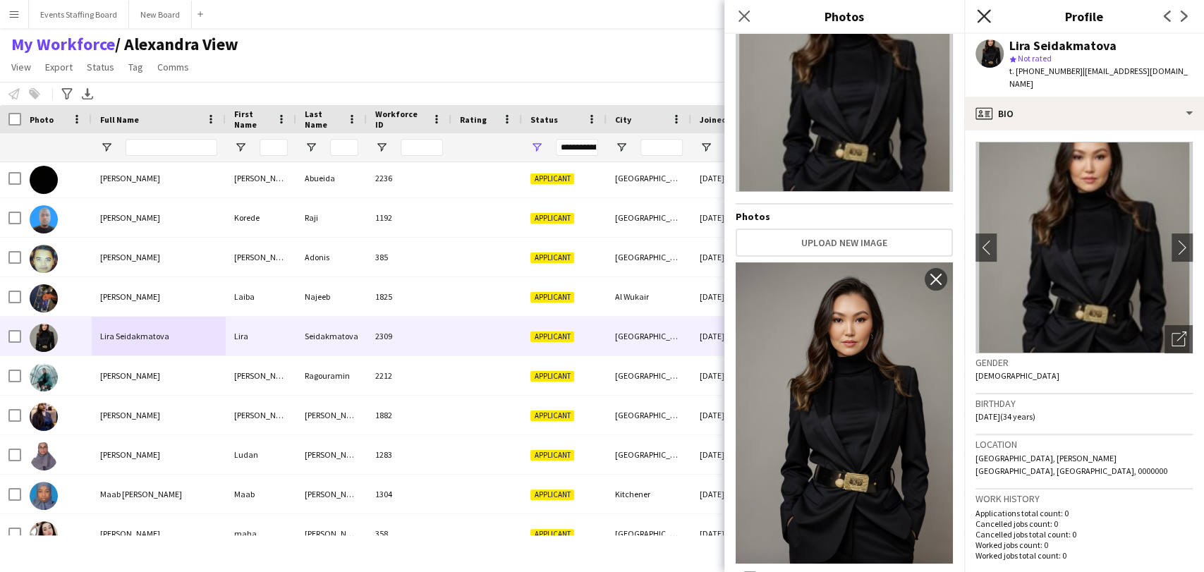
click at [986, 15] on icon at bounding box center [983, 15] width 13 height 13
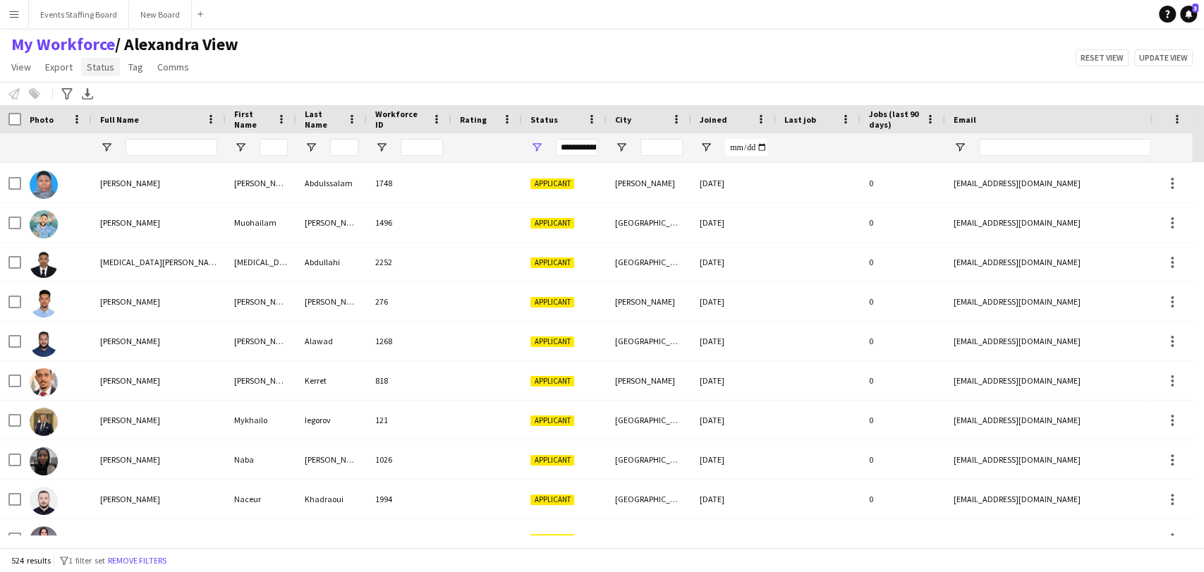
click at [107, 61] on span "Status" at bounding box center [101, 67] width 28 height 13
click at [410, 47] on div "My Workforce / [PERSON_NAME] View View Views Default view [PERSON_NAME] View Ap…" at bounding box center [602, 58] width 1204 height 48
click at [547, 143] on div "**********" at bounding box center [564, 147] width 85 height 28
click at [546, 143] on div "**********" at bounding box center [564, 147] width 85 height 28
click at [538, 143] on span "Open Filter Menu" at bounding box center [537, 147] width 13 height 13
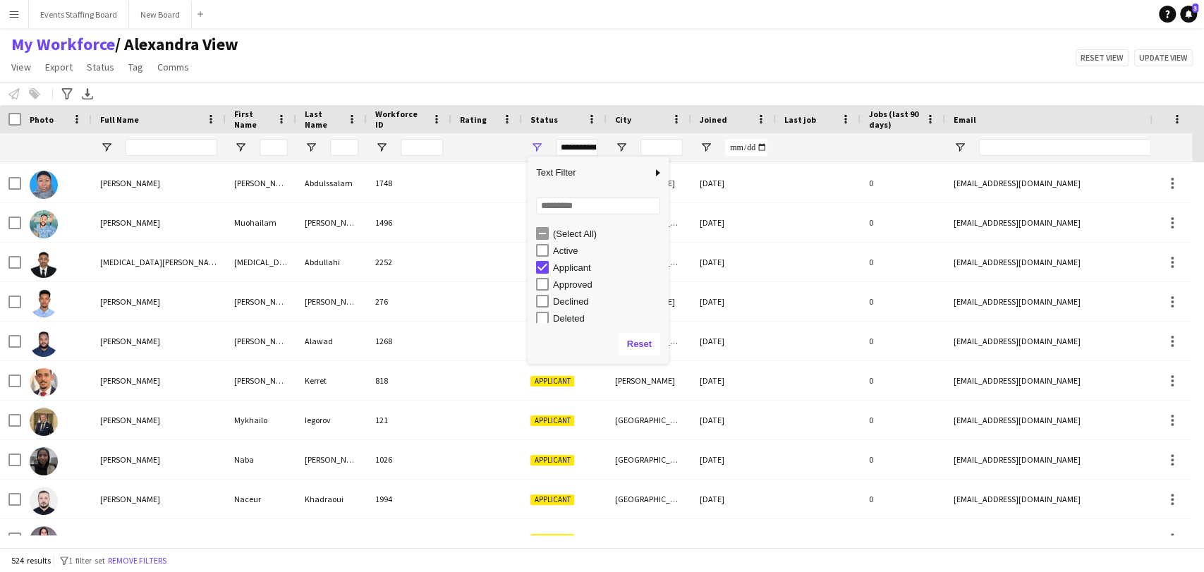
click at [566, 267] on div "Applicant" at bounding box center [608, 267] width 111 height 11
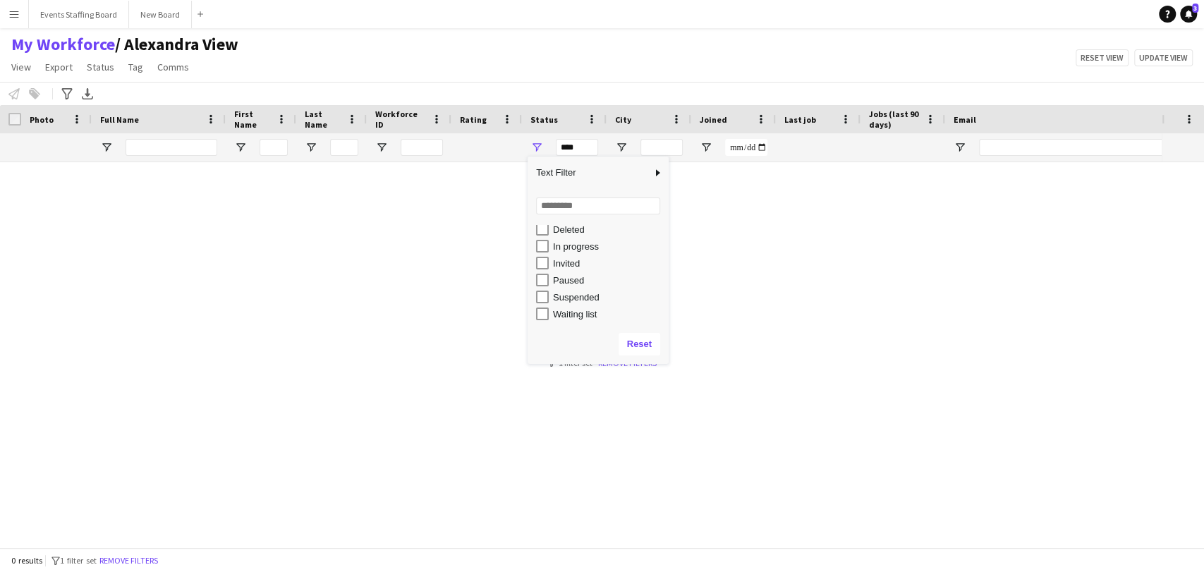
click at [562, 313] on div "Waiting list" at bounding box center [608, 314] width 111 height 11
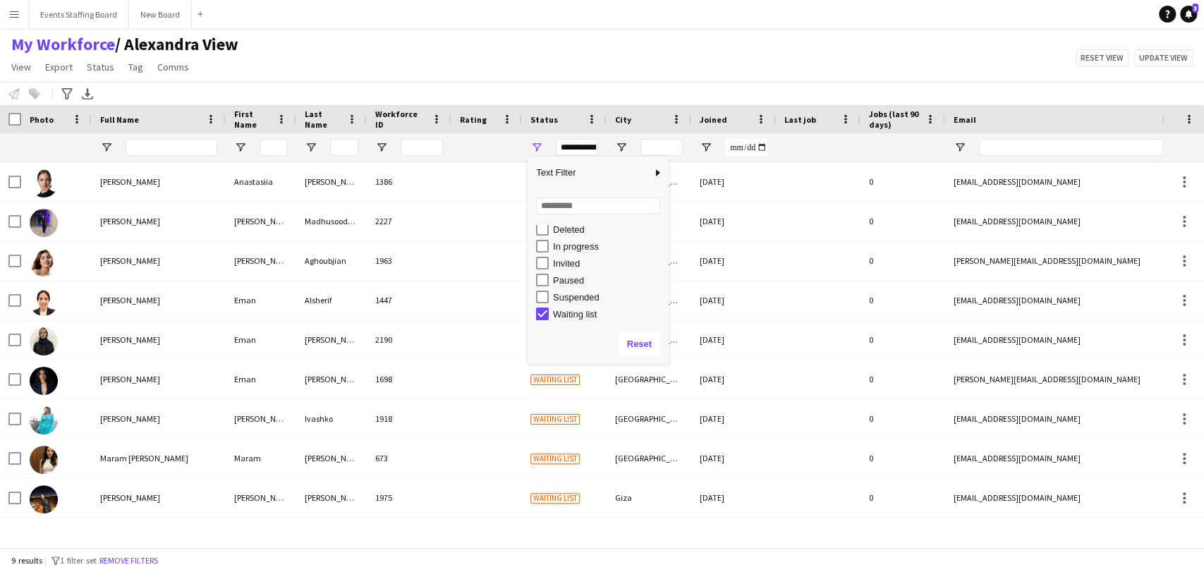
click at [391, 64] on div "My Workforce / [PERSON_NAME] View View Views Default view [PERSON_NAME] View Ap…" at bounding box center [602, 58] width 1204 height 48
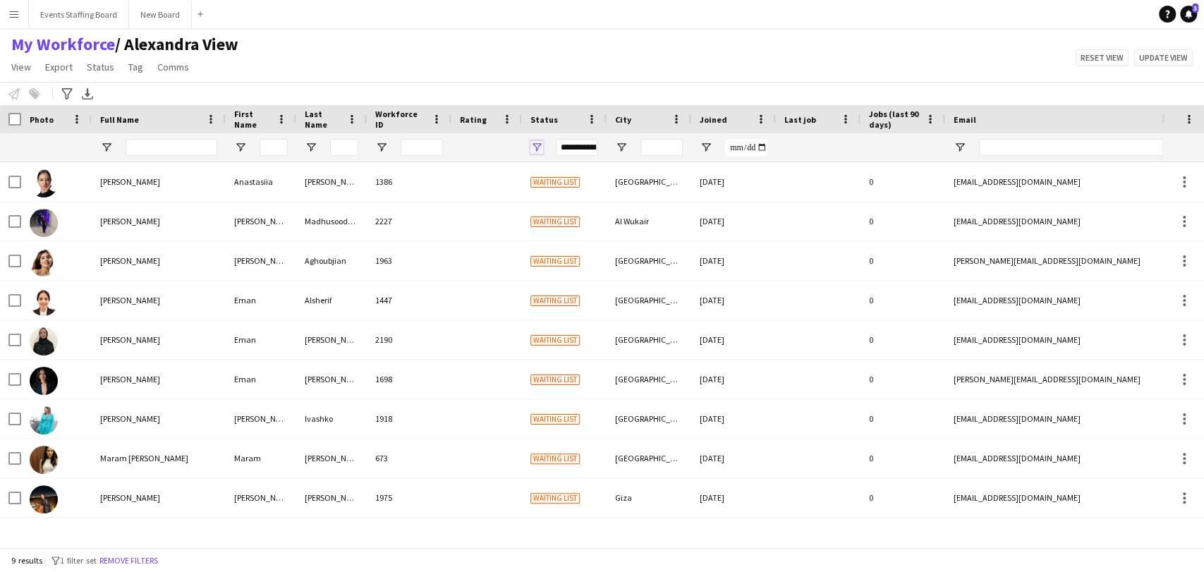
click at [531, 148] on span "Open Filter Menu" at bounding box center [537, 147] width 13 height 13
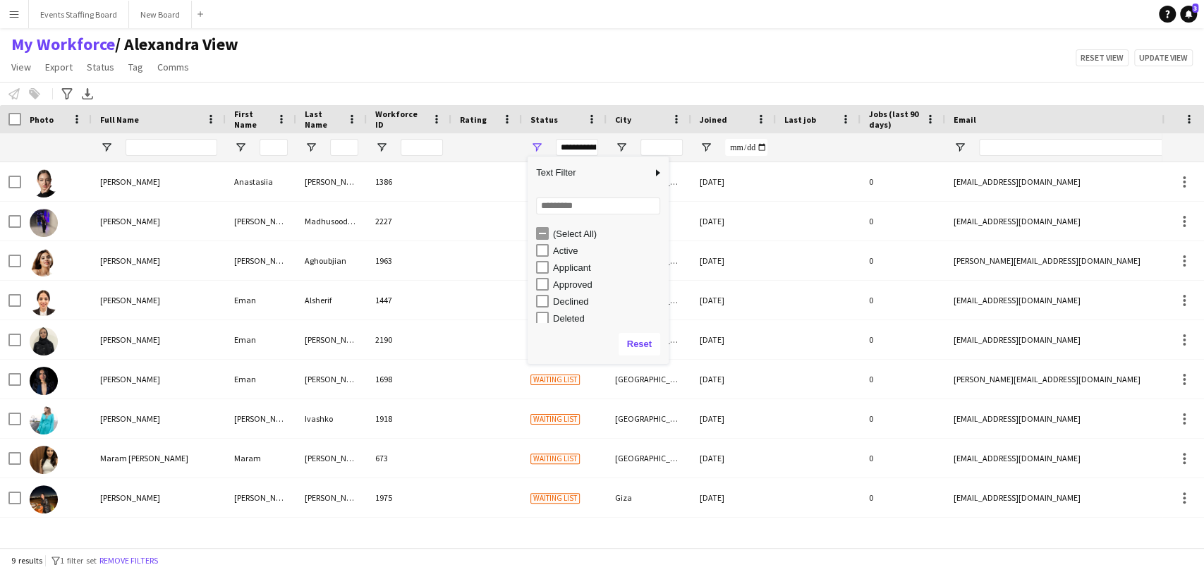
click at [575, 229] on div "(Select All)" at bounding box center [608, 234] width 111 height 11
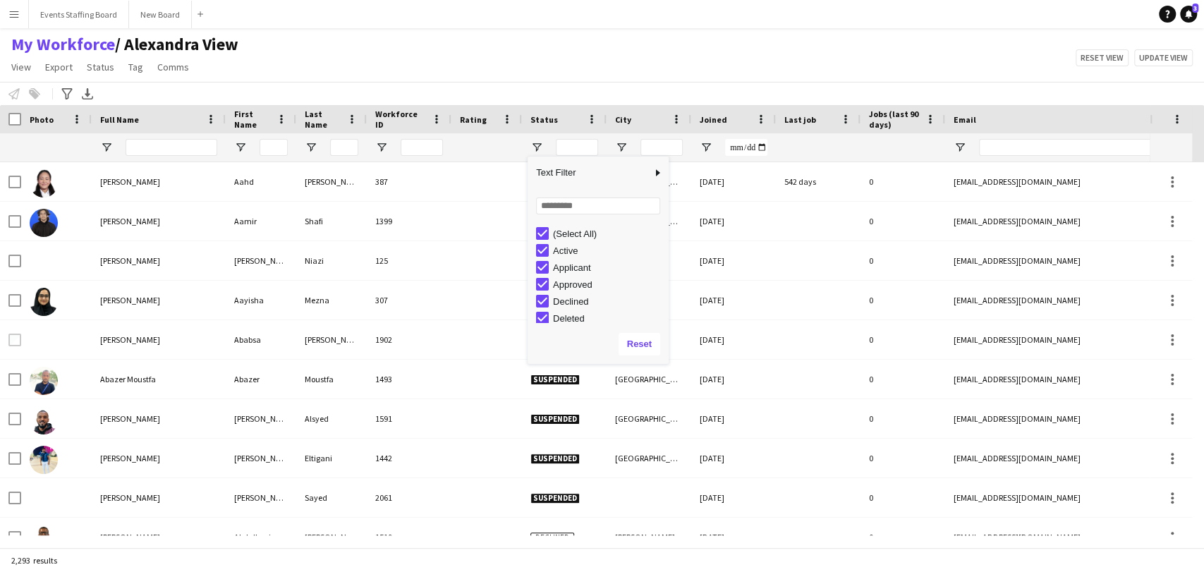
drag, startPoint x: 572, startPoint y: 269, endPoint x: 573, endPoint y: 250, distance: 19.1
click at [573, 262] on div "Applicant" at bounding box center [608, 267] width 111 height 11
drag, startPoint x: 573, startPoint y: 250, endPoint x: 569, endPoint y: 233, distance: 17.3
click at [569, 233] on div "(Select All) Active Applicant Approved Declined Deleted" at bounding box center [598, 318] width 141 height 186
click at [569, 233] on div "(Select All)" at bounding box center [608, 234] width 111 height 11
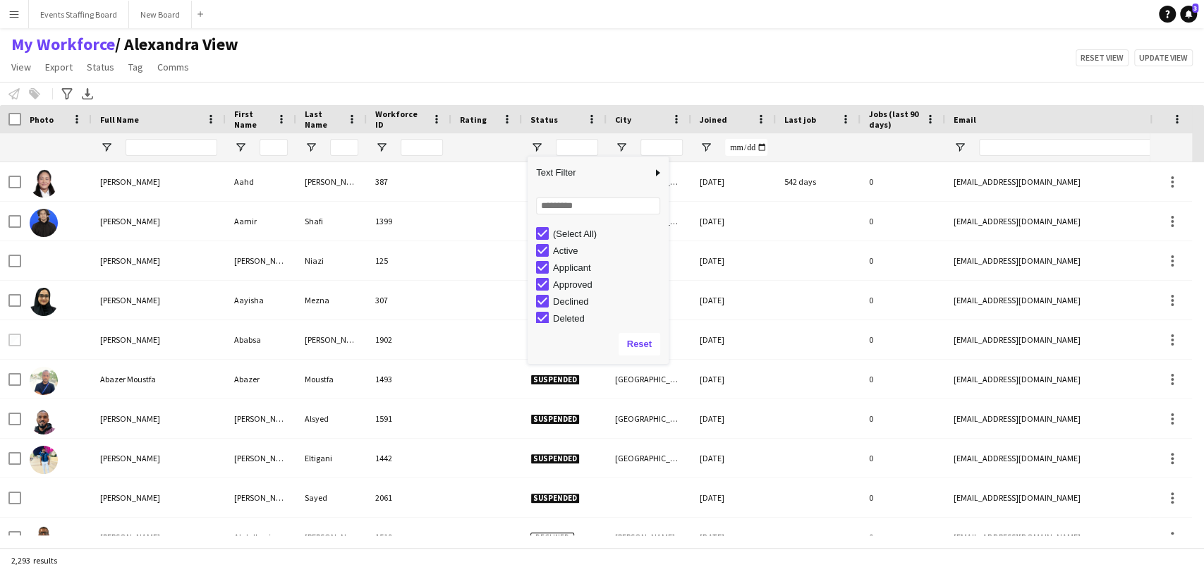
click at [569, 233] on div "(Select All)" at bounding box center [608, 234] width 111 height 11
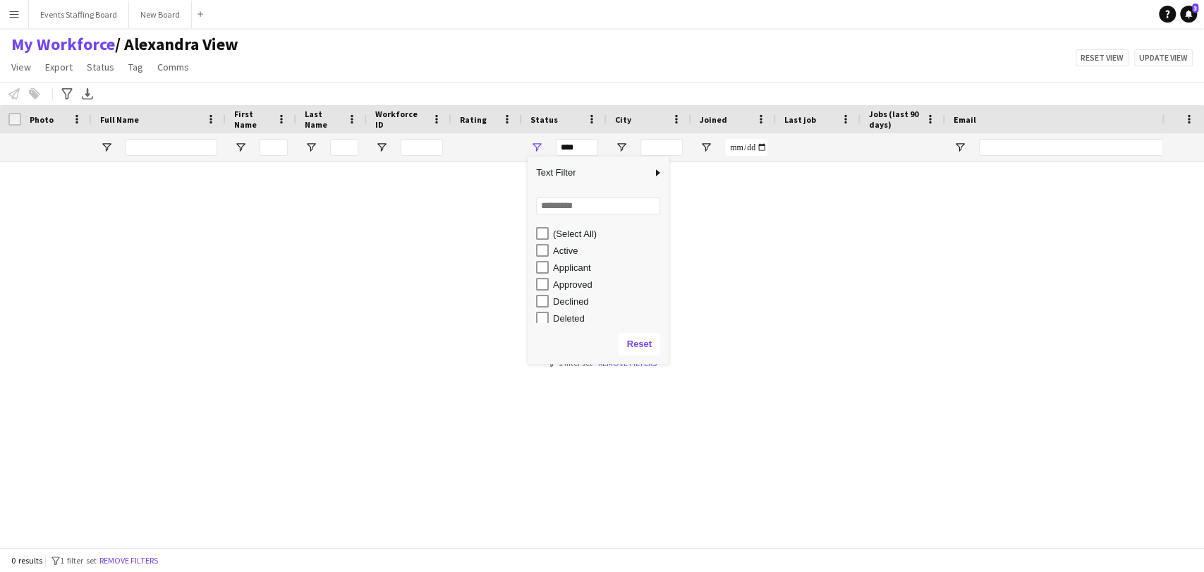
click at [557, 270] on div "Applicant" at bounding box center [608, 267] width 111 height 11
type input "**********"
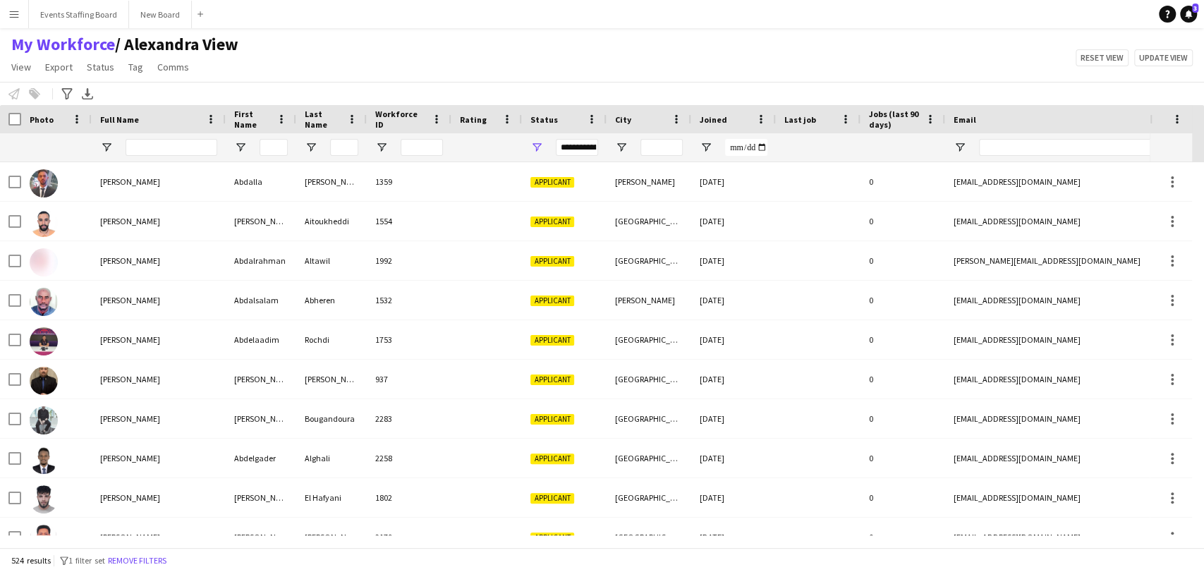
click at [329, 45] on div "My Workforce / [PERSON_NAME] View View Views Default view [PERSON_NAME] View Ap…" at bounding box center [602, 58] width 1204 height 48
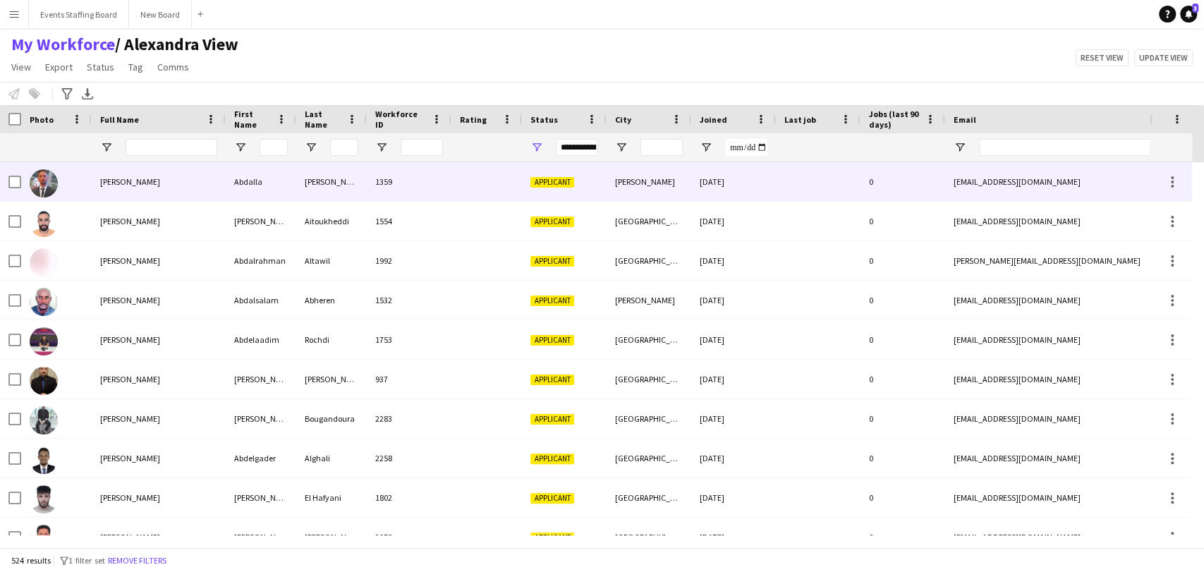
click at [22, 176] on div at bounding box center [56, 181] width 71 height 39
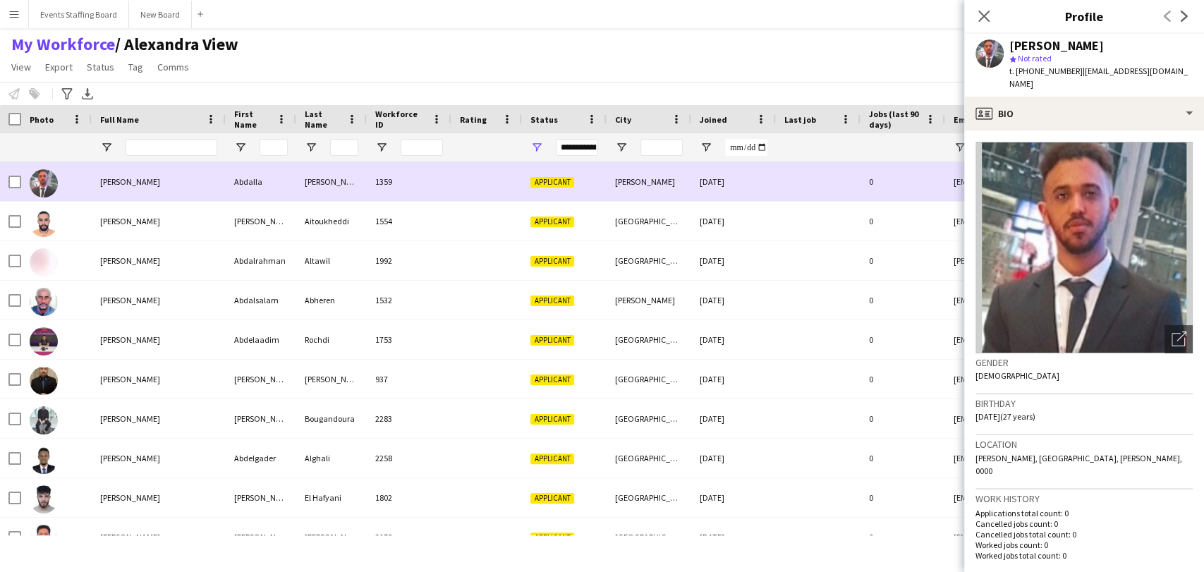
click at [6, 189] on div at bounding box center [10, 181] width 21 height 39
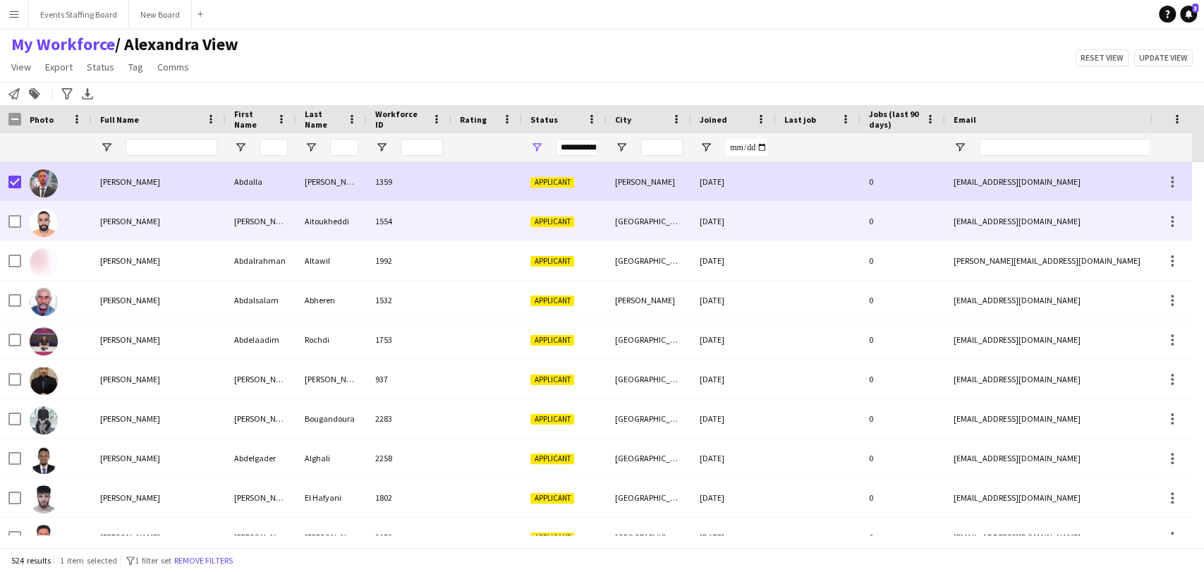
click at [37, 213] on img at bounding box center [44, 223] width 28 height 28
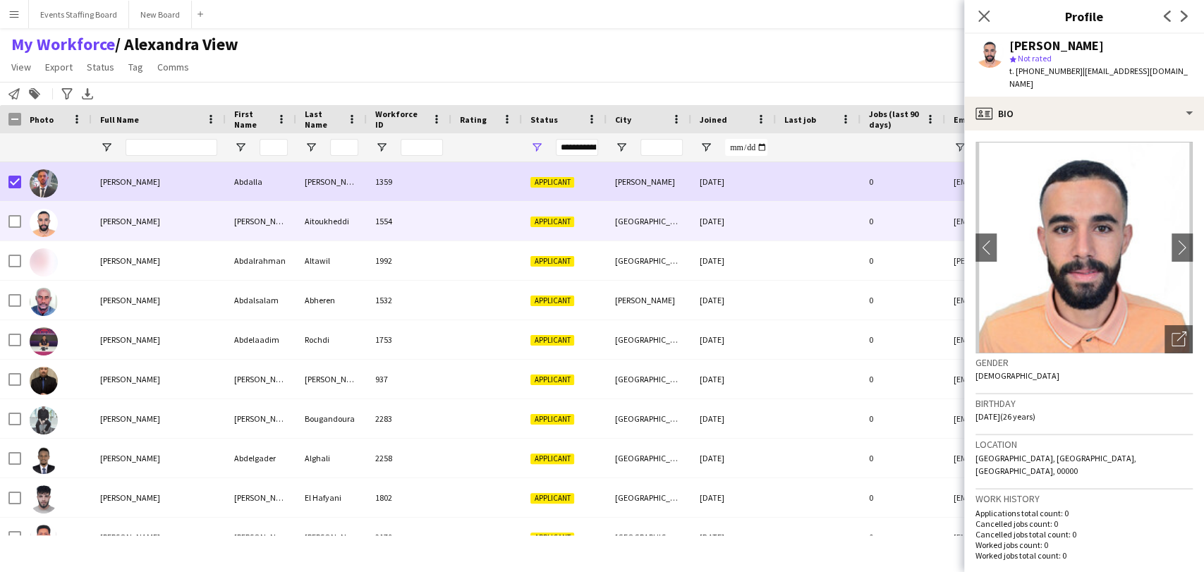
click at [1151, 355] on div "Gender [DEMOGRAPHIC_DATA]" at bounding box center [1084, 373] width 217 height 41
click at [1172, 341] on icon "Open photos pop-in" at bounding box center [1179, 339] width 15 height 15
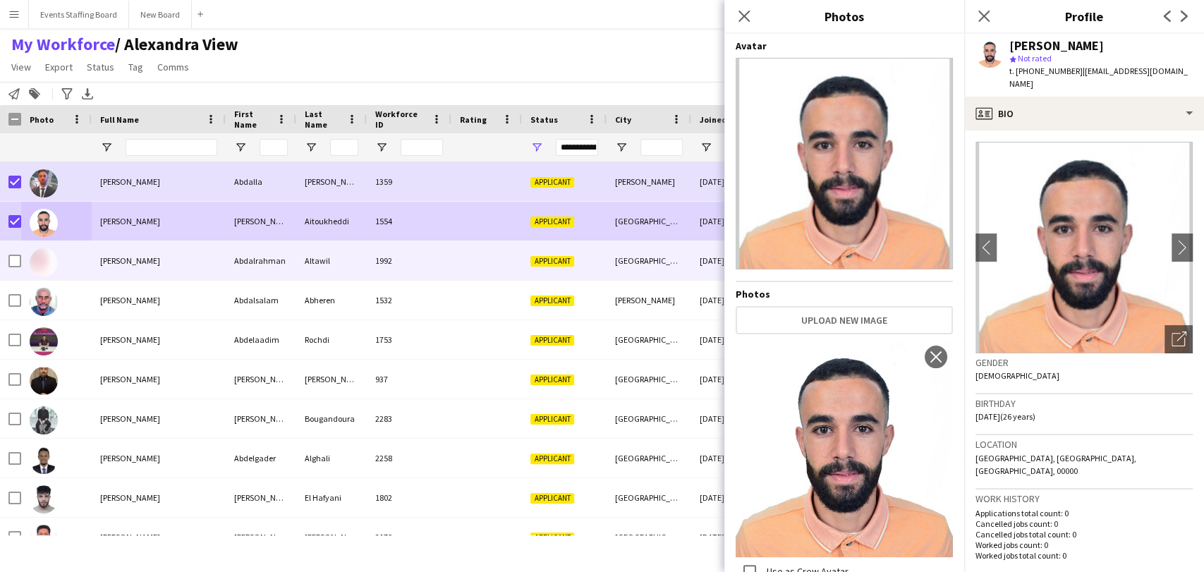
click at [65, 265] on div at bounding box center [56, 260] width 71 height 39
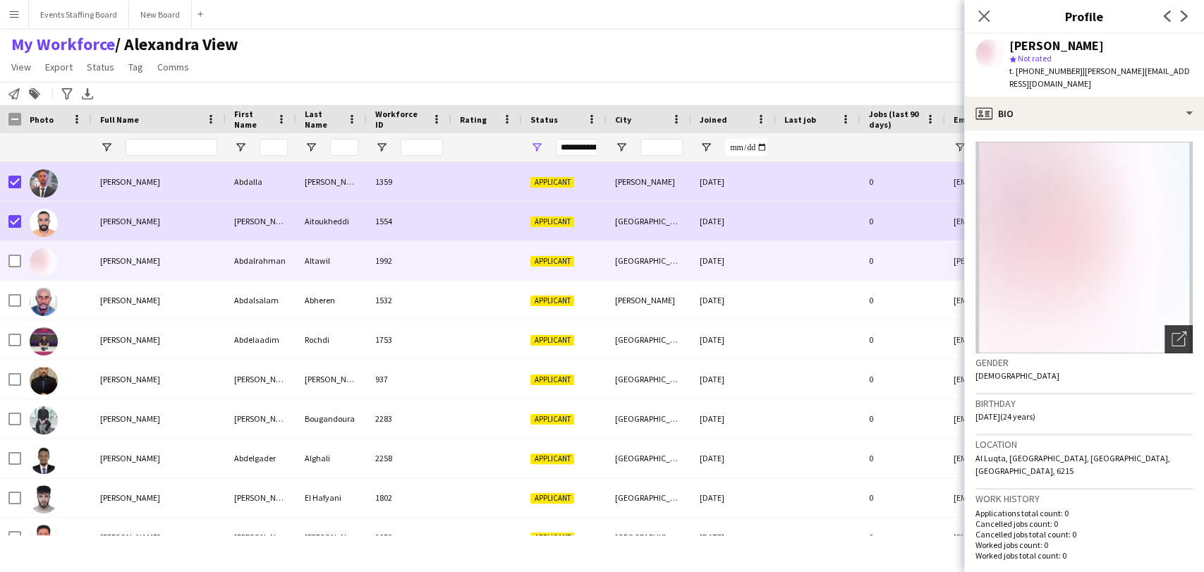
click at [1166, 325] on div "Open photos pop-in" at bounding box center [1179, 339] width 28 height 28
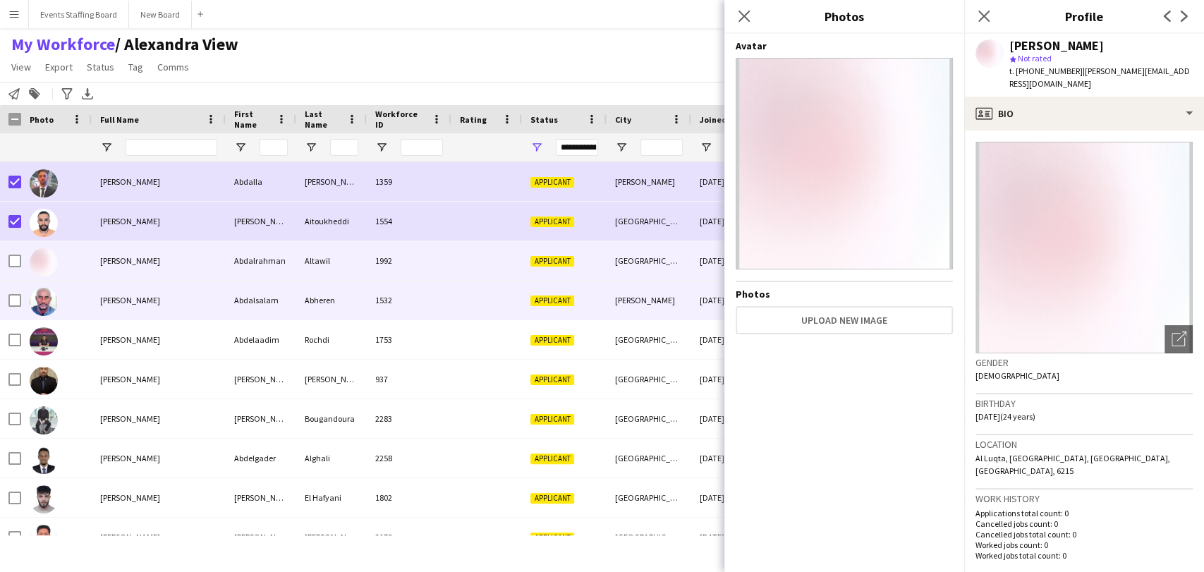
click at [128, 295] on span "[PERSON_NAME]" at bounding box center [130, 300] width 60 height 11
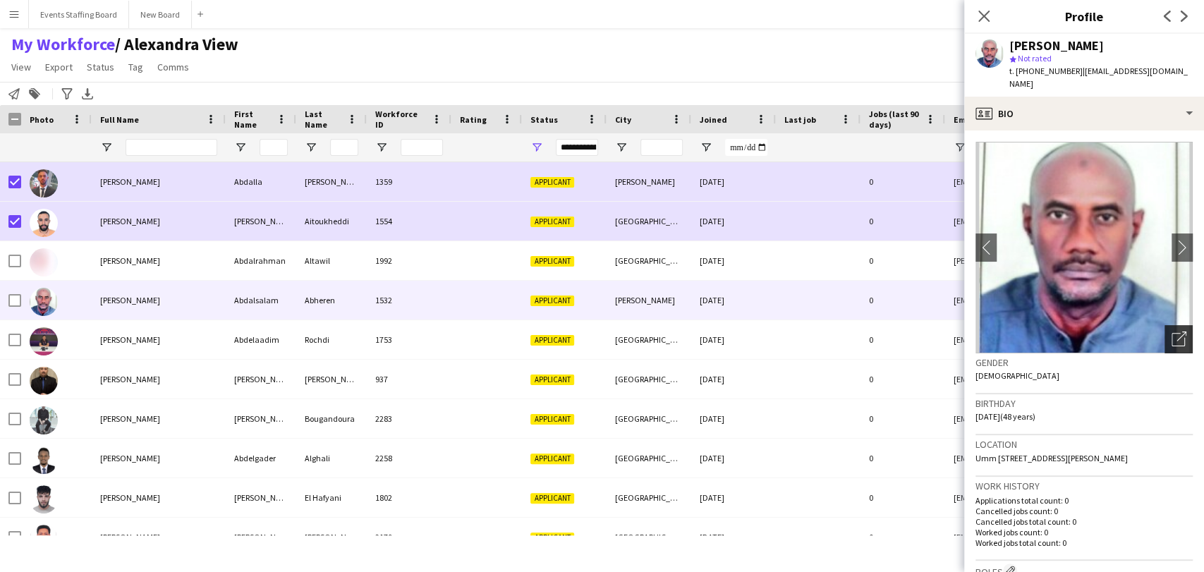
click at [1165, 326] on div "Open photos pop-in" at bounding box center [1179, 339] width 28 height 28
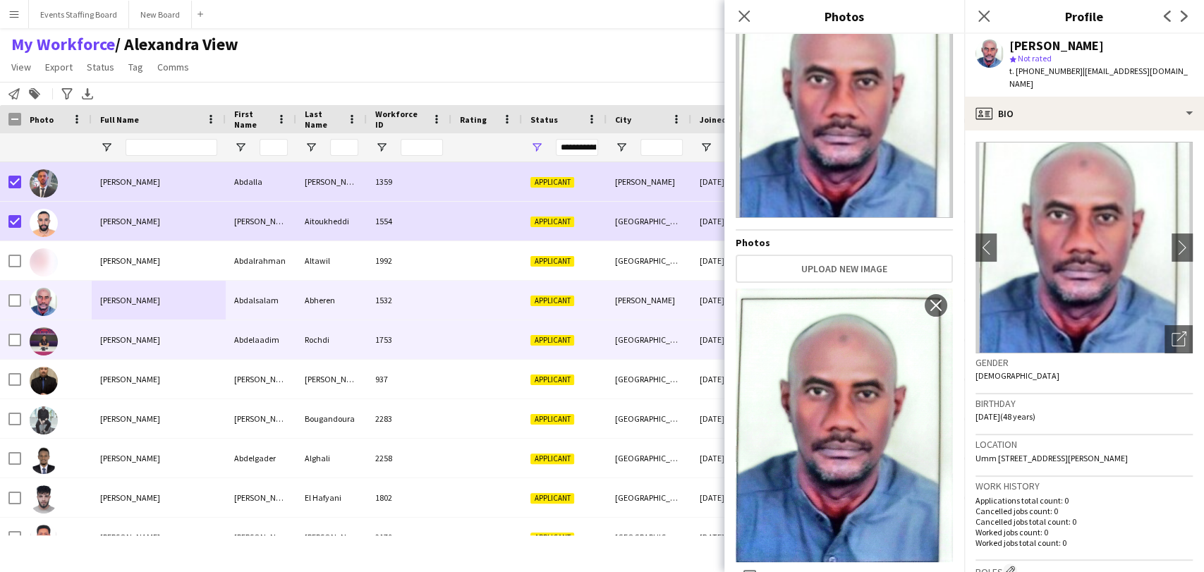
click at [190, 341] on div "[PERSON_NAME]" at bounding box center [159, 339] width 134 height 39
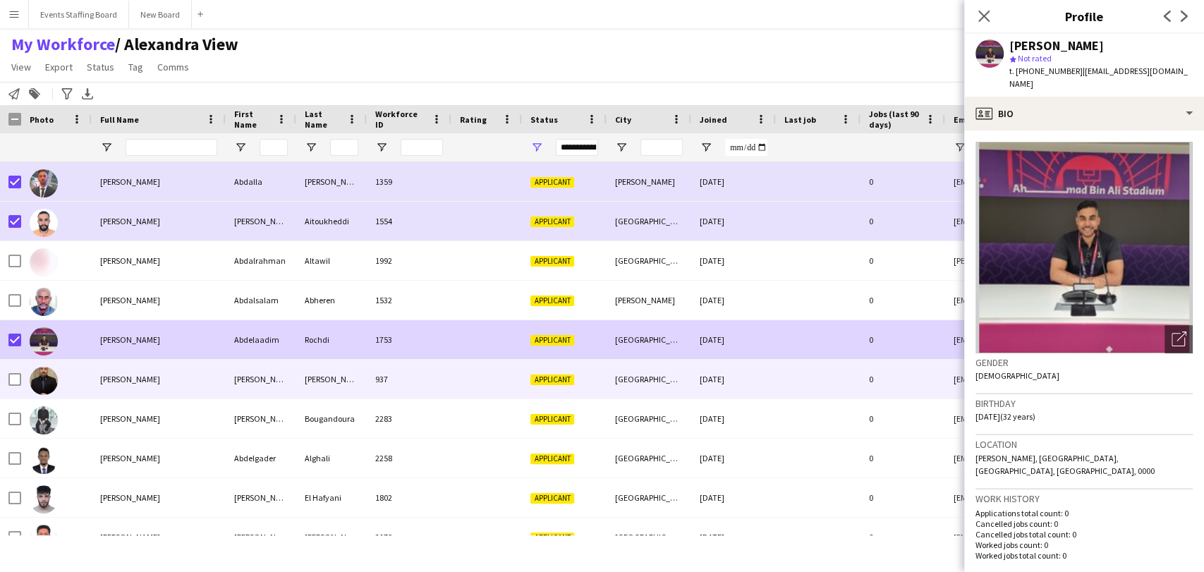
click at [147, 389] on div "[PERSON_NAME]" at bounding box center [159, 379] width 134 height 39
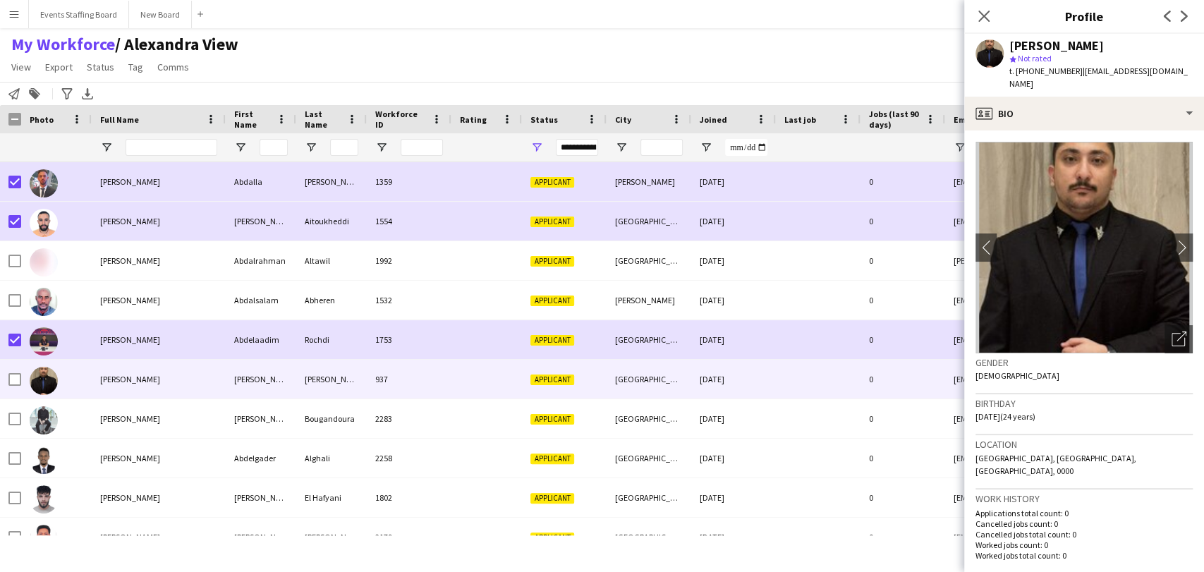
click at [1172, 332] on icon "Open photos pop-in" at bounding box center [1179, 339] width 15 height 15
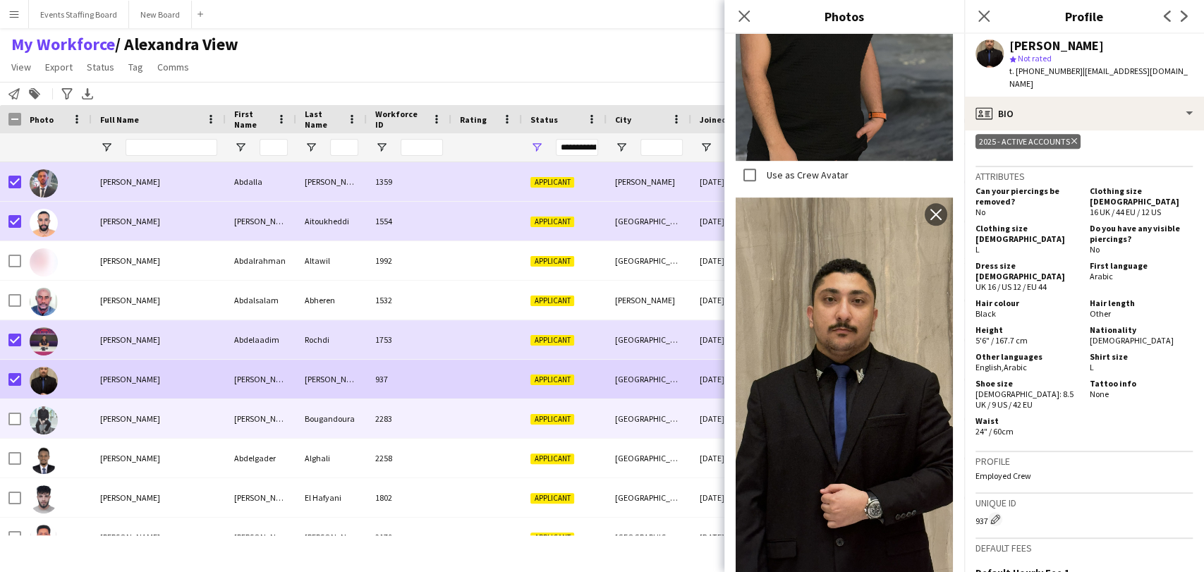
click at [126, 426] on div "[PERSON_NAME]" at bounding box center [159, 418] width 134 height 39
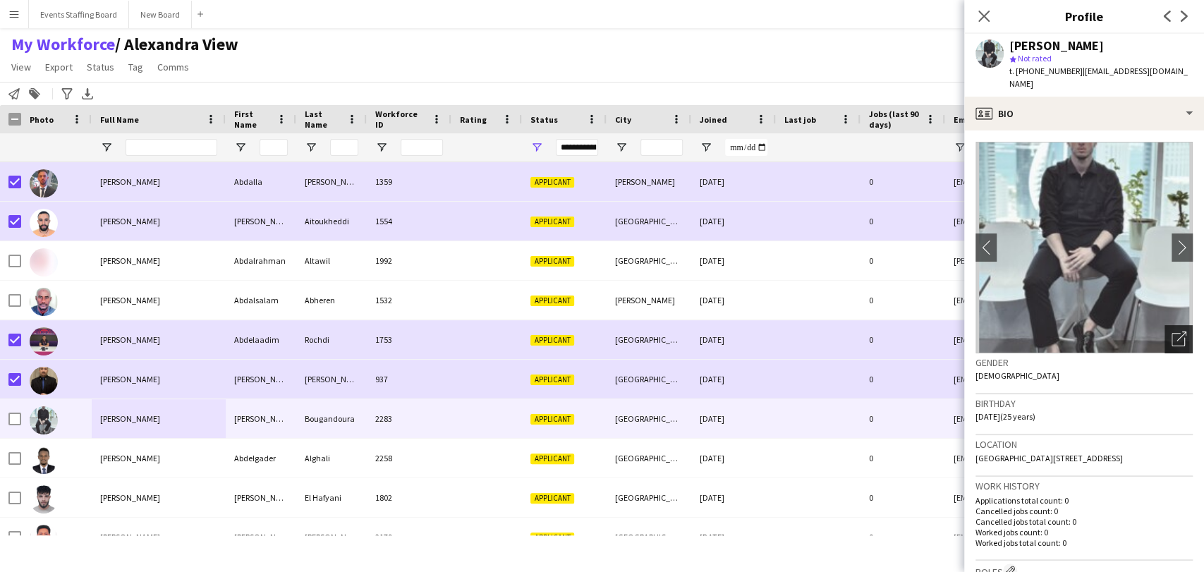
click at [1179, 329] on div "Open photos pop-in" at bounding box center [1179, 339] width 28 height 28
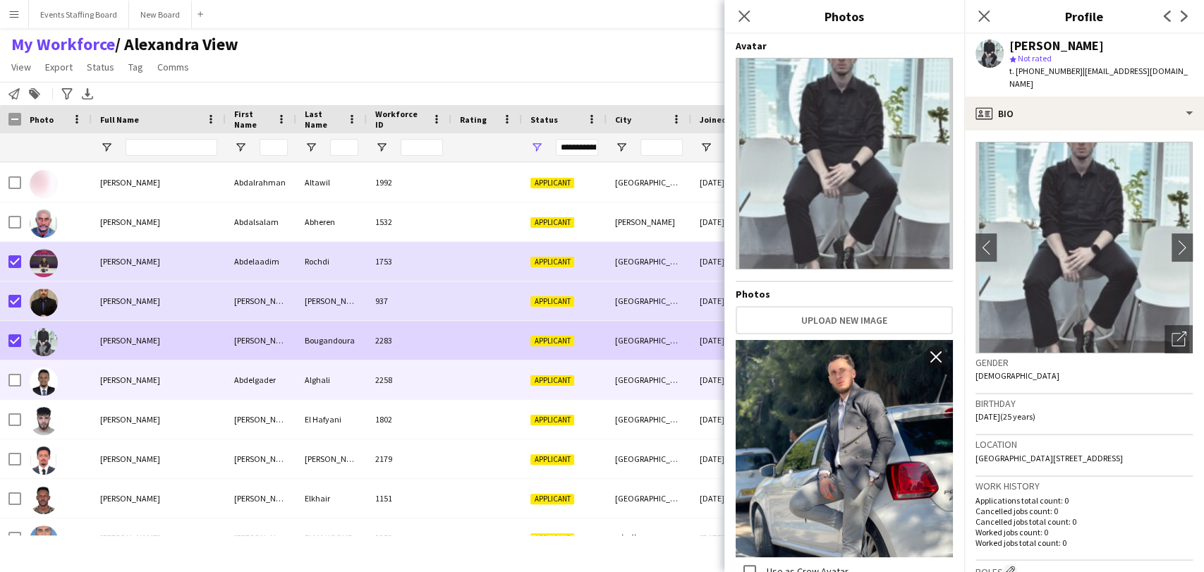
click at [114, 386] on div "[PERSON_NAME]" at bounding box center [159, 380] width 134 height 39
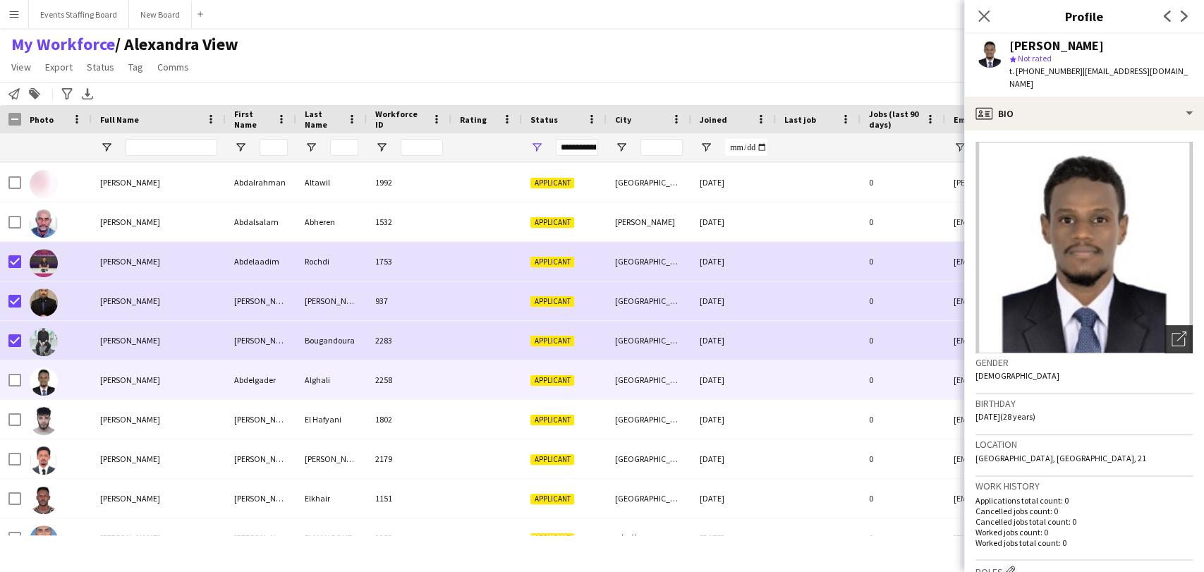
click at [1172, 332] on icon "Open photos pop-in" at bounding box center [1179, 339] width 15 height 15
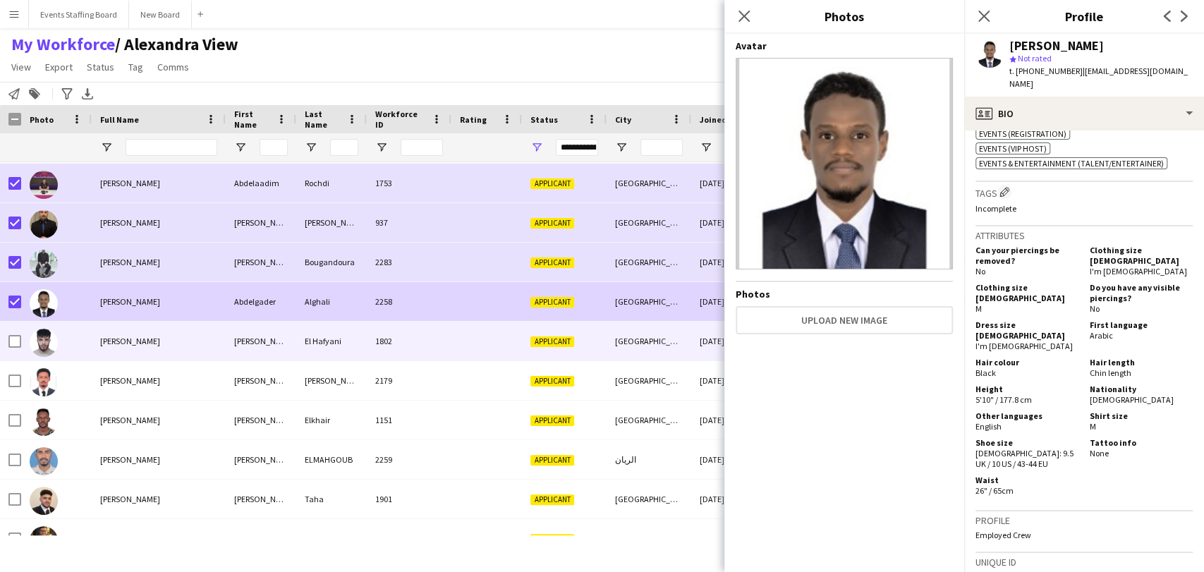
click at [123, 337] on span "[PERSON_NAME]" at bounding box center [130, 341] width 60 height 11
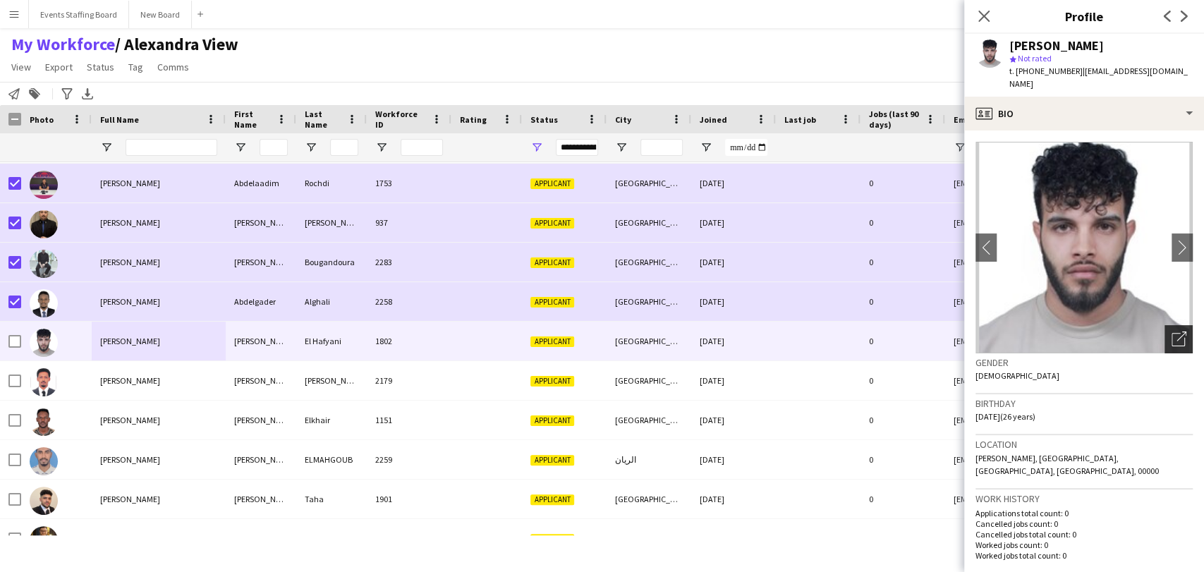
click at [1172, 332] on icon "Open photos pop-in" at bounding box center [1179, 339] width 15 height 15
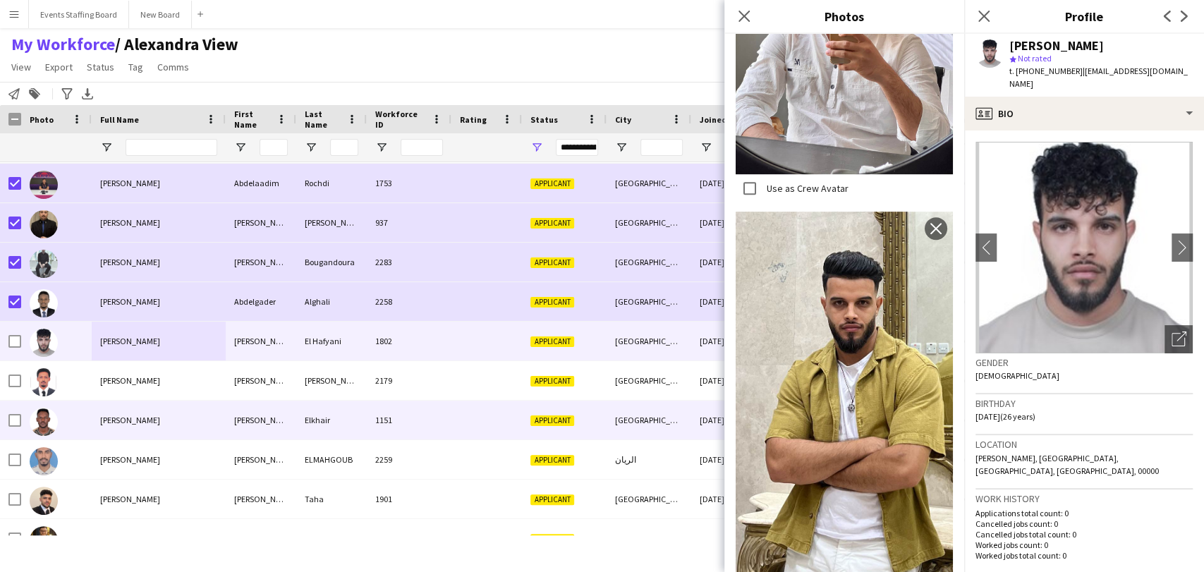
scroll to position [313, 0]
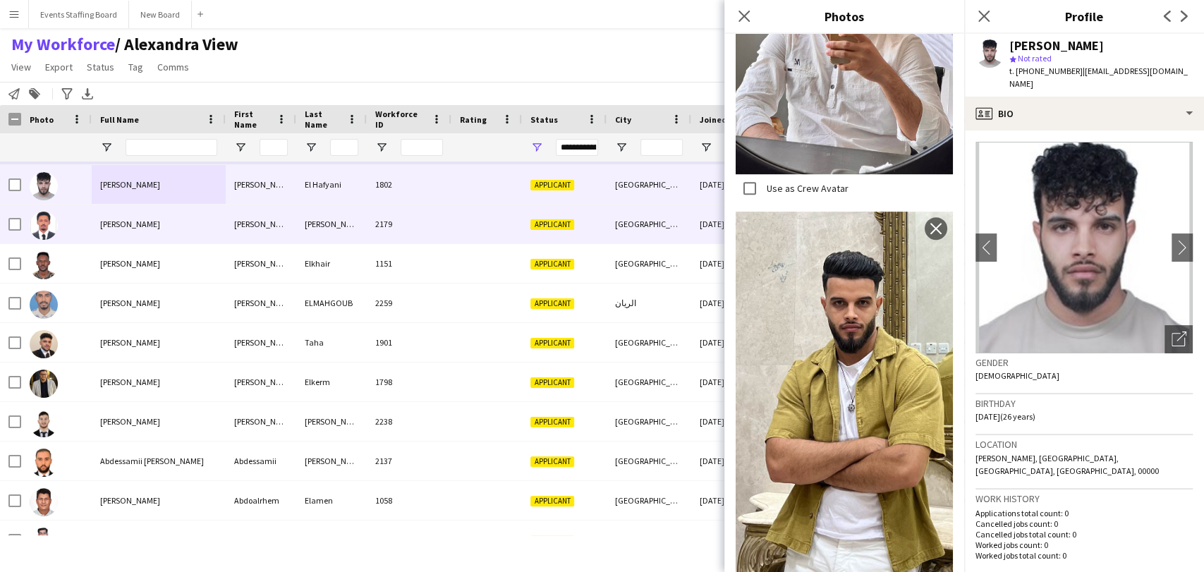
click at [113, 235] on div "[PERSON_NAME]" at bounding box center [159, 224] width 134 height 39
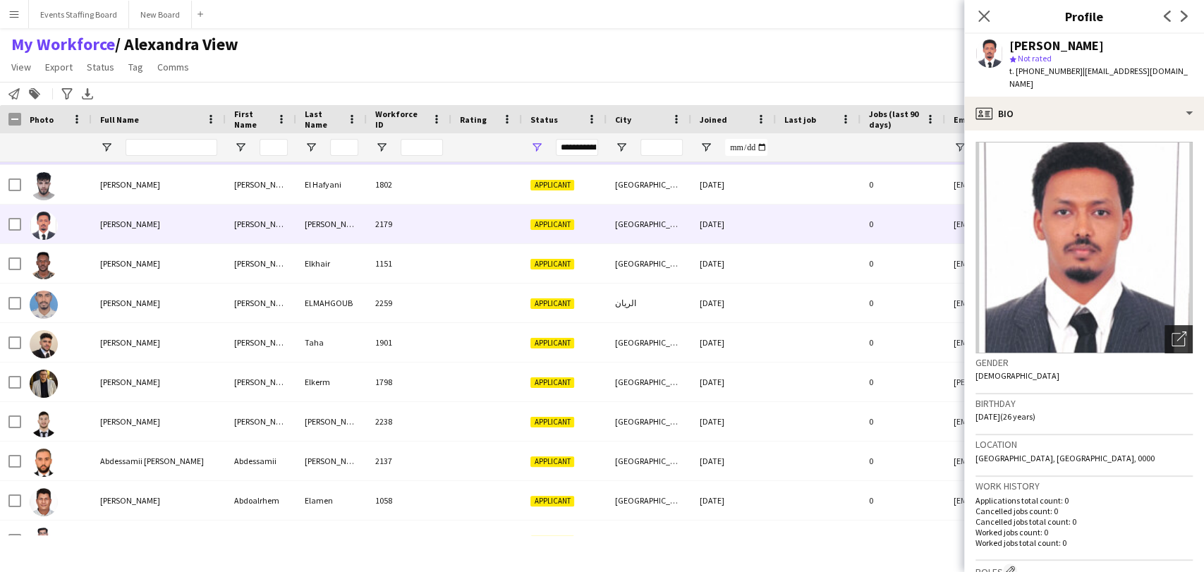
click at [1168, 325] on div "Open photos pop-in" at bounding box center [1179, 339] width 28 height 28
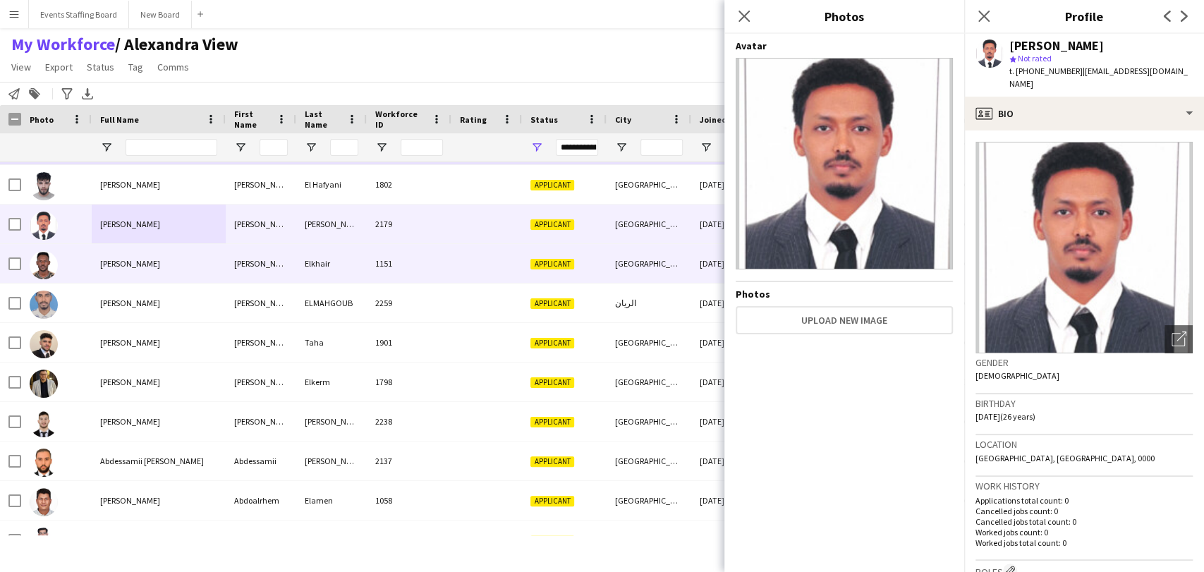
click at [148, 257] on div "[PERSON_NAME]" at bounding box center [159, 263] width 134 height 39
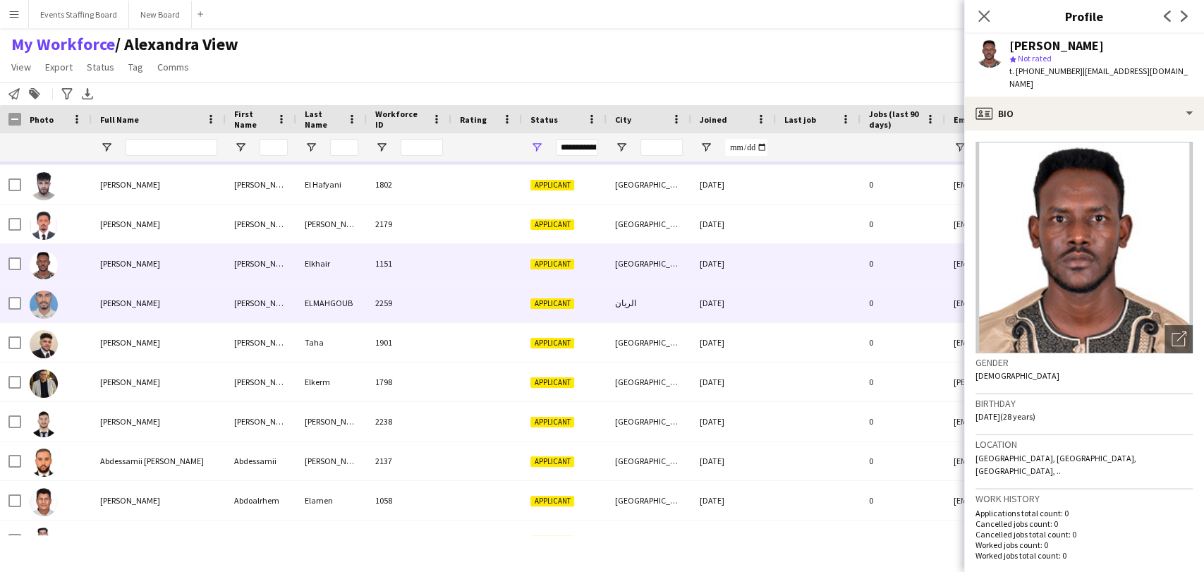
click at [168, 319] on div "[PERSON_NAME]" at bounding box center [159, 303] width 134 height 39
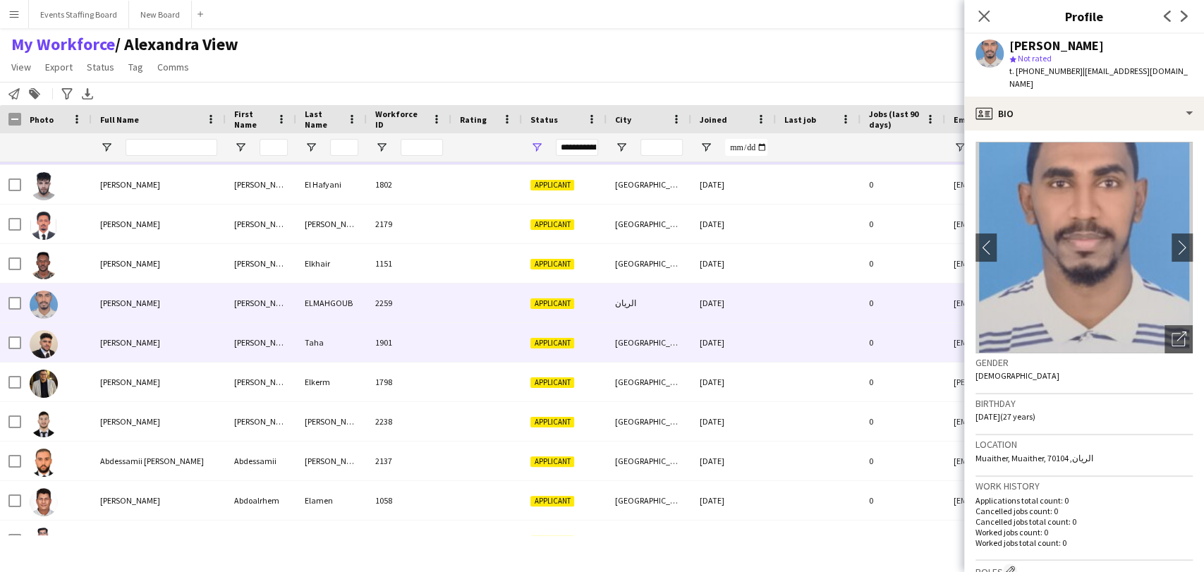
click at [133, 332] on div "[PERSON_NAME]" at bounding box center [159, 342] width 134 height 39
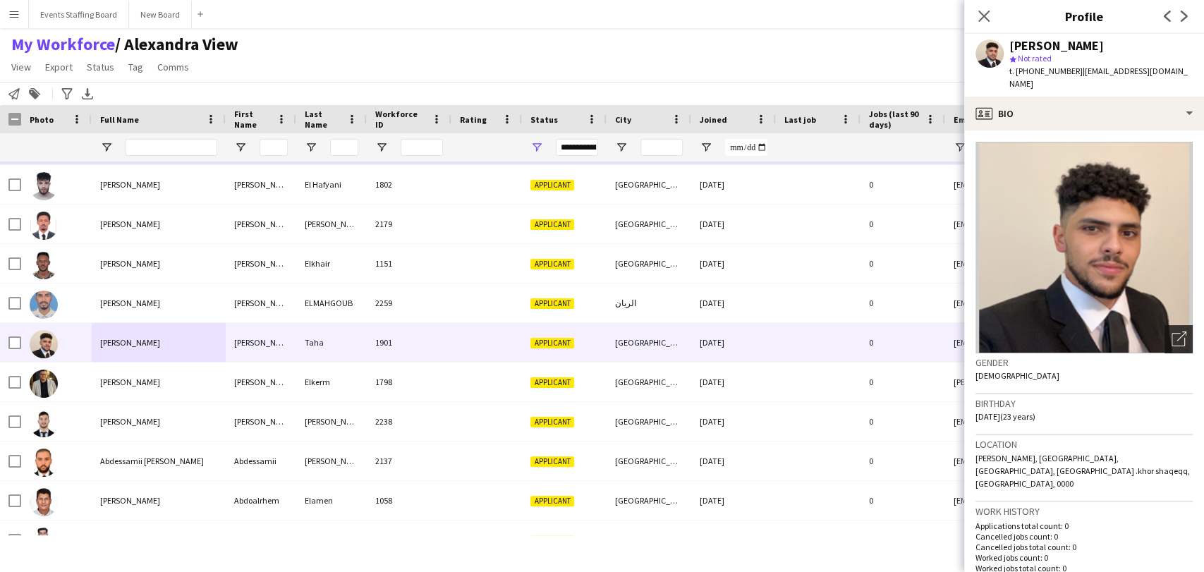
click at [1172, 332] on icon "Open photos pop-in" at bounding box center [1179, 339] width 15 height 15
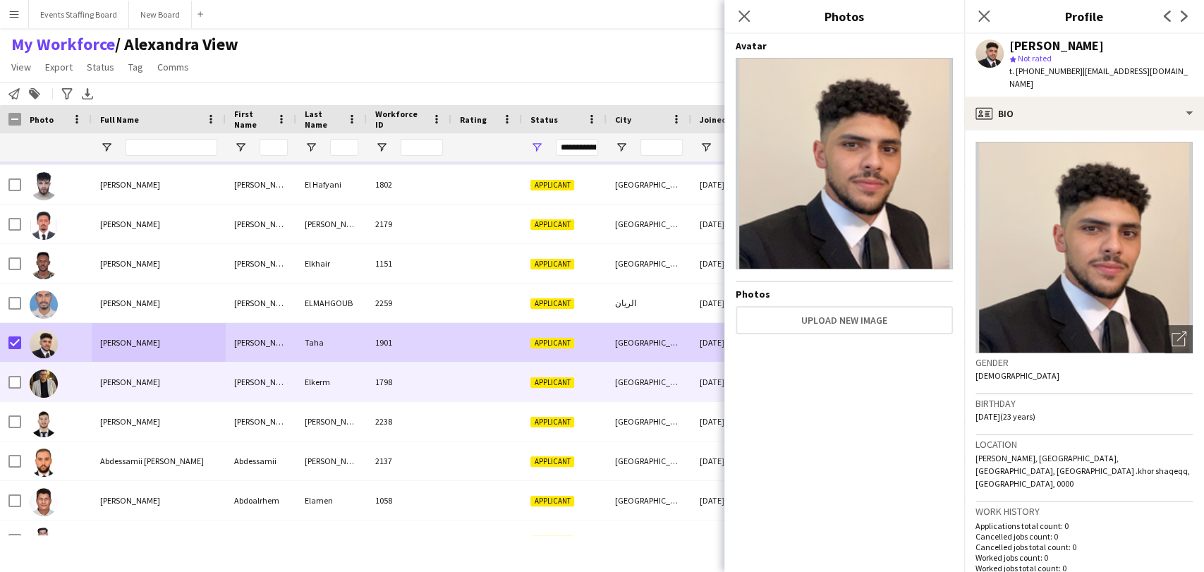
drag, startPoint x: 134, startPoint y: 386, endPoint x: 146, endPoint y: 386, distance: 12.0
click at [135, 386] on span "[PERSON_NAME]" at bounding box center [130, 382] width 60 height 11
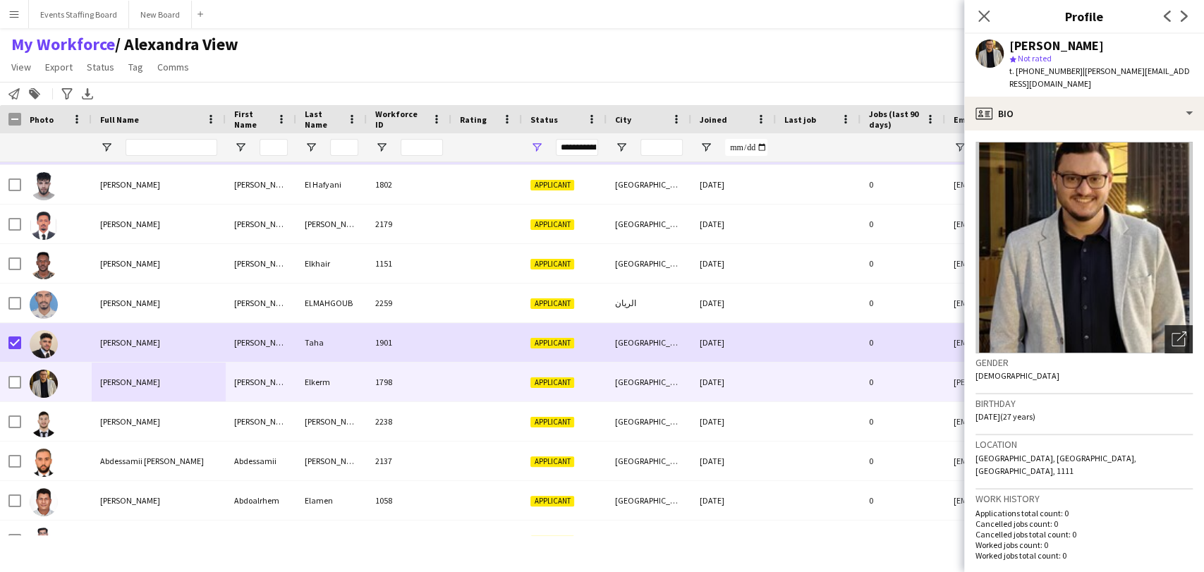
click at [1174, 344] on icon "Open photos pop-in" at bounding box center [1179, 339] width 15 height 15
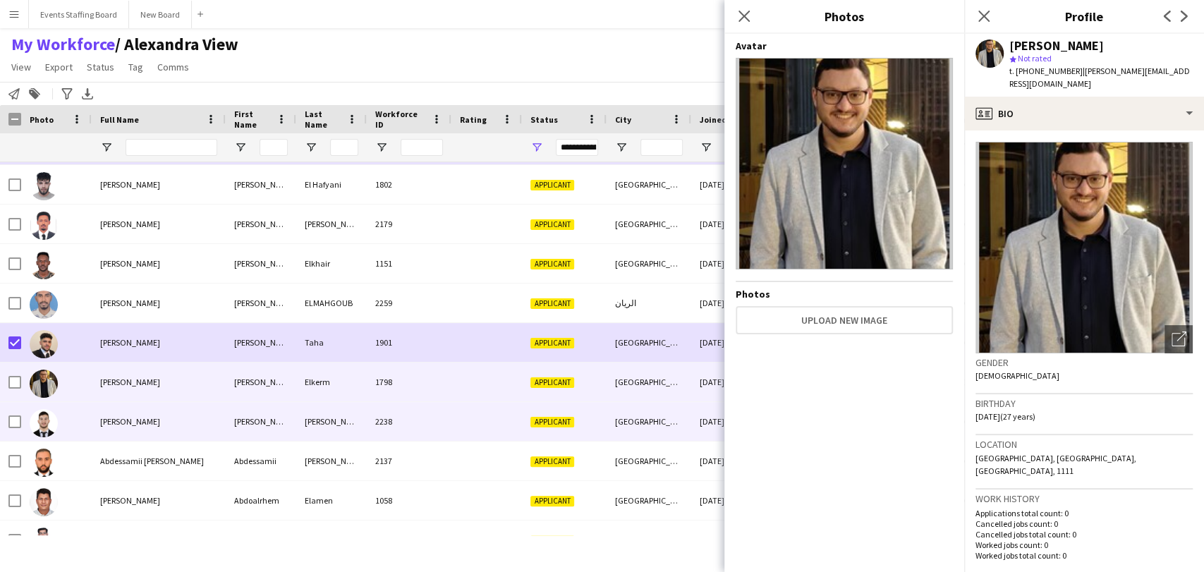
click at [124, 420] on span "[PERSON_NAME]" at bounding box center [130, 421] width 60 height 11
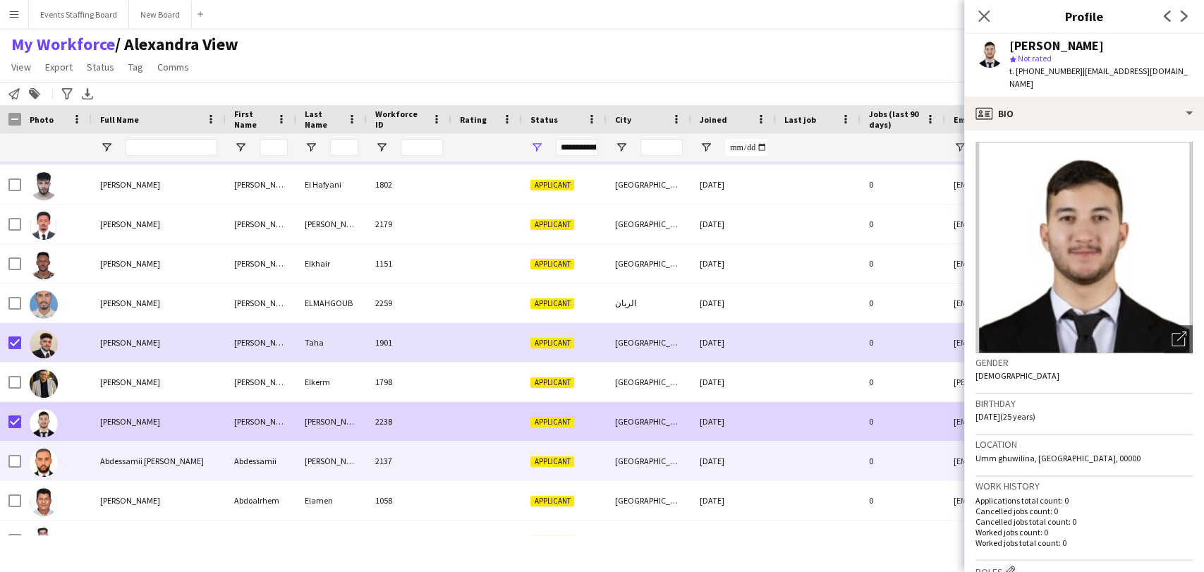
click at [152, 461] on span "Abdessamii [PERSON_NAME]" at bounding box center [152, 461] width 104 height 11
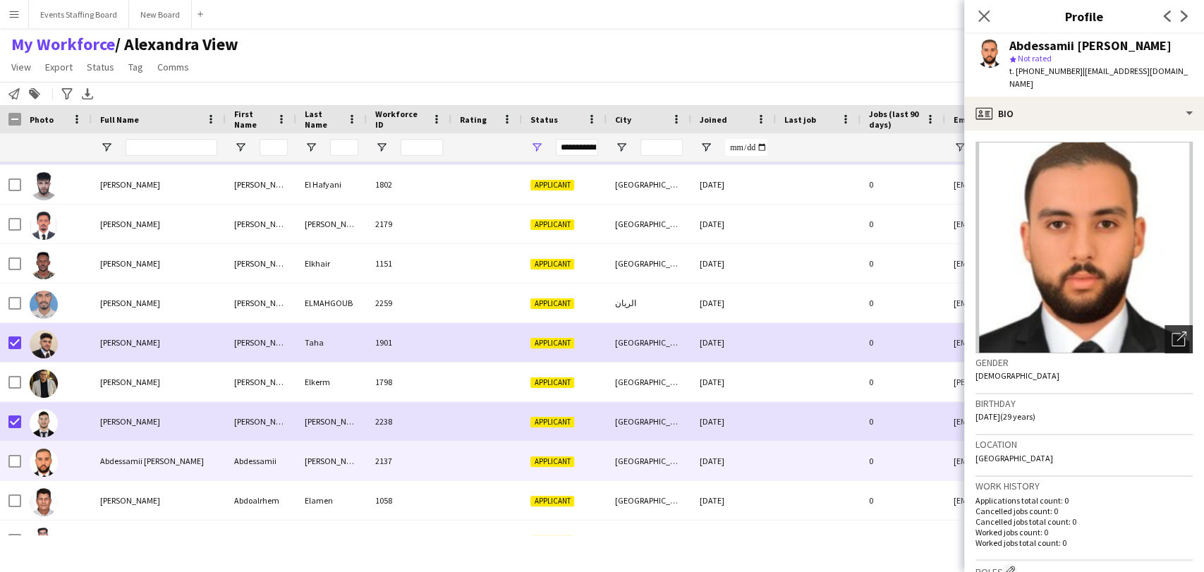
click at [1172, 332] on icon "Open photos pop-in" at bounding box center [1179, 339] width 15 height 15
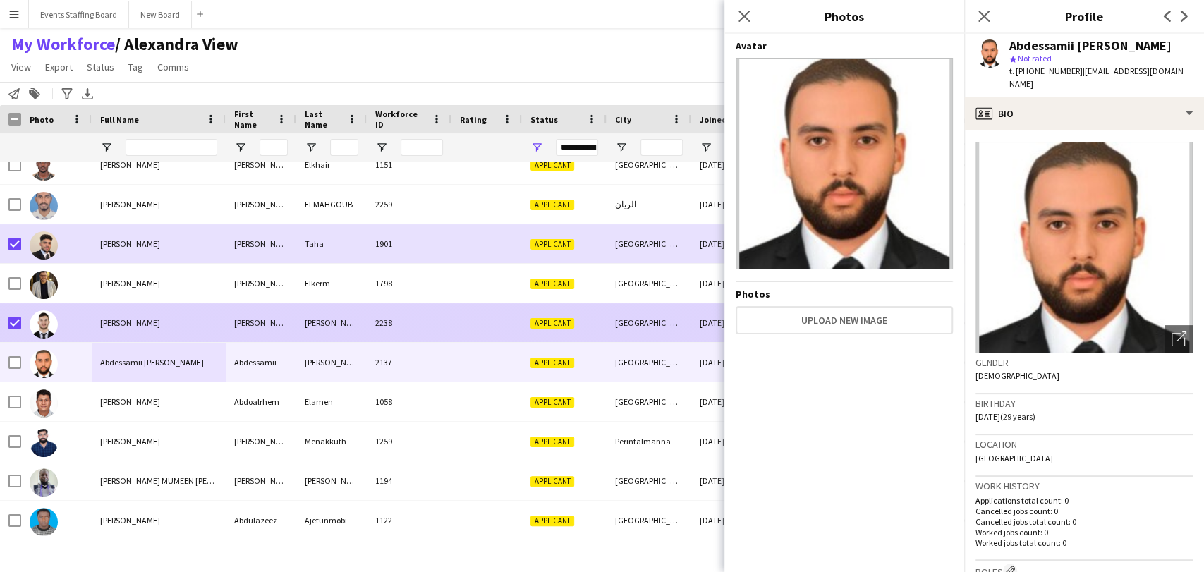
scroll to position [470, 0]
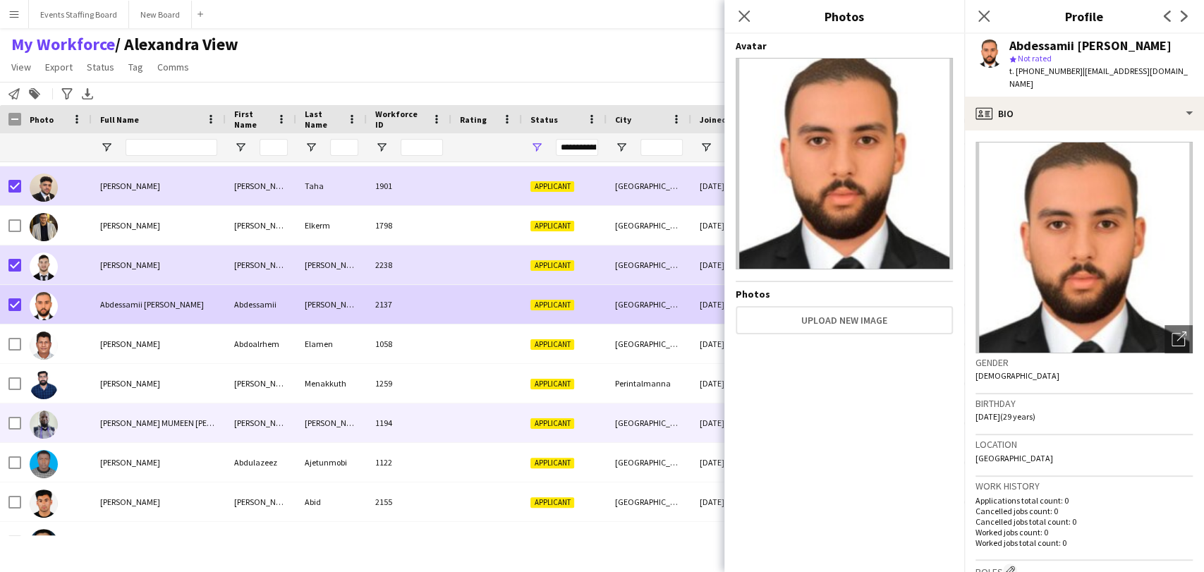
click at [161, 419] on span "[PERSON_NAME] MUMEEN [PERSON_NAME] [PERSON_NAME]" at bounding box center [208, 423] width 217 height 11
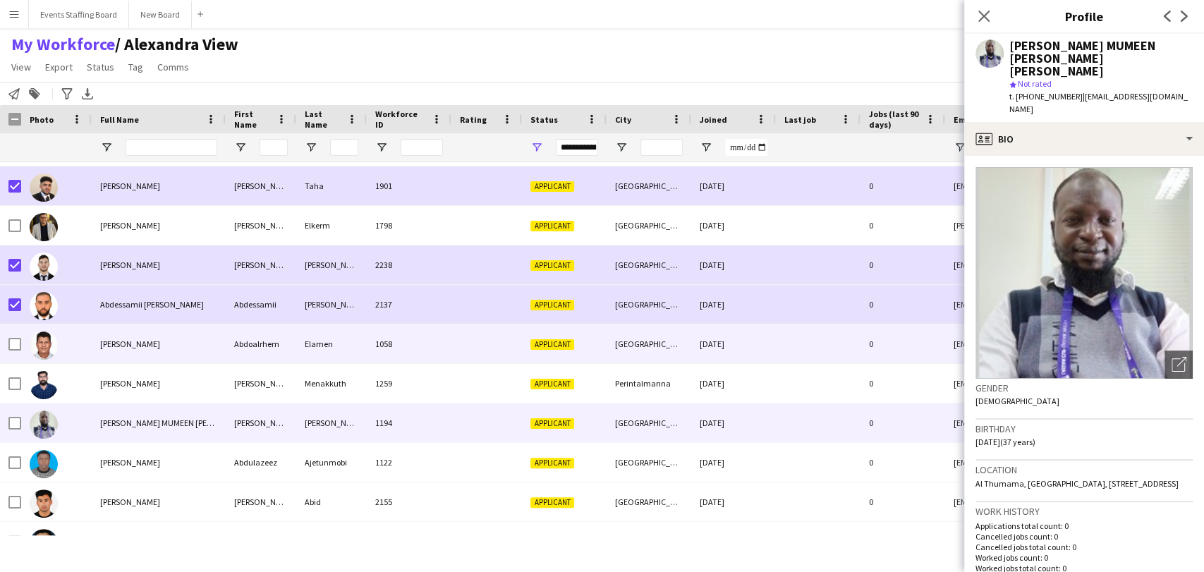
click at [175, 339] on div "[PERSON_NAME]" at bounding box center [159, 344] width 134 height 39
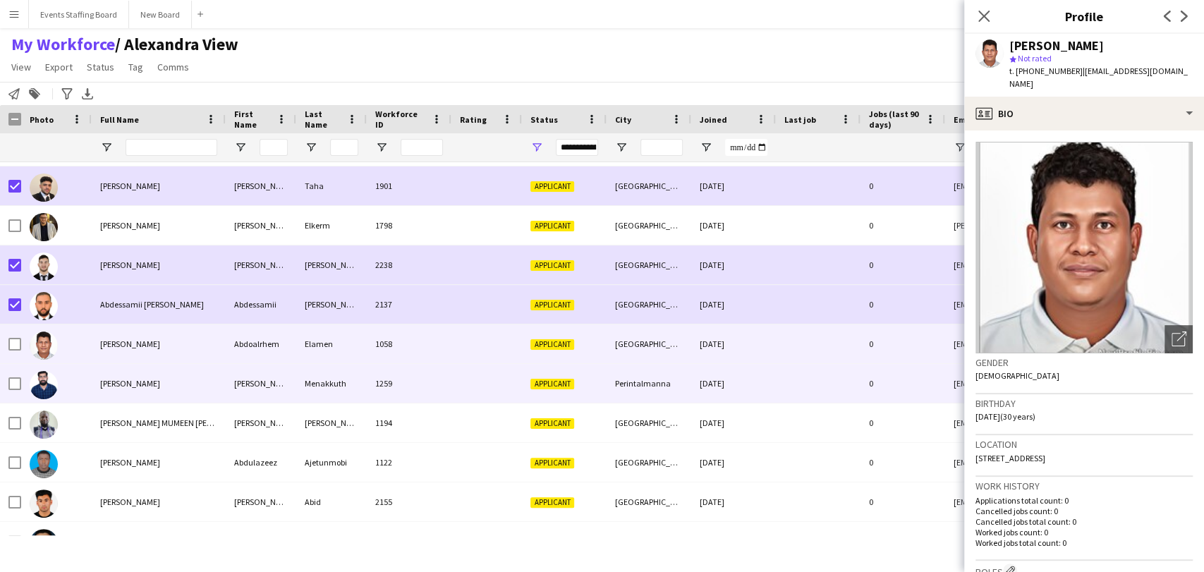
click at [133, 390] on div "[PERSON_NAME]" at bounding box center [159, 383] width 134 height 39
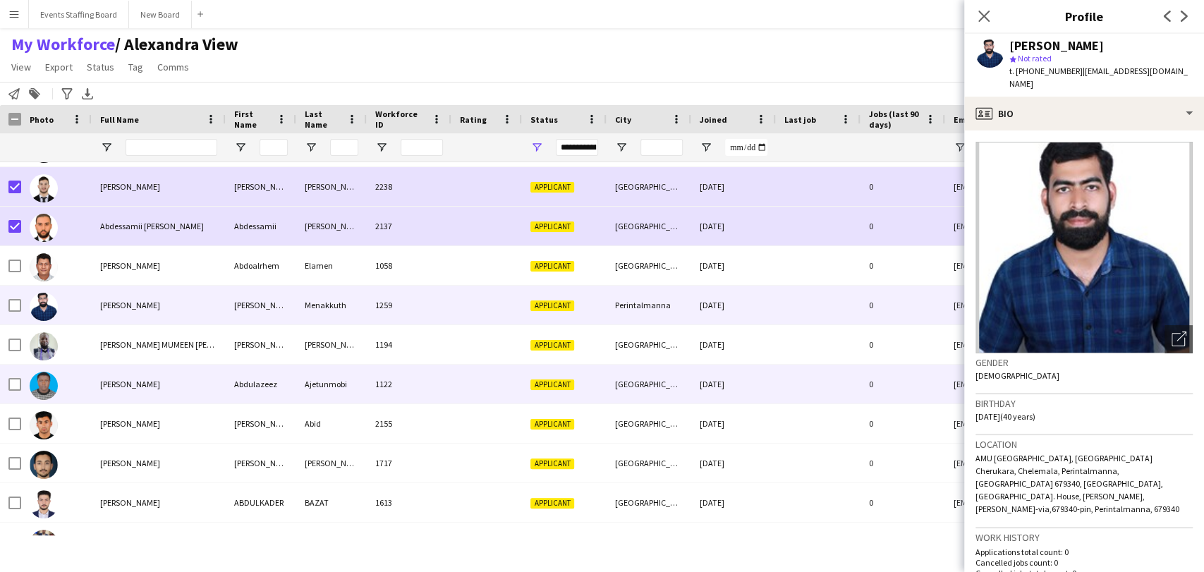
scroll to position [548, 0]
click at [124, 392] on div "[PERSON_NAME]" at bounding box center [159, 384] width 134 height 39
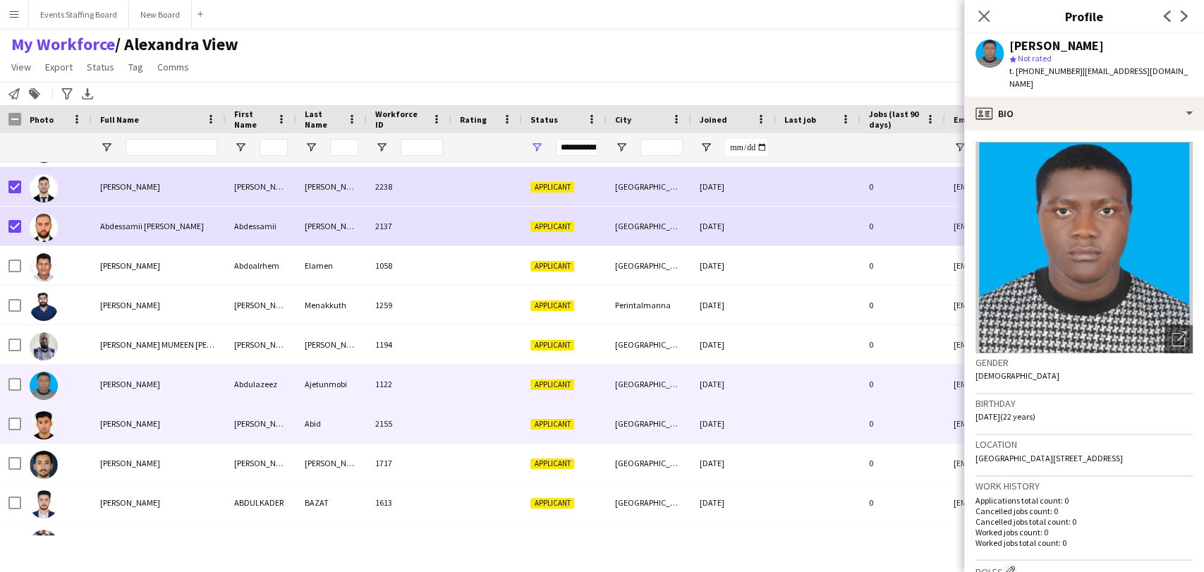
click at [140, 425] on span "[PERSON_NAME]" at bounding box center [130, 423] width 60 height 11
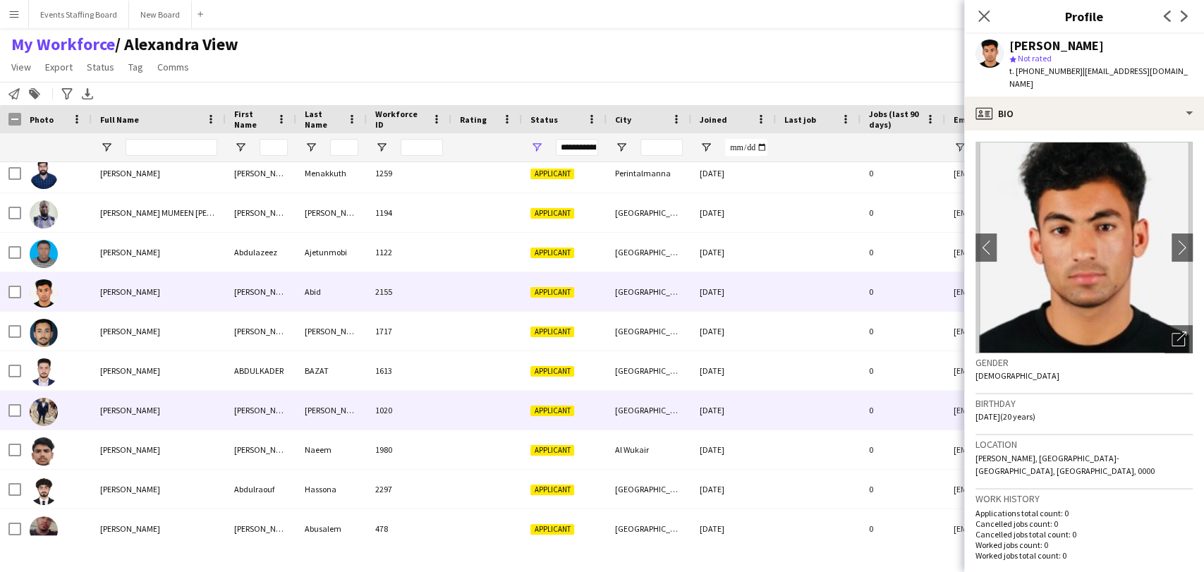
scroll to position [706, 0]
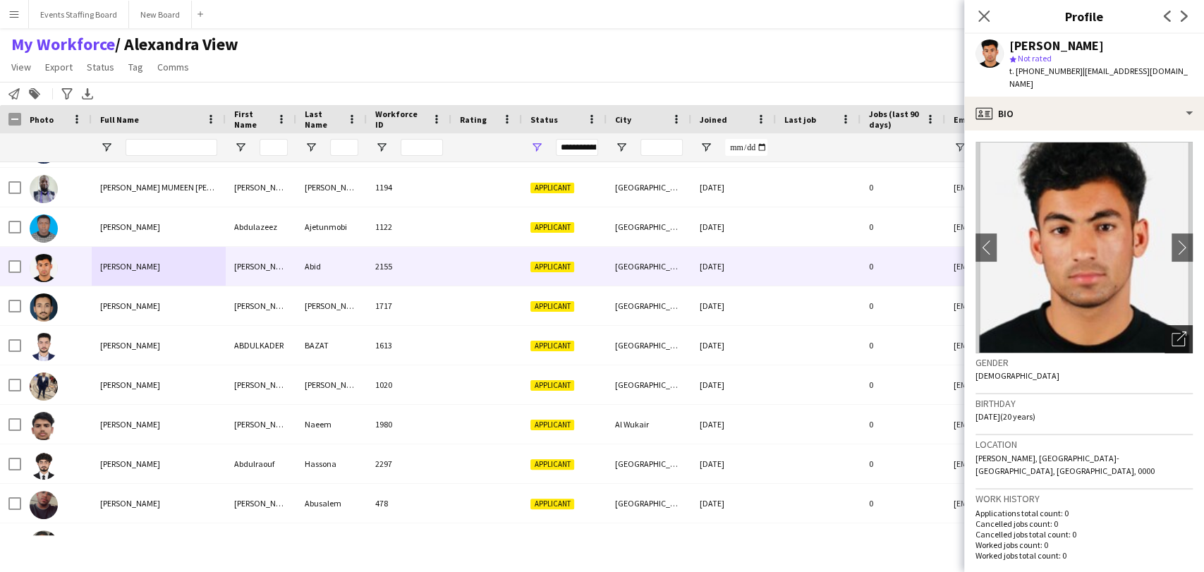
click at [1172, 332] on icon "Open photos pop-in" at bounding box center [1179, 339] width 15 height 15
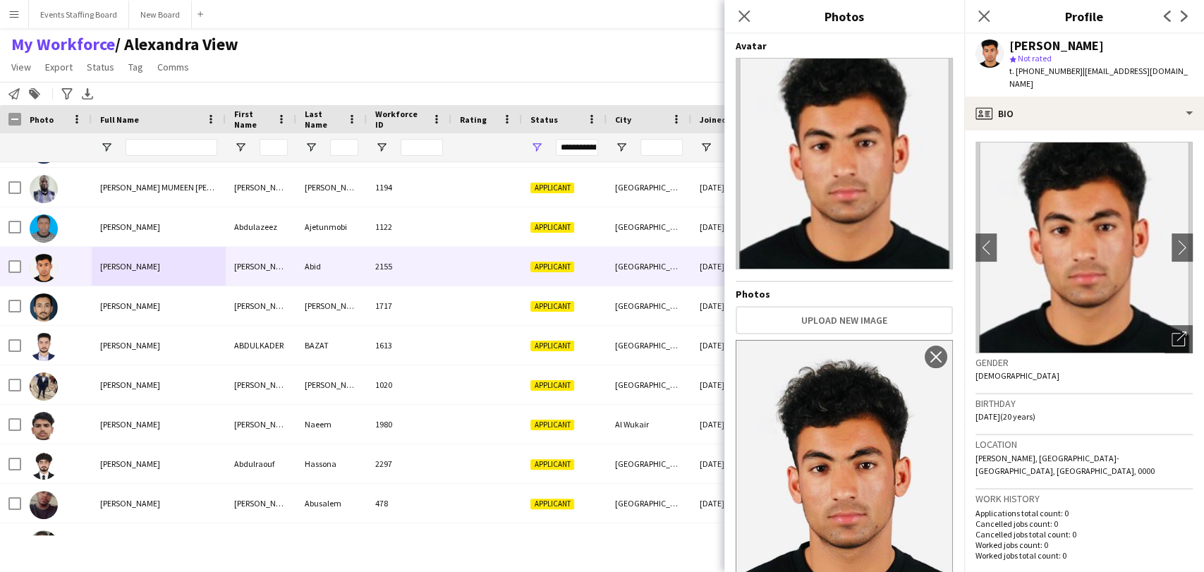
scroll to position [69, 0]
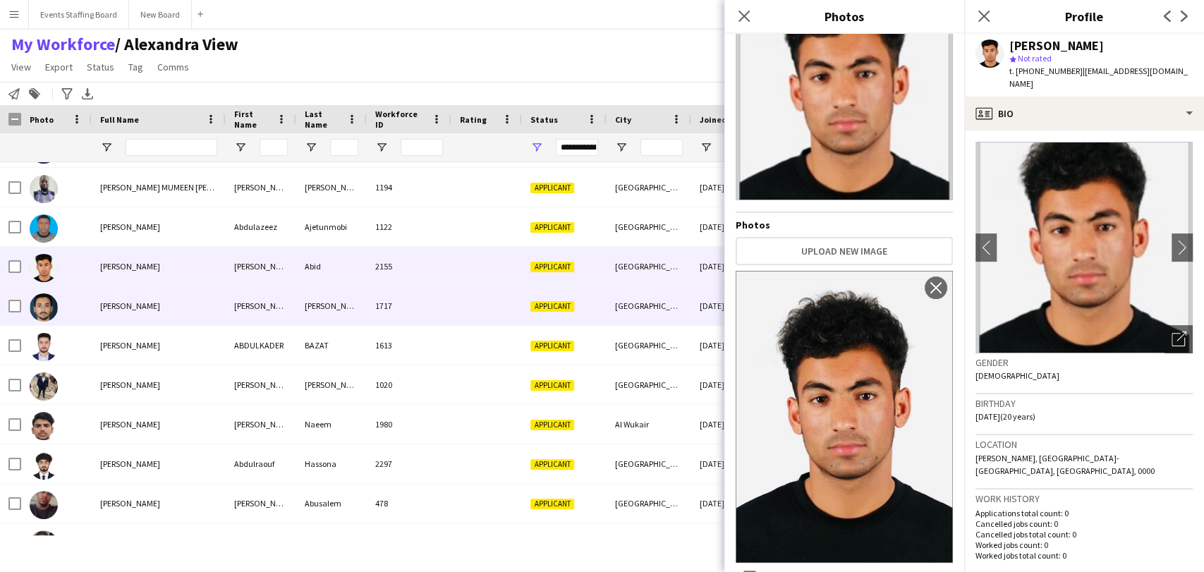
click at [99, 317] on div "[PERSON_NAME]" at bounding box center [159, 305] width 134 height 39
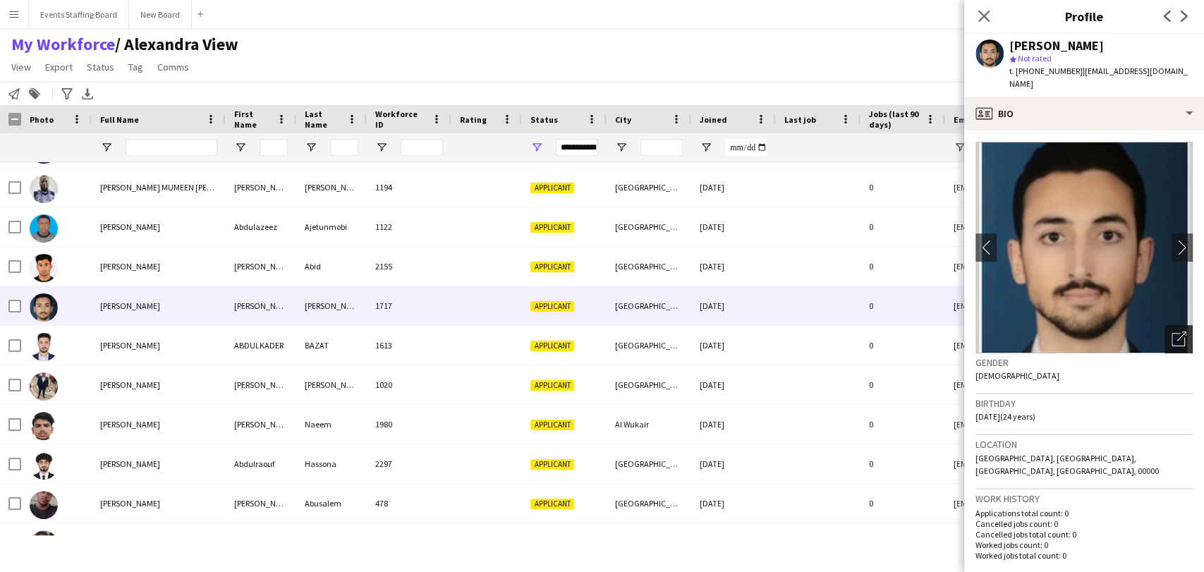
click at [1172, 332] on icon "Open photos pop-in" at bounding box center [1179, 339] width 15 height 15
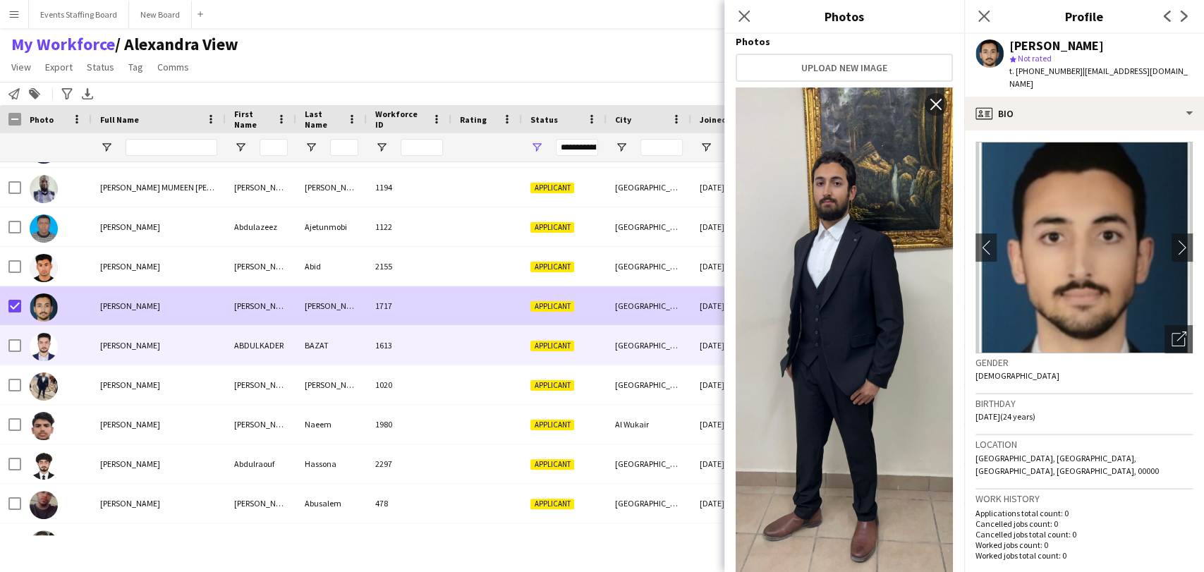
click at [158, 352] on div "[PERSON_NAME]" at bounding box center [159, 345] width 134 height 39
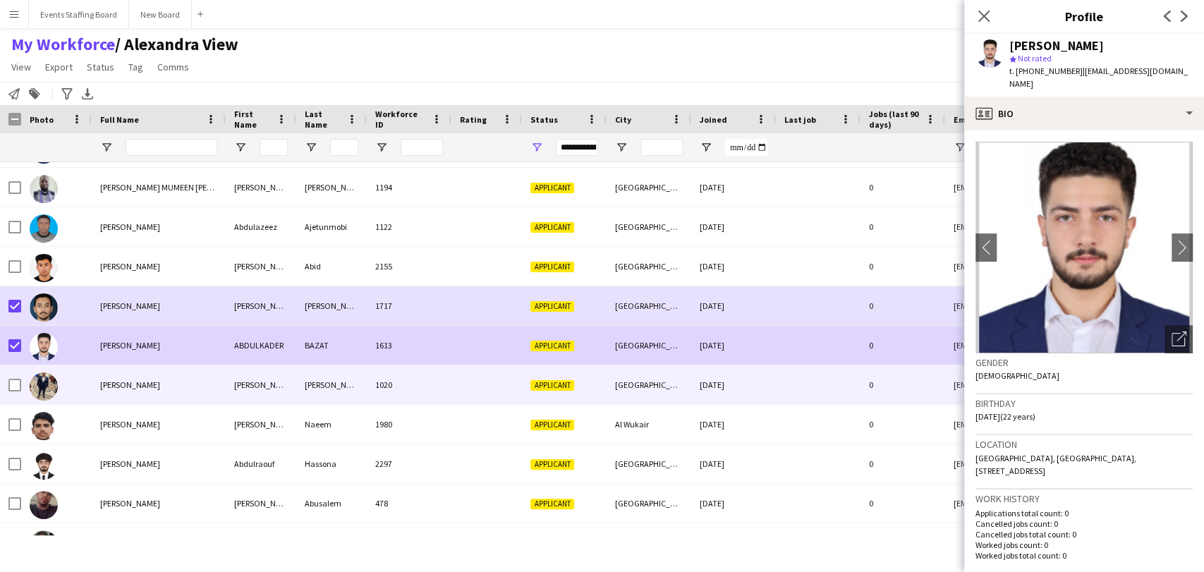
click at [129, 380] on span "[PERSON_NAME]" at bounding box center [130, 385] width 60 height 11
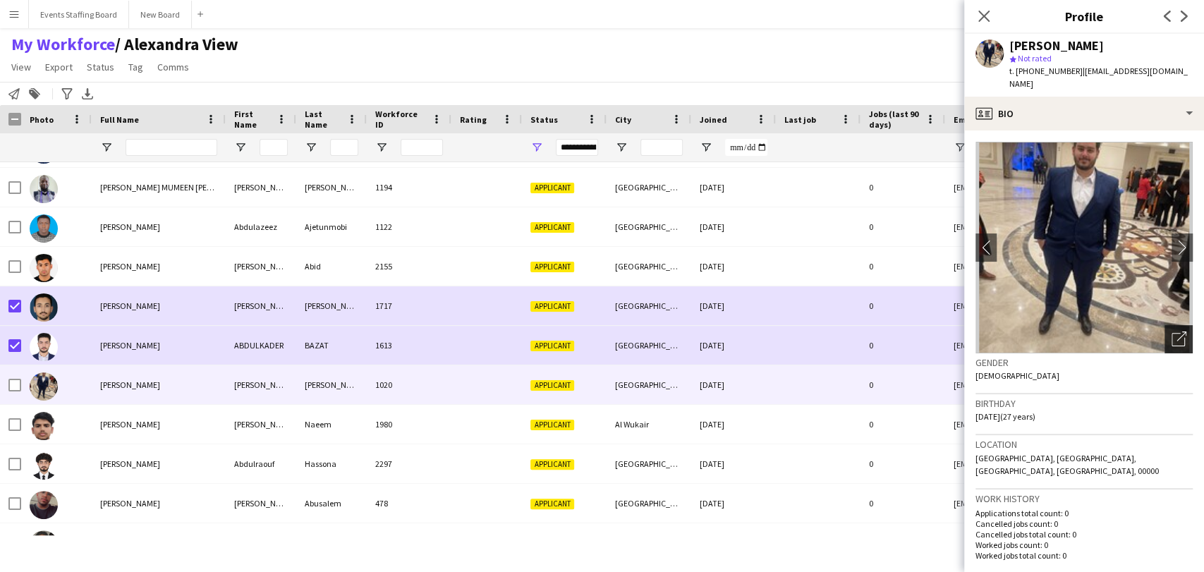
click at [1172, 332] on icon "Open photos pop-in" at bounding box center [1179, 339] width 15 height 15
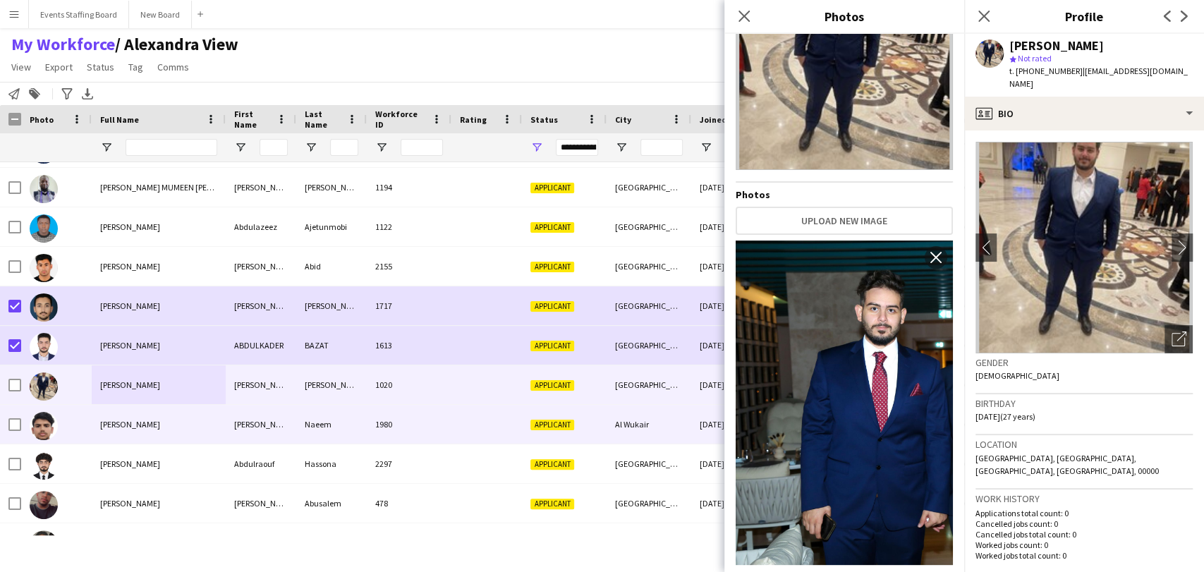
click at [130, 417] on div "[PERSON_NAME]" at bounding box center [159, 424] width 134 height 39
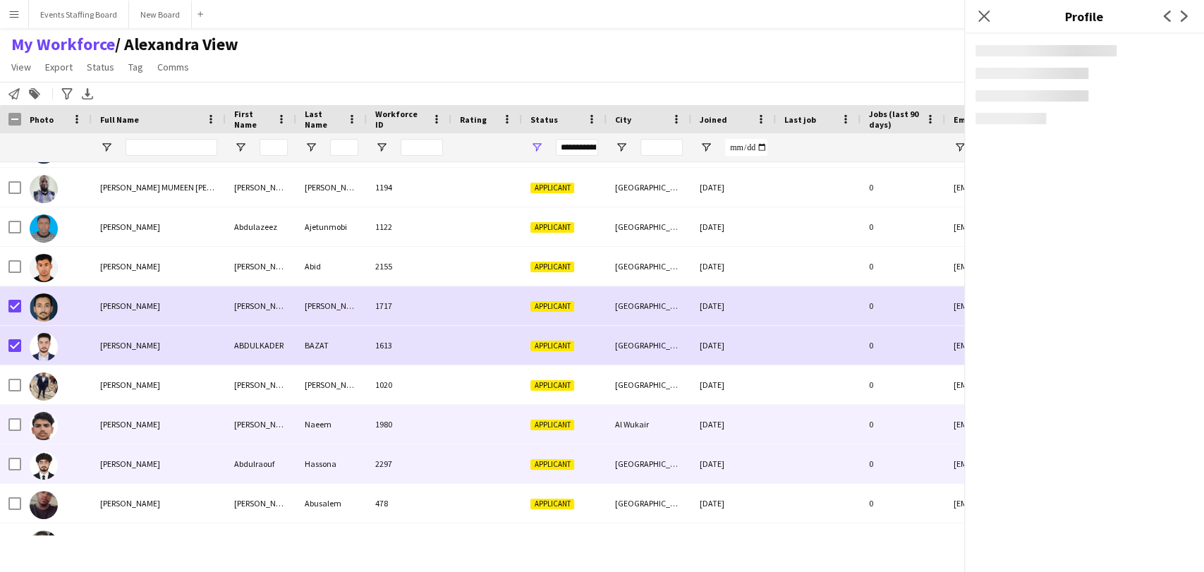
click at [106, 472] on div "[PERSON_NAME]" at bounding box center [159, 463] width 134 height 39
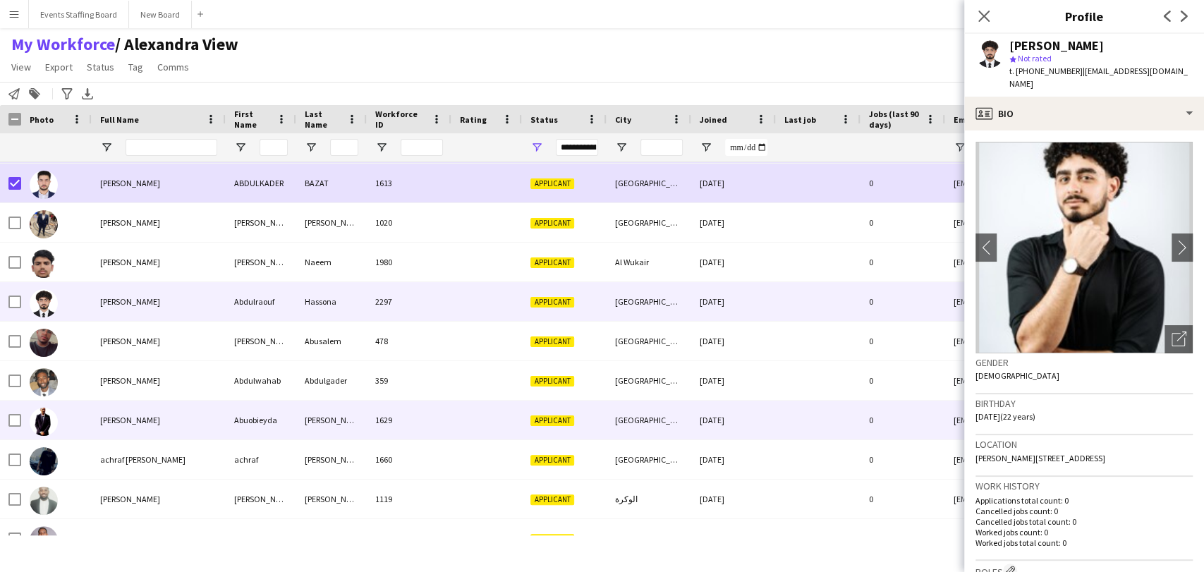
scroll to position [862, 0]
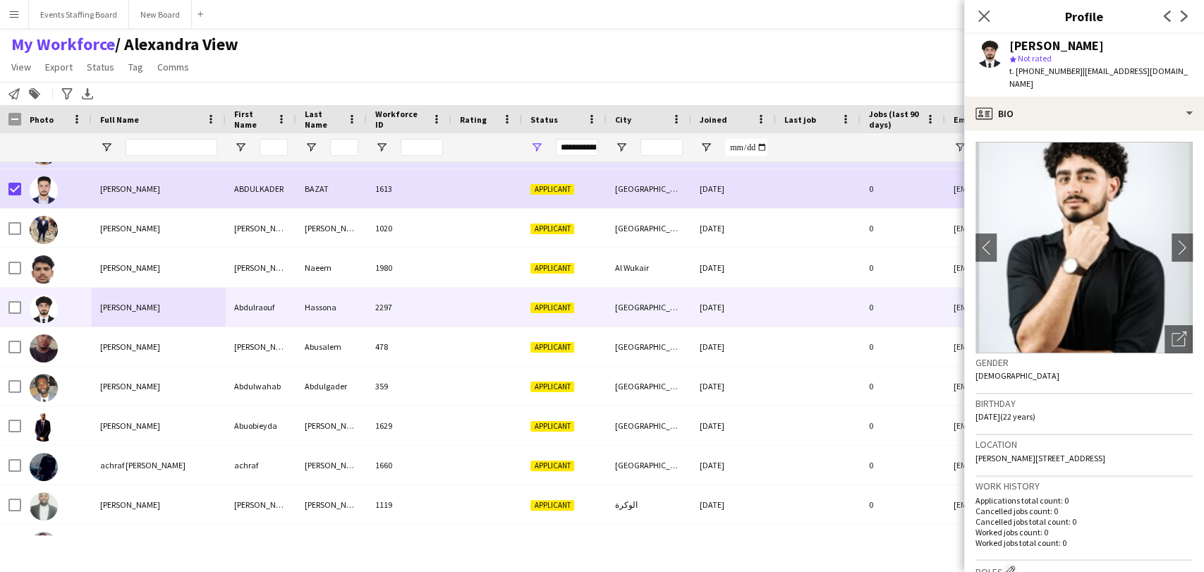
click at [1040, 72] on span "t. [PHONE_NUMBER]" at bounding box center [1046, 71] width 73 height 11
copy span "97433894407"
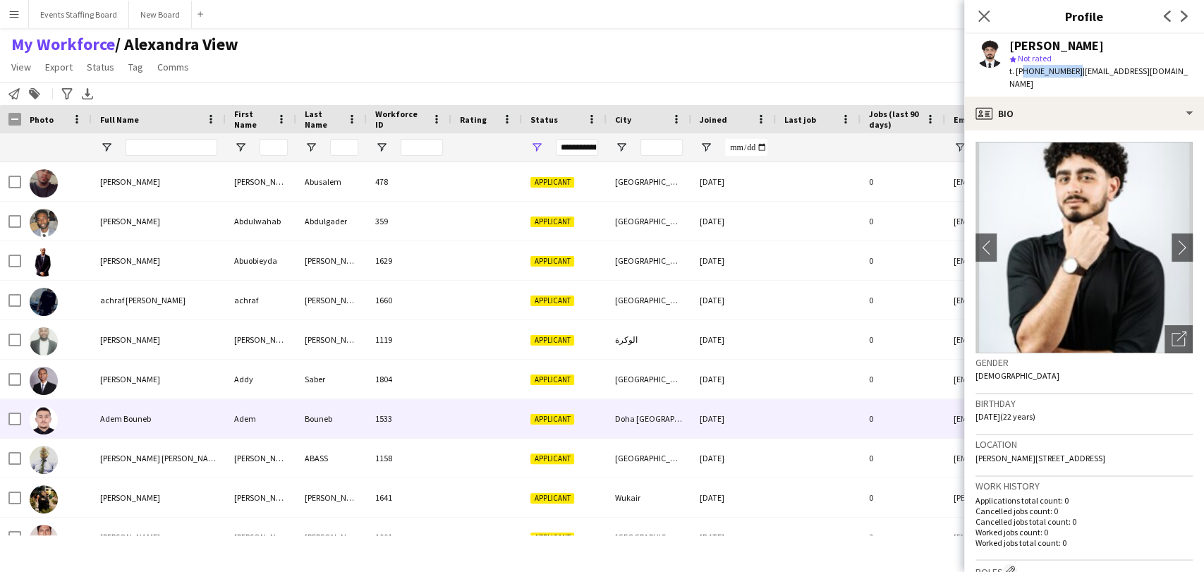
scroll to position [940, 0]
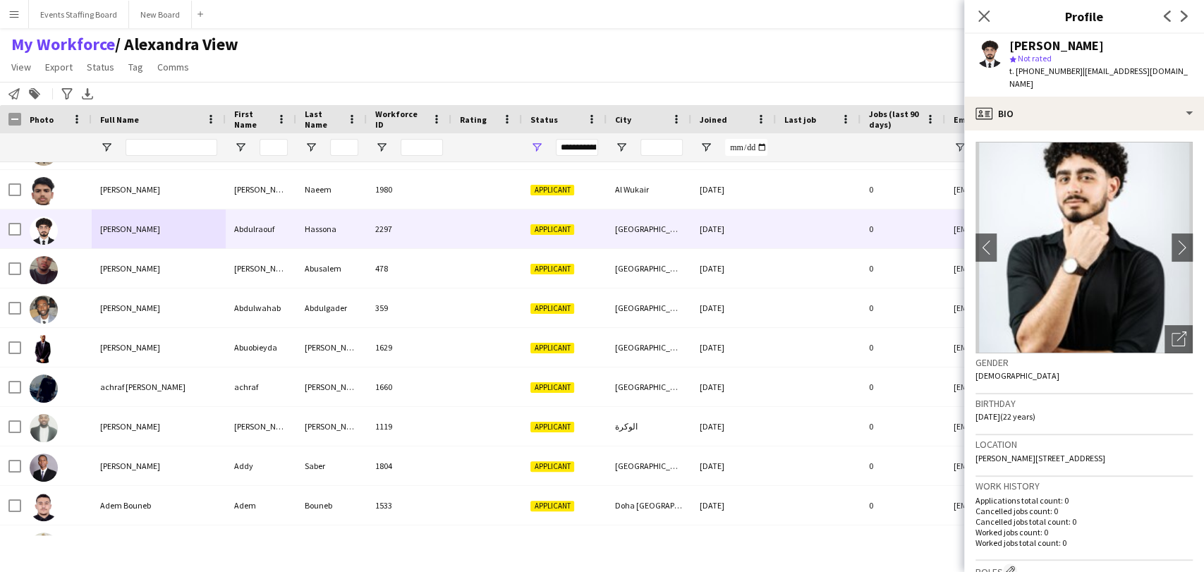
click at [976, 54] on app-user-avatar at bounding box center [990, 54] width 28 height 28
click at [1003, 49] on app-user-avatar at bounding box center [990, 54] width 28 height 28
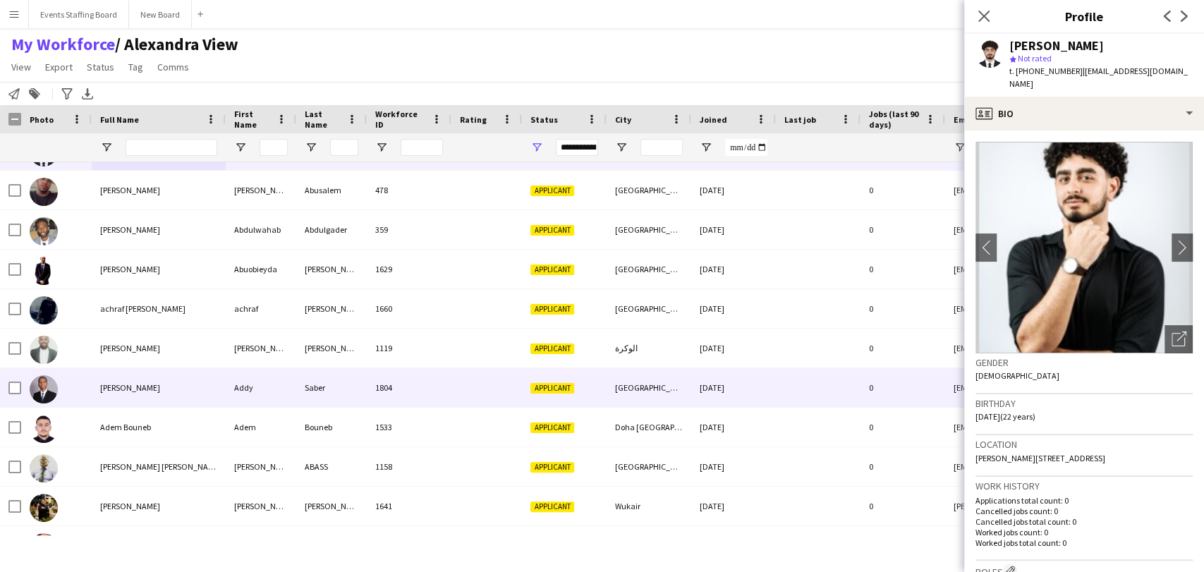
scroll to position [1097, 0]
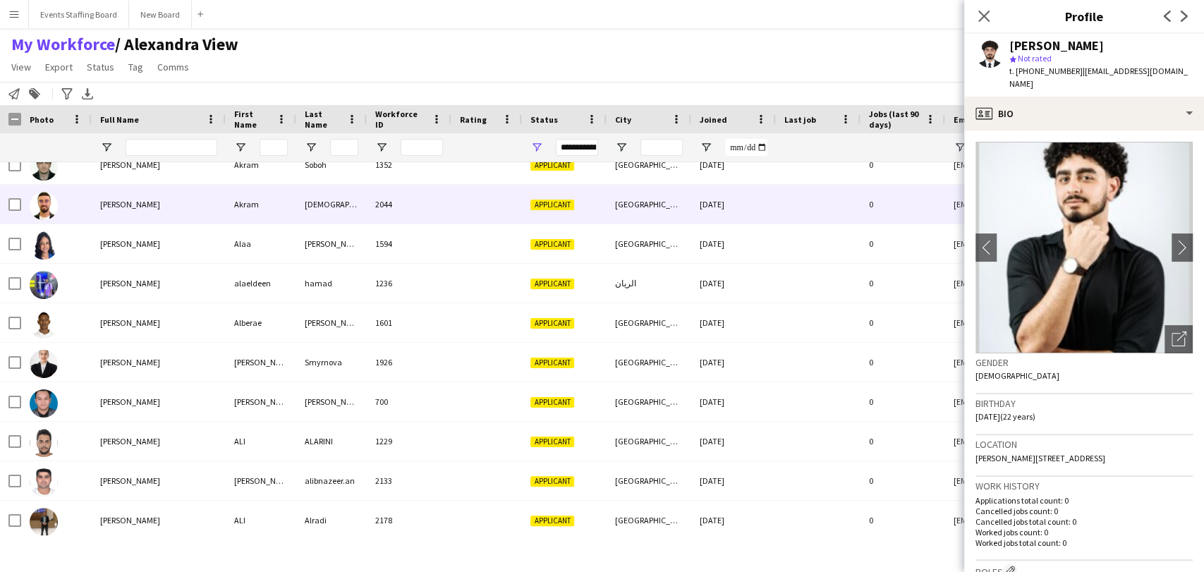
click at [169, 205] on div "[PERSON_NAME]" at bounding box center [159, 204] width 134 height 39
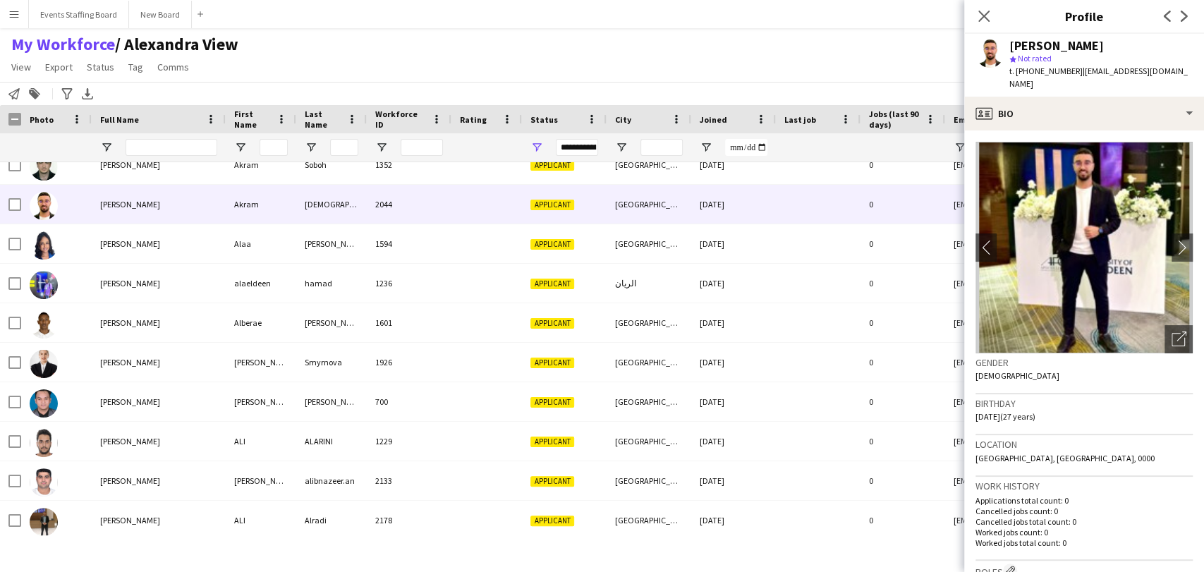
click at [1032, 69] on span "t. [PHONE_NUMBER]" at bounding box center [1046, 71] width 73 height 11
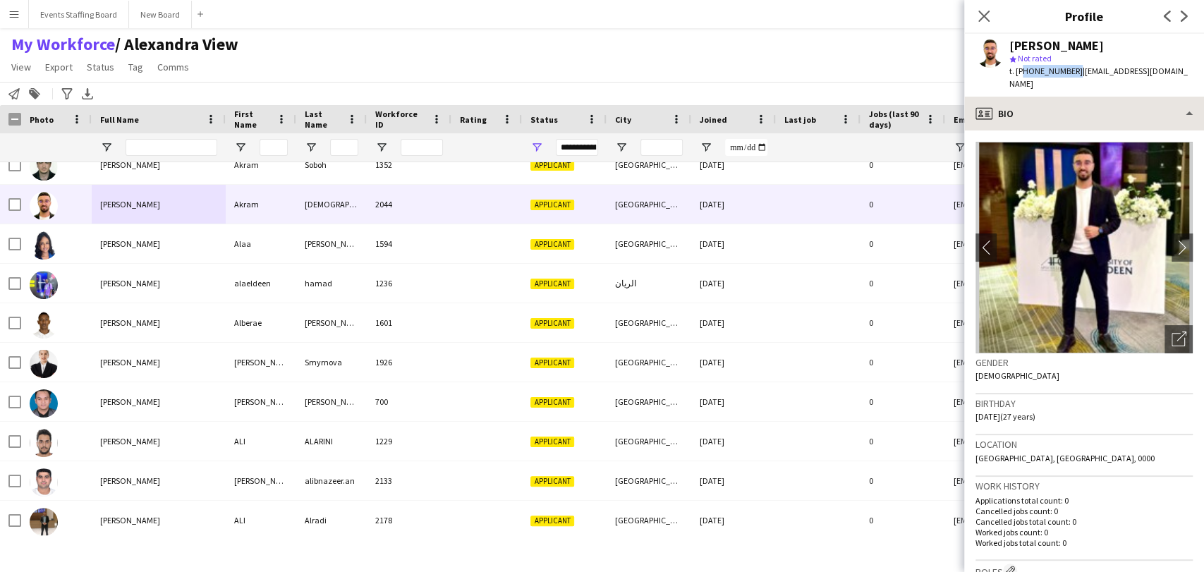
copy span "97450539162"
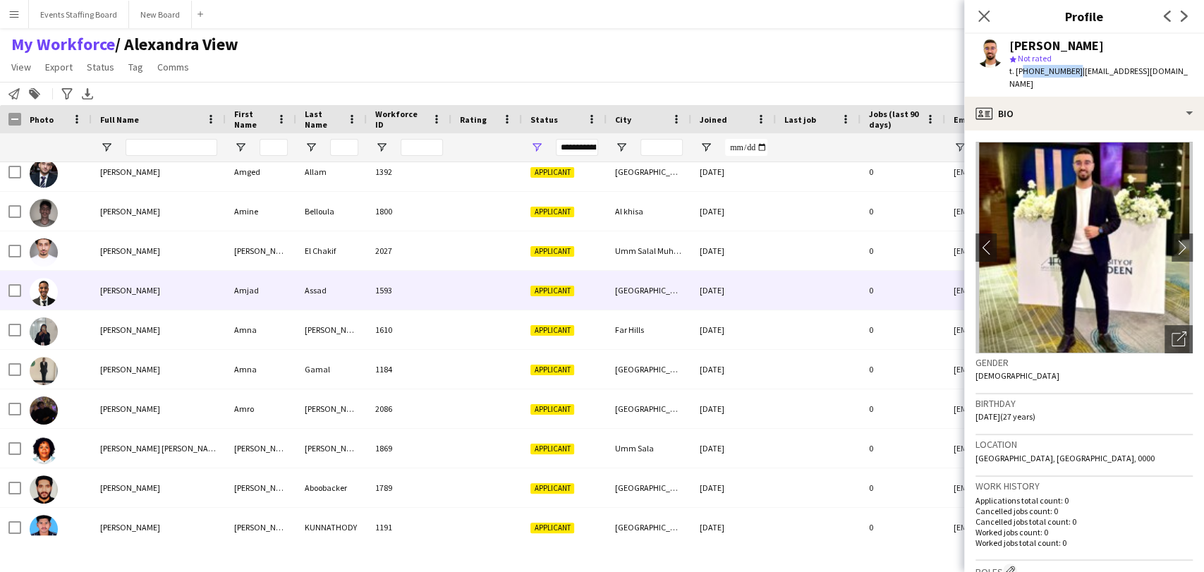
click at [141, 296] on div "[PERSON_NAME]" at bounding box center [159, 290] width 134 height 39
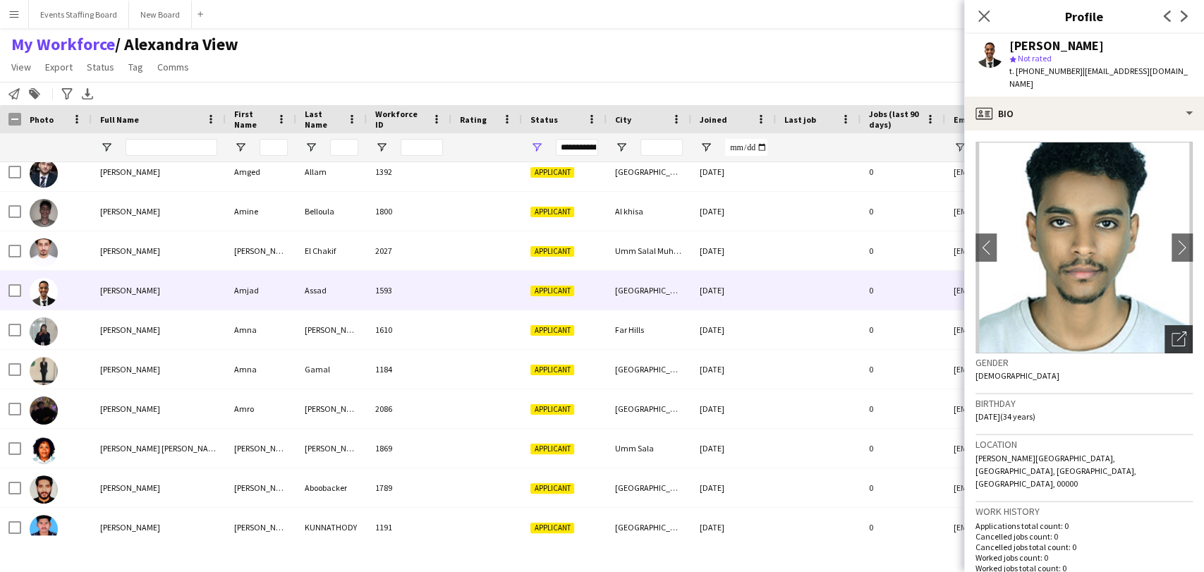
click at [1172, 332] on icon "Open photos pop-in" at bounding box center [1179, 339] width 15 height 15
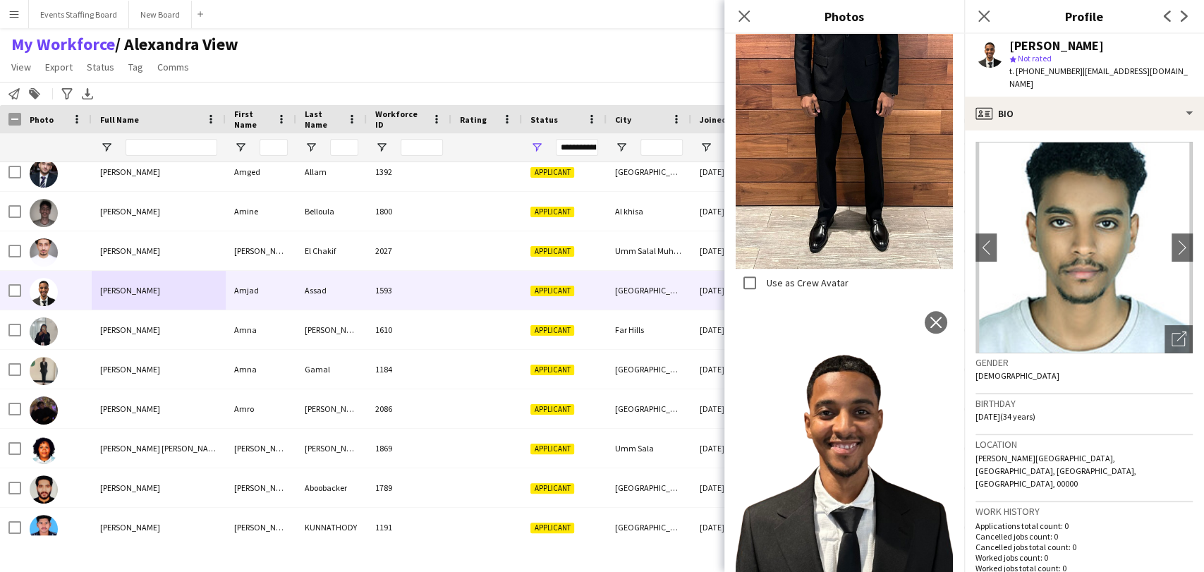
click at [1044, 71] on span "t. [PHONE_NUMBER]" at bounding box center [1046, 71] width 73 height 11
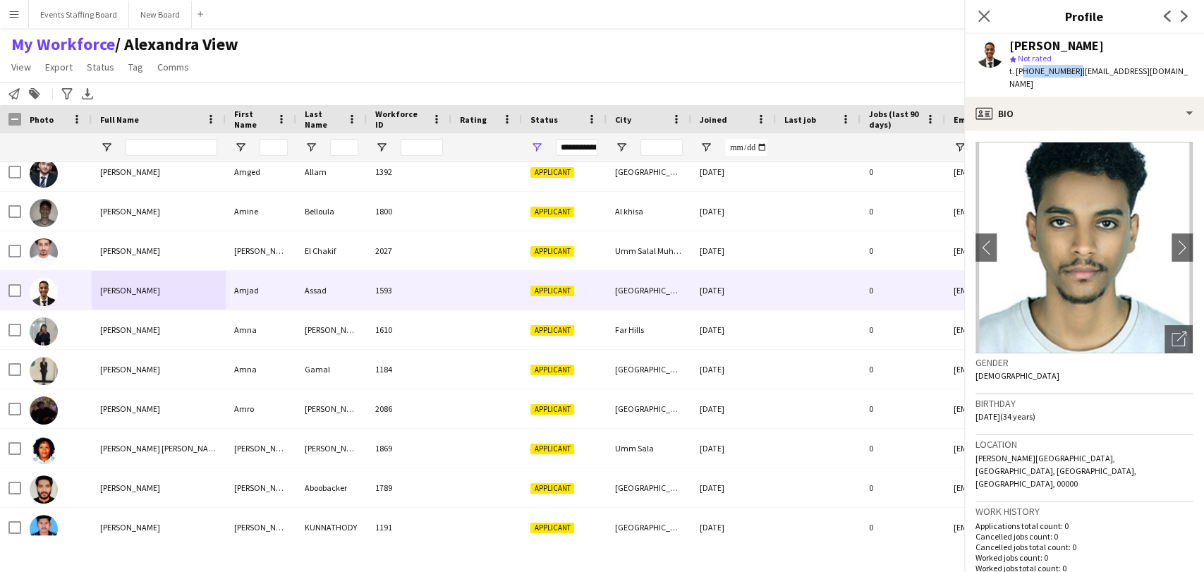
click at [1044, 71] on span "t. [PHONE_NUMBER]" at bounding box center [1046, 71] width 73 height 11
copy span "97477656265"
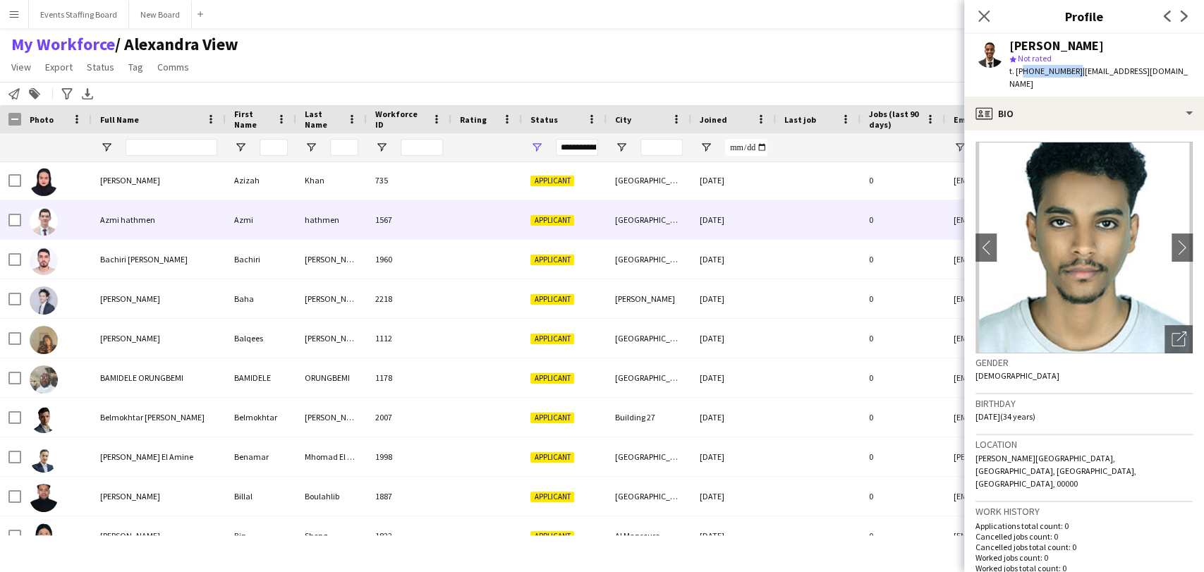
click at [146, 205] on div "Azmi hathmen" at bounding box center [159, 219] width 134 height 39
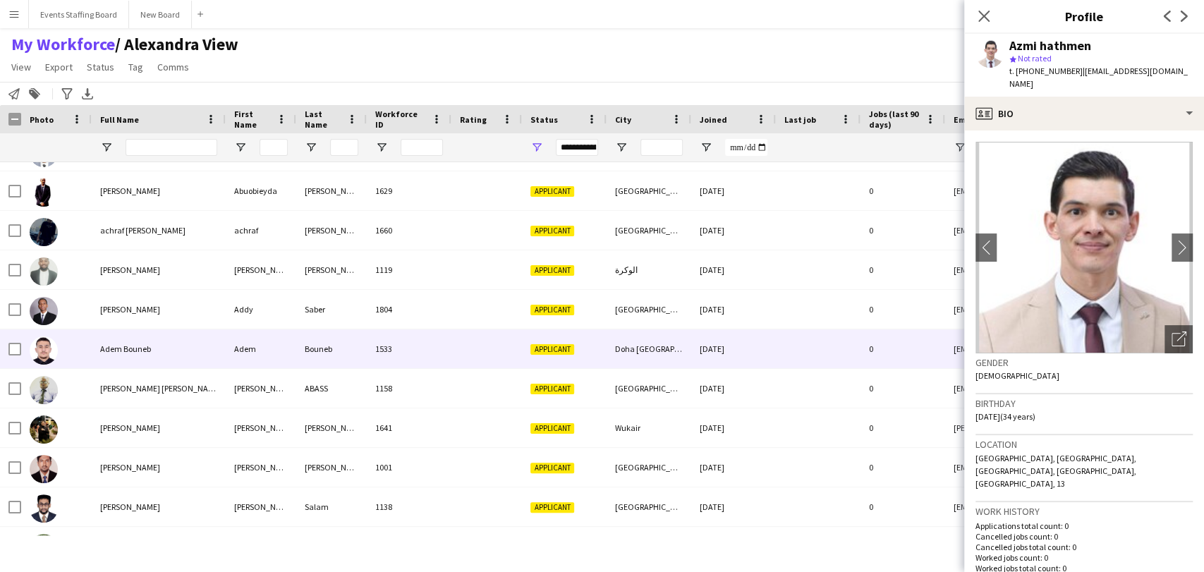
click at [148, 357] on div "Adem Bouneb" at bounding box center [159, 348] width 134 height 39
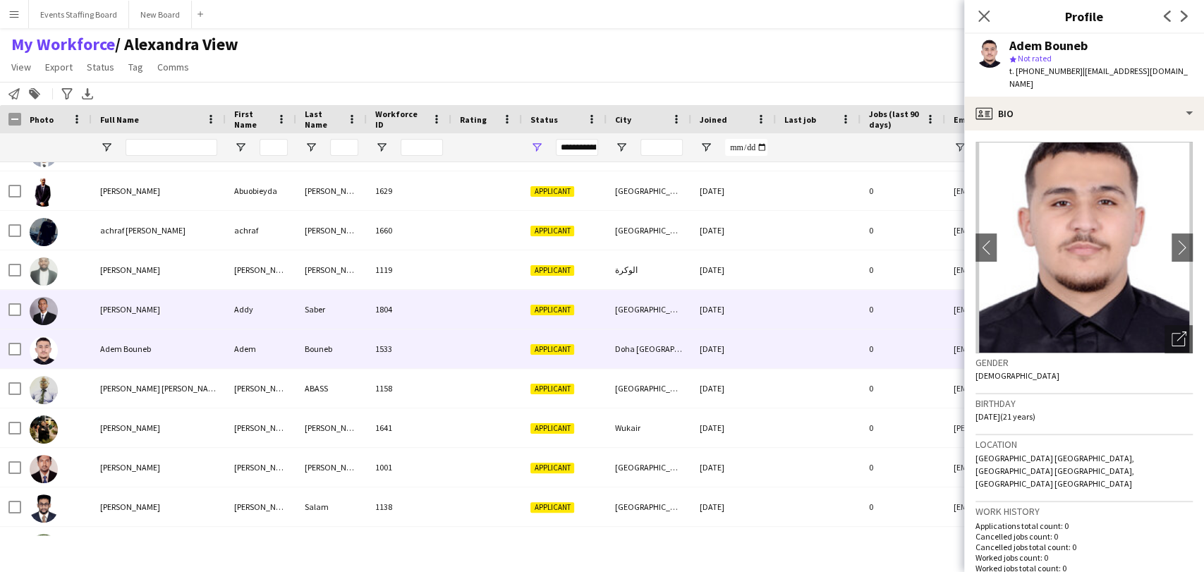
click at [95, 303] on div "[PERSON_NAME]" at bounding box center [159, 309] width 134 height 39
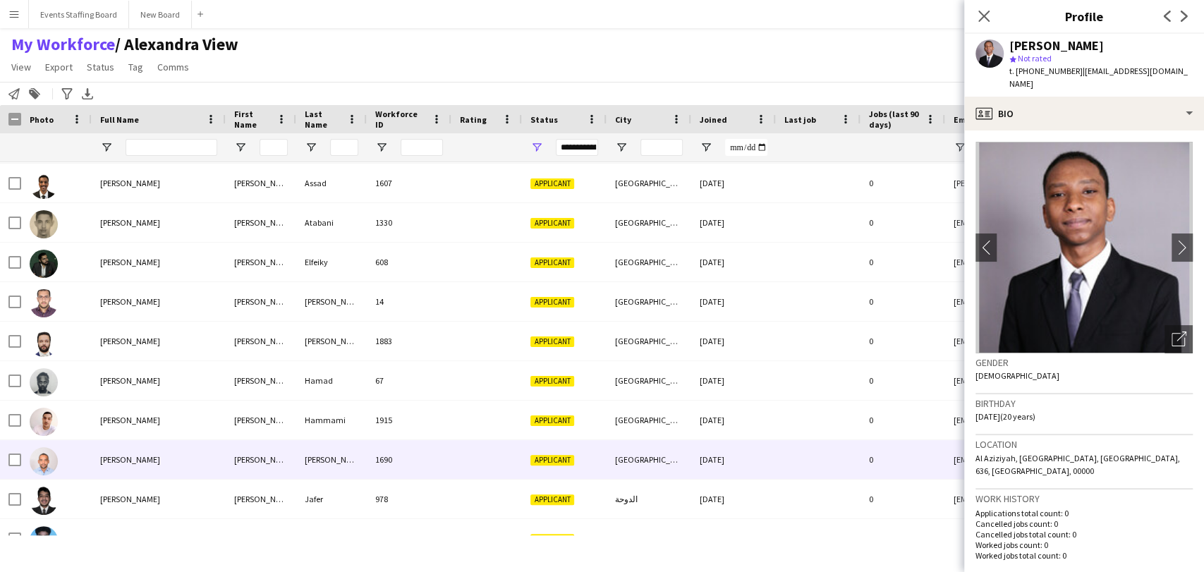
scroll to position [1959, 0]
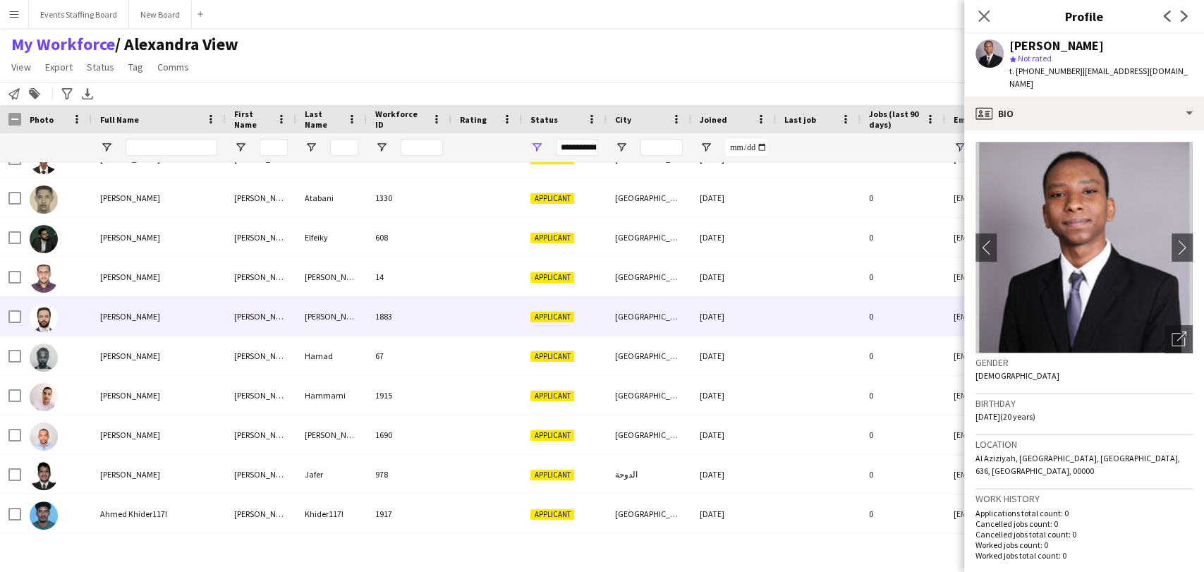
click at [107, 317] on span "[PERSON_NAME]" at bounding box center [130, 316] width 60 height 11
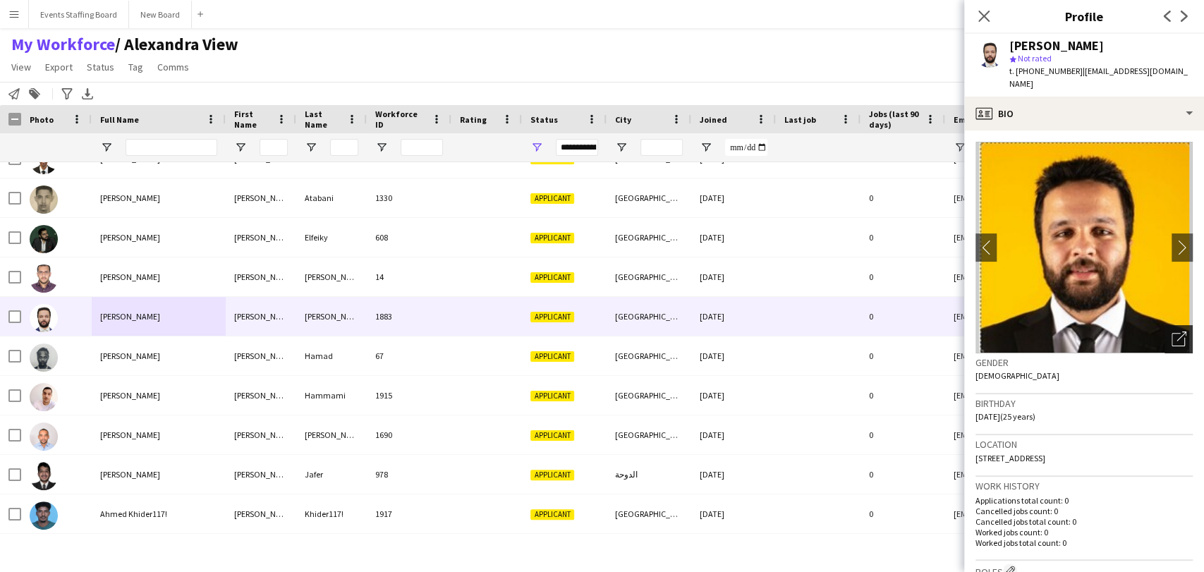
drag, startPoint x: 1168, startPoint y: 319, endPoint x: 1130, endPoint y: 330, distance: 39.7
click at [1167, 325] on div "Open photos pop-in" at bounding box center [1179, 339] width 28 height 28
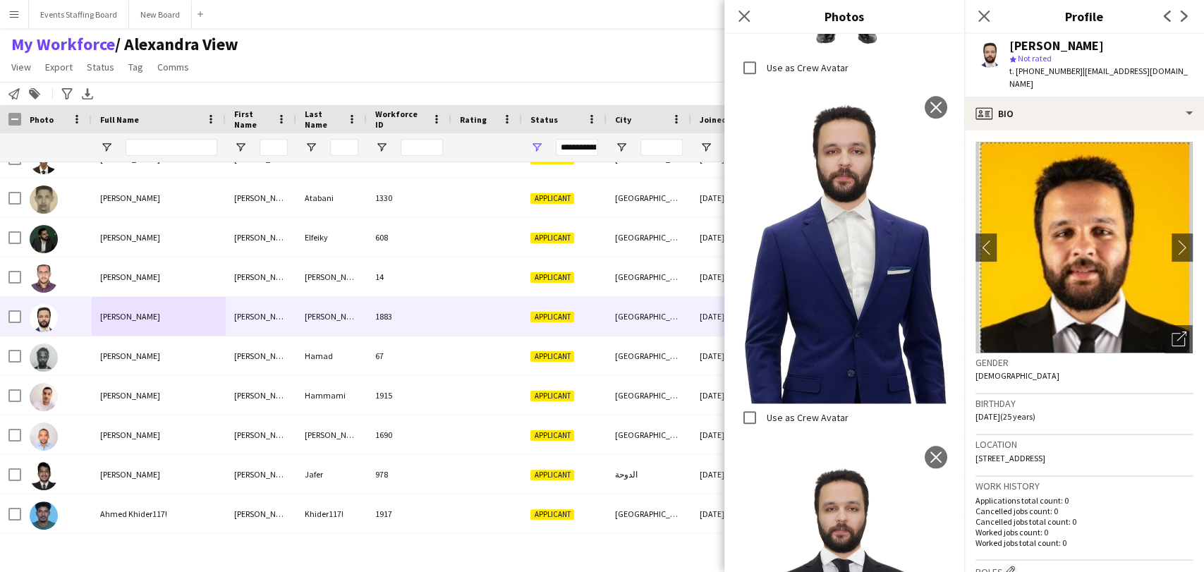
scroll to position [940, 0]
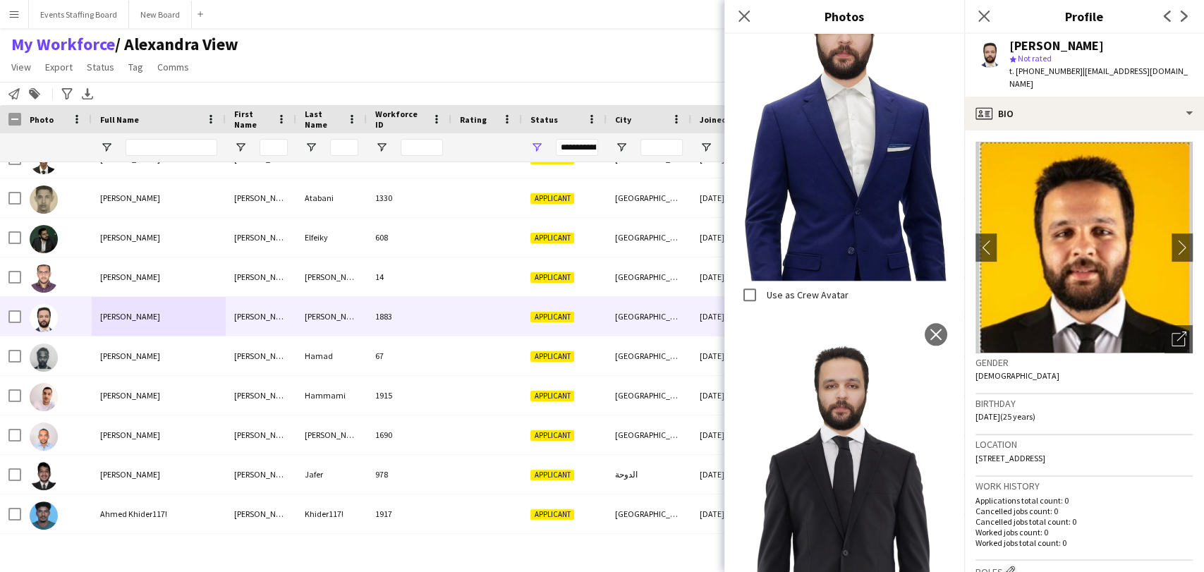
click at [1035, 70] on span "t. [PHONE_NUMBER]" at bounding box center [1046, 71] width 73 height 11
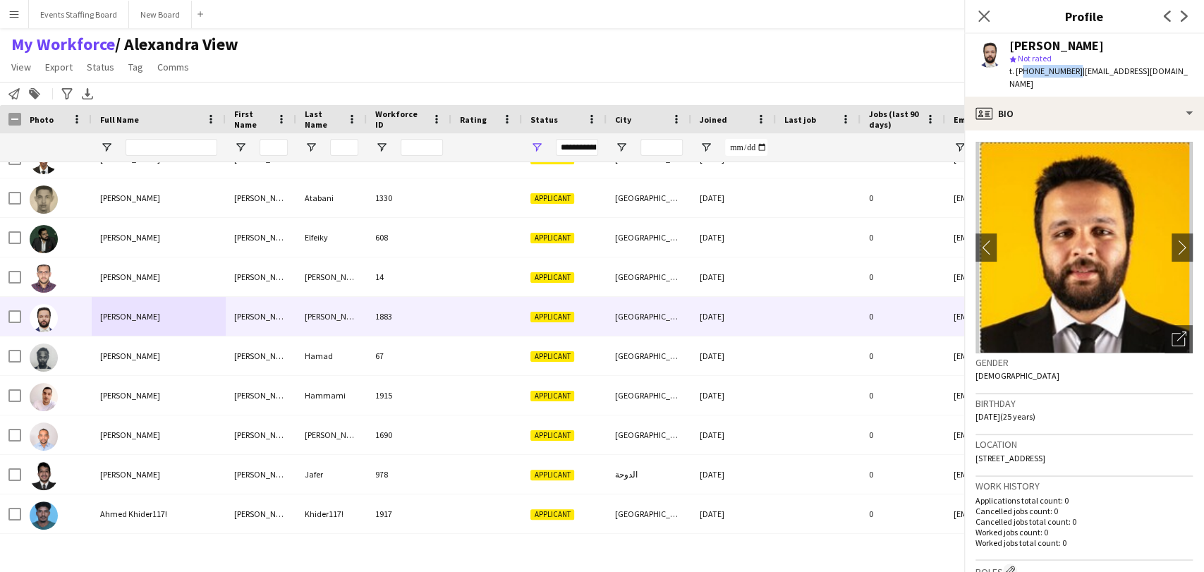
click at [1035, 70] on span "t. [PHONE_NUMBER]" at bounding box center [1046, 71] width 73 height 11
copy span "97474767637"
click at [982, 18] on icon at bounding box center [983, 15] width 13 height 13
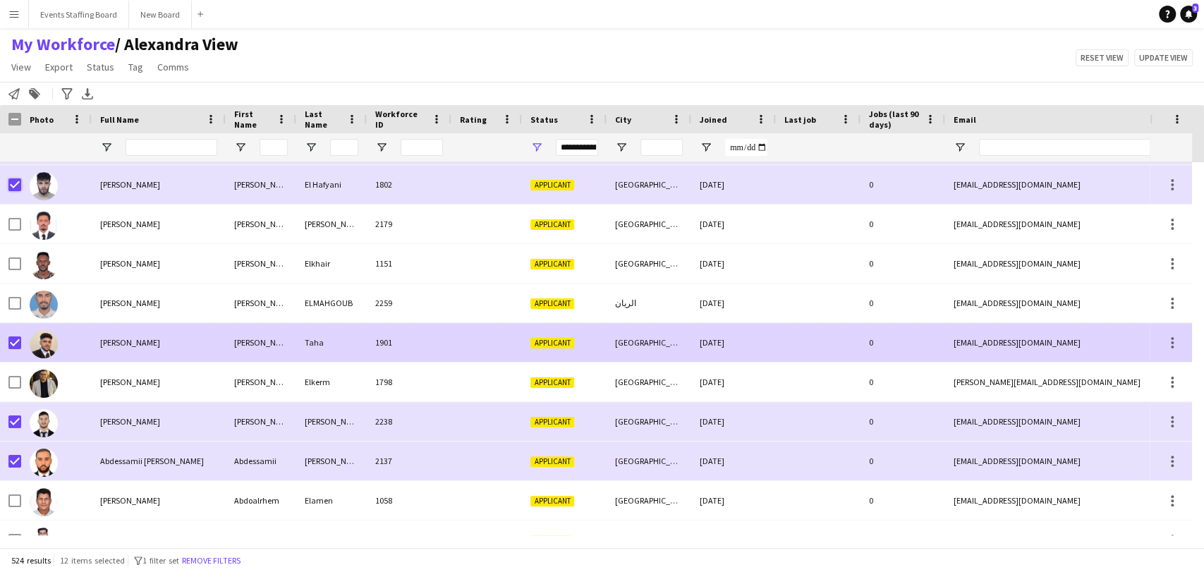
scroll to position [445, 0]
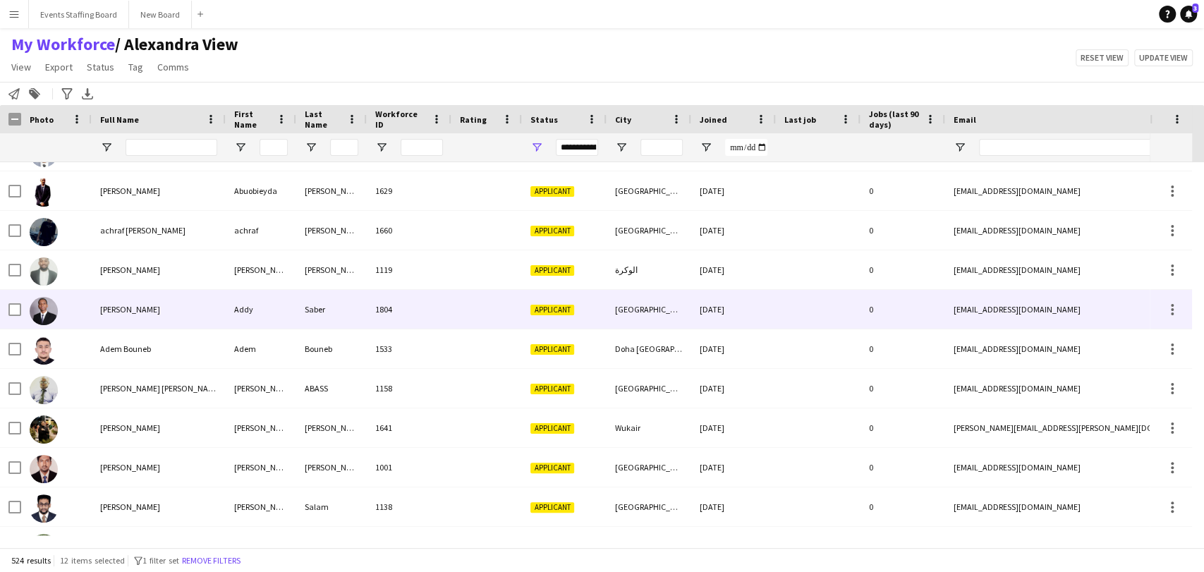
click at [41, 313] on img at bounding box center [44, 311] width 28 height 28
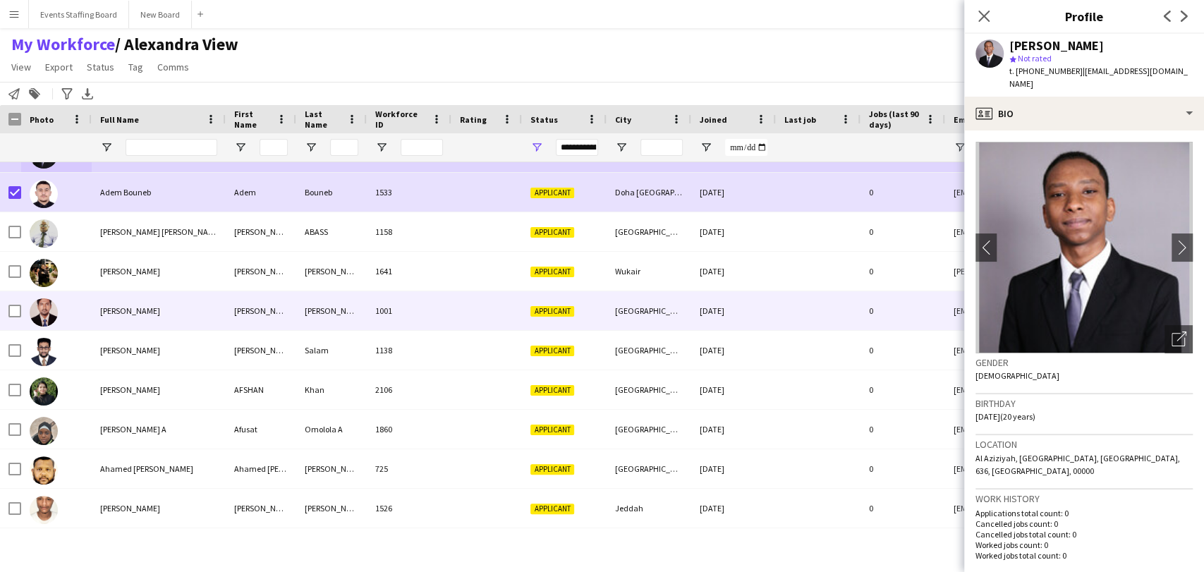
click at [106, 316] on div "Adil Qureshi" at bounding box center [159, 310] width 134 height 39
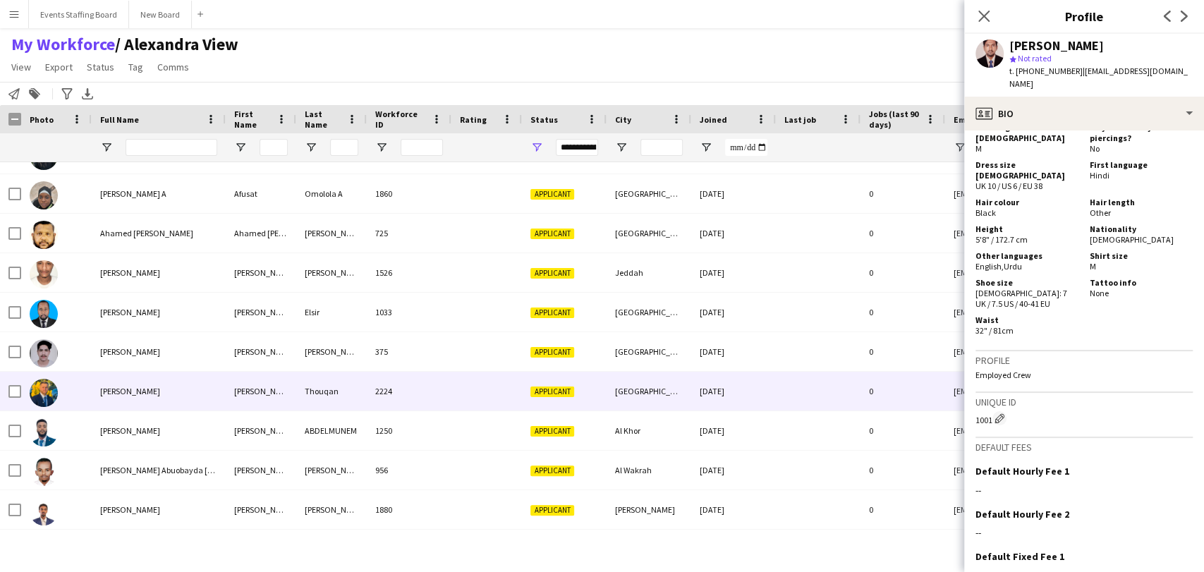
click at [102, 399] on div "[PERSON_NAME]" at bounding box center [159, 391] width 134 height 39
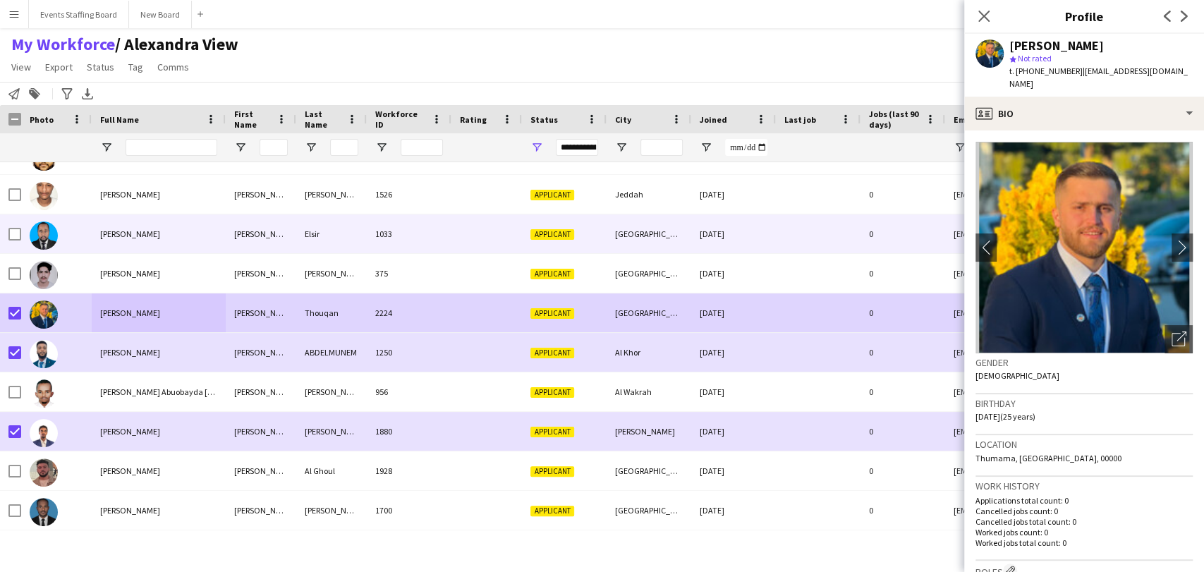
click at [125, 236] on span "Ahmad Elsir" at bounding box center [130, 234] width 60 height 11
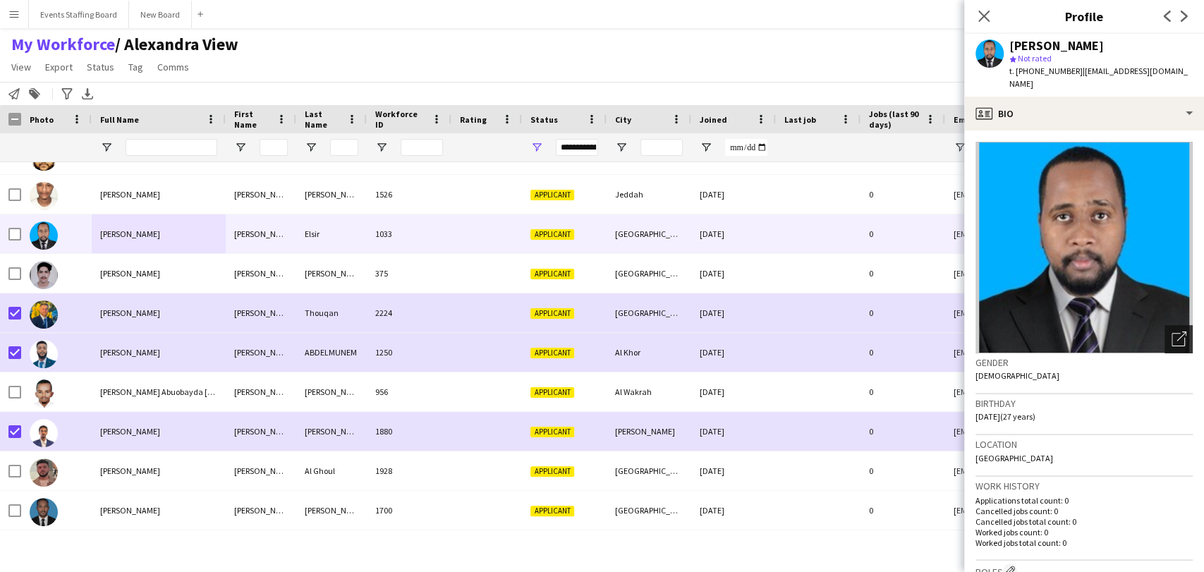
click at [1172, 332] on icon "Open photos pop-in" at bounding box center [1179, 339] width 15 height 15
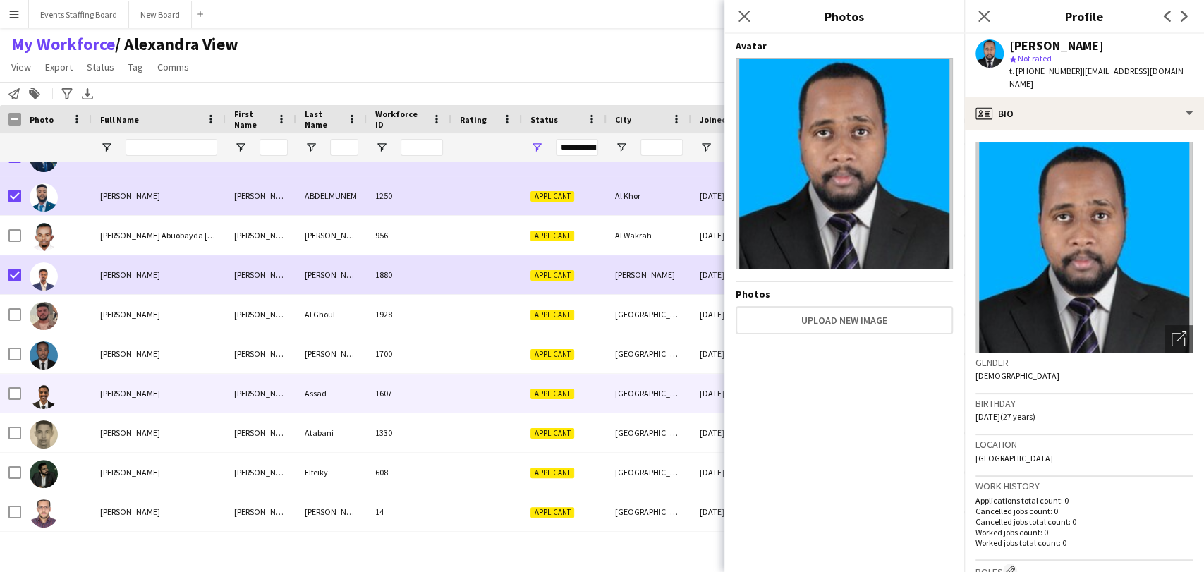
click at [51, 391] on img at bounding box center [44, 395] width 28 height 28
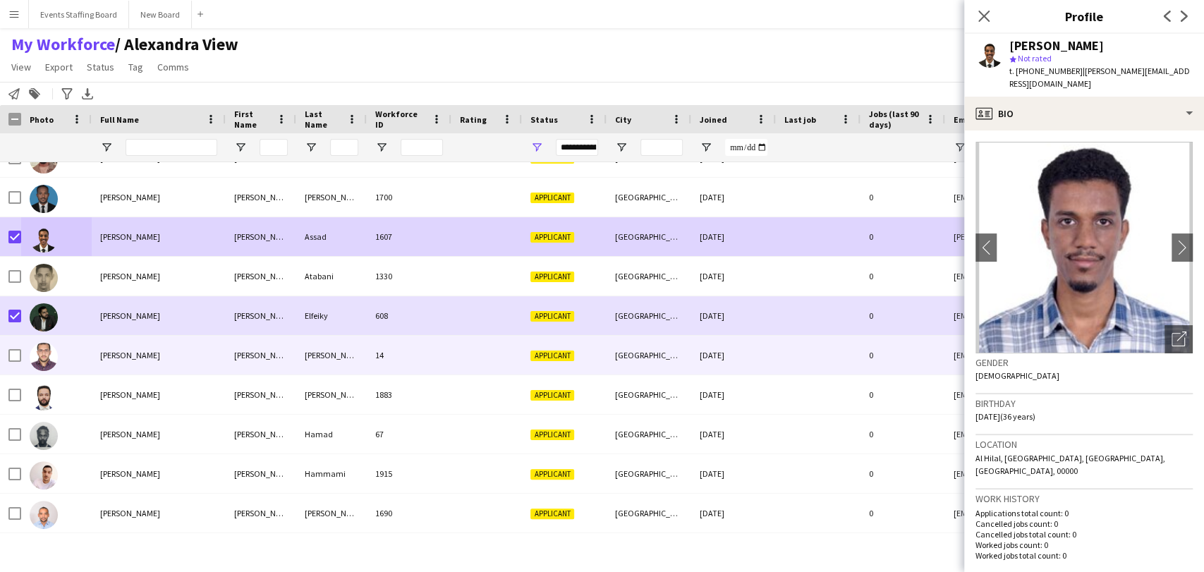
click at [49, 357] on img at bounding box center [44, 357] width 28 height 28
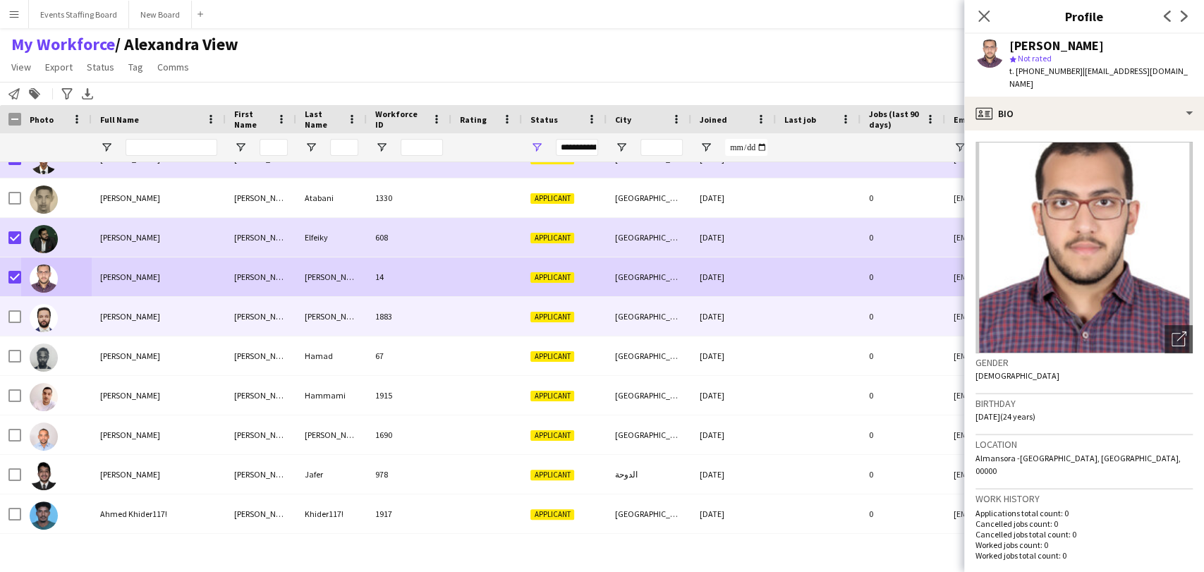
click at [109, 304] on div "[PERSON_NAME]" at bounding box center [159, 316] width 134 height 39
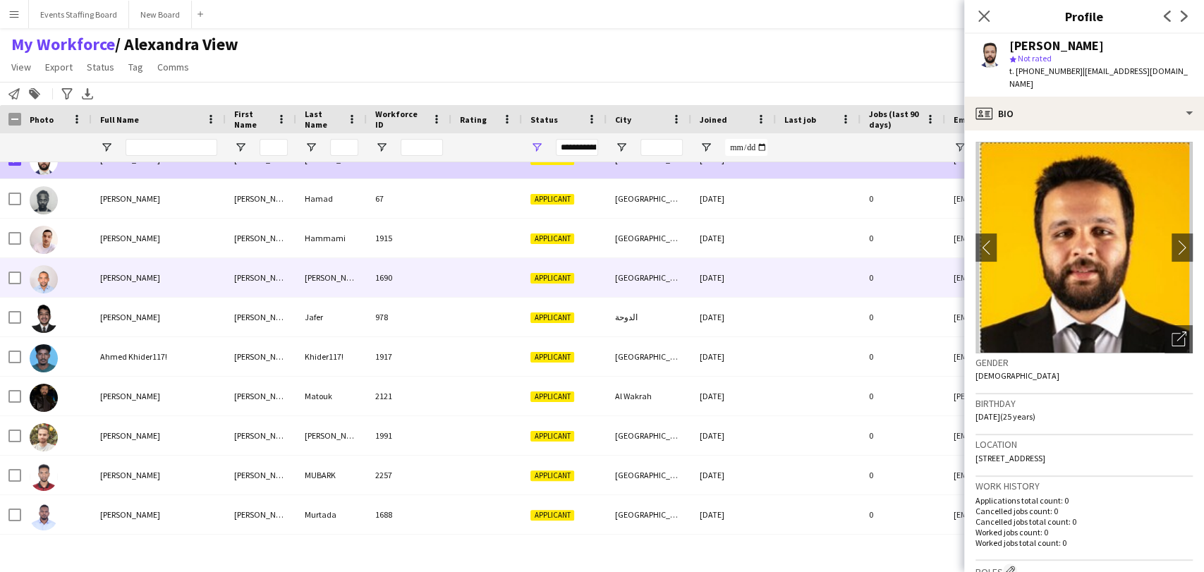
click at [119, 284] on div "Ahmed Hassan" at bounding box center [159, 277] width 134 height 39
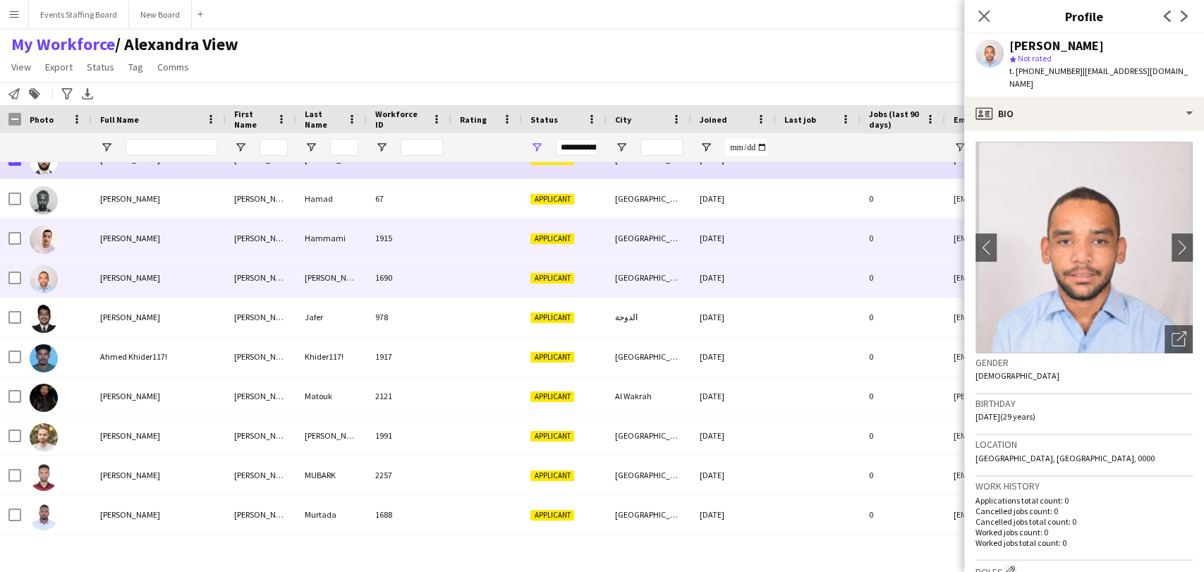
click at [116, 234] on span "Ahmed Hammami" at bounding box center [130, 238] width 60 height 11
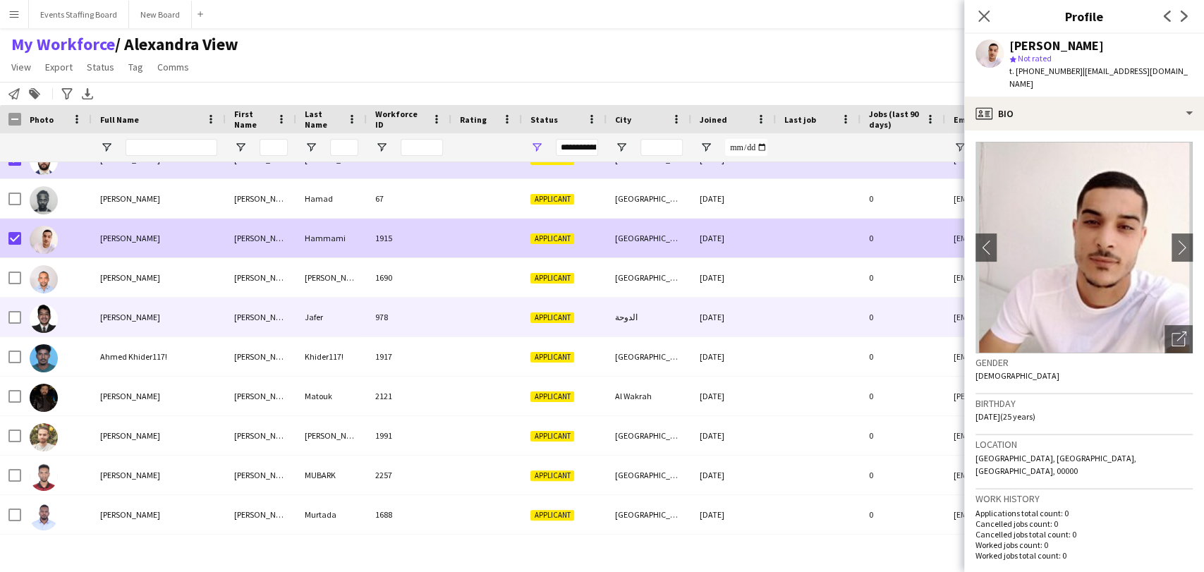
click at [126, 317] on span "Ahmed Jafer" at bounding box center [130, 317] width 60 height 11
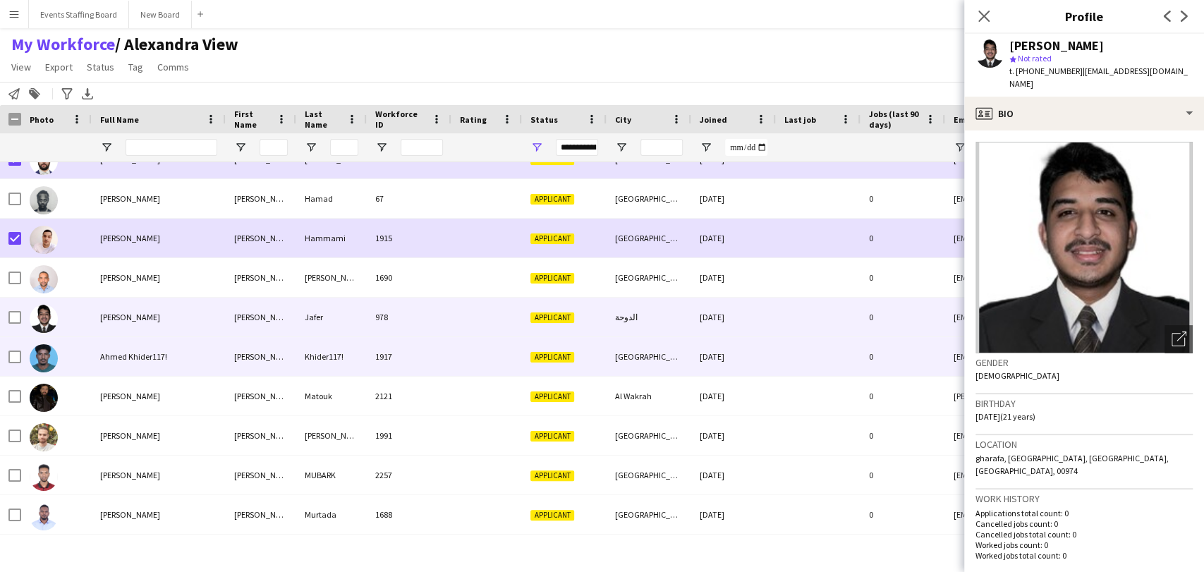
click at [119, 356] on span "Ahmed Khider117!" at bounding box center [133, 356] width 67 height 11
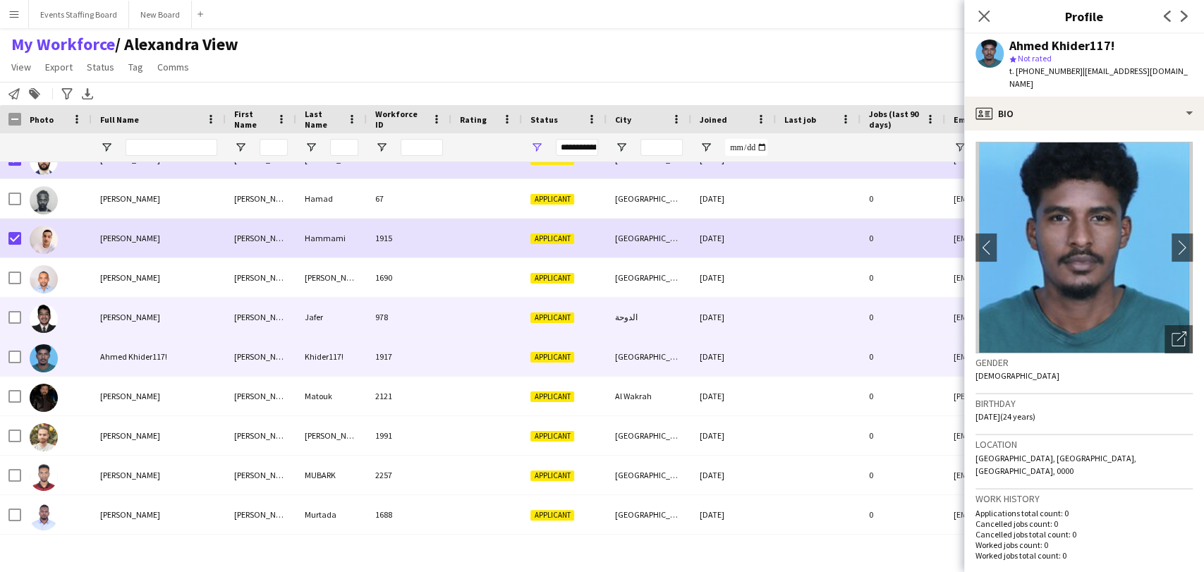
click at [119, 330] on div "Ahmed Jafer" at bounding box center [159, 317] width 134 height 39
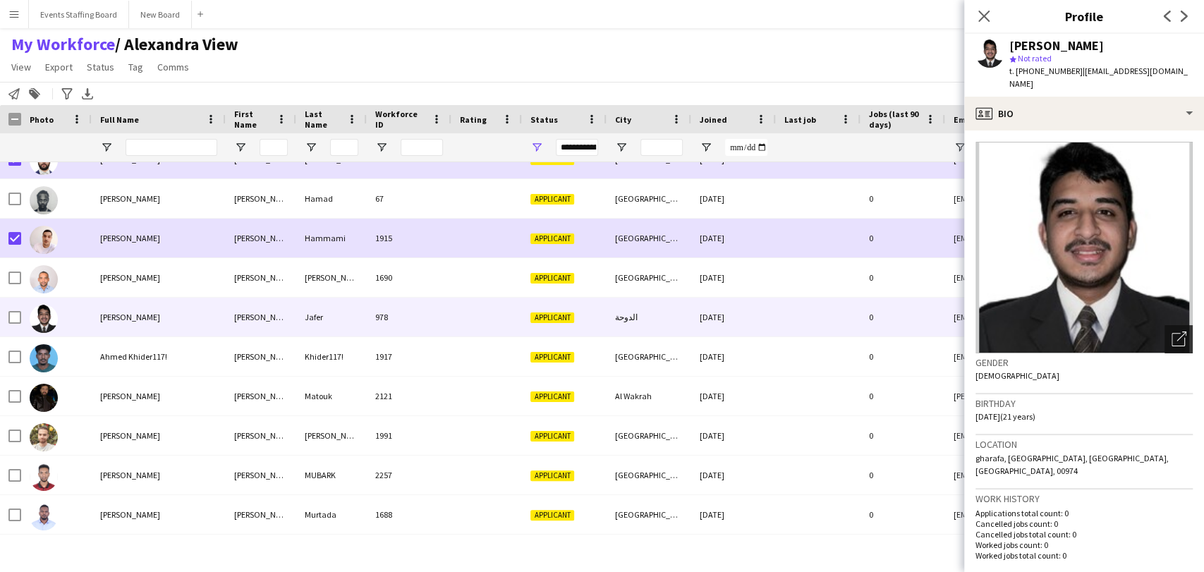
click at [1172, 332] on icon "Open photos pop-in" at bounding box center [1179, 339] width 15 height 15
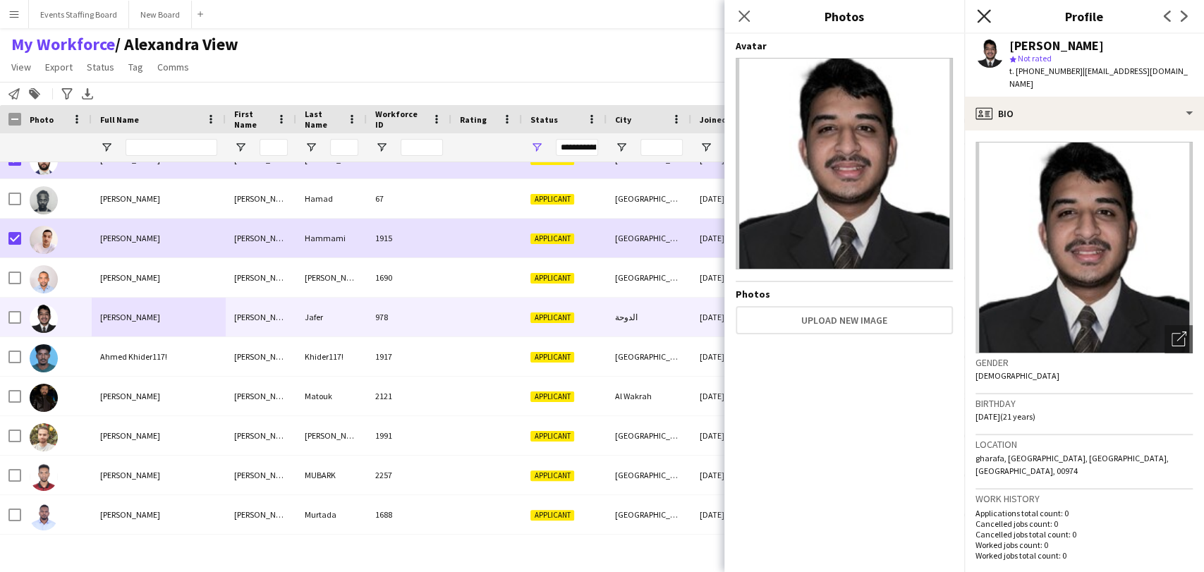
click at [983, 13] on icon "Close pop-in" at bounding box center [983, 15] width 13 height 13
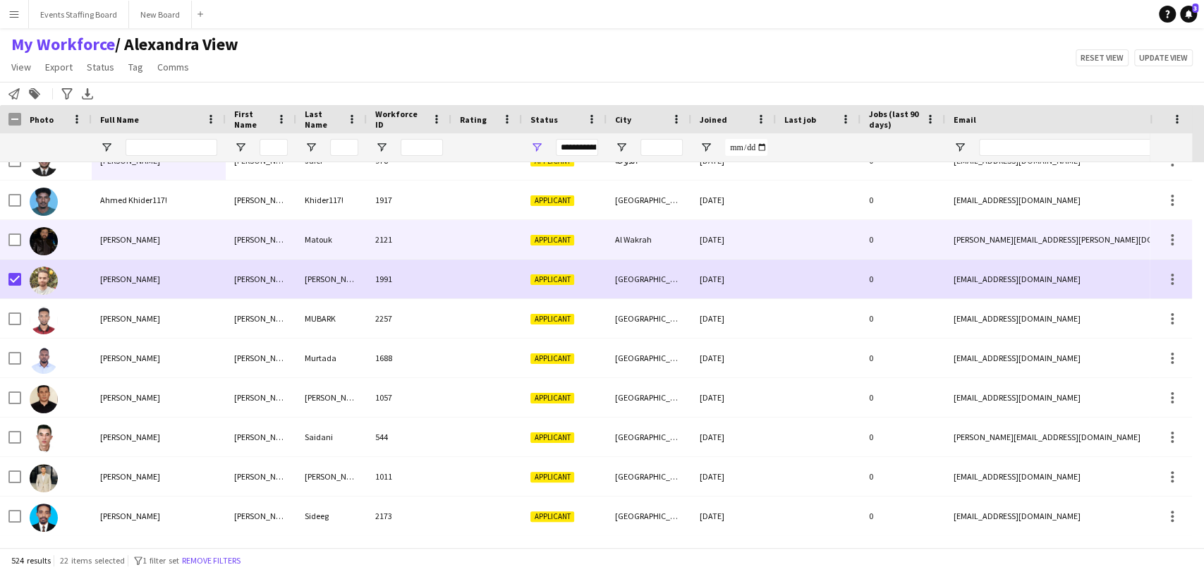
click at [50, 241] on img at bounding box center [44, 241] width 28 height 28
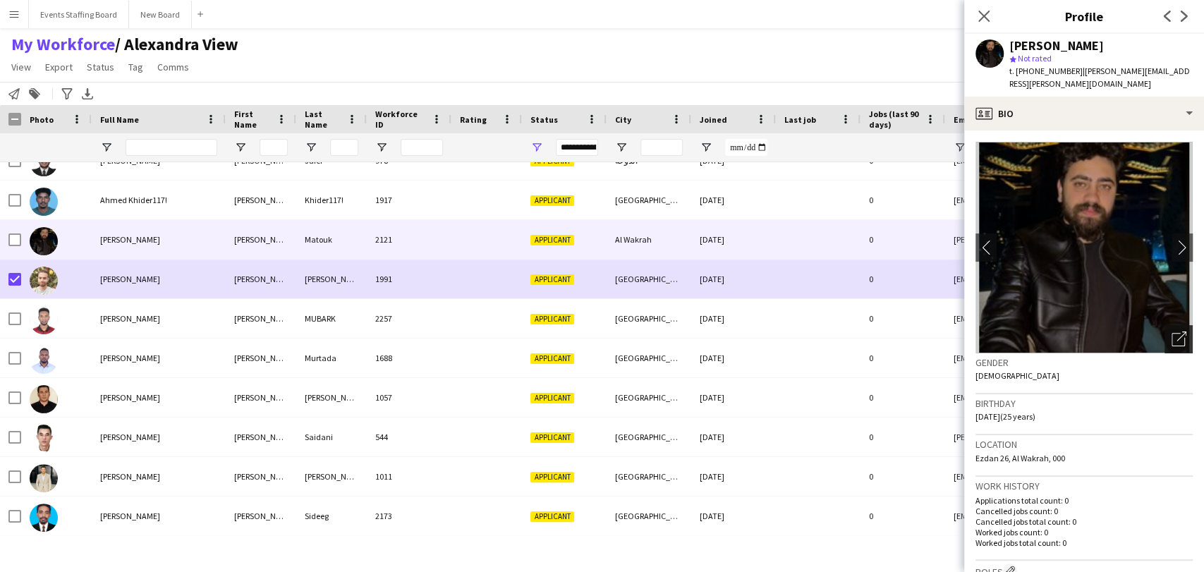
click at [1172, 332] on icon "Open photos pop-in" at bounding box center [1179, 339] width 15 height 15
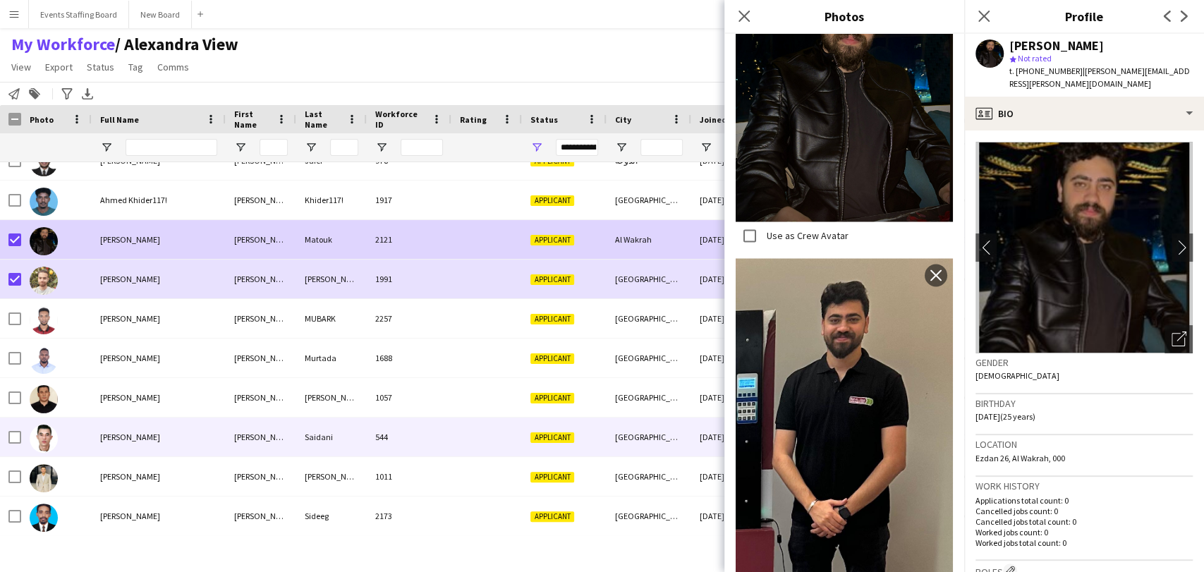
click at [104, 437] on span "Ahmed Saidani" at bounding box center [130, 437] width 60 height 11
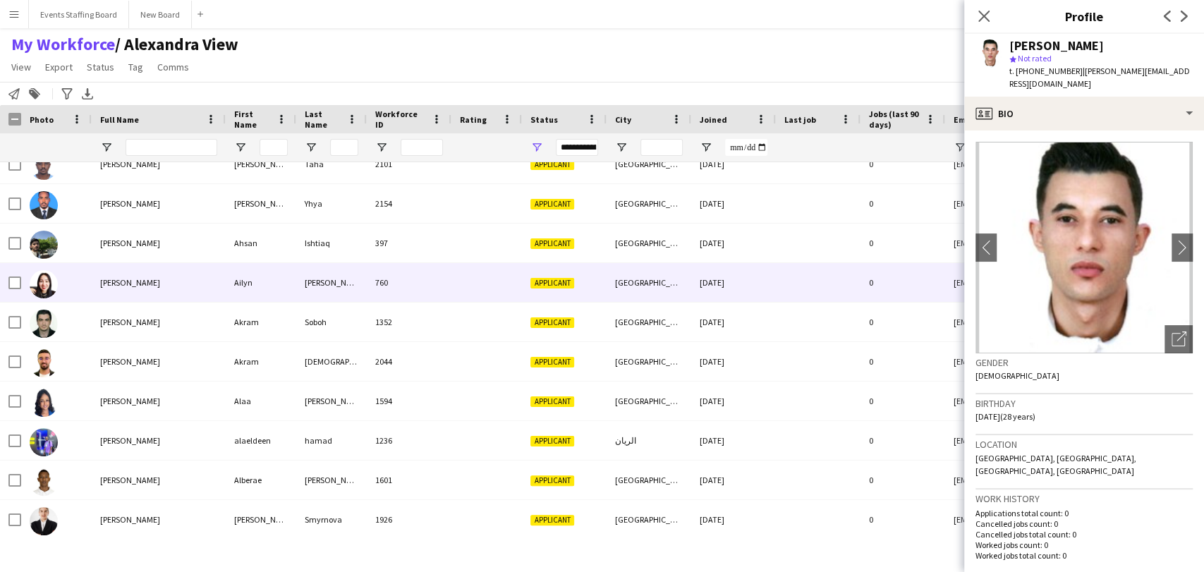
click at [113, 284] on span "Ailyn Lingat" at bounding box center [130, 282] width 60 height 11
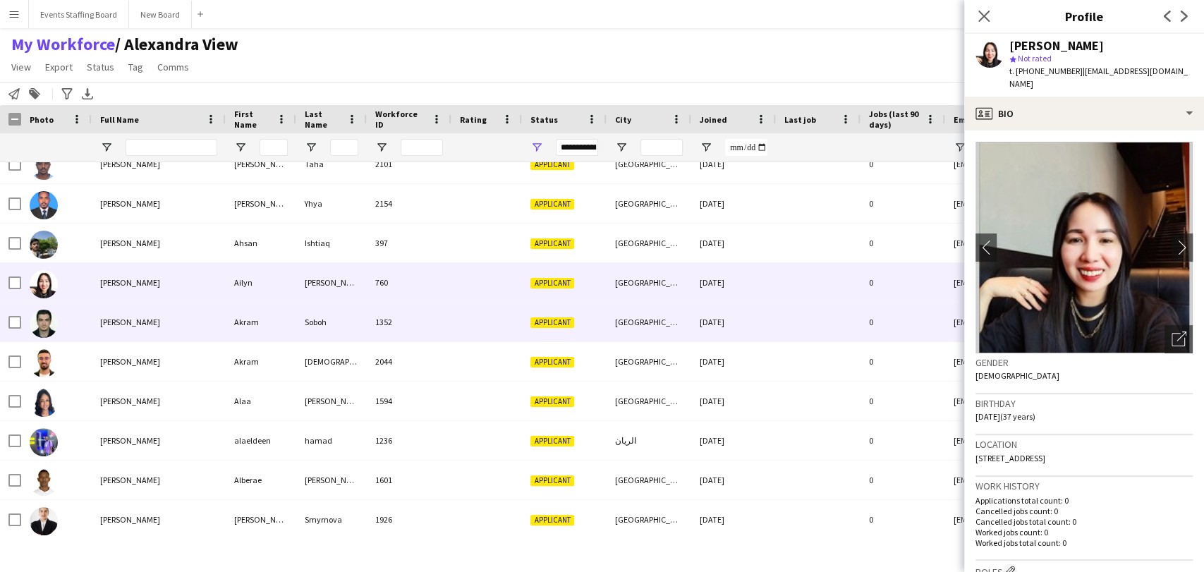
click at [140, 323] on span "Akram Soboh" at bounding box center [130, 322] width 60 height 11
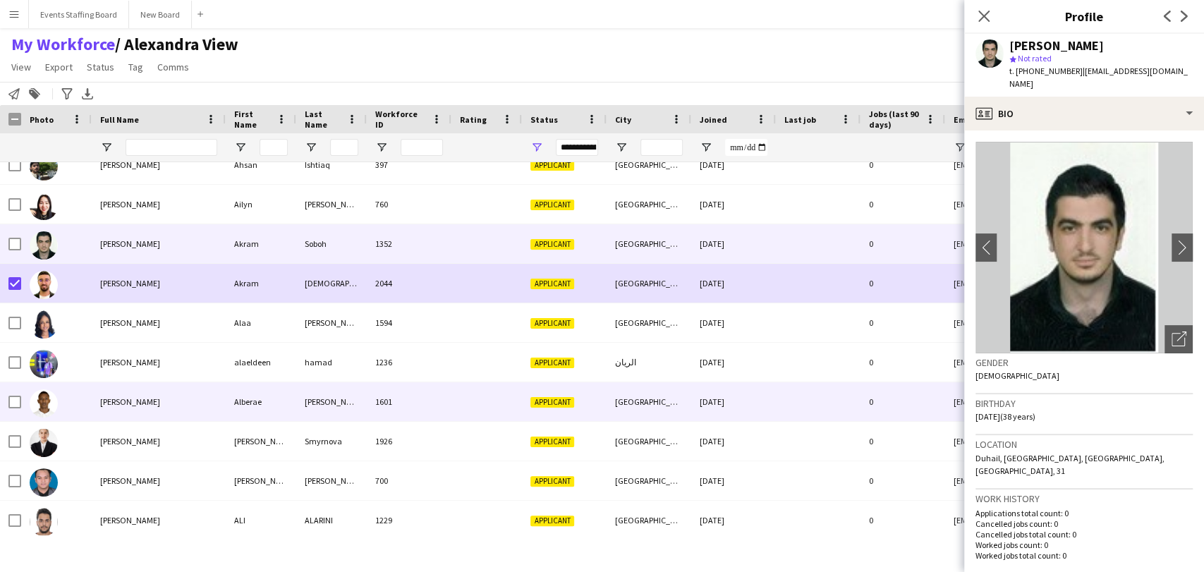
click at [140, 389] on div "Alberae Osman" at bounding box center [159, 401] width 134 height 39
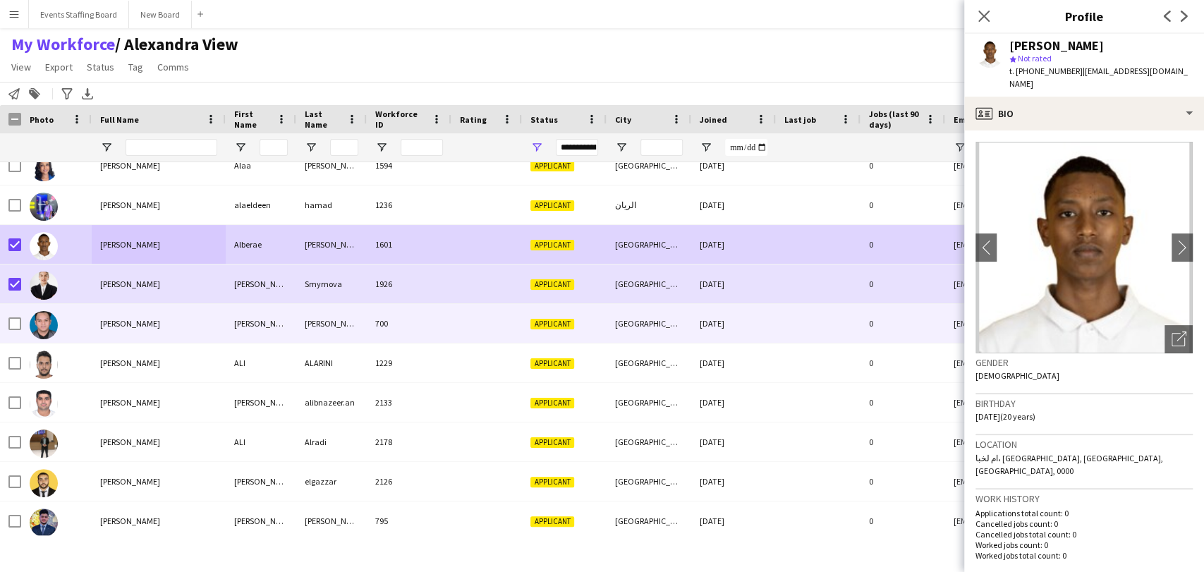
click at [130, 342] on div "Alexander Bautista" at bounding box center [159, 323] width 134 height 39
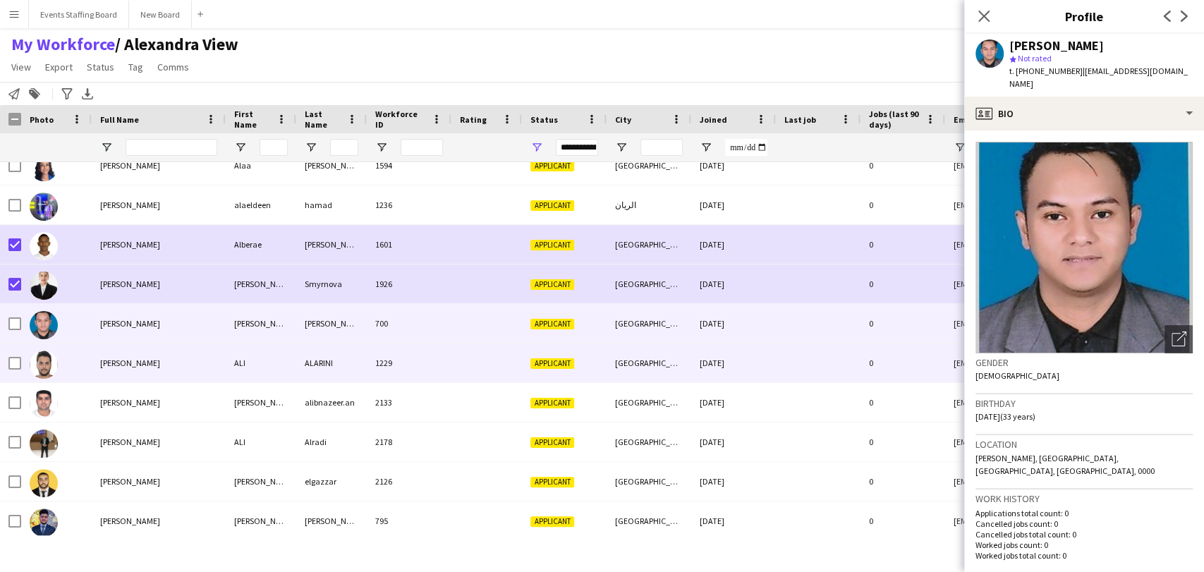
click at [121, 359] on span "ALI ALARINI" at bounding box center [130, 363] width 60 height 11
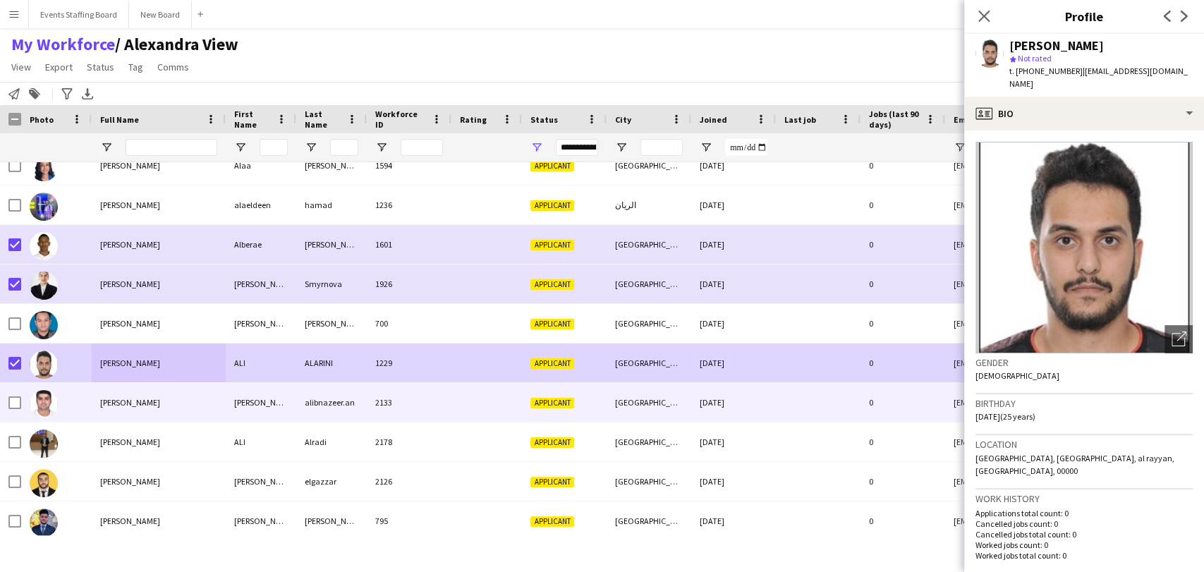
click at [102, 408] on span "Ali alibnazeer.an" at bounding box center [130, 402] width 60 height 11
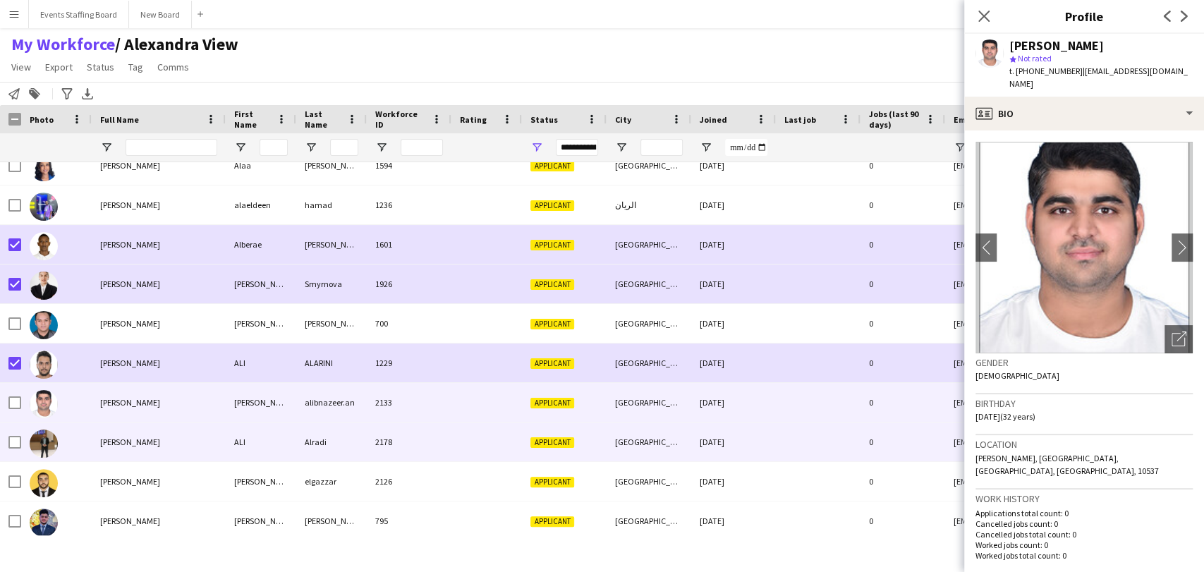
click at [152, 434] on div "ALI Alradi" at bounding box center [159, 442] width 134 height 39
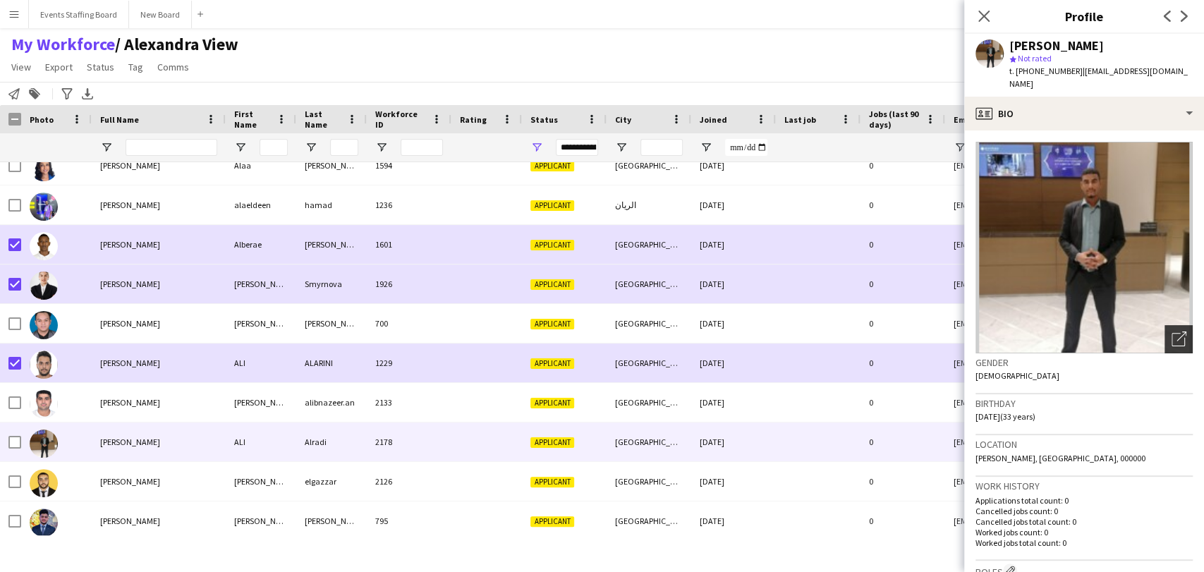
click at [1172, 332] on icon "Open photos pop-in" at bounding box center [1179, 339] width 15 height 15
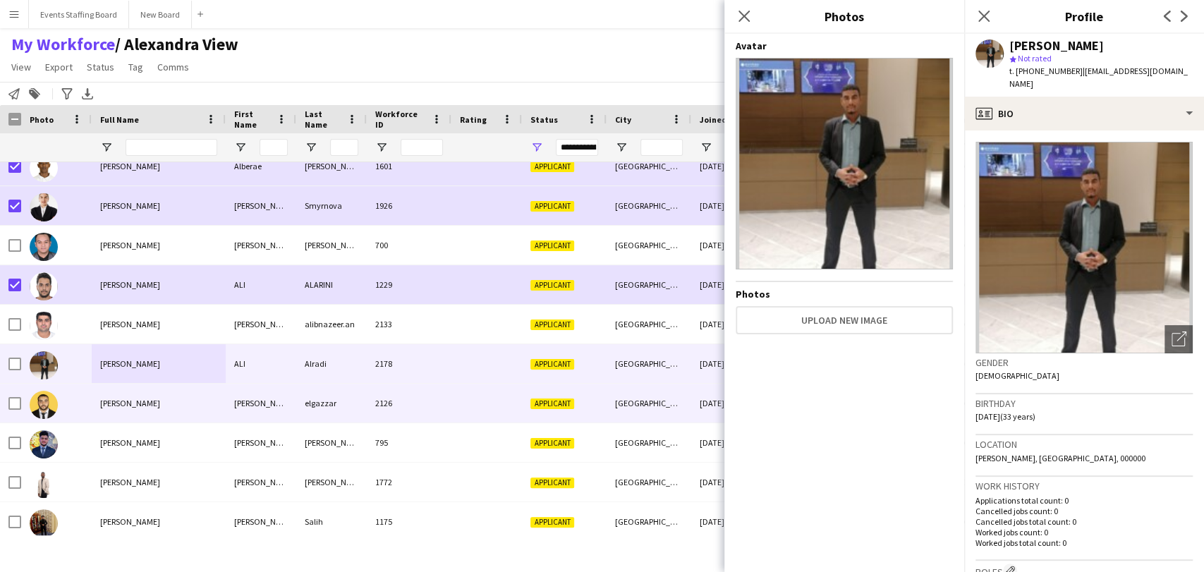
click at [130, 405] on span "Ali elgazzar" at bounding box center [130, 403] width 60 height 11
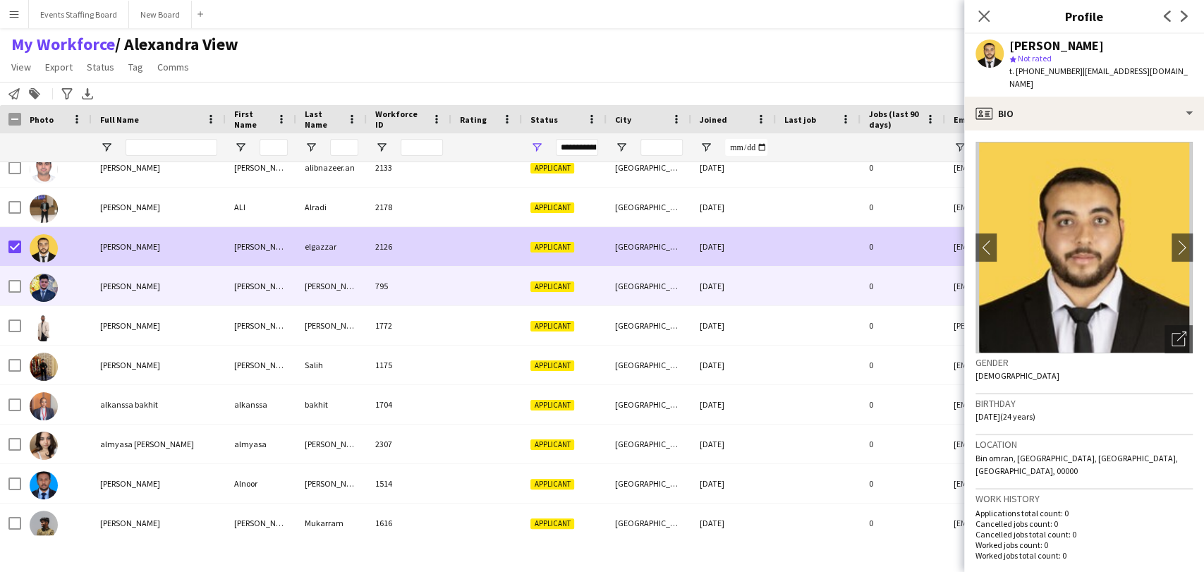
click at [114, 293] on div "Ali Hassan" at bounding box center [159, 286] width 134 height 39
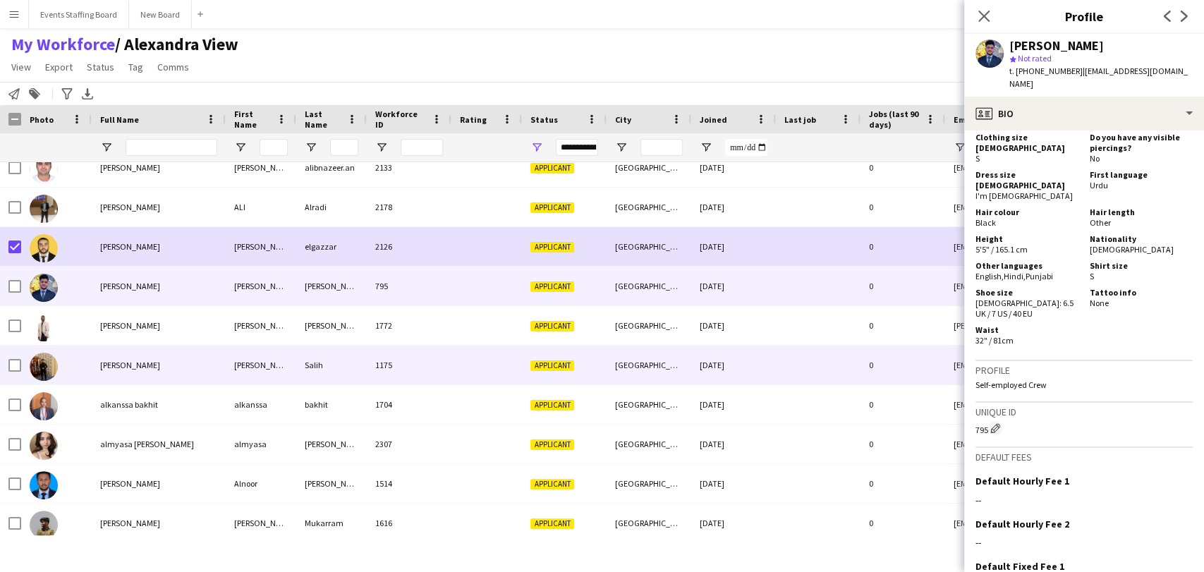
click at [119, 327] on span "Ali Mustafa" at bounding box center [130, 325] width 60 height 11
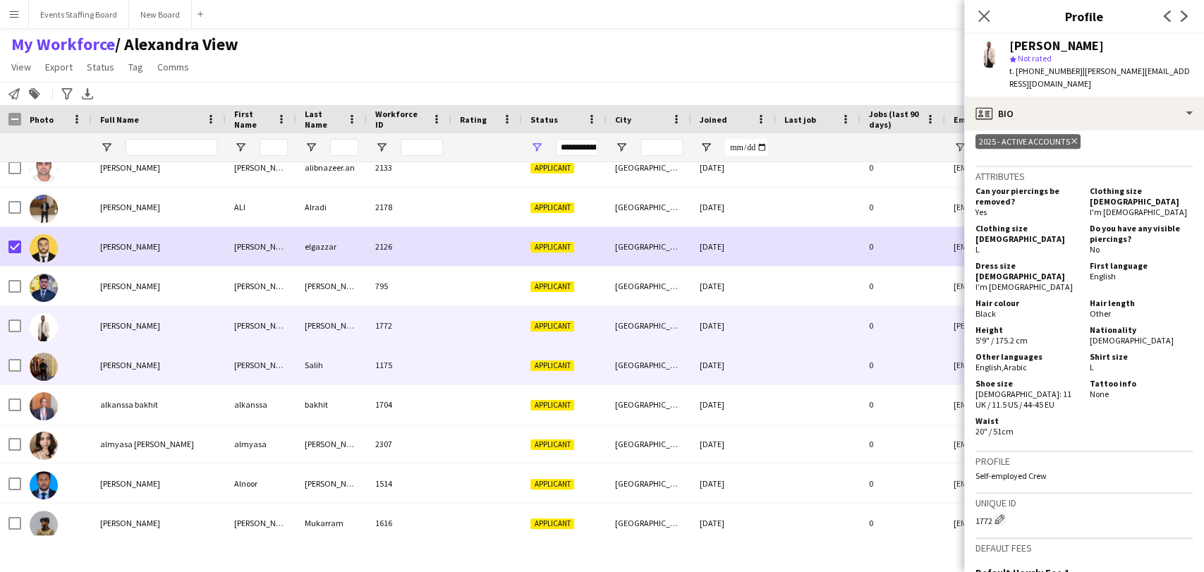
click at [98, 355] on div "Ali Salih" at bounding box center [159, 365] width 134 height 39
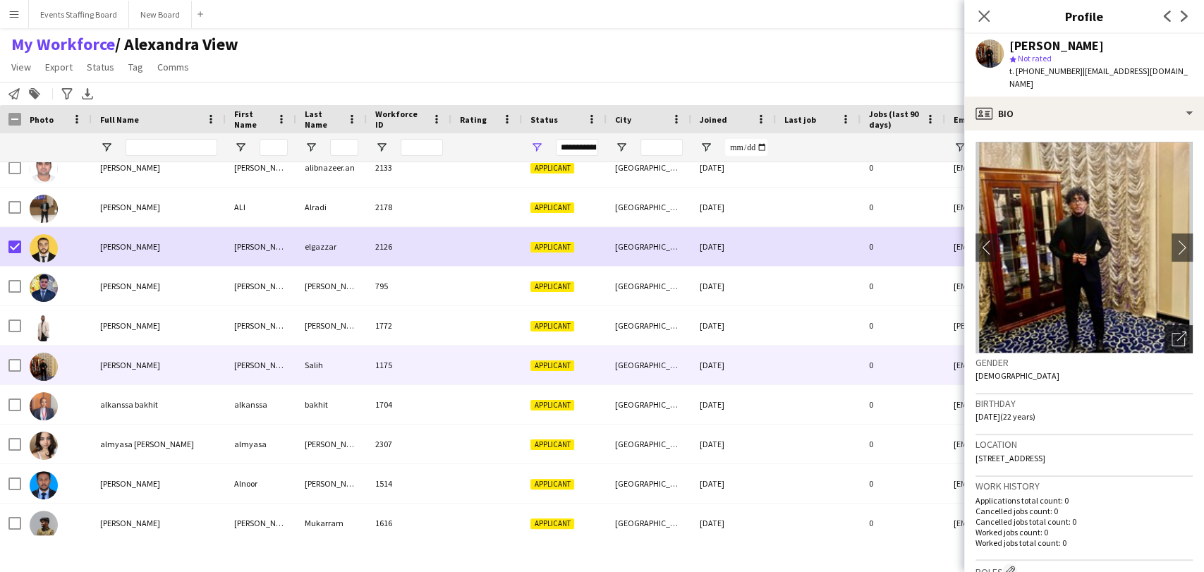
click at [1179, 325] on div "Open photos pop-in" at bounding box center [1179, 339] width 28 height 28
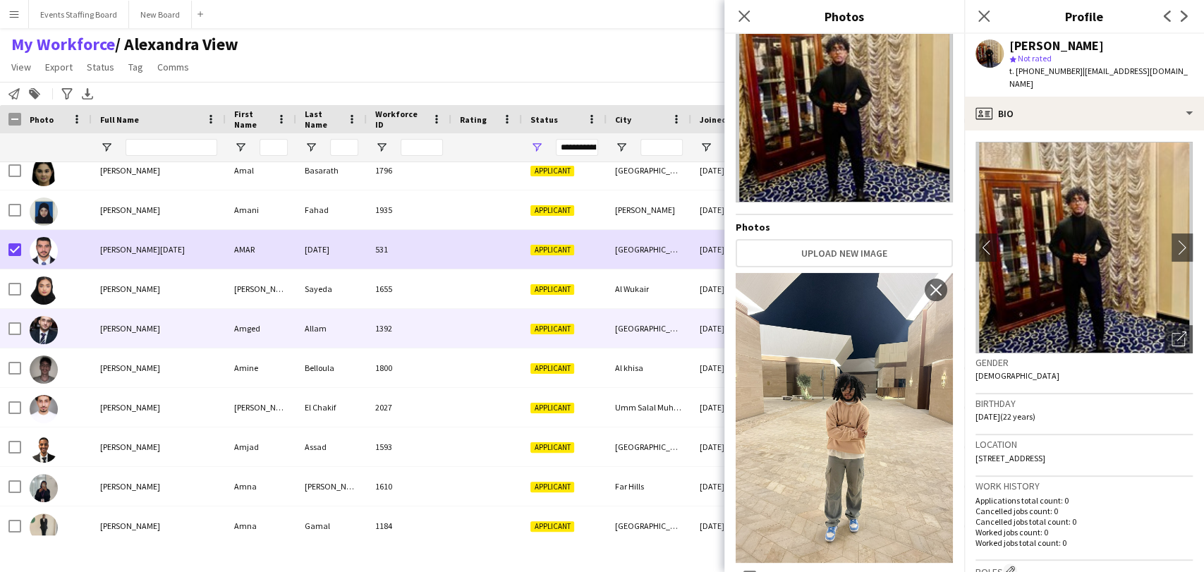
click at [40, 326] on img at bounding box center [44, 330] width 28 height 28
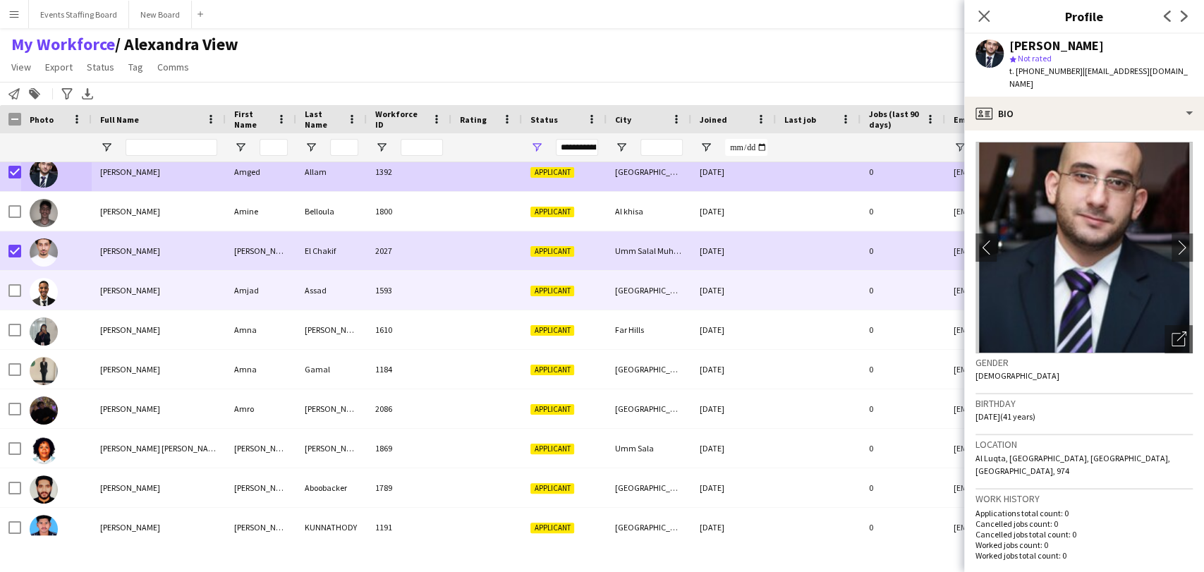
click at [128, 289] on span "Amjad Assad" at bounding box center [130, 290] width 60 height 11
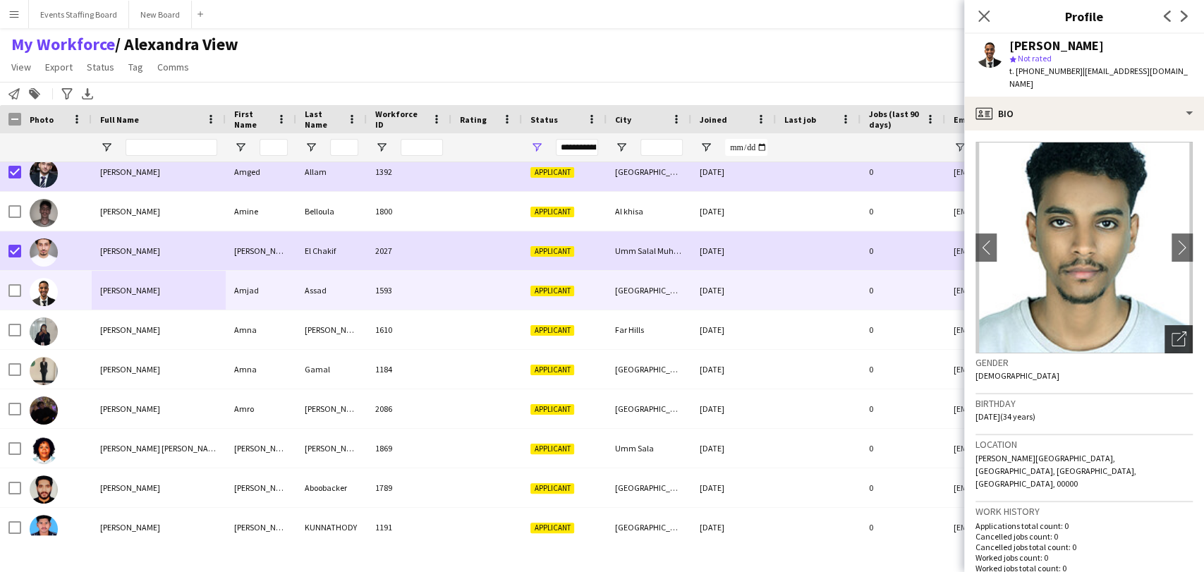
click at [1172, 332] on icon "Open photos pop-in" at bounding box center [1179, 339] width 15 height 15
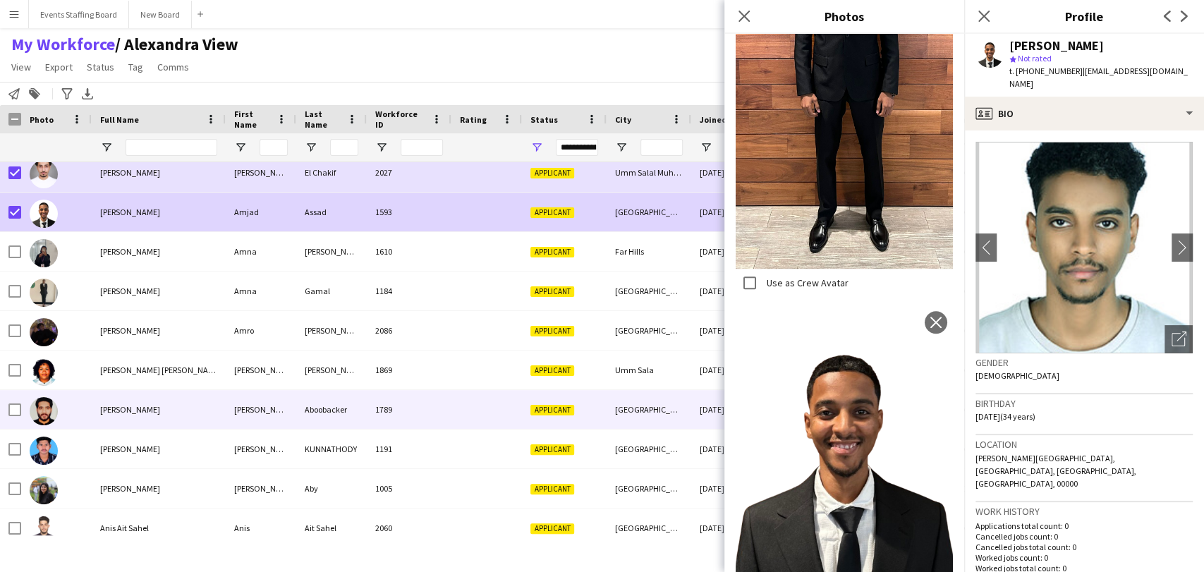
click at [147, 417] on div "Anas Aboobacker" at bounding box center [159, 409] width 134 height 39
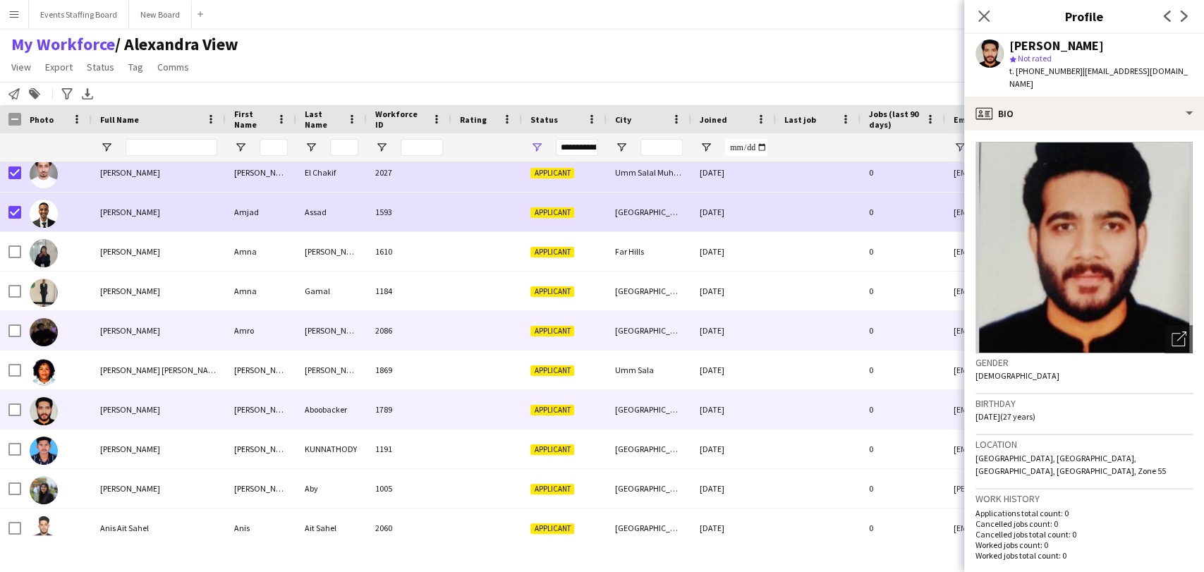
click at [143, 332] on div "Amro Abbas" at bounding box center [159, 330] width 134 height 39
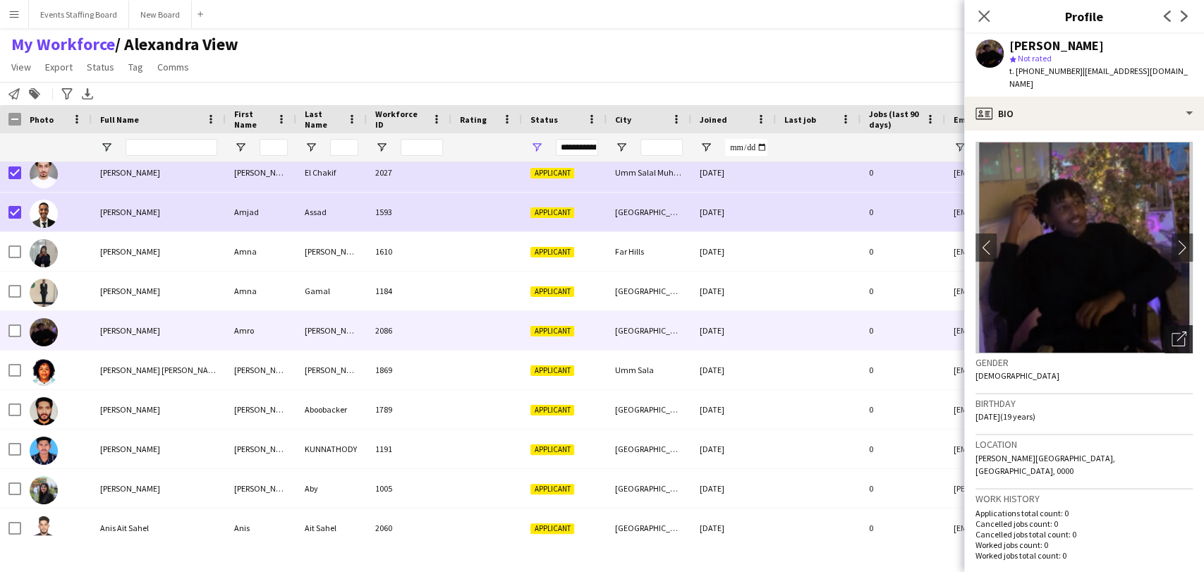
click at [1165, 325] on div "Open photos pop-in" at bounding box center [1179, 339] width 28 height 28
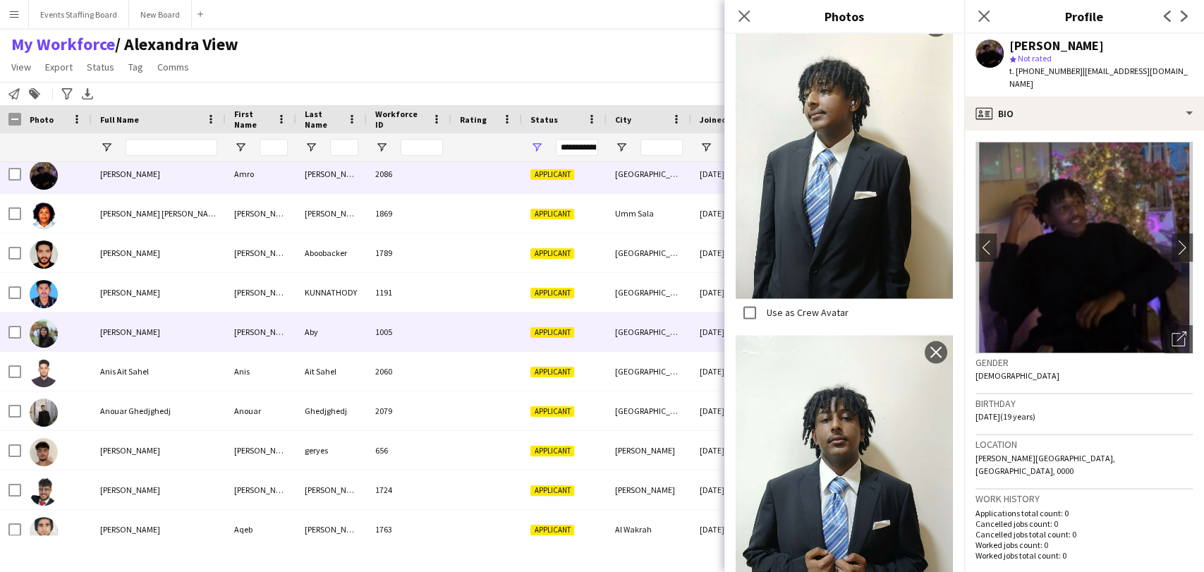
click at [122, 329] on span "Angela Aby" at bounding box center [130, 332] width 60 height 11
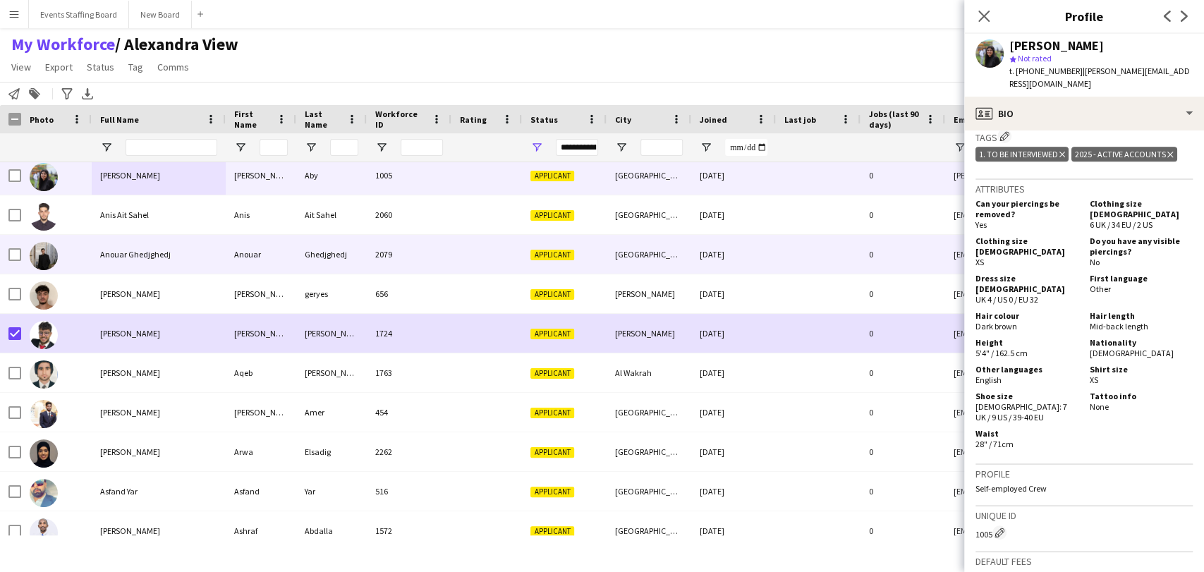
click at [165, 259] on span "Anouar Ghedjghedj" at bounding box center [135, 254] width 71 height 11
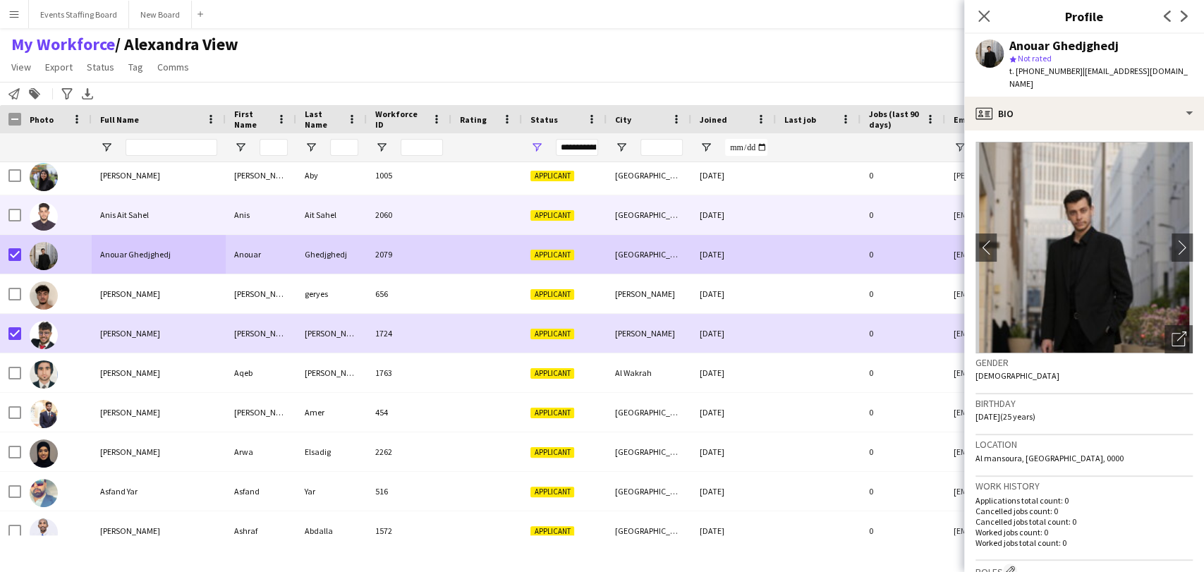
click at [125, 219] on span "Anis Ait Sahel" at bounding box center [124, 215] width 49 height 11
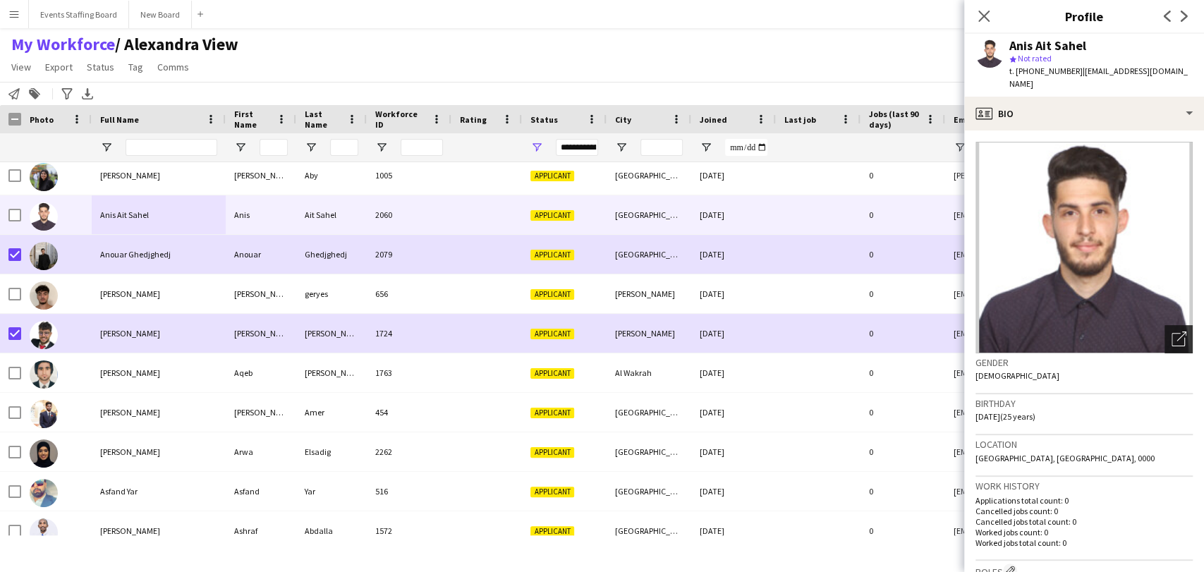
click at [1165, 325] on div "Open photos pop-in" at bounding box center [1179, 339] width 28 height 28
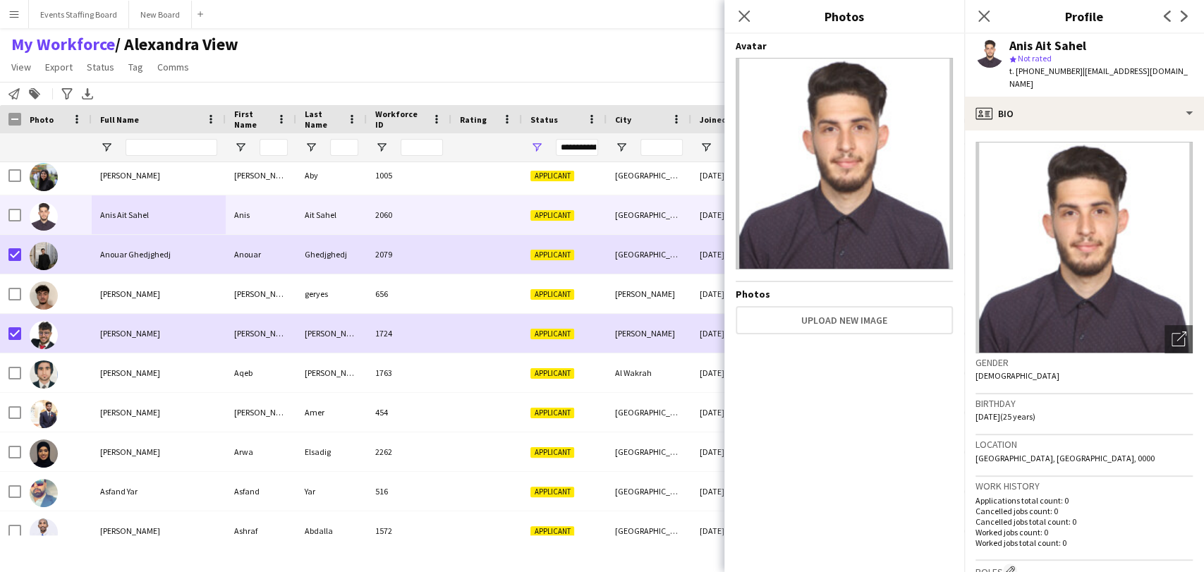
click at [1000, 11] on div "Close pop-in" at bounding box center [984, 16] width 40 height 32
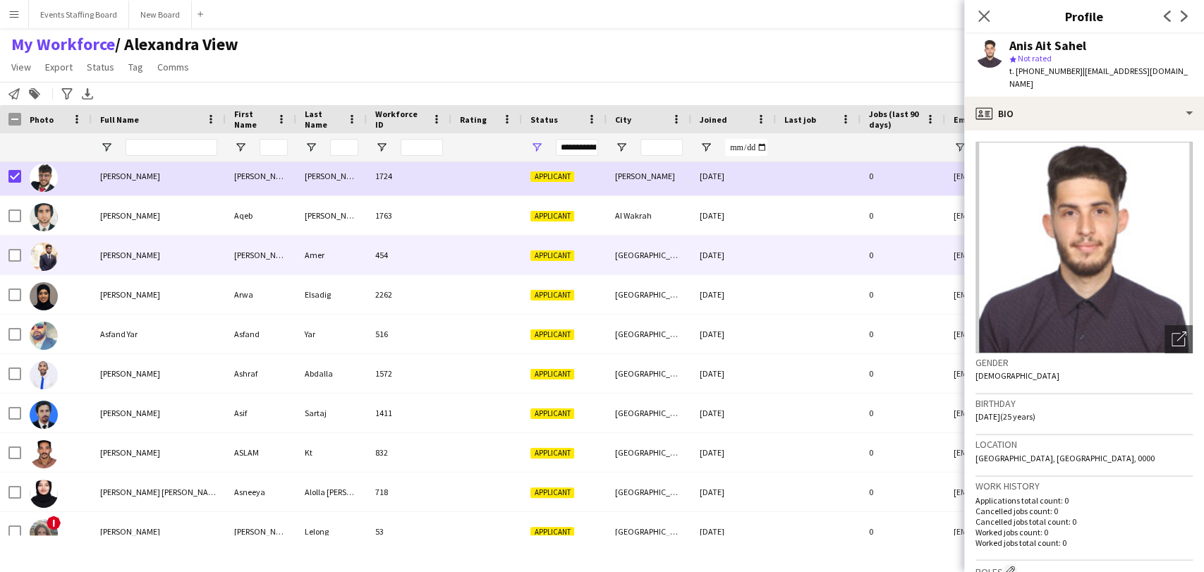
click at [141, 269] on div "Armaghan Amer" at bounding box center [159, 255] width 134 height 39
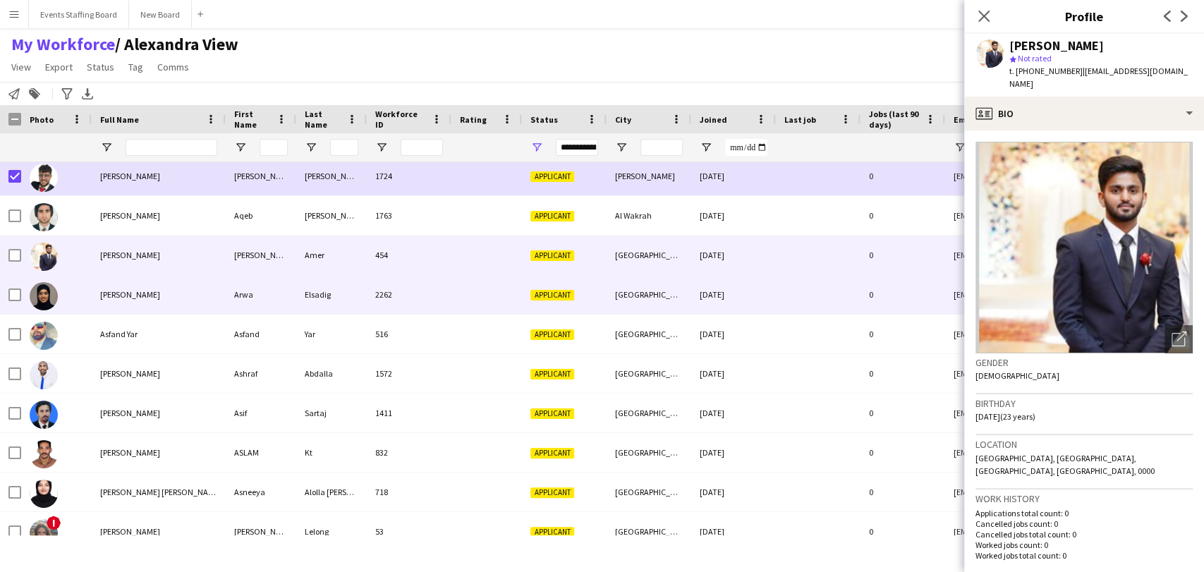
click at [141, 291] on span "Arwa Elsadig" at bounding box center [130, 294] width 60 height 11
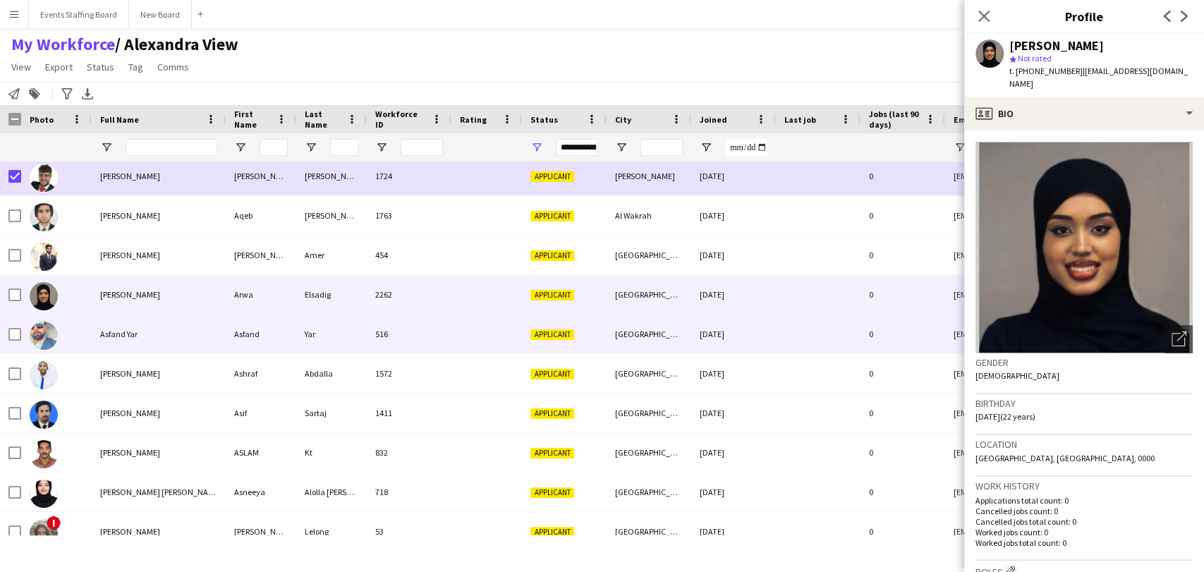
click at [129, 341] on div "Asfand Yar" at bounding box center [159, 334] width 134 height 39
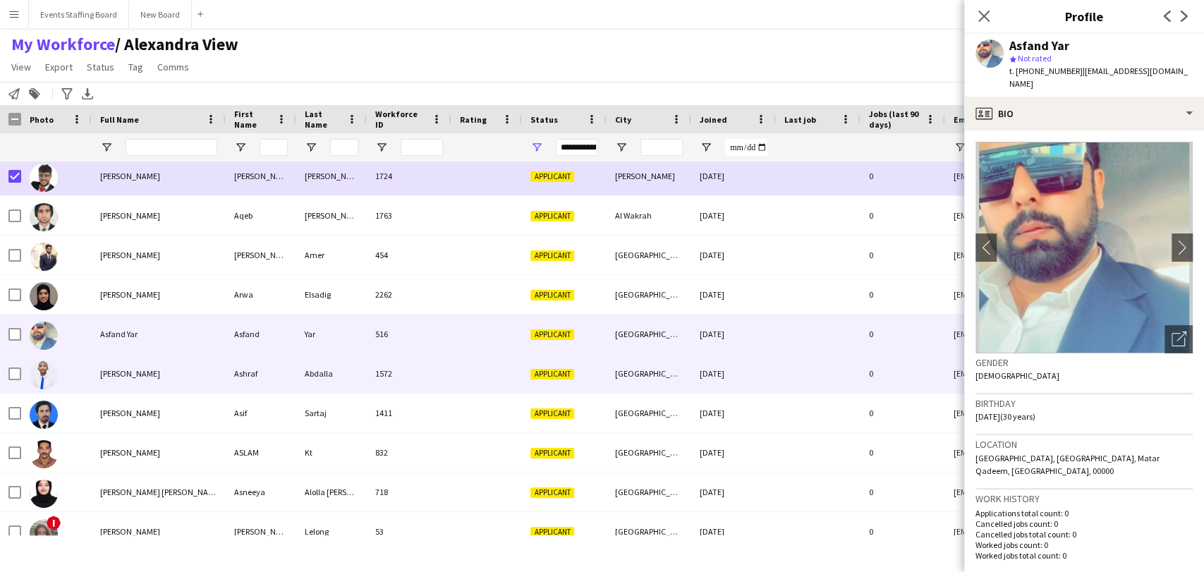
click at [133, 380] on div "Ashraf Abdalla" at bounding box center [159, 373] width 134 height 39
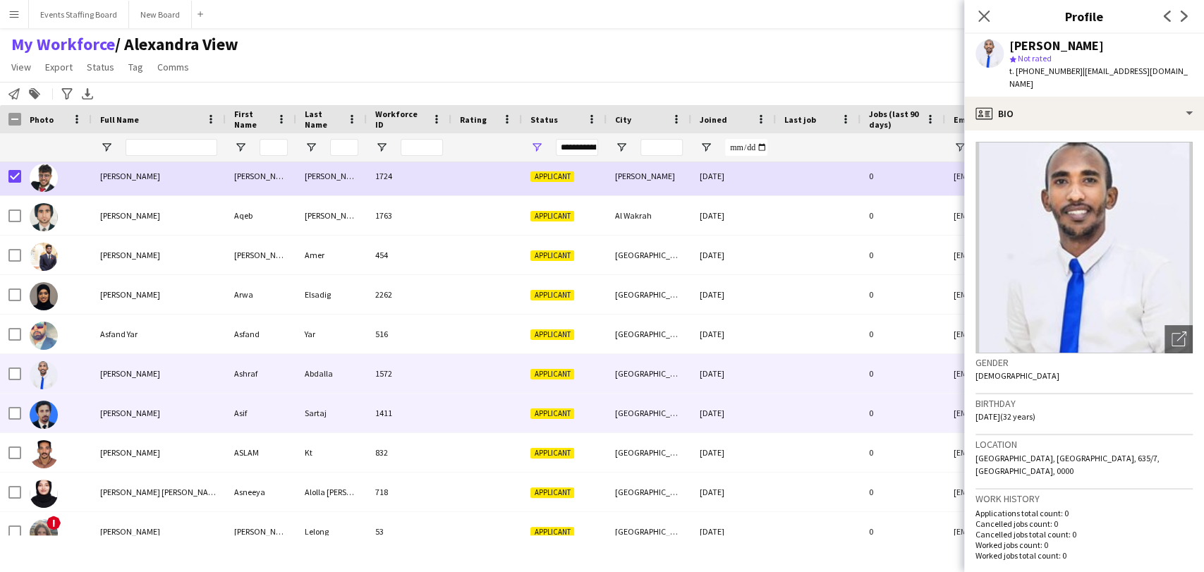
click at [126, 412] on span "Asif Sartaj" at bounding box center [130, 413] width 60 height 11
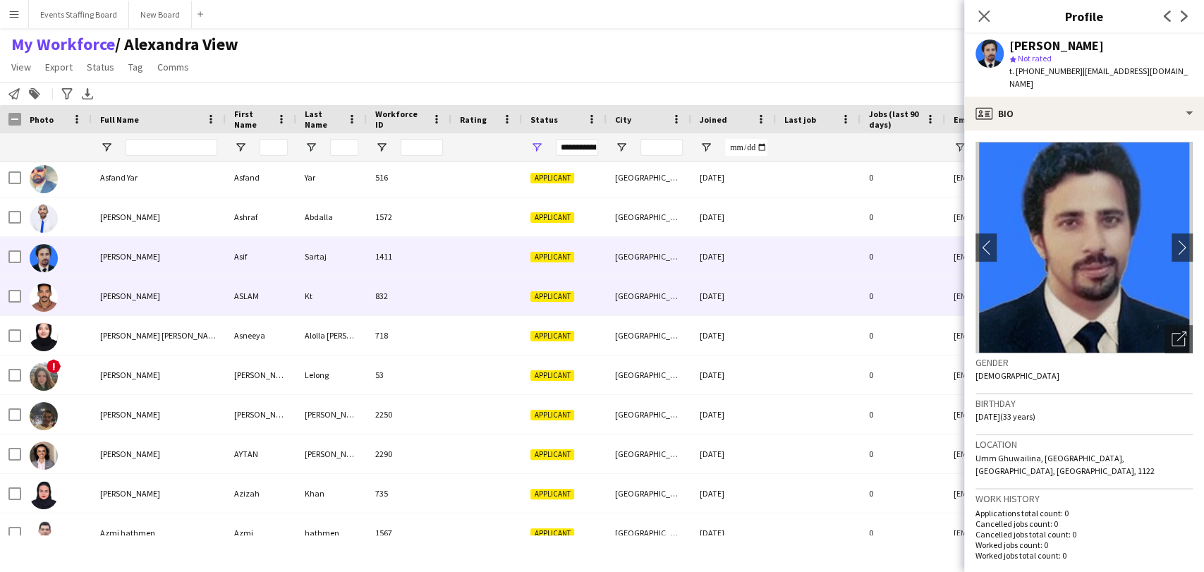
click at [125, 305] on div "ASLAM Kt" at bounding box center [159, 296] width 134 height 39
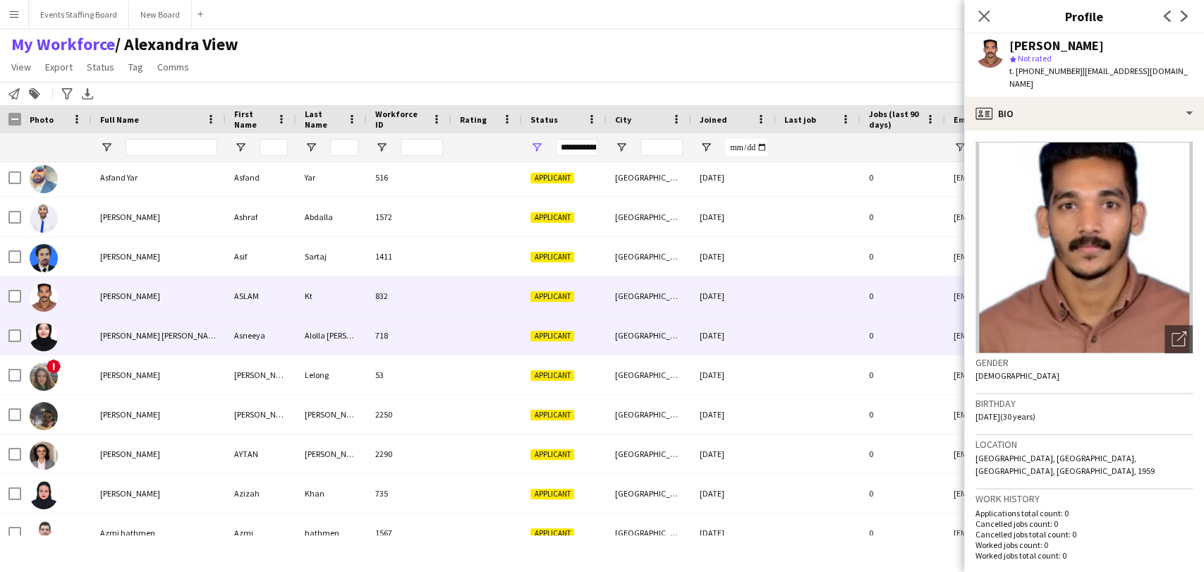
click at [141, 332] on span "Asneeya Alolla parambath" at bounding box center [160, 335] width 121 height 11
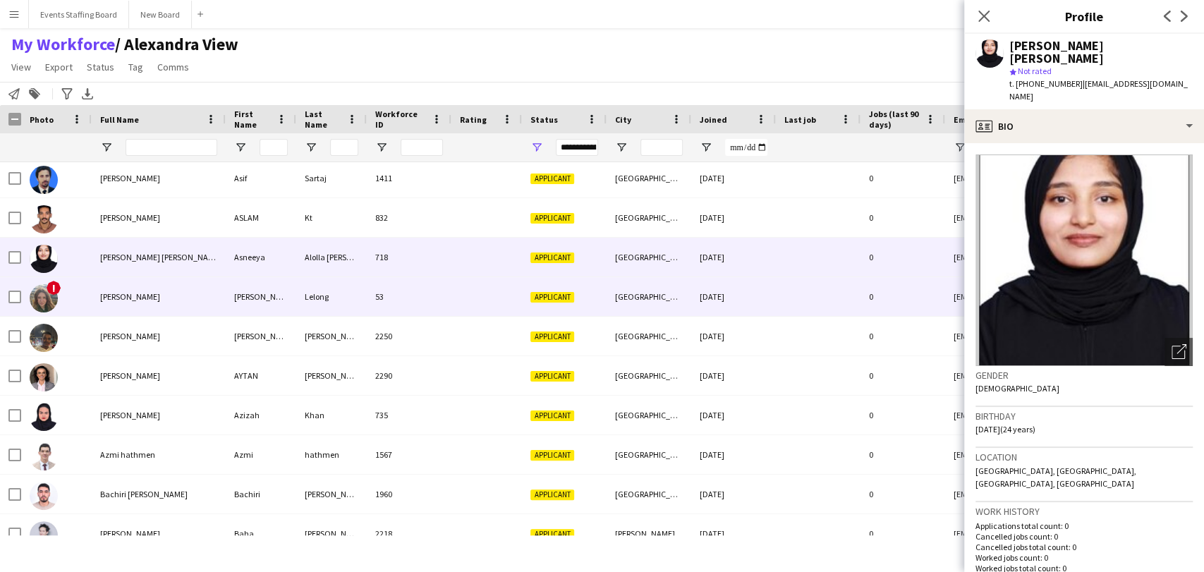
click at [123, 289] on div "Astrid Lelong" at bounding box center [159, 296] width 134 height 39
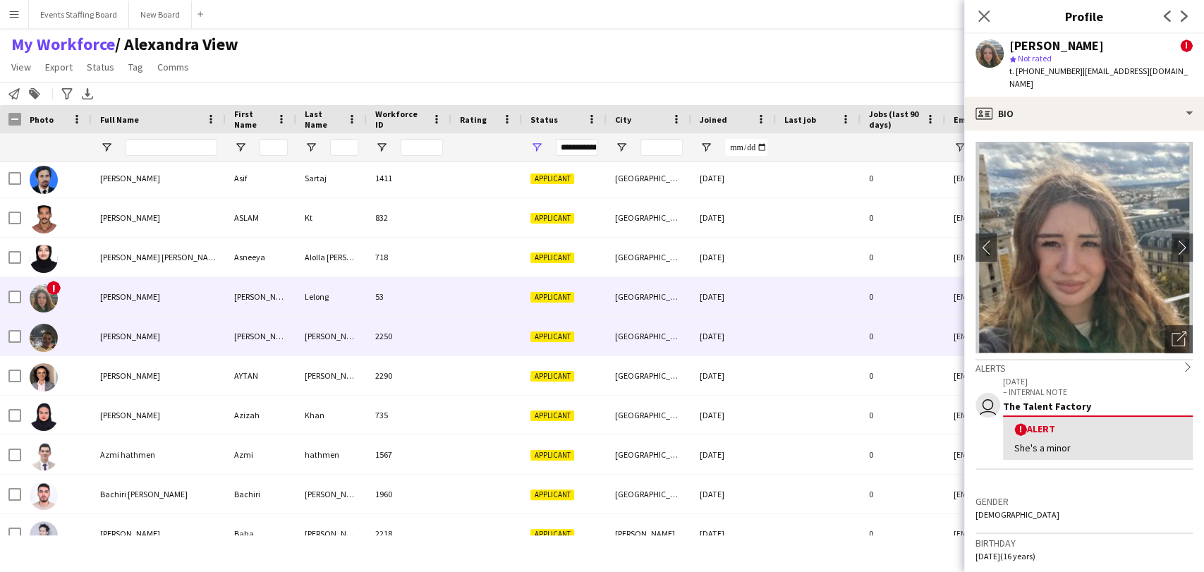
click at [135, 332] on span "Awad Amir" at bounding box center [130, 336] width 60 height 11
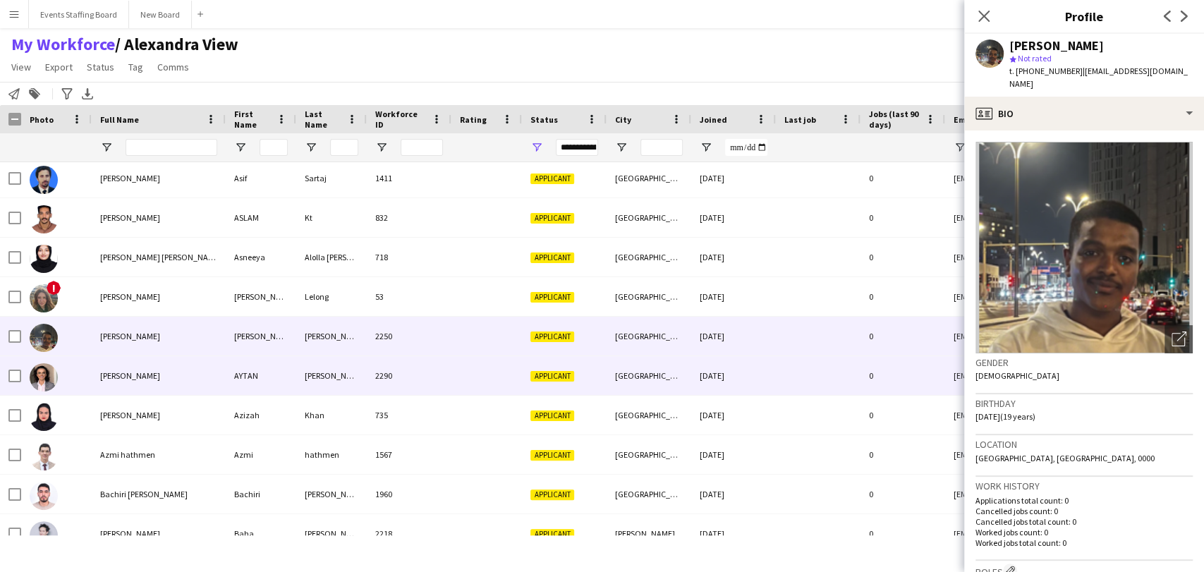
click at [132, 377] on span "AYTAN HAJIYEVA" at bounding box center [130, 375] width 60 height 11
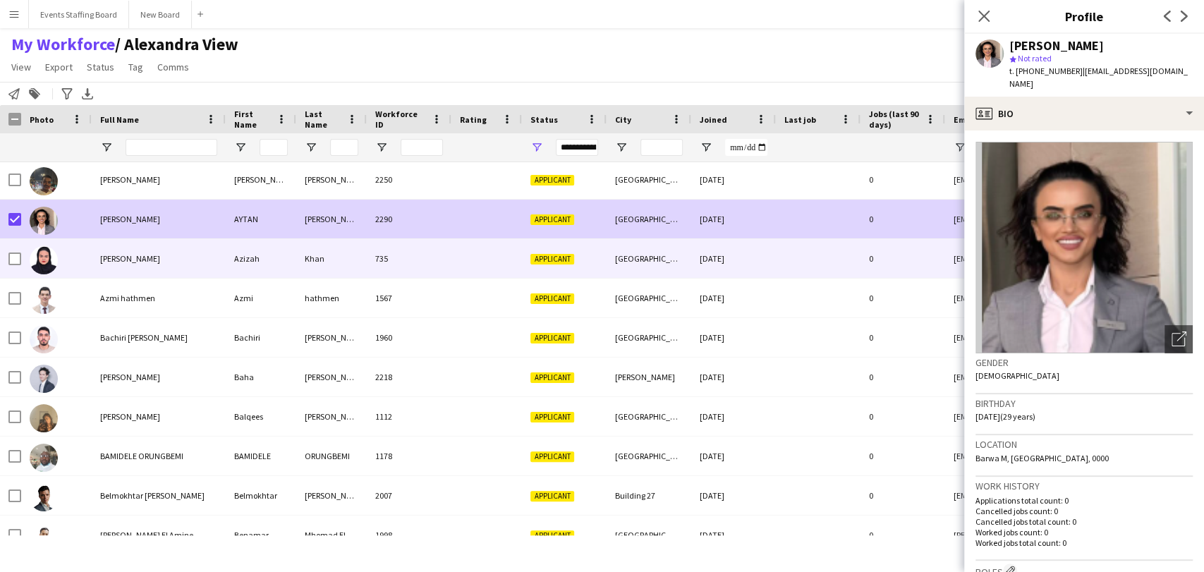
click at [110, 270] on div "Azizah Khan" at bounding box center [159, 258] width 134 height 39
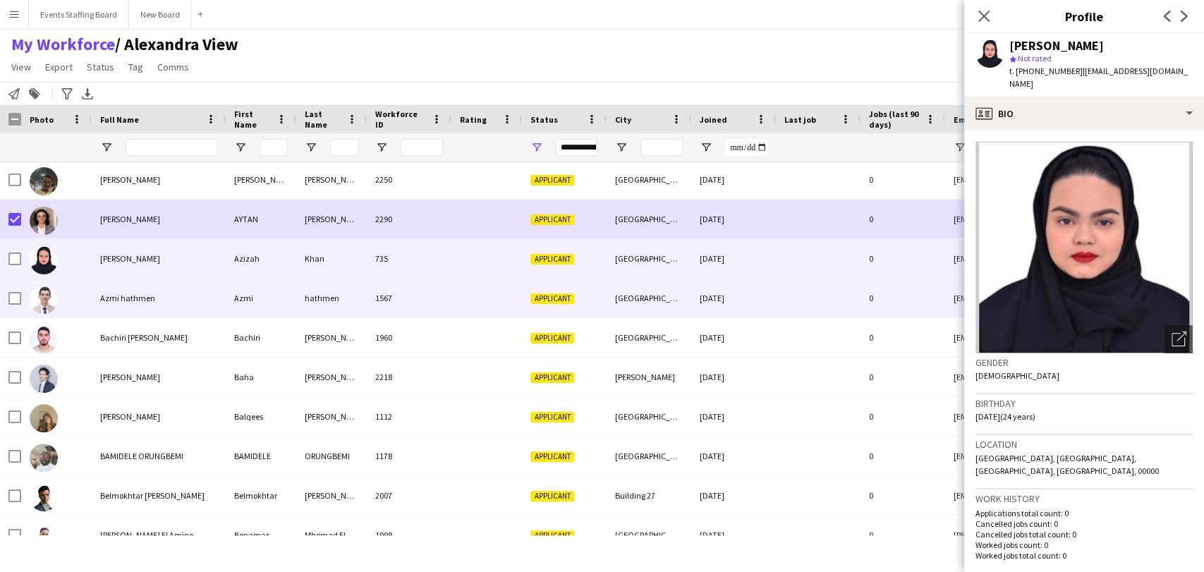
click at [135, 300] on span "Azmi hathmen" at bounding box center [127, 298] width 55 height 11
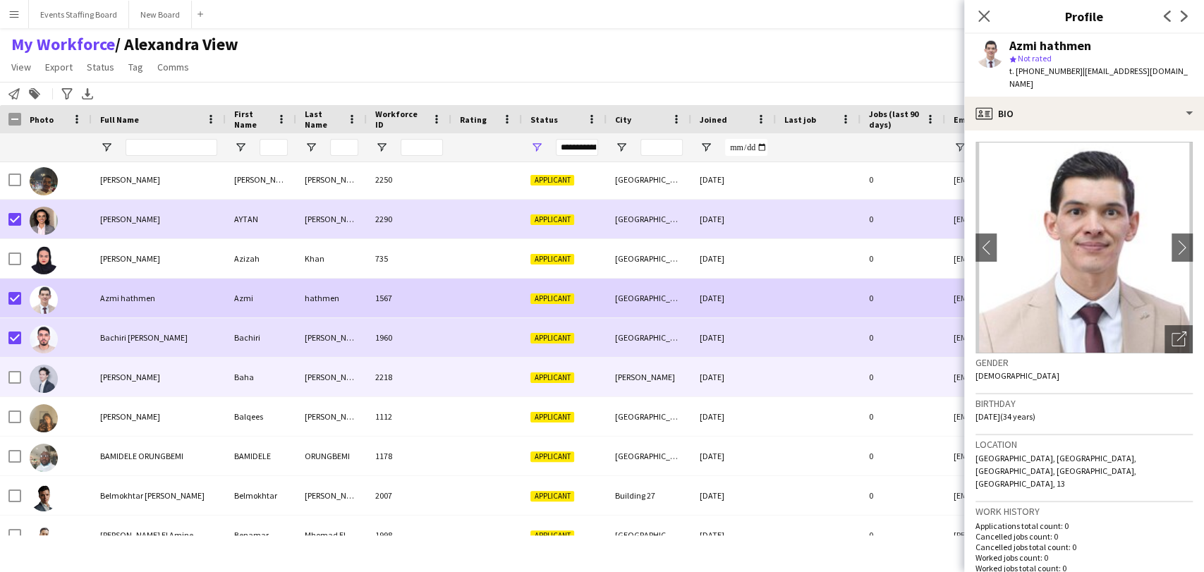
click at [139, 382] on span "Baha Ben brahim" at bounding box center [130, 377] width 60 height 11
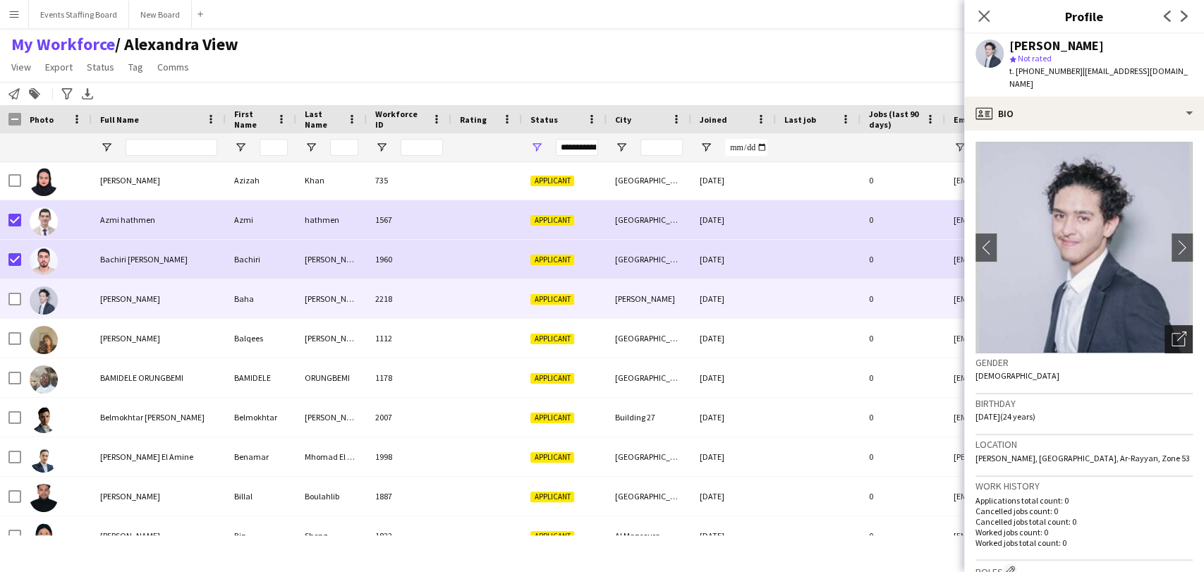
click at [1165, 325] on div "Open photos pop-in" at bounding box center [1179, 339] width 28 height 28
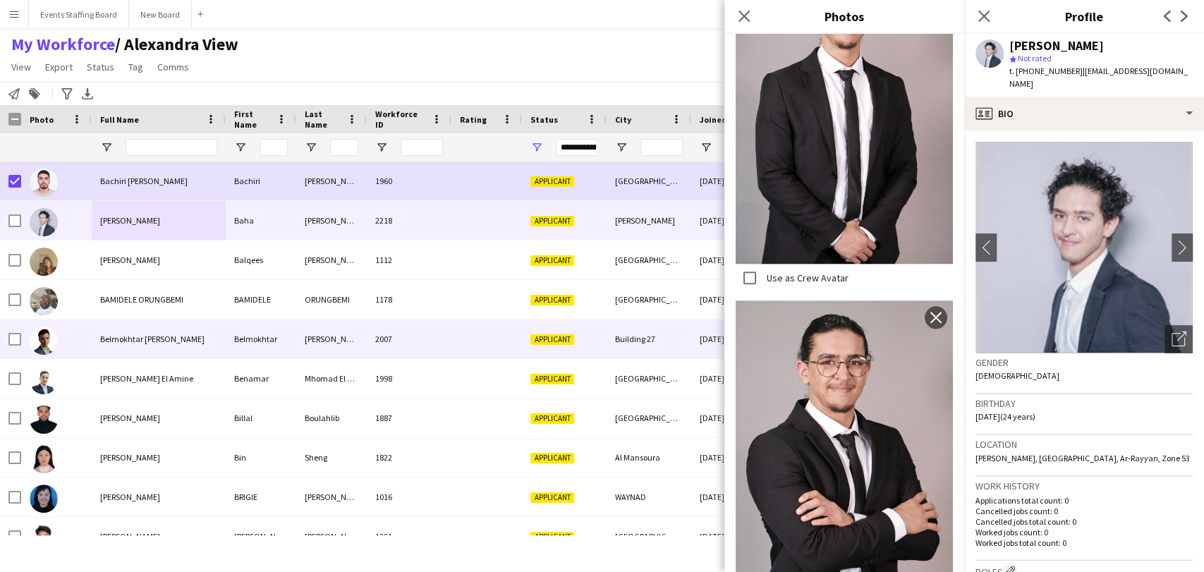
click at [109, 346] on div "Belmokhtar Mohammed zakarya" at bounding box center [159, 339] width 134 height 39
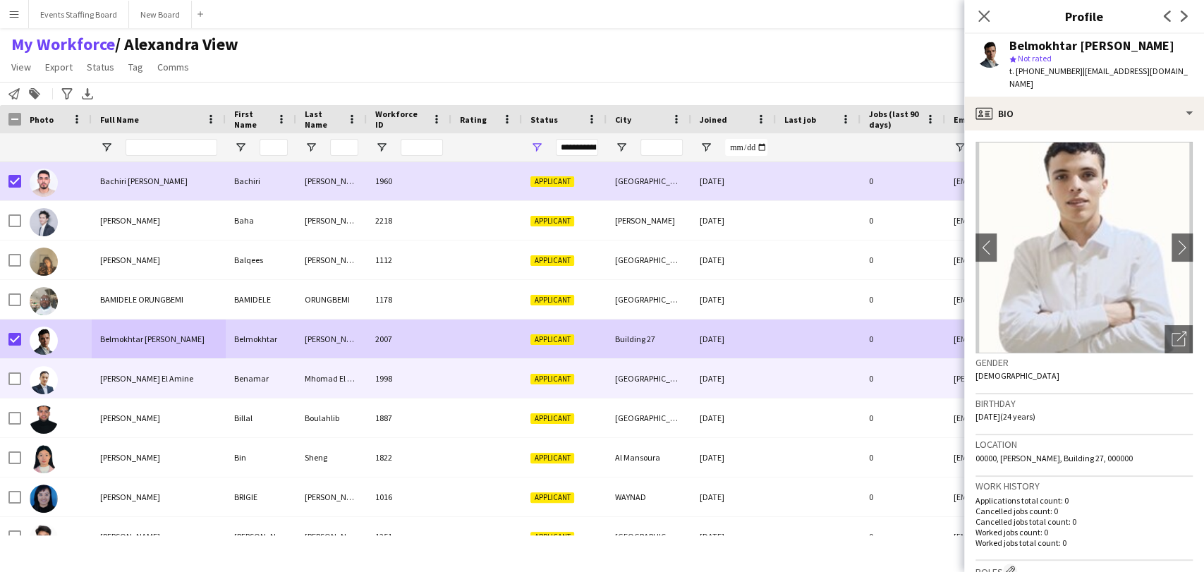
click at [107, 380] on span "Benamar Mhomad El Amine" at bounding box center [146, 378] width 93 height 11
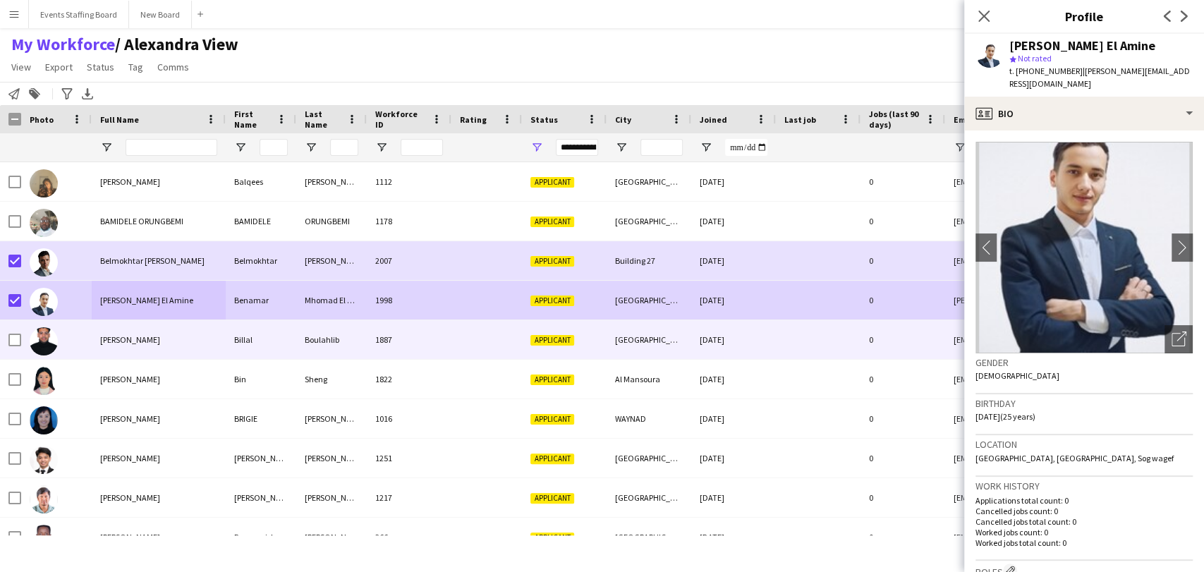
click at [114, 339] on span "Billal Boulahlib" at bounding box center [130, 339] width 60 height 11
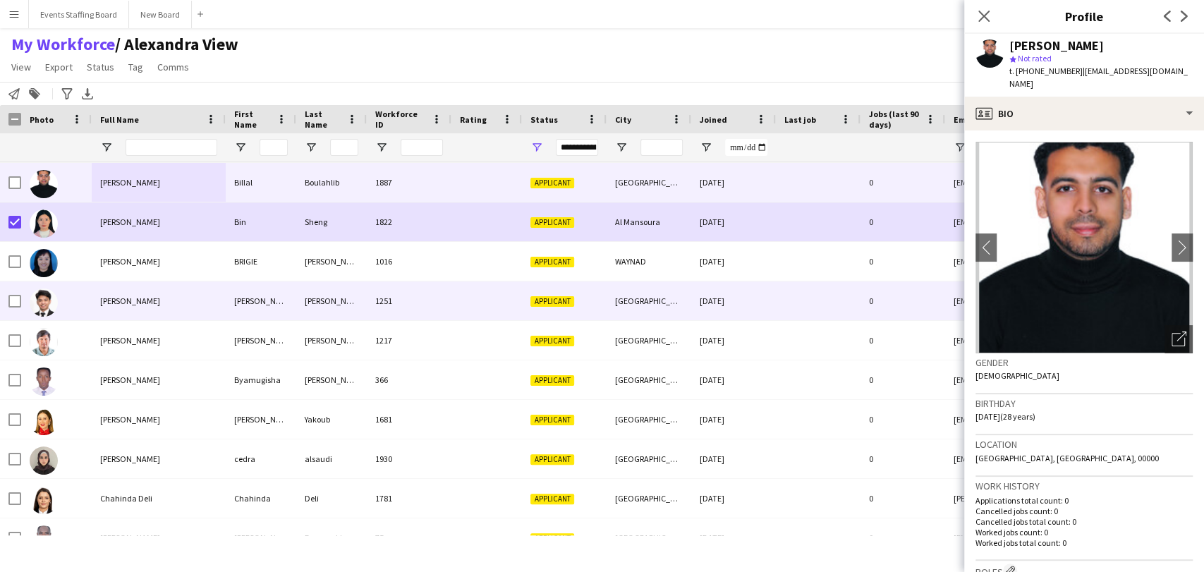
click at [153, 304] on span "Bruce Steven Salcedo" at bounding box center [130, 301] width 60 height 11
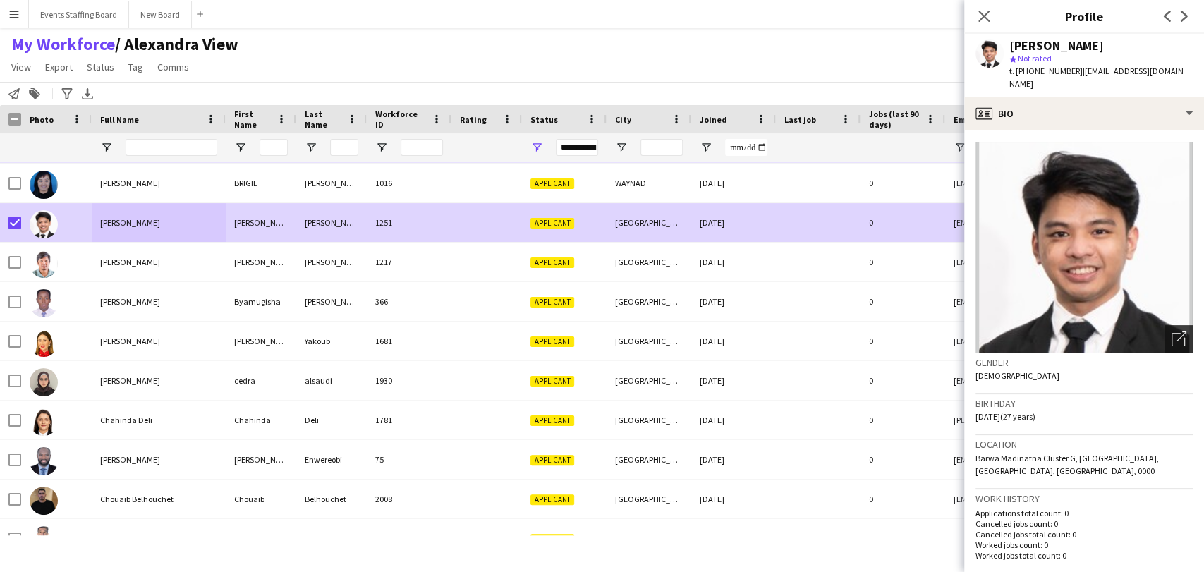
click at [1172, 332] on icon "Open photos pop-in" at bounding box center [1179, 339] width 15 height 15
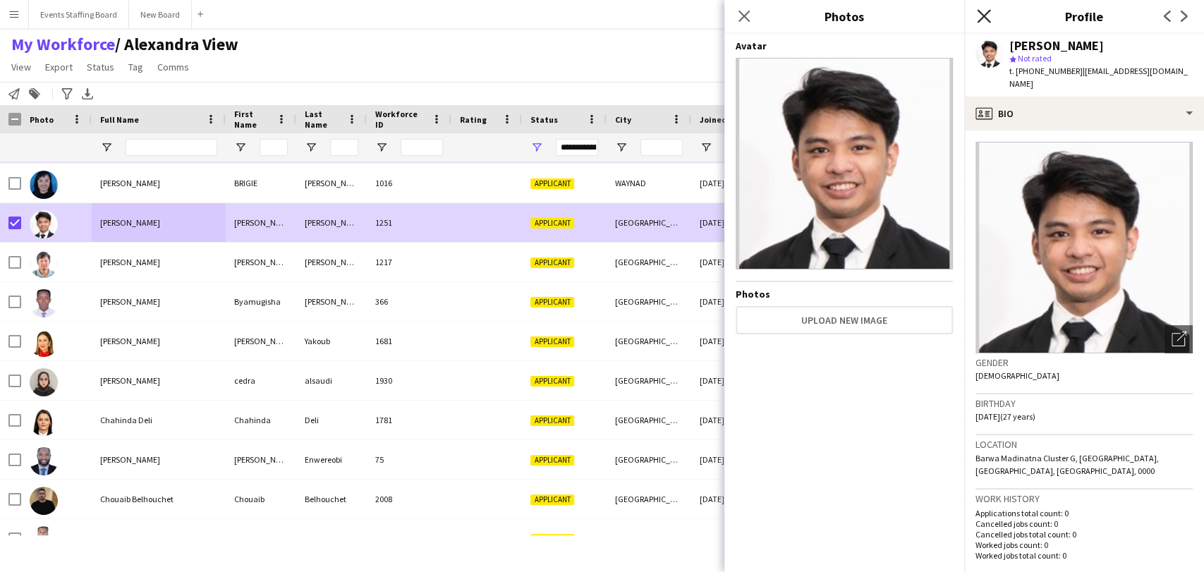
click at [982, 22] on icon "Close pop-in" at bounding box center [983, 15] width 13 height 13
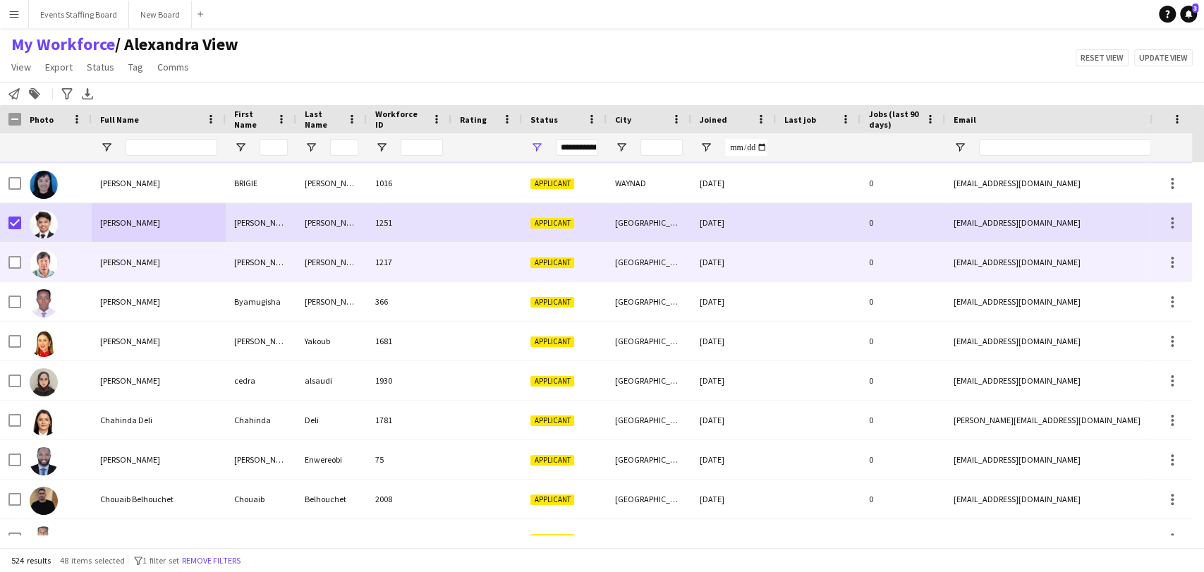
click at [89, 265] on div at bounding box center [56, 262] width 71 height 39
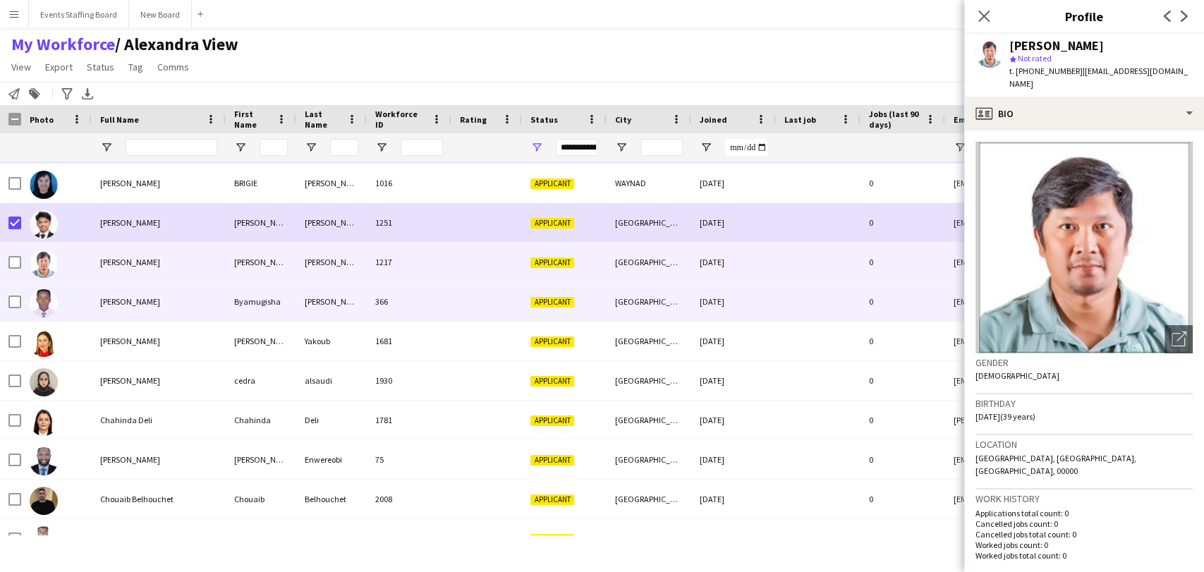
click at [120, 305] on span "Byamugisha Gerald Joseph" at bounding box center [130, 301] width 60 height 11
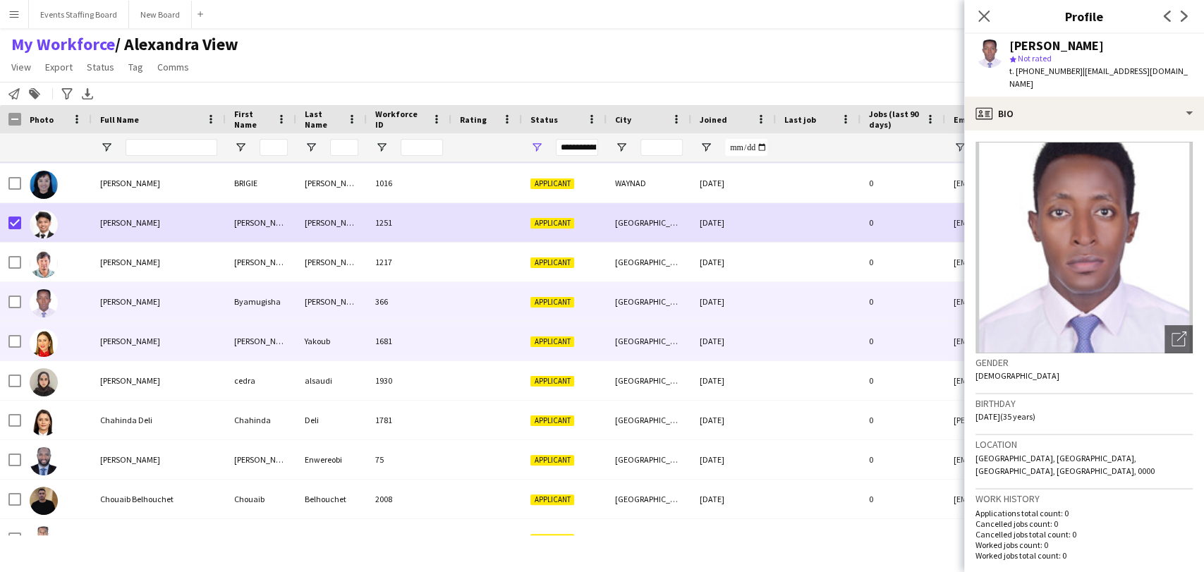
click at [158, 344] on div "Carol Yakoub" at bounding box center [159, 341] width 134 height 39
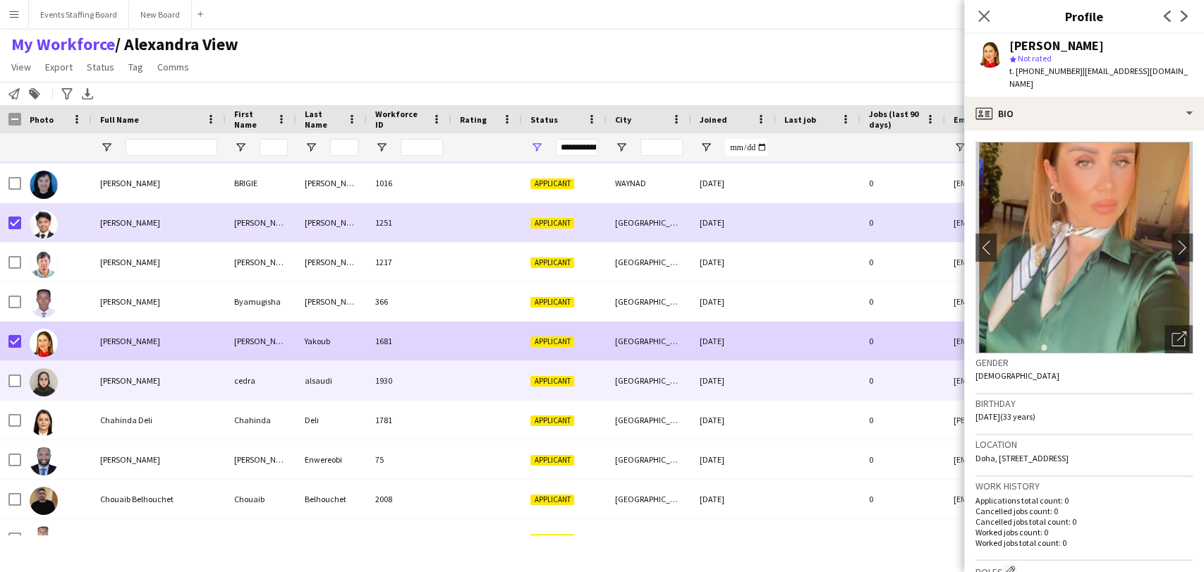
click at [138, 385] on span "cedra alsaudi" at bounding box center [130, 380] width 60 height 11
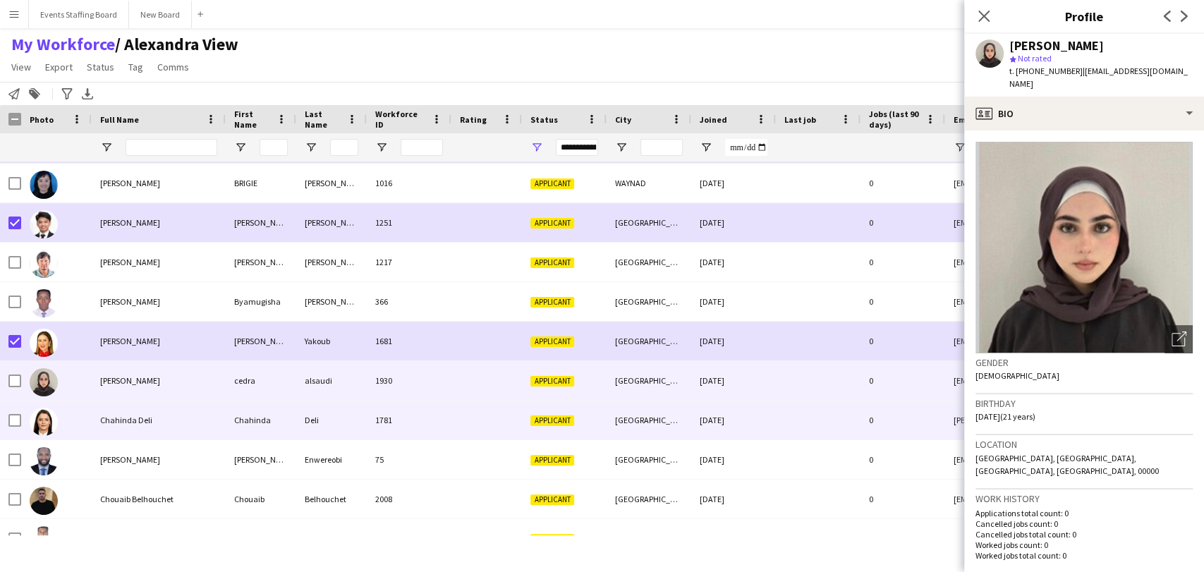
click at [138, 418] on span "Chahinda Deli" at bounding box center [126, 420] width 52 height 11
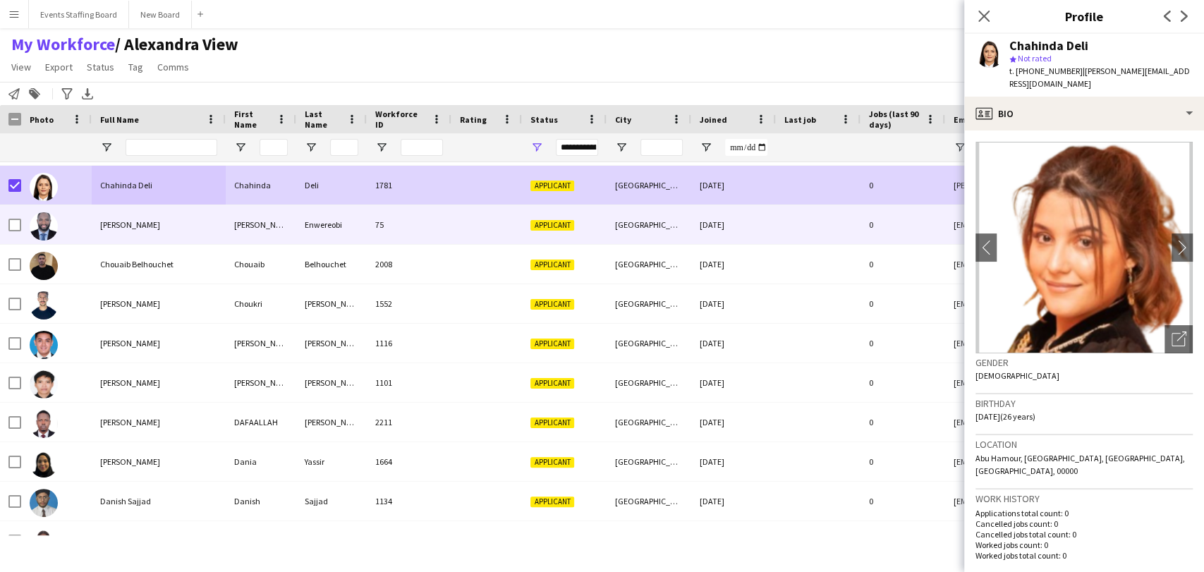
click at [118, 224] on span "Chika Samuel Enwereobi" at bounding box center [130, 224] width 60 height 11
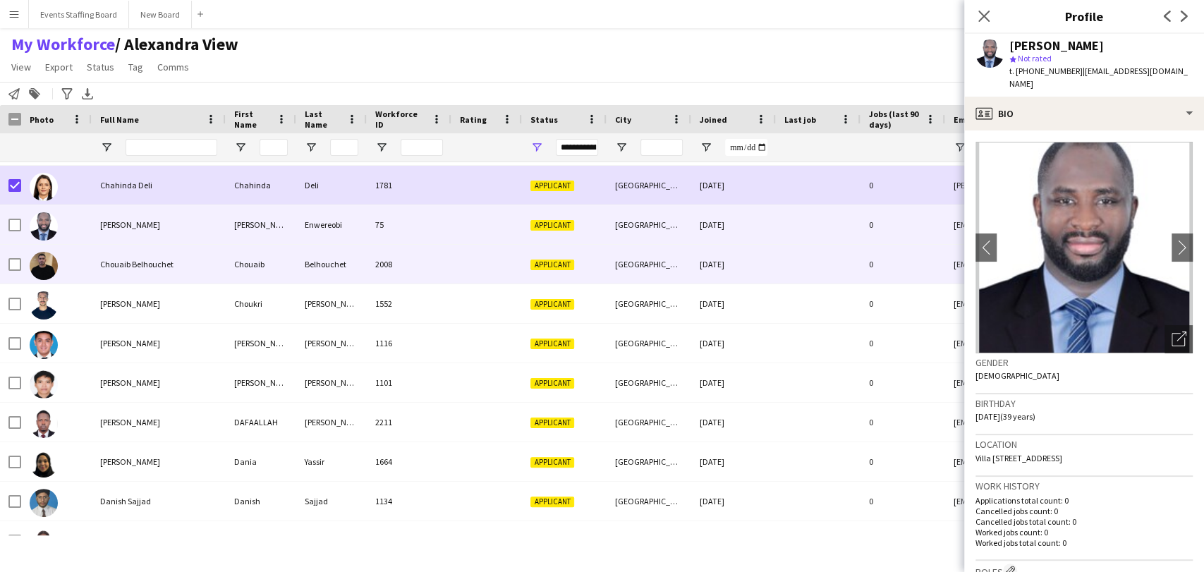
click at [152, 262] on span "Chouaib Belhouchet" at bounding box center [136, 264] width 73 height 11
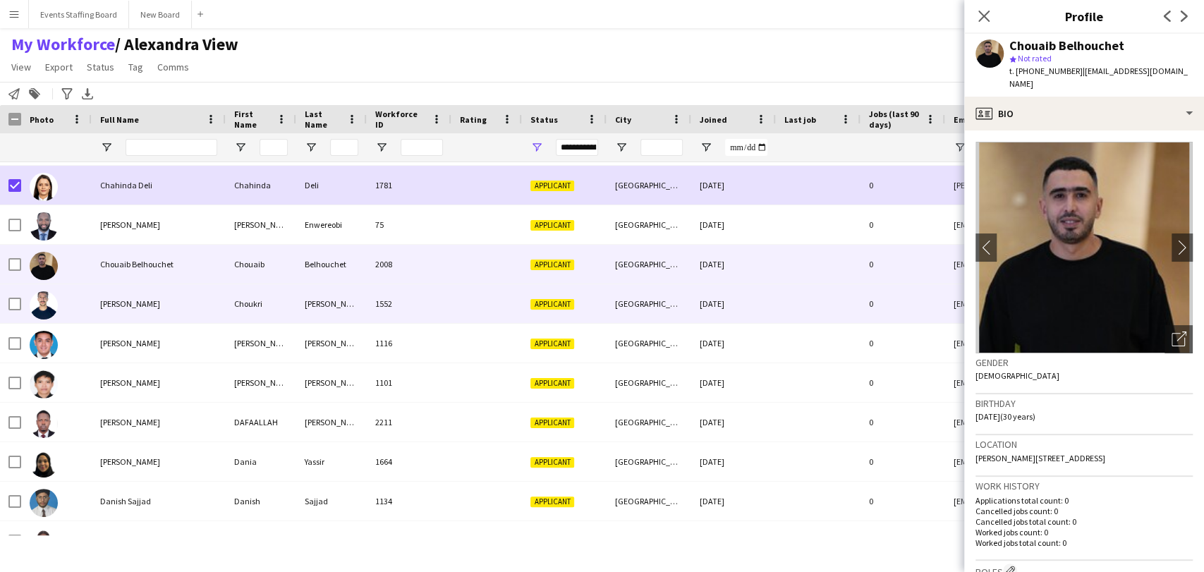
click at [147, 291] on div "Choukri Yahya" at bounding box center [159, 303] width 134 height 39
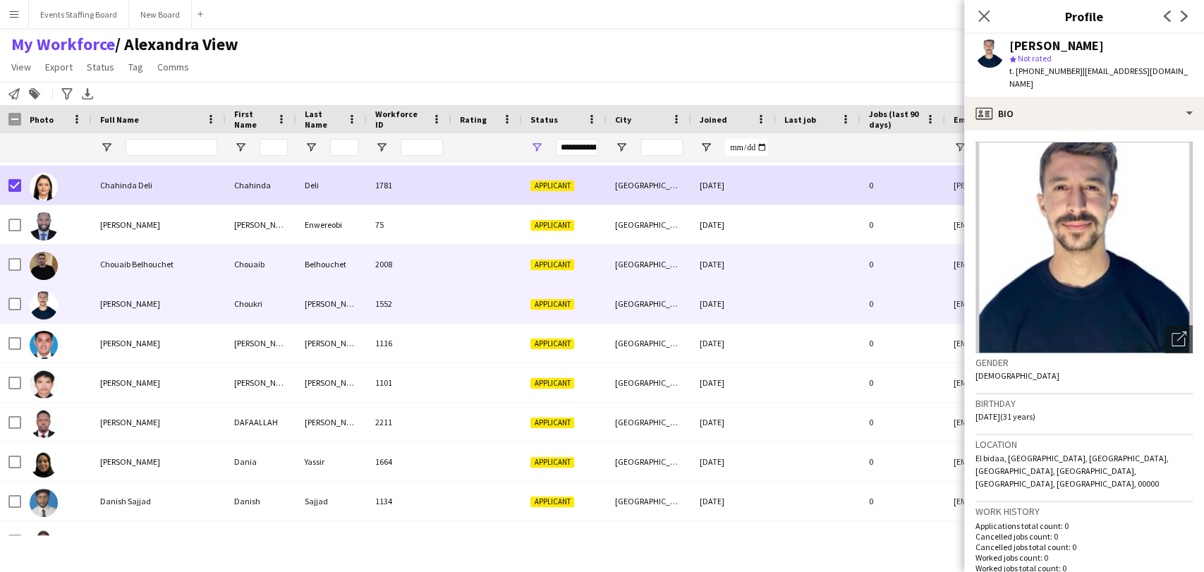
click at [160, 263] on span "Chouaib Belhouchet" at bounding box center [136, 264] width 73 height 11
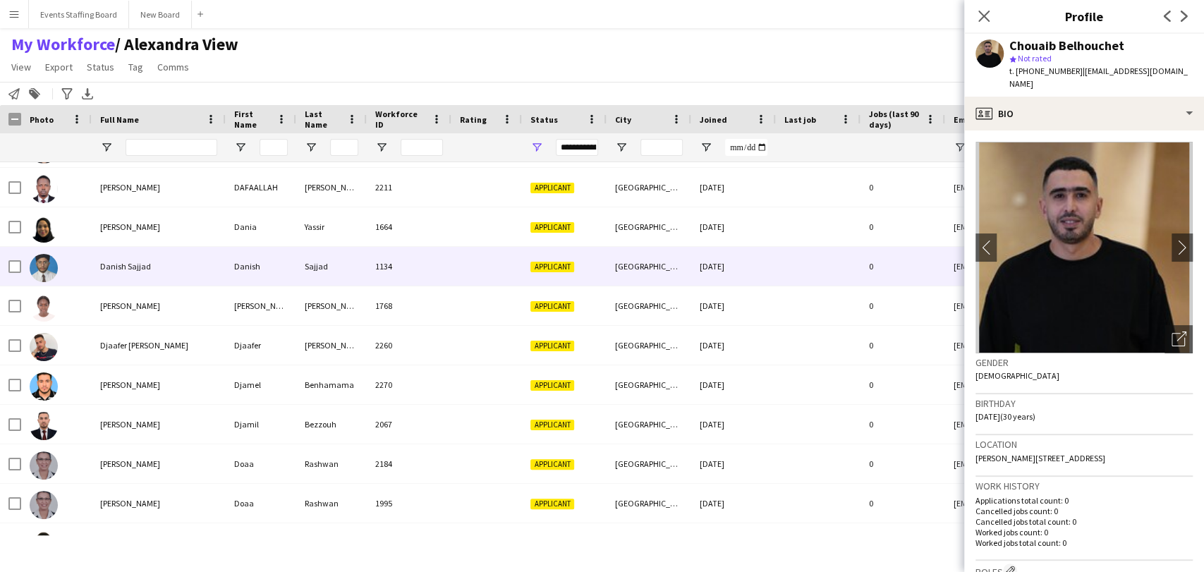
click at [110, 268] on span "Danish Sajjad" at bounding box center [125, 266] width 51 height 11
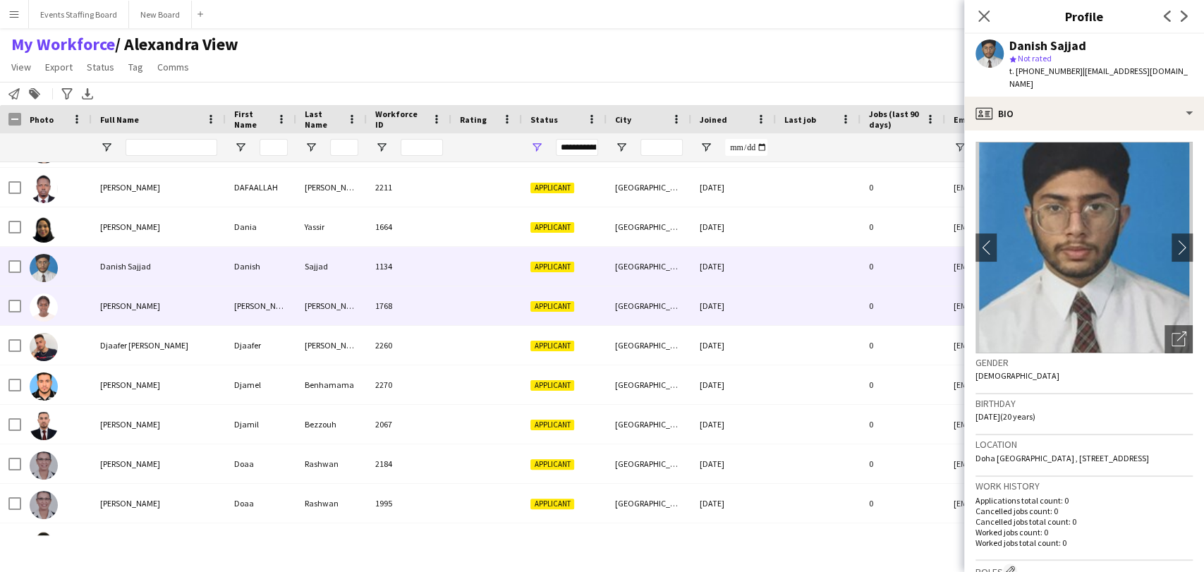
click at [119, 302] on span "Deanna Wilson" at bounding box center [130, 306] width 60 height 11
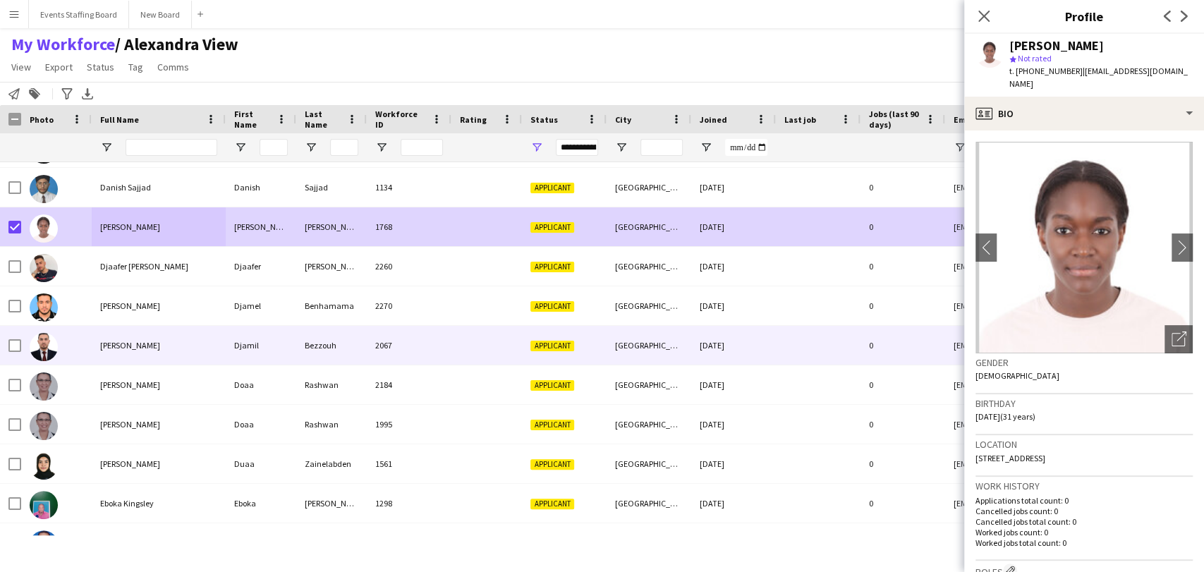
click at [135, 346] on span "Djamil Bezzouh" at bounding box center [130, 345] width 60 height 11
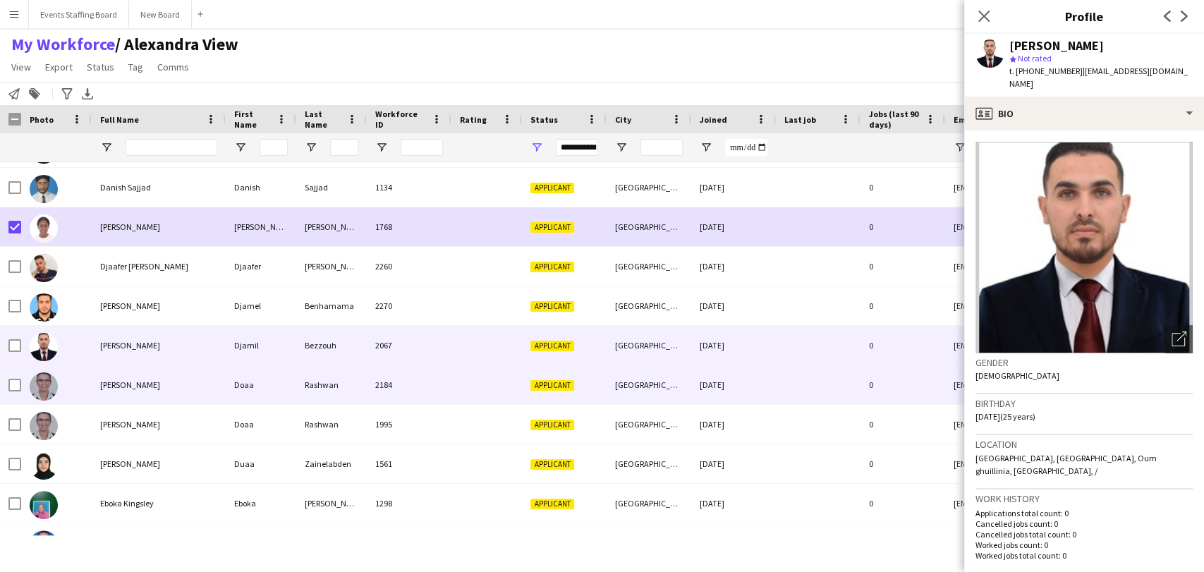
click at [127, 380] on span "Doaa Rashwan" at bounding box center [130, 385] width 60 height 11
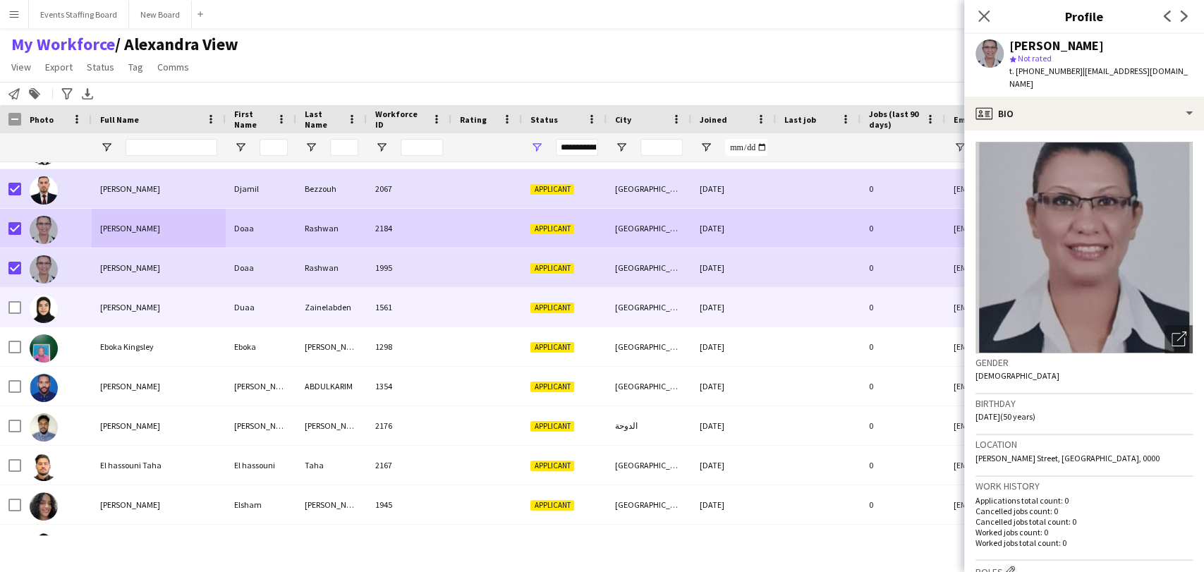
click at [135, 315] on div "Duaa Zainelabden" at bounding box center [159, 307] width 134 height 39
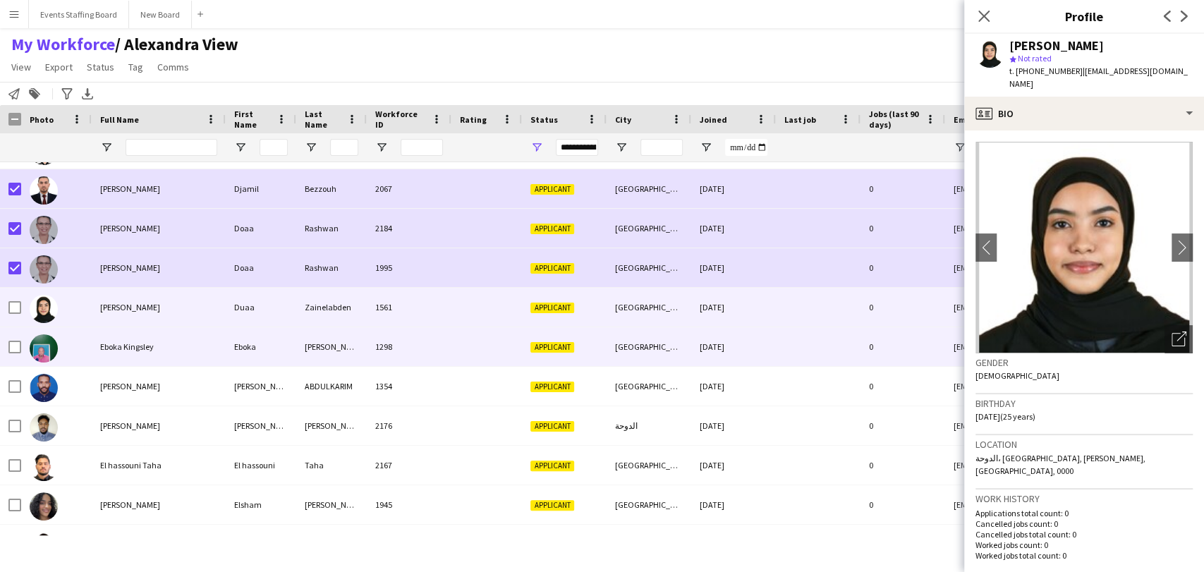
click at [135, 341] on span "Eboka Kingsley" at bounding box center [127, 346] width 54 height 11
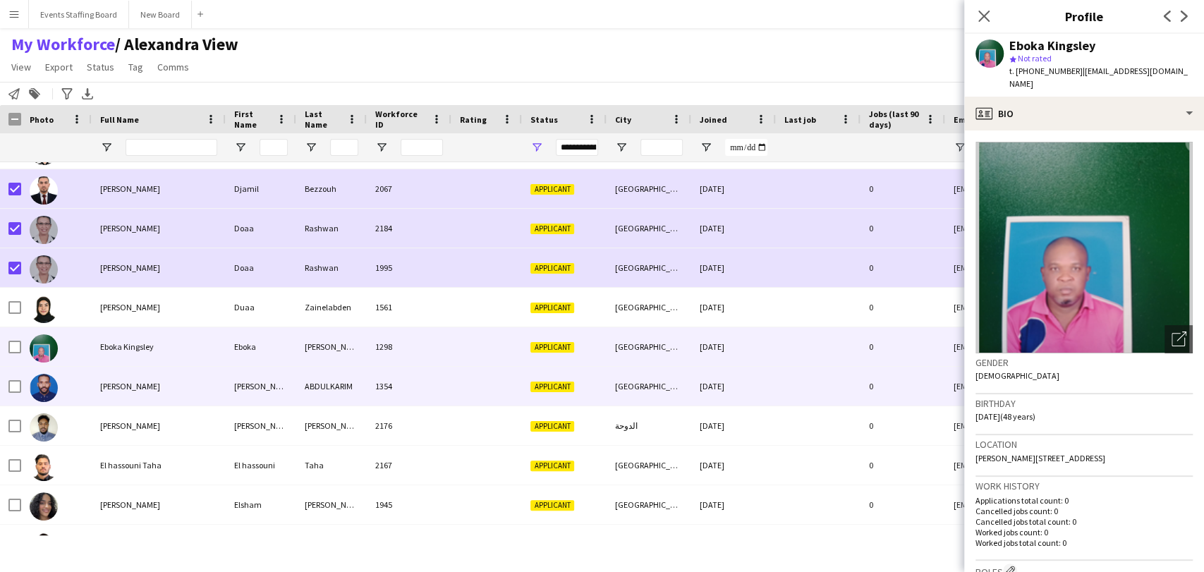
click at [144, 388] on span "EHAB ABDULKARIM" at bounding box center [130, 386] width 60 height 11
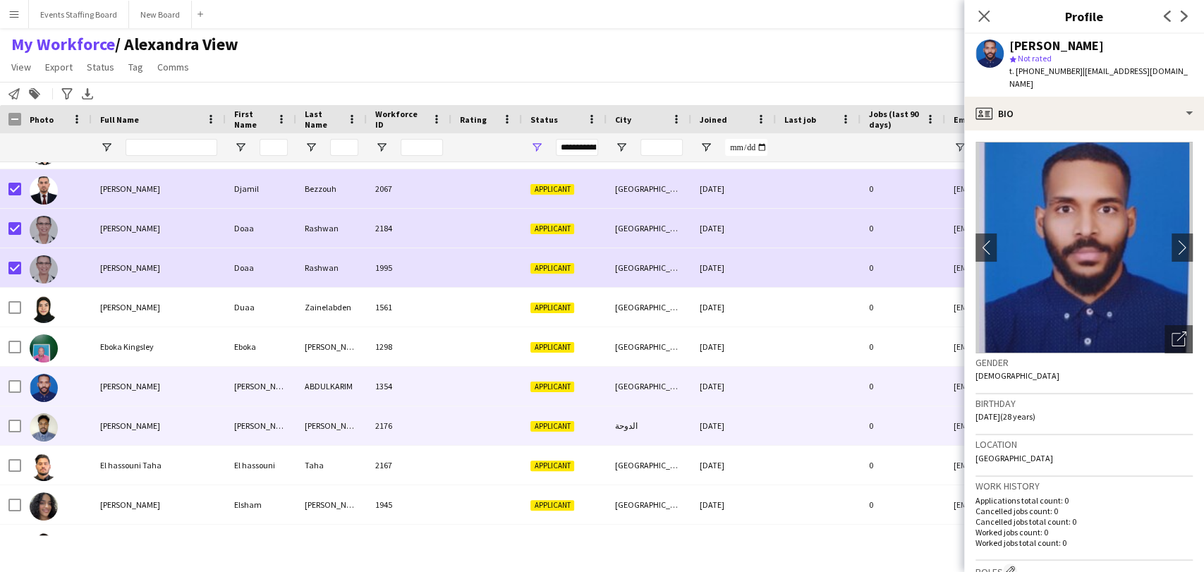
click at [149, 428] on span "EHAB EMAD HASSABELRASOUL" at bounding box center [130, 425] width 60 height 11
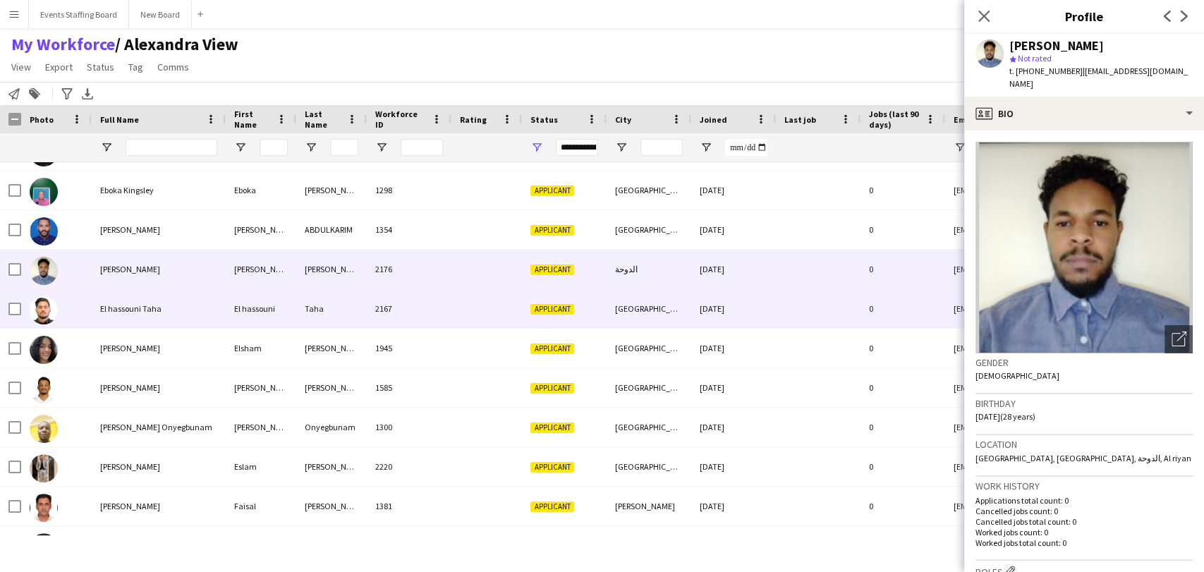
click at [115, 318] on div "El hassouni Taha" at bounding box center [159, 308] width 134 height 39
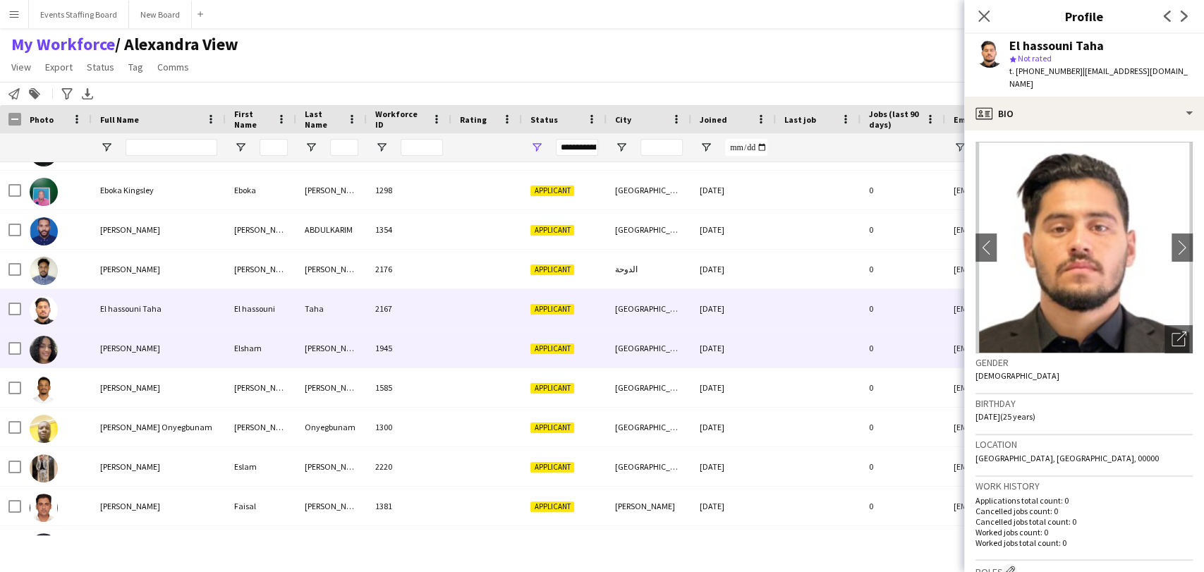
click at [113, 351] on span "Elsham Hassan" at bounding box center [130, 348] width 60 height 11
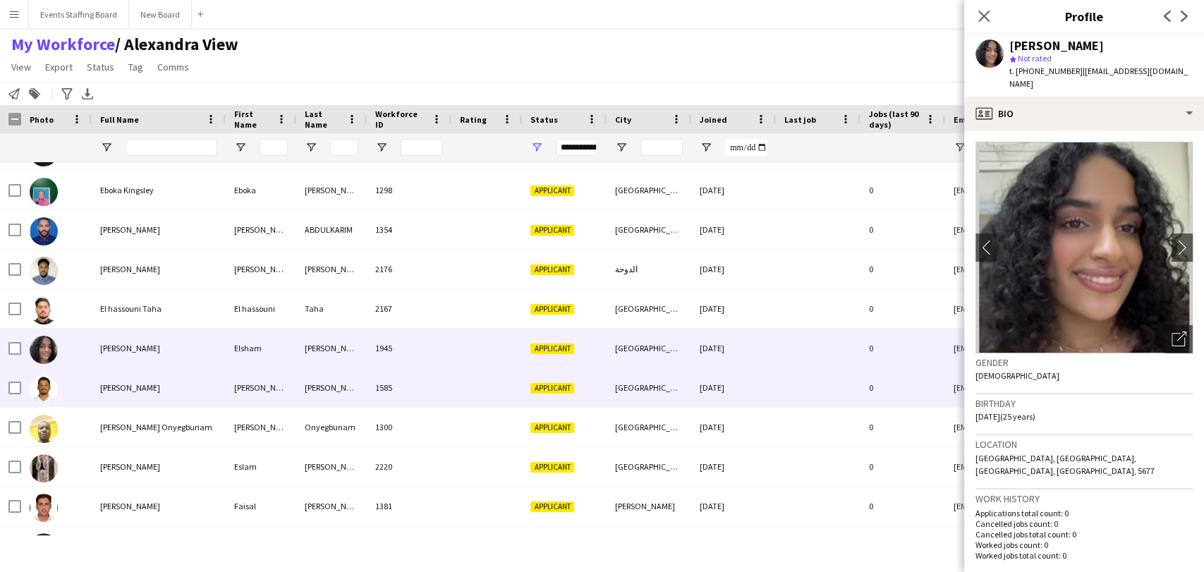
click at [122, 385] on span "ELSHIKH Mohamed" at bounding box center [130, 387] width 60 height 11
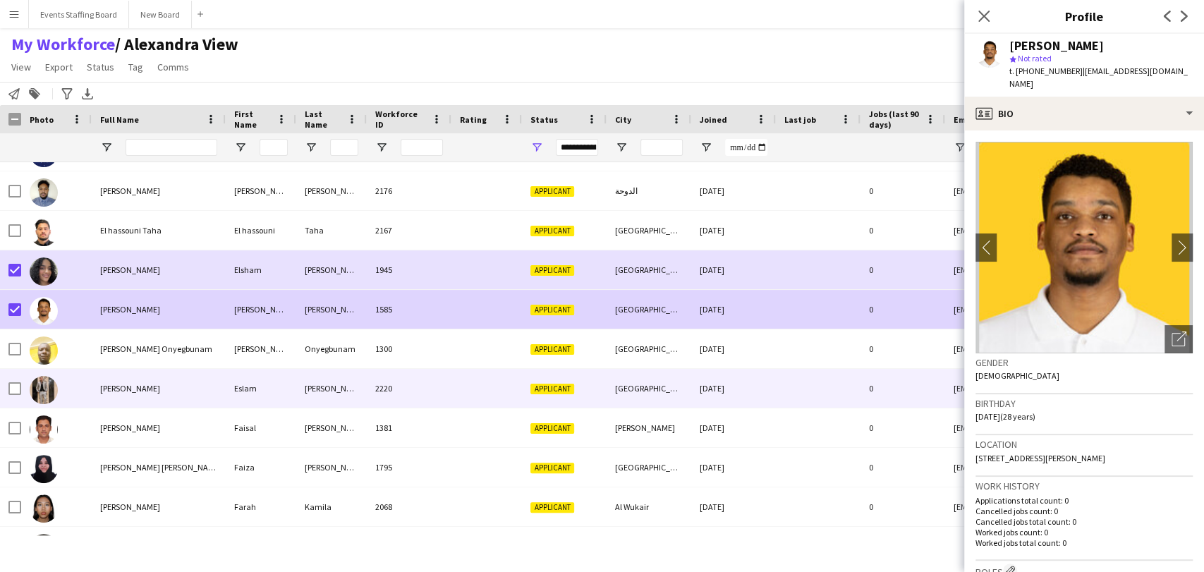
click at [116, 383] on span "Eslam Hussein" at bounding box center [130, 388] width 60 height 11
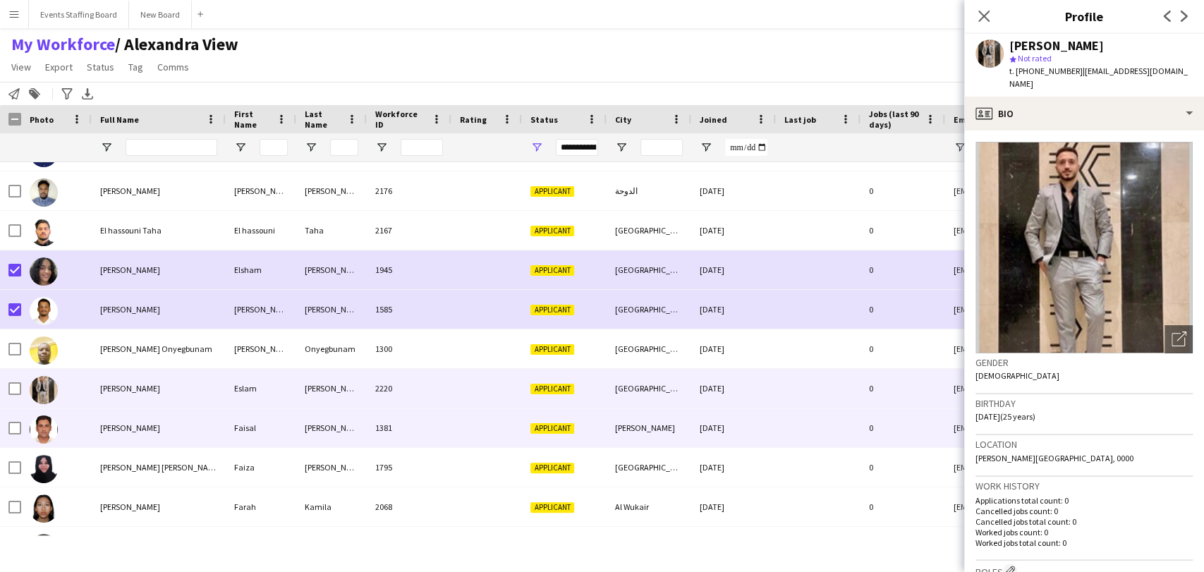
click at [129, 429] on span "Faisal Ahmad" at bounding box center [130, 428] width 60 height 11
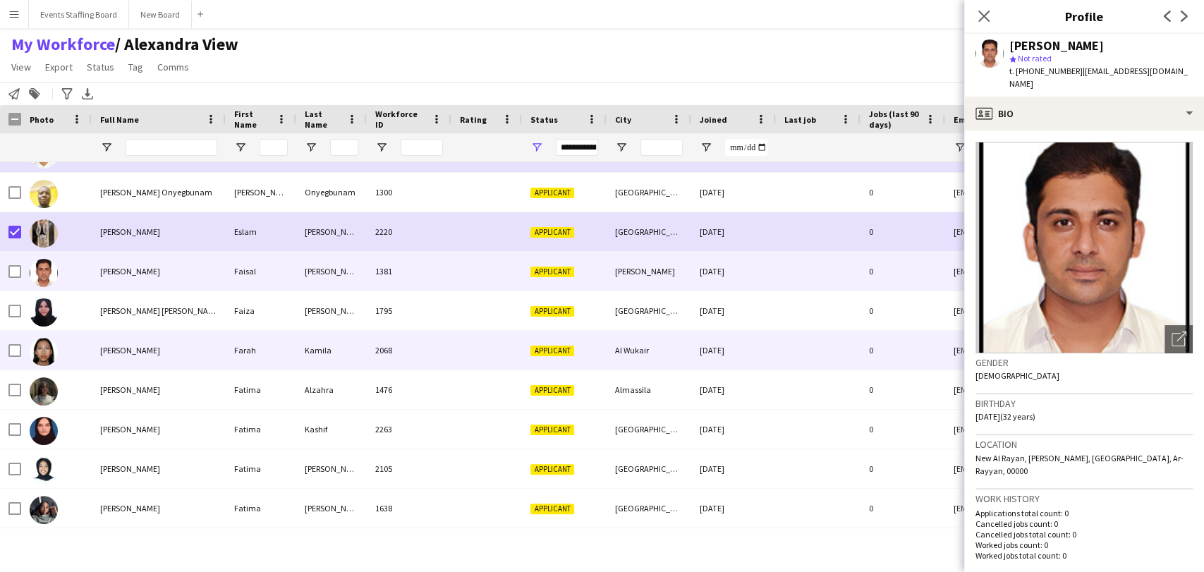
click at [125, 357] on div "Farah Kamila" at bounding box center [159, 350] width 134 height 39
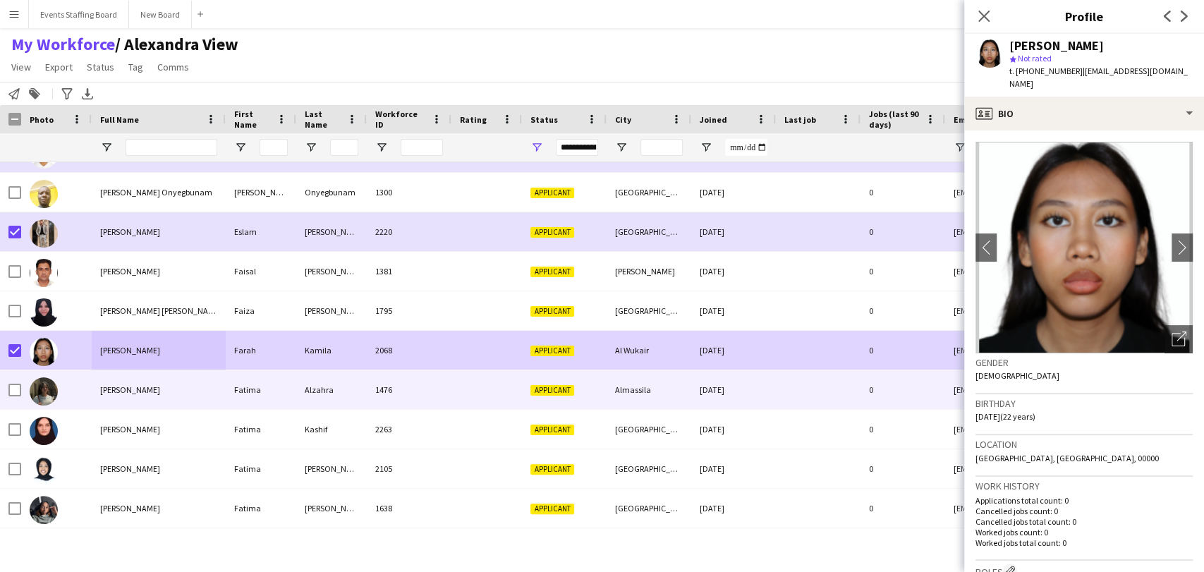
click at [121, 402] on div "Fatima Alzahra" at bounding box center [159, 389] width 134 height 39
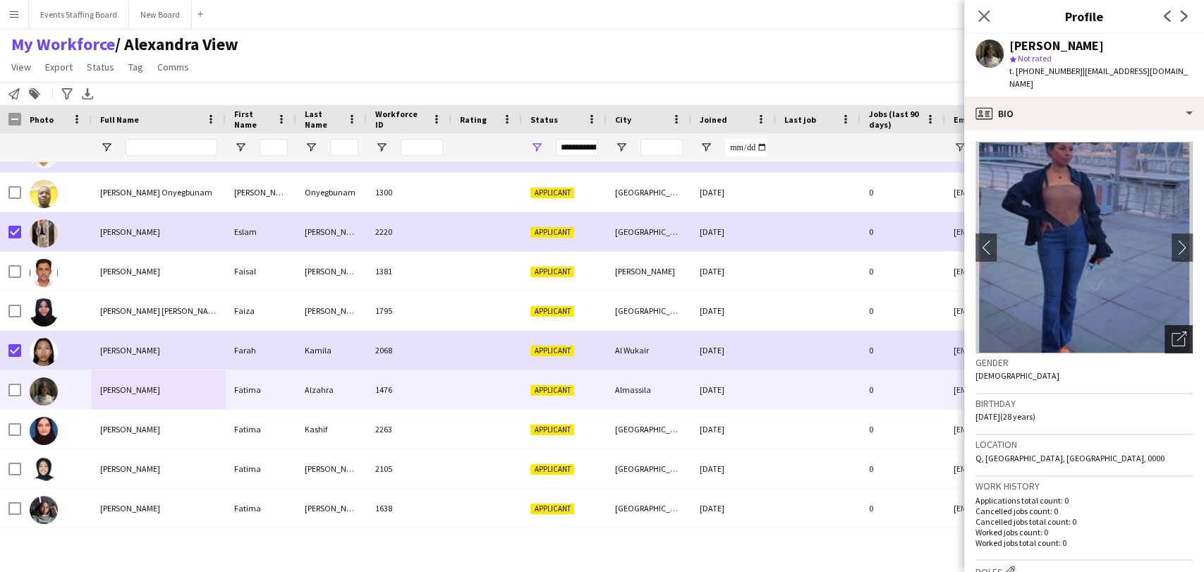
click at [1172, 332] on icon "Open photos pop-in" at bounding box center [1179, 339] width 15 height 15
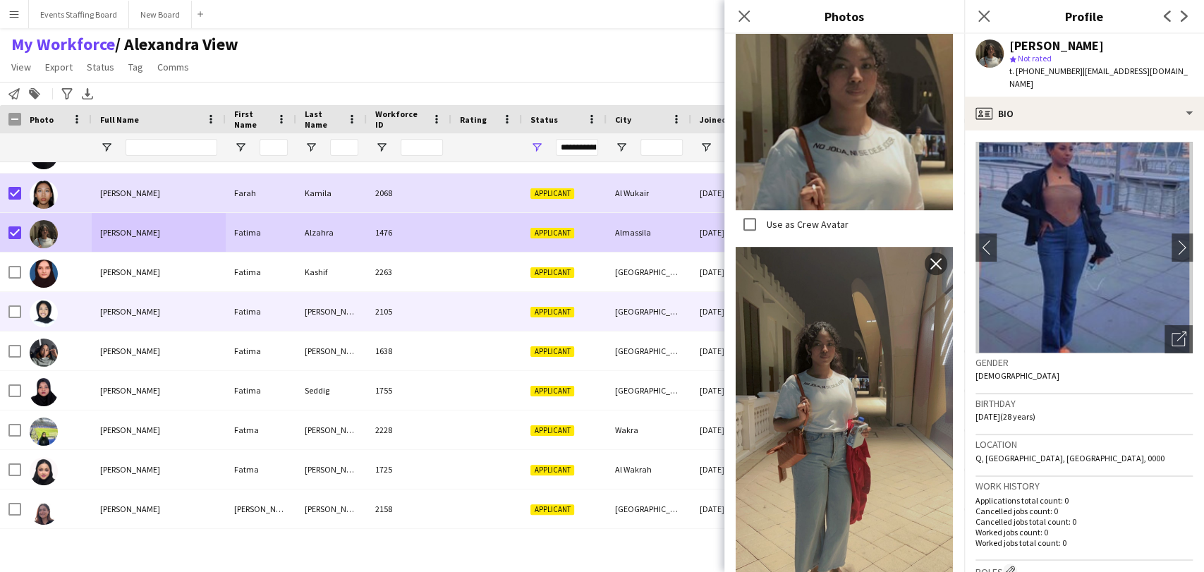
click at [131, 316] on span "Fatima Omar" at bounding box center [130, 311] width 60 height 11
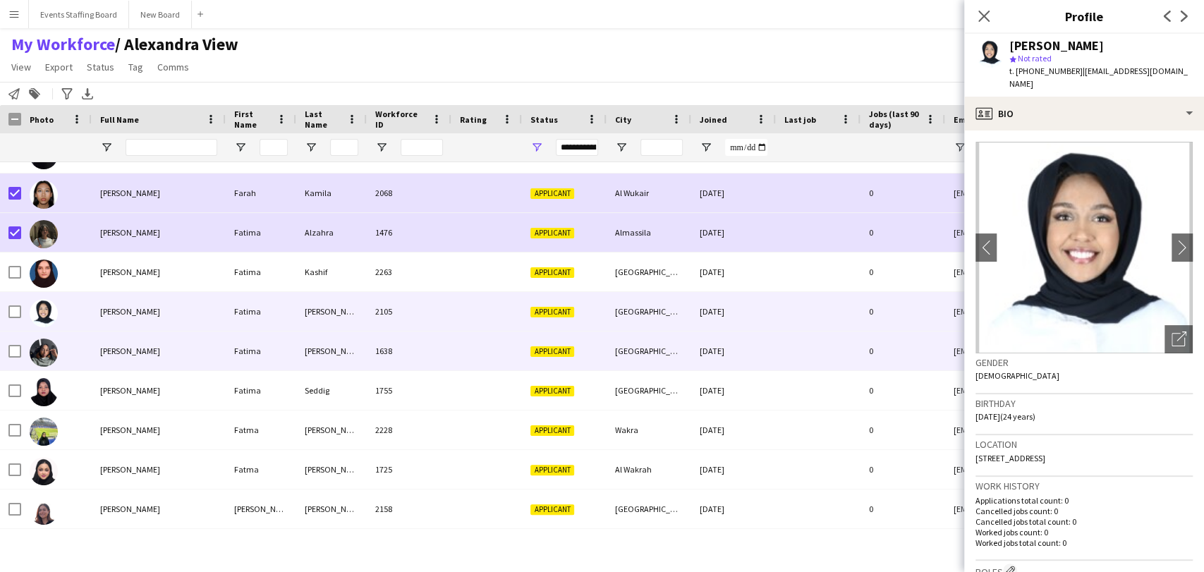
click at [119, 341] on div "Fatima Osman" at bounding box center [159, 351] width 134 height 39
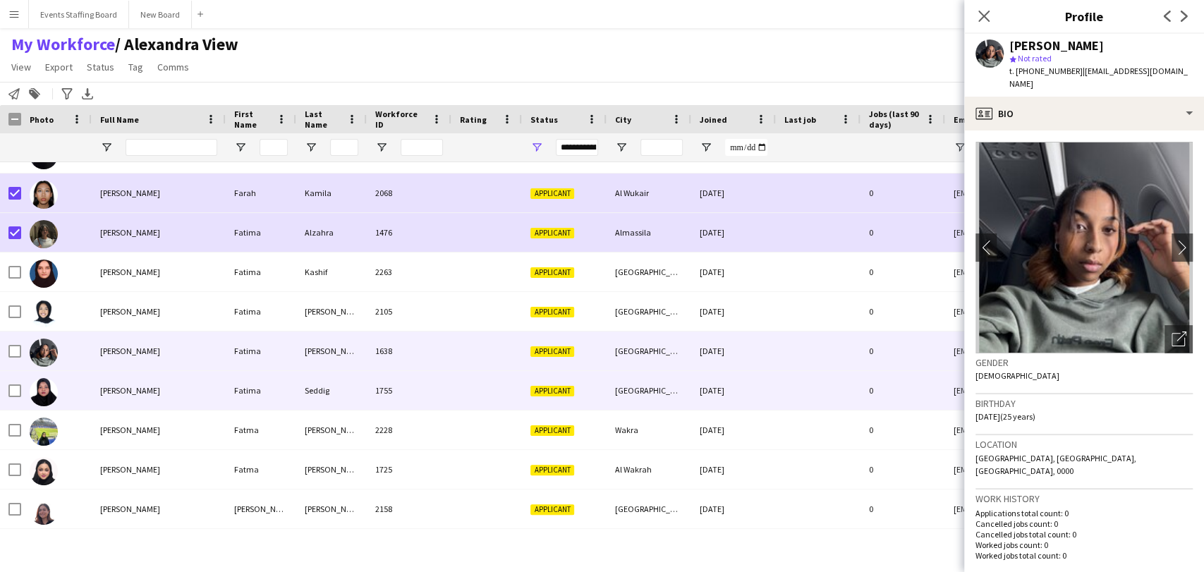
click at [169, 385] on div "Fatima Seddig" at bounding box center [159, 390] width 134 height 39
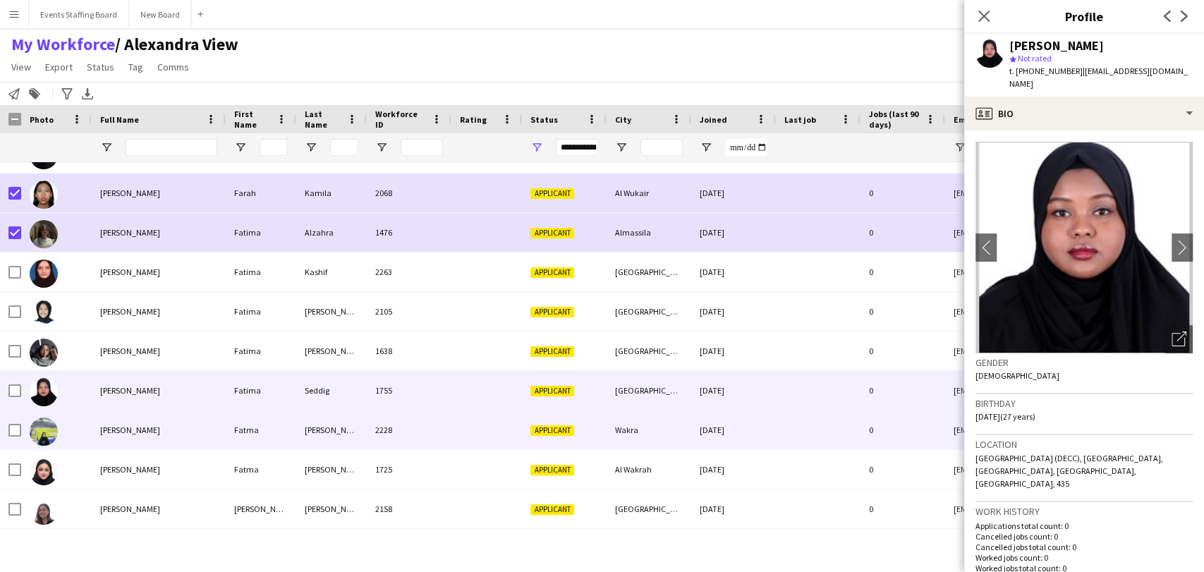
click at [143, 428] on div "Fatma Ali" at bounding box center [159, 430] width 134 height 39
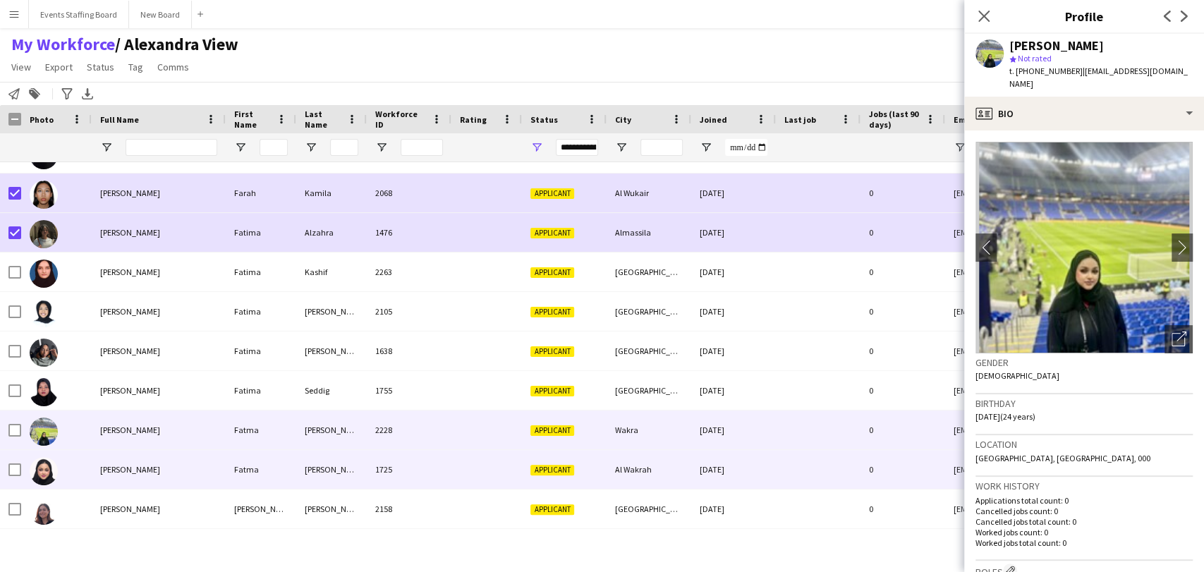
click at [128, 464] on div "Fatma samad" at bounding box center [159, 469] width 134 height 39
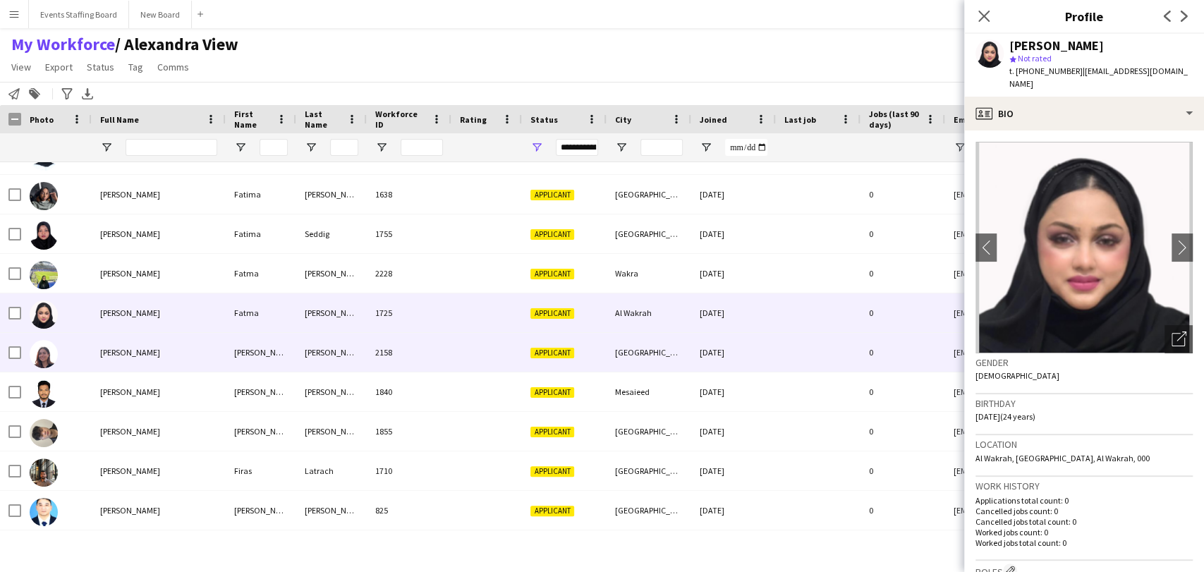
click at [133, 361] on div "Fernanda Cortes" at bounding box center [159, 352] width 134 height 39
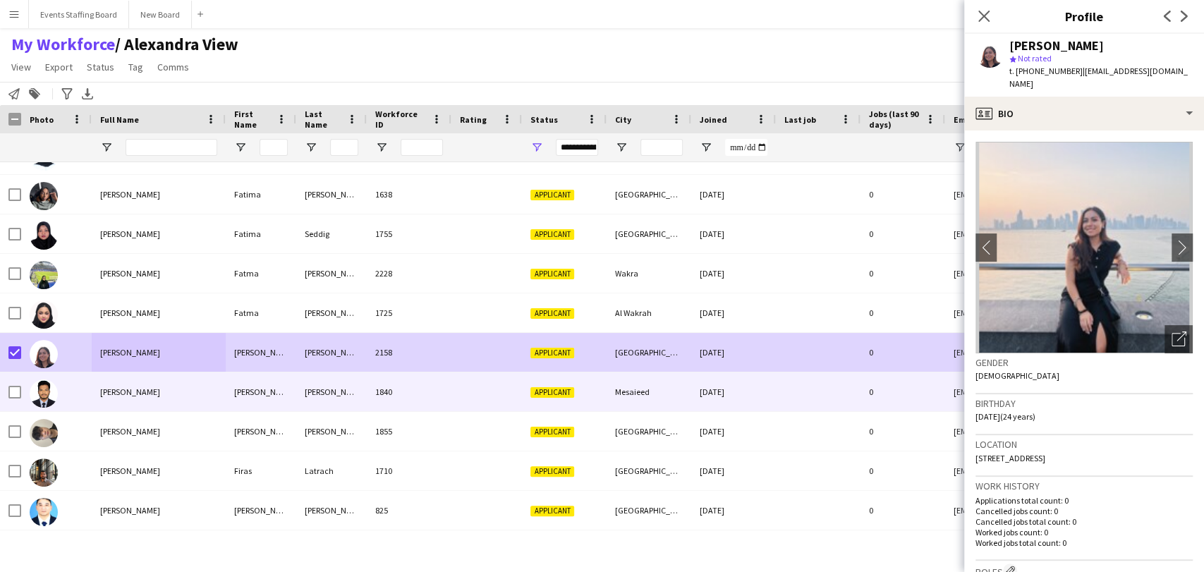
click at [102, 391] on span "Ferol Dcosta" at bounding box center [130, 392] width 60 height 11
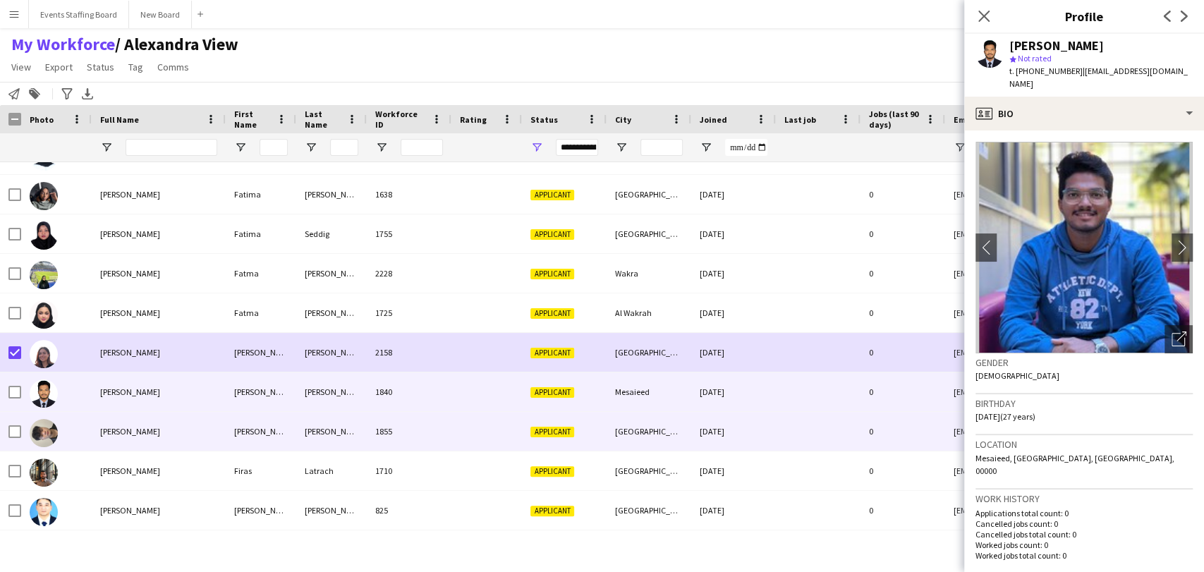
click at [131, 442] on div "Fidel Llanes" at bounding box center [159, 431] width 134 height 39
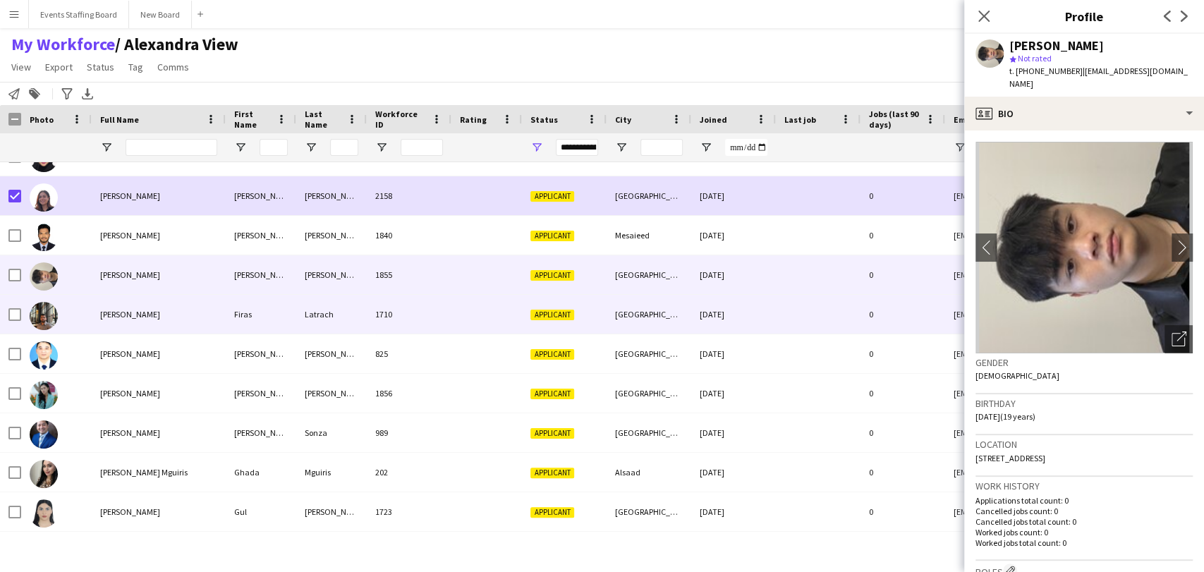
click at [126, 308] on div "Firas Latrach" at bounding box center [159, 314] width 134 height 39
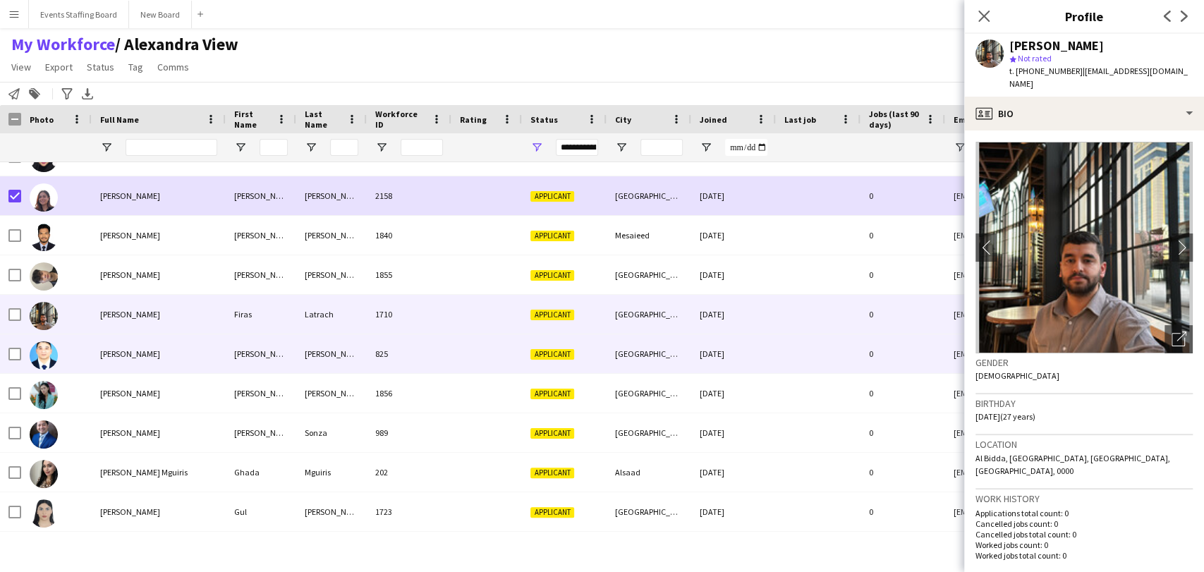
click at [127, 346] on div "Fortunato Castro" at bounding box center [159, 353] width 134 height 39
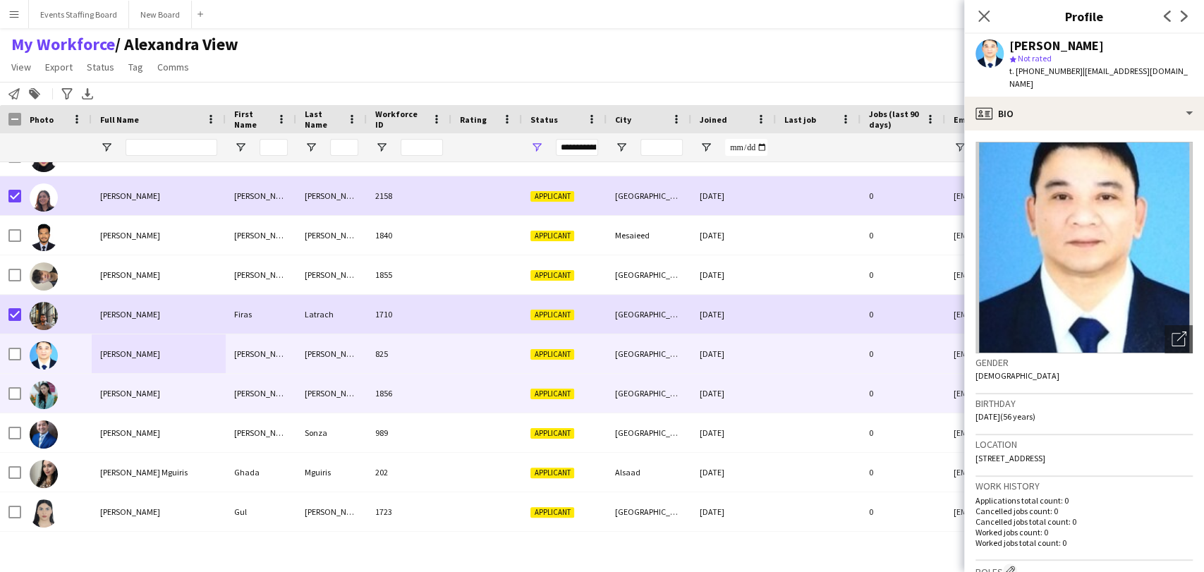
click at [130, 397] on span "Franchezka Dinglasan" at bounding box center [130, 393] width 60 height 11
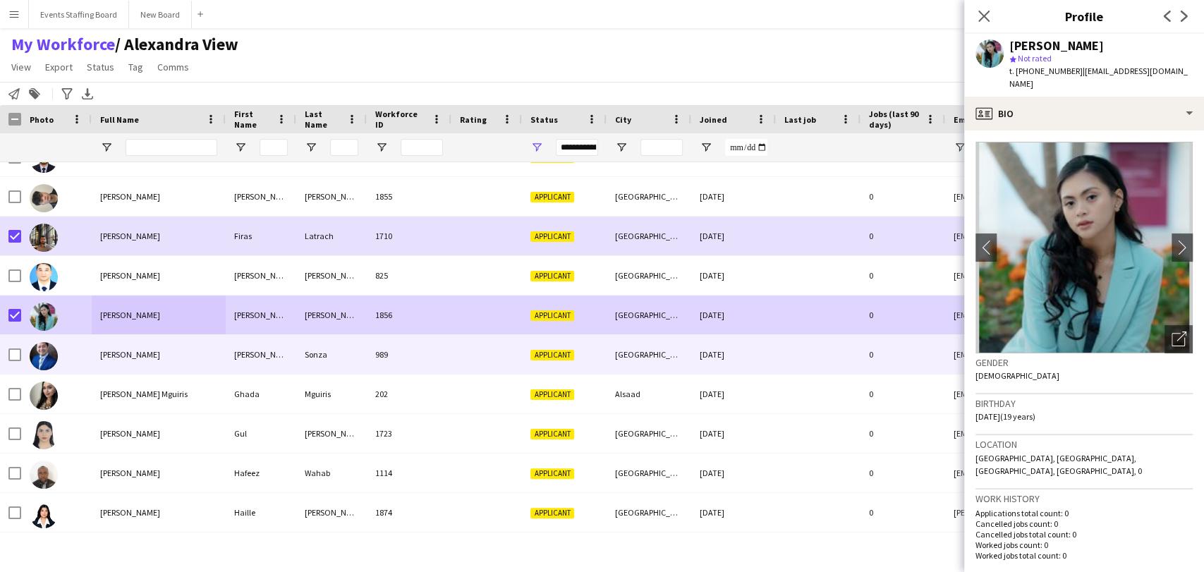
click at [128, 361] on div "Geoffrey Sonza" at bounding box center [159, 354] width 134 height 39
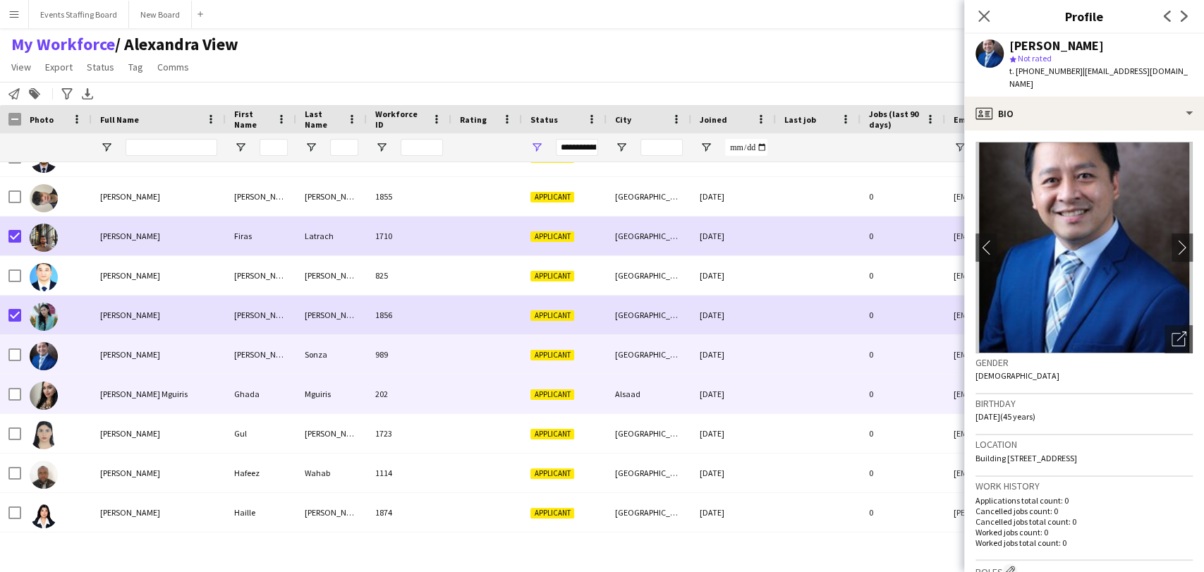
click at [141, 385] on div "Ghada Mguiris" at bounding box center [159, 394] width 134 height 39
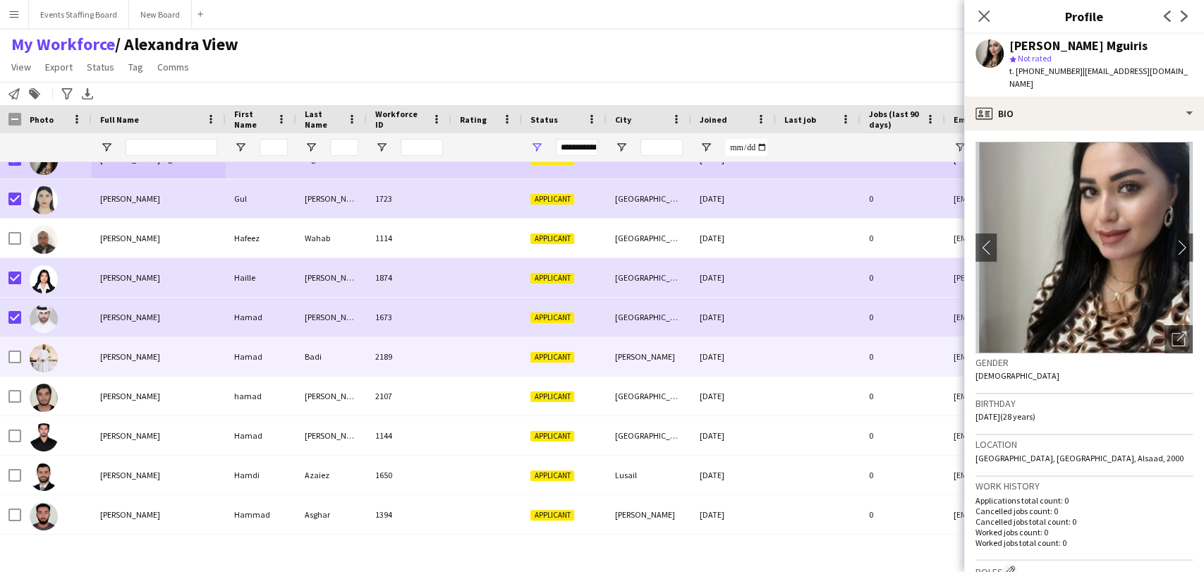
click at [73, 353] on div at bounding box center [56, 356] width 71 height 39
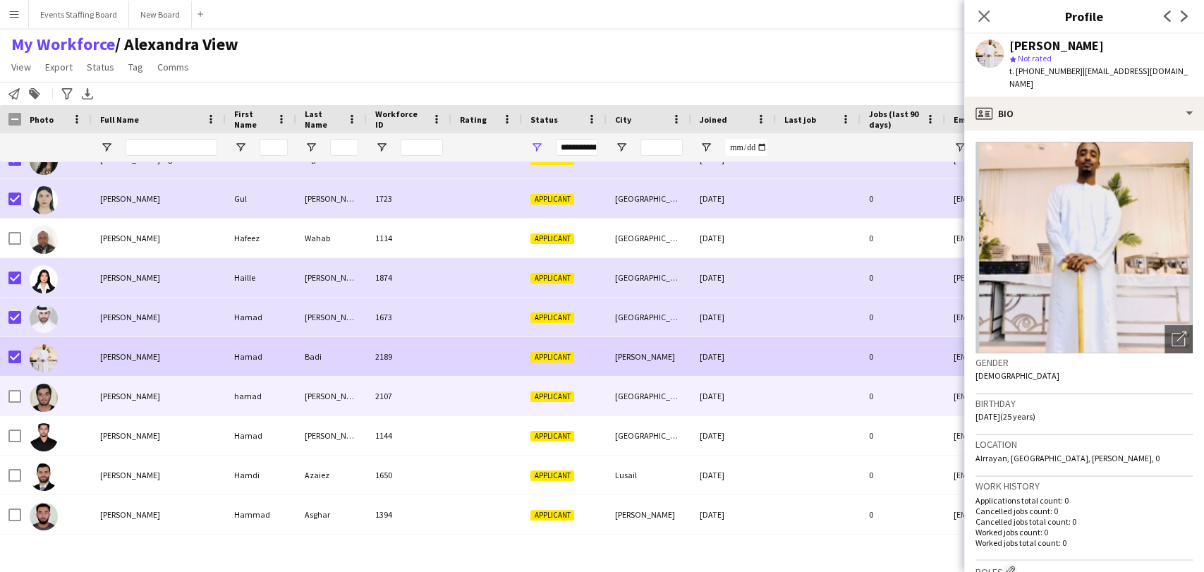
click at [119, 399] on span "hamad nasser" at bounding box center [130, 396] width 60 height 11
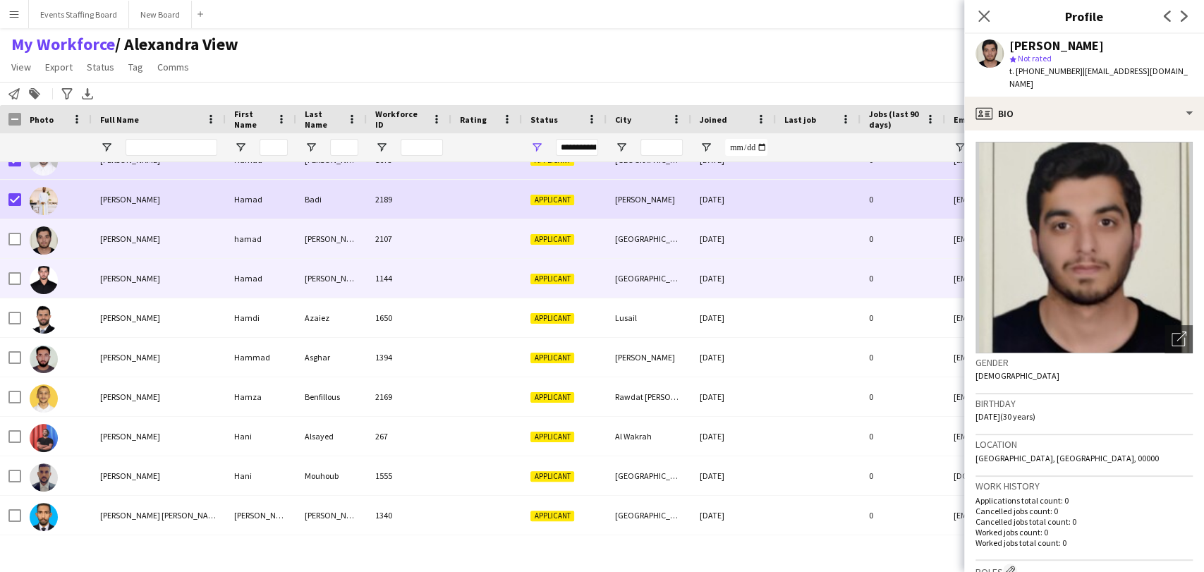
click at [123, 291] on div "Hamad Shah" at bounding box center [159, 278] width 134 height 39
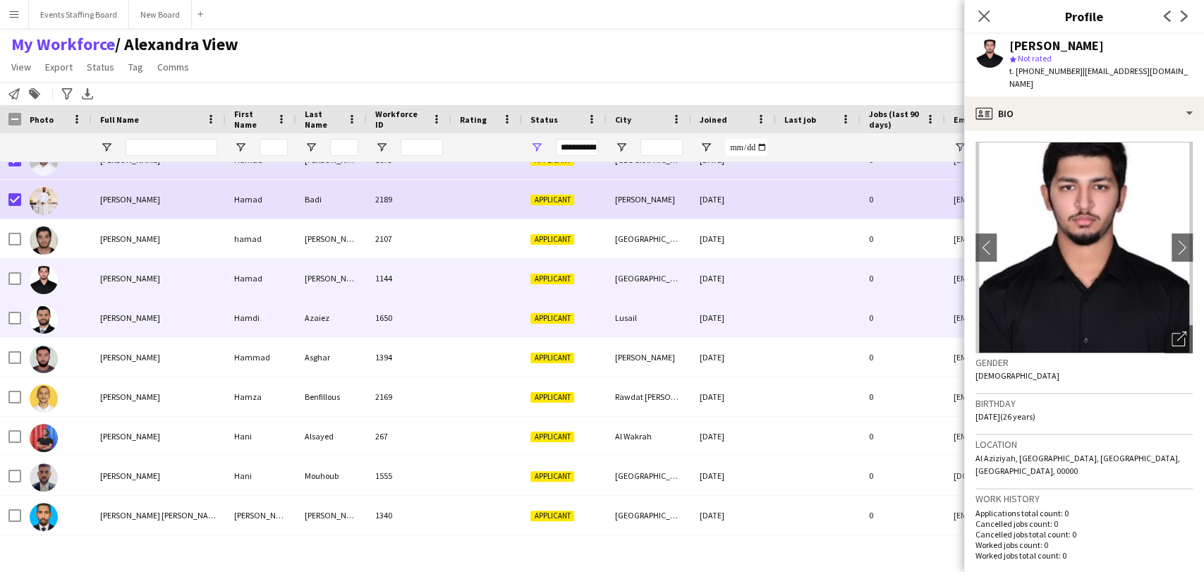
click at [128, 320] on span "Hamdi Azaiez" at bounding box center [130, 318] width 60 height 11
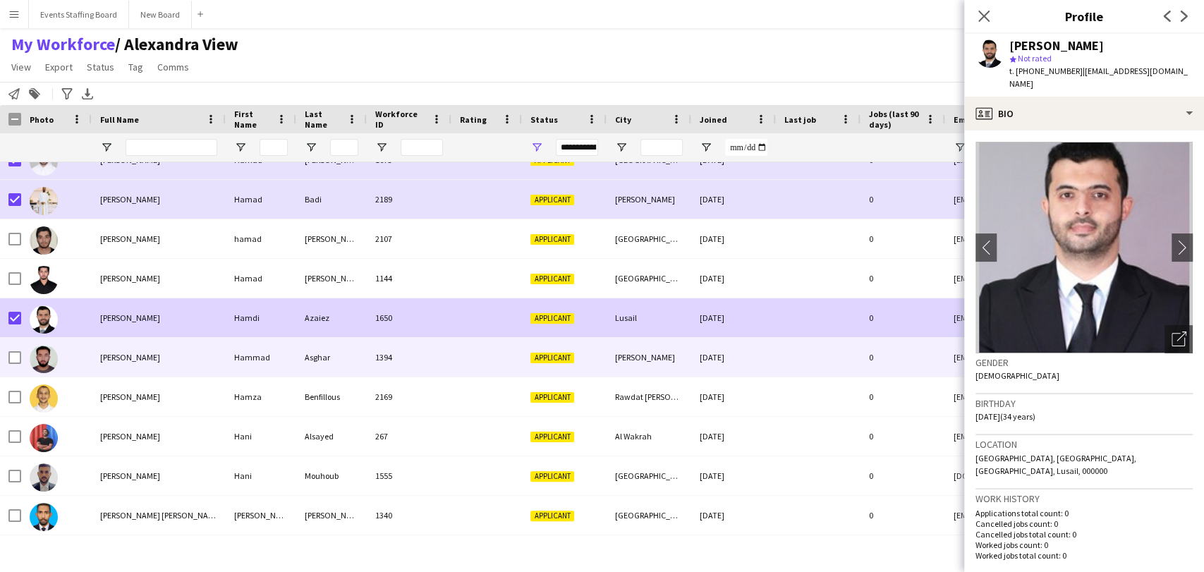
click at [119, 349] on div "Hammad Asghar" at bounding box center [159, 357] width 134 height 39
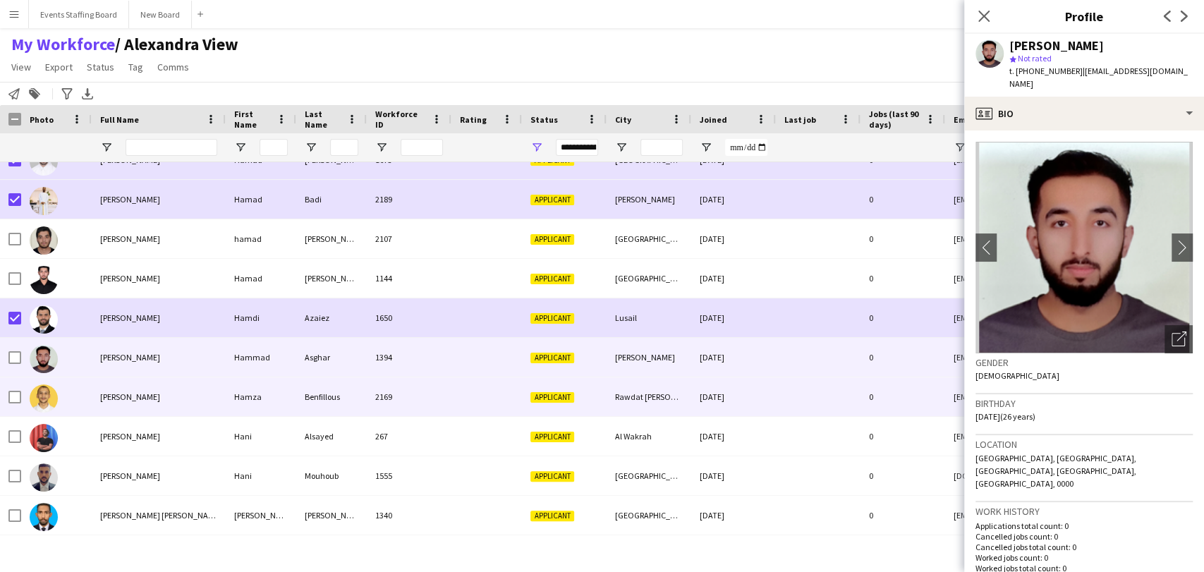
click at [124, 382] on div "Hamza Benfillous" at bounding box center [159, 396] width 134 height 39
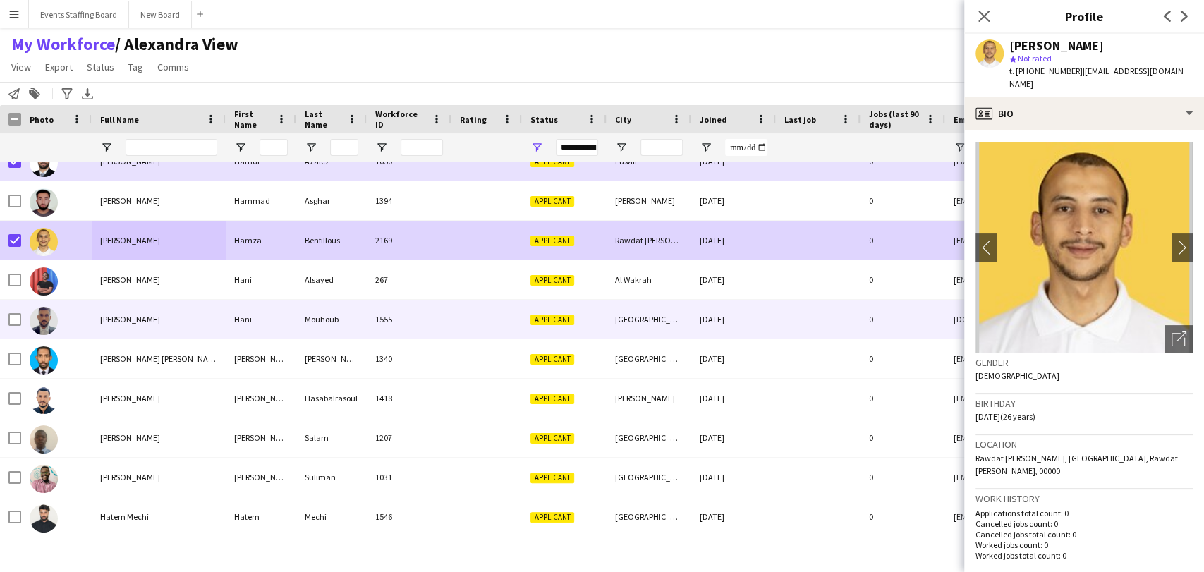
click at [109, 323] on span "Hani Mouhoub" at bounding box center [130, 319] width 60 height 11
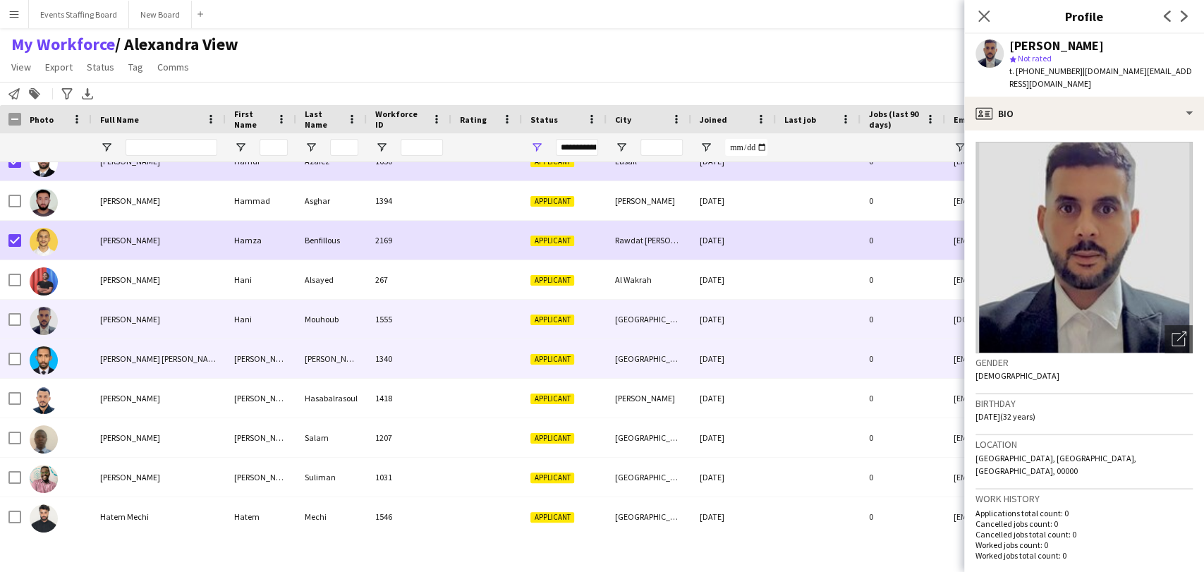
click at [135, 355] on span "Hassan Ali Hassan Ali" at bounding box center [160, 358] width 121 height 11
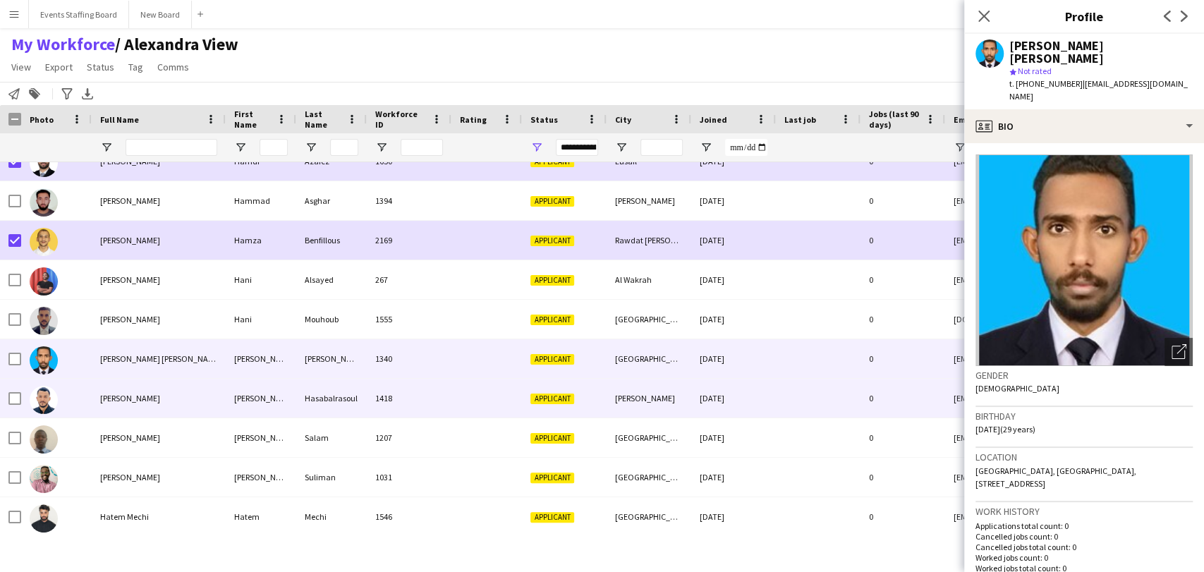
click at [134, 393] on span "Hassan Hasabalrasoul" at bounding box center [130, 398] width 60 height 11
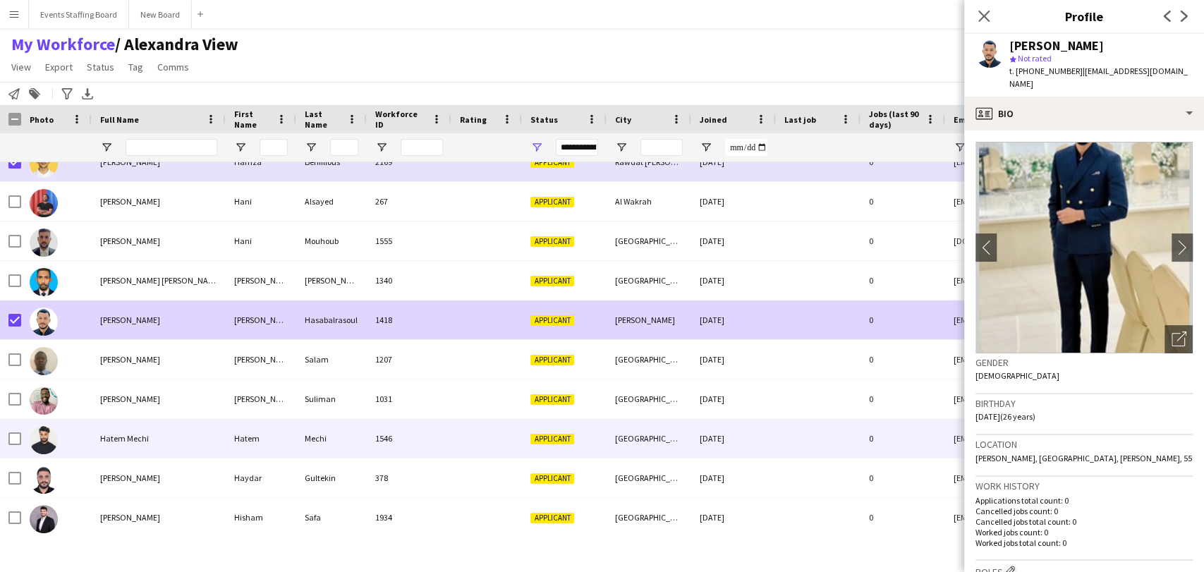
click at [134, 430] on div "Hatem Mechi" at bounding box center [159, 438] width 134 height 39
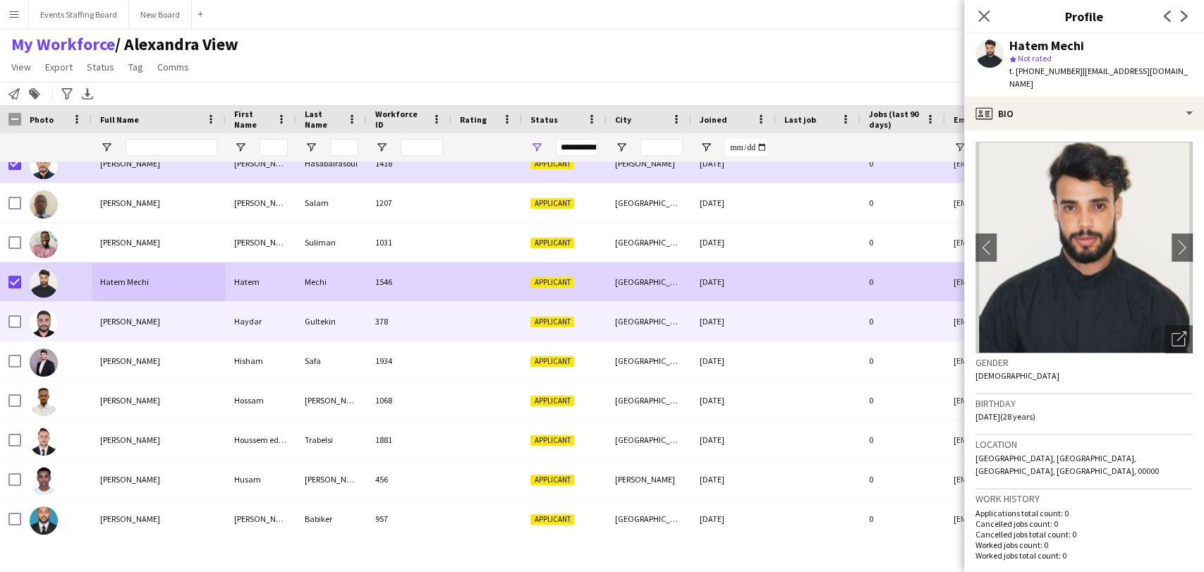
click at [154, 317] on span "Haydar Gultekin" at bounding box center [130, 321] width 60 height 11
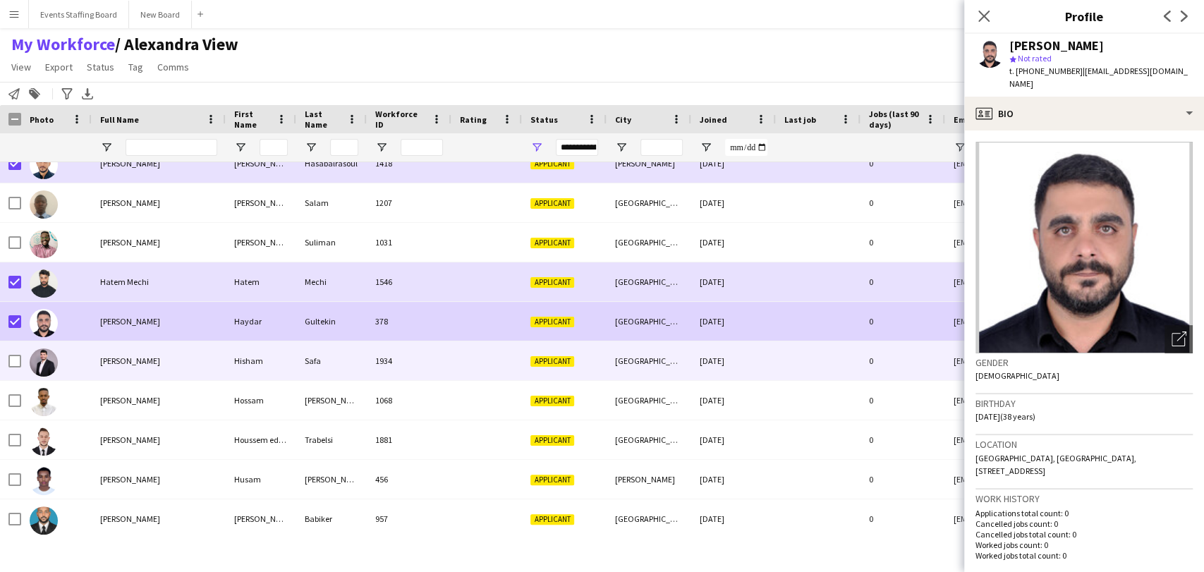
click at [125, 369] on div "Hisham Safa" at bounding box center [159, 360] width 134 height 39
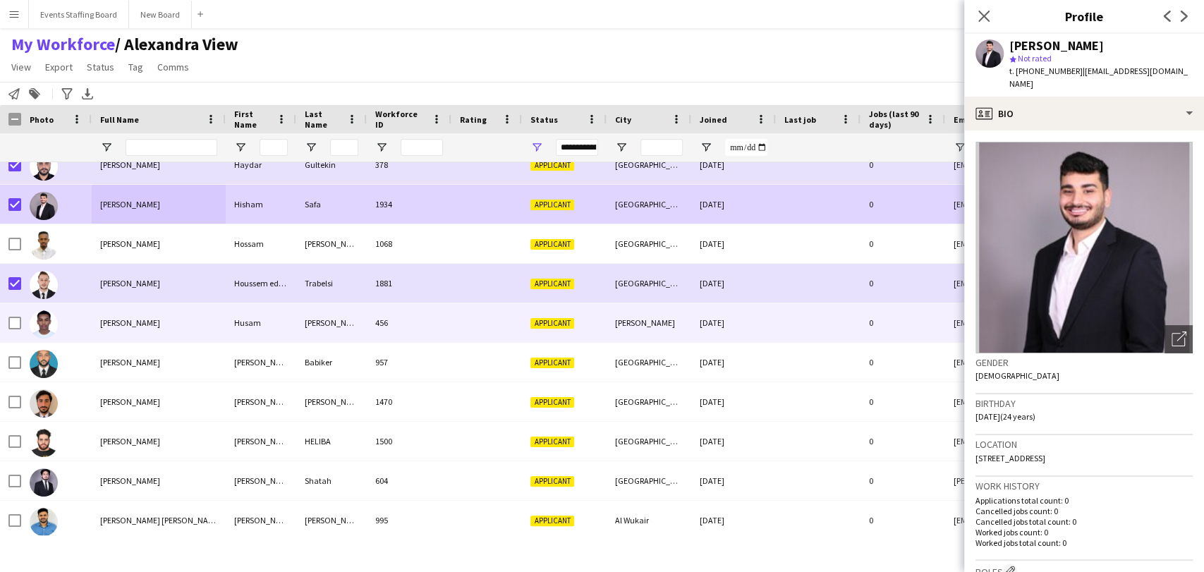
click at [126, 331] on div "Husam Osman" at bounding box center [159, 322] width 134 height 39
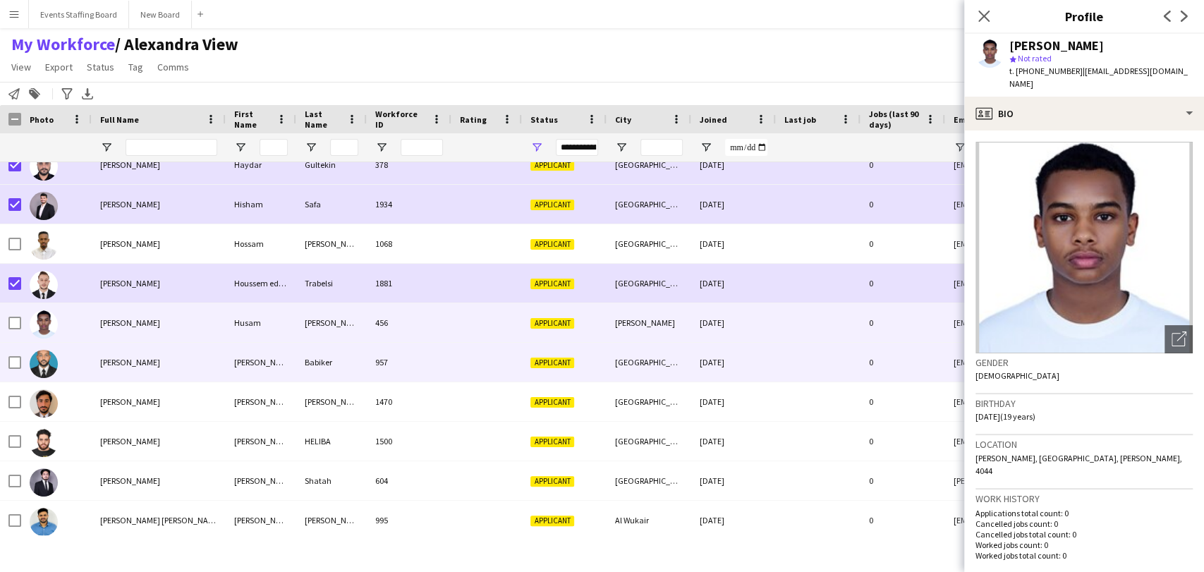
click at [126, 362] on span "Hussam aldeen Babiker" at bounding box center [130, 362] width 60 height 11
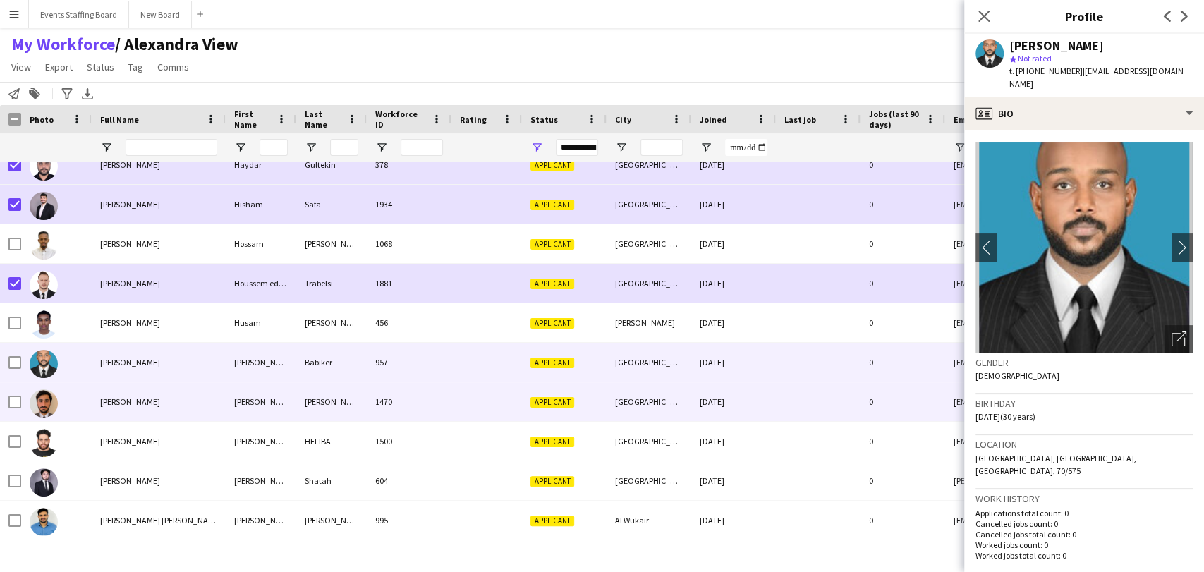
click at [124, 384] on div "IBRAHIM AHMED" at bounding box center [159, 401] width 134 height 39
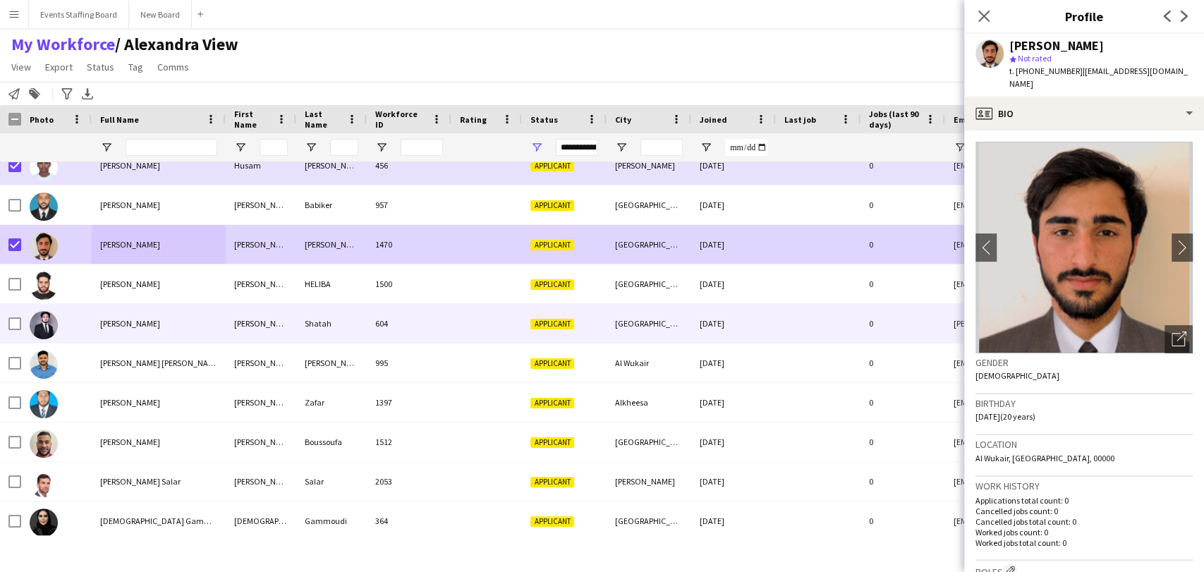
click at [133, 295] on div "IBRAHIM HELIBA" at bounding box center [159, 284] width 134 height 39
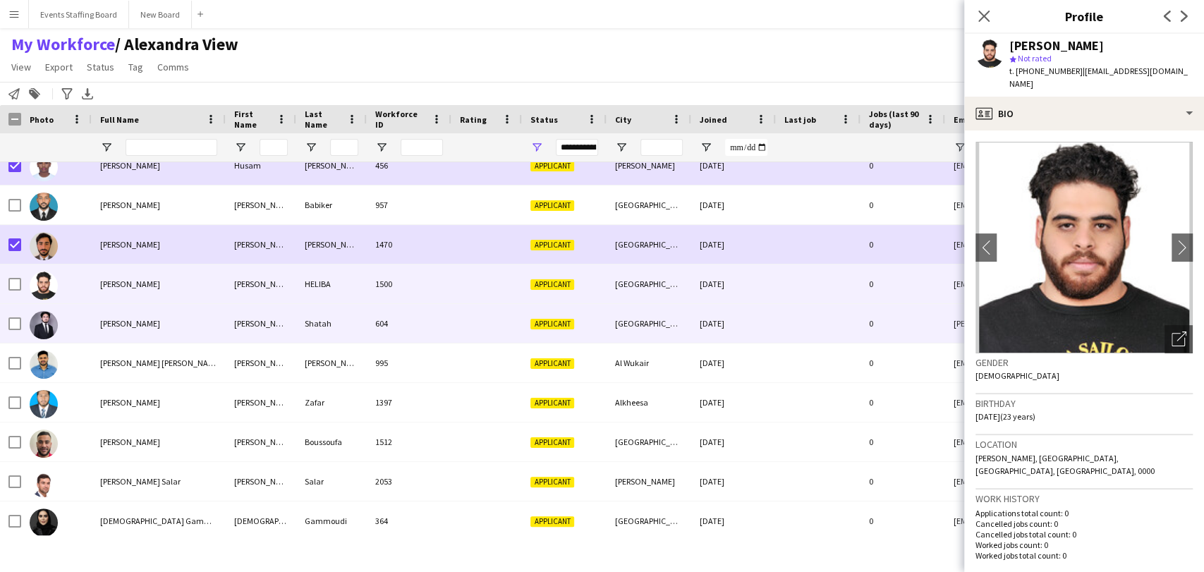
click at [135, 327] on span "ibrahim Shatah" at bounding box center [130, 323] width 60 height 11
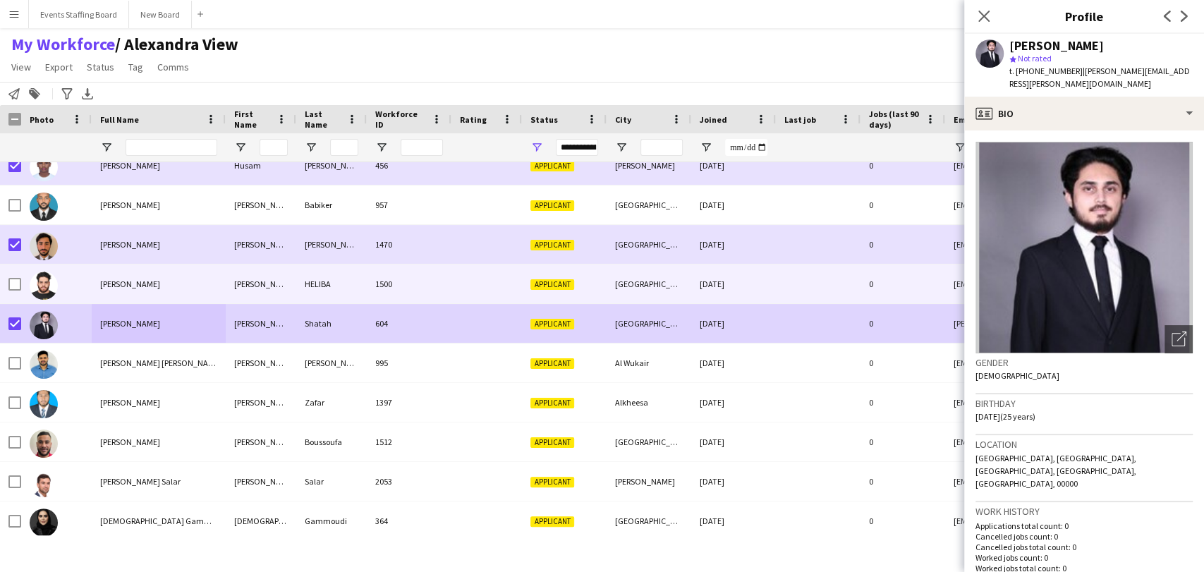
click at [102, 284] on span "IBRAHIM HELIBA" at bounding box center [130, 284] width 60 height 11
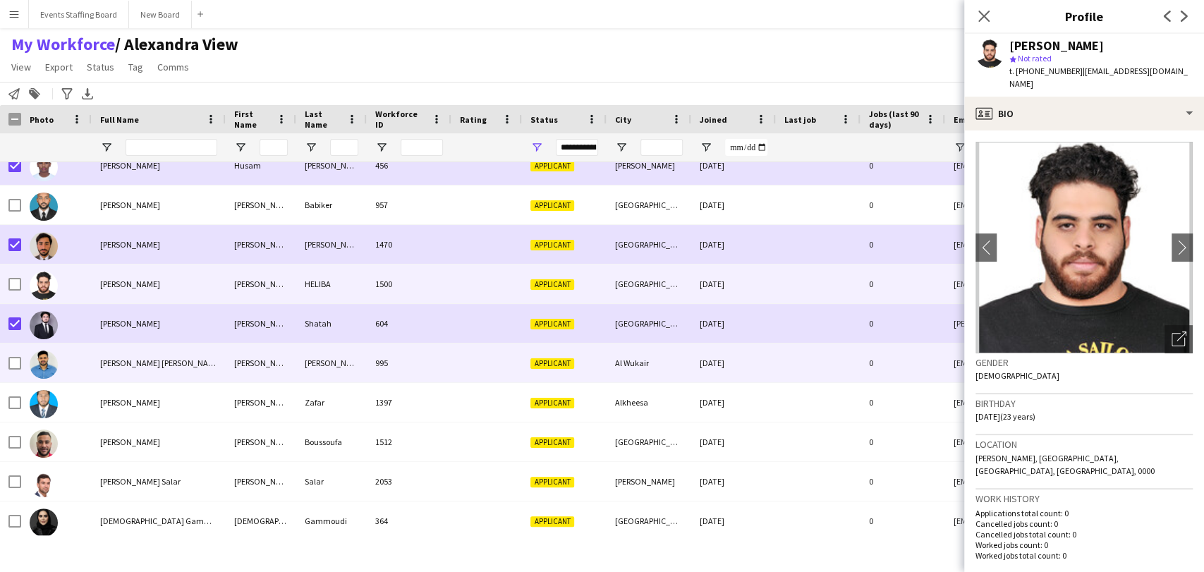
click at [126, 366] on span "Ibrahim shiyas Shiyas@155" at bounding box center [171, 363] width 142 height 11
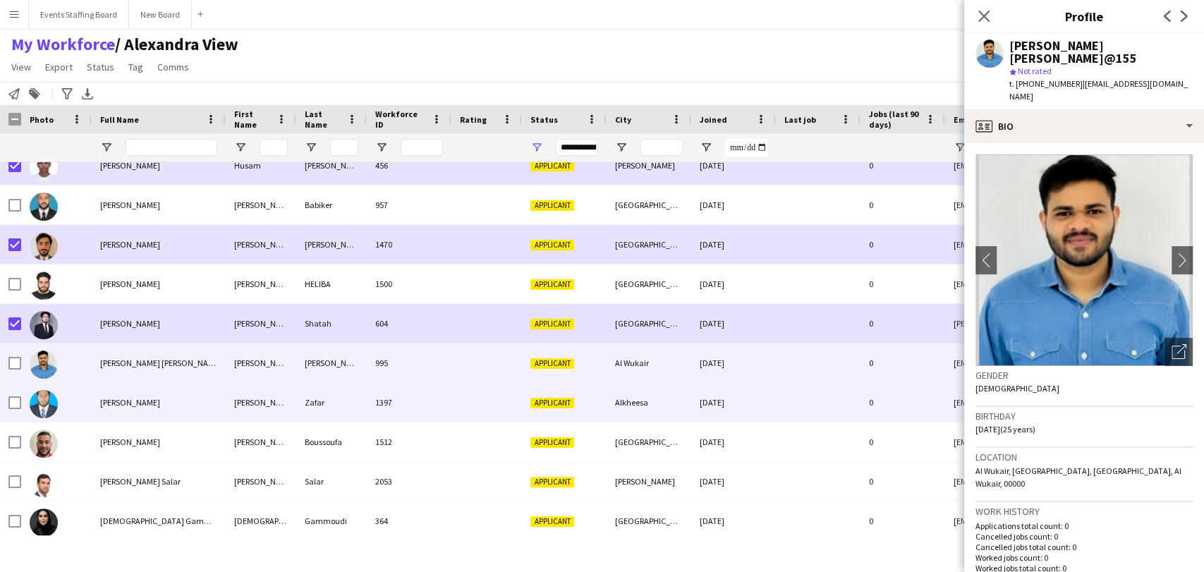
click at [123, 405] on span "Ibrahim Zafar" at bounding box center [130, 402] width 60 height 11
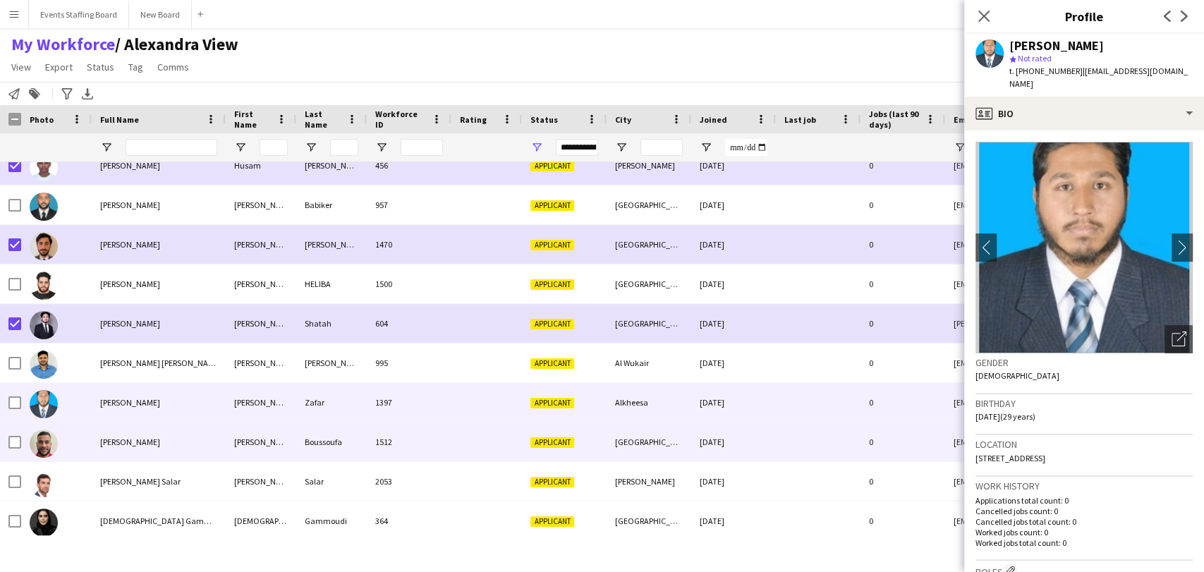
click at [133, 442] on span "Ihab mohamed amine Boussoufa" at bounding box center [130, 442] width 60 height 11
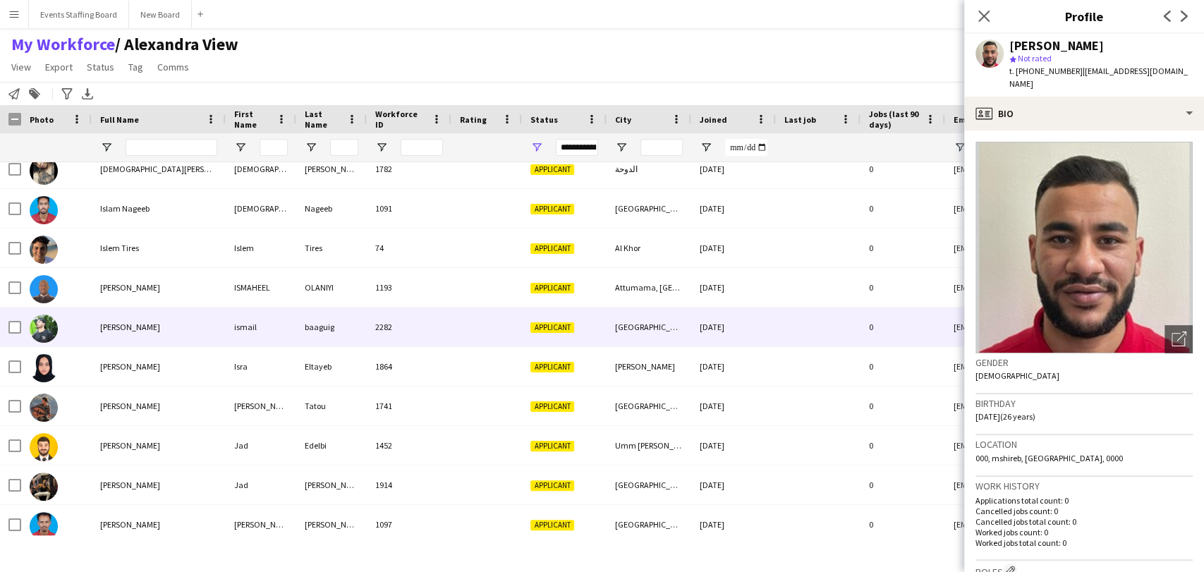
click at [142, 325] on span "ismail baaguig" at bounding box center [130, 327] width 60 height 11
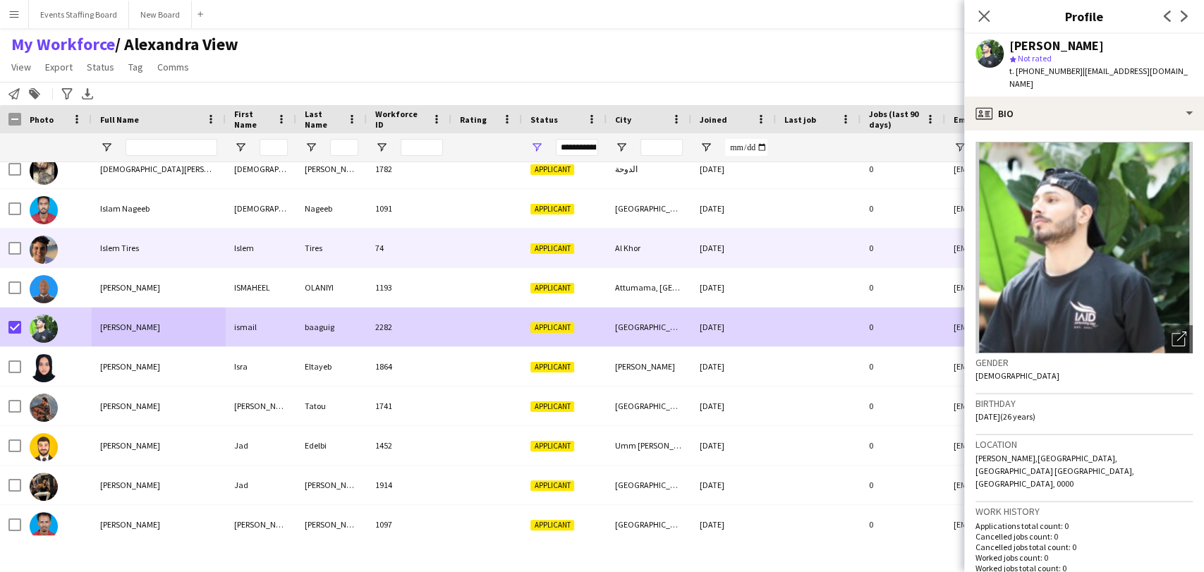
click at [119, 250] on span "Islem Tires" at bounding box center [119, 248] width 39 height 11
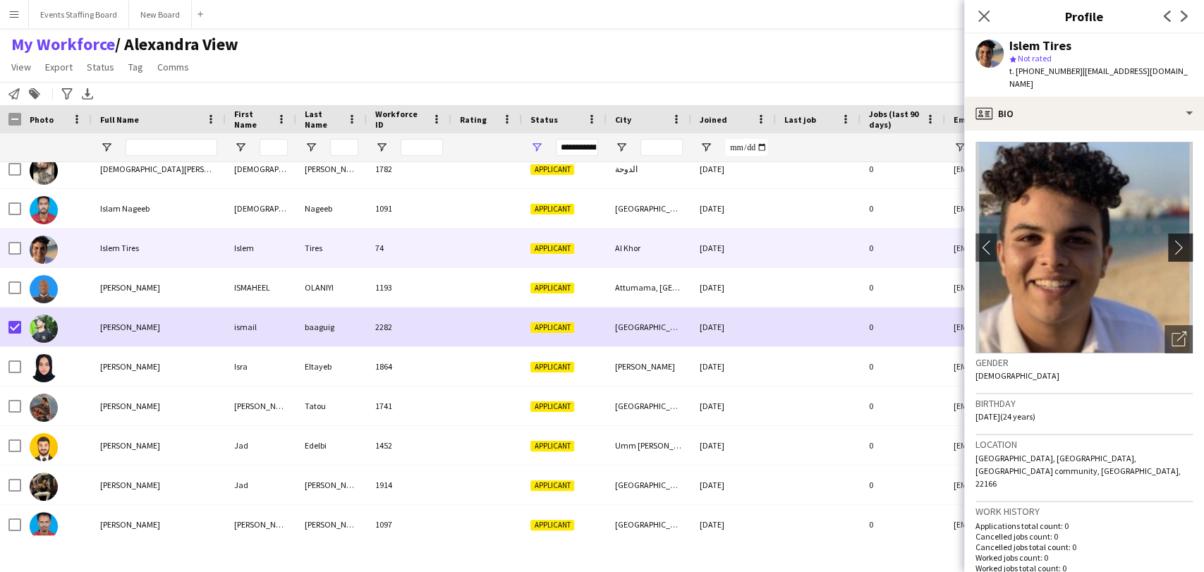
click at [1168, 237] on button "chevron-right" at bounding box center [1182, 248] width 28 height 28
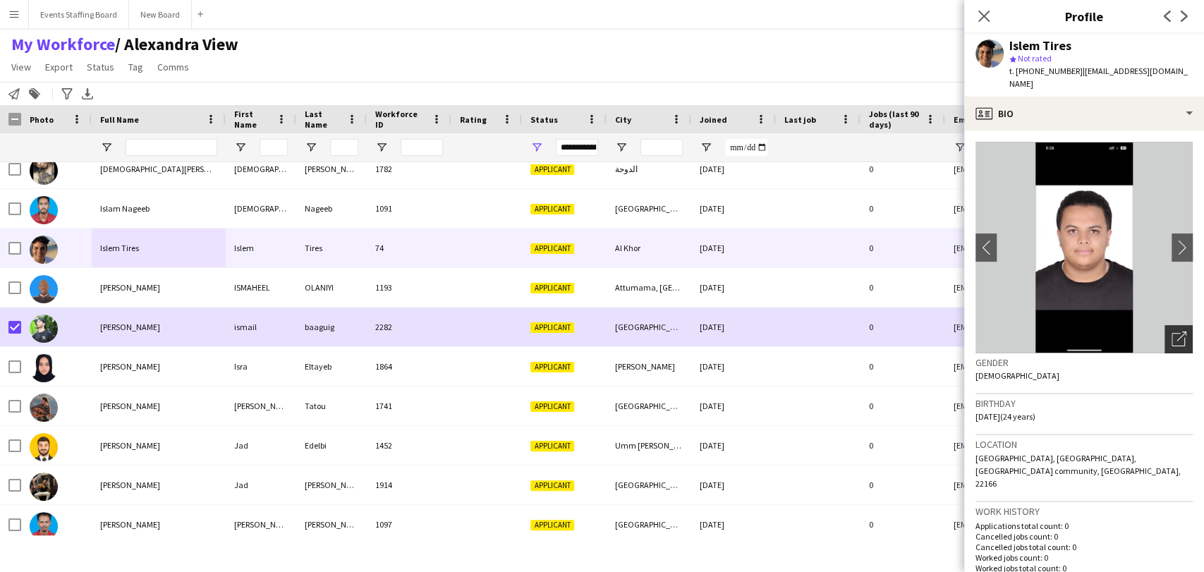
click at [1172, 332] on icon "Open photos pop-in" at bounding box center [1179, 339] width 15 height 15
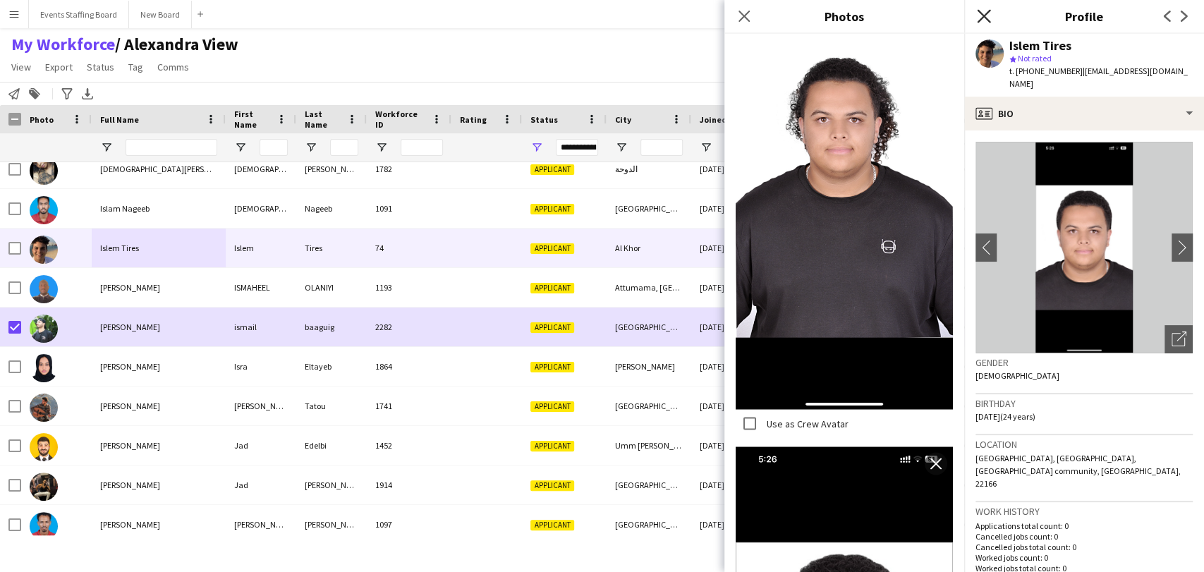
click at [986, 17] on icon at bounding box center [983, 15] width 13 height 13
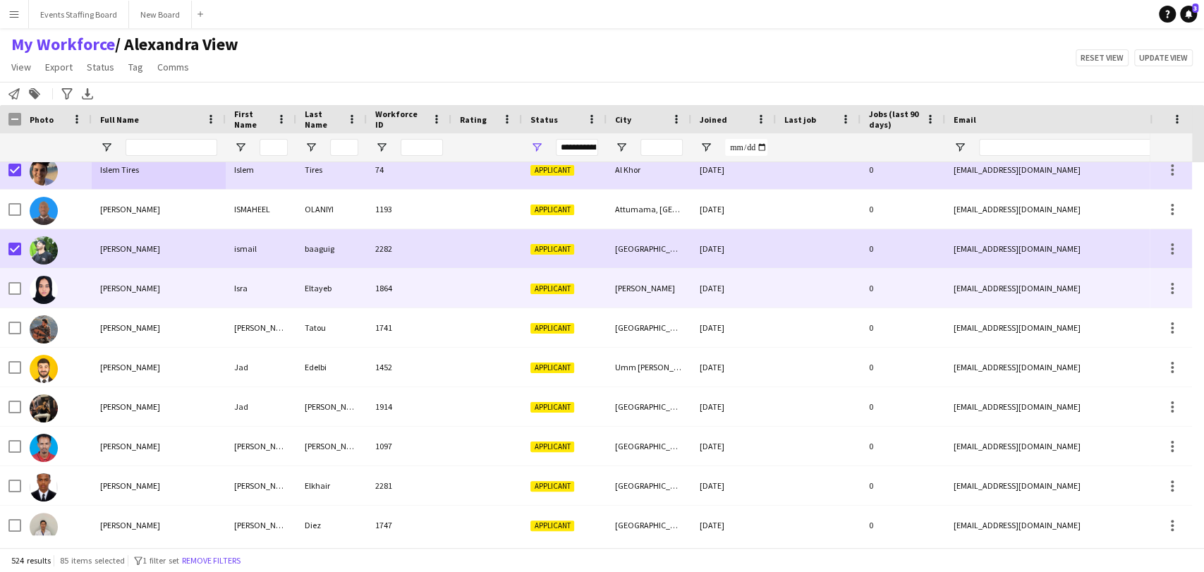
click at [143, 285] on div "Isra Eltayeb" at bounding box center [159, 288] width 134 height 39
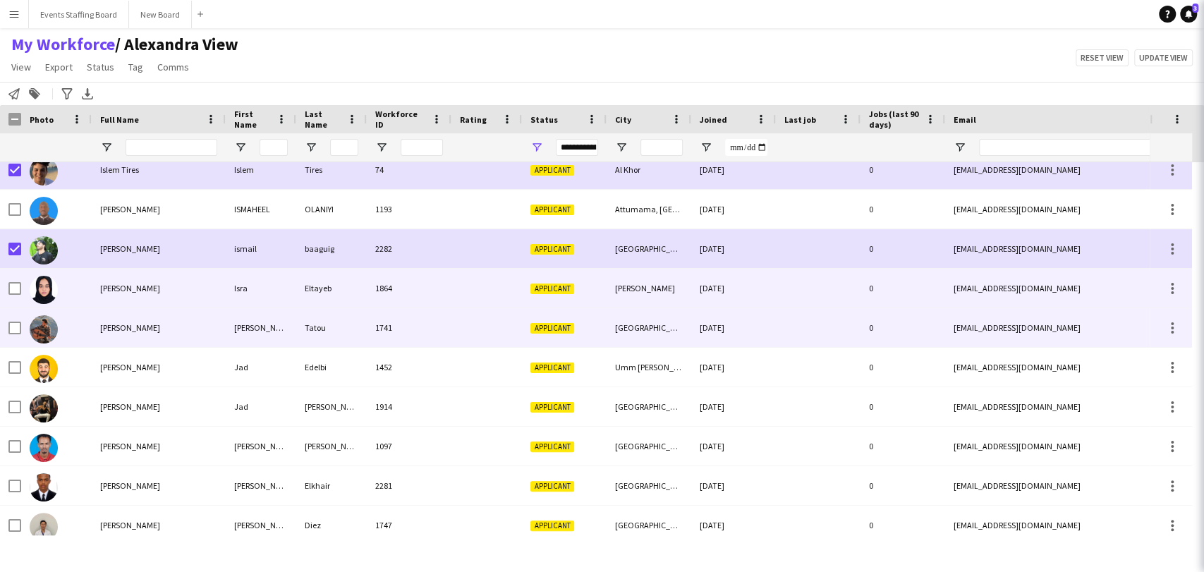
click at [127, 326] on span "Jad Alkareem Tatou" at bounding box center [130, 327] width 60 height 11
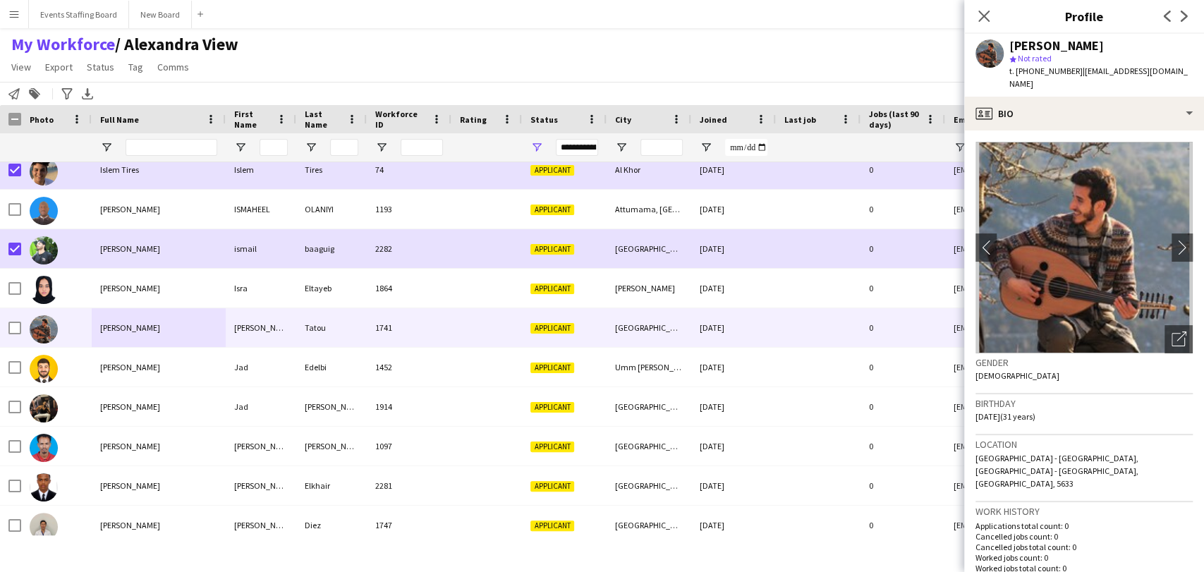
click at [1165, 311] on img at bounding box center [1084, 248] width 217 height 212
click at [1172, 332] on icon "Open photos pop-in" at bounding box center [1179, 339] width 15 height 15
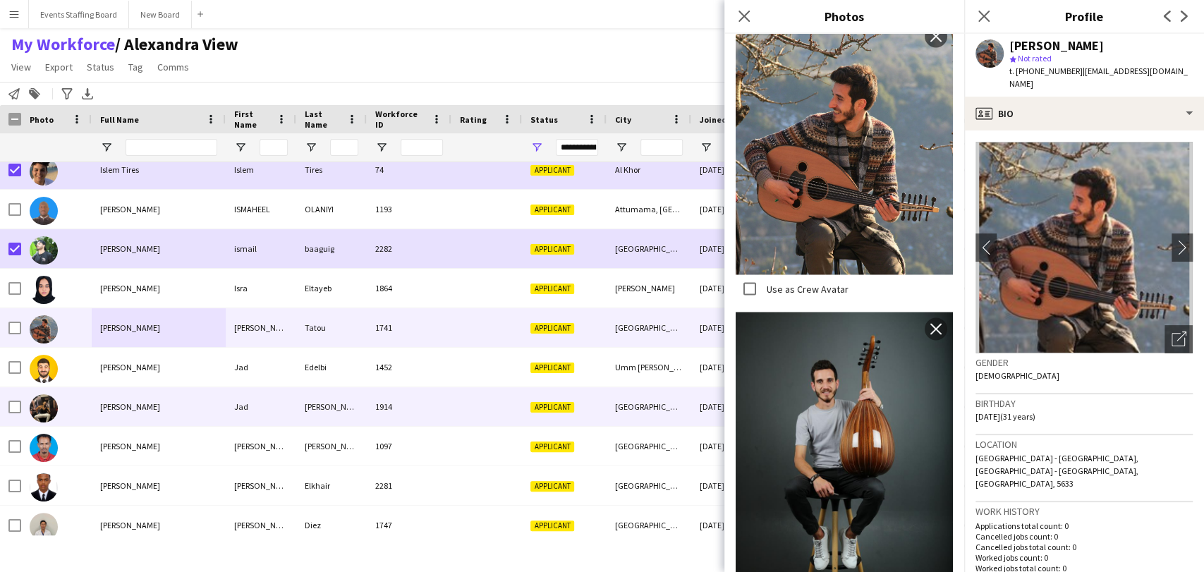
click at [87, 380] on div at bounding box center [56, 367] width 71 height 39
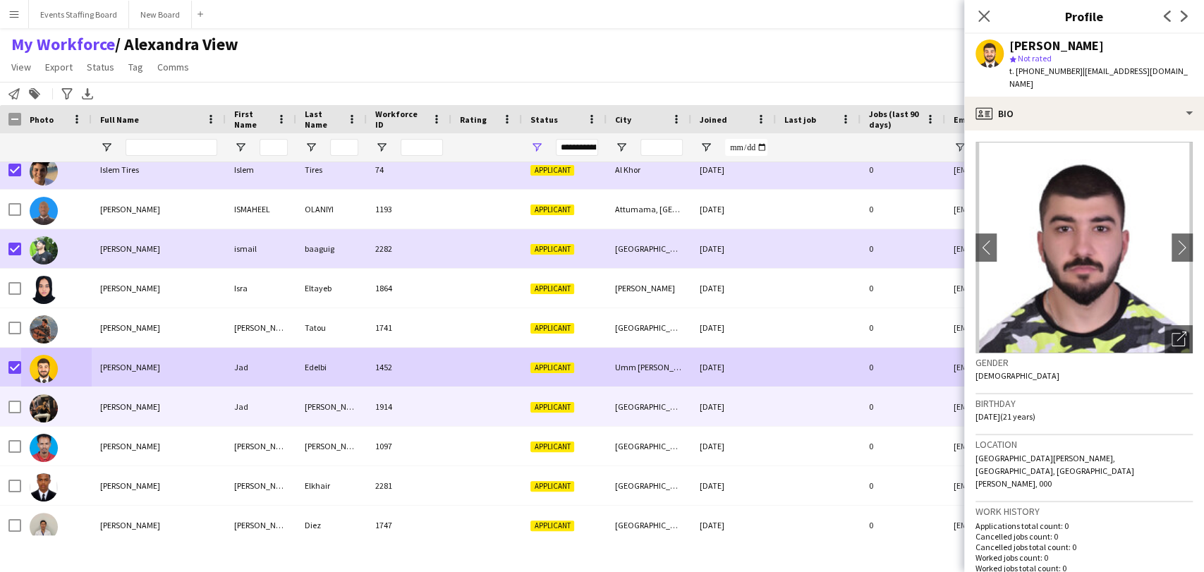
click at [105, 411] on span "Jad Zeitouny" at bounding box center [130, 406] width 60 height 11
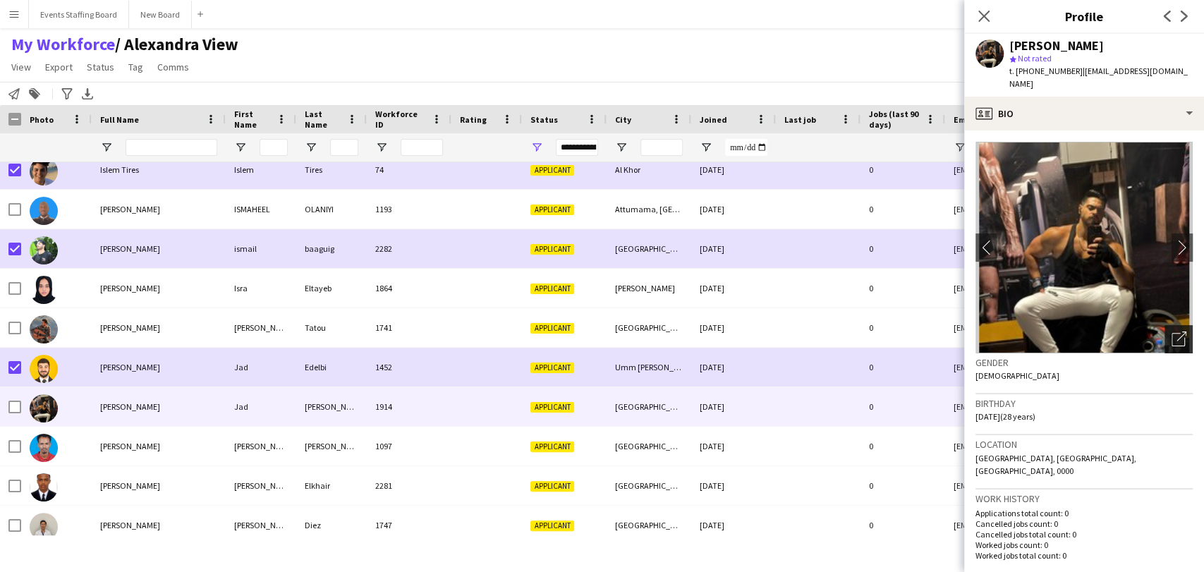
click at [1172, 332] on icon "Open photos pop-in" at bounding box center [1179, 339] width 15 height 15
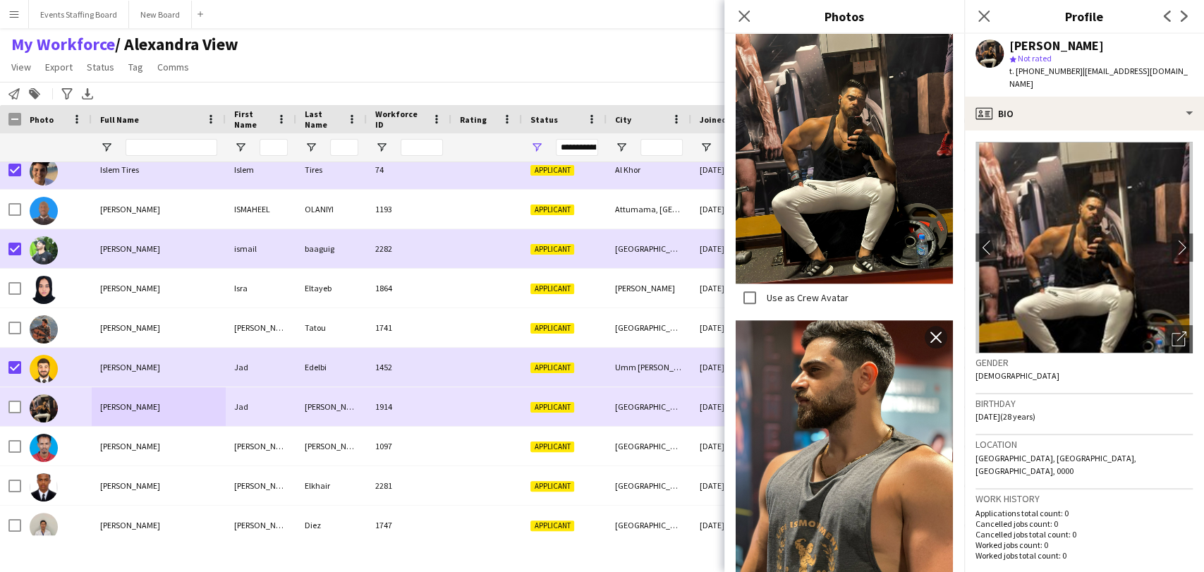
click at [153, 404] on div "Jad Zeitouny" at bounding box center [159, 406] width 134 height 39
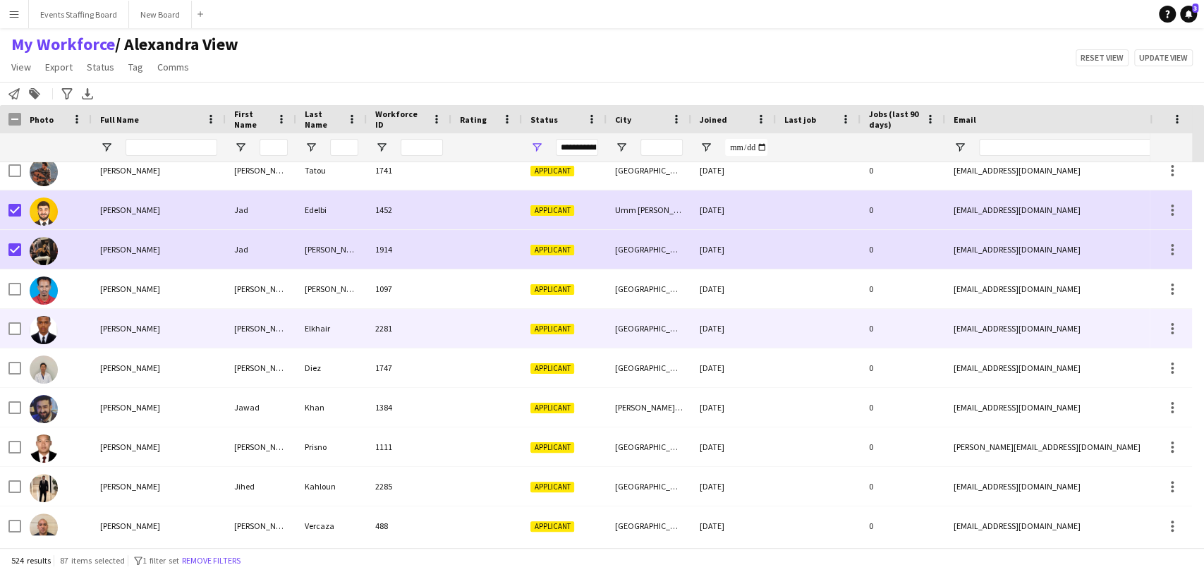
click at [103, 340] on div "Jamal eldin Elkhair" at bounding box center [159, 328] width 134 height 39
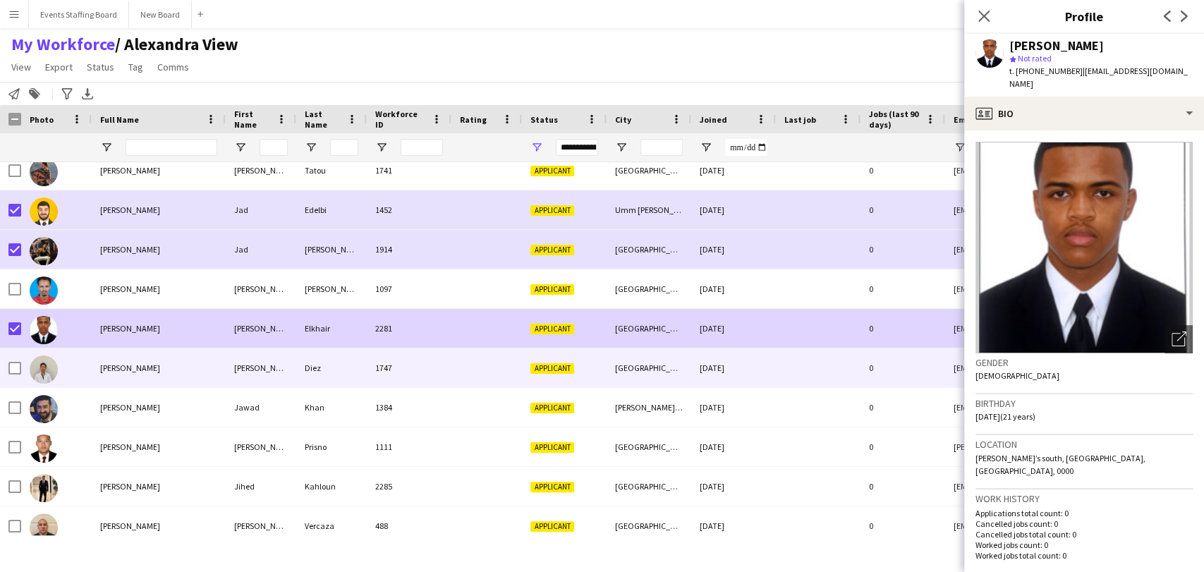
click at [123, 360] on div "Jan Patrick Diez" at bounding box center [159, 368] width 134 height 39
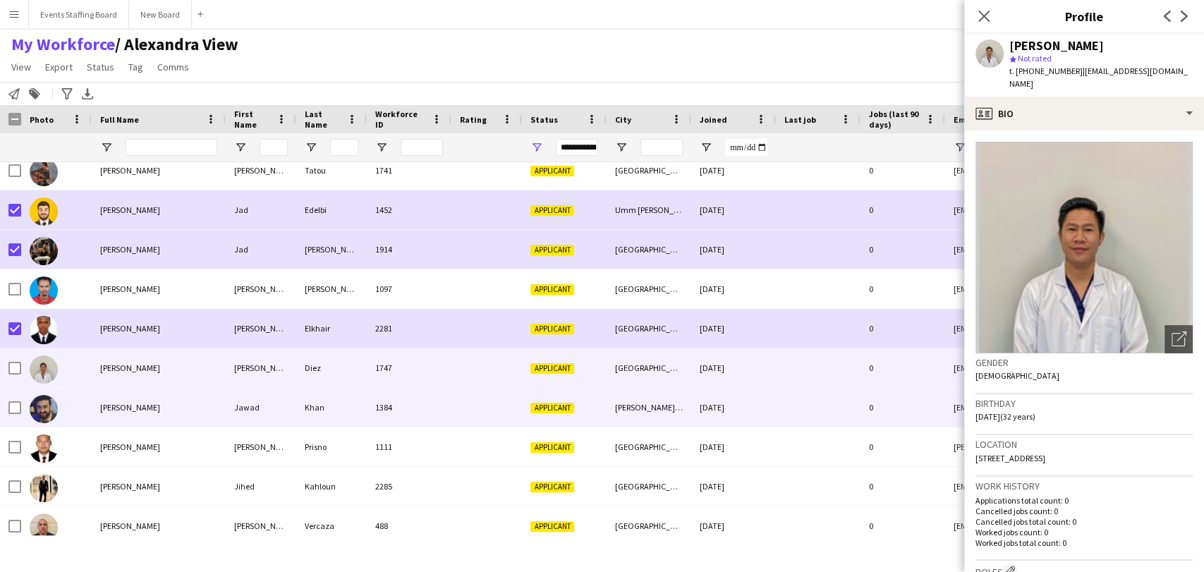
click at [102, 407] on span "Jawad Khan" at bounding box center [130, 407] width 60 height 11
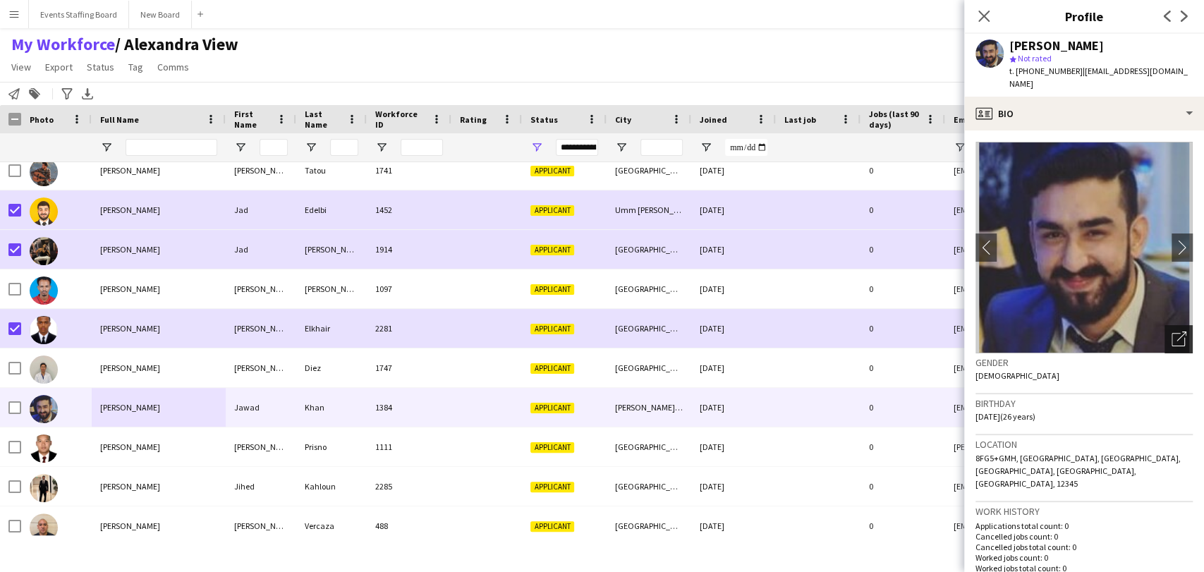
click at [1166, 325] on div "Open photos pop-in" at bounding box center [1179, 339] width 28 height 28
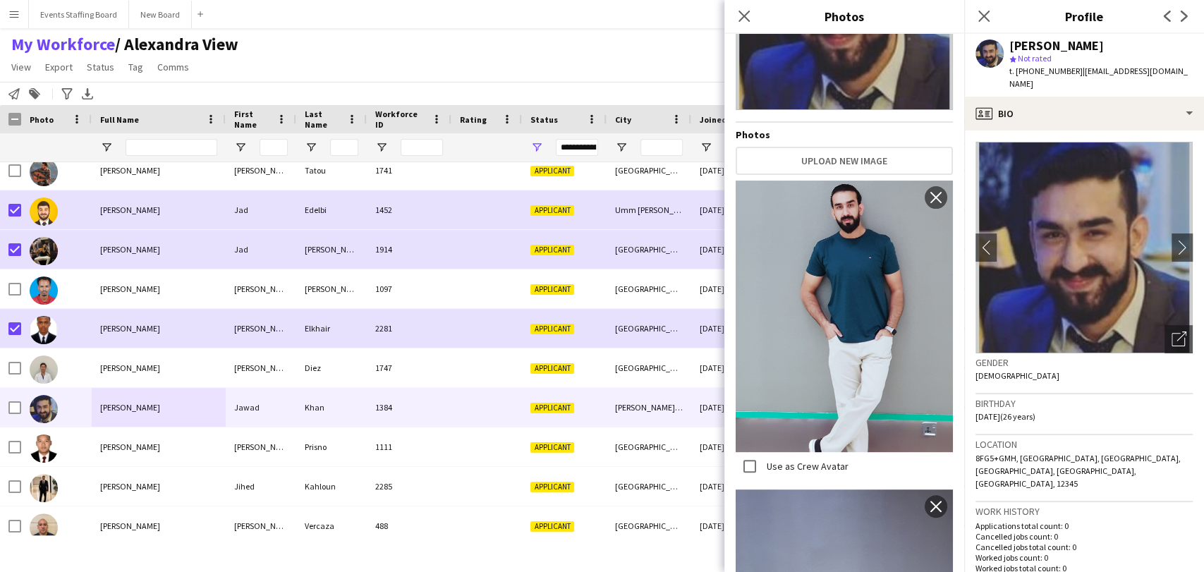
scroll to position [157, 0]
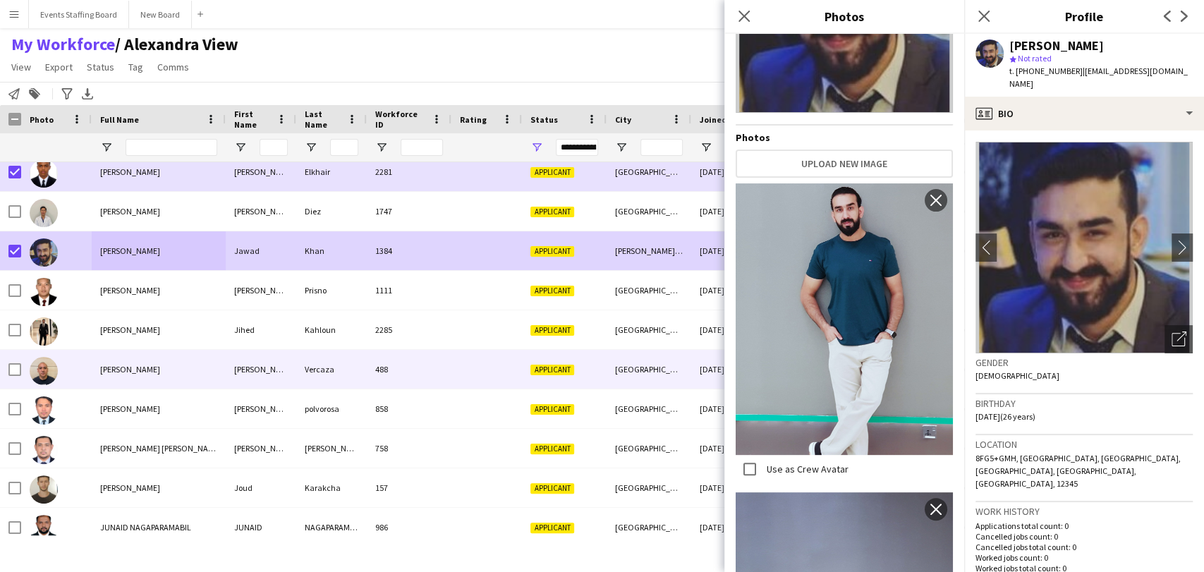
click at [130, 346] on div "Jihed Kahloun" at bounding box center [159, 329] width 134 height 39
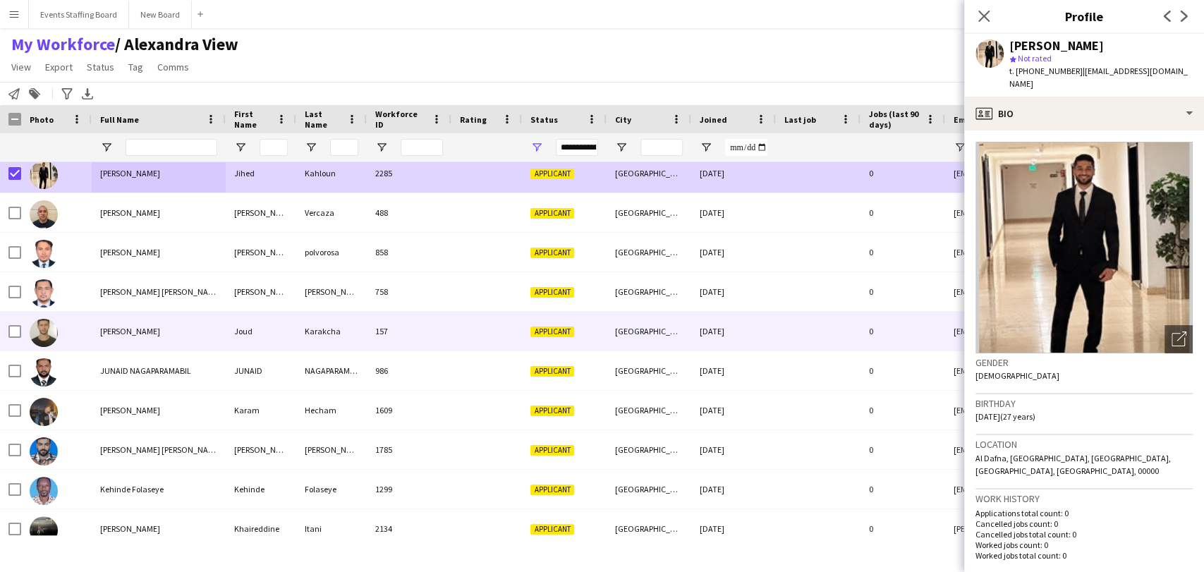
click at [128, 329] on span "Joud Karakcha" at bounding box center [130, 331] width 60 height 11
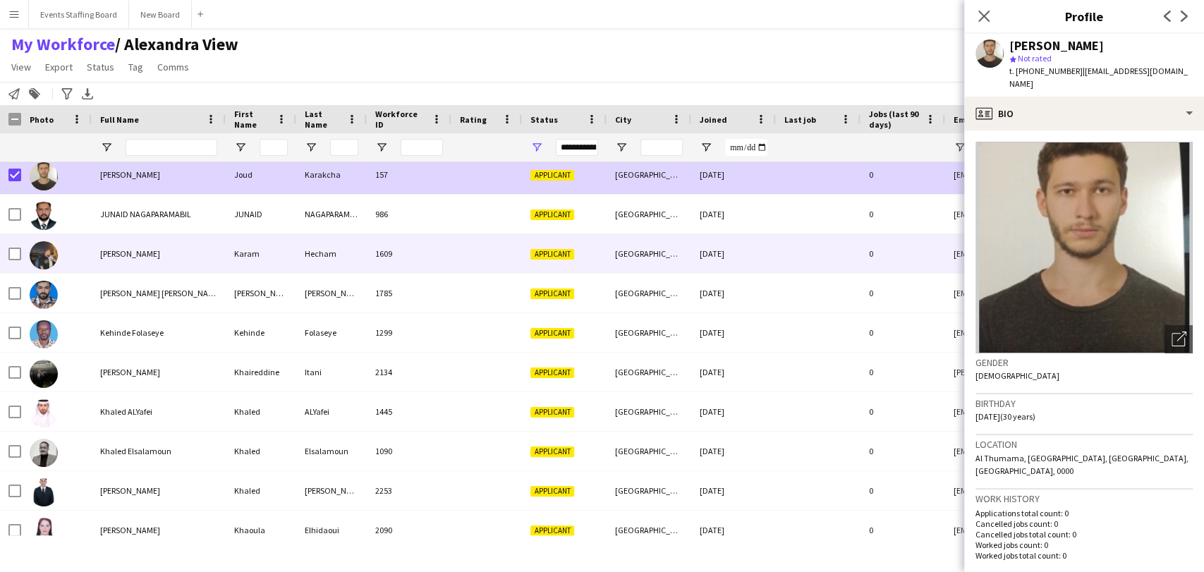
click at [120, 266] on div "Karam Hecham" at bounding box center [159, 253] width 134 height 39
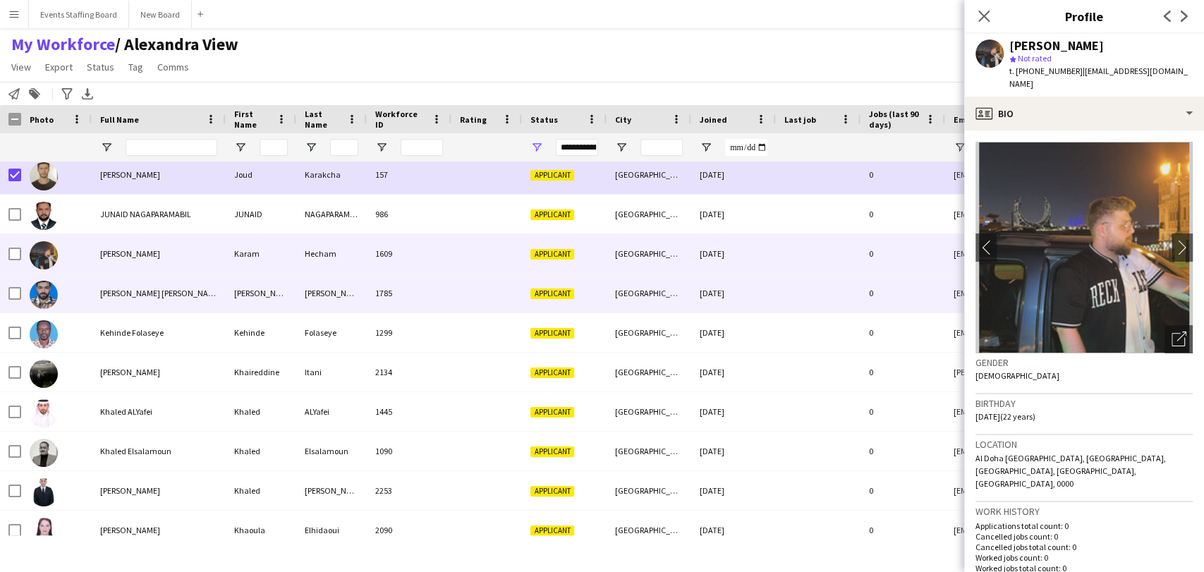
click at [119, 290] on span "Karim Ben fatma" at bounding box center [160, 293] width 121 height 11
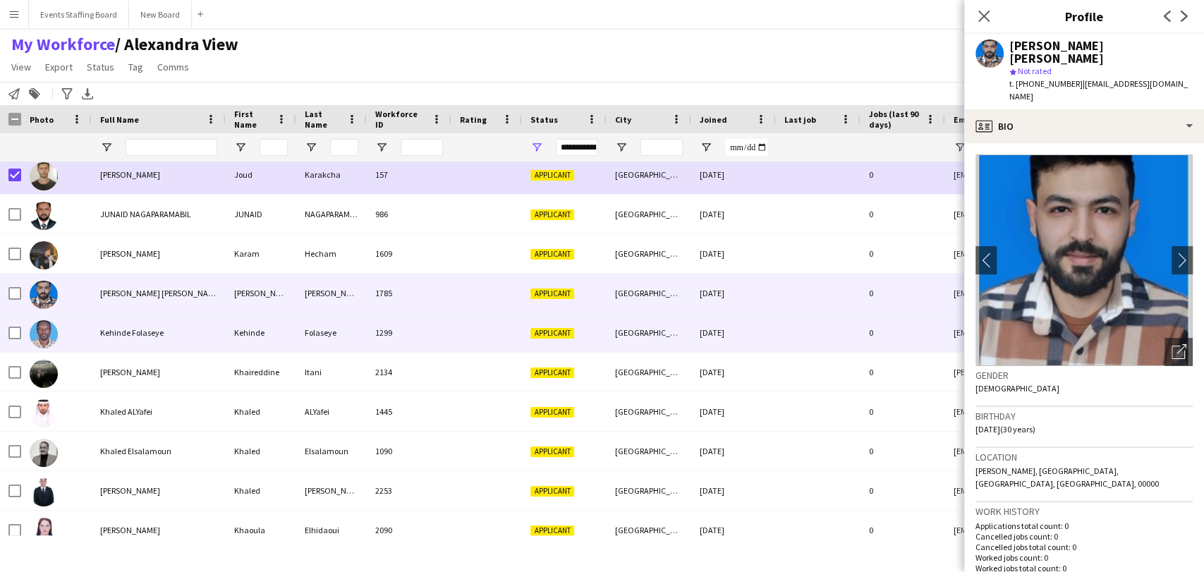
click at [142, 332] on span "Kehinde Folaseye" at bounding box center [131, 332] width 63 height 11
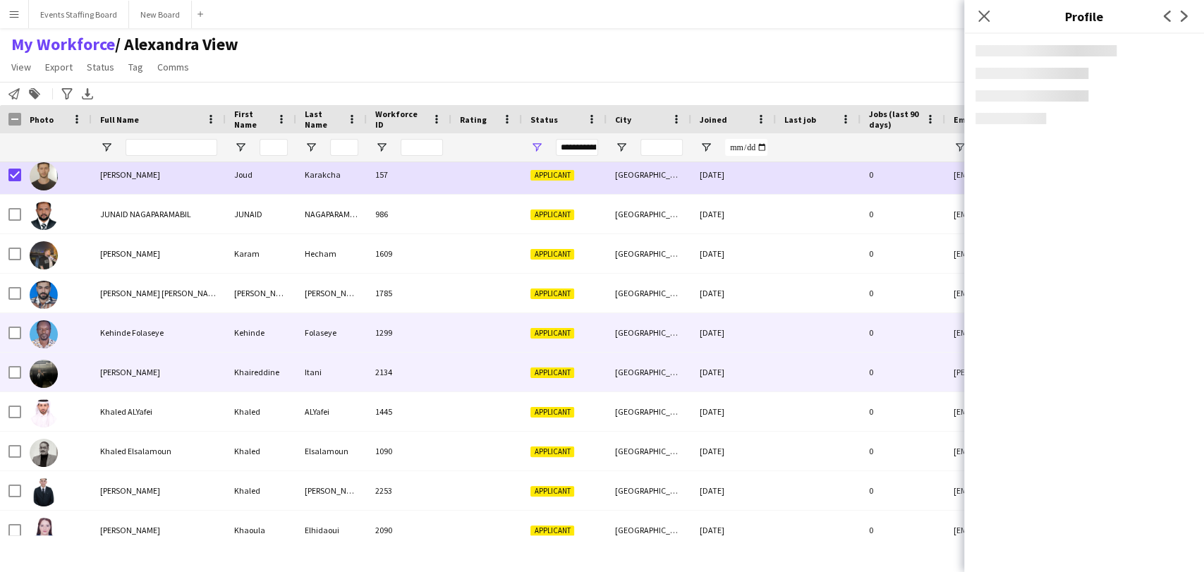
click at [124, 368] on span "Khaireddine Itani" at bounding box center [130, 372] width 60 height 11
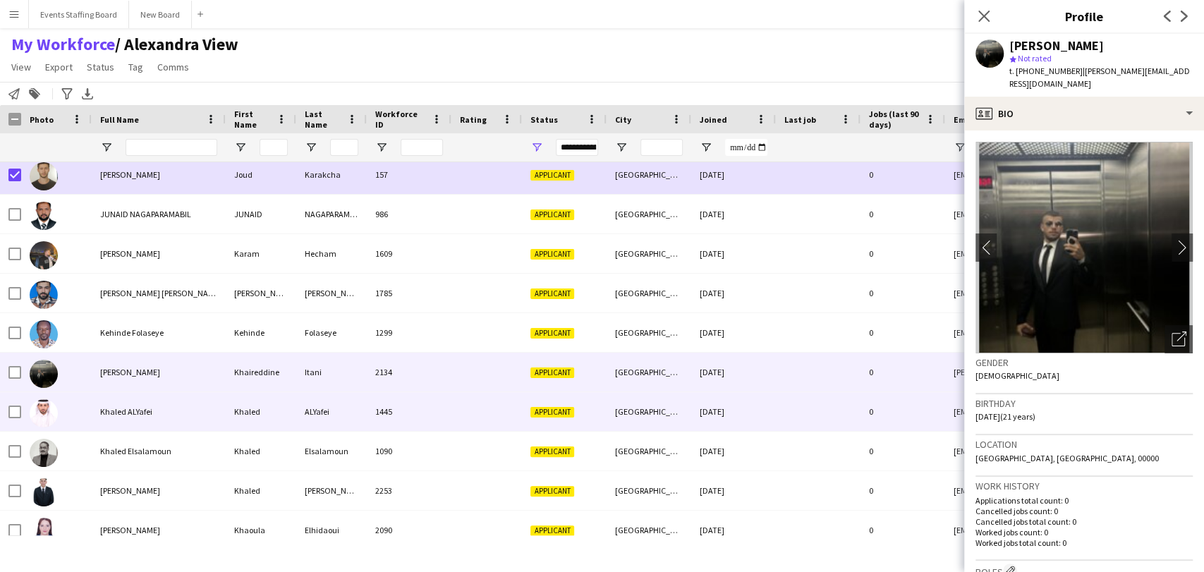
click at [149, 411] on span "Khaled ALYafei" at bounding box center [126, 411] width 52 height 11
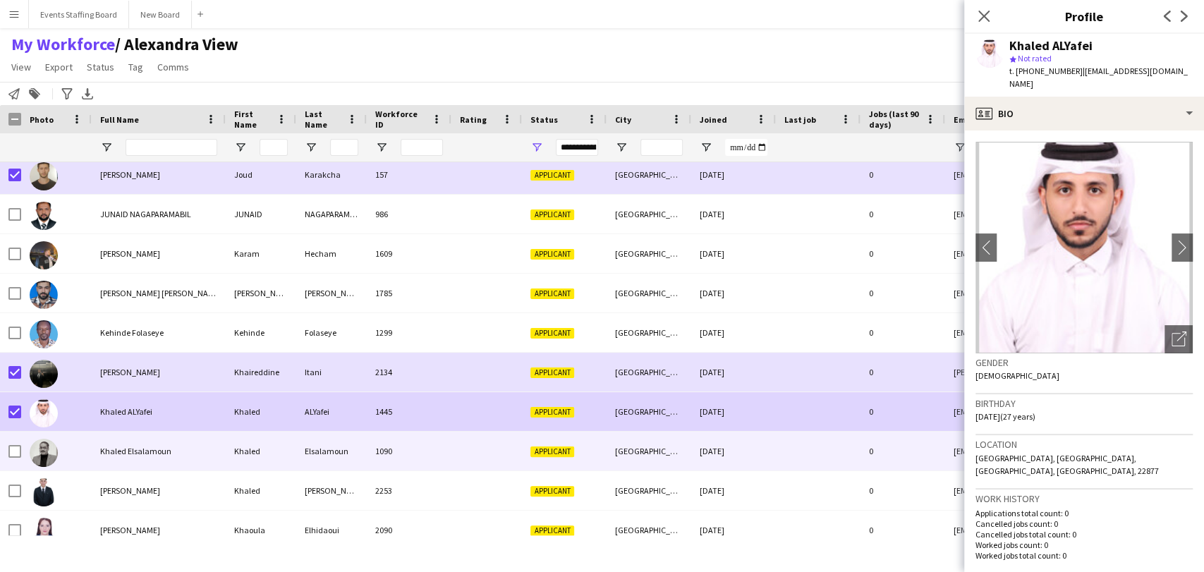
click at [138, 447] on span "Khaled Elsalamoun" at bounding box center [135, 451] width 71 height 11
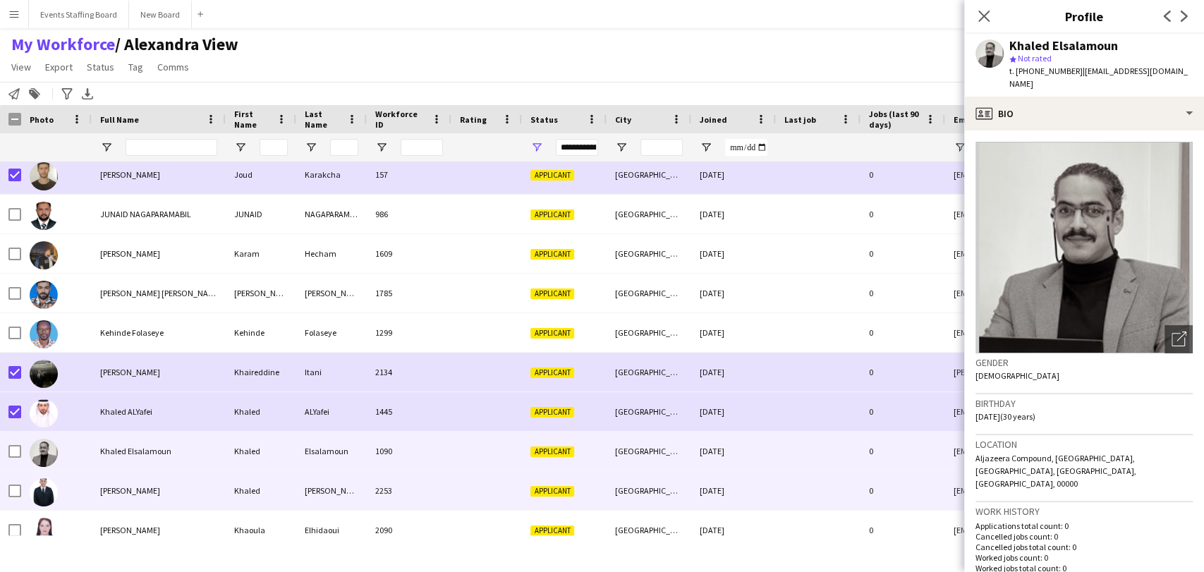
click at [126, 487] on span "Khaled Mohammed" at bounding box center [130, 490] width 60 height 11
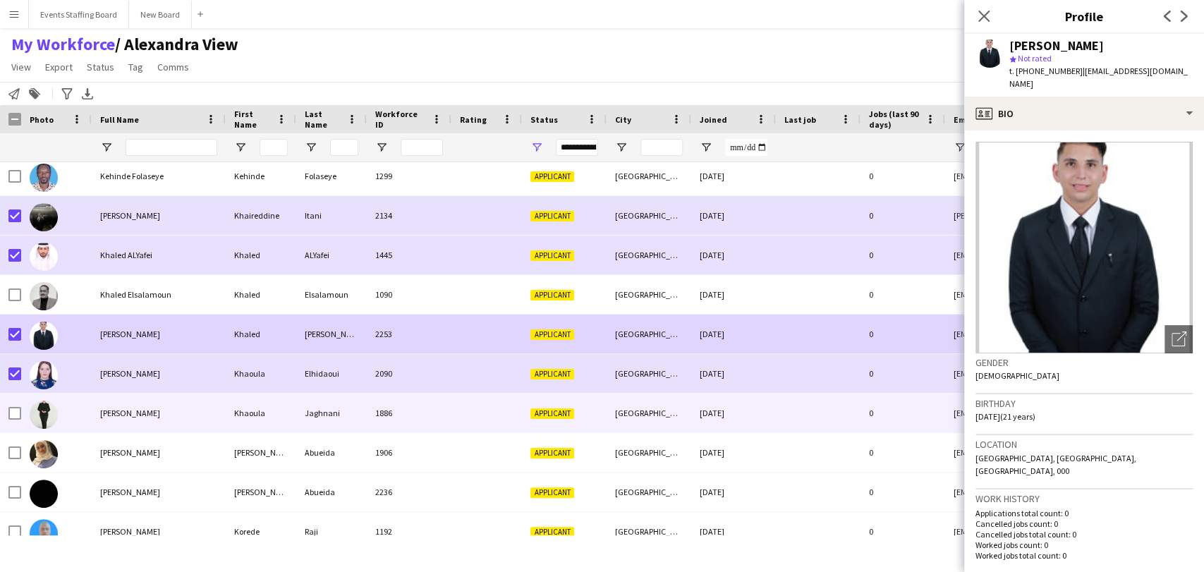
click at [147, 415] on span "[PERSON_NAME]" at bounding box center [130, 413] width 60 height 11
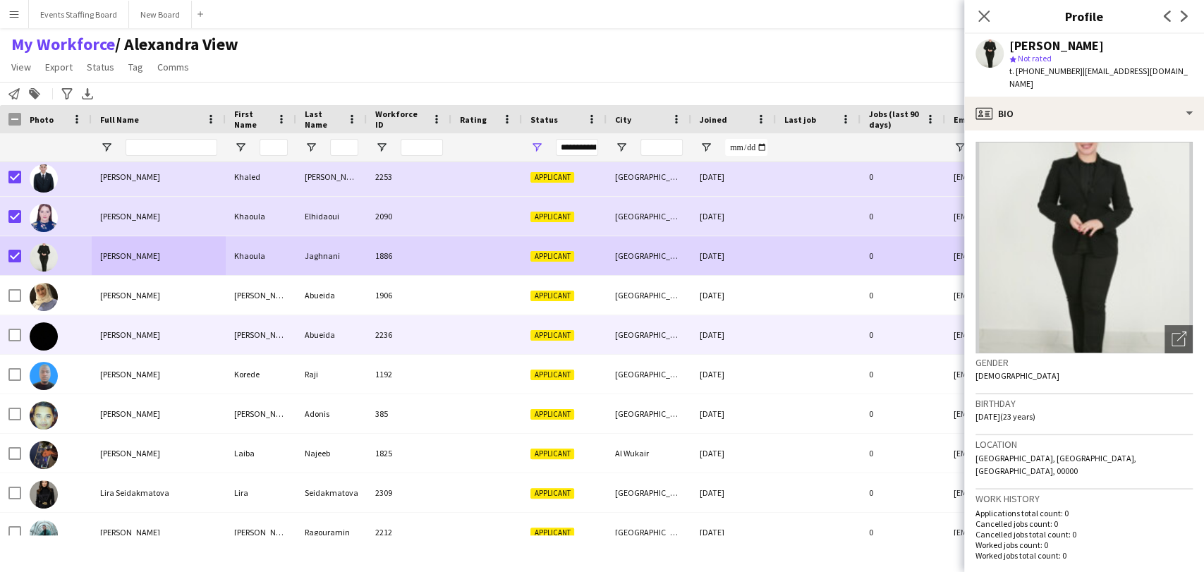
click at [123, 339] on span "[PERSON_NAME]" at bounding box center [130, 334] width 60 height 11
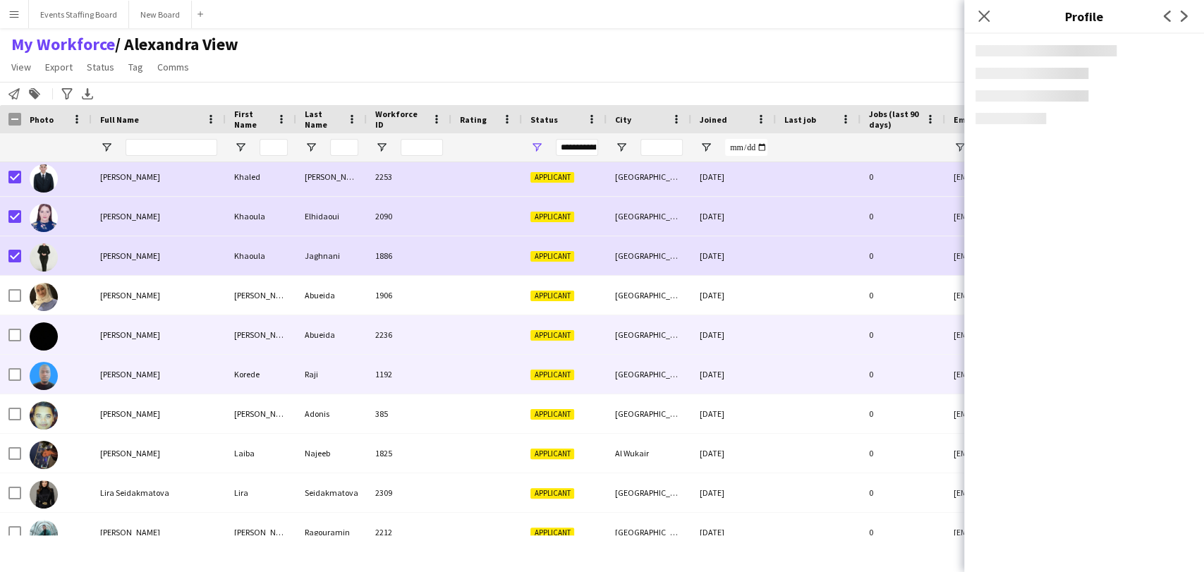
click at [137, 380] on span "[PERSON_NAME]" at bounding box center [130, 374] width 60 height 11
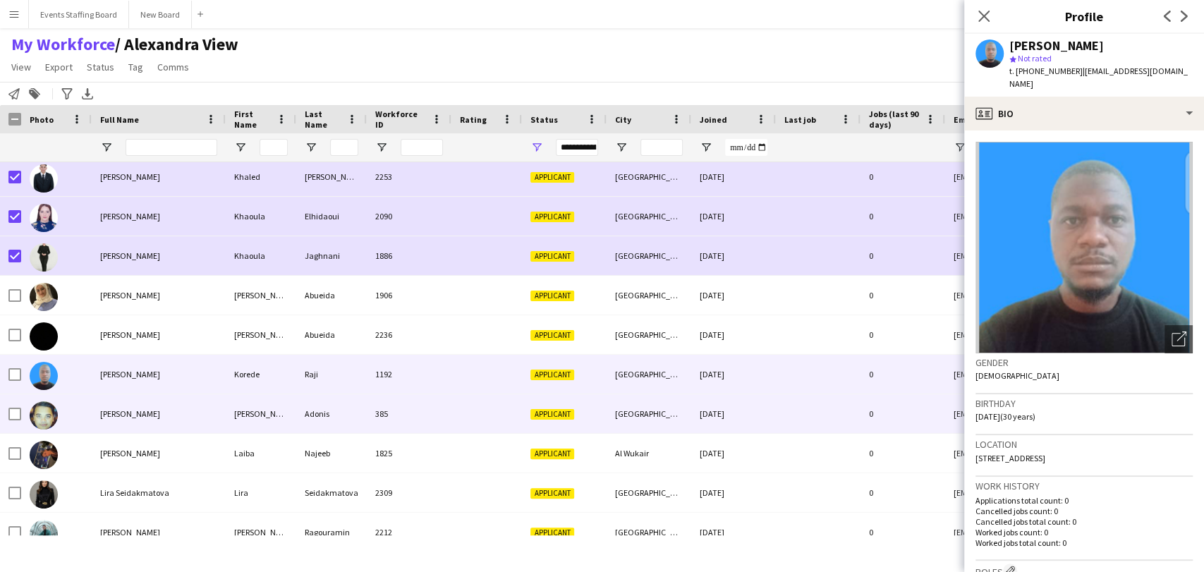
click at [123, 413] on span "[PERSON_NAME]" at bounding box center [130, 413] width 60 height 11
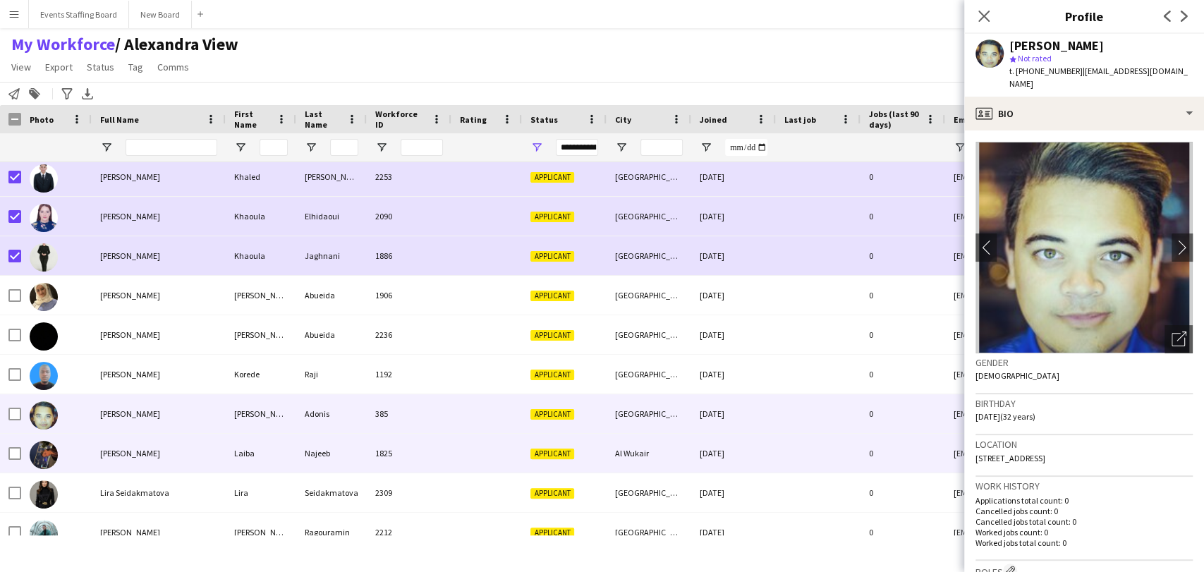
click at [135, 446] on div "[PERSON_NAME]" at bounding box center [159, 453] width 134 height 39
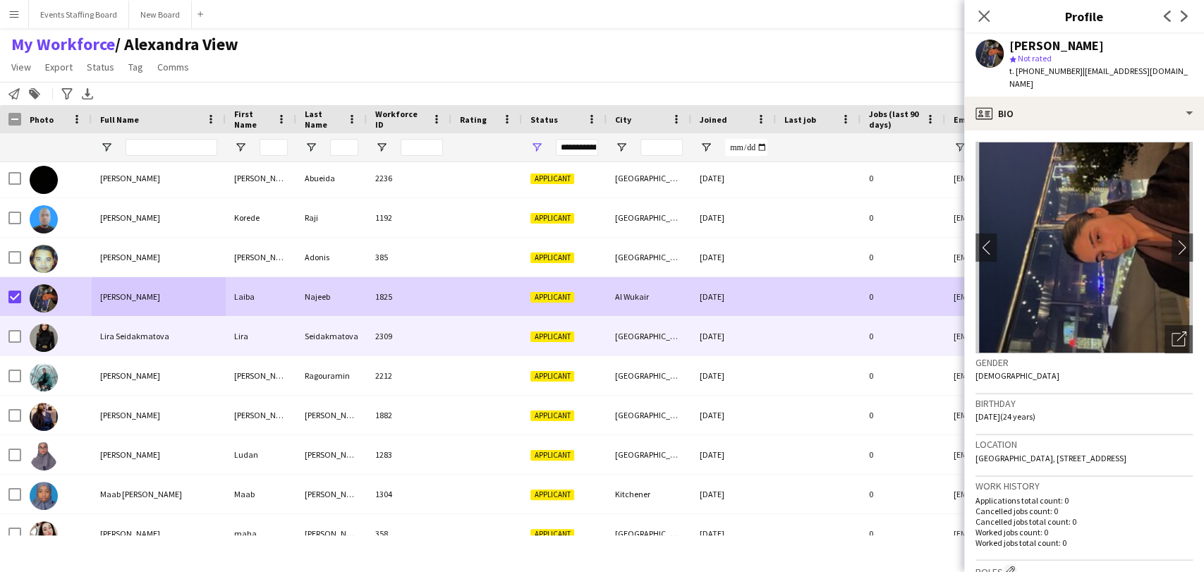
click at [106, 339] on span "Lira Seidakmatova" at bounding box center [134, 336] width 69 height 11
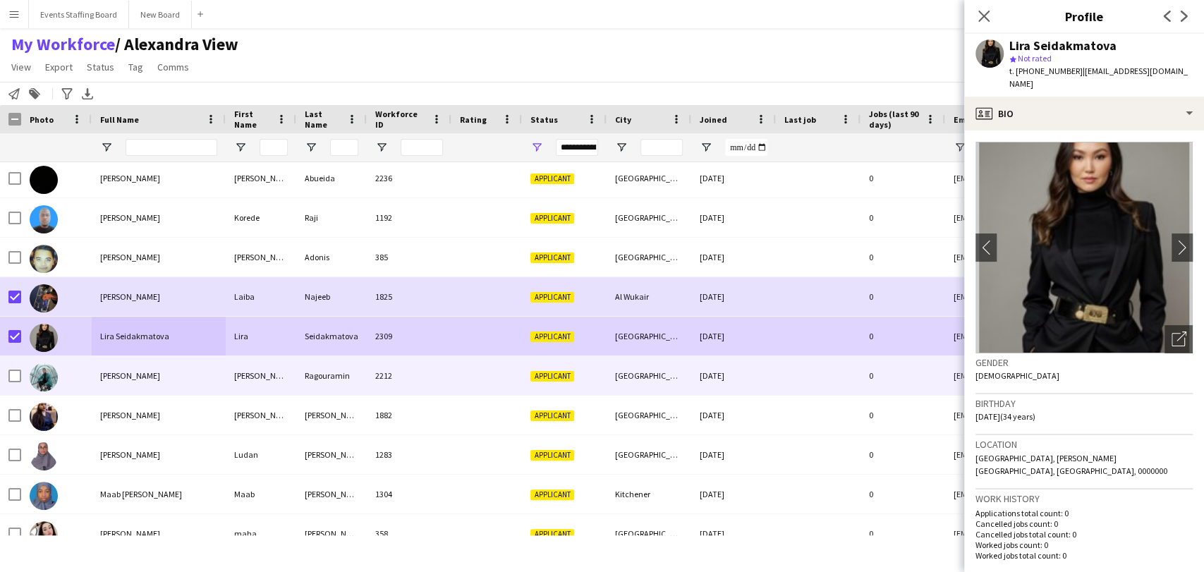
click at [114, 377] on span "[PERSON_NAME]" at bounding box center [130, 375] width 60 height 11
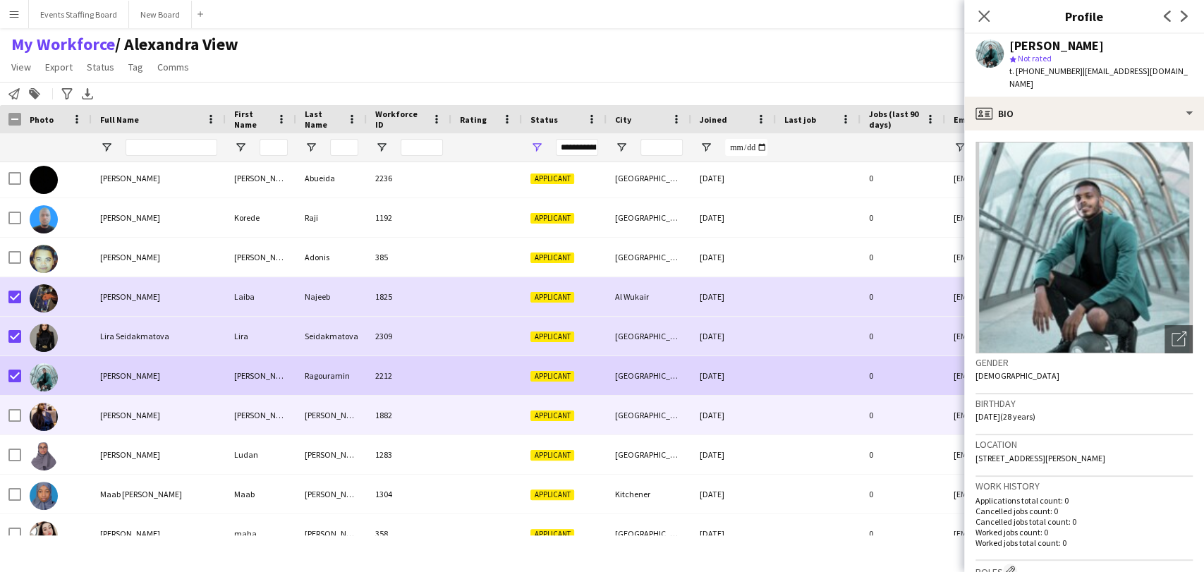
click at [124, 415] on span "[PERSON_NAME]" at bounding box center [130, 415] width 60 height 11
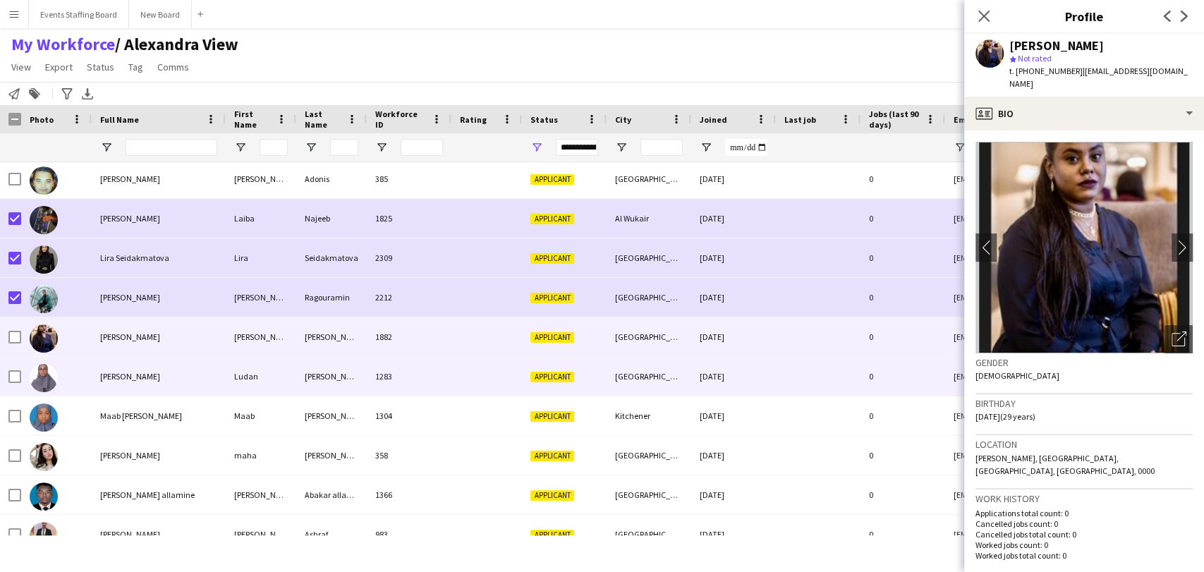
click at [122, 369] on div "[PERSON_NAME]" at bounding box center [159, 376] width 134 height 39
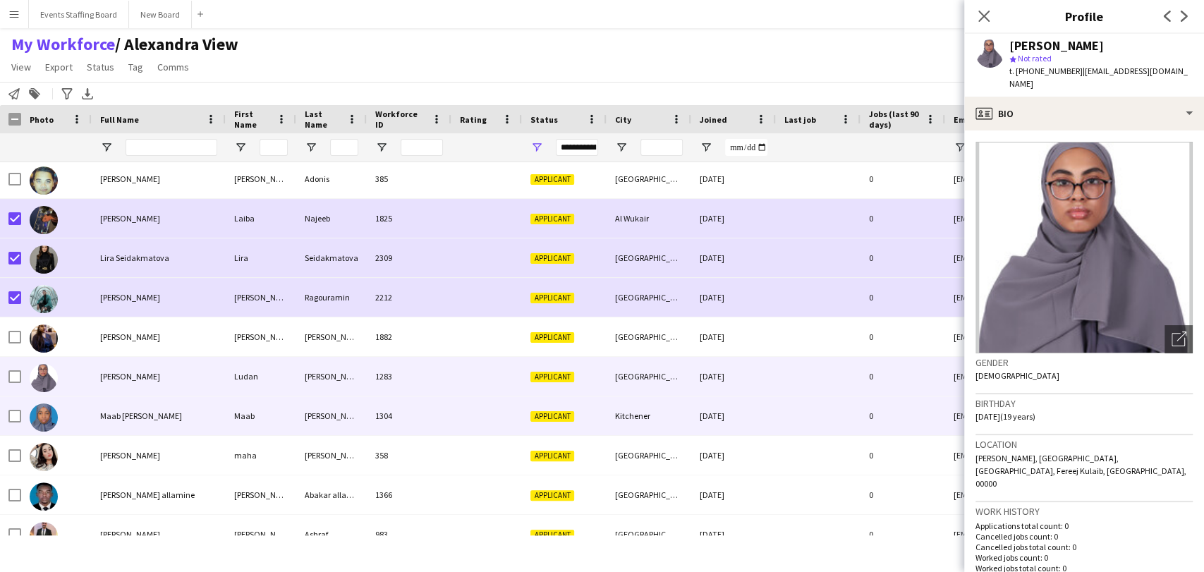
click at [107, 416] on span "Maab [PERSON_NAME]" at bounding box center [141, 416] width 82 height 11
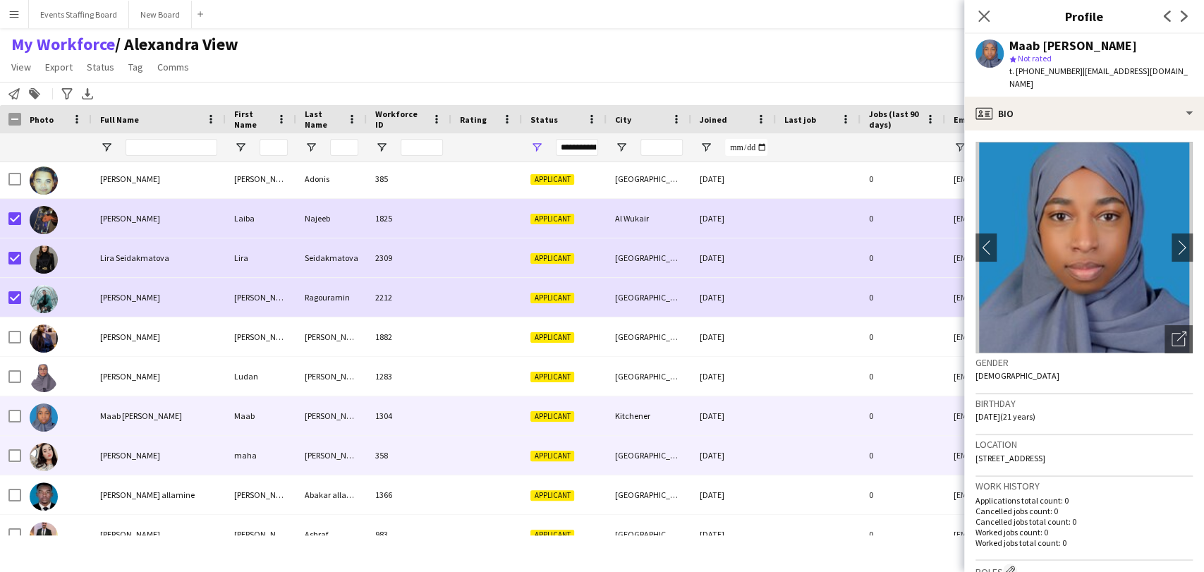
click at [111, 446] on div "[PERSON_NAME]" at bounding box center [159, 455] width 134 height 39
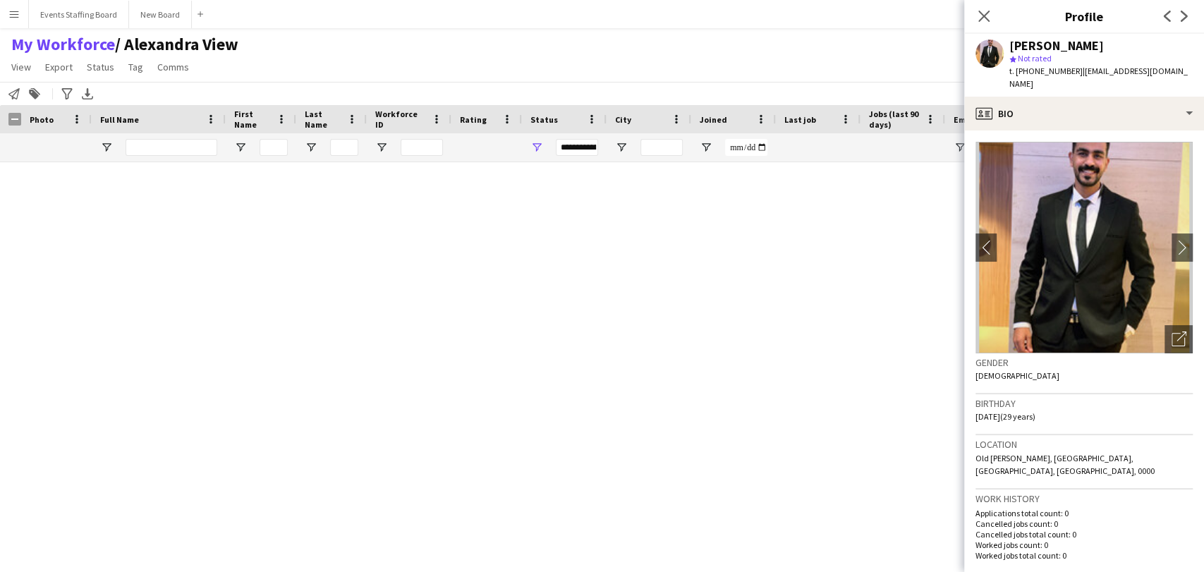
scroll to position [9720, 0]
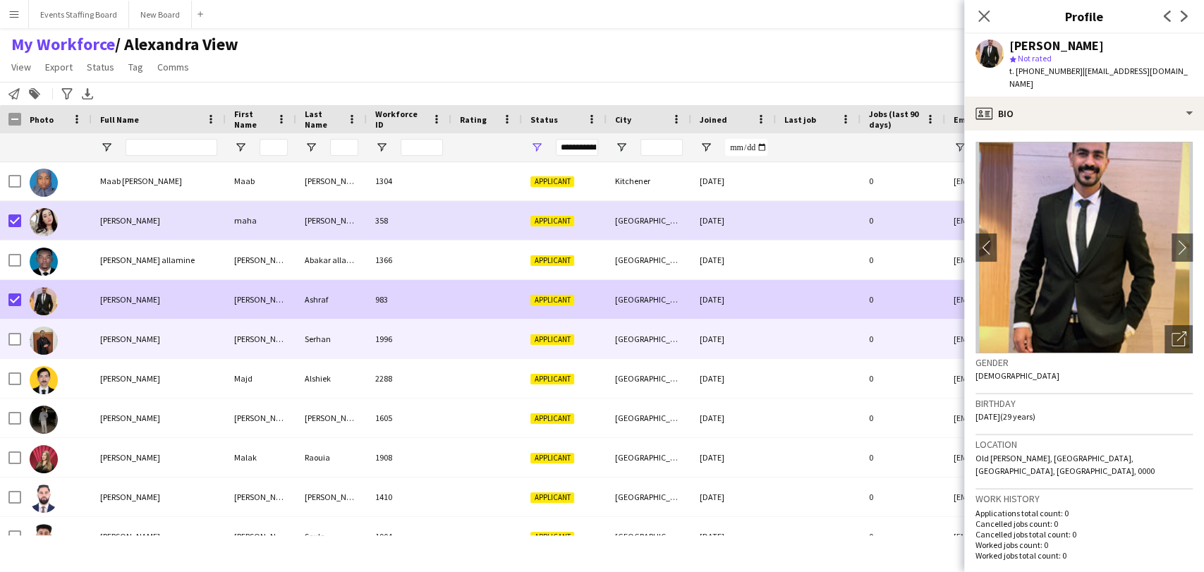
click at [121, 341] on span "[PERSON_NAME]" at bounding box center [130, 339] width 60 height 11
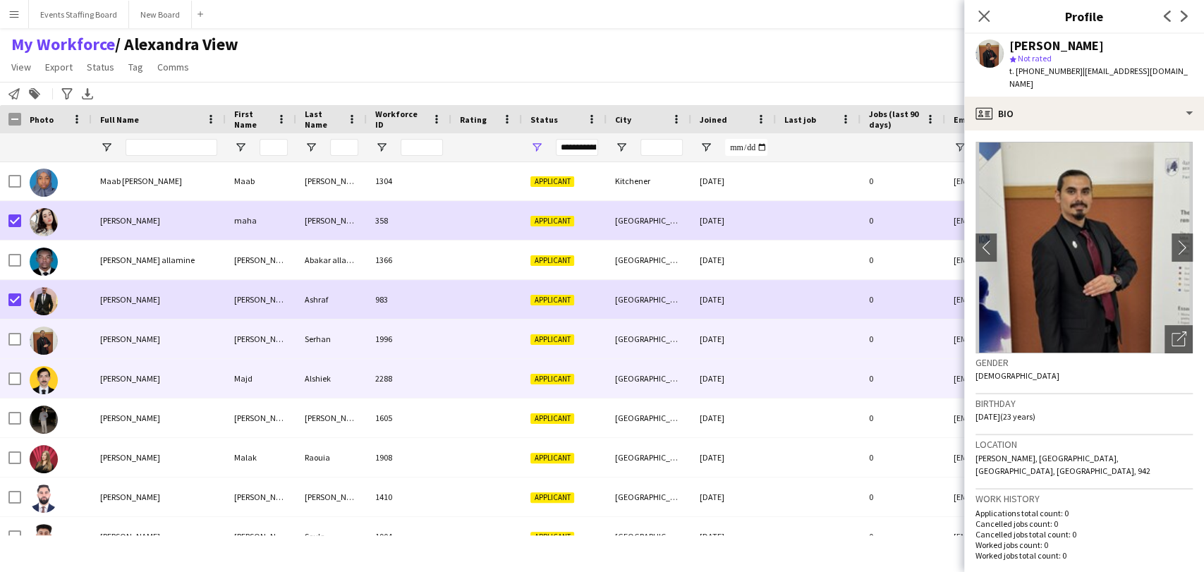
click at [113, 373] on span "[PERSON_NAME]" at bounding box center [130, 378] width 60 height 11
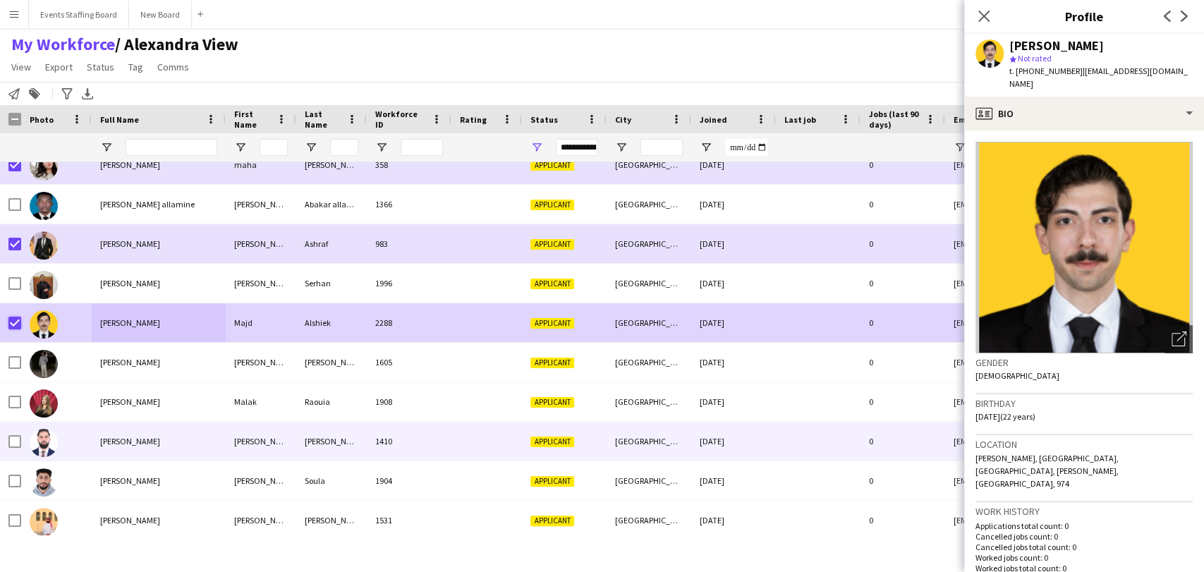
scroll to position [9798, 0]
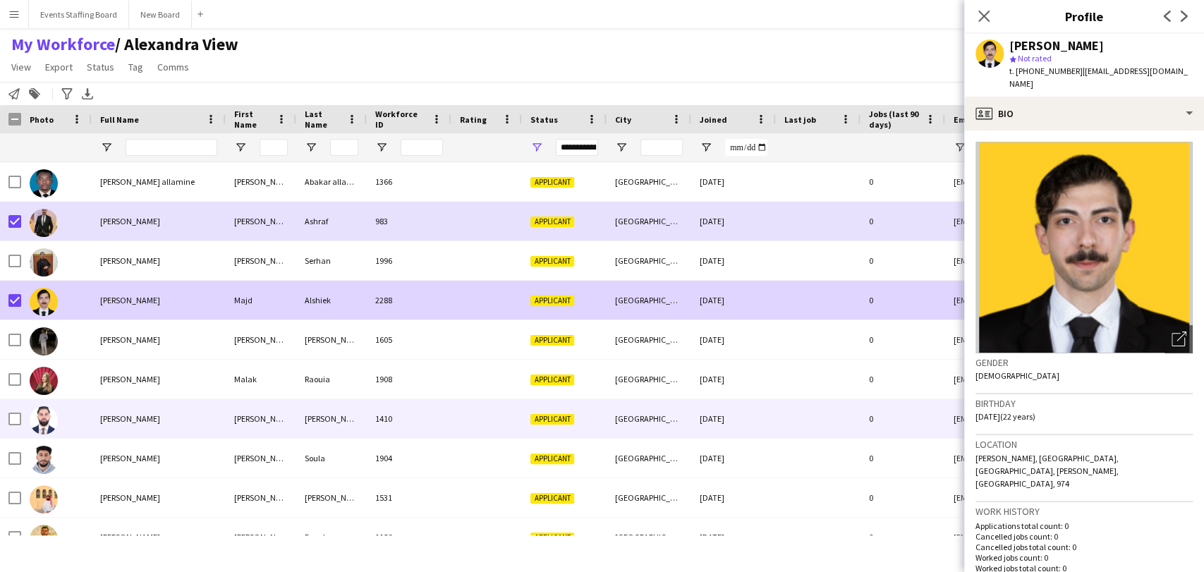
click at [110, 413] on span "[PERSON_NAME]" at bounding box center [130, 418] width 60 height 11
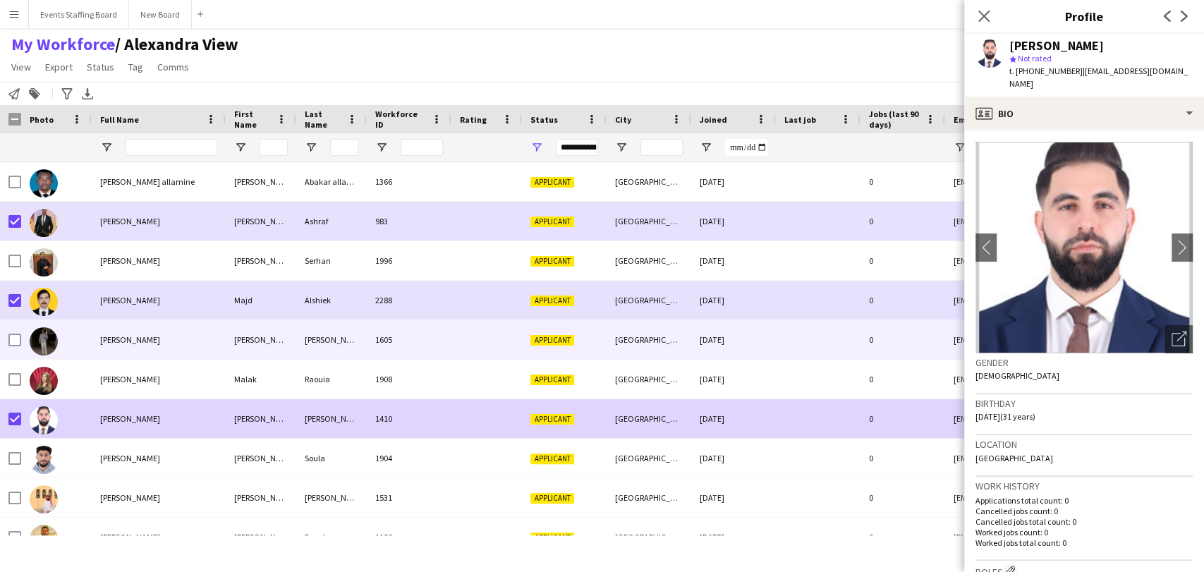
click at [137, 343] on span "[PERSON_NAME]" at bounding box center [130, 339] width 60 height 11
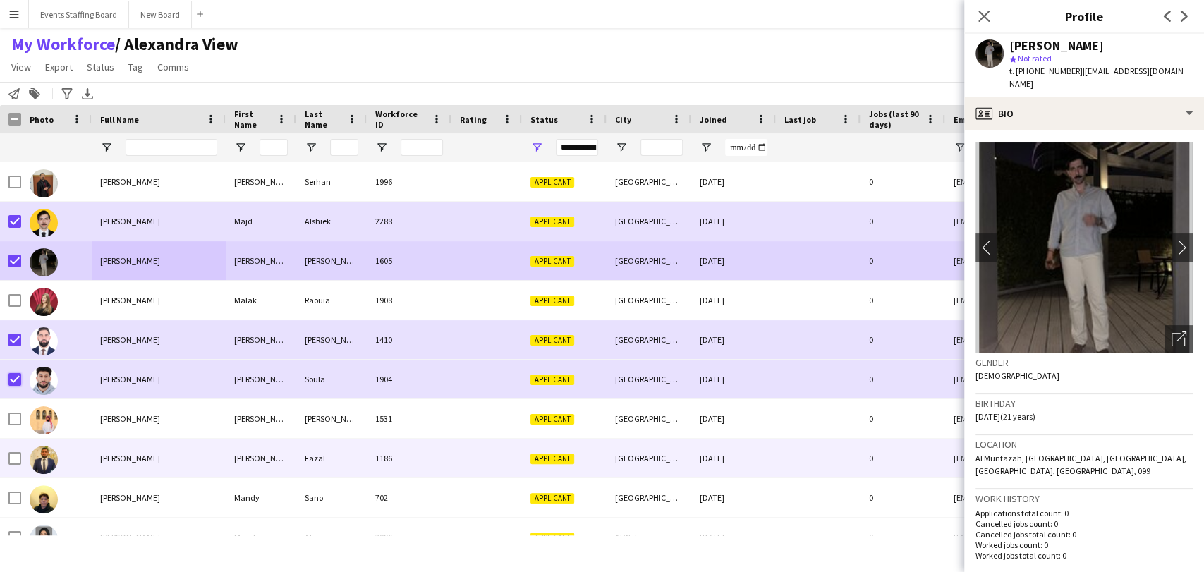
scroll to position [10034, 0]
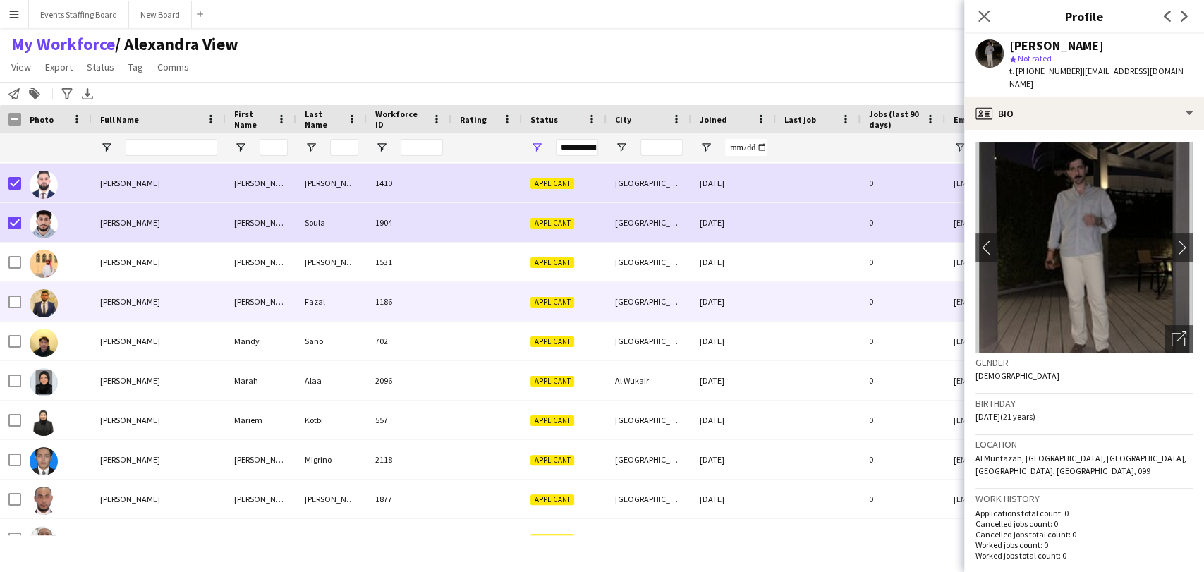
click at [87, 296] on div at bounding box center [56, 301] width 71 height 39
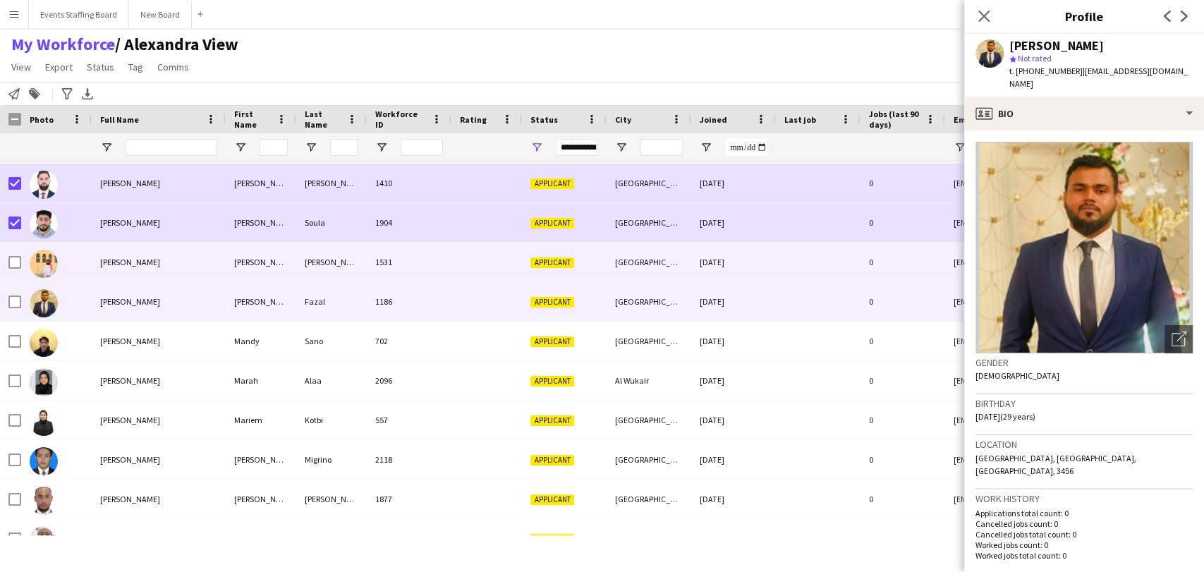
click at [127, 265] on span "[PERSON_NAME]" at bounding box center [130, 262] width 60 height 11
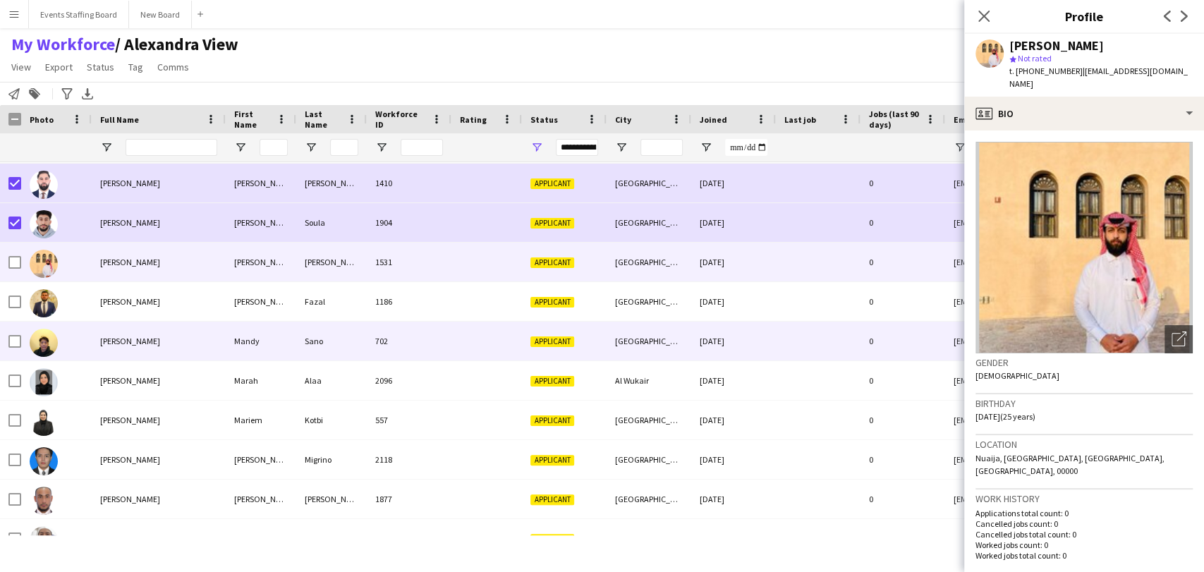
click at [123, 349] on div "[PERSON_NAME]" at bounding box center [159, 341] width 134 height 39
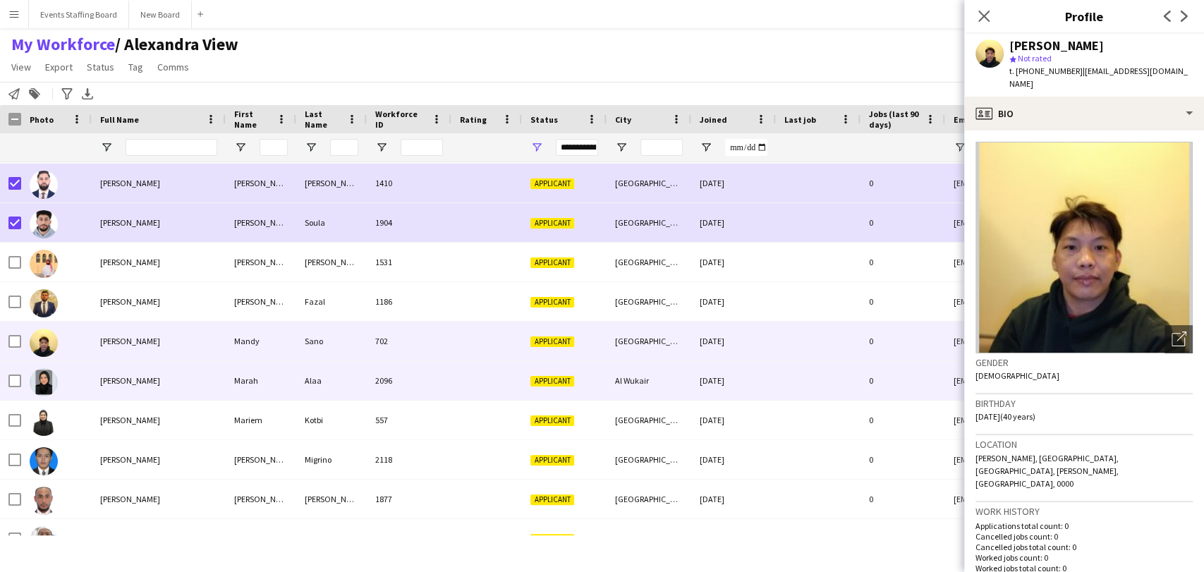
click at [113, 389] on div "[PERSON_NAME]" at bounding box center [159, 380] width 134 height 39
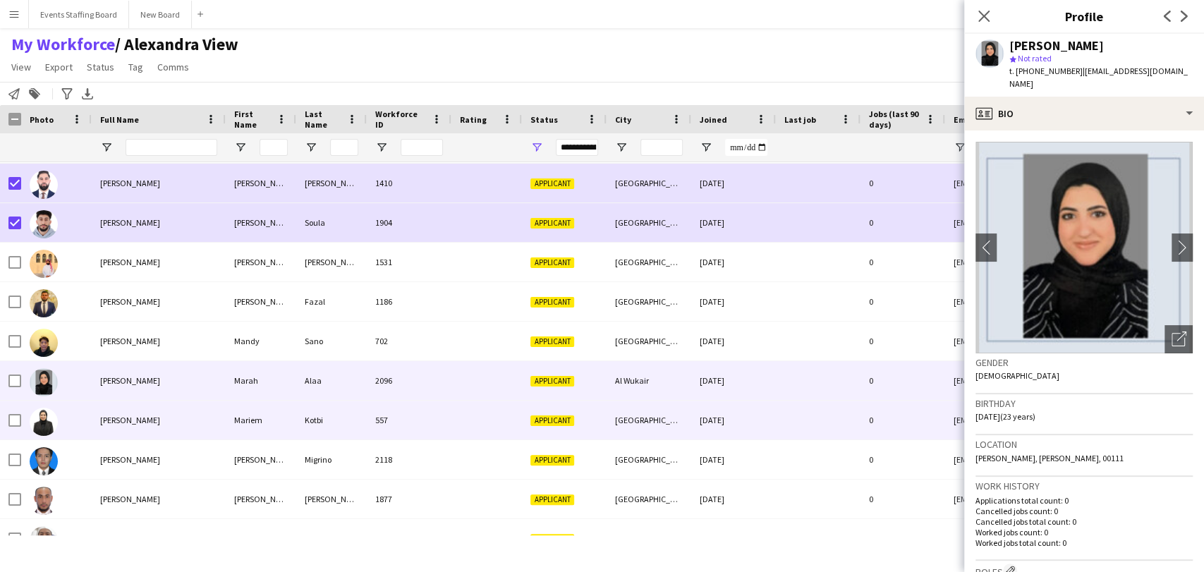
click at [123, 419] on span "[PERSON_NAME]" at bounding box center [130, 420] width 60 height 11
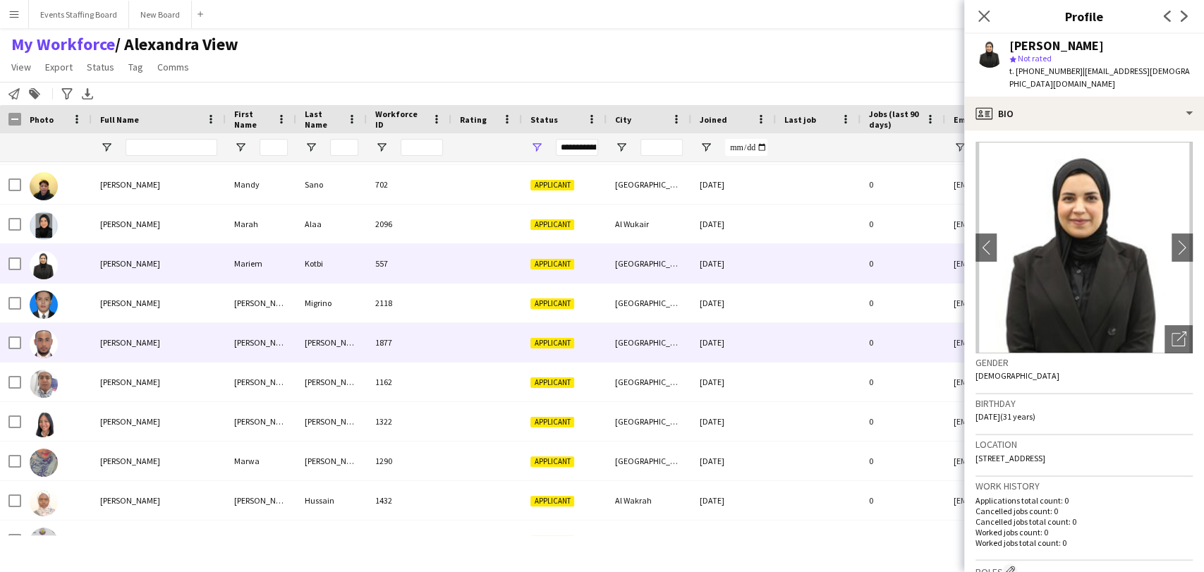
scroll to position [10191, 0]
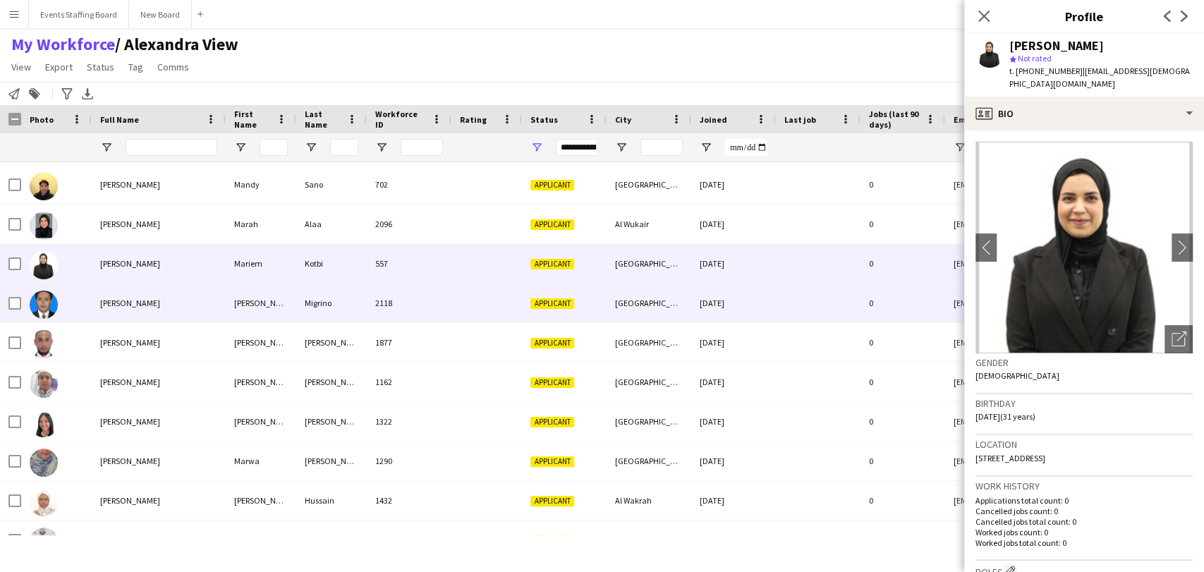
click at [135, 317] on div "[PERSON_NAME]" at bounding box center [159, 303] width 134 height 39
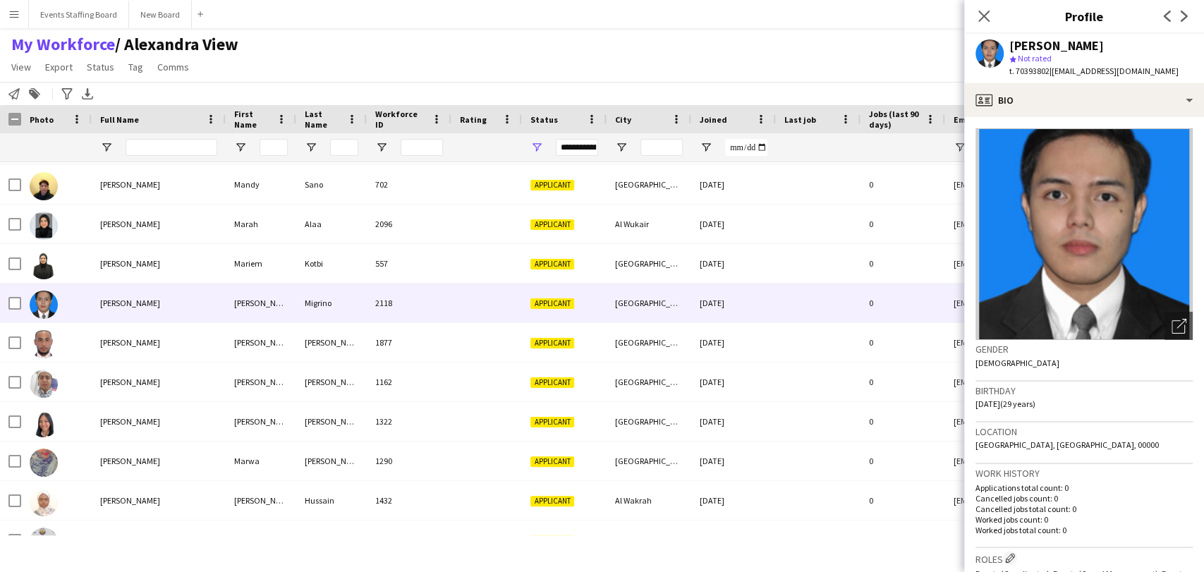
scroll to position [470, 0]
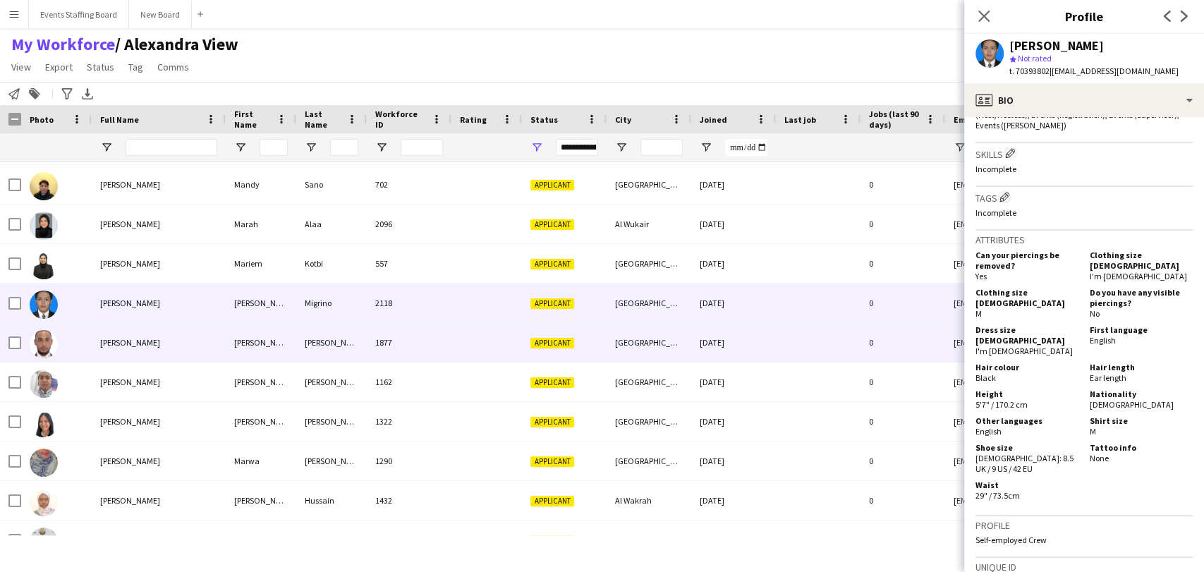
click at [152, 349] on div "[PERSON_NAME]" at bounding box center [159, 342] width 134 height 39
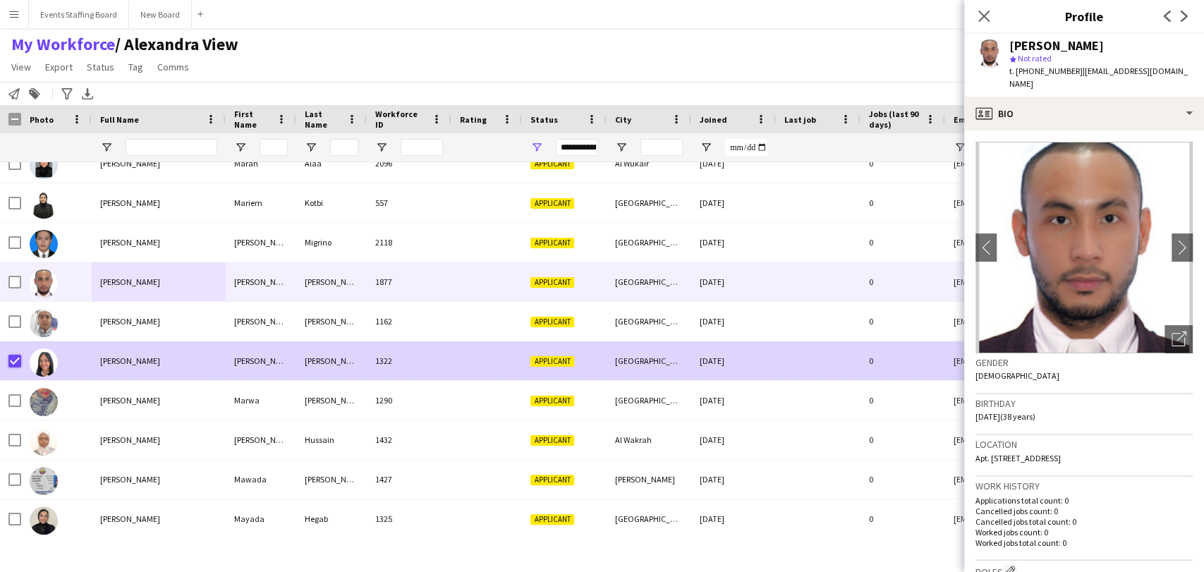
scroll to position [10347, 0]
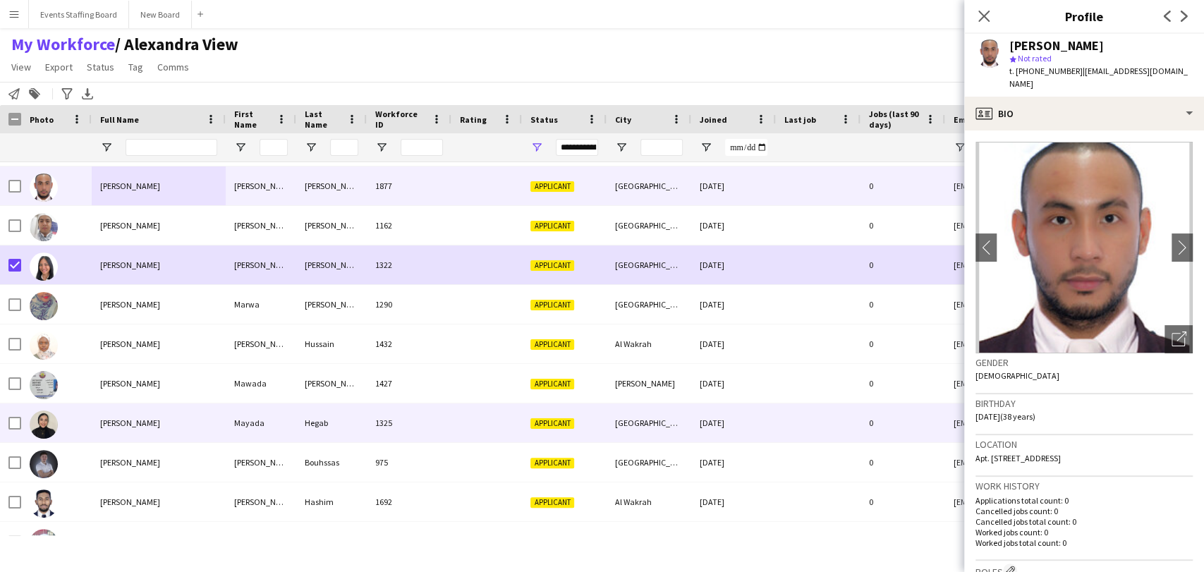
click at [118, 419] on span "[PERSON_NAME]" at bounding box center [130, 423] width 60 height 11
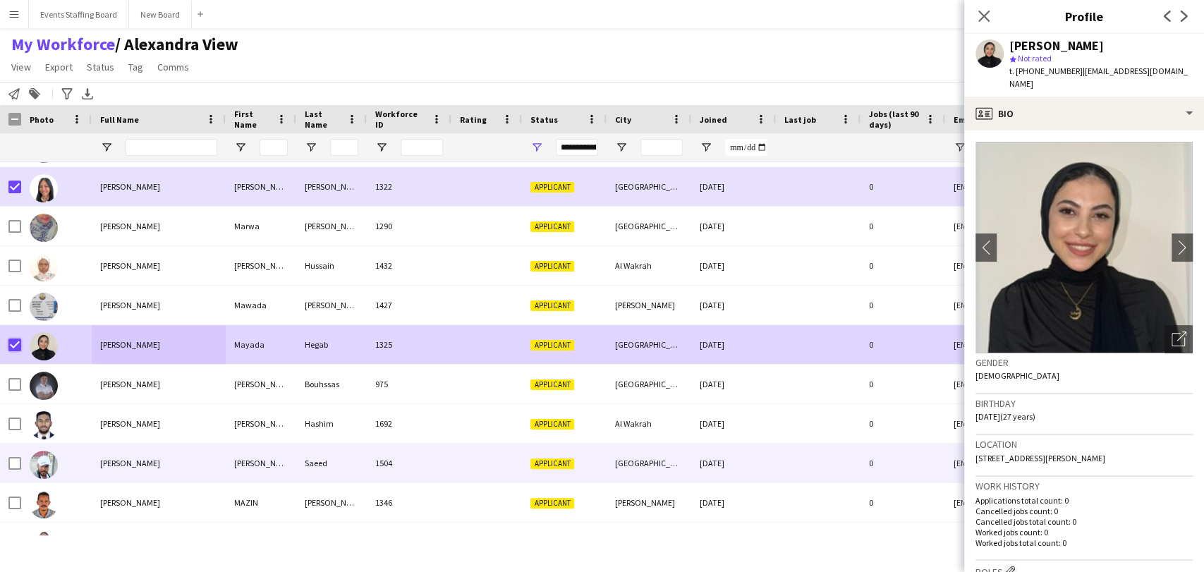
scroll to position [0, 0]
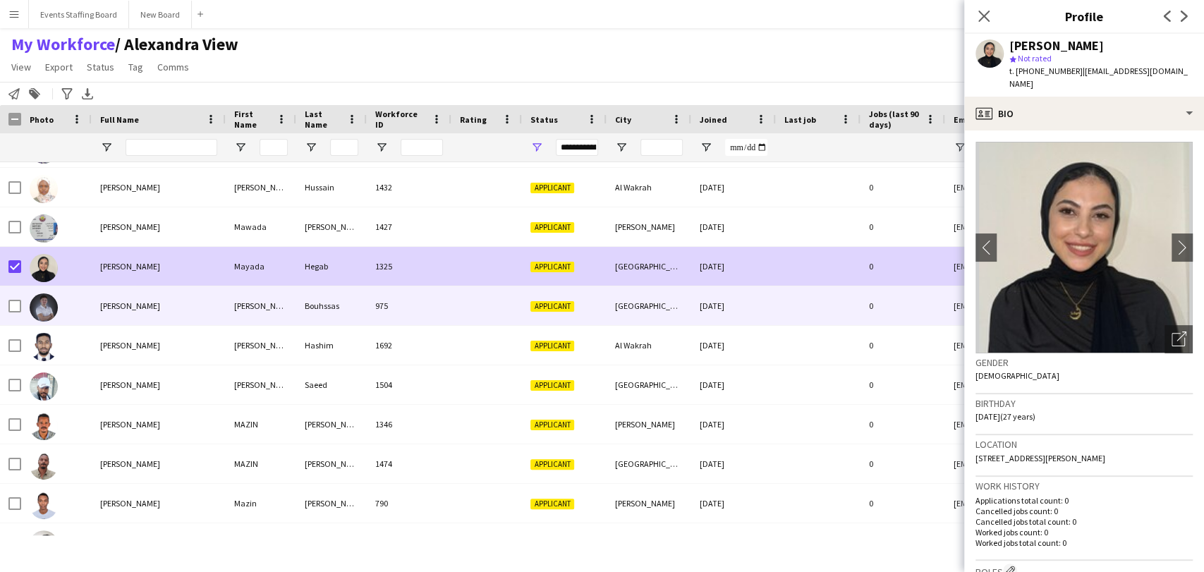
click at [109, 312] on div "[PERSON_NAME]" at bounding box center [159, 305] width 134 height 39
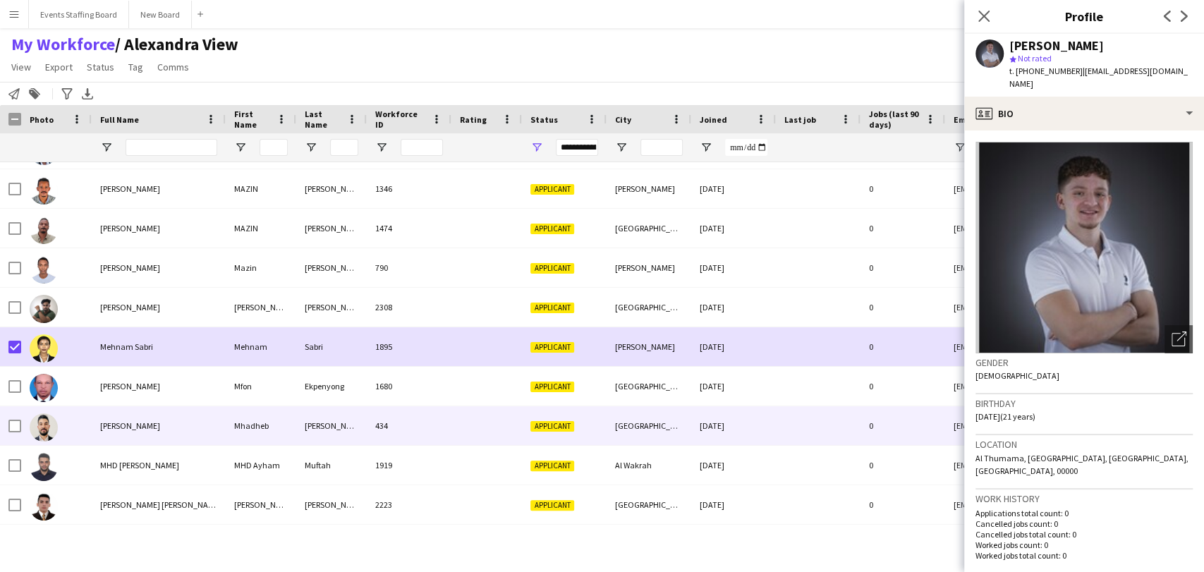
click at [7, 425] on div at bounding box center [10, 425] width 21 height 39
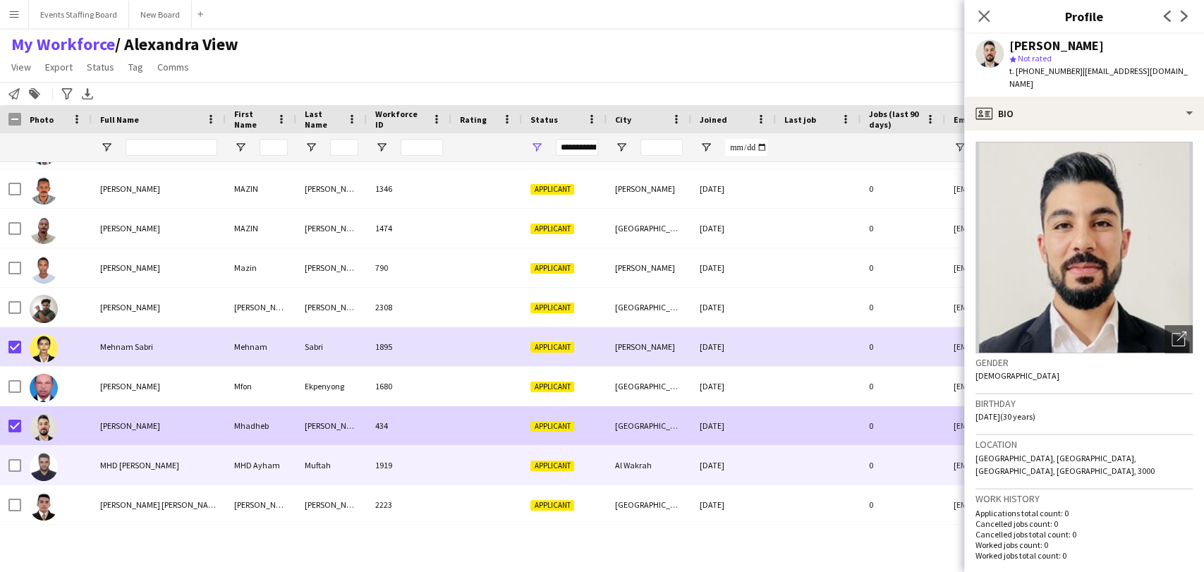
click at [138, 470] on span "MHD [PERSON_NAME]" at bounding box center [139, 465] width 79 height 11
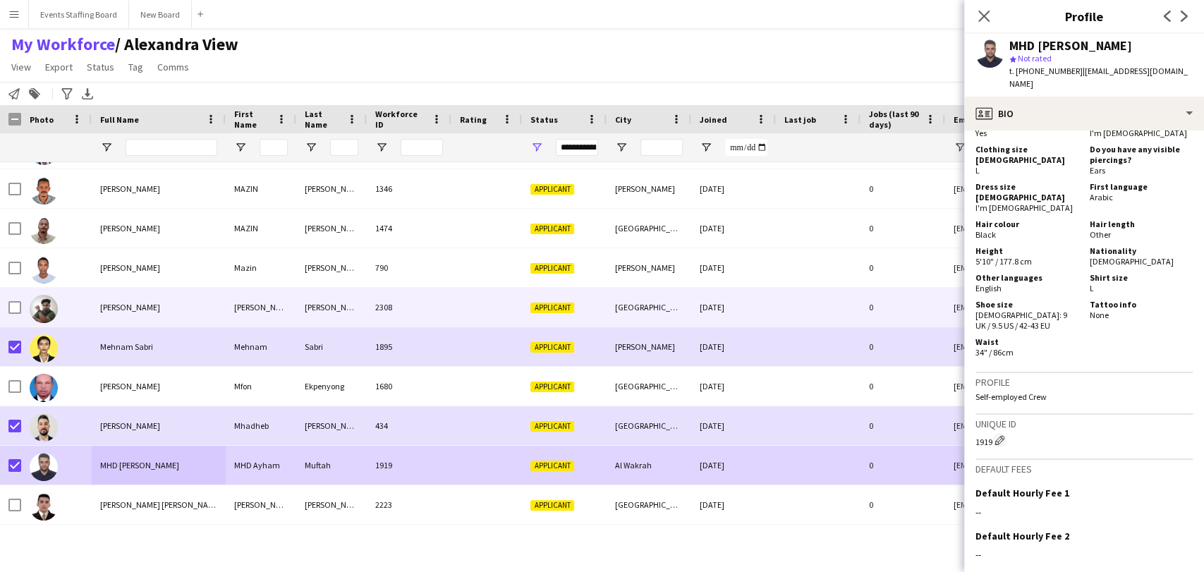
click at [138, 303] on span "[PERSON_NAME]" at bounding box center [130, 307] width 60 height 11
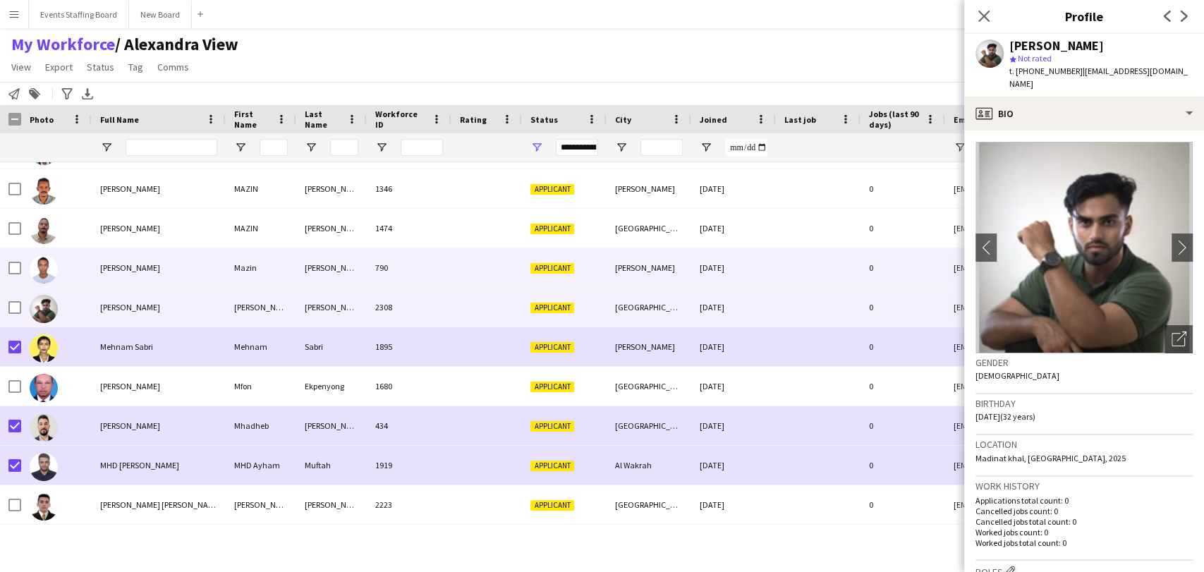
click at [135, 270] on span "[PERSON_NAME]" at bounding box center [130, 267] width 60 height 11
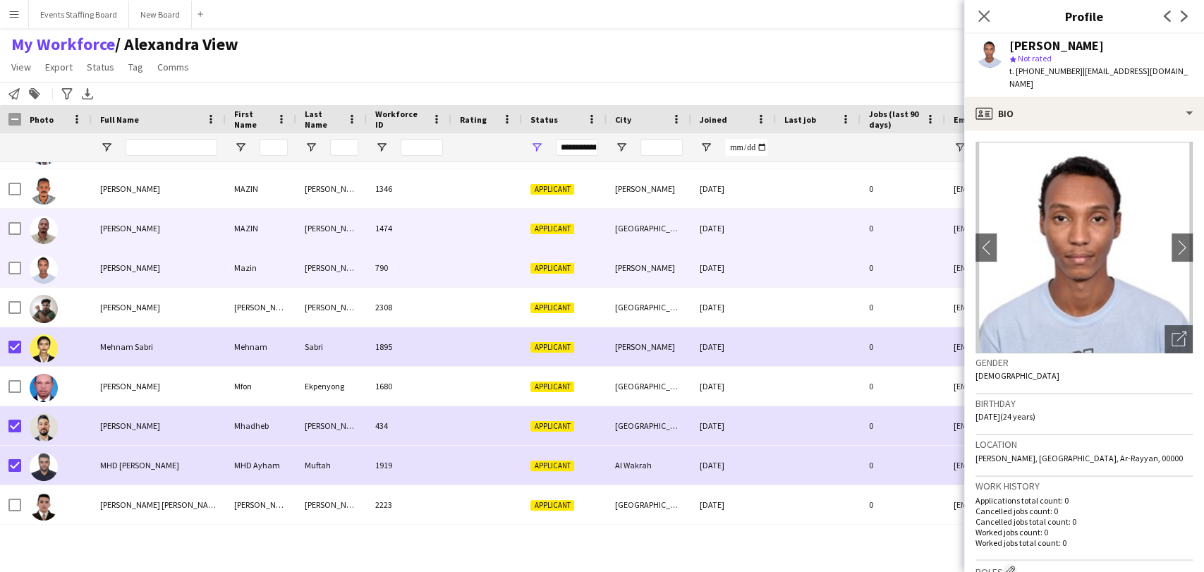
click at [140, 234] on div "[PERSON_NAME]" at bounding box center [159, 228] width 134 height 39
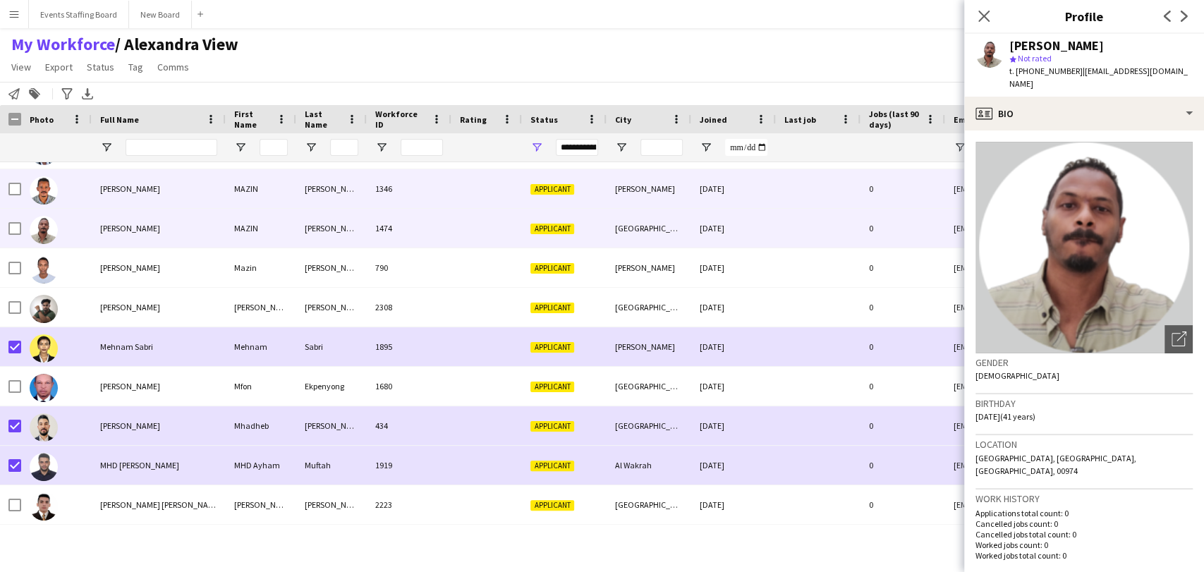
click at [145, 205] on div "[PERSON_NAME]" at bounding box center [159, 188] width 134 height 39
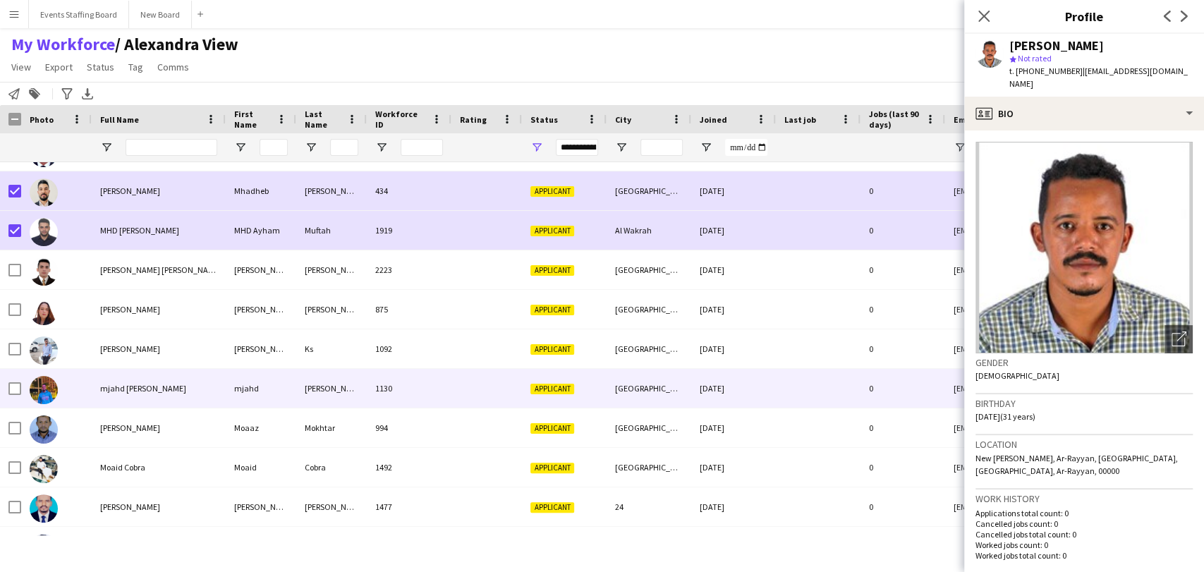
click at [113, 370] on div "mjahd [PERSON_NAME]" at bounding box center [159, 388] width 134 height 39
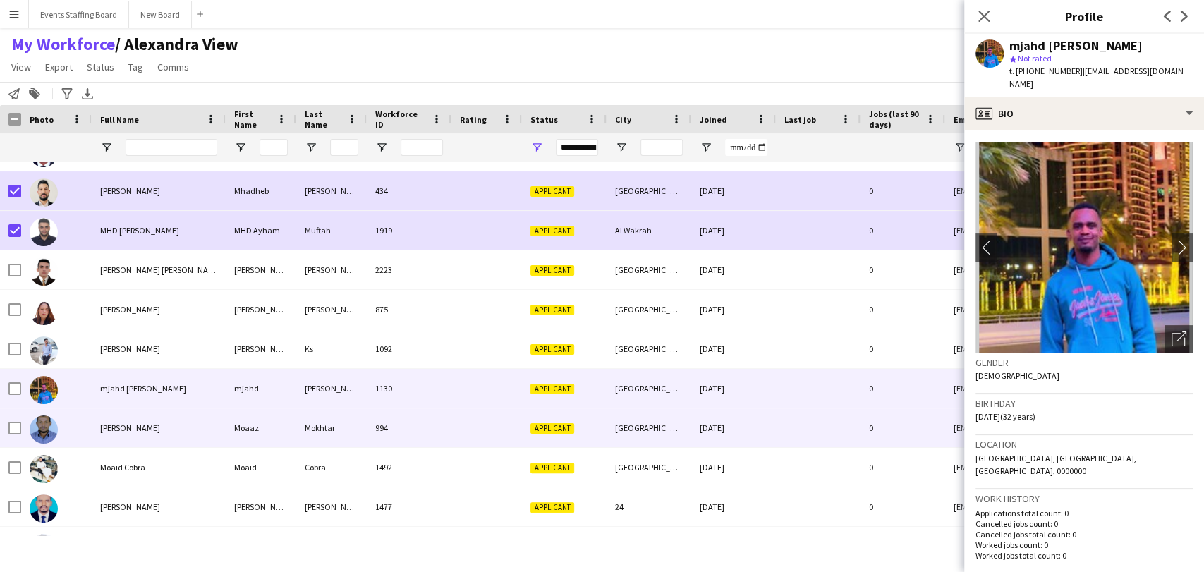
click at [121, 418] on div "[PERSON_NAME]" at bounding box center [159, 427] width 134 height 39
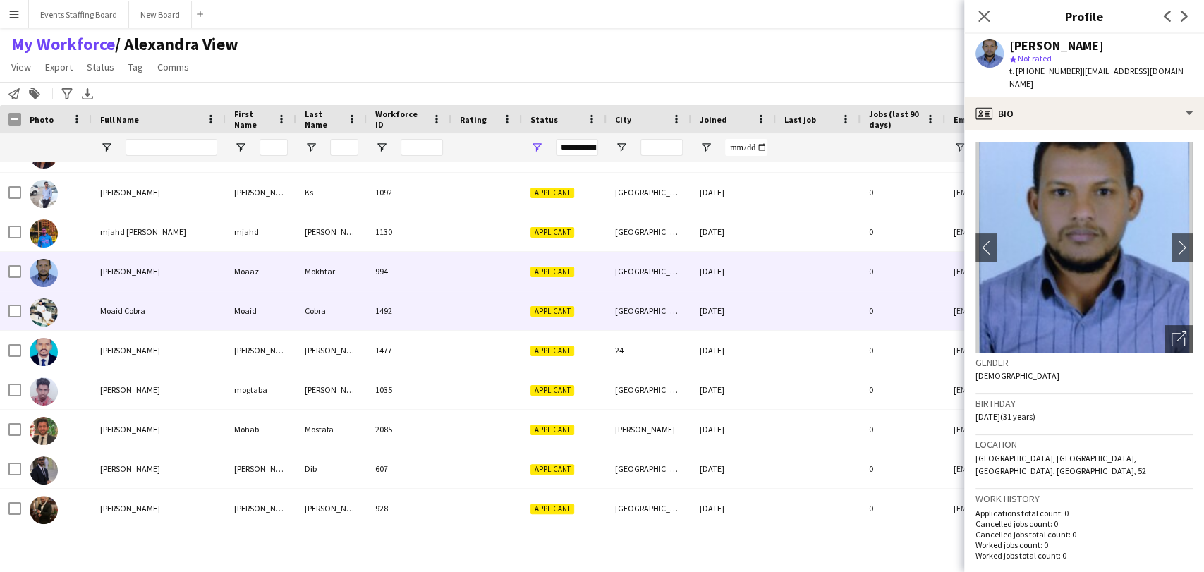
click at [143, 319] on div "Moaid Cobra" at bounding box center [159, 310] width 134 height 39
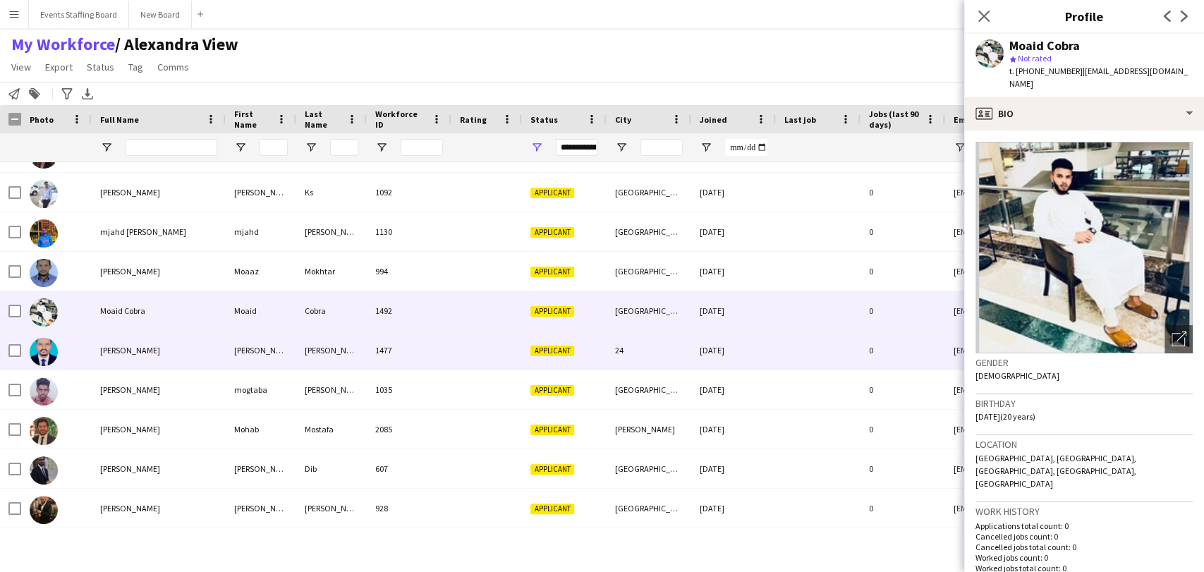
click at [137, 363] on div "[PERSON_NAME]" at bounding box center [159, 350] width 134 height 39
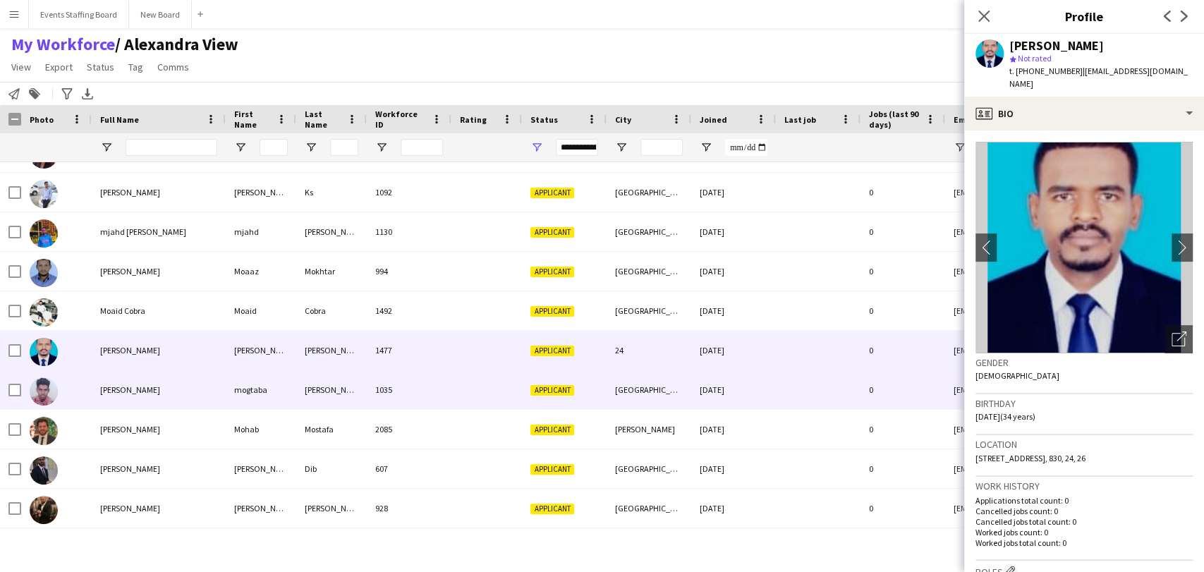
click at [135, 385] on span "[PERSON_NAME]" at bounding box center [130, 390] width 60 height 11
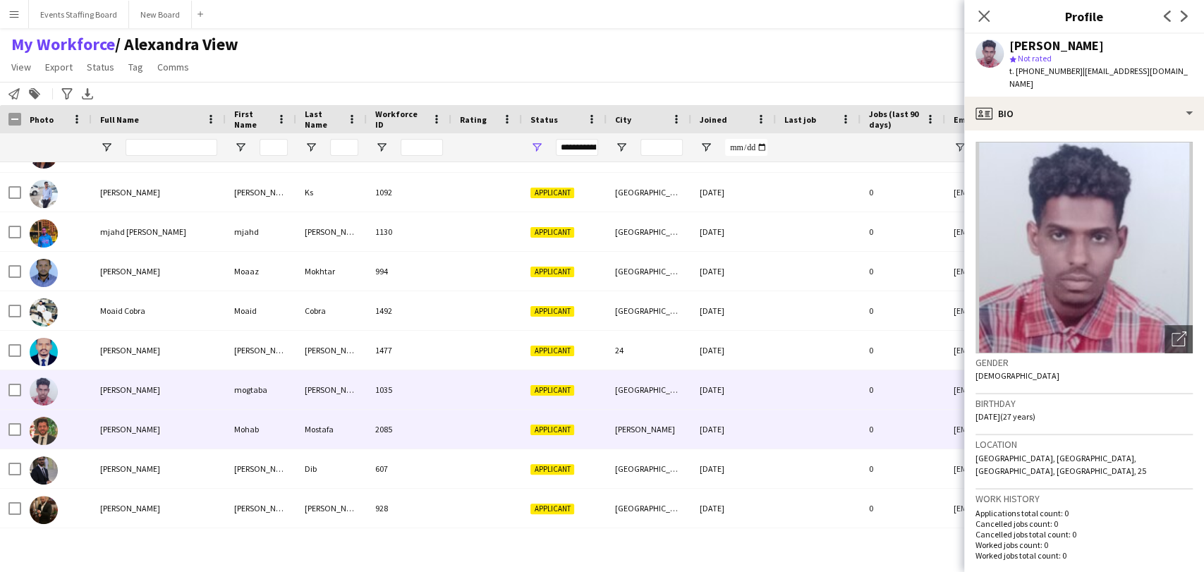
click at [152, 425] on span "[PERSON_NAME]" at bounding box center [130, 429] width 60 height 11
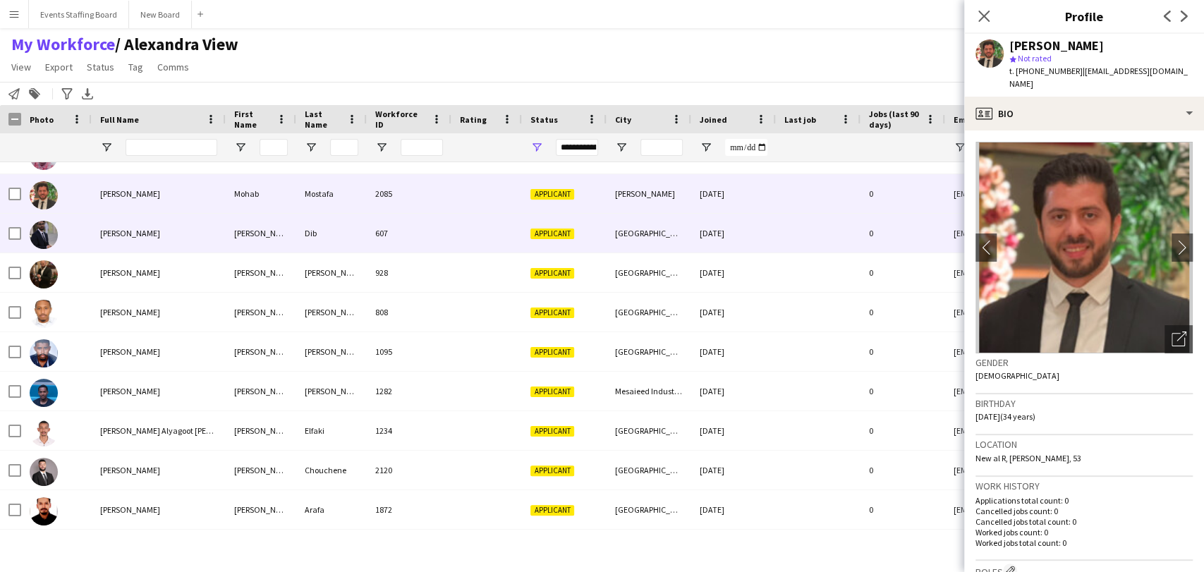
click at [126, 233] on span "[PERSON_NAME]" at bounding box center [130, 233] width 60 height 11
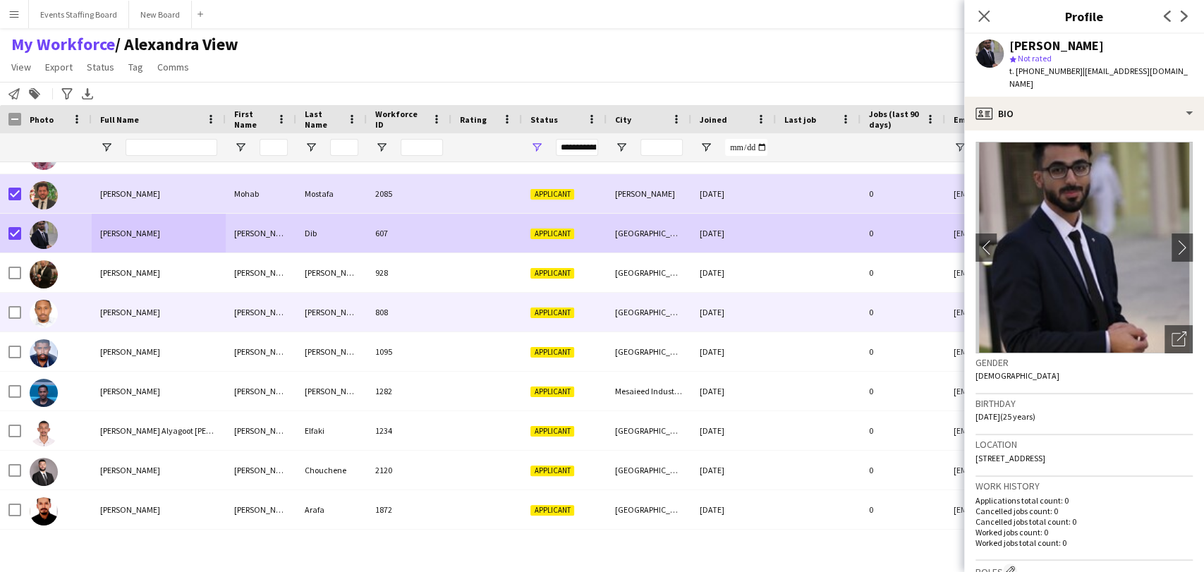
click at [138, 300] on div "[PERSON_NAME]" at bounding box center [159, 312] width 134 height 39
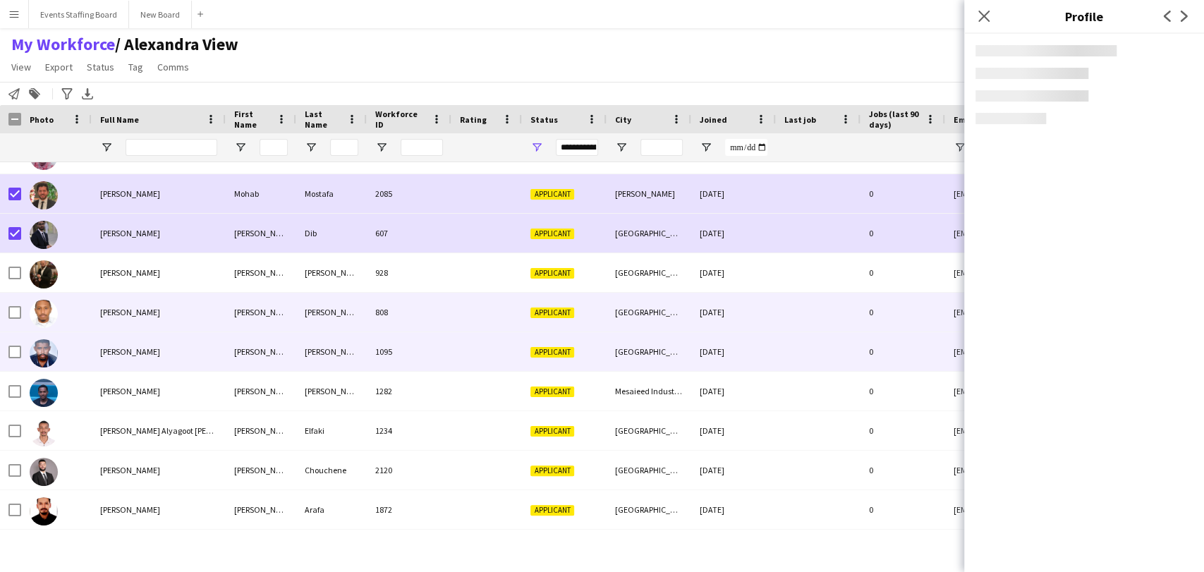
click at [133, 361] on div "[PERSON_NAME]" at bounding box center [159, 351] width 134 height 39
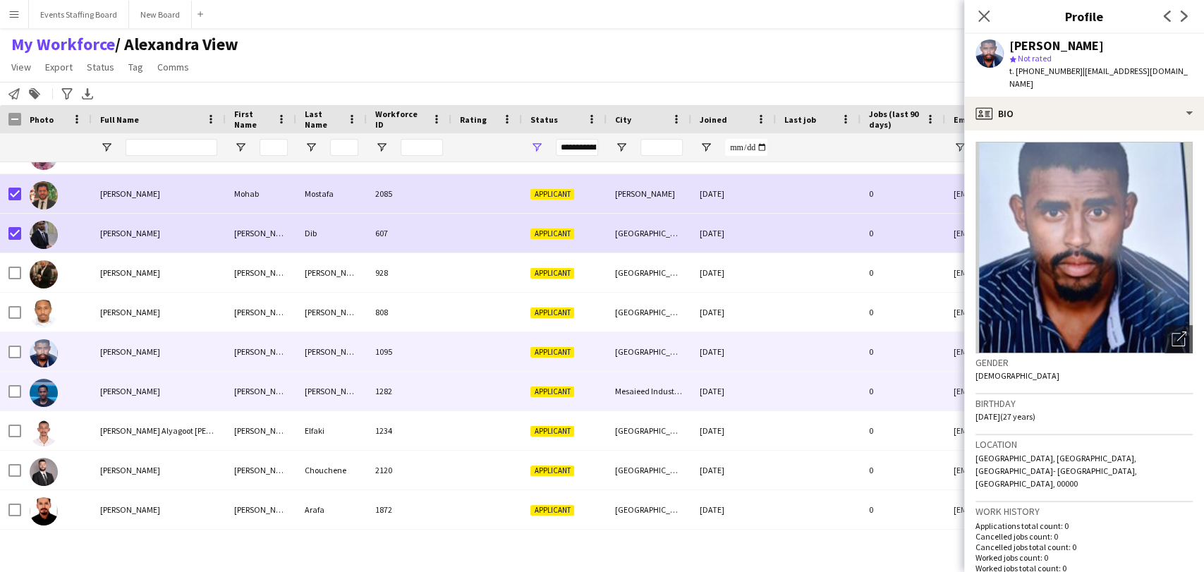
click at [143, 399] on div "[PERSON_NAME]" at bounding box center [159, 391] width 134 height 39
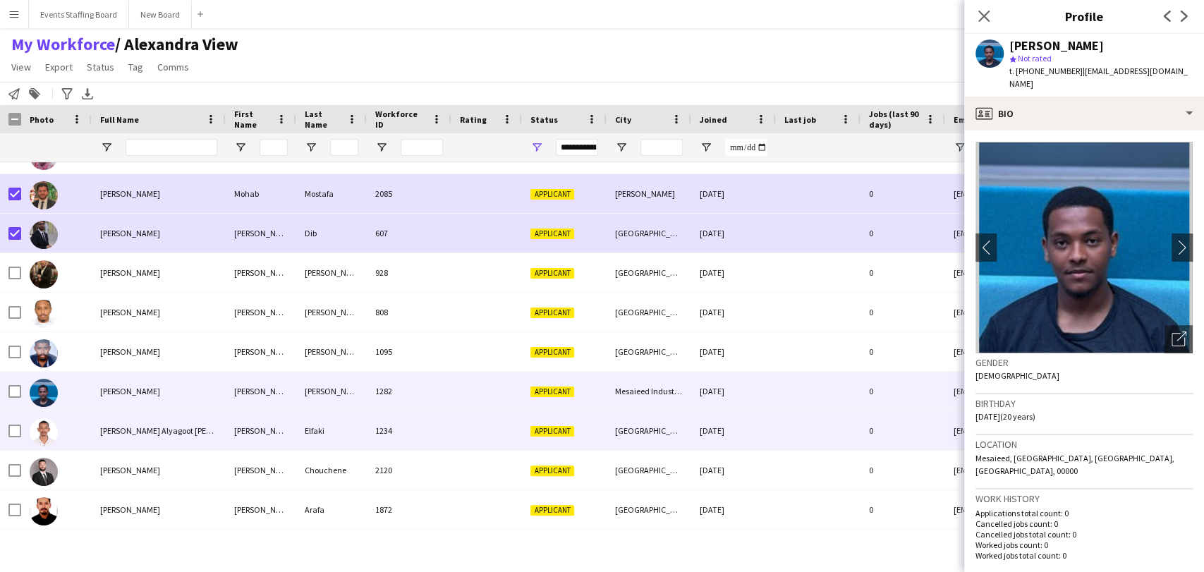
click at [154, 424] on div "[PERSON_NAME] Alyagoot [PERSON_NAME]" at bounding box center [159, 430] width 134 height 39
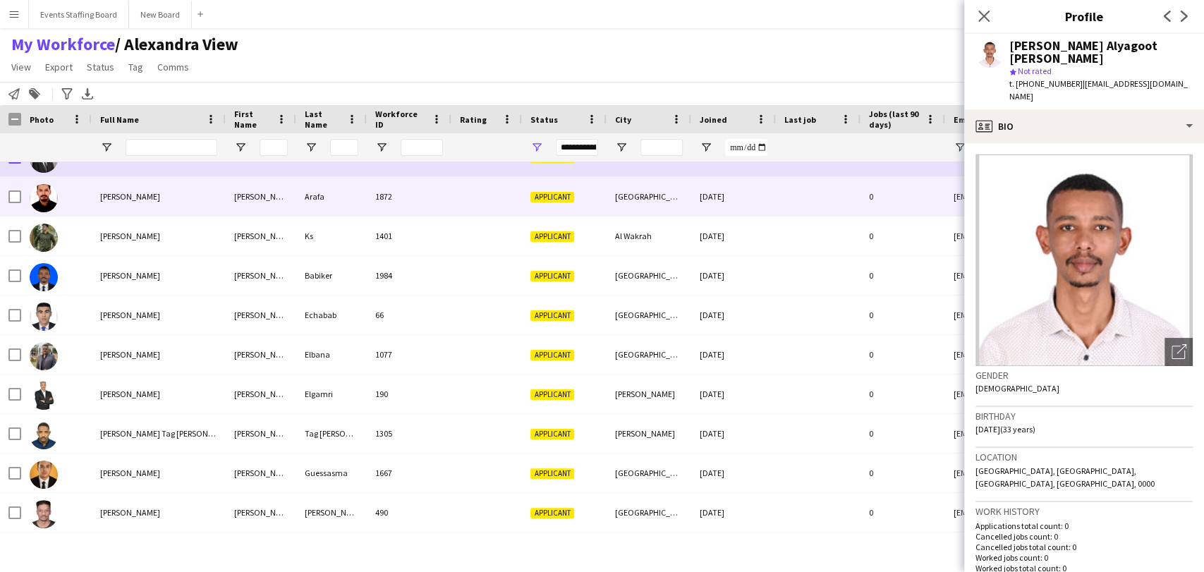
click at [139, 202] on div "[PERSON_NAME]" at bounding box center [159, 196] width 134 height 39
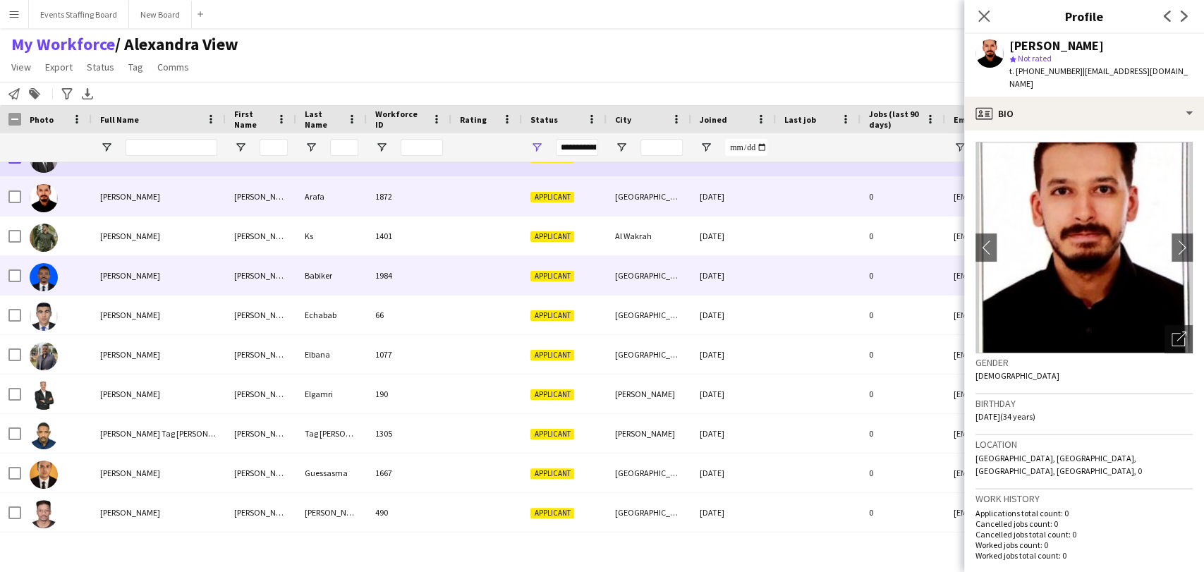
click at [130, 286] on div "[PERSON_NAME]" at bounding box center [159, 275] width 134 height 39
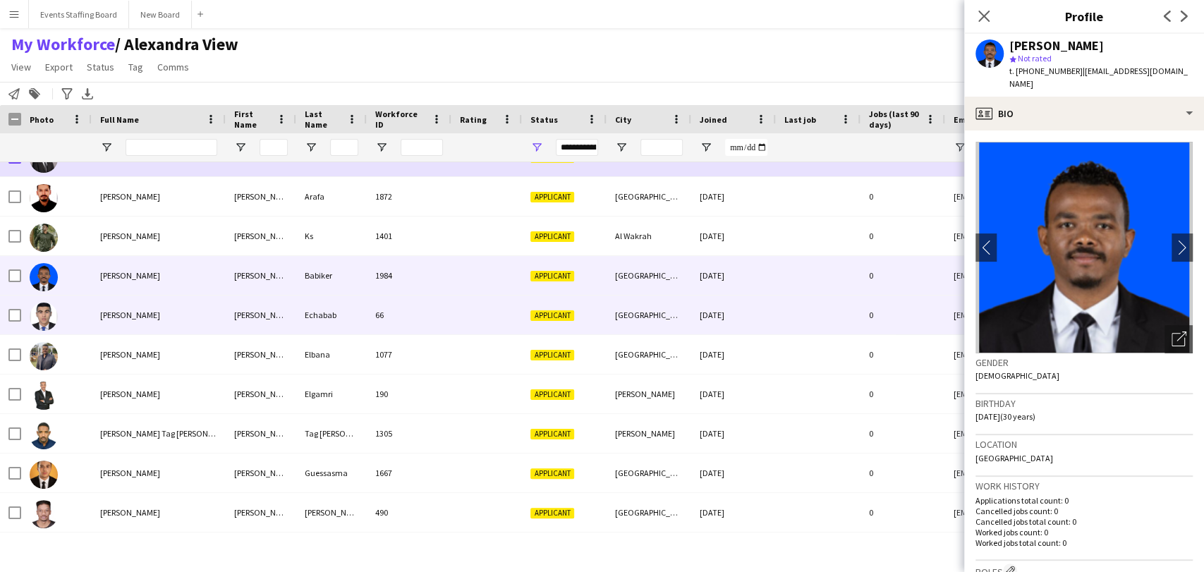
click at [135, 306] on div "[PERSON_NAME]" at bounding box center [159, 315] width 134 height 39
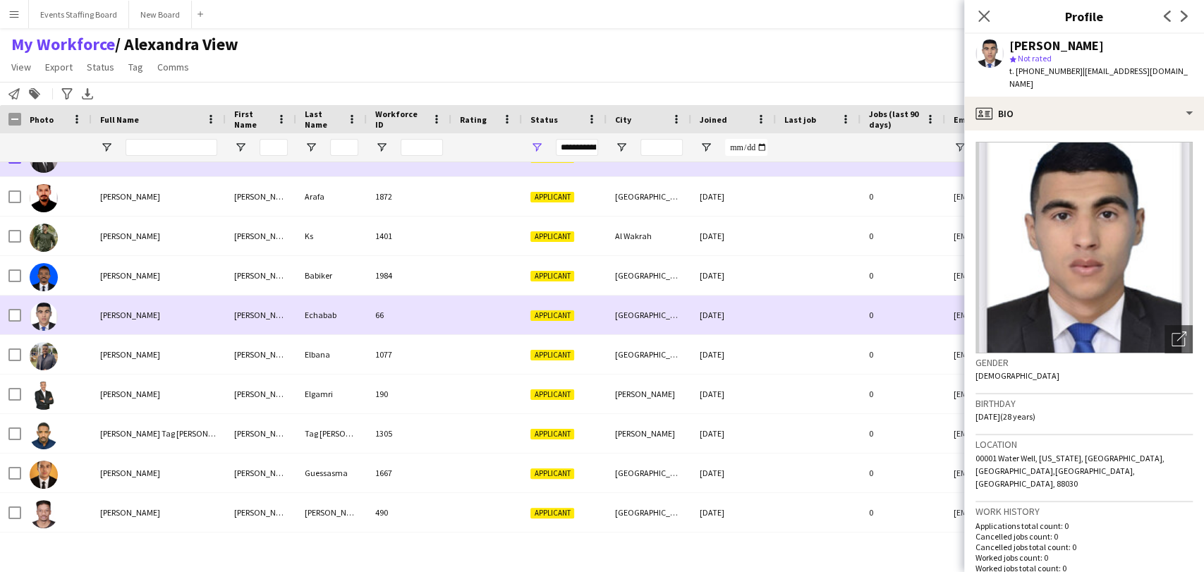
click at [141, 329] on div "[PERSON_NAME]" at bounding box center [159, 315] width 134 height 39
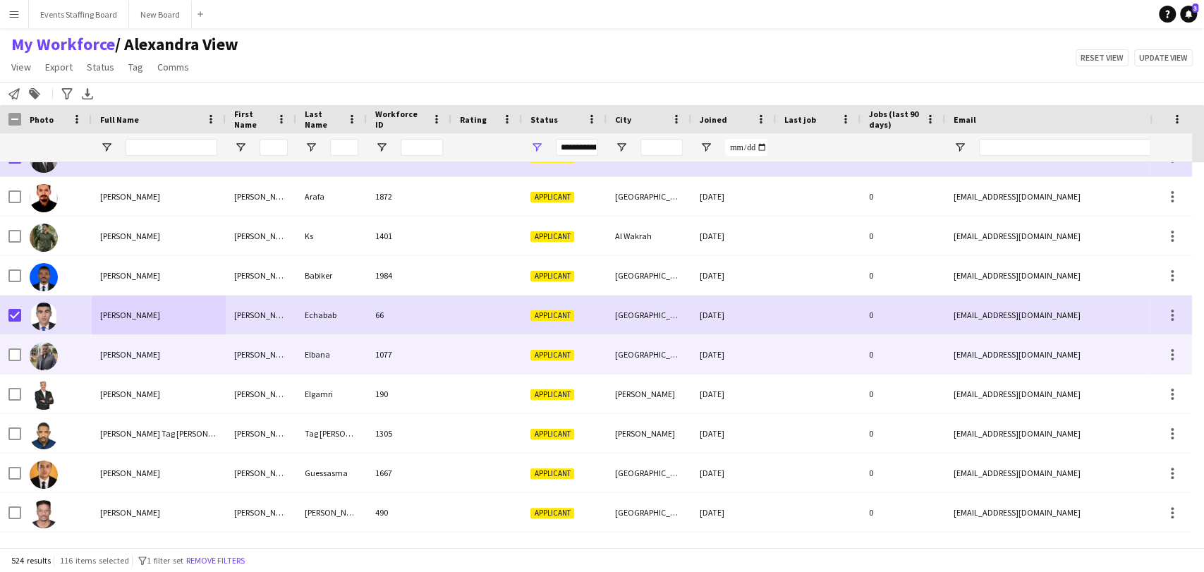
click at [147, 363] on div "[PERSON_NAME]" at bounding box center [159, 354] width 134 height 39
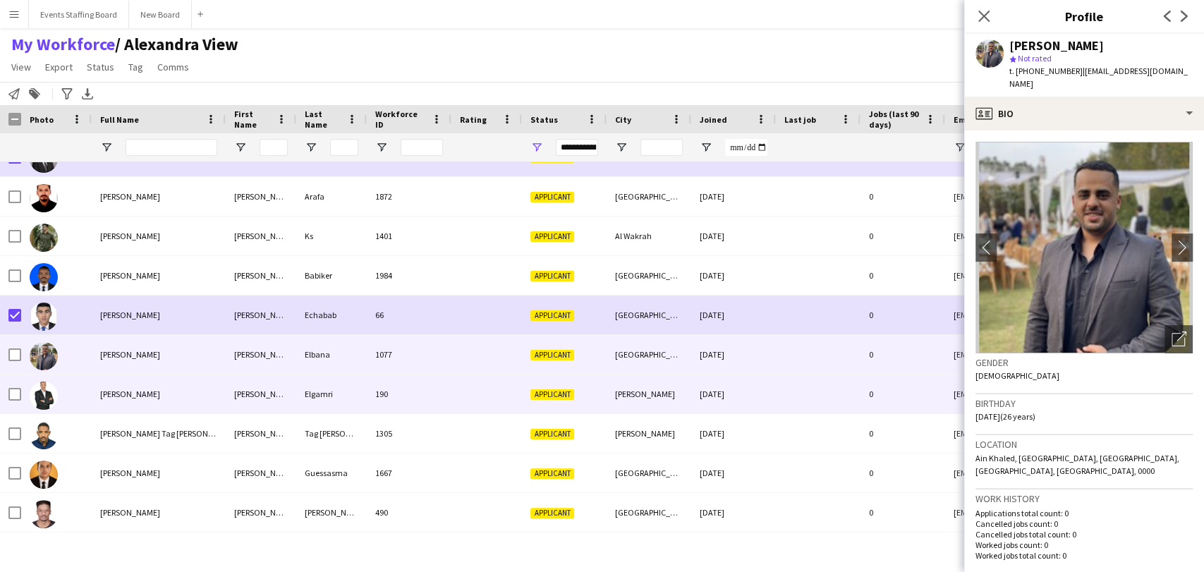
click at [126, 397] on span "[PERSON_NAME]" at bounding box center [130, 394] width 60 height 11
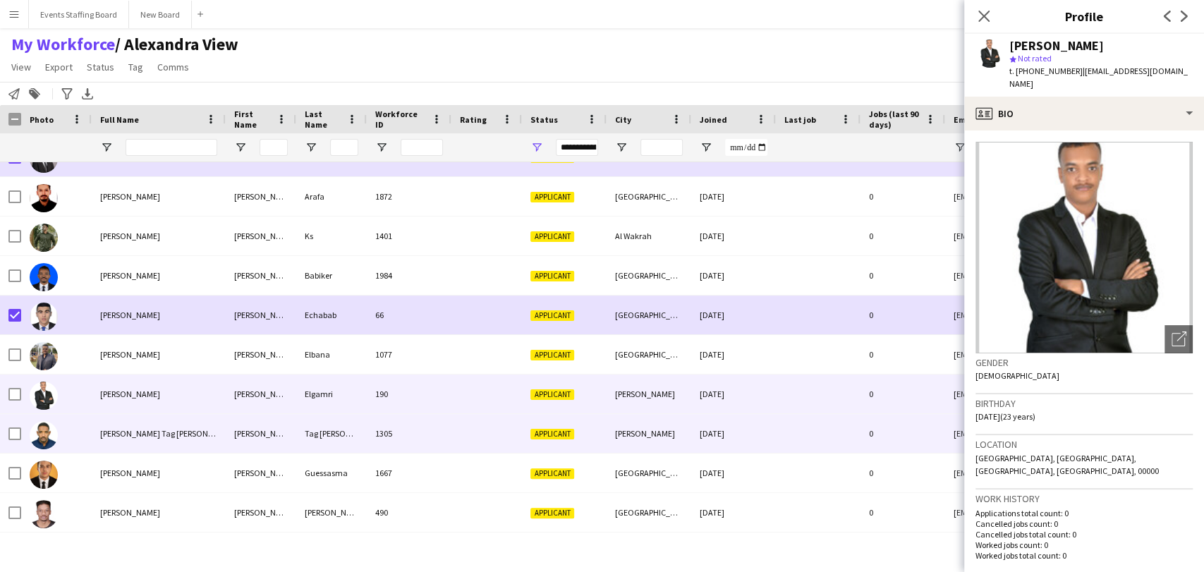
click at [135, 418] on div "[PERSON_NAME] Tag [PERSON_NAME]" at bounding box center [159, 433] width 134 height 39
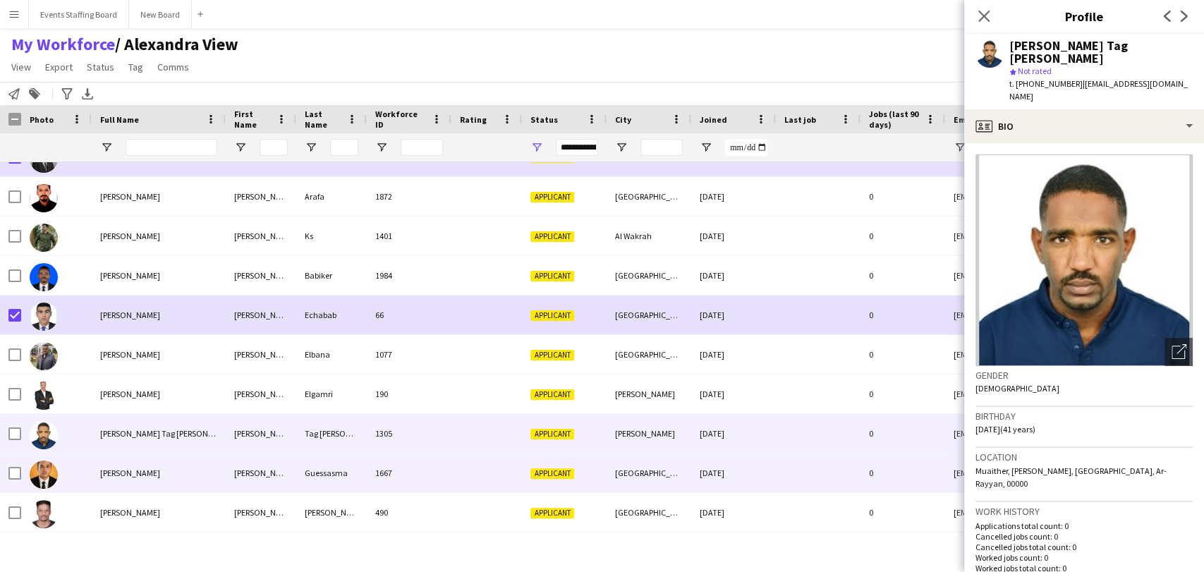
click at [111, 470] on span "[PERSON_NAME]" at bounding box center [130, 473] width 60 height 11
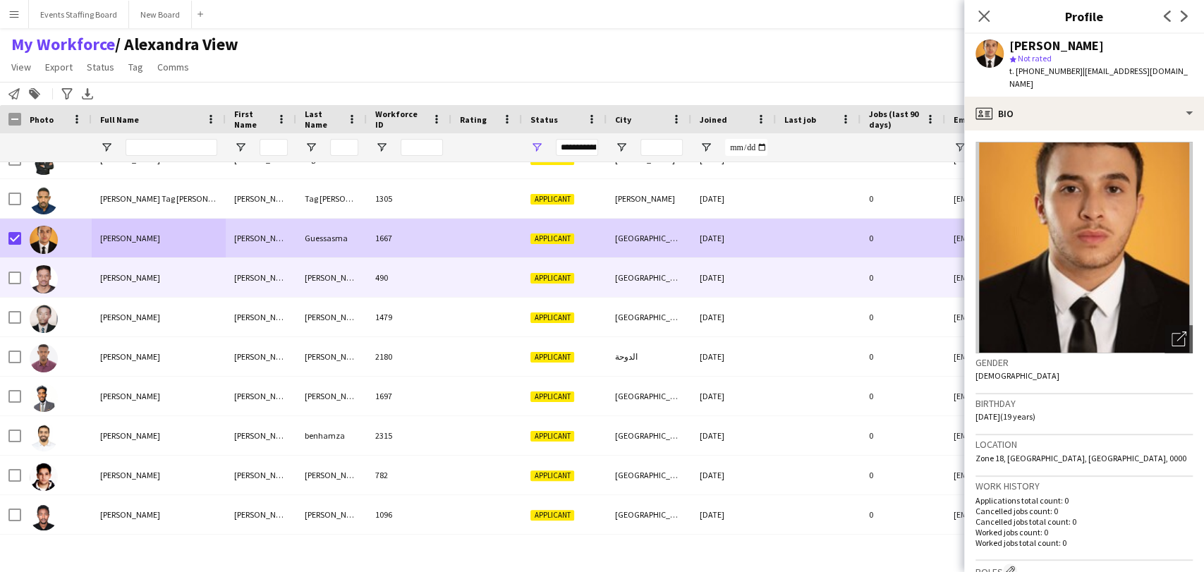
click at [131, 280] on span "[PERSON_NAME]" at bounding box center [130, 277] width 60 height 11
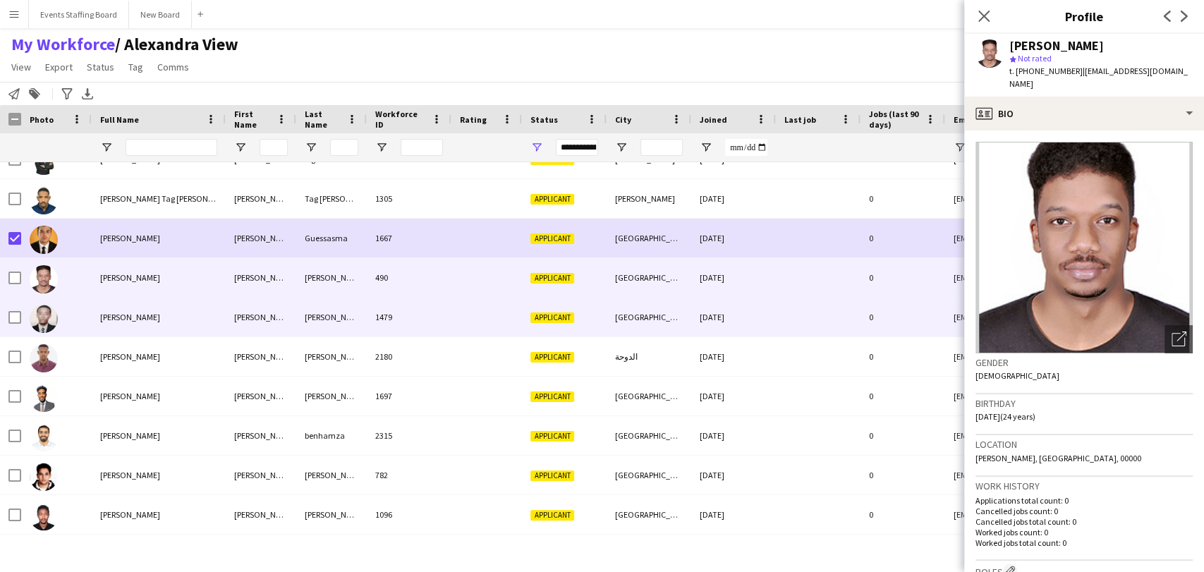
click at [145, 312] on span "[PERSON_NAME]" at bounding box center [130, 317] width 60 height 11
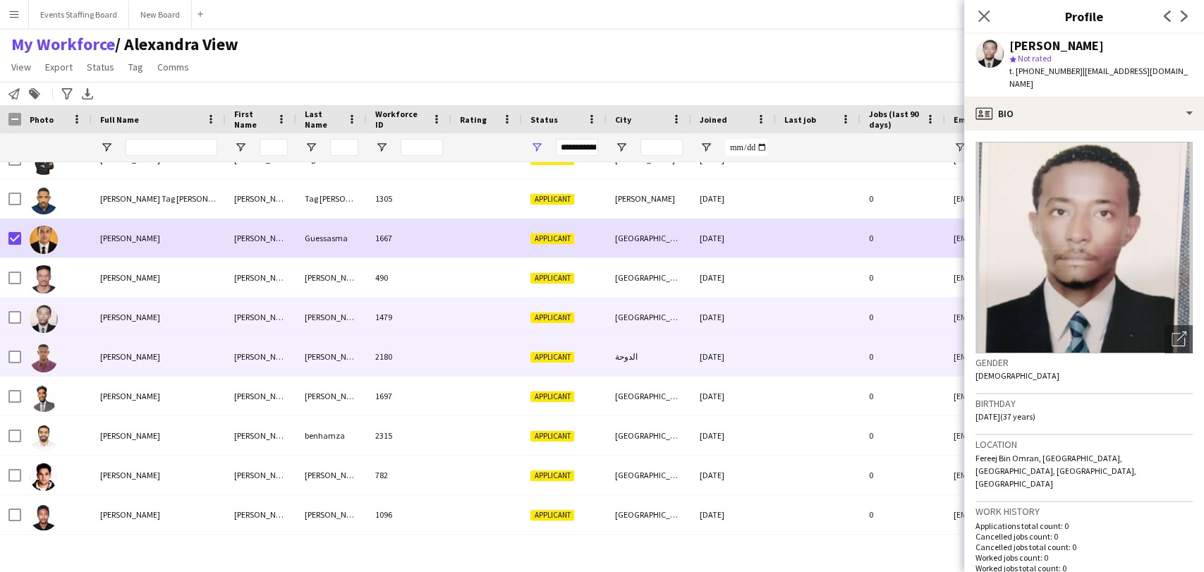
click at [167, 351] on div "[PERSON_NAME]" at bounding box center [159, 356] width 134 height 39
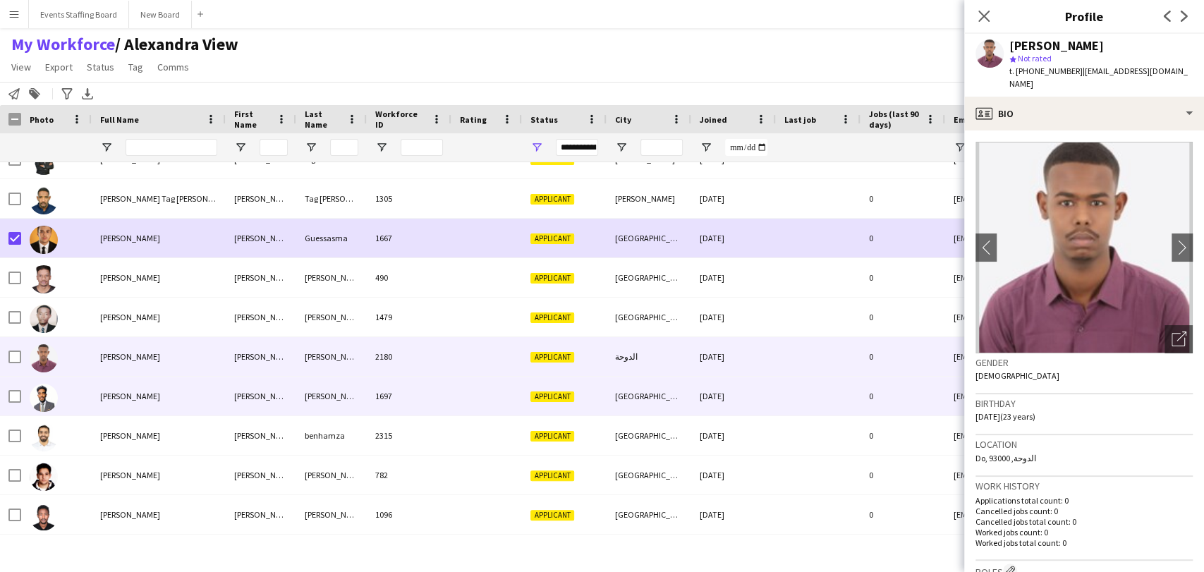
click at [163, 393] on div "[PERSON_NAME]" at bounding box center [159, 396] width 134 height 39
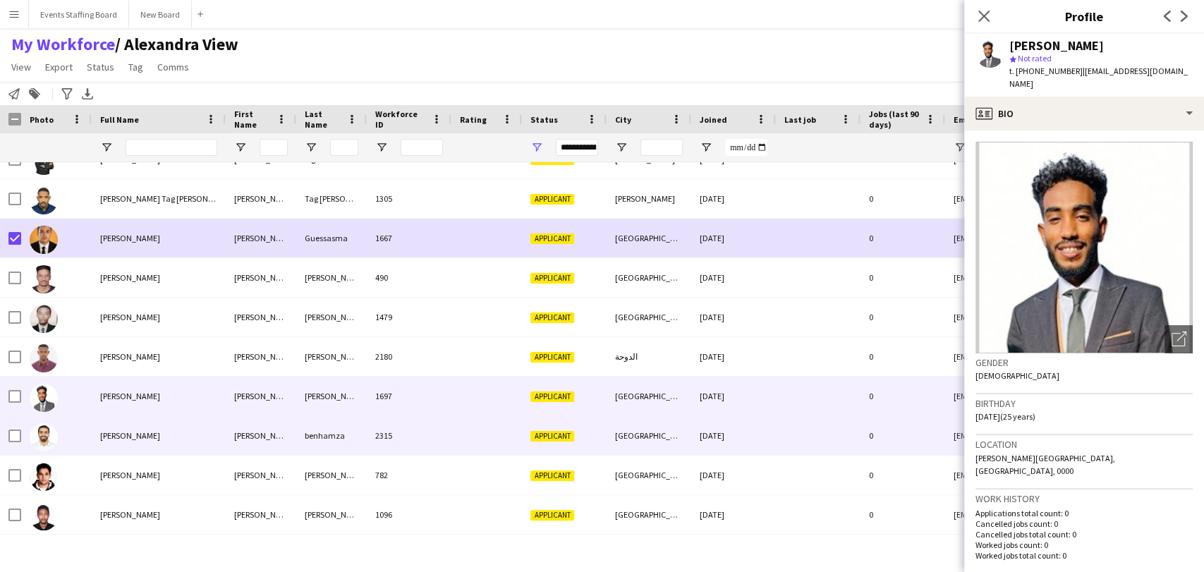
click at [149, 424] on div "[PERSON_NAME]" at bounding box center [159, 435] width 134 height 39
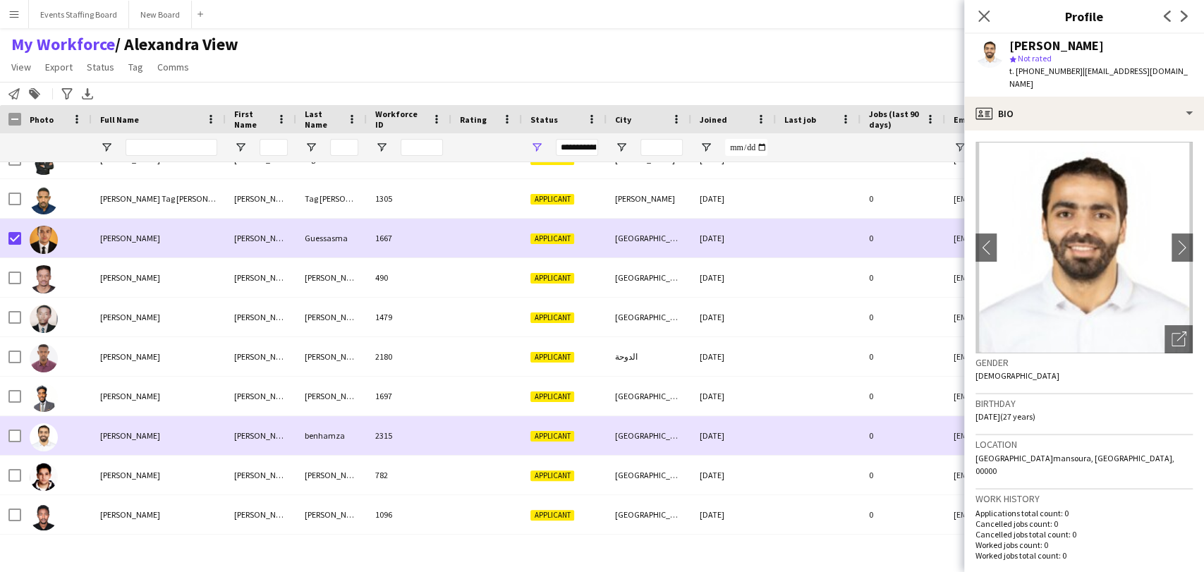
click at [156, 452] on div "[PERSON_NAME]" at bounding box center [159, 435] width 134 height 39
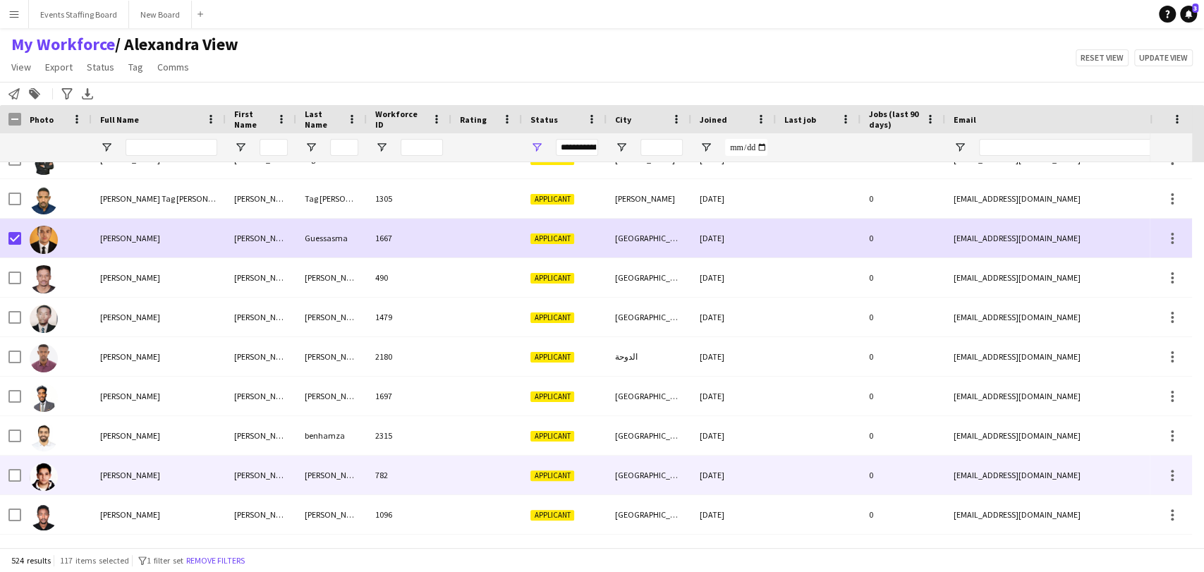
click at [134, 465] on div "[PERSON_NAME]" at bounding box center [159, 475] width 134 height 39
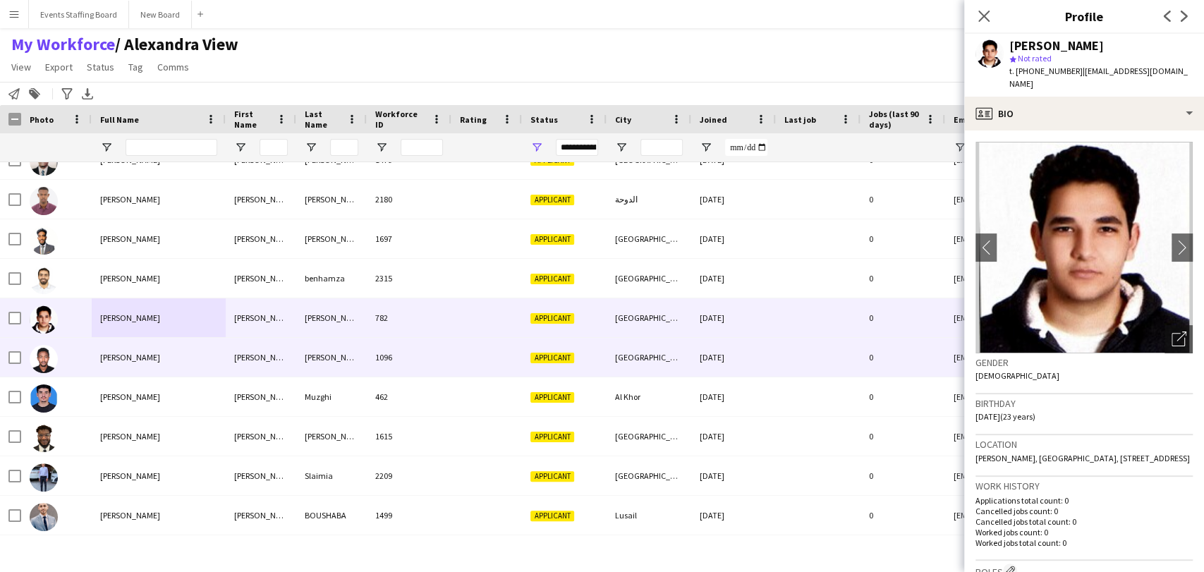
click at [107, 359] on span "[PERSON_NAME]" at bounding box center [130, 357] width 60 height 11
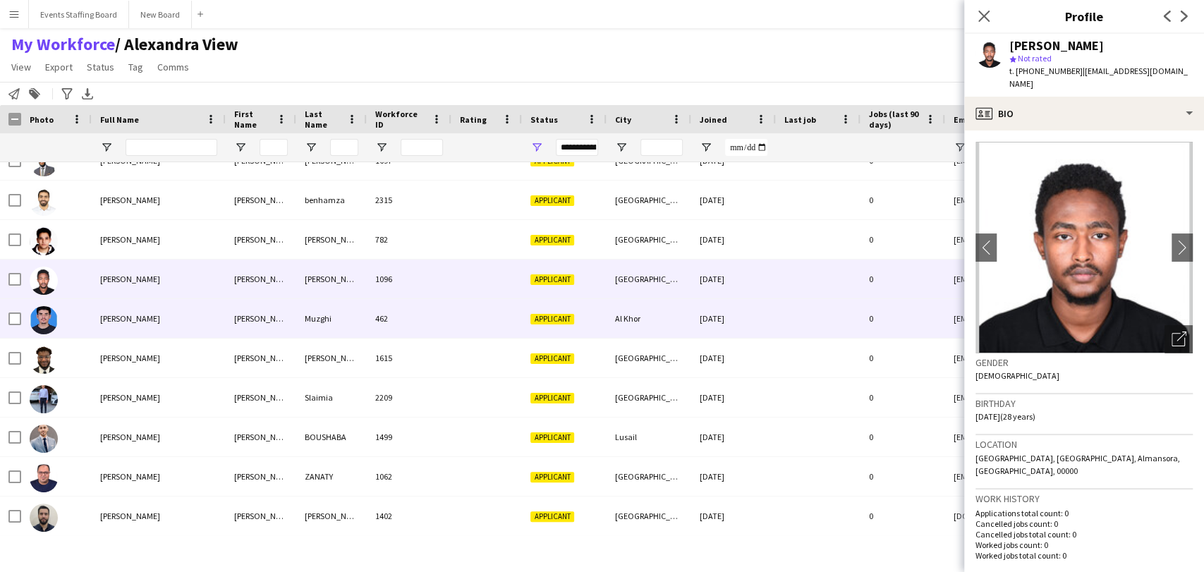
click at [130, 331] on div "[PERSON_NAME]" at bounding box center [159, 318] width 134 height 39
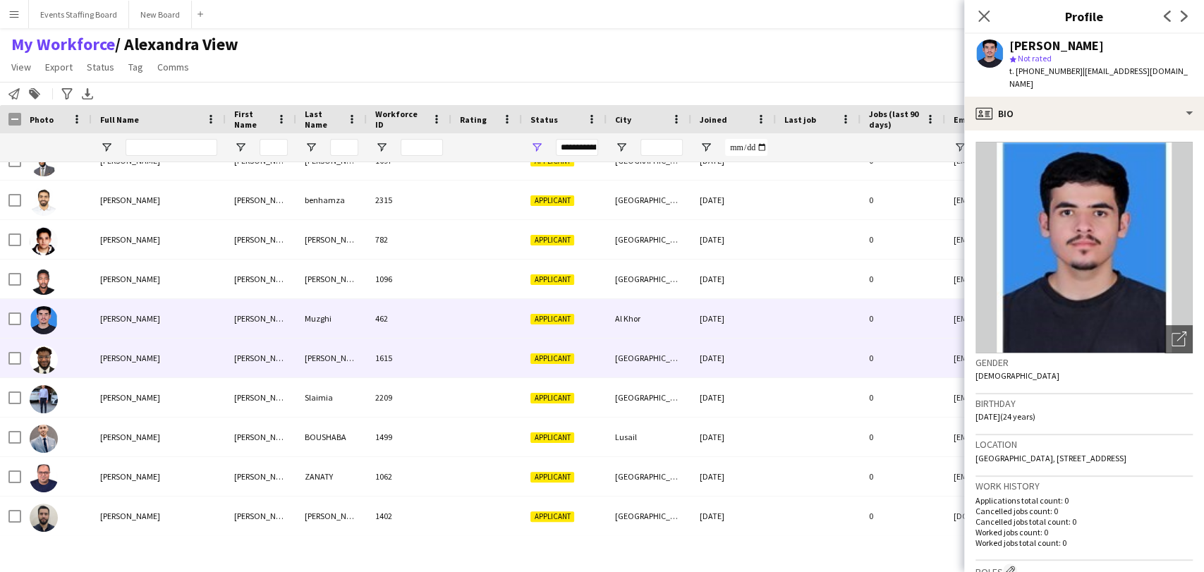
click at [95, 358] on div "[PERSON_NAME]" at bounding box center [159, 358] width 134 height 39
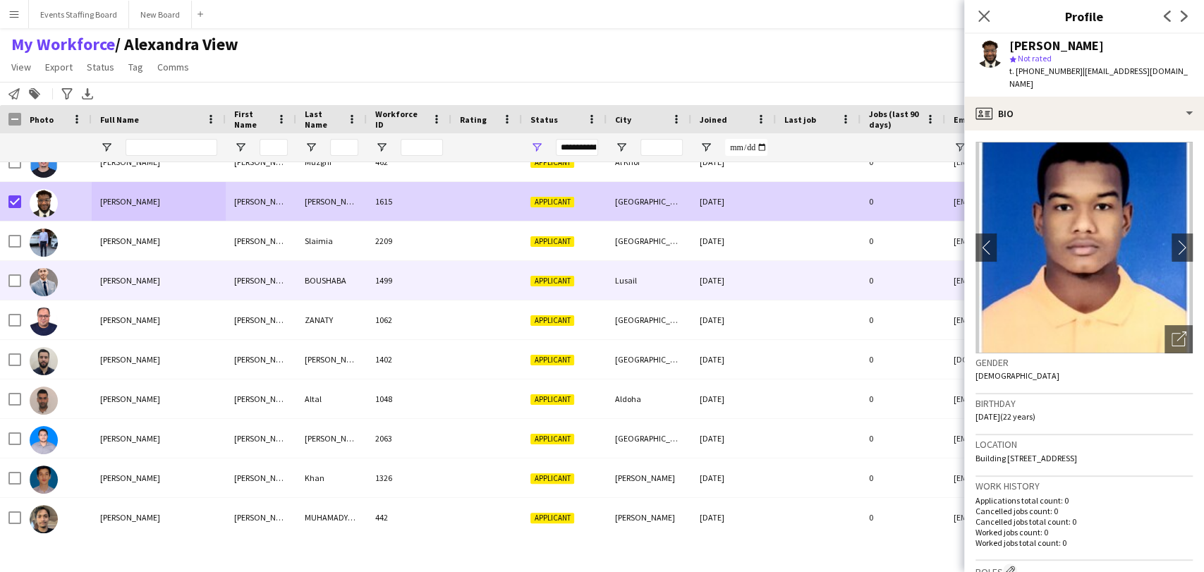
click at [112, 278] on span "[PERSON_NAME]" at bounding box center [130, 280] width 60 height 11
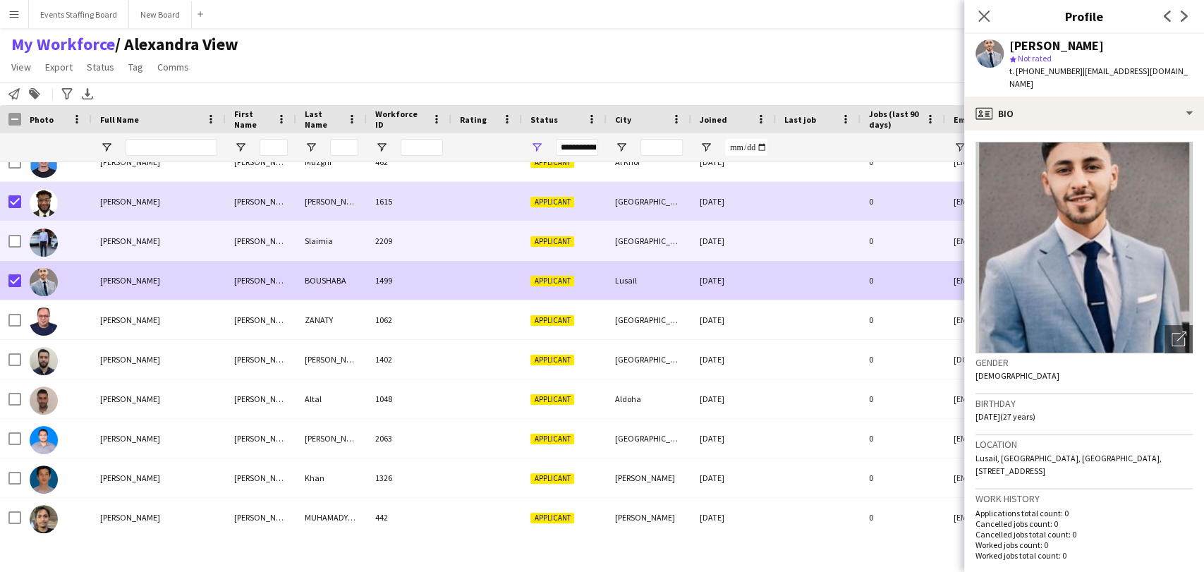
click at [174, 231] on div "[PERSON_NAME]" at bounding box center [159, 241] width 134 height 39
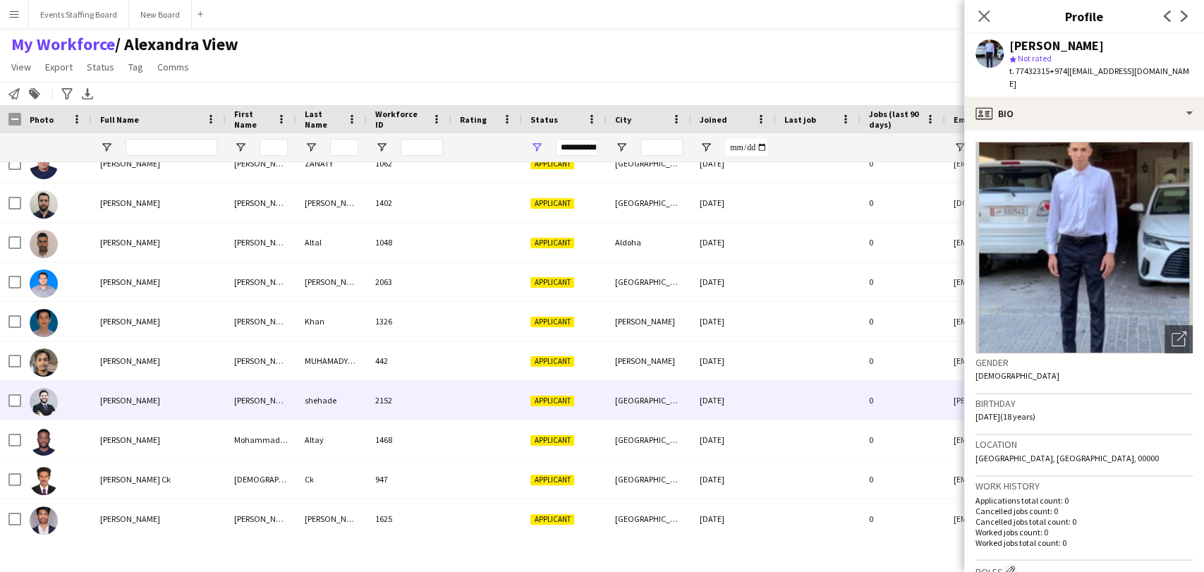
click at [125, 401] on span "[PERSON_NAME]" at bounding box center [130, 400] width 60 height 11
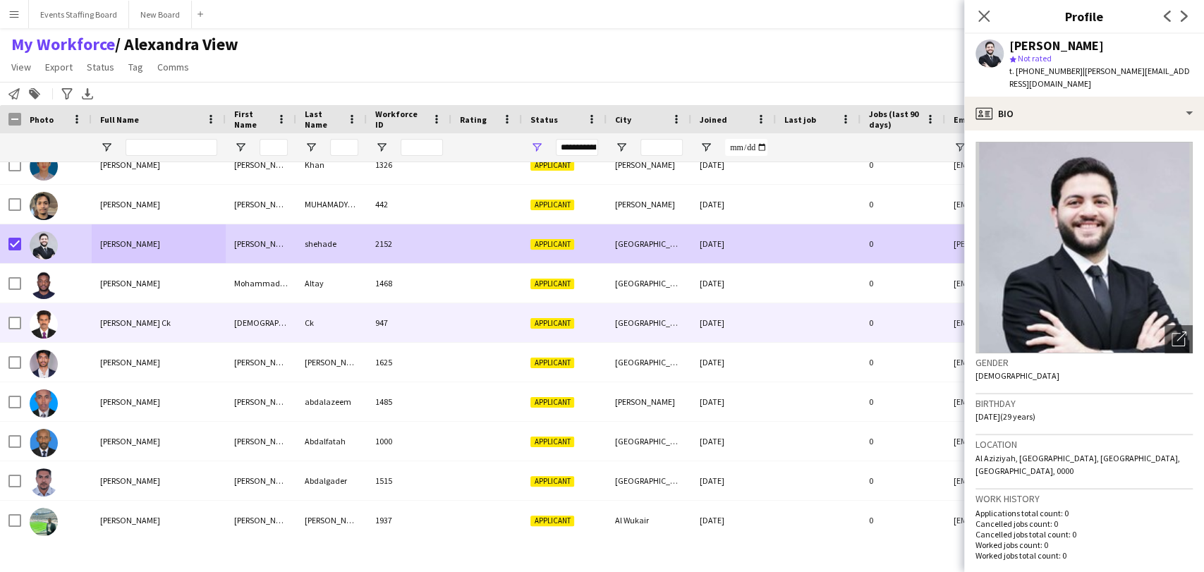
click at [85, 329] on div at bounding box center [56, 322] width 71 height 39
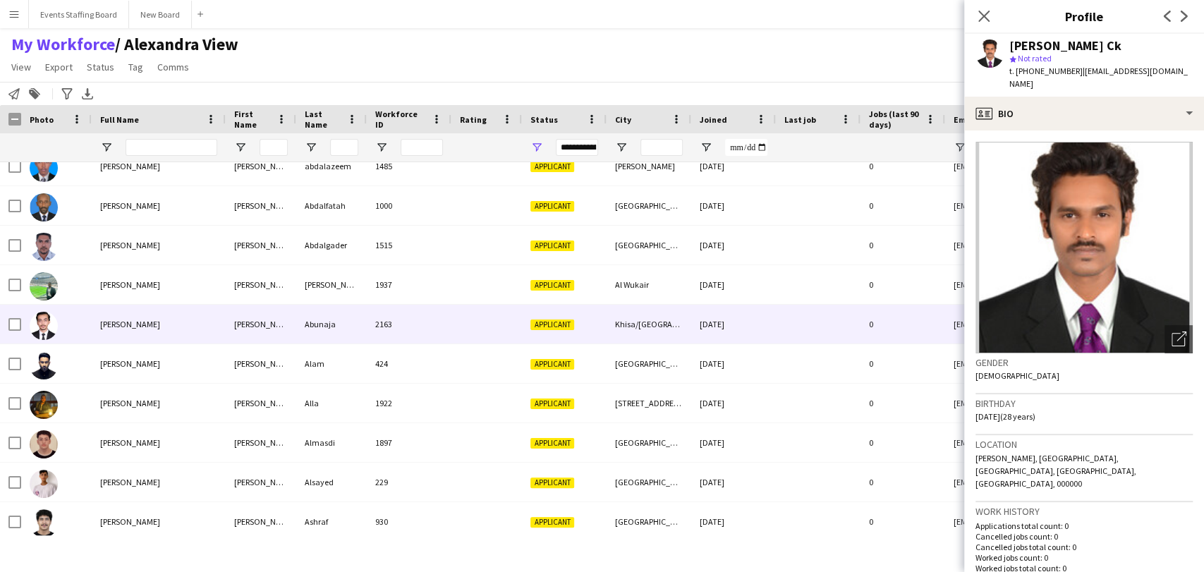
click at [160, 323] on span "[PERSON_NAME]" at bounding box center [130, 324] width 60 height 11
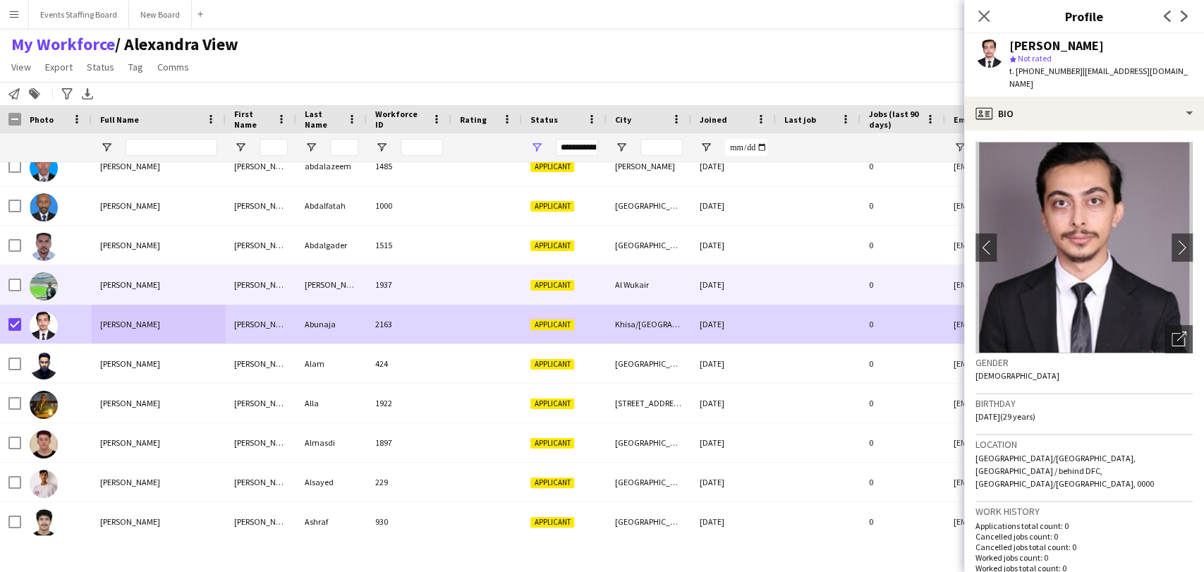
click at [124, 286] on span "[PERSON_NAME]" at bounding box center [130, 284] width 60 height 11
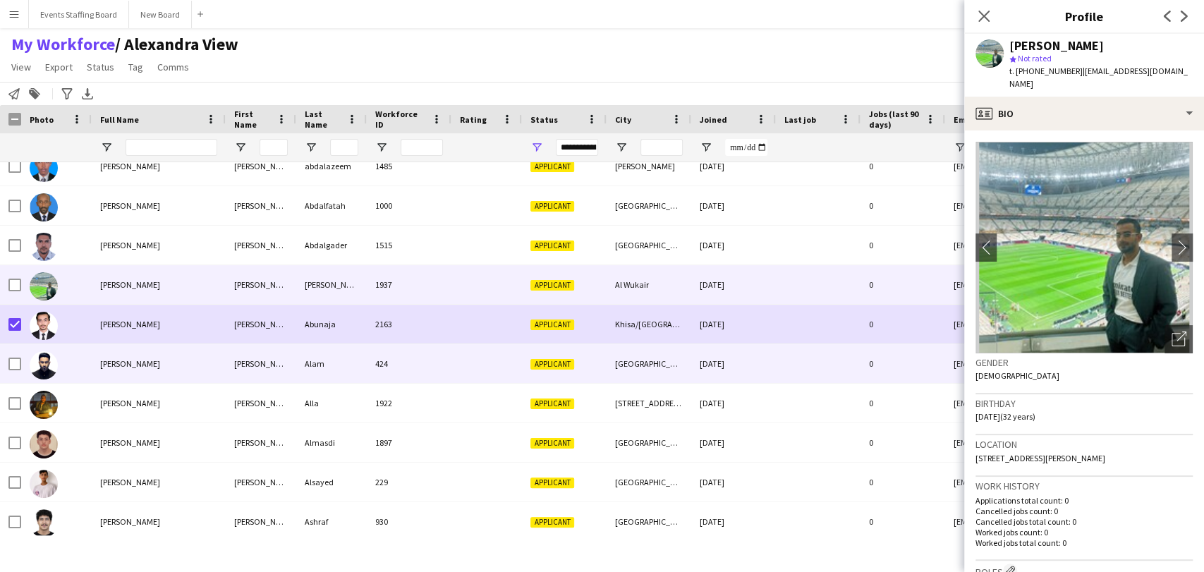
click at [126, 365] on span "[PERSON_NAME]" at bounding box center [130, 363] width 60 height 11
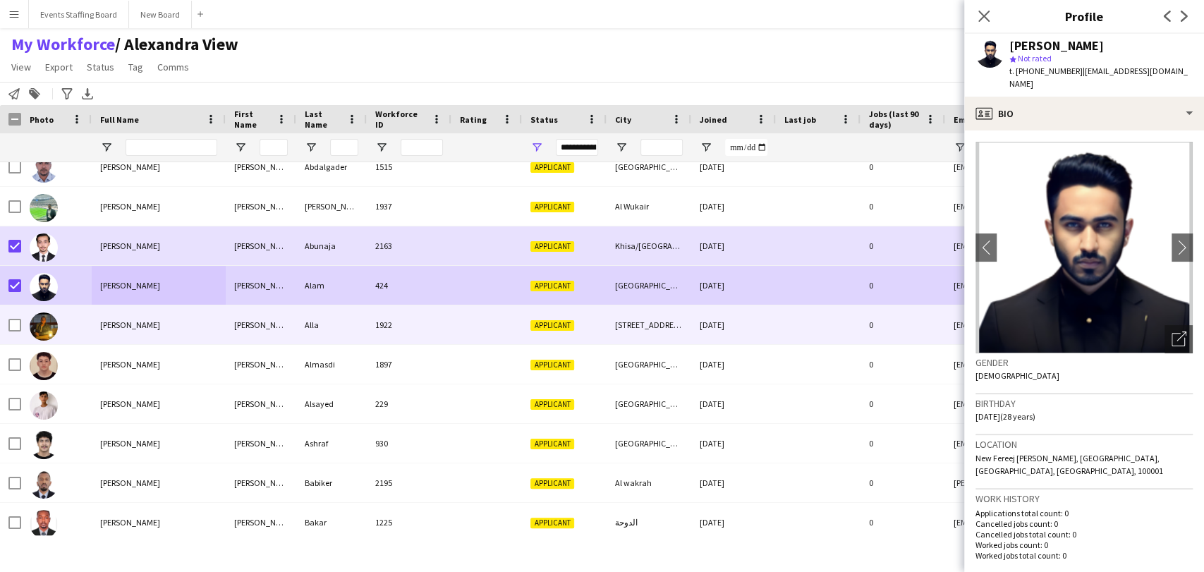
click at [128, 327] on span "[PERSON_NAME]" at bounding box center [130, 325] width 60 height 11
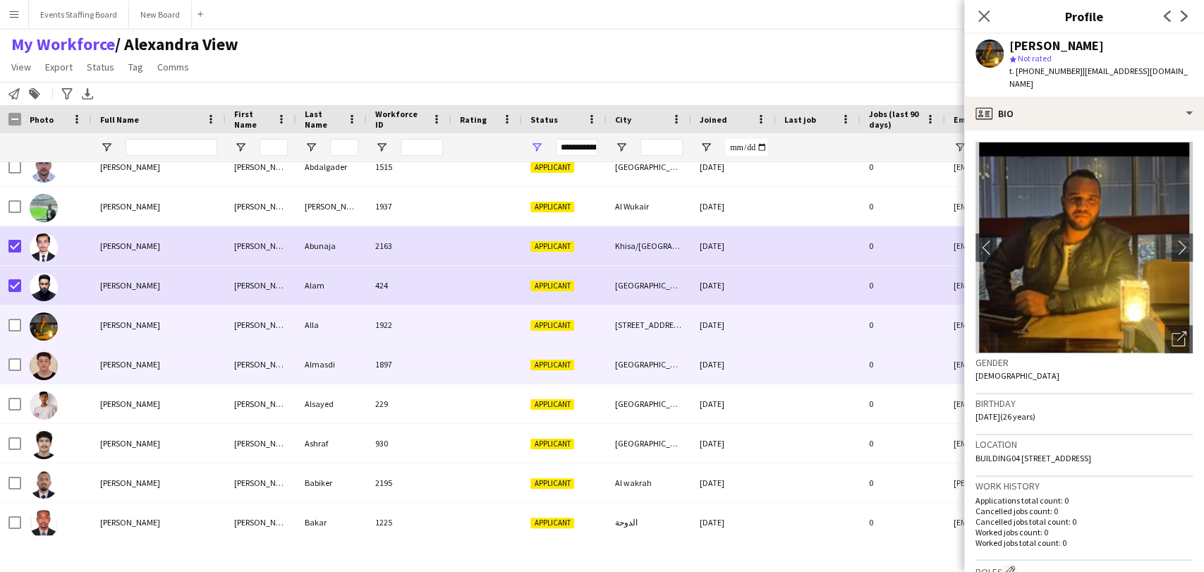
click at [124, 360] on span "[PERSON_NAME]" at bounding box center [130, 364] width 60 height 11
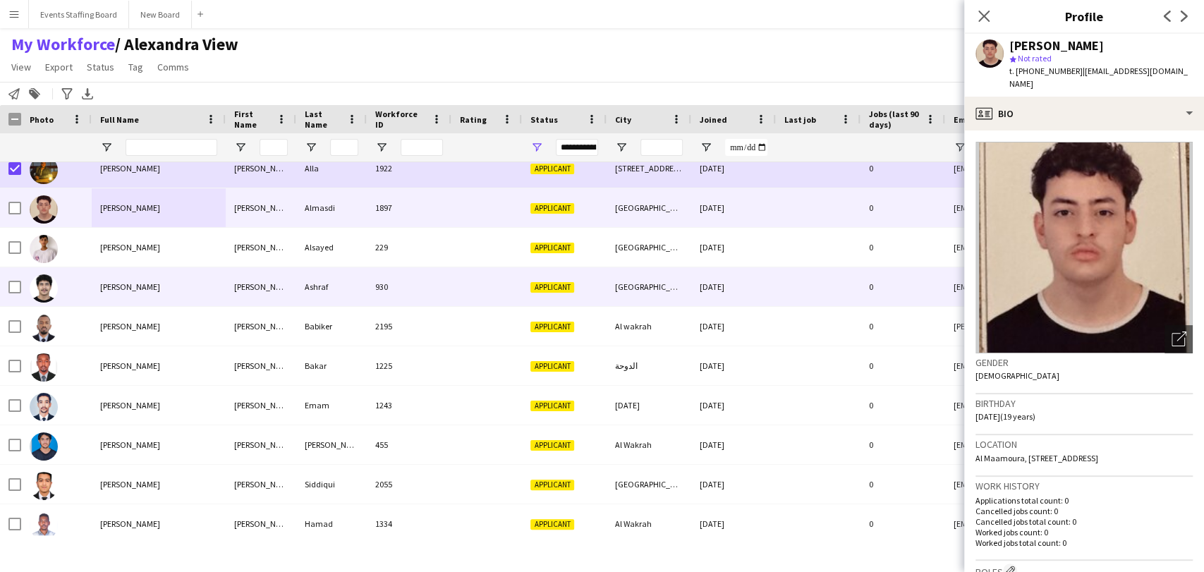
click at [113, 254] on div "[PERSON_NAME]" at bounding box center [159, 247] width 134 height 39
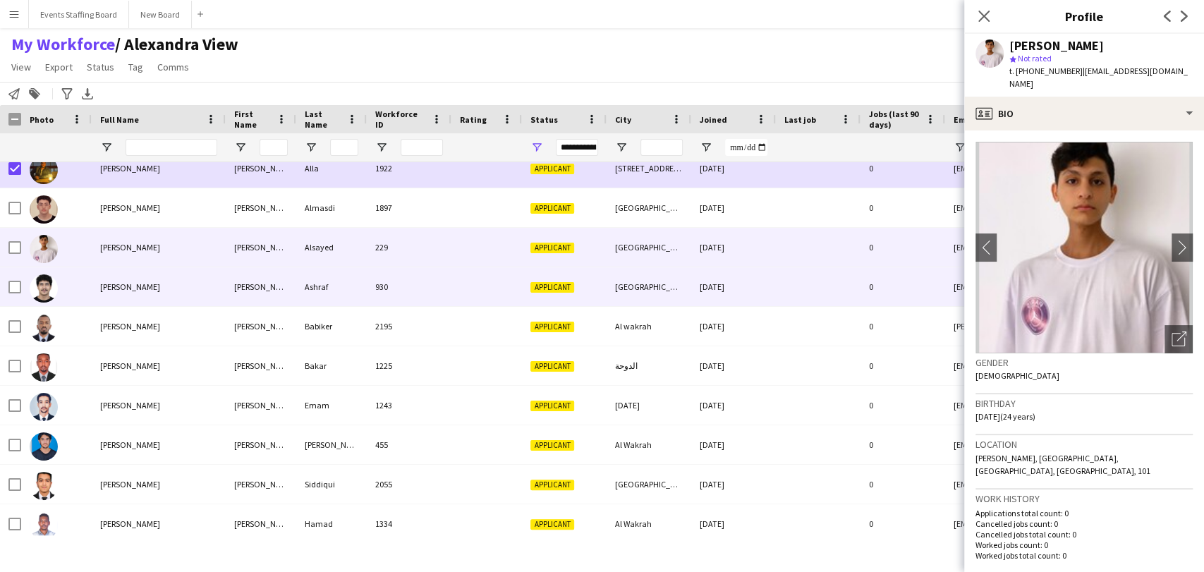
click at [128, 278] on div "[PERSON_NAME]" at bounding box center [159, 286] width 134 height 39
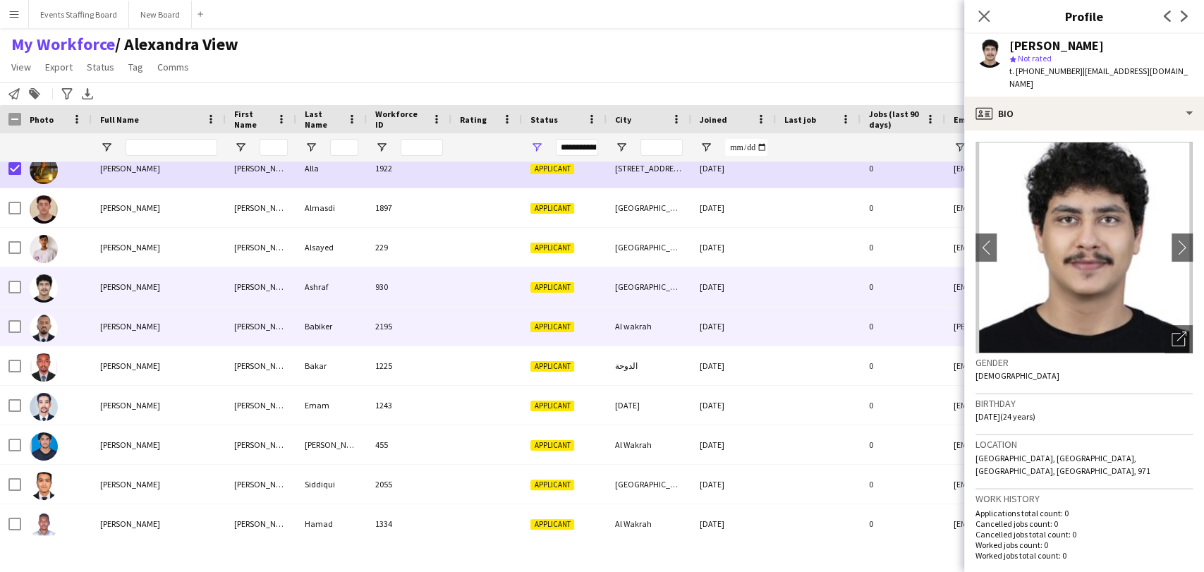
click at [146, 326] on span "[PERSON_NAME]" at bounding box center [130, 326] width 60 height 11
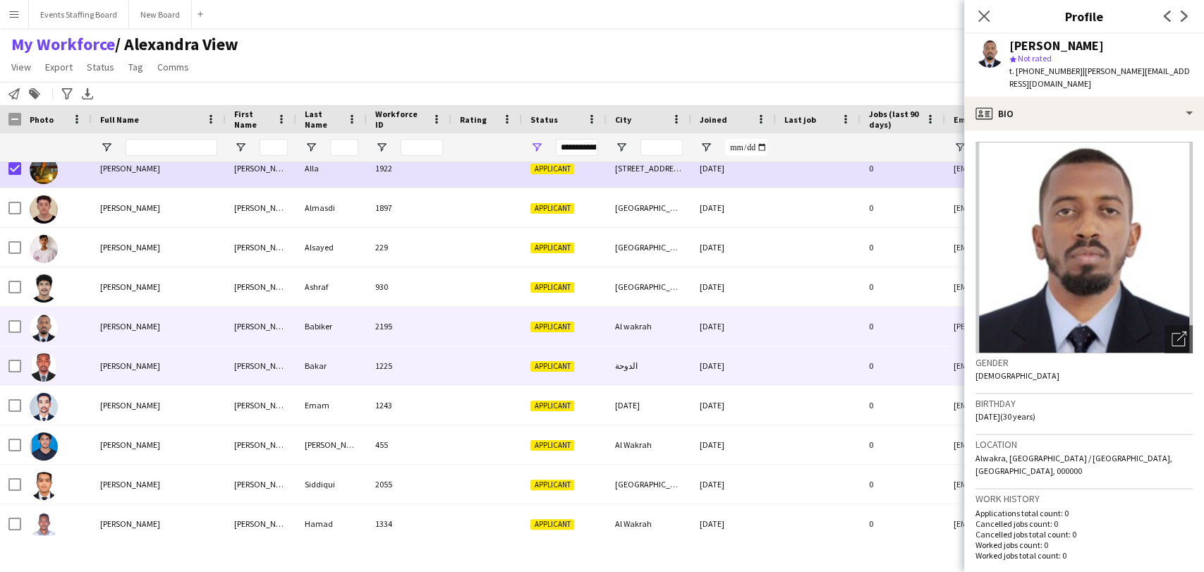
click at [134, 355] on div "[PERSON_NAME]" at bounding box center [159, 365] width 134 height 39
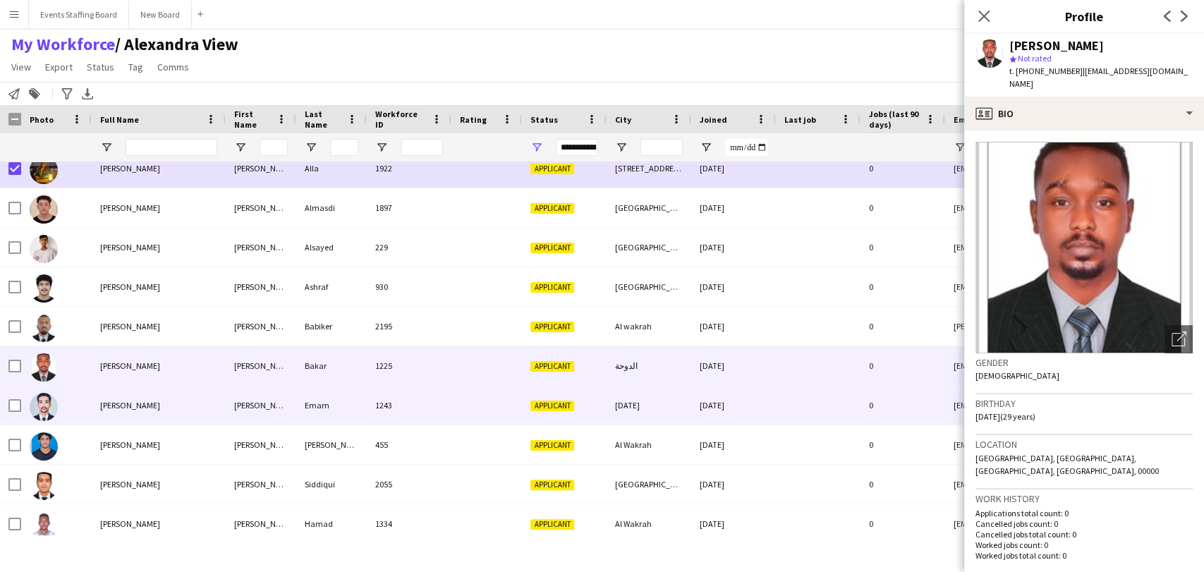
click at [149, 406] on span "[PERSON_NAME]" at bounding box center [130, 405] width 60 height 11
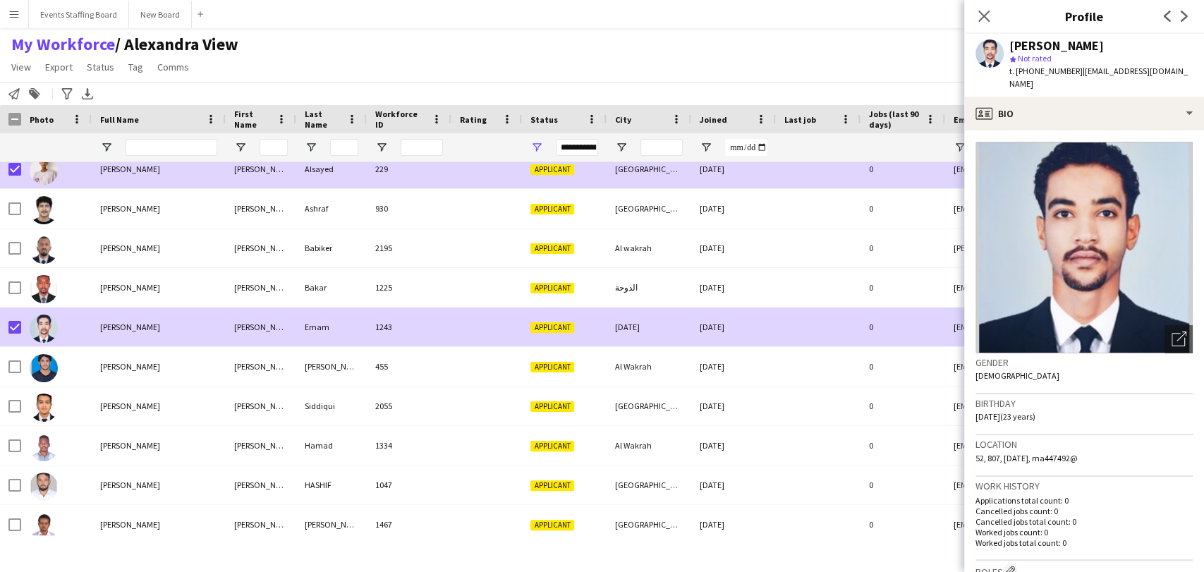
click at [160, 174] on span "[PERSON_NAME]" at bounding box center [130, 169] width 60 height 11
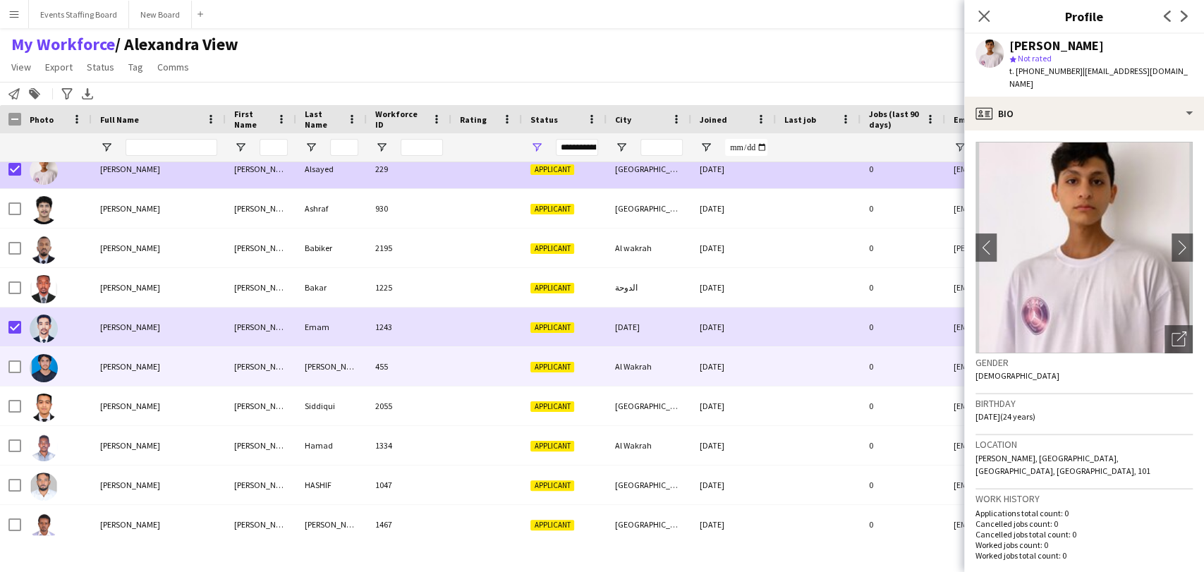
click at [135, 380] on div "[PERSON_NAME]" at bounding box center [159, 366] width 134 height 39
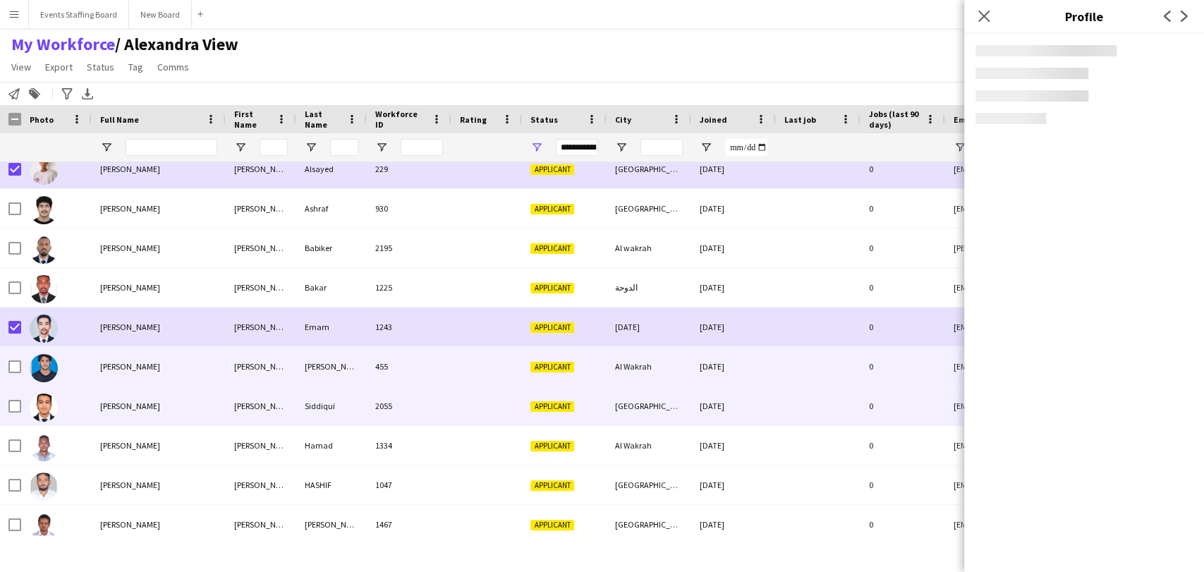
click at [131, 404] on span "[PERSON_NAME]" at bounding box center [130, 406] width 60 height 11
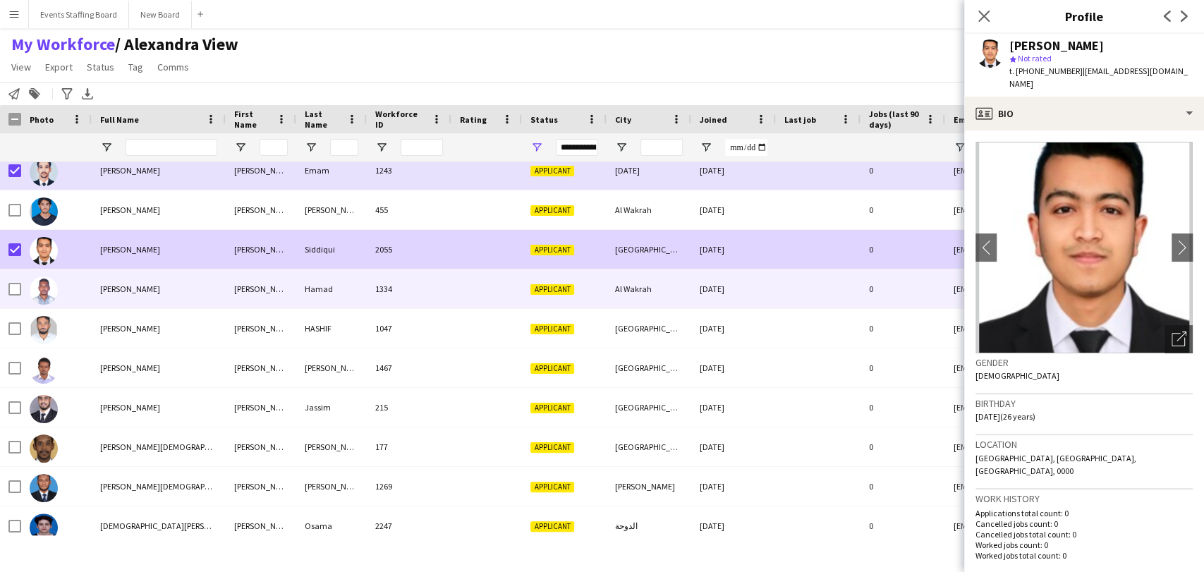
click at [148, 298] on div "[PERSON_NAME]" at bounding box center [159, 289] width 134 height 39
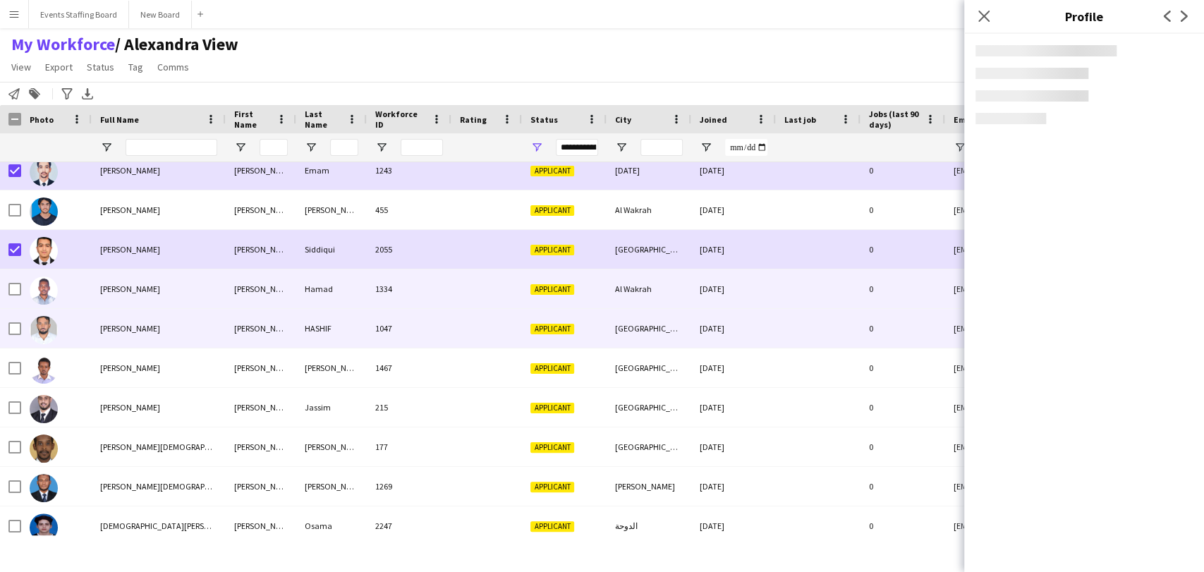
click at [138, 334] on div "[PERSON_NAME]" at bounding box center [159, 328] width 134 height 39
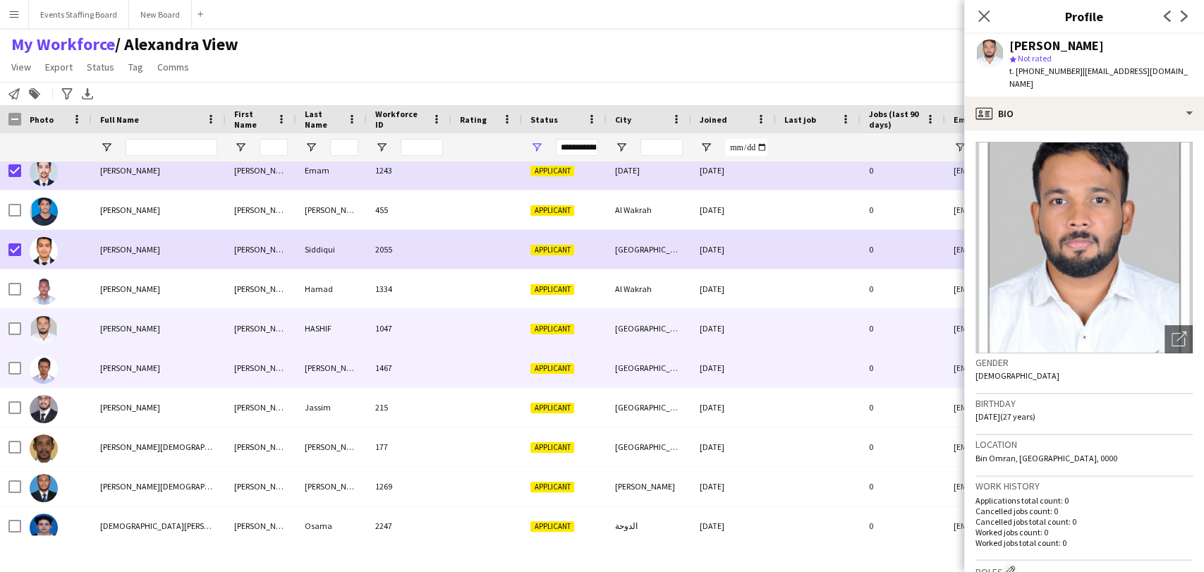
click at [135, 369] on span "[PERSON_NAME]" at bounding box center [130, 368] width 60 height 11
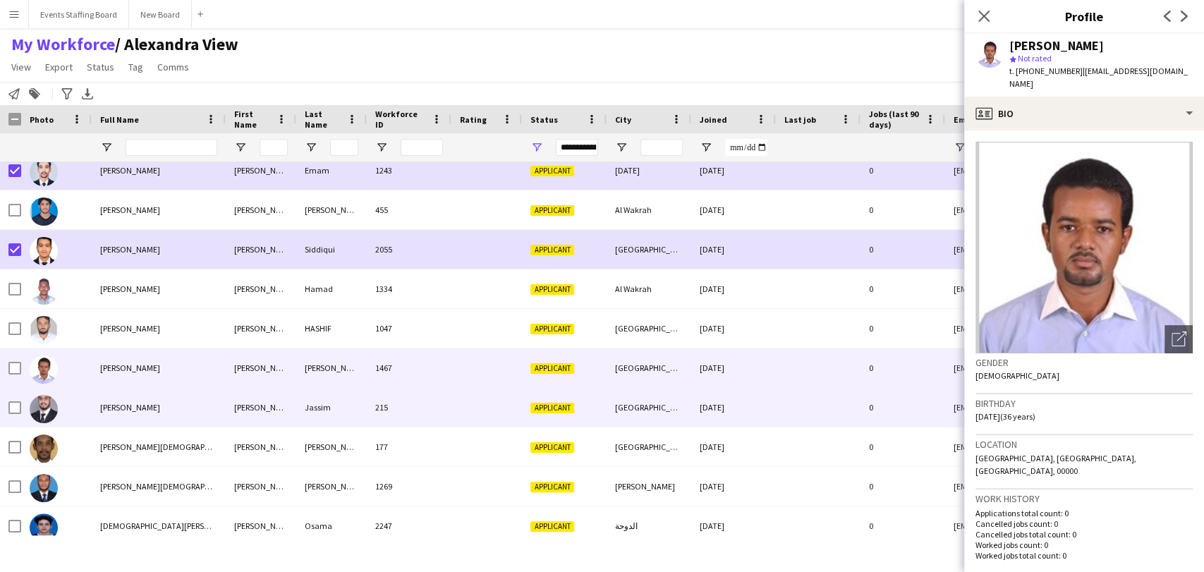
click at [137, 399] on div "[PERSON_NAME]" at bounding box center [159, 407] width 134 height 39
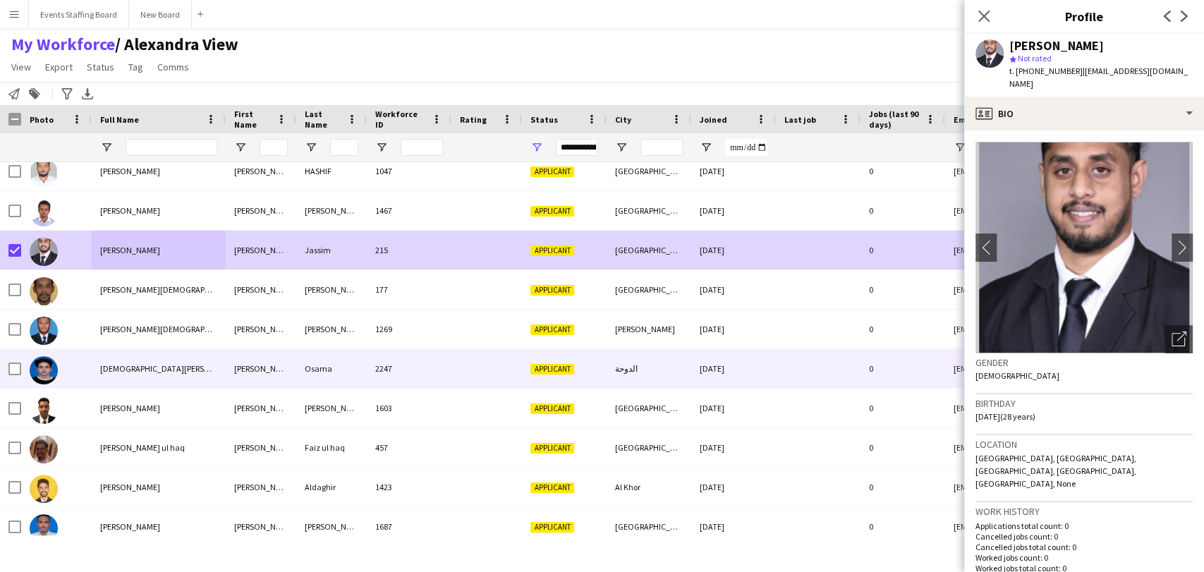
click at [120, 361] on div "[DEMOGRAPHIC_DATA][PERSON_NAME]" at bounding box center [159, 368] width 134 height 39
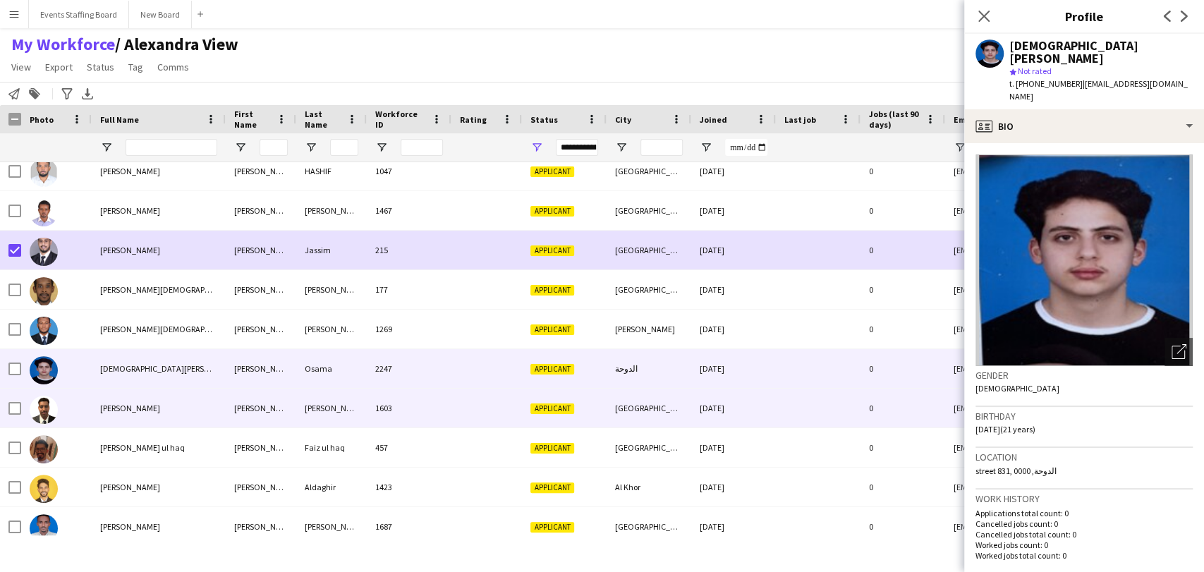
click at [155, 414] on div "[PERSON_NAME]" at bounding box center [159, 408] width 134 height 39
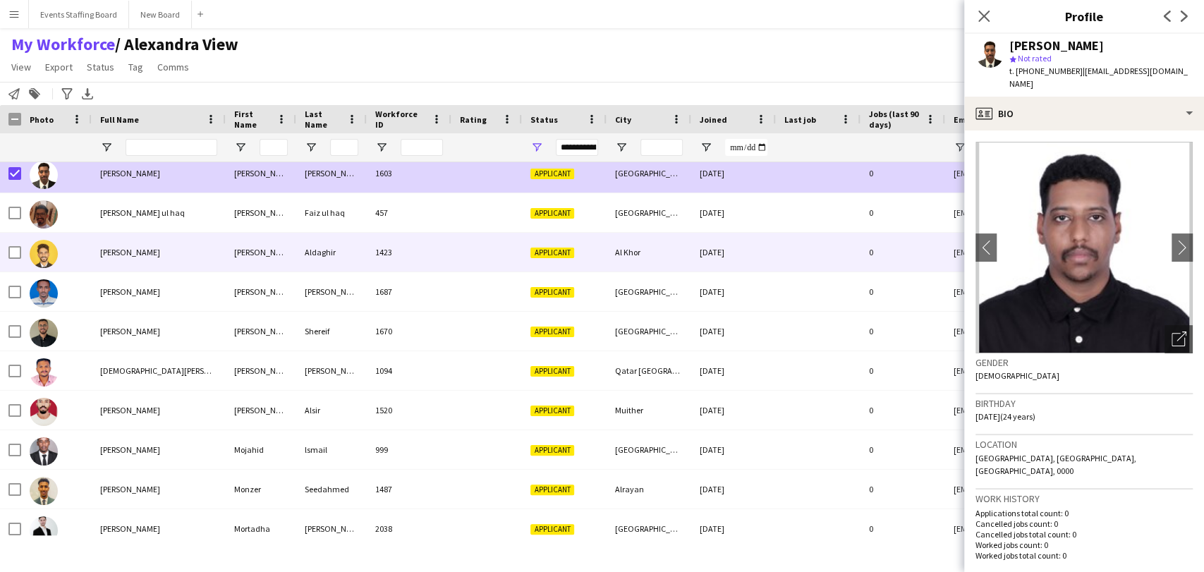
click at [110, 250] on span "[PERSON_NAME]" at bounding box center [130, 252] width 60 height 11
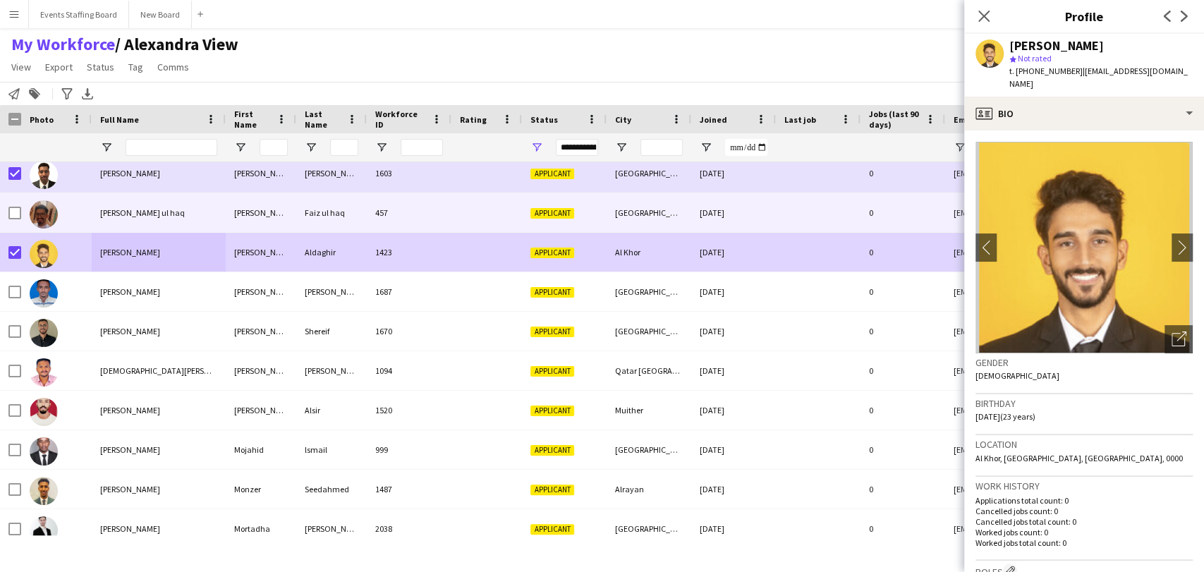
click at [147, 217] on span "[PERSON_NAME] ul haq" at bounding box center [142, 212] width 85 height 11
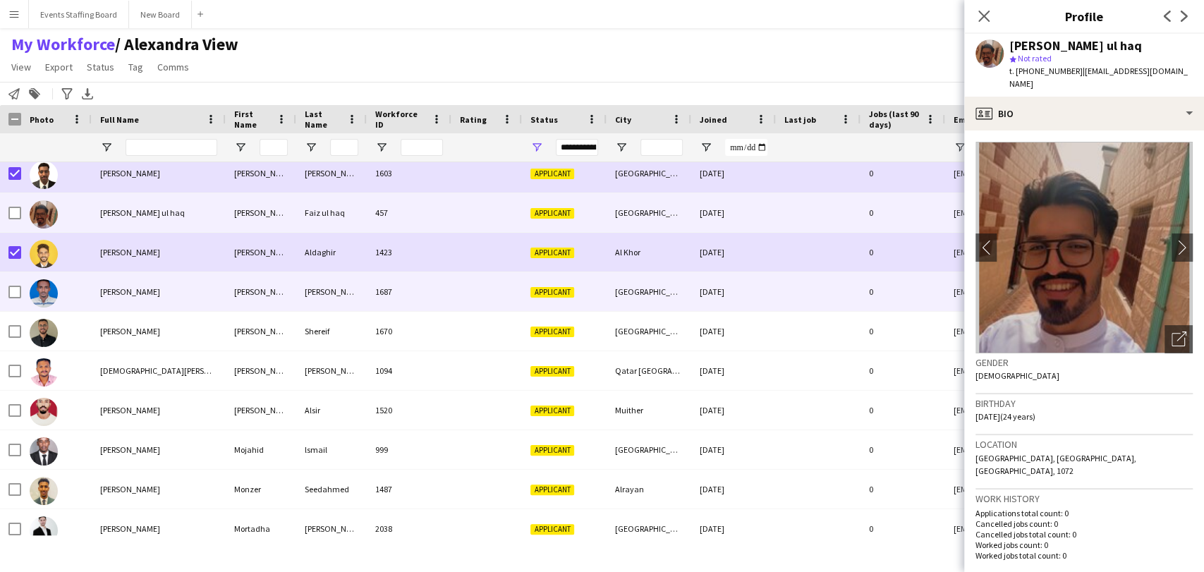
click at [134, 293] on span "[PERSON_NAME]" at bounding box center [130, 291] width 60 height 11
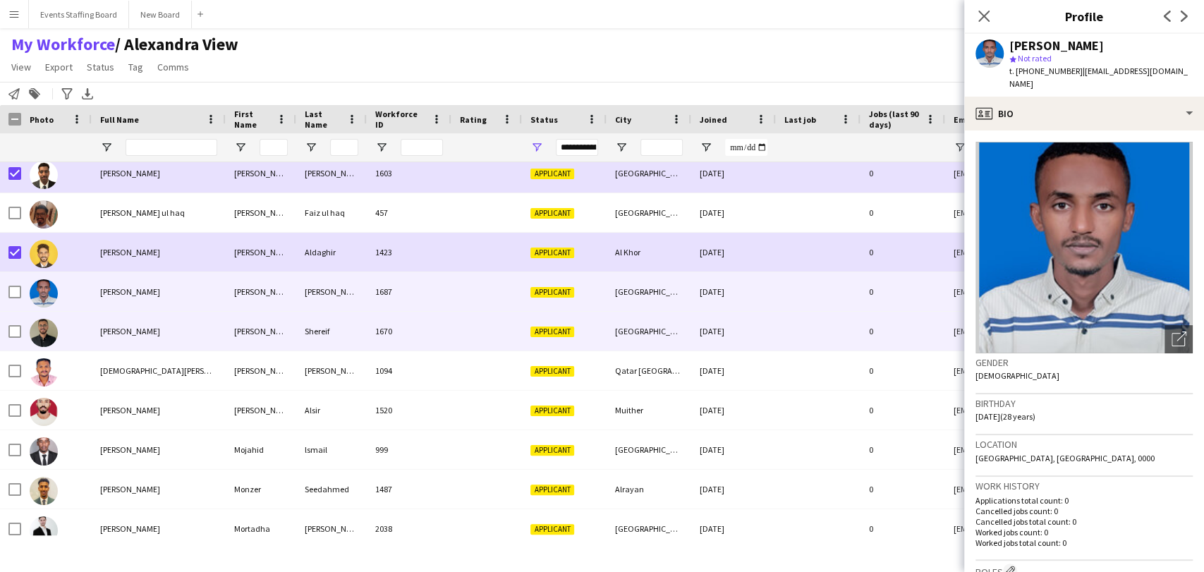
click at [140, 323] on div "[PERSON_NAME]" at bounding box center [159, 331] width 134 height 39
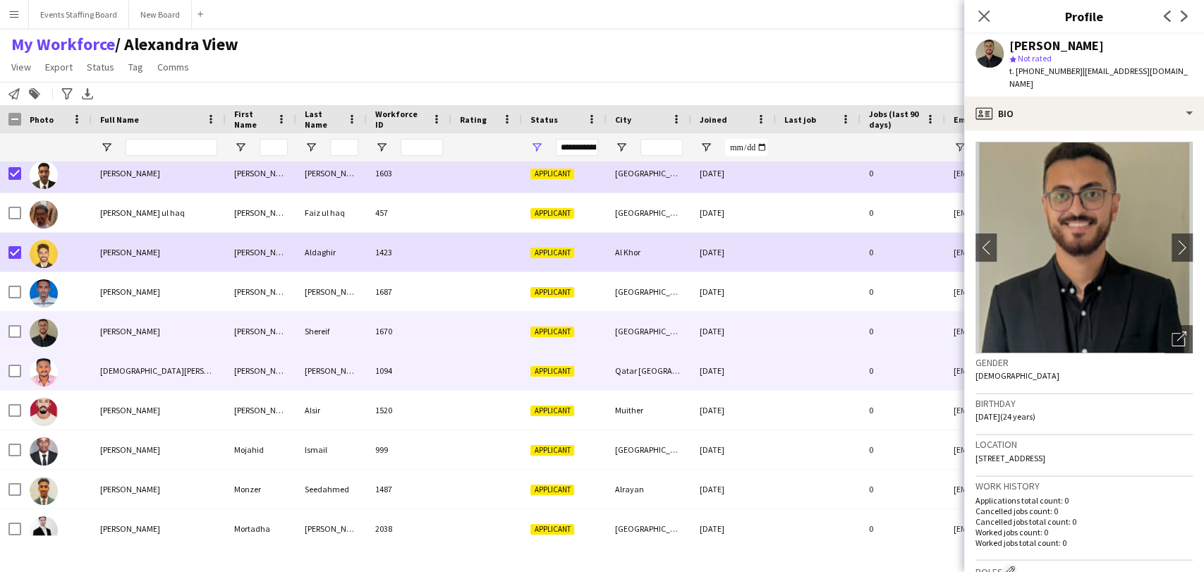
click at [152, 357] on div "[DEMOGRAPHIC_DATA][PERSON_NAME] [PERSON_NAME]" at bounding box center [159, 370] width 134 height 39
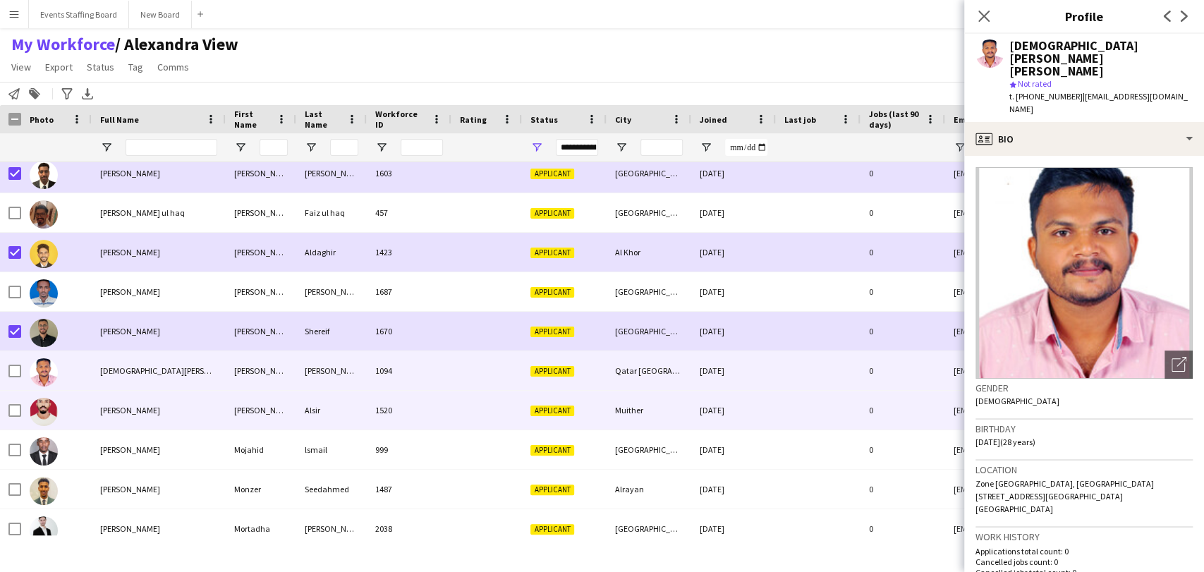
click at [157, 406] on div "[PERSON_NAME]" at bounding box center [159, 410] width 134 height 39
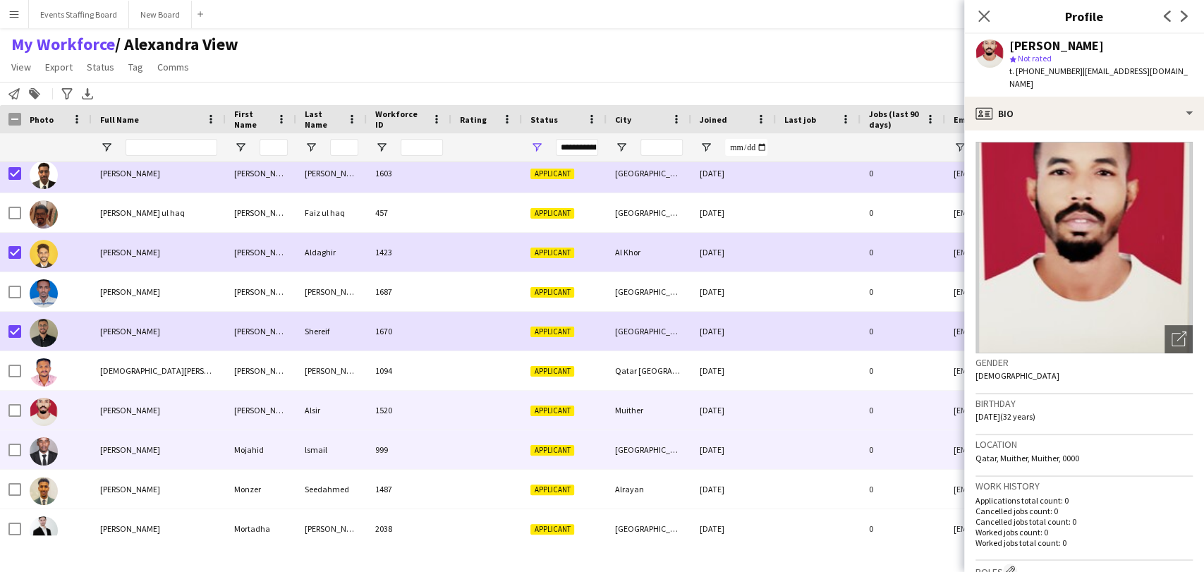
click at [131, 442] on div "[PERSON_NAME]" at bounding box center [159, 449] width 134 height 39
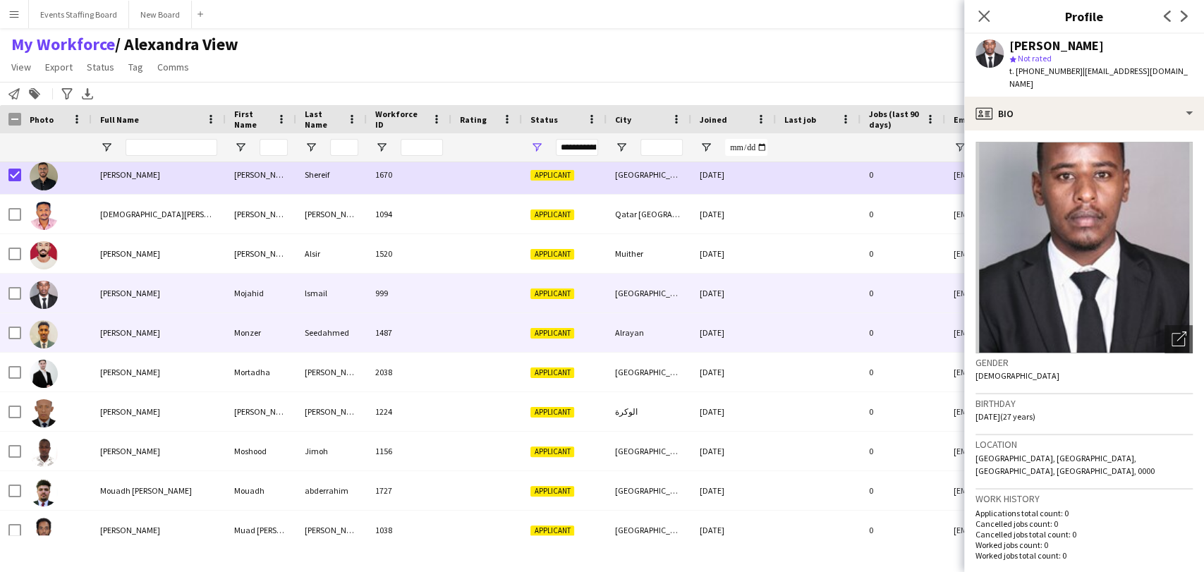
click at [110, 330] on span "[PERSON_NAME]" at bounding box center [130, 332] width 60 height 11
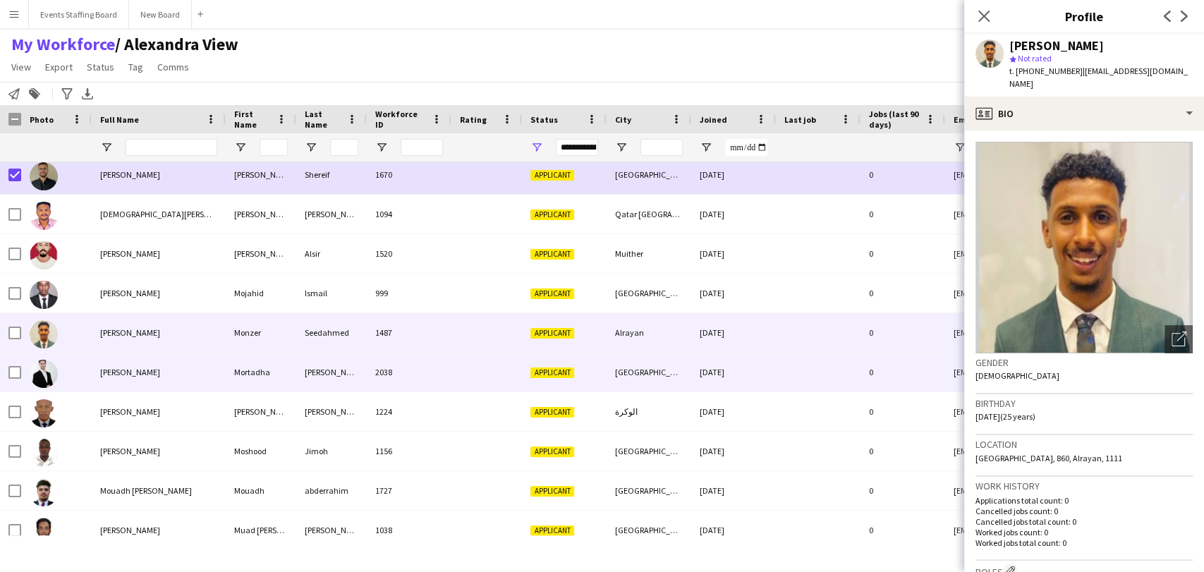
click at [129, 363] on div "[PERSON_NAME]" at bounding box center [159, 372] width 134 height 39
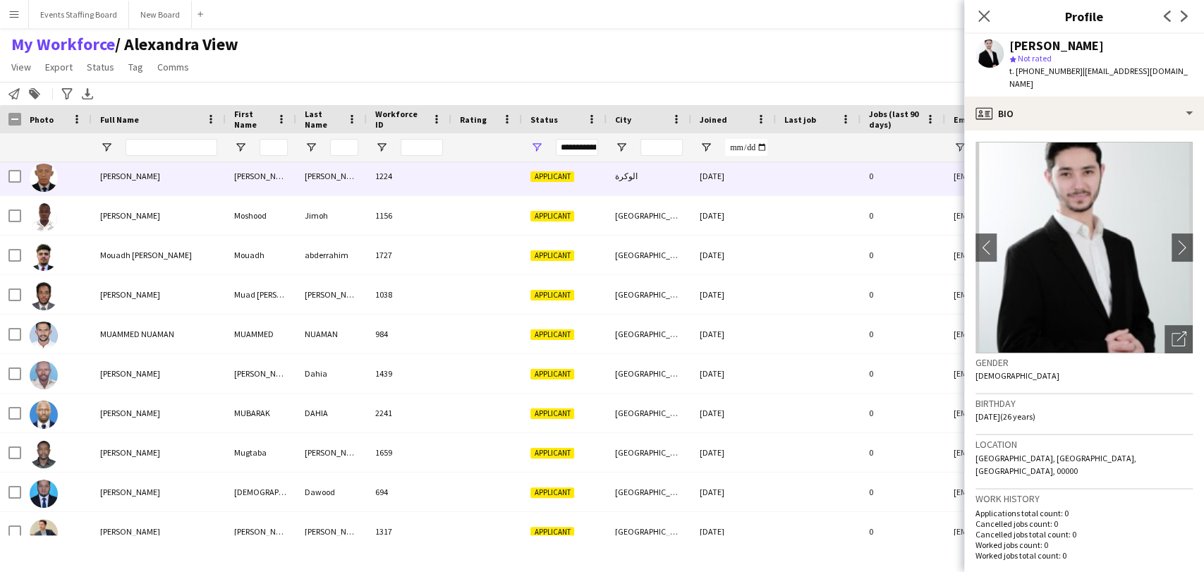
click at [131, 185] on div "[PERSON_NAME]" at bounding box center [159, 176] width 134 height 39
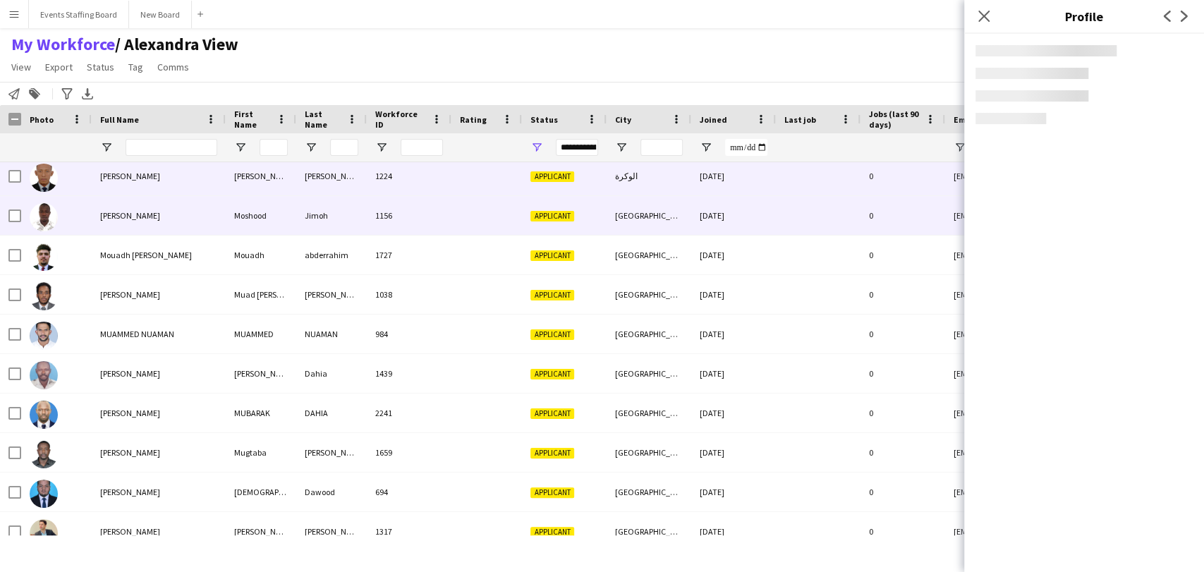
click at [134, 224] on div "[PERSON_NAME]" at bounding box center [159, 215] width 134 height 39
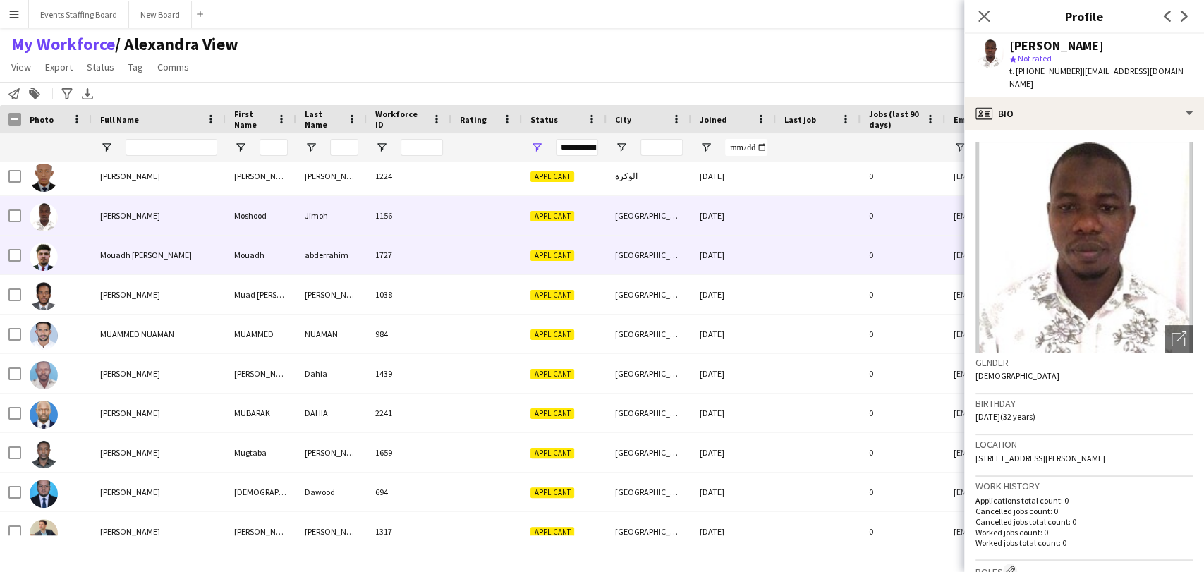
click at [135, 270] on div "Mouadh [PERSON_NAME]" at bounding box center [159, 255] width 134 height 39
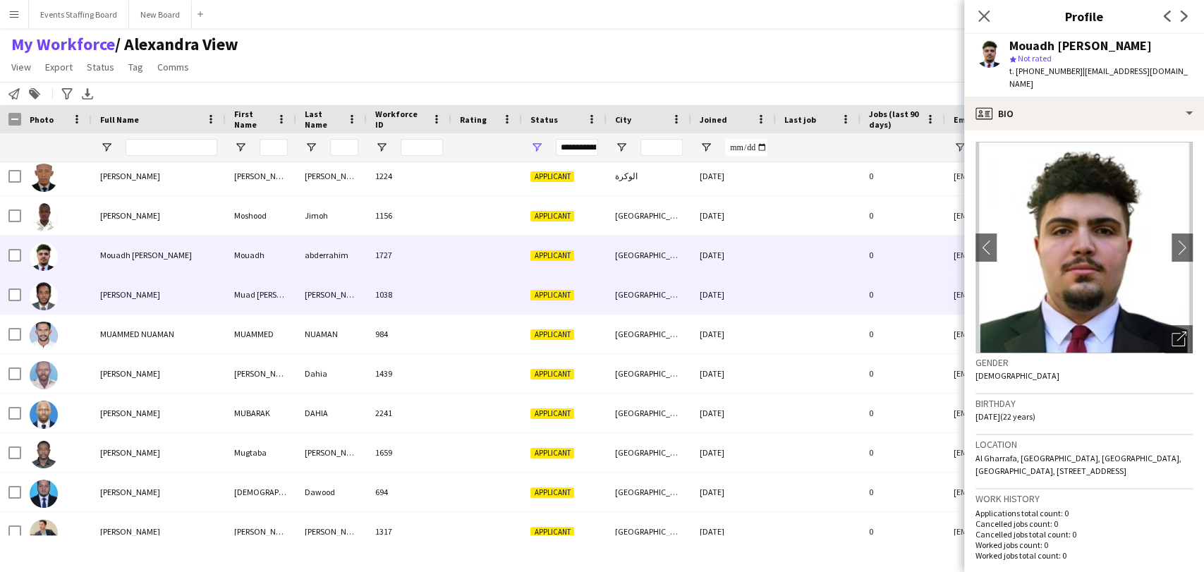
click at [143, 306] on div "[PERSON_NAME]" at bounding box center [159, 294] width 134 height 39
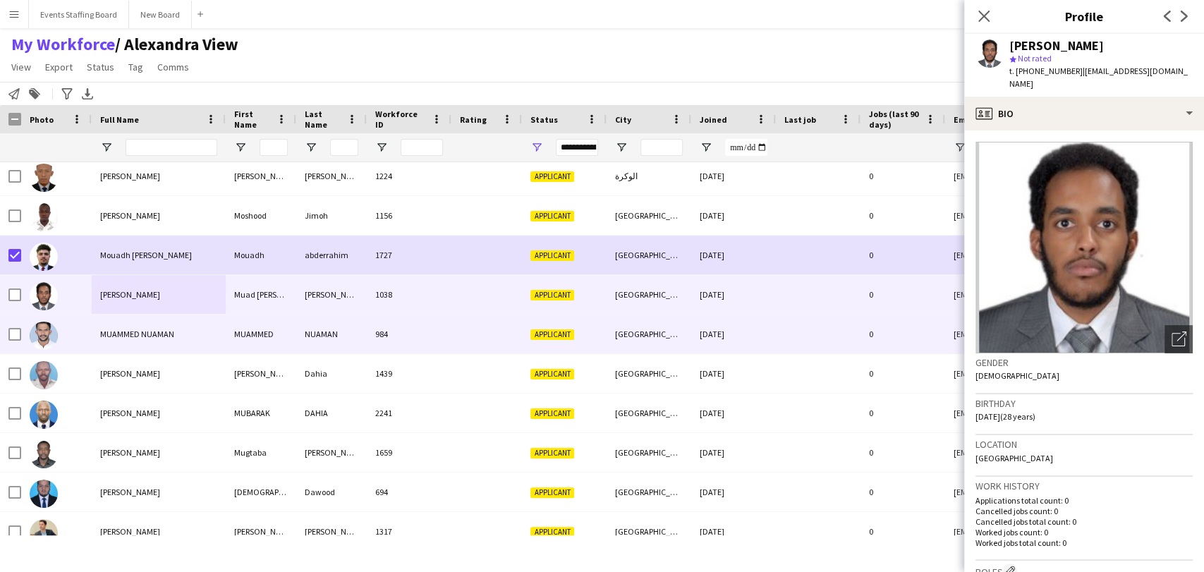
click at [135, 329] on span "MUAMMED NUAMAN" at bounding box center [137, 334] width 74 height 11
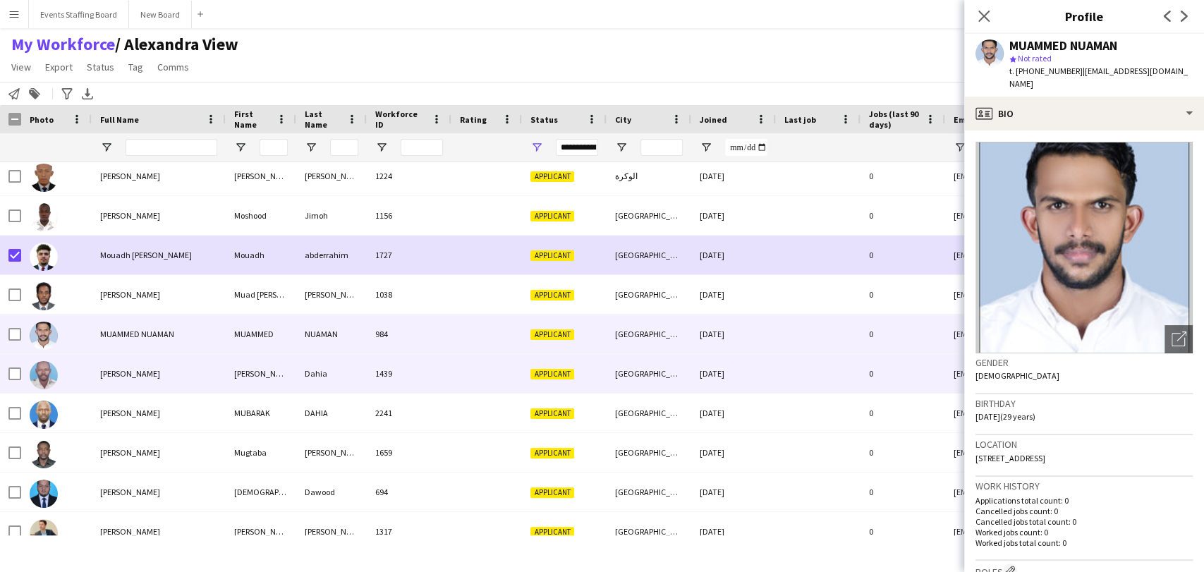
click at [124, 364] on div "[PERSON_NAME]" at bounding box center [159, 373] width 134 height 39
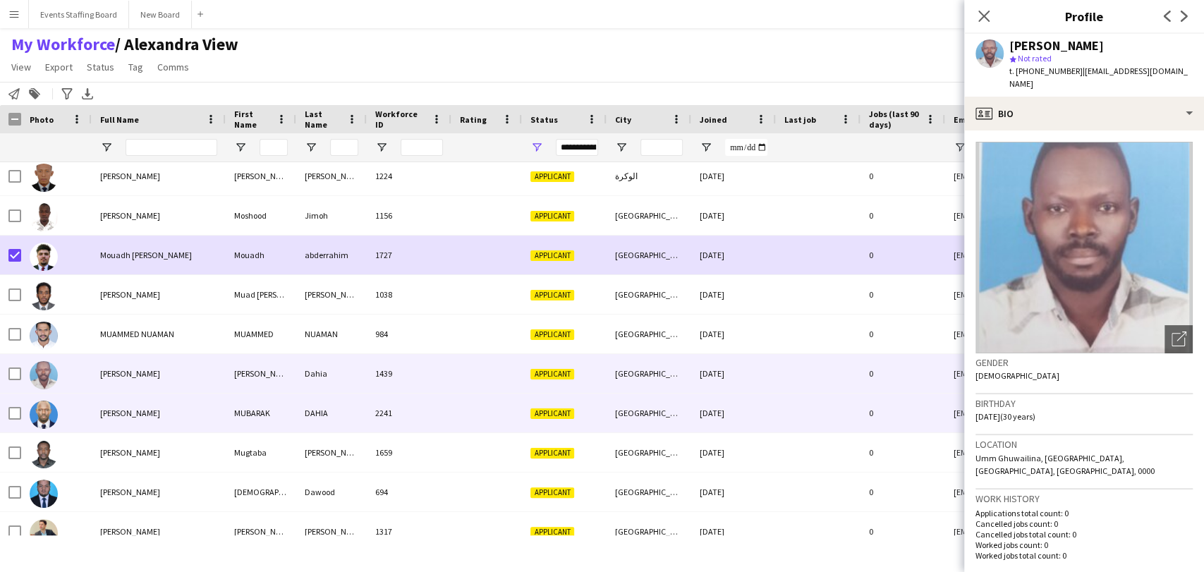
click at [123, 413] on span "[PERSON_NAME]" at bounding box center [130, 413] width 60 height 11
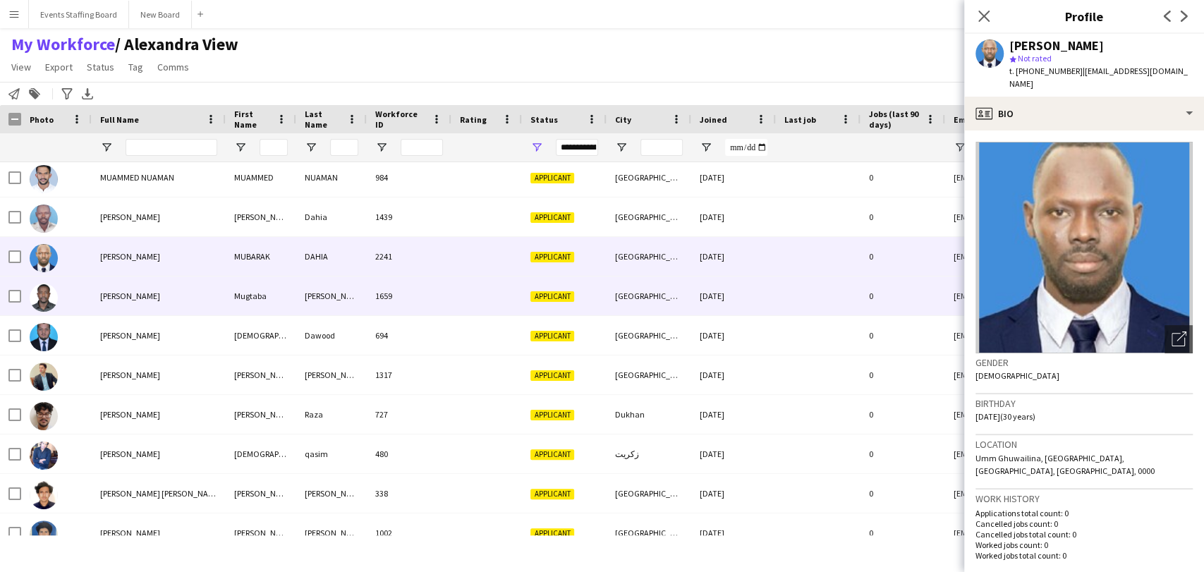
click at [123, 304] on div "[PERSON_NAME]" at bounding box center [159, 296] width 134 height 39
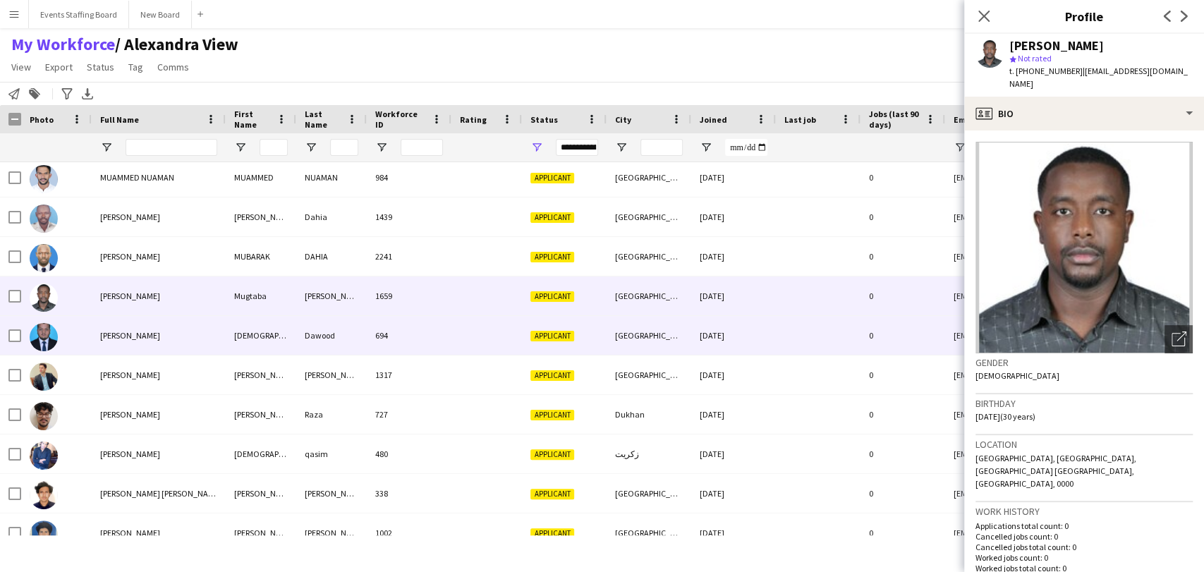
click at [120, 338] on span "[PERSON_NAME]" at bounding box center [130, 335] width 60 height 11
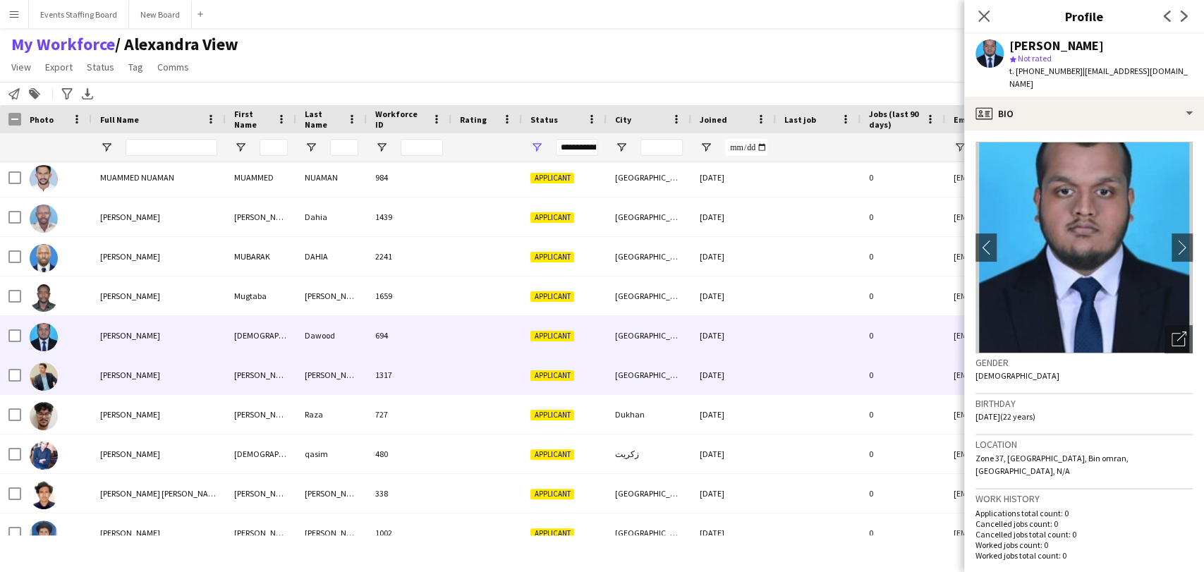
click at [137, 372] on span "[PERSON_NAME]" at bounding box center [130, 375] width 60 height 11
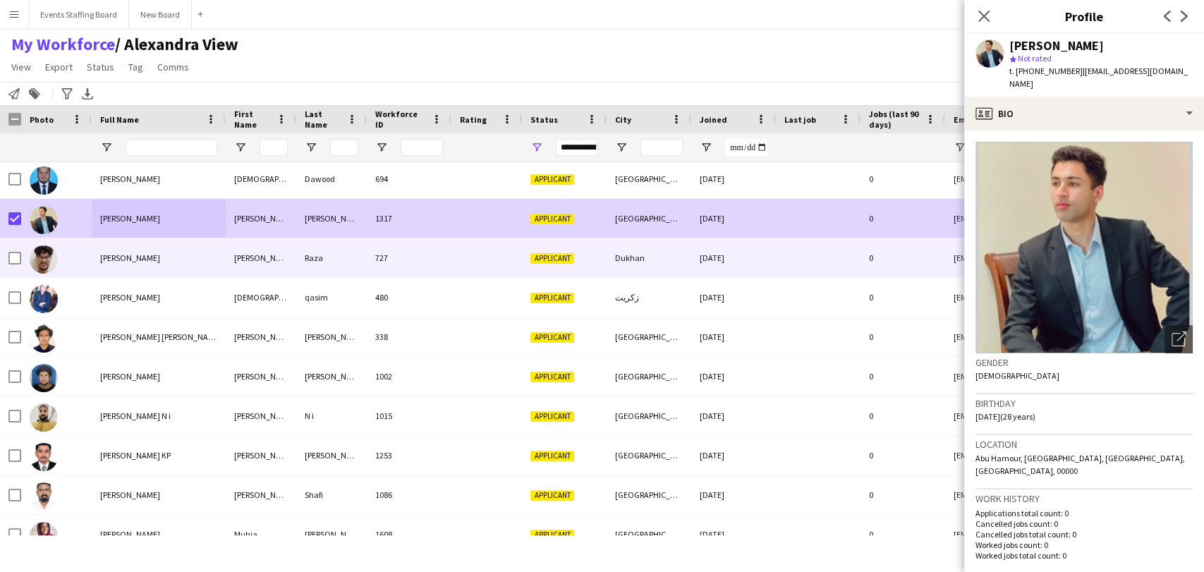
click at [145, 262] on span "[PERSON_NAME]" at bounding box center [130, 258] width 60 height 11
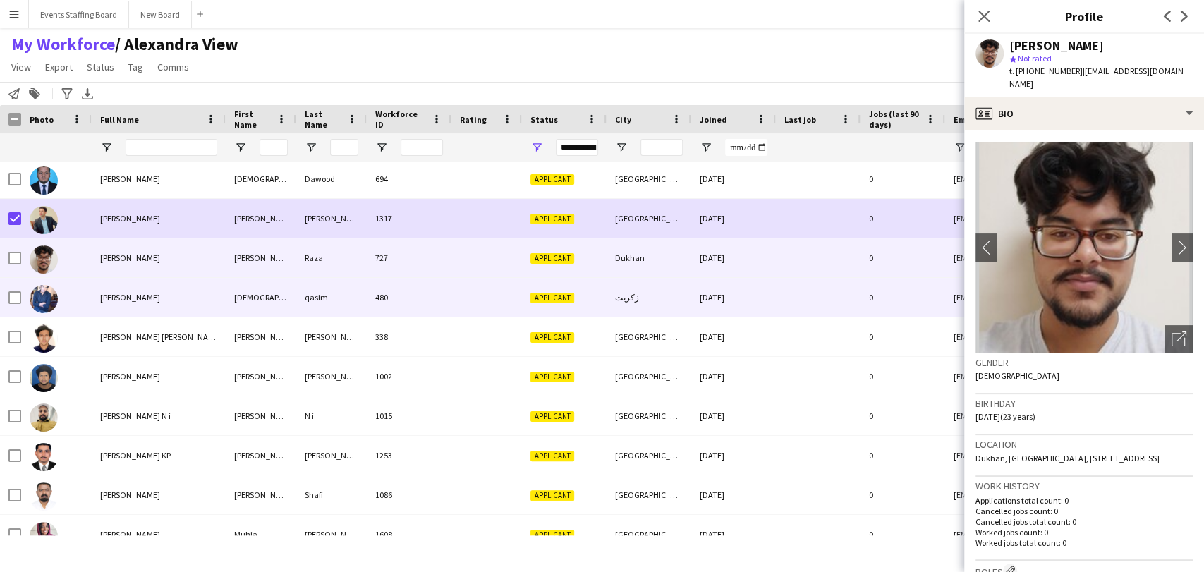
click at [152, 294] on span "[PERSON_NAME]" at bounding box center [130, 297] width 60 height 11
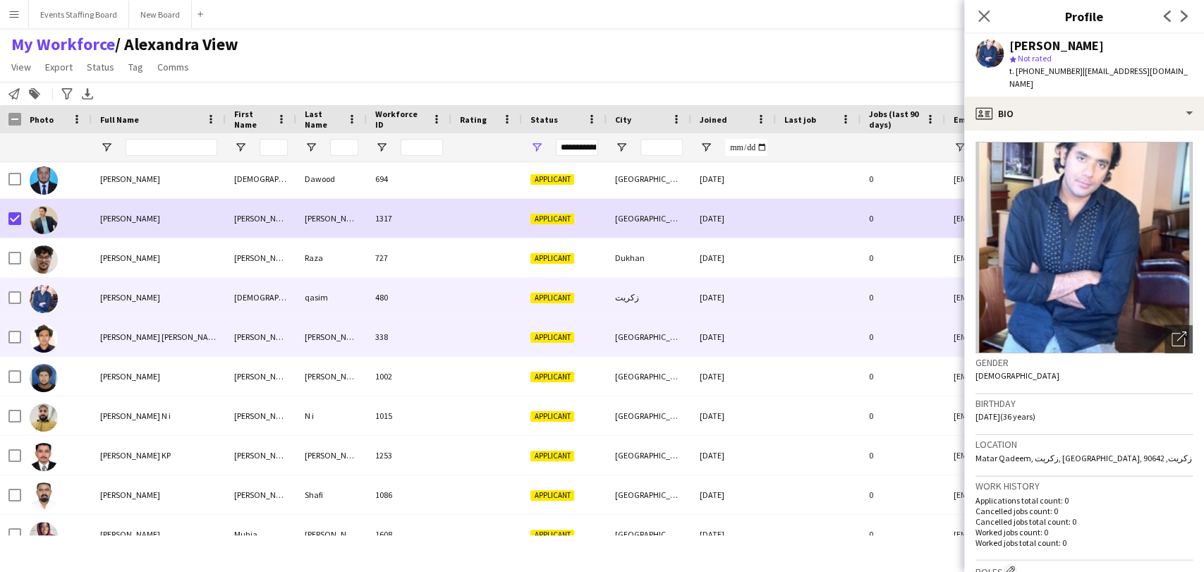
click at [152, 329] on div "[PERSON_NAME] [PERSON_NAME]" at bounding box center [159, 336] width 134 height 39
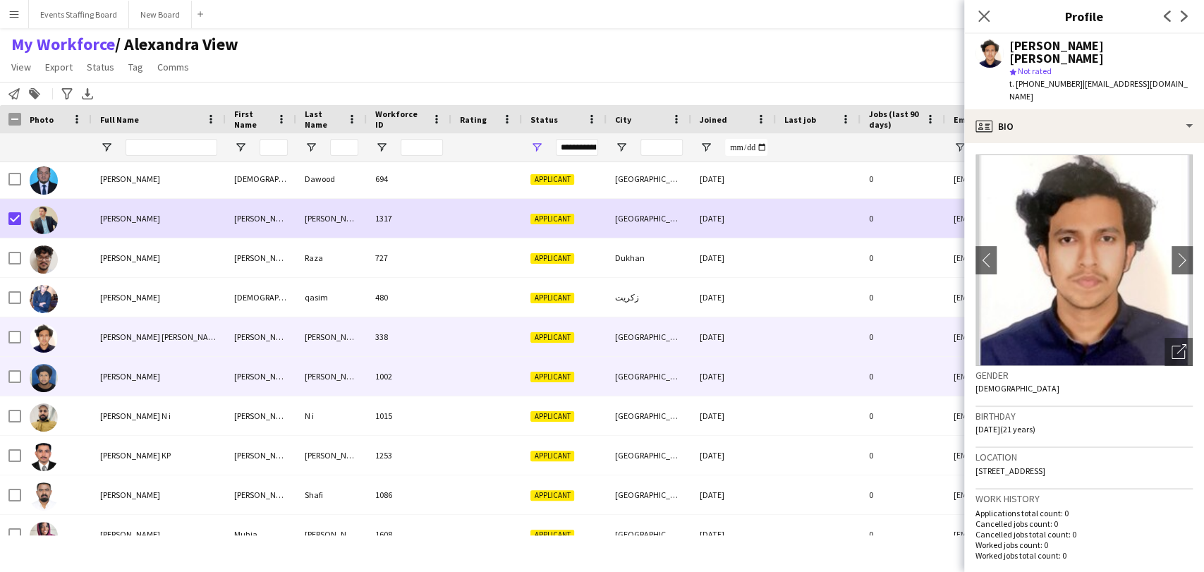
click at [152, 363] on div "[PERSON_NAME]" at bounding box center [159, 376] width 134 height 39
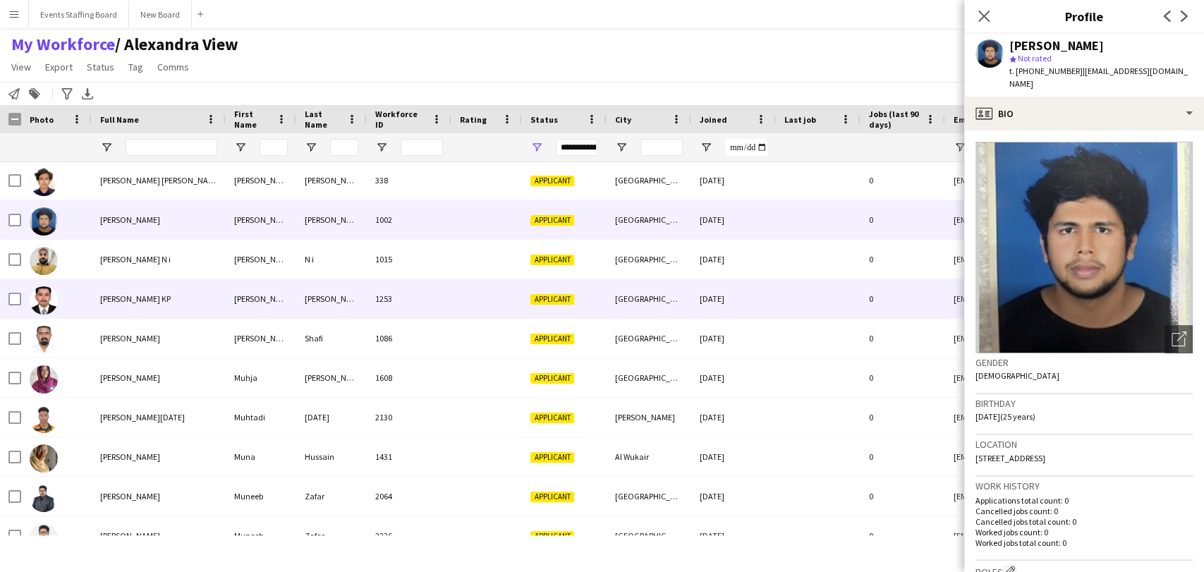
click at [131, 286] on div "[PERSON_NAME] KP" at bounding box center [159, 298] width 134 height 39
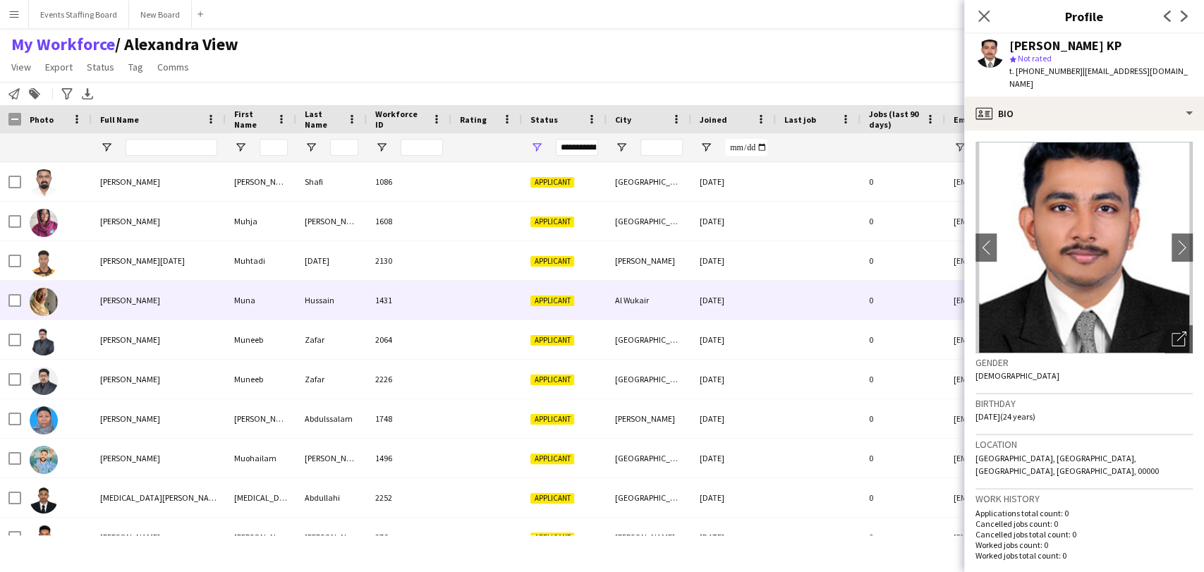
click at [124, 303] on span "[PERSON_NAME]" at bounding box center [130, 300] width 60 height 11
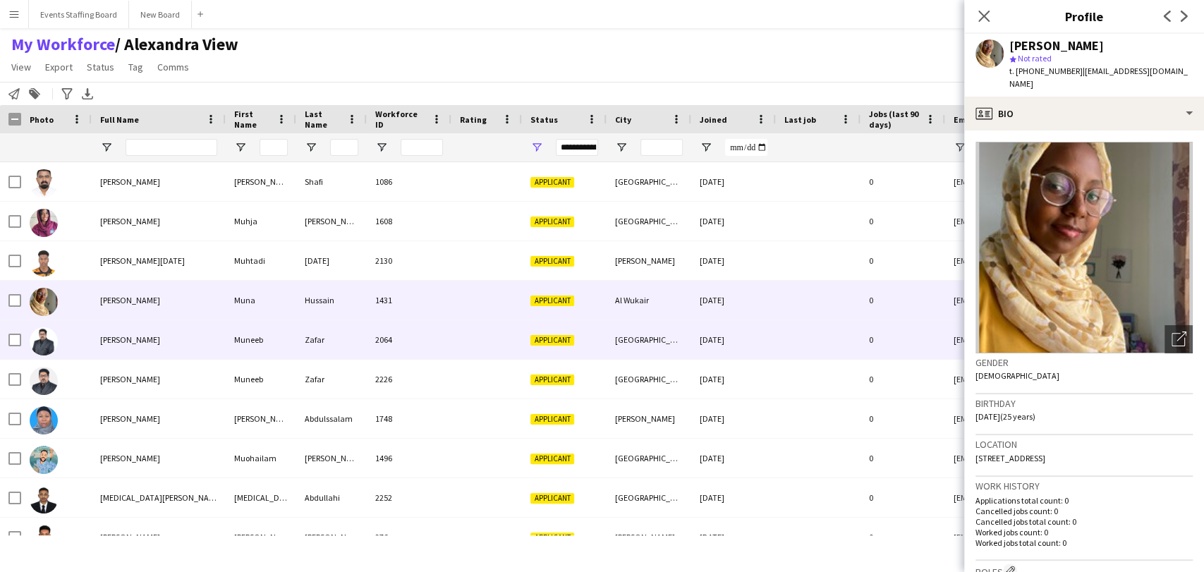
click at [114, 338] on span "[PERSON_NAME]" at bounding box center [130, 339] width 60 height 11
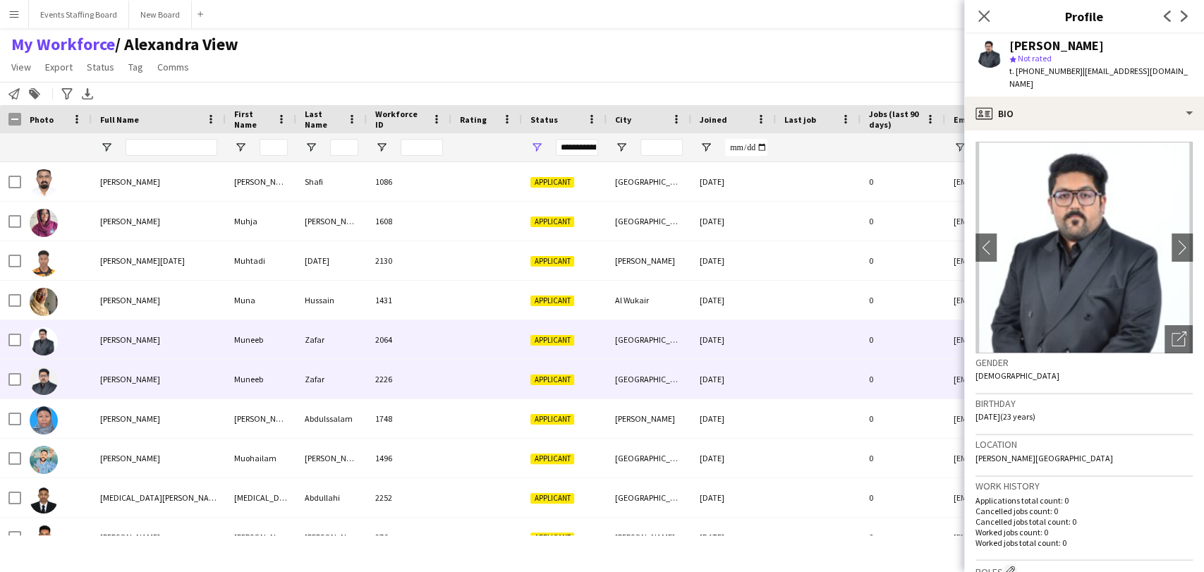
click at [122, 371] on div "[PERSON_NAME]" at bounding box center [159, 379] width 134 height 39
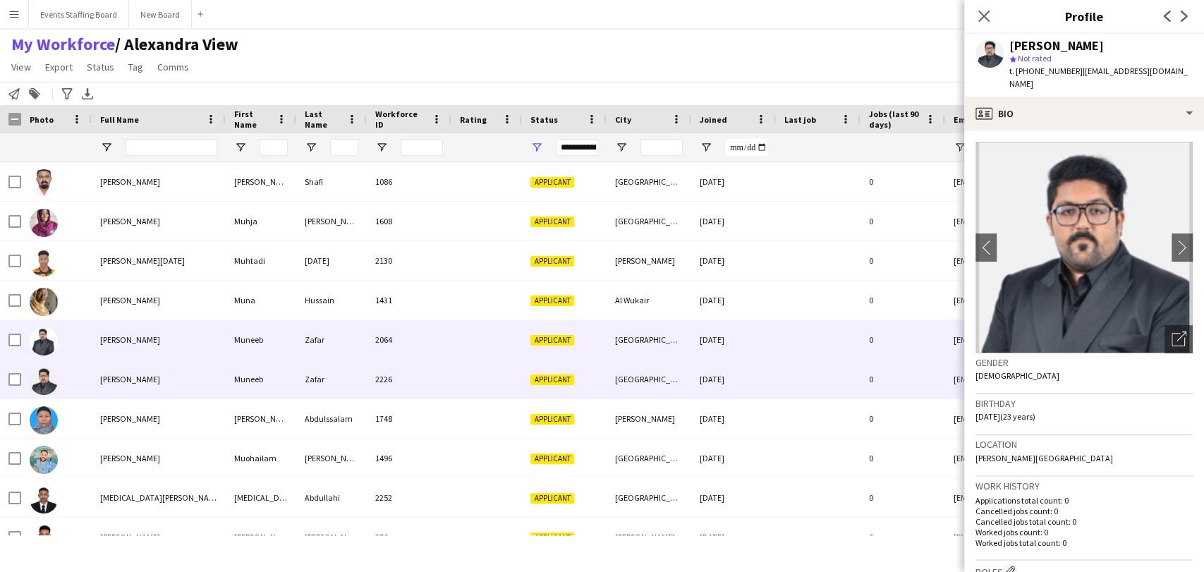
click at [104, 331] on div "[PERSON_NAME]" at bounding box center [159, 339] width 134 height 39
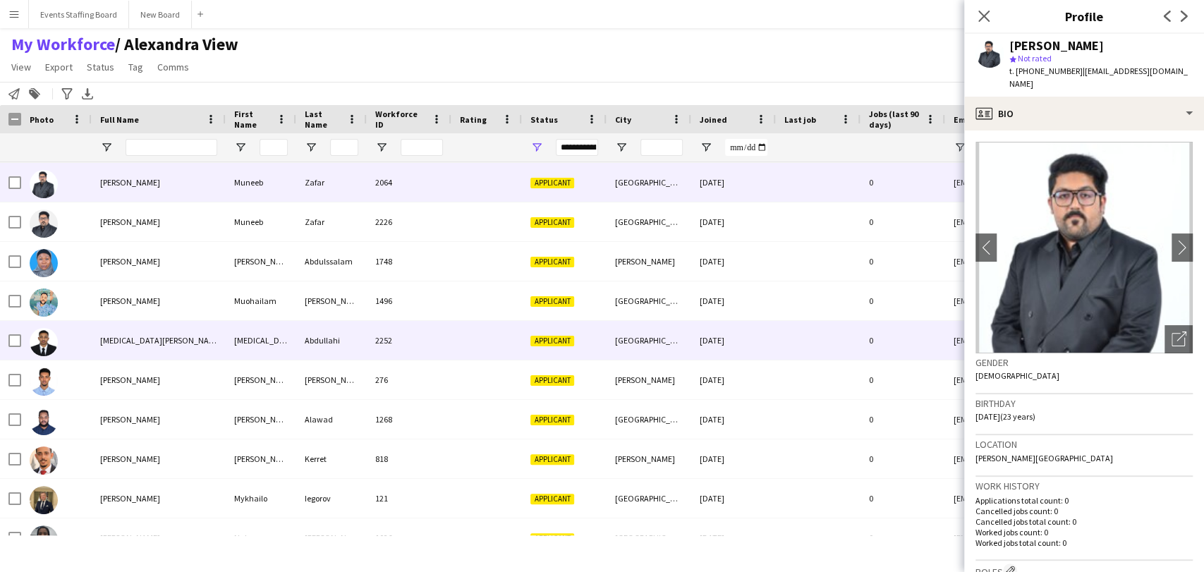
click at [141, 335] on span "[MEDICAL_DATA][PERSON_NAME]" at bounding box center [161, 340] width 122 height 11
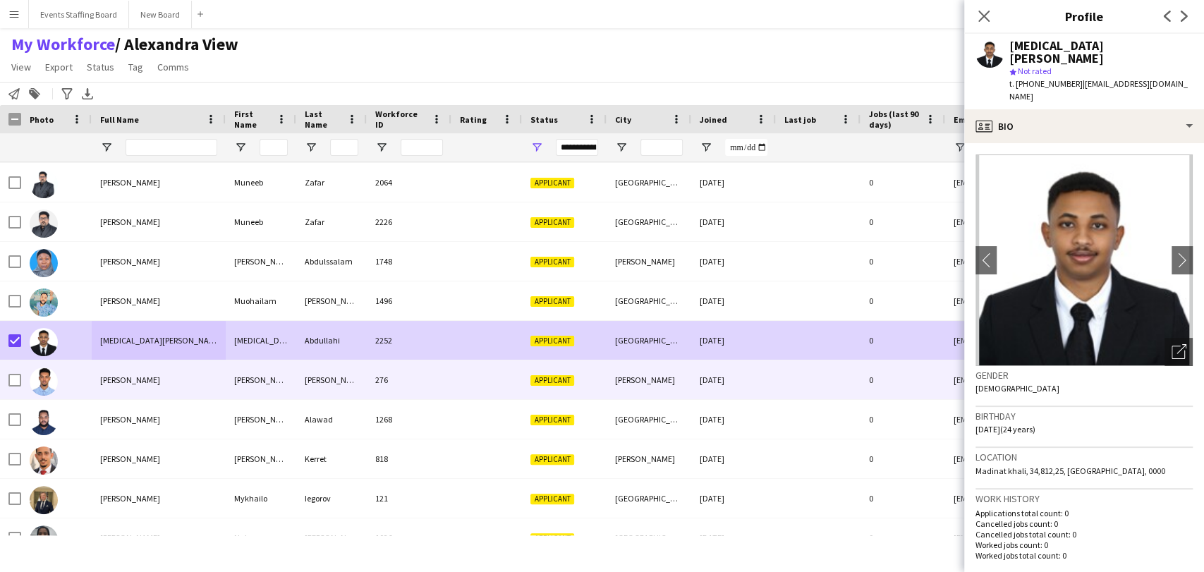
click at [155, 370] on div "[PERSON_NAME]" at bounding box center [159, 380] width 134 height 39
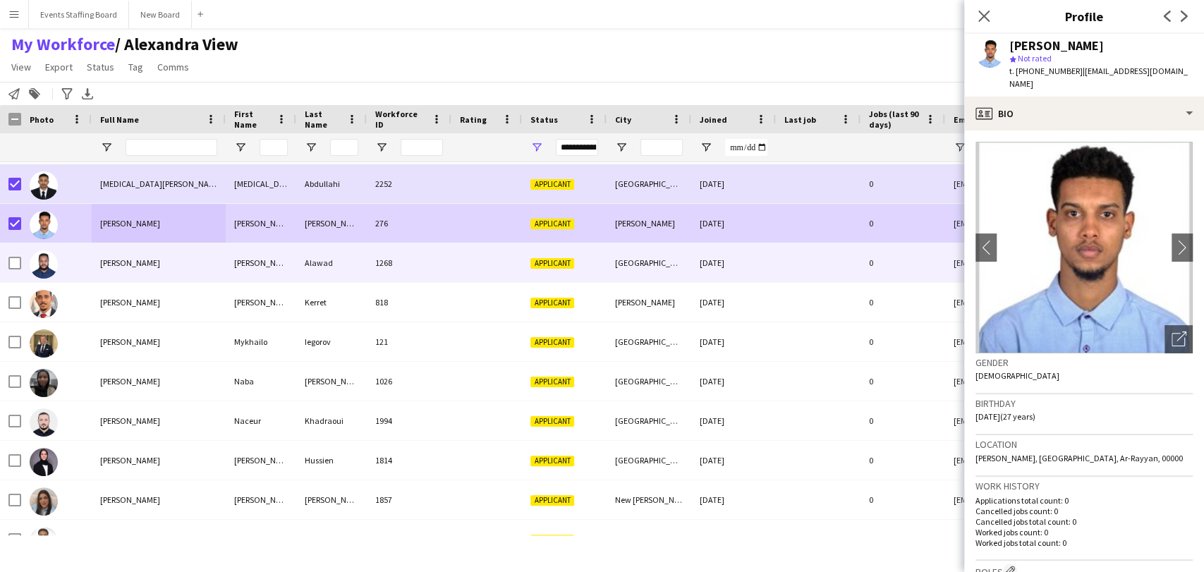
click at [122, 265] on span "[PERSON_NAME]" at bounding box center [130, 263] width 60 height 11
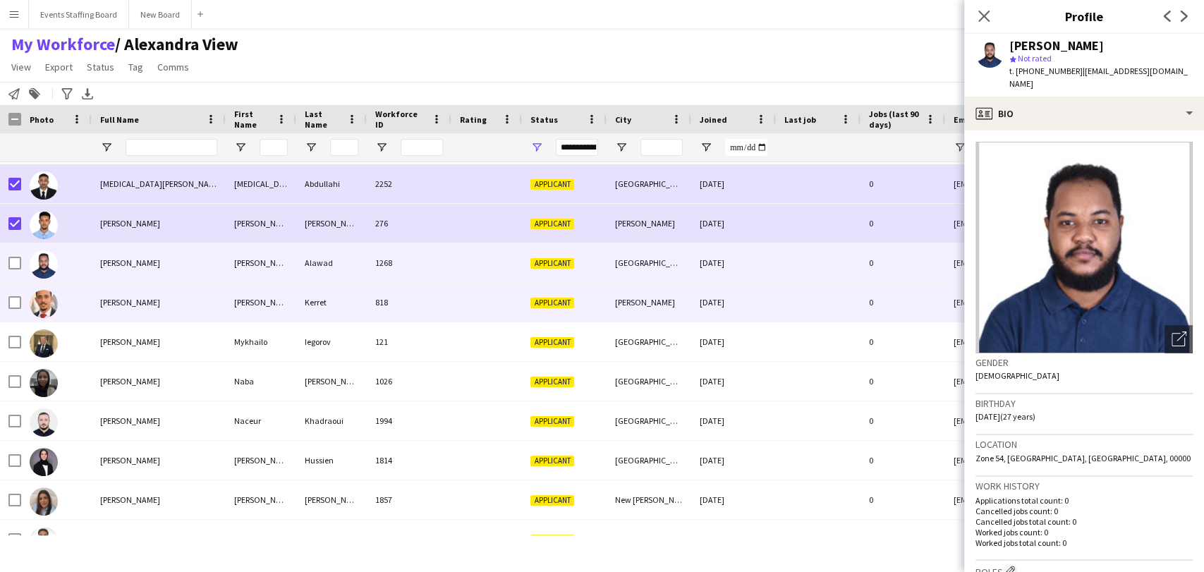
click at [126, 305] on span "[PERSON_NAME]" at bounding box center [130, 302] width 60 height 11
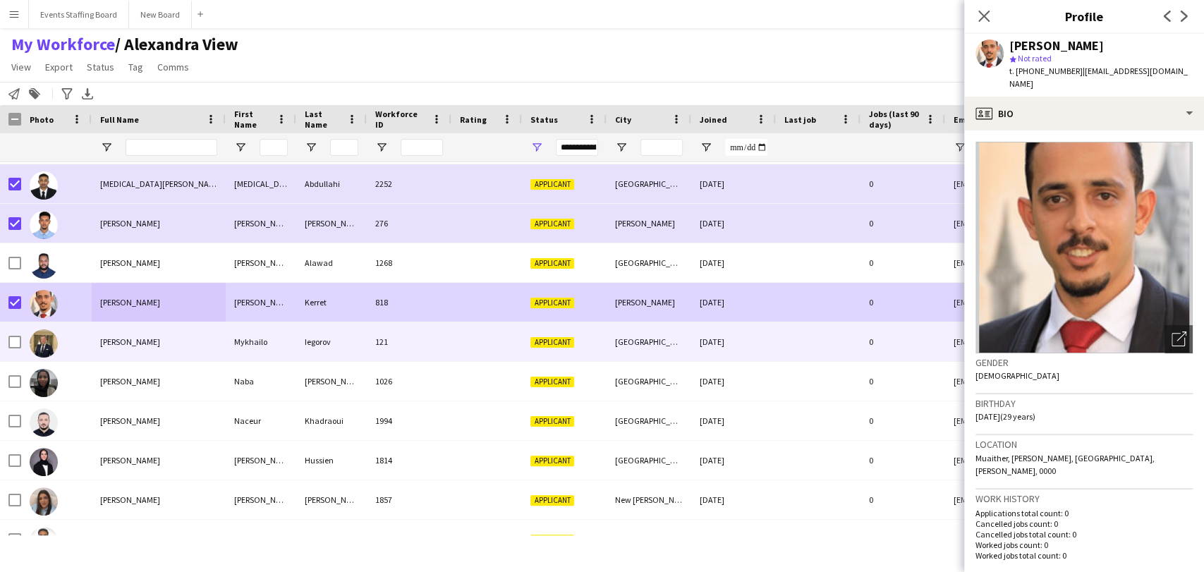
click at [160, 340] on div "[PERSON_NAME]" at bounding box center [159, 341] width 134 height 39
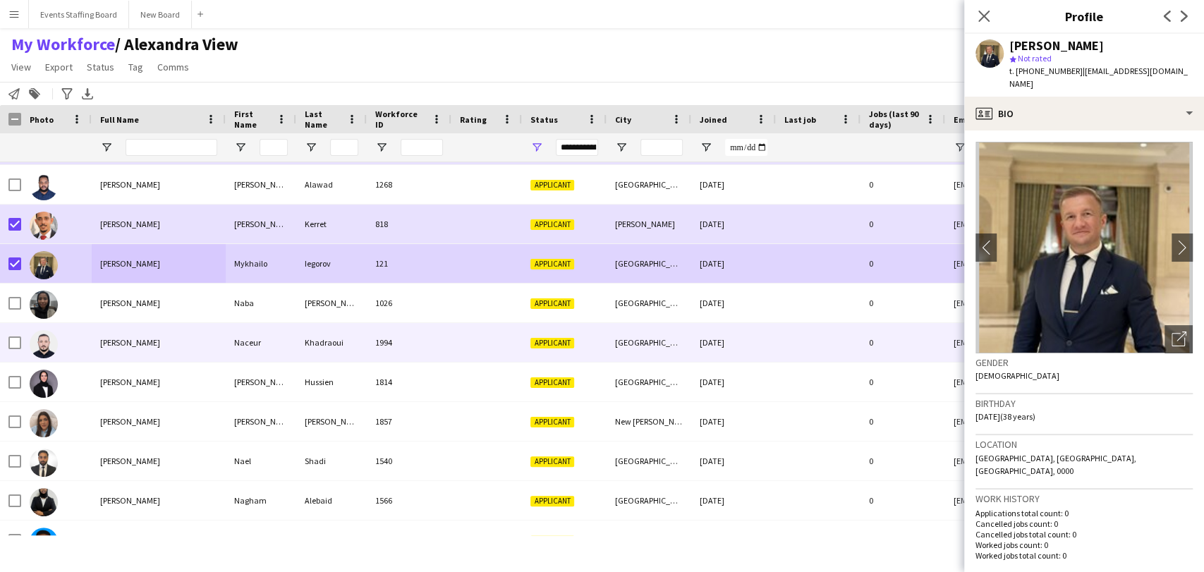
click at [153, 346] on span "[PERSON_NAME]" at bounding box center [130, 342] width 60 height 11
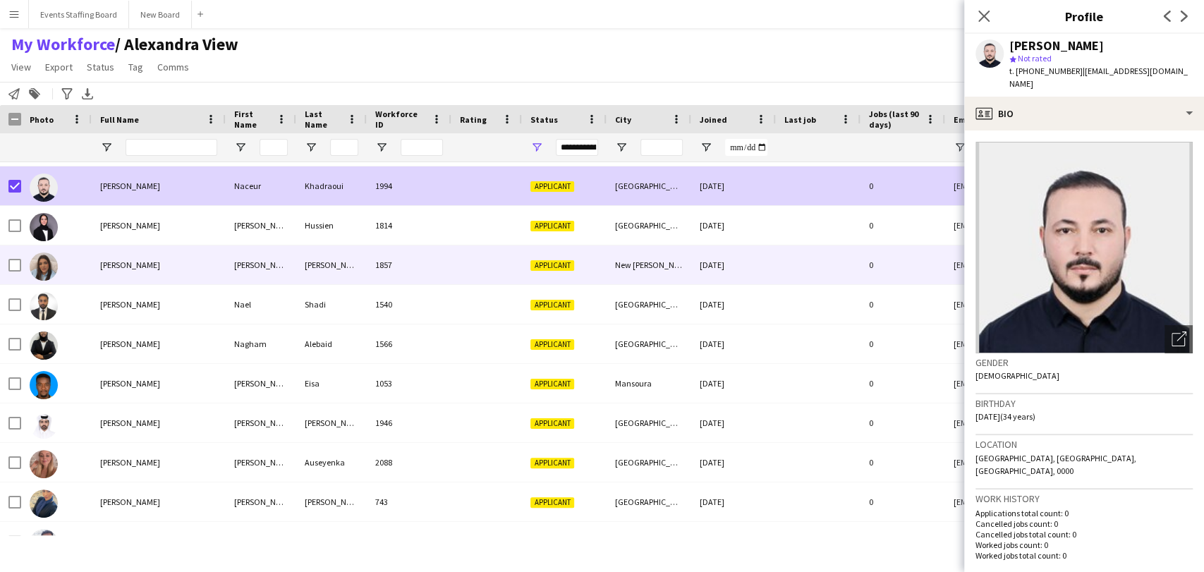
click at [119, 260] on span "[PERSON_NAME]" at bounding box center [130, 265] width 60 height 11
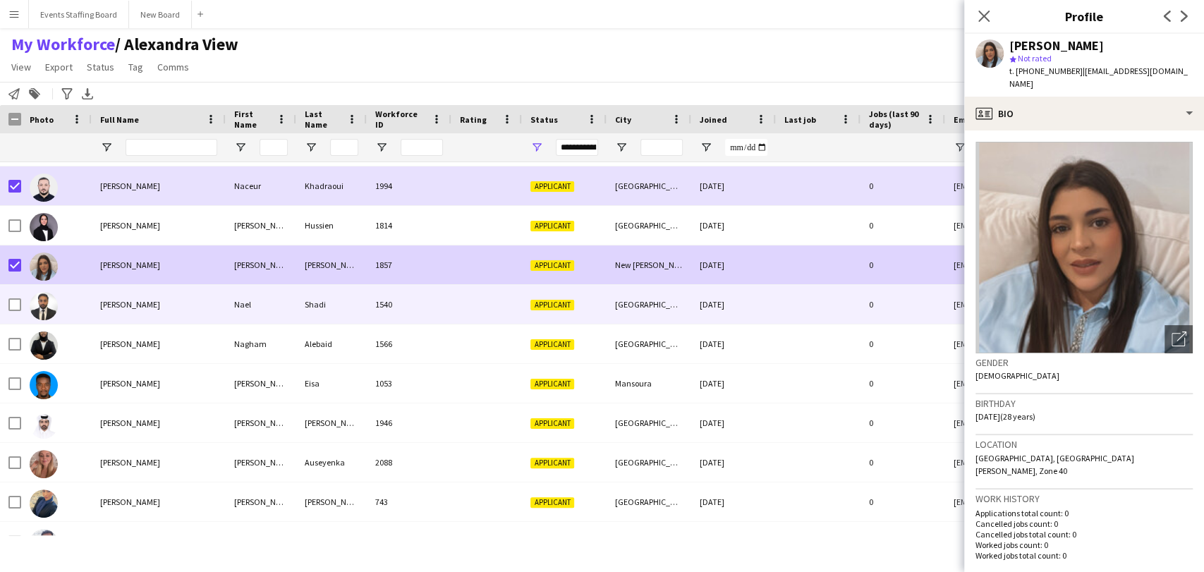
click at [159, 311] on div "[PERSON_NAME]" at bounding box center [159, 304] width 134 height 39
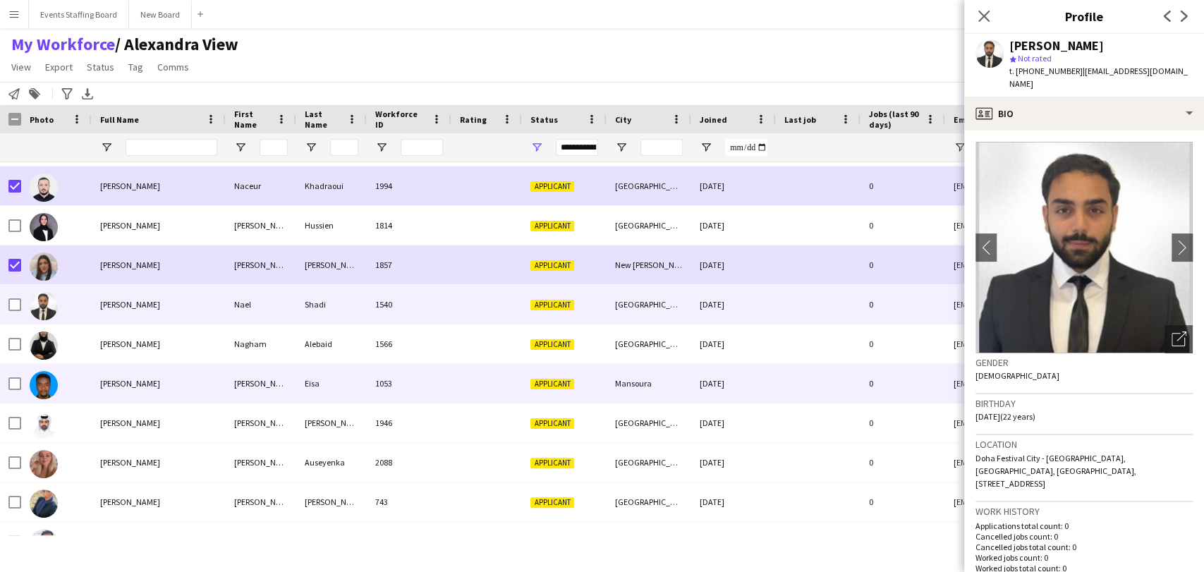
click at [159, 375] on div "[PERSON_NAME]" at bounding box center [159, 383] width 134 height 39
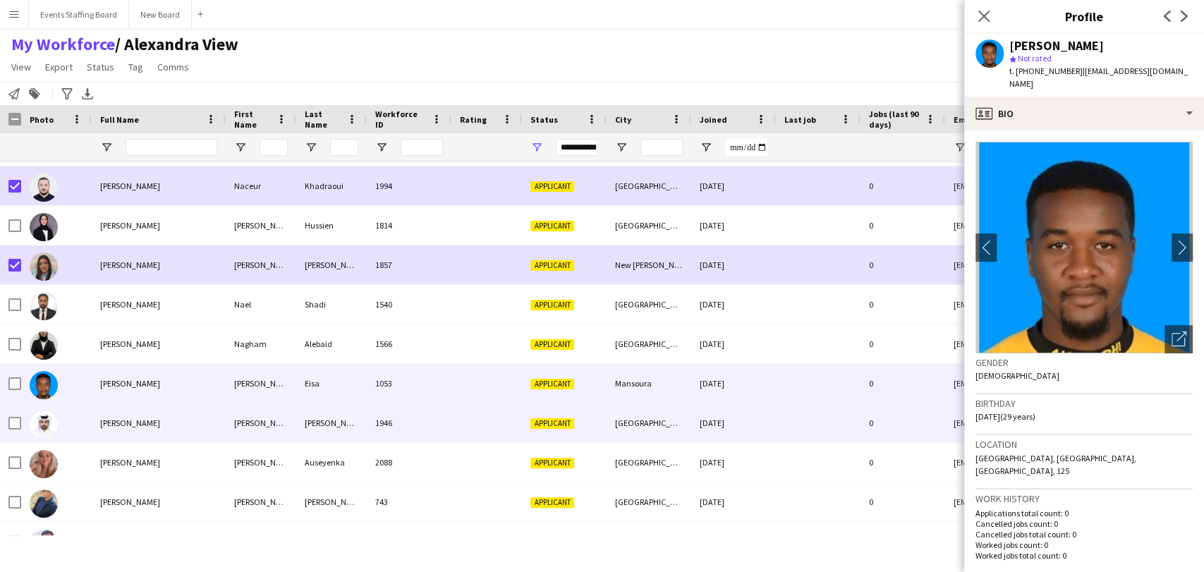
click at [171, 416] on div "[PERSON_NAME]" at bounding box center [159, 423] width 134 height 39
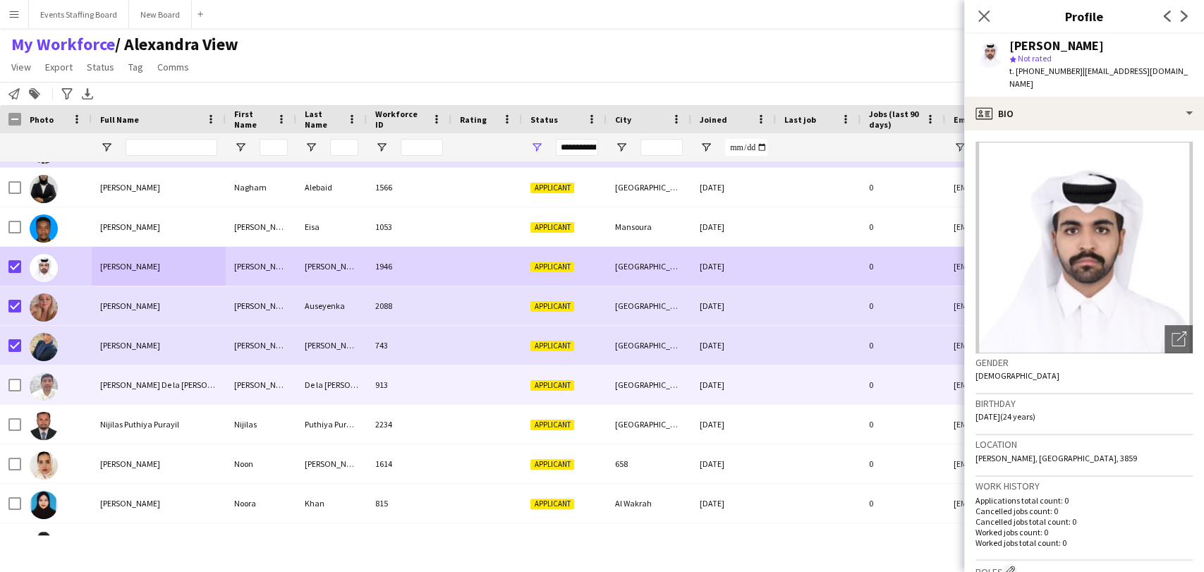
click at [134, 370] on div "[PERSON_NAME] De la [PERSON_NAME]" at bounding box center [159, 384] width 134 height 39
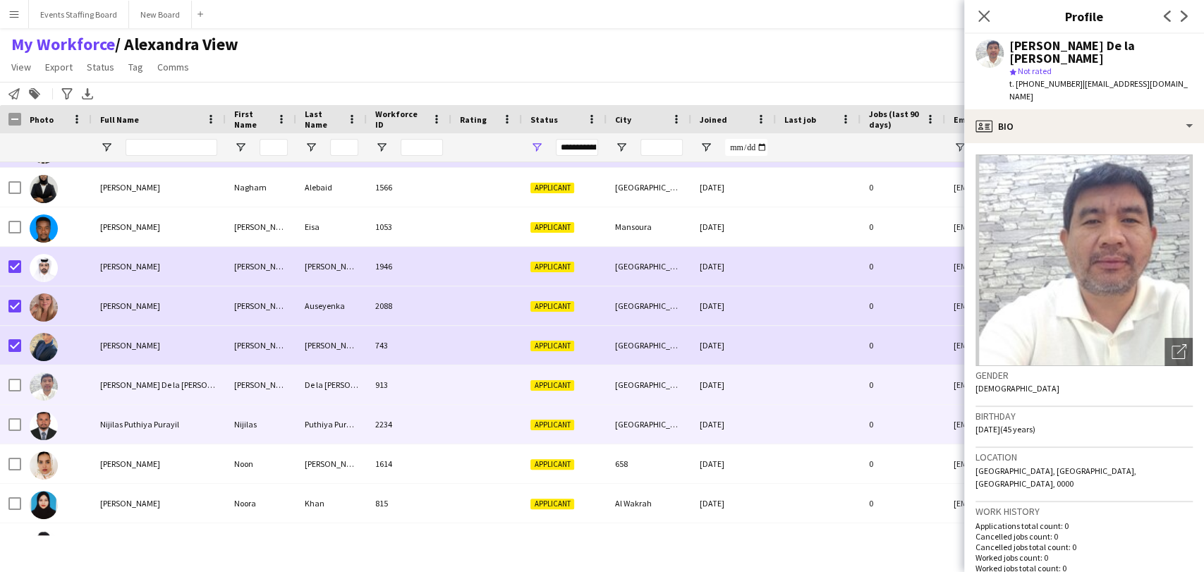
click at [125, 430] on div "Nijilas Puthiya Purayil" at bounding box center [159, 424] width 134 height 39
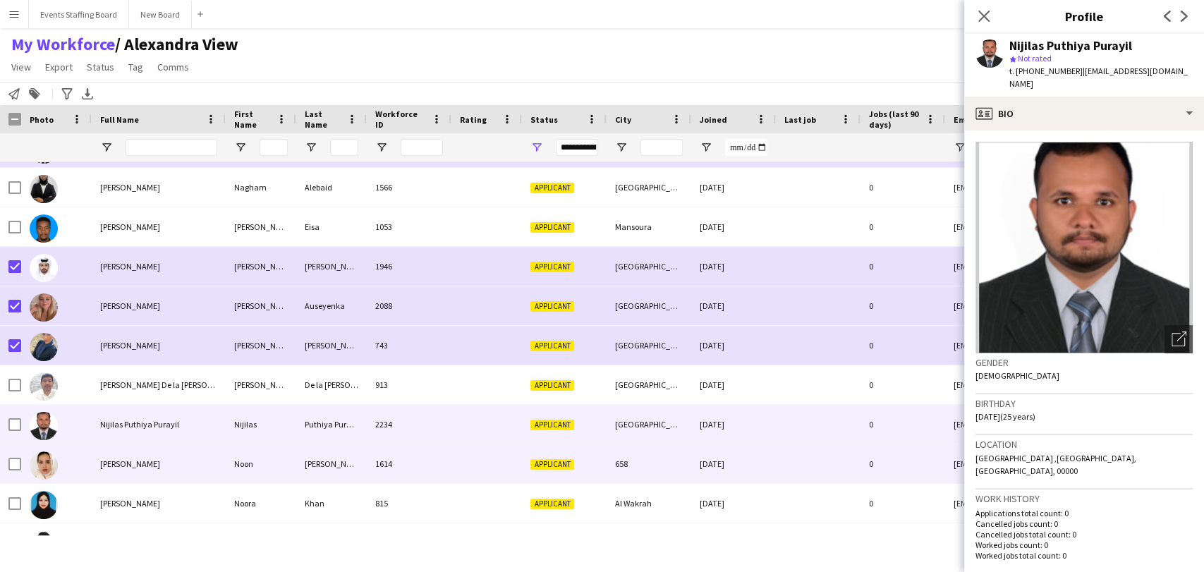
click at [134, 464] on span "[PERSON_NAME]" at bounding box center [130, 464] width 60 height 11
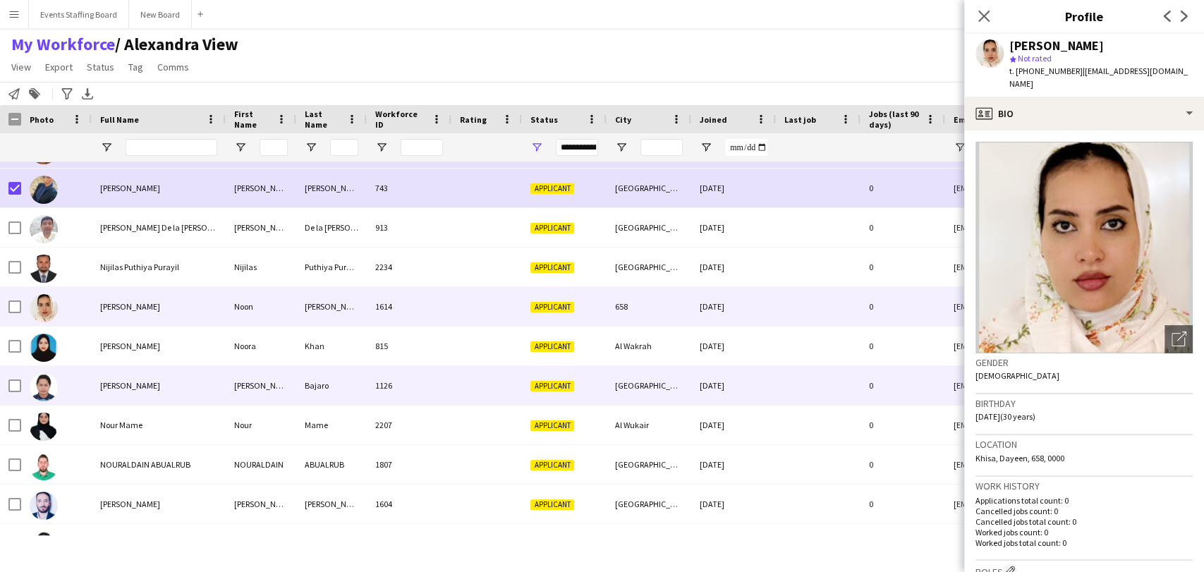
click at [111, 374] on div "[PERSON_NAME]" at bounding box center [159, 385] width 134 height 39
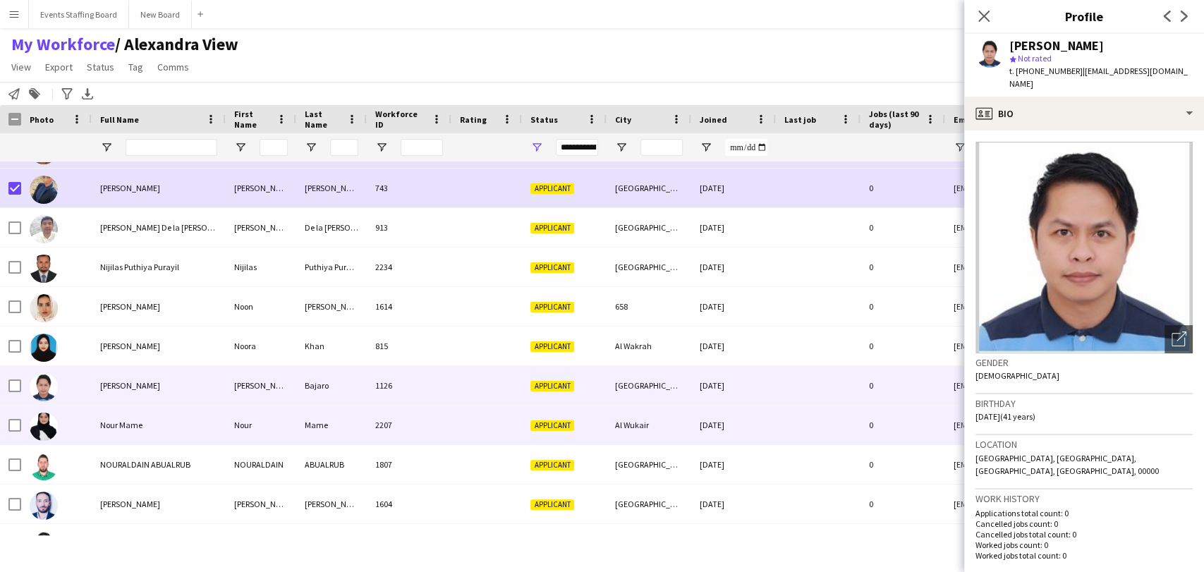
click at [112, 418] on div "Nour Mame" at bounding box center [159, 425] width 134 height 39
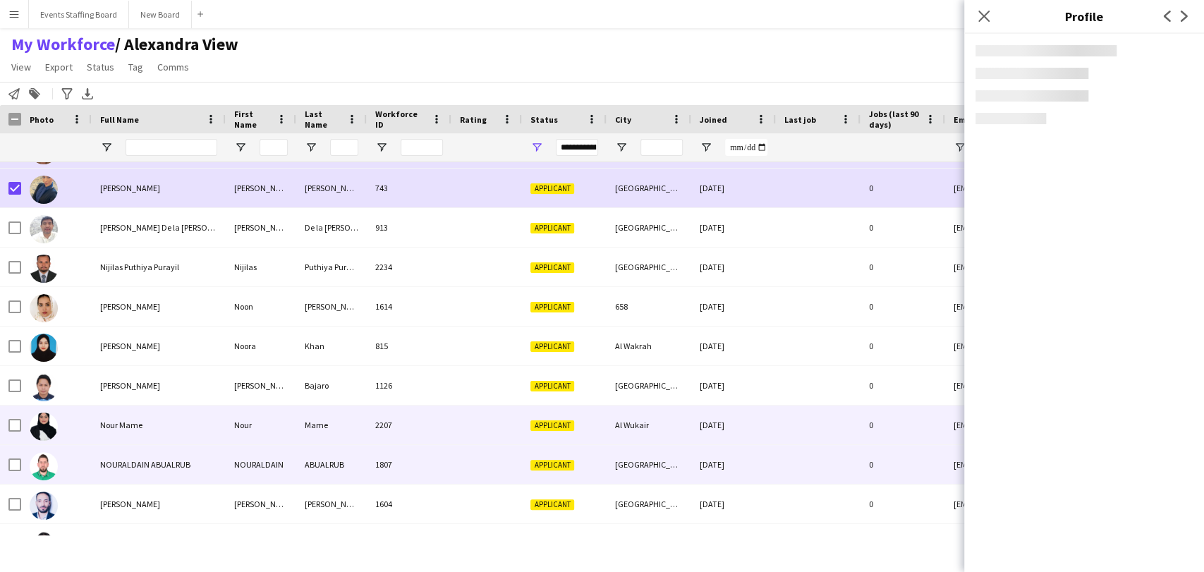
click at [116, 466] on span "NOURALDAIN ABUALRUB" at bounding box center [145, 464] width 90 height 11
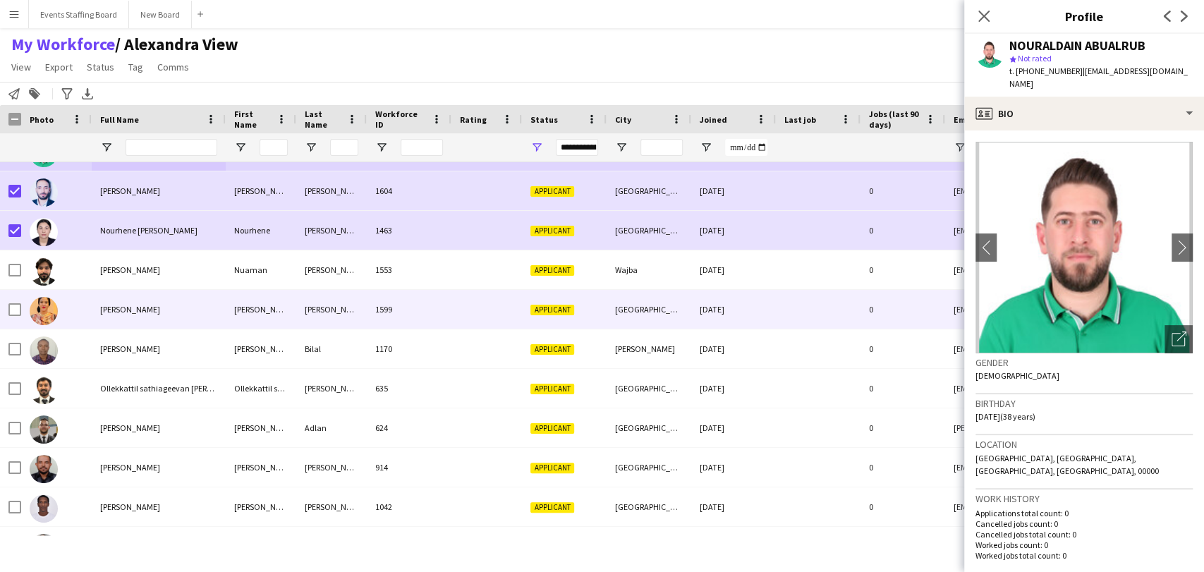
click at [119, 278] on div "[PERSON_NAME]" at bounding box center [159, 269] width 134 height 39
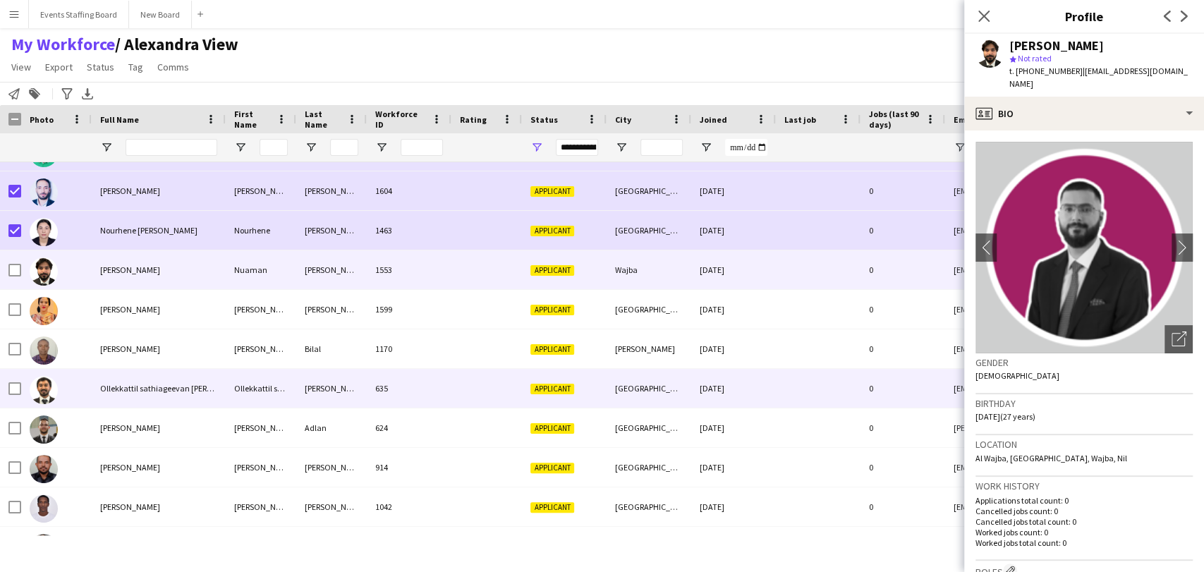
click at [121, 405] on div "Ollekkattil sathiageevan [PERSON_NAME]" at bounding box center [159, 388] width 134 height 39
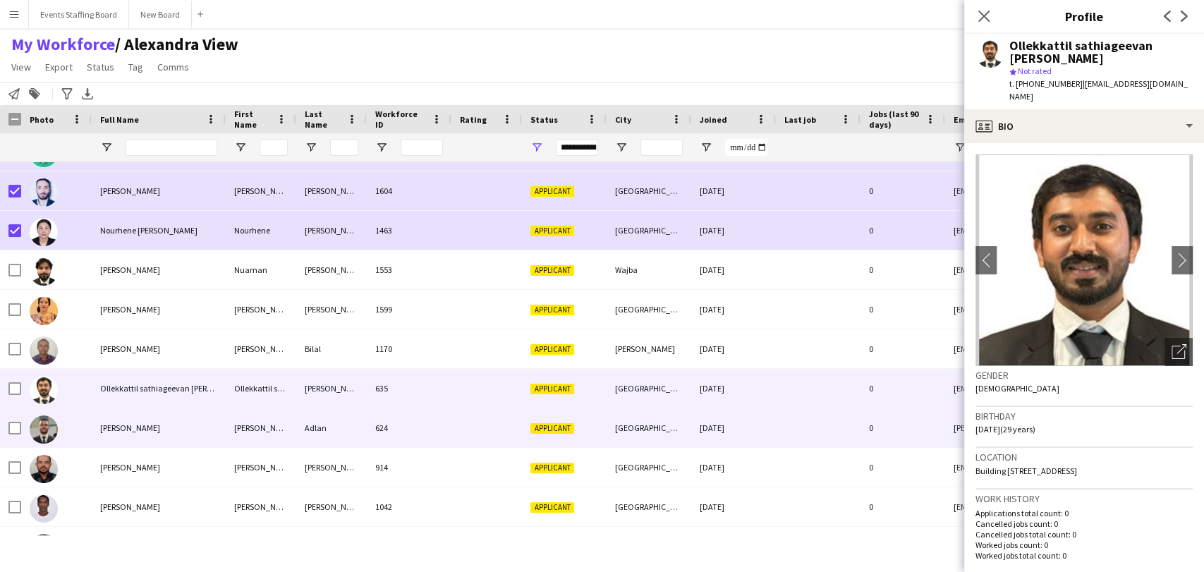
click at [124, 430] on span "[PERSON_NAME]" at bounding box center [130, 428] width 60 height 11
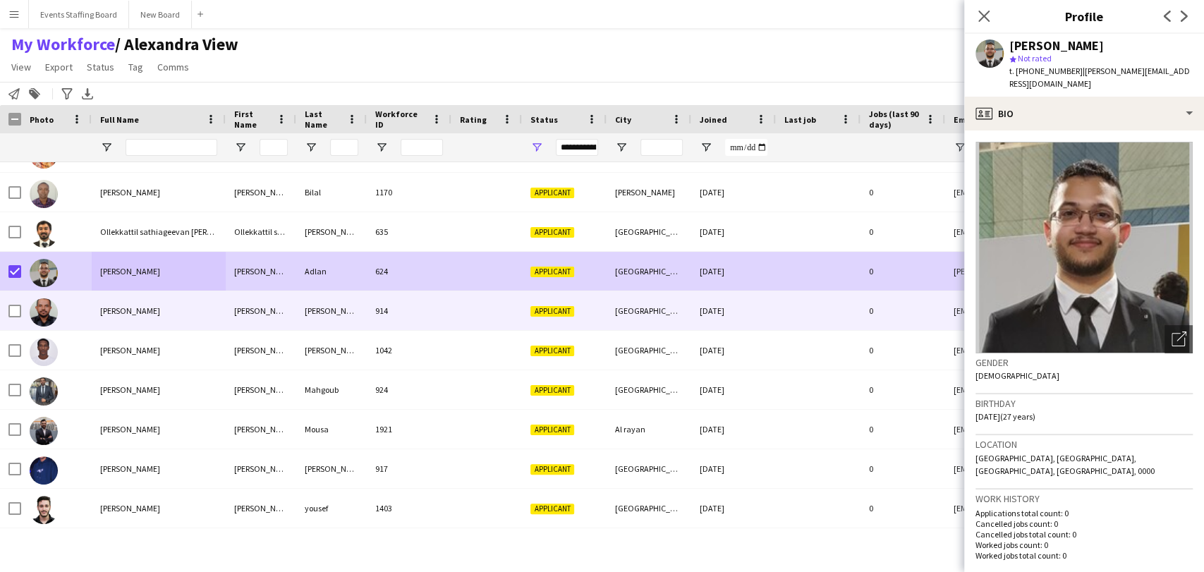
click at [128, 295] on div "[PERSON_NAME]" at bounding box center [159, 310] width 134 height 39
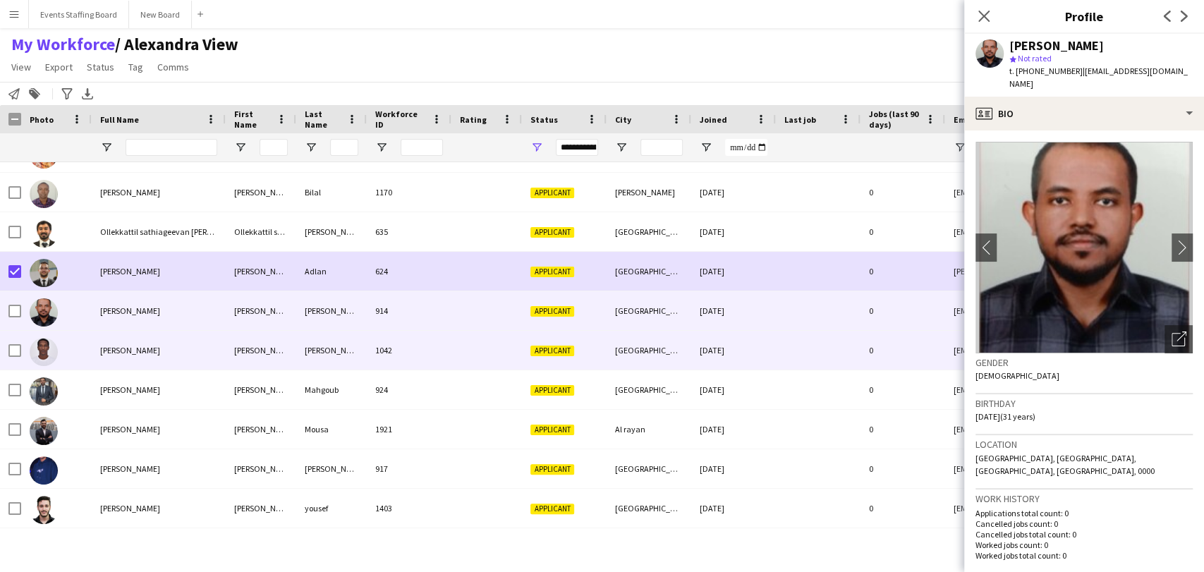
click at [120, 349] on span "[PERSON_NAME]" at bounding box center [130, 350] width 60 height 11
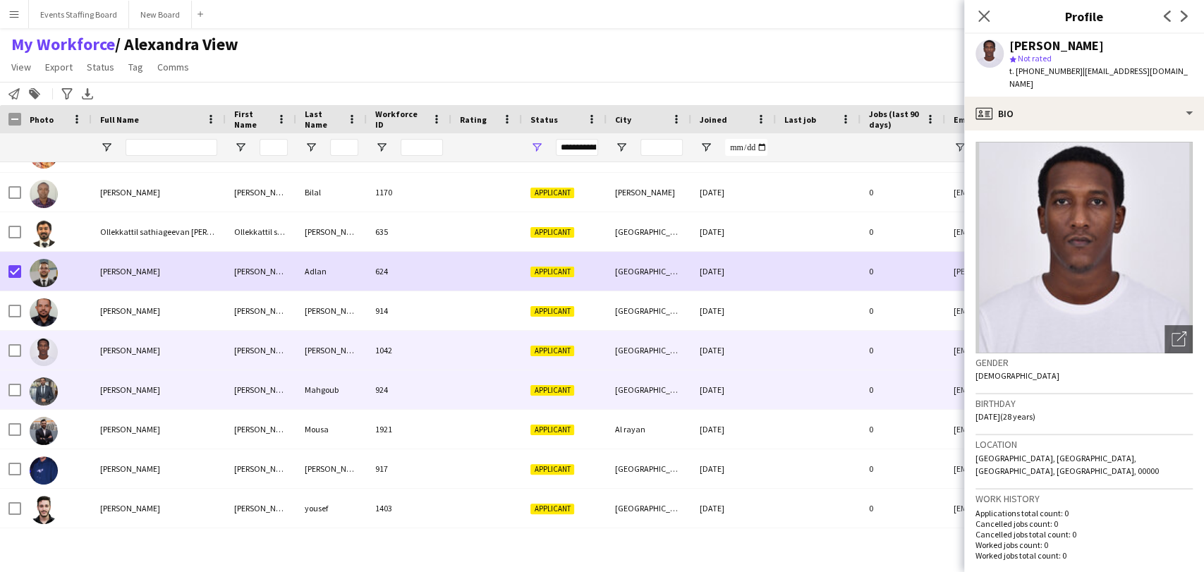
click at [126, 388] on span "[PERSON_NAME]" at bounding box center [130, 390] width 60 height 11
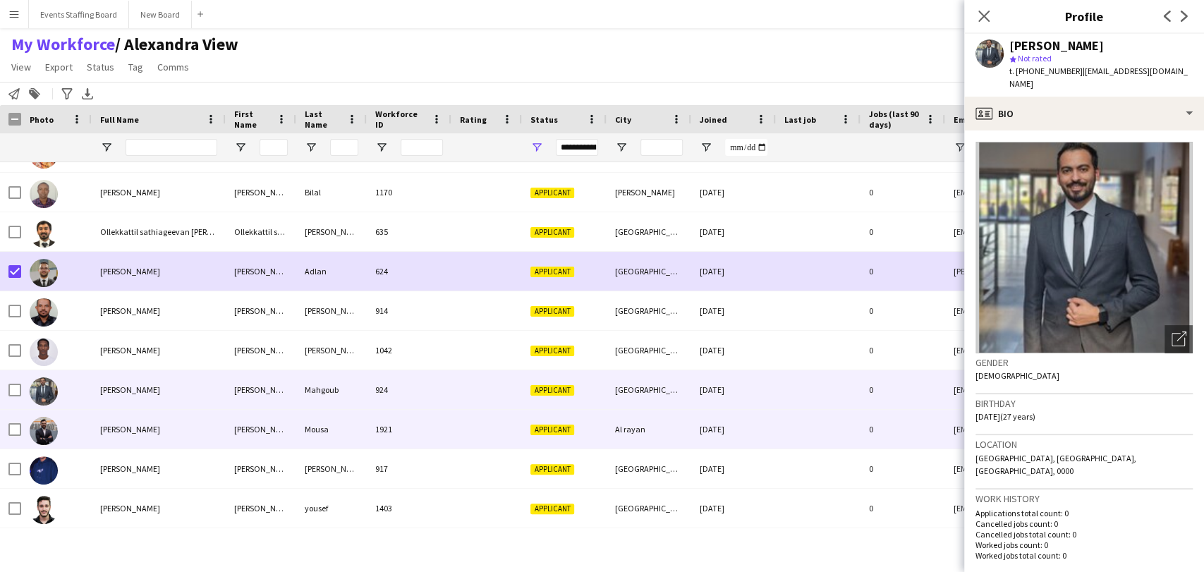
click at [150, 424] on div "[PERSON_NAME]" at bounding box center [159, 429] width 134 height 39
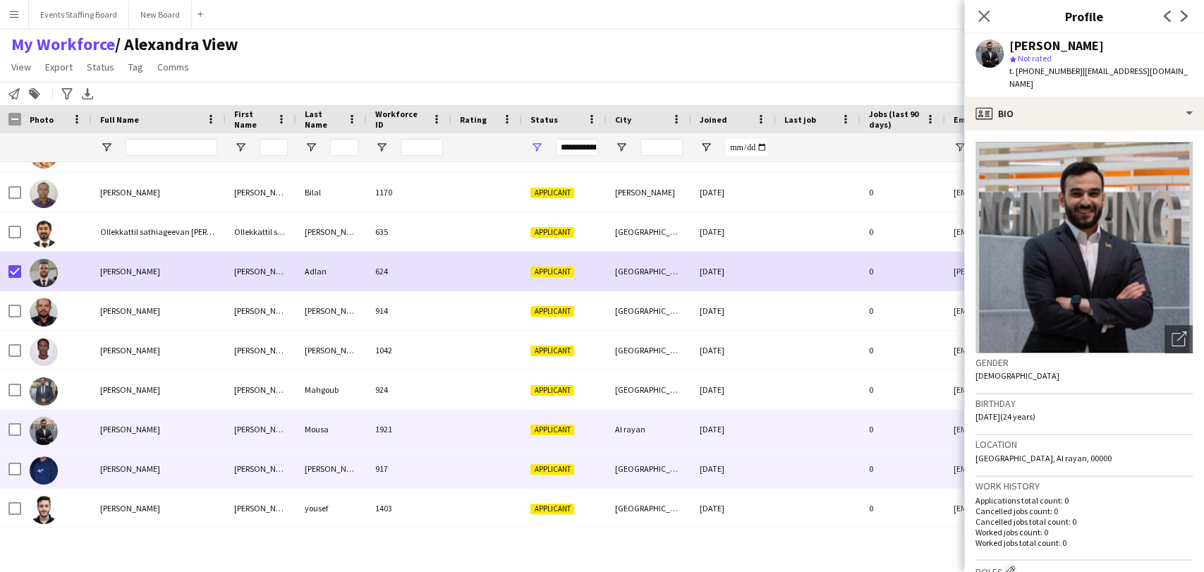
click at [139, 458] on div "[PERSON_NAME]" at bounding box center [159, 468] width 134 height 39
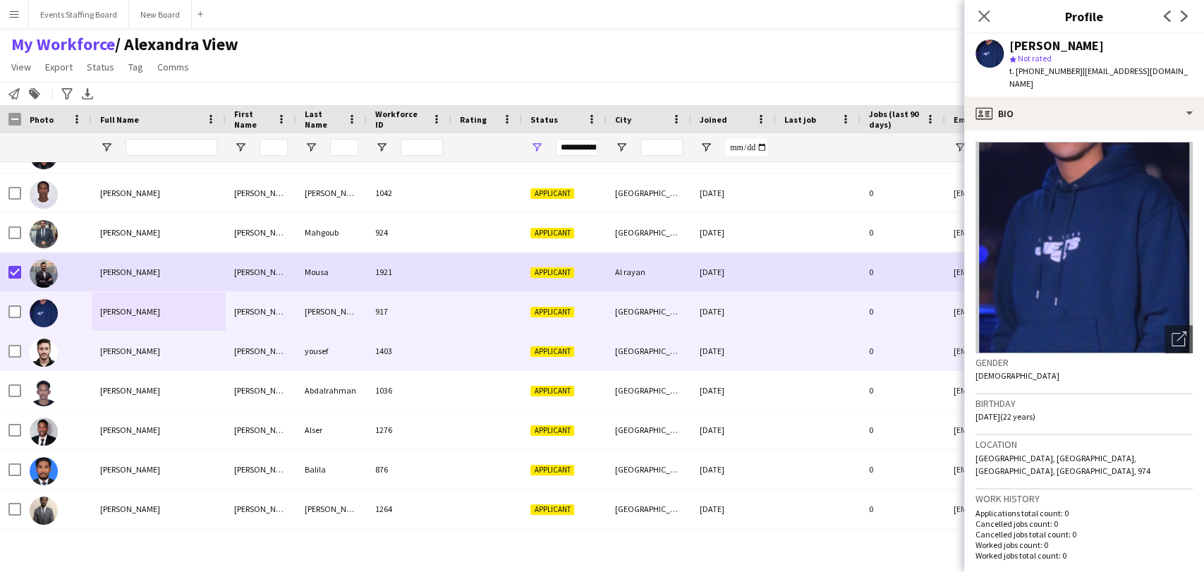
drag, startPoint x: 125, startPoint y: 358, endPoint x: 56, endPoint y: 356, distance: 69.2
click at [126, 357] on div "[PERSON_NAME]" at bounding box center [159, 351] width 134 height 39
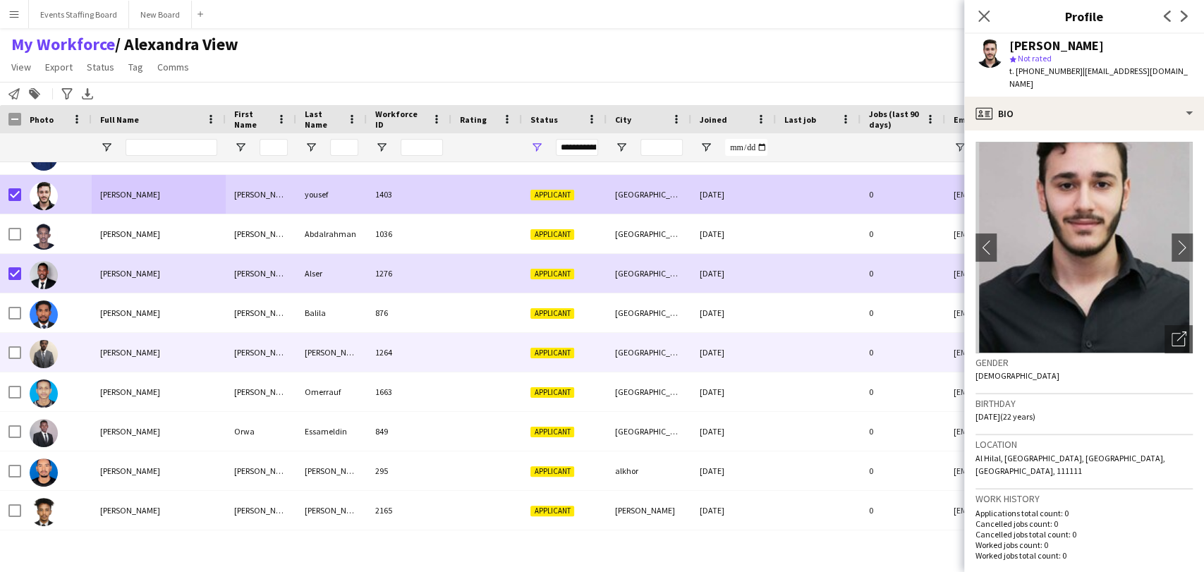
click at [108, 360] on div "[PERSON_NAME]" at bounding box center [159, 352] width 134 height 39
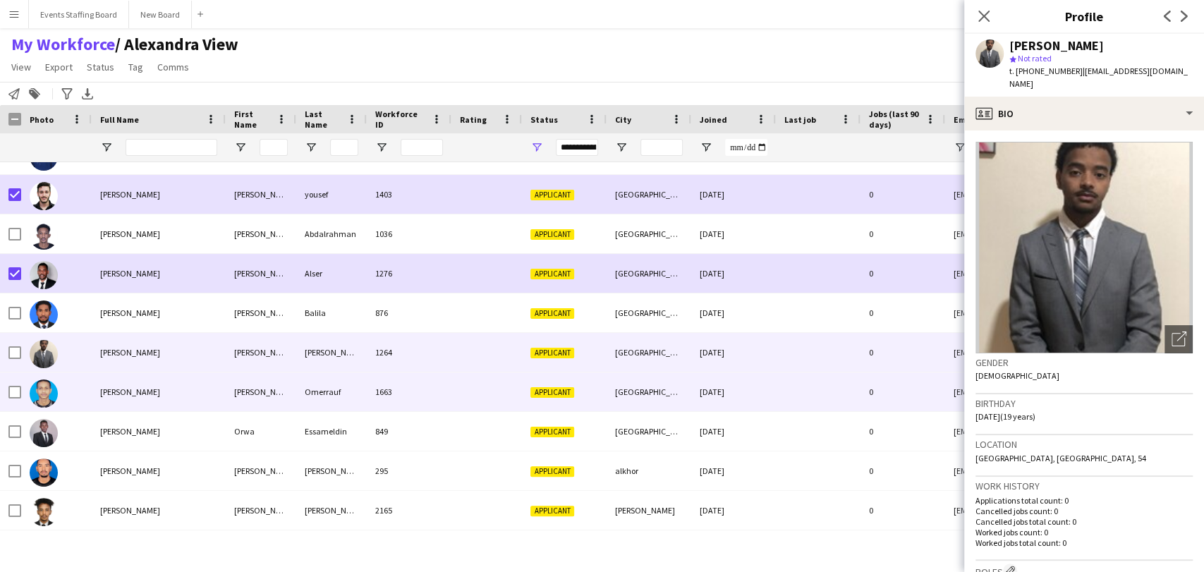
click at [140, 388] on span "[PERSON_NAME]" at bounding box center [130, 392] width 60 height 11
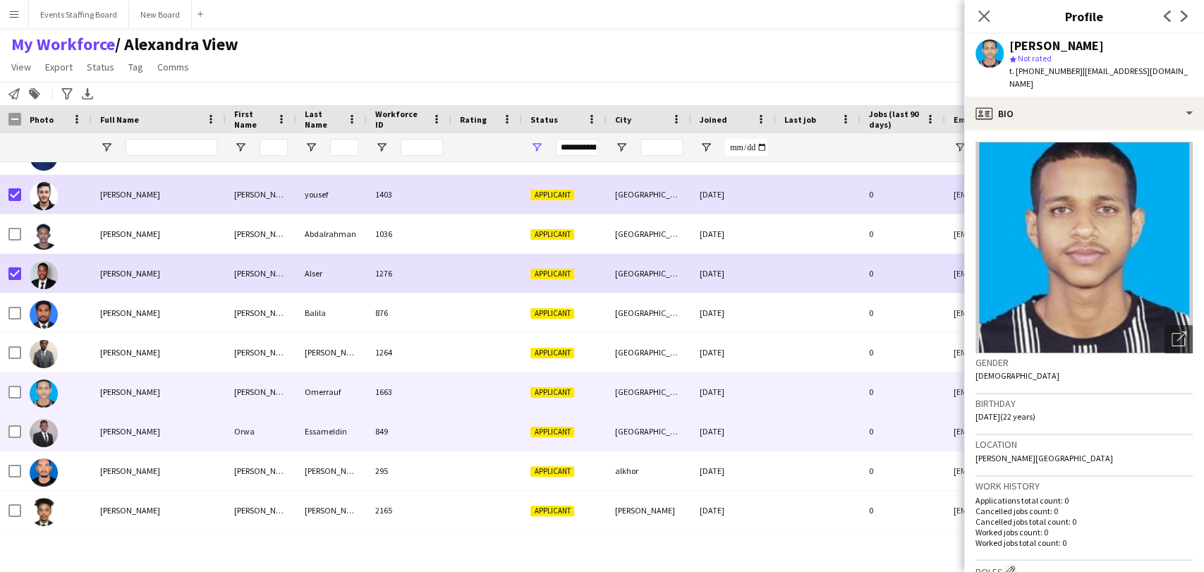
click at [159, 430] on span "[PERSON_NAME]" at bounding box center [130, 431] width 60 height 11
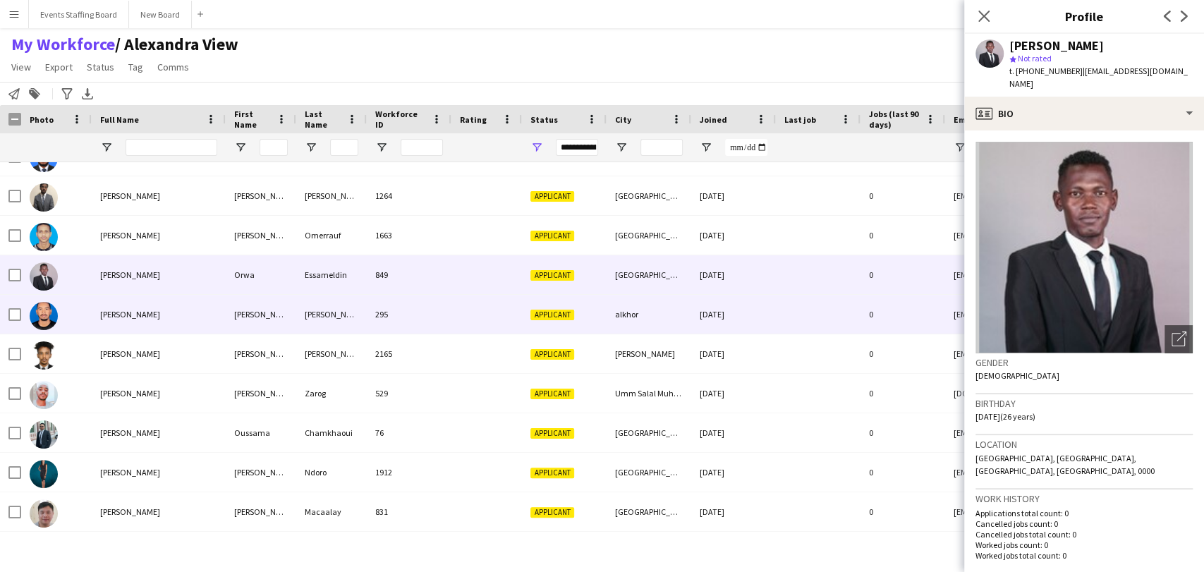
click at [141, 316] on span "[PERSON_NAME]" at bounding box center [130, 314] width 60 height 11
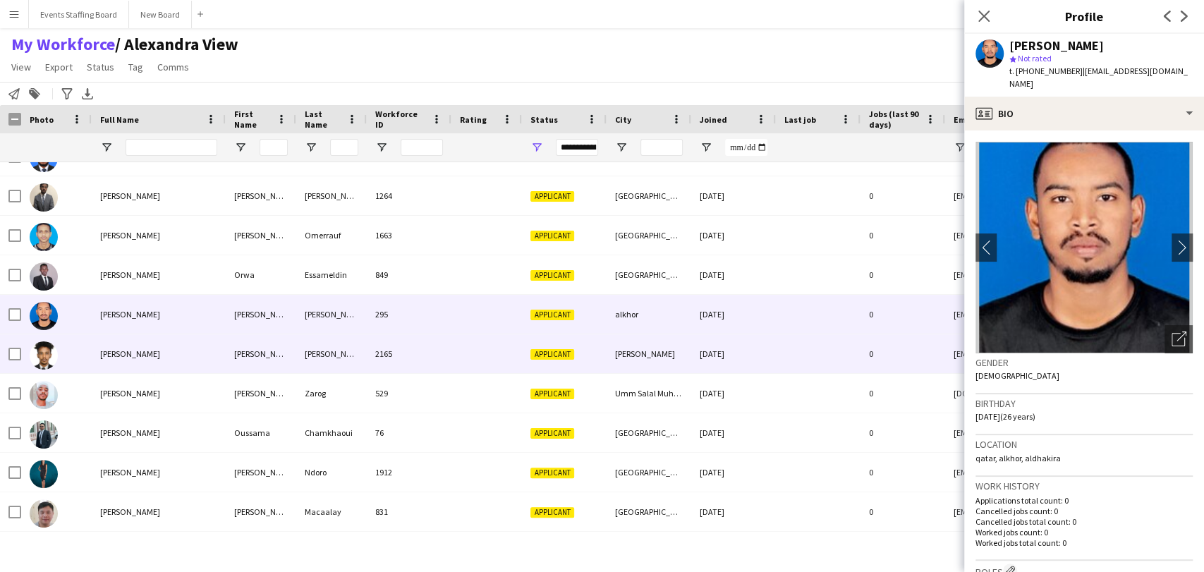
click at [130, 349] on span "[PERSON_NAME]" at bounding box center [130, 354] width 60 height 11
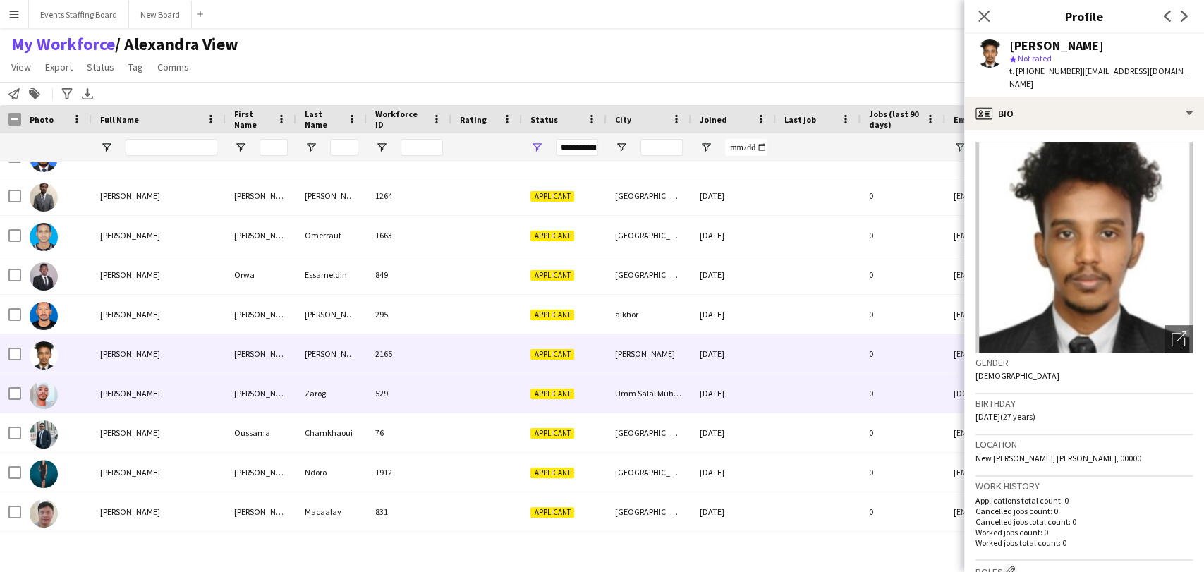
click at [138, 387] on div "[PERSON_NAME]" at bounding box center [159, 393] width 134 height 39
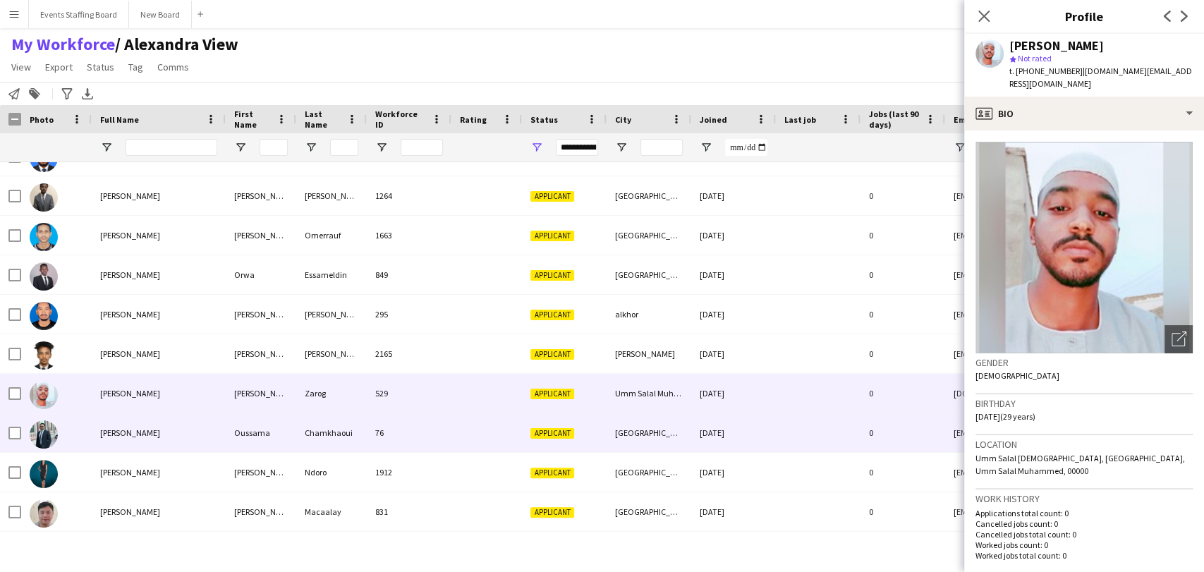
click at [137, 438] on div "[PERSON_NAME]" at bounding box center [159, 432] width 134 height 39
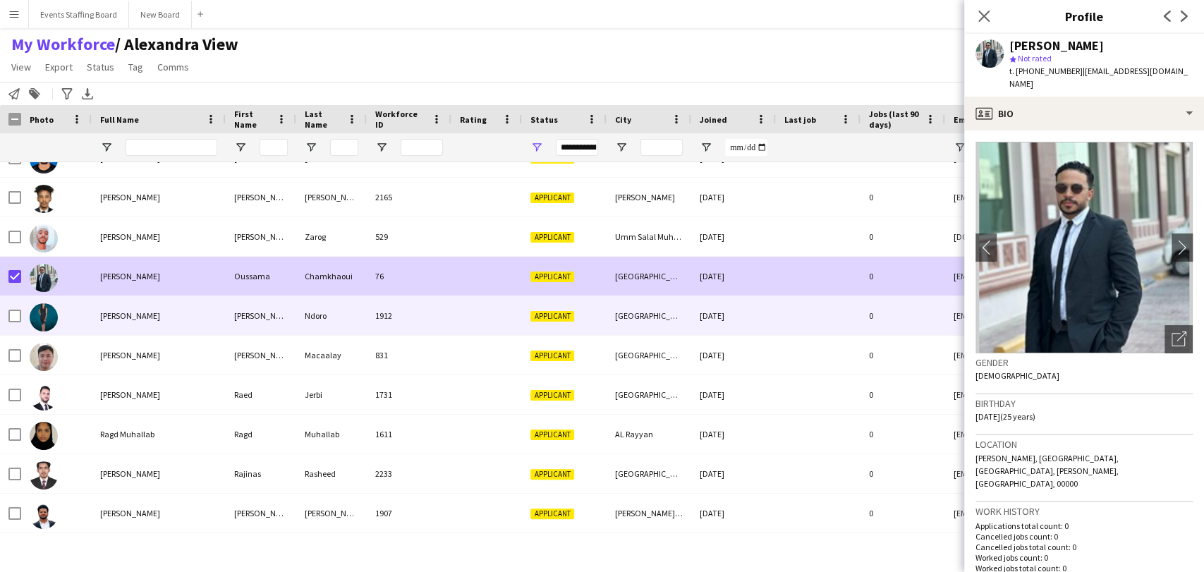
click at [142, 309] on div "[PERSON_NAME]" at bounding box center [159, 315] width 134 height 39
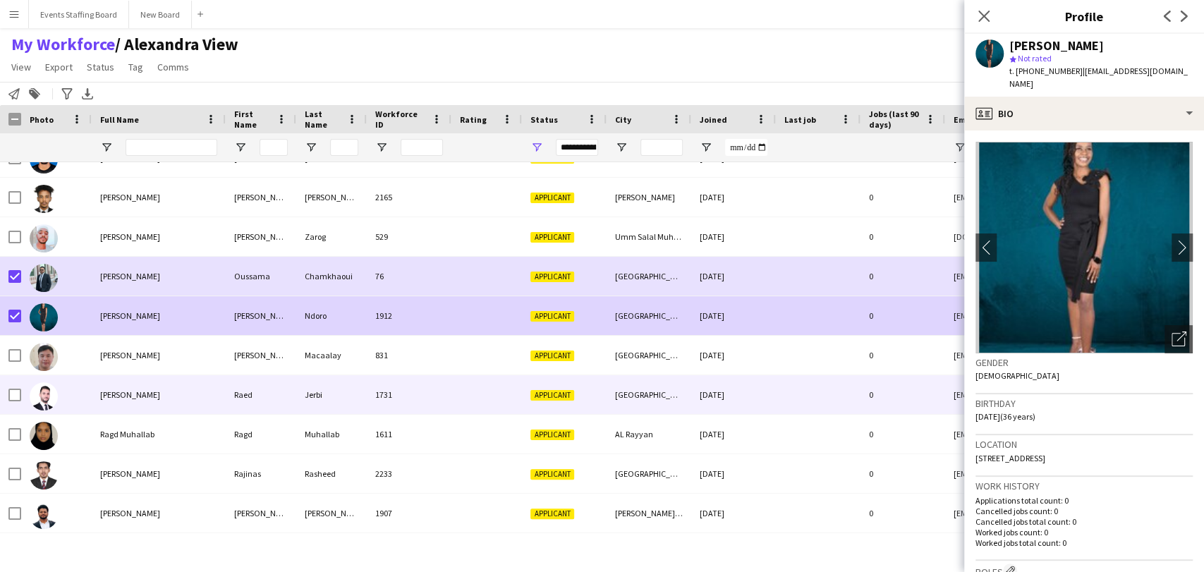
click at [110, 390] on span "[PERSON_NAME]" at bounding box center [130, 394] width 60 height 11
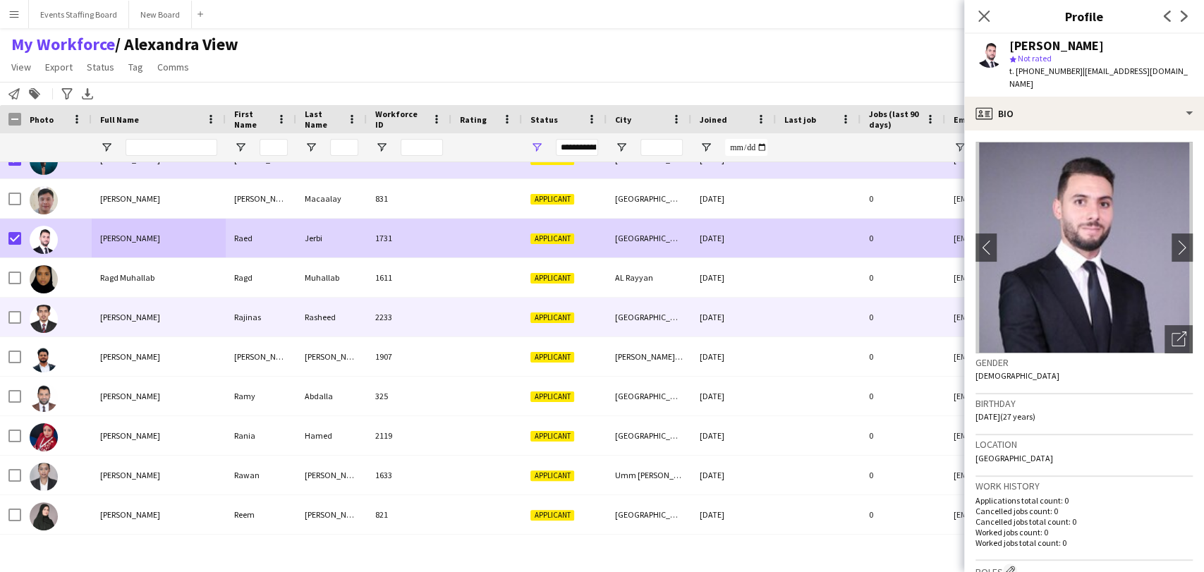
click at [143, 317] on span "[PERSON_NAME]" at bounding box center [130, 317] width 60 height 11
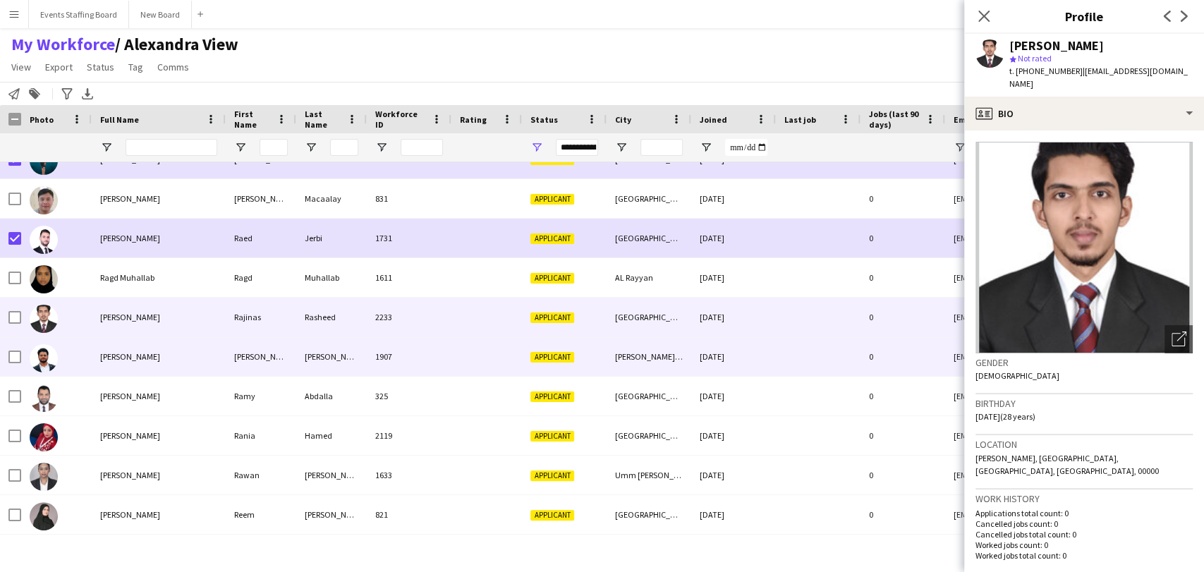
click at [131, 351] on span "[PERSON_NAME]" at bounding box center [130, 356] width 60 height 11
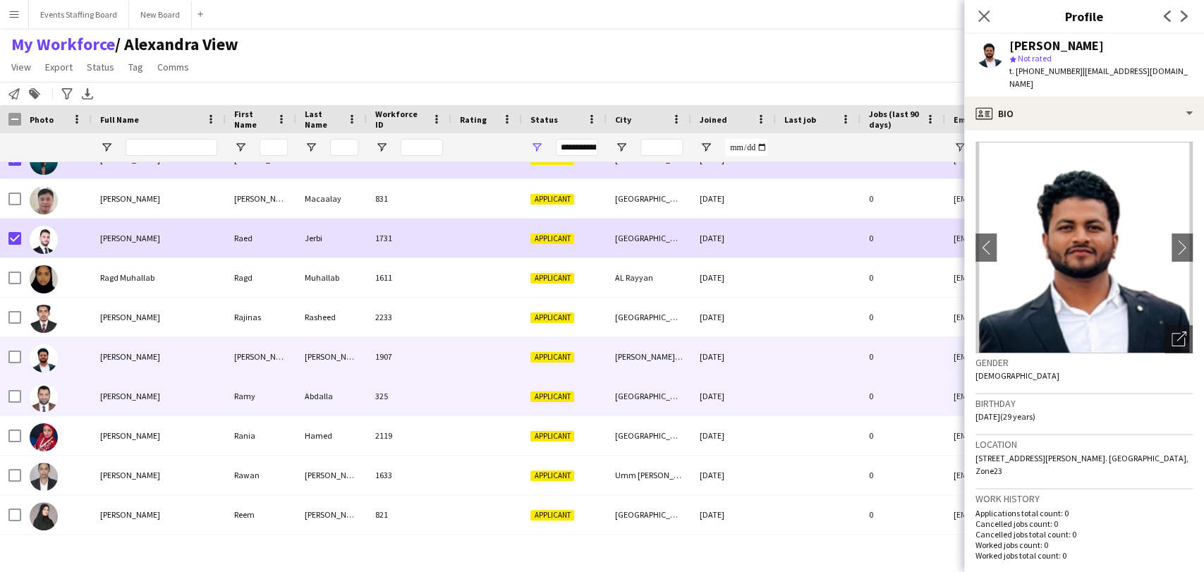
click at [111, 401] on div "[PERSON_NAME]" at bounding box center [159, 396] width 134 height 39
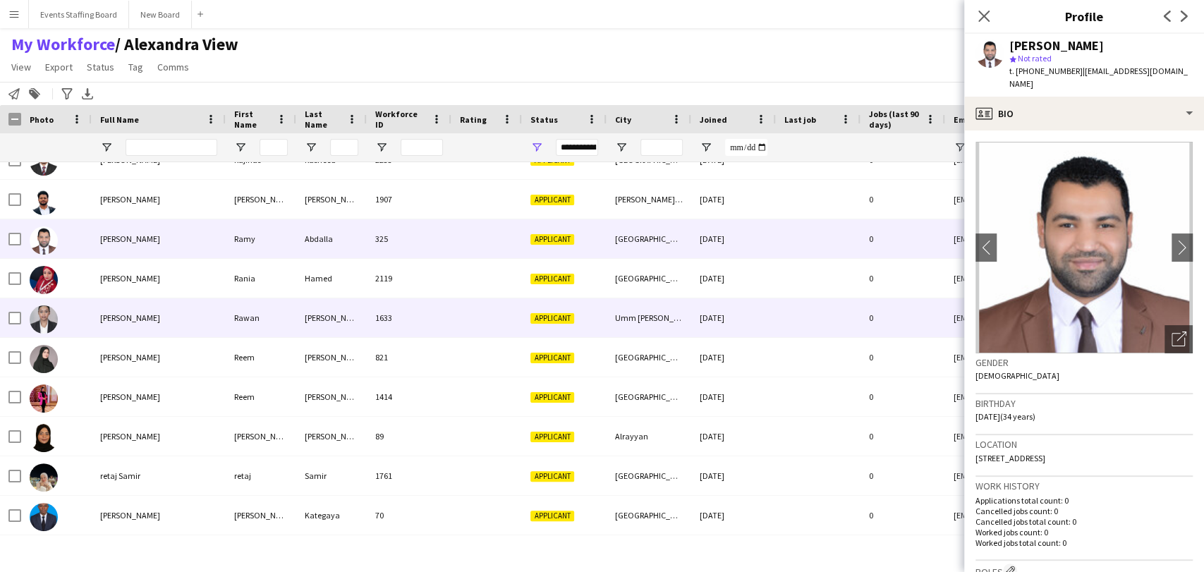
click at [104, 313] on span "[PERSON_NAME]" at bounding box center [130, 318] width 60 height 11
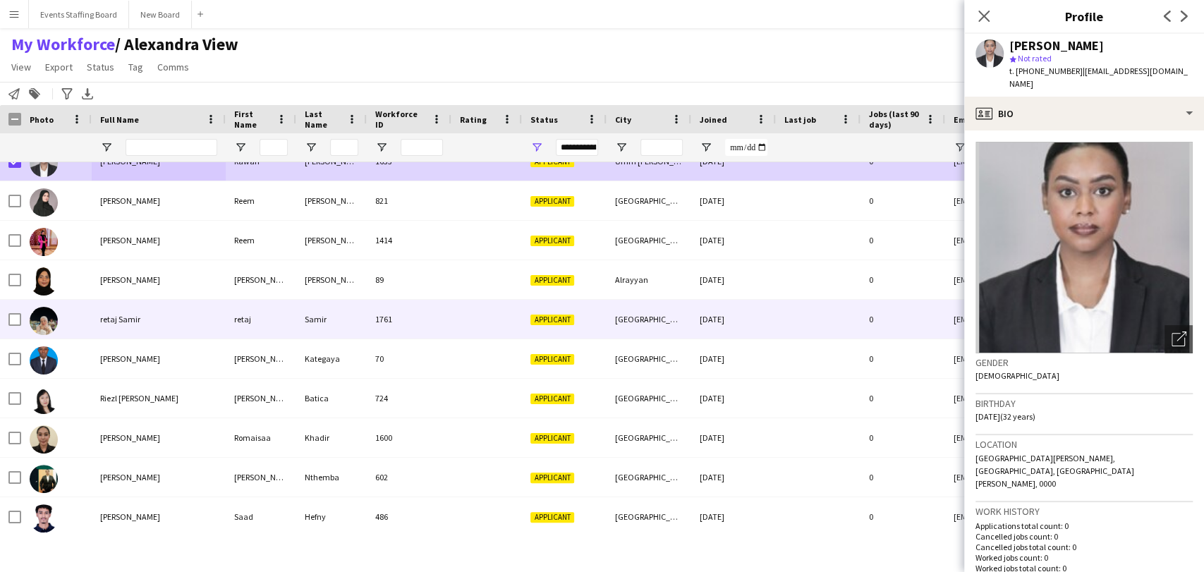
click at [140, 317] on div "retaj Samir" at bounding box center [159, 319] width 134 height 39
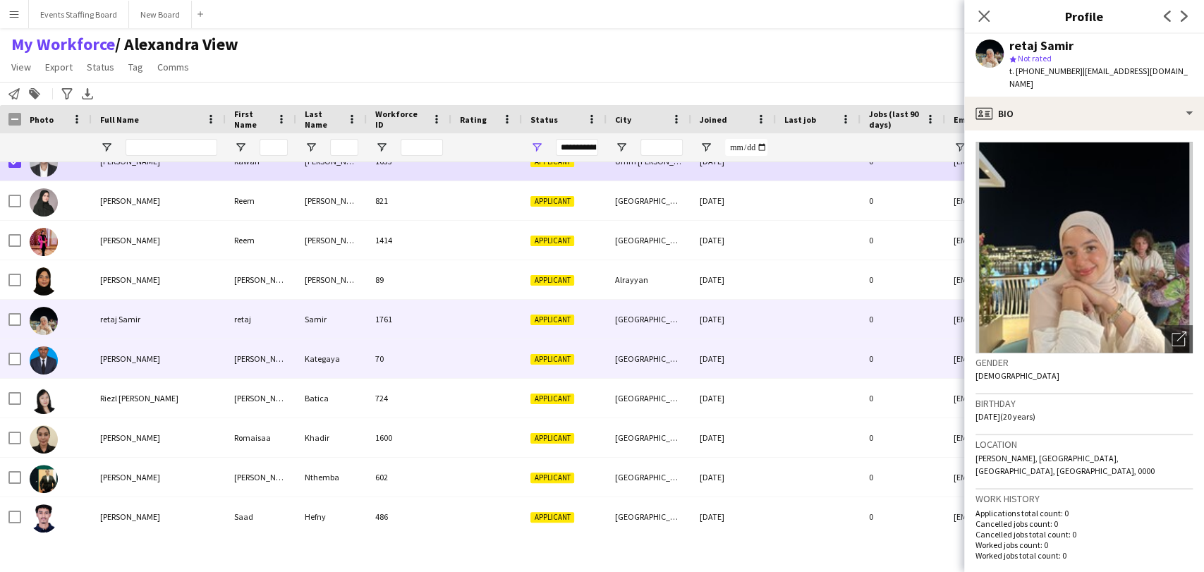
click at [117, 361] on span "[PERSON_NAME]" at bounding box center [130, 358] width 60 height 11
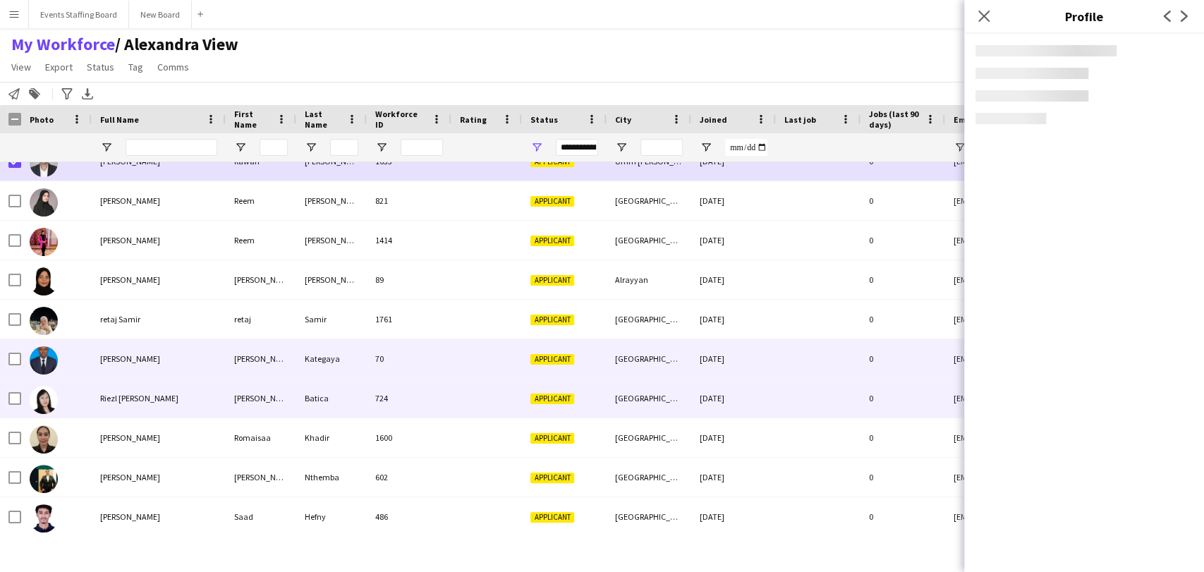
drag, startPoint x: 130, startPoint y: 389, endPoint x: 123, endPoint y: 390, distance: 7.1
click at [131, 390] on div "Riezl [PERSON_NAME]" at bounding box center [159, 398] width 134 height 39
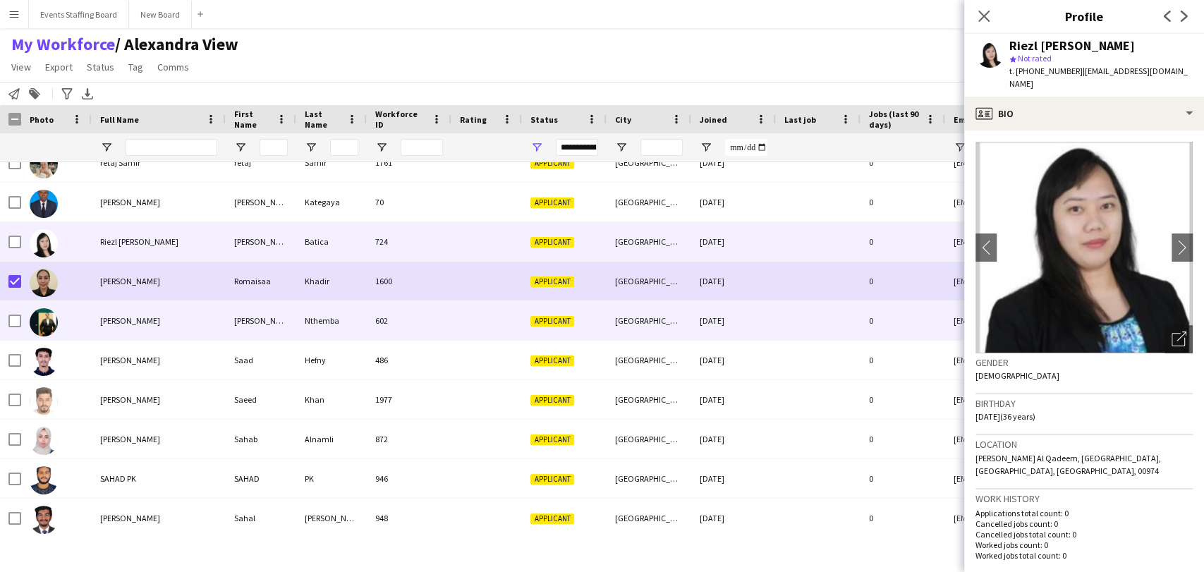
click at [111, 334] on div "[PERSON_NAME]" at bounding box center [159, 320] width 134 height 39
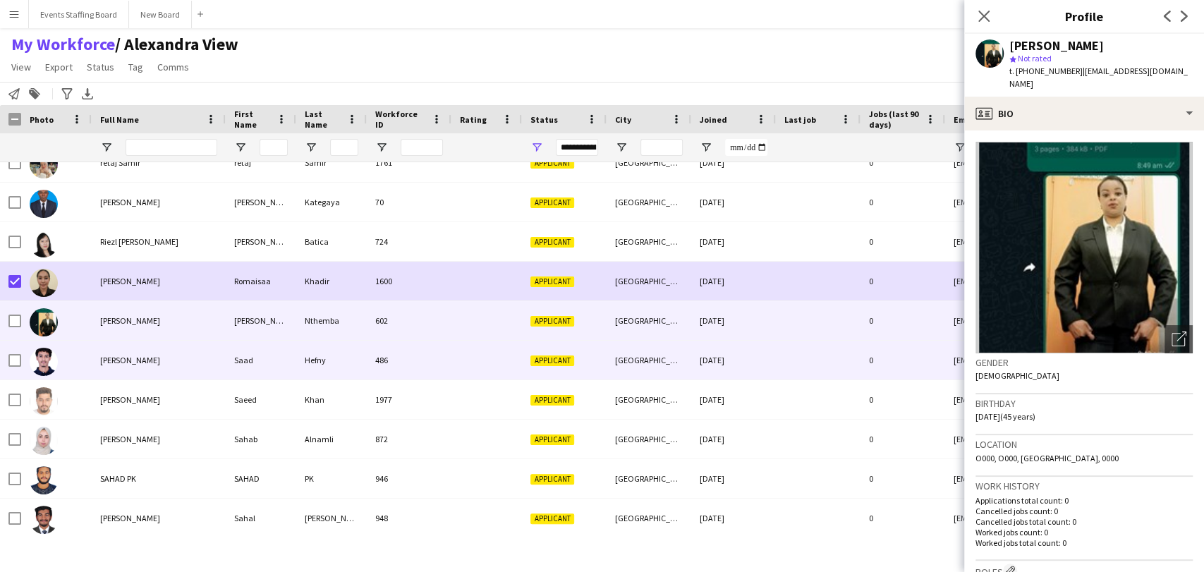
click at [107, 358] on span "[PERSON_NAME]" at bounding box center [130, 360] width 60 height 11
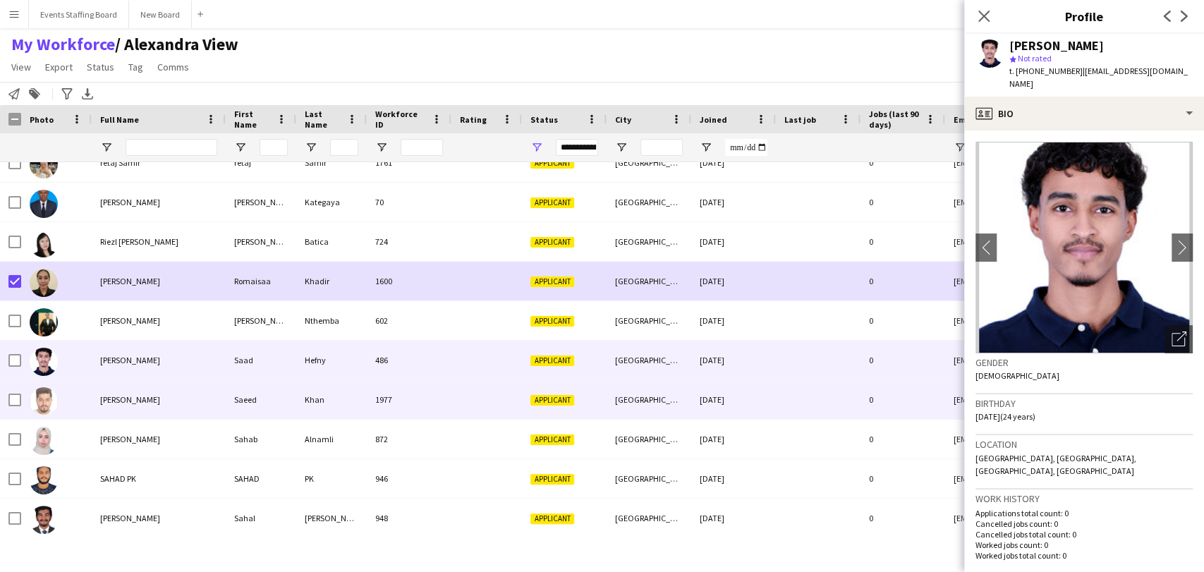
click at [126, 395] on span "[PERSON_NAME]" at bounding box center [130, 399] width 60 height 11
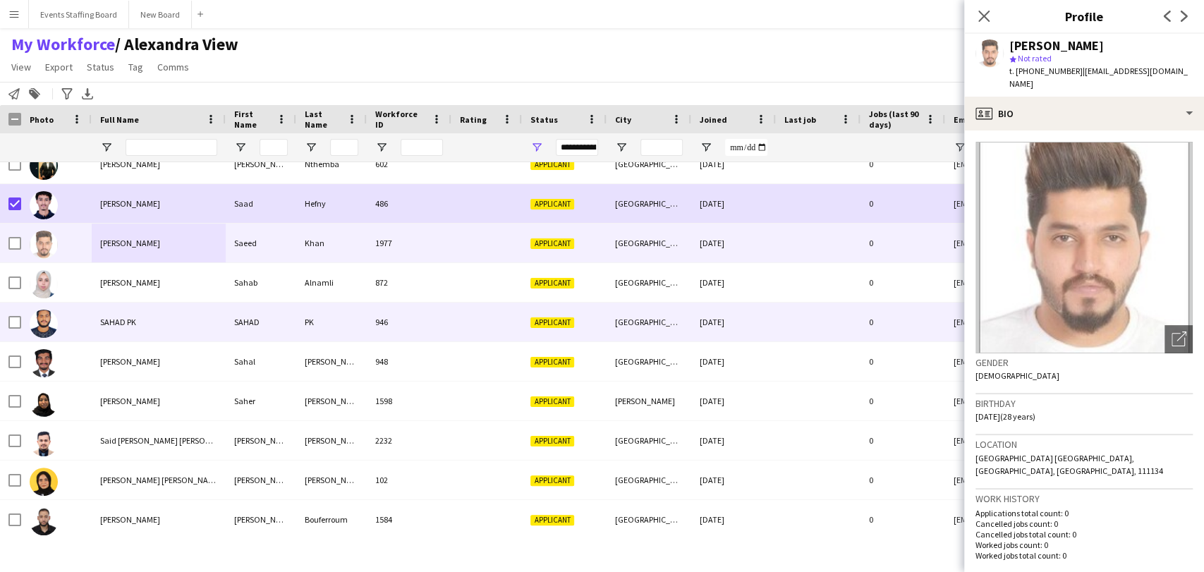
click at [115, 331] on div "SAHAD PK" at bounding box center [159, 322] width 134 height 39
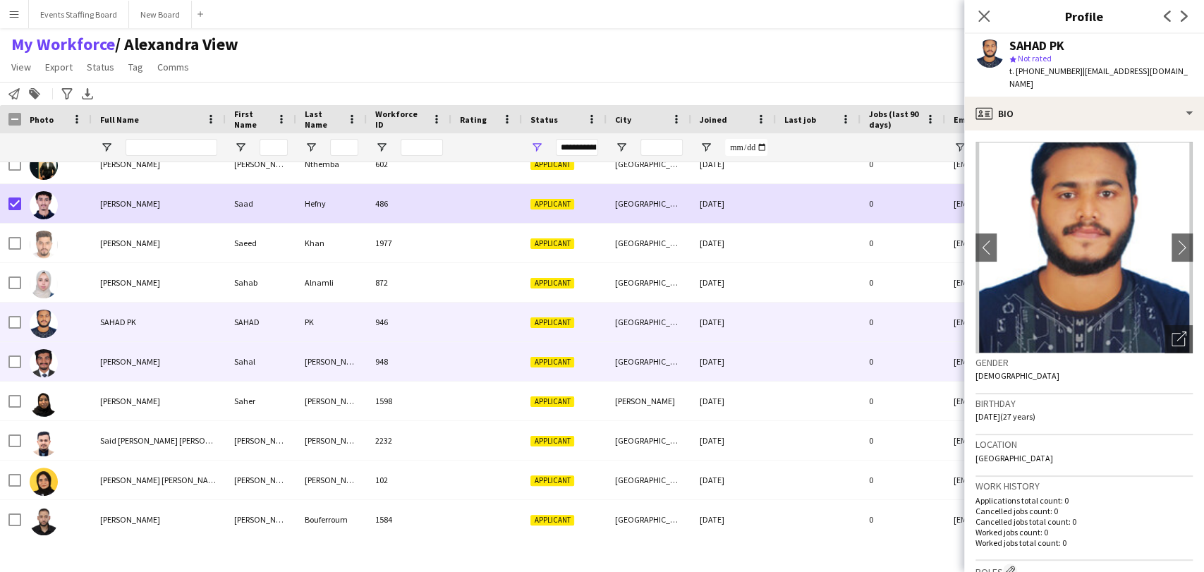
click at [121, 372] on div "[PERSON_NAME]" at bounding box center [159, 361] width 134 height 39
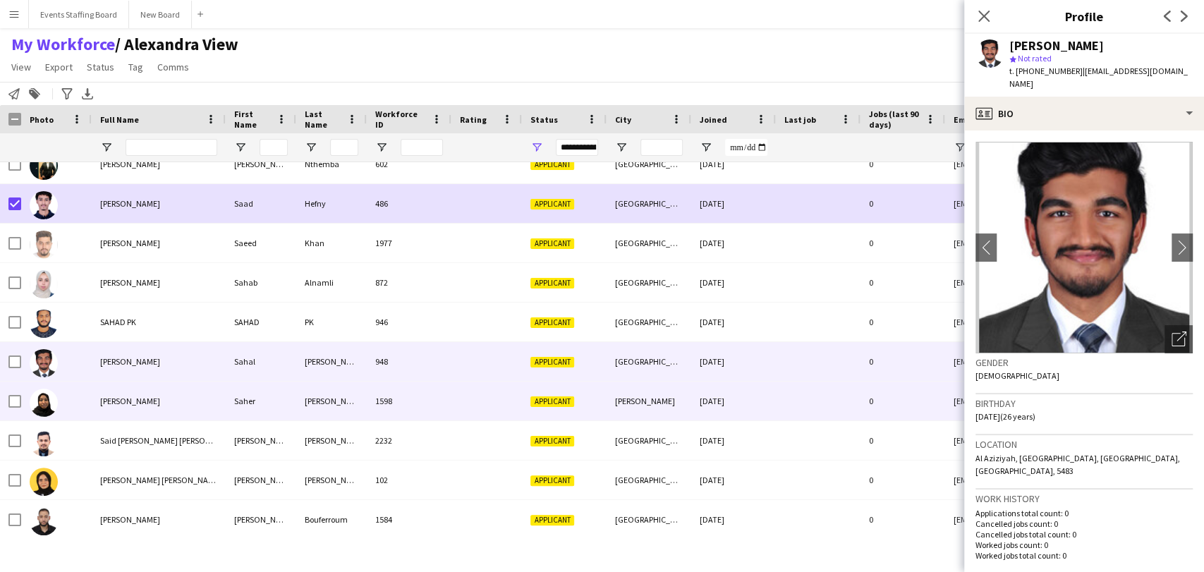
click at [109, 409] on div "[PERSON_NAME]" at bounding box center [159, 401] width 134 height 39
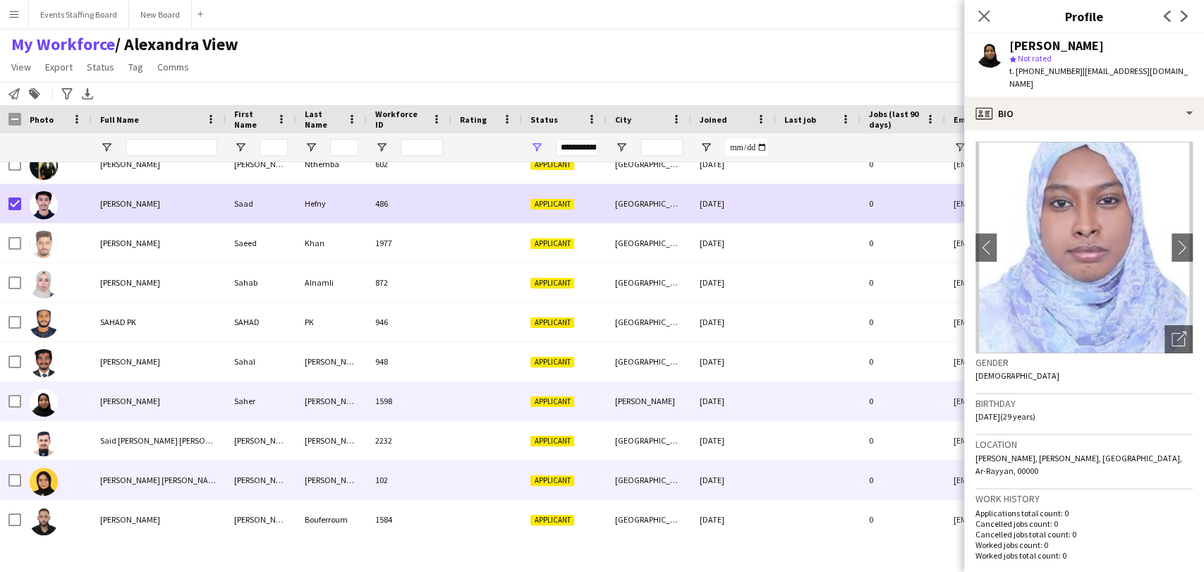
click at [93, 461] on div "[PERSON_NAME] [PERSON_NAME]" at bounding box center [159, 480] width 134 height 39
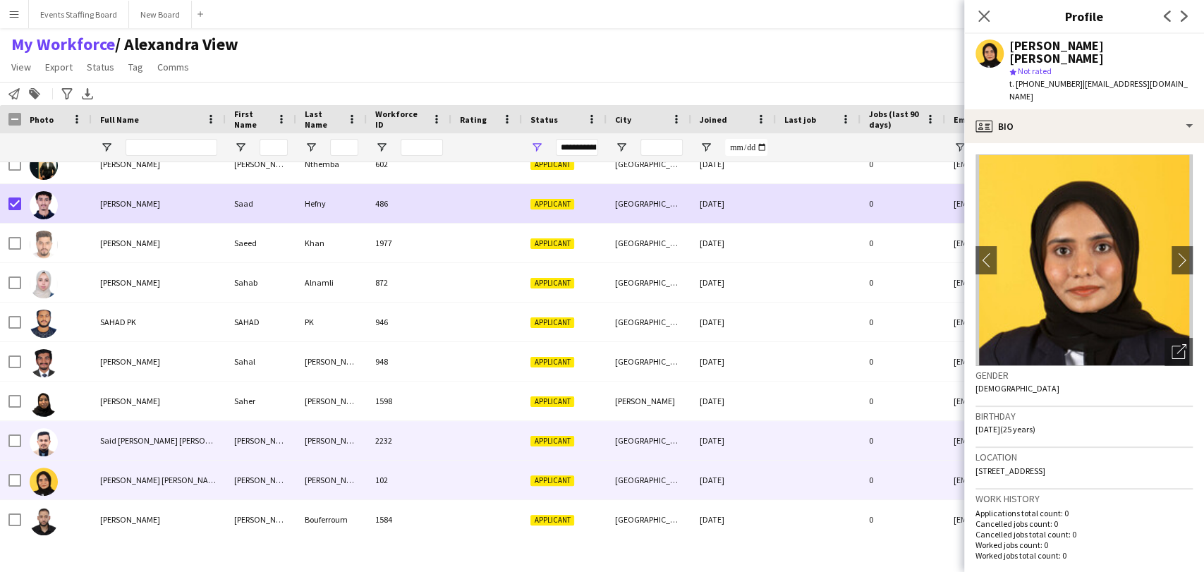
click at [138, 437] on span "Said [PERSON_NAME] [PERSON_NAME]" at bounding box center [169, 440] width 139 height 11
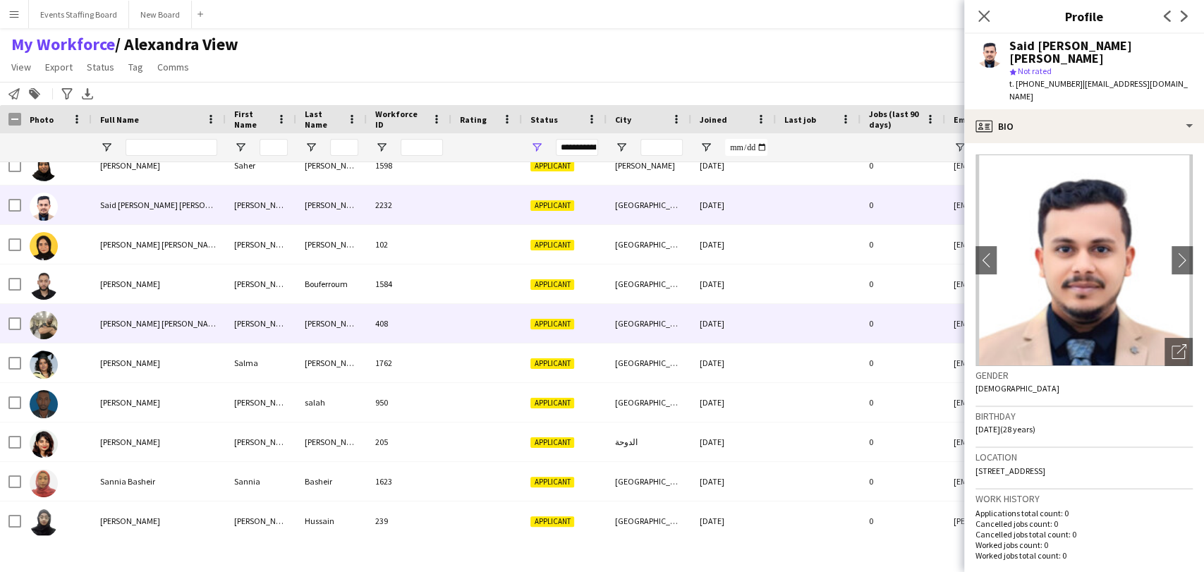
click at [123, 289] on div "[PERSON_NAME]" at bounding box center [159, 284] width 134 height 39
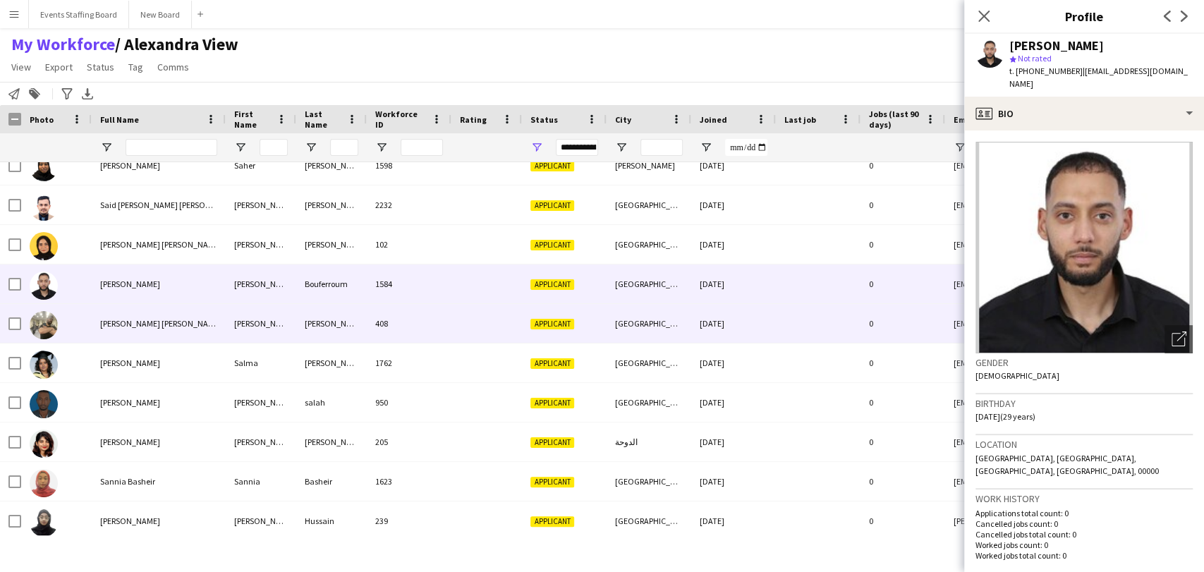
click at [115, 320] on span "[PERSON_NAME] [PERSON_NAME]" at bounding box center [160, 323] width 121 height 11
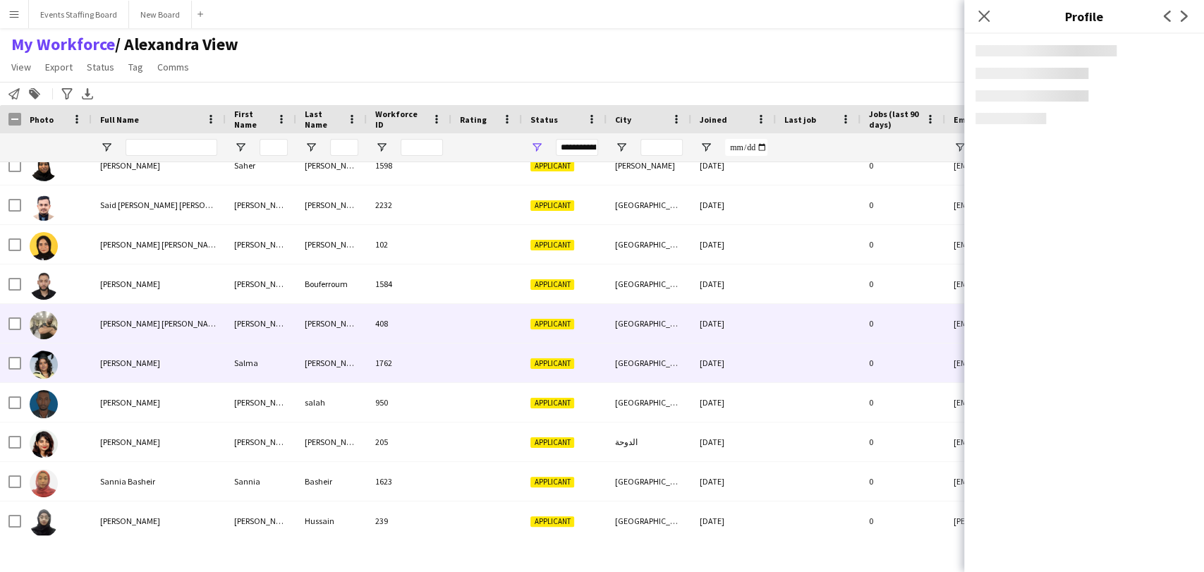
click at [129, 355] on div "[PERSON_NAME]" at bounding box center [159, 363] width 134 height 39
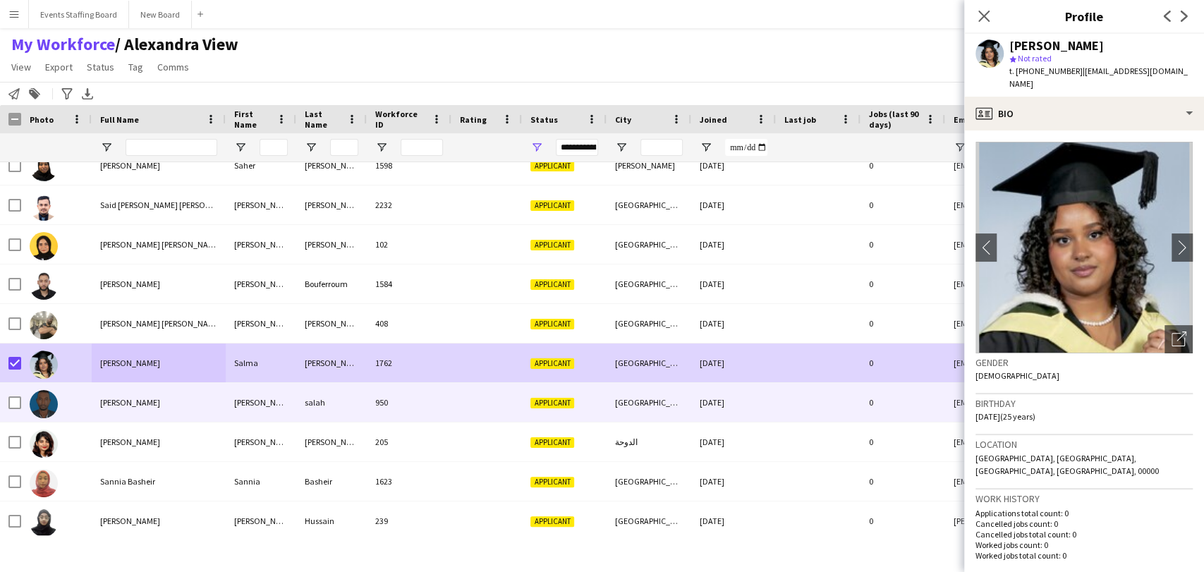
click at [145, 404] on div "[PERSON_NAME]" at bounding box center [159, 402] width 134 height 39
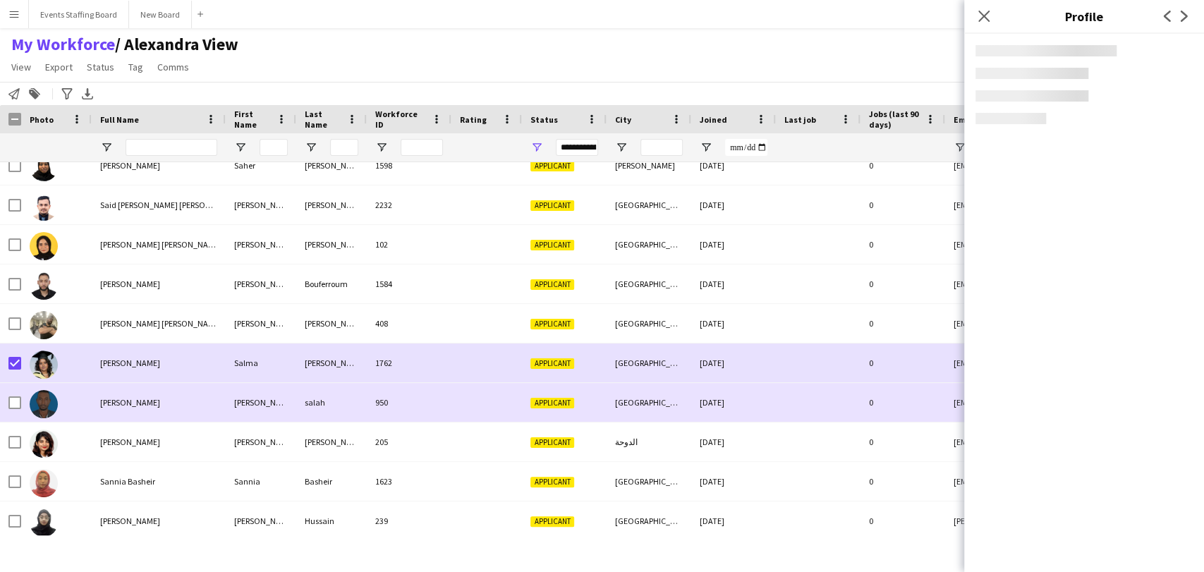
click at [137, 437] on span "[PERSON_NAME]" at bounding box center [130, 442] width 60 height 11
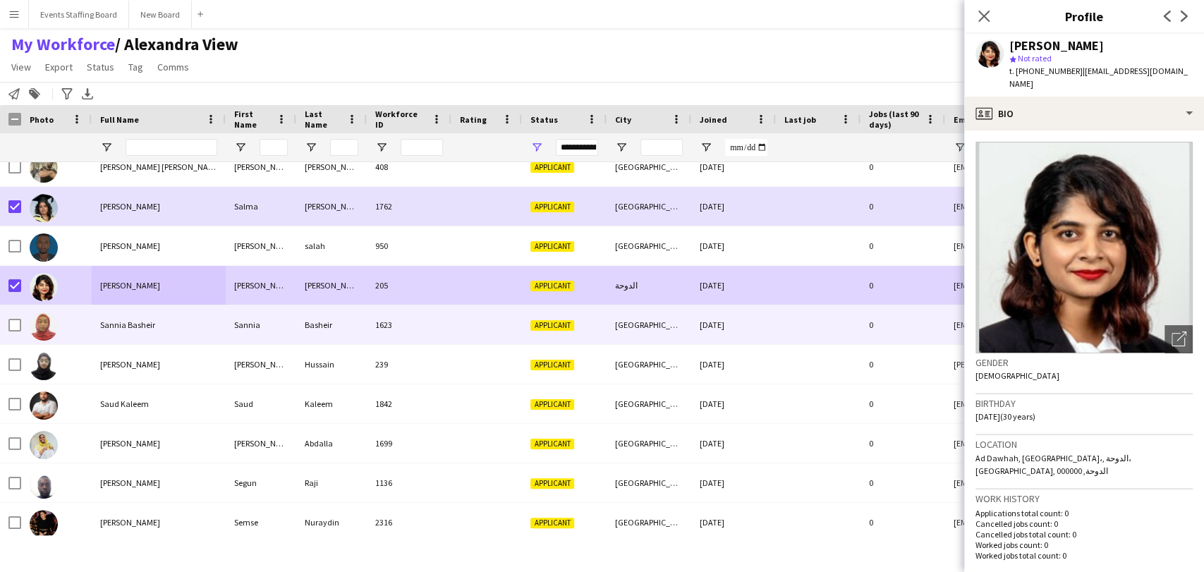
click at [122, 330] on div "Sannia Basheir" at bounding box center [159, 324] width 134 height 39
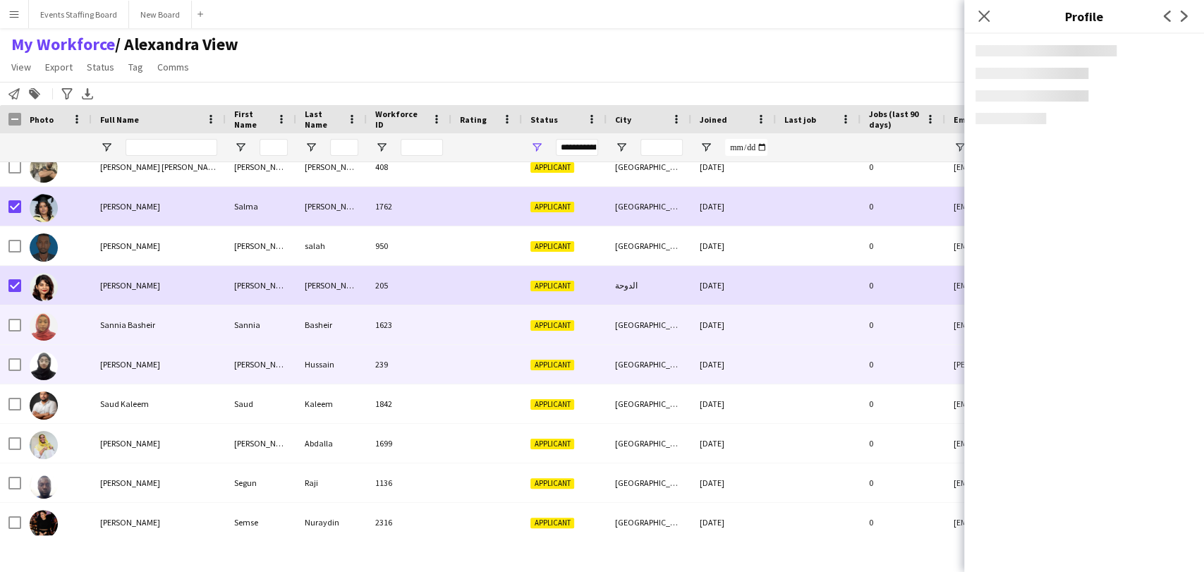
click at [155, 363] on div "[PERSON_NAME]" at bounding box center [159, 364] width 134 height 39
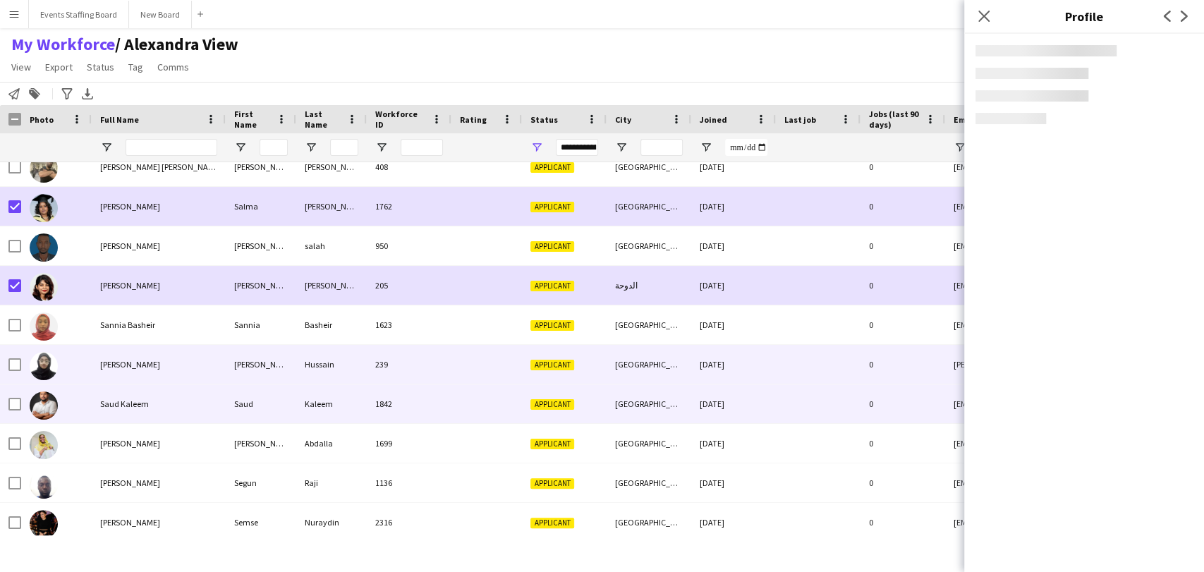
click at [133, 405] on span "Saud Kaleem" at bounding box center [124, 404] width 49 height 11
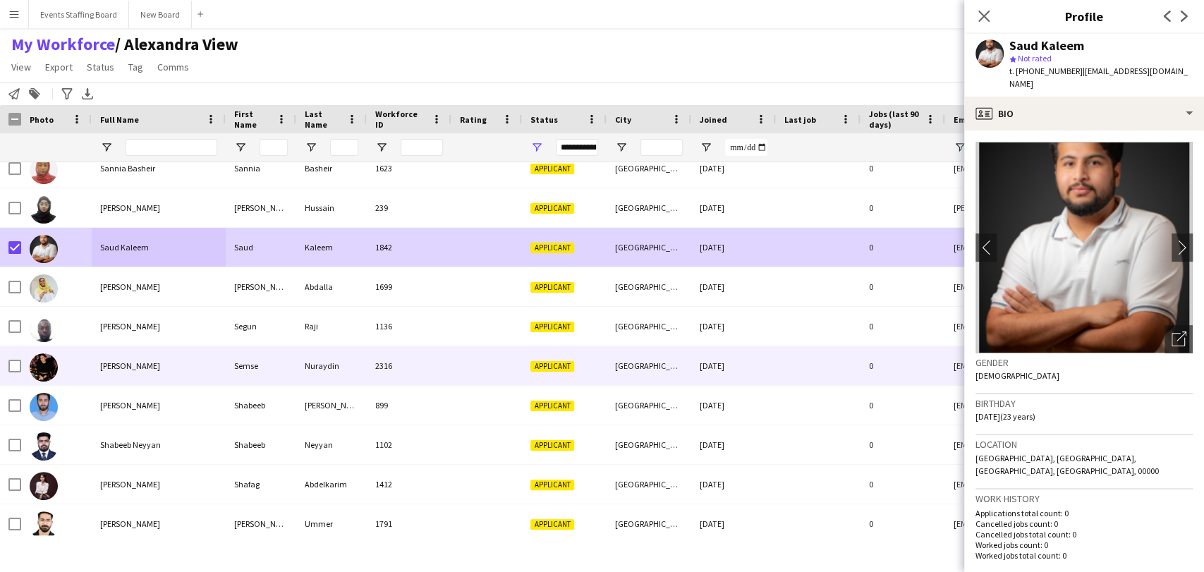
click at [132, 369] on span "[PERSON_NAME]" at bounding box center [130, 366] width 60 height 11
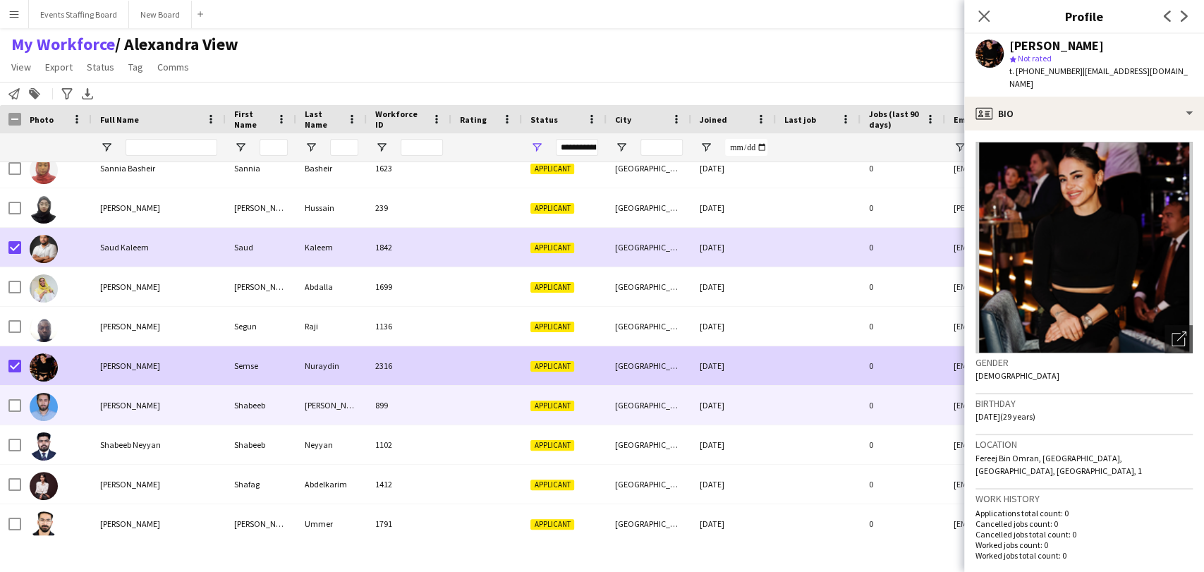
click at [141, 410] on div "[PERSON_NAME]" at bounding box center [159, 405] width 134 height 39
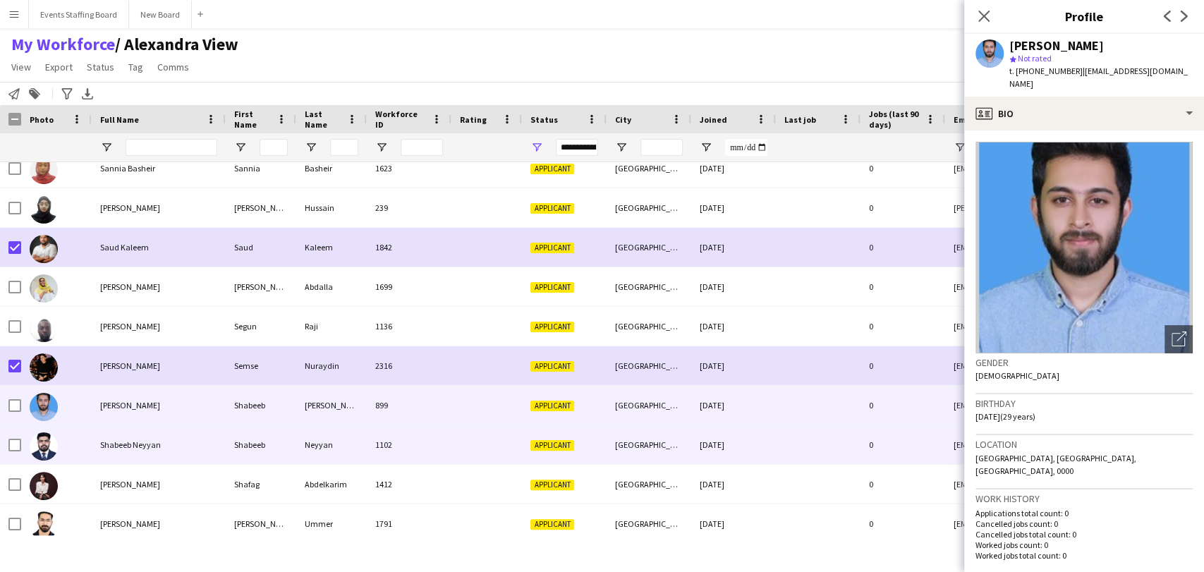
click at [120, 446] on span "Shabeeb Neyyan" at bounding box center [130, 445] width 61 height 11
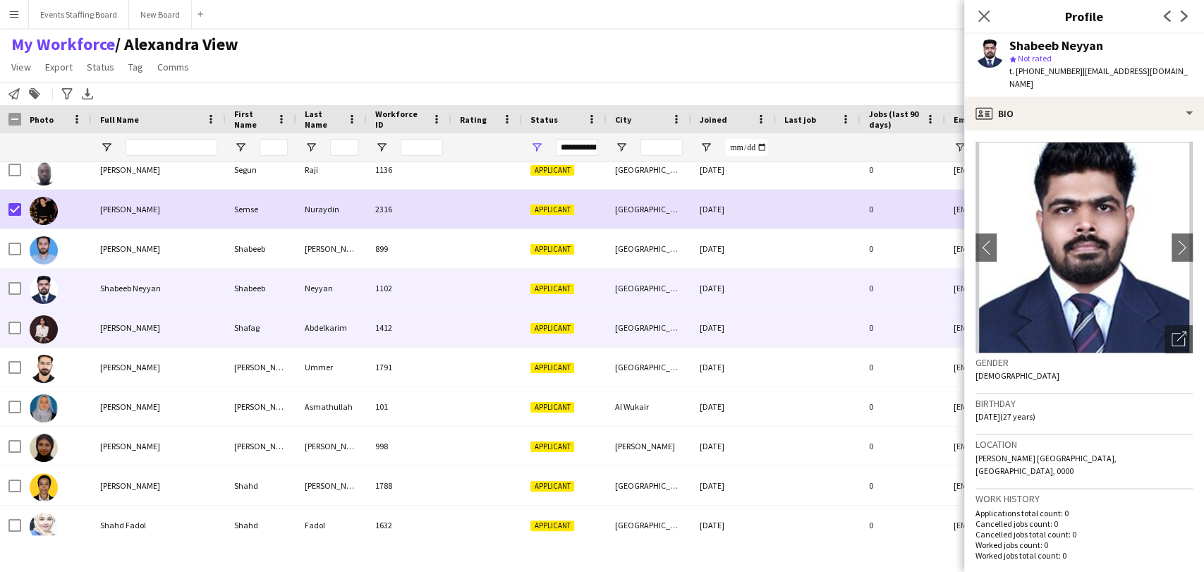
click at [113, 334] on div "[PERSON_NAME]" at bounding box center [159, 327] width 134 height 39
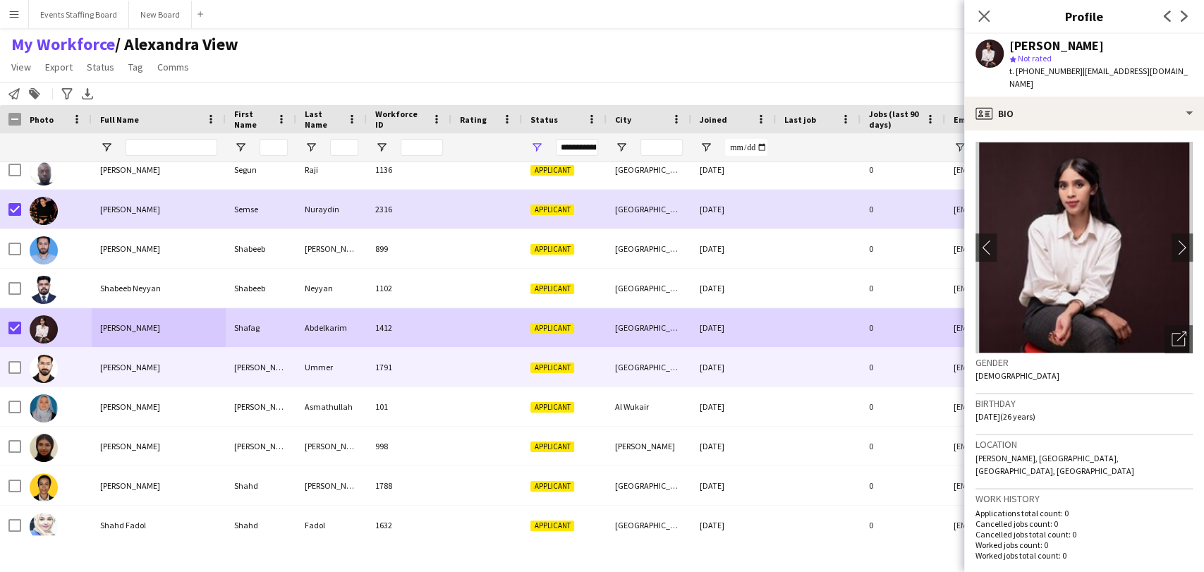
click at [133, 360] on div "[PERSON_NAME]" at bounding box center [159, 367] width 134 height 39
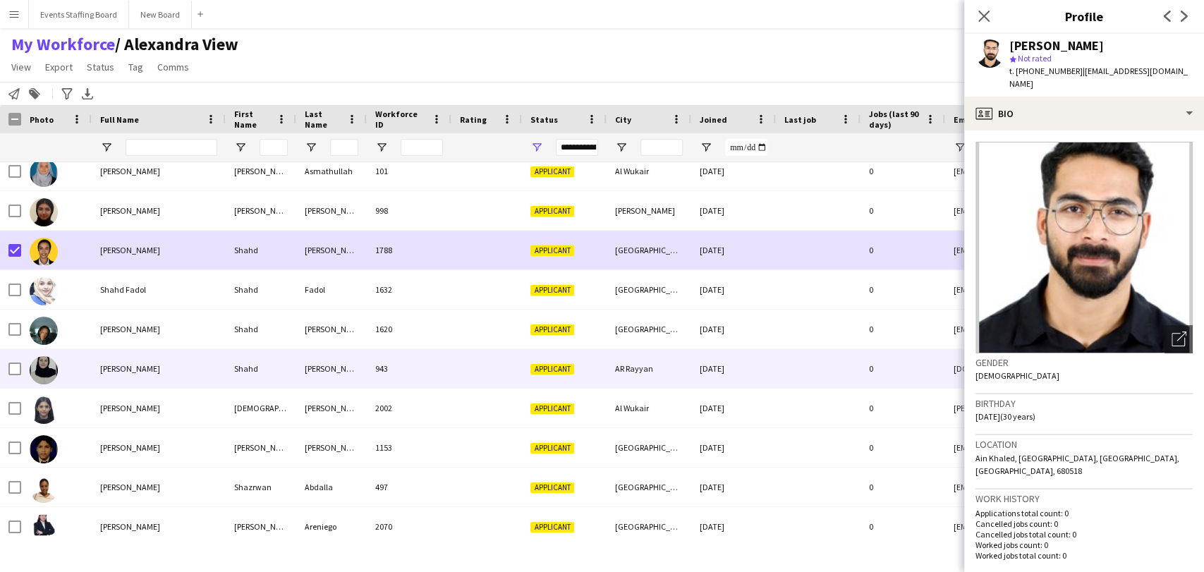
click at [83, 365] on div at bounding box center [56, 368] width 71 height 39
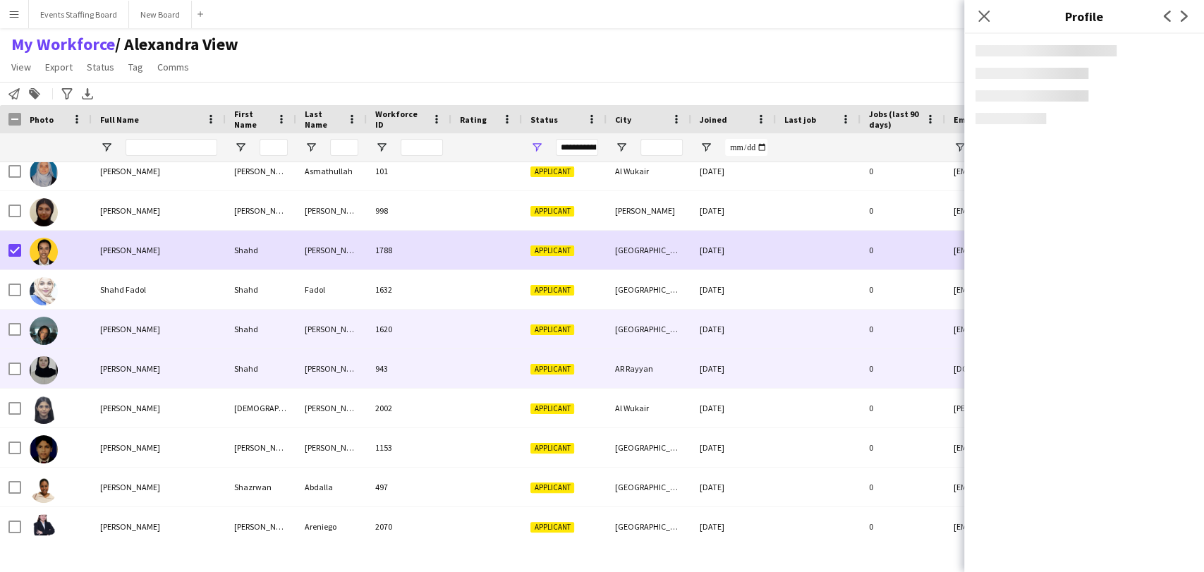
click at [95, 333] on div "[PERSON_NAME]" at bounding box center [159, 329] width 134 height 39
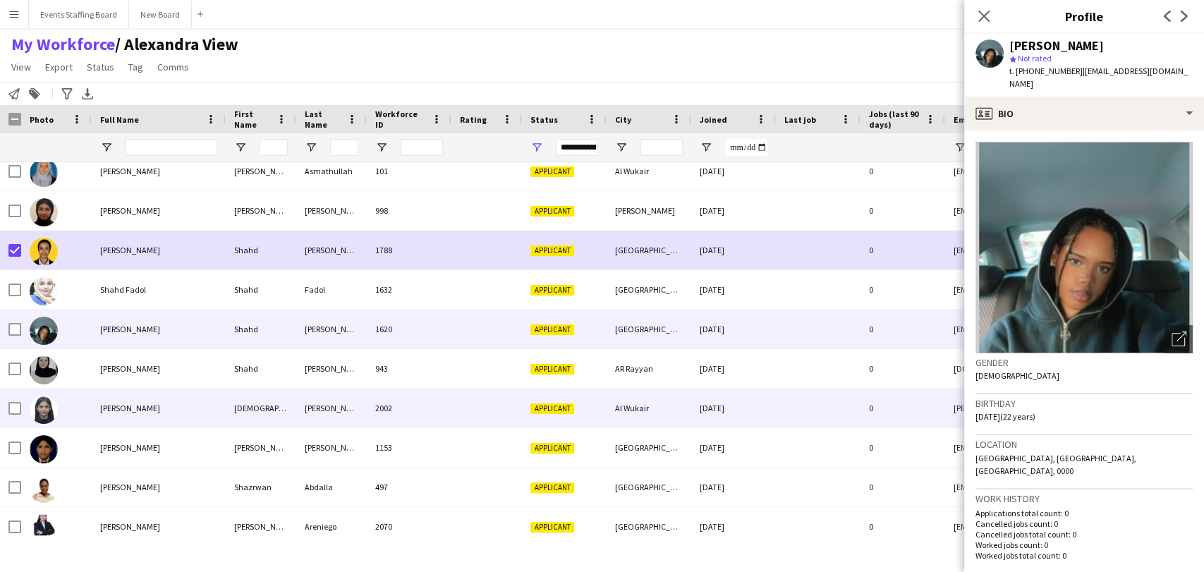
click at [128, 404] on span "[PERSON_NAME]" at bounding box center [130, 408] width 60 height 11
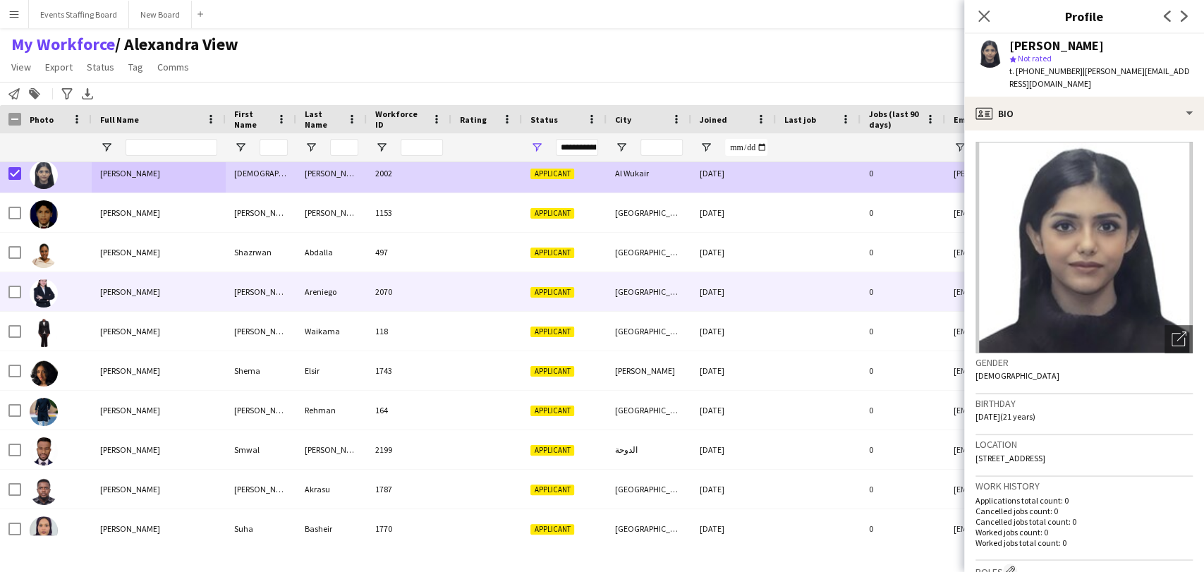
click at [104, 292] on span "[PERSON_NAME]" at bounding box center [130, 291] width 60 height 11
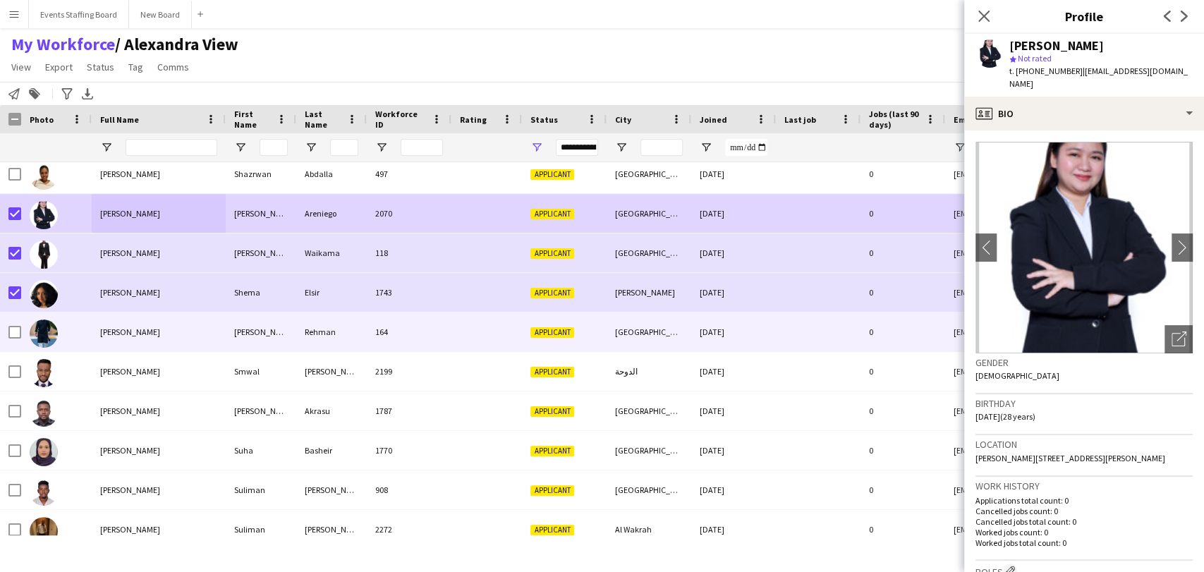
click at [134, 331] on span "[PERSON_NAME]" at bounding box center [130, 332] width 60 height 11
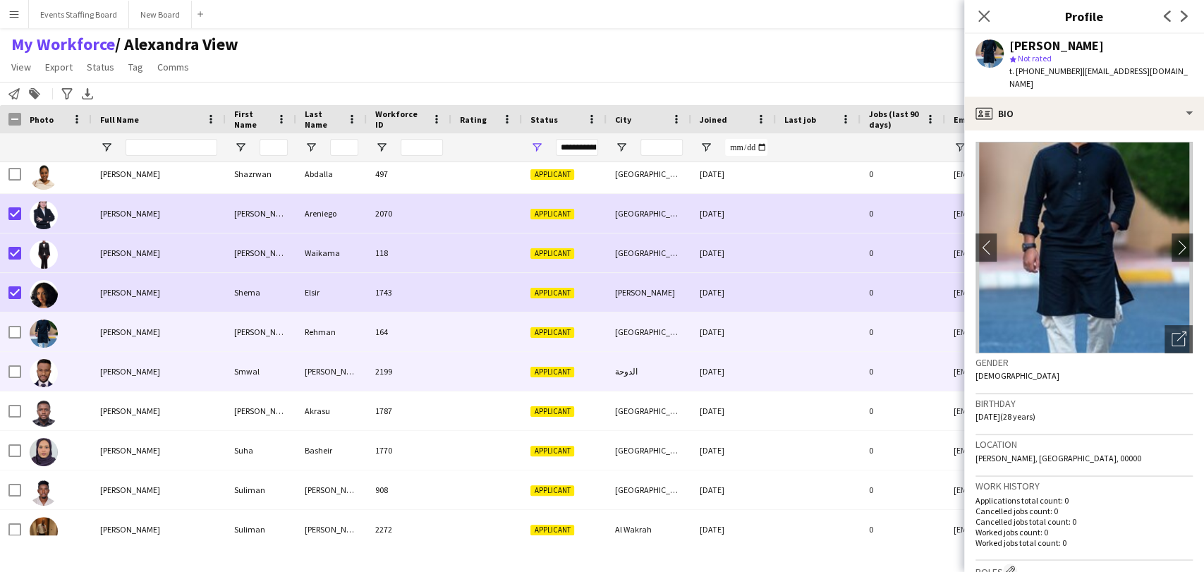
click at [131, 370] on span "[PERSON_NAME]" at bounding box center [130, 371] width 60 height 11
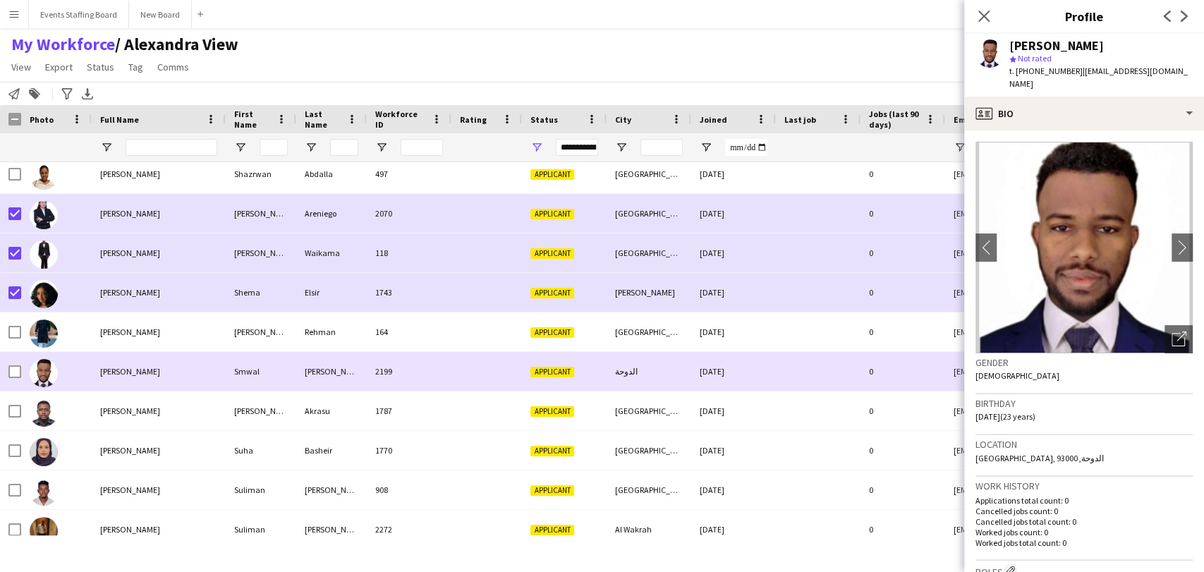
click at [6, 370] on div at bounding box center [10, 371] width 21 height 39
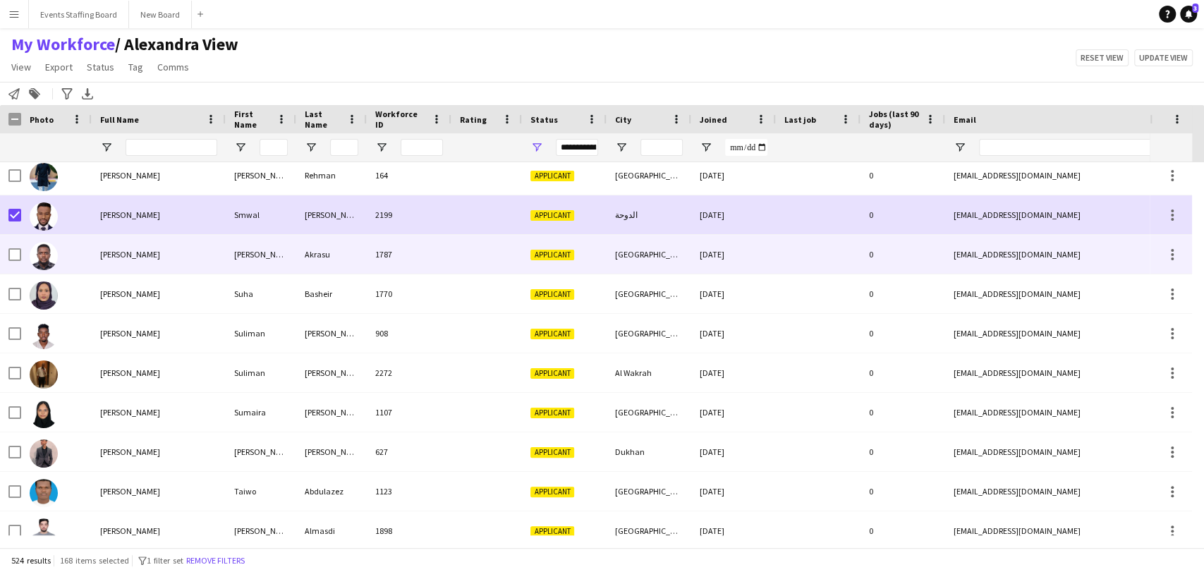
click at [123, 265] on div "[PERSON_NAME]" at bounding box center [159, 254] width 134 height 39
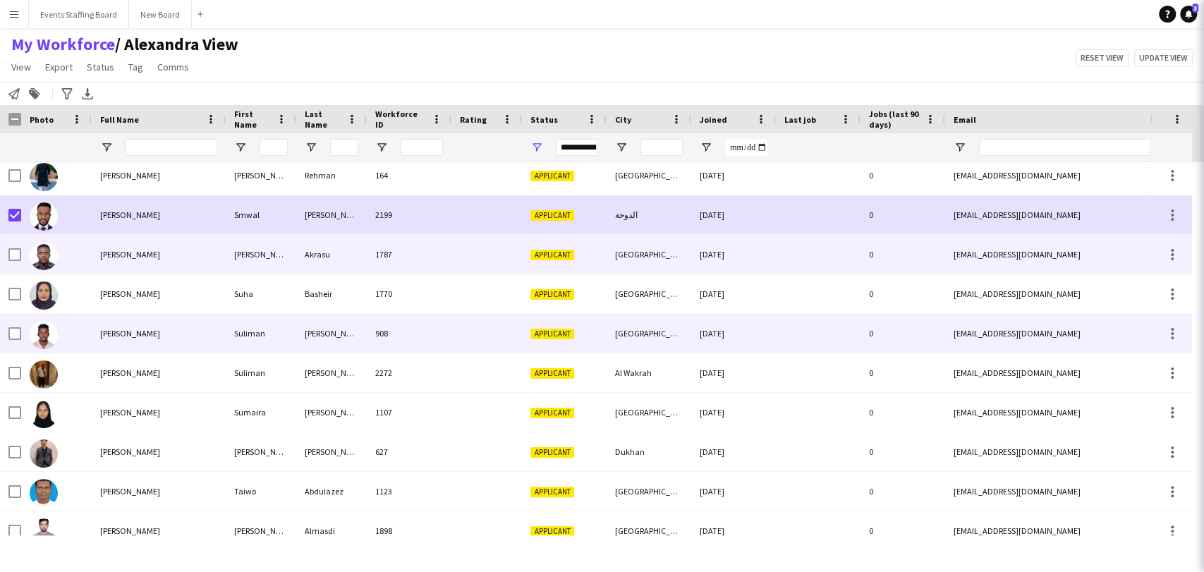
click at [116, 346] on div "[PERSON_NAME]" at bounding box center [159, 333] width 134 height 39
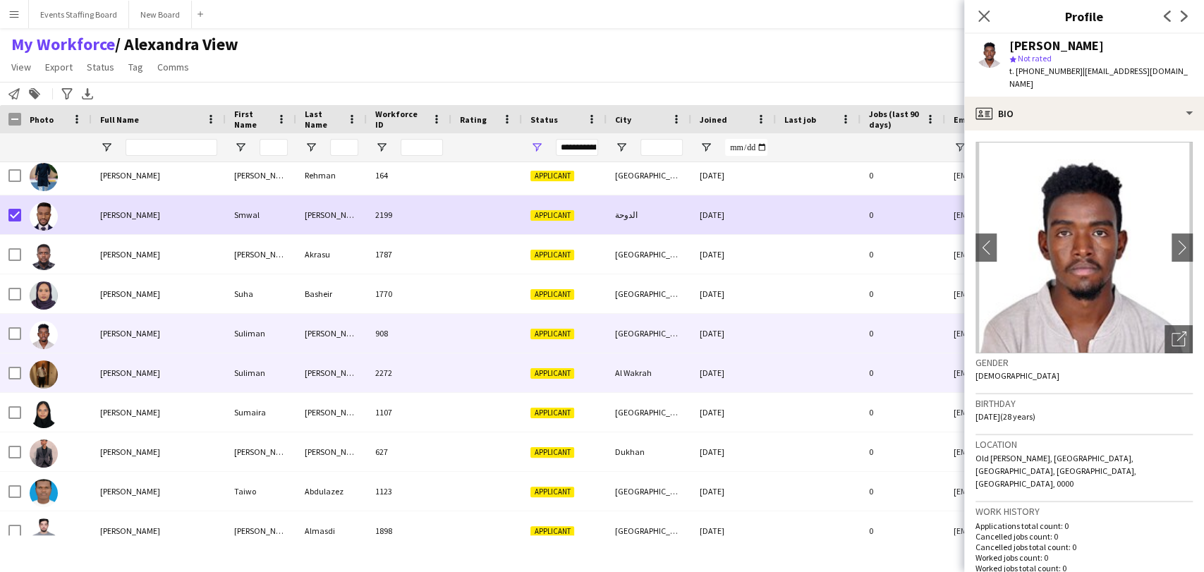
click at [135, 374] on span "[PERSON_NAME]" at bounding box center [130, 373] width 60 height 11
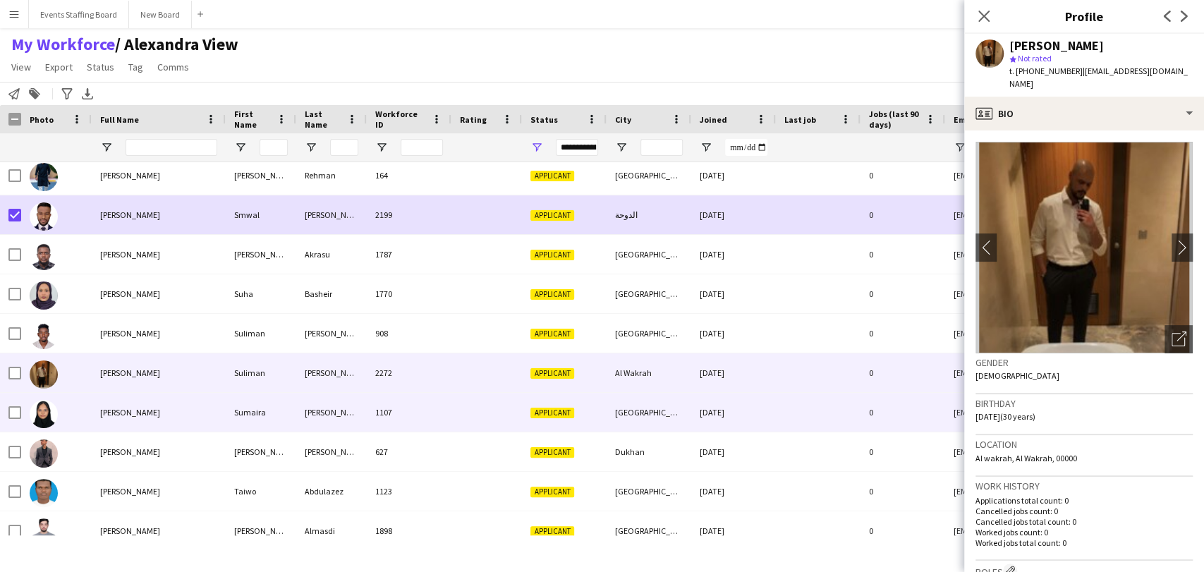
click at [135, 420] on div "[PERSON_NAME]" at bounding box center [159, 412] width 134 height 39
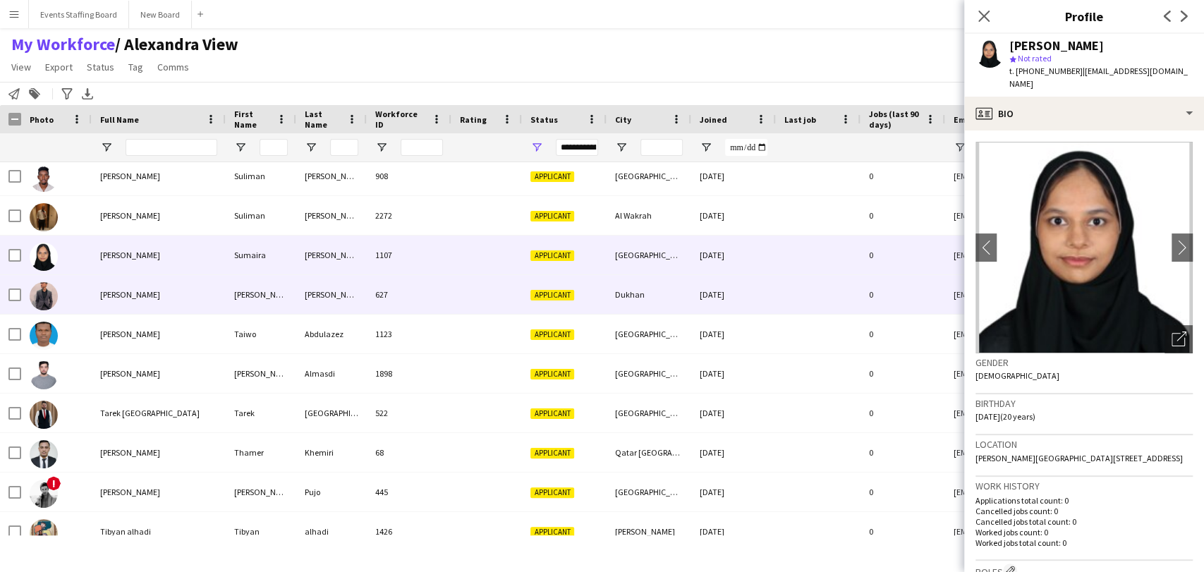
click at [137, 296] on span "[PERSON_NAME]" at bounding box center [130, 294] width 60 height 11
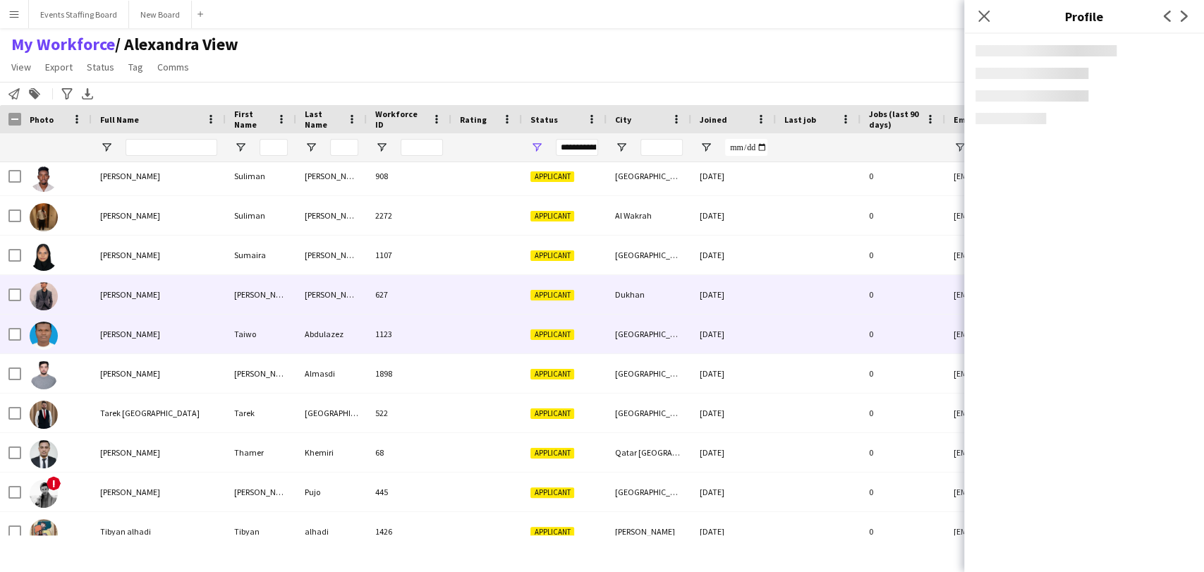
click at [143, 344] on div "[PERSON_NAME]" at bounding box center [159, 334] width 134 height 39
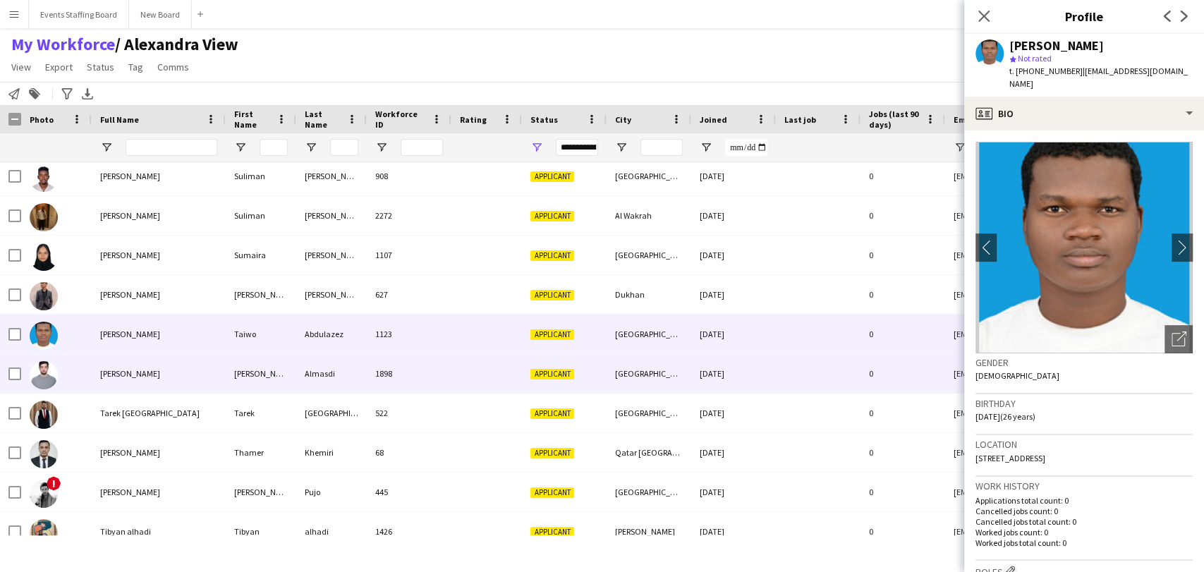
click at [152, 368] on span "[PERSON_NAME]" at bounding box center [130, 373] width 60 height 11
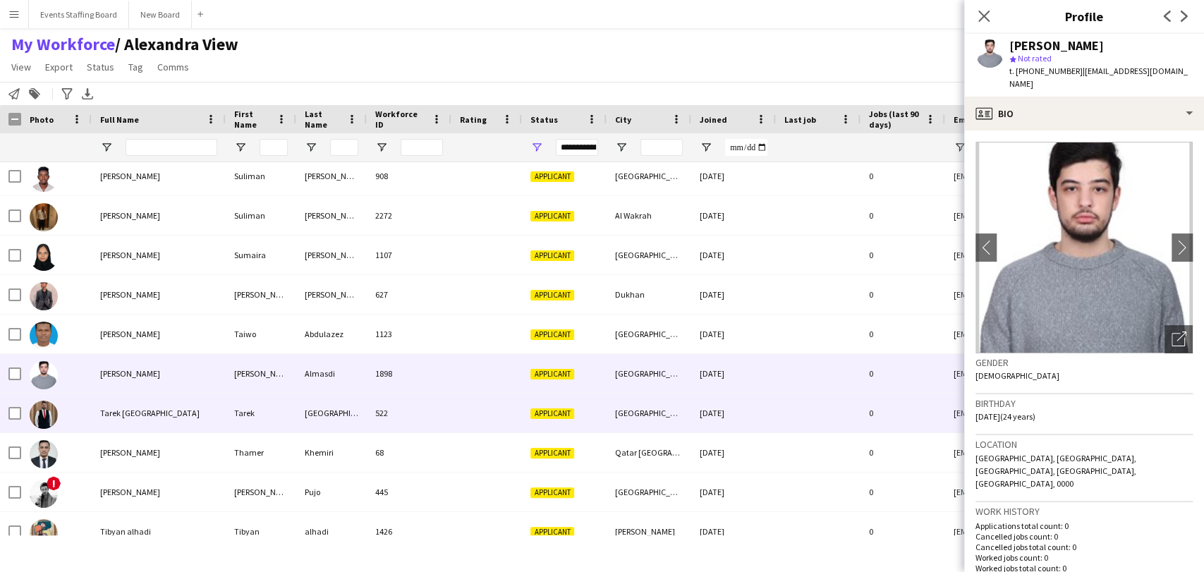
click at [161, 407] on div "Tarek [GEOGRAPHIC_DATA]" at bounding box center [159, 413] width 134 height 39
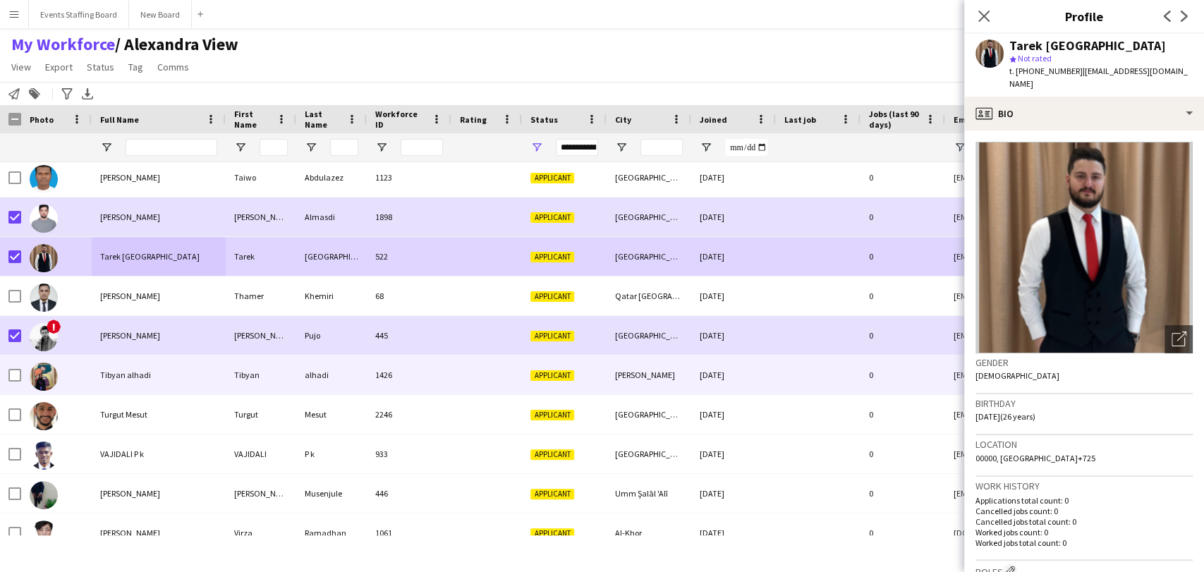
click at [129, 365] on div "Tibyan alhadi" at bounding box center [159, 375] width 134 height 39
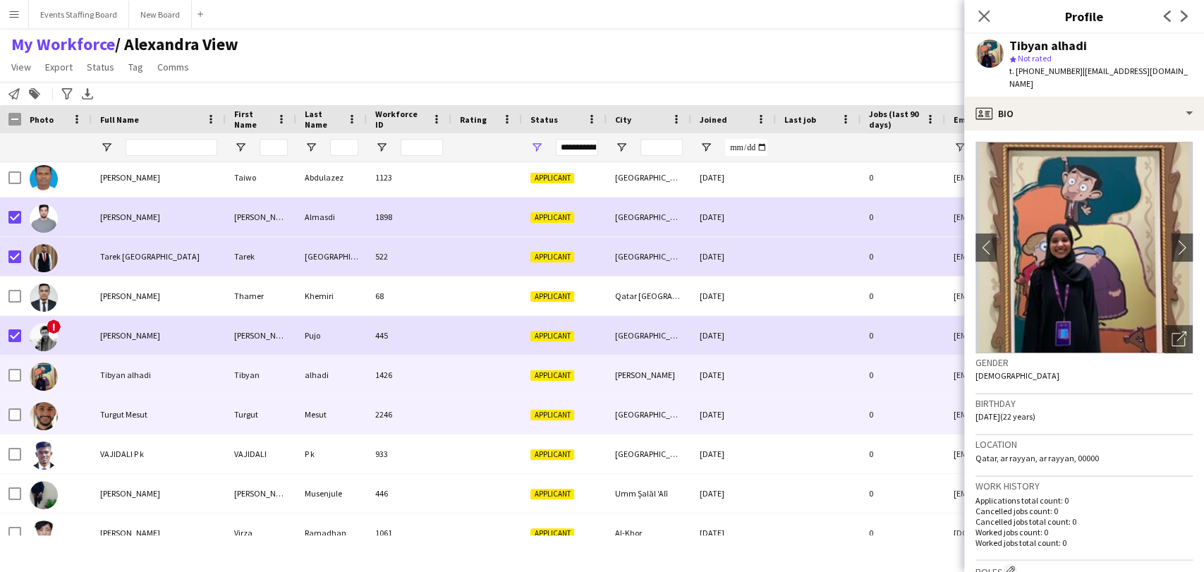
click at [146, 399] on div "Turgut Mesut" at bounding box center [159, 414] width 134 height 39
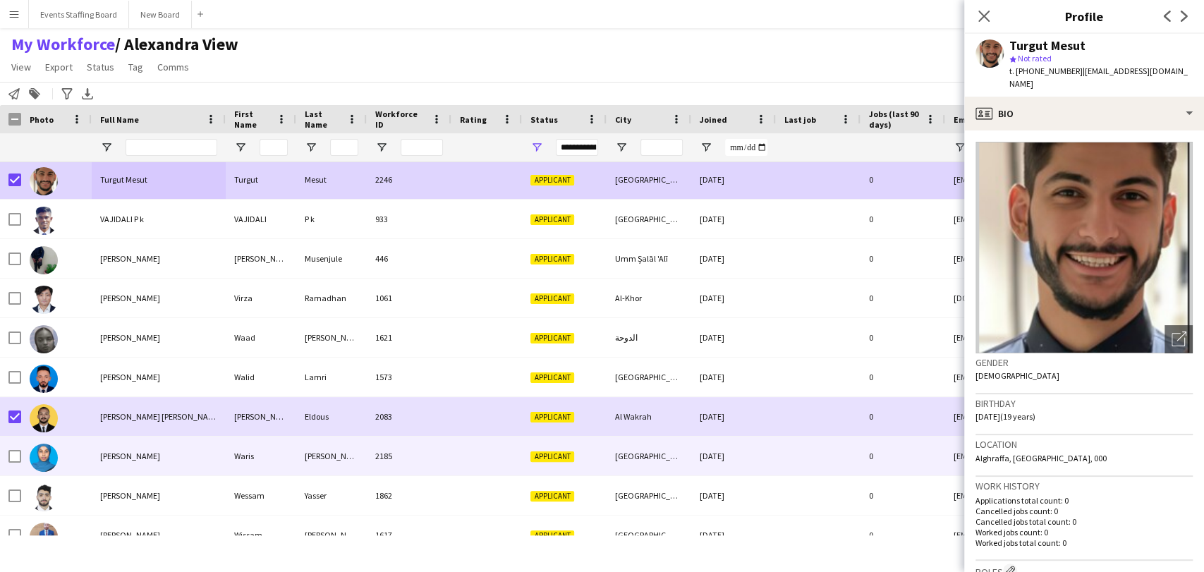
click at [122, 459] on span "[PERSON_NAME]" at bounding box center [130, 456] width 60 height 11
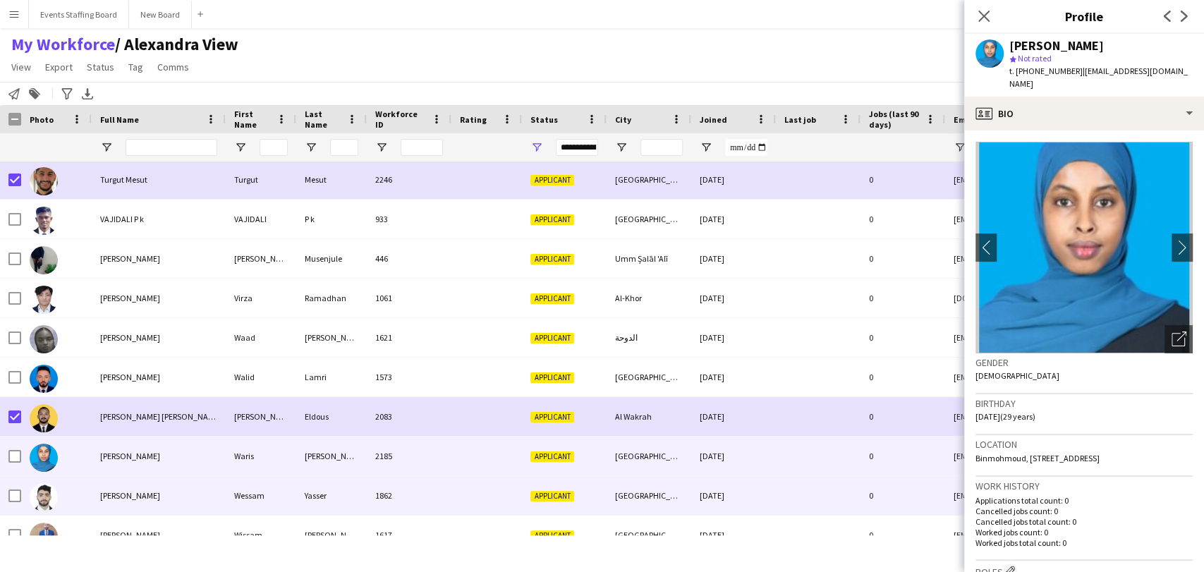
click at [107, 497] on span "[PERSON_NAME]" at bounding box center [130, 495] width 60 height 11
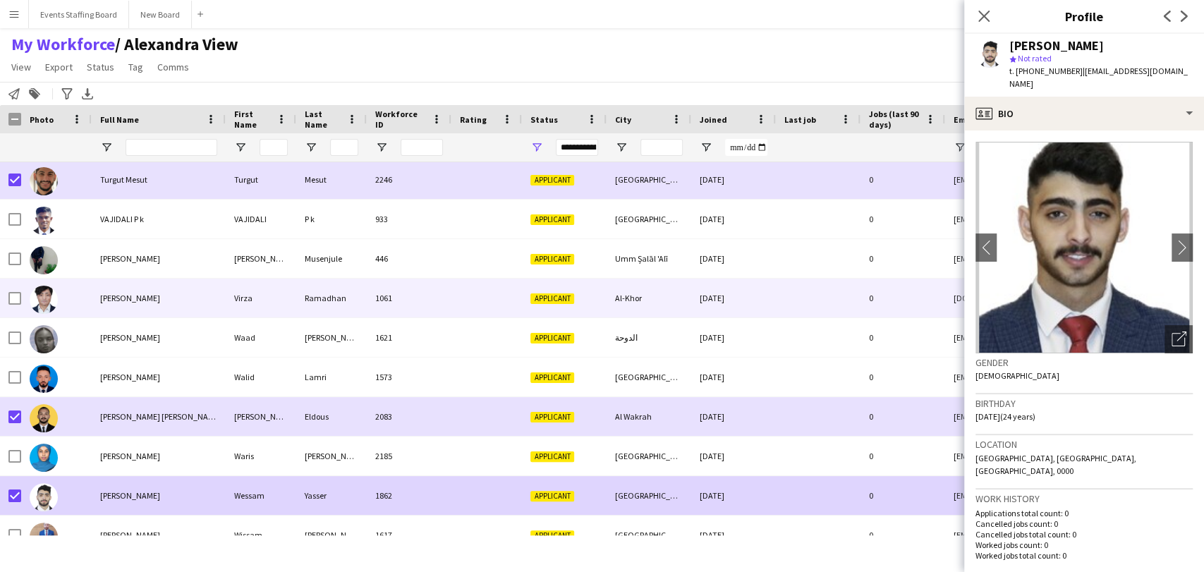
click at [119, 300] on span "[PERSON_NAME]" at bounding box center [130, 298] width 60 height 11
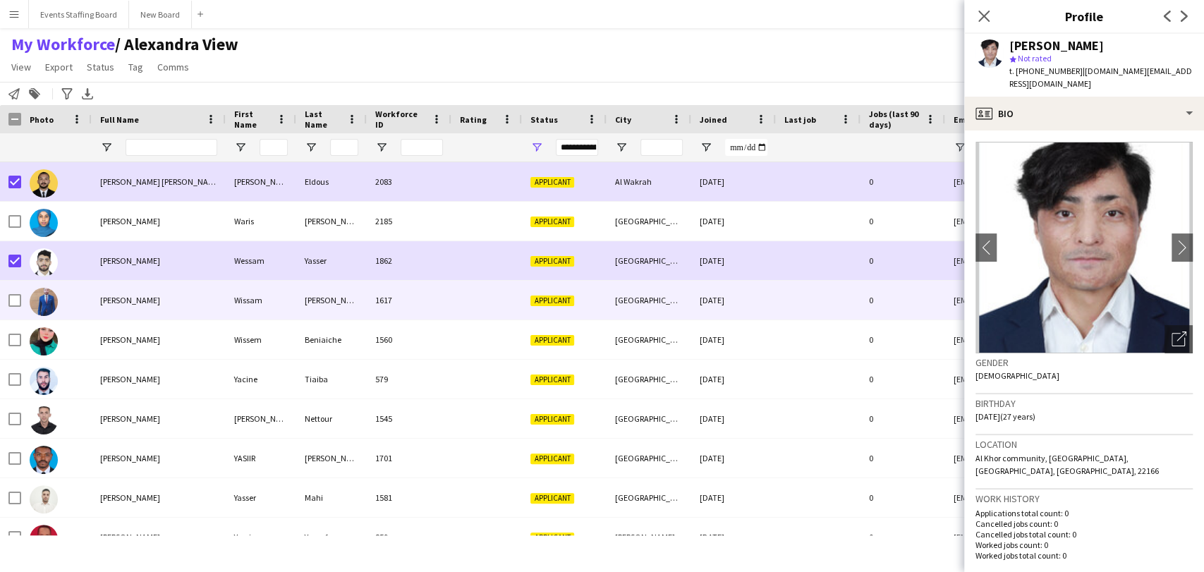
click at [130, 307] on div "[PERSON_NAME]" at bounding box center [159, 300] width 134 height 39
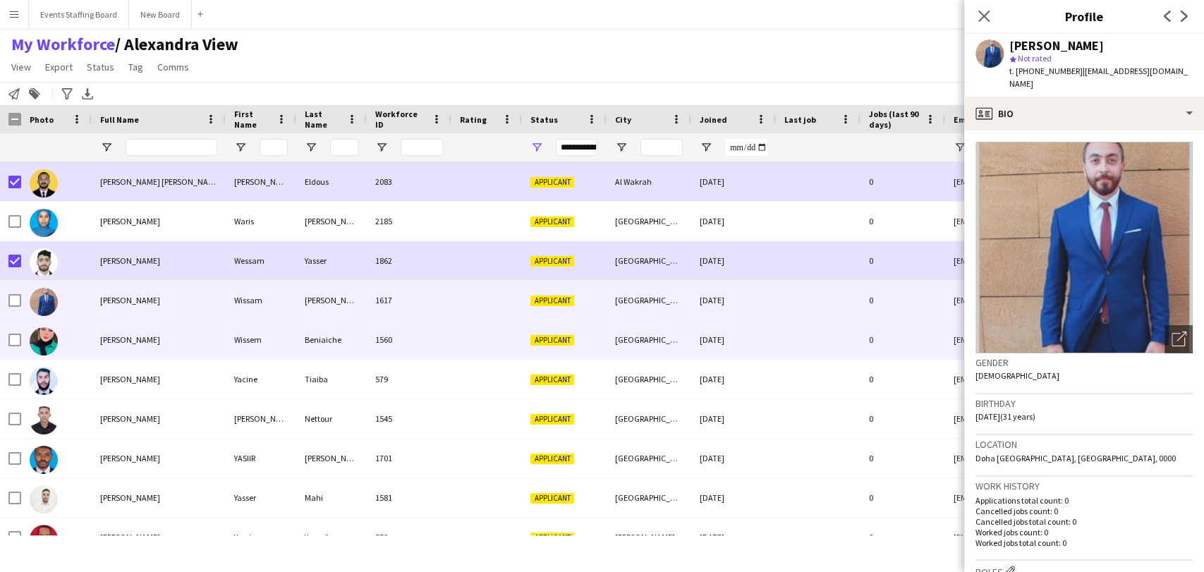
click at [130, 339] on span "[PERSON_NAME]" at bounding box center [130, 339] width 60 height 11
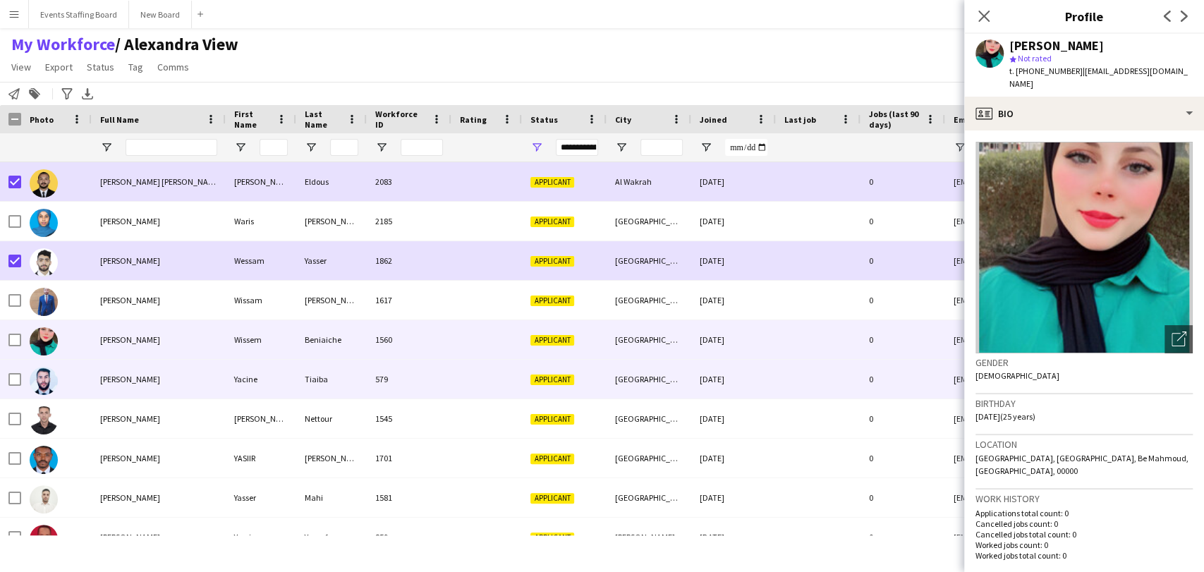
click at [131, 380] on span "[PERSON_NAME]" at bounding box center [130, 379] width 60 height 11
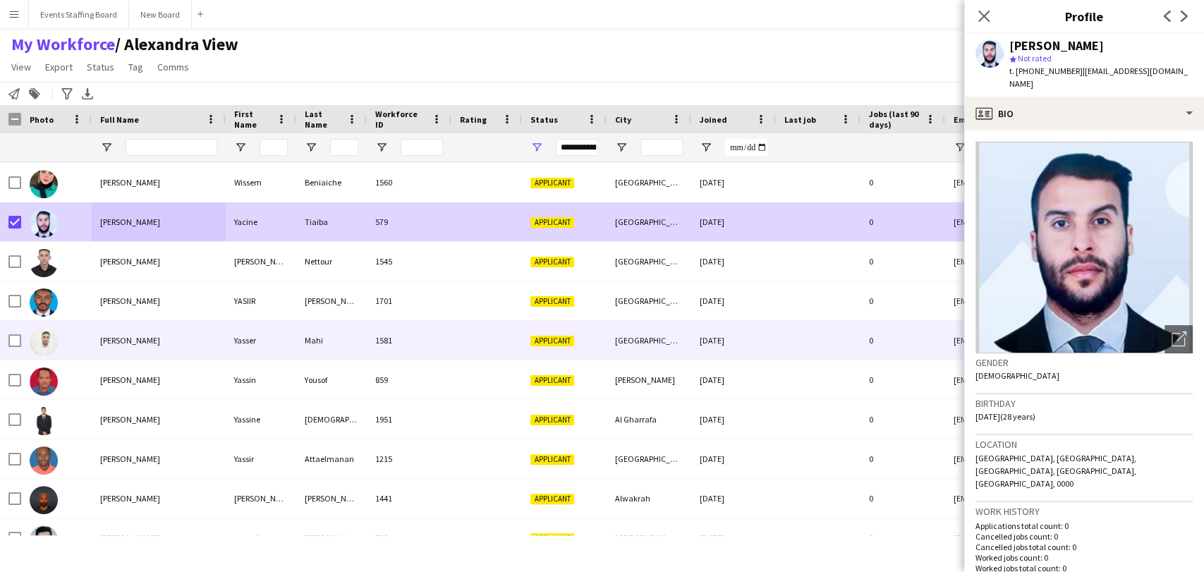
click at [152, 339] on div "[PERSON_NAME]" at bounding box center [159, 340] width 134 height 39
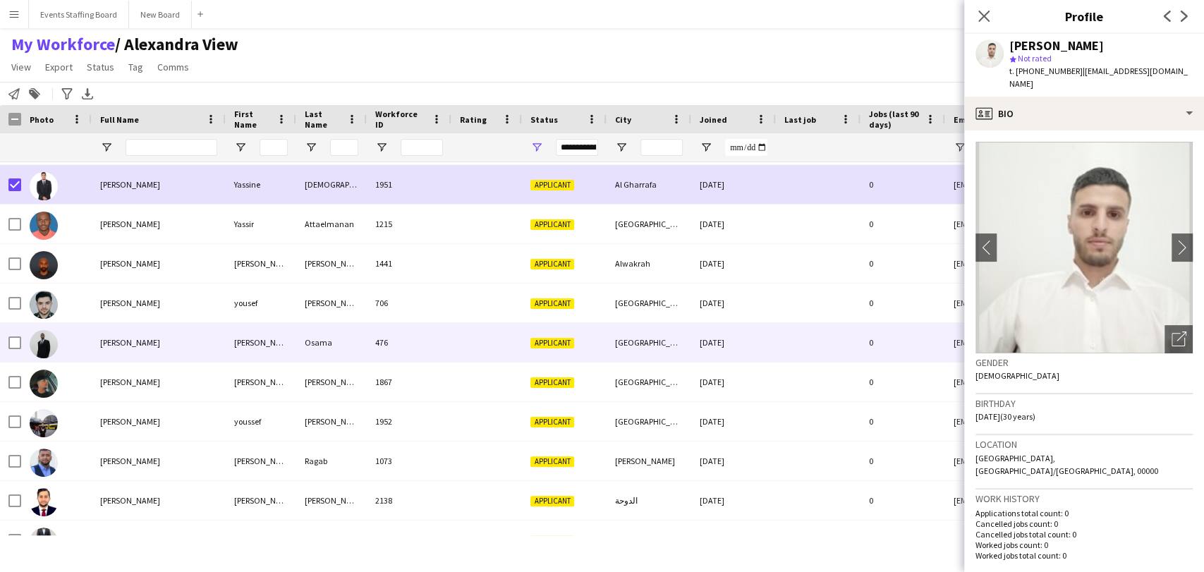
click at [113, 349] on div "[PERSON_NAME]" at bounding box center [159, 342] width 134 height 39
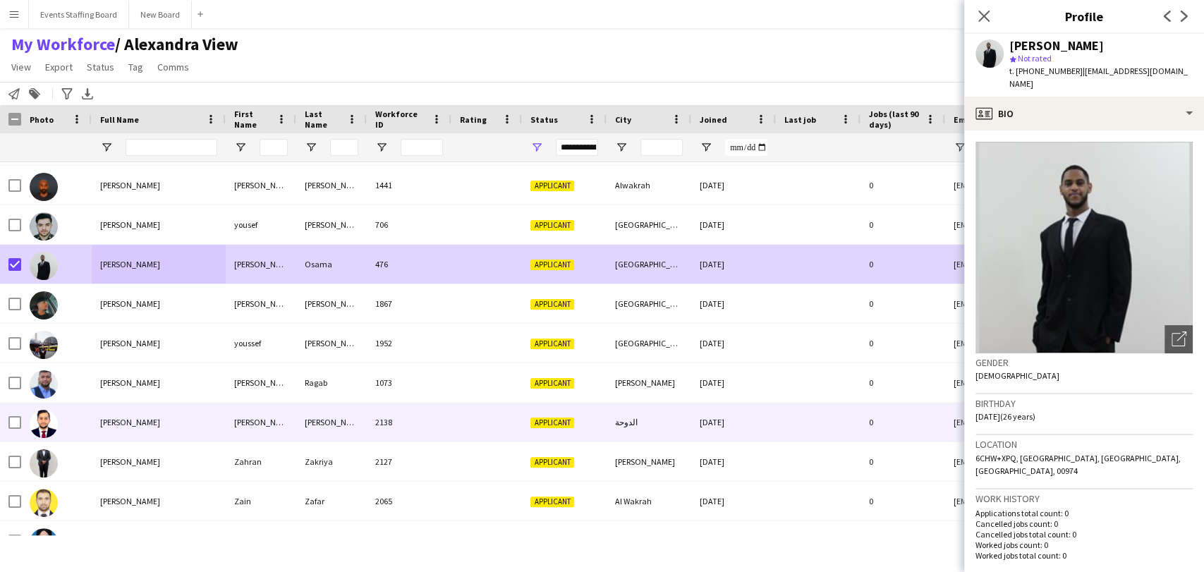
click at [133, 420] on span "[PERSON_NAME]" at bounding box center [130, 422] width 60 height 11
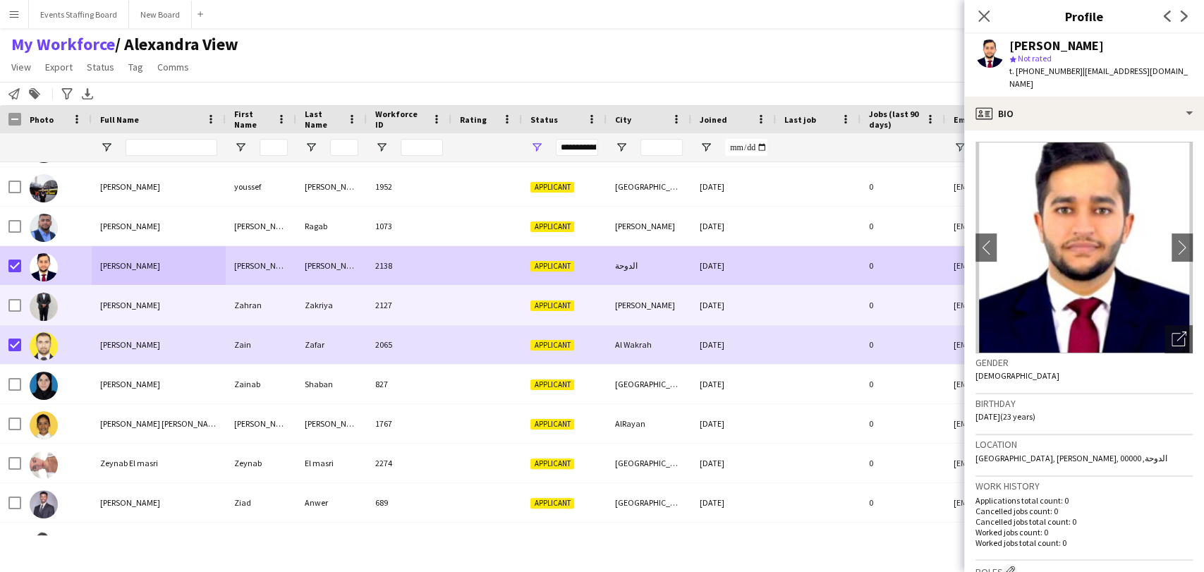
drag, startPoint x: 130, startPoint y: 305, endPoint x: 116, endPoint y: 305, distance: 14.1
click at [128, 305] on span "[PERSON_NAME]" at bounding box center [130, 305] width 60 height 11
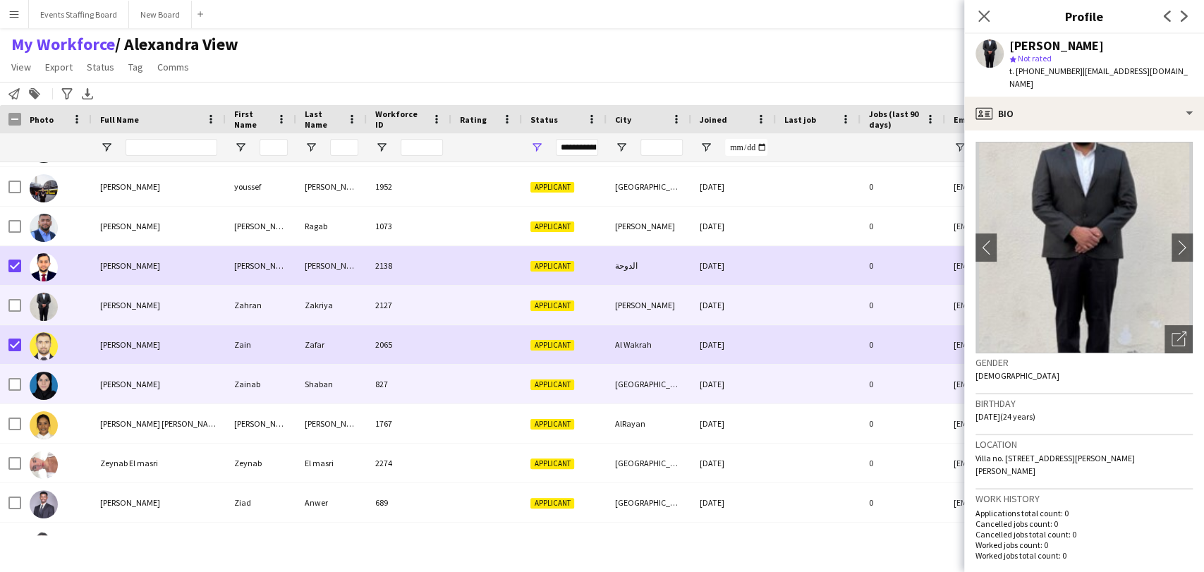
click at [109, 401] on div "[PERSON_NAME]" at bounding box center [159, 384] width 134 height 39
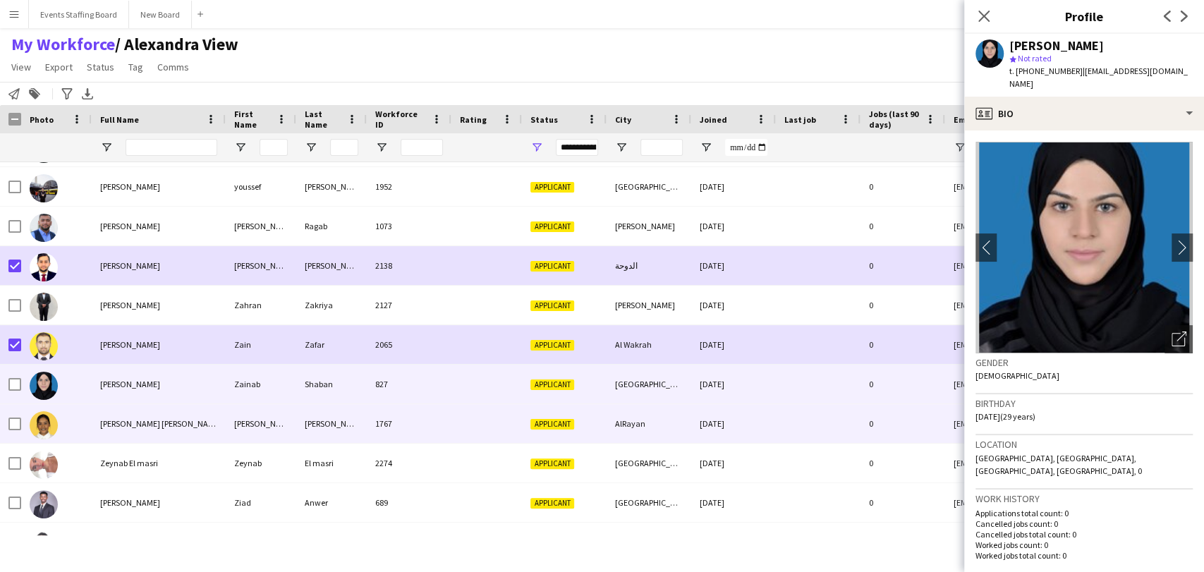
click at [113, 425] on span "[PERSON_NAME] [PERSON_NAME]" at bounding box center [160, 423] width 121 height 11
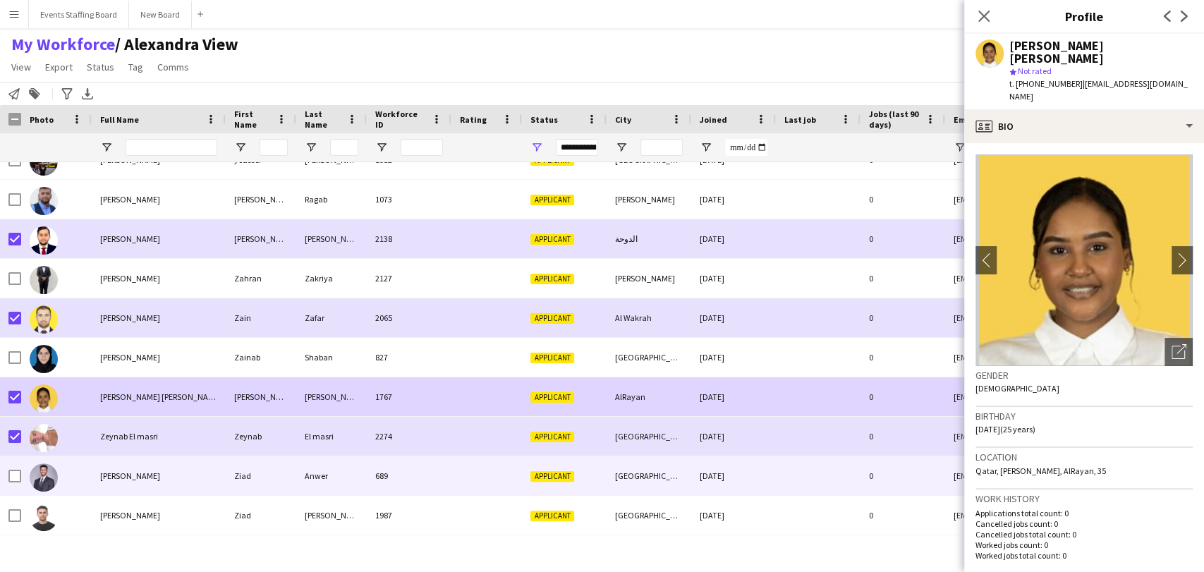
click at [115, 479] on span "[PERSON_NAME]" at bounding box center [130, 476] width 60 height 11
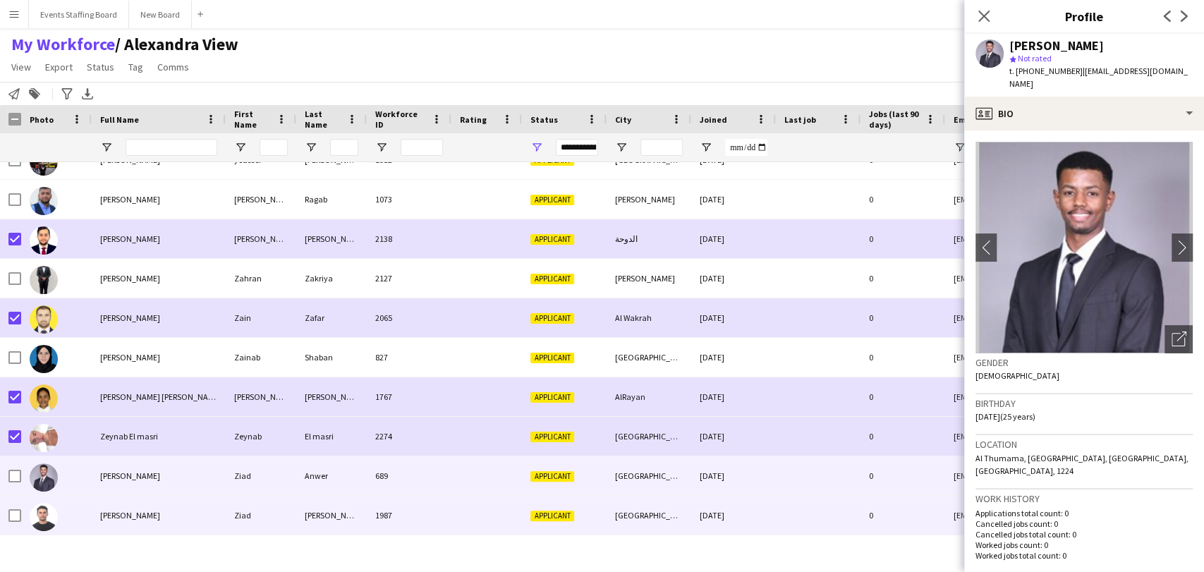
click at [105, 526] on div "[PERSON_NAME]" at bounding box center [159, 515] width 134 height 39
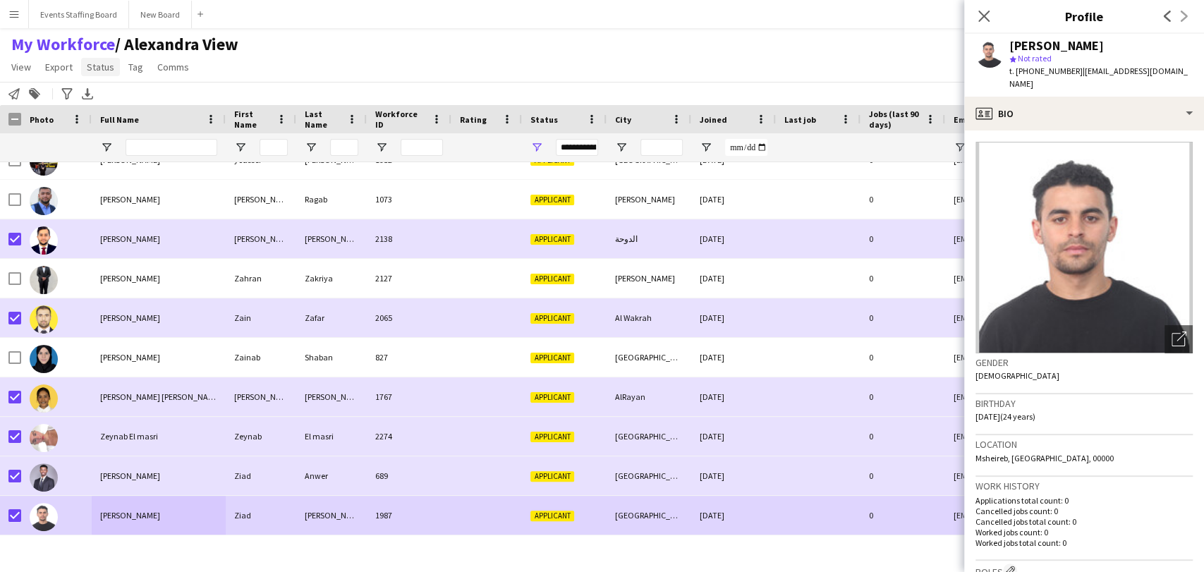
click at [110, 69] on span "Status" at bounding box center [101, 67] width 28 height 13
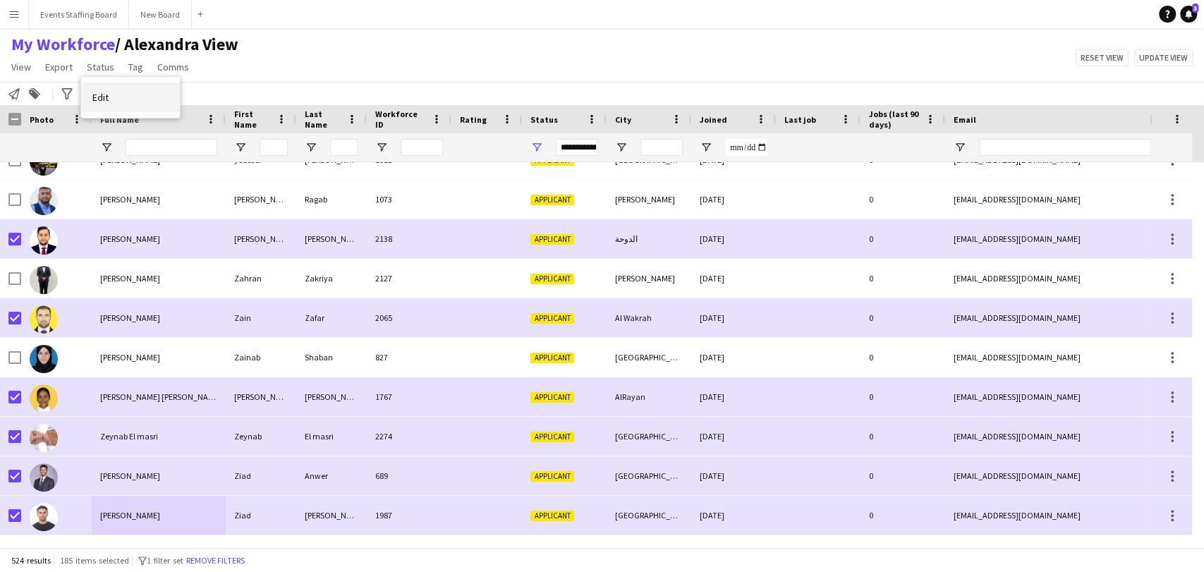
click at [125, 83] on link "Edit" at bounding box center [130, 98] width 99 height 30
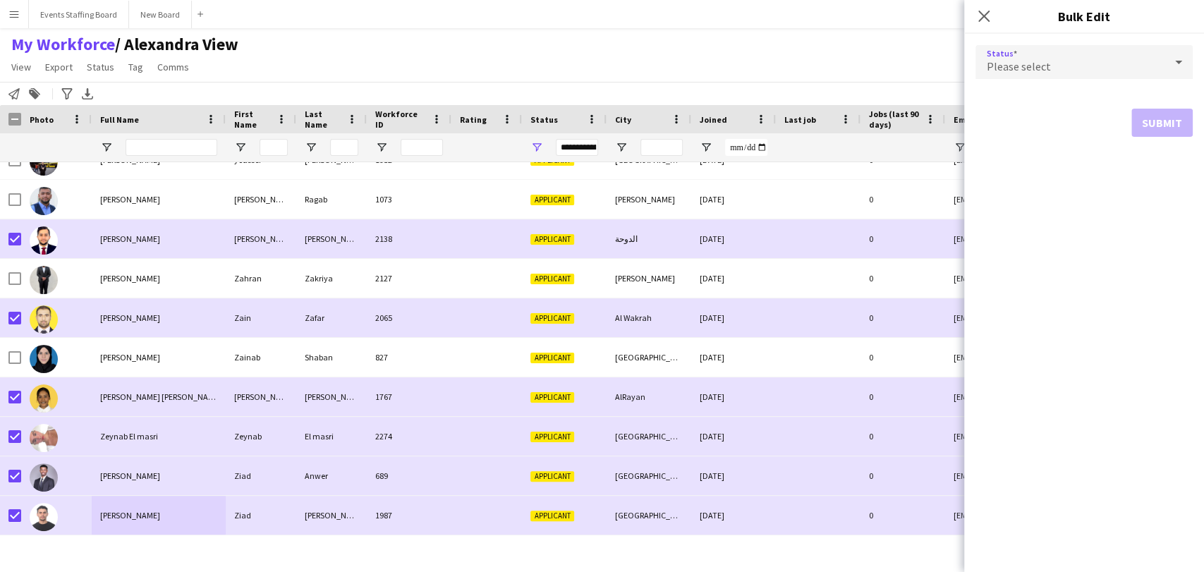
click at [1052, 73] on div "Please select" at bounding box center [1070, 62] width 189 height 34
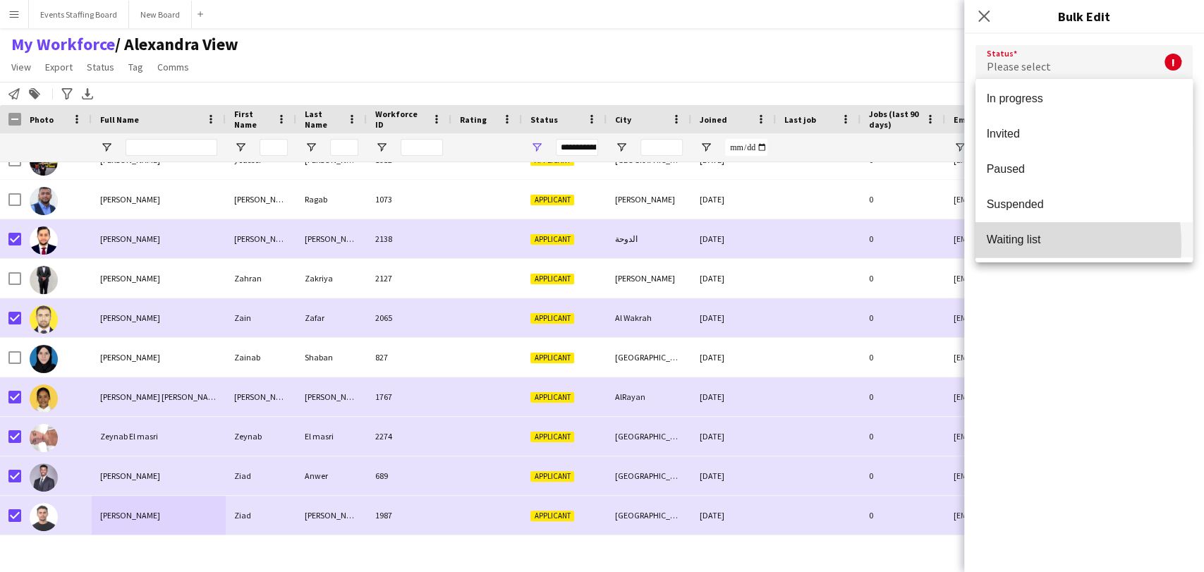
click at [1005, 244] on span "Waiting list" at bounding box center [1084, 239] width 195 height 13
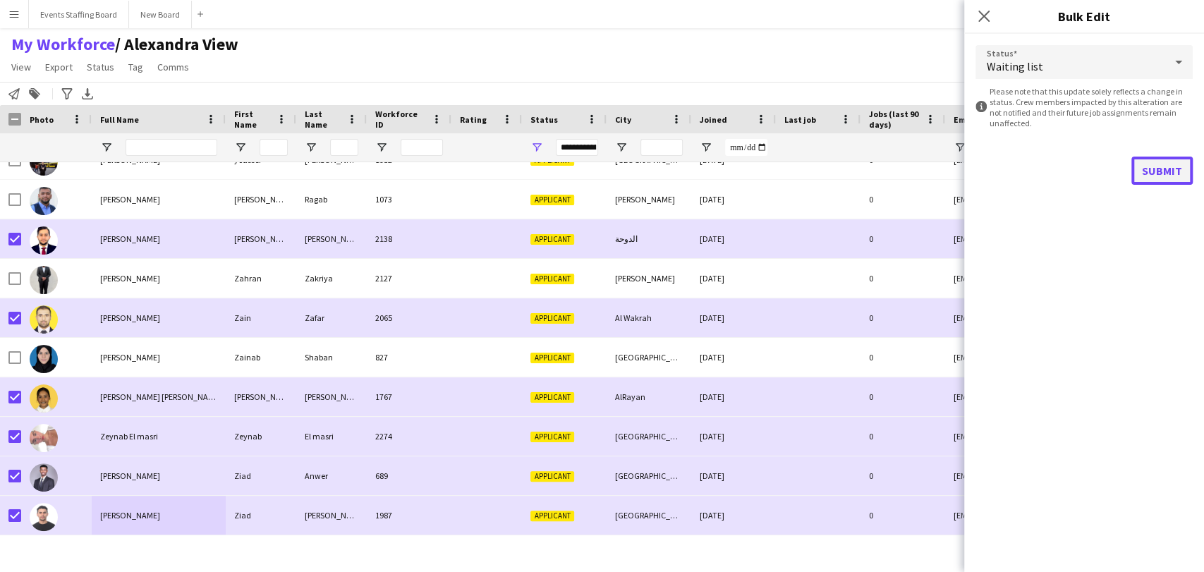
click at [1169, 169] on button "Submit" at bounding box center [1162, 171] width 61 height 28
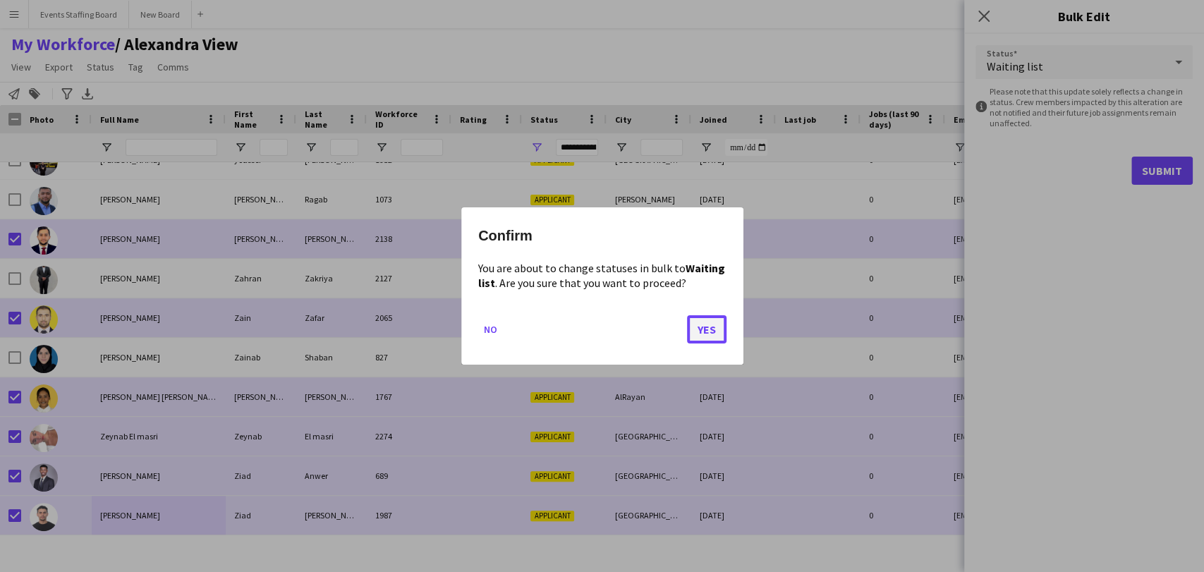
click at [700, 324] on button "Yes" at bounding box center [707, 329] width 40 height 28
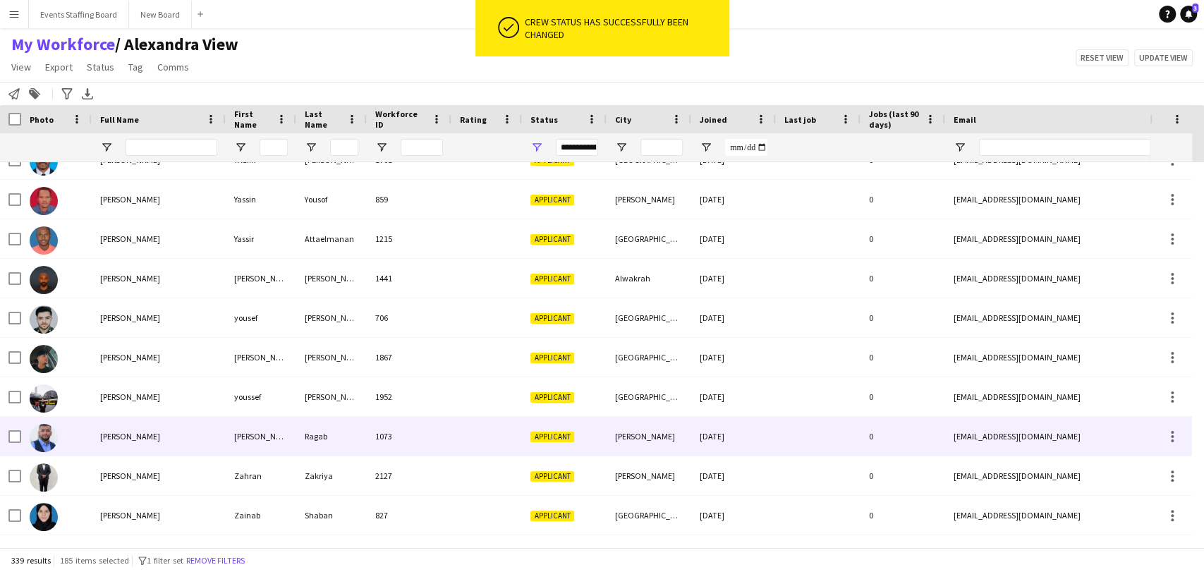
click at [110, 438] on span "[PERSON_NAME]" at bounding box center [130, 436] width 60 height 11
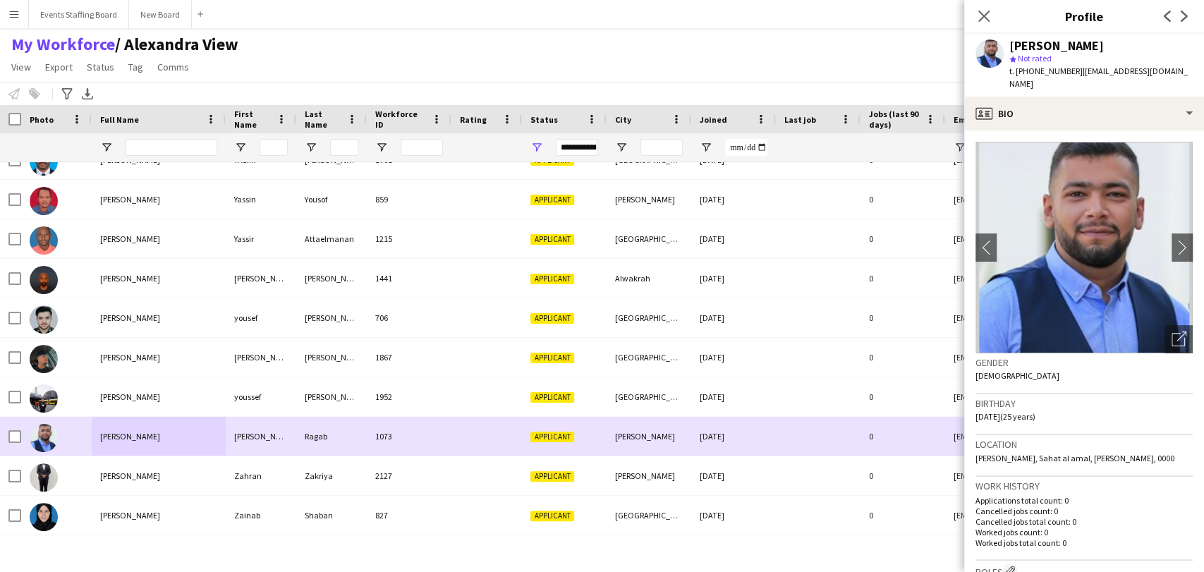
click at [17, 423] on div at bounding box center [14, 437] width 13 height 40
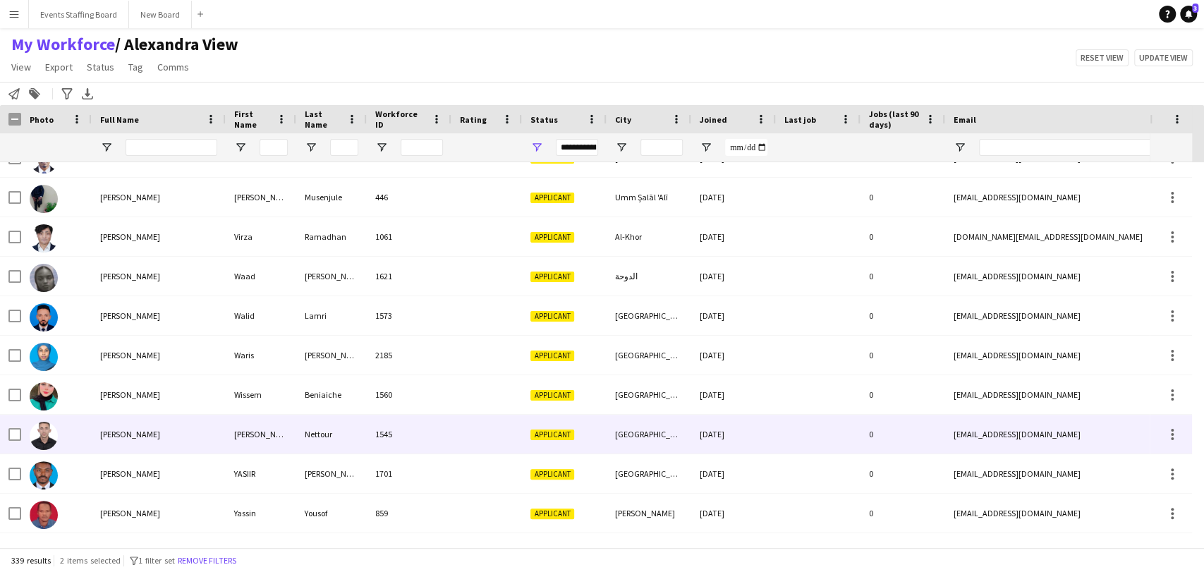
click at [96, 427] on div "[PERSON_NAME]" at bounding box center [159, 434] width 134 height 39
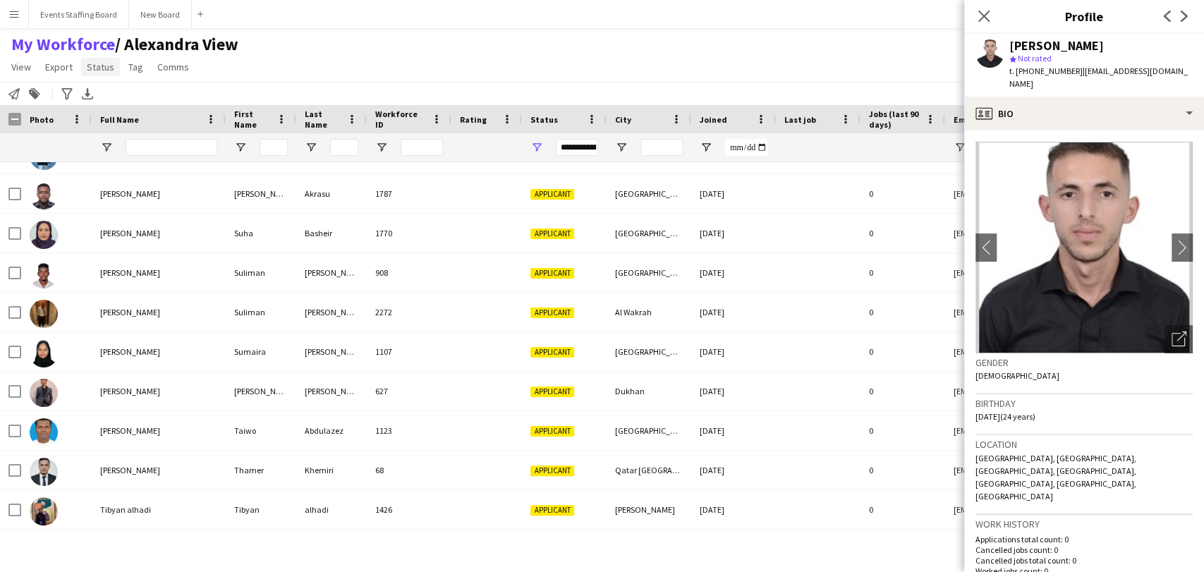
click at [114, 68] on link "Status" at bounding box center [100, 67] width 39 height 18
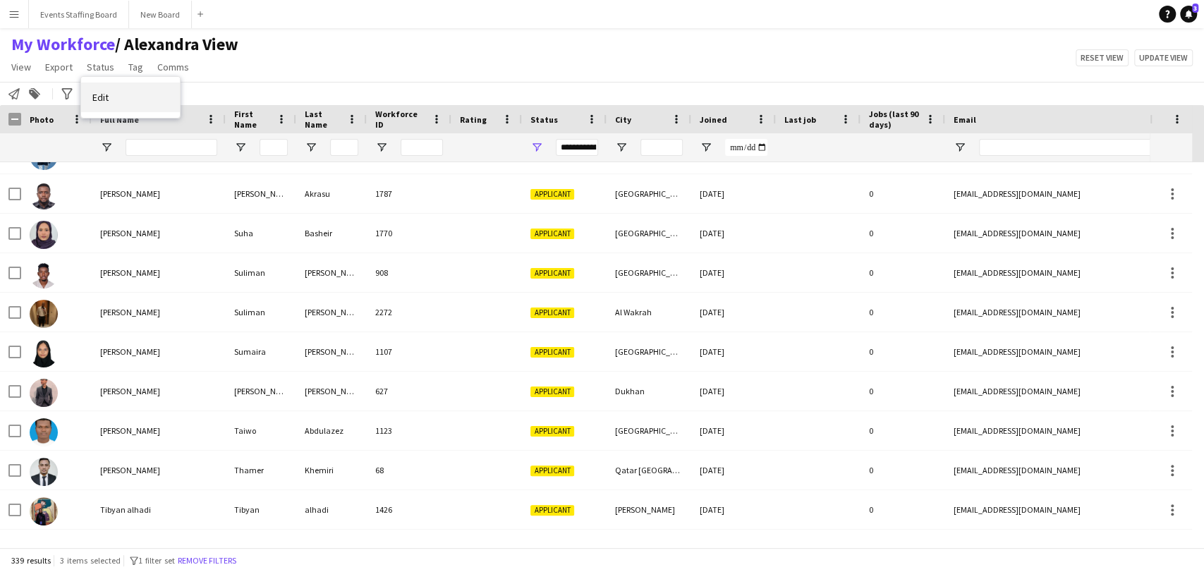
click at [123, 108] on link "Edit" at bounding box center [130, 98] width 99 height 30
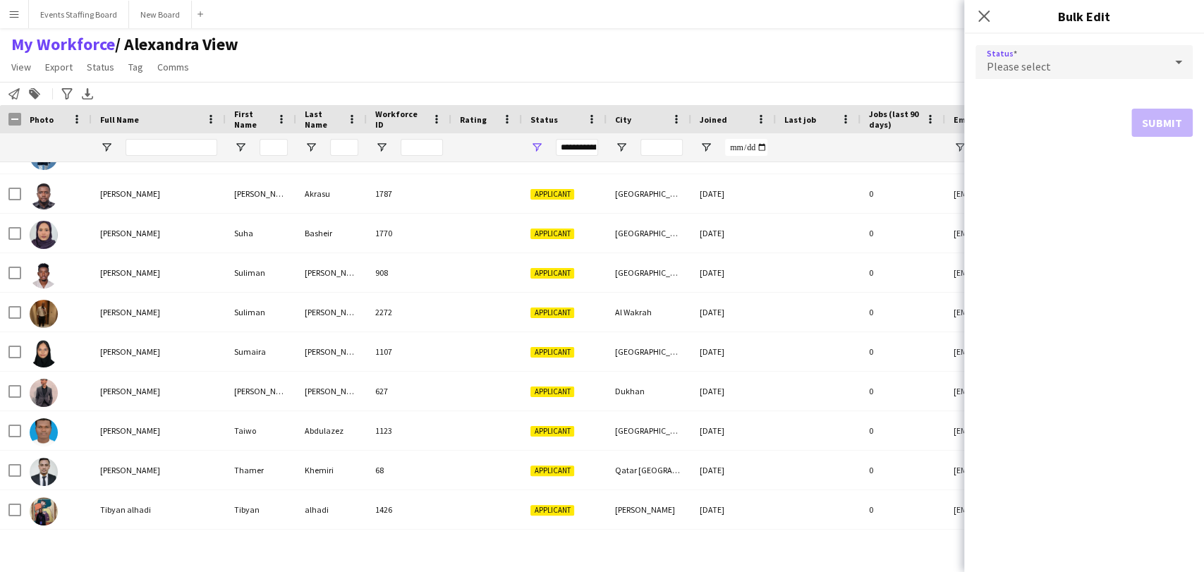
click at [1041, 59] on span "Please select" at bounding box center [1019, 66] width 64 height 14
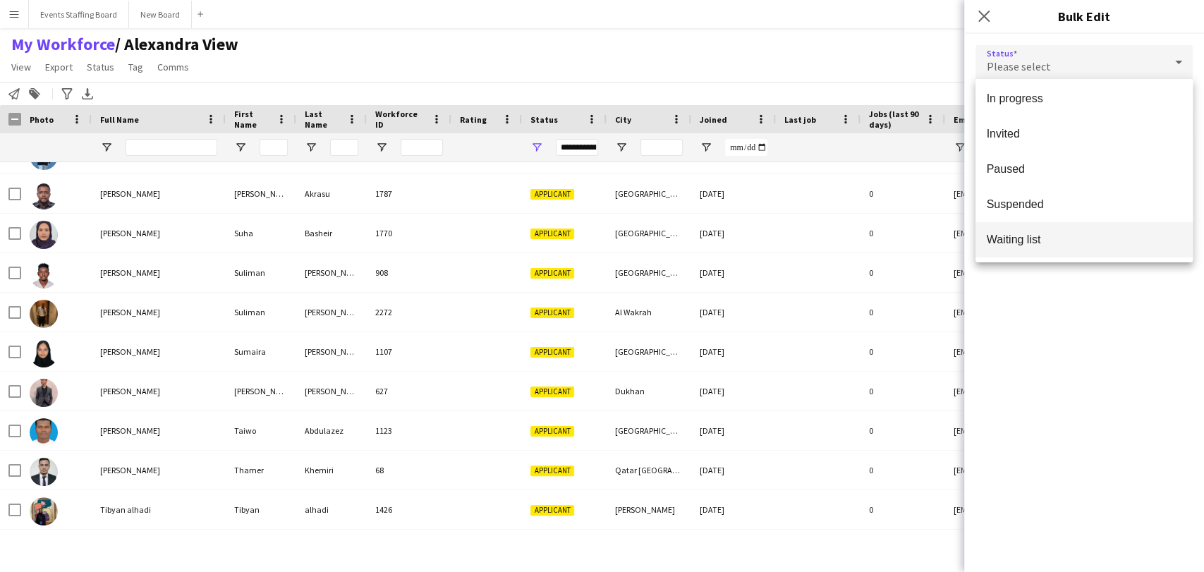
click at [1039, 252] on mat-option "Waiting list" at bounding box center [1084, 239] width 217 height 35
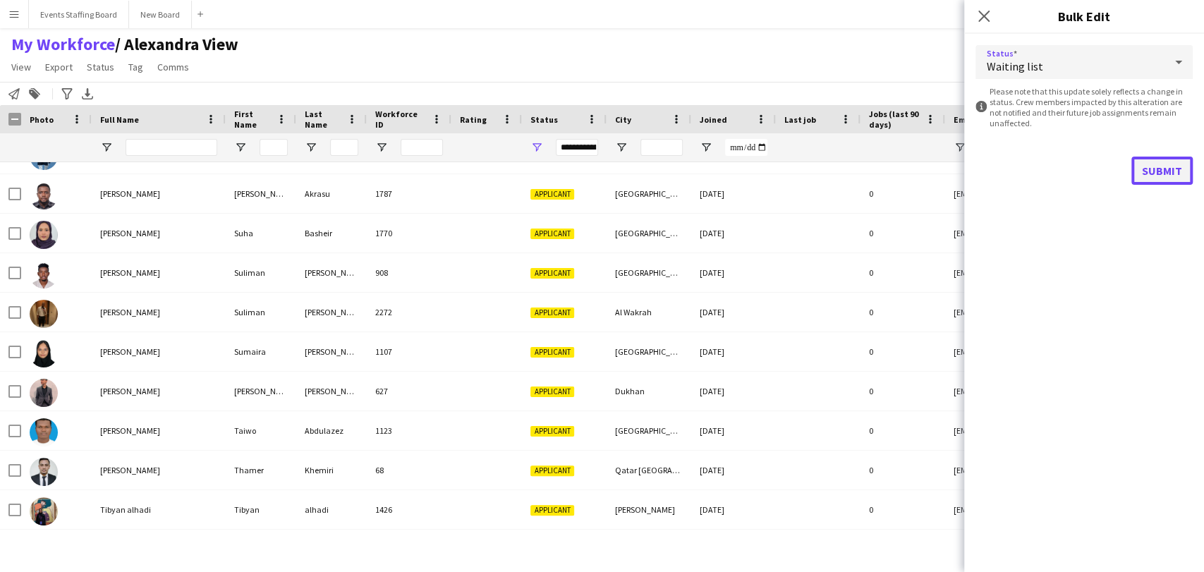
click at [1170, 174] on button "Submit" at bounding box center [1162, 171] width 61 height 28
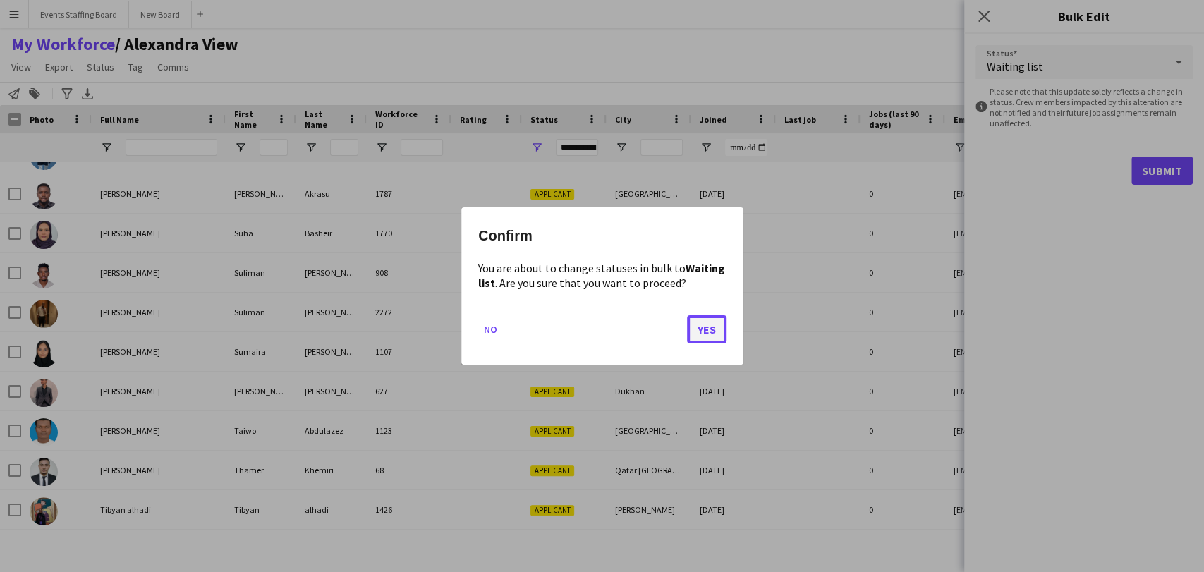
click at [701, 326] on button "Yes" at bounding box center [707, 329] width 40 height 28
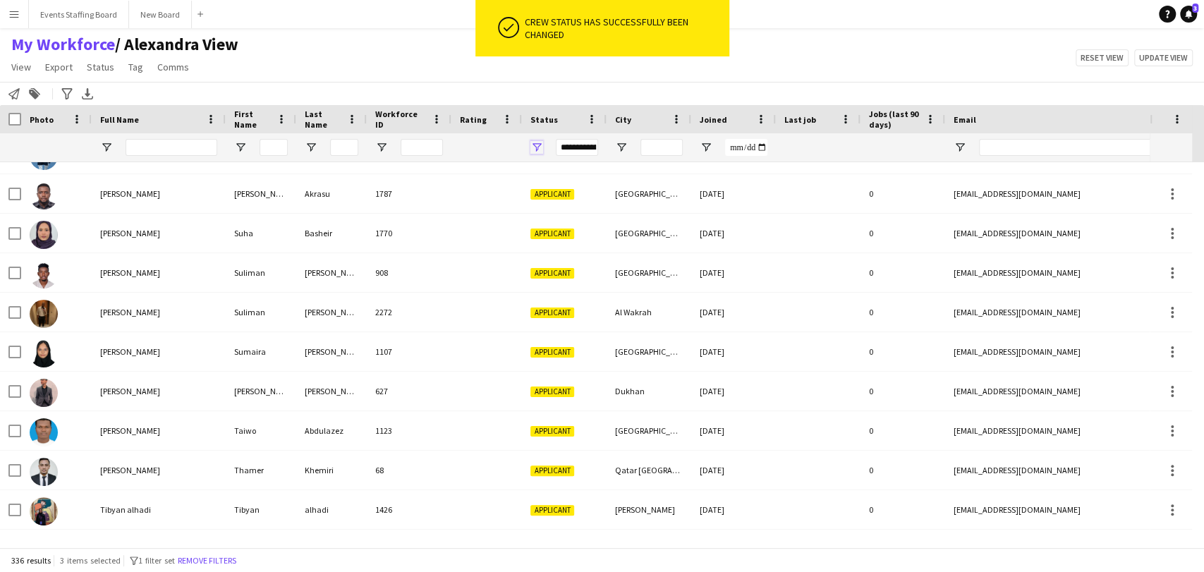
click at [542, 145] on span "Open Filter Menu" at bounding box center [537, 147] width 13 height 13
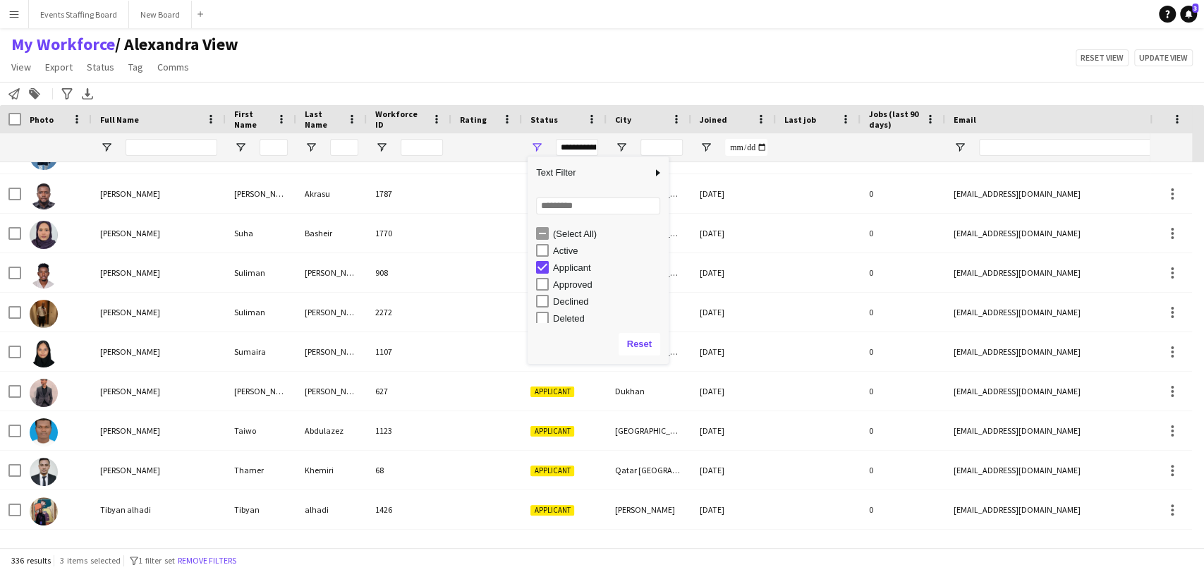
click at [564, 263] on div "Applicant" at bounding box center [608, 267] width 111 height 11
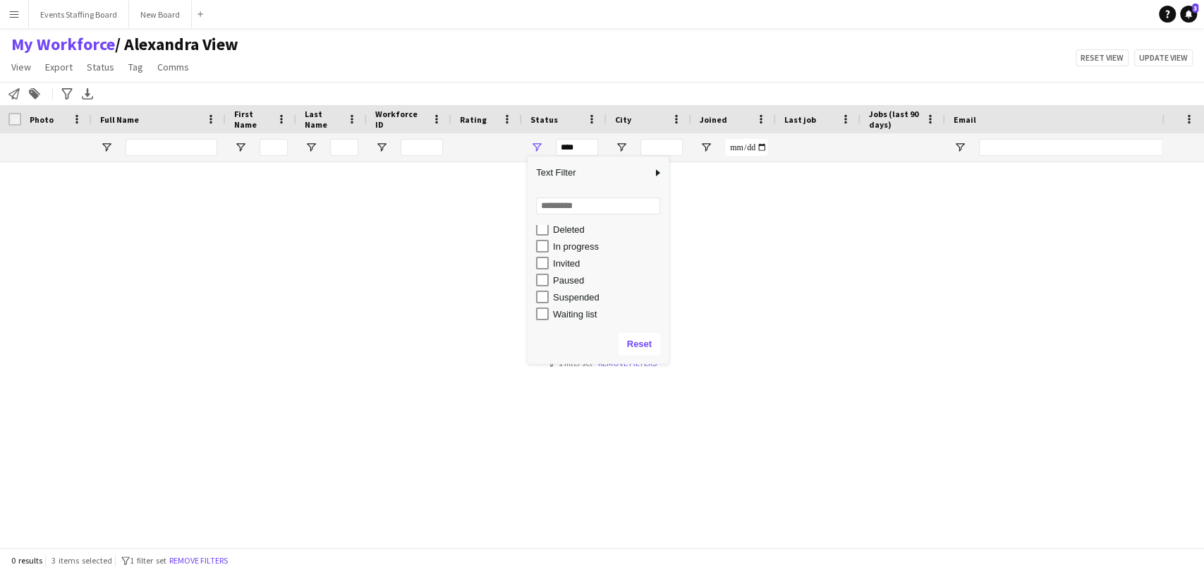
click at [560, 314] on div "Waiting list" at bounding box center [608, 314] width 111 height 11
type input "**********"
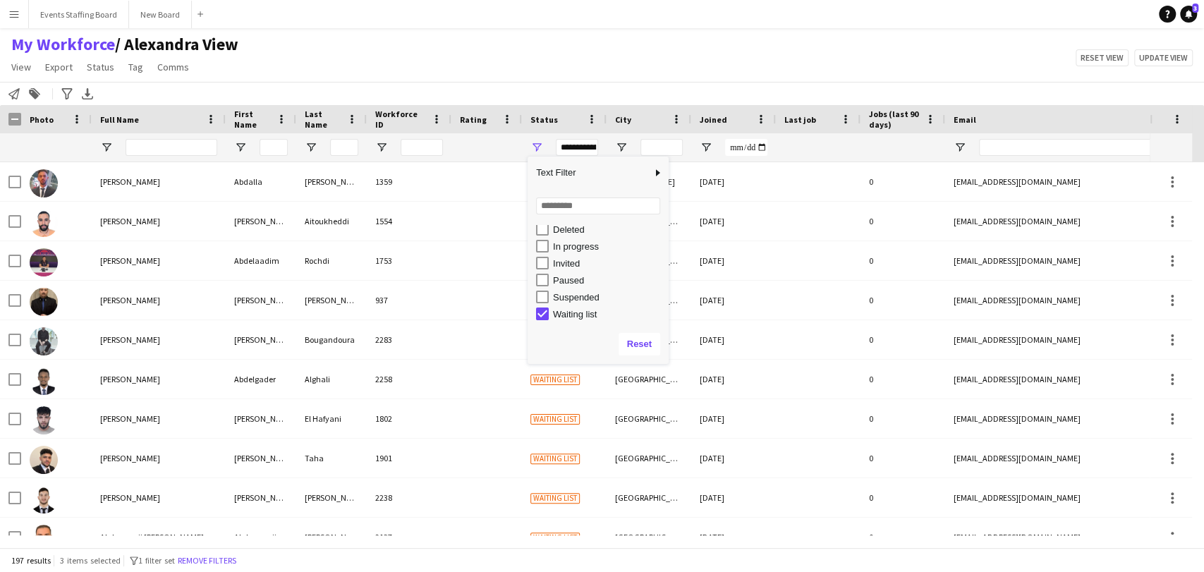
click at [477, 36] on div "My Workforce / [PERSON_NAME] View View Views Default view [PERSON_NAME] View Ap…" at bounding box center [602, 58] width 1204 height 48
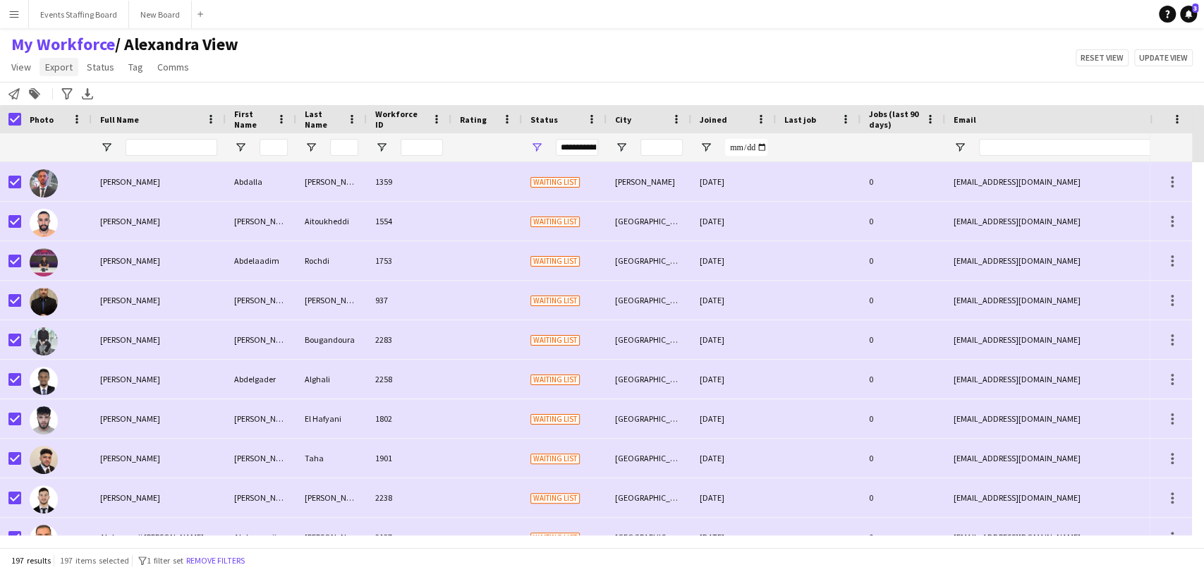
click at [47, 71] on span "Export" at bounding box center [59, 67] width 28 height 13
click at [92, 133] on span "Export as XLSX" at bounding box center [82, 139] width 61 height 13
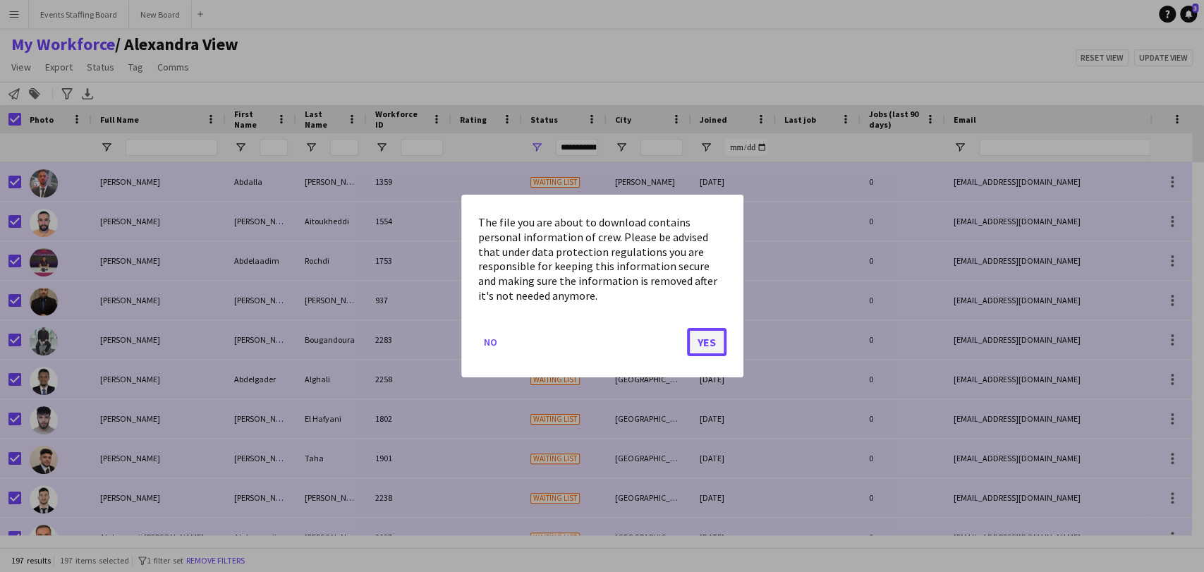
drag, startPoint x: 713, startPoint y: 351, endPoint x: 715, endPoint y: 334, distance: 17.1
click at [713, 352] on button "Yes" at bounding box center [707, 342] width 40 height 28
